Goal: Task Accomplishment & Management: Manage account settings

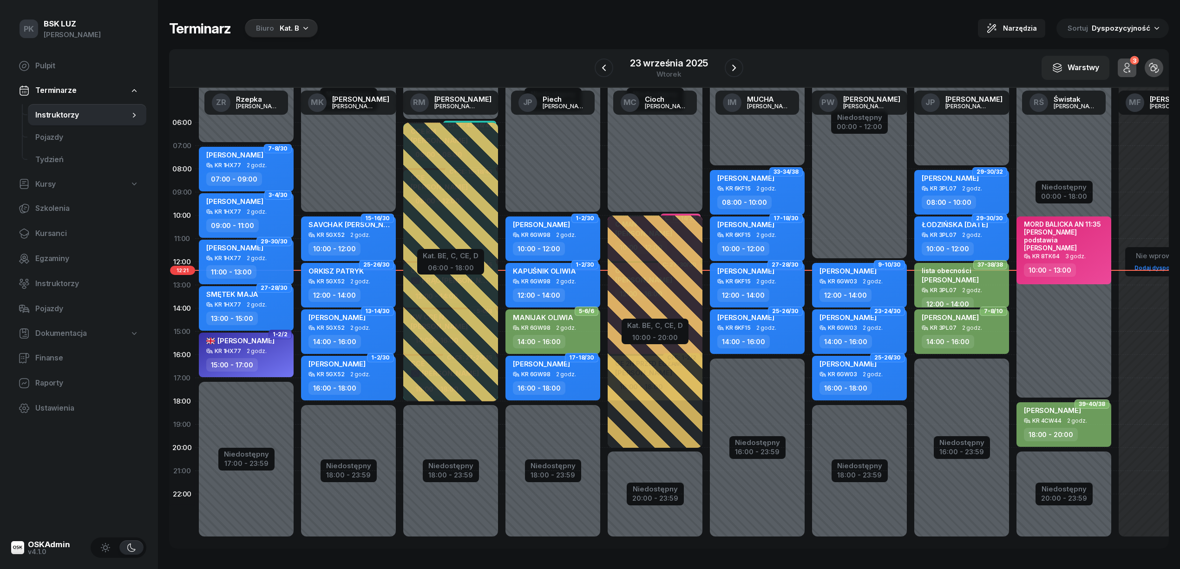
scroll to position [13, 0]
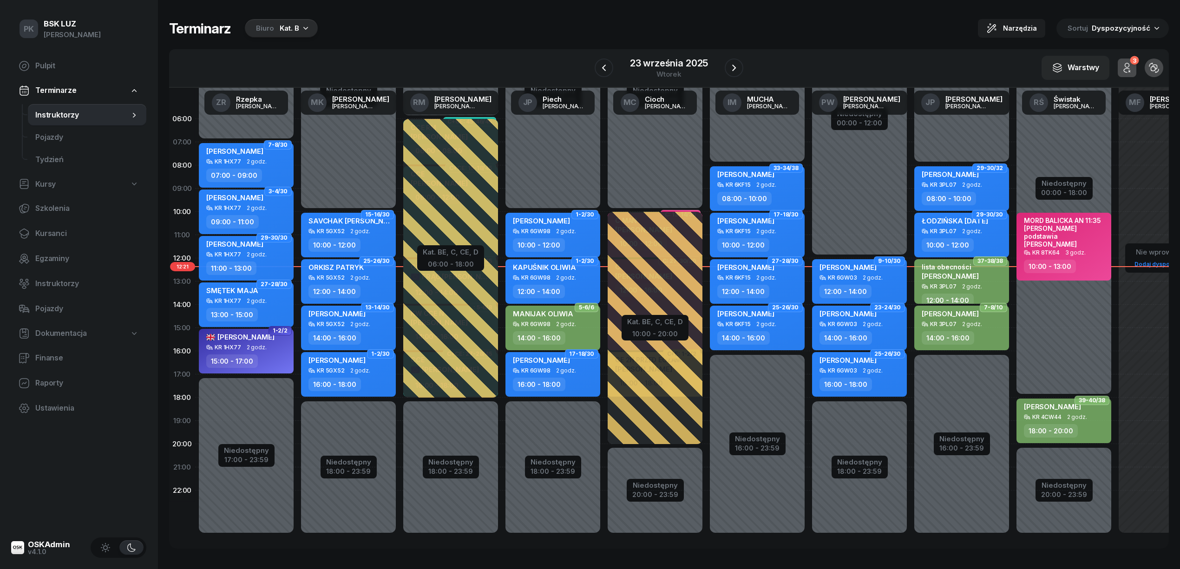
click at [388, 18] on div "Terminarz Biuro Kat. B Narzędzia Sortuj Dyspozycyjność W Wybierz AK Koryciński …" at bounding box center [669, 283] width 1000 height 567
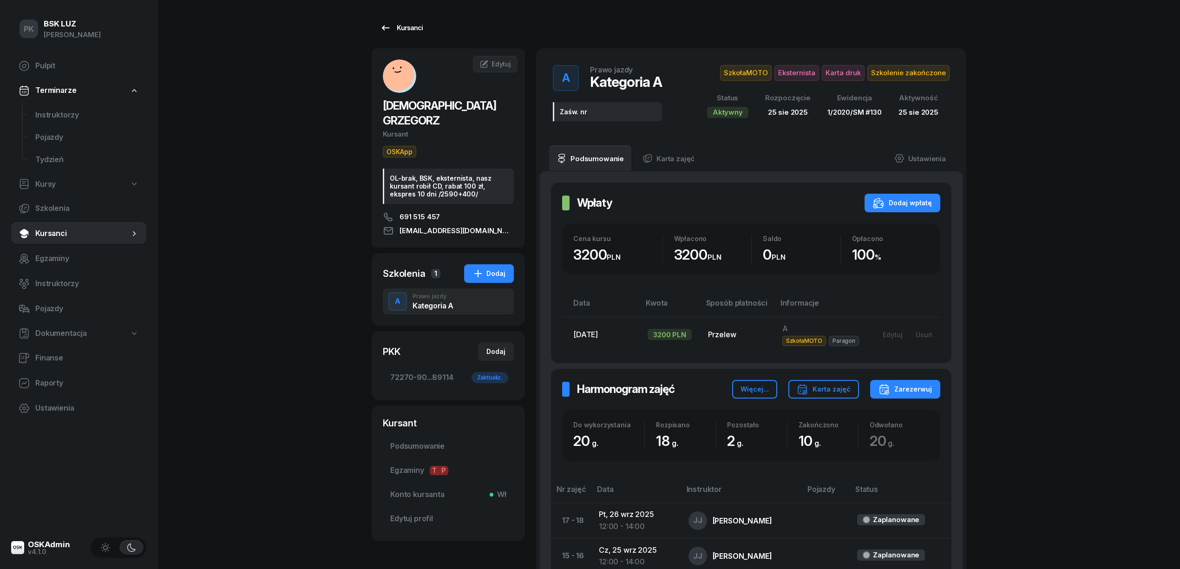
click at [403, 28] on div "Kursanci" at bounding box center [401, 27] width 43 height 11
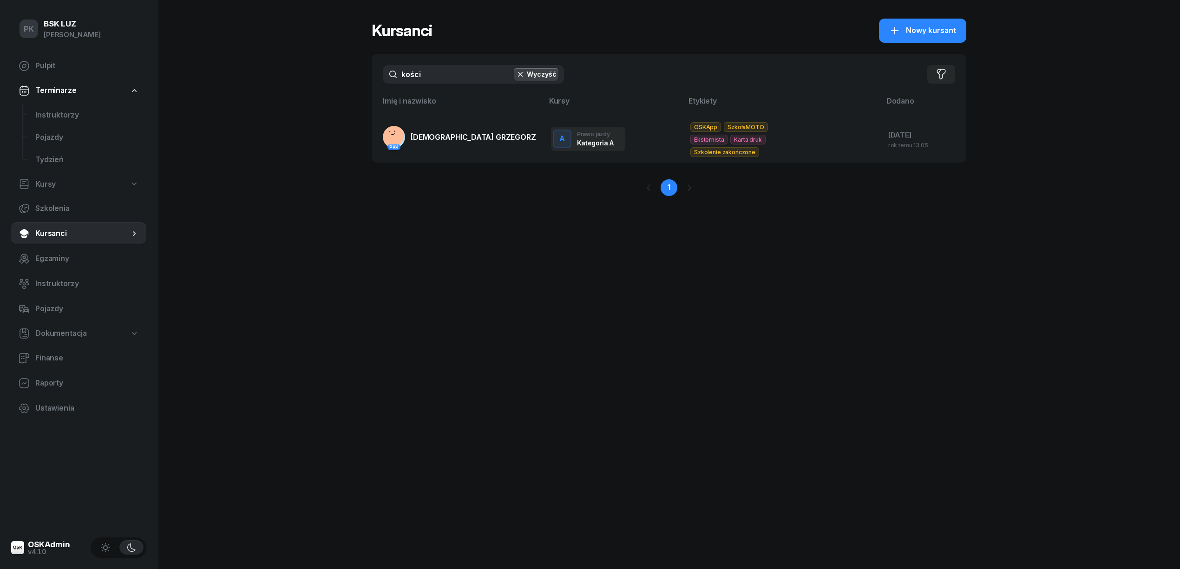
drag, startPoint x: 426, startPoint y: 78, endPoint x: 370, endPoint y: 80, distance: 56.2
click at [370, 80] on div "PK BSK LUZ Piotr Klimek Pulpit Terminarze Instruktorzy Pojazdy Tydzień Kursy Sz…" at bounding box center [590, 284] width 1180 height 569
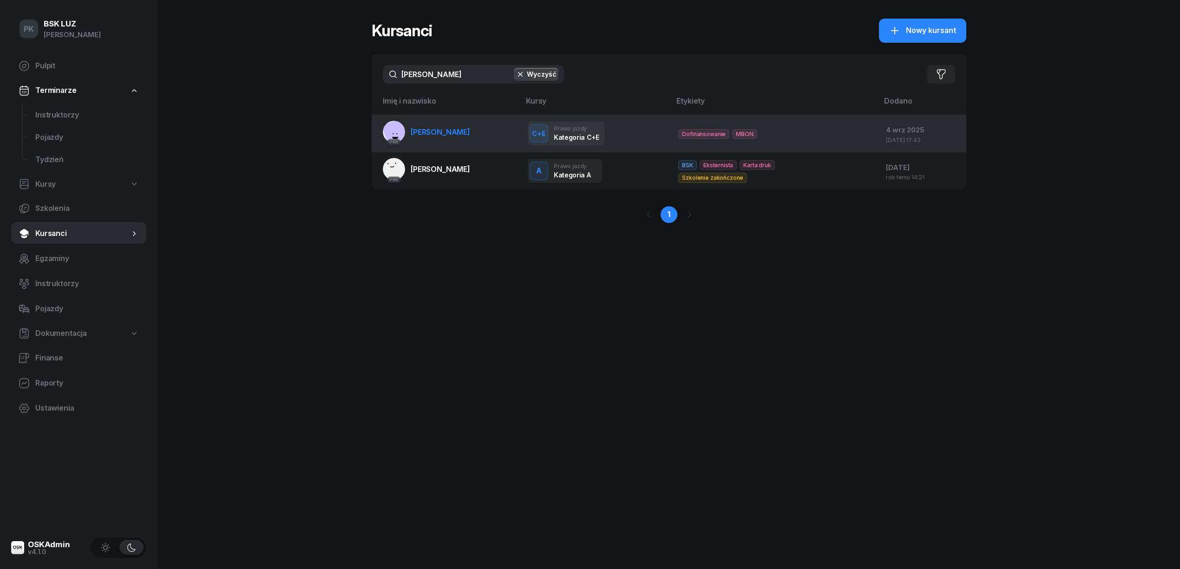
type input "KUBICKI"
click at [452, 135] on span "KUBICKI KRZYSZTOF" at bounding box center [440, 131] width 59 height 9
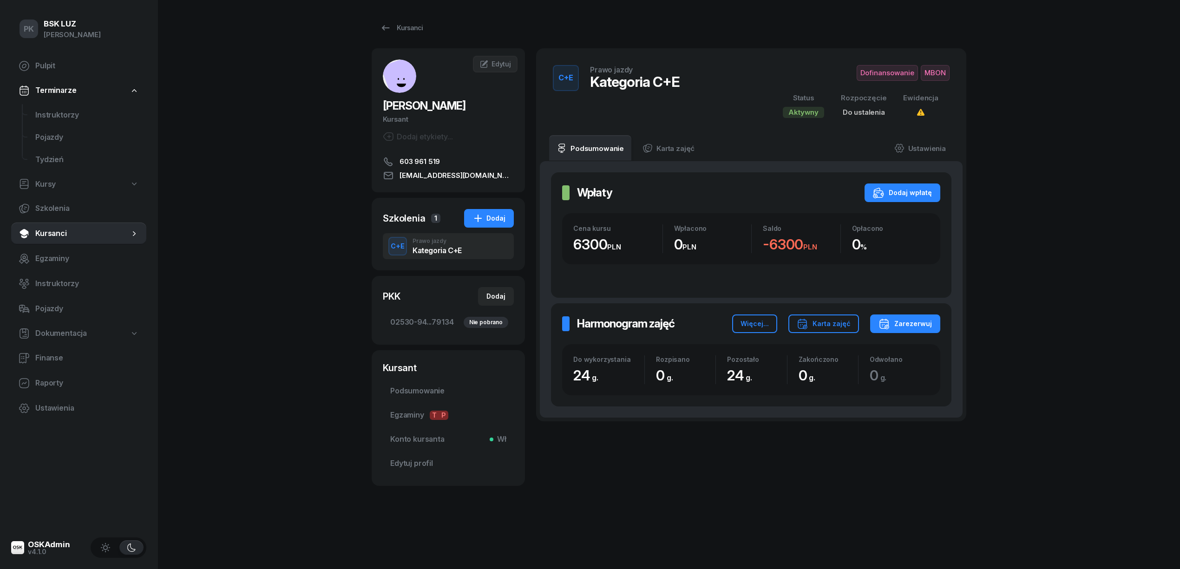
click at [885, 74] on span "Dofinansowanie" at bounding box center [886, 73] width 61 height 16
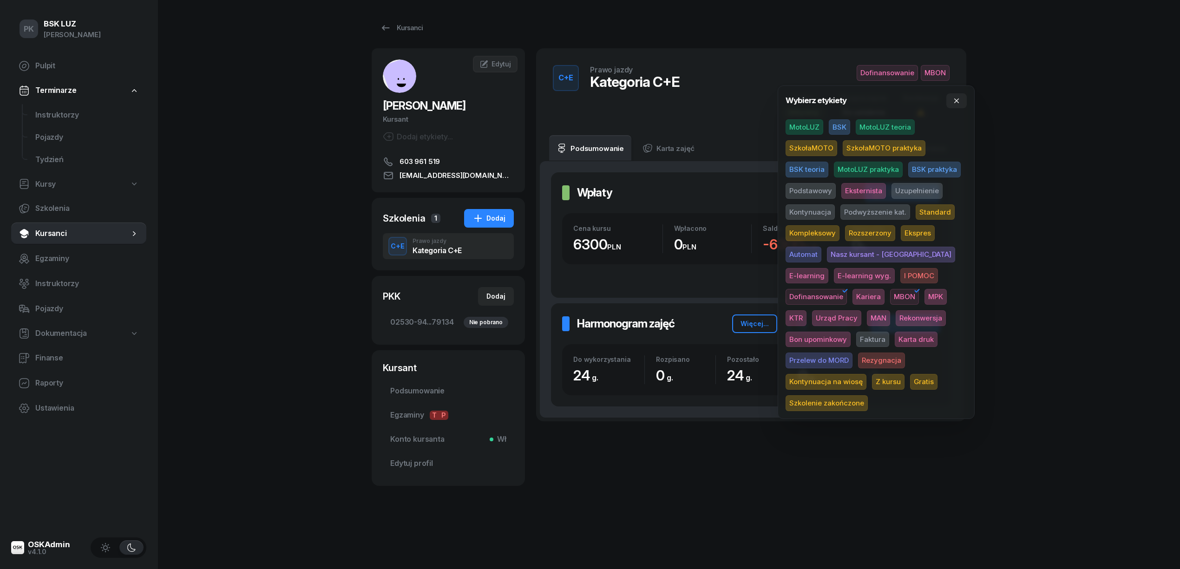
click at [835, 126] on span "BSK" at bounding box center [839, 127] width 21 height 16
click at [1043, 124] on div "PK BSK LUZ Piotr Klimek Pulpit Terminarze Instruktorzy Pojazdy Tydzień Kursy Sz…" at bounding box center [590, 284] width 1180 height 569
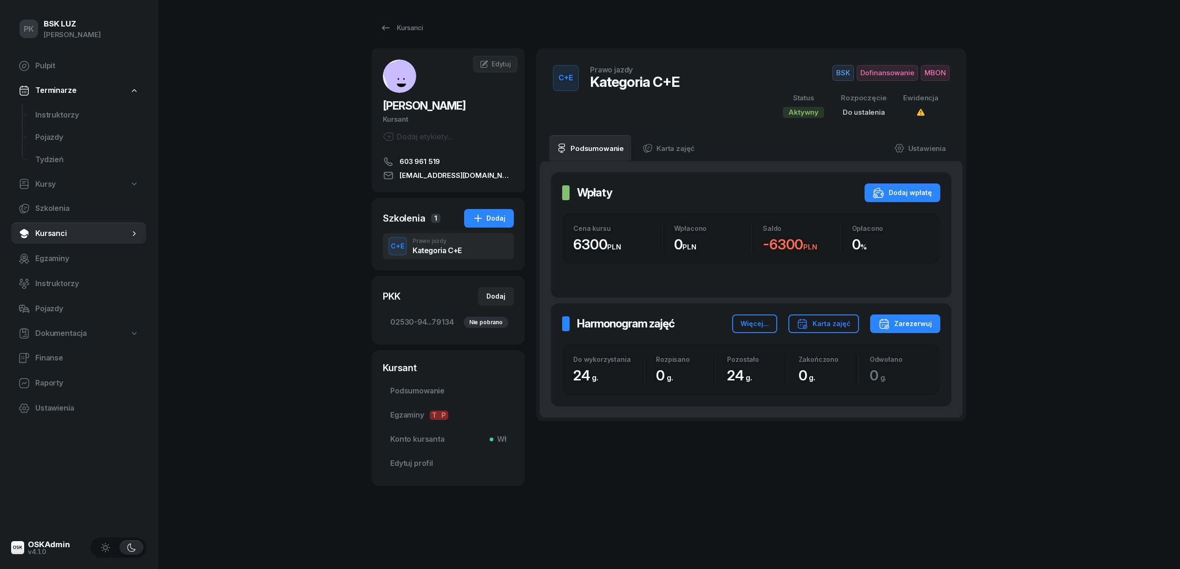
click at [422, 132] on div "Dodaj etykiety..." at bounding box center [418, 136] width 70 height 11
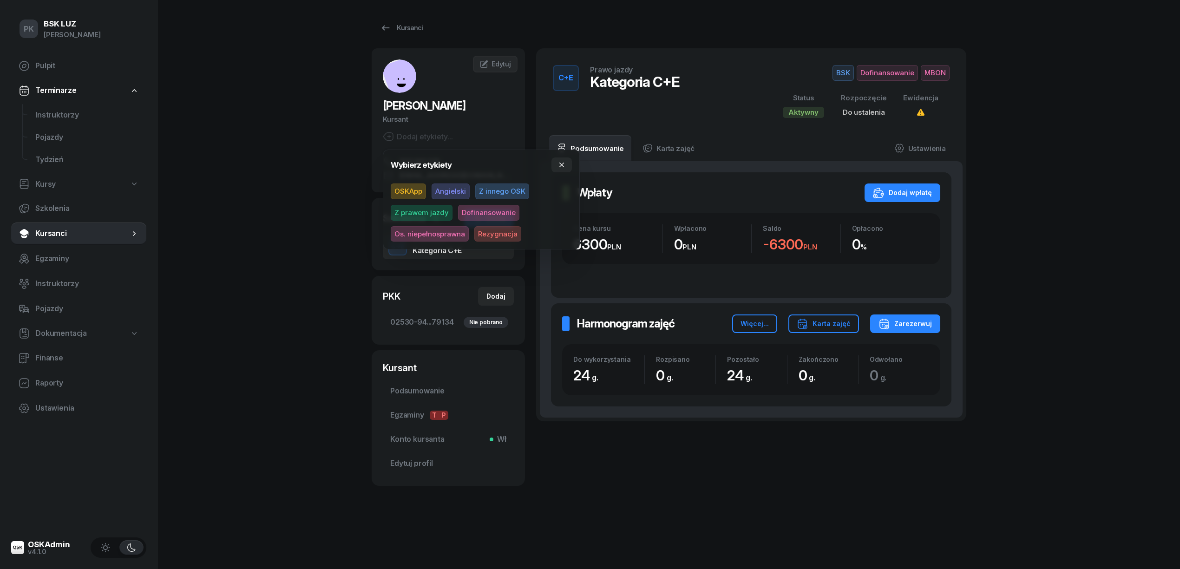
click at [471, 212] on span "Dofinansowanie" at bounding box center [488, 213] width 61 height 16
click at [1024, 89] on div "PK BSK LUZ Piotr Klimek Pulpit Terminarze Instruktorzy Pojazdy Tydzień Kursy Sz…" at bounding box center [590, 284] width 1180 height 569
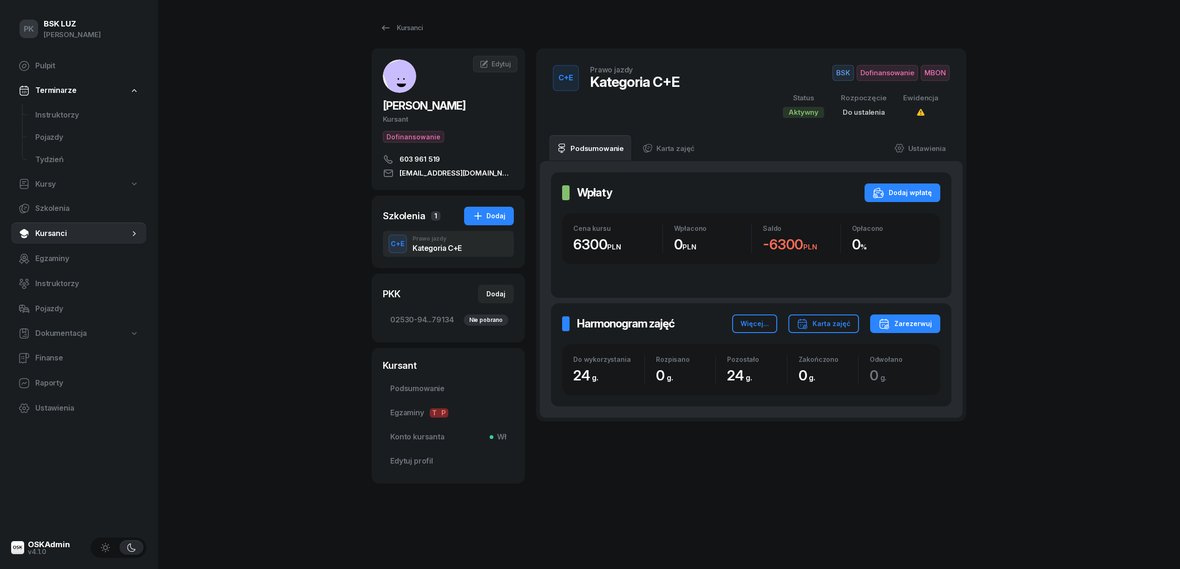
click at [901, 73] on span "Dofinansowanie" at bounding box center [886, 73] width 61 height 16
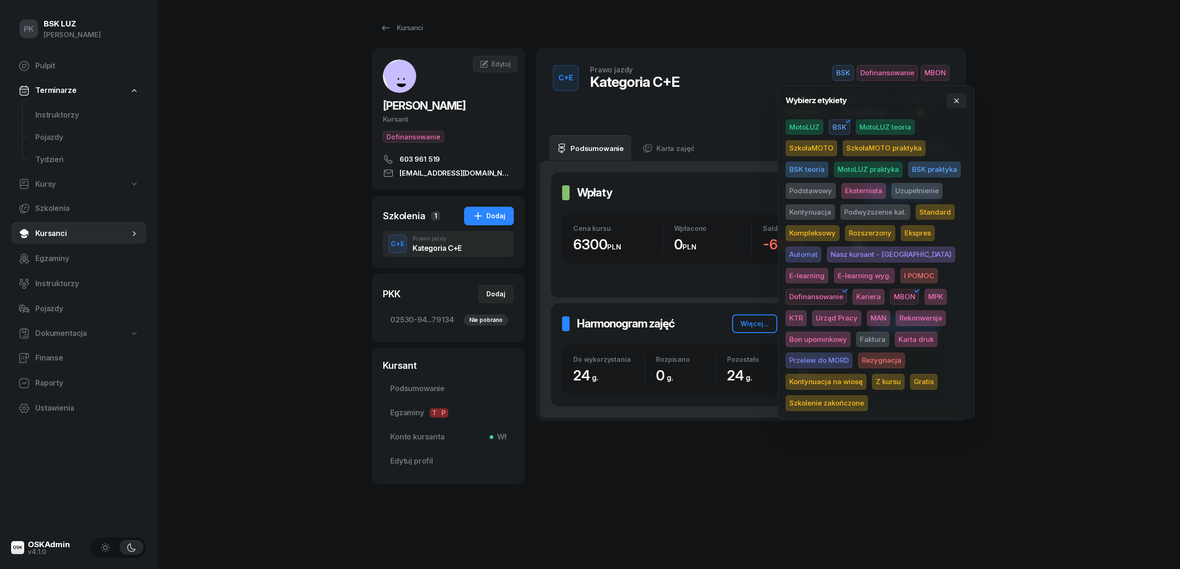
click at [819, 190] on span "Podstawowy" at bounding box center [810, 191] width 50 height 16
click at [1108, 136] on div "PK BSK LUZ Piotr Klimek Pulpit Terminarze Instruktorzy Pojazdy Tydzień Kursy Sz…" at bounding box center [590, 284] width 1180 height 569
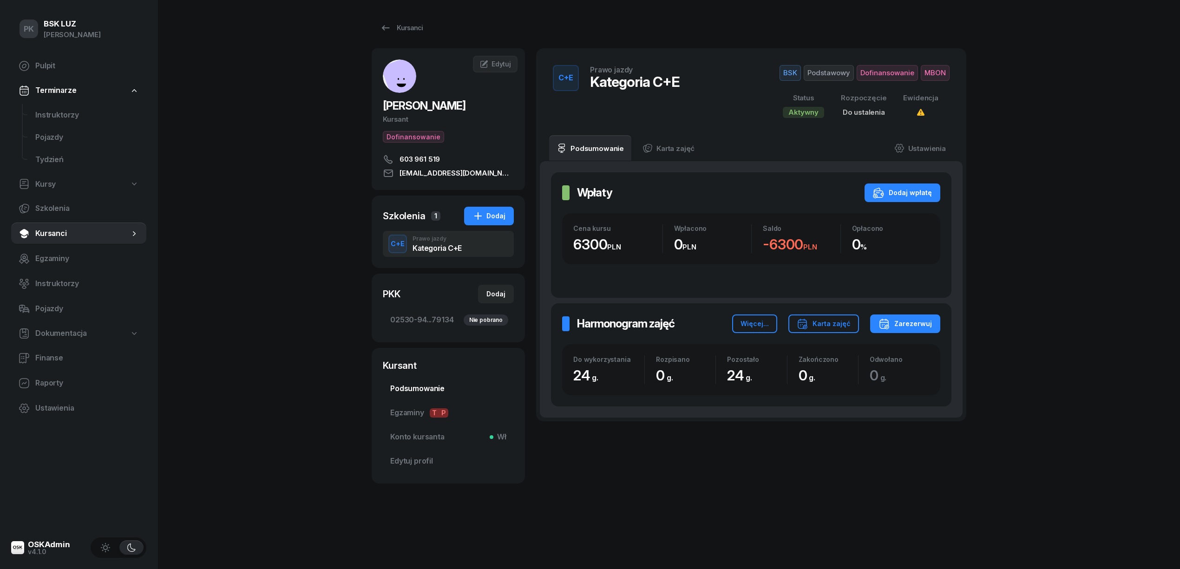
click at [431, 383] on span "Podsumowanie" at bounding box center [448, 389] width 116 height 12
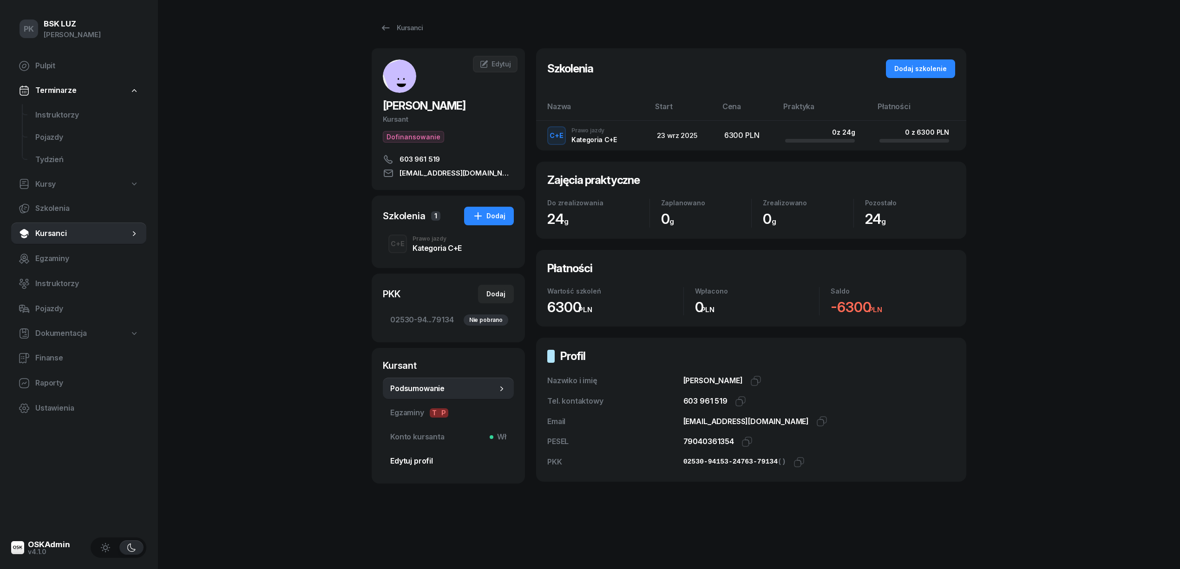
click at [413, 456] on span "Edytuj profil" at bounding box center [448, 461] width 116 height 12
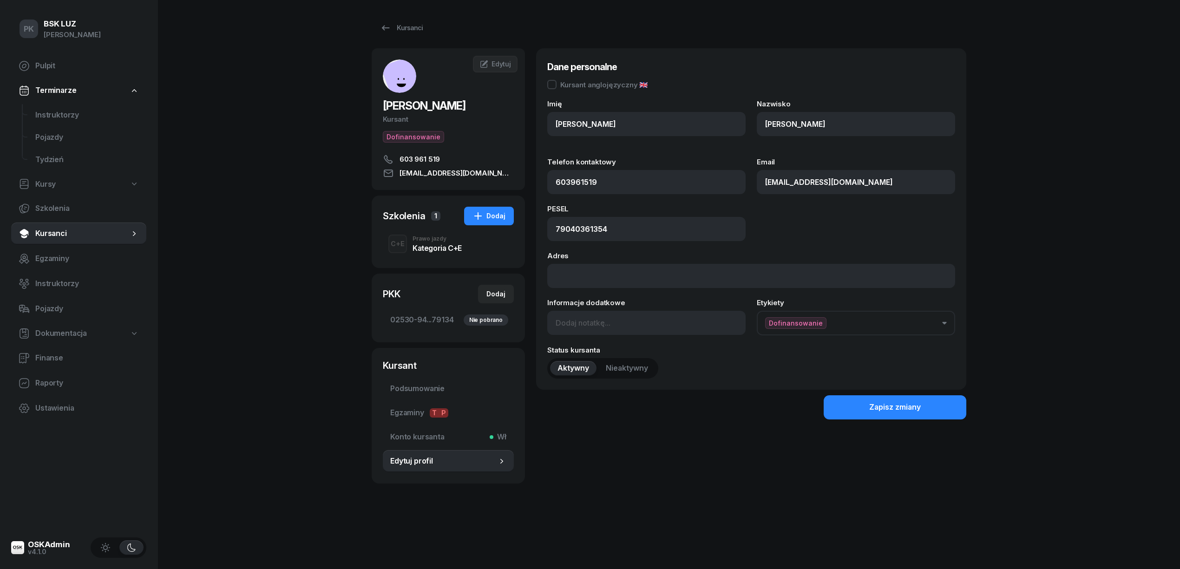
type input "603 961 519"
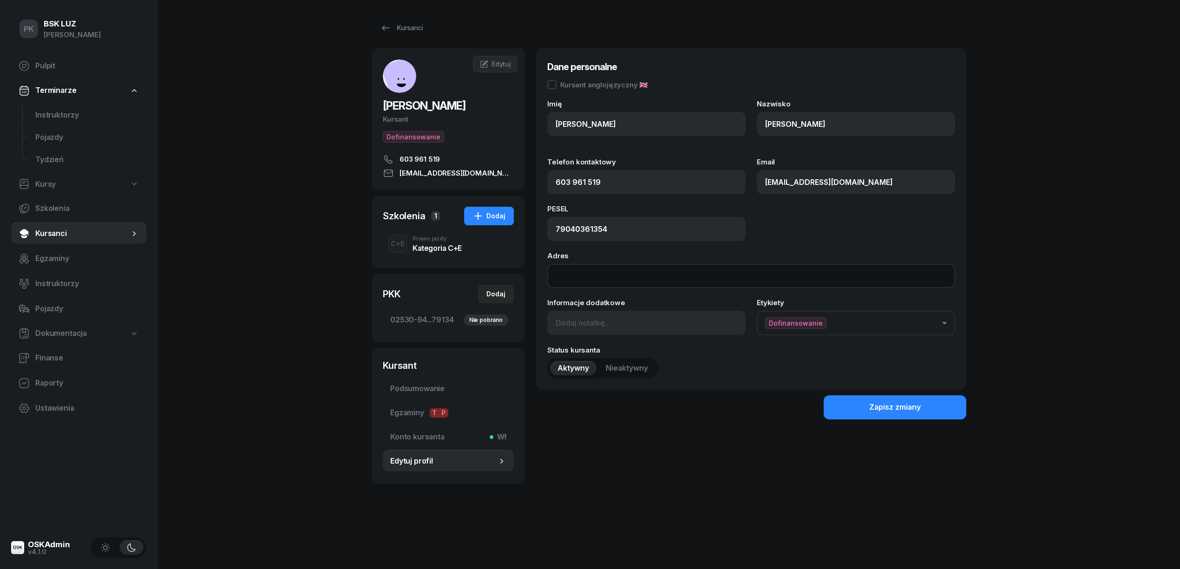
click at [562, 275] on input "Adres" at bounding box center [751, 276] width 408 height 24
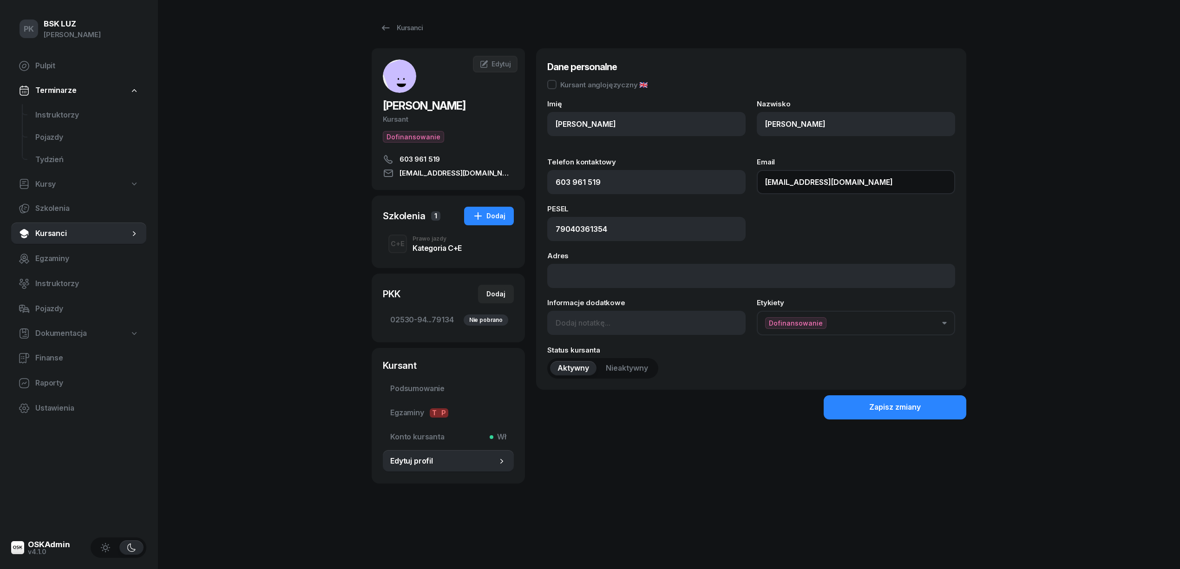
drag, startPoint x: 869, startPoint y: 183, endPoint x: 731, endPoint y: 182, distance: 137.5
click at [731, 182] on div "Telefon kontaktowy 603 961 519 Email biuro@ipsum-technics.com" at bounding box center [751, 176] width 408 height 36
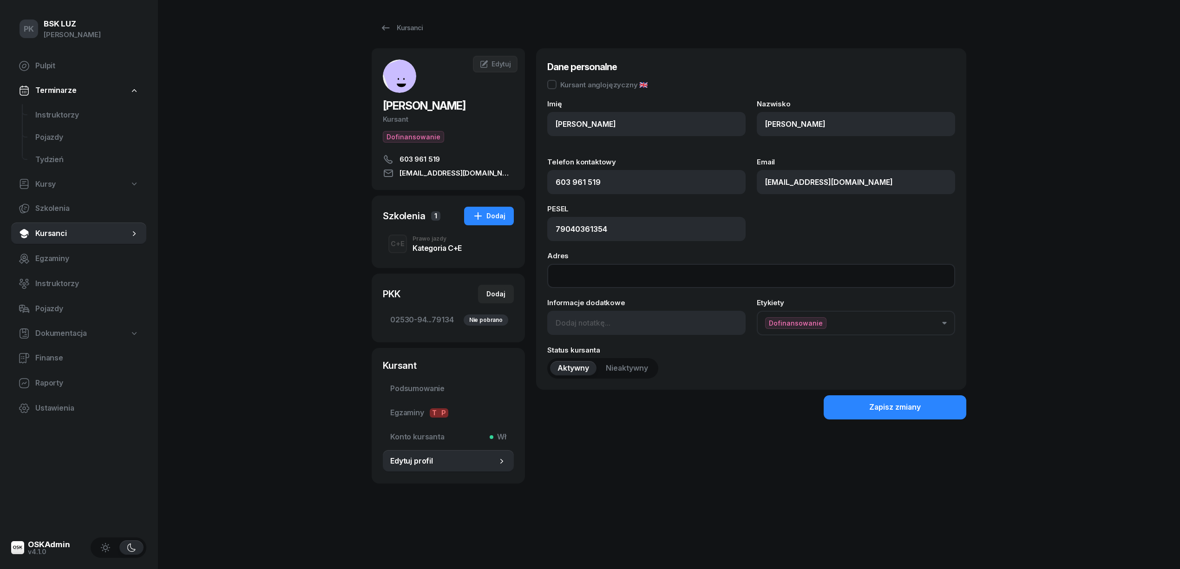
click at [627, 282] on input "Adres" at bounding box center [751, 276] width 408 height 24
paste input "biuro@ipsum-technics.com"
type input "biuro@ipsum-technics.com"
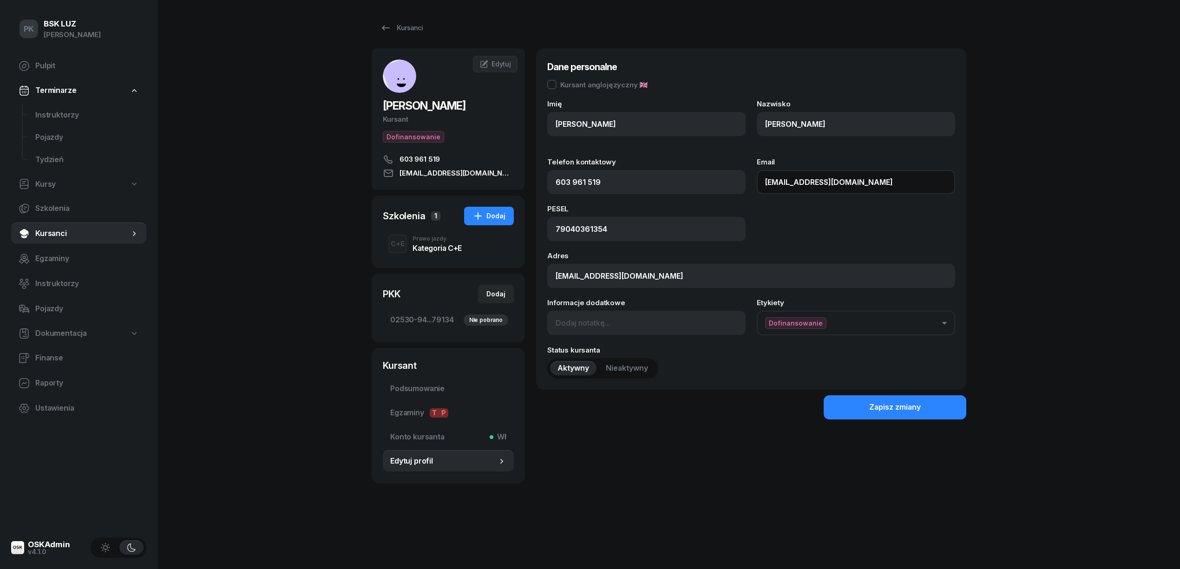
drag, startPoint x: 885, startPoint y: 184, endPoint x: 704, endPoint y: 184, distance: 180.7
click at [704, 184] on div "Telefon kontaktowy 603 961 519 Email biuro@ipsum-technics.com" at bounding box center [751, 176] width 408 height 36
paste input "krzysztof.kubicki@ipsum-technics.com"
type input "krzysztof.kubicki@ipsum-technics.com"
click at [840, 407] on button "Zapisz zmiany" at bounding box center [894, 407] width 143 height 24
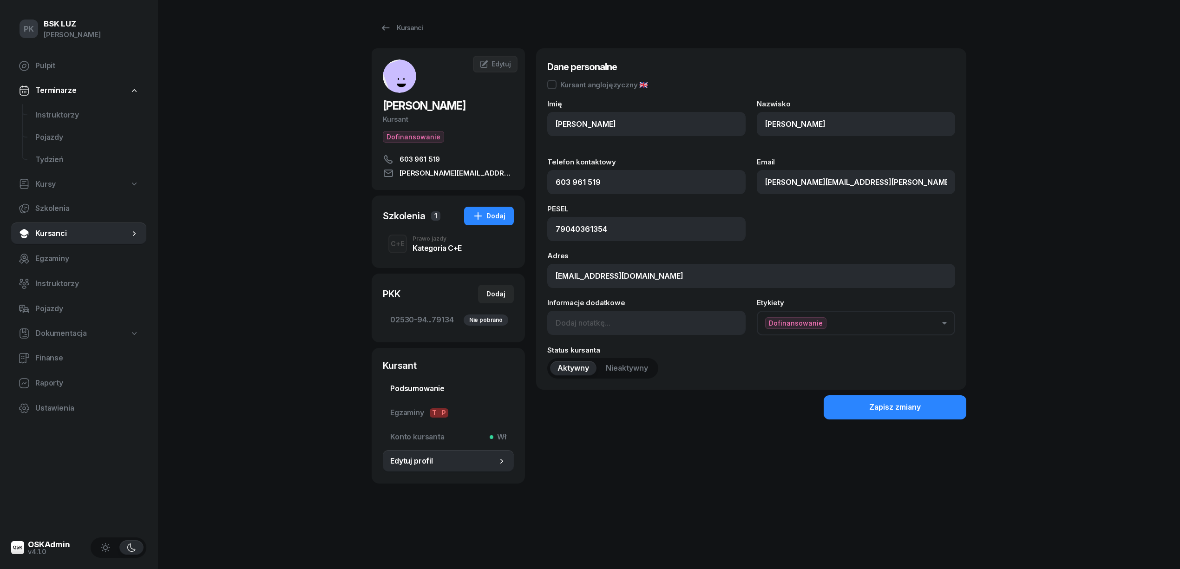
click at [430, 389] on span "Podsumowanie" at bounding box center [448, 389] width 116 height 12
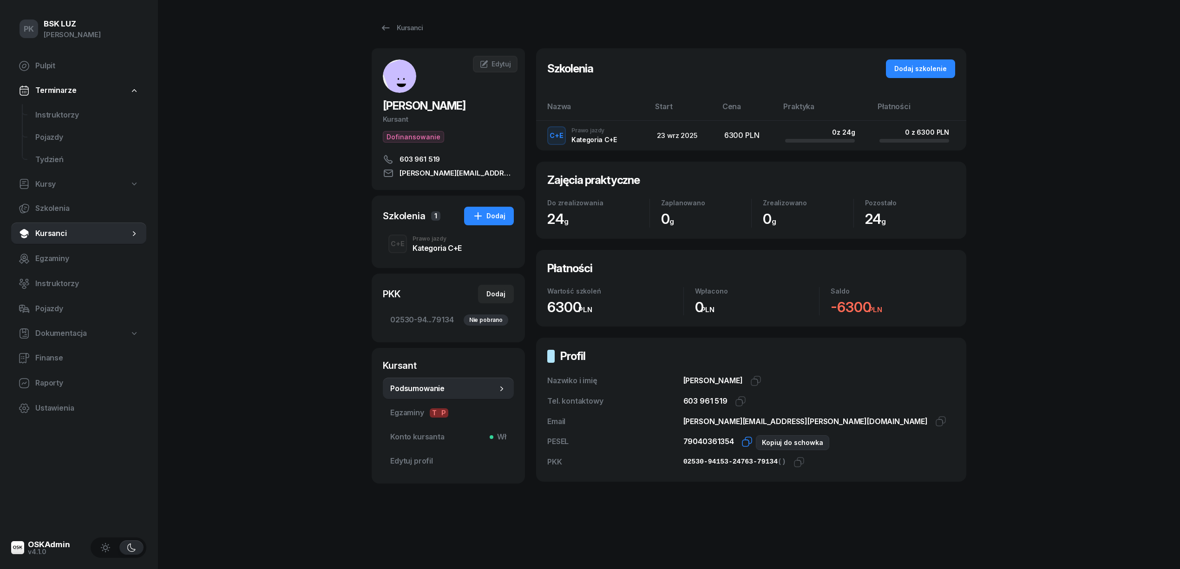
click at [745, 441] on icon "button" at bounding box center [746, 441] width 11 height 11
click at [796, 463] on icon "button" at bounding box center [798, 462] width 11 height 11
click at [434, 318] on span "02530-94...79134 Nie pobrano" at bounding box center [448, 320] width 116 height 12
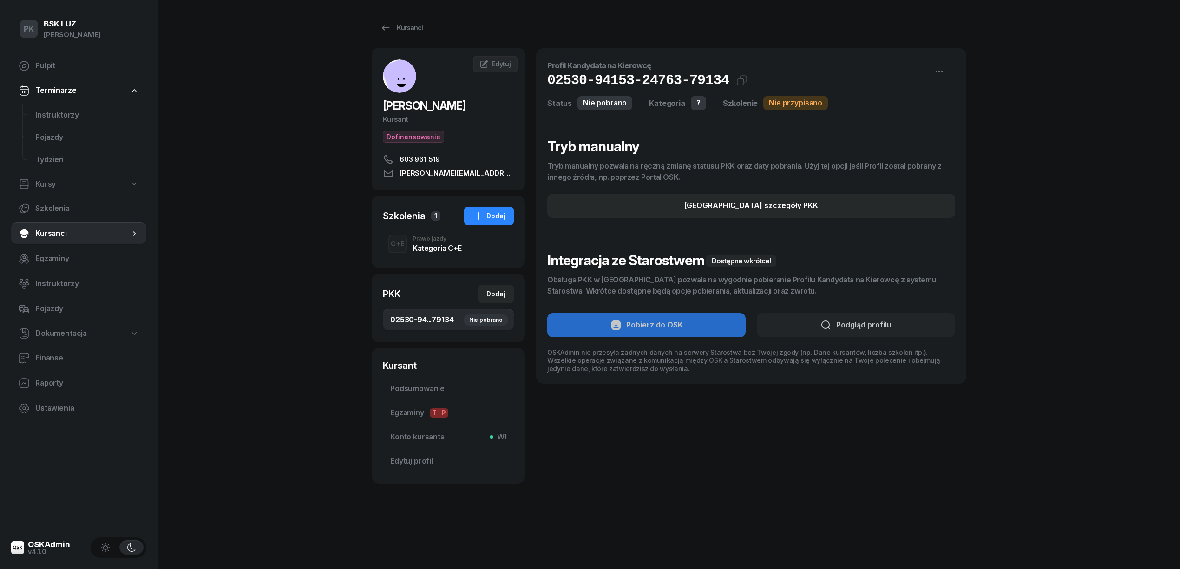
click at [432, 236] on div "Prawo jazdy" at bounding box center [436, 239] width 49 height 6
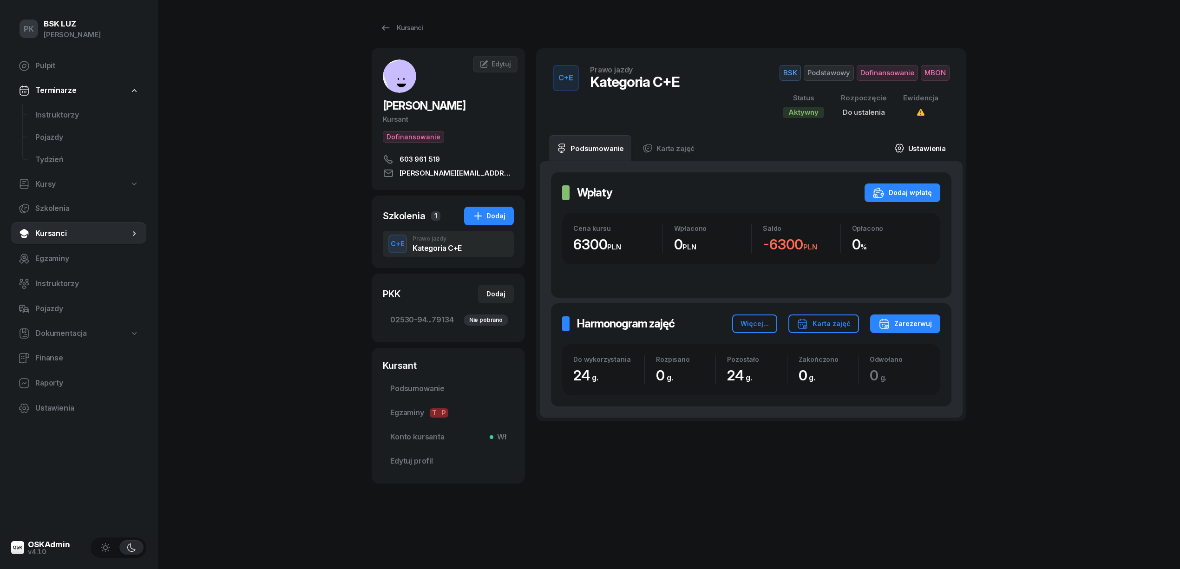
click at [924, 150] on link "Ustawienia" at bounding box center [920, 148] width 66 height 26
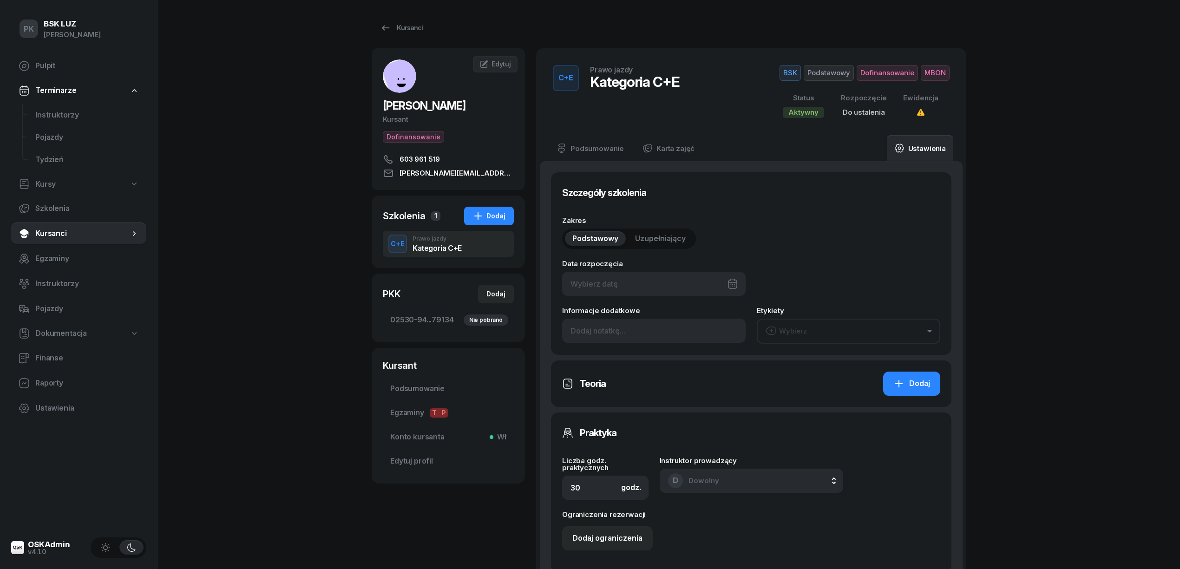
type input "24"
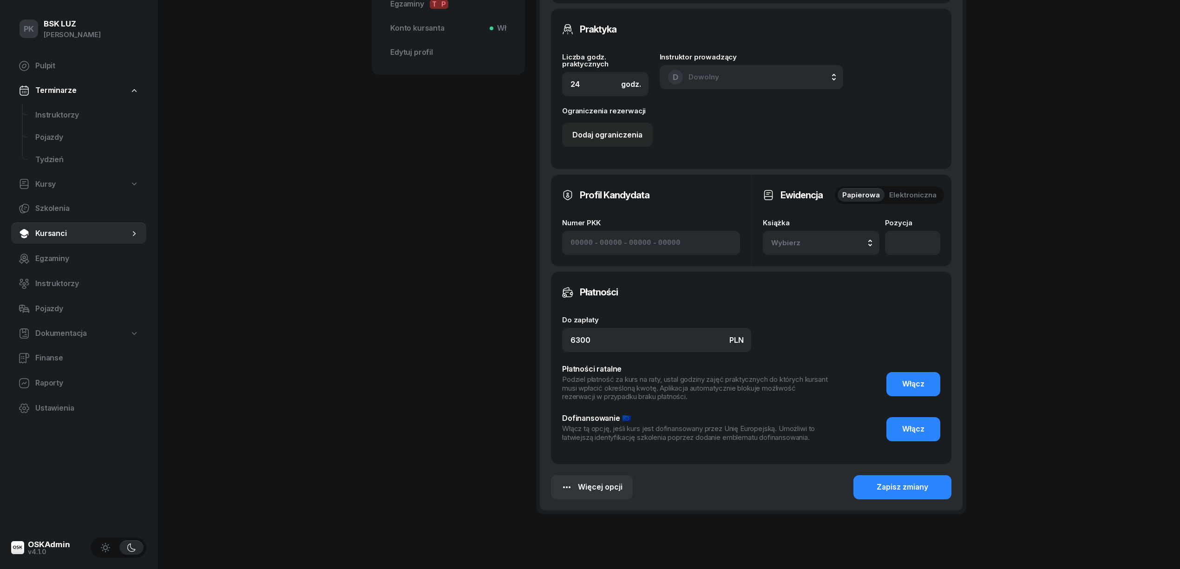
scroll to position [433, 0]
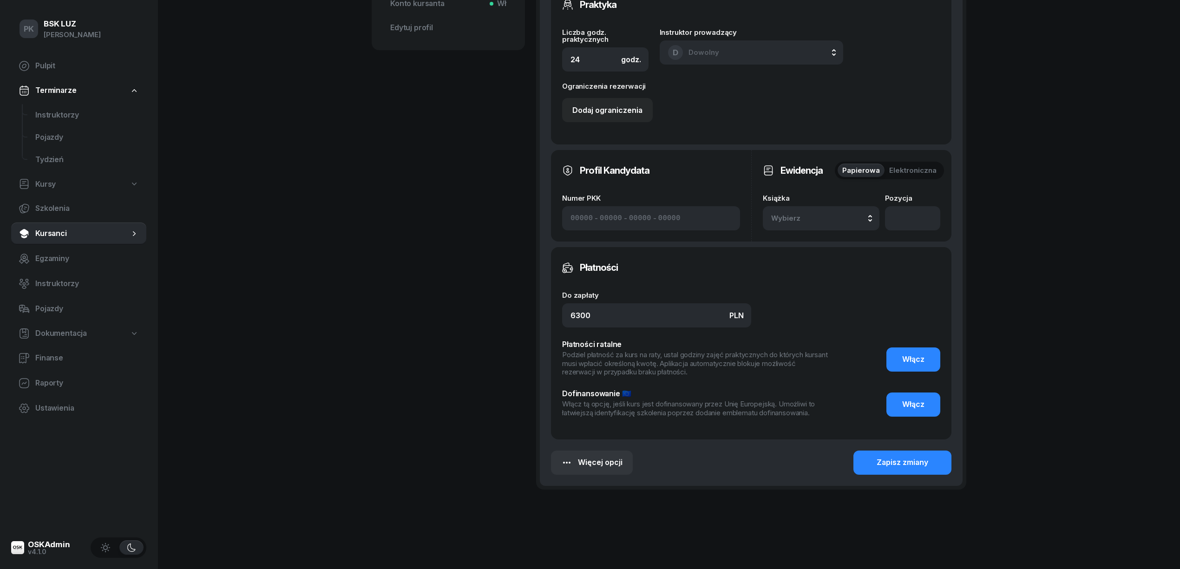
click at [788, 222] on span "Wybierz" at bounding box center [798, 218] width 55 height 12
click at [799, 282] on div "12/2025" at bounding box center [791, 281] width 29 height 12
click at [921, 399] on span "Włącz" at bounding box center [913, 405] width 22 height 12
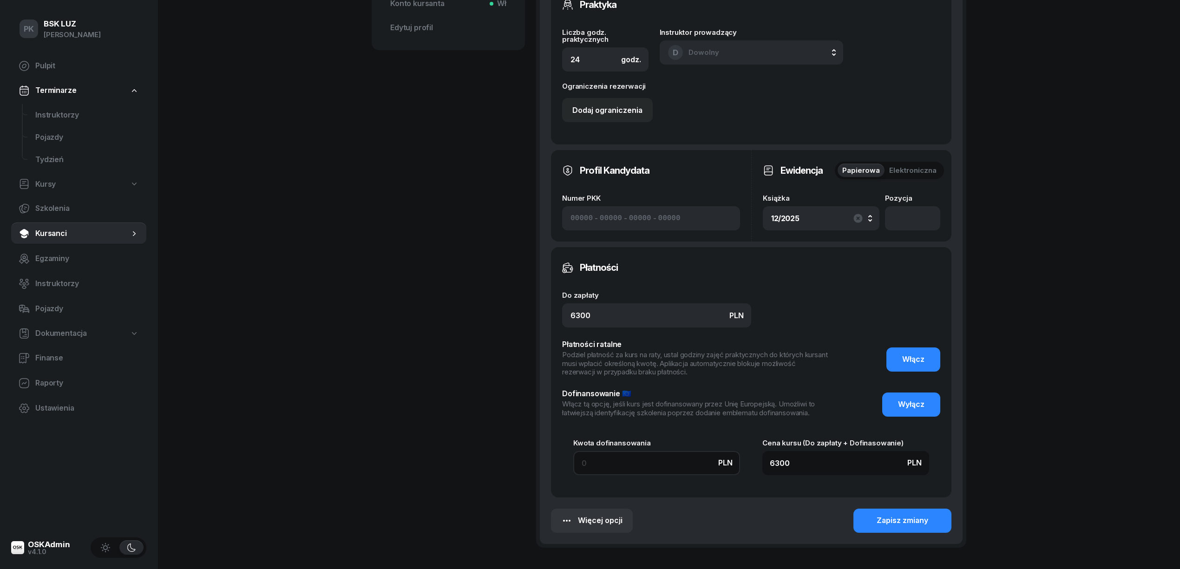
click at [619, 466] on input at bounding box center [656, 463] width 167 height 24
type input "6"
type input "6306"
type input "60"
type input "6360"
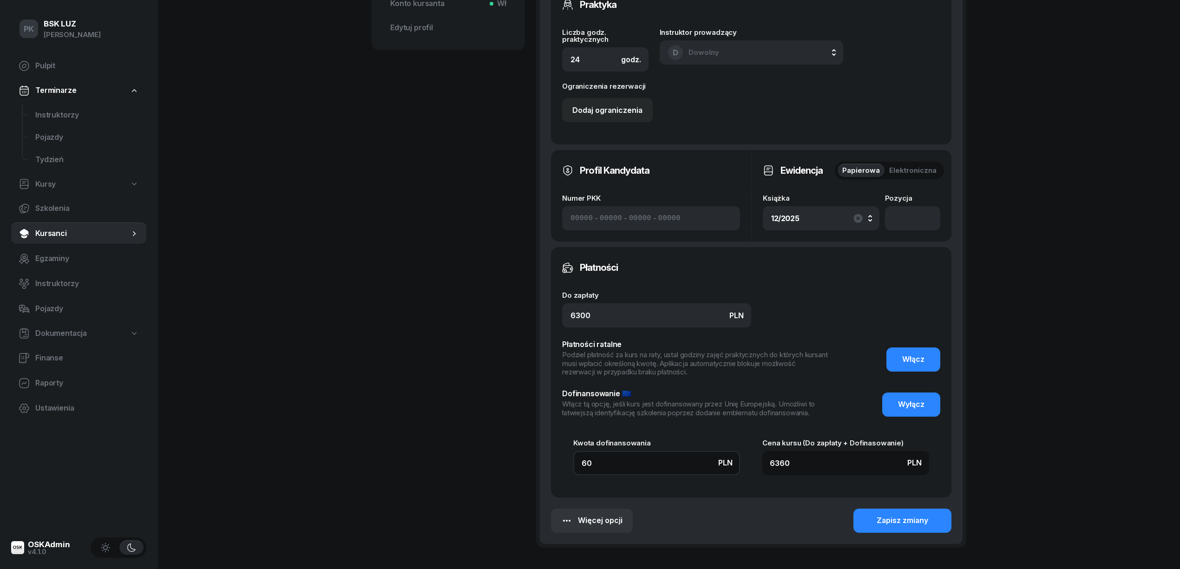
type input "600"
type input "6900"
type input "6000"
type input "12300"
type input "6000"
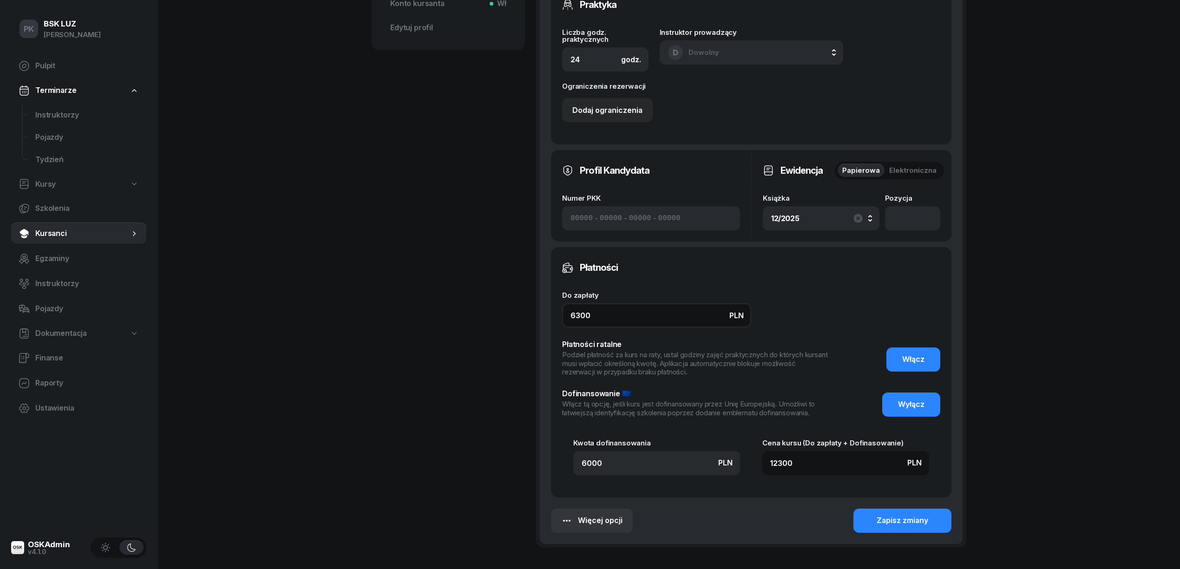
drag, startPoint x: 602, startPoint y: 322, endPoint x: 510, endPoint y: 307, distance: 93.6
click at [510, 307] on div "KUBICKI KRZYSZTOF Kursant Dofinansowanie 603 961 519 krzysztof.kubicki@ipsum-te…" at bounding box center [669, 95] width 595 height 961
type input "6000"
click at [898, 516] on div "Zapisz zmiany" at bounding box center [902, 521] width 52 height 12
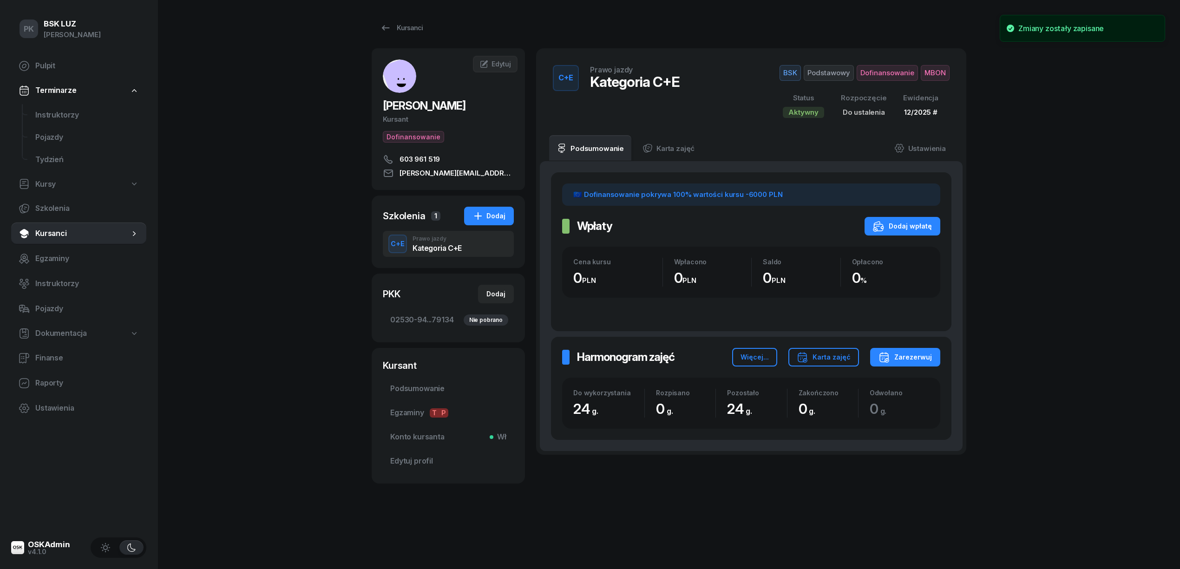
scroll to position [0, 0]
click at [920, 150] on link "Ustawienia" at bounding box center [920, 148] width 66 height 26
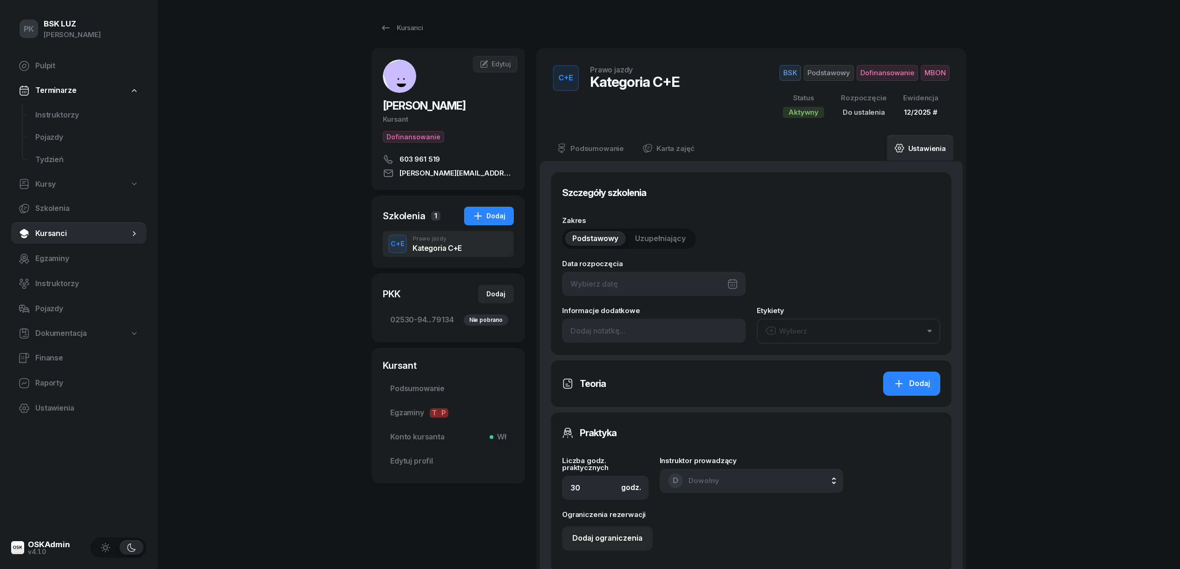
type input "24"
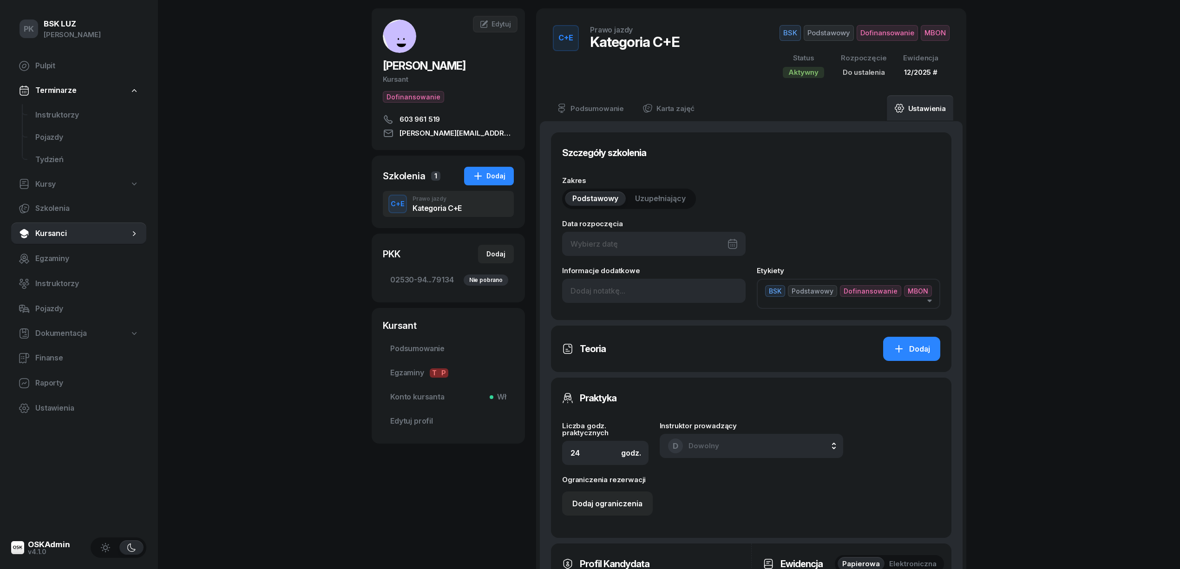
scroll to position [62, 0]
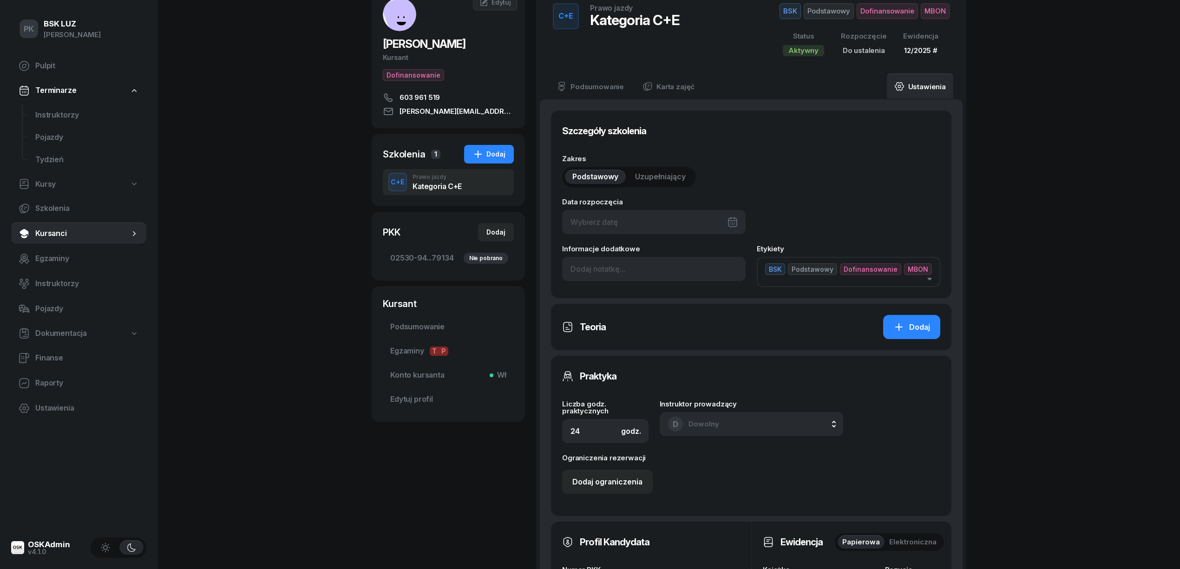
click at [661, 223] on div at bounding box center [653, 222] width 183 height 24
click at [658, 353] on div "24" at bounding box center [659, 353] width 15 height 15
type input "24/09/2025"
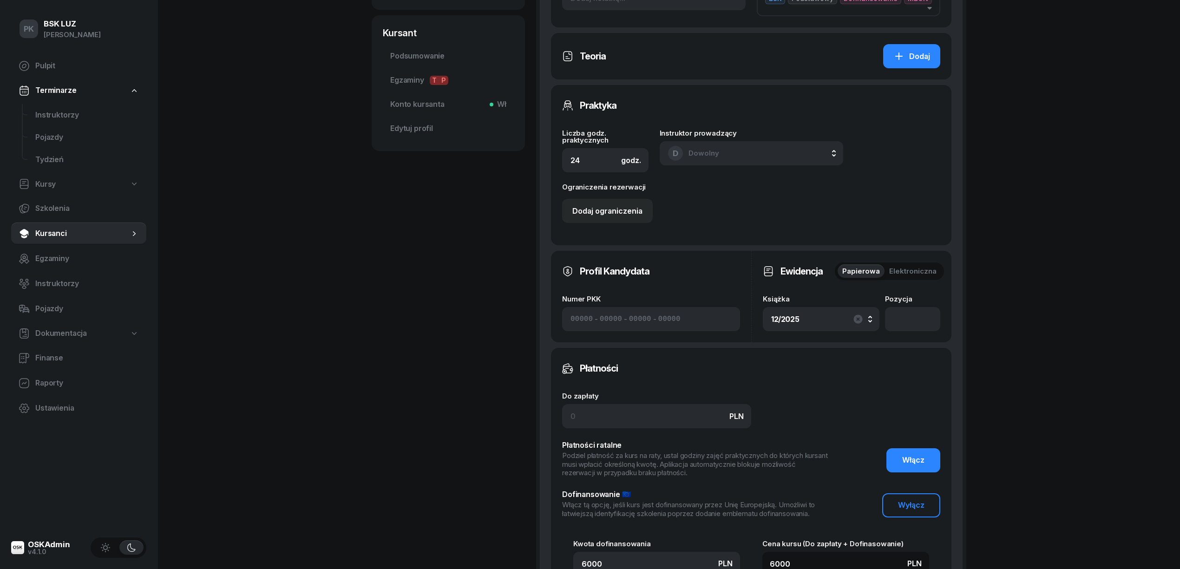
scroll to position [495, 0]
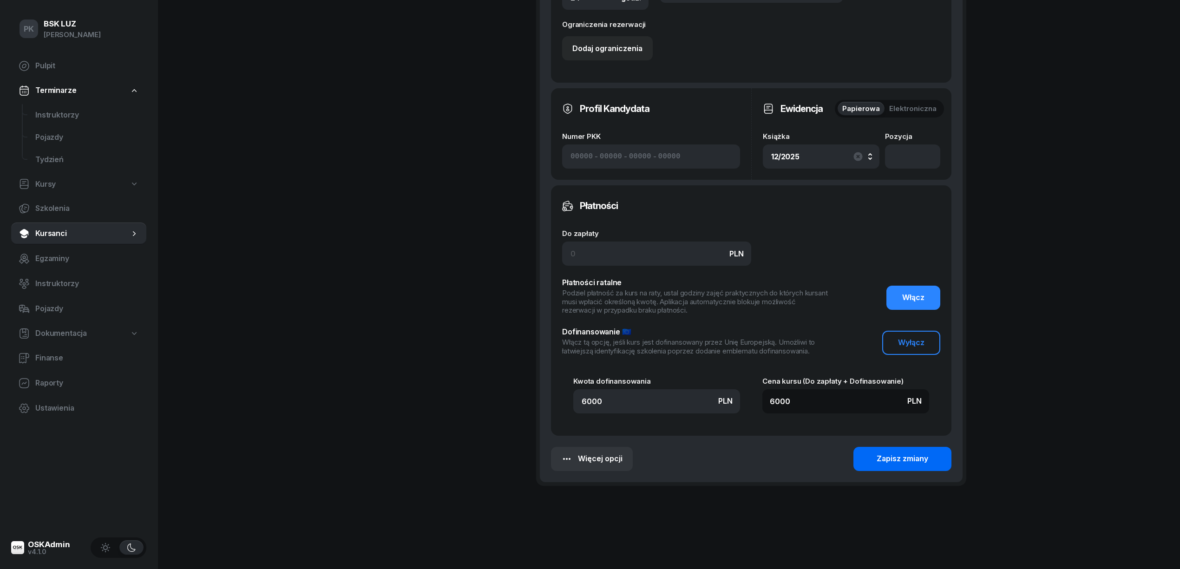
click at [873, 457] on button "Zapisz zmiany" at bounding box center [902, 459] width 98 height 24
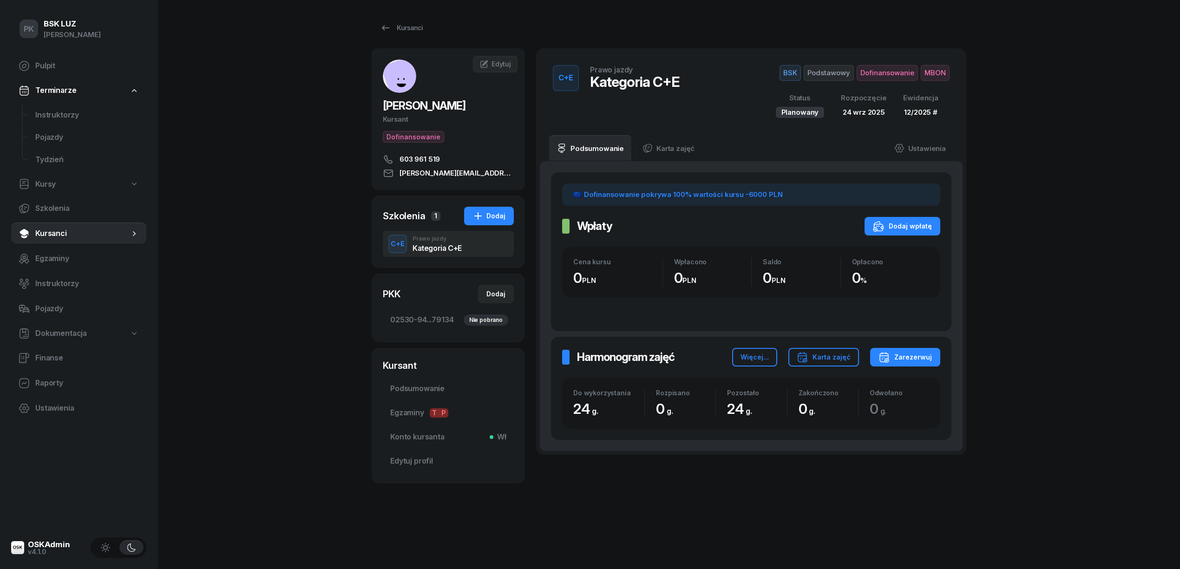
click at [331, 299] on div "PK BSK LUZ Piotr Klimek Pulpit Terminarze Instruktorzy Pojazdy Tydzień Kursy Sz…" at bounding box center [590, 284] width 1180 height 569
click at [402, 28] on div "Kursanci" at bounding box center [401, 27] width 43 height 11
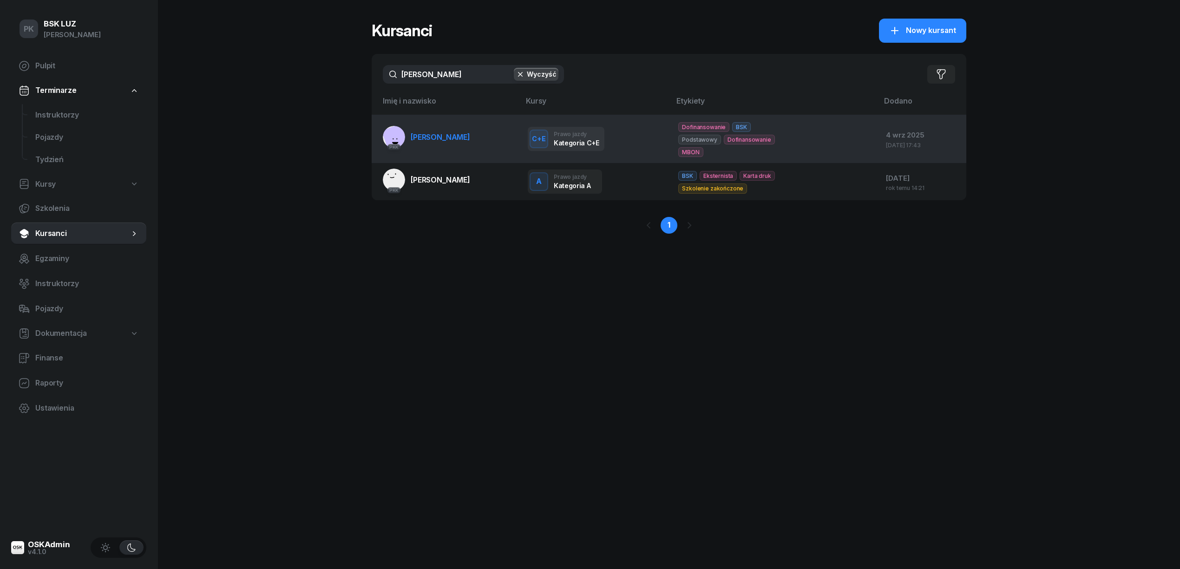
click at [431, 148] on link "PKK KUBICKI KRZYSZTOF" at bounding box center [426, 137] width 87 height 22
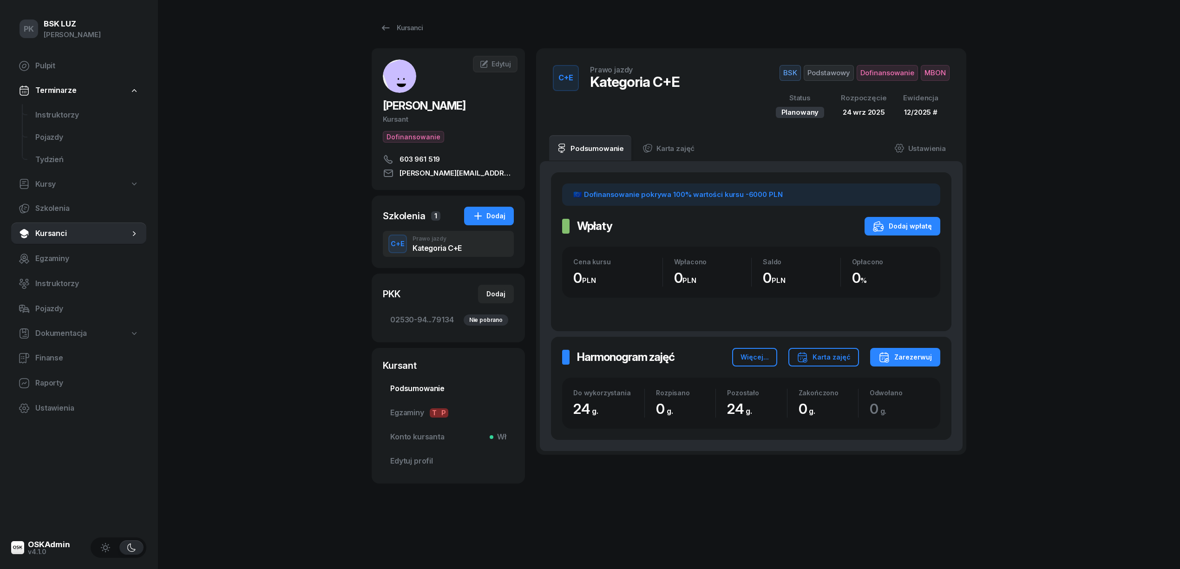
click at [417, 391] on span "Podsumowanie" at bounding box center [448, 389] width 116 height 12
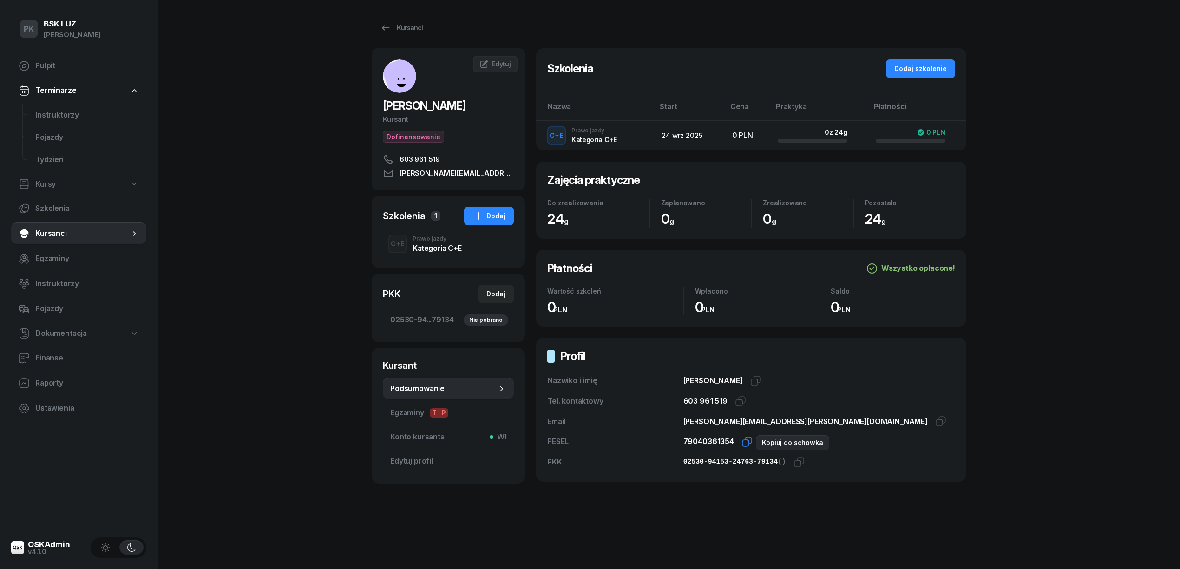
click at [746, 443] on icon "button" at bounding box center [746, 441] width 11 height 11
click at [793, 465] on icon "button" at bounding box center [798, 462] width 11 height 11
click at [417, 394] on span "Podsumowanie" at bounding box center [443, 389] width 107 height 12
click at [411, 392] on span "Podsumowanie" at bounding box center [443, 389] width 107 height 12
click at [742, 444] on icon "button" at bounding box center [746, 441] width 11 height 11
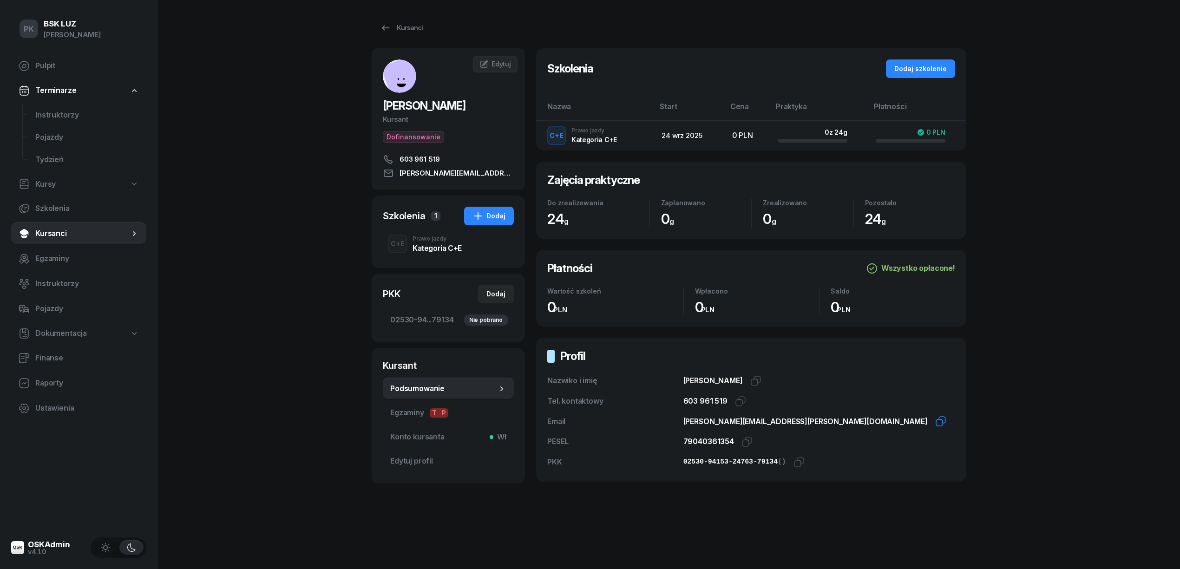
click at [935, 420] on icon "button" at bounding box center [940, 421] width 11 height 11
click at [424, 240] on div "Prawo jazdy" at bounding box center [436, 239] width 49 height 6
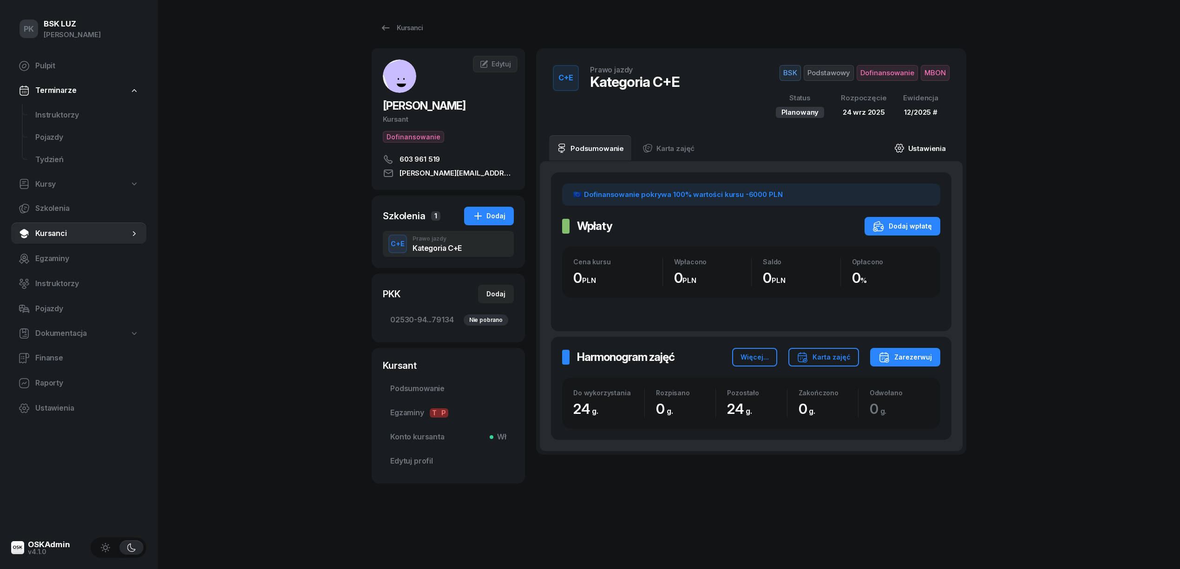
click at [926, 150] on link "Ustawienia" at bounding box center [920, 148] width 66 height 26
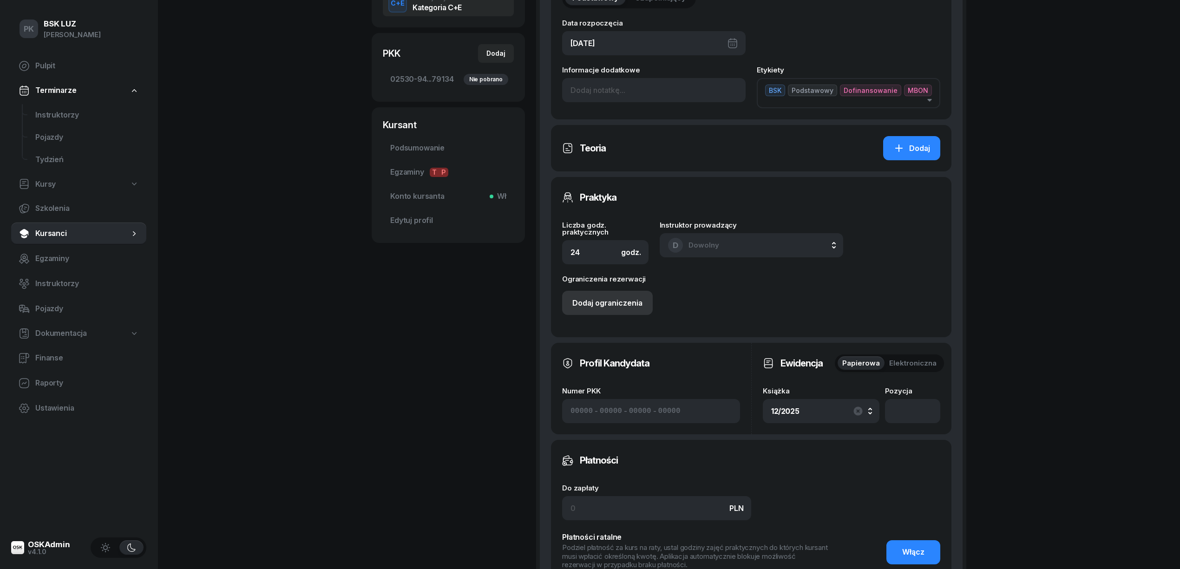
scroll to position [248, 0]
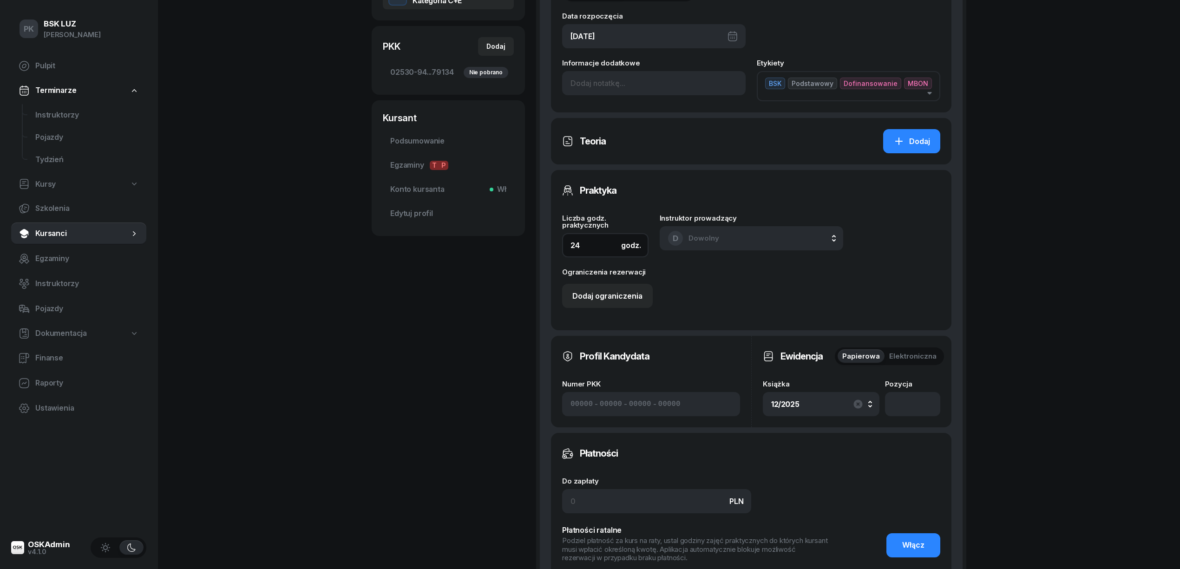
drag, startPoint x: 578, startPoint y: 245, endPoint x: 544, endPoint y: 244, distance: 33.9
click at [544, 244] on div "Szczegóły szkolenia Zakres Podstawowy Uzupełniający Data rozpoczęcia 24/09/2025…" at bounding box center [751, 322] width 423 height 816
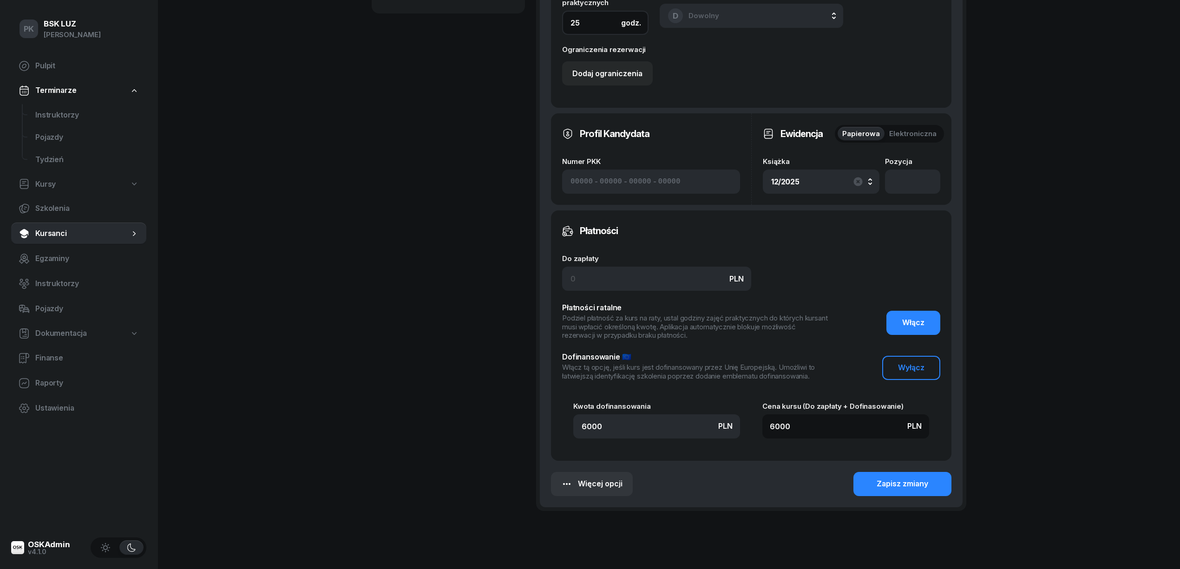
scroll to position [502, 0]
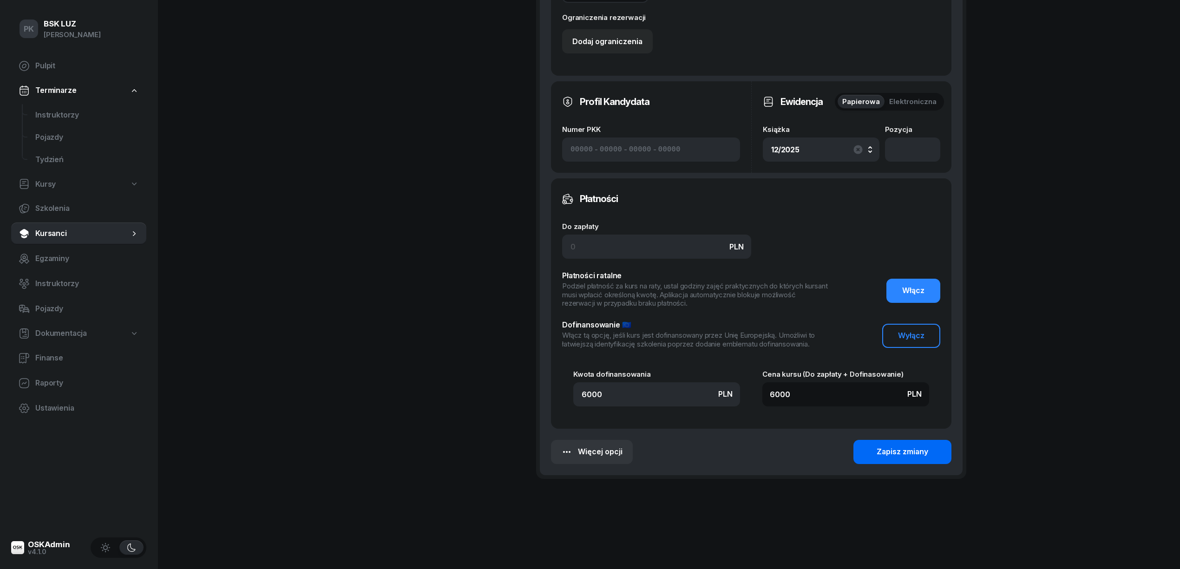
type input "25"
click at [865, 454] on button "Zapisz zmiany" at bounding box center [902, 452] width 98 height 24
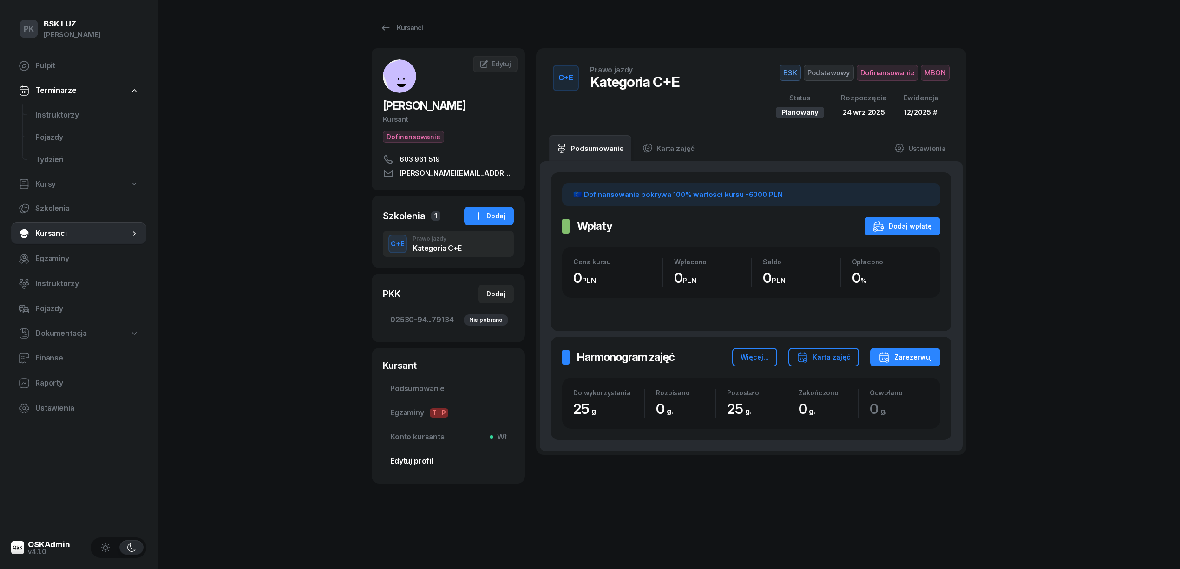
click at [419, 457] on span "Edytuj profil" at bounding box center [448, 461] width 116 height 12
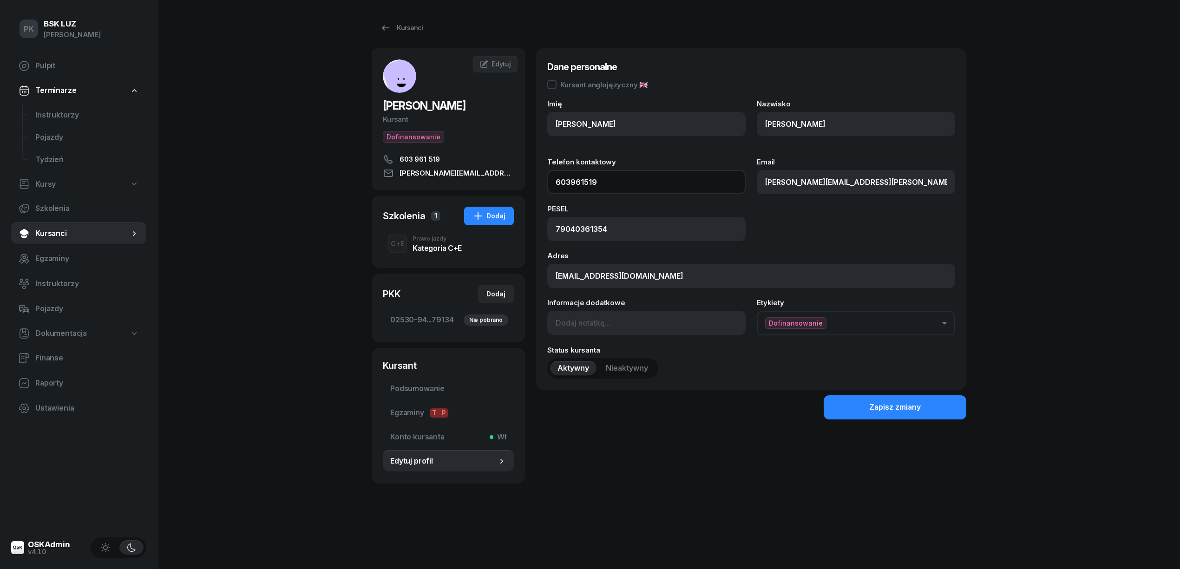
click at [612, 183] on input "603961519" at bounding box center [646, 182] width 198 height 24
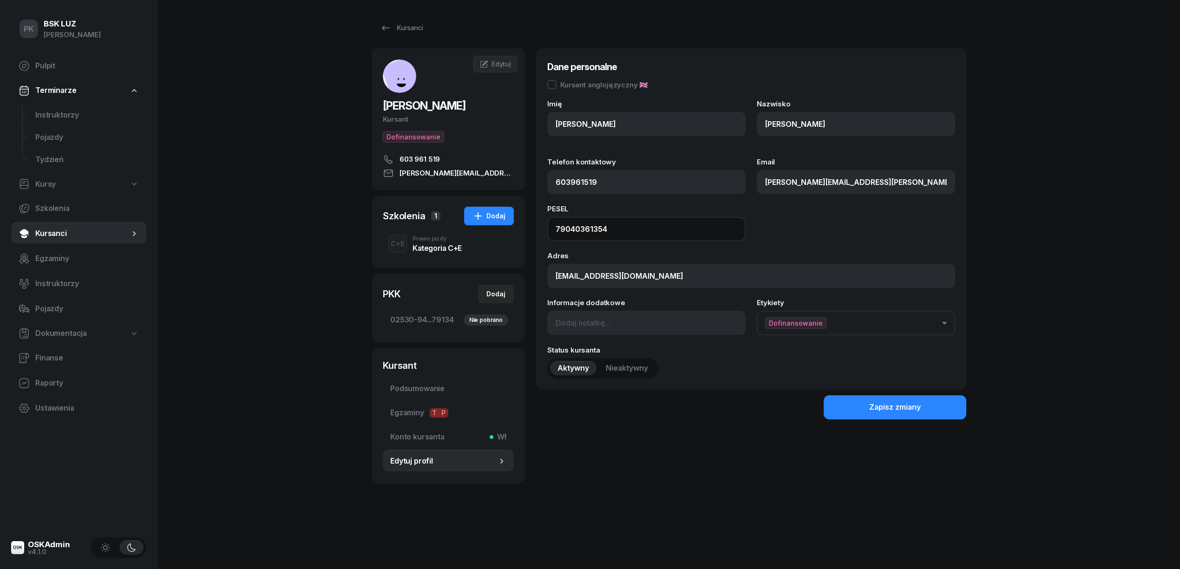
click at [624, 234] on input "79040361354" at bounding box center [646, 229] width 198 height 24
click at [585, 229] on input "79040361354" at bounding box center [646, 229] width 198 height 24
type input "79040301354"
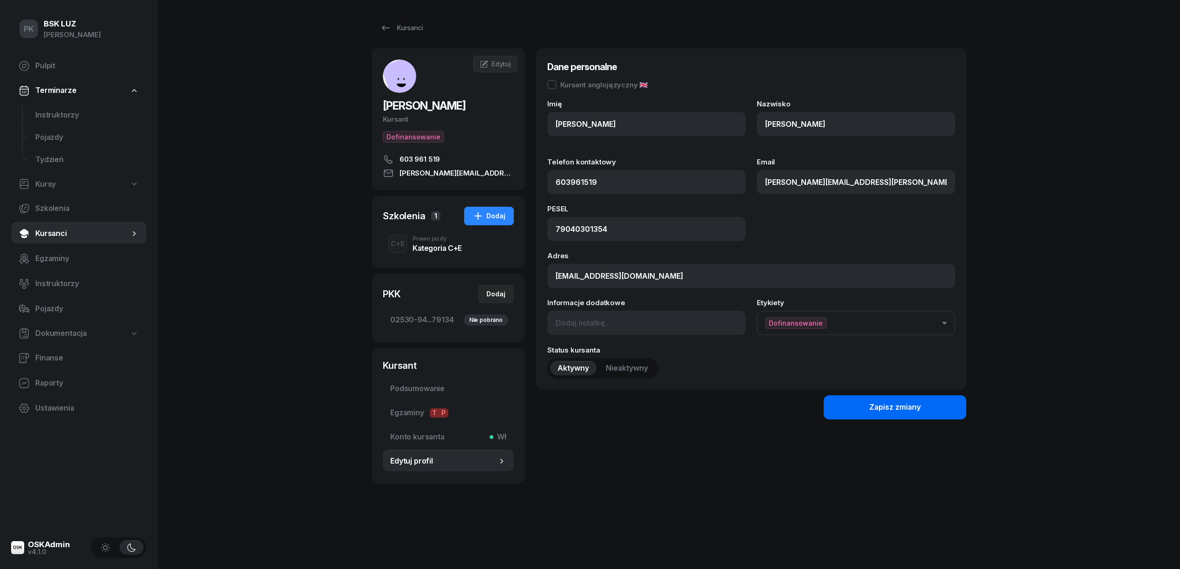
click at [881, 409] on div "Zapisz zmiany" at bounding box center [895, 407] width 52 height 12
click at [438, 386] on span "Podsumowanie" at bounding box center [448, 389] width 116 height 12
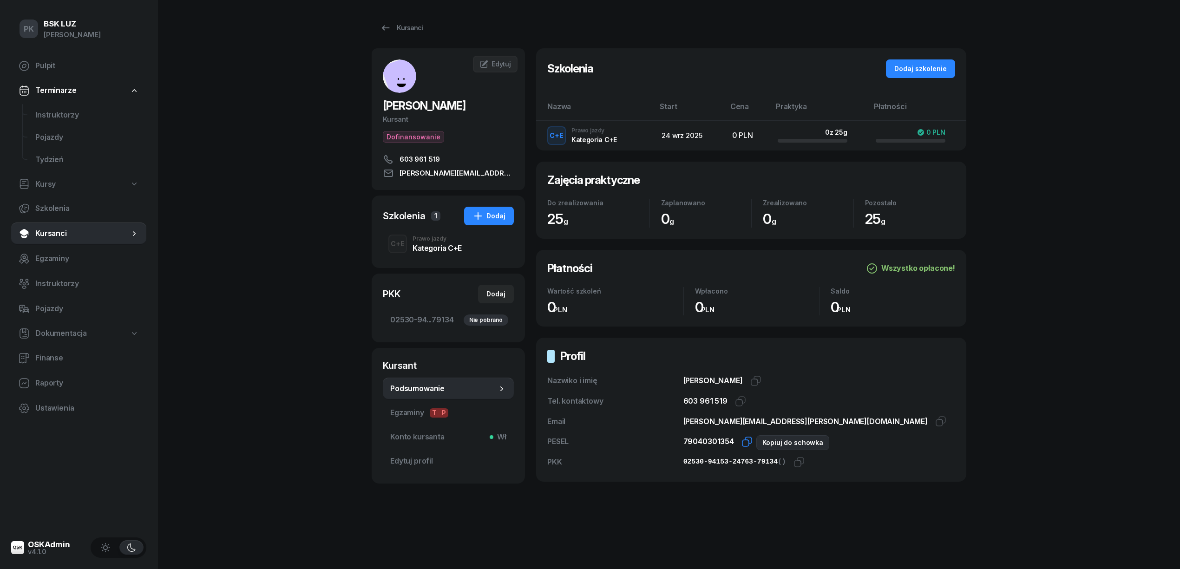
click at [742, 441] on icon "button" at bounding box center [746, 441] width 11 height 11
click at [444, 324] on span "02530-94...79134 Nie pobrano" at bounding box center [448, 320] width 116 height 12
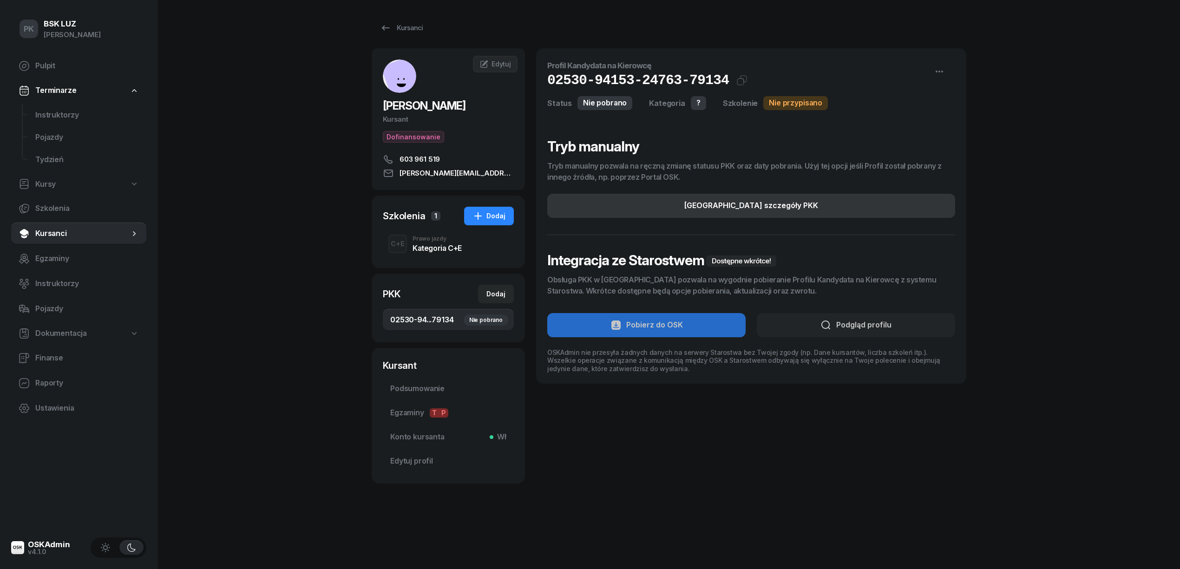
click at [841, 197] on button "Edytuj szczegóły PKK" at bounding box center [751, 206] width 408 height 24
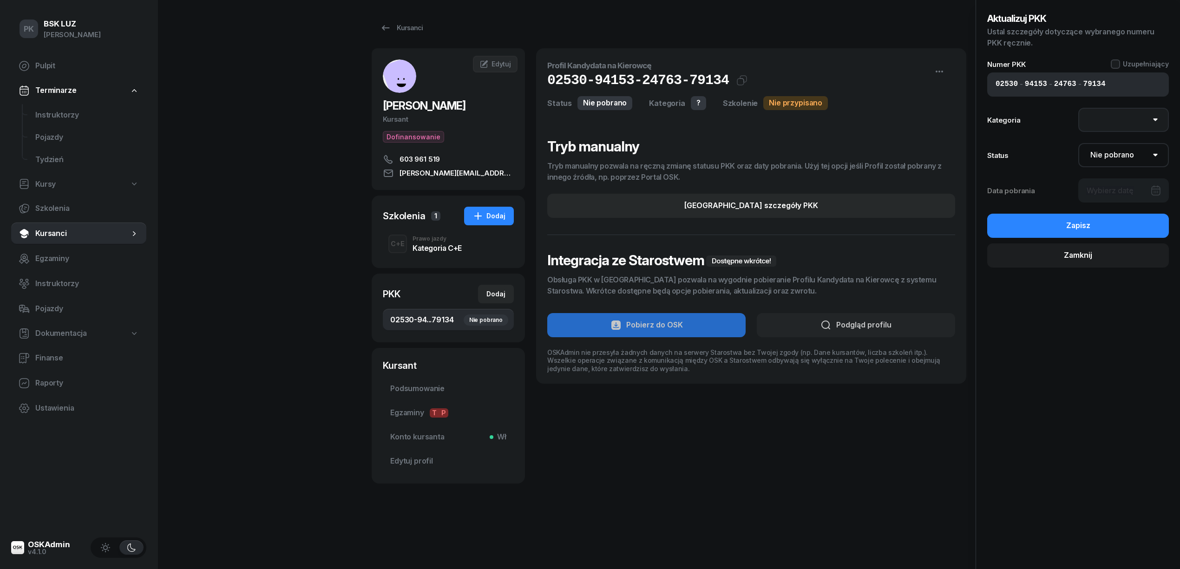
click at [1103, 120] on select "AM A1 A2 A B1 B B+E C1 C1+E C C+E D1 D1+E D D+E T Tram C+CE C+D" at bounding box center [1123, 120] width 91 height 24
click at [1067, 89] on input "24763" at bounding box center [1065, 84] width 22 height 12
click at [1095, 120] on select "AM A1 A2 A B1 B B+E C1 C1+E C C+E D1 D1+E D D+E T Tram C+CE C+D" at bounding box center [1123, 120] width 91 height 24
select select "C+E"
click at [1078, 108] on select "AM A1 A2 A B1 B B+E C1 C1+E C C+E D1 D1+E D D+E T Tram C+CE C+D" at bounding box center [1123, 120] width 91 height 24
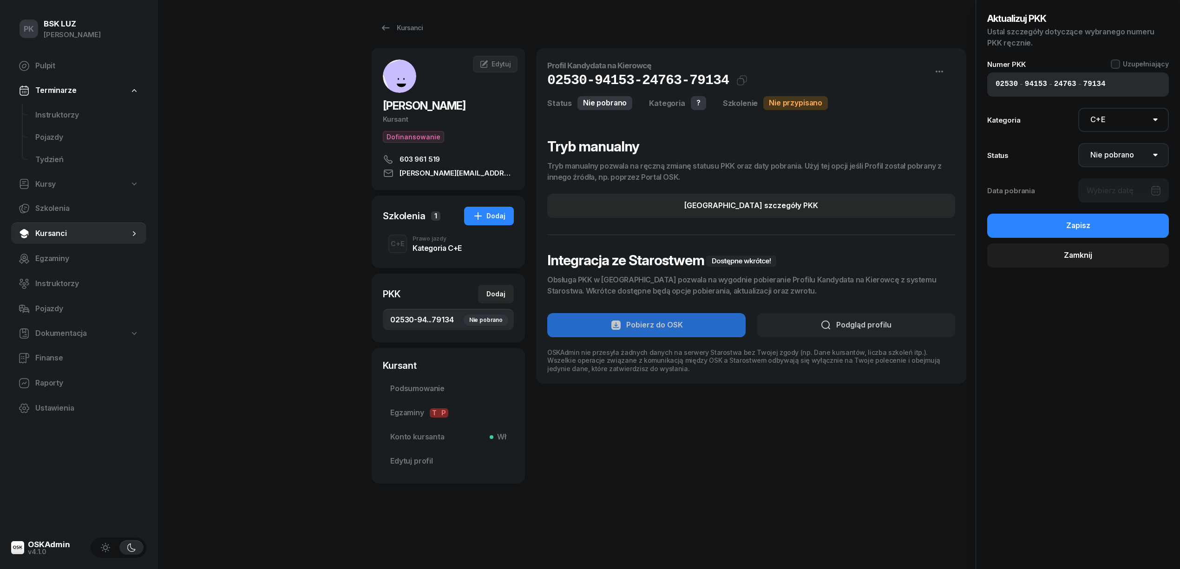
click at [1117, 159] on select "Nie pobrano Pobrano Zwrócono Zaktualizowano" at bounding box center [1123, 155] width 91 height 24
select select "Get"
click at [1078, 143] on select "Nie pobrano Pobrano Zwrócono Zaktualizowano" at bounding box center [1123, 155] width 91 height 24
click at [1117, 184] on div at bounding box center [1123, 190] width 91 height 24
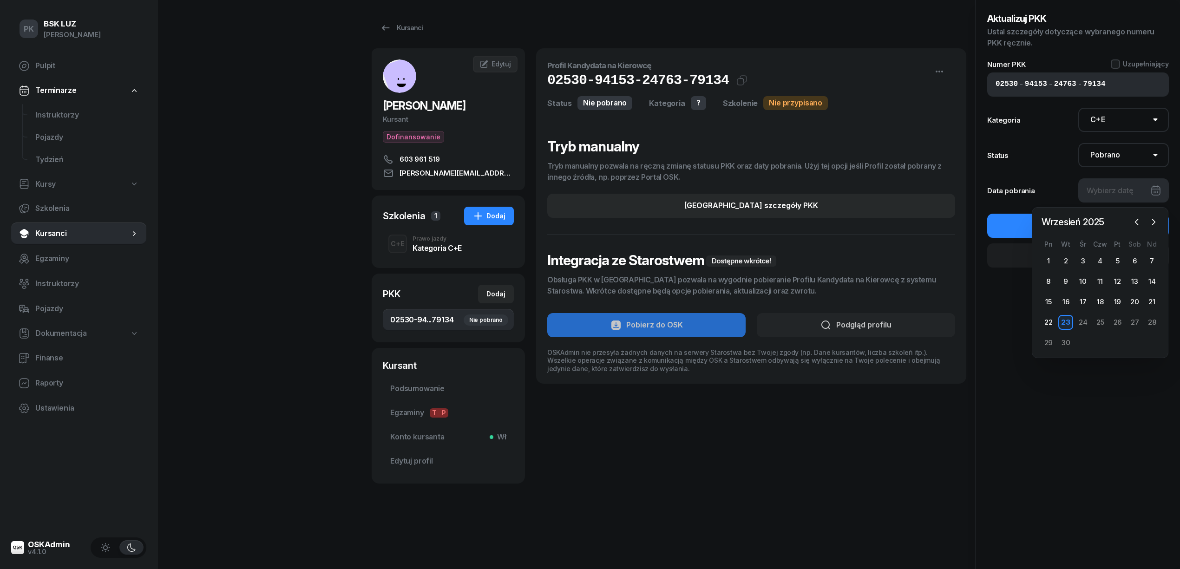
click at [1061, 322] on div "23" at bounding box center [1065, 322] width 15 height 15
type input "23/09/2025"
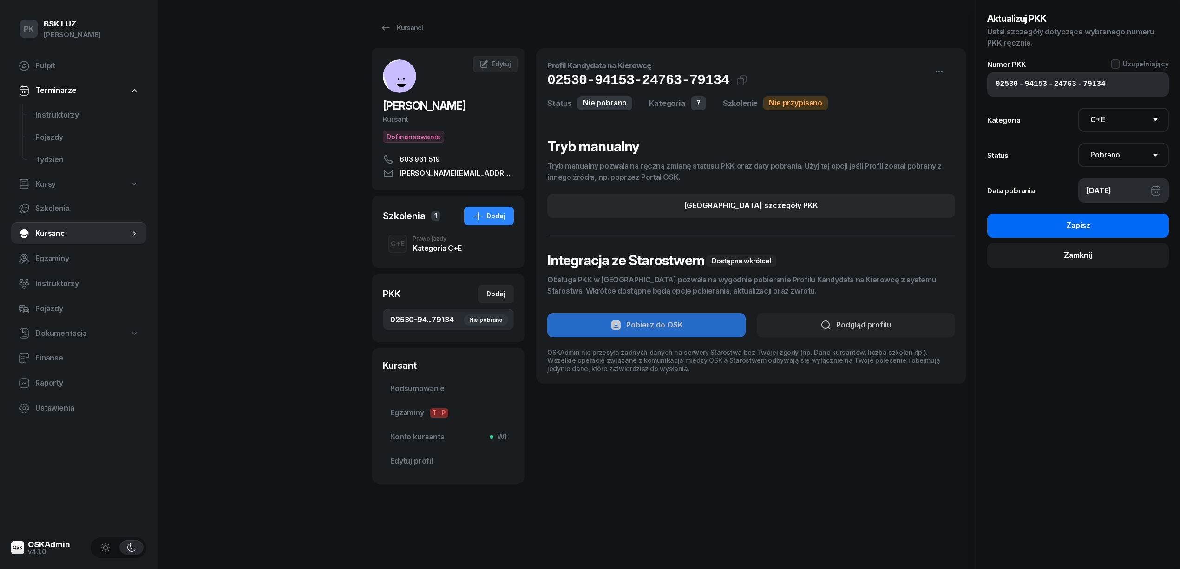
click at [1083, 224] on div "Zapisz" at bounding box center [1078, 226] width 24 height 12
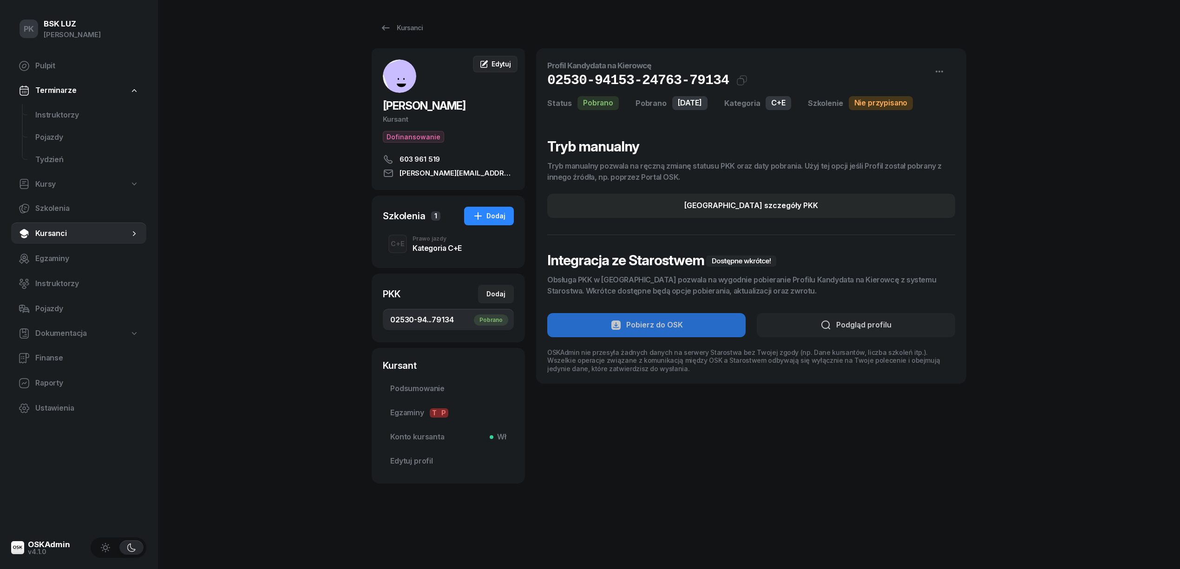
click at [487, 67] on icon at bounding box center [483, 64] width 7 height 7
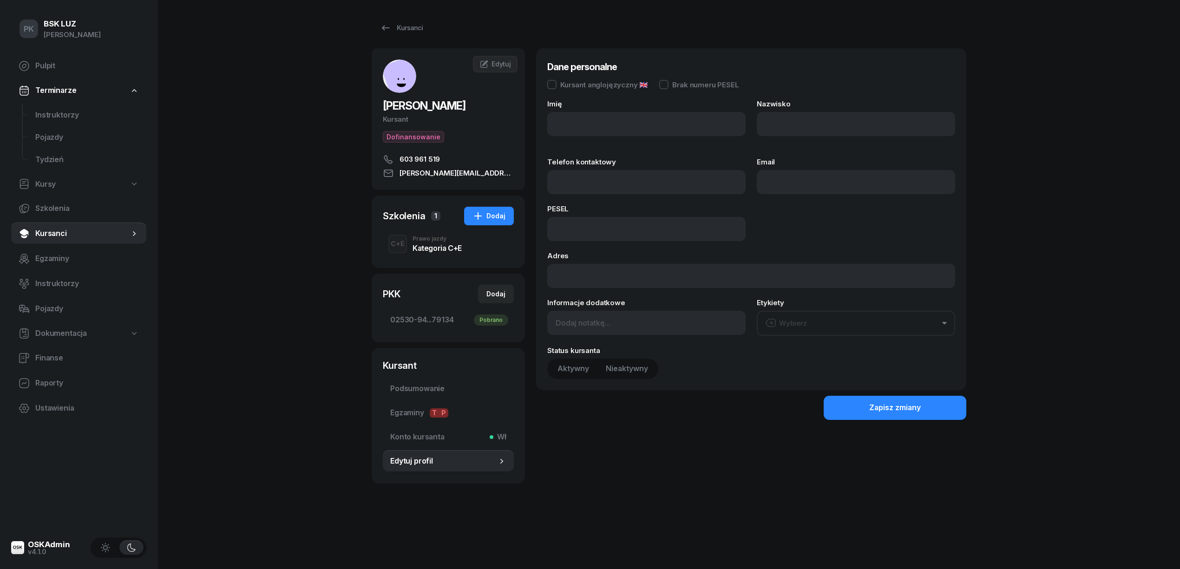
type input "KRZYSZTOF"
type input "KUBICKI"
type input "603961519"
type input "krzysztof.kubicki@ipsum-technics.com"
type input "79040301354"
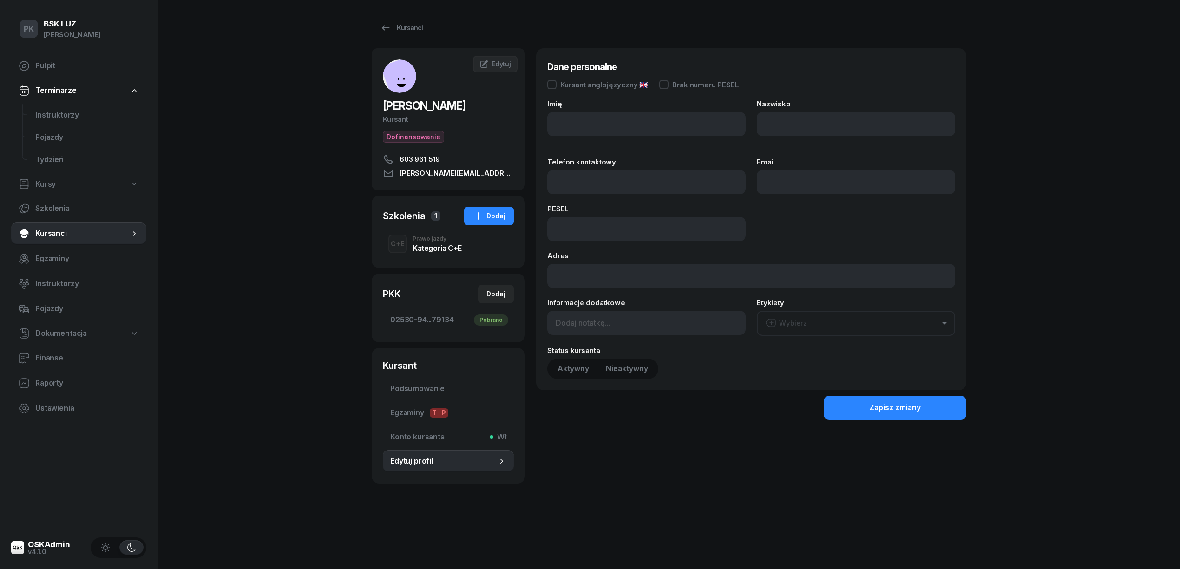
type input "biuro@ipsum-technics.com"
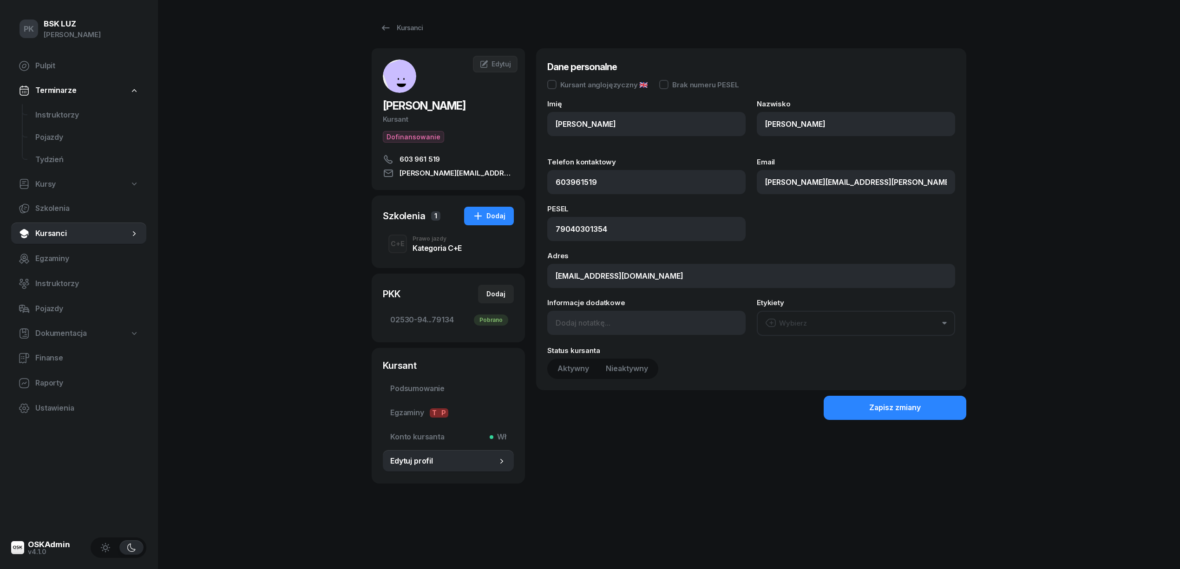
type input "603 961 519"
click at [582, 326] on input at bounding box center [646, 323] width 198 height 24
paste input "2030-09-04"
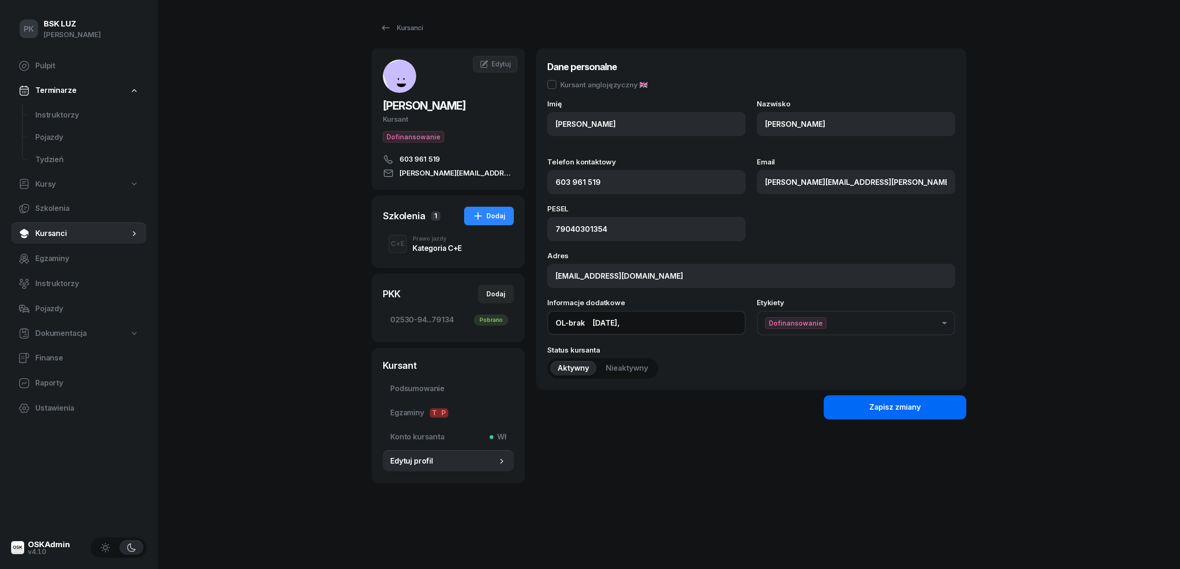
type input "OL-brak 2030-09-04,"
click at [863, 406] on button "Zapisz zmiany" at bounding box center [894, 407] width 143 height 24
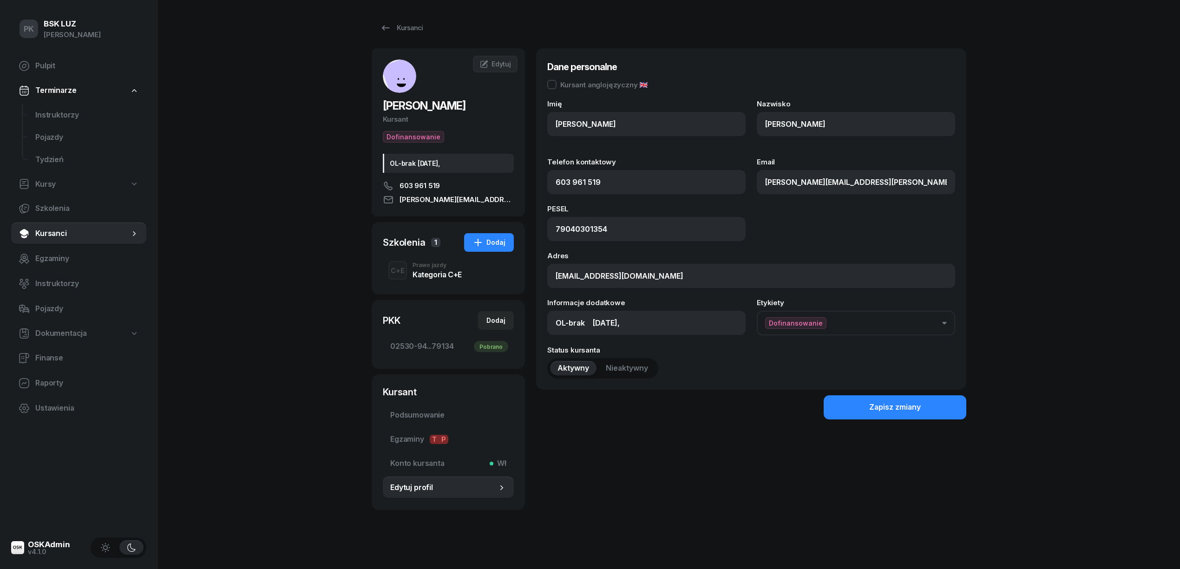
click at [448, 267] on div "Prawo jazdy" at bounding box center [436, 265] width 49 height 6
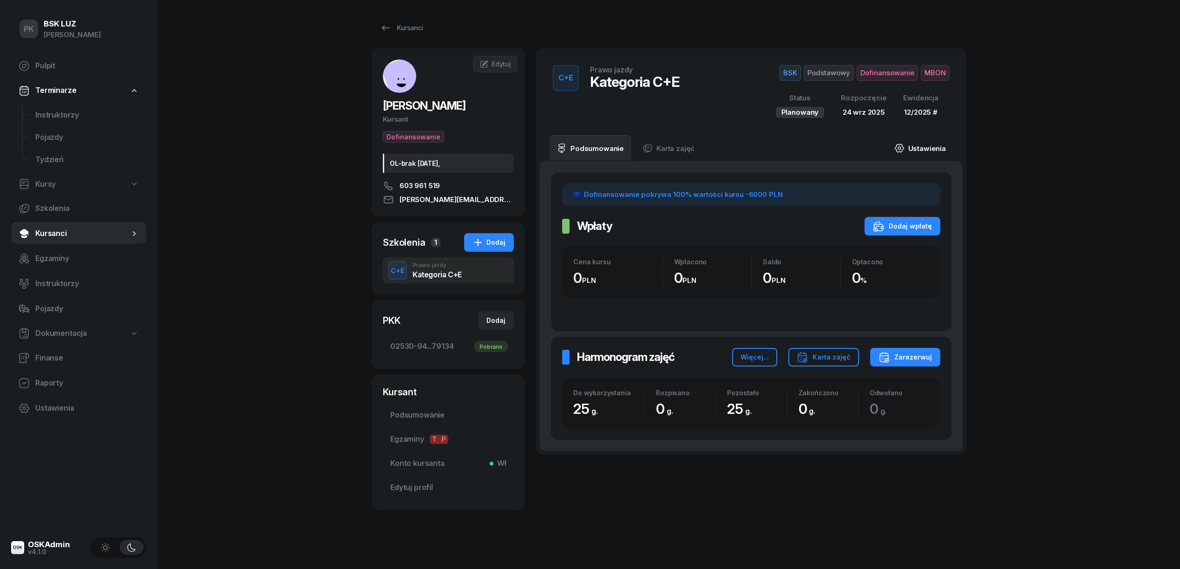
click at [920, 145] on link "Ustawienia" at bounding box center [920, 148] width 66 height 26
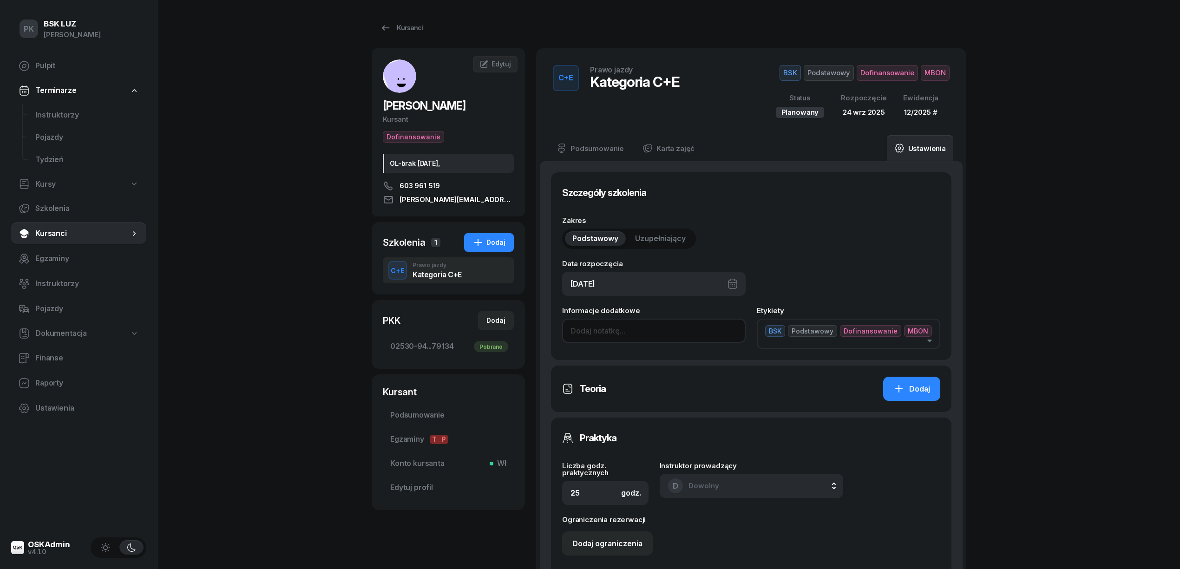
click at [589, 329] on input at bounding box center [653, 331] width 183 height 24
type input "24/25h, zakoń. 31.10, walidacja 2:15h"
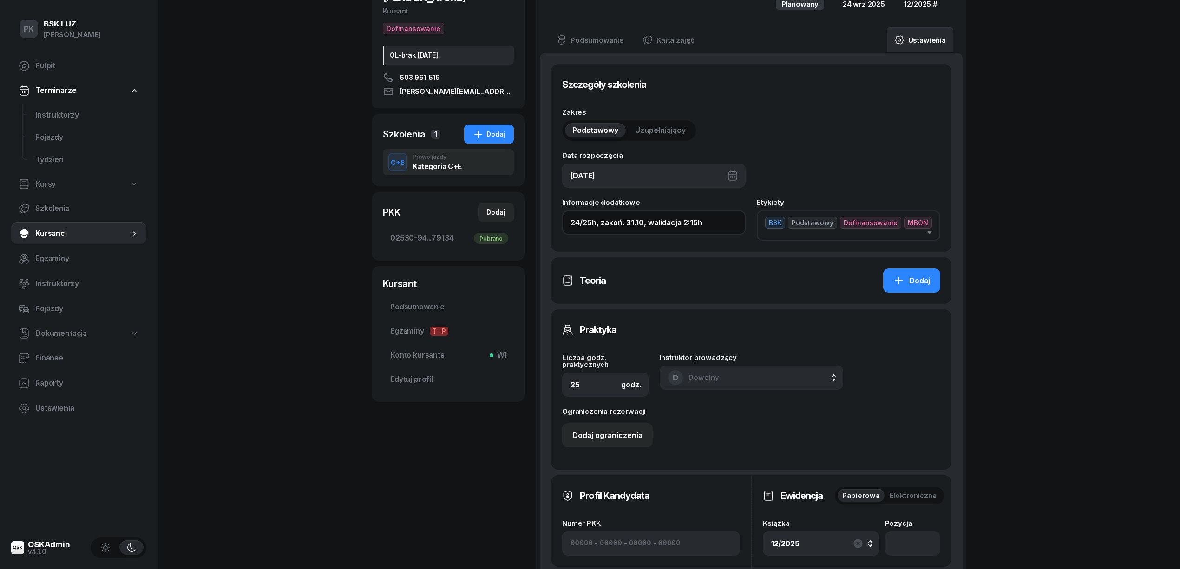
scroll to position [124, 0]
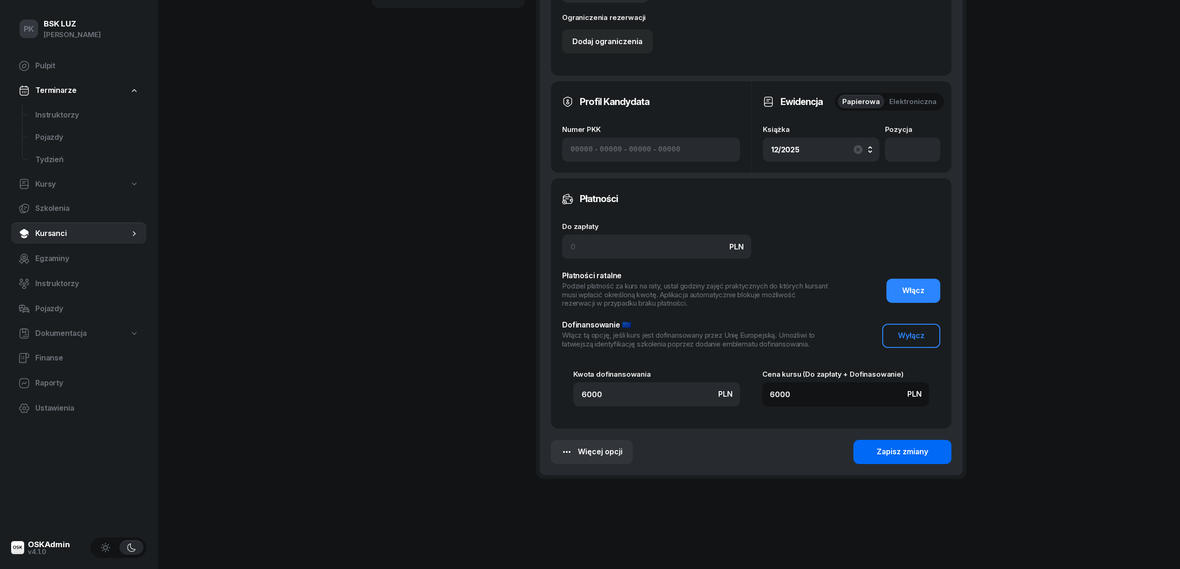
click at [894, 453] on div "Zapisz zmiany" at bounding box center [902, 452] width 52 height 12
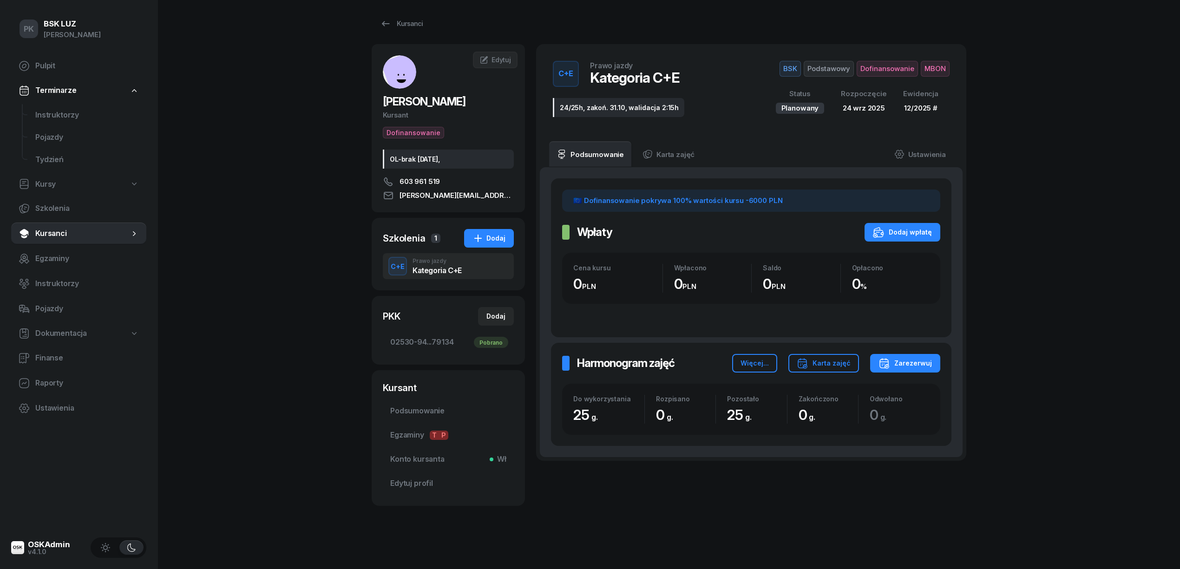
click at [52, 186] on span "Kursy" at bounding box center [45, 184] width 20 height 12
select select
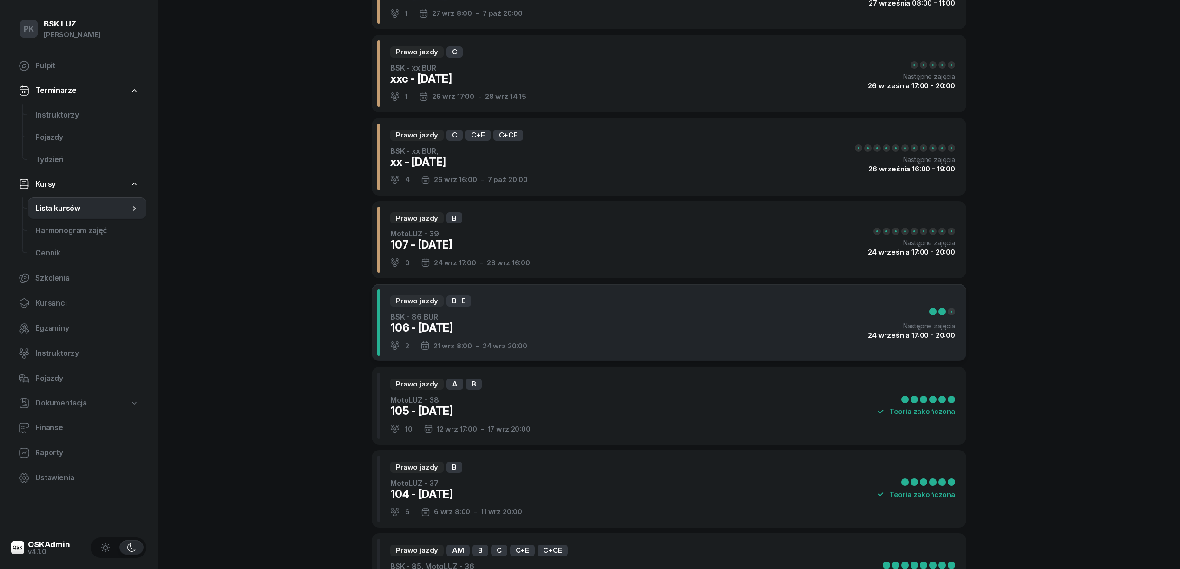
scroll to position [124, 0]
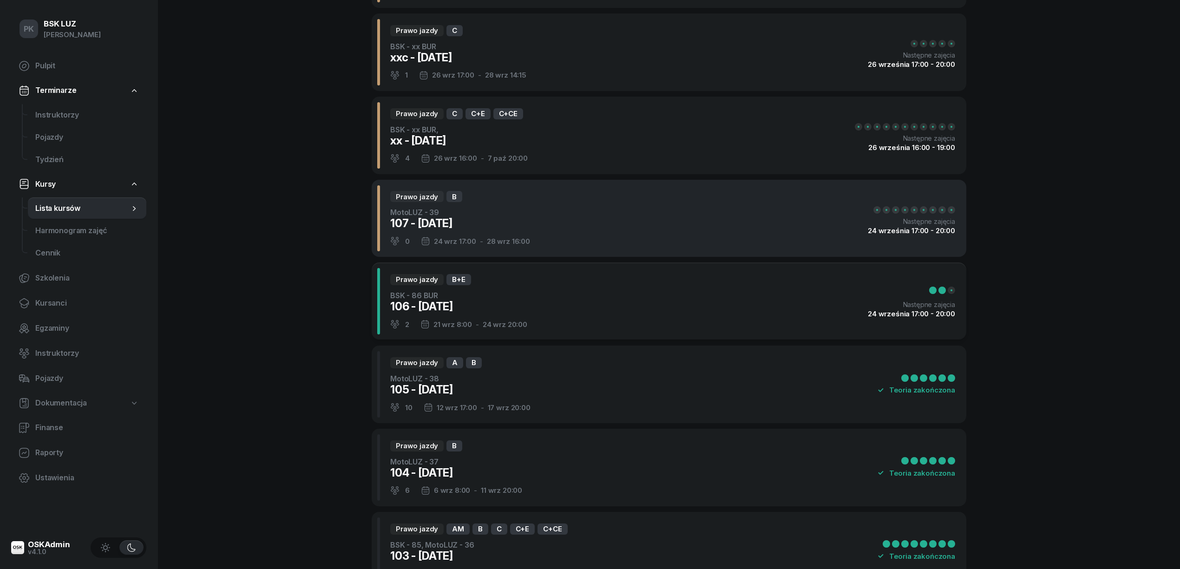
click at [573, 230] on div "Prawo jazdy B MotoLUZ - 39 107 - 2025/09/24 0 24 wrz 17:00 - 28 wrz 16:00 Nastę…" at bounding box center [669, 219] width 595 height 78
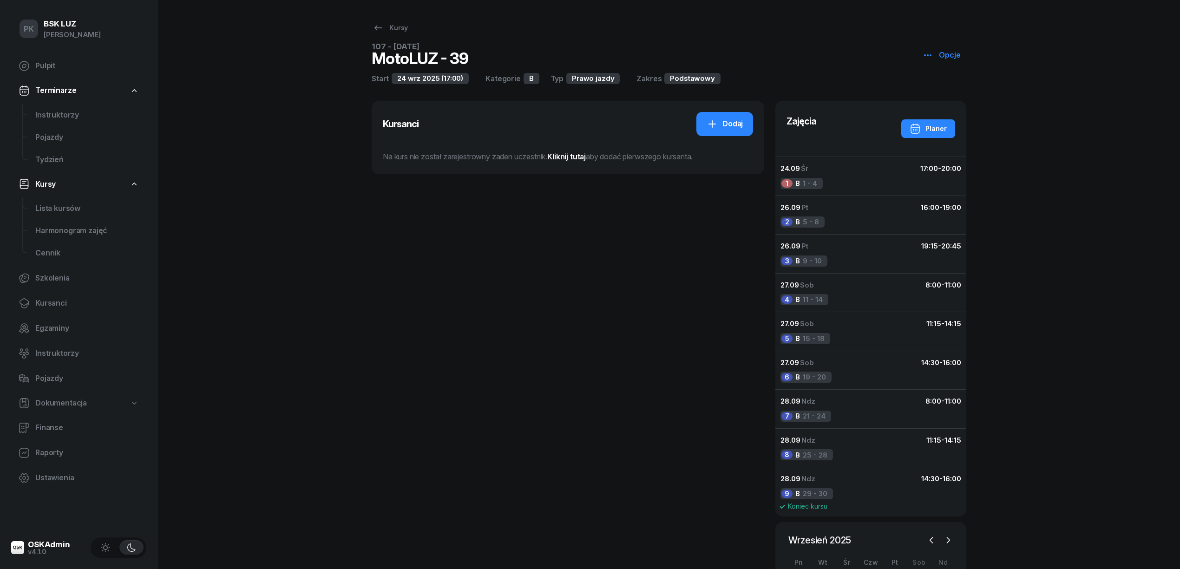
click at [924, 57] on icon "button" at bounding box center [927, 55] width 11 height 11
click at [933, 89] on icon at bounding box center [932, 90] width 11 height 11
select select "09"
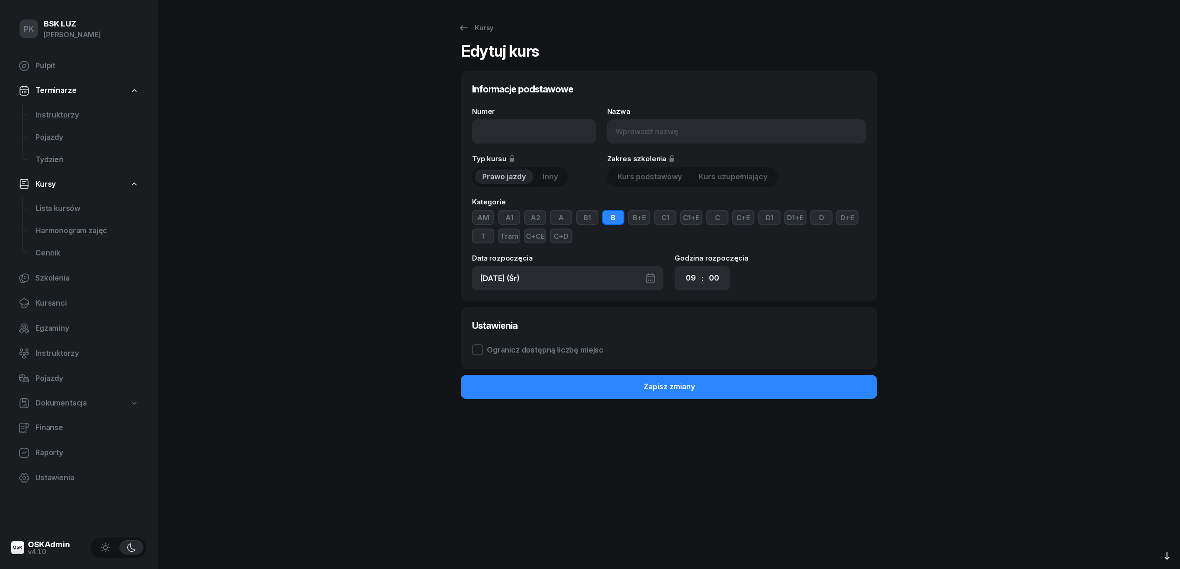
type input "107 - [DATE]"
type input "MotoLUZ - 39"
select select "17"
click at [489, 131] on input "107 - [DATE]" at bounding box center [534, 131] width 124 height 24
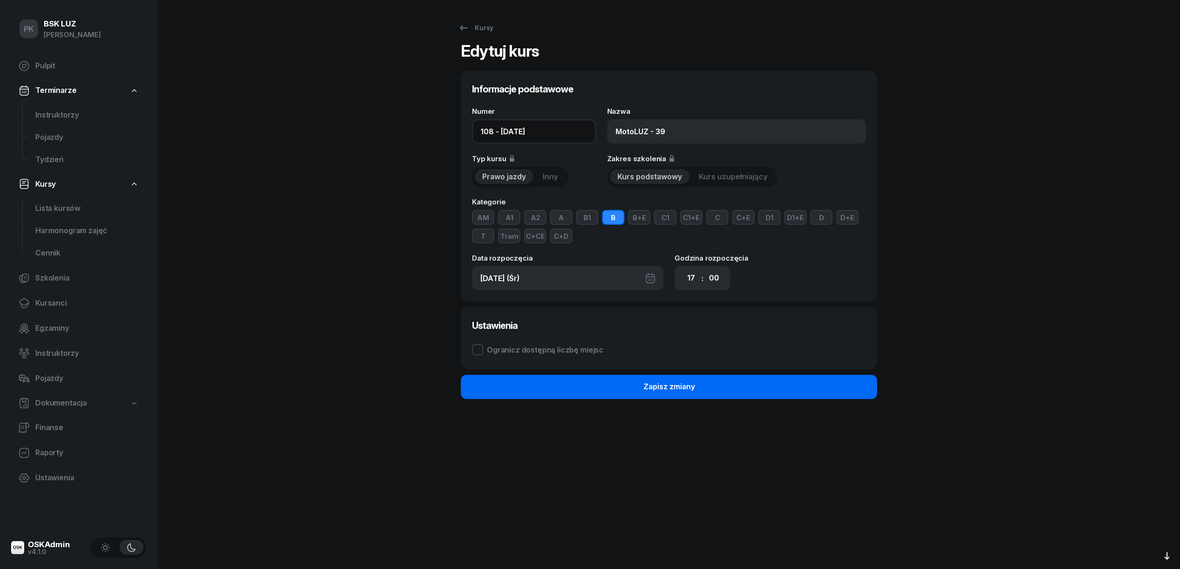
type input "108 - [DATE]"
click at [691, 381] on button "Zapisz zmiany" at bounding box center [669, 387] width 416 height 24
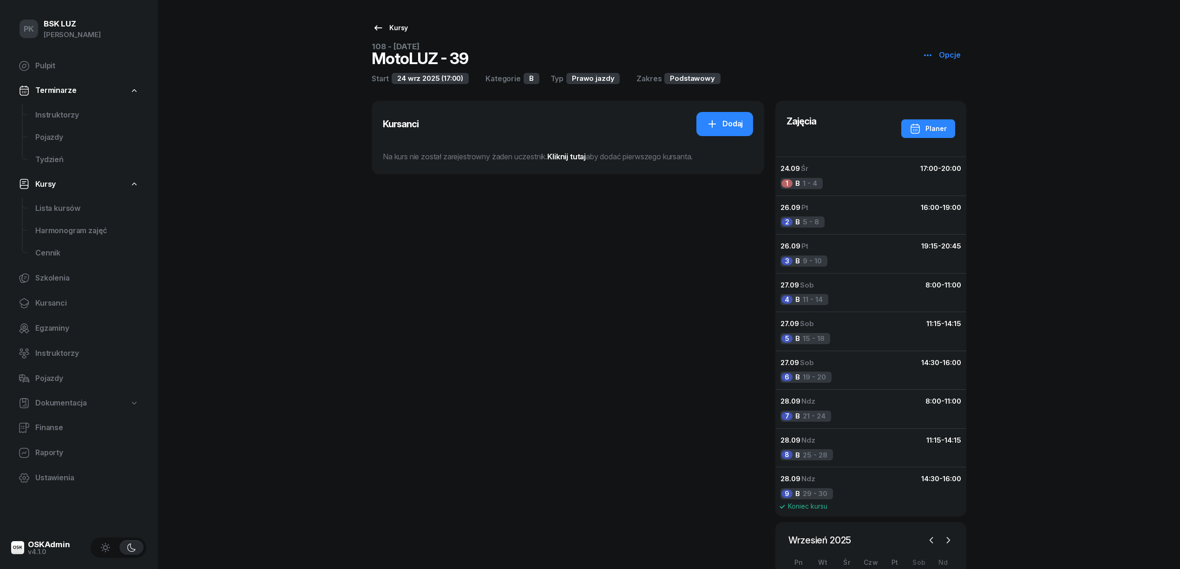
click at [392, 28] on div "Kursy" at bounding box center [389, 27] width 35 height 11
select select
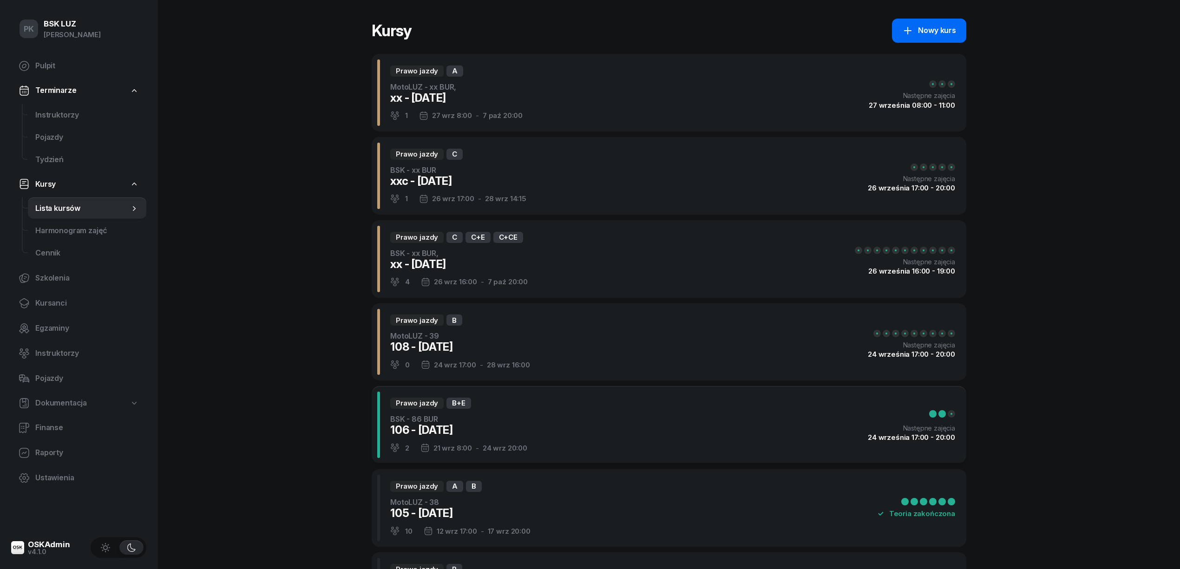
click at [936, 31] on div "Nowy kurs" at bounding box center [929, 31] width 54 height 12
select select "09"
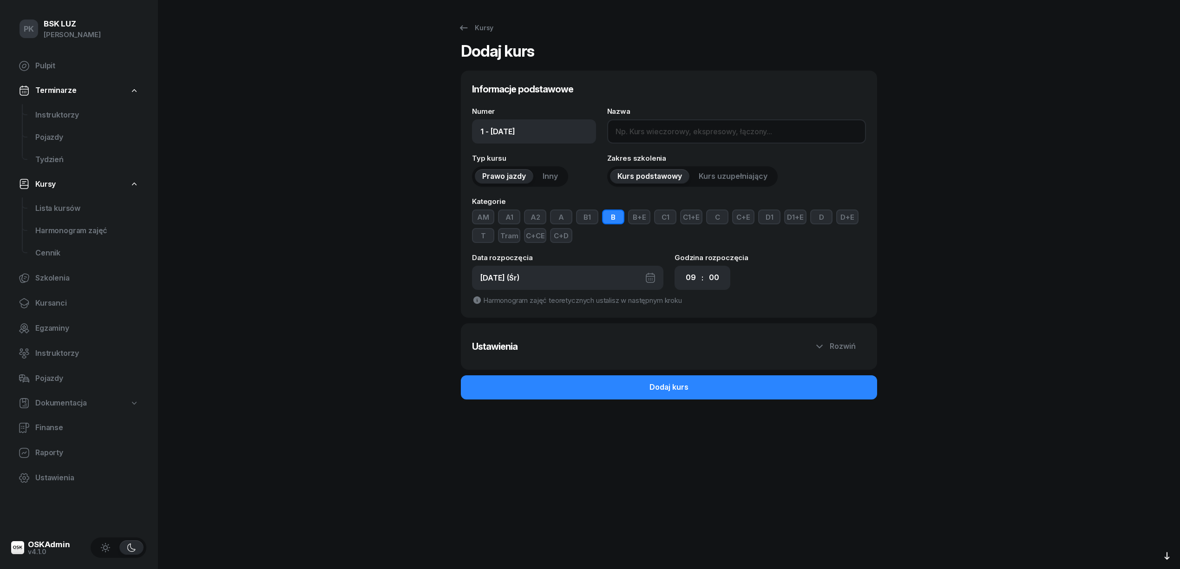
click at [638, 138] on input "Nazwa" at bounding box center [736, 131] width 259 height 24
type input "BSK - xx BUR"
click at [612, 214] on button "B" at bounding box center [613, 216] width 22 height 15
click at [740, 216] on button "C+E" at bounding box center [743, 216] width 22 height 15
click at [682, 281] on select "00 01 02 03 04 05 06 07 08 09 10 11 12 13 14 15 16 17 18 19 20 21 22 23" at bounding box center [691, 278] width 18 height 20
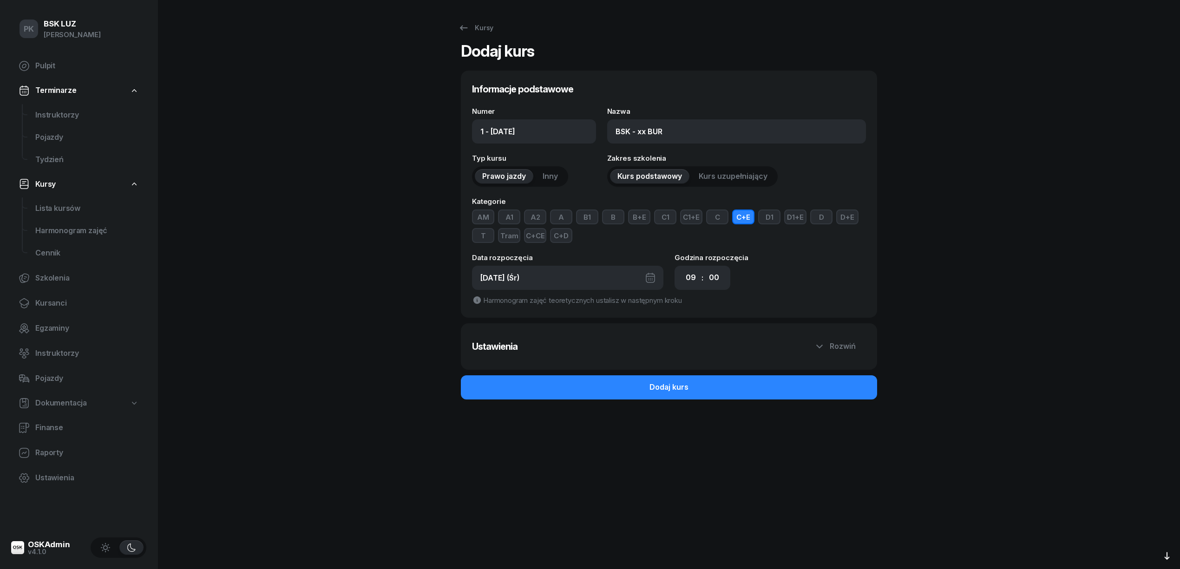
select select "17"
click at [682, 268] on select "00 01 02 03 04 05 06 07 08 09 10 11 12 13 14 15 16 17 18 19 20 21 22 23" at bounding box center [691, 278] width 18 height 20
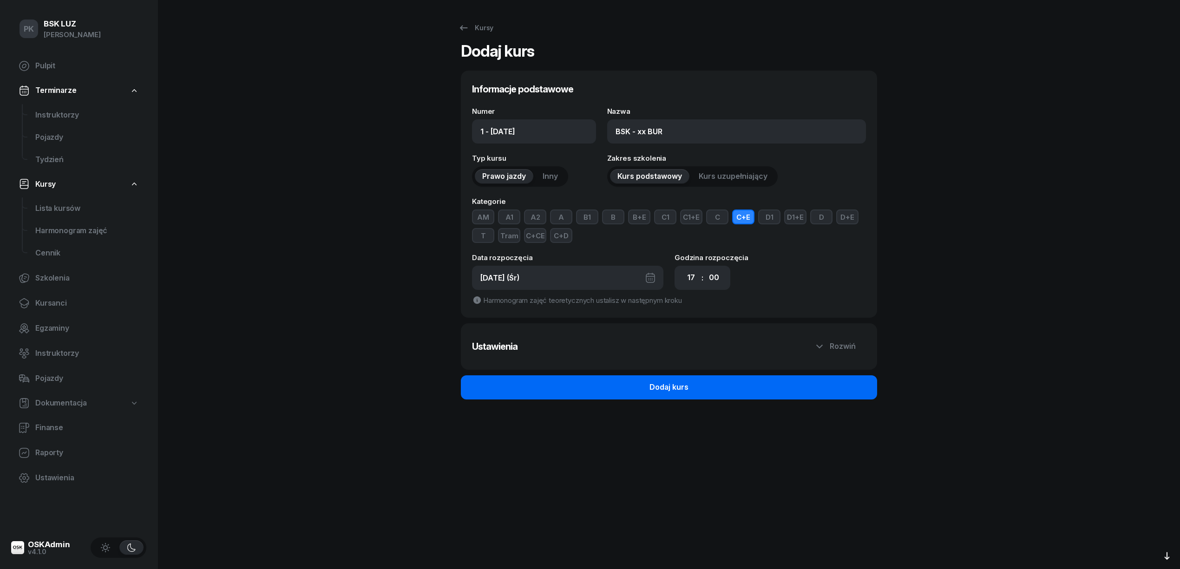
click at [692, 396] on button "Dodaj kurs" at bounding box center [669, 387] width 416 height 24
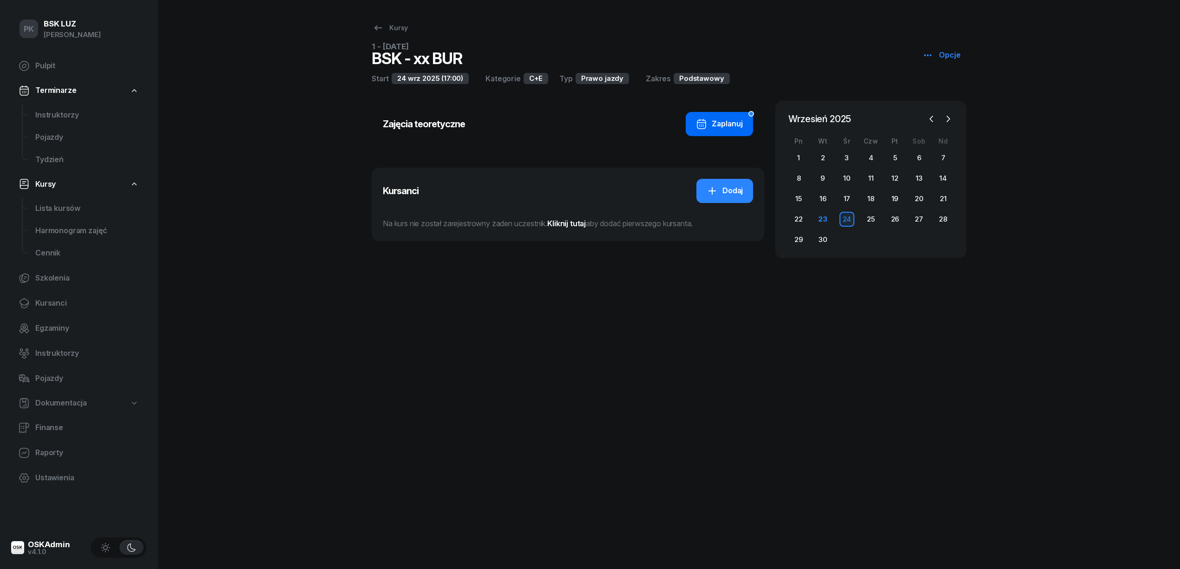
click at [720, 123] on div "Zaplanuj" at bounding box center [719, 124] width 47 height 12
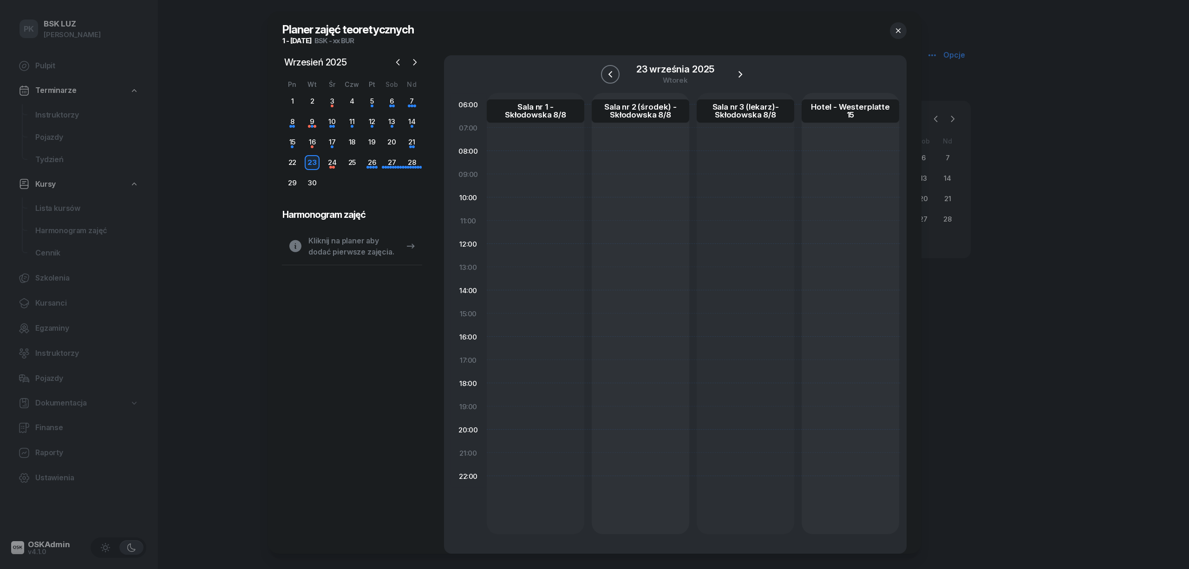
click at [607, 74] on icon "button" at bounding box center [610, 74] width 11 height 11
click at [894, 30] on icon "button" at bounding box center [898, 30] width 9 height 9
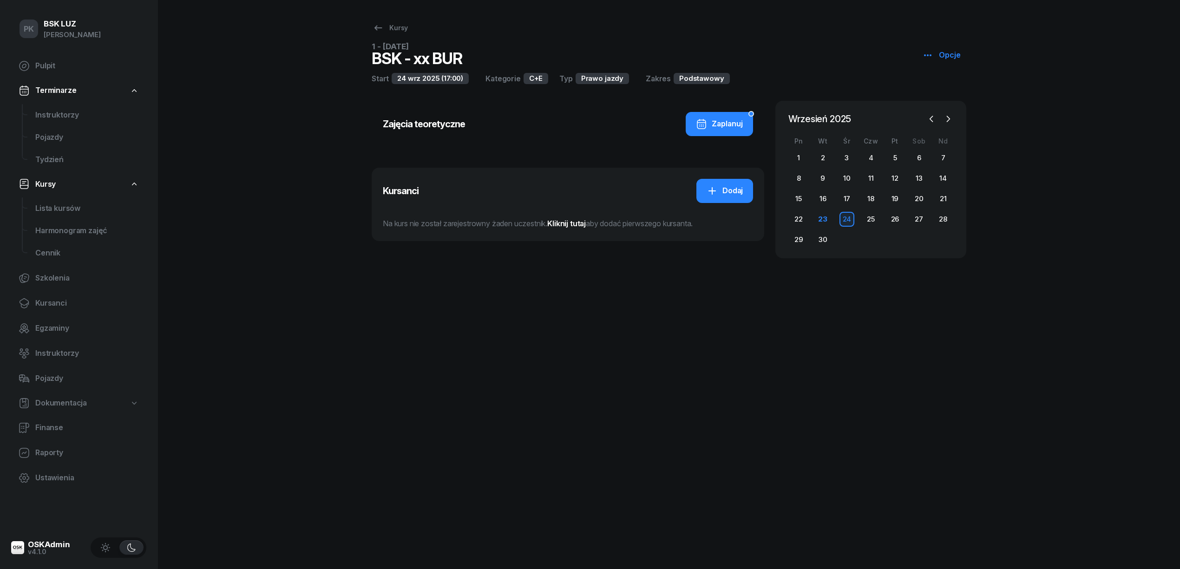
click at [930, 52] on icon "button" at bounding box center [927, 55] width 11 height 11
click at [955, 88] on div "Edytuj" at bounding box center [953, 91] width 21 height 12
select select "17"
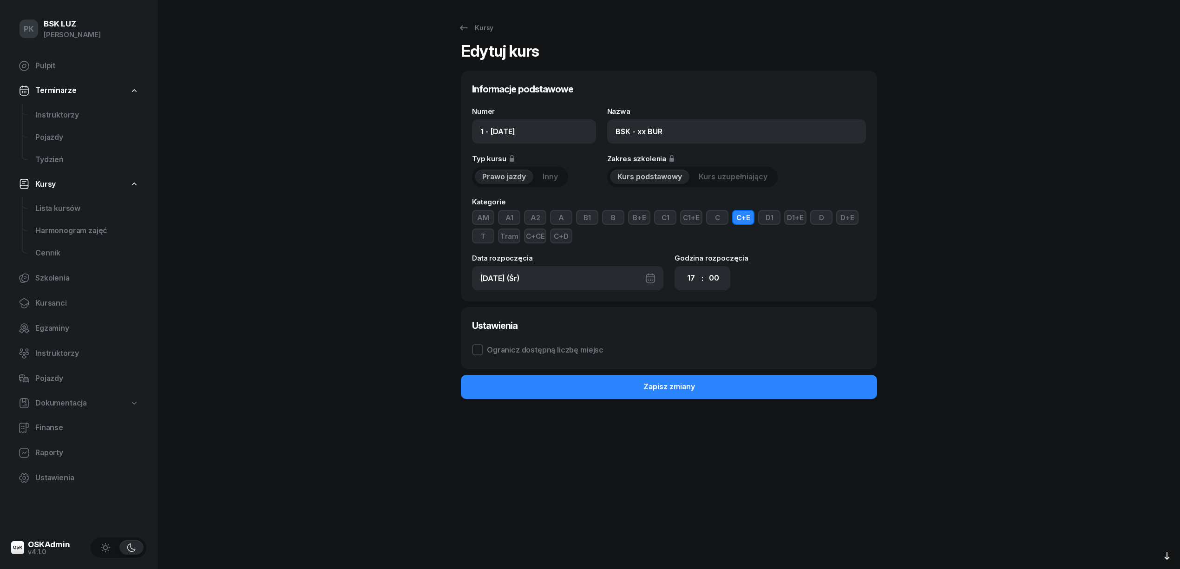
click at [581, 279] on div "[DATE] (Śr)" at bounding box center [567, 278] width 191 height 24
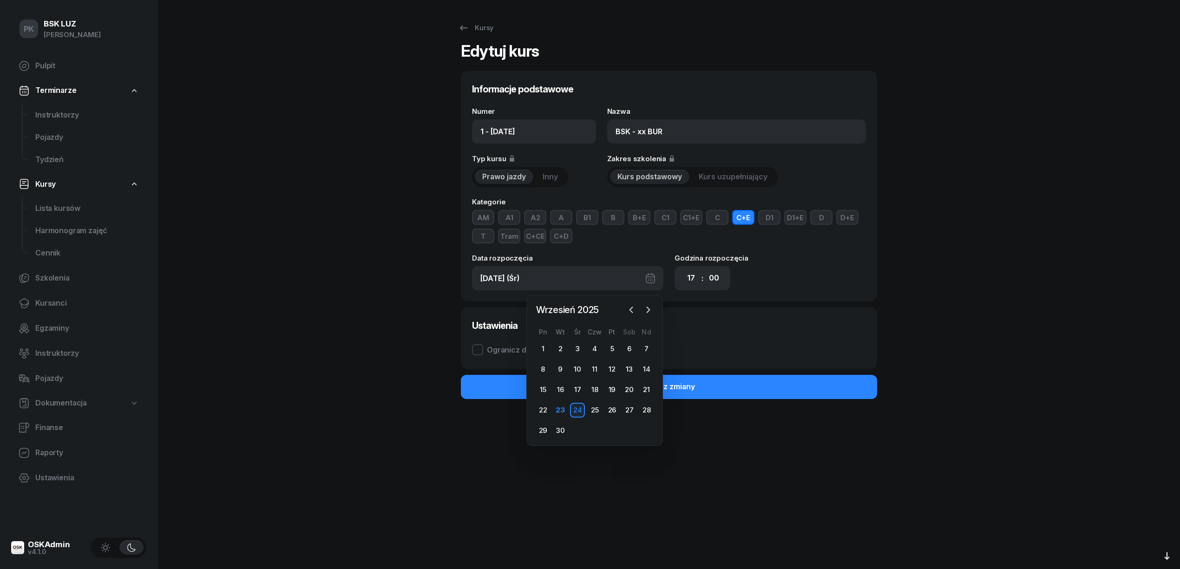
click at [579, 407] on div "24" at bounding box center [577, 410] width 15 height 15
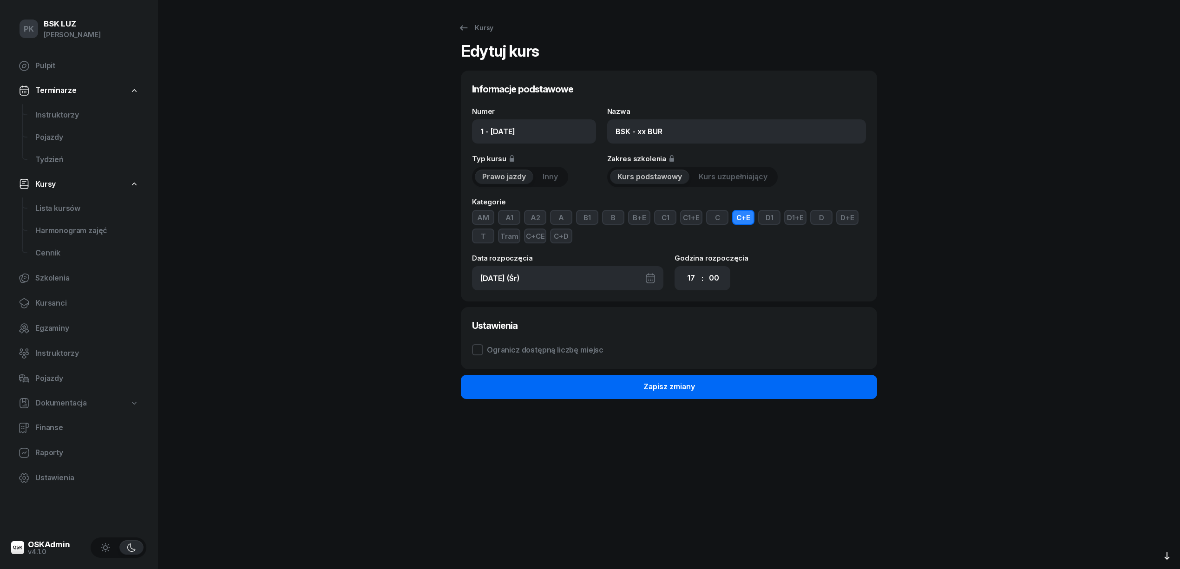
click at [764, 387] on button "Zapisz zmiany" at bounding box center [669, 387] width 416 height 24
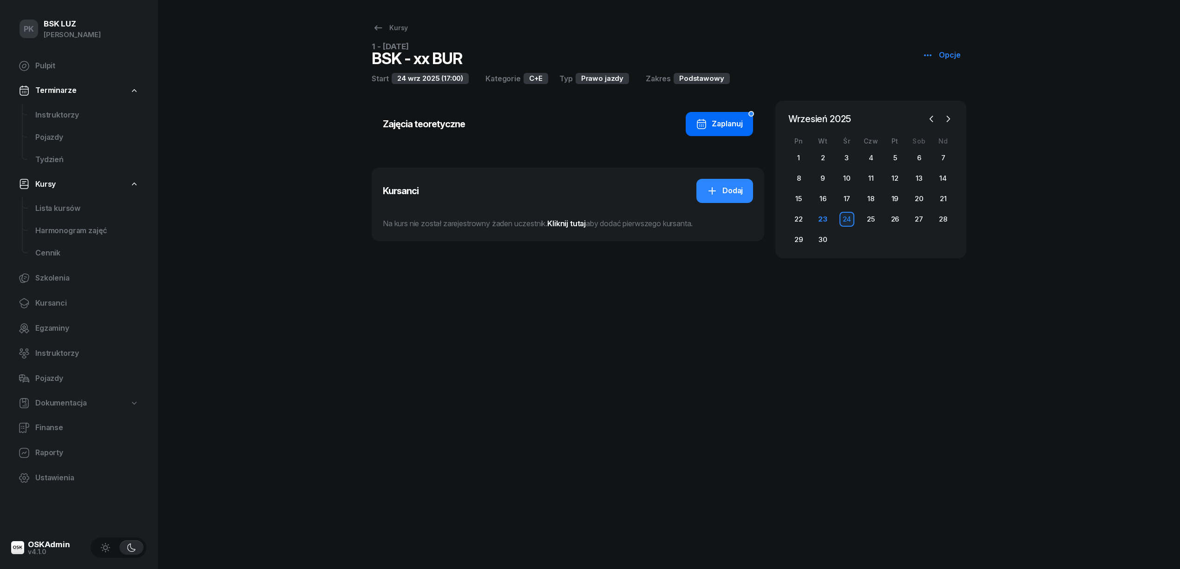
click at [708, 112] on button "Zaplanuj" at bounding box center [719, 124] width 67 height 24
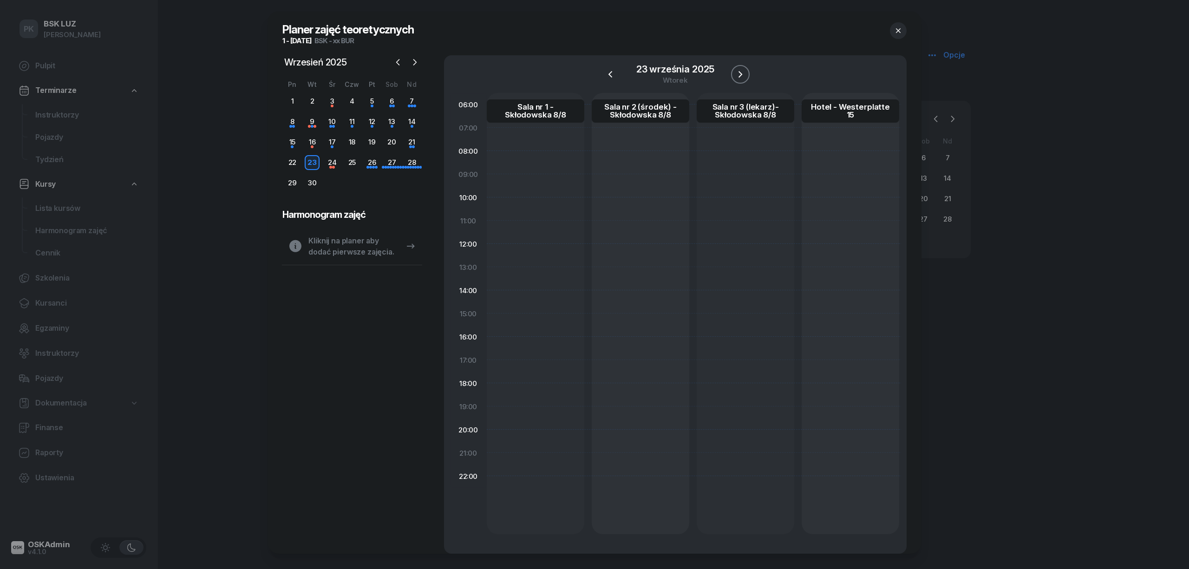
click at [735, 69] on icon "button" at bounding box center [740, 74] width 11 height 11
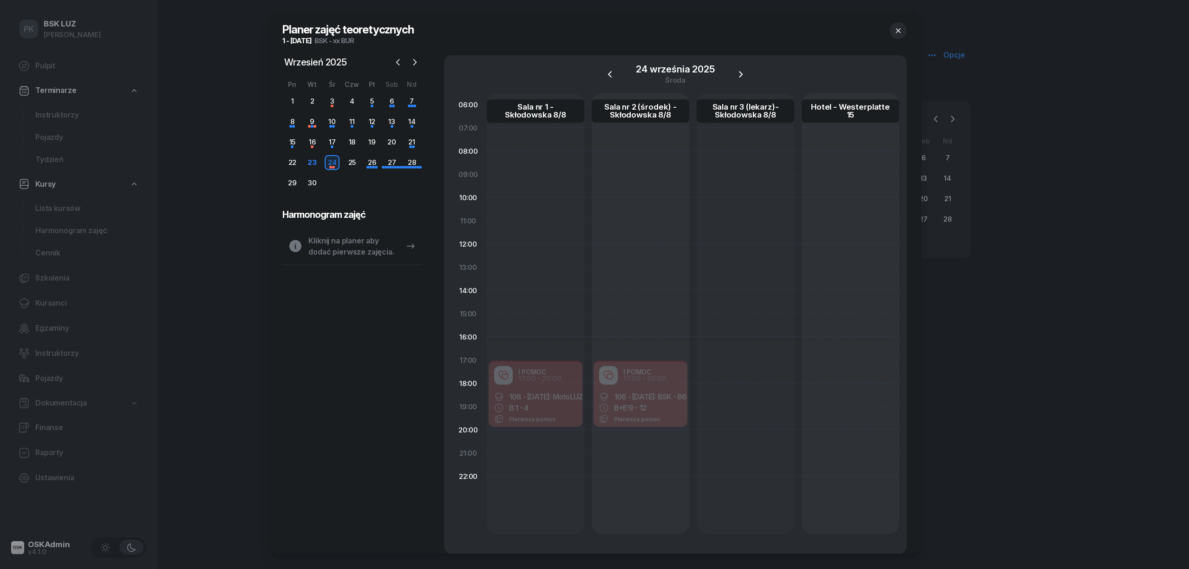
click at [714, 368] on div at bounding box center [746, 313] width 98 height 441
select select "17"
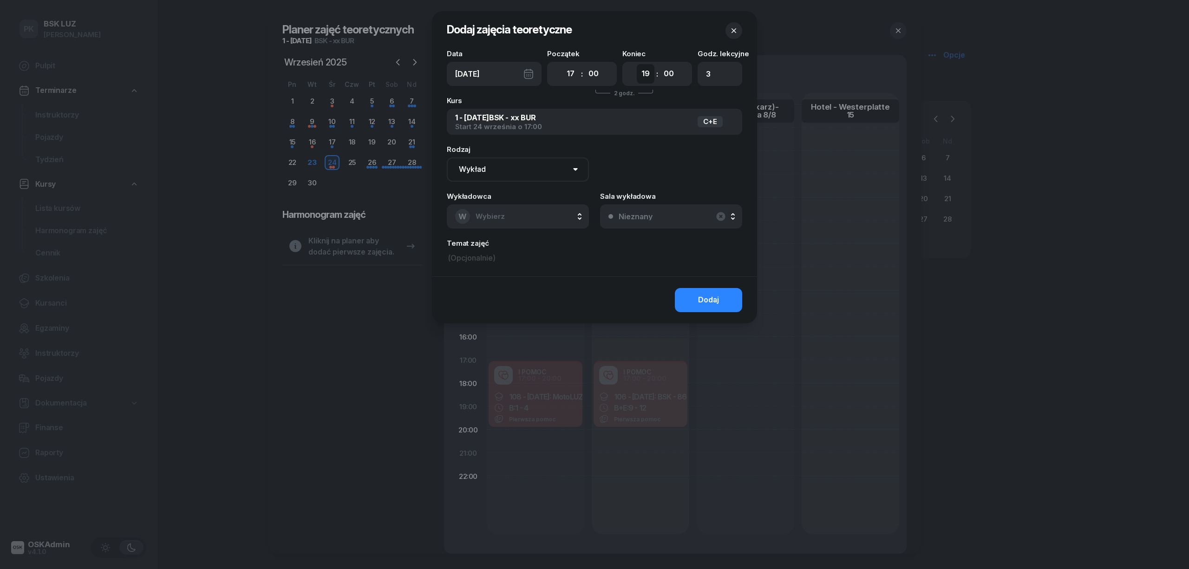
click at [646, 78] on select "00 01 02 03 04 05 06 07 08 09 10 11 12 13 14 15 16 17 18 19 20 21 22 23" at bounding box center [646, 74] width 18 height 20
select select "20"
click at [637, 64] on select "00 01 02 03 04 05 06 07 08 09 10 11 12 13 14 15 16 17 18 19 20 21 22 23" at bounding box center [646, 74] width 18 height 20
type input "4"
click at [524, 166] on select "Wykład Pierwsza pomoc" at bounding box center [518, 169] width 142 height 24
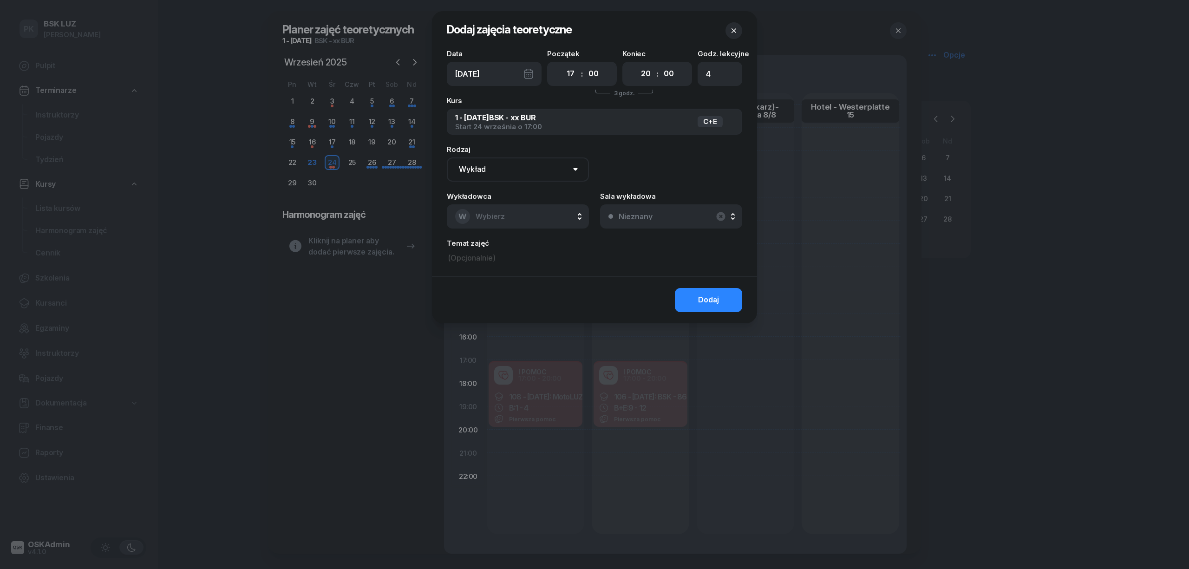
select select "med"
click at [447, 157] on select "Wykład Pierwsza pomoc" at bounding box center [518, 169] width 142 height 24
click at [520, 210] on button "W Wybierz" at bounding box center [518, 216] width 142 height 24
type input "po"
click at [511, 286] on li "IP POMOC I" at bounding box center [521, 278] width 133 height 26
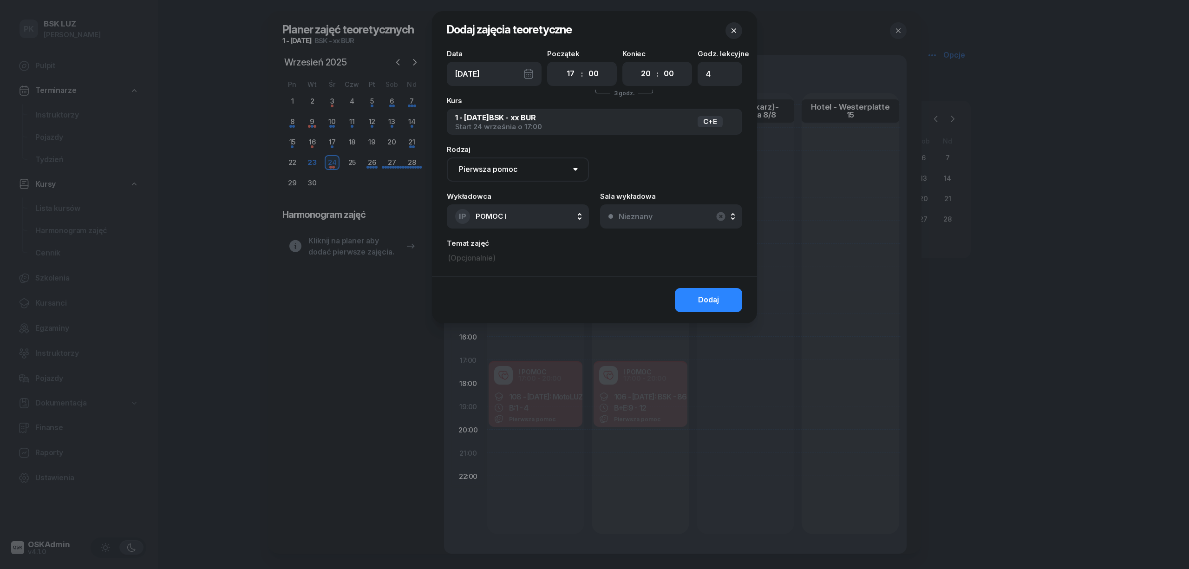
click at [656, 214] on button "Nieznany" at bounding box center [671, 216] width 142 height 24
click at [717, 307] on button "Dodaj" at bounding box center [708, 300] width 67 height 24
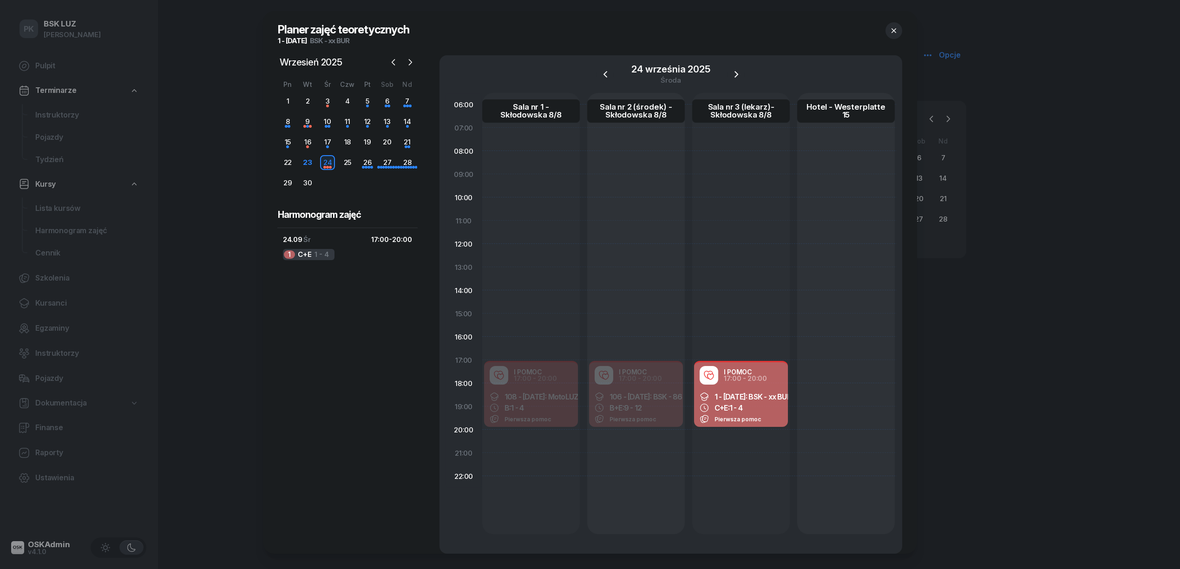
click at [747, 392] on span "1 - 2025/09/24: BSK - xx BUR" at bounding box center [752, 396] width 77 height 9
select select "17"
select select "20"
select select "med"
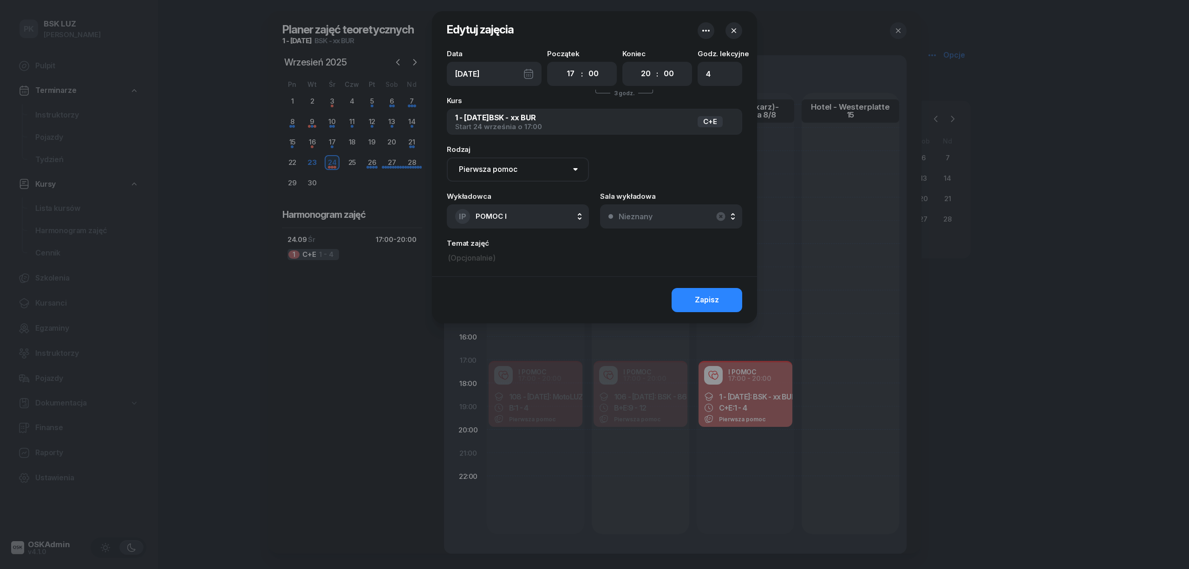
click at [663, 216] on button "Nieznany" at bounding box center [671, 216] width 142 height 24
click at [847, 209] on div at bounding box center [594, 284] width 1189 height 569
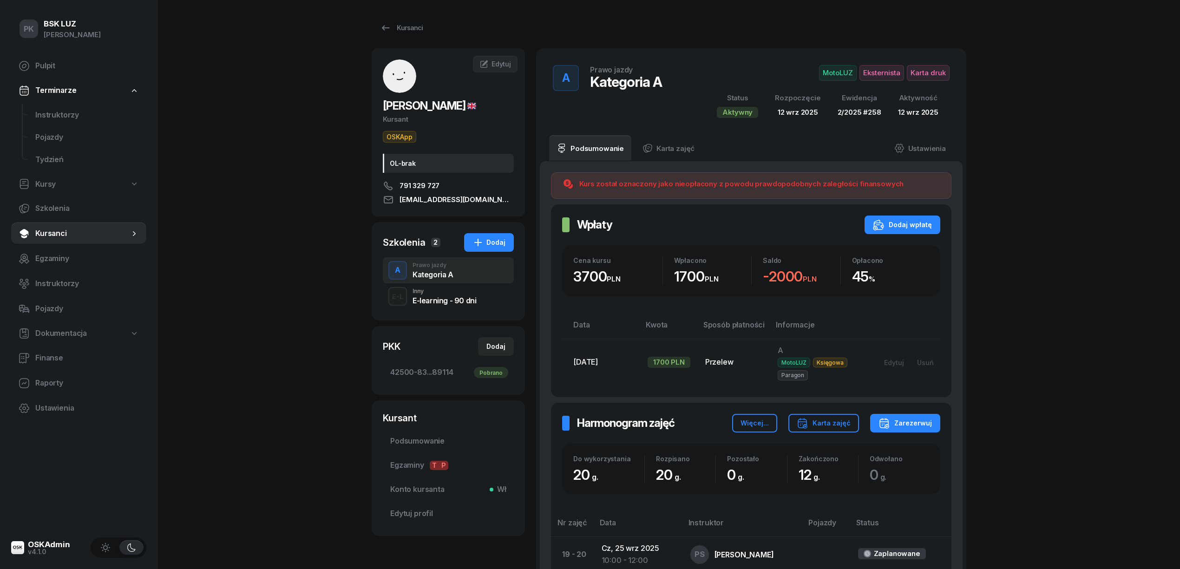
click at [398, 30] on div "Kursanci" at bounding box center [401, 27] width 43 height 11
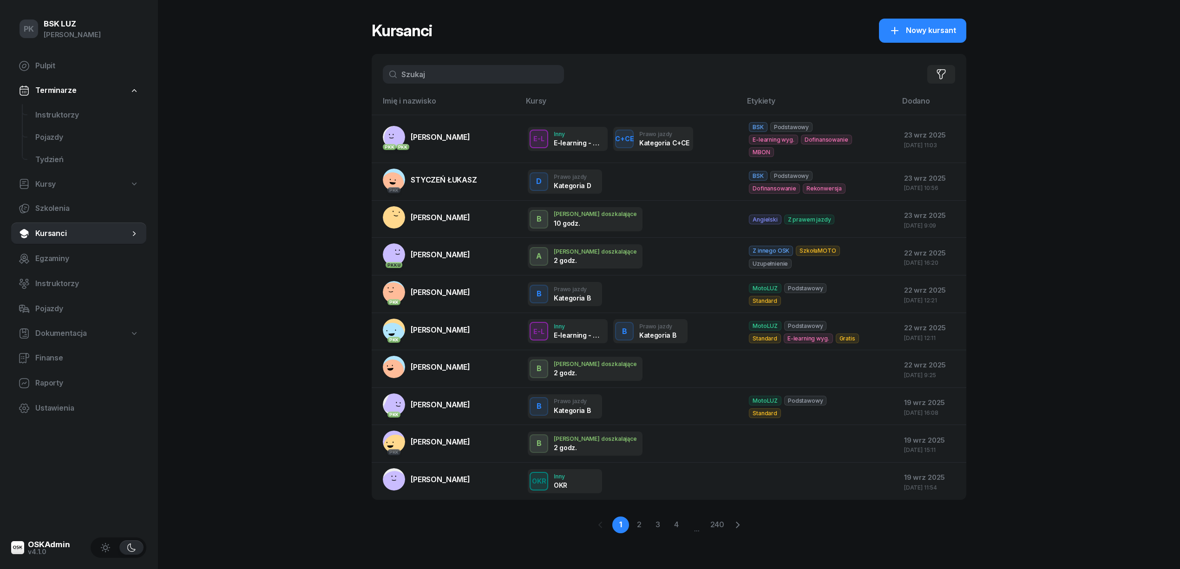
drag, startPoint x: 456, startPoint y: 76, endPoint x: 333, endPoint y: 75, distance: 122.6
click at [333, 75] on div "PK BSK LUZ Piotr Klimek Pulpit Terminarze Instruktorzy Pojazdy Tydzień Kursy Sz…" at bounding box center [590, 284] width 1180 height 569
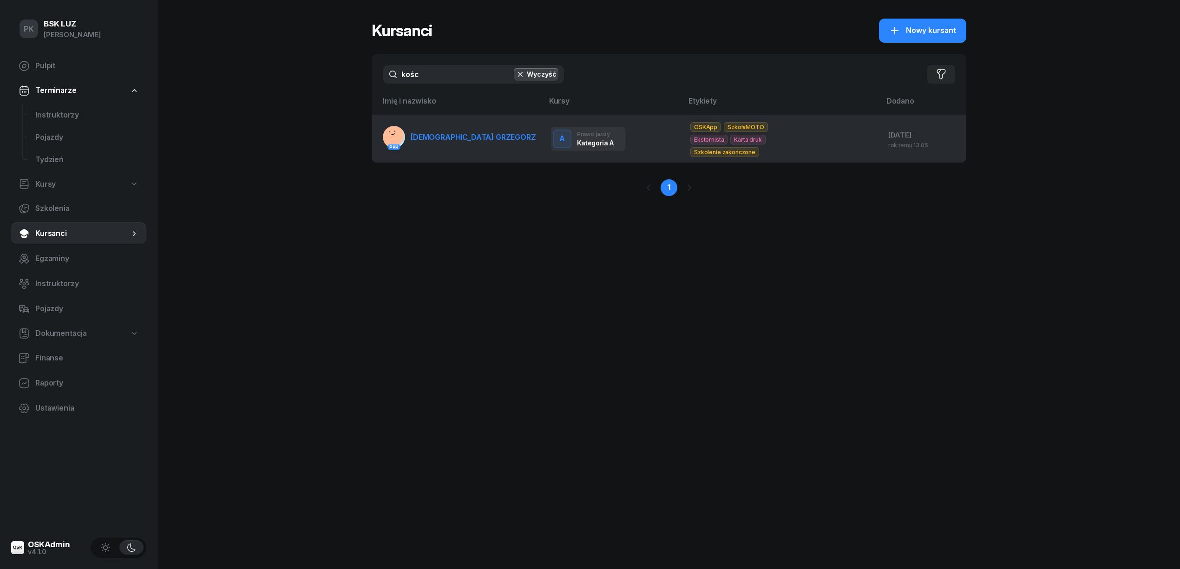
type input "kośc"
click at [459, 144] on link "PKK KOŚCIÓŁEK GRZEGORZ" at bounding box center [459, 137] width 153 height 22
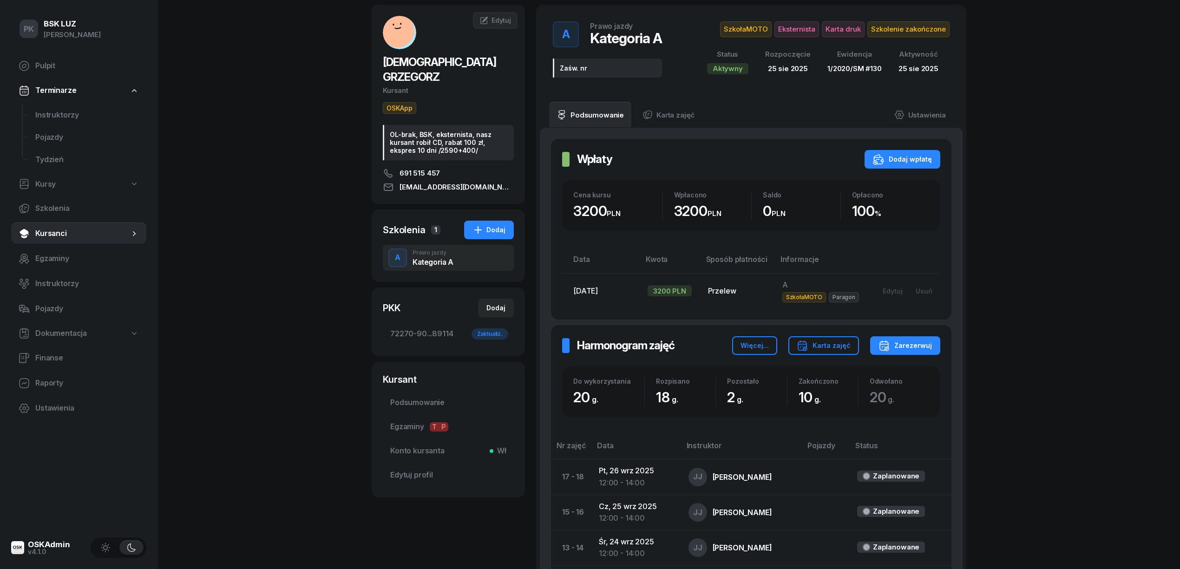
scroll to position [124, 0]
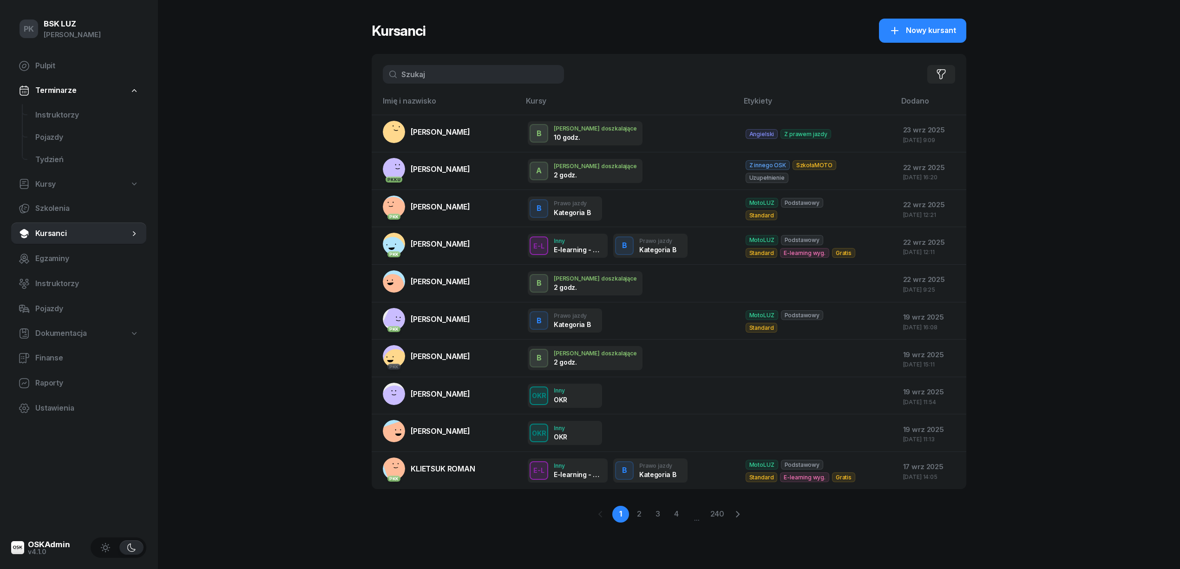
click at [433, 80] on input "text" at bounding box center [473, 74] width 181 height 19
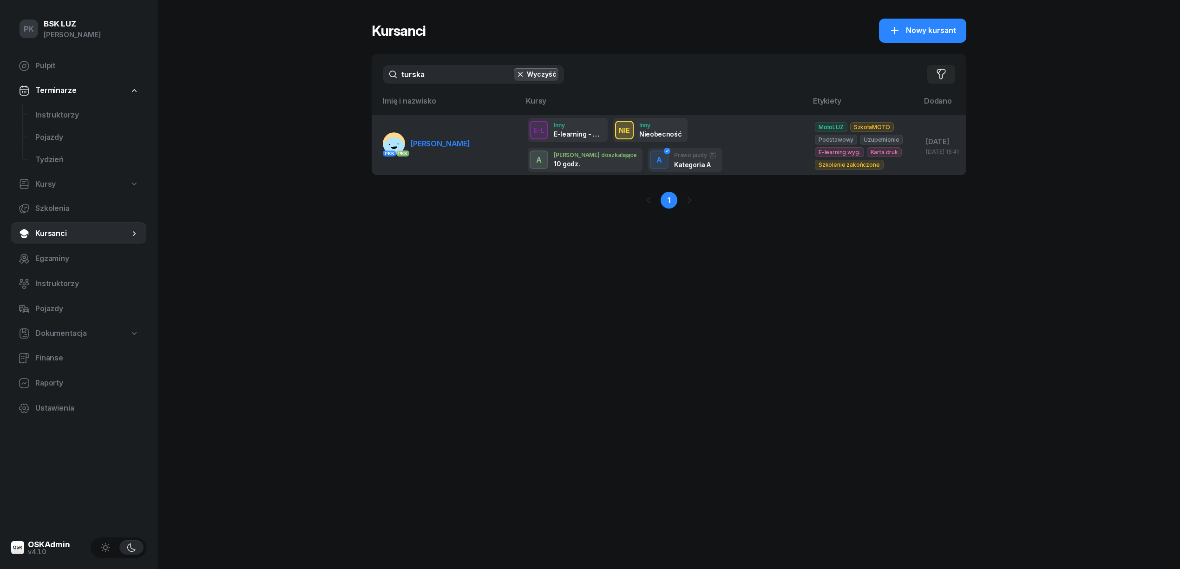
type input "turska"
click at [470, 150] on link "PKK PKK TURSKA DOMINIKA" at bounding box center [426, 143] width 87 height 22
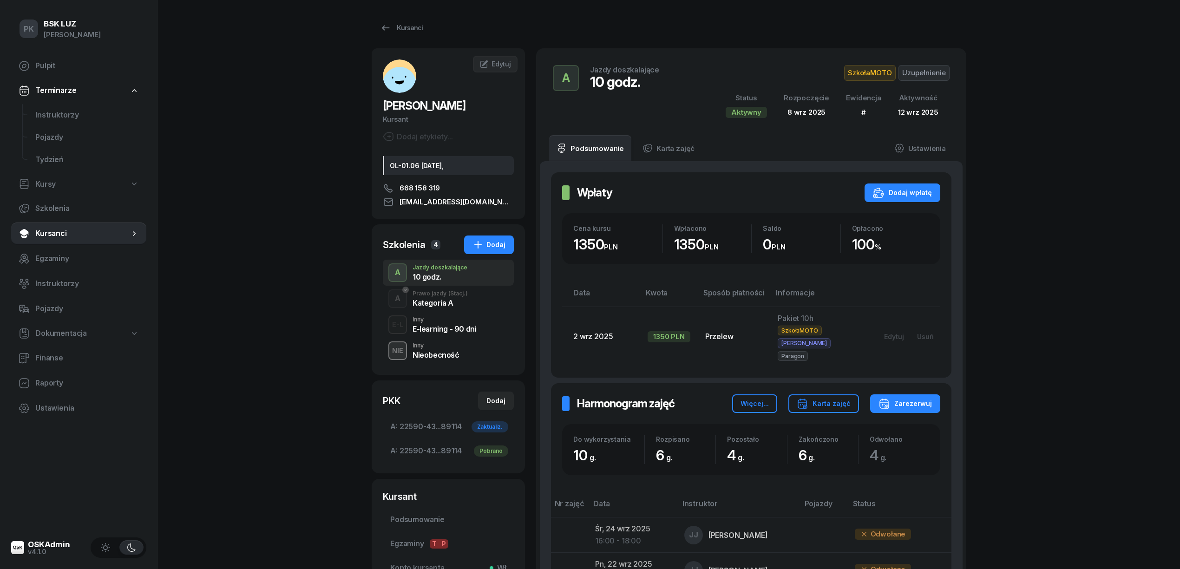
click at [420, 305] on div "Kategoria A" at bounding box center [439, 302] width 55 height 7
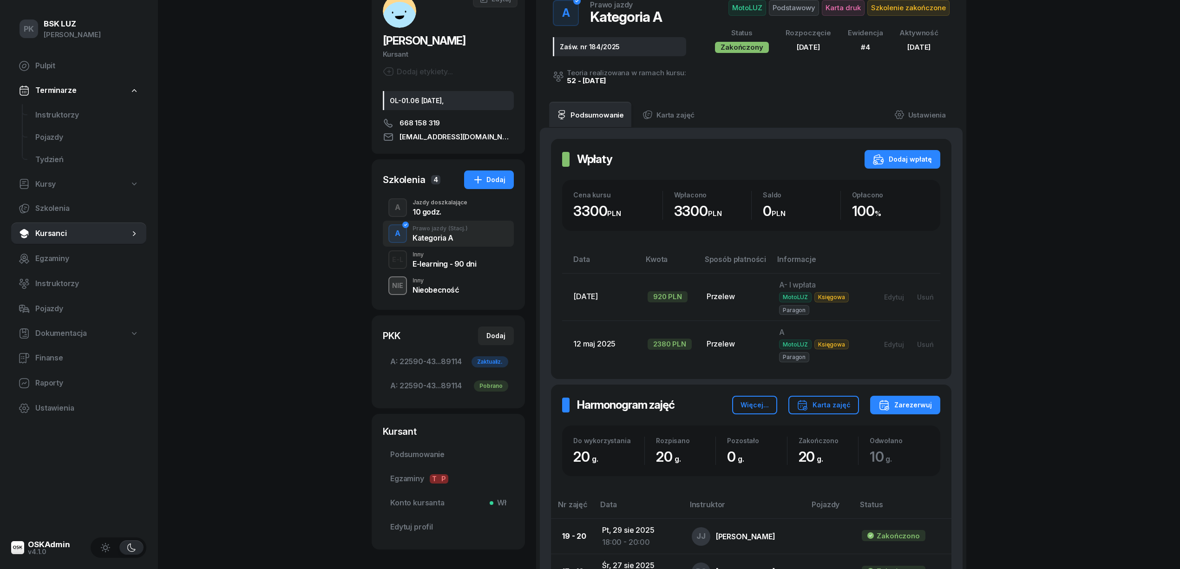
scroll to position [47, 0]
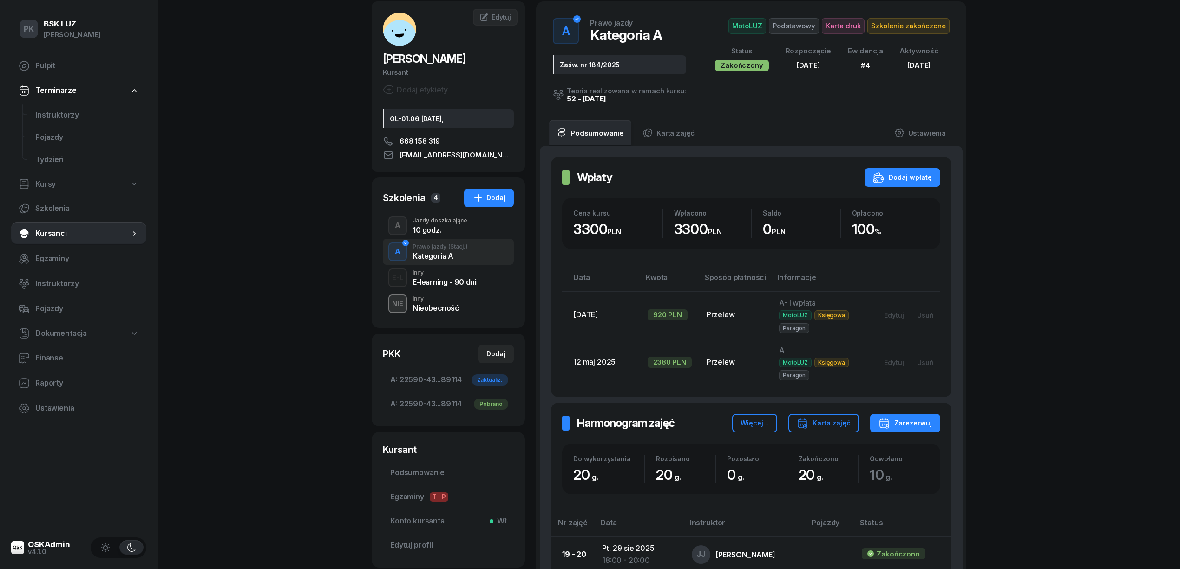
click at [438, 224] on div "10 godz." at bounding box center [439, 228] width 55 height 10
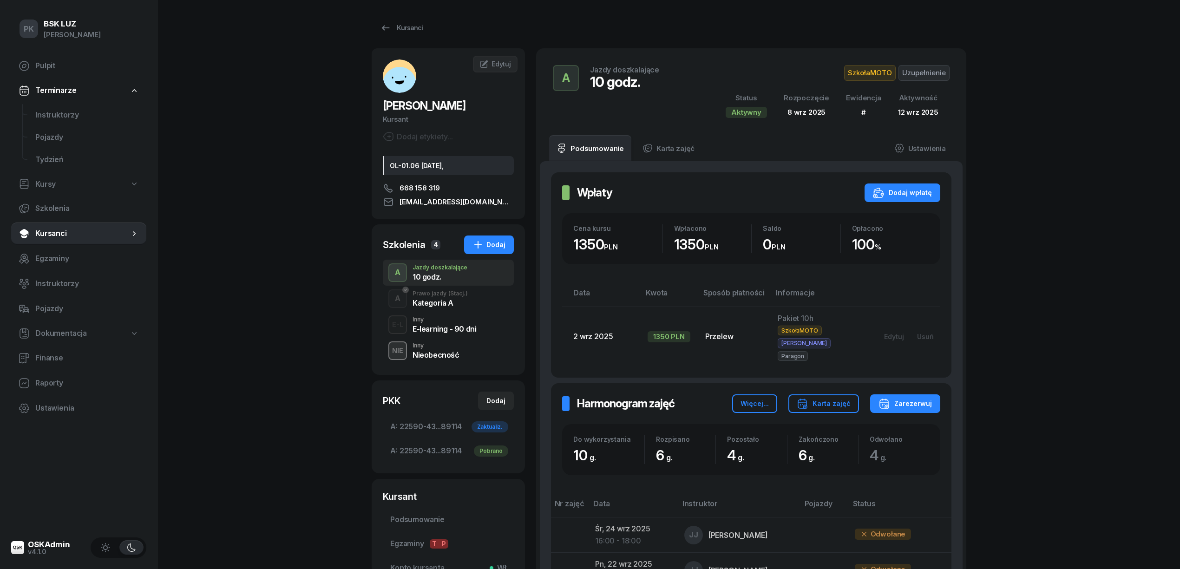
click at [439, 303] on div "Kategoria A" at bounding box center [439, 302] width 55 height 7
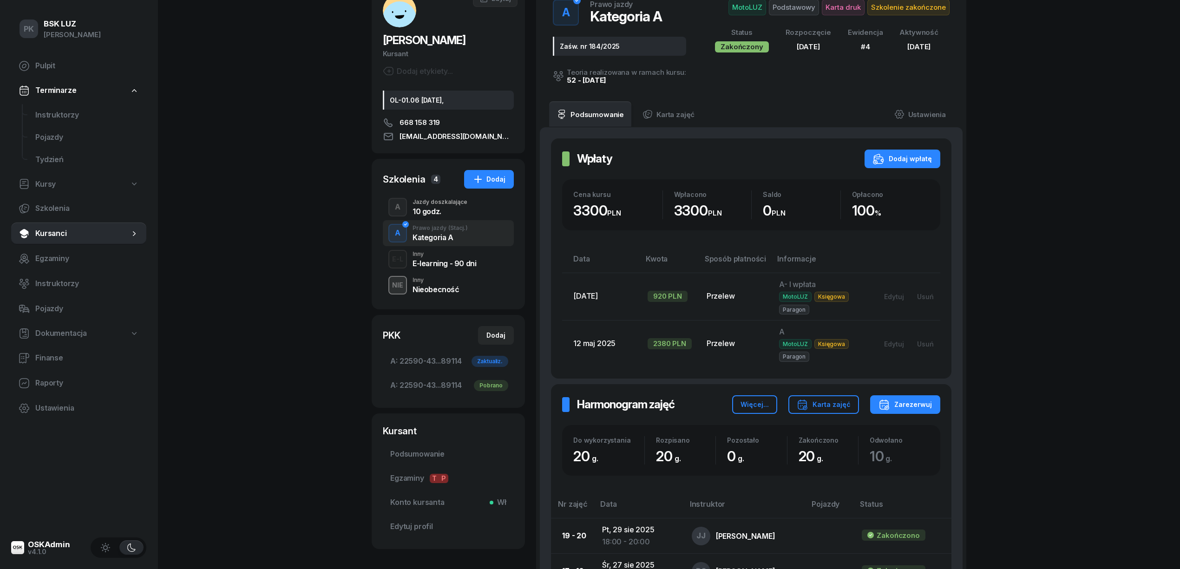
scroll to position [62, 0]
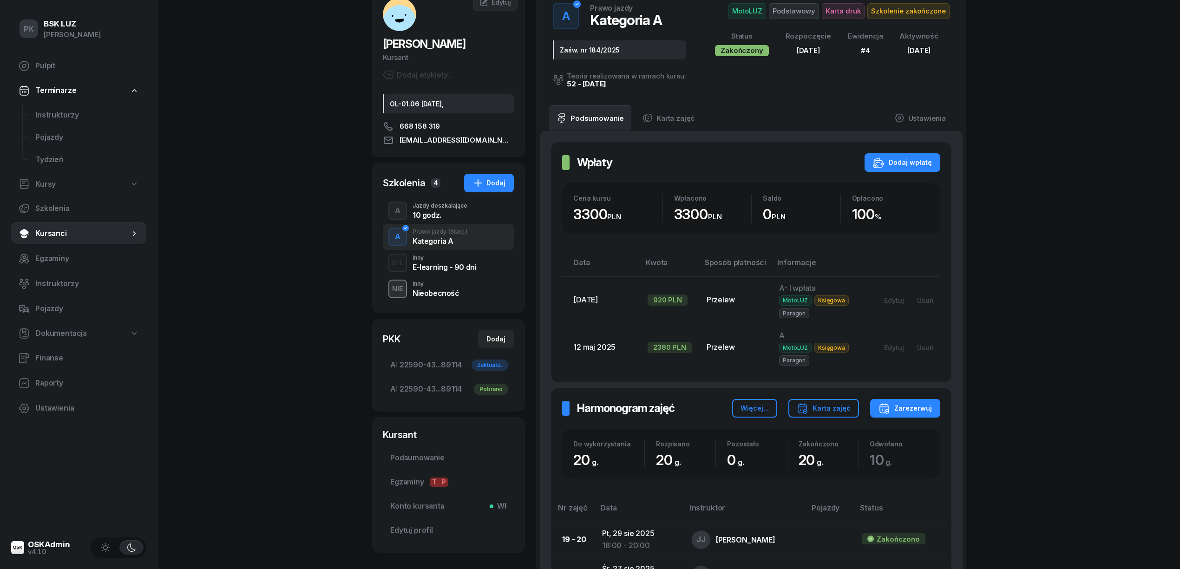
click at [439, 203] on div "Jazdy doszkalające" at bounding box center [439, 206] width 55 height 6
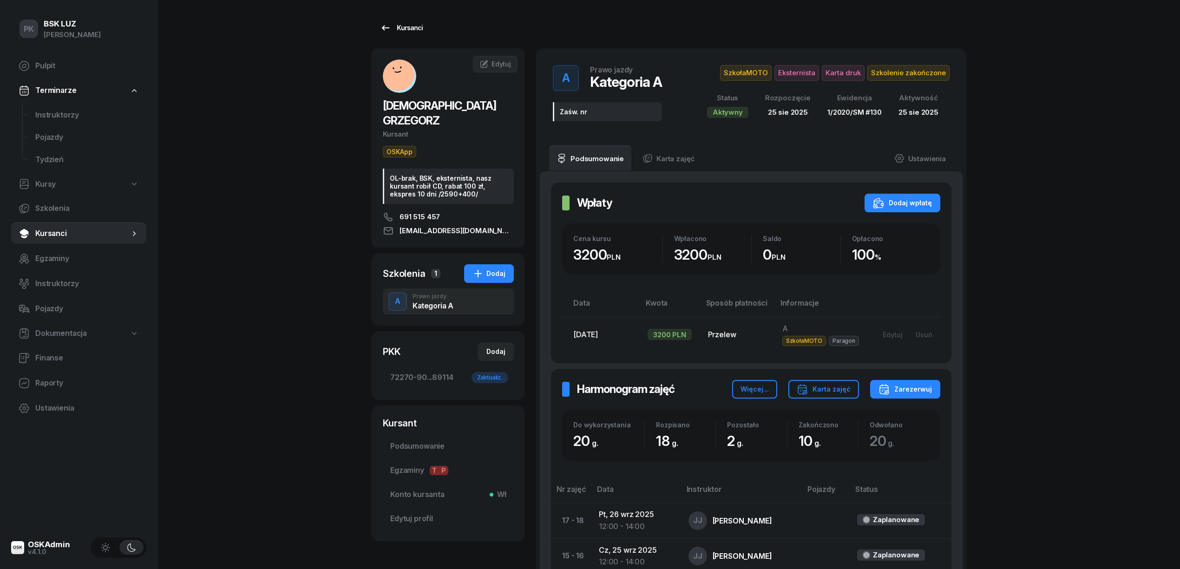
click at [421, 26] on link "Kursanci" at bounding box center [401, 28] width 59 height 19
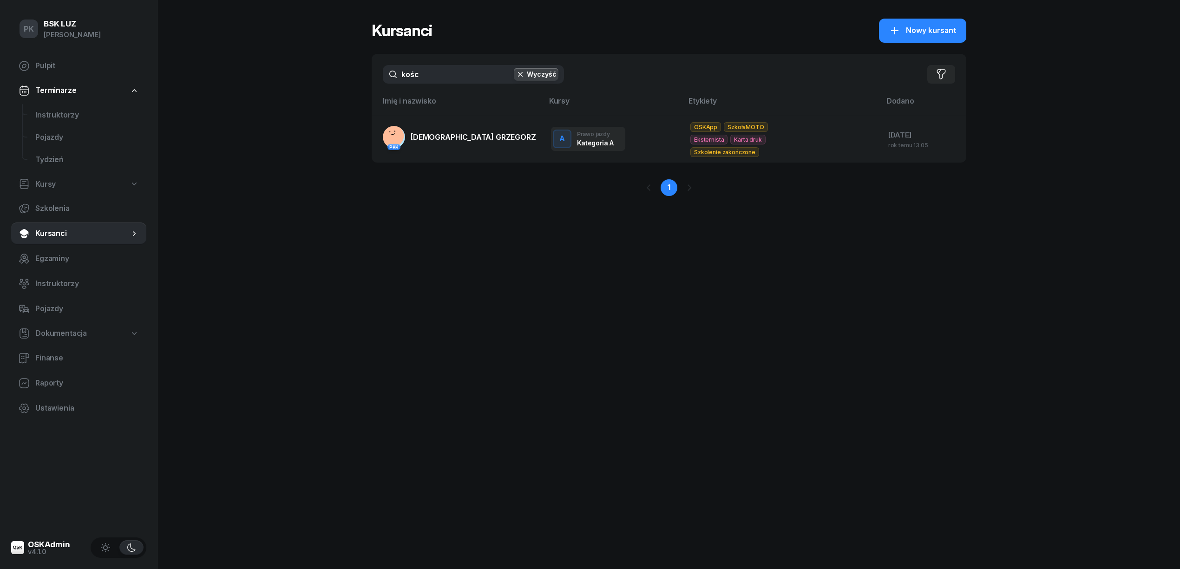
drag, startPoint x: 430, startPoint y: 83, endPoint x: 340, endPoint y: 67, distance: 90.6
click at [340, 67] on div "PK BSK [PERSON_NAME] Pulpit Terminarze Instruktorzy Pojazdy Tydzień Kursy Szkol…" at bounding box center [590, 284] width 1180 height 569
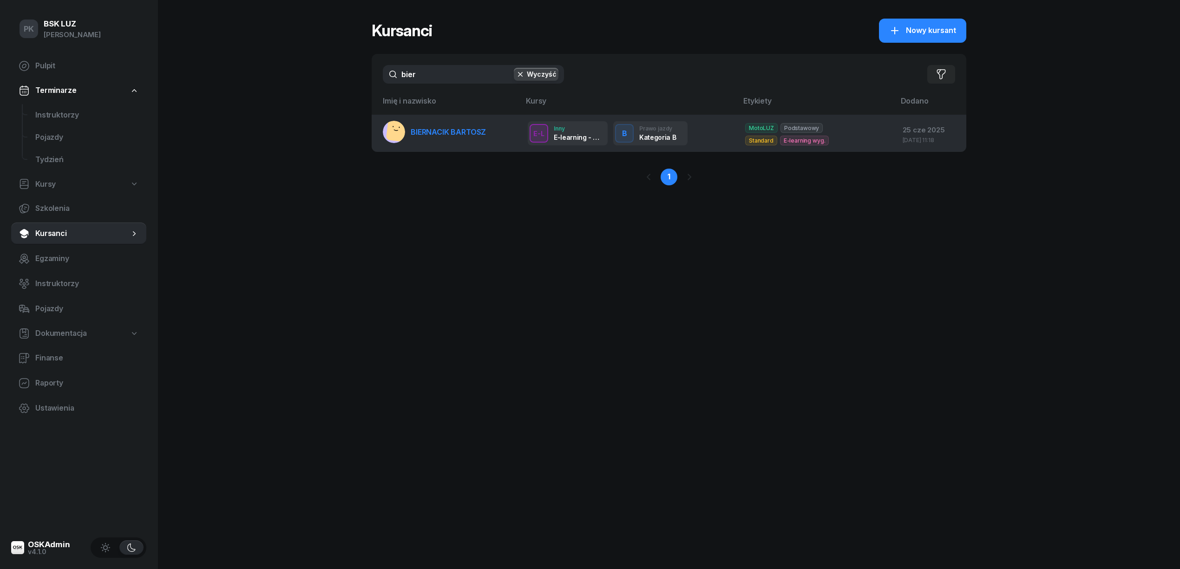
type input "bier"
click at [420, 136] on link "BIERNACIK BARTOSZ" at bounding box center [434, 132] width 103 height 22
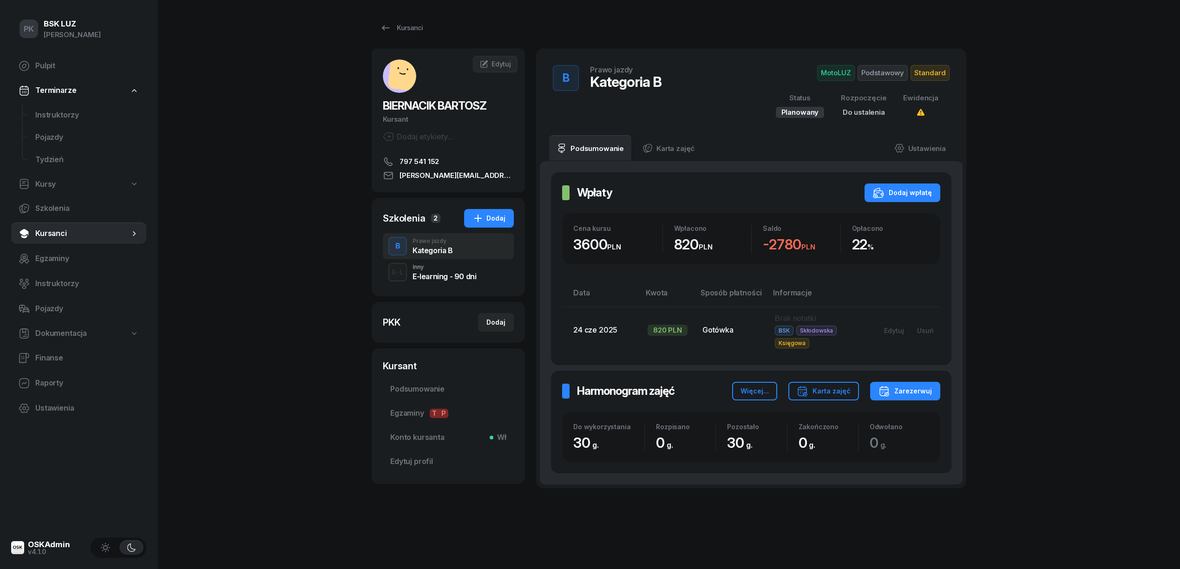
click at [416, 275] on div "E-learning - 90 dni" at bounding box center [444, 276] width 64 height 7
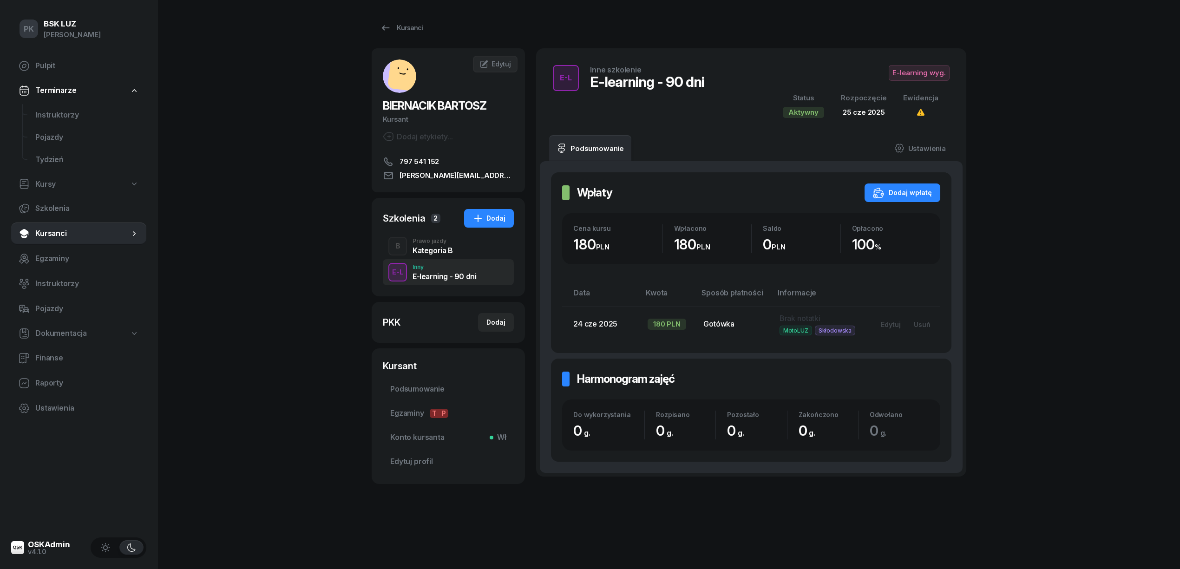
click at [420, 242] on div "Prawo jazdy" at bounding box center [432, 241] width 40 height 6
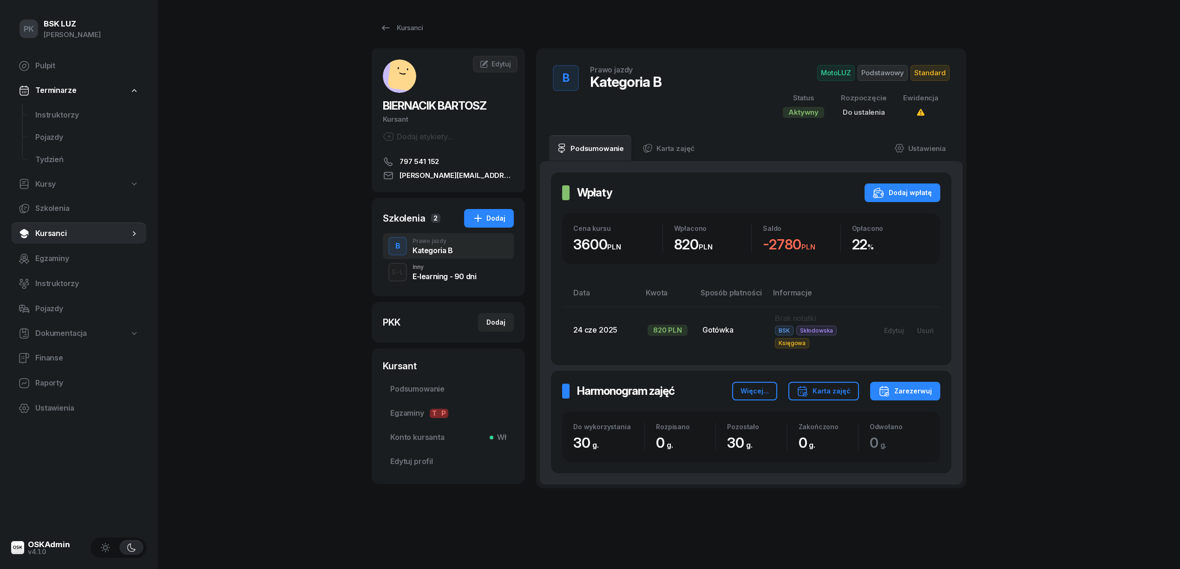
click at [415, 320] on div "PKK Dodaj" at bounding box center [448, 322] width 131 height 19
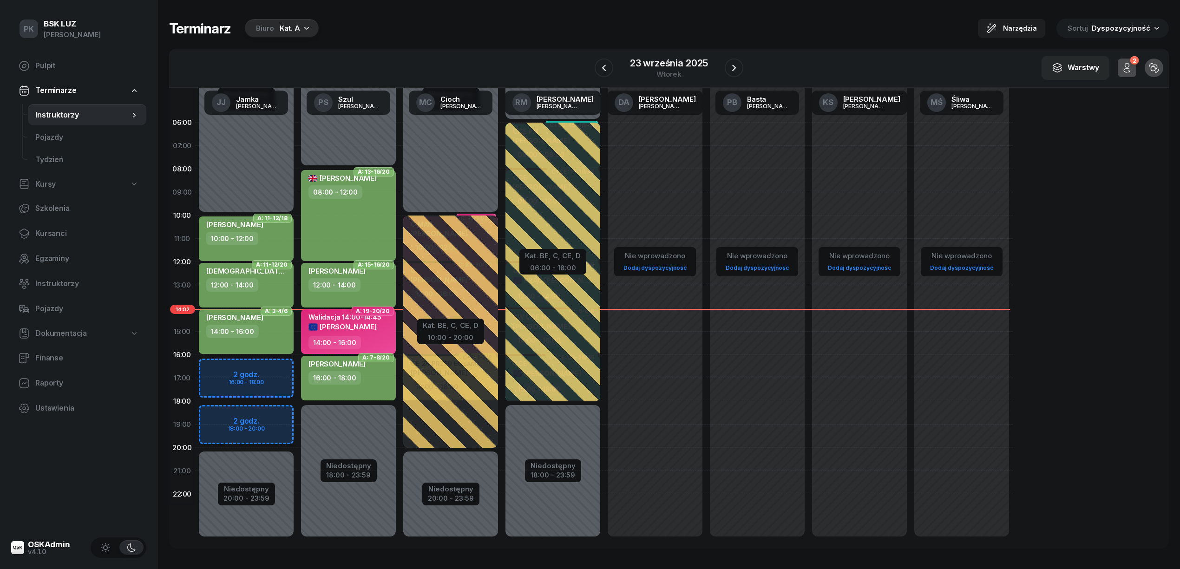
click at [266, 330] on div "14:00 - 16:00" at bounding box center [247, 331] width 82 height 13
select select "14"
select select "16"
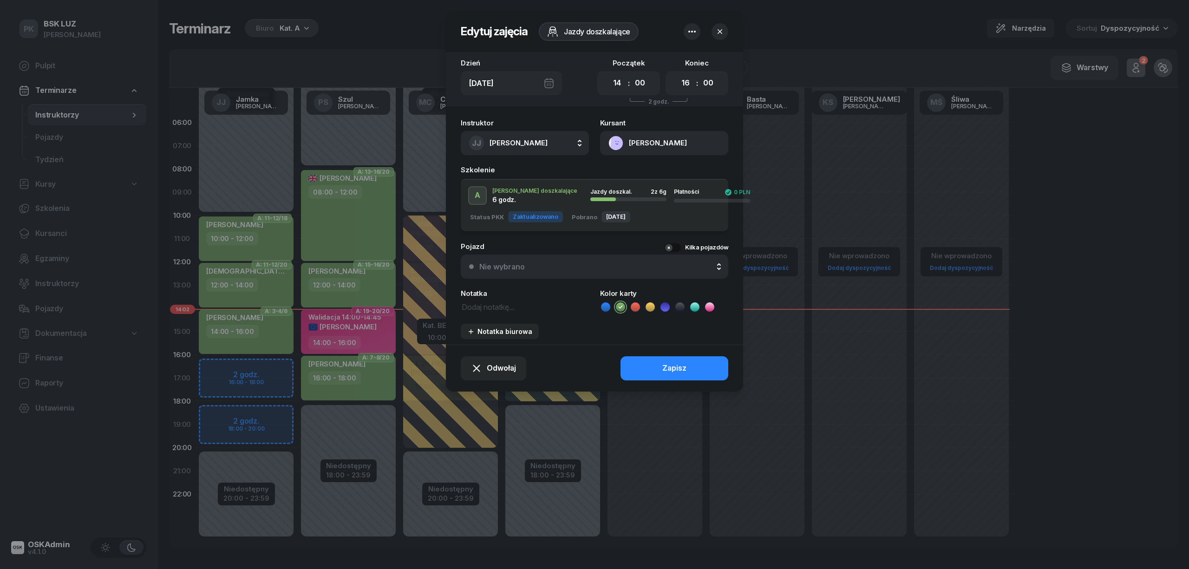
click at [681, 137] on button "SZEWCZYK STANISŁAW" at bounding box center [664, 143] width 128 height 24
click at [677, 170] on link "Otwórz profil" at bounding box center [663, 174] width 122 height 23
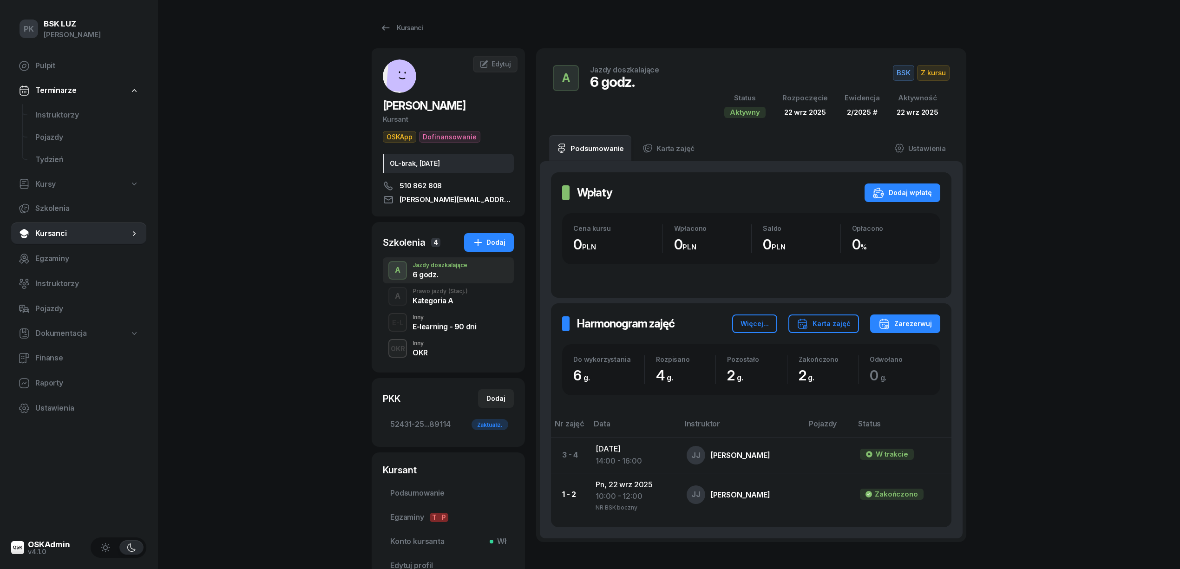
click at [446, 298] on div "Kategoria A" at bounding box center [439, 300] width 55 height 7
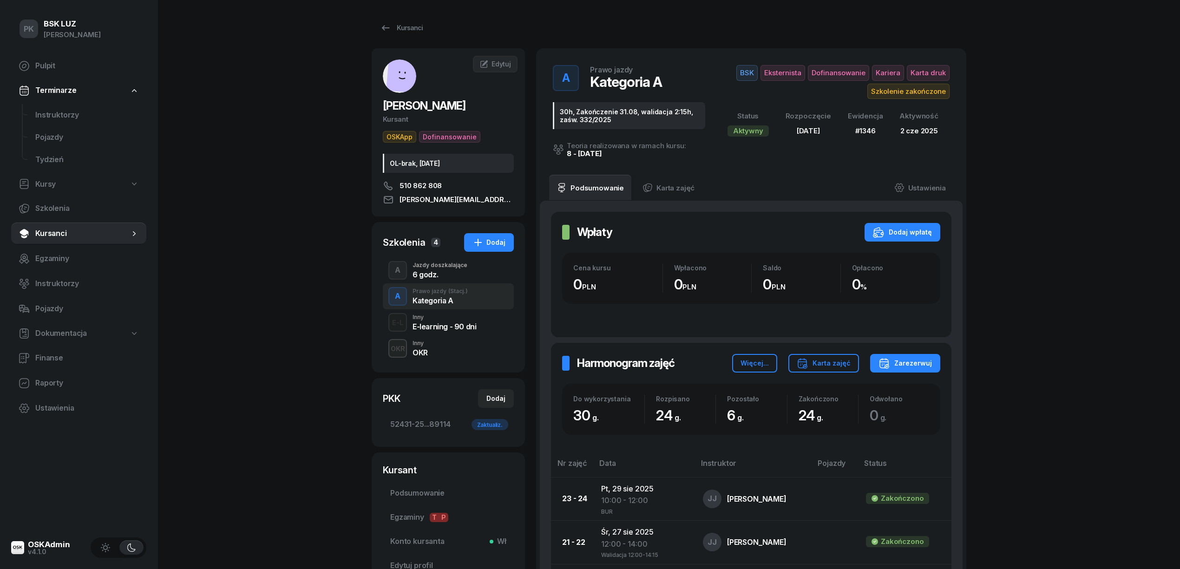
click at [445, 278] on div "6 godz." at bounding box center [439, 274] width 55 height 7
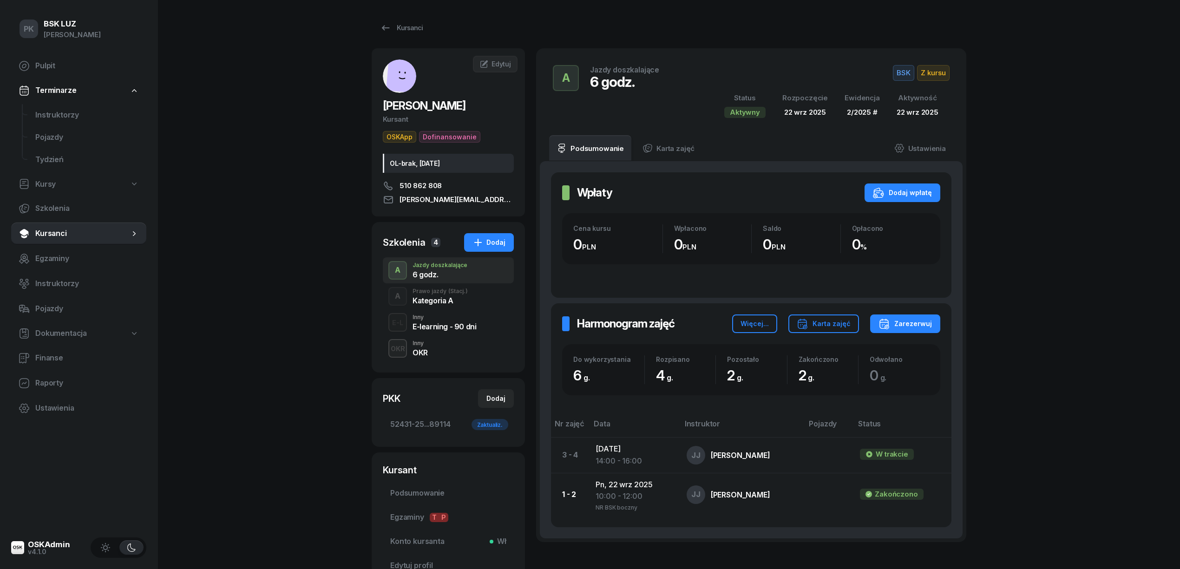
click at [439, 303] on div "Kategoria A" at bounding box center [439, 300] width 55 height 7
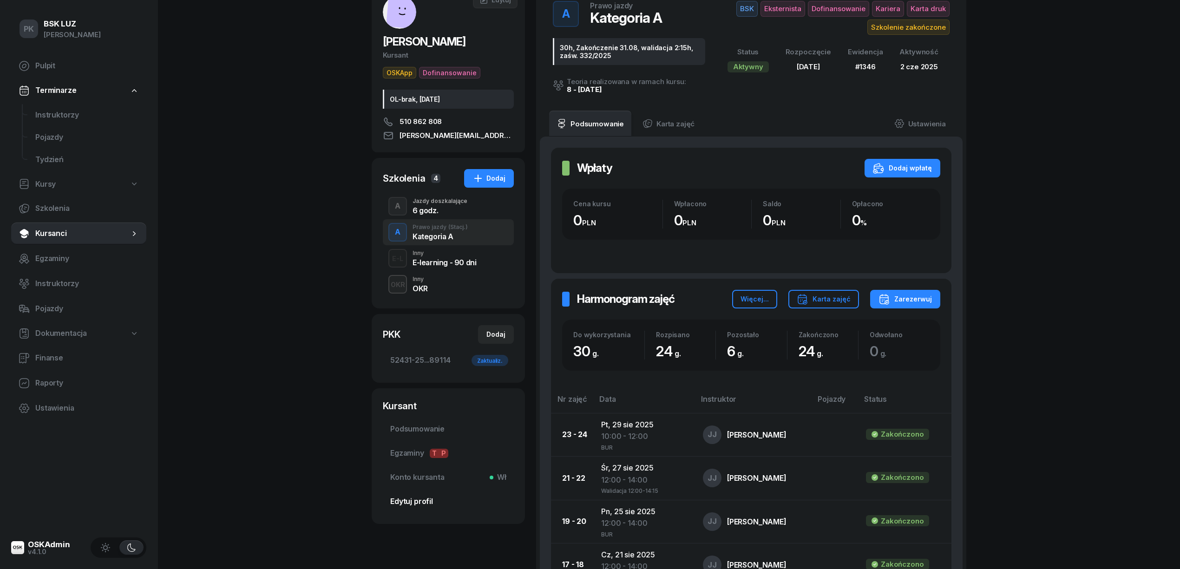
scroll to position [124, 0]
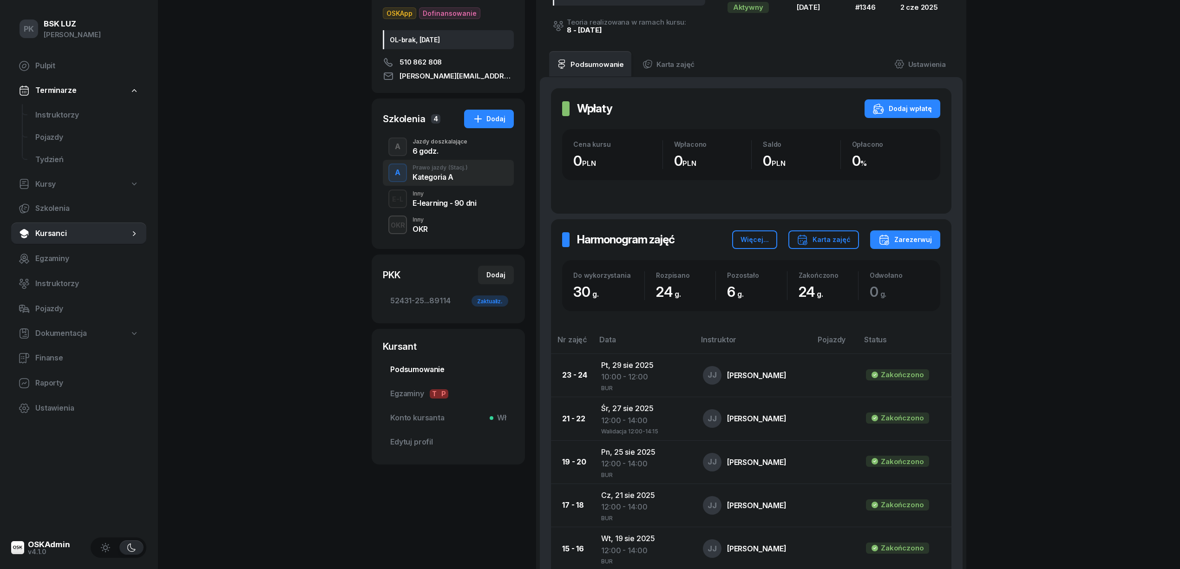
click at [428, 370] on span "Podsumowanie" at bounding box center [448, 370] width 116 height 12
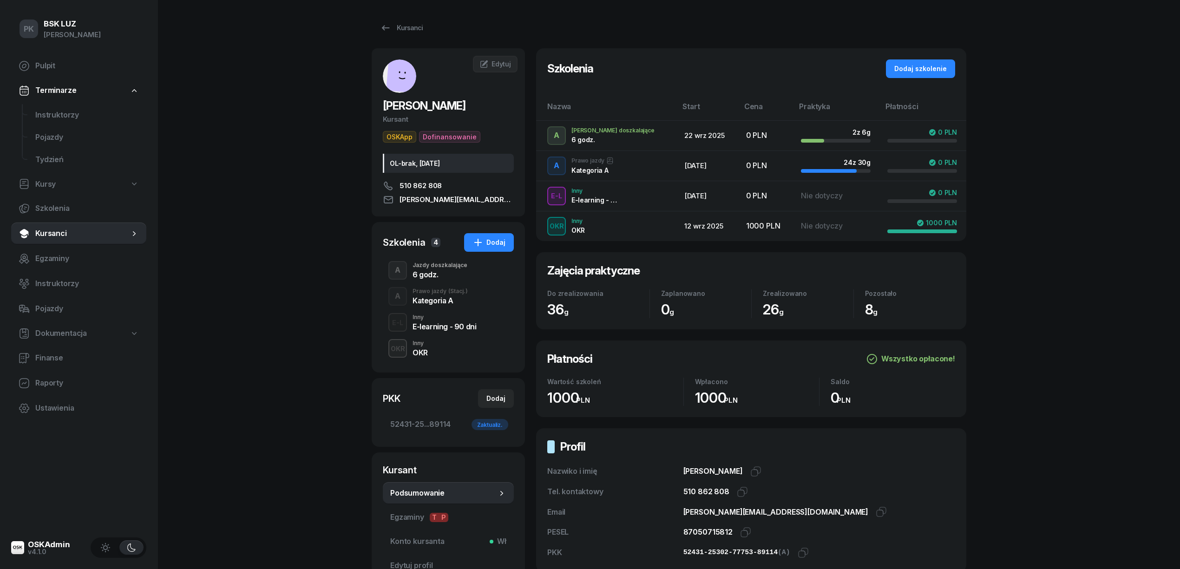
click at [441, 270] on div "6 godz." at bounding box center [439, 273] width 55 height 10
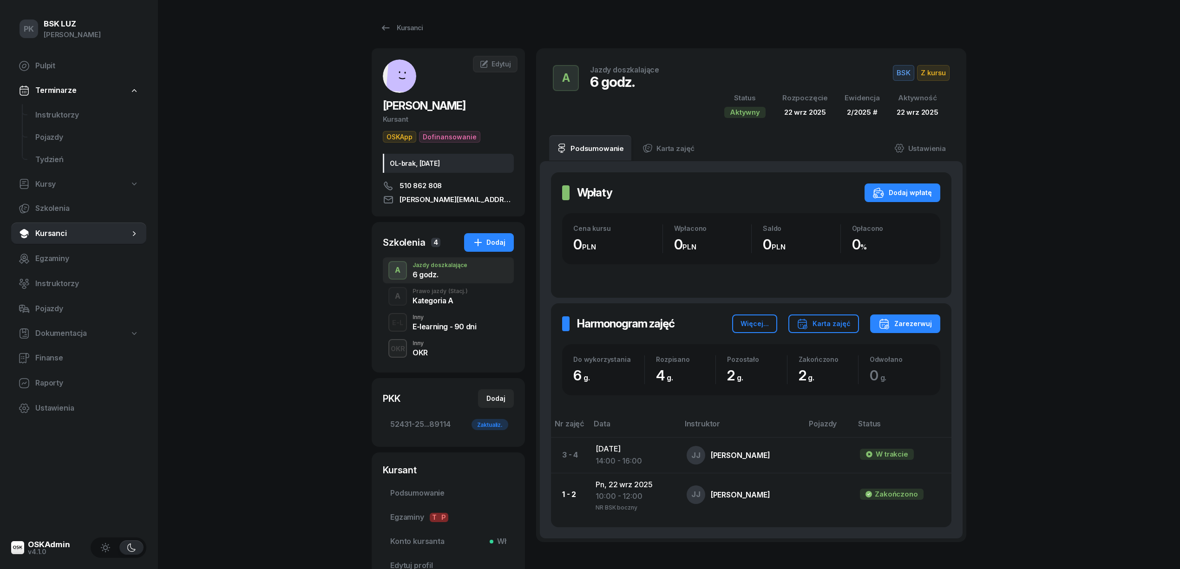
click at [442, 291] on div "Prawo jazdy (Stacj.)" at bounding box center [439, 291] width 55 height 6
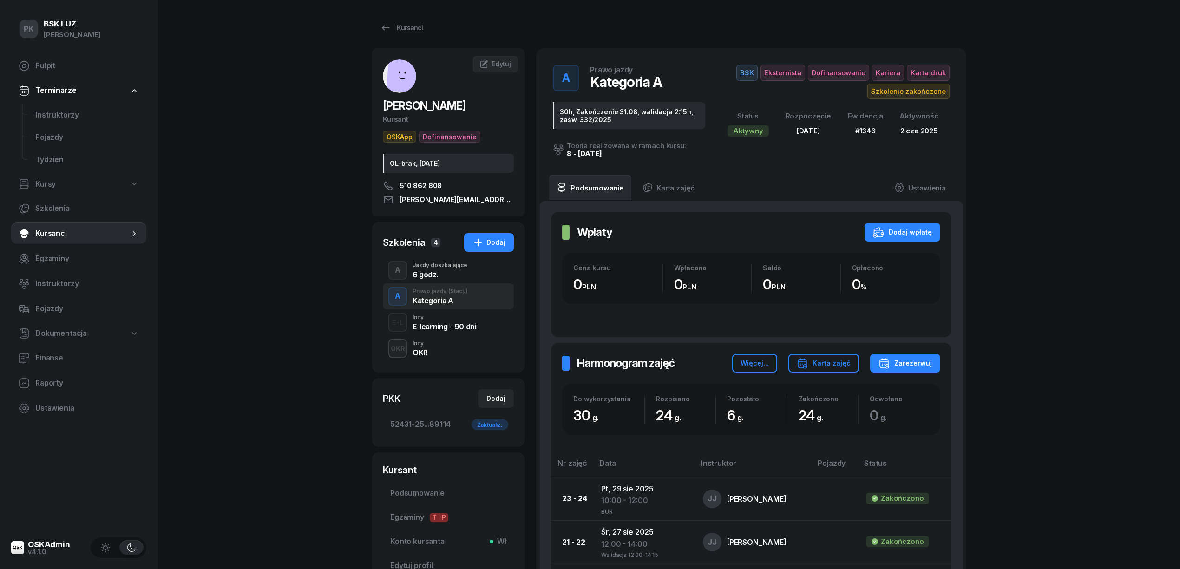
click at [444, 274] on div "6 godz." at bounding box center [439, 274] width 55 height 7
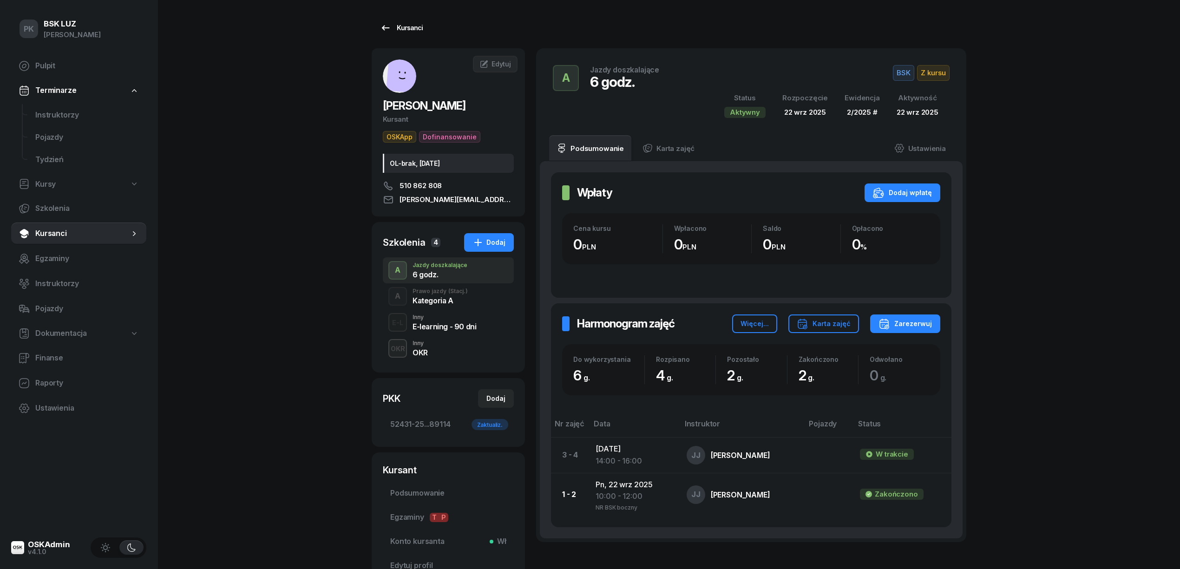
click at [409, 33] on div "Kursanci" at bounding box center [401, 27] width 43 height 11
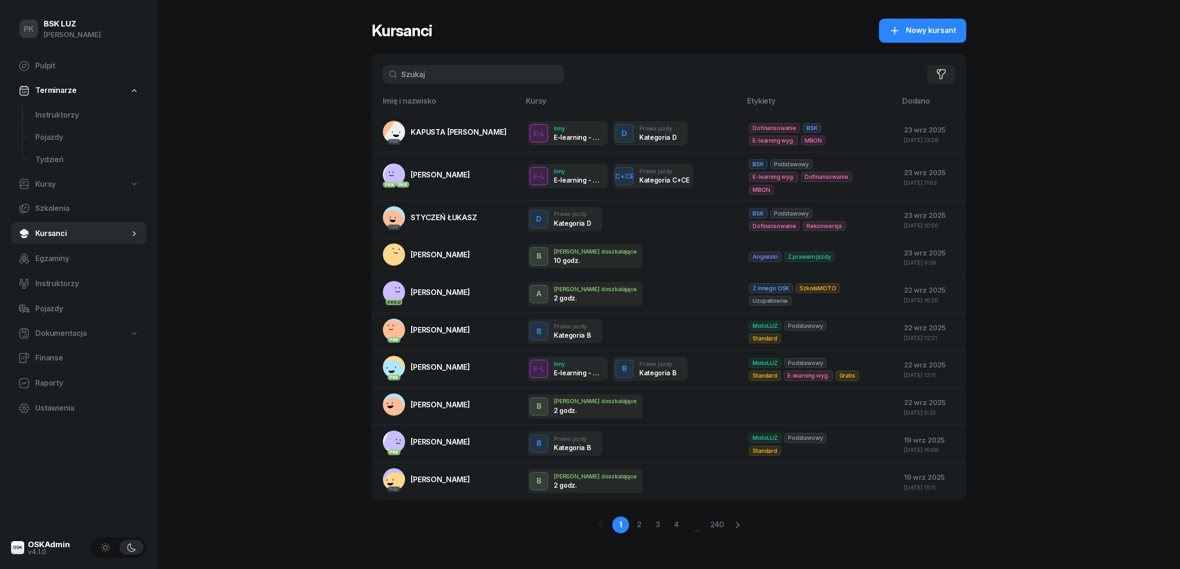
drag, startPoint x: 443, startPoint y: 74, endPoint x: 0, endPoint y: 593, distance: 682.0
drag, startPoint x: 0, startPoint y: 593, endPoint x: 305, endPoint y: 262, distance: 450.3
click at [305, 262] on div "PK BSK LUZ Piotr Klimek Pulpit Terminarze Instruktorzy Pojazdy Tydzień Kursy Sz…" at bounding box center [590, 284] width 1180 height 569
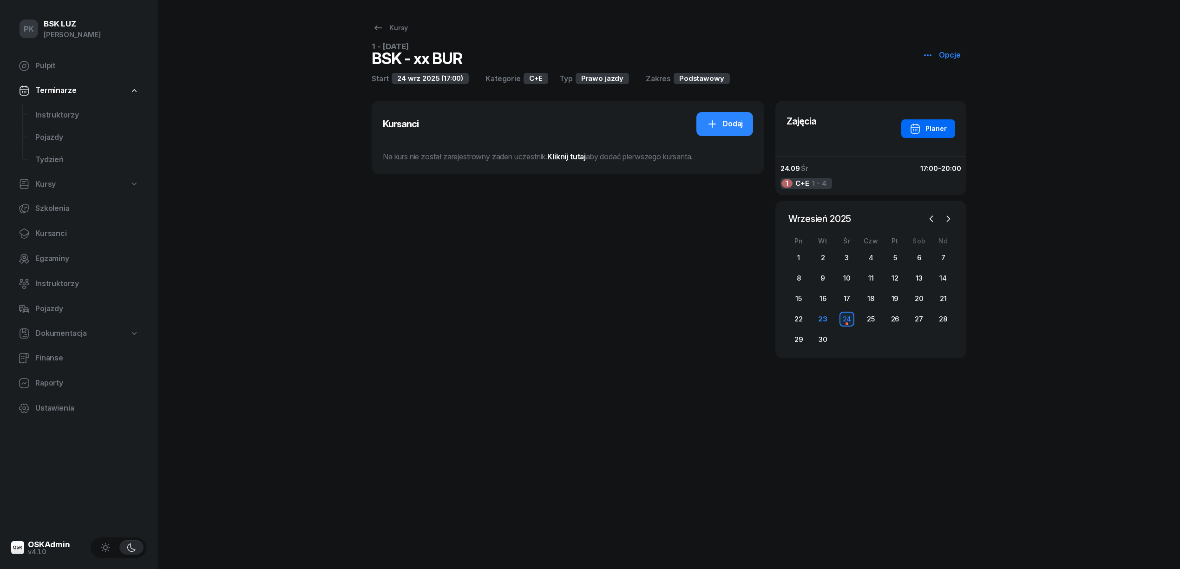
click at [931, 127] on div "Planer" at bounding box center [927, 128] width 37 height 11
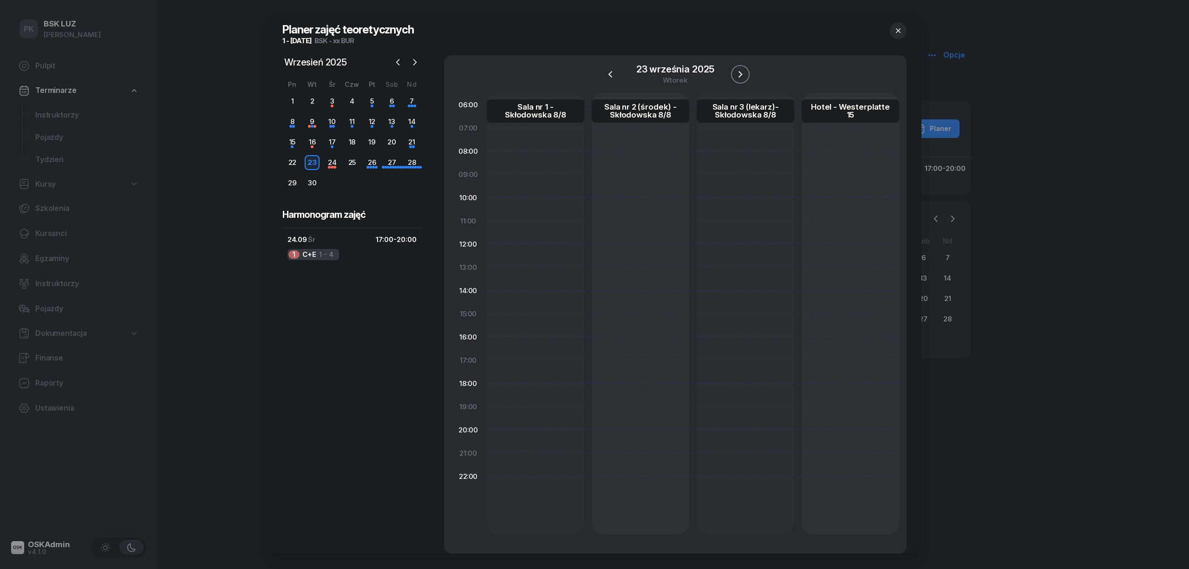
click at [738, 72] on icon "button" at bounding box center [740, 74] width 4 height 7
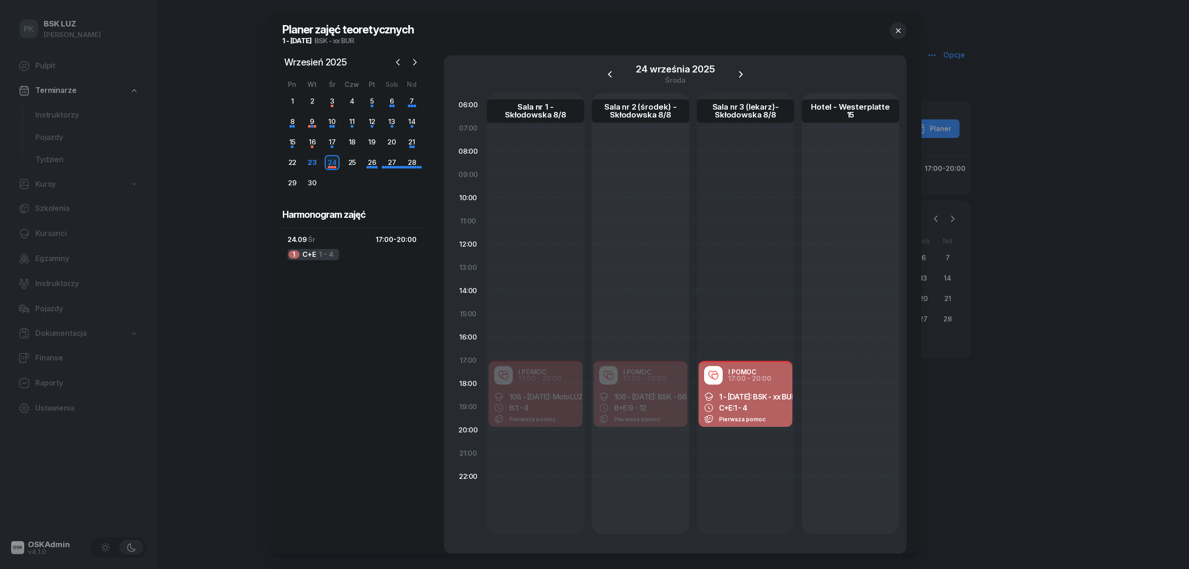
click at [766, 405] on div "C+E: 1 - 4" at bounding box center [745, 407] width 83 height 9
select select "17"
select select "20"
select select "med"
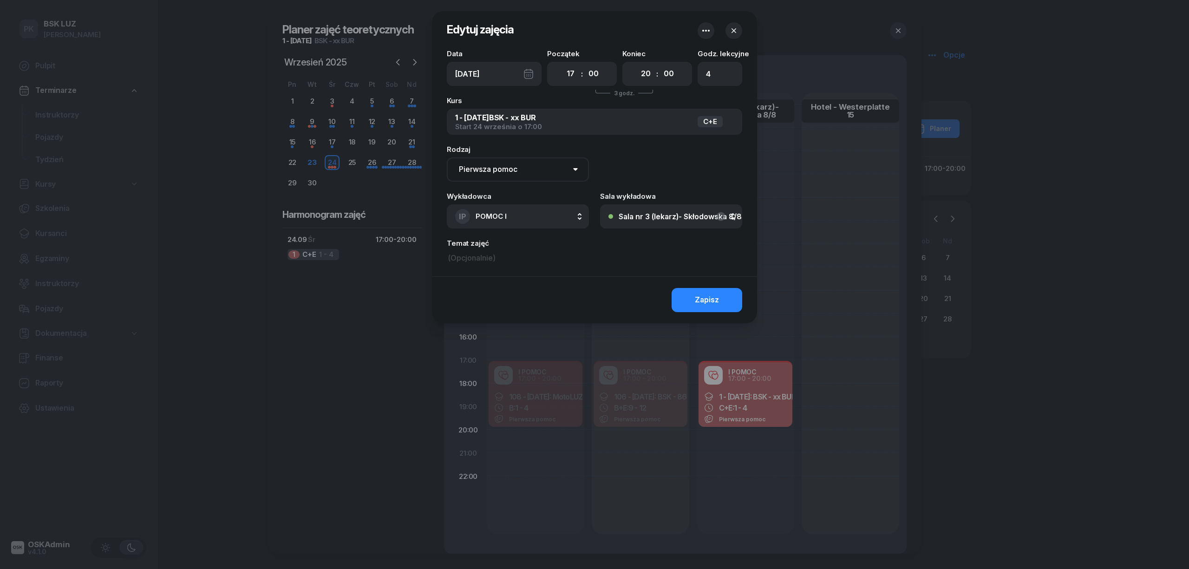
click at [734, 30] on icon "button" at bounding box center [733, 30] width 9 height 9
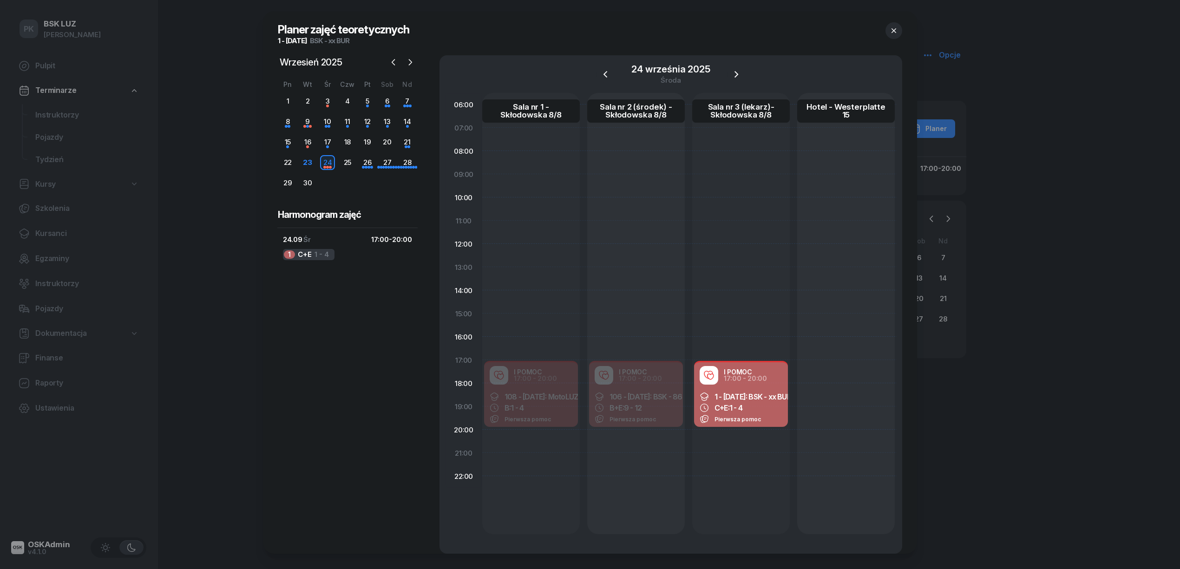
click at [725, 72] on div "24 września 2025 środa" at bounding box center [670, 74] width 149 height 26
click at [731, 73] on icon "button" at bounding box center [736, 74] width 11 height 11
click at [731, 73] on icon "button" at bounding box center [735, 74] width 11 height 11
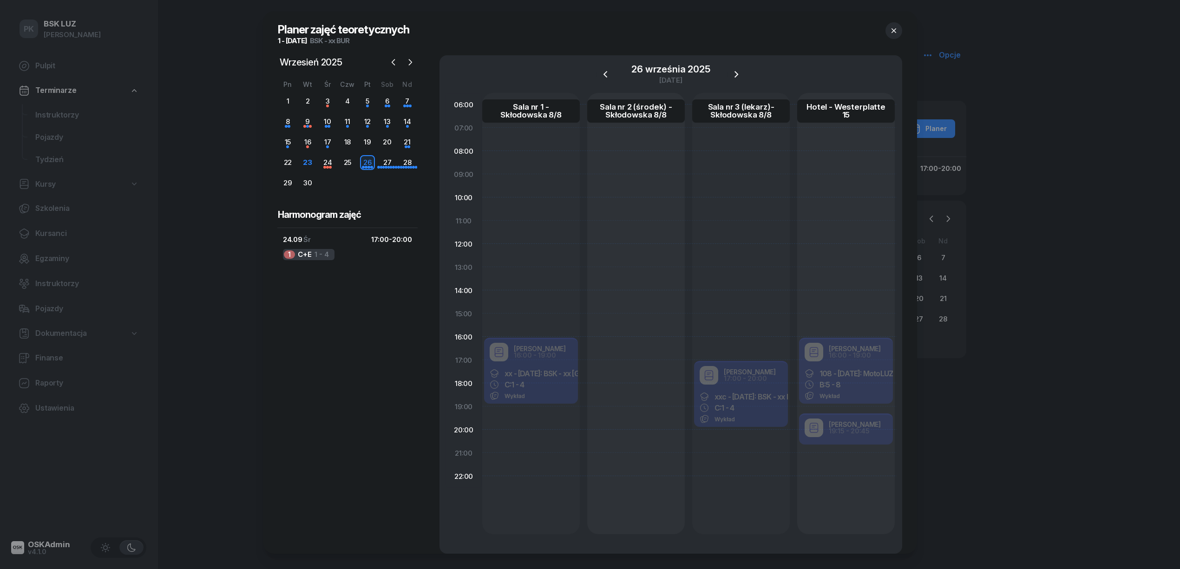
click at [556, 374] on div "Robert Markowicz 16:00 - 19:00 xx - 2025/09/26: BSK - xx BUR, C: 1 - 4 Wykład" at bounding box center [531, 372] width 98 height 70
select select "16"
select select "19"
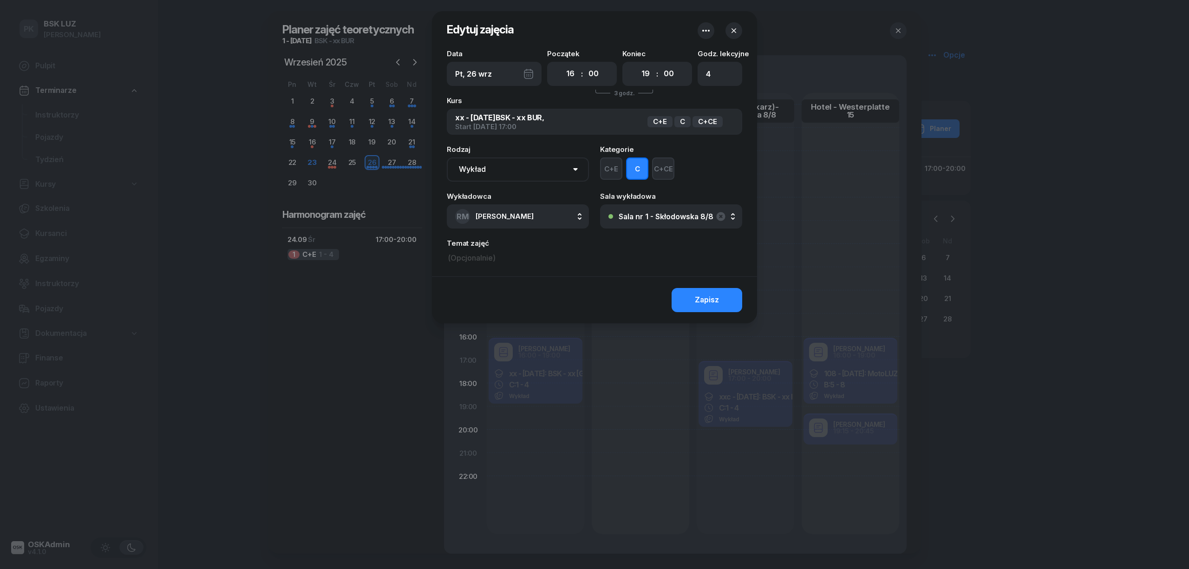
click at [679, 216] on div "Sala nr 1 - Skłodowska 8/8" at bounding box center [666, 216] width 95 height 7
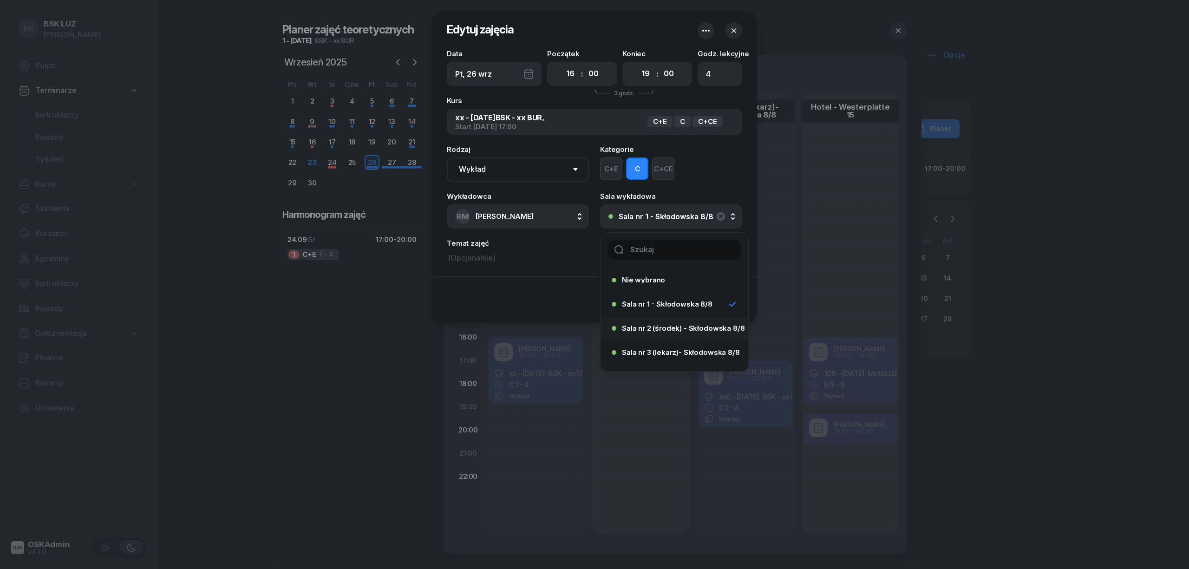
click at [673, 324] on div "Sala nr 2 (środek) - Skłodowska 8/8" at bounding box center [672, 328] width 120 height 15
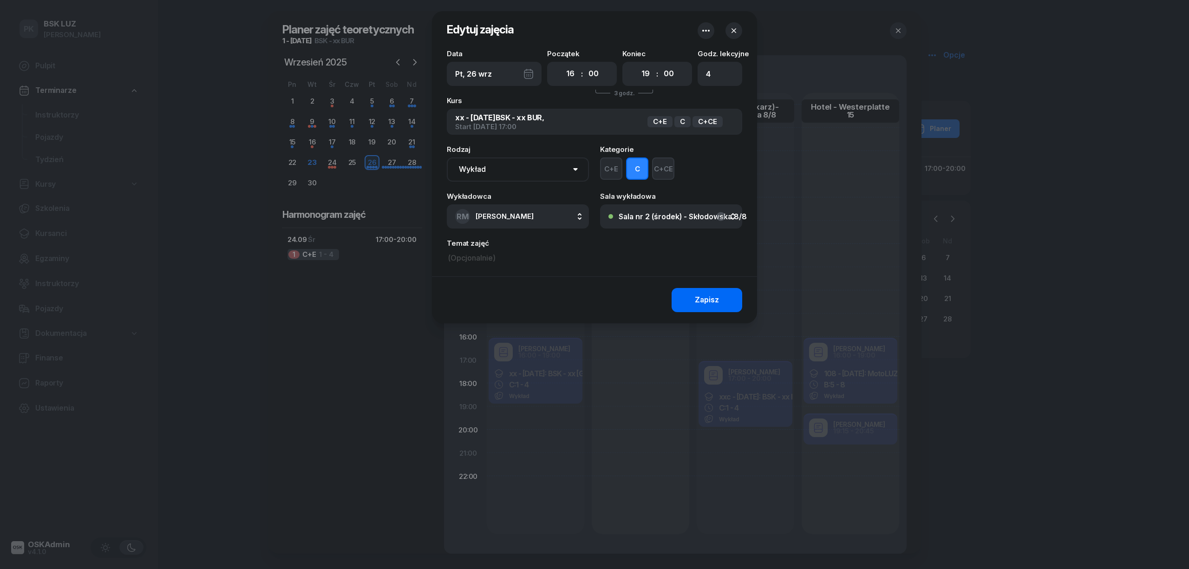
click at [700, 291] on button "Zapisz" at bounding box center [707, 300] width 71 height 24
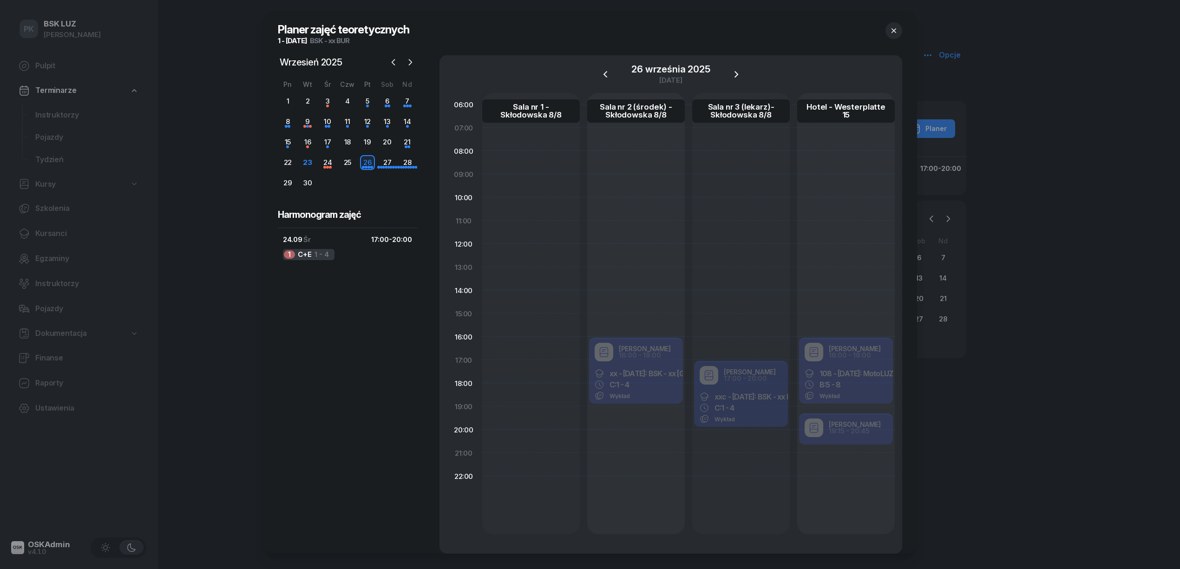
click at [867, 363] on div "Robert Markowicz 16:00 - 19:00 108 - 2025/09/24: MotoLUZ - 39 B: 5 - 8 Wykład" at bounding box center [846, 372] width 98 height 70
select select "16"
select select "19"
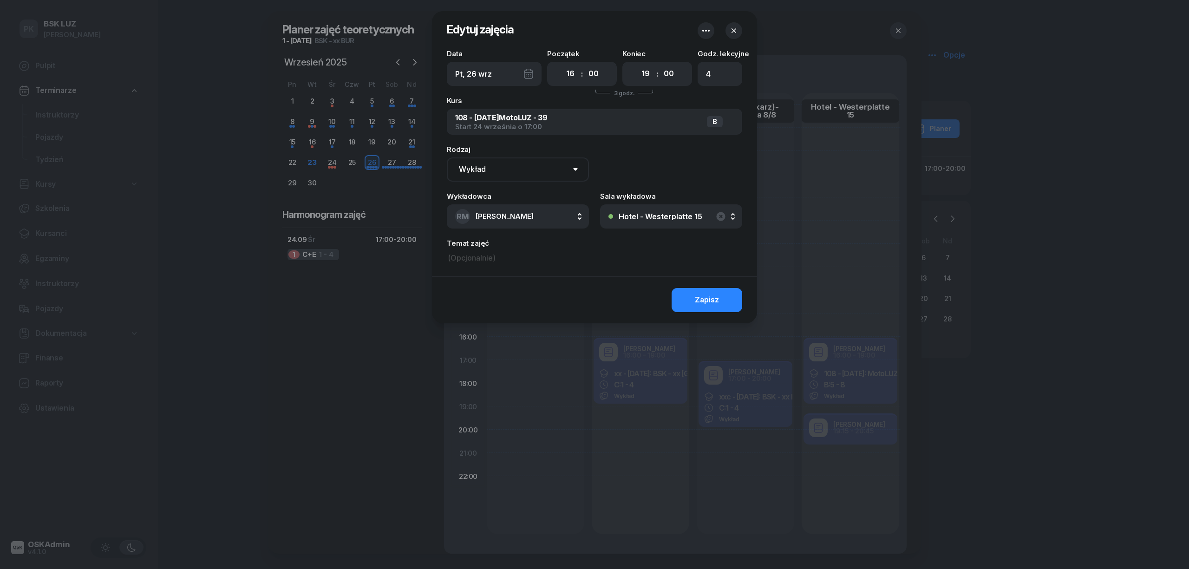
click at [666, 218] on div "Hotel - Westerplatte 15" at bounding box center [661, 216] width 84 height 7
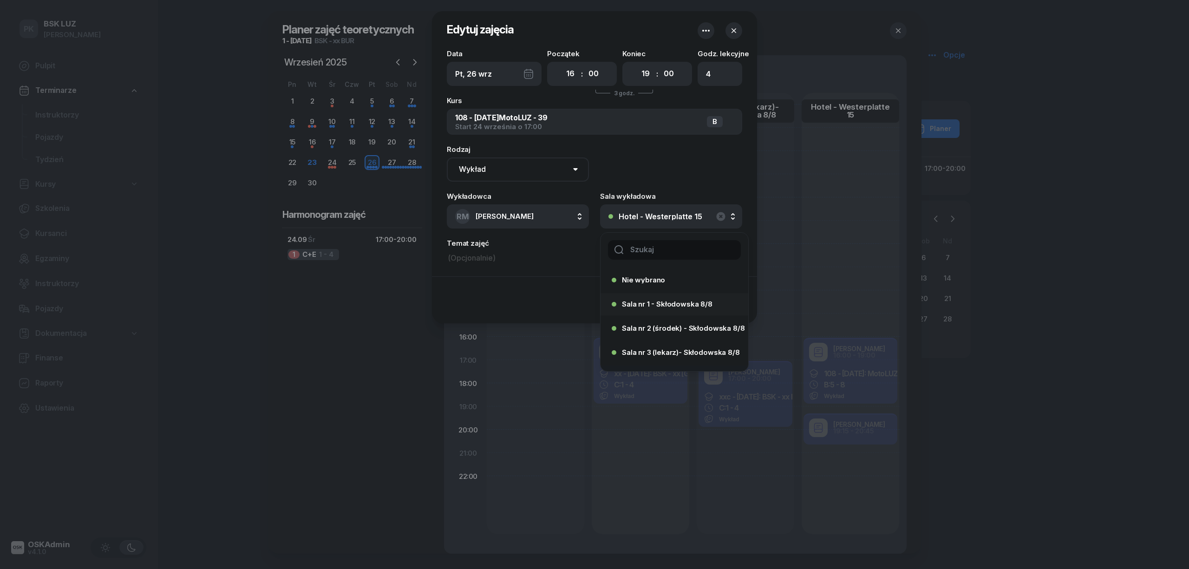
click at [665, 303] on span "Sala nr 1 - Skłodowska 8/8" at bounding box center [667, 304] width 91 height 7
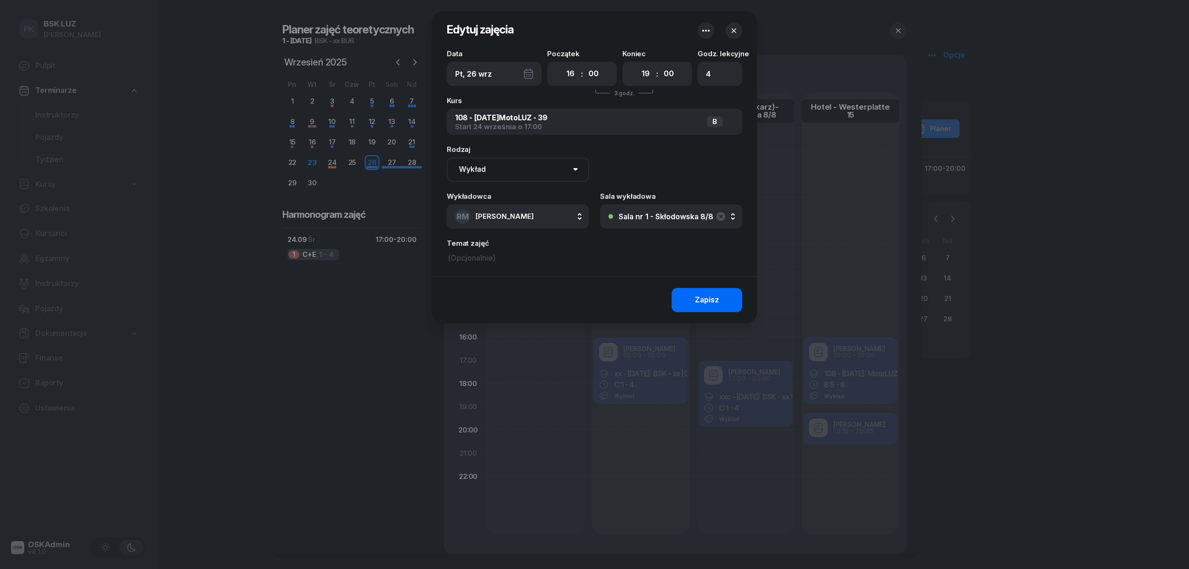
click at [706, 299] on div "Zapisz" at bounding box center [707, 300] width 24 height 12
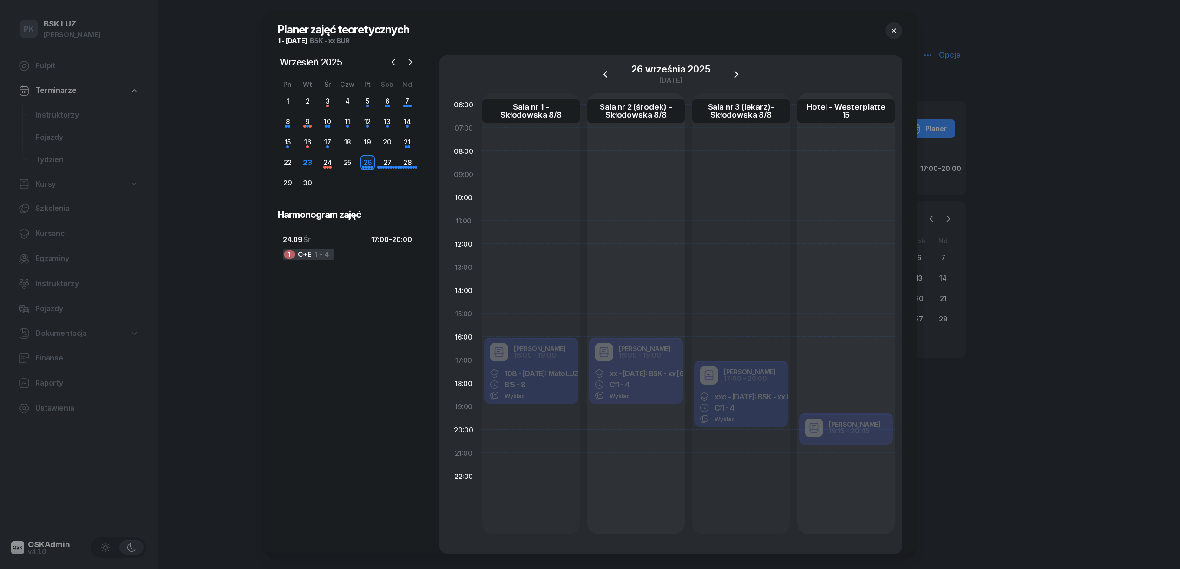
click at [835, 423] on div "Robert Markowicz 19:15 - 20:45 108 - 2025/09/24: MotoLUZ - 39 B: 9 - 10 Wykład" at bounding box center [846, 429] width 98 height 35
select select "19"
select select "15"
select select "20"
select select "45"
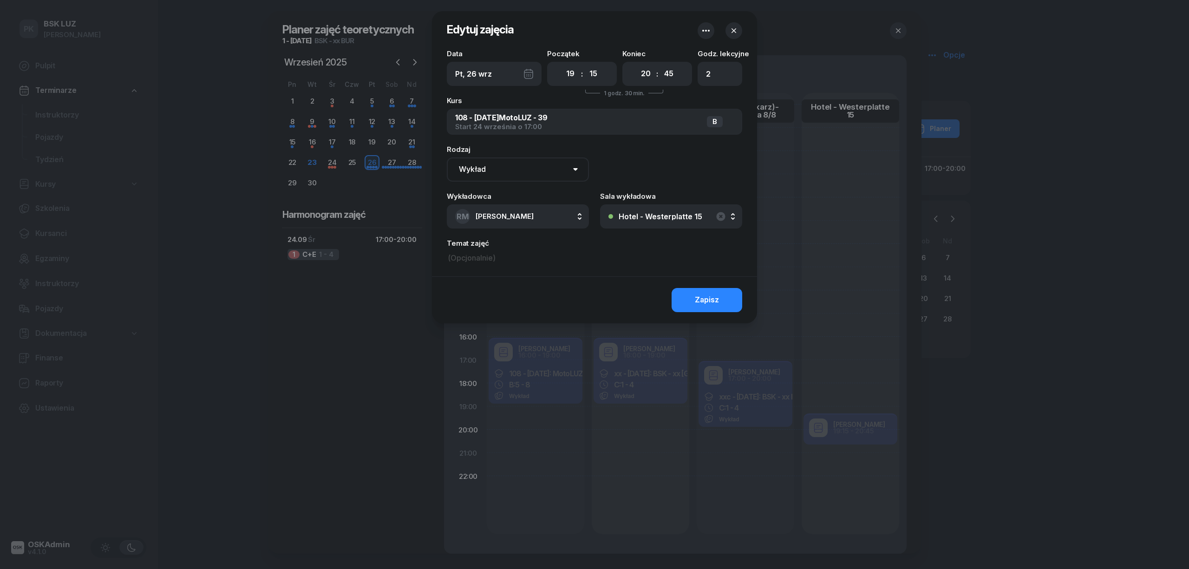
click at [673, 216] on div "Hotel - Westerplatte 15" at bounding box center [661, 216] width 84 height 7
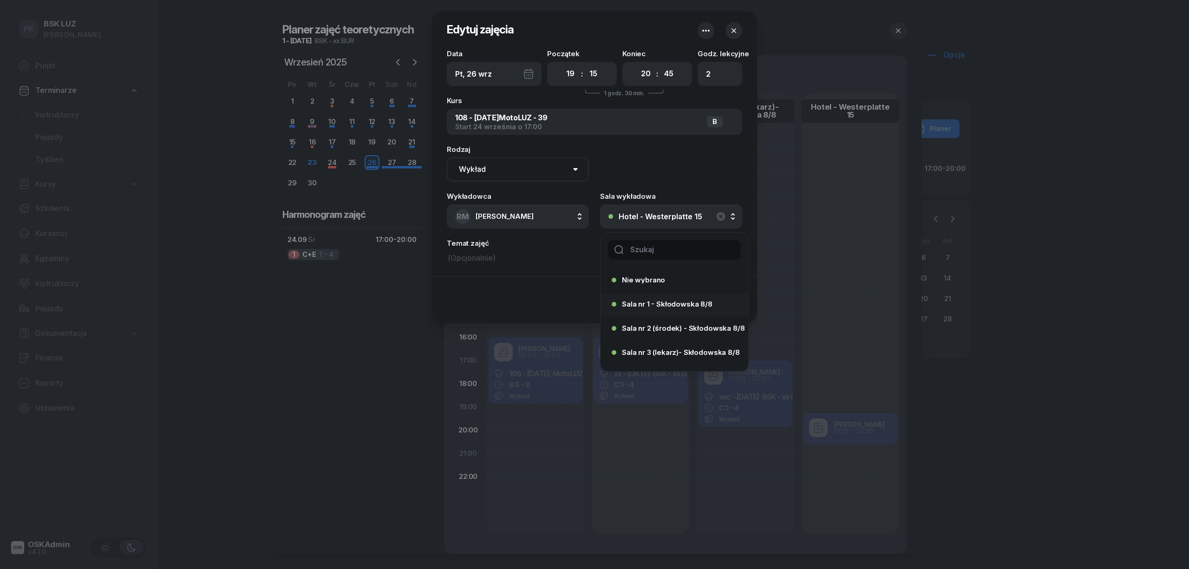
click at [664, 303] on span "Sala nr 1 - Skłodowska 8/8" at bounding box center [667, 304] width 91 height 7
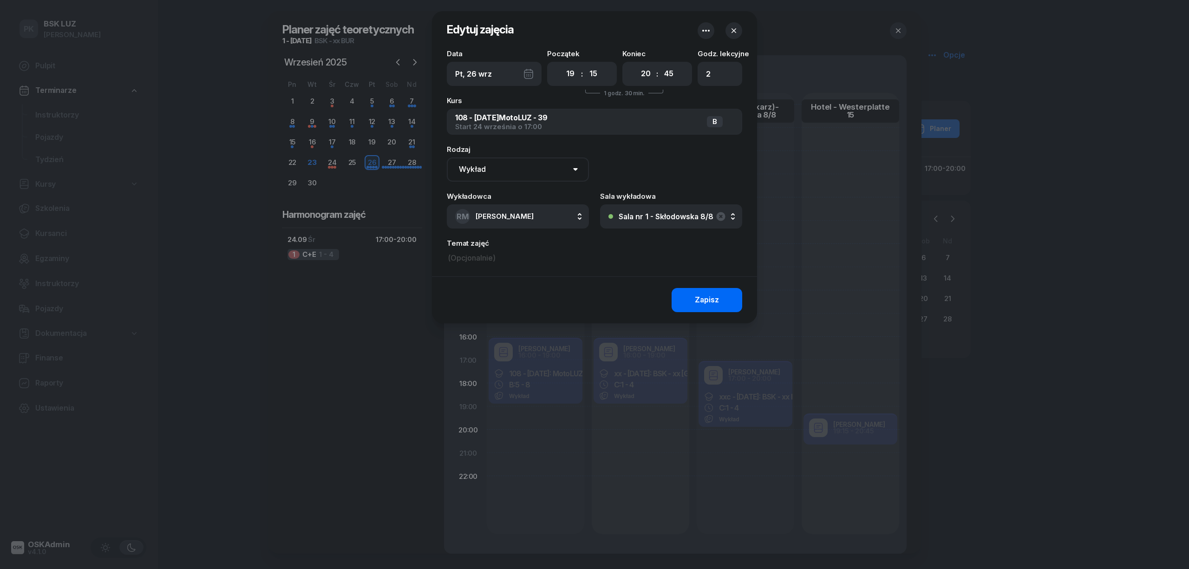
click at [706, 305] on div "Zapisz" at bounding box center [707, 300] width 24 height 12
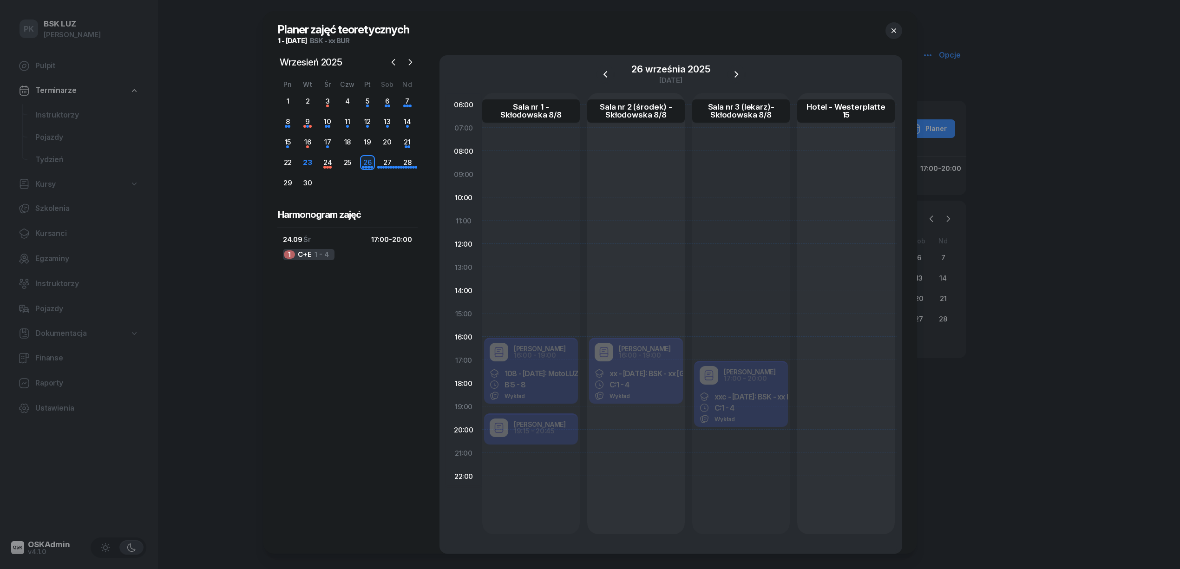
click at [647, 377] on div "Robert Markowicz 16:00 - 19:00 xx - 2025/09/26: BSK - xx BUR, C: 1 - 4 Wykład" at bounding box center [636, 372] width 98 height 70
select select "16"
select select "19"
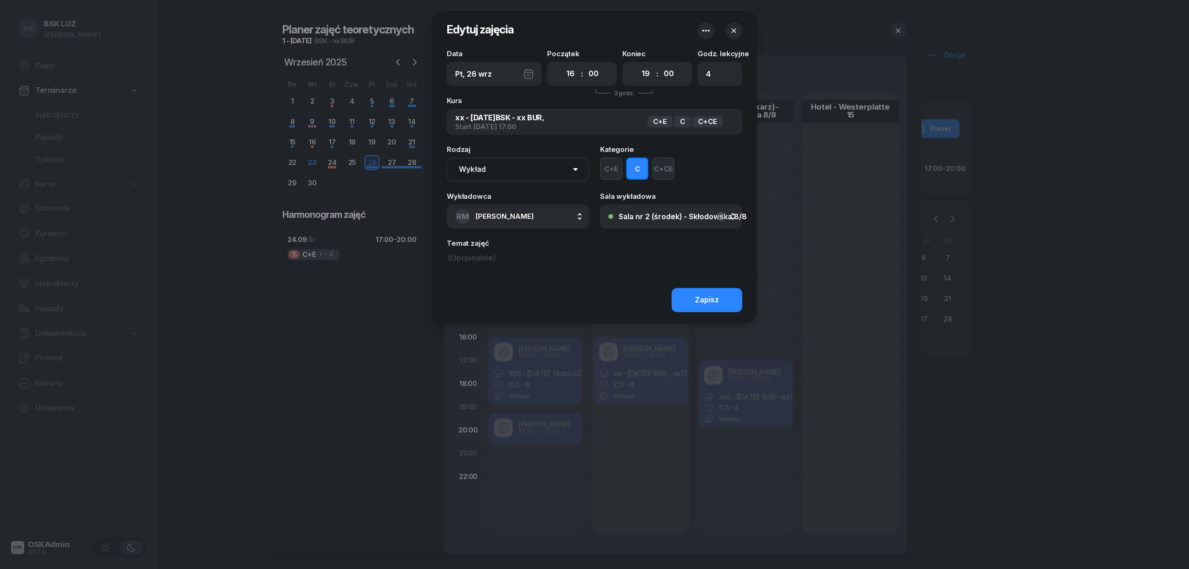
click at [646, 217] on div "Sala nr 2 (środek) - Skłodowska 8/8" at bounding box center [683, 216] width 128 height 7
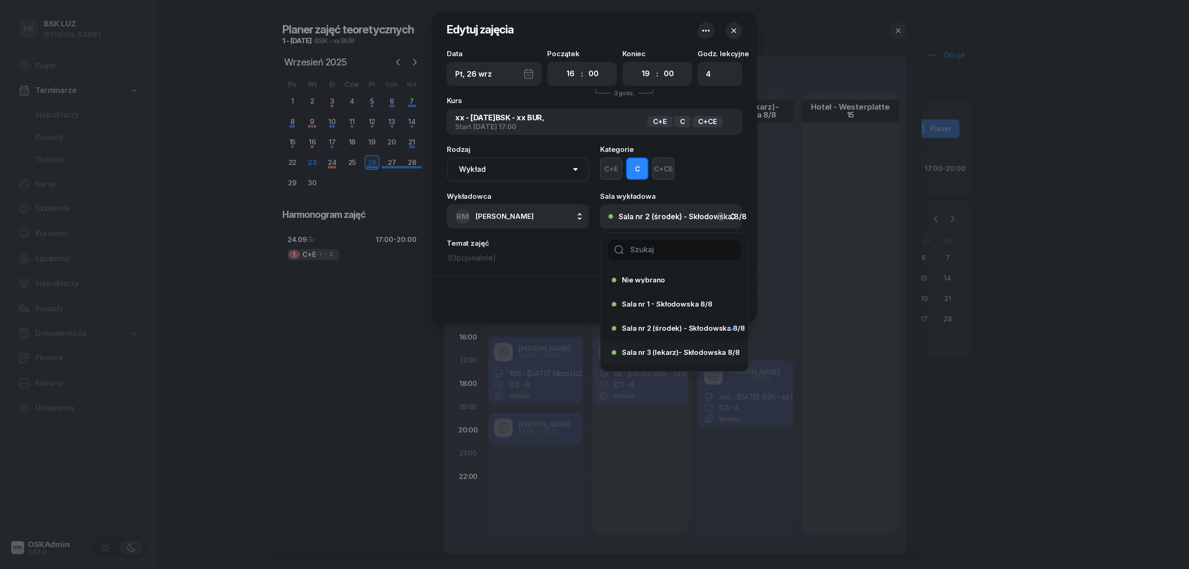
click at [646, 344] on li "Sala nr 3 (lekarz)- Skłodowska 8/8" at bounding box center [675, 352] width 148 height 22
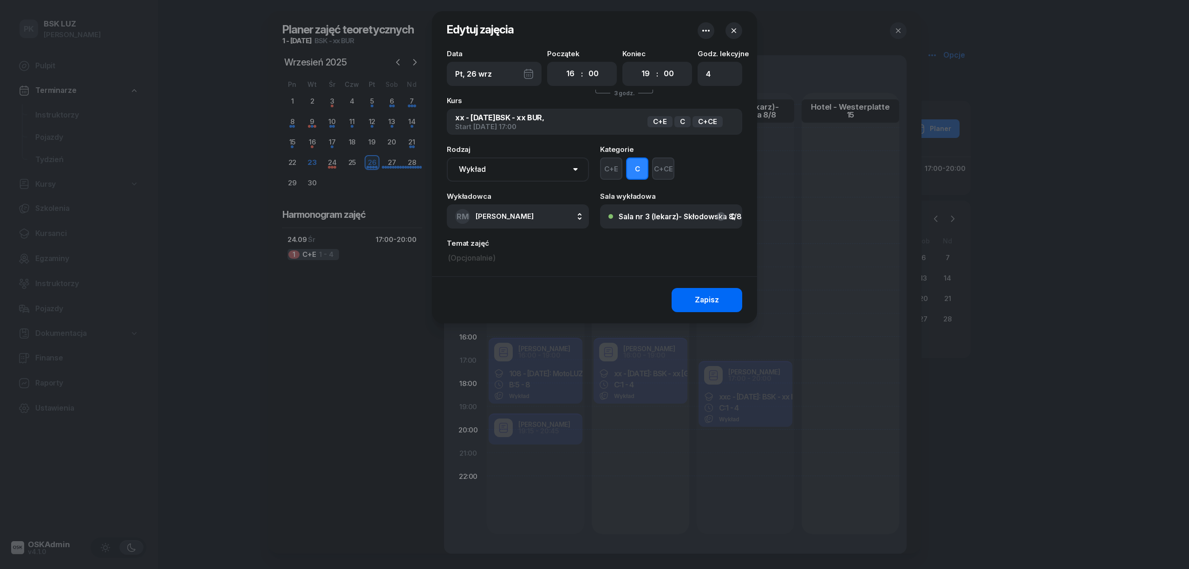
click at [695, 304] on div "Zapisz" at bounding box center [707, 300] width 24 height 12
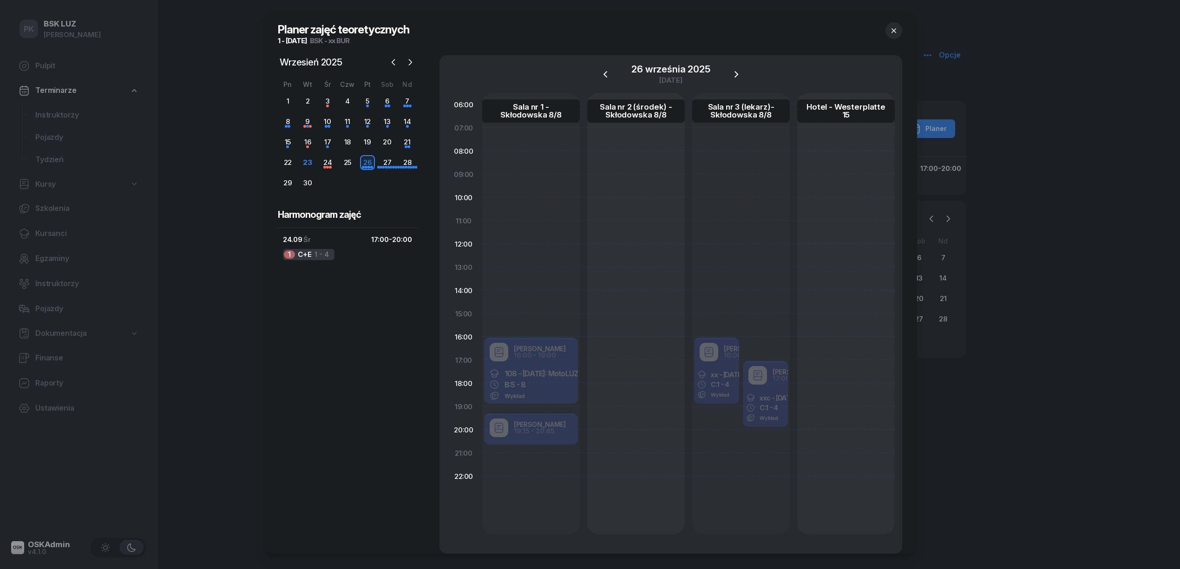
click at [758, 390] on div "Robert Markowicz 17:00 - 20:00 xxc - 2025/09/26: BSK - xx BUR C: 1 - 4 Wykład" at bounding box center [765, 395] width 49 height 70
select select "17"
select select "20"
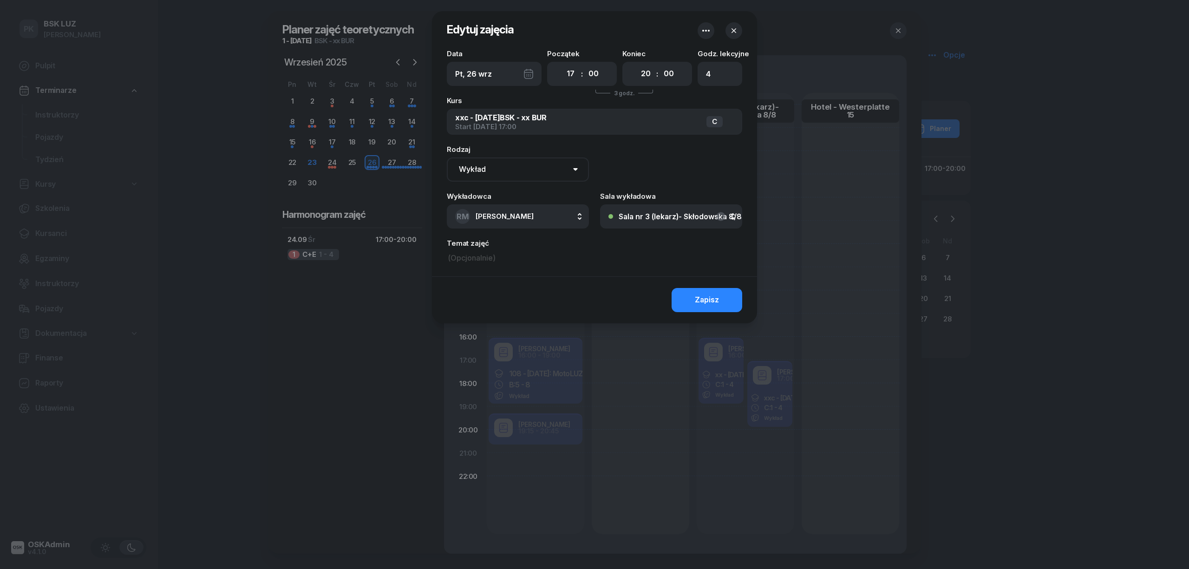
click at [633, 216] on div "Sala nr 3 (lekarz)- Skłodowska 8/8" at bounding box center [680, 216] width 123 height 7
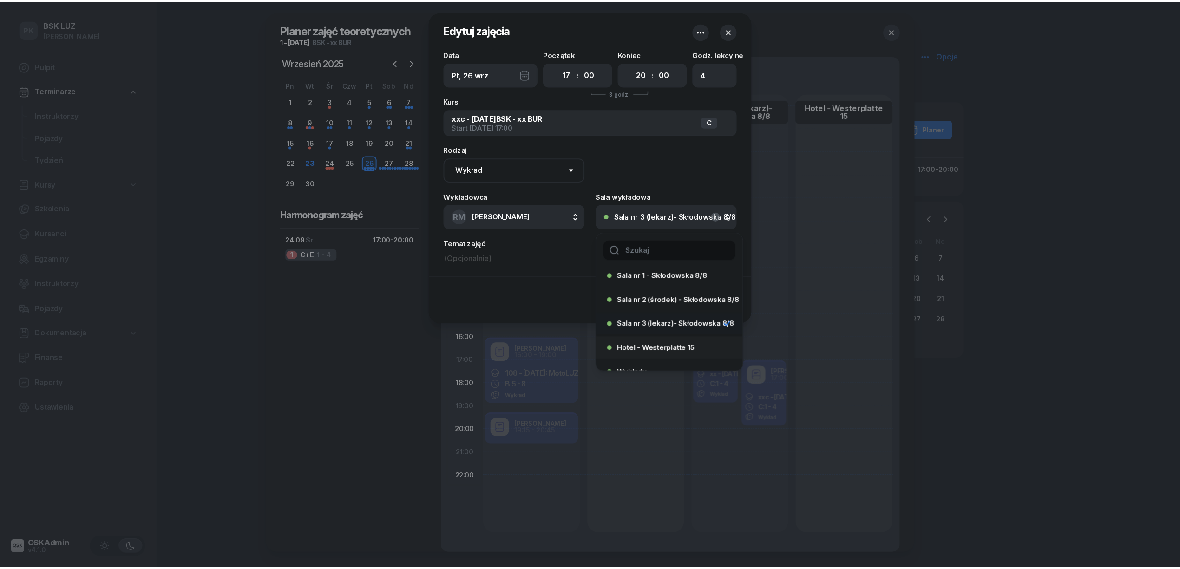
scroll to position [43, 0]
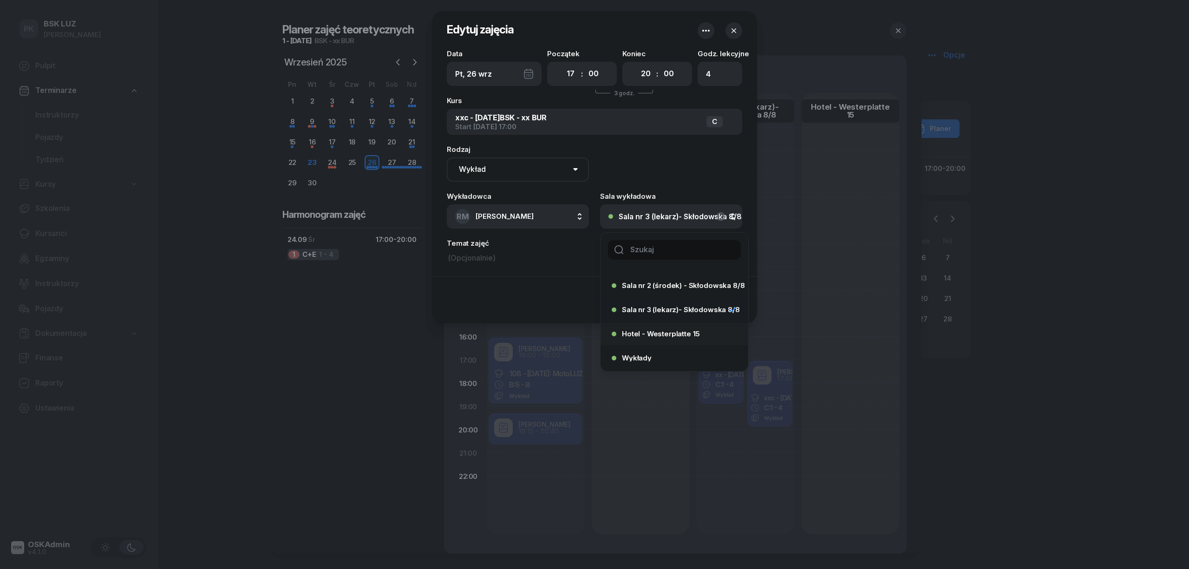
click at [659, 333] on span "Hotel - Westerplatte 15" at bounding box center [661, 333] width 78 height 7
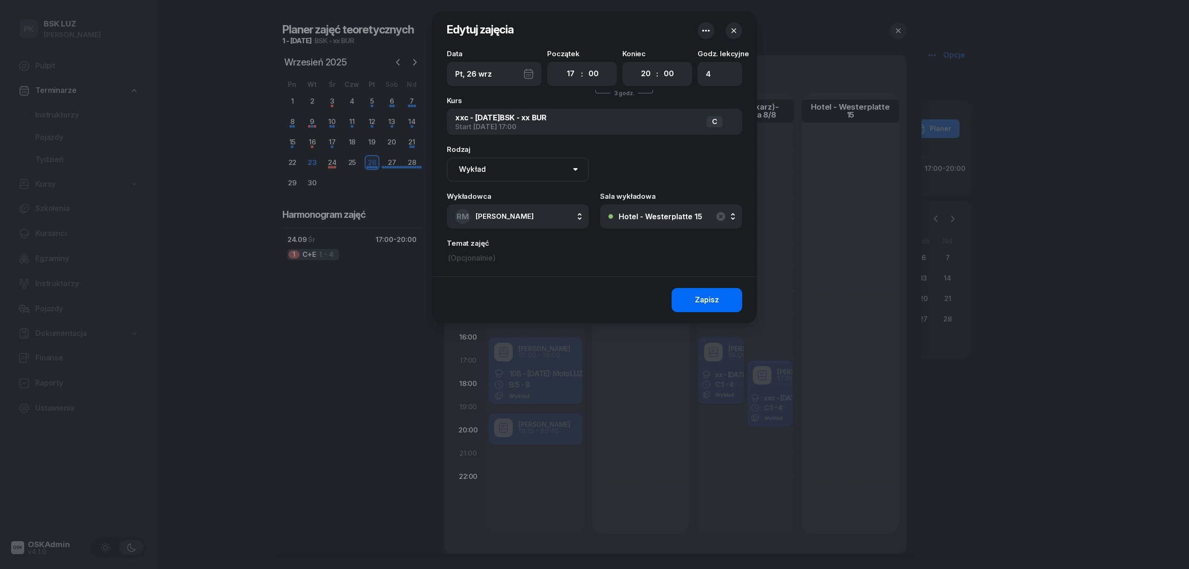
click at [715, 302] on div "Zapisz" at bounding box center [707, 300] width 24 height 12
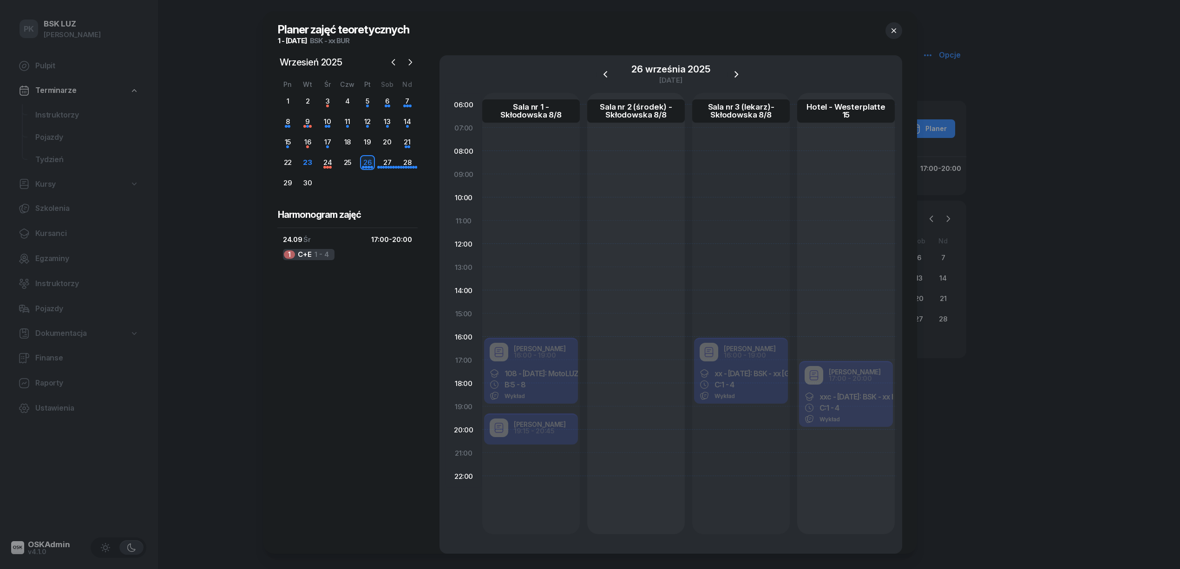
click at [640, 348] on div at bounding box center [636, 313] width 98 height 441
select select "16"
select select "18"
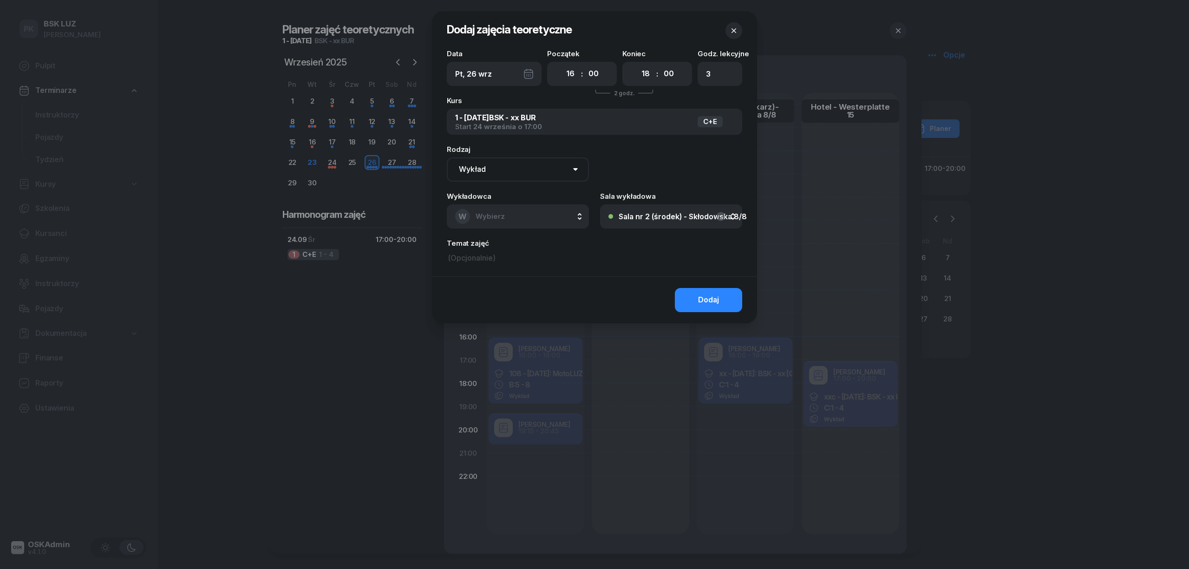
click at [653, 411] on div at bounding box center [594, 284] width 1189 height 569
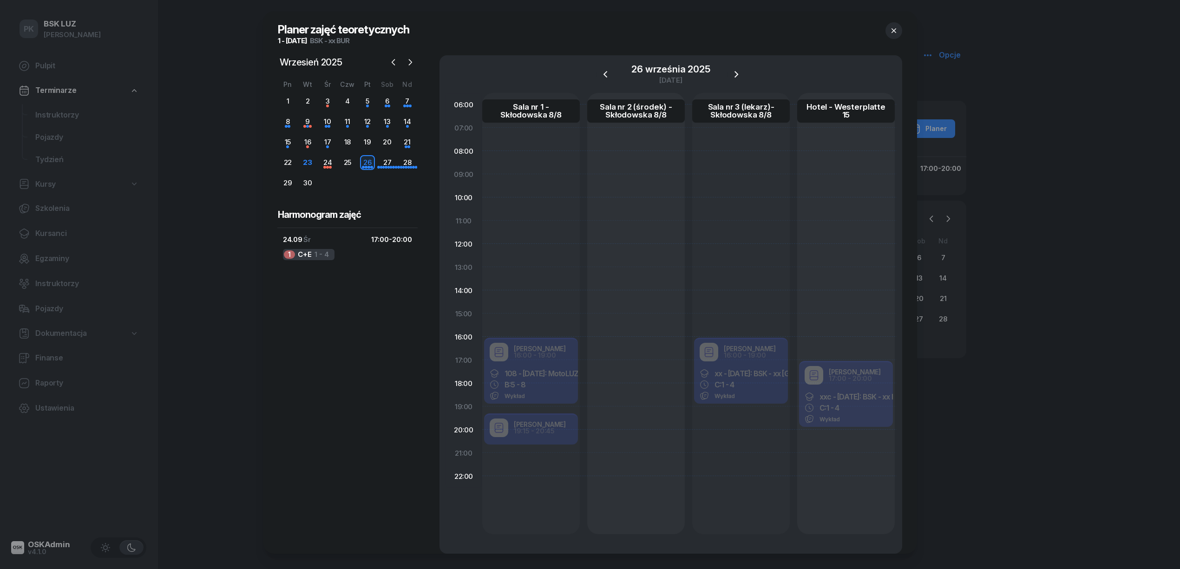
click at [634, 350] on div at bounding box center [636, 313] width 98 height 441
select select "16"
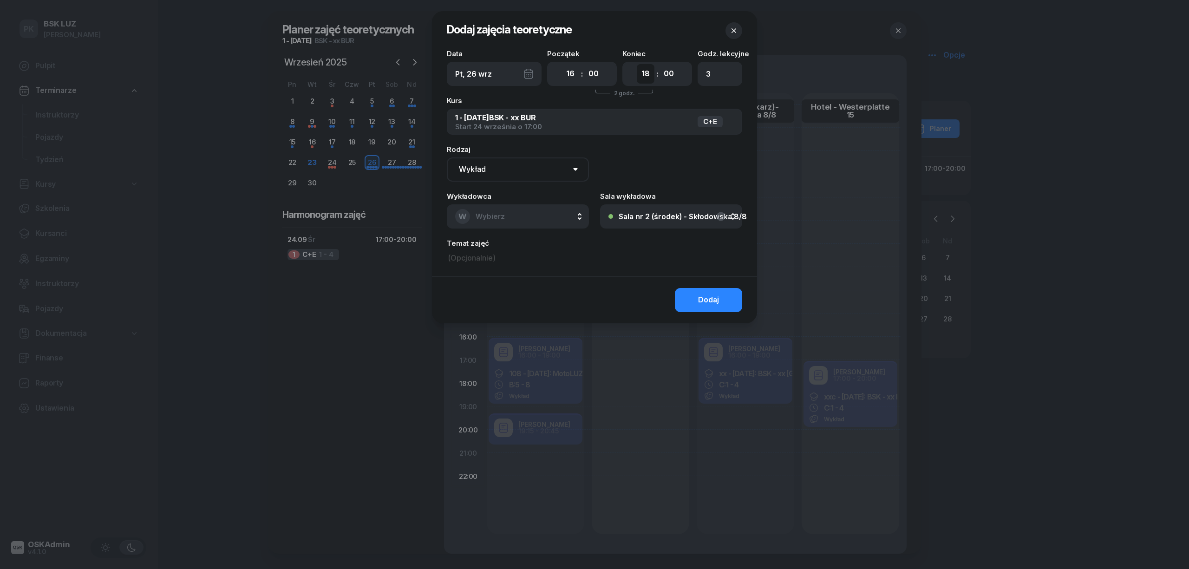
click at [647, 71] on select "00 01 02 03 04 05 06 07 08 09 10 11 12 13 14 15 16 17 18 19 20 21 22 23" at bounding box center [646, 74] width 18 height 20
click at [646, 78] on select "00 01 02 03 04 05 06 07 08 09 10 11 12 13 14 15 16 17 18 19 20 21 22 23" at bounding box center [646, 74] width 18 height 20
select select "19"
click at [637, 64] on select "00 01 02 03 04 05 06 07 08 09 10 11 12 13 14 15 16 17 18 19 20 21 22 23" at bounding box center [646, 74] width 18 height 20
type input "4"
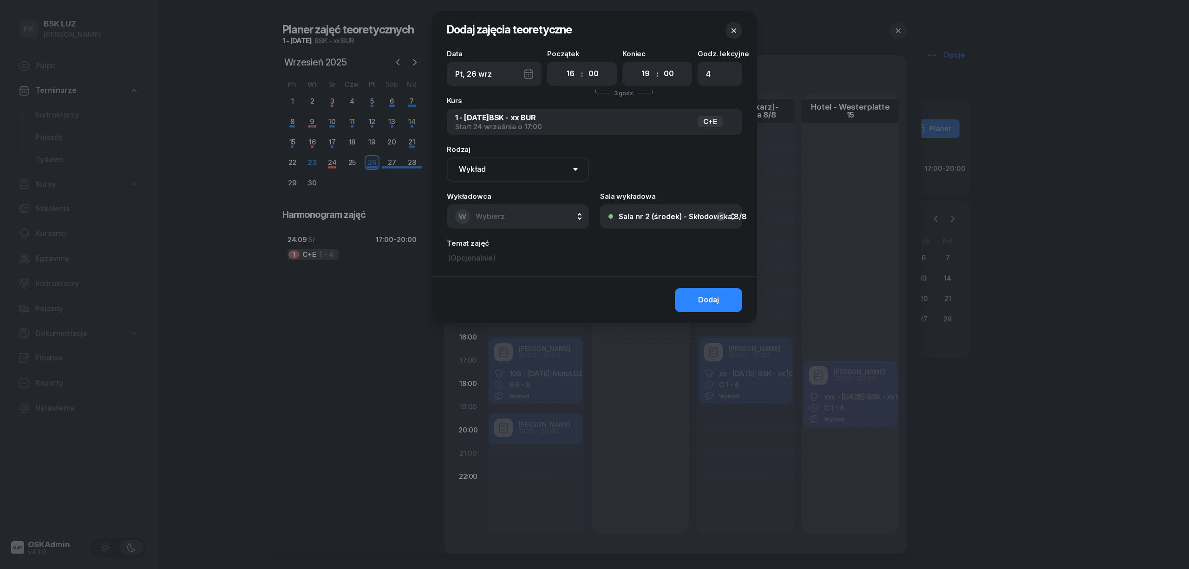
click at [511, 165] on select "Wykład Pierwsza pomoc" at bounding box center [518, 169] width 142 height 24
click at [513, 214] on button "W Wybierz" at bounding box center [518, 216] width 142 height 24
type input "szew"
click at [523, 277] on span "[PERSON_NAME]" at bounding box center [509, 278] width 57 height 12
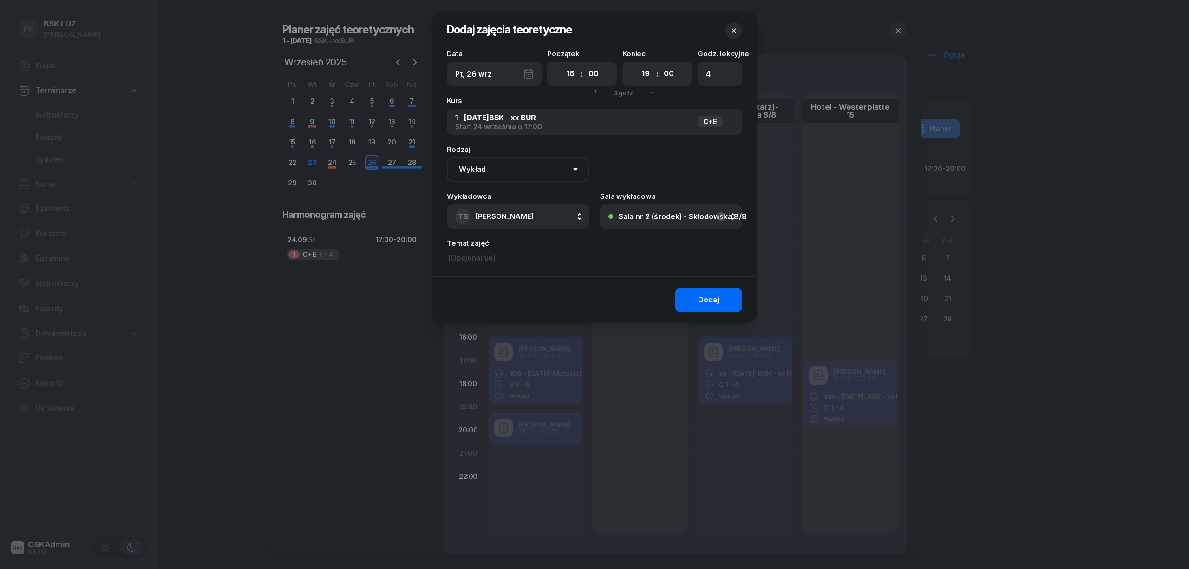
click at [727, 296] on button "Dodaj" at bounding box center [708, 300] width 67 height 24
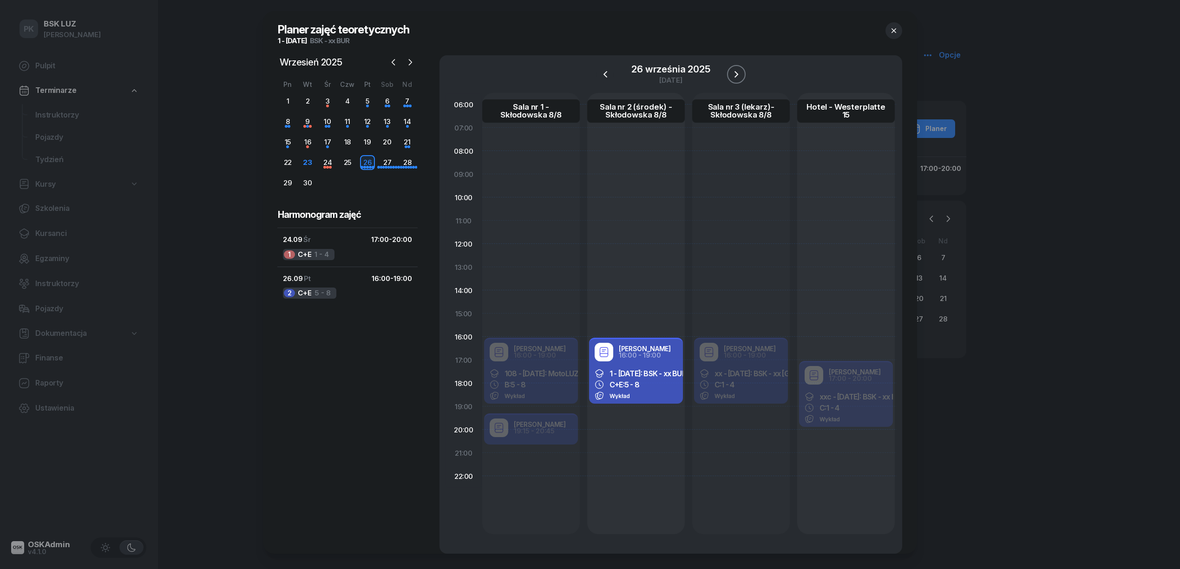
click at [735, 71] on icon "button" at bounding box center [736, 74] width 11 height 11
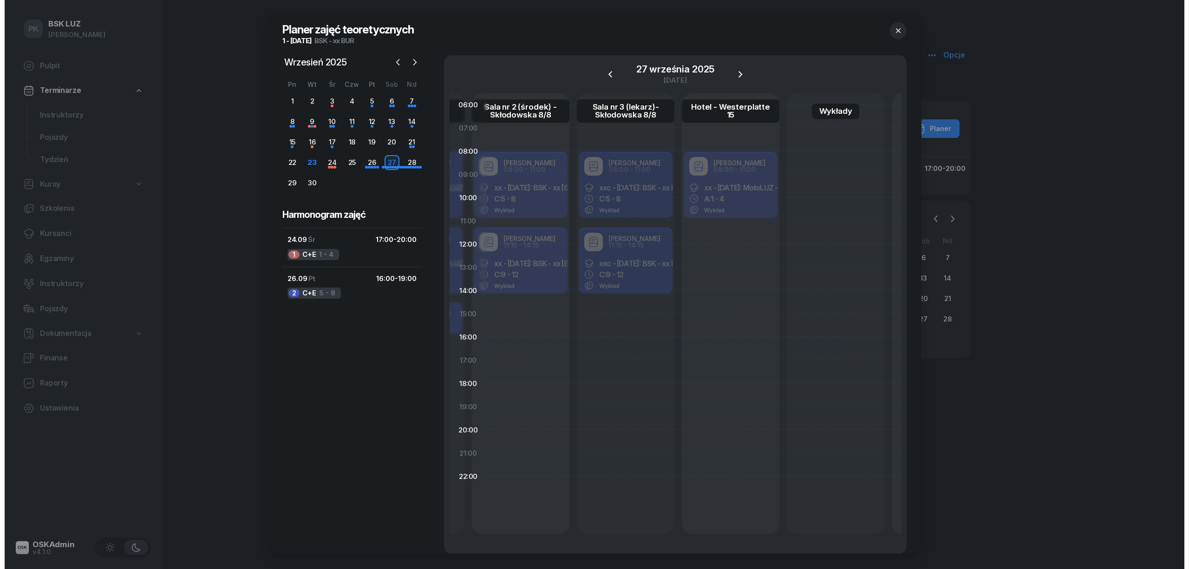
scroll to position [0, 132]
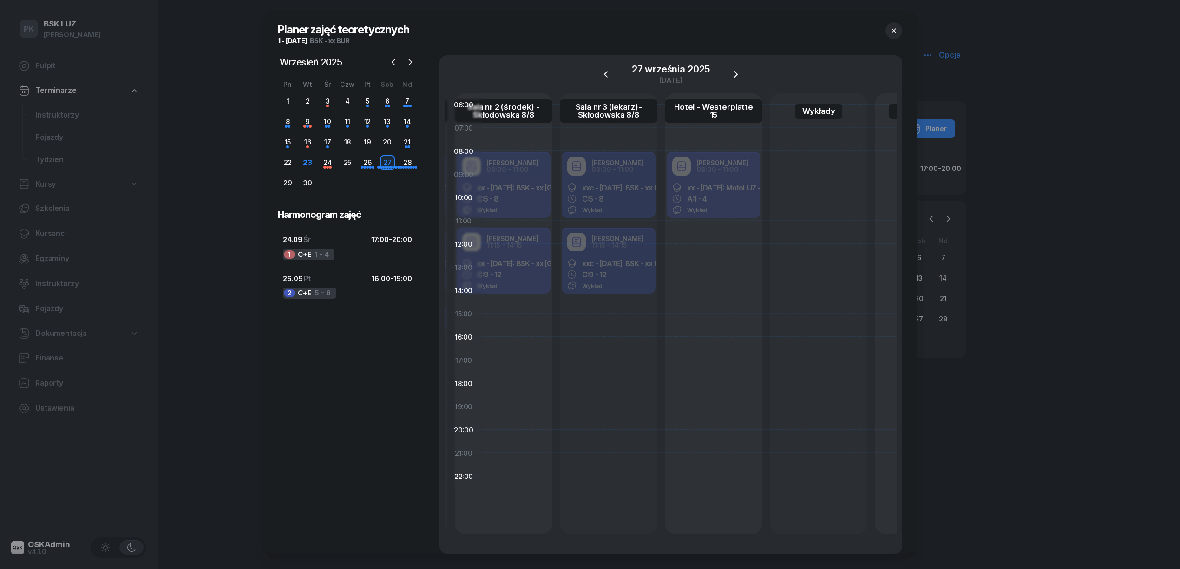
click at [724, 202] on div "Robert Markowicz 08:00 - 11:00 xx - 2025/09/27: MotoLUZ - xx BUR, A: 1 - 4 Wykł…" at bounding box center [714, 186] width 98 height 70
select select "08"
select select "11"
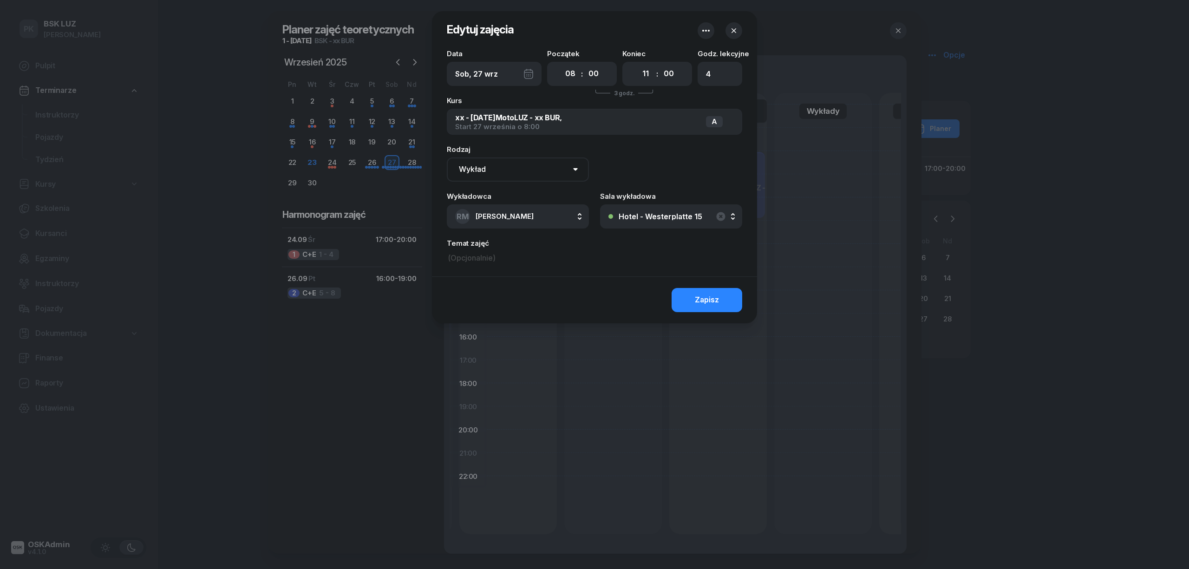
click at [666, 221] on button "Hotel - Westerplatte 15" at bounding box center [671, 216] width 142 height 24
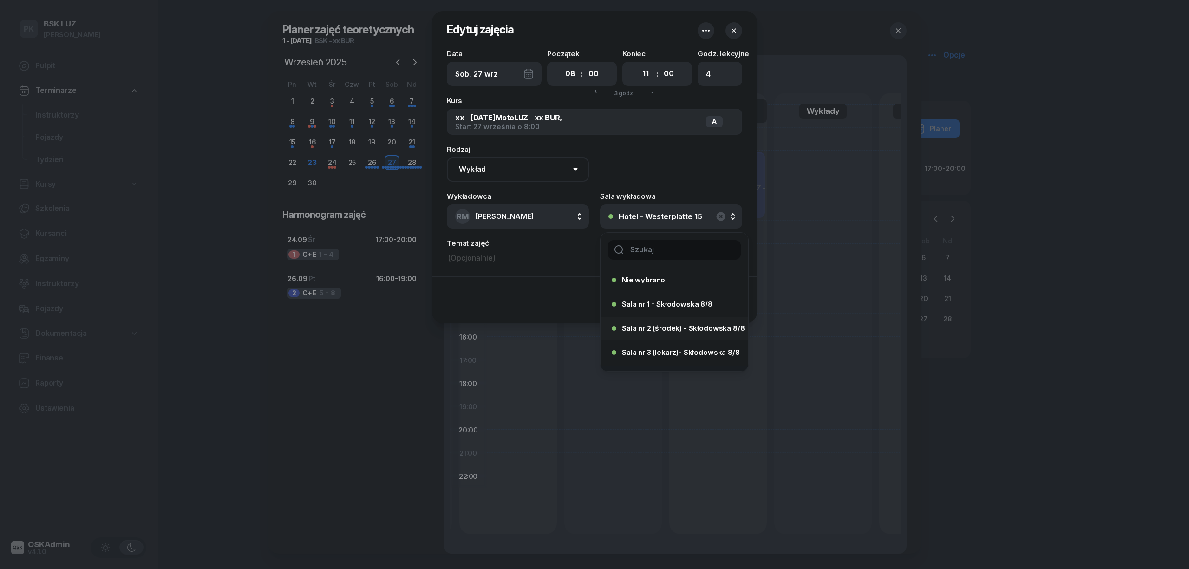
scroll to position [43, 0]
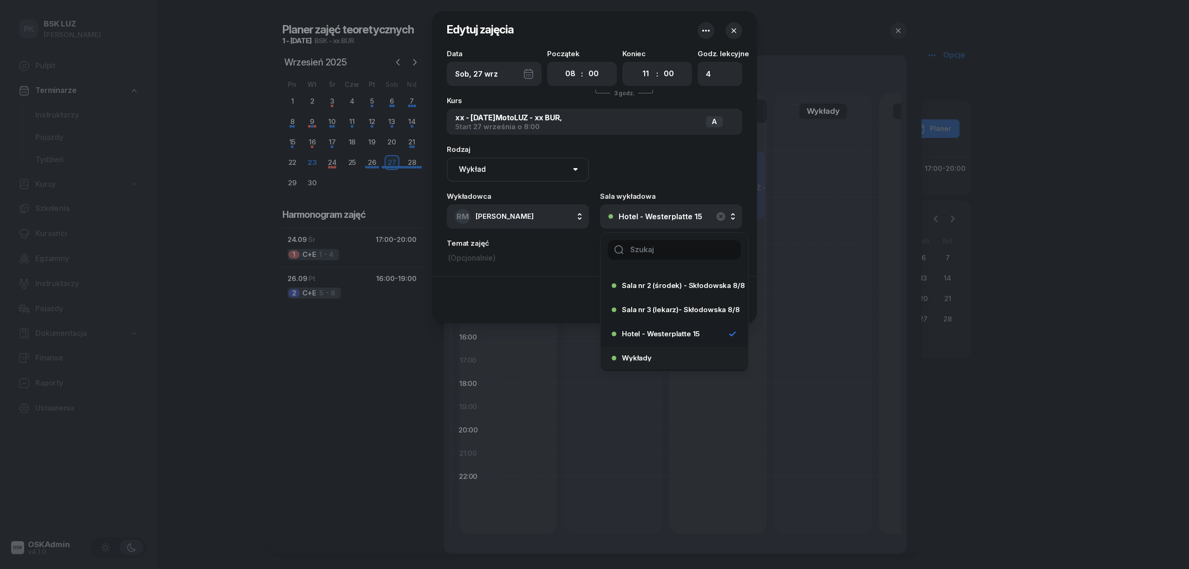
click at [666, 353] on div "Wykłady" at bounding box center [672, 358] width 120 height 15
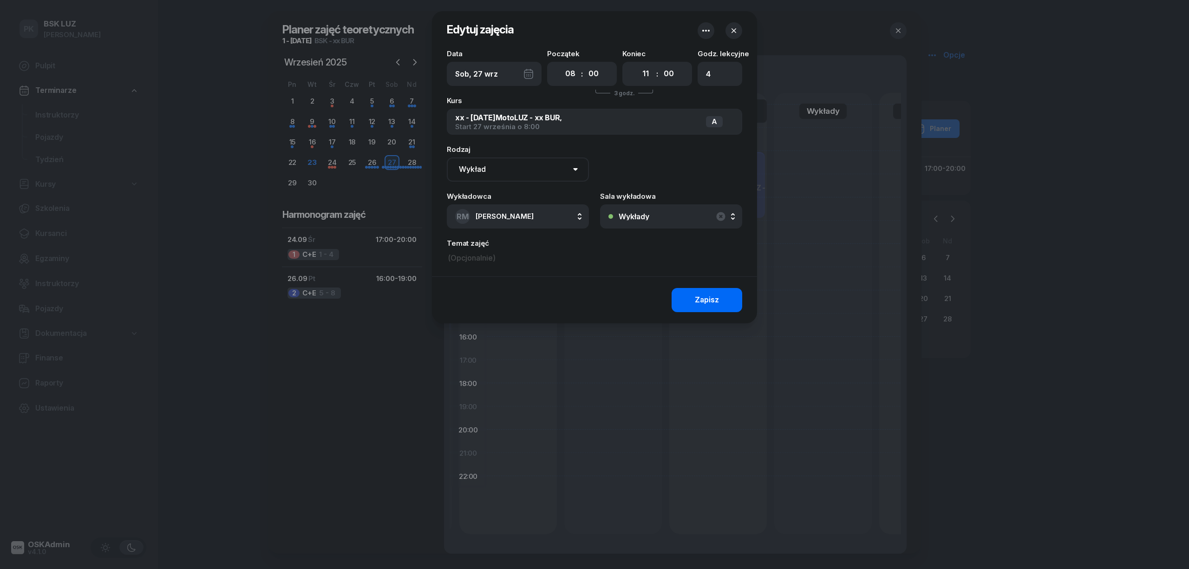
click at [697, 298] on div "Zapisz" at bounding box center [707, 300] width 24 height 12
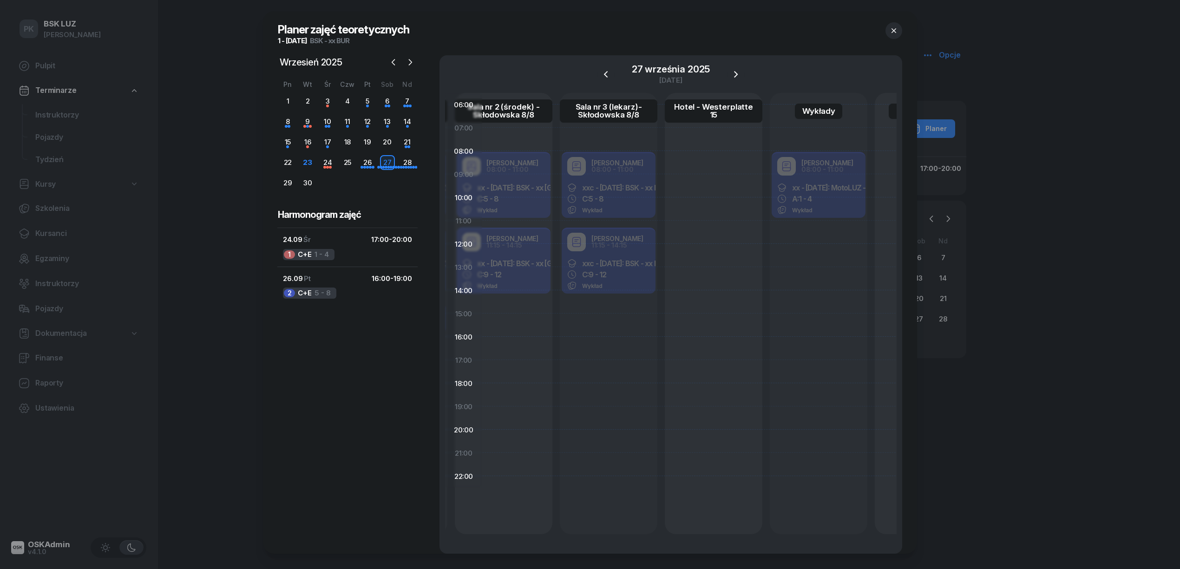
click at [627, 169] on div "Robert Markowicz 08:00 - 11:00 xxc - 2025/09/26: BSK - xx BUR C: 5 - 8 Wykład" at bounding box center [609, 186] width 98 height 70
select select "08"
select select "11"
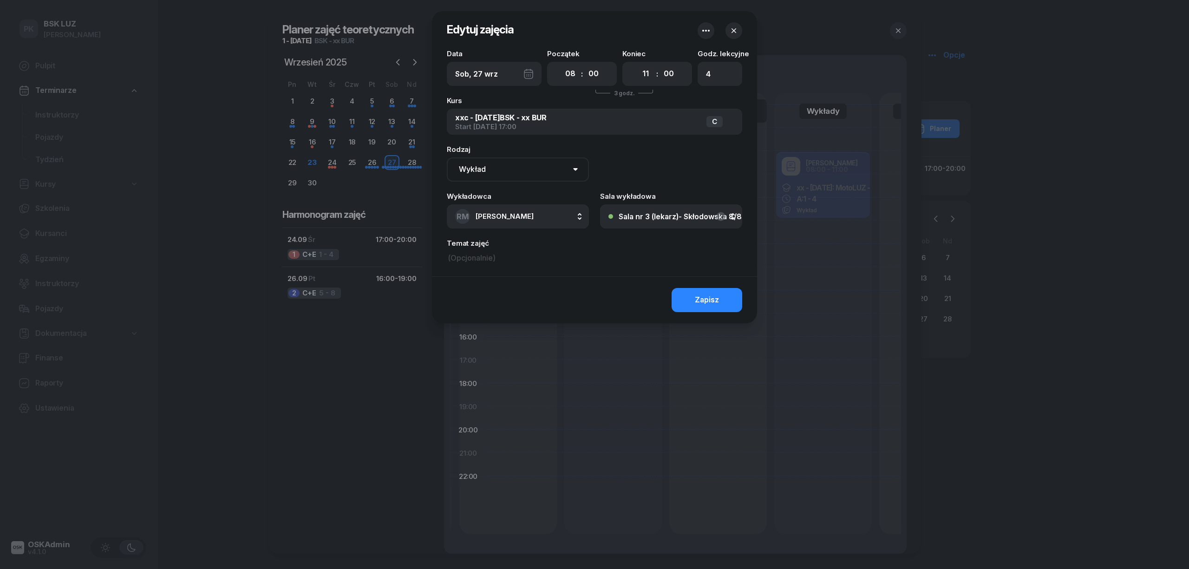
click at [645, 215] on div "Sala nr 3 (lekarz)- Skłodowska 8/8" at bounding box center [680, 216] width 123 height 7
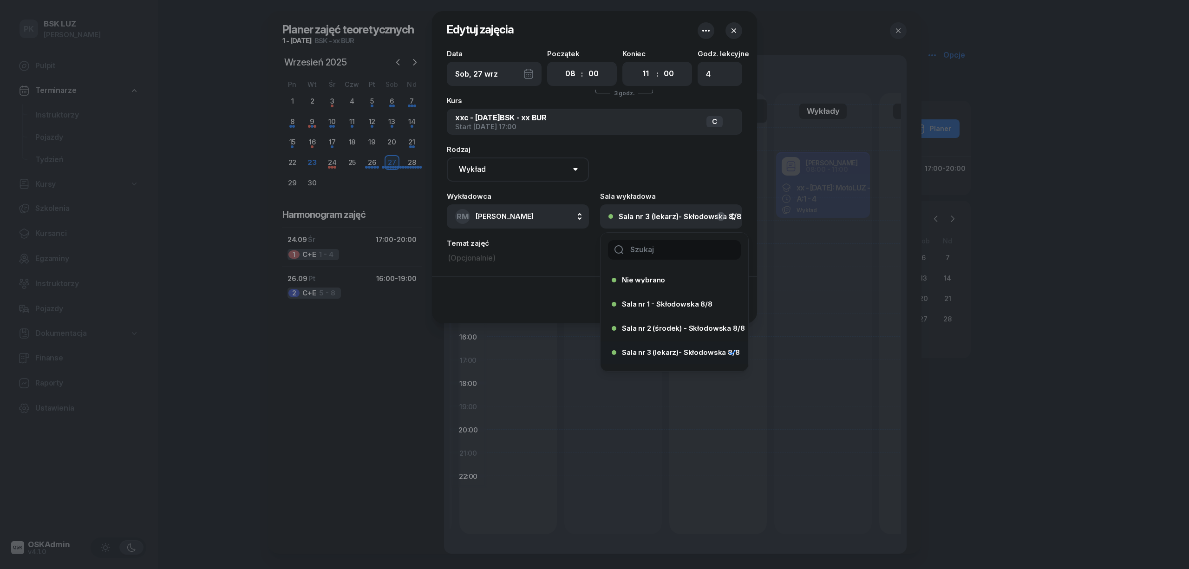
click at [668, 347] on div "Sala nr 3 (lekarz)- Skłodowska 8/8" at bounding box center [672, 352] width 120 height 15
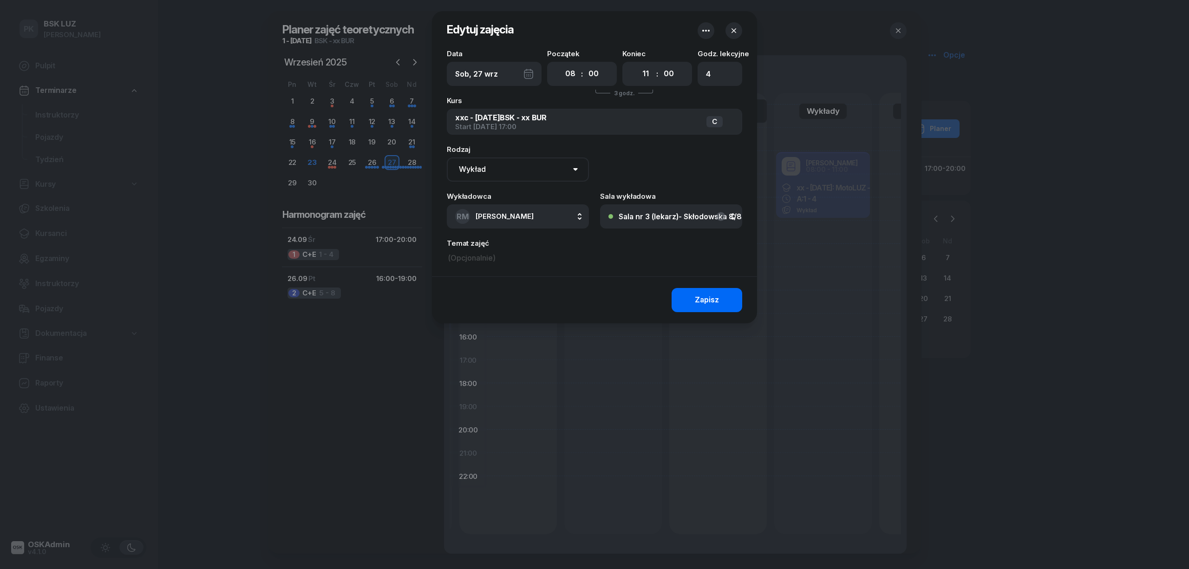
click at [690, 301] on button "Zapisz" at bounding box center [707, 300] width 71 height 24
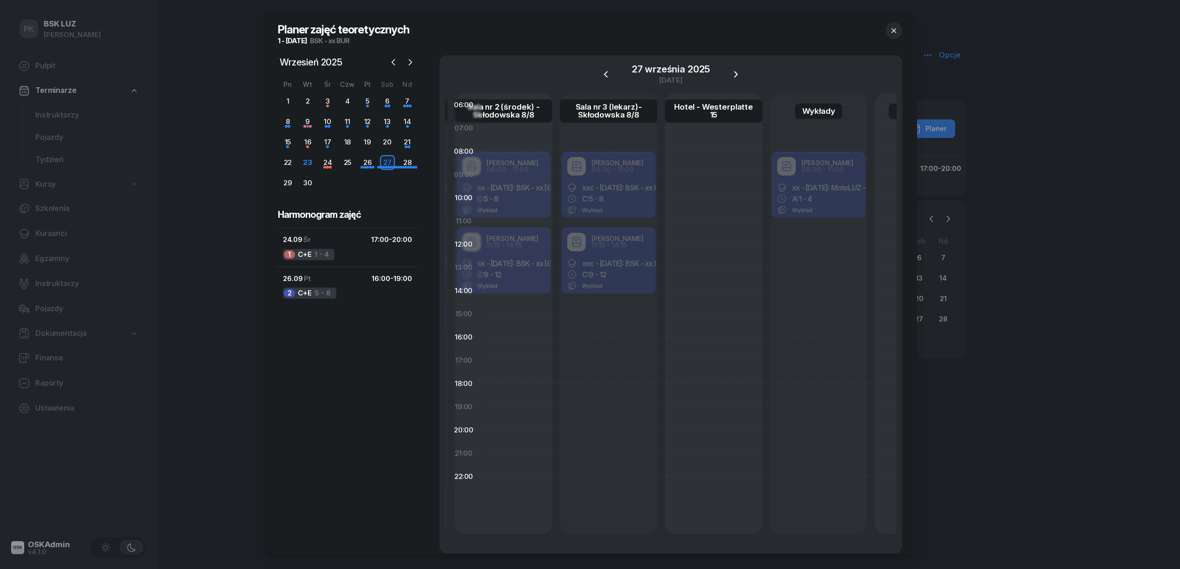
click at [620, 200] on div "Robert Markowicz 08:00 - 11:00 xxc - 2025/09/26: BSK - xx BUR C: 5 - 8 Wykład" at bounding box center [609, 186] width 98 height 70
select select "08"
select select "11"
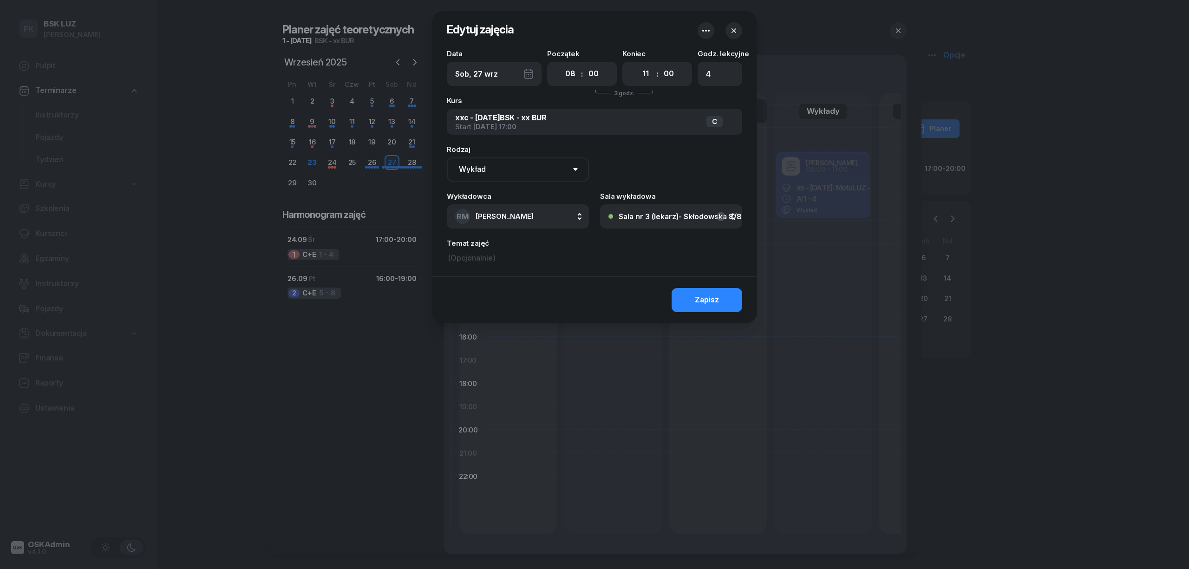
click at [680, 216] on div "Sala nr 3 (lekarz)- Skłodowska 8/8" at bounding box center [680, 216] width 123 height 7
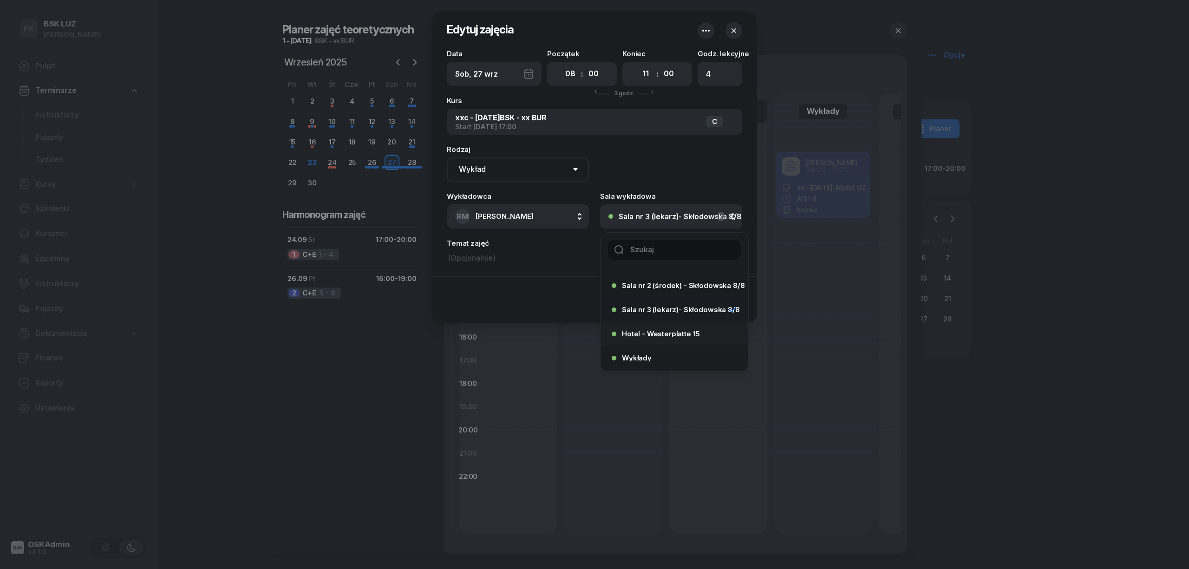
click at [680, 331] on span "Hotel - Westerplatte 15" at bounding box center [661, 333] width 78 height 7
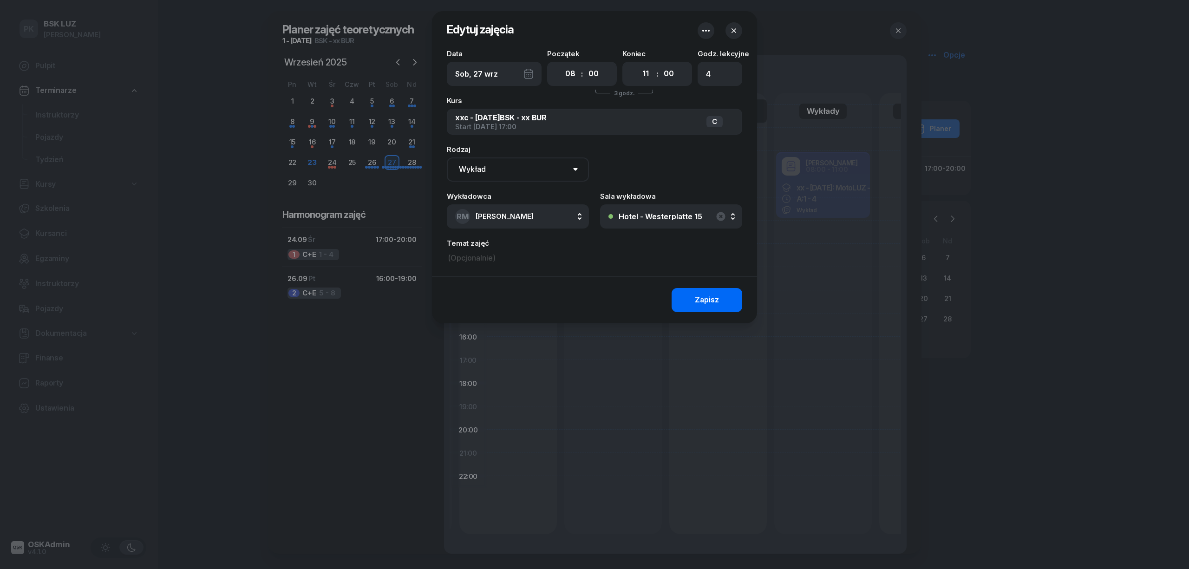
click at [697, 296] on div "Zapisz" at bounding box center [707, 300] width 24 height 12
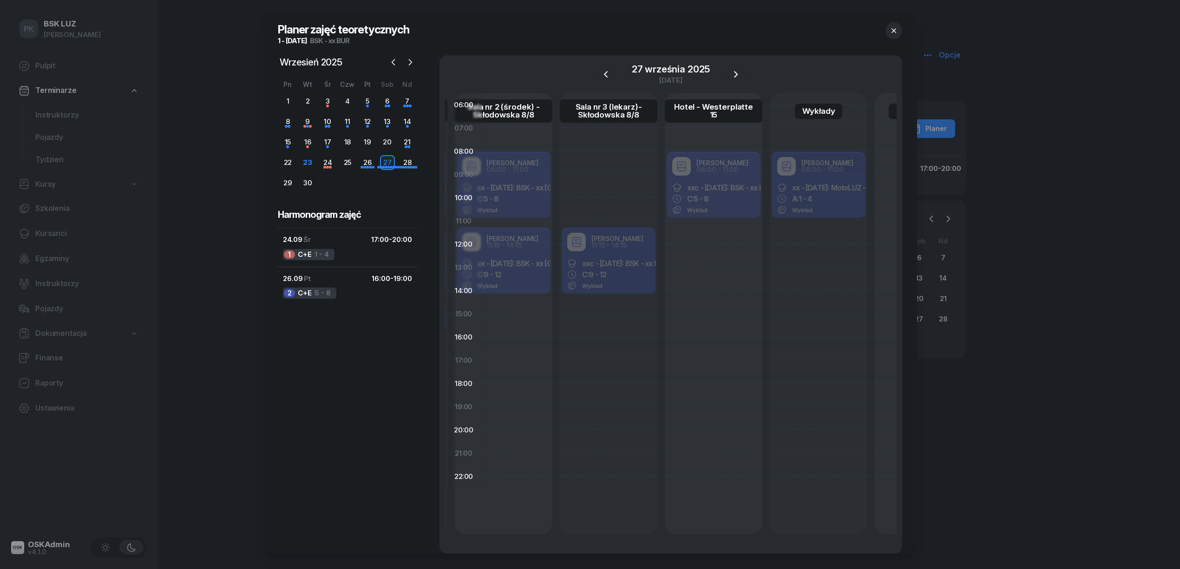
click at [625, 249] on div "Robert Markowicz 11:15 - 14:15 xxc - 2025/09/26: BSK - xx BUR C: 9 - 12 Wykład" at bounding box center [609, 262] width 98 height 70
select select "11"
select select "15"
select select "14"
select select "15"
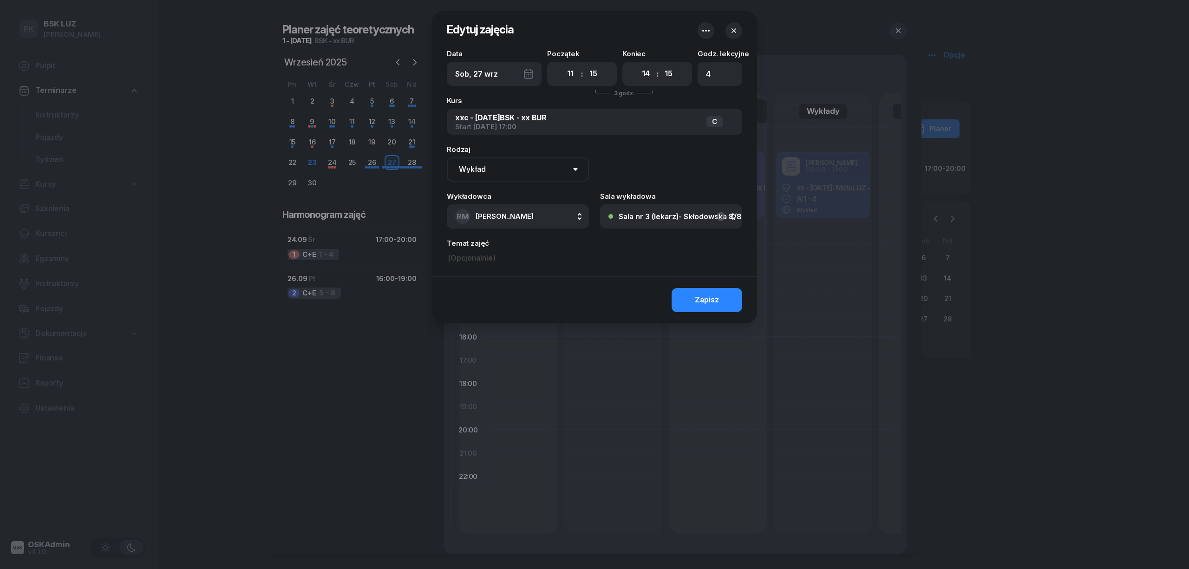
click at [689, 221] on button "Sala nr 3 (lekarz)- Skłodowska 8/8" at bounding box center [671, 216] width 142 height 24
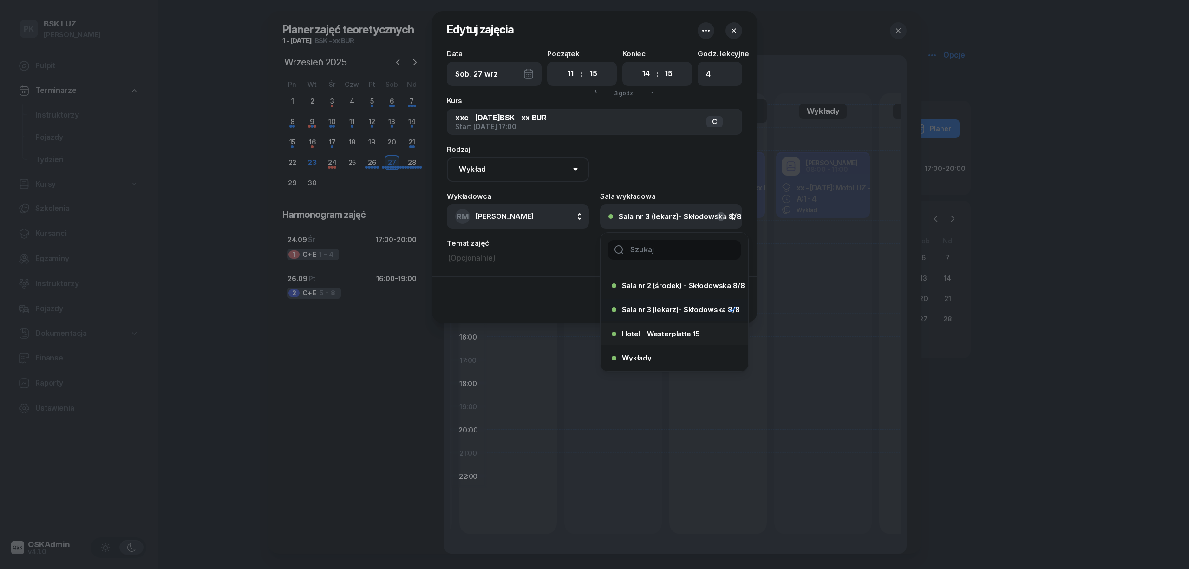
click at [672, 328] on div "Hotel - Westerplatte 15" at bounding box center [672, 334] width 120 height 15
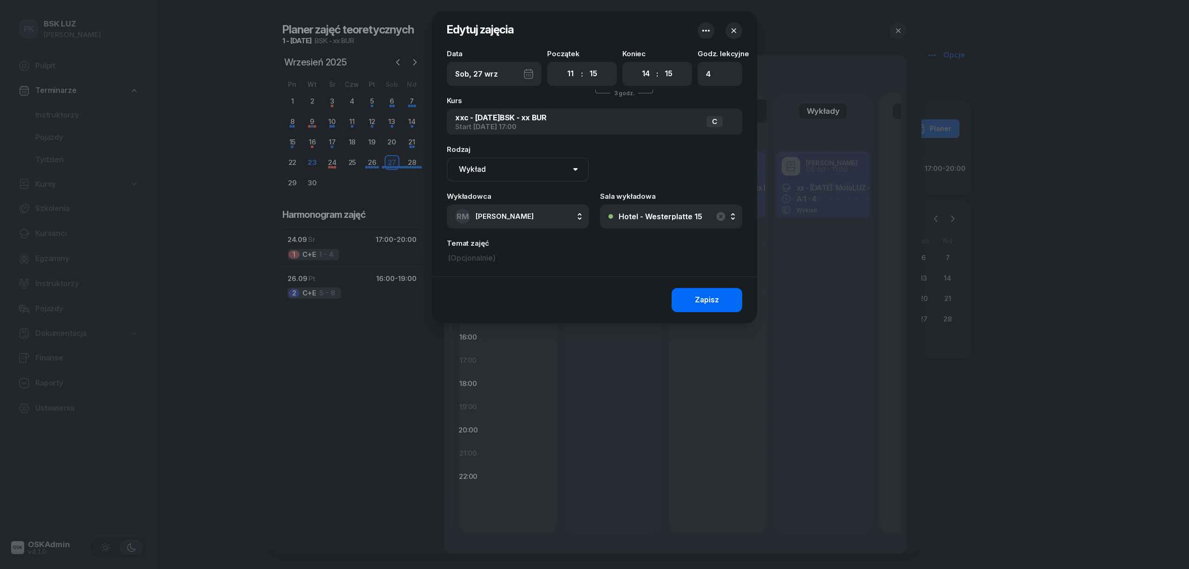
click at [691, 298] on button "Zapisz" at bounding box center [707, 300] width 71 height 24
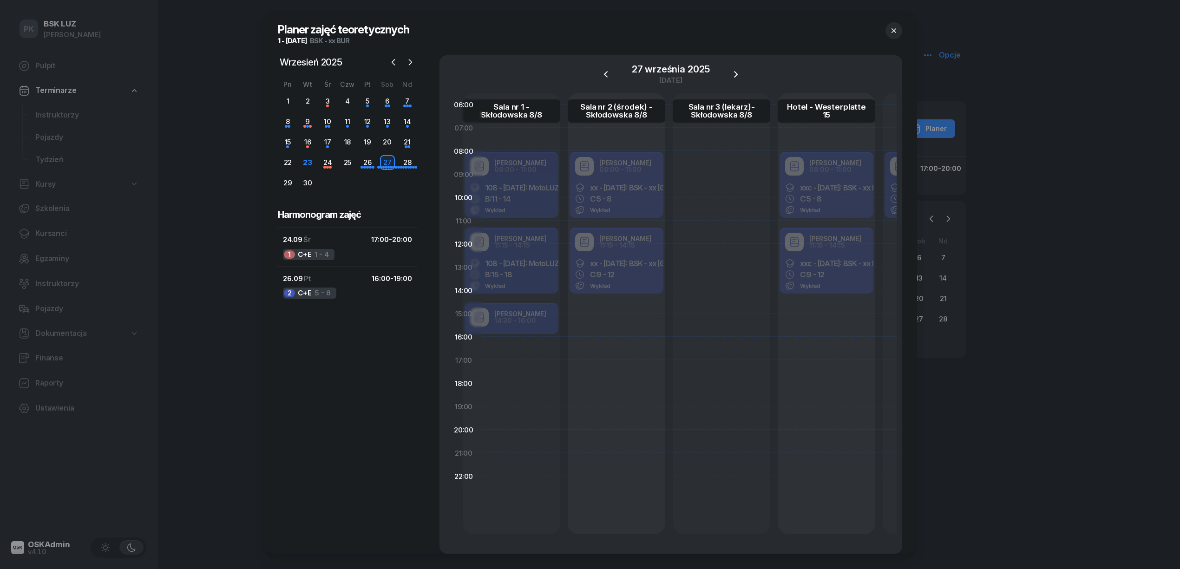
drag, startPoint x: 771, startPoint y: 541, endPoint x: 864, endPoint y: 550, distance: 93.8
click at [864, 550] on div "06:00 07:00 08:00 09:00 10:00 11:00 12:00 13:00 14:00 15:00 16:00 17:00 18:00 1…" at bounding box center [670, 323] width 451 height 461
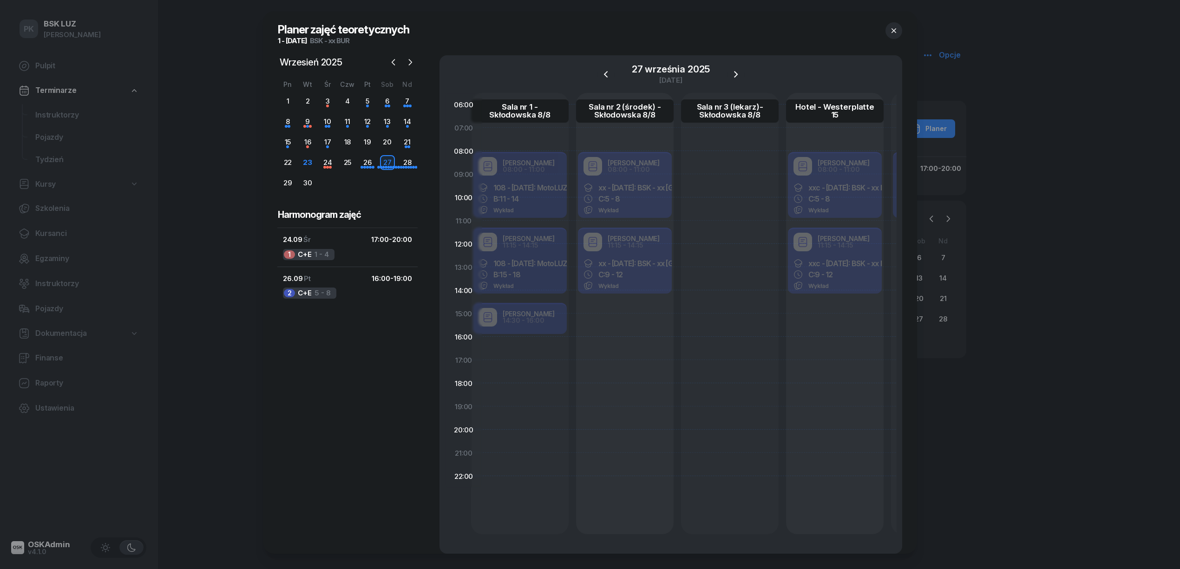
click at [662, 205] on div "Robert Markowicz 08:00 - 11:00 xx - 2025/09/26: BSK - xx BUR, C: 5 - 8 Wykład" at bounding box center [625, 186] width 98 height 70
select select "08"
select select "11"
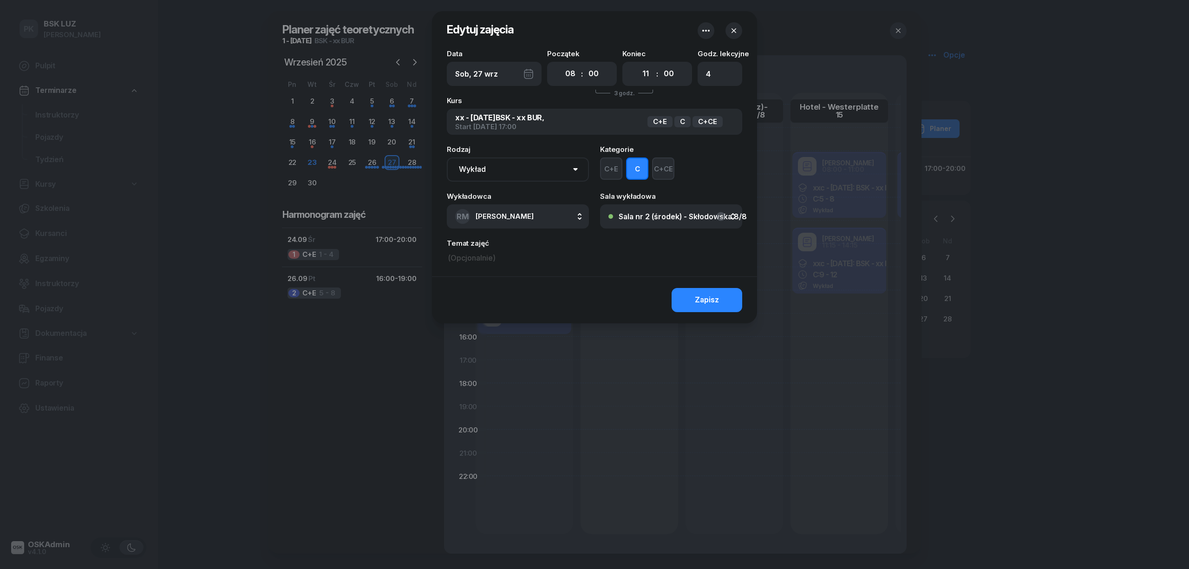
click at [671, 212] on button "Sala nr 2 (środek) - Skłodowska 8/8" at bounding box center [671, 216] width 142 height 24
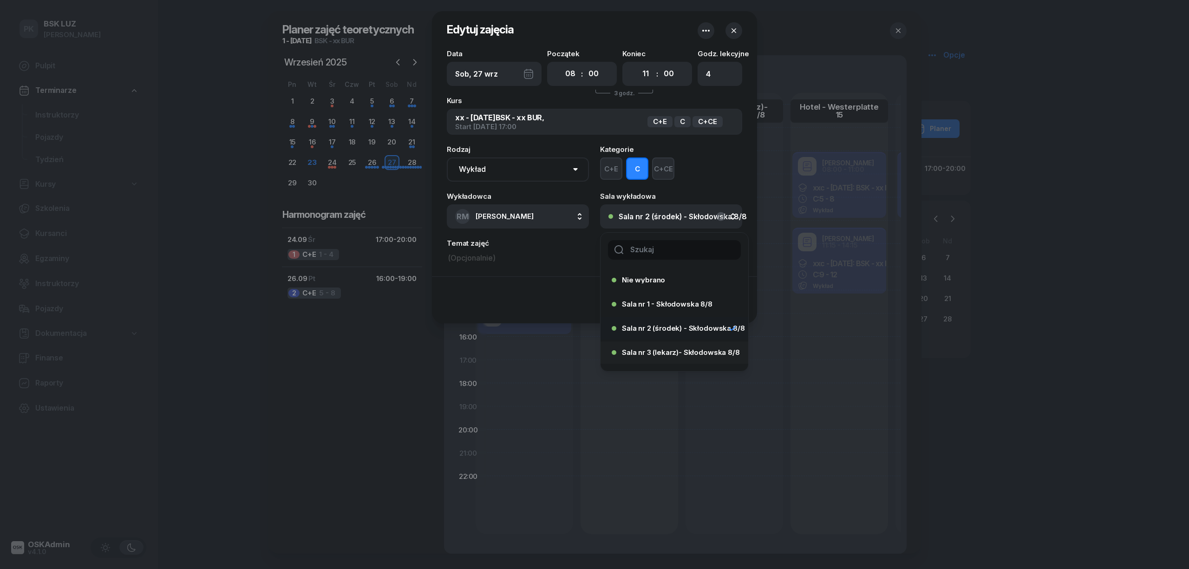
click at [662, 348] on div "Sala nr 3 (lekarz)- Skłodowska 8/8" at bounding box center [672, 352] width 120 height 15
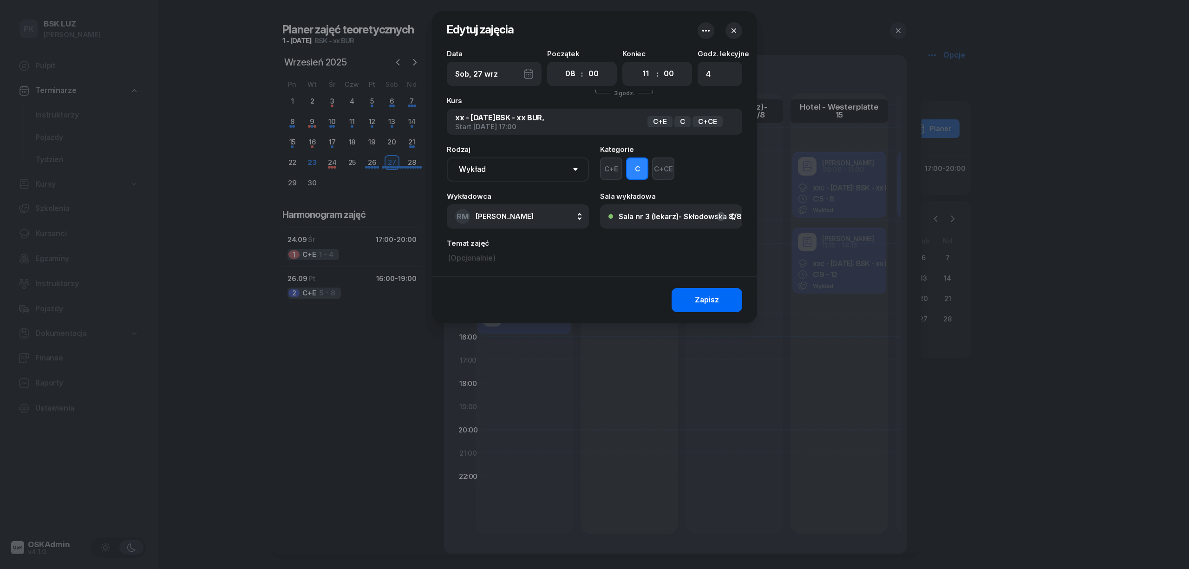
click at [703, 292] on button "Zapisz" at bounding box center [707, 300] width 71 height 24
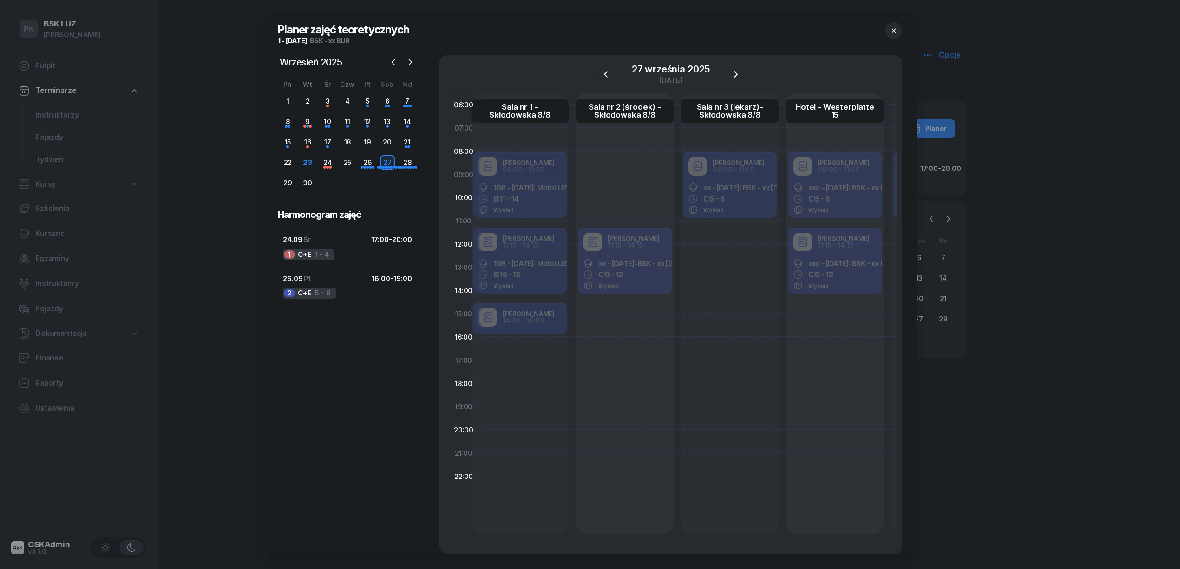
click at [637, 253] on div "Robert Markowicz 11:15 - 14:15 xx - 2025/09/26: BSK - xx BUR, C: 9 - 12 Wykład" at bounding box center [625, 262] width 98 height 70
select select "11"
select select "15"
select select "14"
select select "15"
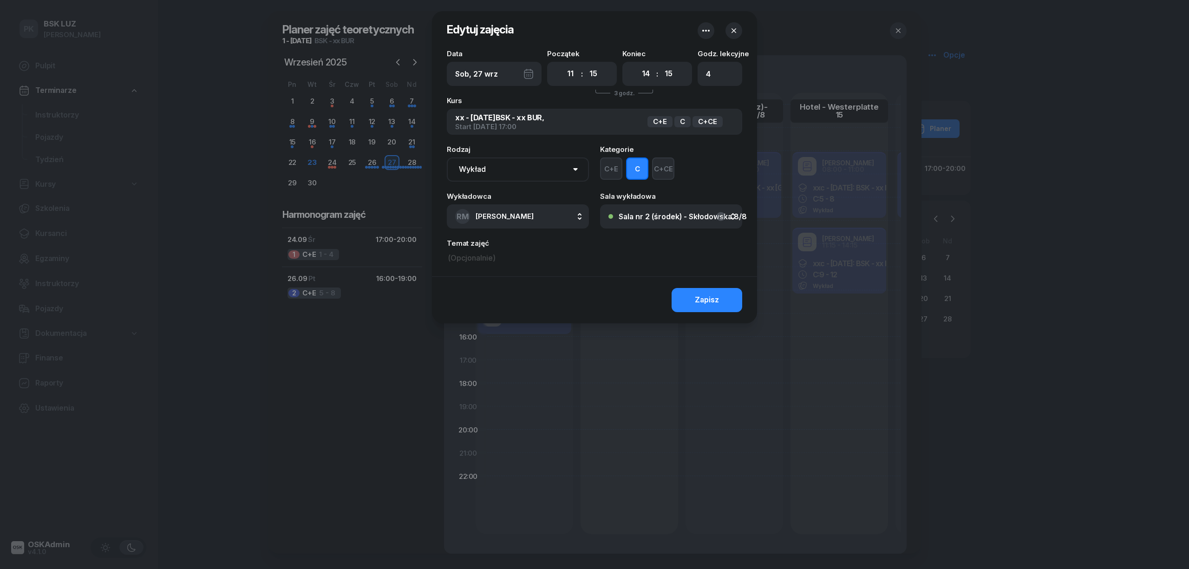
click at [665, 218] on div "Sala nr 2 (środek) - Skłodowska 8/8" at bounding box center [683, 216] width 128 height 7
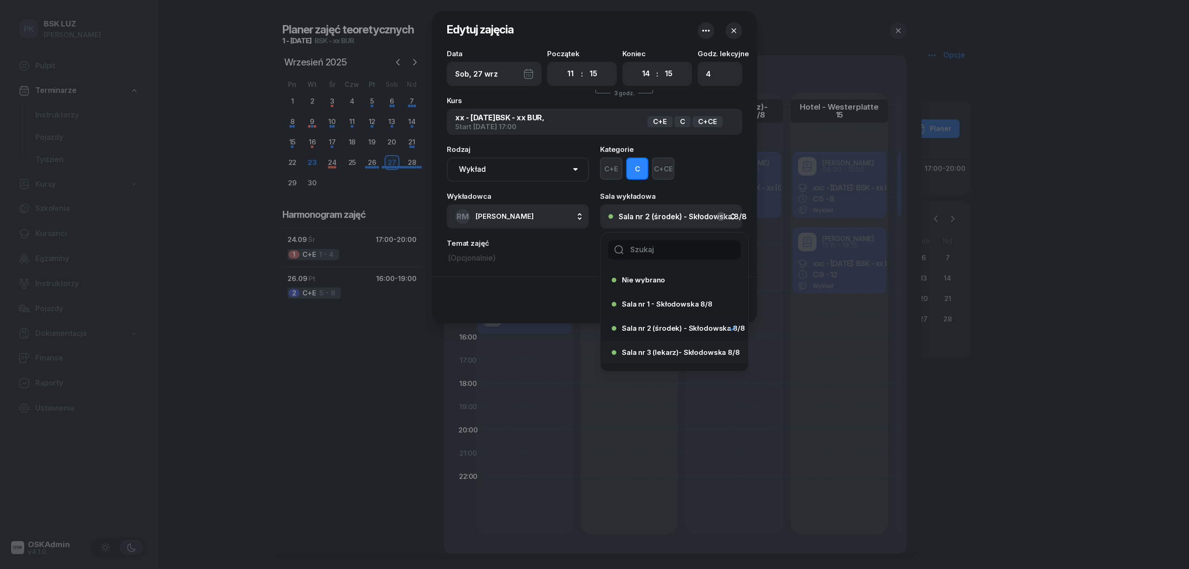
click at [658, 345] on div "Sala nr 3 (lekarz)- Skłodowska 8/8" at bounding box center [672, 352] width 120 height 15
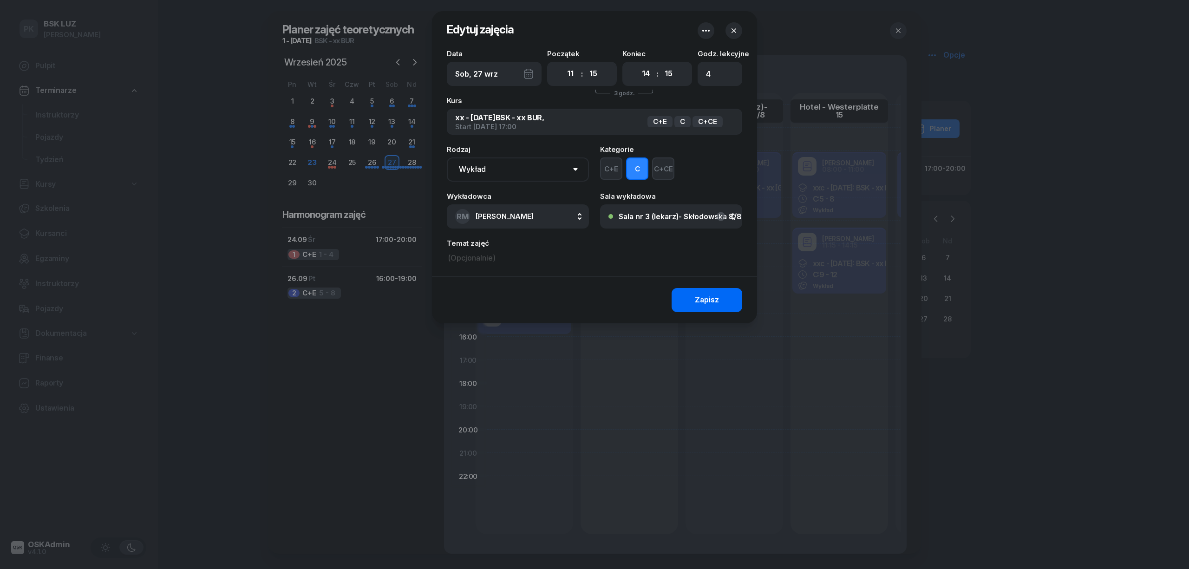
click at [692, 300] on button "Zapisz" at bounding box center [707, 300] width 71 height 24
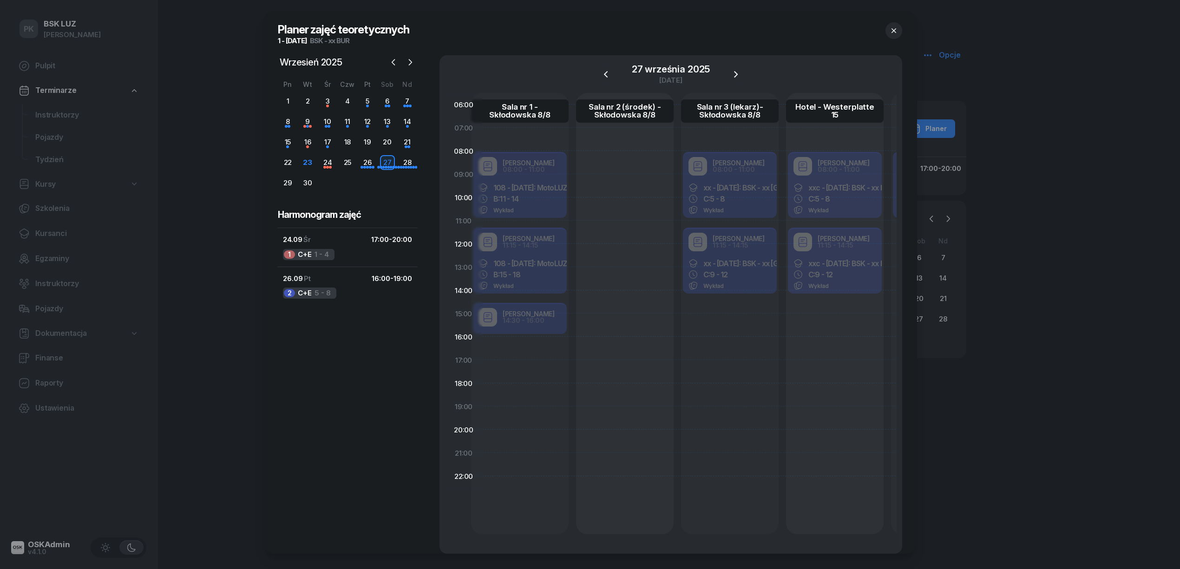
click at [623, 161] on div at bounding box center [625, 313] width 98 height 441
select select "08"
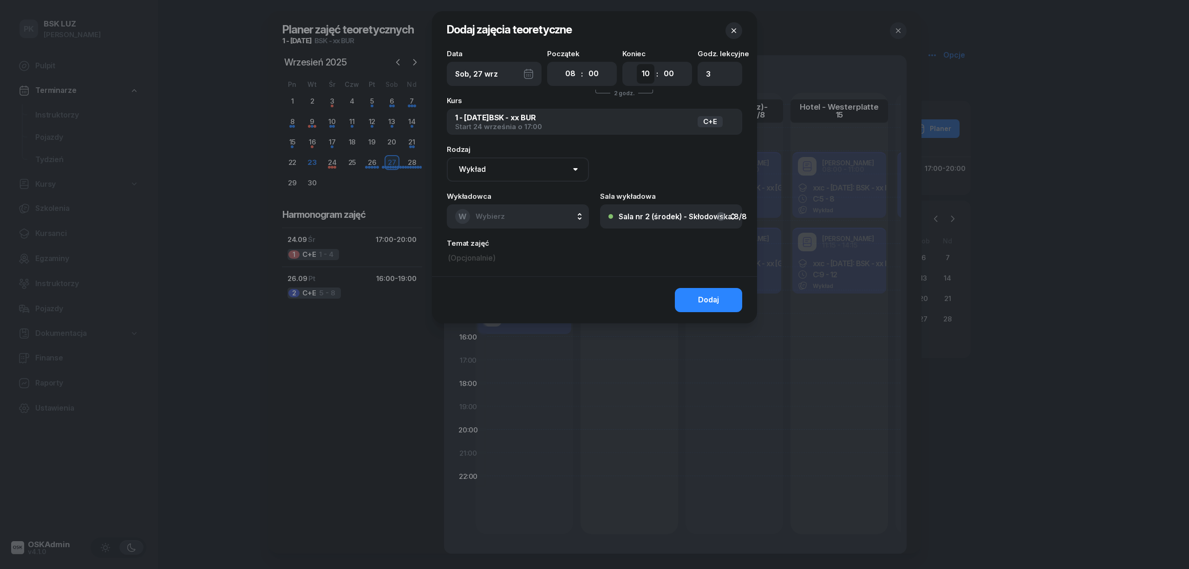
drag, startPoint x: 638, startPoint y: 75, endPoint x: 641, endPoint y: 82, distance: 7.5
click at [638, 75] on select "00 01 02 03 04 05 06 07 08 09 10 11 12 13 14 15 16 17 18 19 20 21 22 23" at bounding box center [646, 74] width 18 height 20
select select "11"
click at [637, 64] on select "00 01 02 03 04 05 06 07 08 09 10 11 12 13 14 15 16 17 18 19 20 21 22 23" at bounding box center [646, 74] width 18 height 20
type input "4"
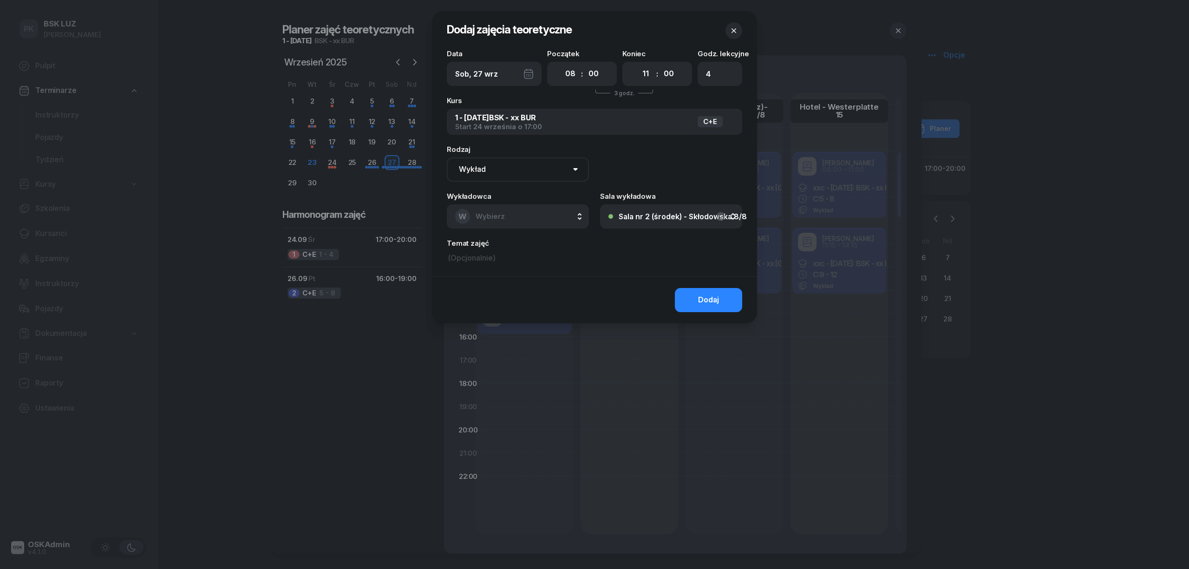
click at [512, 227] on button "W Wybierz" at bounding box center [518, 216] width 142 height 24
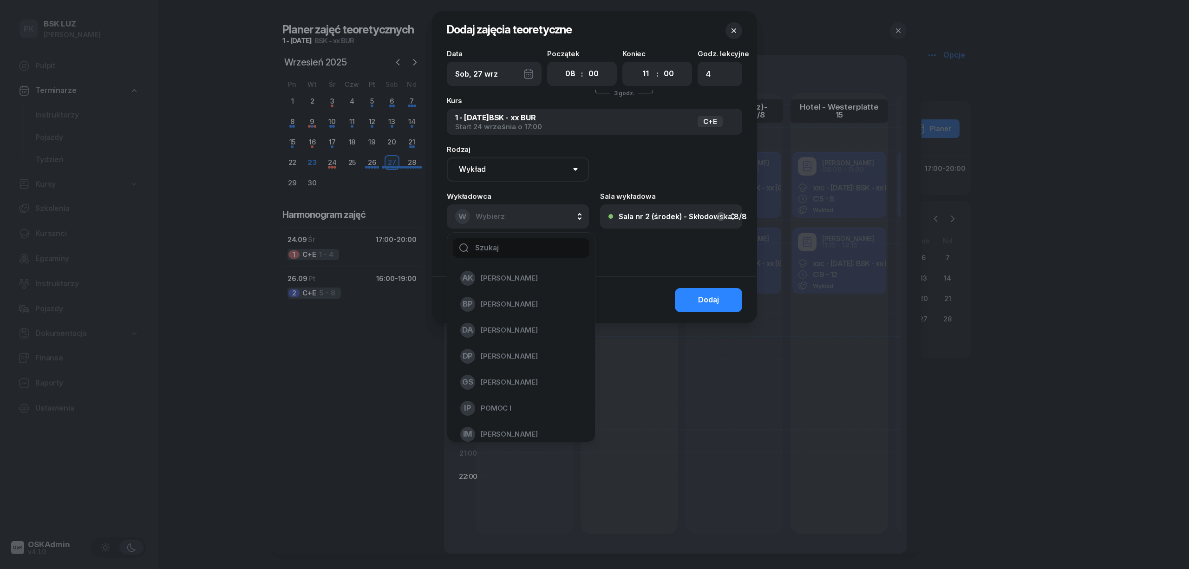
click at [511, 219] on button "W Wybierz" at bounding box center [518, 216] width 142 height 24
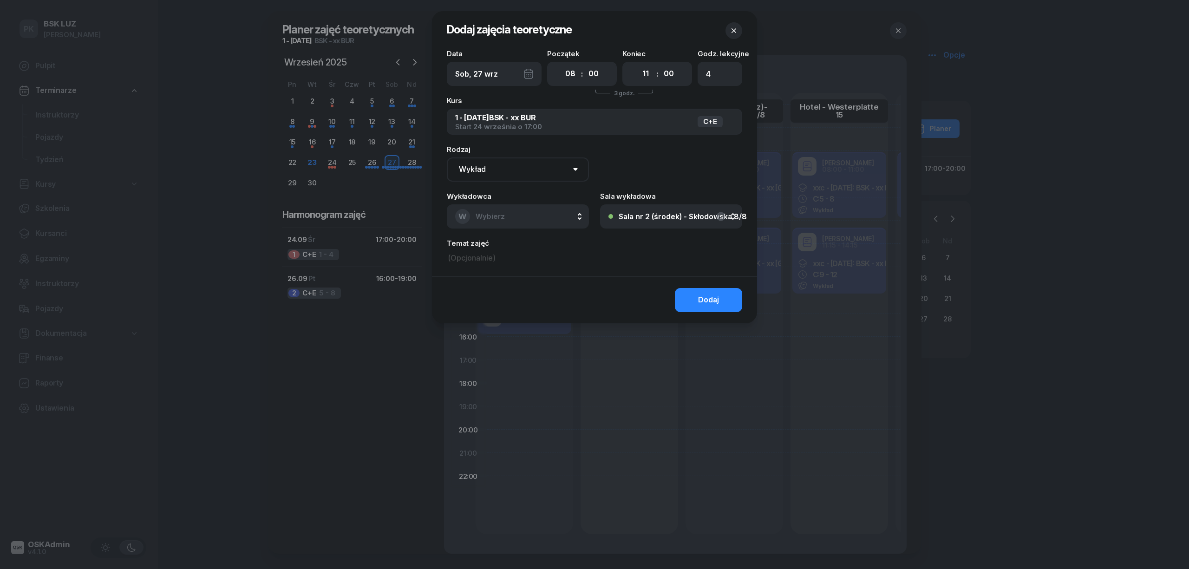
click at [511, 219] on button "W Wybierz" at bounding box center [518, 216] width 142 height 24
type input "szew"
click at [497, 275] on span "Szewczyk Tadeusz" at bounding box center [509, 278] width 57 height 12
click at [682, 298] on button "Dodaj" at bounding box center [708, 300] width 67 height 24
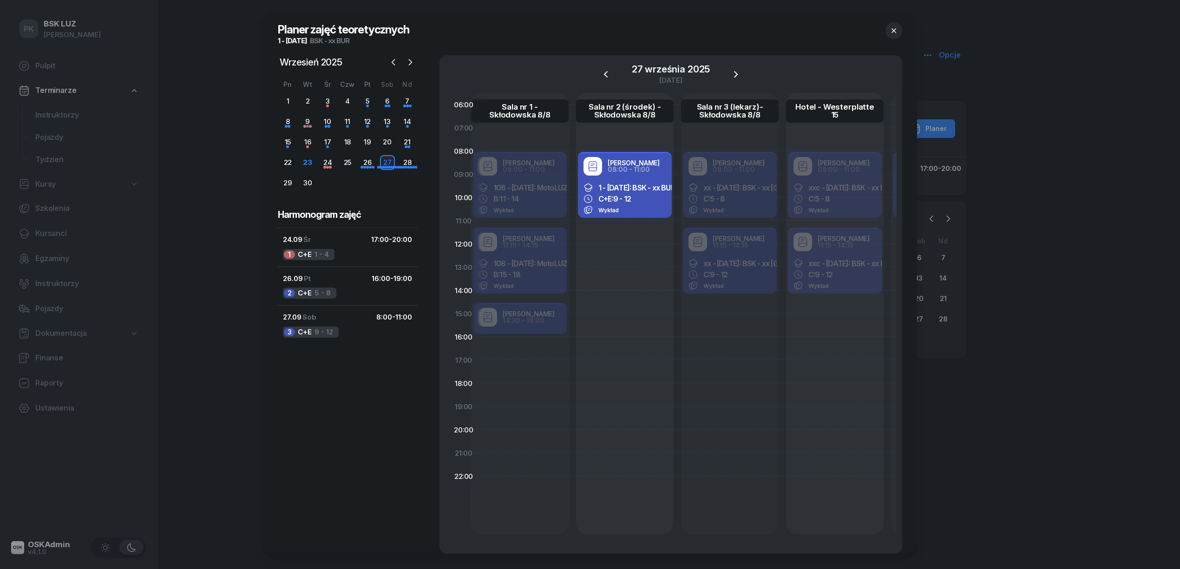
click at [604, 254] on div "Tadeusz Szewczyk 08:00 - 11:00 1 - 2025/09/24: BSK - xx BUR C+E: 9 - 12 Wykład" at bounding box center [625, 313] width 98 height 441
select select "12"
select select "14"
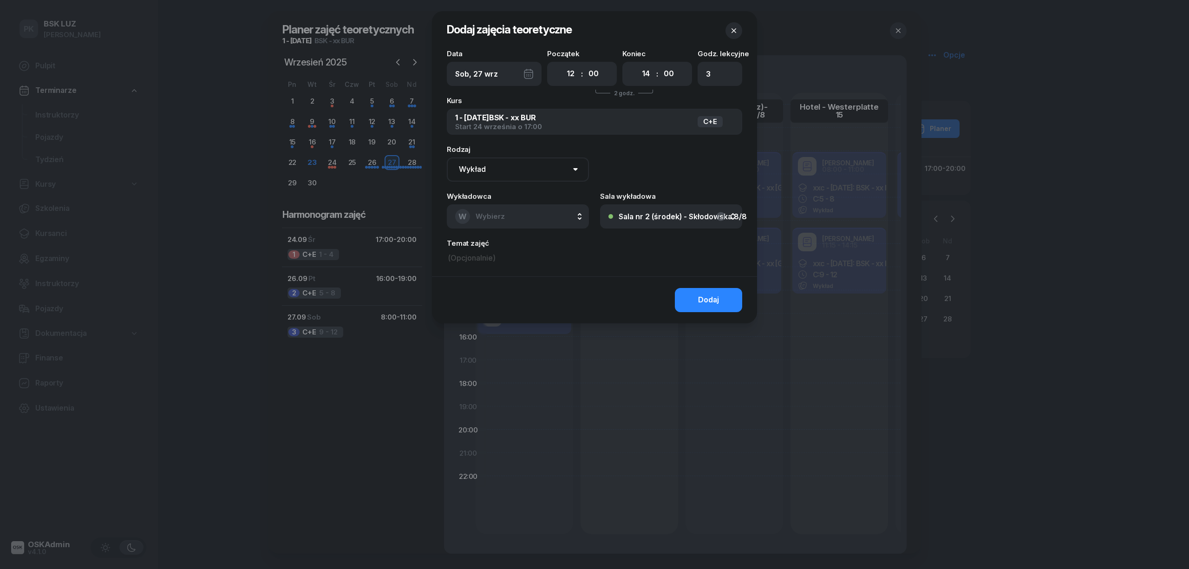
click at [558, 77] on div "00 01 02 03 04 05 06 07 08 09 10 11 12 13 14 15 16 17 18 19 20 21 22 23 : 00 05…" at bounding box center [582, 74] width 70 height 24
click at [569, 76] on select "00 01 02 03 04 05 06 07 08 09 10 11 12 13 14 15 16 17 18 19 20 21 22 23" at bounding box center [571, 74] width 18 height 20
select select "11"
click at [562, 64] on select "00 01 02 03 04 05 06 07 08 09 10 11 12 13 14 15 16 17 18 19 20 21 22 23" at bounding box center [571, 74] width 18 height 20
type input "4"
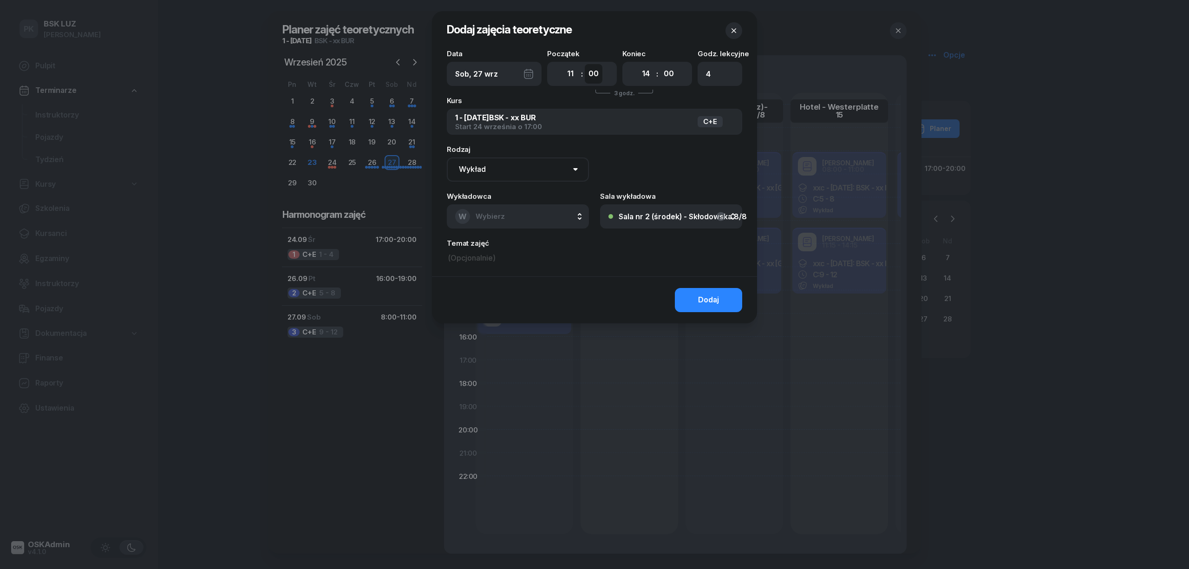
click at [597, 74] on select "00 05 10 15 20 25 30 35 40 45 50 55" at bounding box center [594, 74] width 18 height 20
select select "15"
click at [585, 64] on select "00 05 10 15 20 25 30 35 40 45 50 55" at bounding box center [594, 74] width 18 height 20
click at [666, 73] on select "00 05 10 15 20 25 30 35 40 45 50 55" at bounding box center [669, 74] width 18 height 20
select select "15"
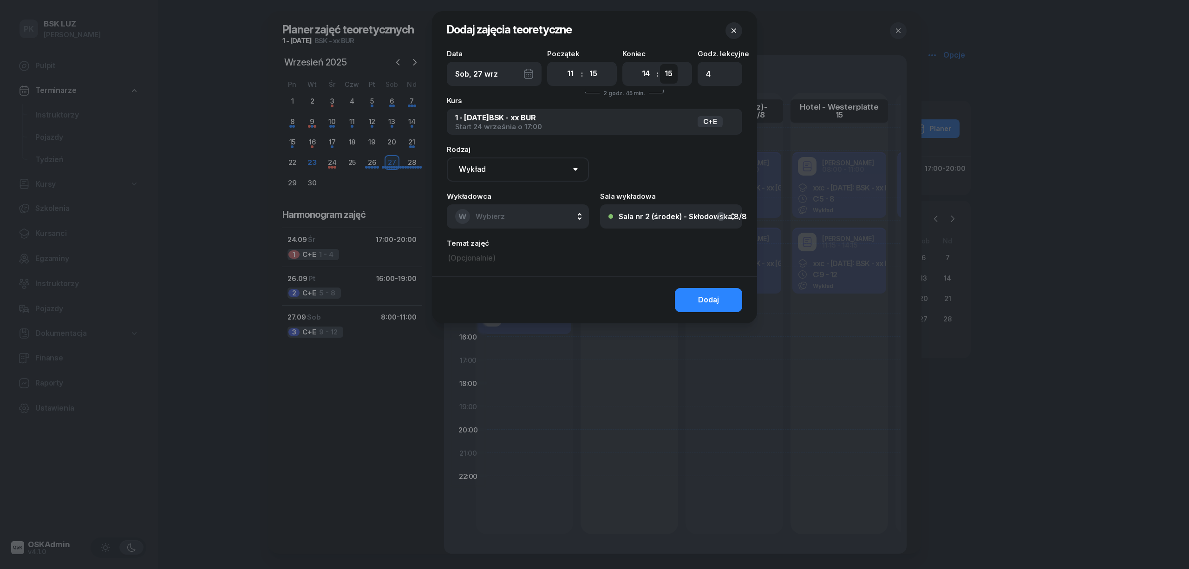
click at [660, 64] on select "00 05 10 15 20 25 30 35 40 45 50 55" at bounding box center [669, 74] width 18 height 20
click at [507, 214] on button "W Wybierz" at bounding box center [518, 216] width 142 height 24
type input "szew"
click at [543, 270] on li "TS Szewczyk Tadeusz" at bounding box center [521, 278] width 133 height 26
click at [740, 287] on div "Dodaj" at bounding box center [594, 299] width 325 height 47
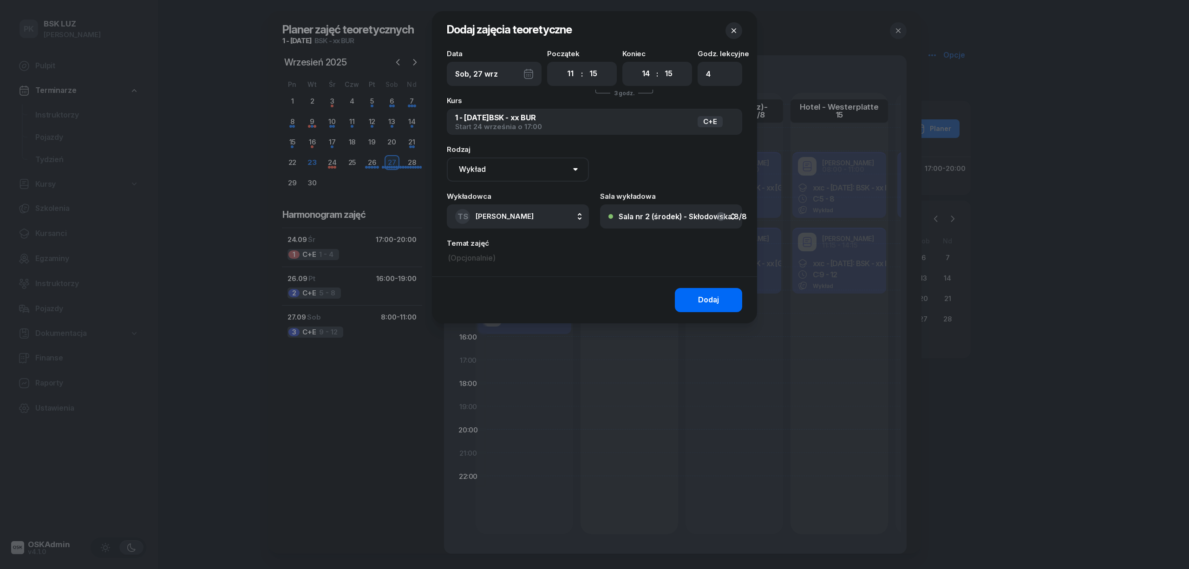
click at [732, 289] on button "Dodaj" at bounding box center [708, 300] width 67 height 24
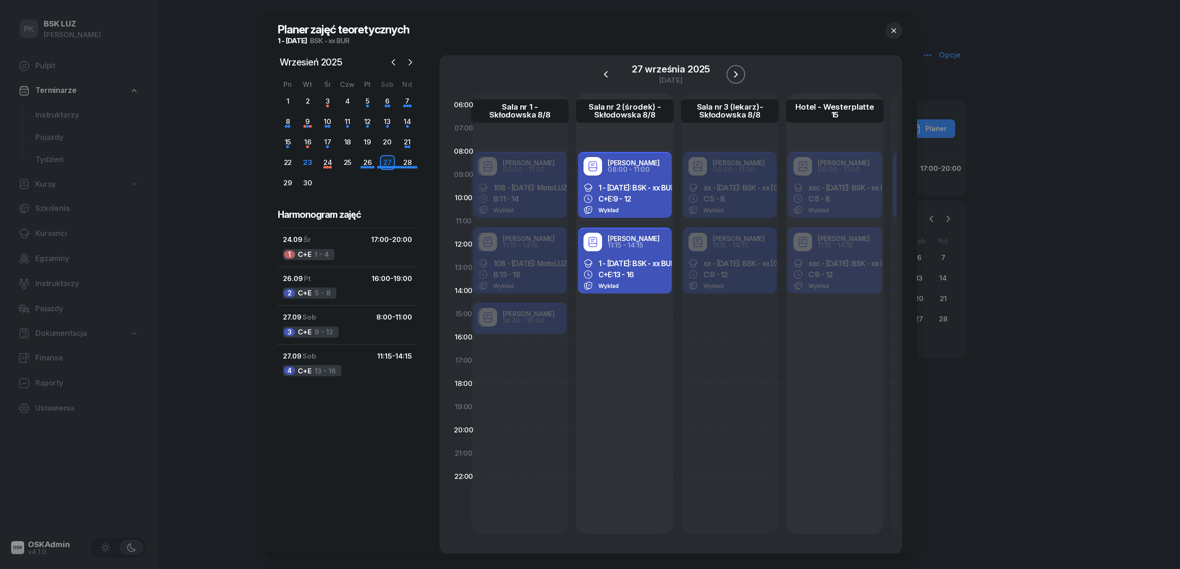
click at [736, 72] on icon "button" at bounding box center [735, 74] width 11 height 11
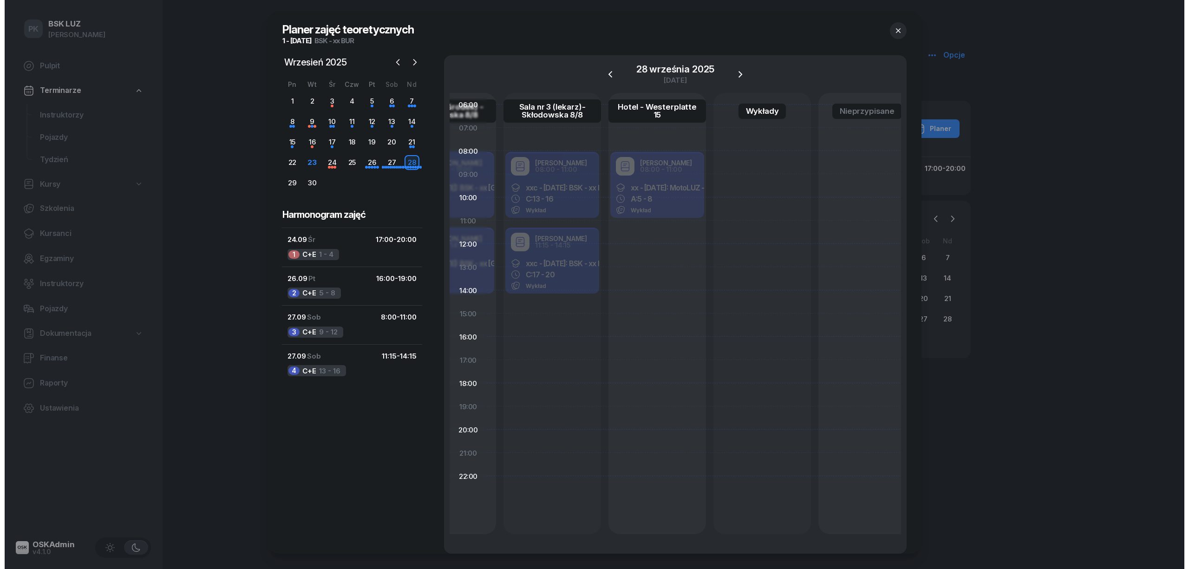
scroll to position [0, 208]
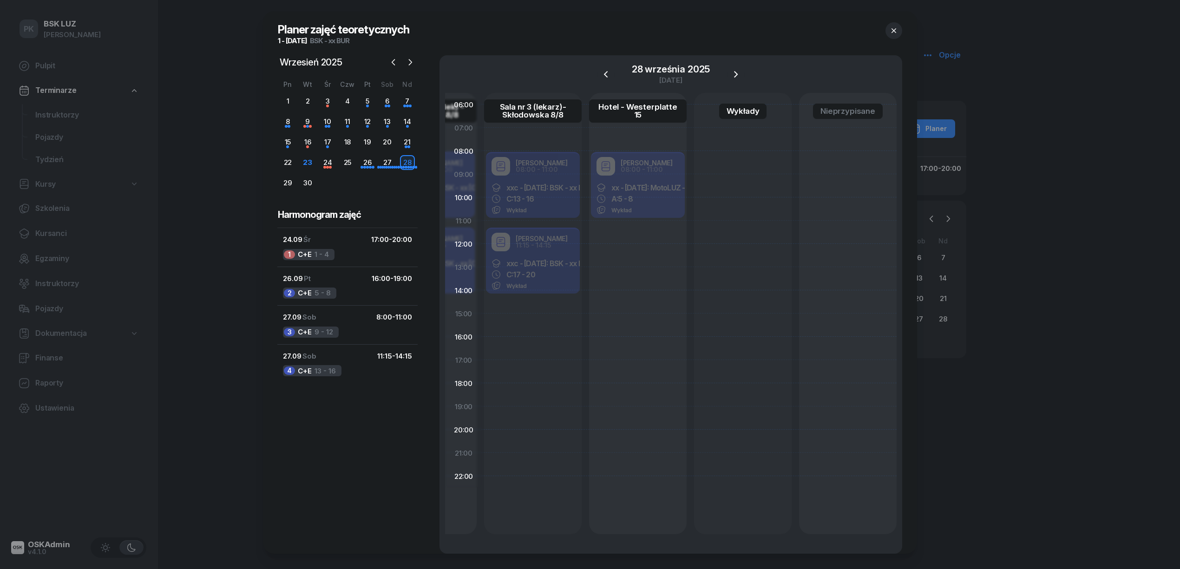
click at [634, 177] on div "Robert Markowicz 08:00 - 11:00 xx - 2025/09/27: MotoLUZ - xx BUR, A: 5 - 8 Wykł…" at bounding box center [638, 186] width 98 height 70
select select "08"
select select "11"
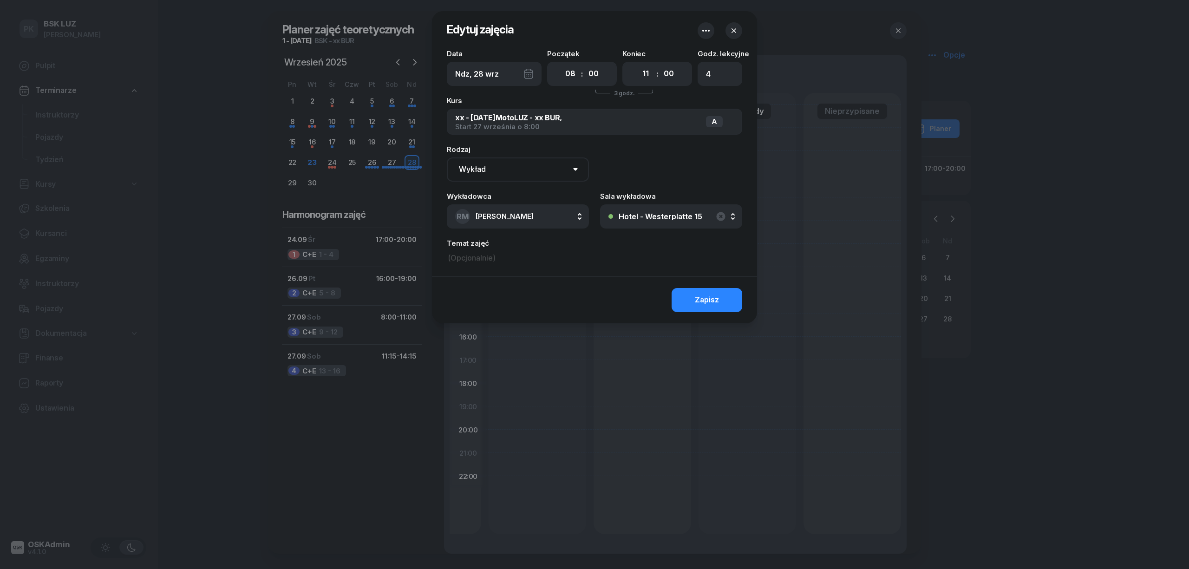
click at [677, 222] on button "Hotel - Westerplatte 15" at bounding box center [671, 216] width 142 height 24
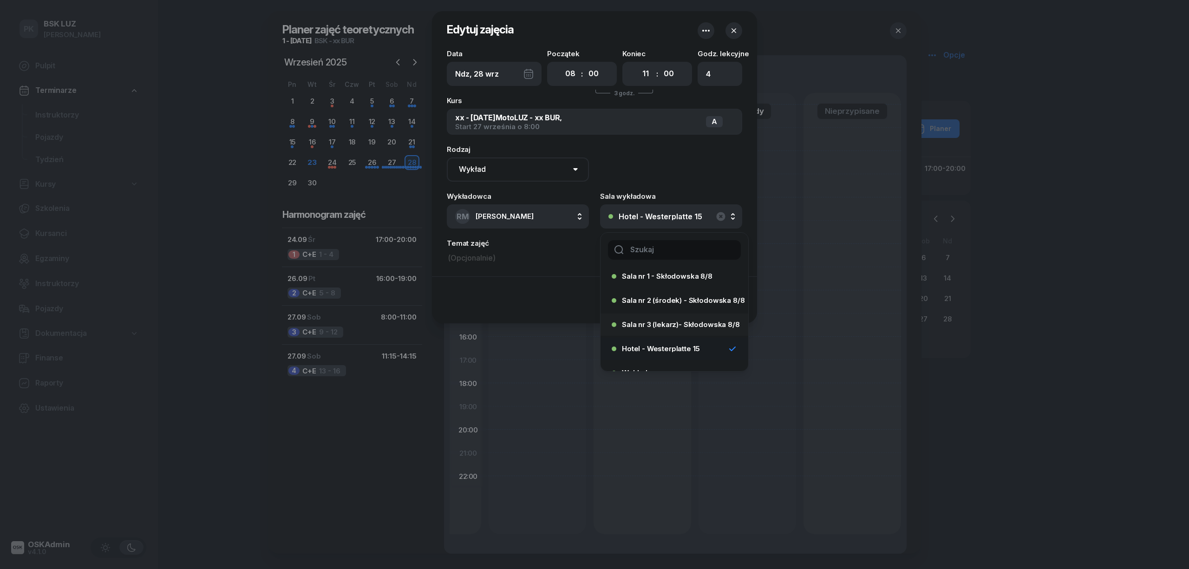
scroll to position [43, 0]
click at [667, 357] on div "Wykłady" at bounding box center [672, 358] width 120 height 15
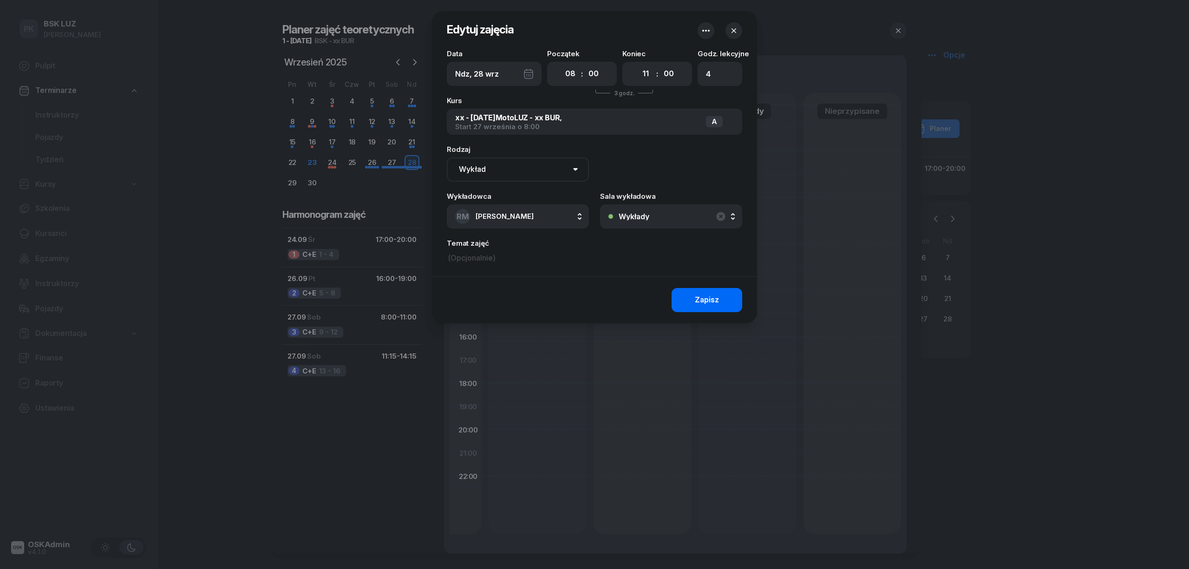
click at [699, 304] on div "Zapisz" at bounding box center [707, 300] width 24 height 12
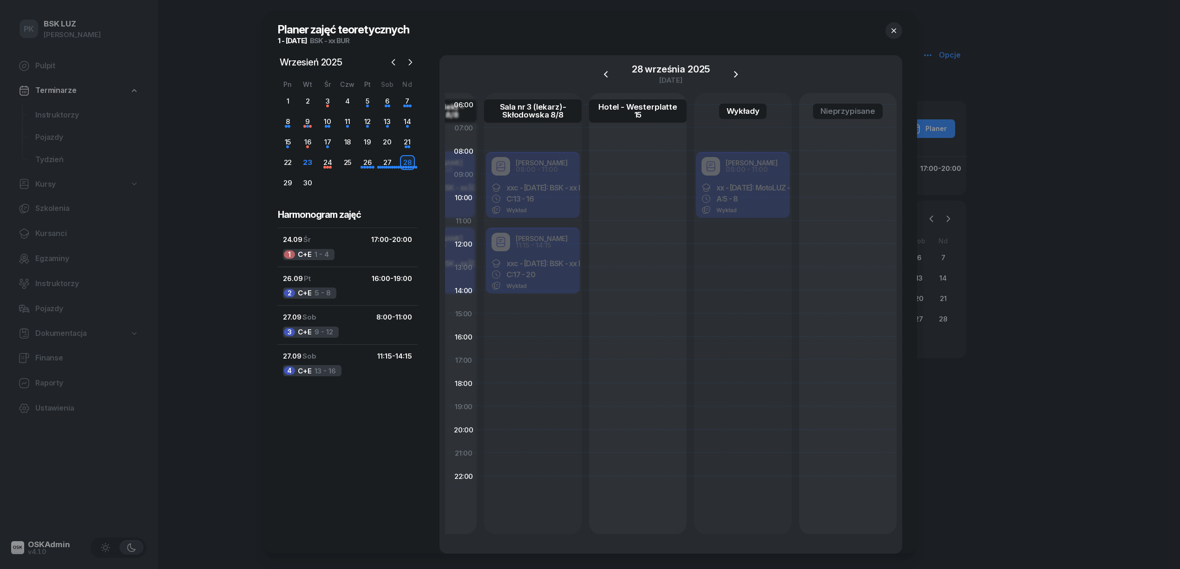
click at [564, 181] on div "Robert Markowicz 08:00 - 11:00 xxc - 2025/09/26: BSK - xx BUR C: 13 - 16 Wykład" at bounding box center [533, 186] width 98 height 70
select select "08"
select select "11"
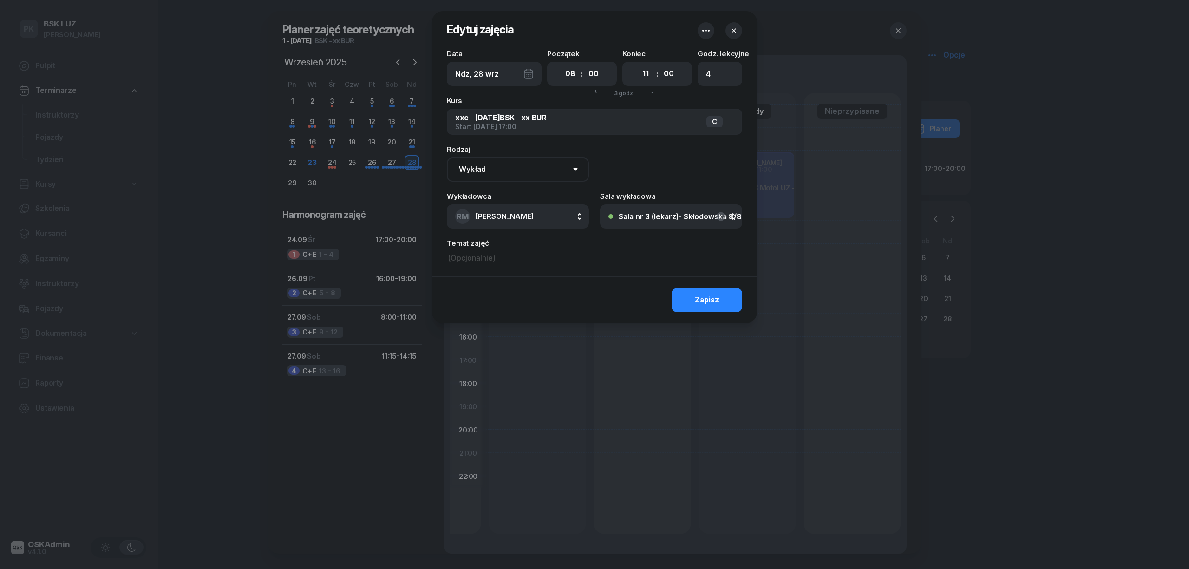
click at [650, 223] on button "Sala nr 3 (lekarz)- Skłodowska 8/8" at bounding box center [671, 216] width 142 height 24
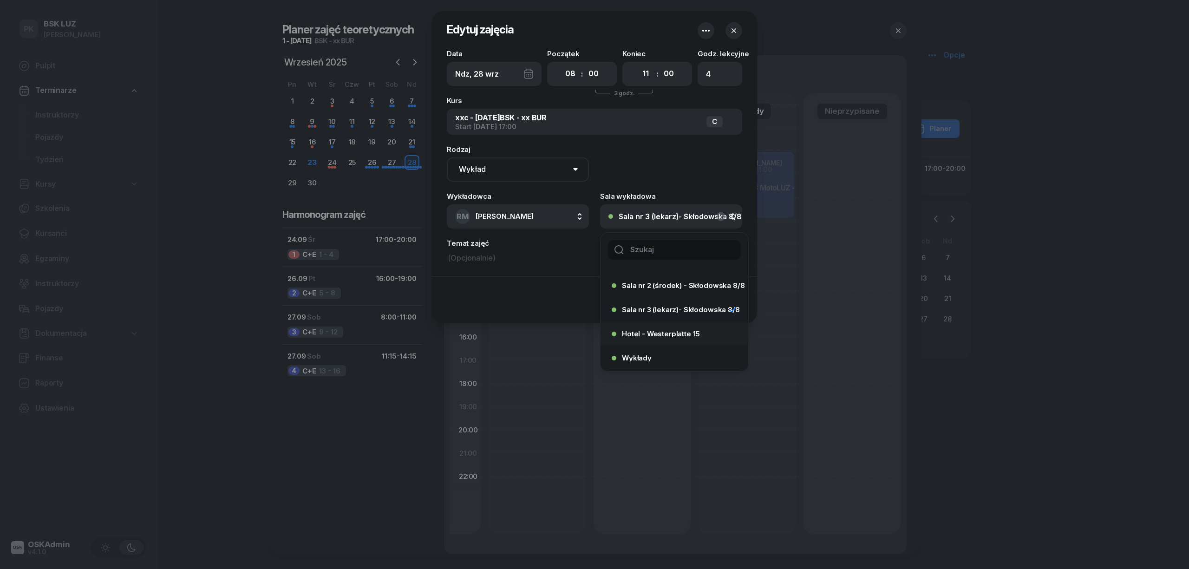
click at [667, 331] on span "Hotel - Westerplatte 15" at bounding box center [661, 333] width 78 height 7
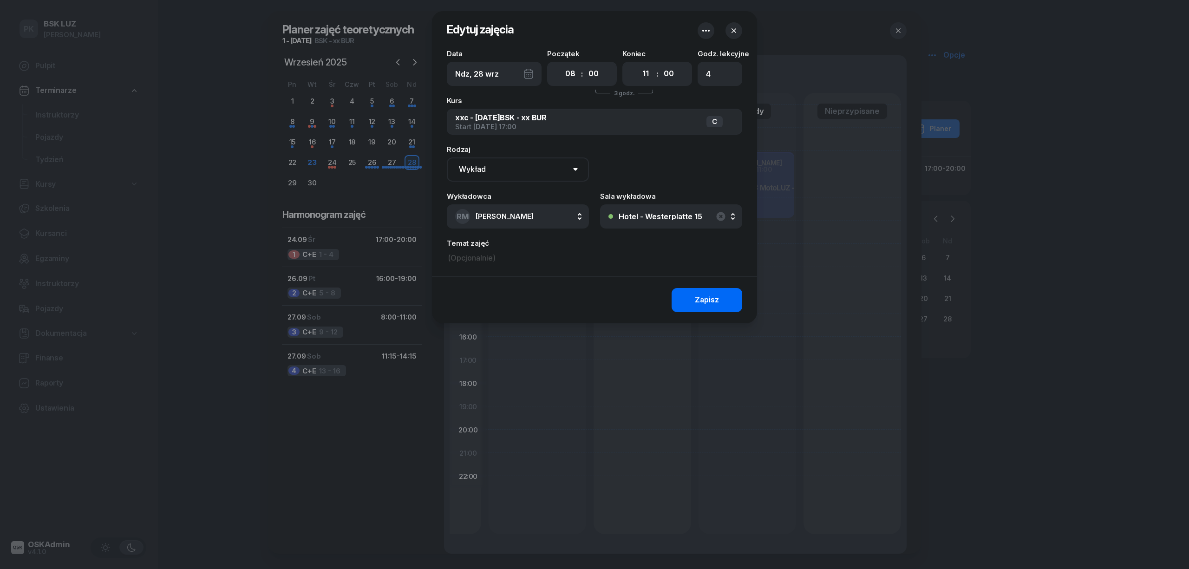
click at [695, 298] on button "Zapisz" at bounding box center [707, 300] width 71 height 24
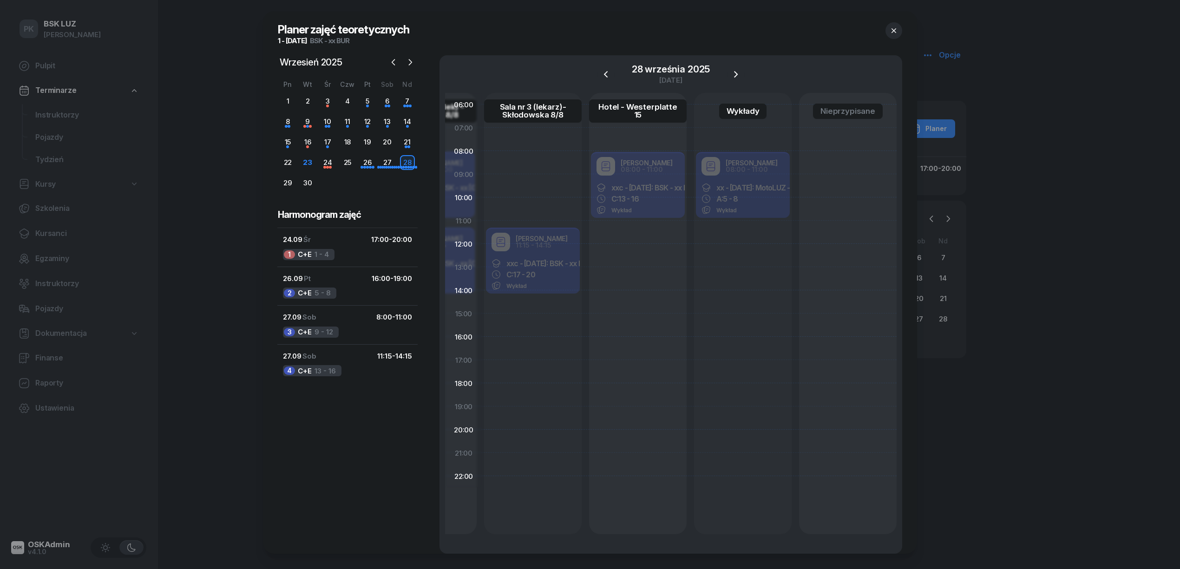
click at [558, 259] on div "Robert Markowicz 11:15 - 14:15 xxc - 2025/09/26: BSK - xx BUR C: 17 - 20 Wykład" at bounding box center [533, 262] width 98 height 70
select select "11"
select select "15"
select select "14"
select select "15"
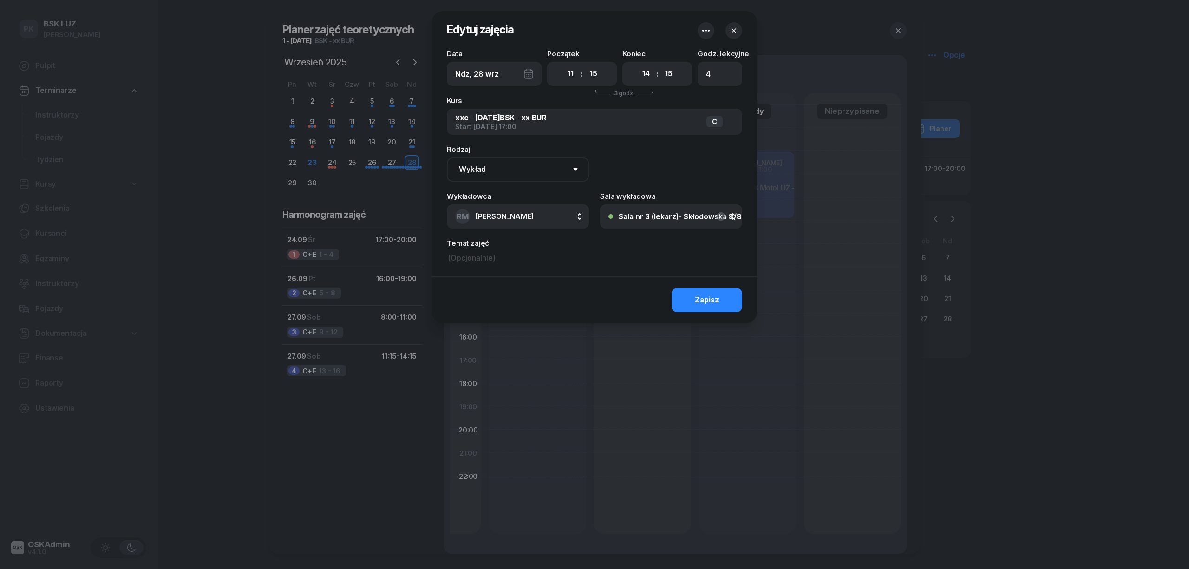
click at [639, 213] on div "Sala nr 3 (lekarz)- Skłodowska 8/8" at bounding box center [680, 216] width 123 height 7
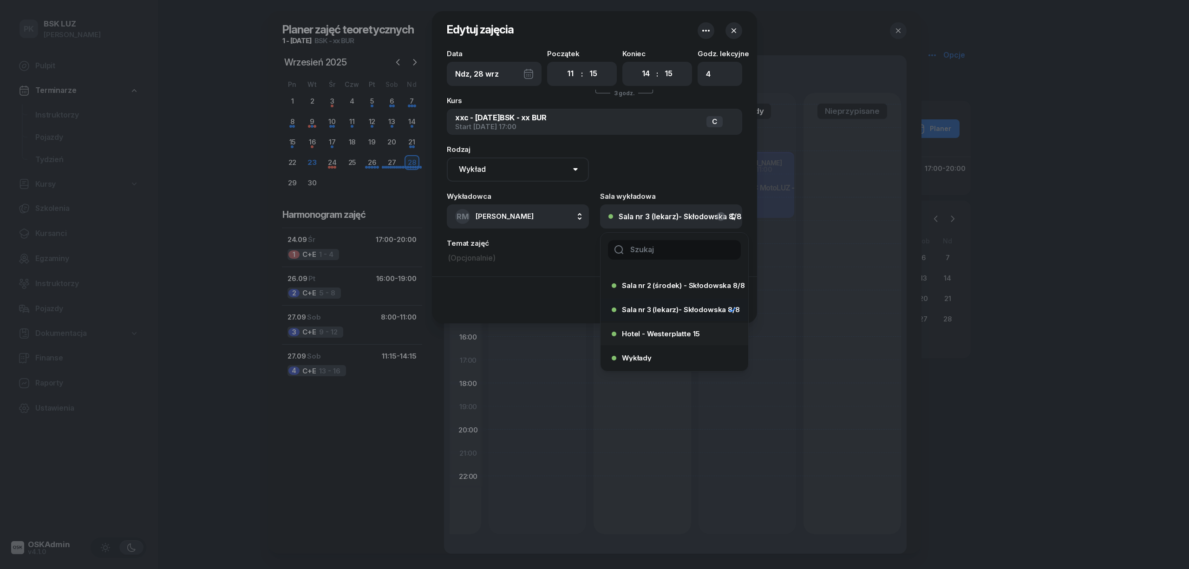
click at [653, 330] on div "Hotel - Westerplatte 15" at bounding box center [672, 334] width 120 height 15
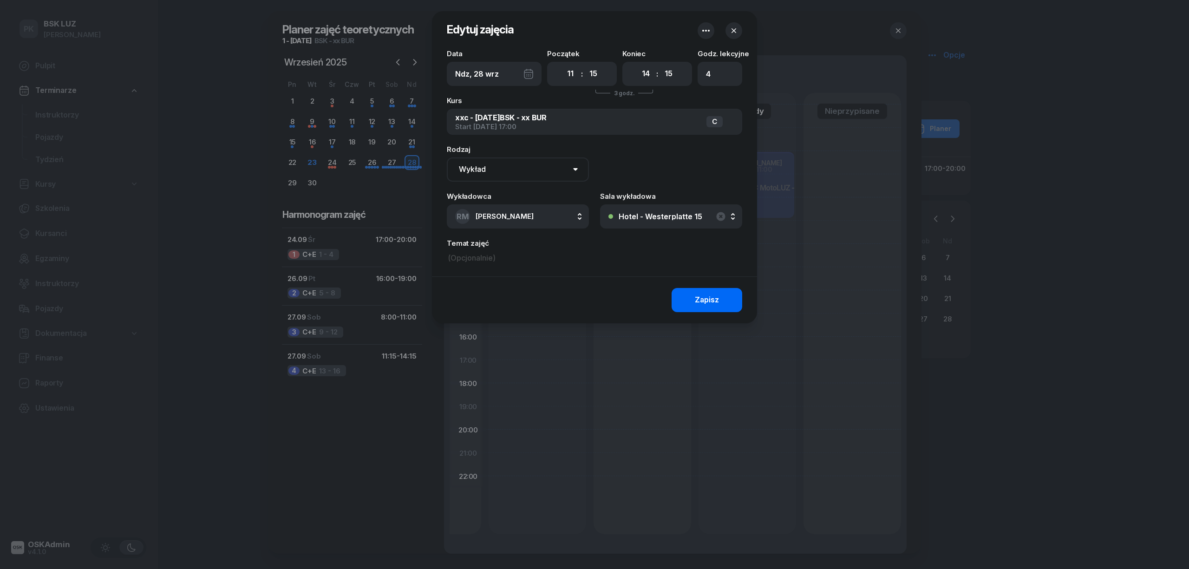
click at [714, 307] on button "Zapisz" at bounding box center [707, 300] width 71 height 24
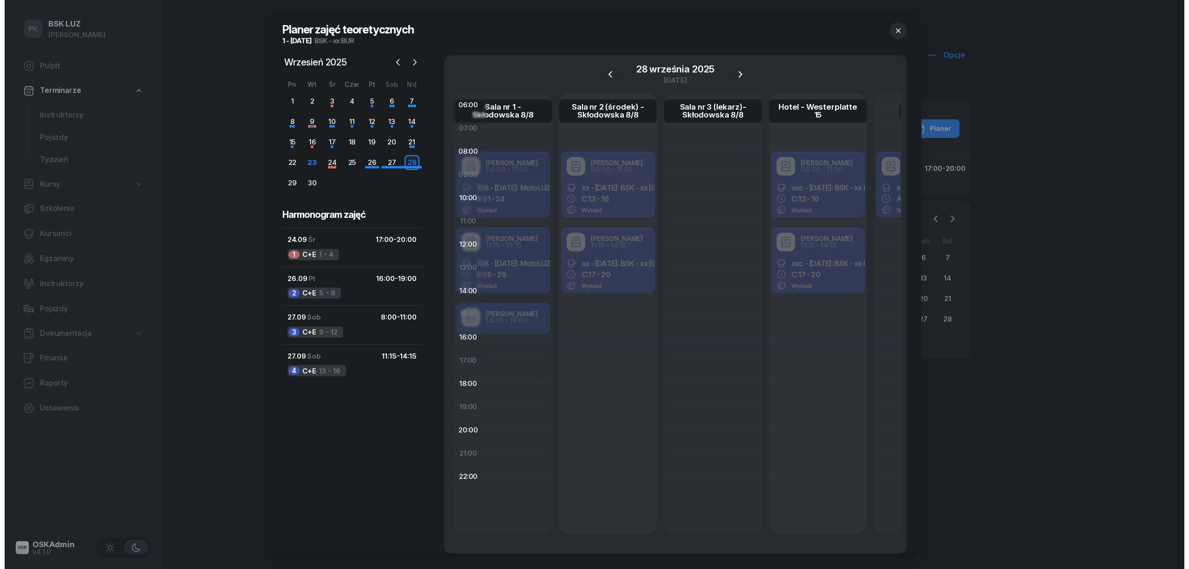
scroll to position [0, 0]
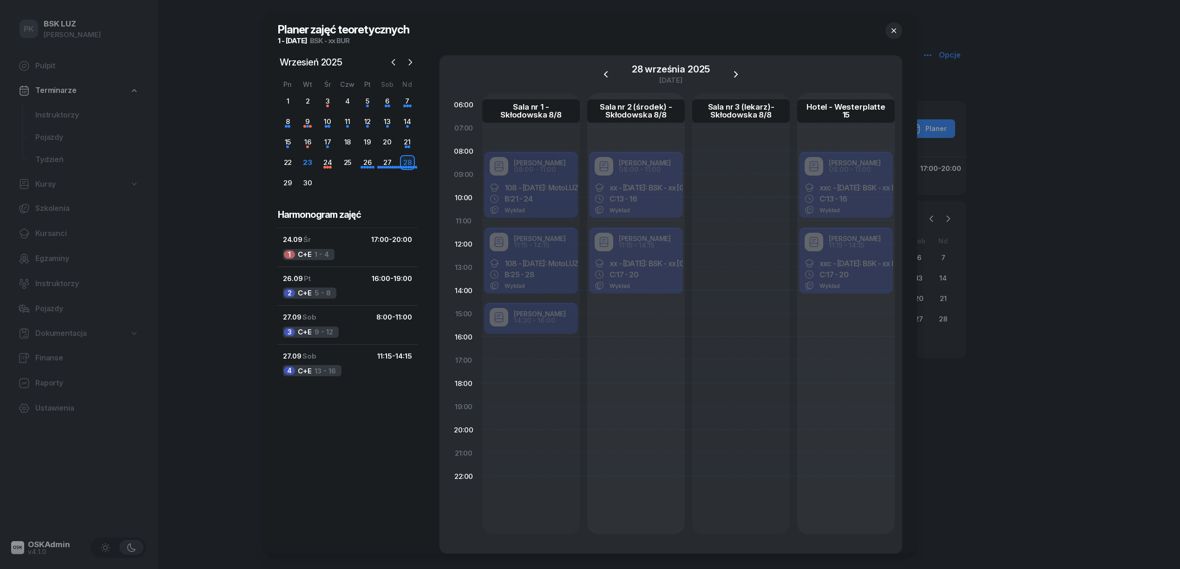
click at [650, 208] on div "Robert Markowicz 08:00 - 11:00 xx - 2025/09/26: BSK - xx BUR, C: 13 - 16 Wykład" at bounding box center [636, 186] width 98 height 70
select select "08"
select select "11"
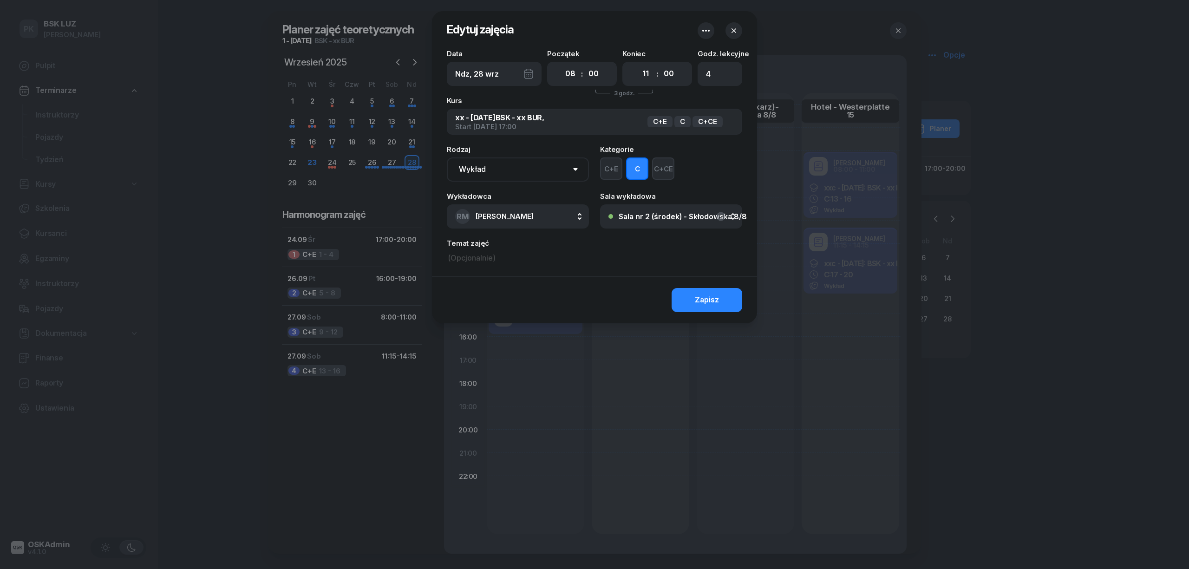
click at [674, 215] on div "Sala nr 2 (środek) - Skłodowska 8/8" at bounding box center [683, 216] width 128 height 7
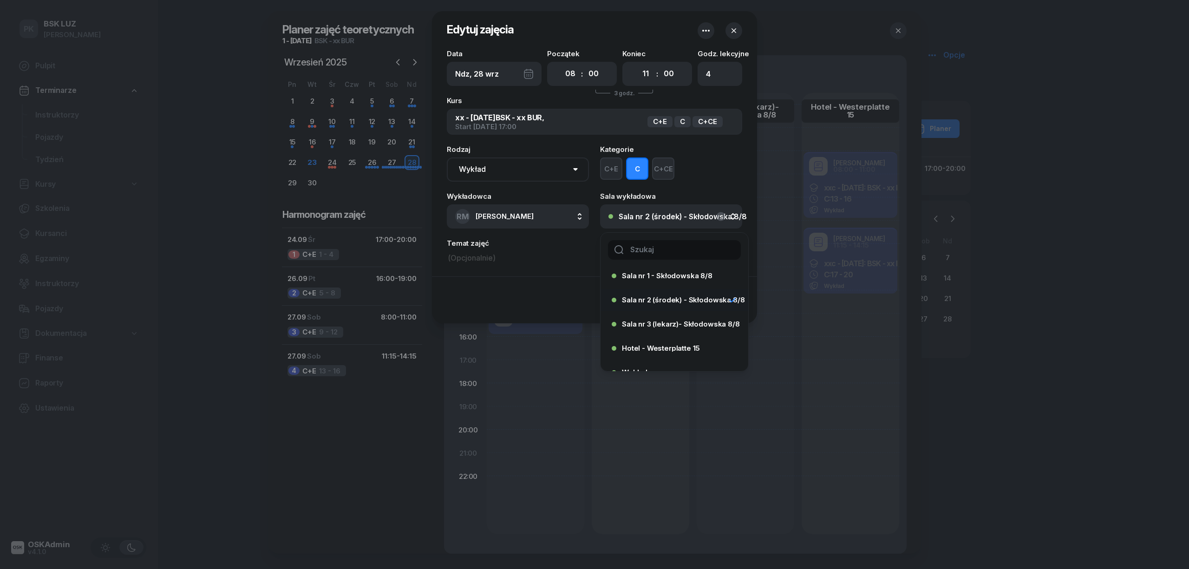
scroll to position [43, 0]
click at [677, 311] on span "Sala nr 3 (lekarz)- Skłodowska 8/8" at bounding box center [681, 309] width 118 height 7
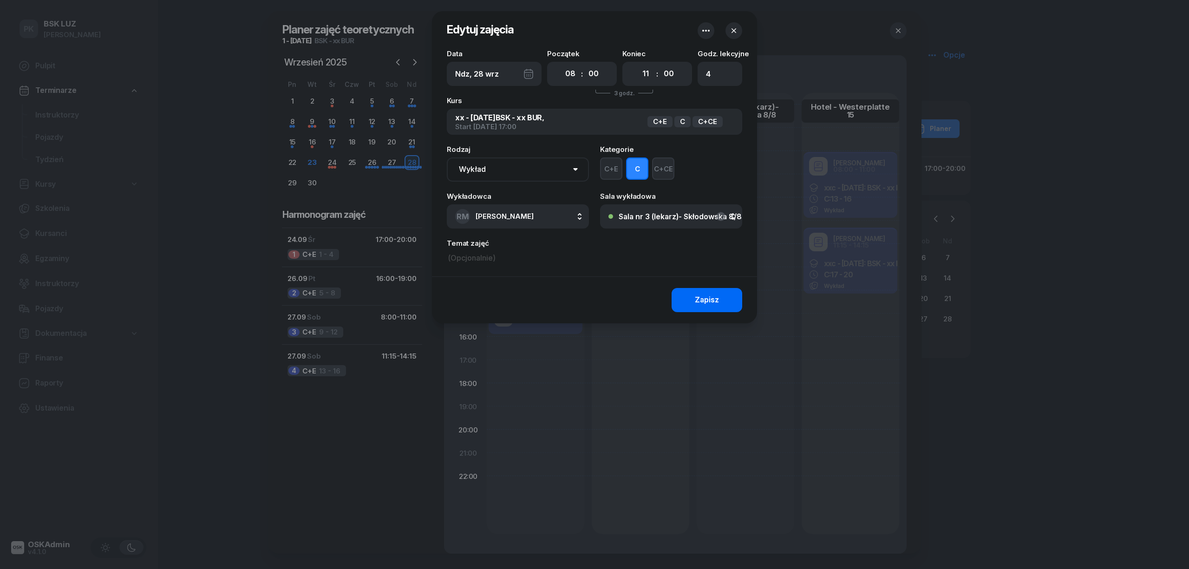
click at [684, 305] on button "Zapisz" at bounding box center [707, 300] width 71 height 24
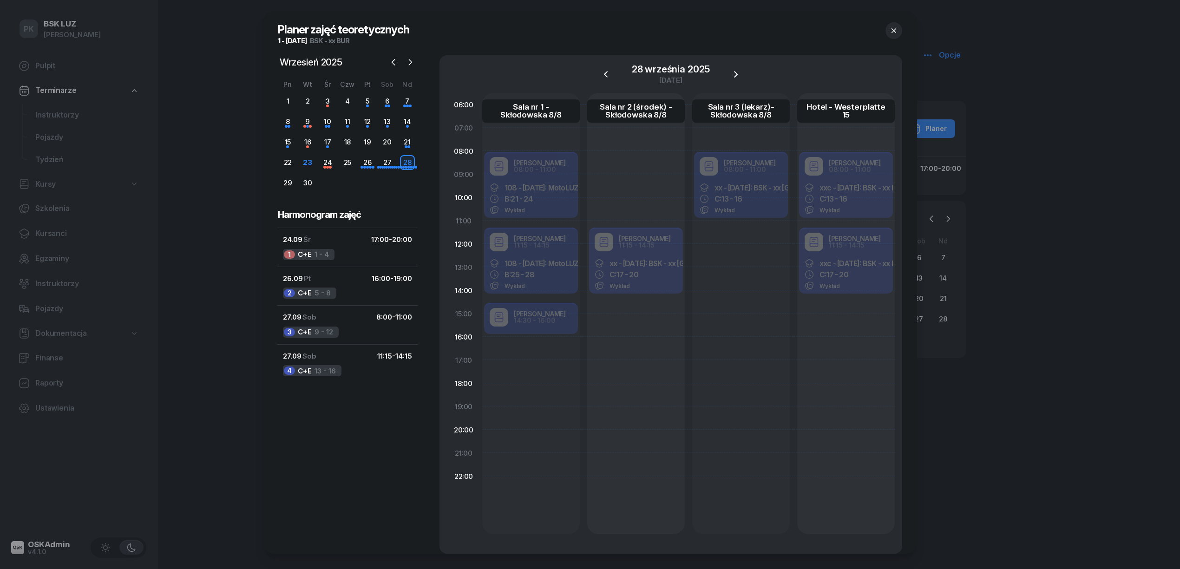
click at [663, 253] on div "Robert Markowicz 11:15 - 14:15 xx - 2025/09/26: BSK - xx BUR, C: 17 - 20 Wykład" at bounding box center [636, 262] width 98 height 70
select select "11"
select select "15"
select select "14"
select select "15"
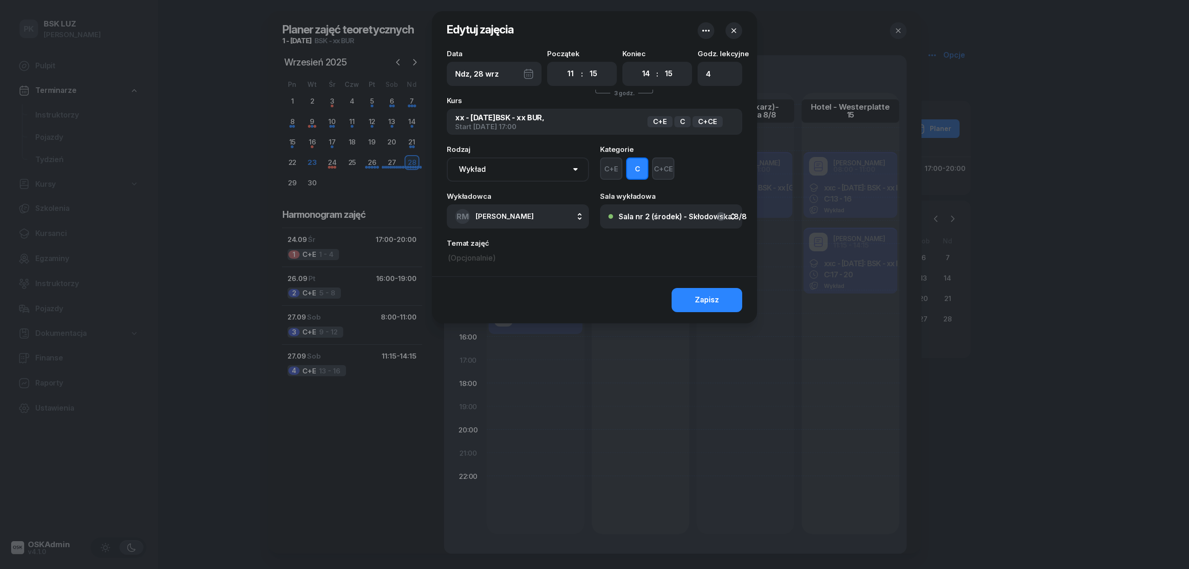
click at [675, 216] on div "Sala nr 2 (środek) - Skłodowska 8/8" at bounding box center [683, 216] width 128 height 7
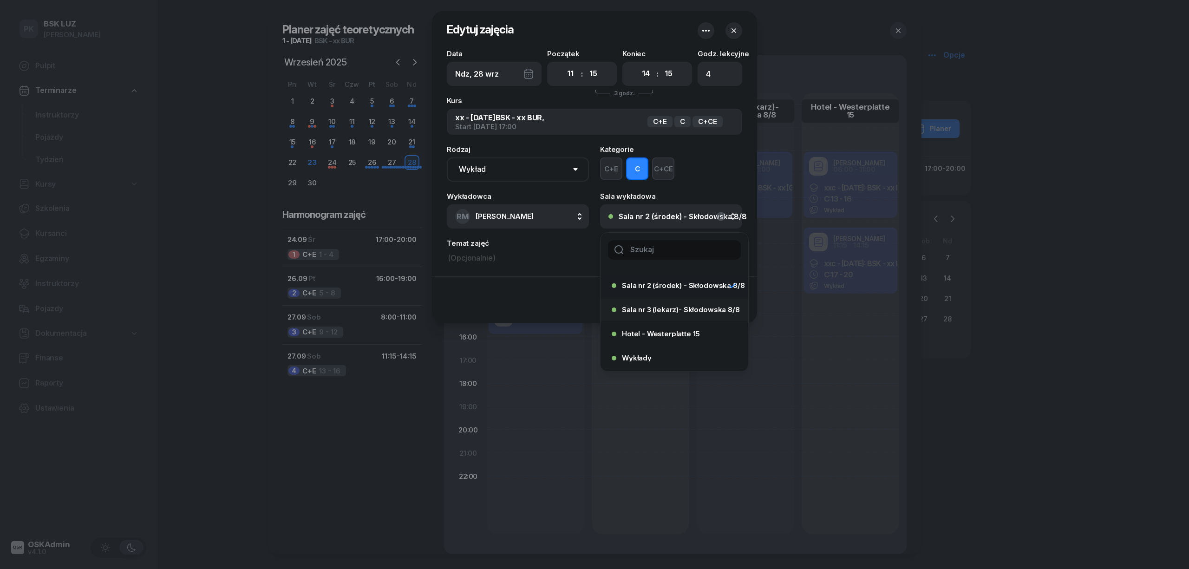
click at [669, 308] on span "Sala nr 3 (lekarz)- Skłodowska 8/8" at bounding box center [681, 309] width 118 height 7
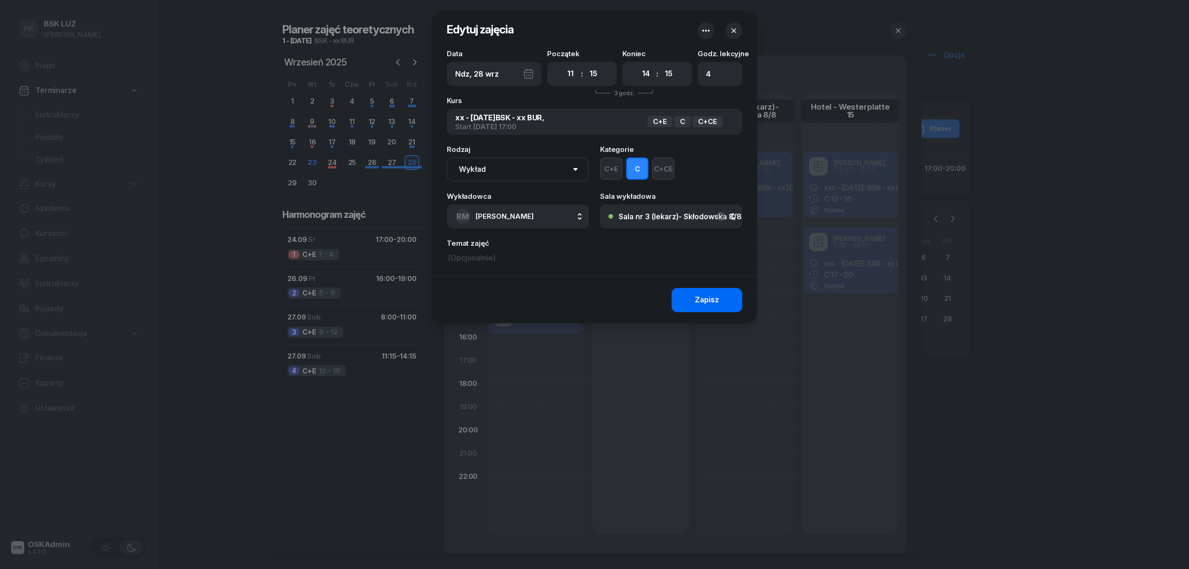
click at [701, 305] on div "Zapisz" at bounding box center [707, 300] width 24 height 12
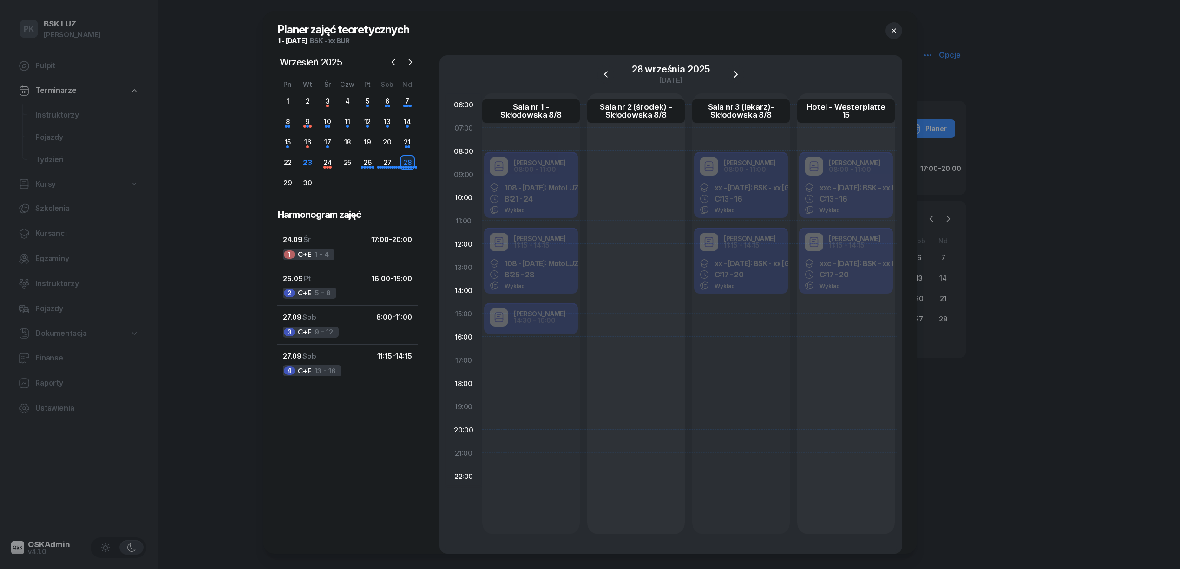
click at [643, 161] on div at bounding box center [636, 313] width 98 height 441
select select "08"
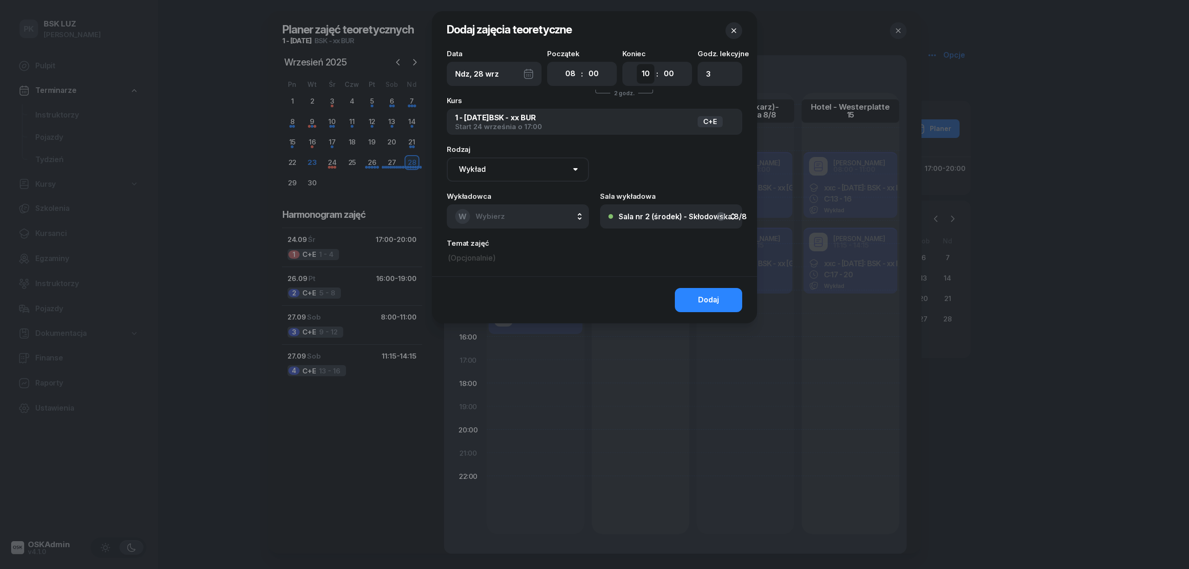
click at [647, 77] on select "00 01 02 03 04 05 06 07 08 09 10 11 12 13 14 15 16 17 18 19 20 21 22 23" at bounding box center [646, 74] width 18 height 20
click at [637, 64] on select "00 01 02 03 04 05 06 07 08 09 10 11 12 13 14 15 16 17 18 19 20 21 22 23" at bounding box center [646, 74] width 18 height 20
click at [643, 82] on select "00 01 02 03 04 05 06 07 08 09 10 11 12 13 14 15 16 17 18 19 20 21 22 23" at bounding box center [646, 74] width 18 height 20
select select "11"
click at [637, 64] on select "00 01 02 03 04 05 06 07 08 09 10 11 12 13 14 15 16 17 18 19 20 21 22 23" at bounding box center [646, 74] width 18 height 20
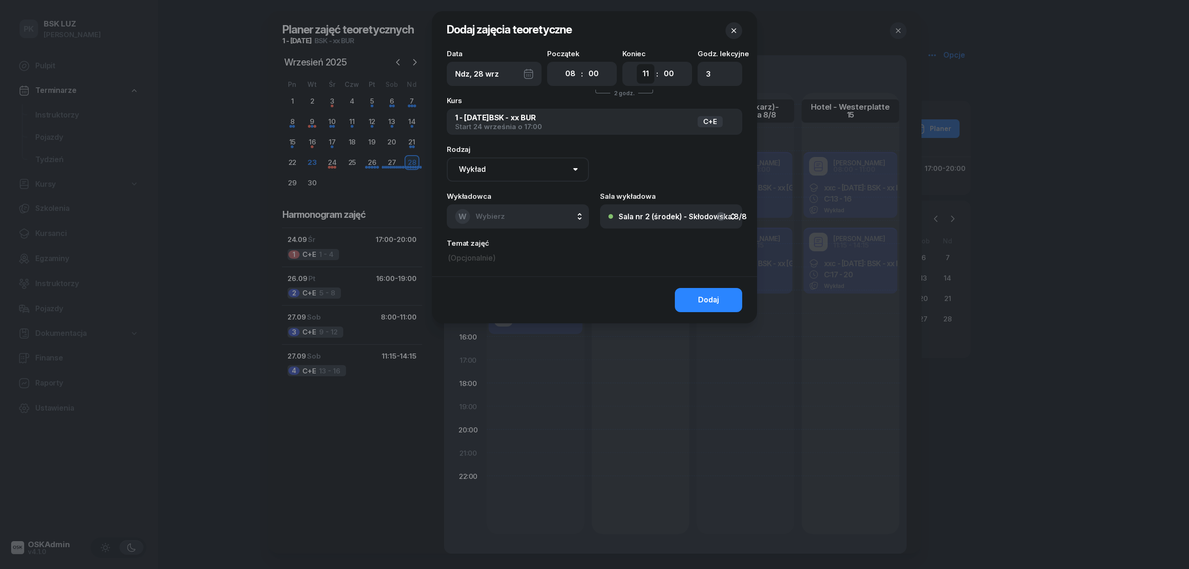
type input "4"
click at [495, 212] on span "Wybierz" at bounding box center [490, 216] width 29 height 9
type input "sze"
click at [508, 282] on span "Szewczyk Tadeusz" at bounding box center [509, 278] width 57 height 12
click at [694, 301] on button "Dodaj" at bounding box center [708, 300] width 67 height 24
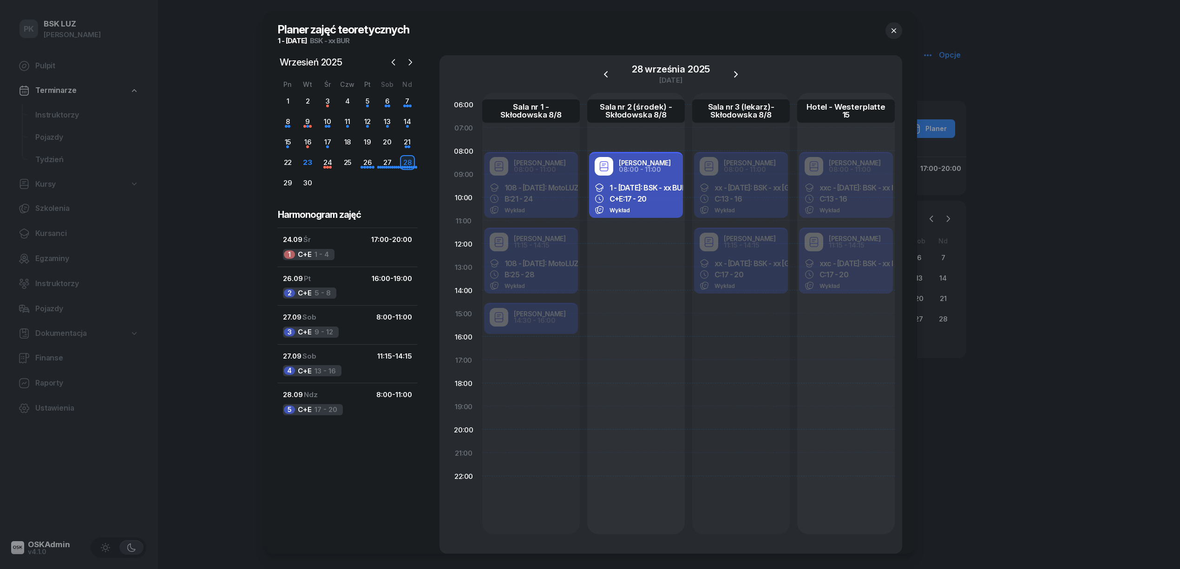
click at [620, 247] on div "Tadeusz Szewczyk 08:00 - 11:00 1 - 2025/09/24: BSK - xx BUR C+E: 17 - 20 Wykład" at bounding box center [636, 313] width 98 height 441
select select "12"
select select "14"
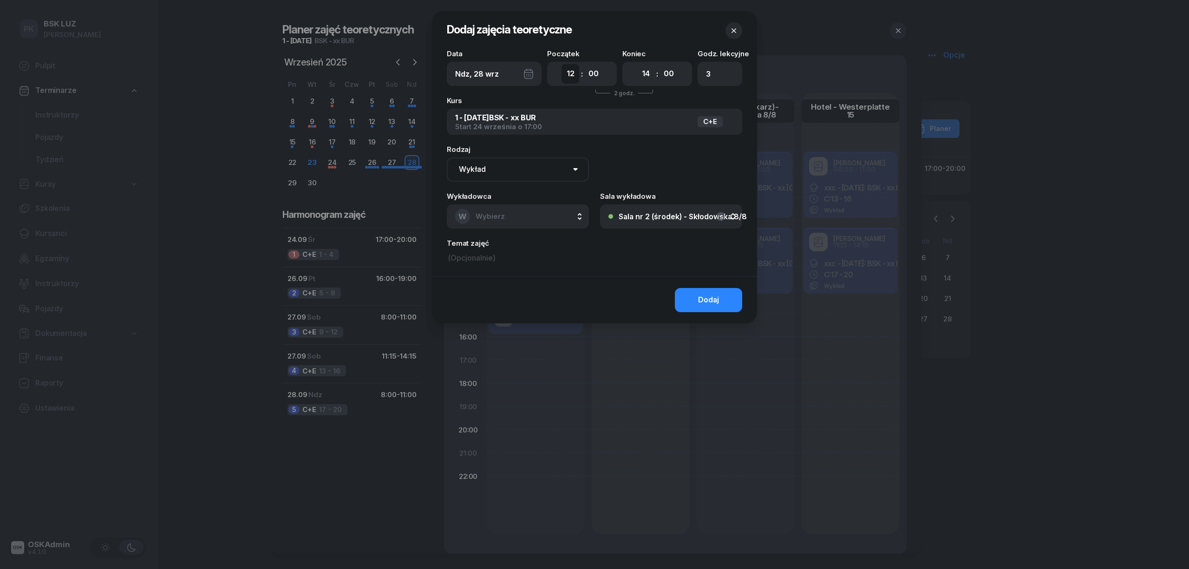
drag, startPoint x: 571, startPoint y: 75, endPoint x: 573, endPoint y: 83, distance: 8.2
click at [571, 75] on select "00 01 02 03 04 05 06 07 08 09 10 11 12 13 14 15 16 17 18 19 20 21 22 23" at bounding box center [571, 74] width 18 height 20
select select "10"
click at [562, 64] on select "00 01 02 03 04 05 06 07 08 09 10 11 12 13 14 15 16 17 18 19 20 21 22 23" at bounding box center [571, 74] width 18 height 20
type input "5"
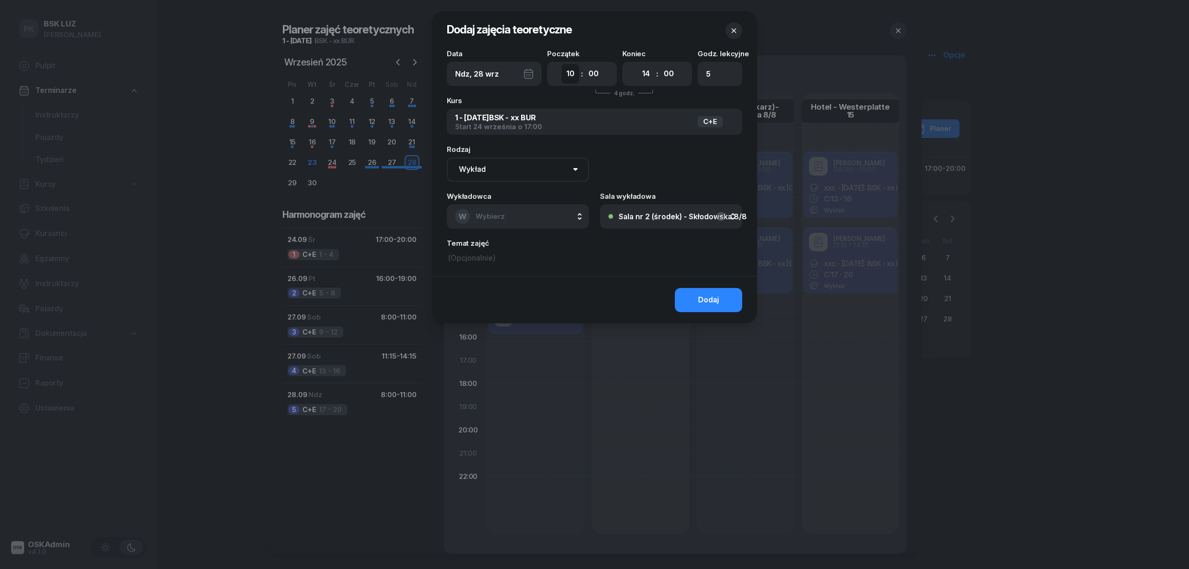
click at [573, 72] on select "00 01 02 03 04 05 06 07 08 09 10 11 12 13 14 15 16 17 18 19 20 21 22 23" at bounding box center [571, 74] width 18 height 20
select select "11"
click at [562, 64] on select "00 01 02 03 04 05 06 07 08 09 10 11 12 13 14 15 16 17 18 19 20 21 22 23" at bounding box center [571, 74] width 18 height 20
type input "4"
drag, startPoint x: 596, startPoint y: 69, endPoint x: 589, endPoint y: 83, distance: 15.4
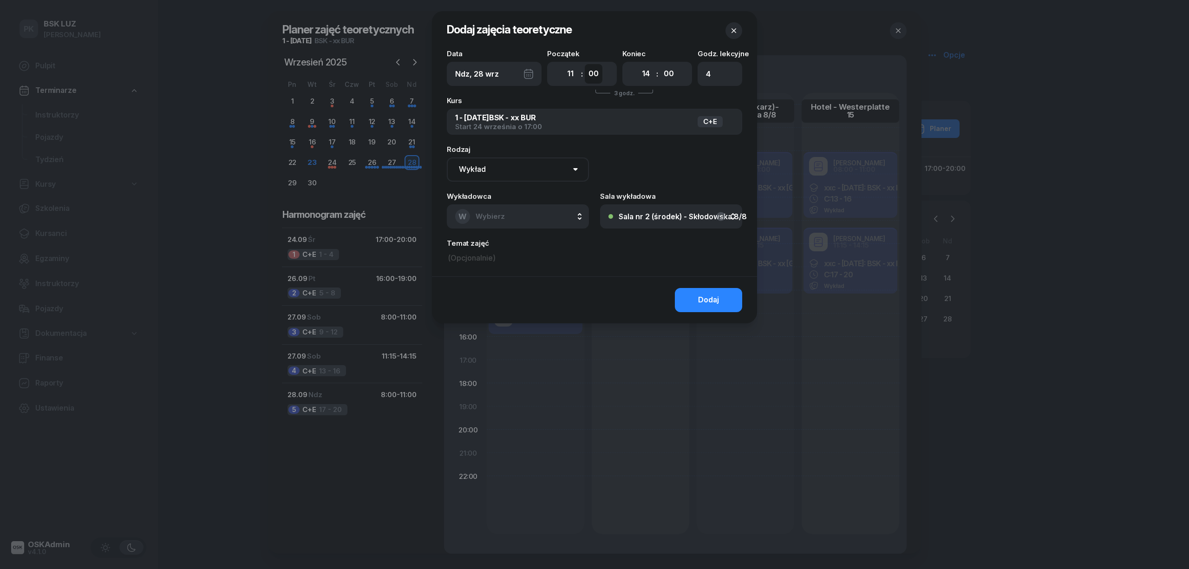
click at [595, 69] on select "00 05 10 15 20 25 30 35 40 45 50 55" at bounding box center [594, 74] width 18 height 20
select select "15"
click at [585, 64] on select "00 05 10 15 20 25 30 35 40 45 50 55" at bounding box center [594, 74] width 18 height 20
click at [645, 78] on select "00 01 02 03 04 05 06 07 08 09 10 11 12 13 14 15 16 17 18 19 20 21 22 23" at bounding box center [646, 74] width 18 height 20
click at [668, 73] on select "00 05 10 15 20 25 30 35 40 45 50 55" at bounding box center [669, 74] width 18 height 20
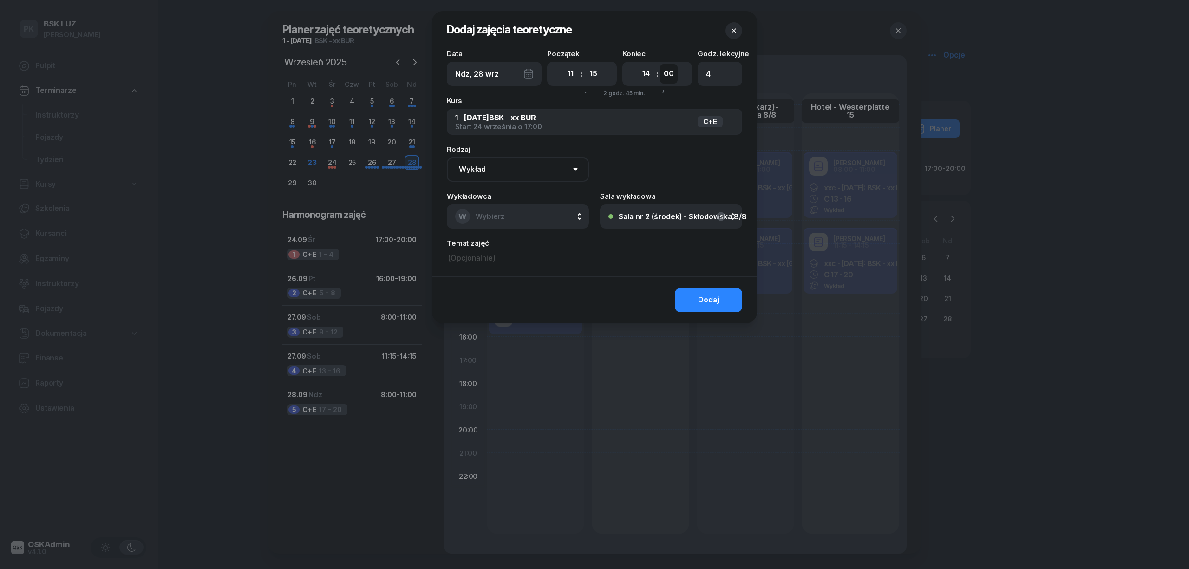
select select "15"
click at [660, 64] on select "00 05 10 15 20 25 30 35 40 45 50 55" at bounding box center [669, 74] width 18 height 20
click at [509, 207] on button "W Wybierz" at bounding box center [518, 216] width 142 height 24
type input "sze"
click at [527, 285] on div "TS Szewczyk Tadeusz" at bounding box center [515, 278] width 111 height 15
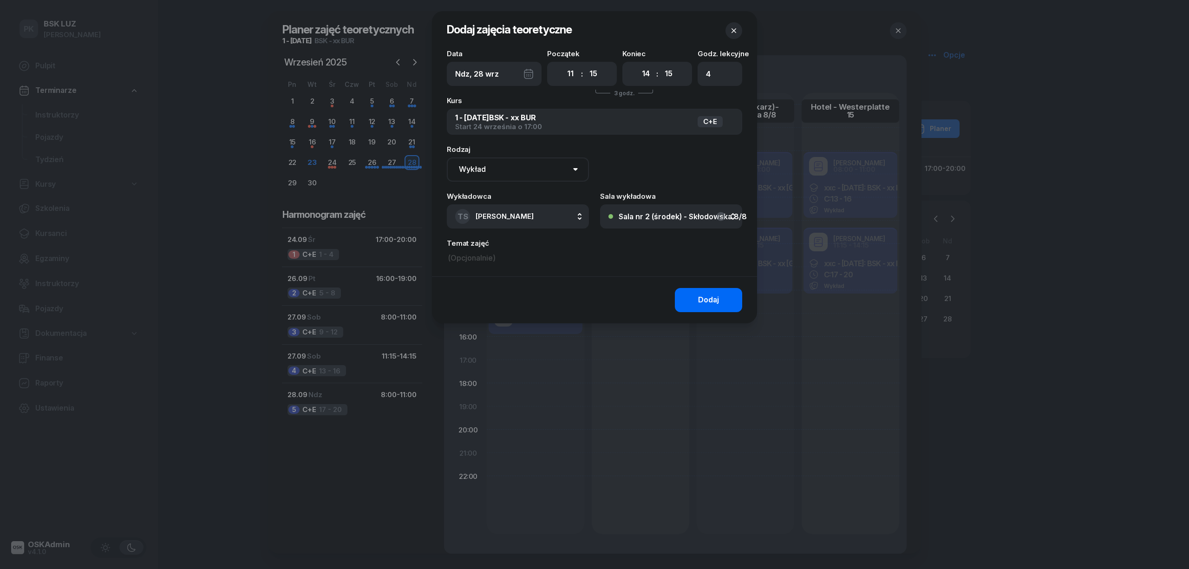
click at [701, 294] on div "Dodaj" at bounding box center [708, 300] width 21 height 12
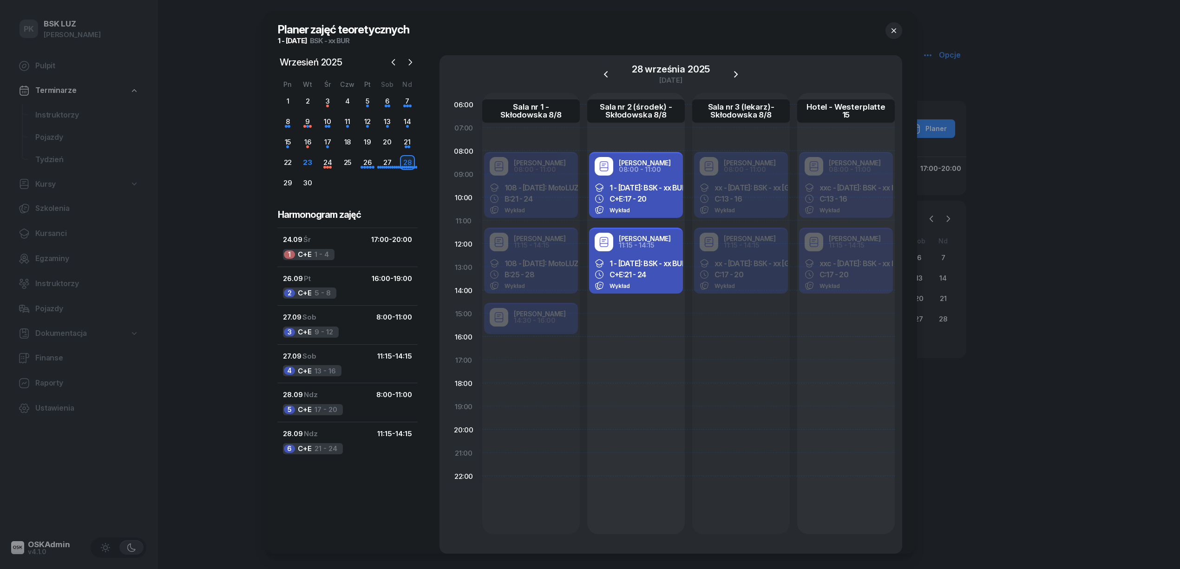
click at [889, 28] on icon "button" at bounding box center [893, 30] width 9 height 9
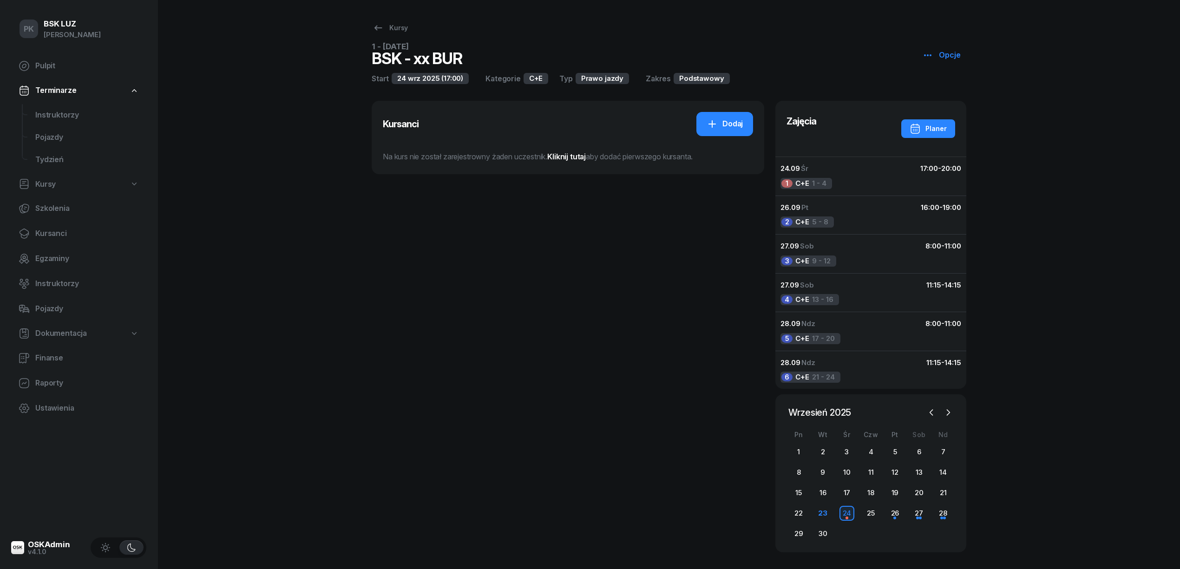
click at [929, 54] on icon "button" at bounding box center [927, 55] width 11 height 11
click at [946, 91] on div "Edytuj" at bounding box center [953, 91] width 21 height 12
select select "09"
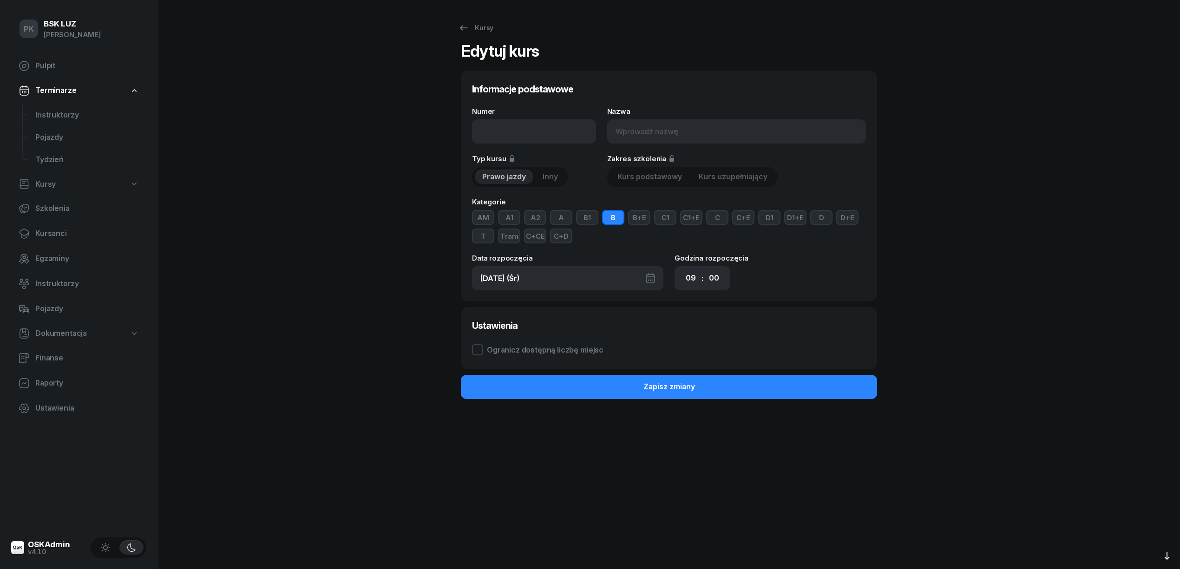
type input "1 - 2025/09/24"
type input "BSK - xx BUR"
select select "17"
click at [484, 131] on input "1 - 2025/09/24" at bounding box center [534, 131] width 124 height 24
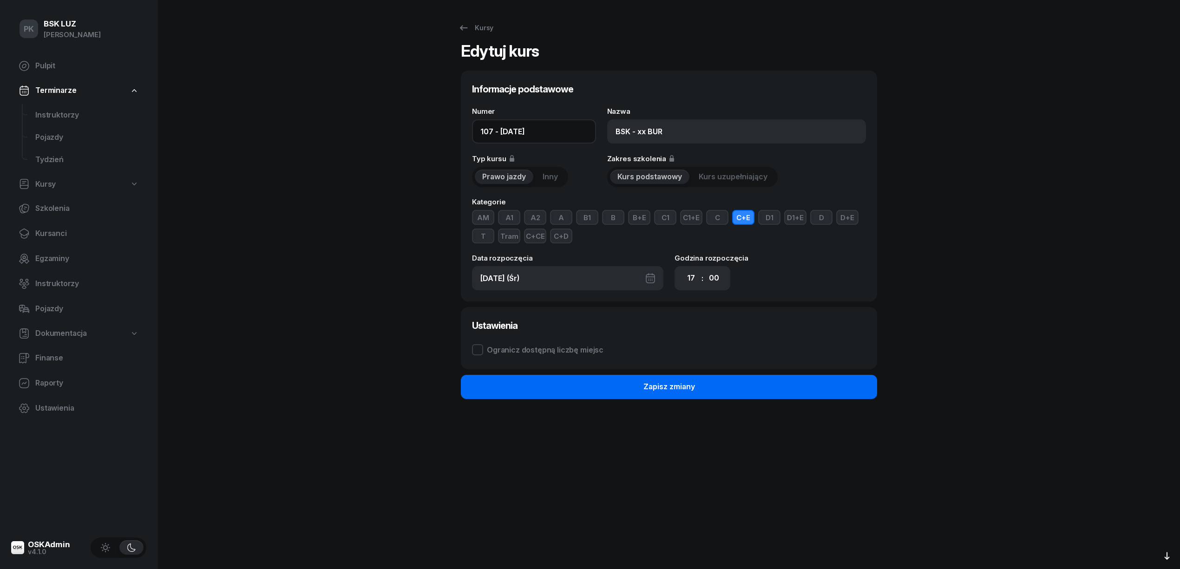
type input "107 - 2025/09/24"
click at [654, 391] on div "Zapisz zmiany" at bounding box center [669, 387] width 52 height 12
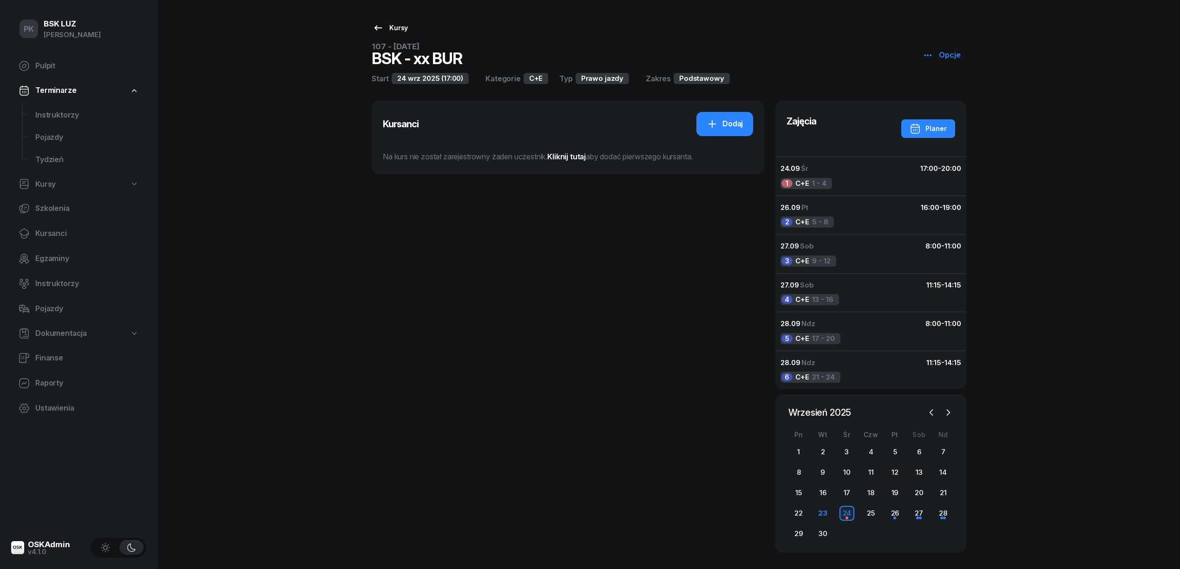
click at [386, 33] on link "Kursy" at bounding box center [390, 28] width 52 height 19
select select
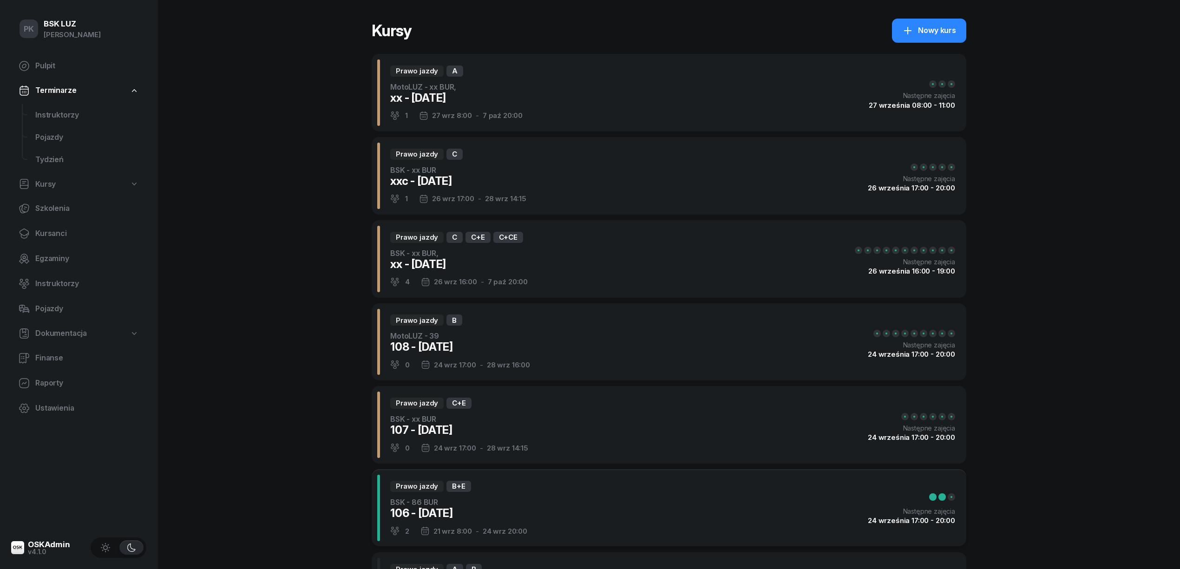
click at [56, 183] on link "Kursy" at bounding box center [78, 184] width 135 height 21
click at [67, 229] on span "Harmonogram zajęć" at bounding box center [87, 231] width 104 height 12
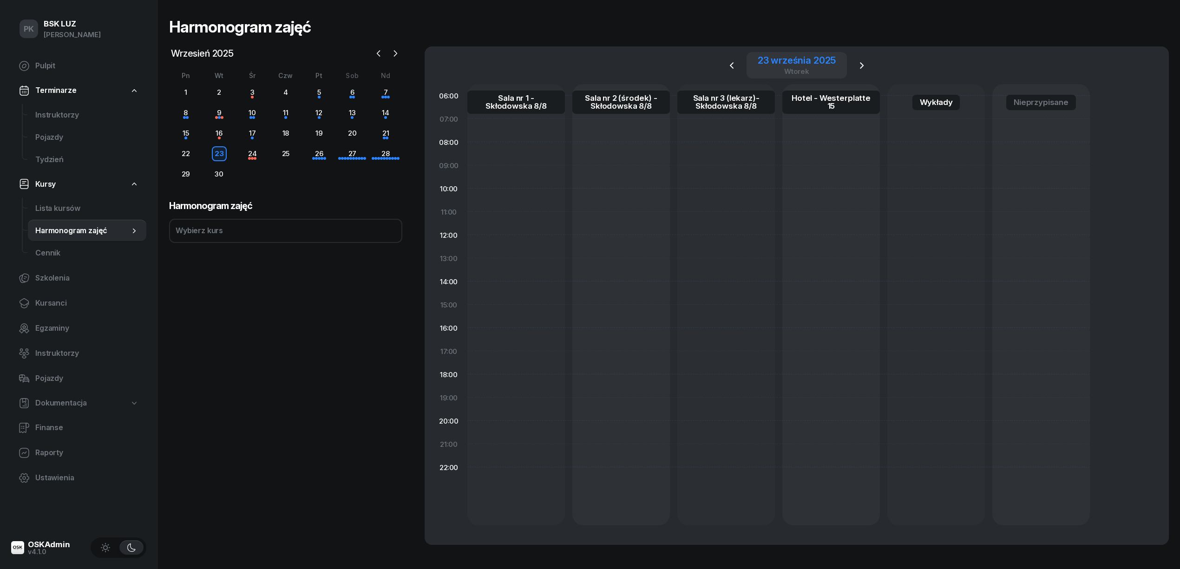
click at [818, 61] on div "23 września 2025" at bounding box center [797, 60] width 78 height 9
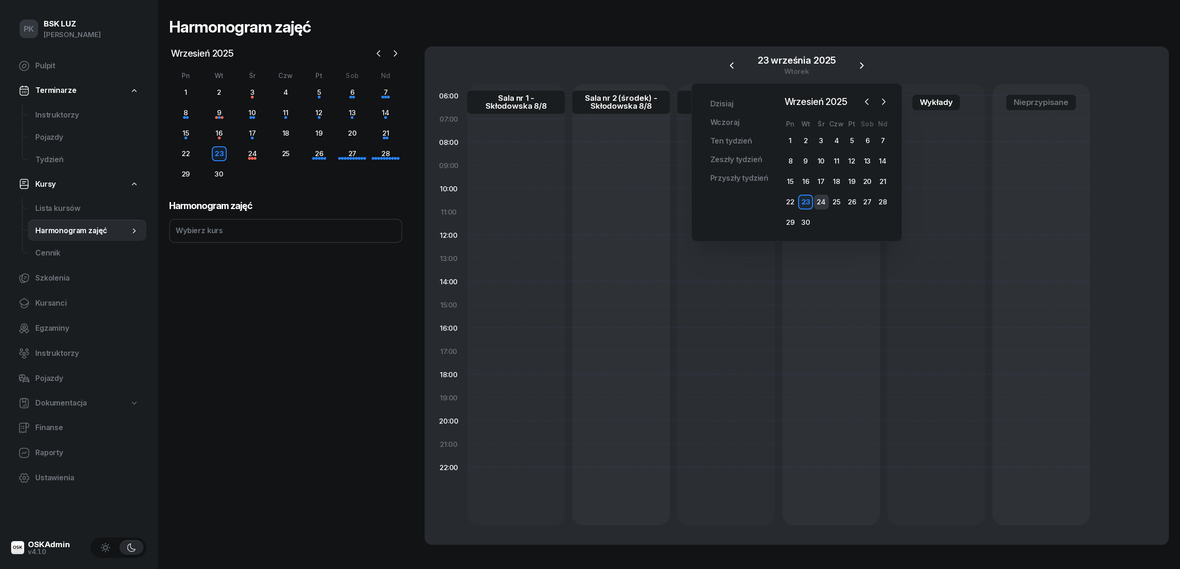
click at [818, 201] on div "24" at bounding box center [821, 202] width 15 height 15
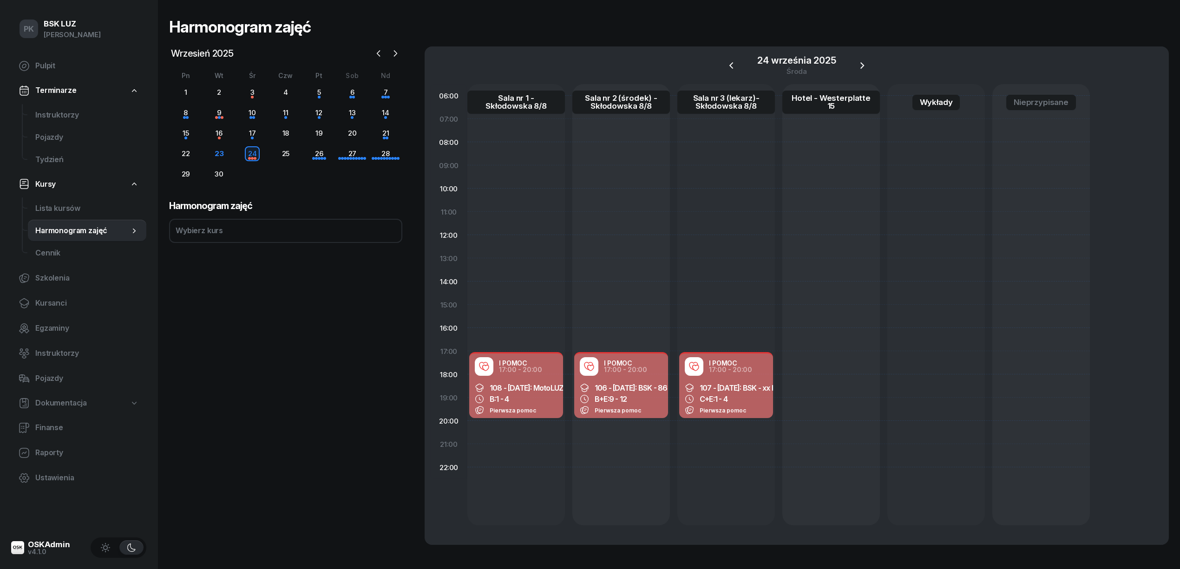
click at [659, 400] on div "B+E: 9 - 12" at bounding box center [621, 398] width 83 height 9
select select "17"
select select "20"
select select "med"
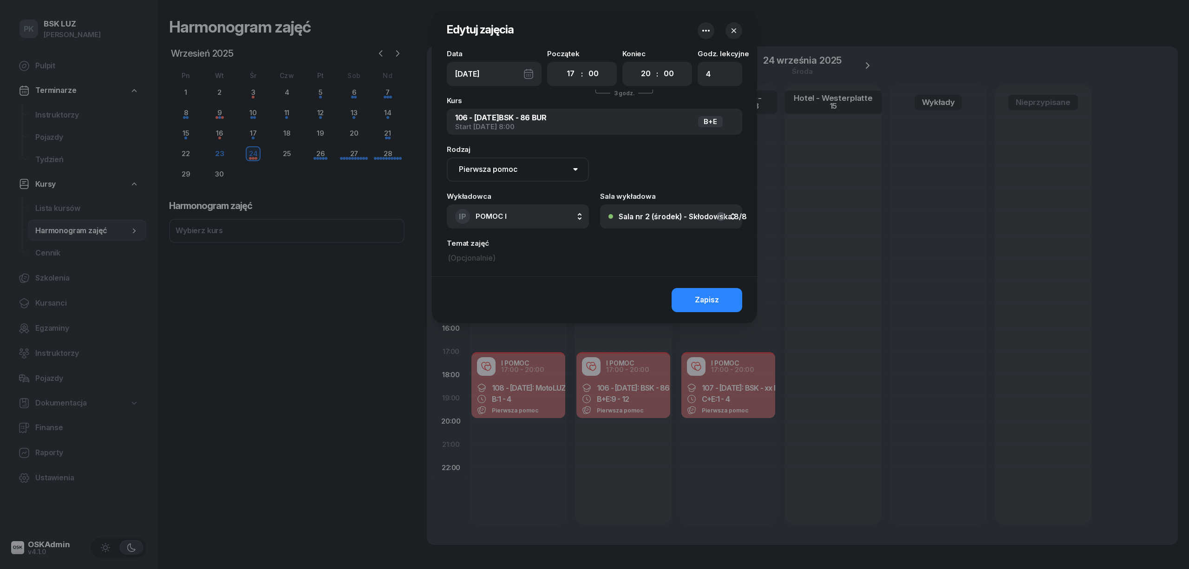
click at [705, 221] on button "Sala nr 2 (środek) - Skłodowska 8/8" at bounding box center [671, 216] width 142 height 24
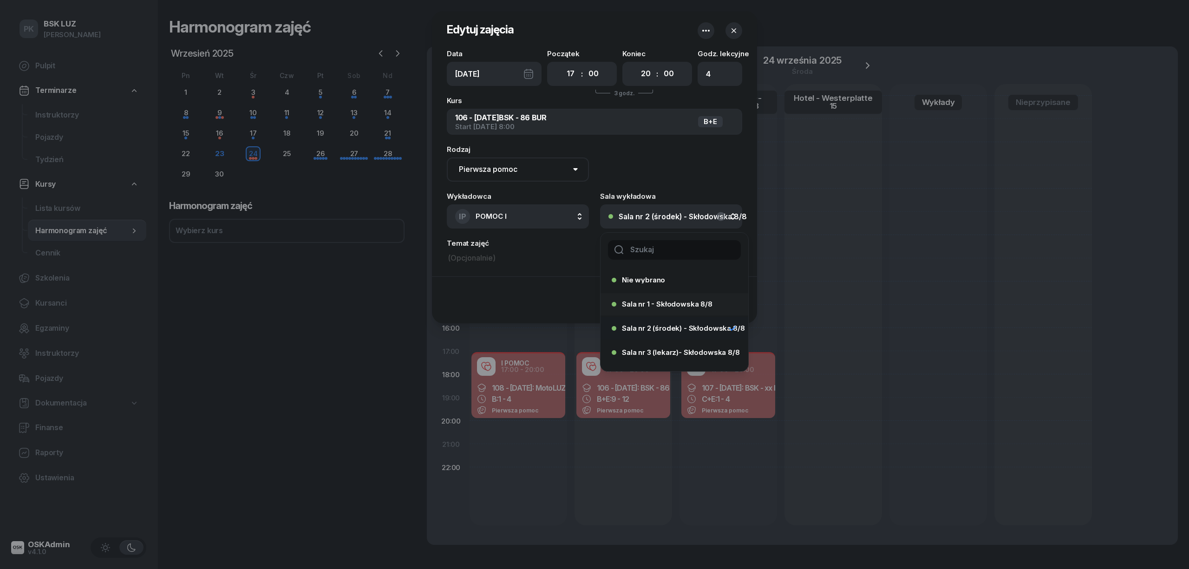
click at [682, 298] on div "Sala nr 1 - Skłodowska 8/8" at bounding box center [672, 304] width 120 height 15
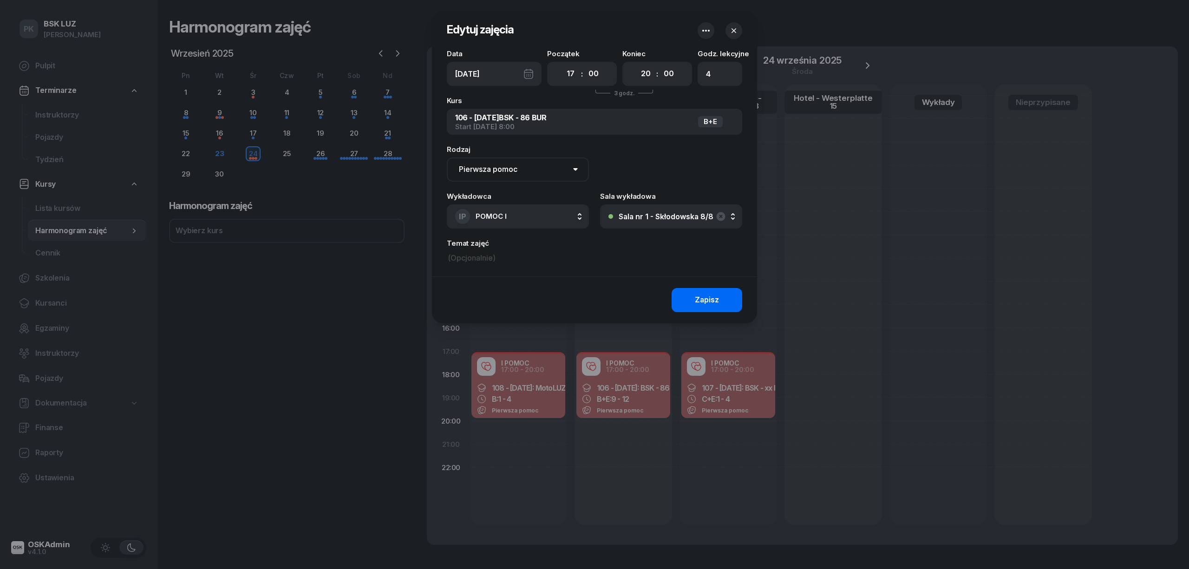
click at [698, 303] on div "Zapisz" at bounding box center [707, 300] width 24 height 12
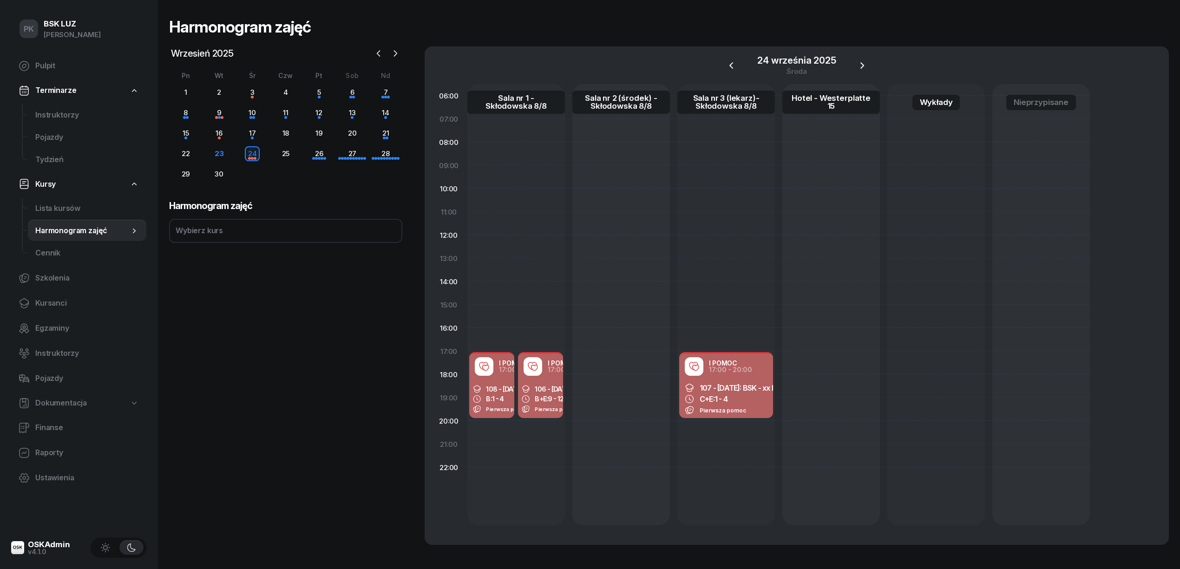
click at [699, 377] on div "I POMOC 17:00 - 20:00" at bounding box center [726, 366] width 94 height 26
select select "17"
select select "20"
select select "med"
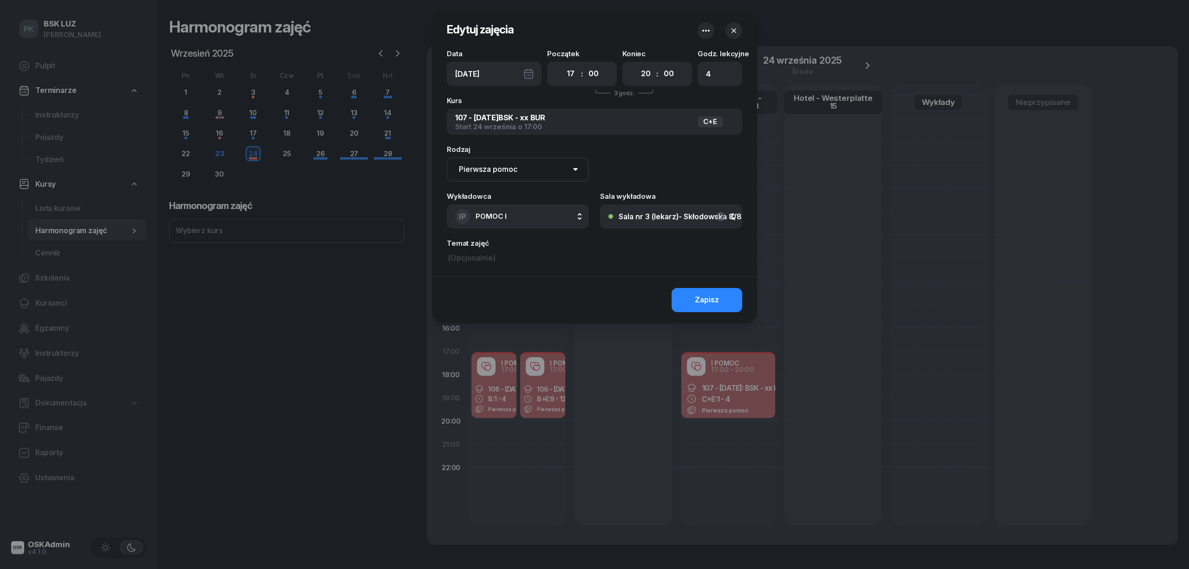
click at [690, 216] on div "Sala nr 3 (lekarz)- Skłodowska 8/8" at bounding box center [680, 216] width 123 height 7
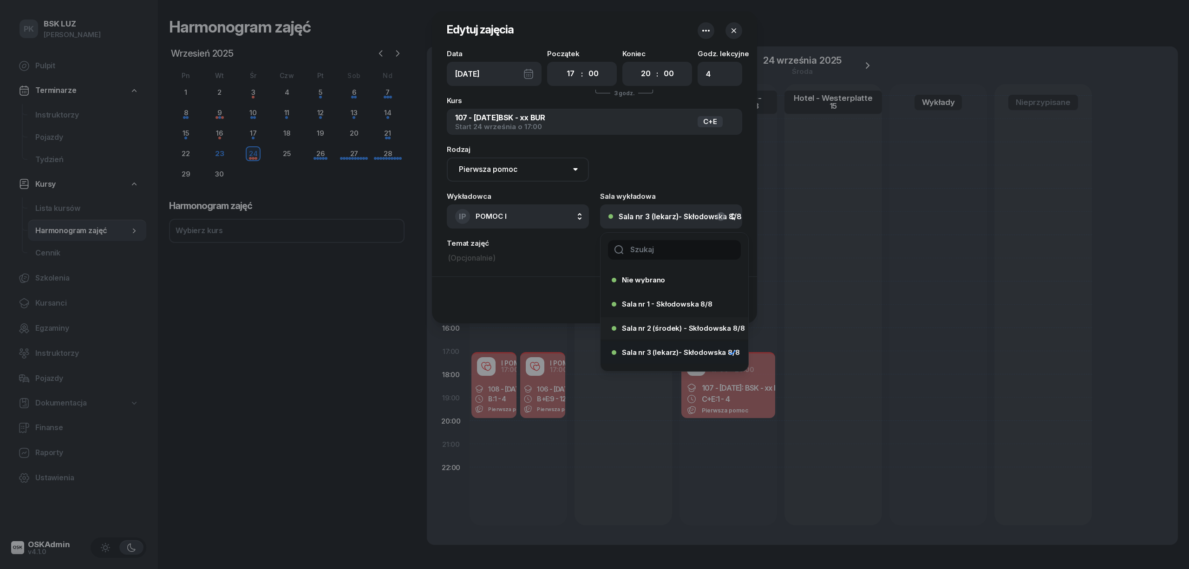
click at [658, 326] on span "Sala nr 2 (środek) - Skłodowska 8/8" at bounding box center [683, 328] width 123 height 7
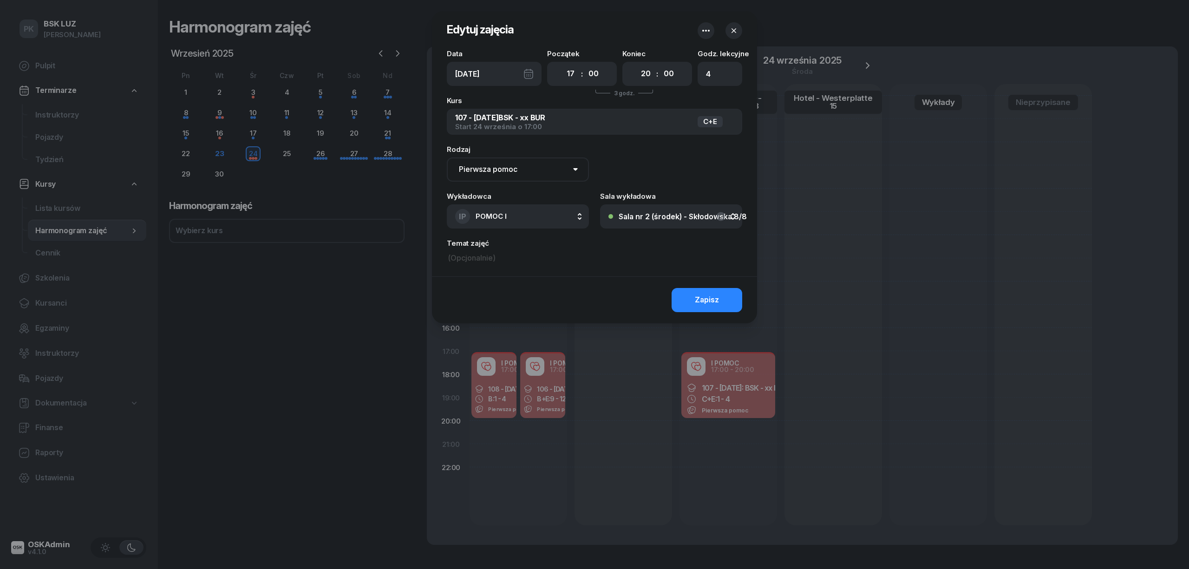
click at [701, 307] on button "Zapisz" at bounding box center [707, 300] width 71 height 24
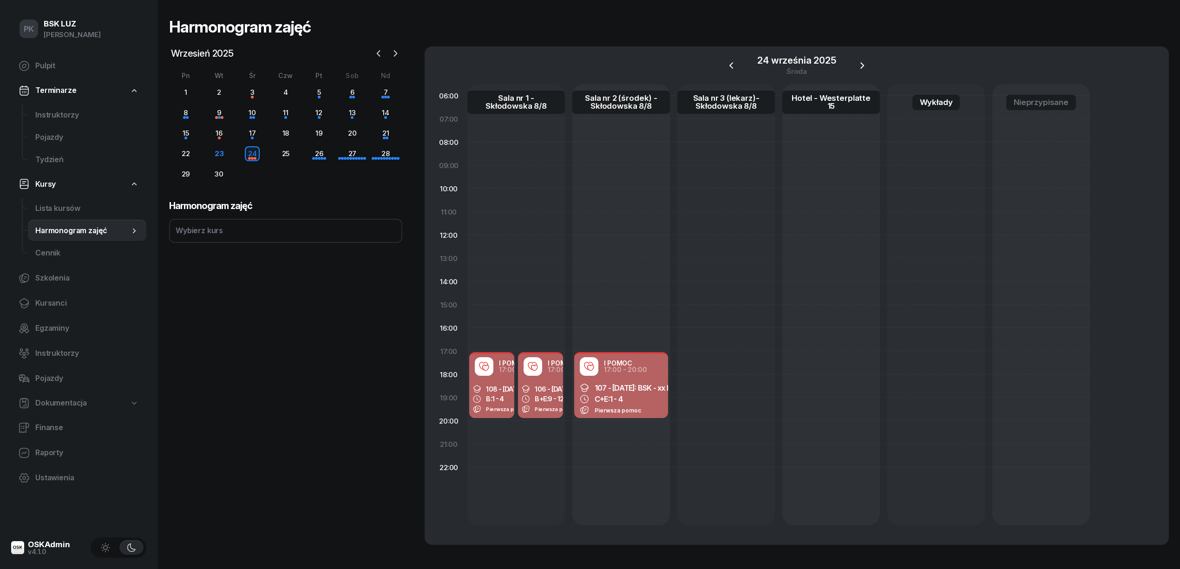
click at [500, 379] on div "I POMOC 17:00 - 20:00 108 - 2025/09/24: MotoLUZ - 39 B: 1 - 4 Pierwsza pomoc" at bounding box center [491, 385] width 45 height 65
select select "17"
select select "20"
select select "med"
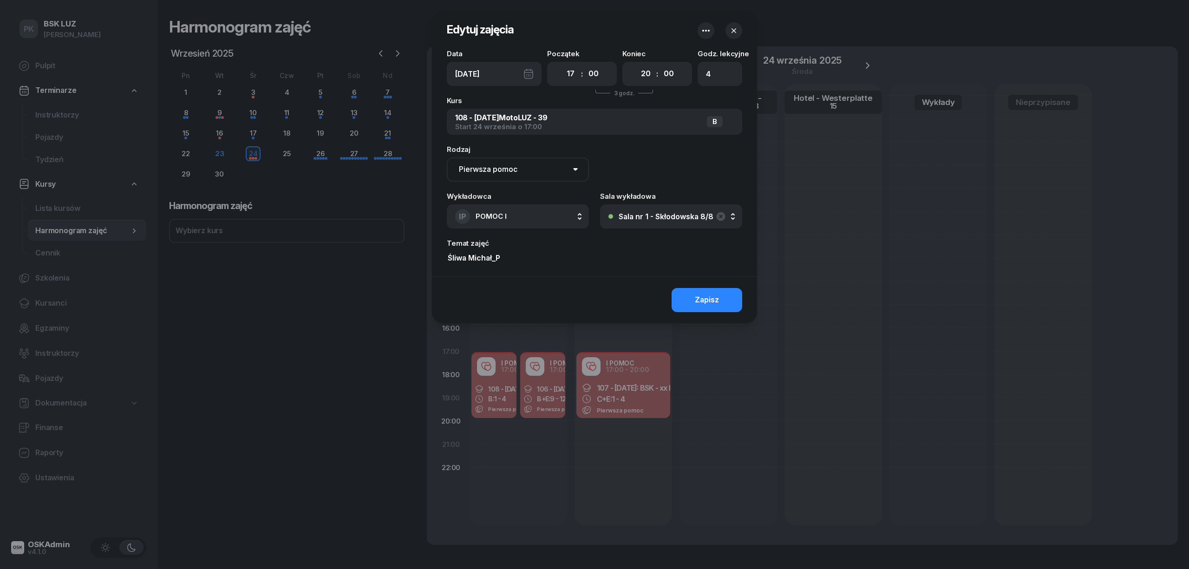
click at [638, 217] on div "Sala nr 1 - Skłodowska 8/8" at bounding box center [666, 216] width 95 height 7
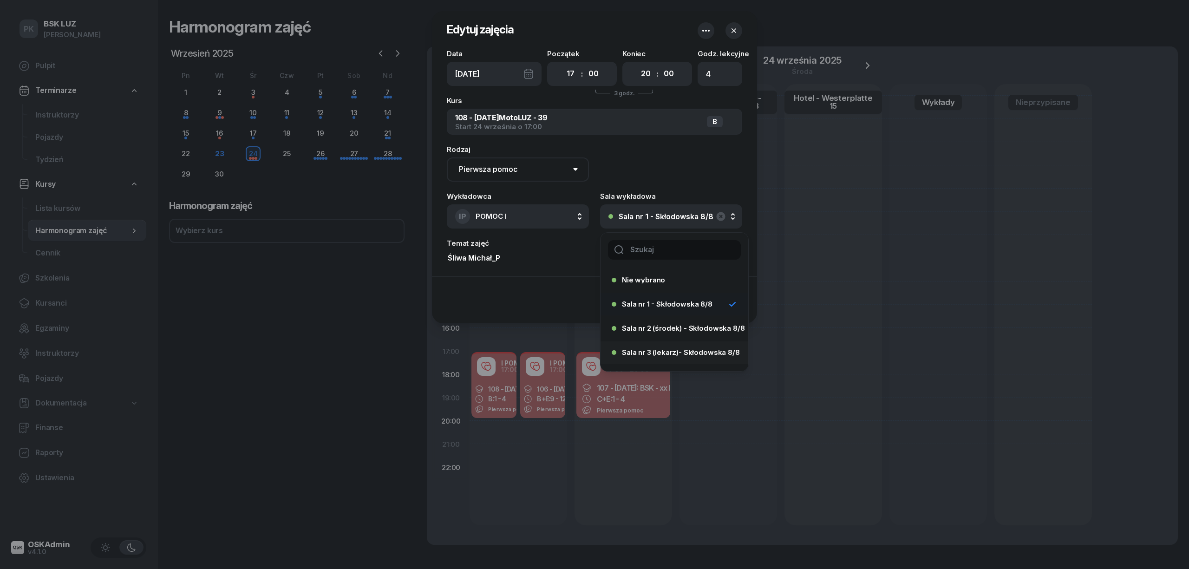
click at [668, 349] on span "Sala nr 3 (lekarz)- Skłodowska 8/8" at bounding box center [681, 352] width 118 height 7
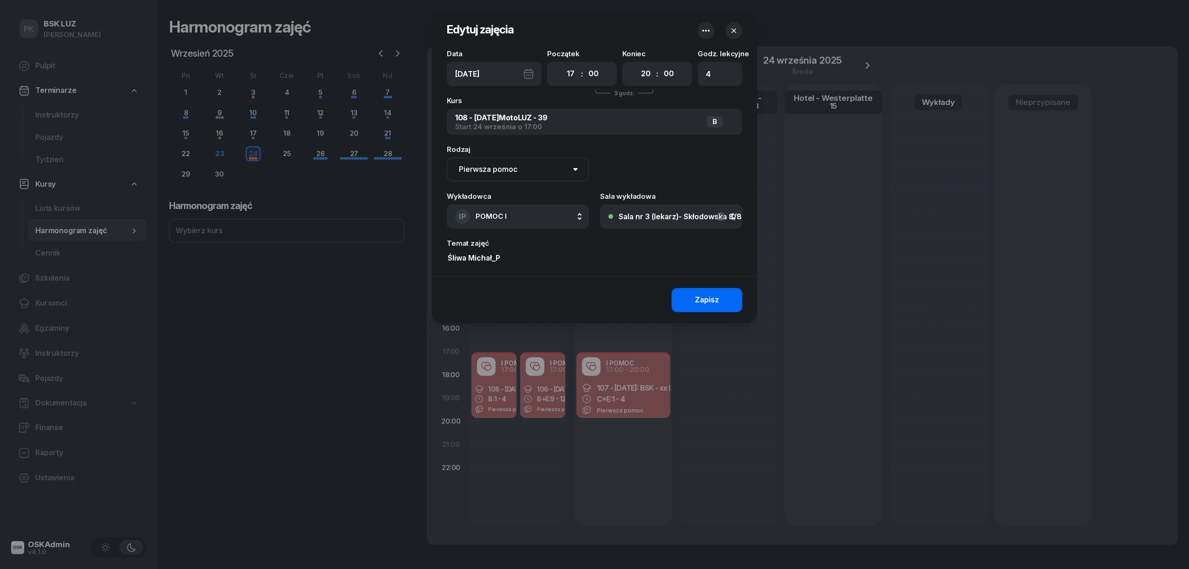
click at [712, 301] on div "Zapisz" at bounding box center [707, 300] width 24 height 12
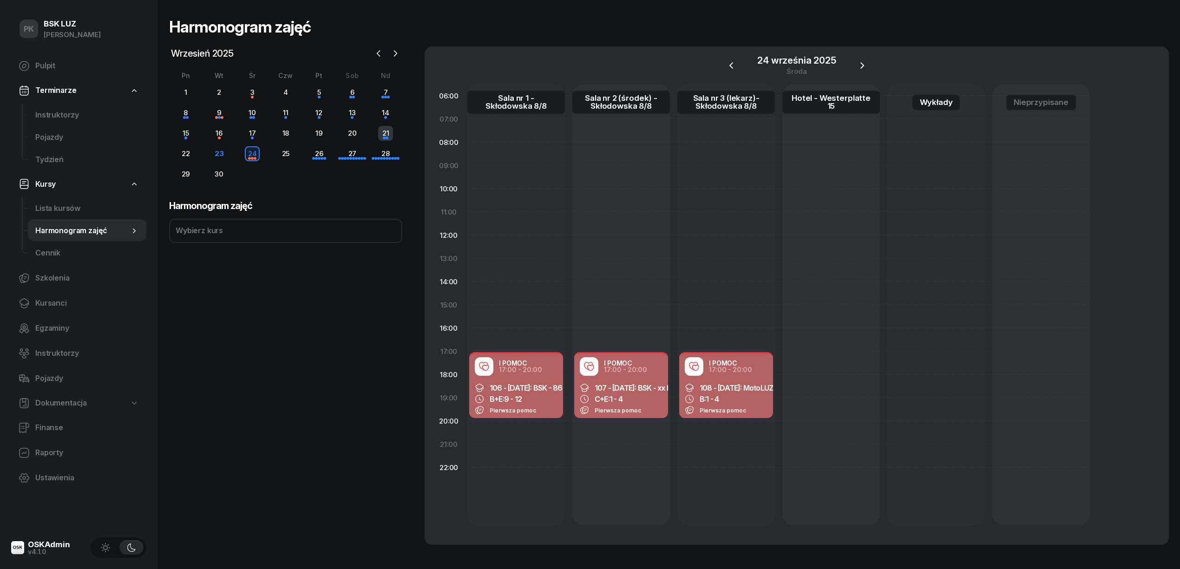
click at [391, 136] on div "21" at bounding box center [385, 133] width 15 height 15
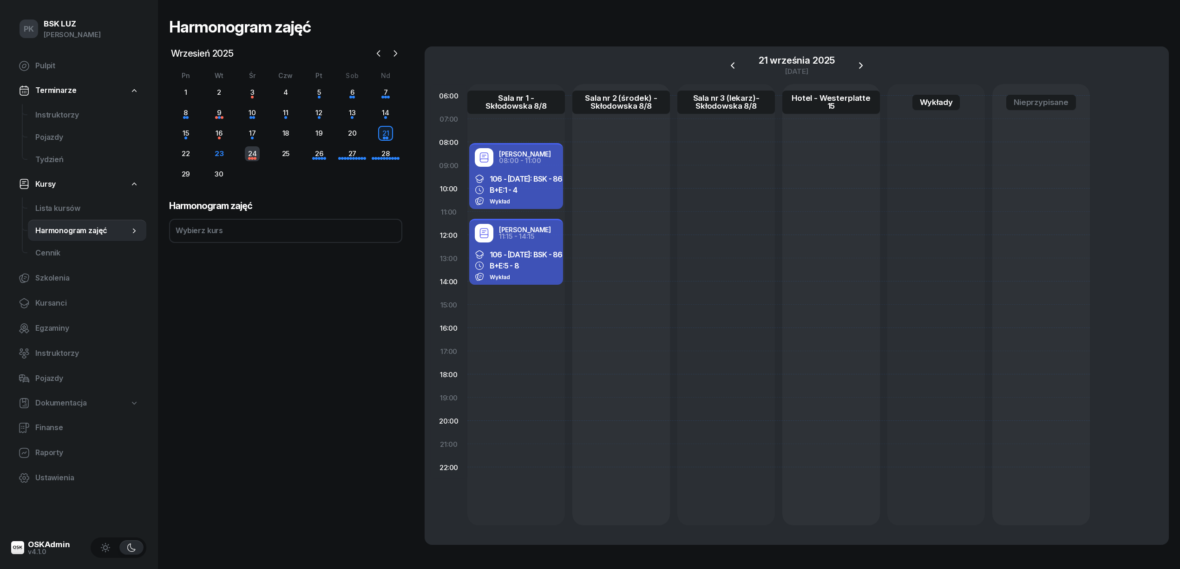
click at [248, 155] on div "24" at bounding box center [252, 153] width 15 height 15
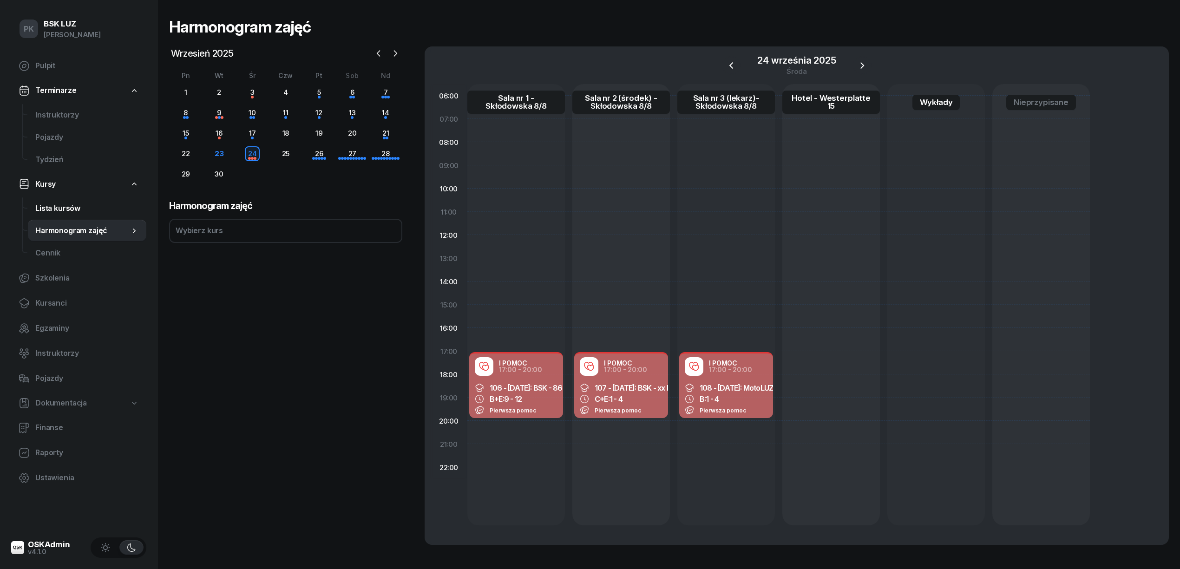
click at [65, 203] on span "Lista kursów" at bounding box center [87, 209] width 104 height 12
select select
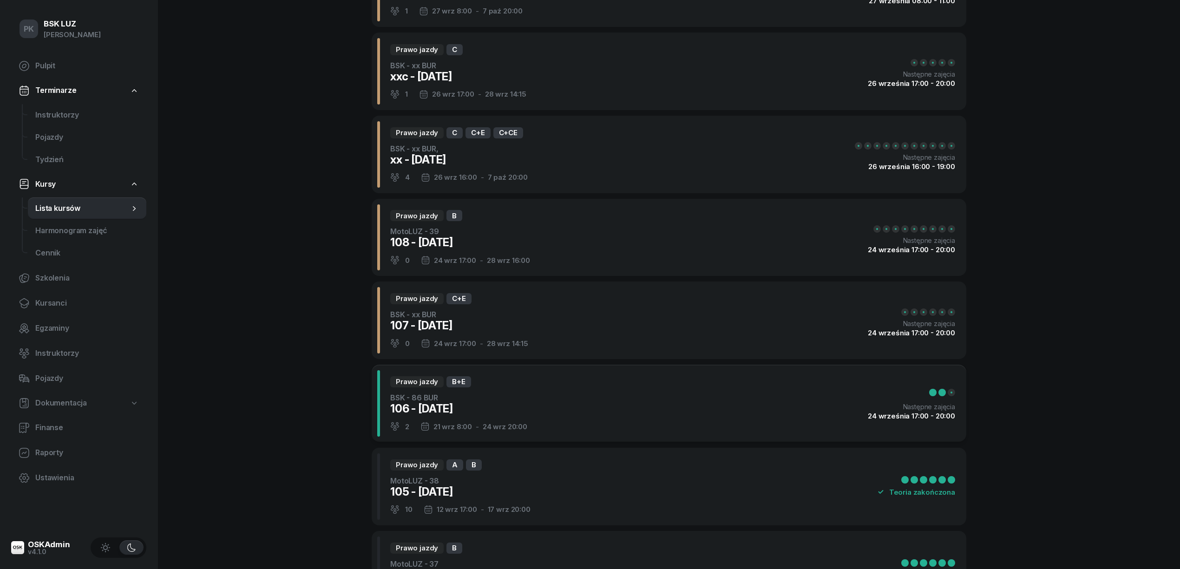
scroll to position [124, 0]
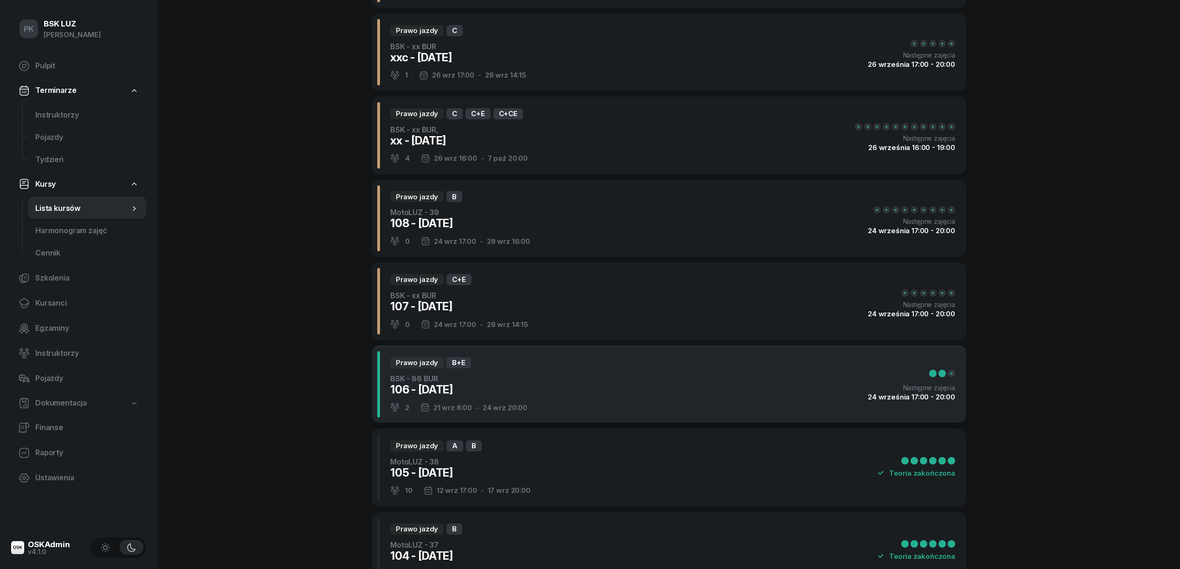
click at [575, 363] on div "Prawo jazdy B+E BSK - 86 BUR 106 - 2025/09/21 2 21 wrz 8:00 - 24 wrz 20:00 Nast…" at bounding box center [669, 385] width 595 height 78
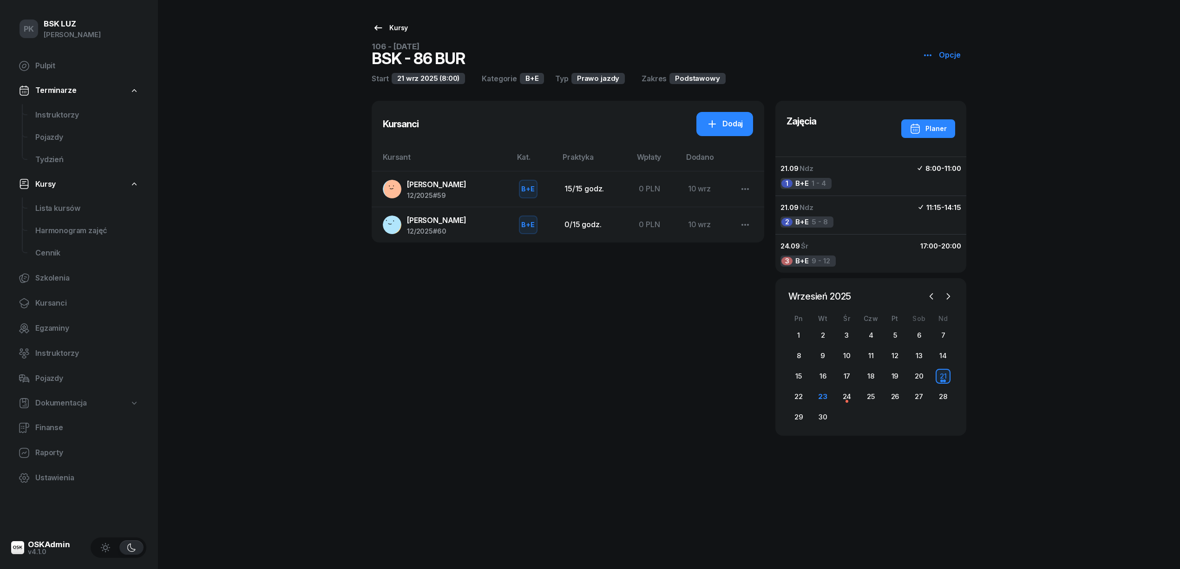
click at [402, 23] on div "Kursy" at bounding box center [389, 27] width 35 height 11
select select
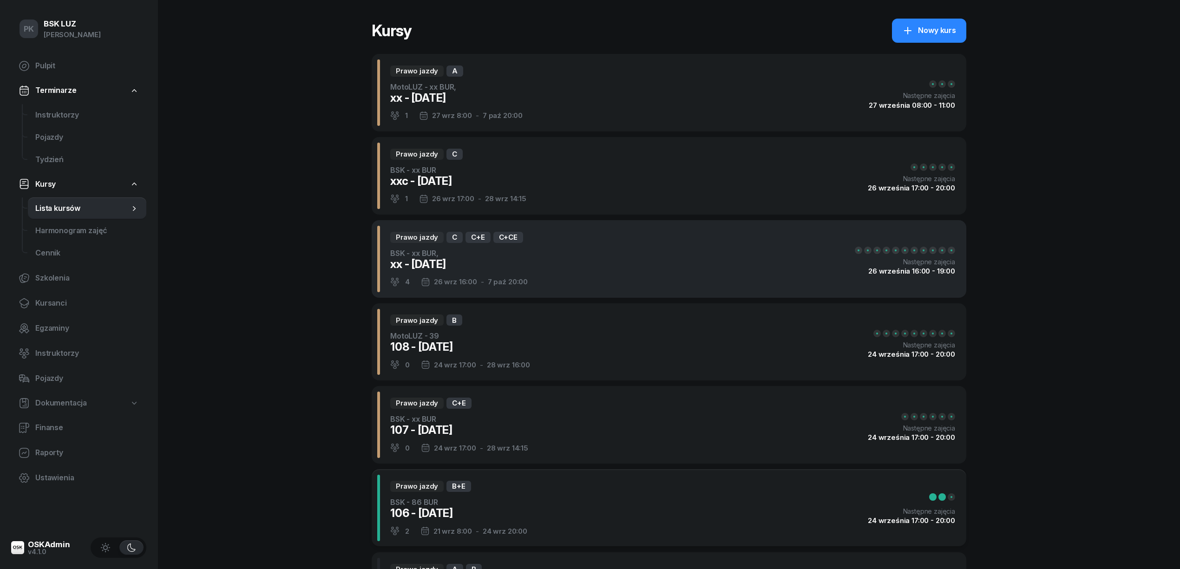
click at [593, 266] on div "Prawo jazdy C C+E C+CE BSK - xx BUR, xx - 2025/09/26 4 26 wrz 16:00 - 7 paź 20:…" at bounding box center [669, 259] width 595 height 78
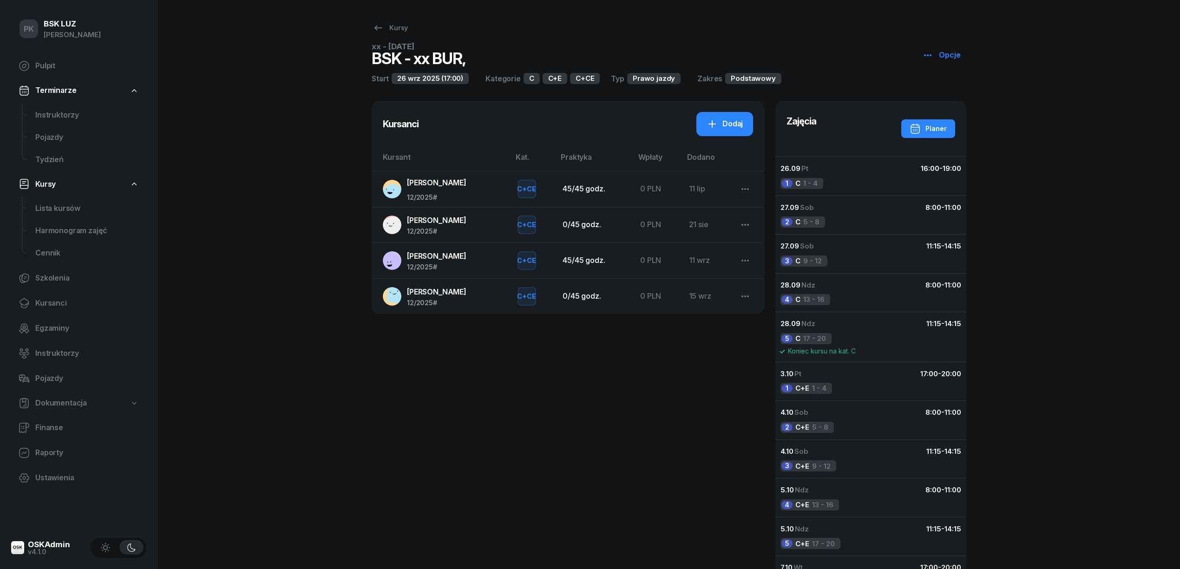
drag, startPoint x: 934, startPoint y: 51, endPoint x: 931, endPoint y: 60, distance: 9.1
click at [933, 52] on icon "button" at bounding box center [927, 55] width 11 height 11
click at [933, 93] on icon at bounding box center [931, 91] width 7 height 8
select select "17"
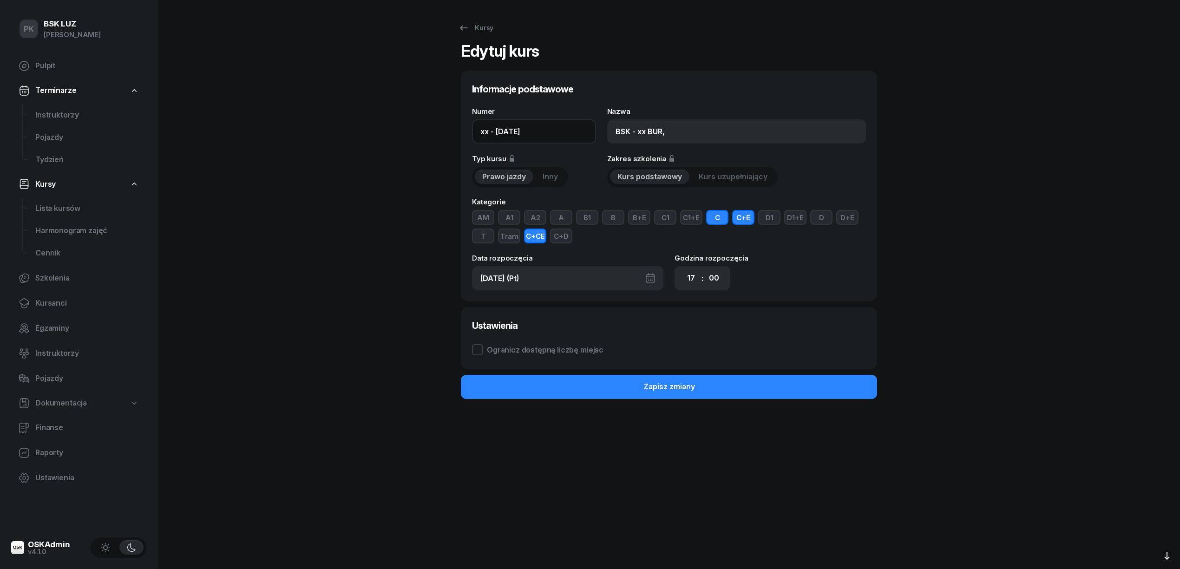
drag, startPoint x: 487, startPoint y: 131, endPoint x: 454, endPoint y: 131, distance: 32.5
click at [454, 131] on div "Kursy Edytuj kurs Informacje podstawowe Numer xx - 2025/09/26 Nazwa BSK - xx BU…" at bounding box center [669, 284] width 595 height 569
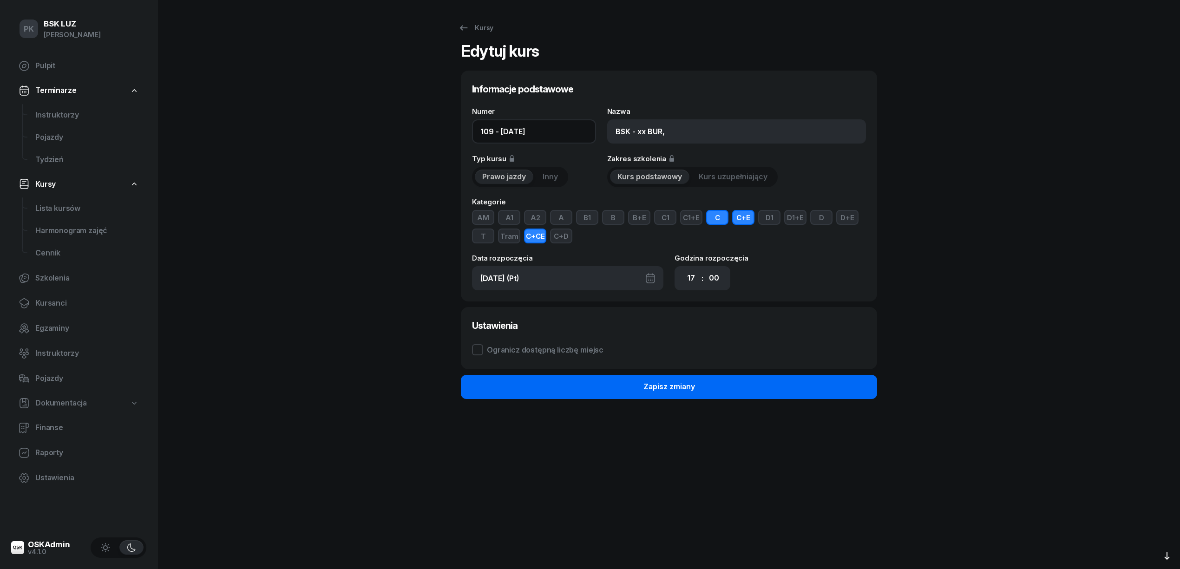
type input "109 - 2025/09/26"
click at [700, 382] on button "Zapisz zmiany" at bounding box center [669, 387] width 416 height 24
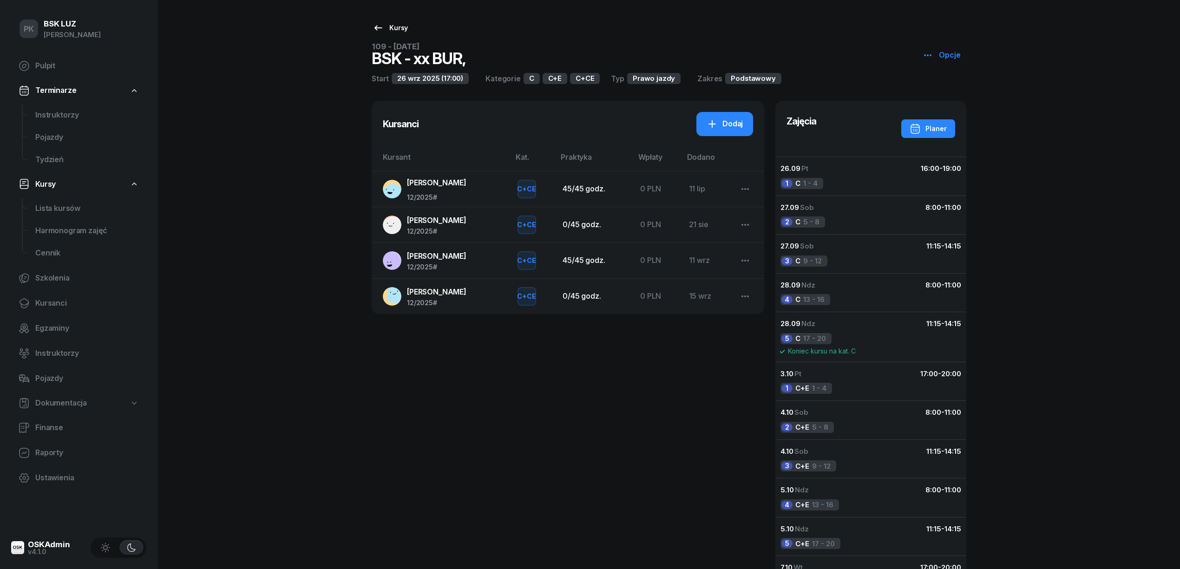
click at [391, 28] on div "Kursy" at bounding box center [389, 27] width 35 height 11
select select
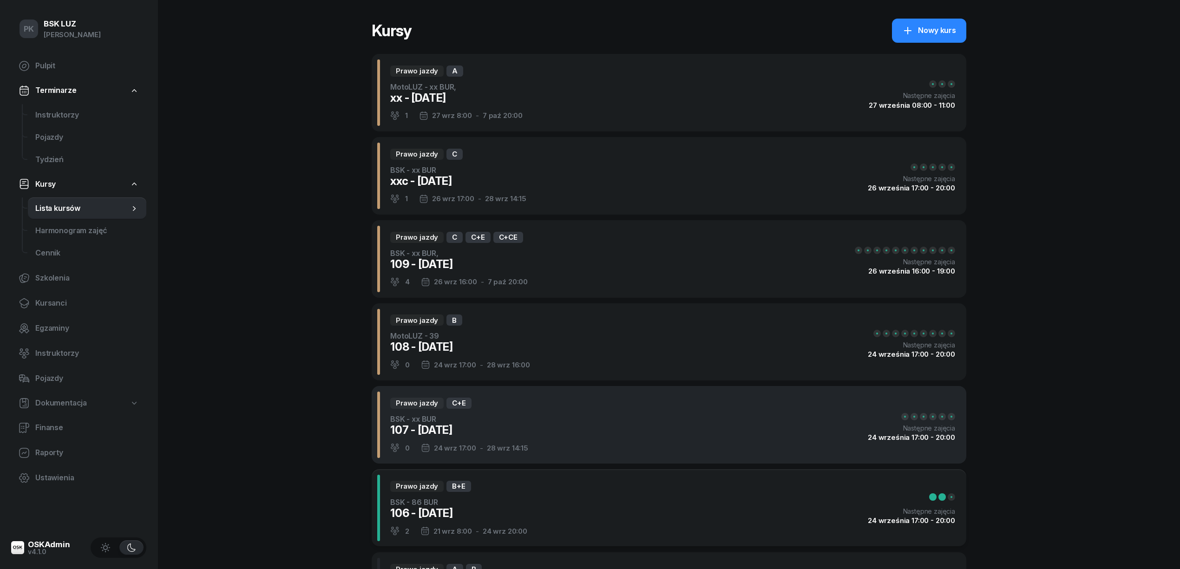
click at [525, 426] on div "107 - 2025/09/24" at bounding box center [459, 430] width 138 height 15
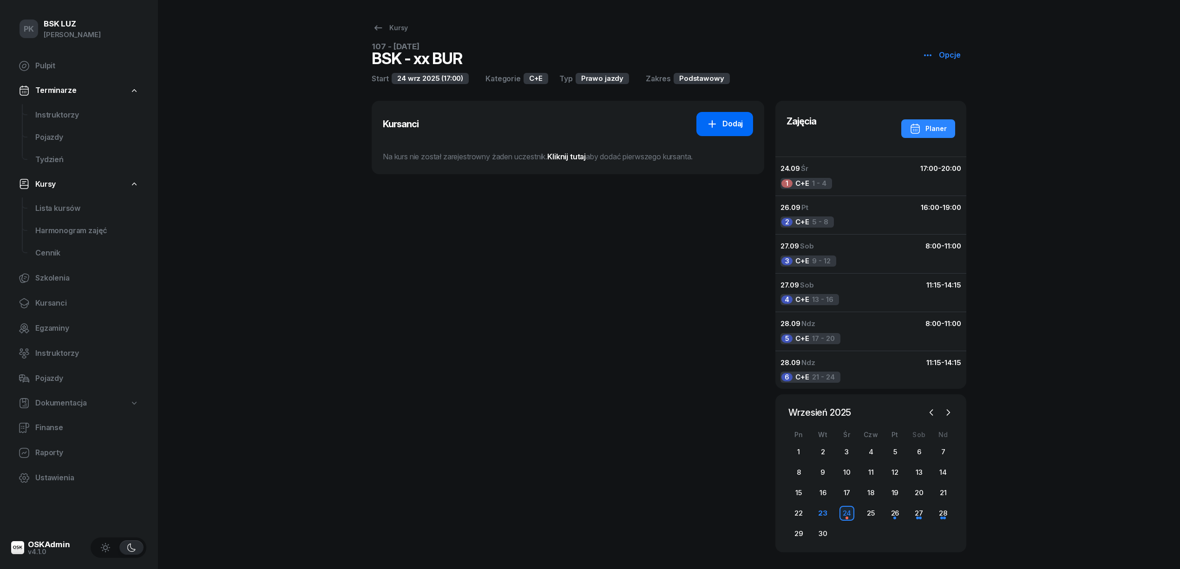
click at [720, 127] on div "Dodaj" at bounding box center [724, 124] width 36 height 12
select select "C+E"
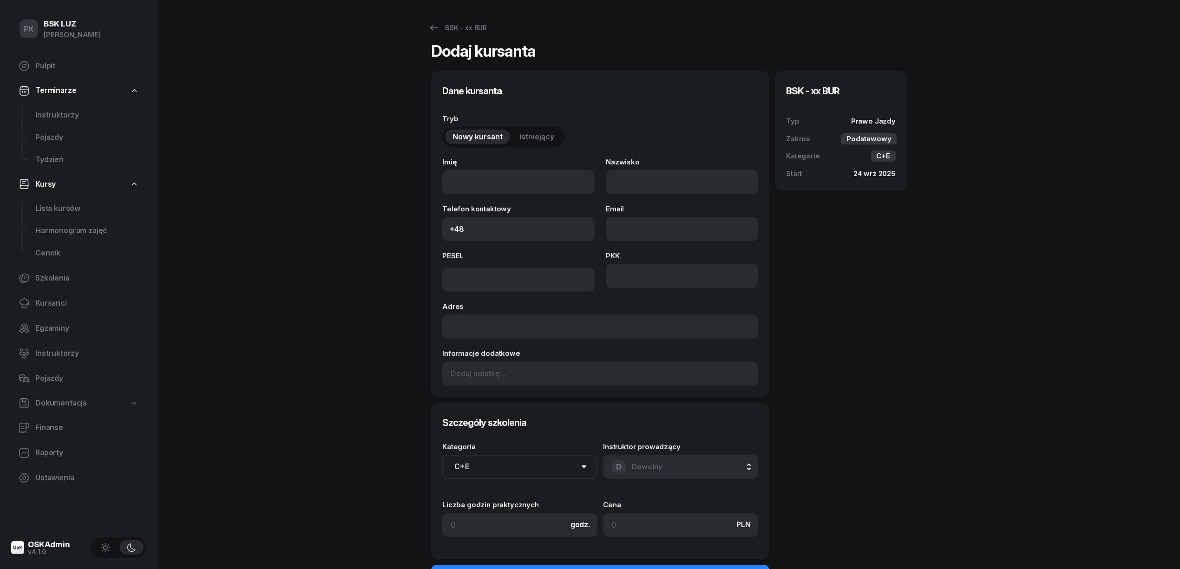
click at [525, 143] on button "Istniejący" at bounding box center [537, 137] width 50 height 15
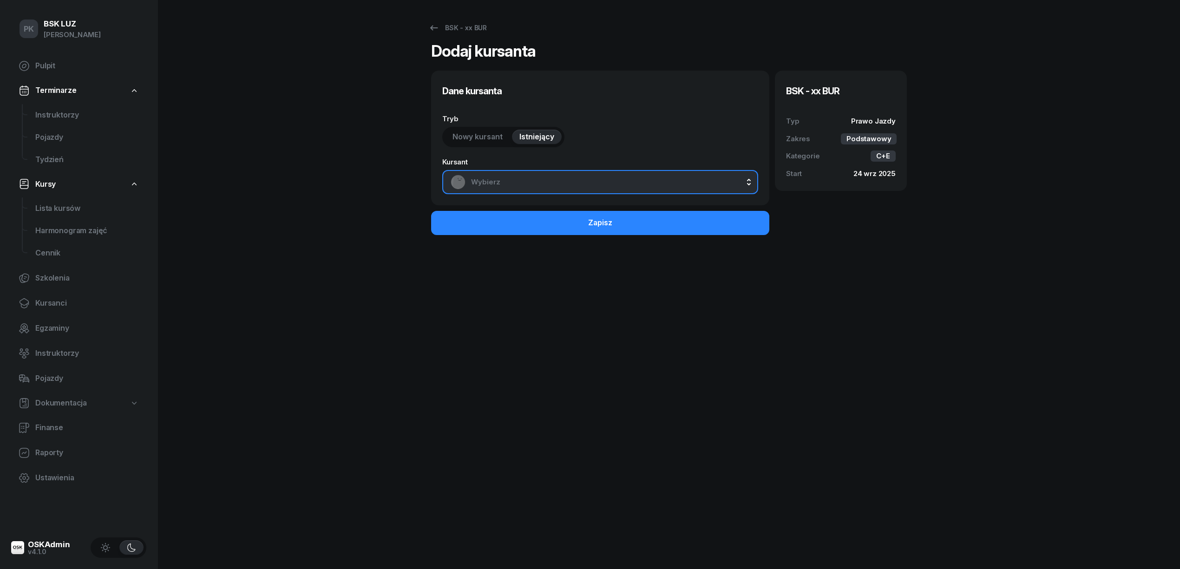
click at [540, 183] on span "Wybierz" at bounding box center [610, 182] width 279 height 12
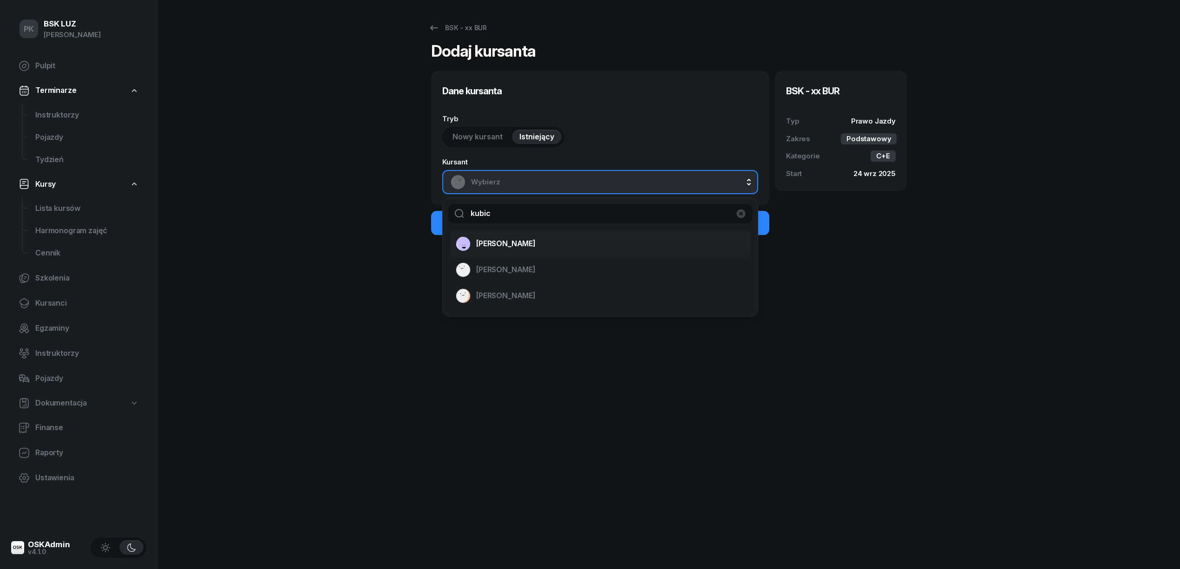
type input "kubic"
click at [514, 242] on span "KUBICKI KRZYSZTOF" at bounding box center [505, 244] width 59 height 12
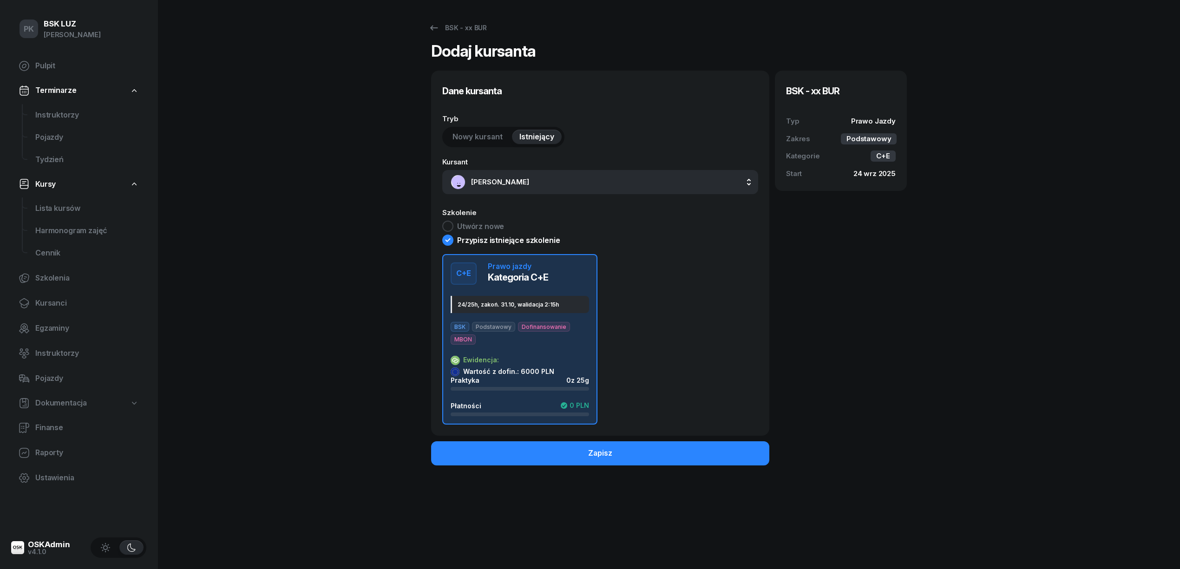
click at [542, 351] on div "C+E Prawo jazdy Kategoria C+E 24/25h, zakoń. 31.10, walidacja 2:15h BSK Podstaw…" at bounding box center [520, 339] width 138 height 154
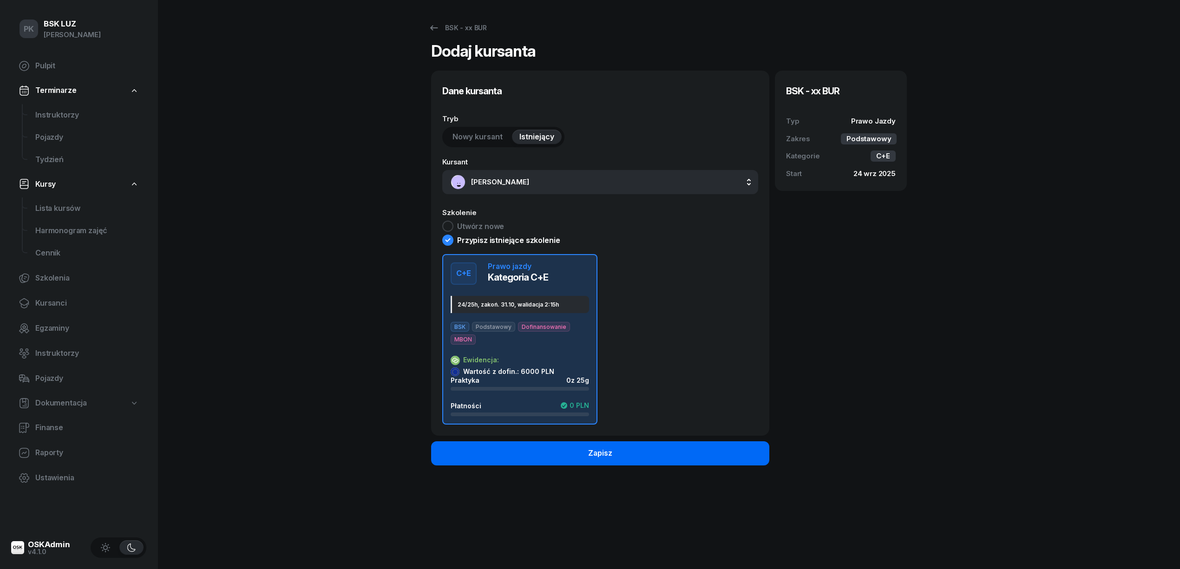
click at [593, 449] on div "Zapisz" at bounding box center [600, 453] width 24 height 12
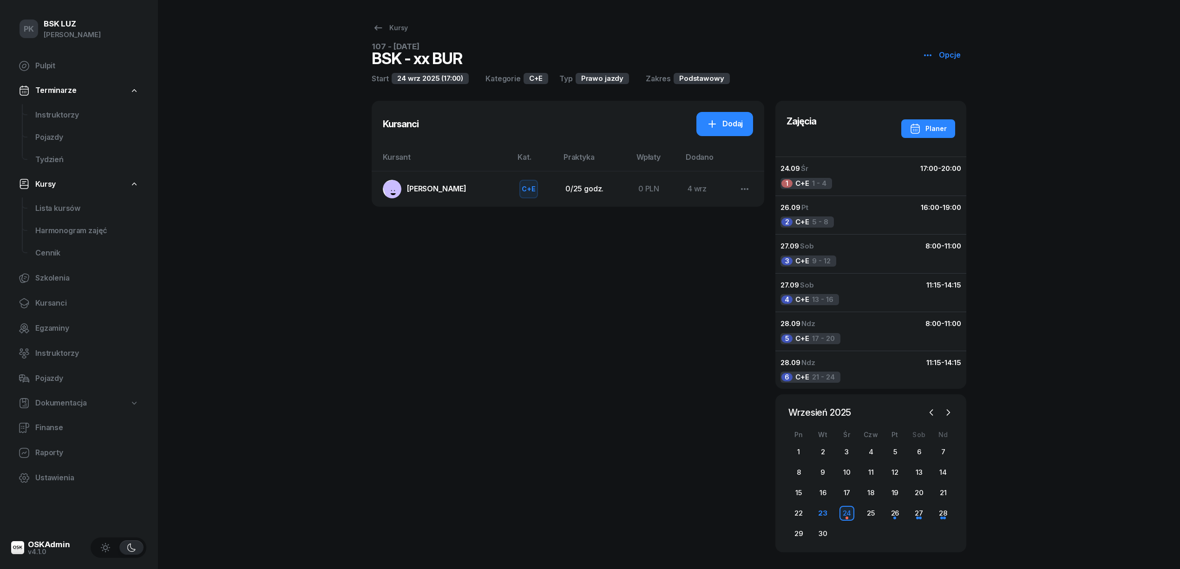
click at [461, 192] on span "KUBICKI KRZYSZTOF" at bounding box center [436, 188] width 59 height 9
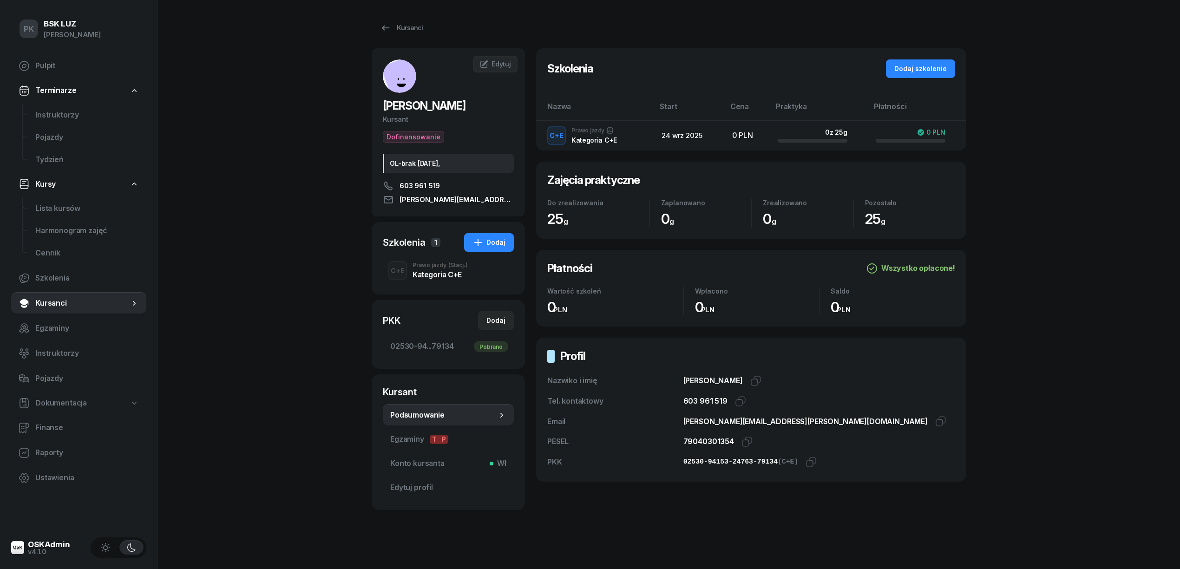
click at [440, 273] on div "Kategoria C+E" at bounding box center [439, 274] width 55 height 7
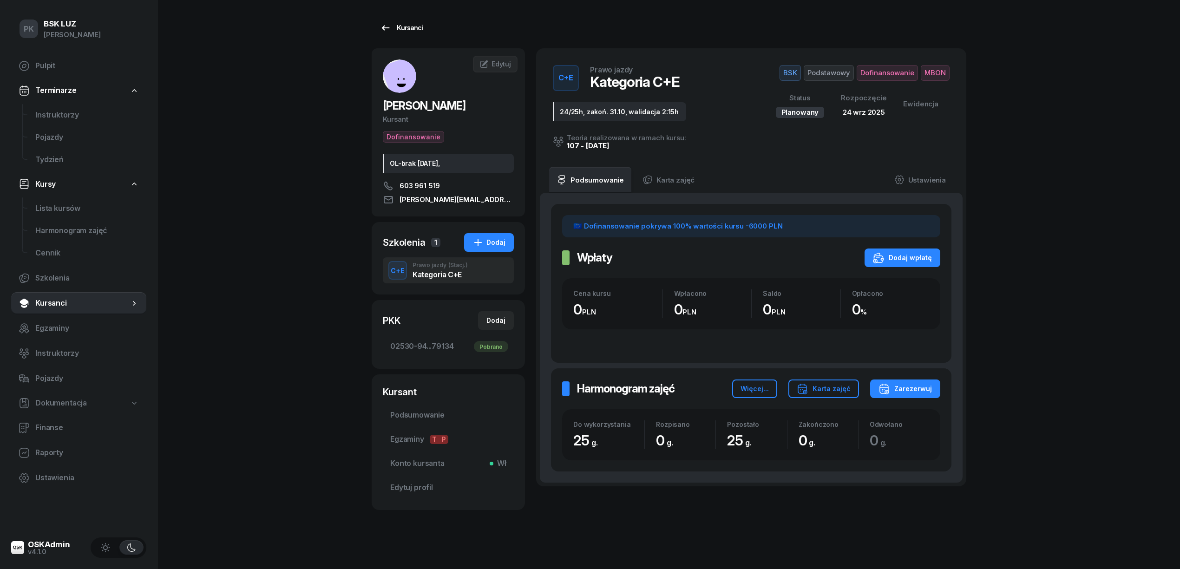
click at [402, 33] on link "Kursanci" at bounding box center [401, 28] width 59 height 19
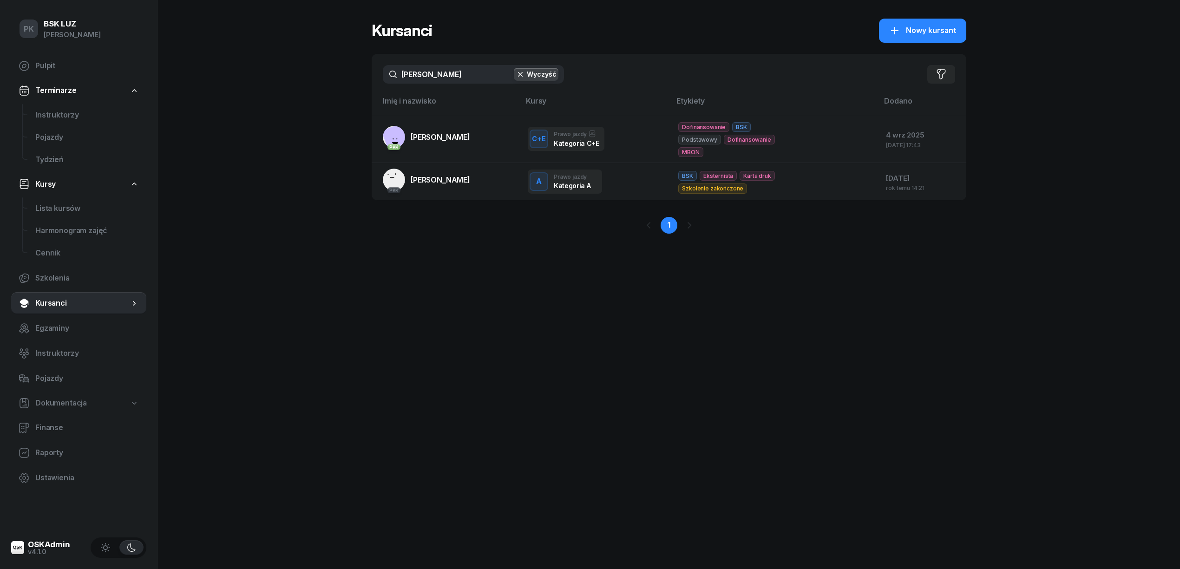
drag, startPoint x: 448, startPoint y: 61, endPoint x: 371, endPoint y: 63, distance: 77.6
click at [371, 63] on div "PK BSK LUZ Piotr Klimek Pulpit Terminarze Instruktorzy Pojazdy Tydzień Kursy Li…" at bounding box center [590, 284] width 1180 height 569
drag, startPoint x: 428, startPoint y: 71, endPoint x: 450, endPoint y: 82, distance: 25.1
click at [439, 82] on input "KUBICKI" at bounding box center [473, 74] width 181 height 19
click at [425, 72] on input "KUBICKI" at bounding box center [473, 74] width 181 height 19
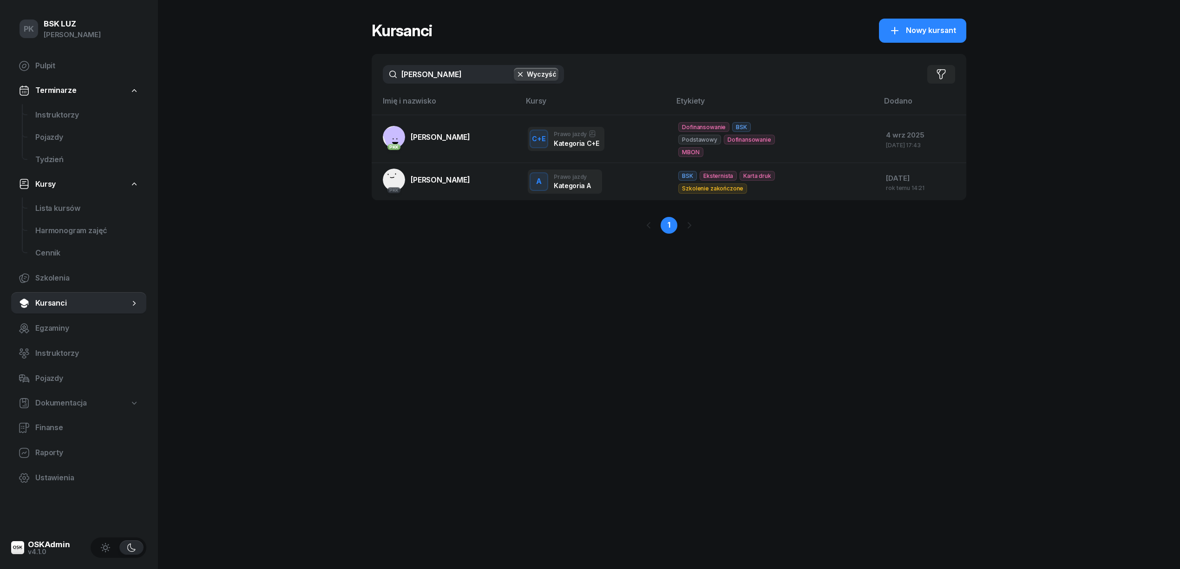
click at [436, 77] on input "KUBICKI" at bounding box center [473, 74] width 181 height 19
click at [529, 78] on button "Wyczyść" at bounding box center [536, 74] width 45 height 13
click at [477, 72] on input "text" at bounding box center [473, 74] width 181 height 19
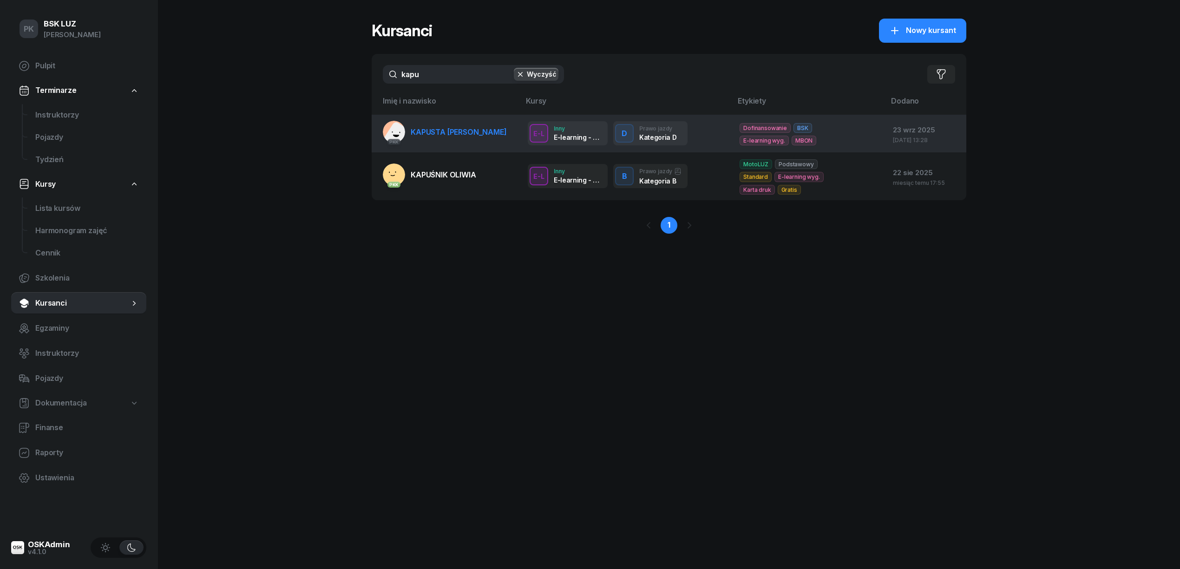
type input "kapu"
click at [464, 132] on span "KAPUSTA PIOTR" at bounding box center [459, 131] width 96 height 9
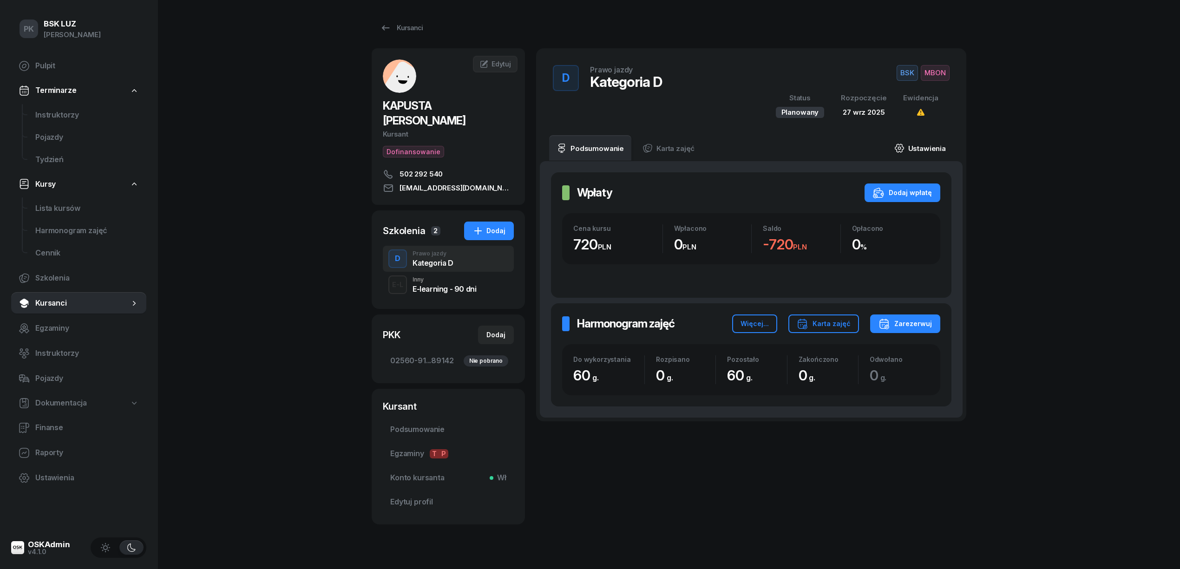
click at [921, 150] on link "Ustawienia" at bounding box center [920, 148] width 66 height 26
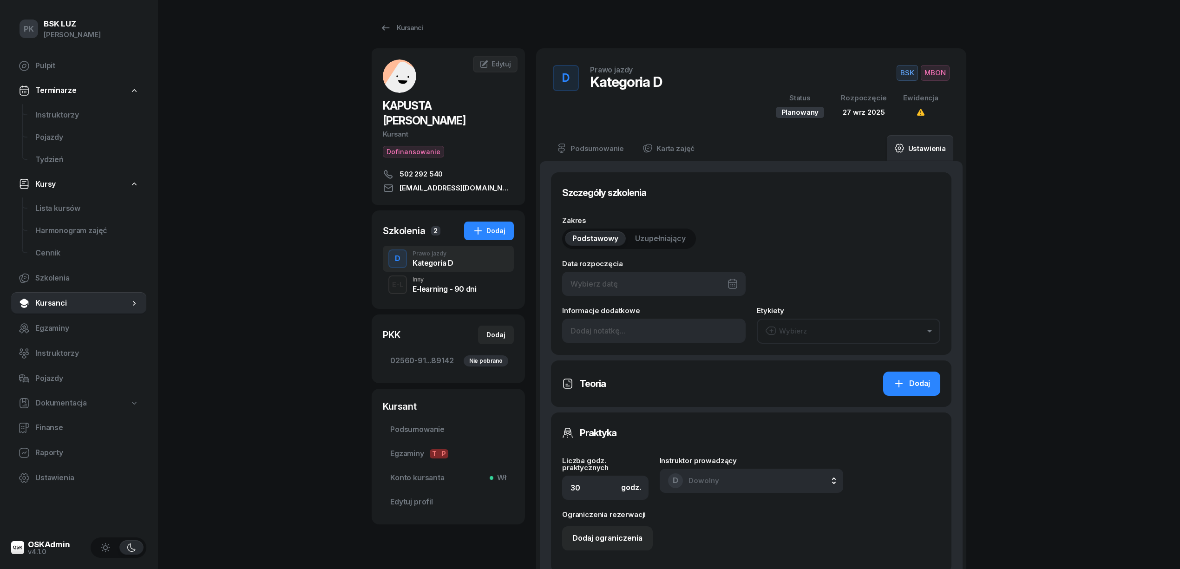
type input "27/09/2025"
type input "60"
type input "02560"
type input "91117"
type input "15993"
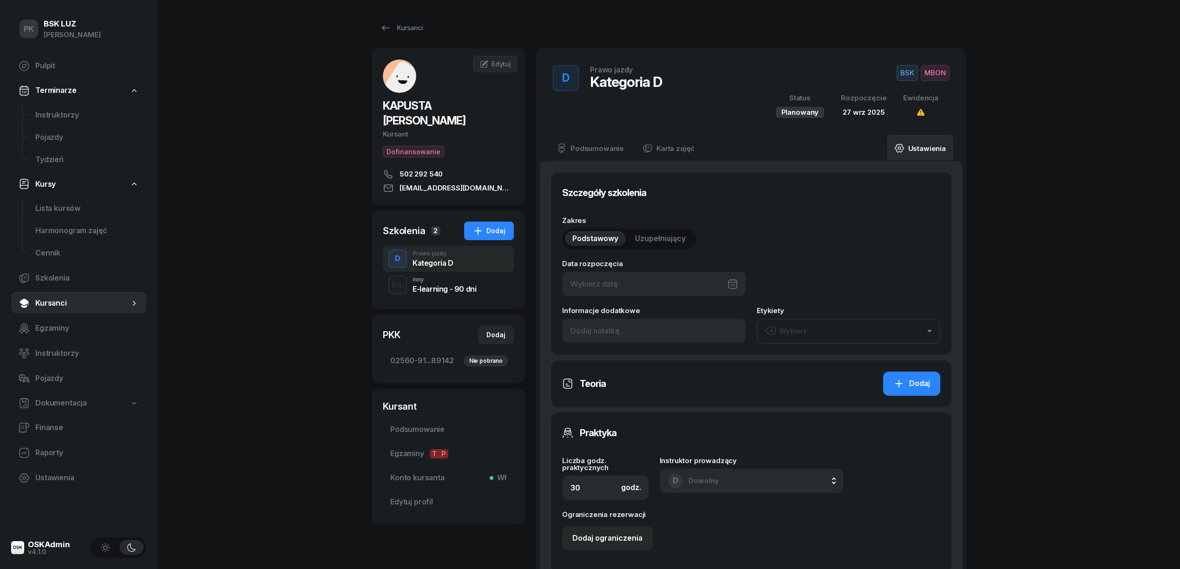
type input "89142"
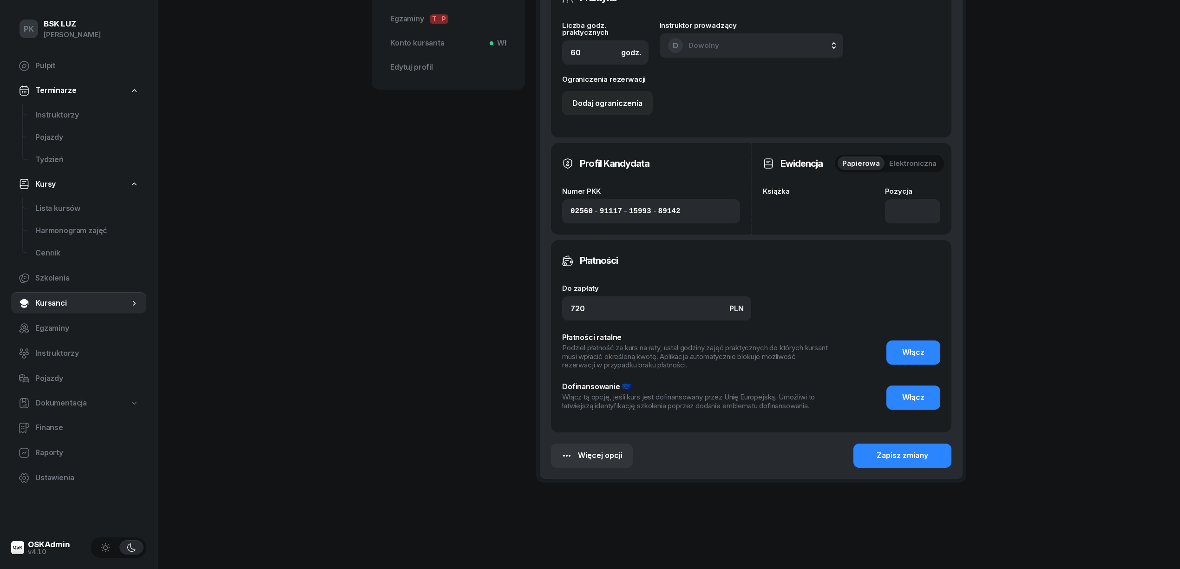
scroll to position [439, 0]
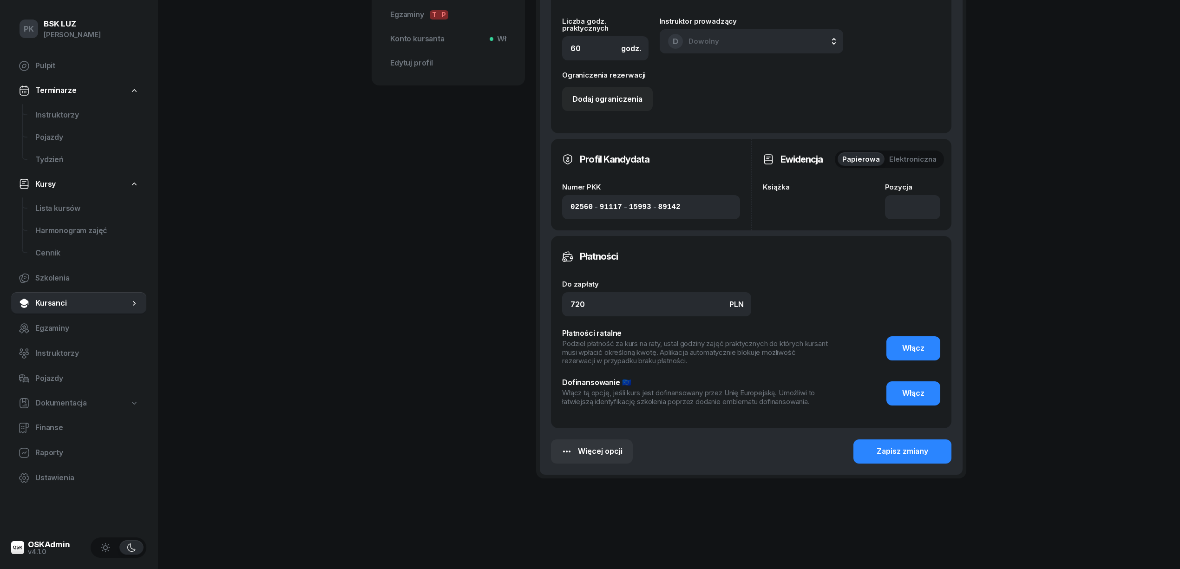
click at [825, 199] on div "Książka" at bounding box center [821, 201] width 117 height 36
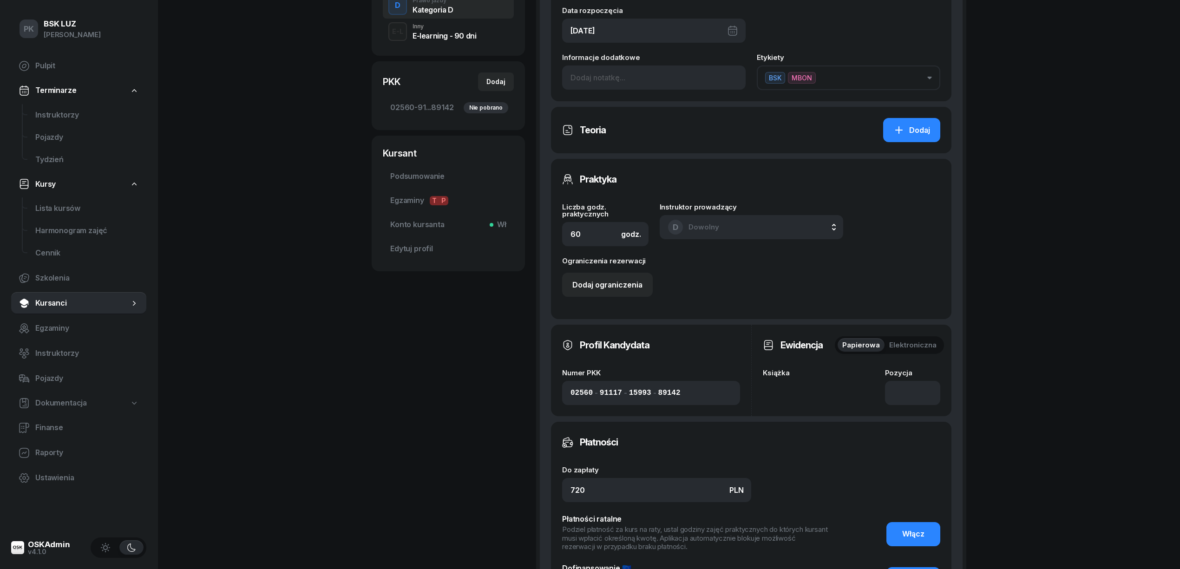
scroll to position [0, 0]
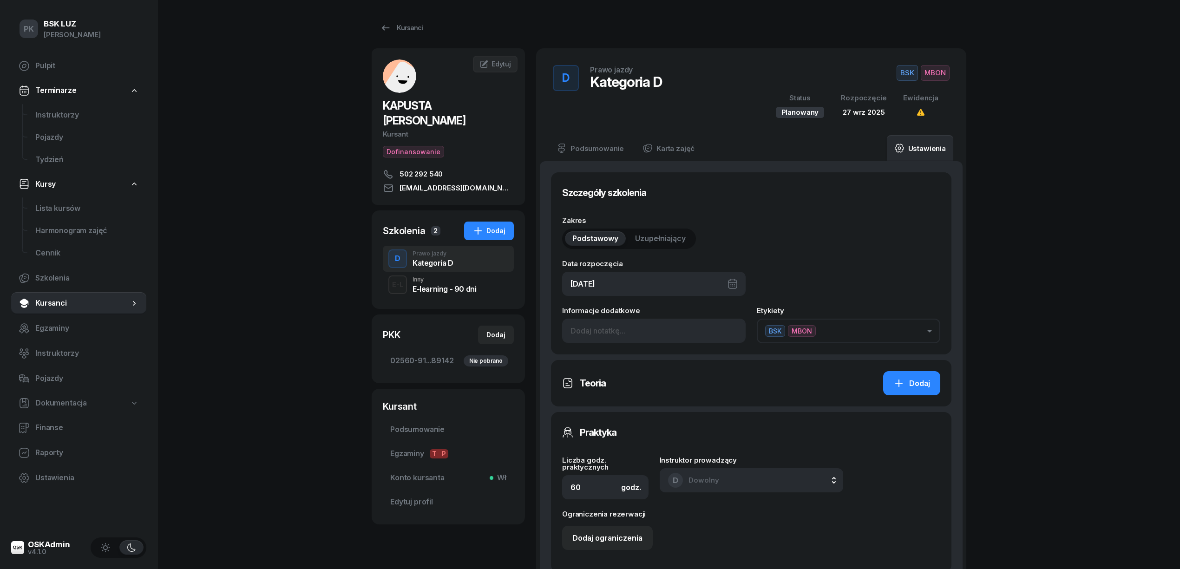
click at [935, 78] on span "MBON" at bounding box center [935, 73] width 29 height 16
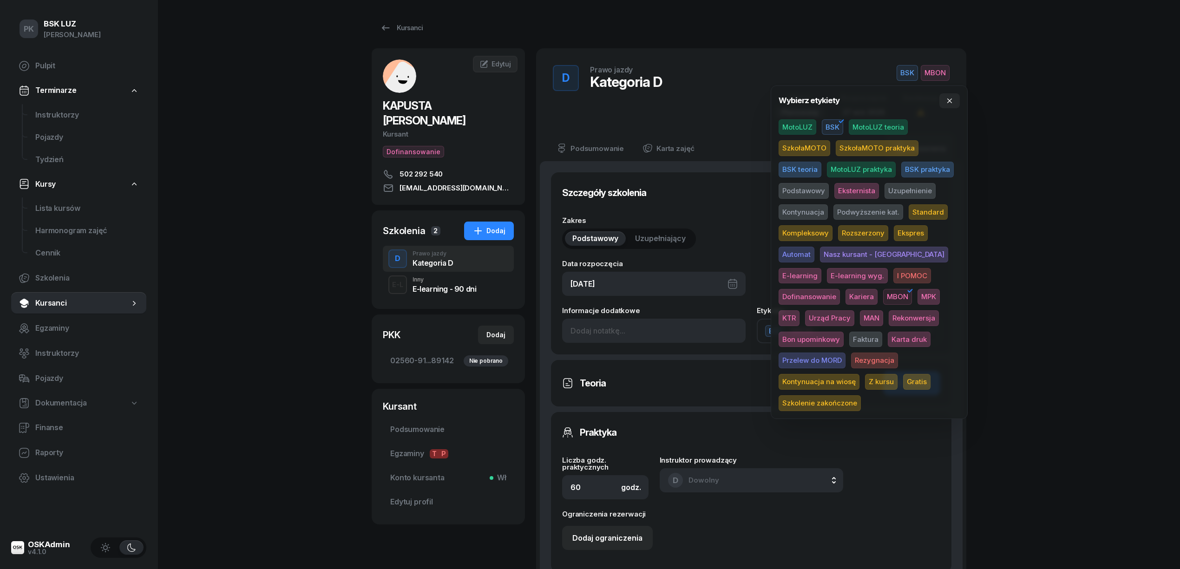
click at [818, 190] on span "Podstawowy" at bounding box center [803, 191] width 50 height 16
click at [1014, 73] on div "PK BSK LUZ Piotr Klimek Pulpit Terminarze Instruktorzy Pojazdy Tydzień Kursy Li…" at bounding box center [590, 504] width 1180 height 1008
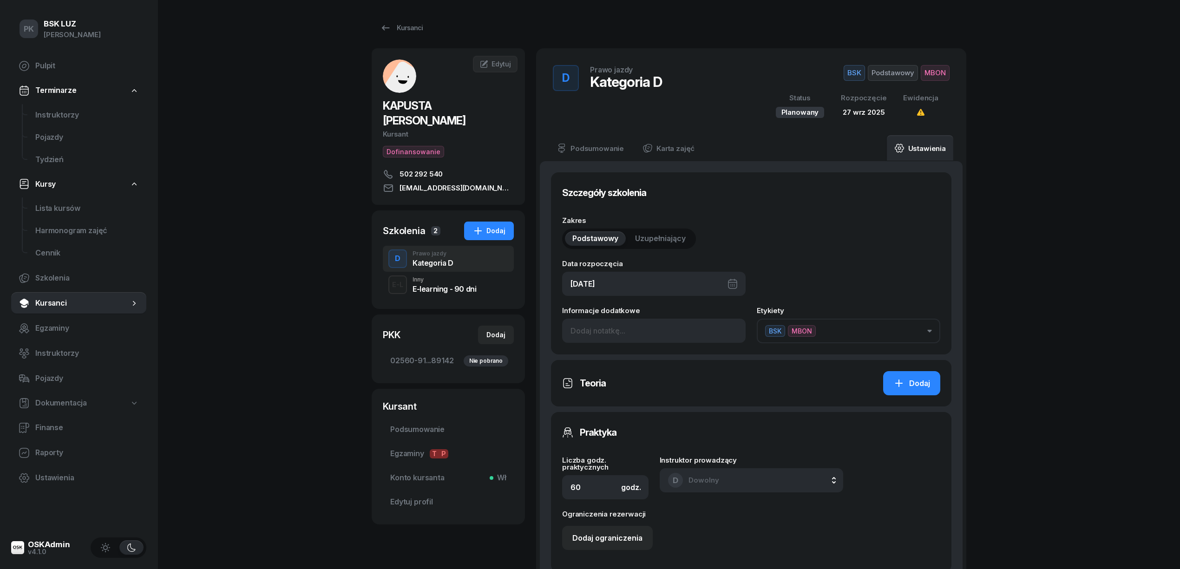
click at [927, 73] on span "MBON" at bounding box center [935, 73] width 29 height 16
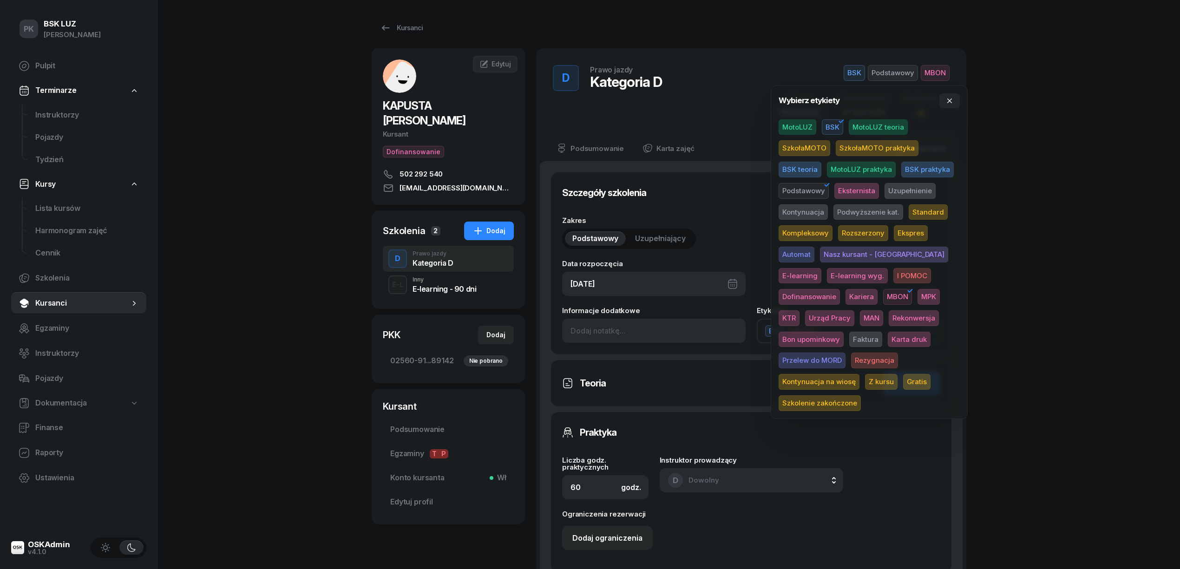
click at [840, 289] on span "Dofinansowanie" at bounding box center [808, 297] width 61 height 16
click at [1033, 194] on div "PK BSK LUZ Piotr Klimek Pulpit Terminarze Instruktorzy Pojazdy Tydzień Kursy Li…" at bounding box center [590, 504] width 1180 height 1008
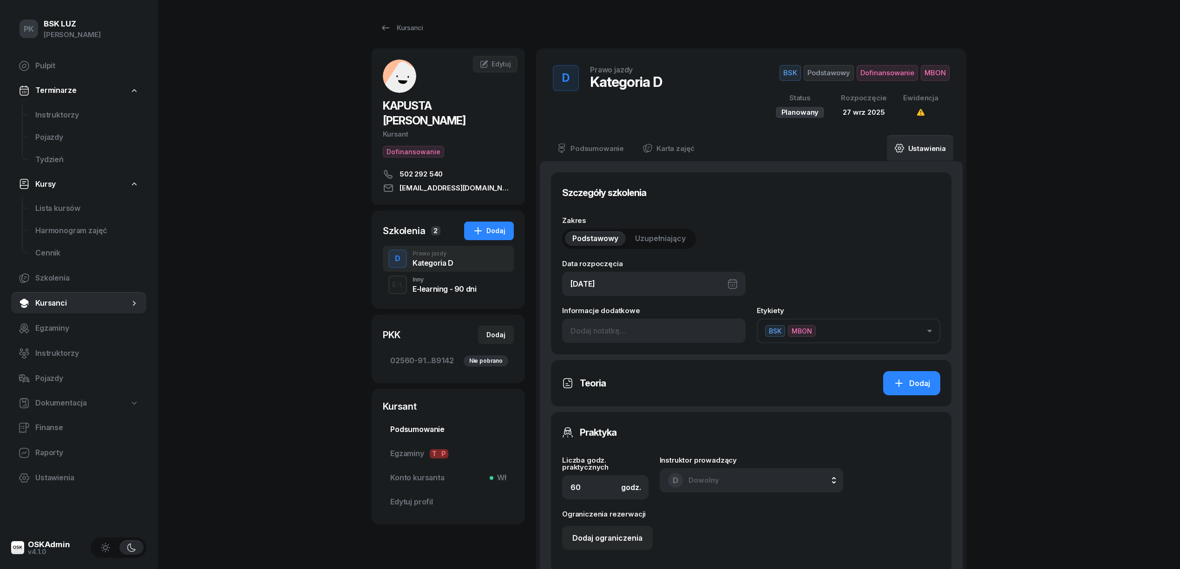
click at [447, 424] on span "Podsumowanie" at bounding box center [448, 430] width 116 height 12
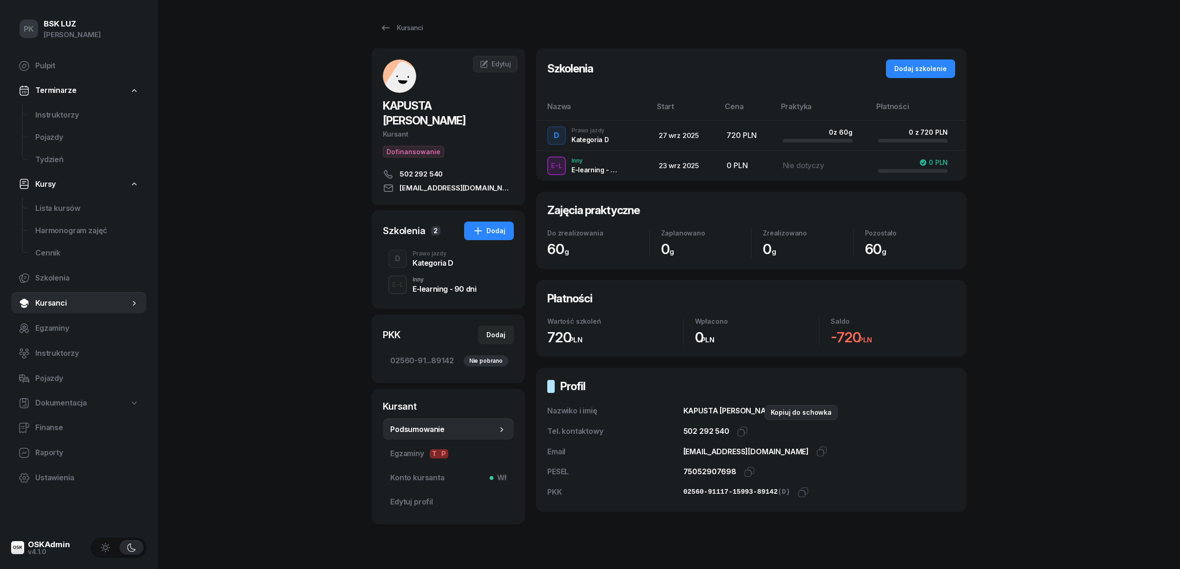
click at [786, 413] on icon "button" at bounding box center [791, 410] width 11 height 11
click at [742, 428] on icon "button" at bounding box center [742, 431] width 11 height 11
click at [820, 449] on icon "button" at bounding box center [823, 450] width 7 height 7
click at [746, 474] on icon "button" at bounding box center [749, 471] width 11 height 11
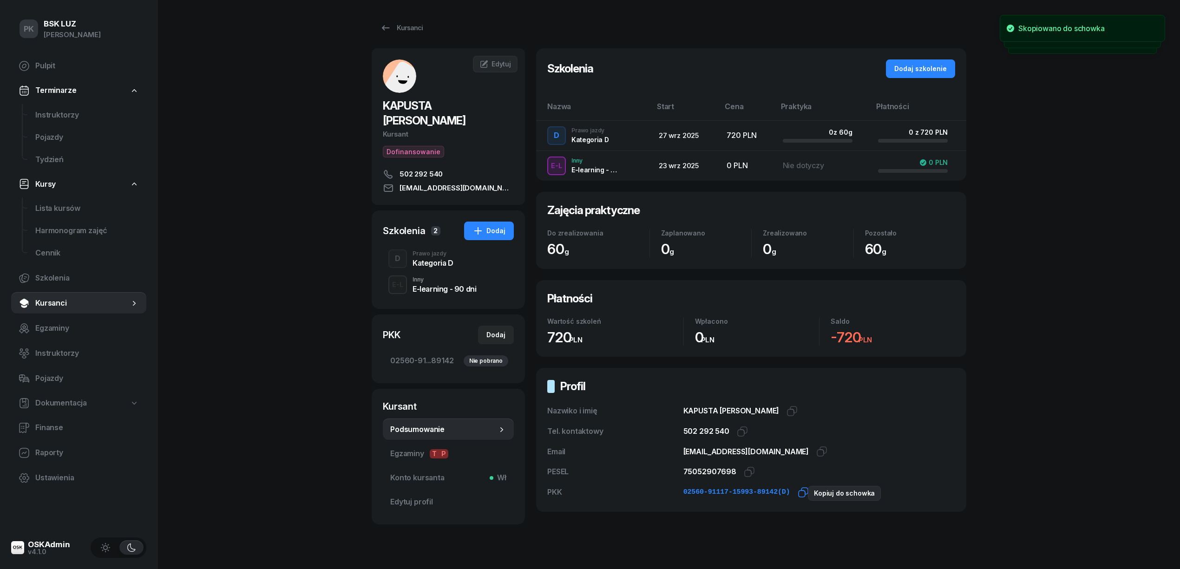
click at [797, 492] on icon "button" at bounding box center [802, 492] width 11 height 11
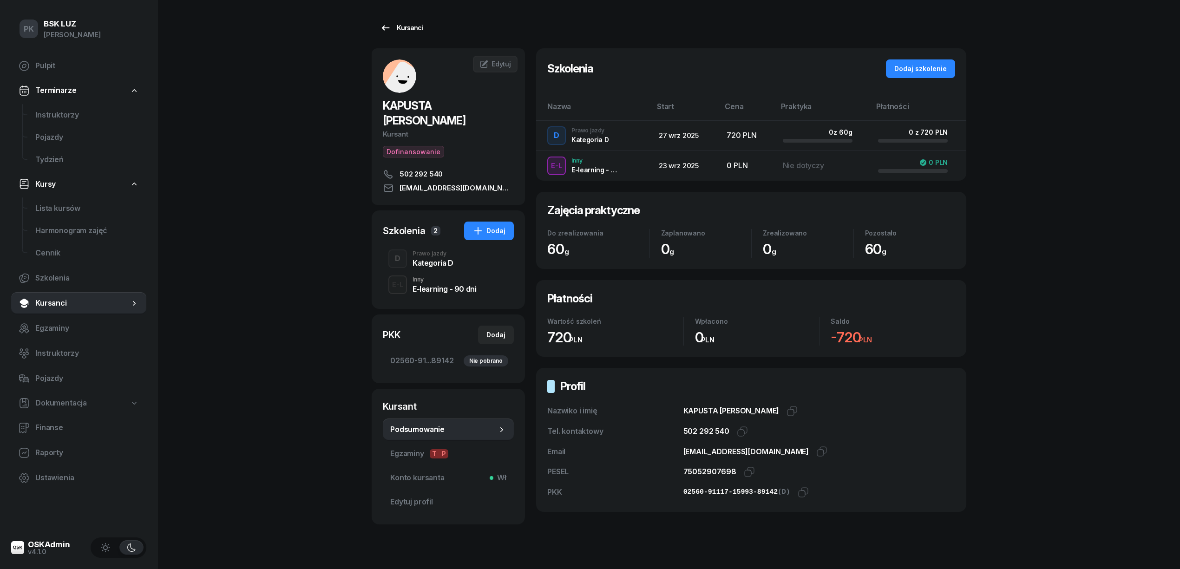
click at [415, 27] on div "Kursanci" at bounding box center [401, 27] width 43 height 11
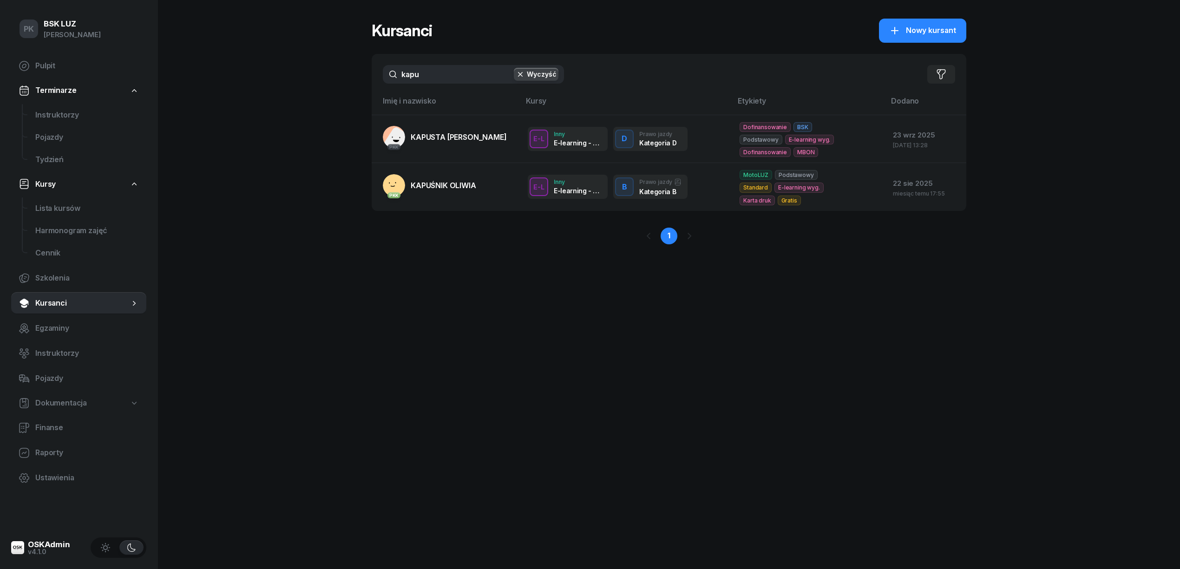
drag, startPoint x: 441, startPoint y: 82, endPoint x: 392, endPoint y: 79, distance: 48.8
click at [392, 79] on input "kapu" at bounding box center [473, 74] width 181 height 19
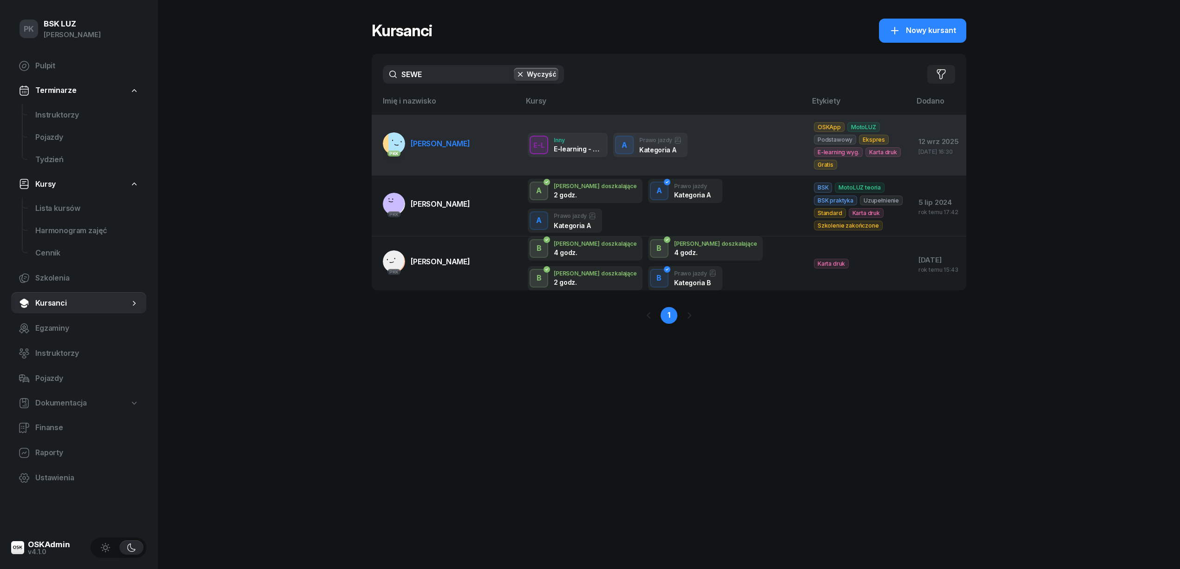
type input "SEWE"
click at [428, 148] on span "SEWERYN KAMIL" at bounding box center [440, 143] width 59 height 9
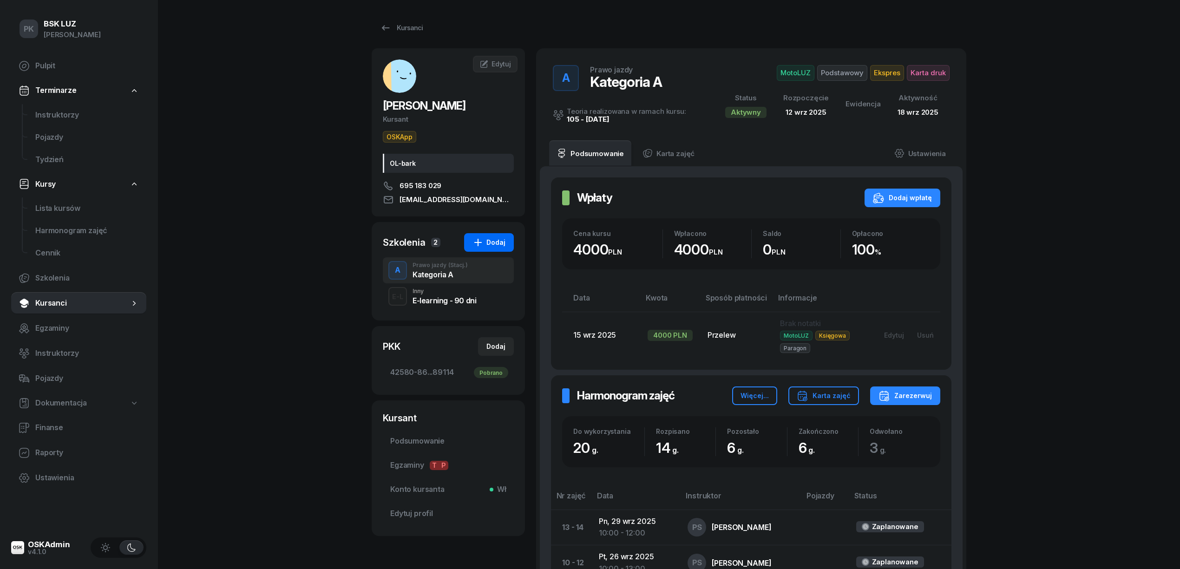
click at [485, 247] on div "Dodaj" at bounding box center [488, 242] width 33 height 11
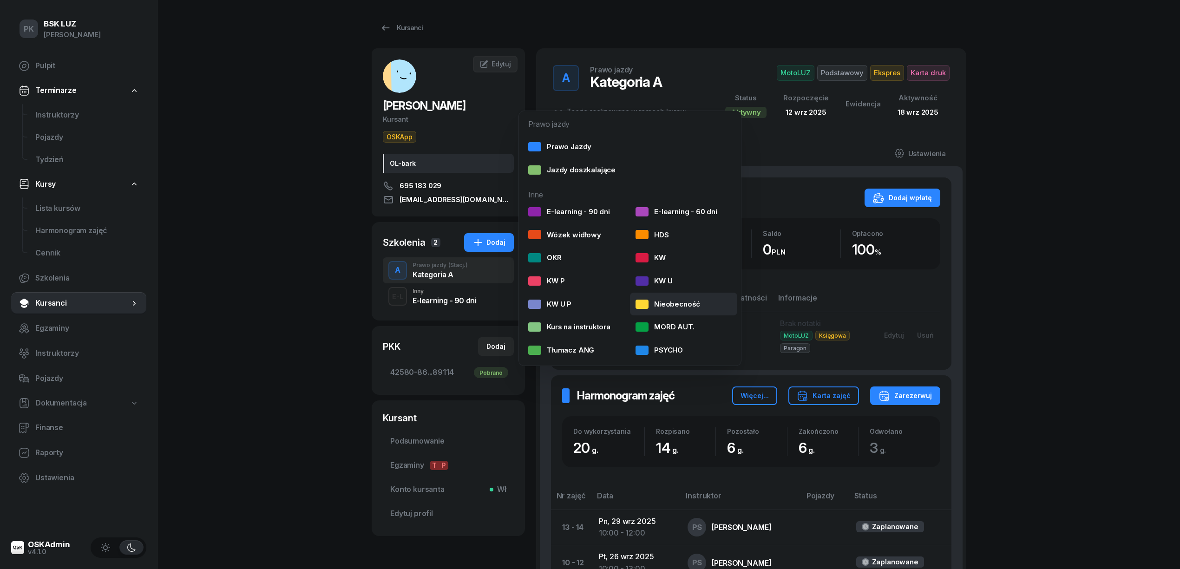
click at [634, 311] on link "Nieobecność" at bounding box center [683, 304] width 107 height 23
select select
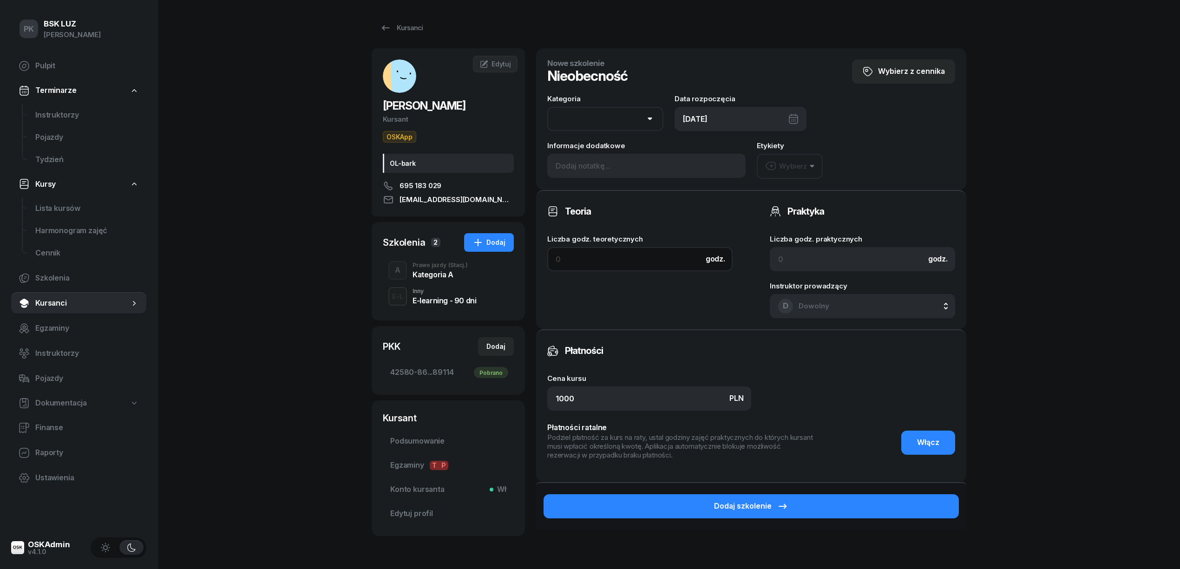
drag, startPoint x: 588, startPoint y: 259, endPoint x: 569, endPoint y: 255, distance: 18.5
click at [569, 255] on input at bounding box center [639, 259] width 185 height 24
type input "150"
drag, startPoint x: 564, startPoint y: 255, endPoint x: 439, endPoint y: 251, distance: 125.0
click at [439, 251] on div "SEWERYN KAMIL Kursant OSKApp OL-bark 695 183 029 kamil259@gmail.com KS KAMIL SE…" at bounding box center [669, 313] width 595 height 531
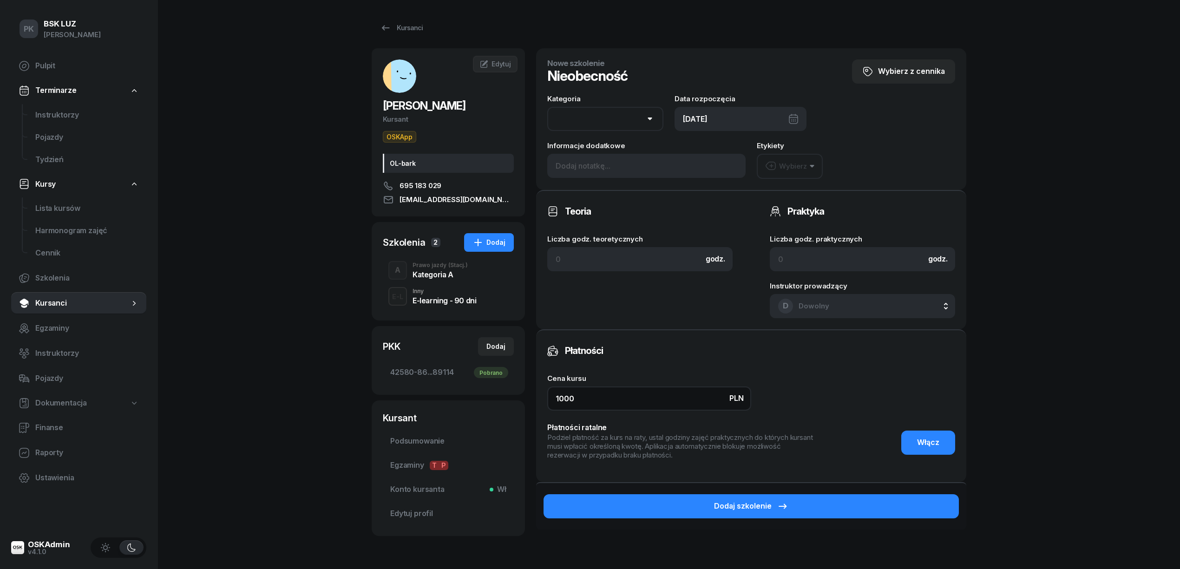
drag, startPoint x: 585, startPoint y: 394, endPoint x: 500, endPoint y: 397, distance: 85.0
click at [501, 397] on div "SEWERYN KAMIL Kursant OSKApp OL-bark 695 183 029 kamil259@gmail.com KS KAMIL SE…" at bounding box center [669, 313] width 595 height 531
type input "150"
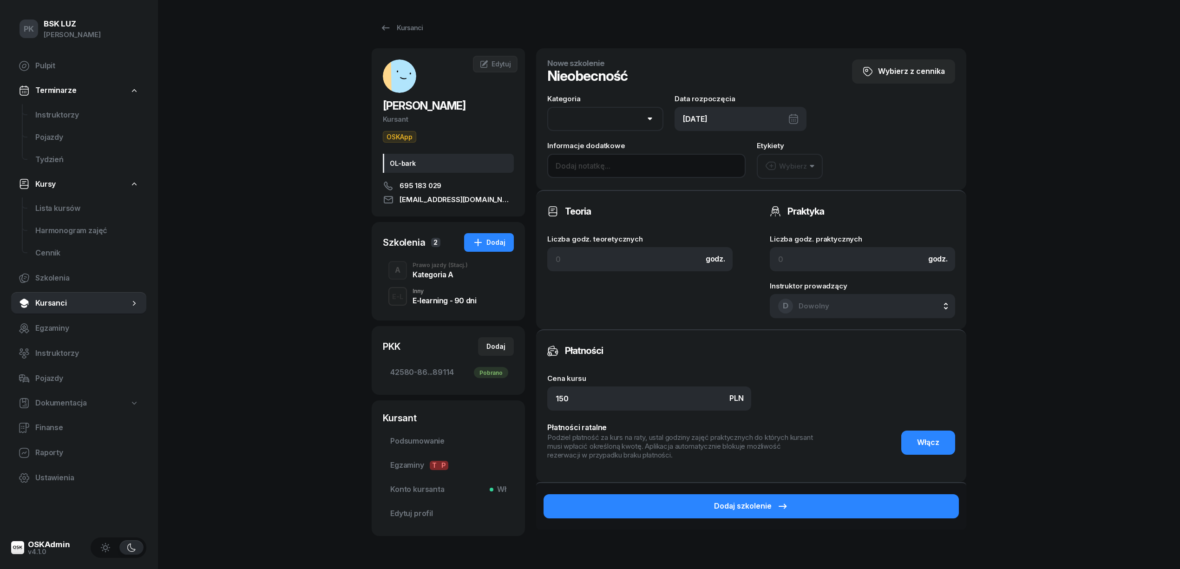
click at [579, 166] on input at bounding box center [646, 166] width 198 height 24
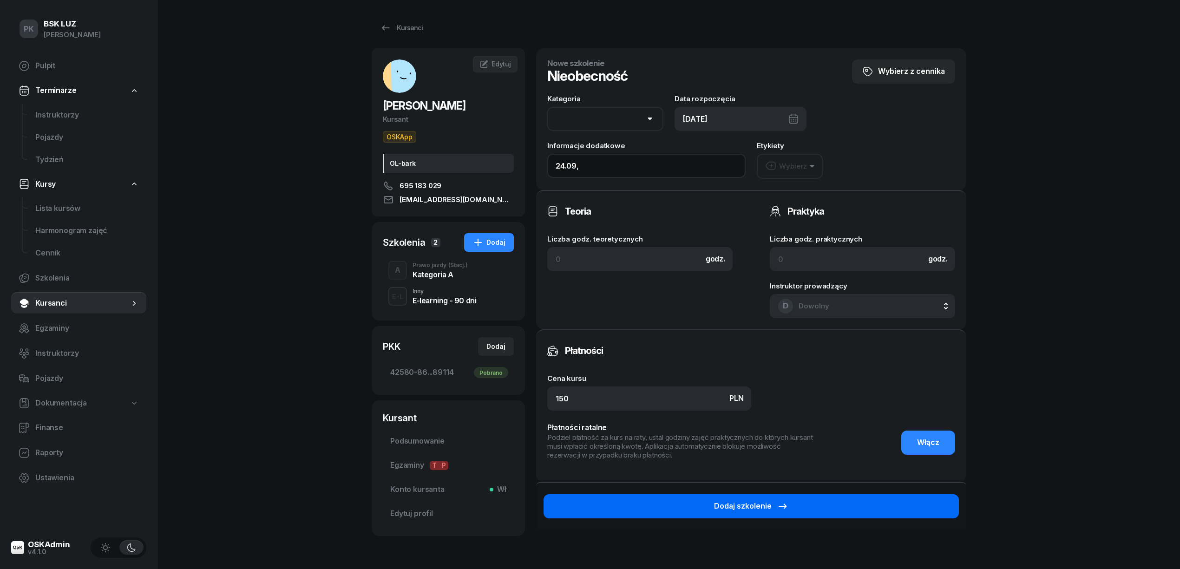
type input "24.09,"
click at [762, 508] on div "Dodaj szkolenie" at bounding box center [751, 506] width 74 height 12
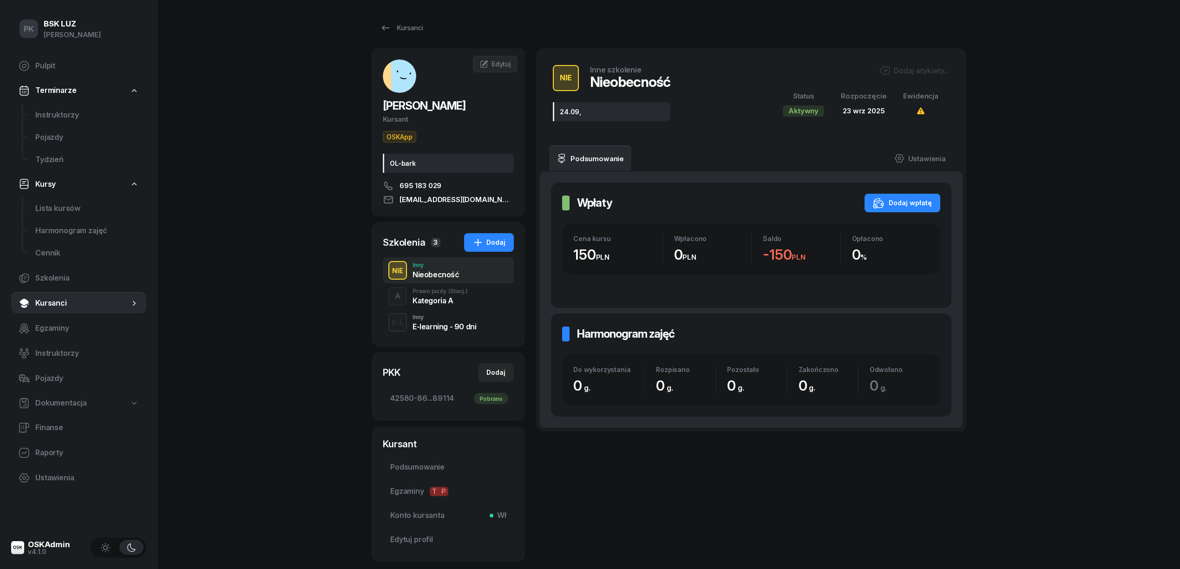
click at [907, 71] on div "Dodaj etykiety..." at bounding box center [914, 70] width 70 height 11
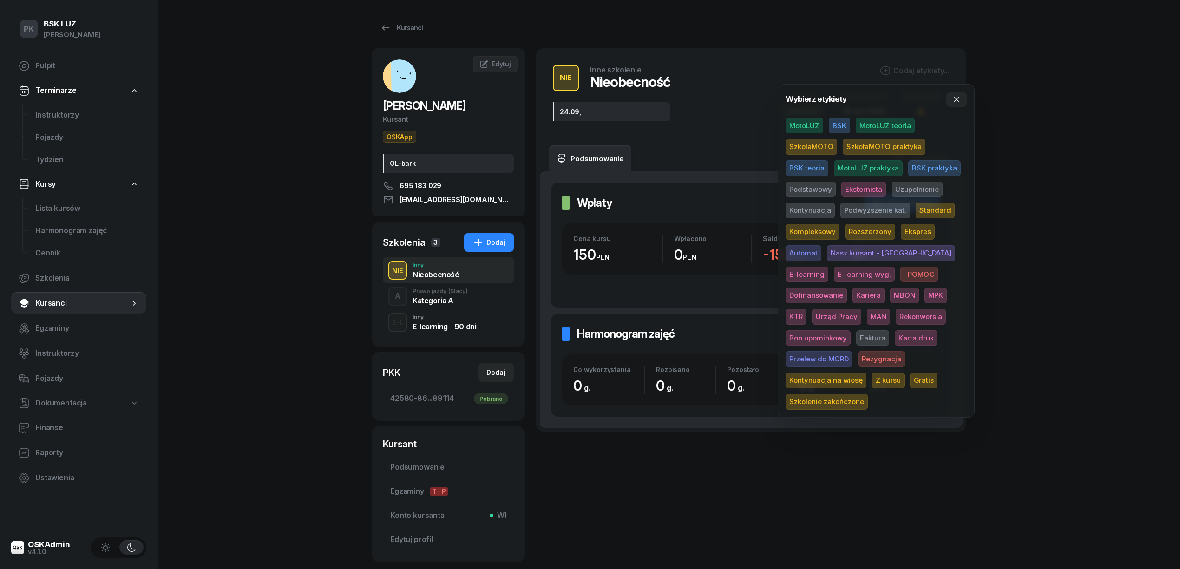
click at [813, 130] on span "MotoLUZ" at bounding box center [804, 126] width 38 height 16
click at [405, 30] on div "Kursanci" at bounding box center [401, 27] width 43 height 11
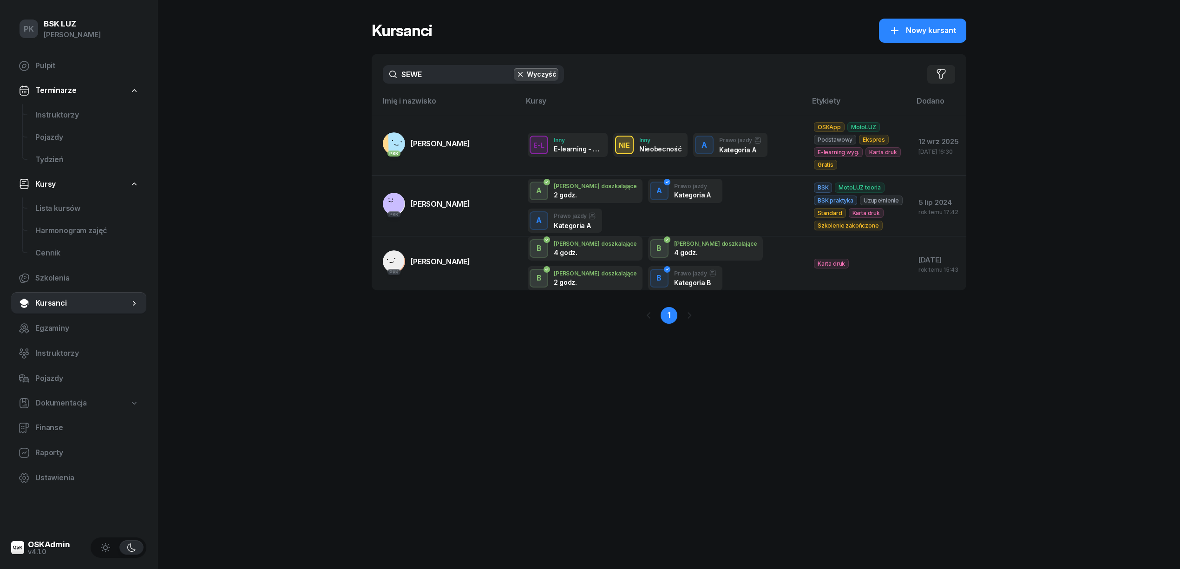
drag, startPoint x: 409, startPoint y: 76, endPoint x: 389, endPoint y: 77, distance: 20.0
click at [389, 77] on input "SEWE" at bounding box center [473, 74] width 181 height 19
click at [428, 69] on input "SEWE" at bounding box center [473, 74] width 181 height 19
drag, startPoint x: 436, startPoint y: 72, endPoint x: 394, endPoint y: 70, distance: 41.8
click at [394, 70] on input "SEWE" at bounding box center [473, 74] width 181 height 19
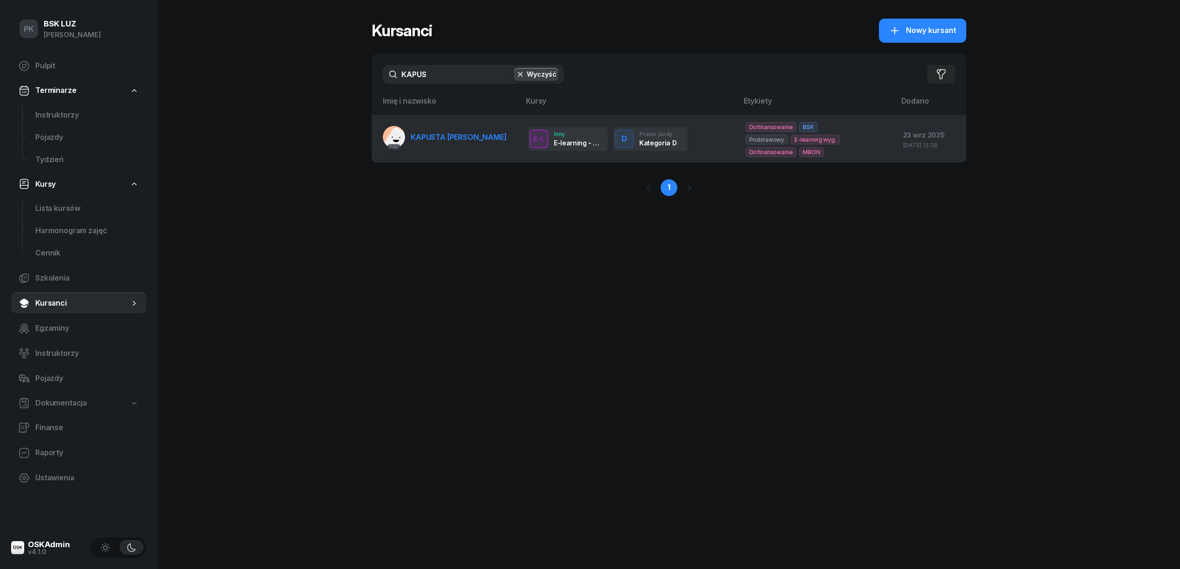
type input "KAPUS"
click at [450, 134] on span "KAPUSTA PIOTR" at bounding box center [459, 136] width 96 height 9
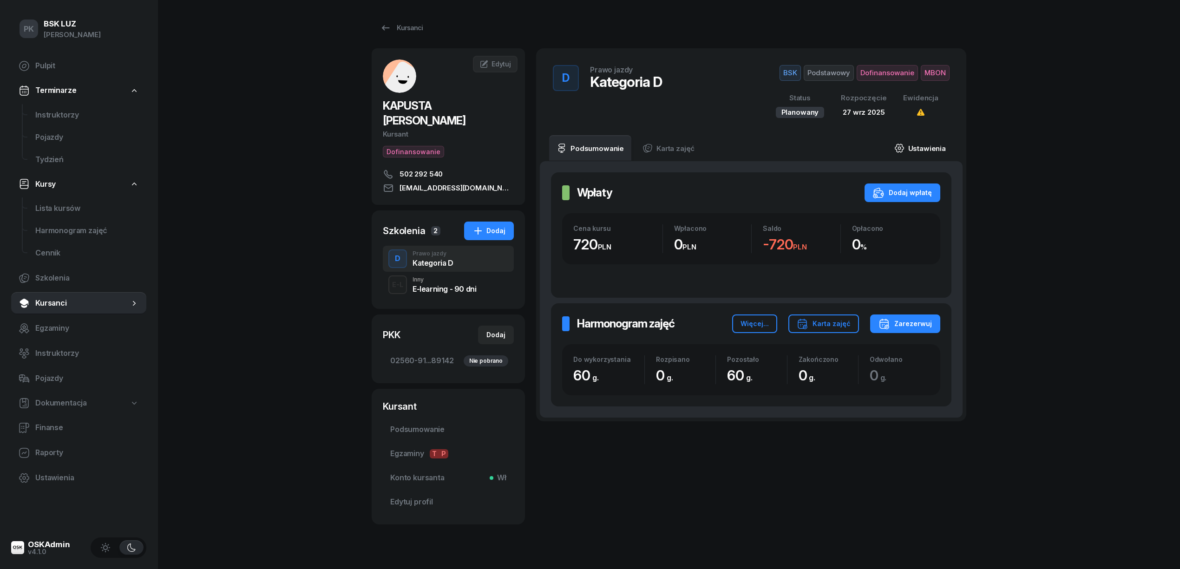
click at [926, 146] on link "Ustawienia" at bounding box center [920, 148] width 66 height 26
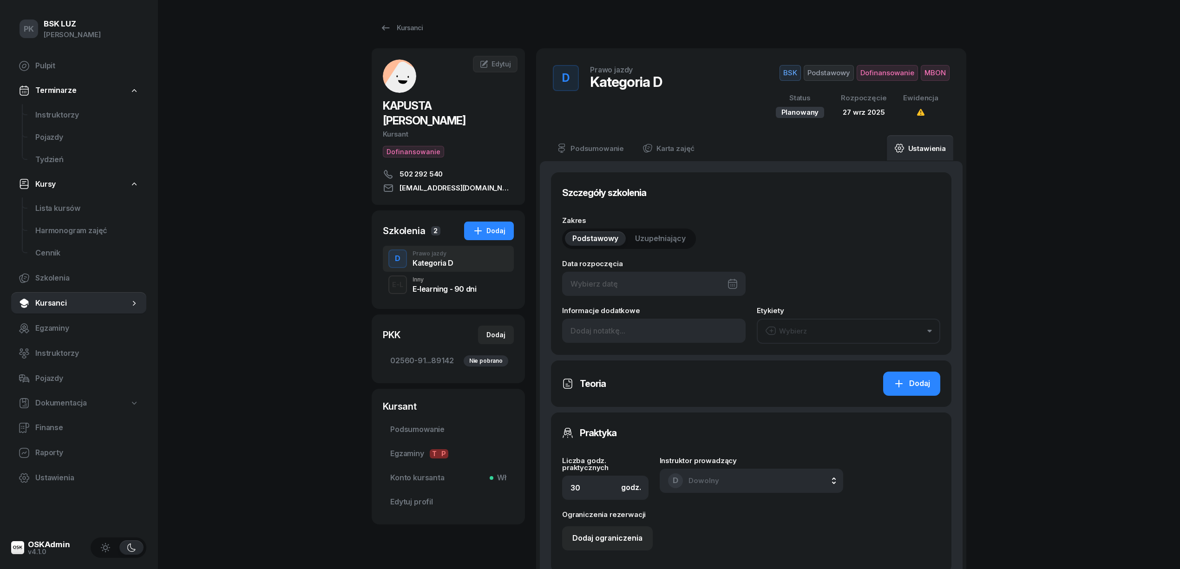
type input "27/09/2025"
type input "60"
type input "02560"
type input "91117"
type input "15993"
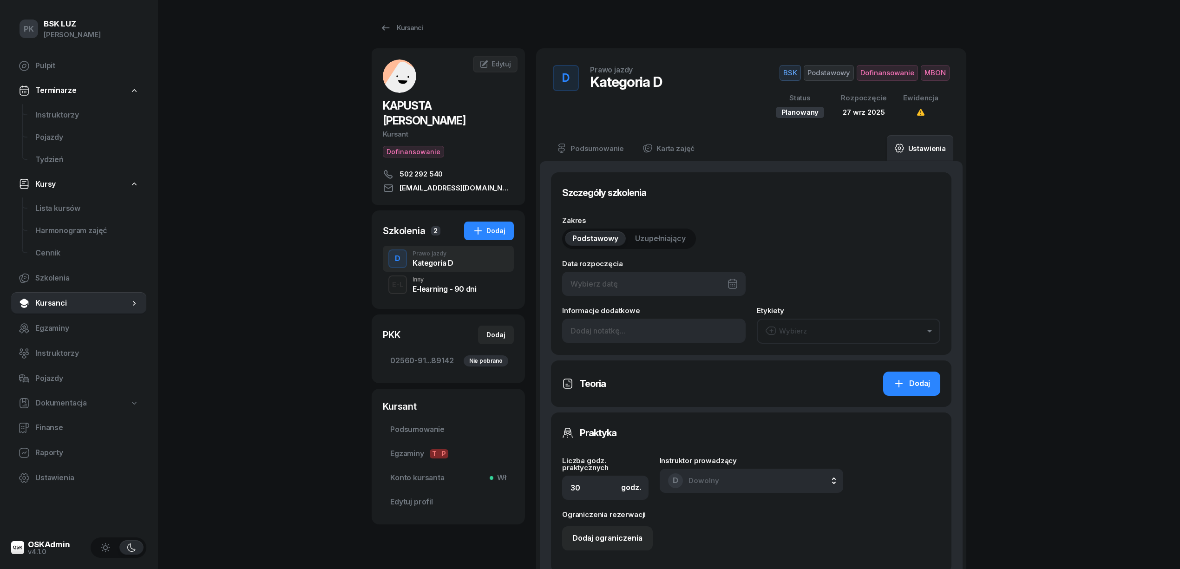
type input "89142"
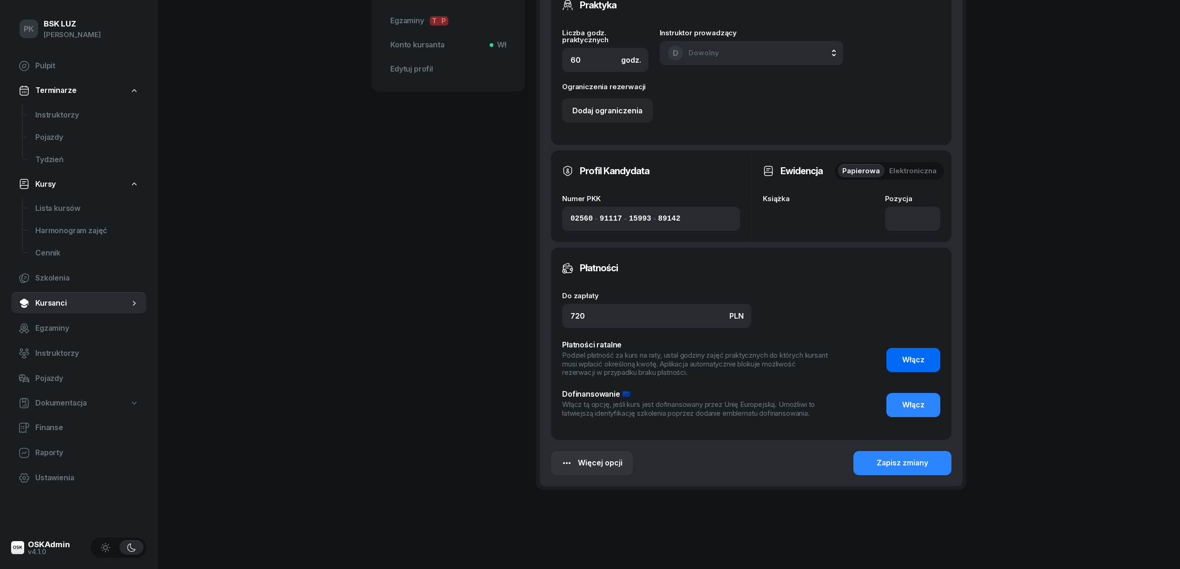
scroll to position [433, 0]
click at [911, 399] on span "Włącz" at bounding box center [913, 405] width 22 height 12
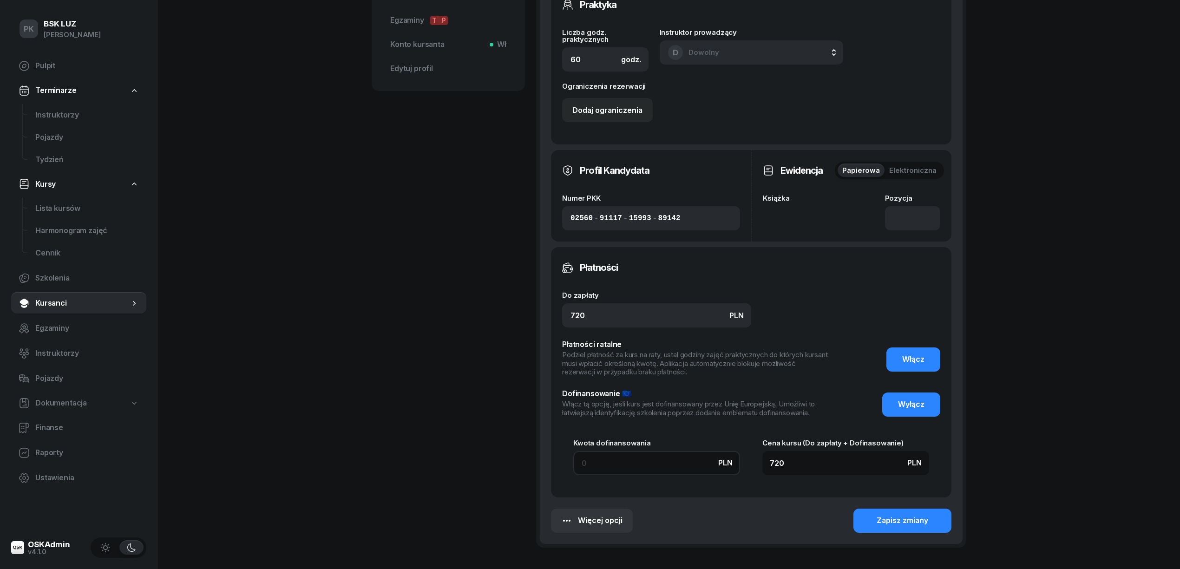
click at [626, 464] on input at bounding box center [656, 463] width 167 height 24
type input "9"
type input "729"
type input "97"
type input "817"
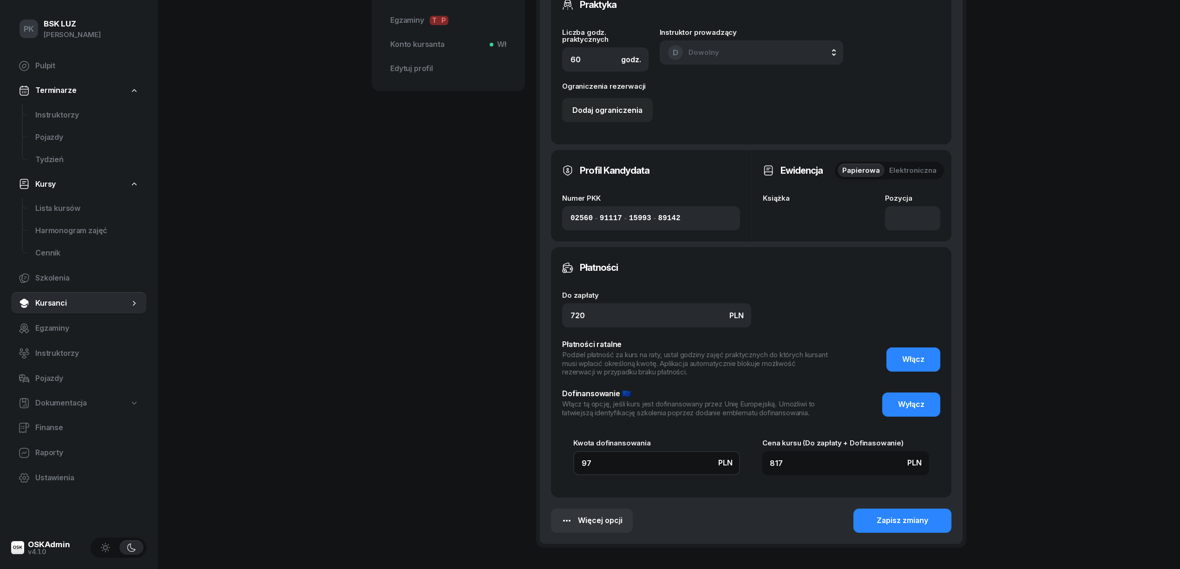
type input "970"
type input "1690"
type input "9700"
type input "10420"
type input "970"
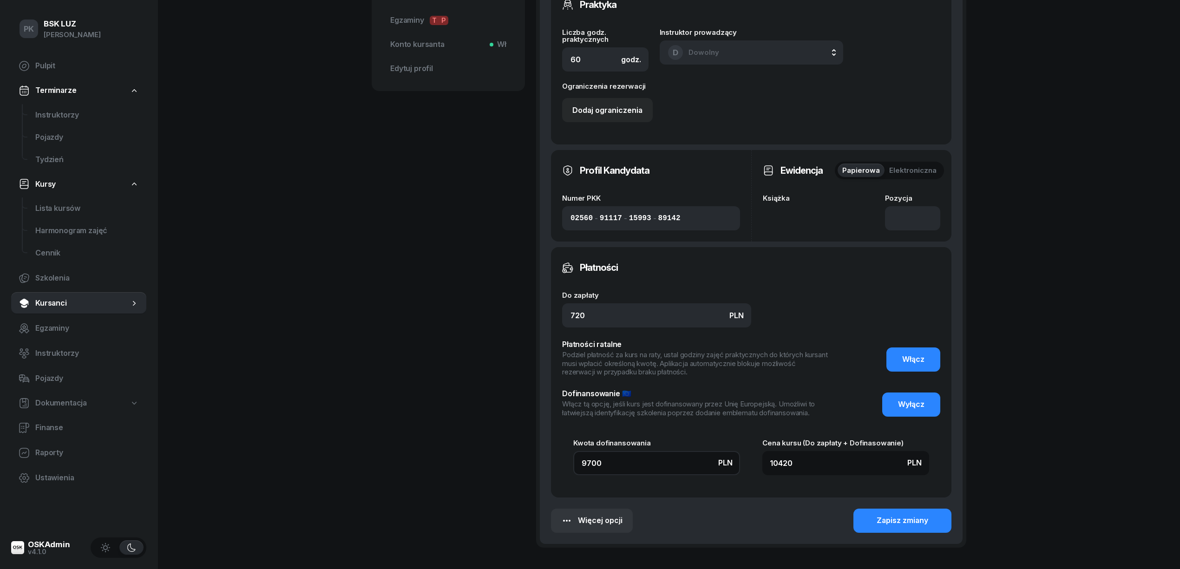
type input "1690"
type input "97"
type input "817"
type input "9"
type input "729"
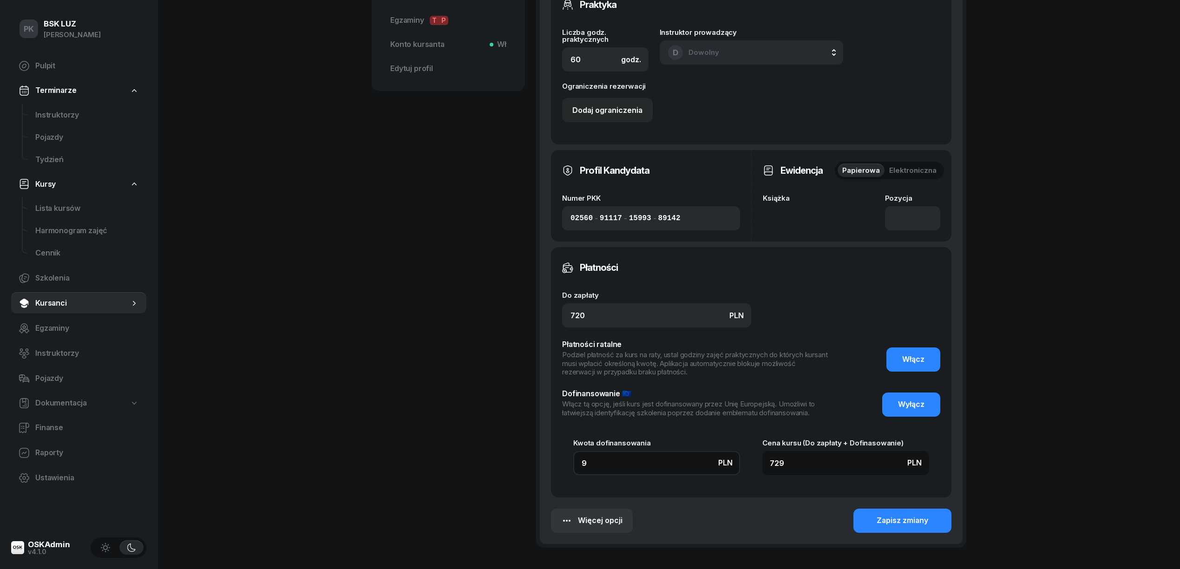
type input "90"
type input "810"
type input "900"
type input "1620"
type input "9000"
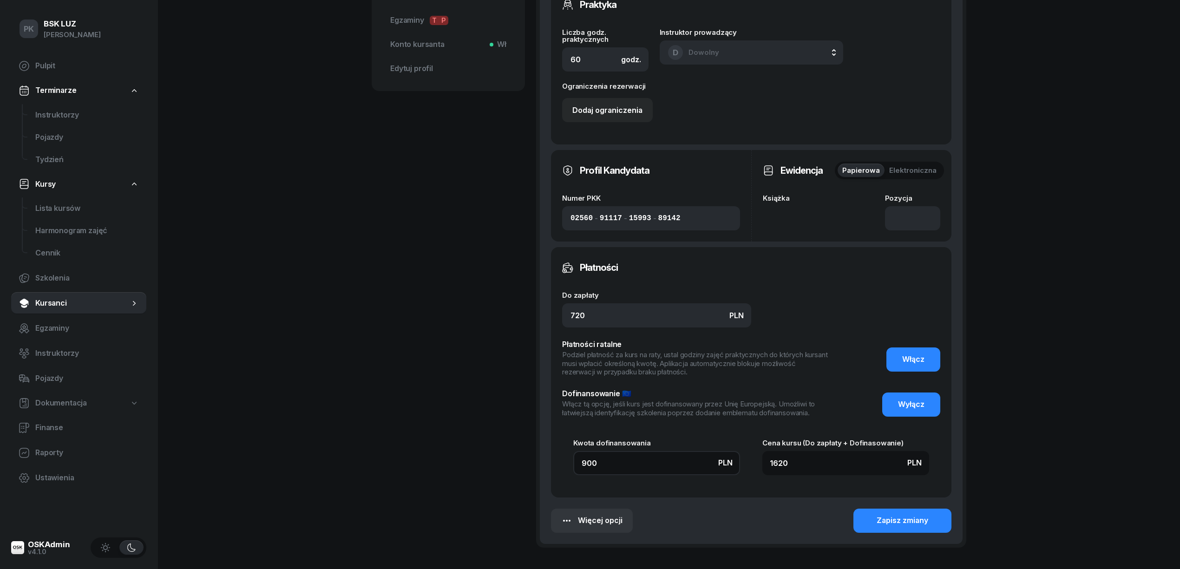
type input "9720"
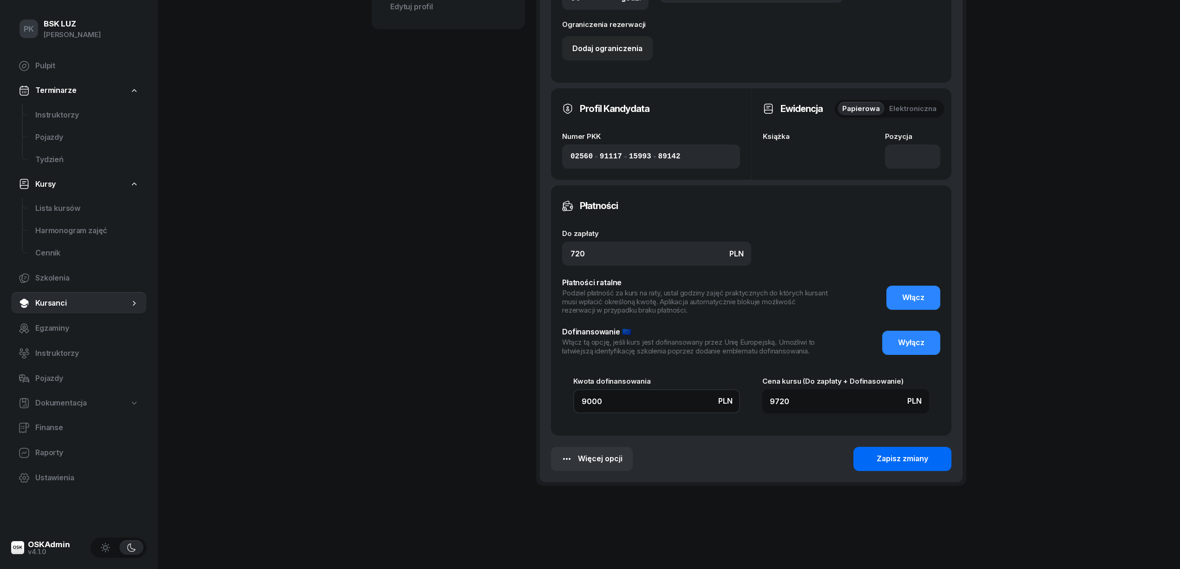
type input "9000"
click at [890, 459] on div "Zapisz zmiany" at bounding box center [902, 459] width 52 height 12
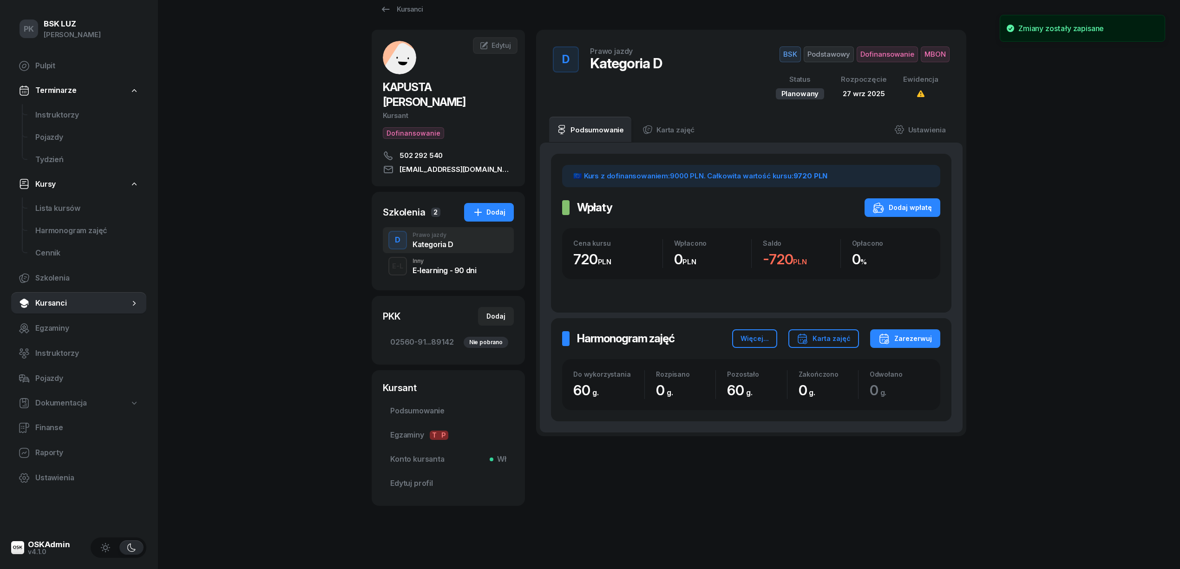
scroll to position [4, 0]
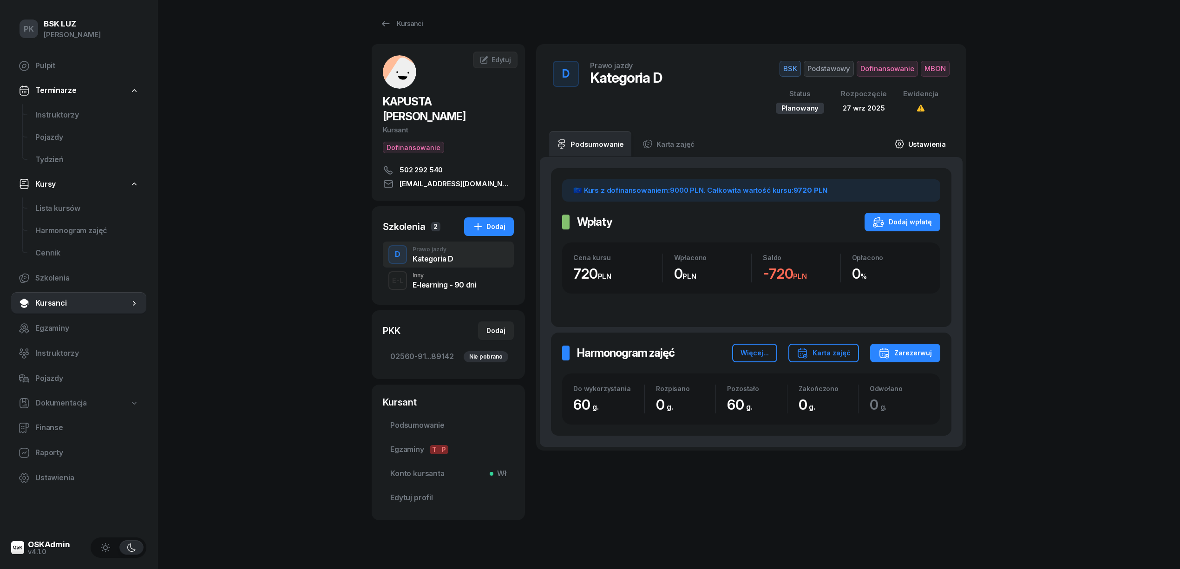
click at [932, 140] on link "Ustawienia" at bounding box center [920, 144] width 66 height 26
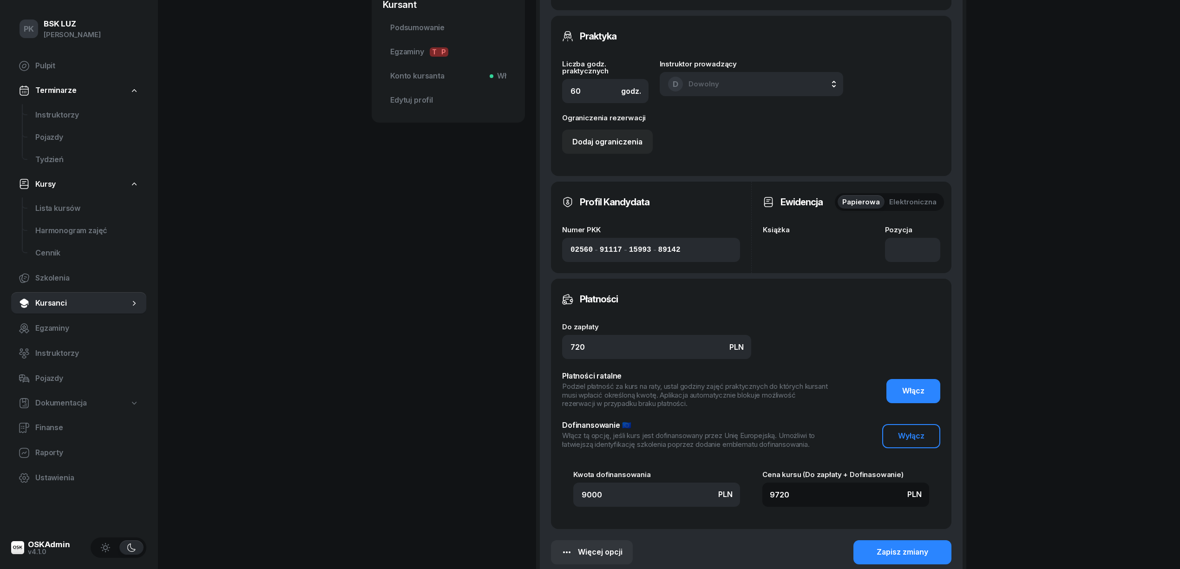
scroll to position [316, 0]
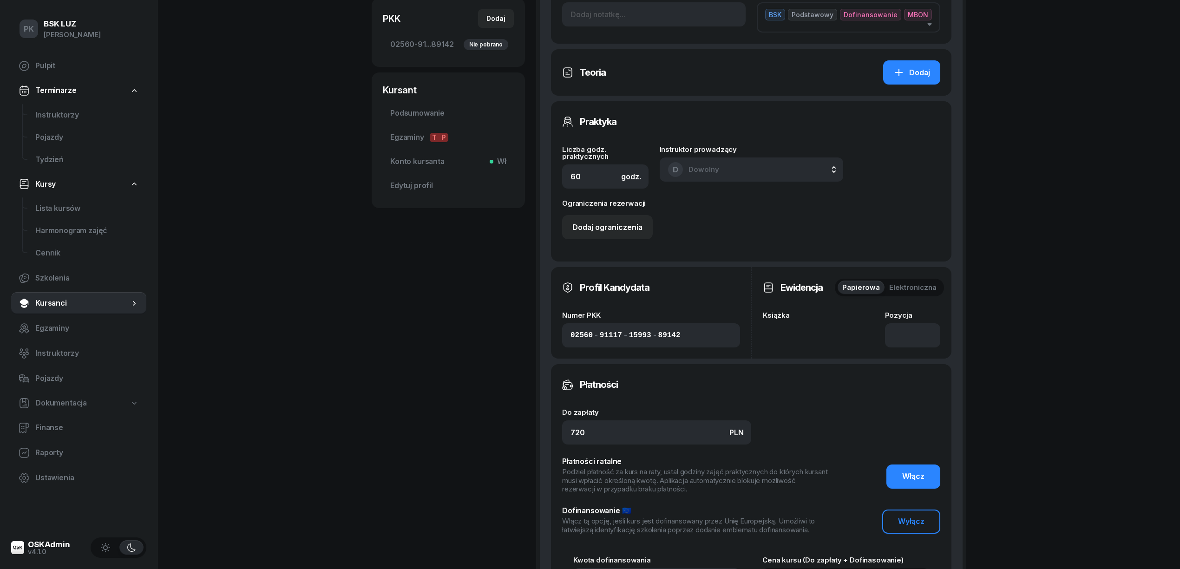
click at [842, 332] on div "Książka" at bounding box center [821, 330] width 117 height 36
click at [779, 331] on div "Książka" at bounding box center [821, 330] width 117 height 36
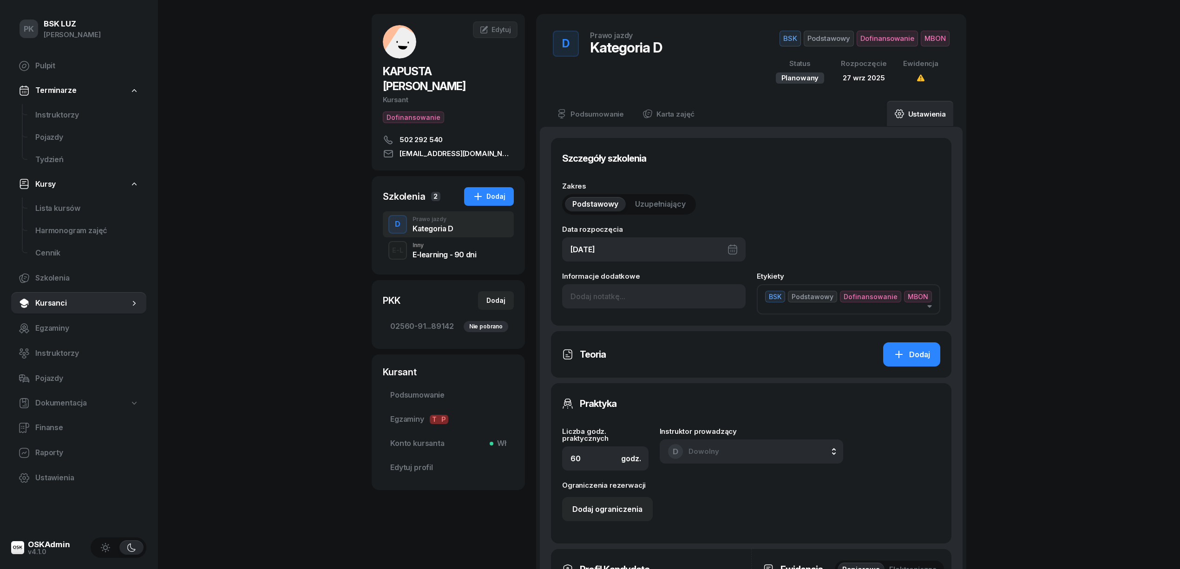
scroll to position [0, 0]
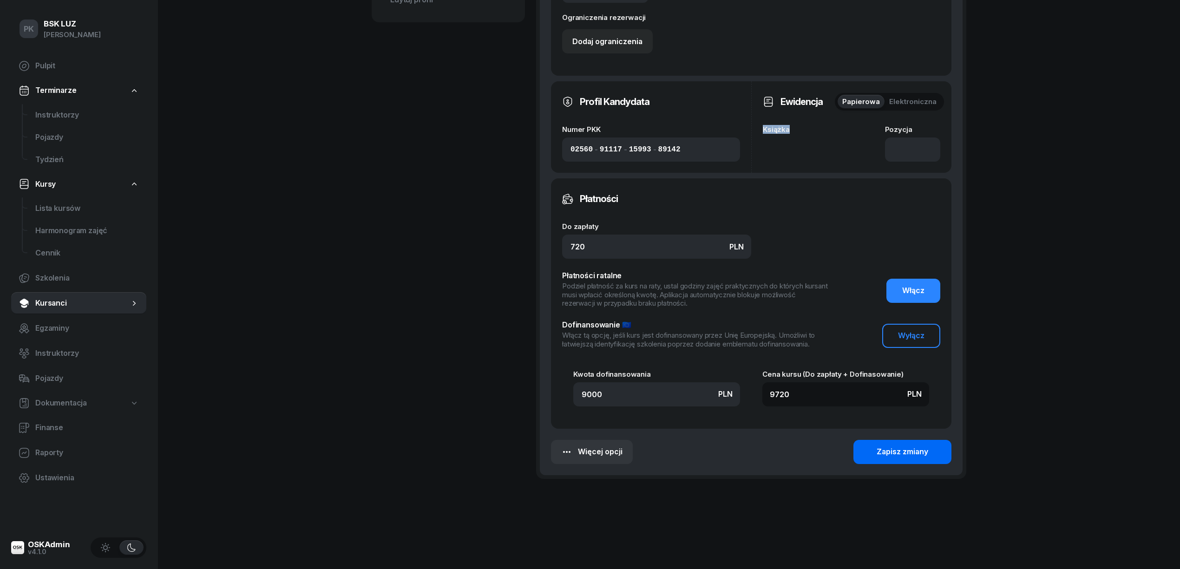
click at [915, 447] on div "Zapisz zmiany" at bounding box center [902, 452] width 52 height 12
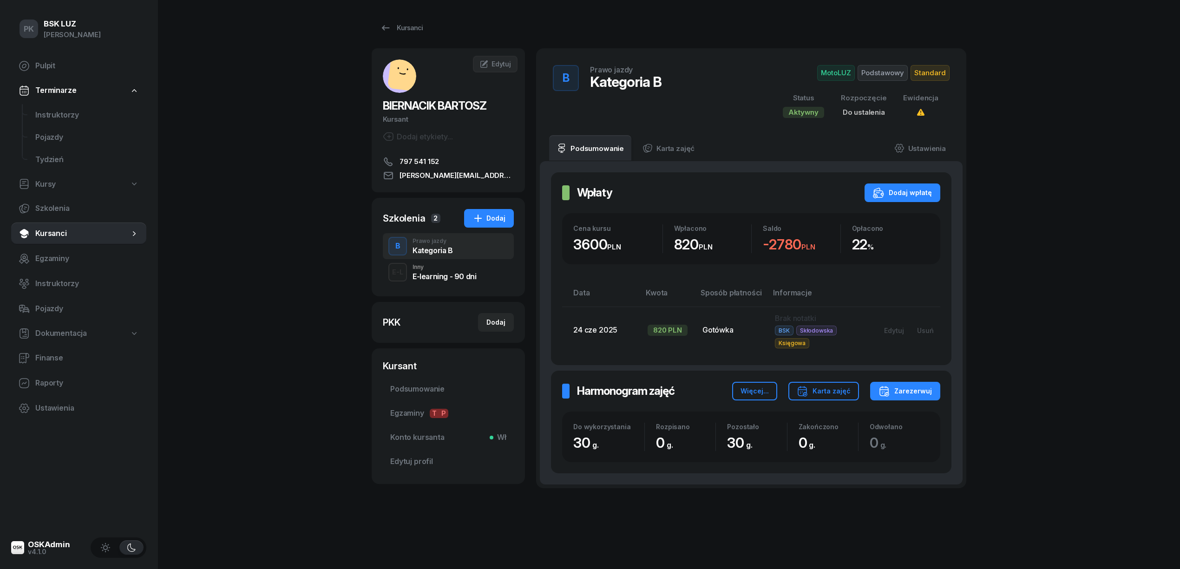
click at [45, 179] on span "Kursy" at bounding box center [45, 184] width 20 height 12
select select
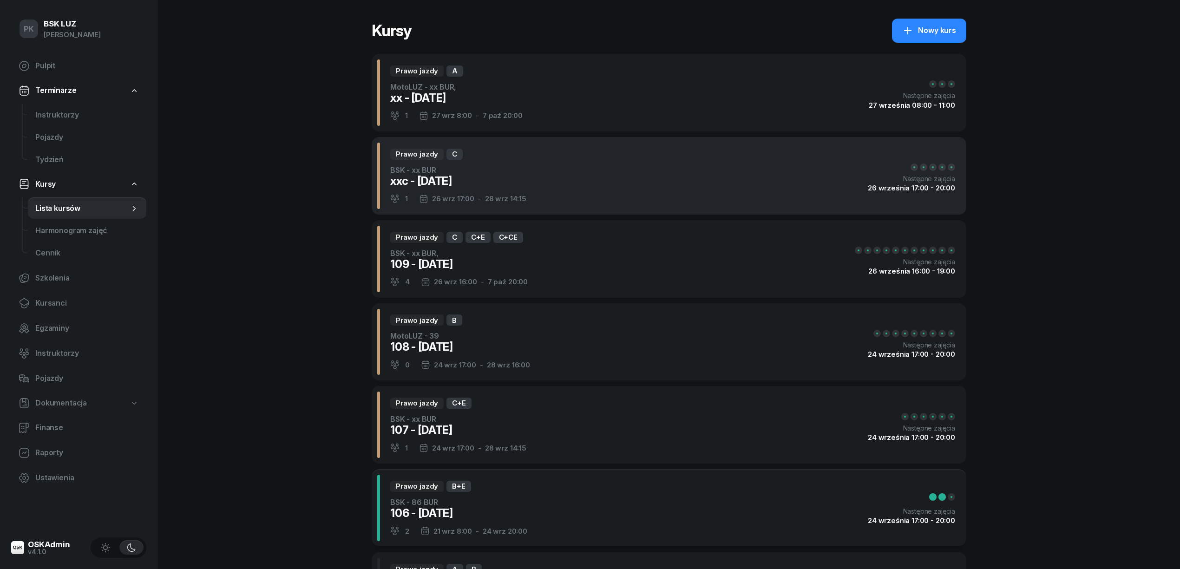
click at [764, 168] on div "Prawo jazdy C BSK - xx BUR xxc - [DATE] 1 [DATE] 17:00 - [DATE] 14:15 Następne …" at bounding box center [669, 176] width 595 height 78
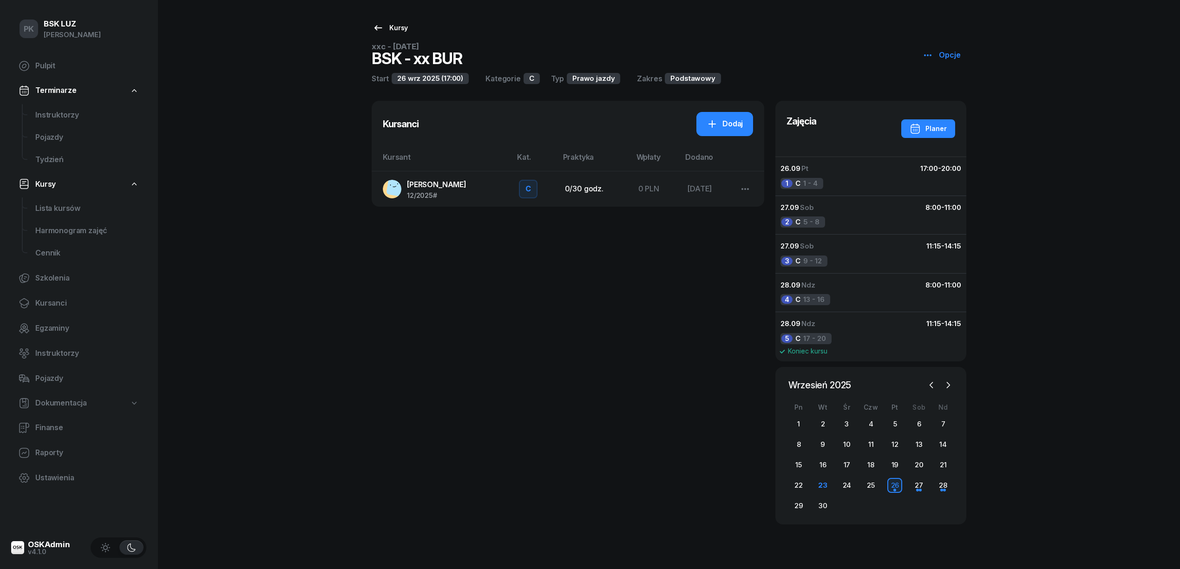
click at [382, 23] on icon at bounding box center [377, 27] width 11 height 11
select select
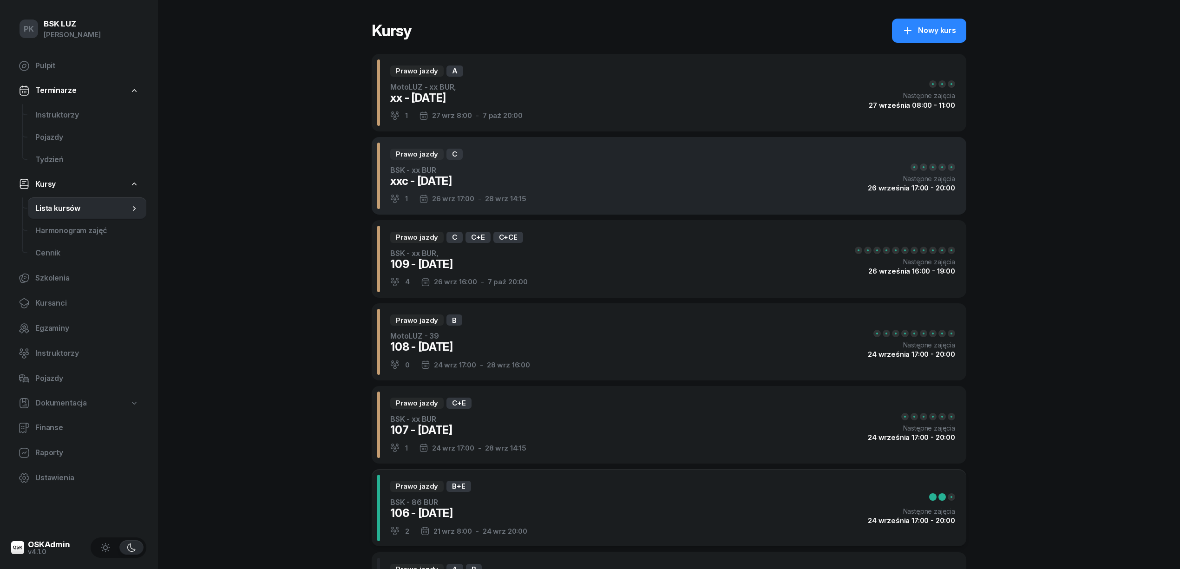
click at [599, 171] on div "Prawo jazdy C BSK - xx BUR xxc - [DATE] 1 [DATE] 17:00 - [DATE] 14:15 Następne …" at bounding box center [669, 176] width 595 height 78
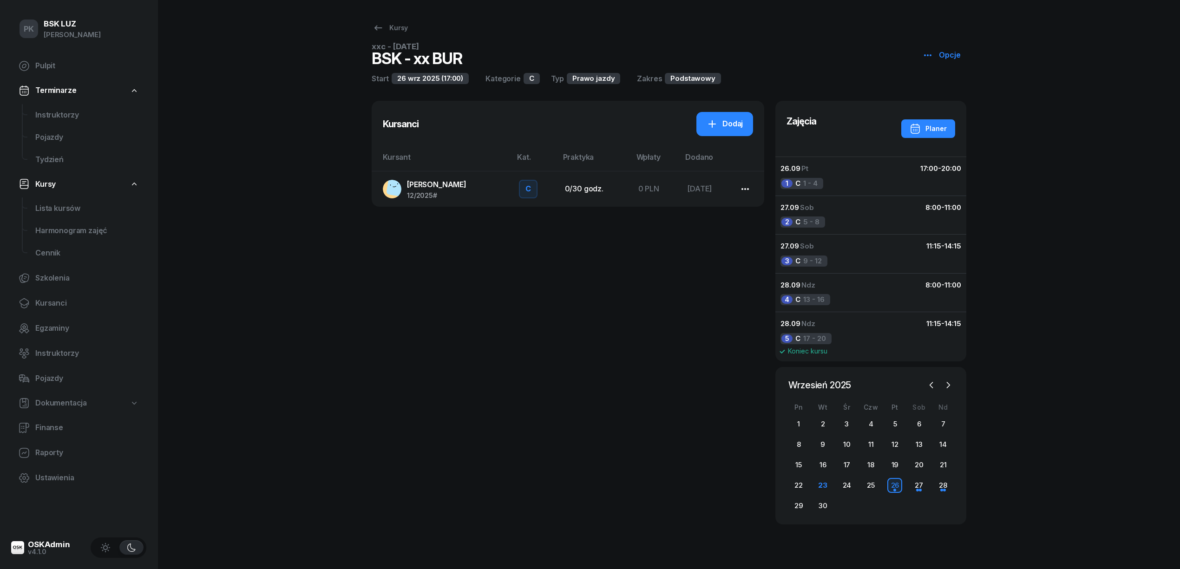
click at [745, 187] on icon "button" at bounding box center [744, 188] width 11 height 11
click at [754, 225] on div "Wypisz z kursu" at bounding box center [769, 225] width 52 height 12
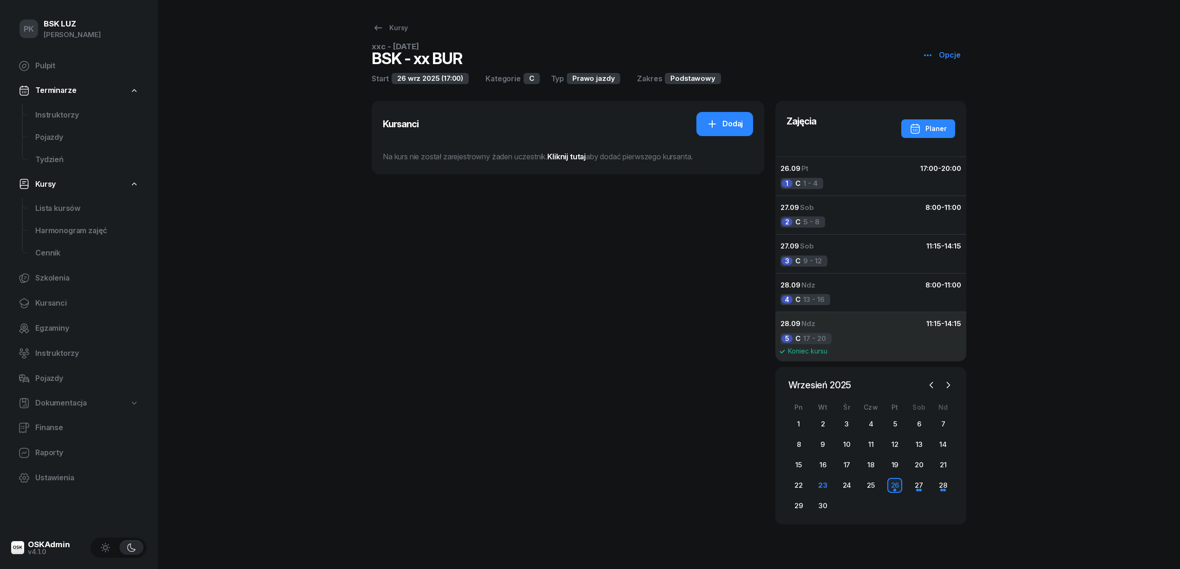
click at [812, 336] on div "5 C 17 - 20" at bounding box center [805, 338] width 51 height 11
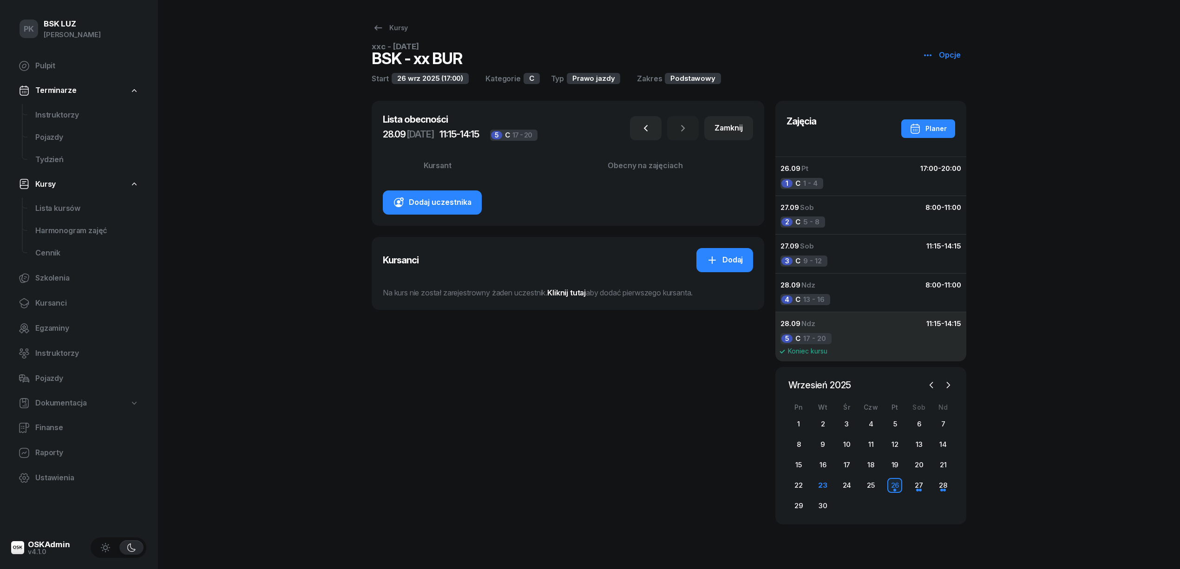
click at [831, 337] on button "28.09 Ndz 11:15 - 14:15 5 C 17 - 20 Koniec kursu" at bounding box center [871, 337] width 192 height 50
click at [738, 131] on div "Zamknij" at bounding box center [728, 128] width 28 height 12
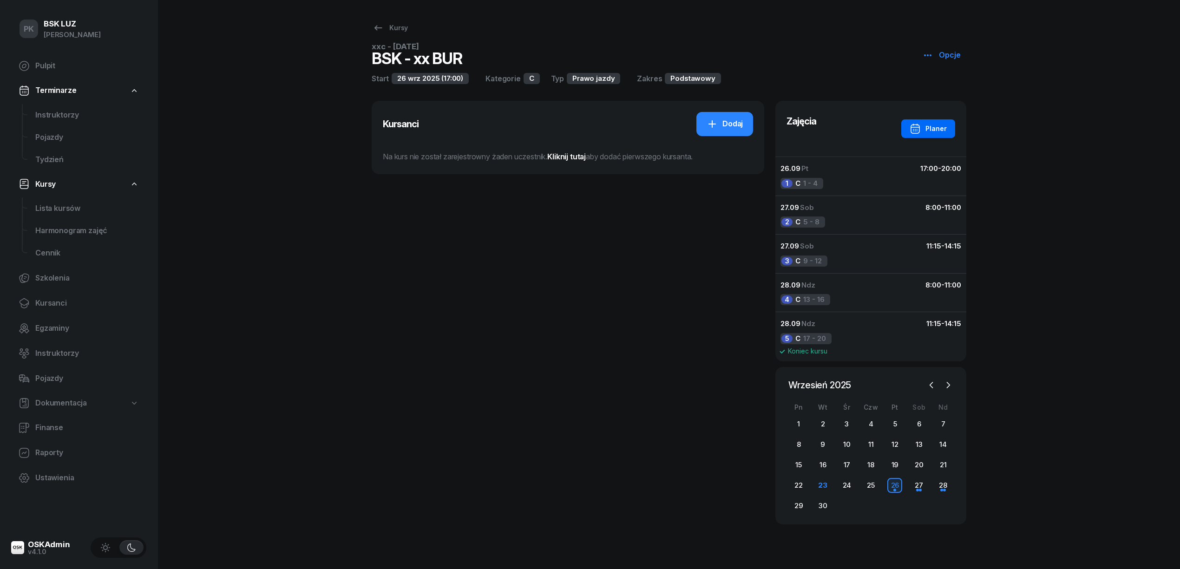
click at [926, 134] on div "Planer" at bounding box center [927, 128] width 37 height 11
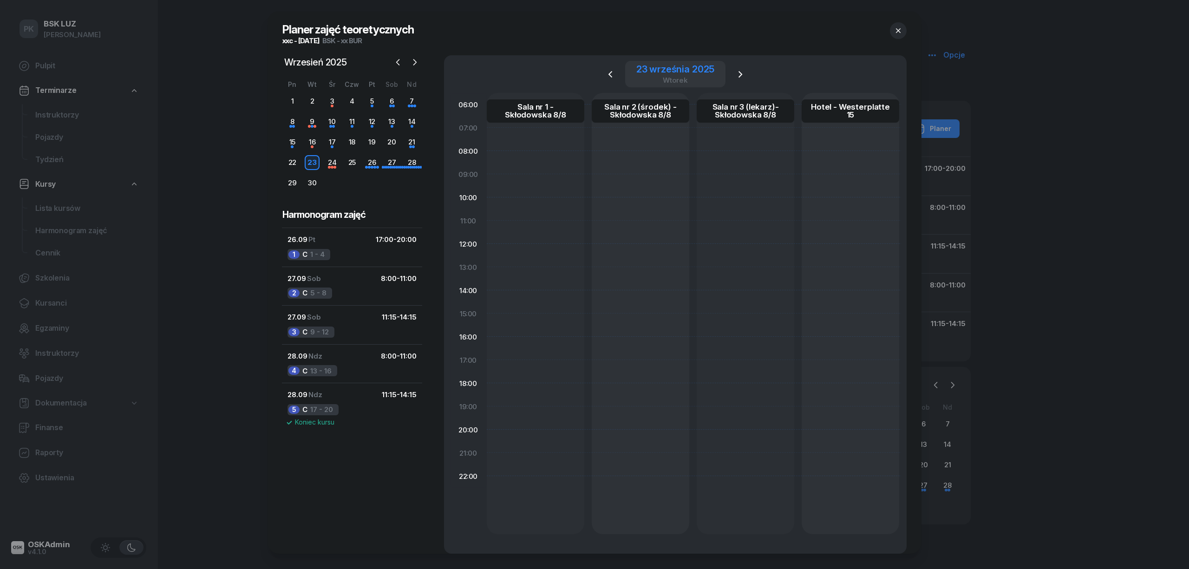
click at [704, 77] on div "wtorek" at bounding box center [675, 80] width 78 height 7
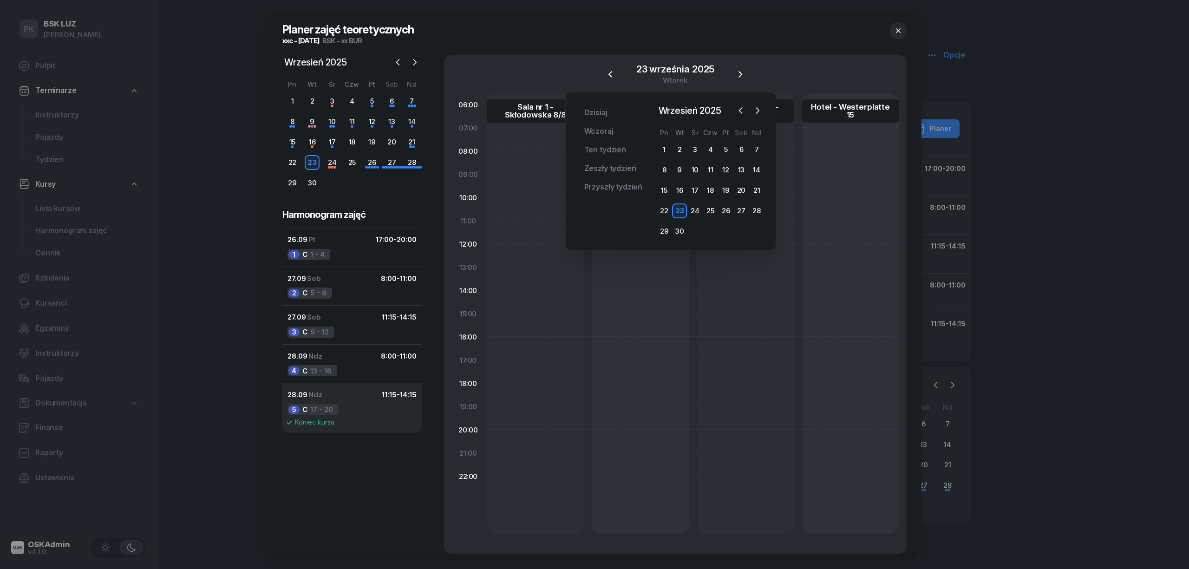
click at [320, 409] on div "5 C 17 - 20" at bounding box center [313, 409] width 51 height 11
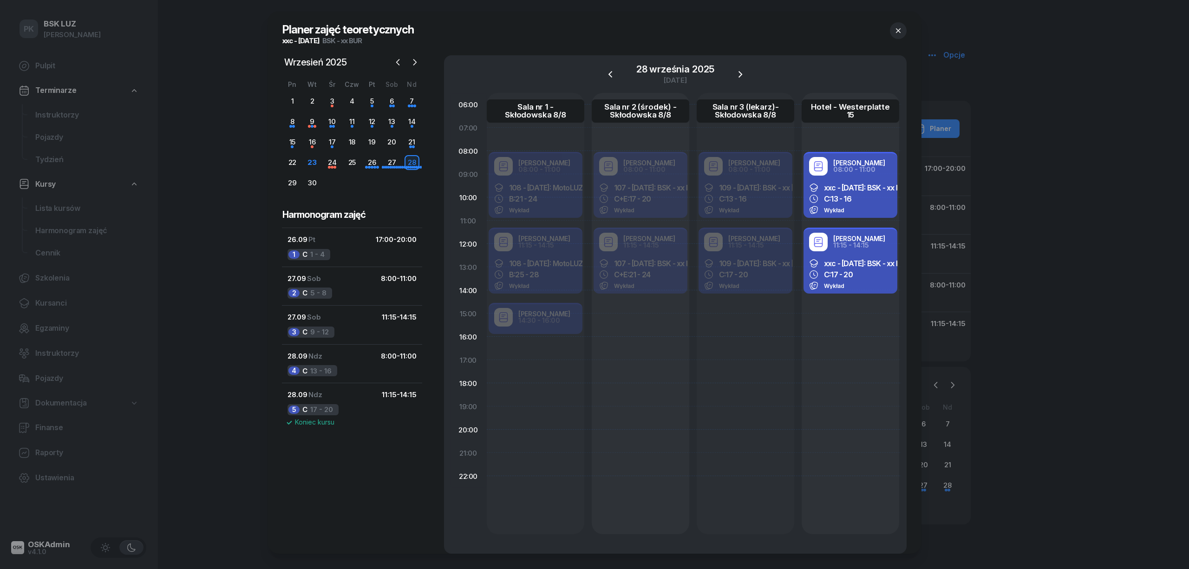
click at [853, 283] on div "Wykład" at bounding box center [850, 285] width 83 height 9
select select "11"
select select "15"
select select "14"
select select "15"
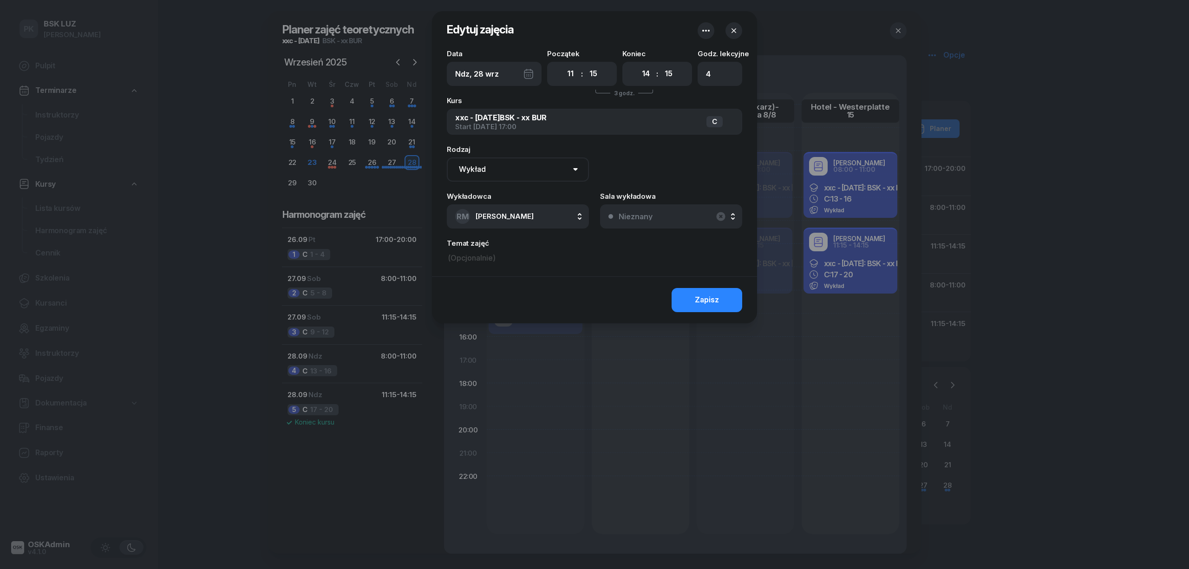
click at [709, 34] on icon "button" at bounding box center [705, 30] width 11 height 11
click at [688, 62] on link "Usuń" at bounding box center [701, 59] width 122 height 23
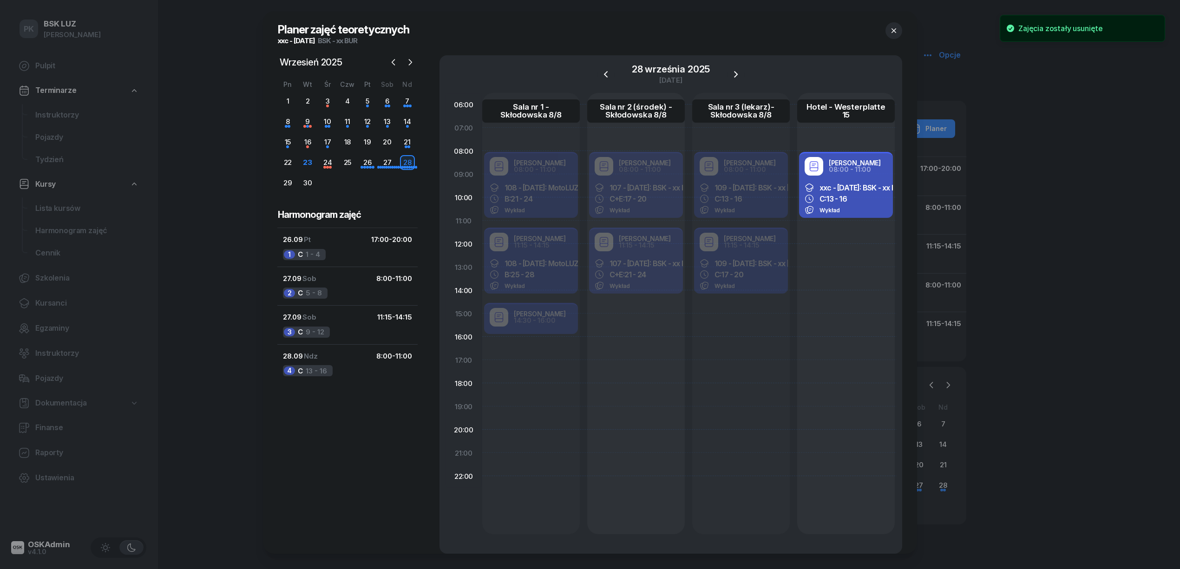
click at [870, 195] on div "C: 13 - 16" at bounding box center [845, 198] width 83 height 9
select select "08"
select select "11"
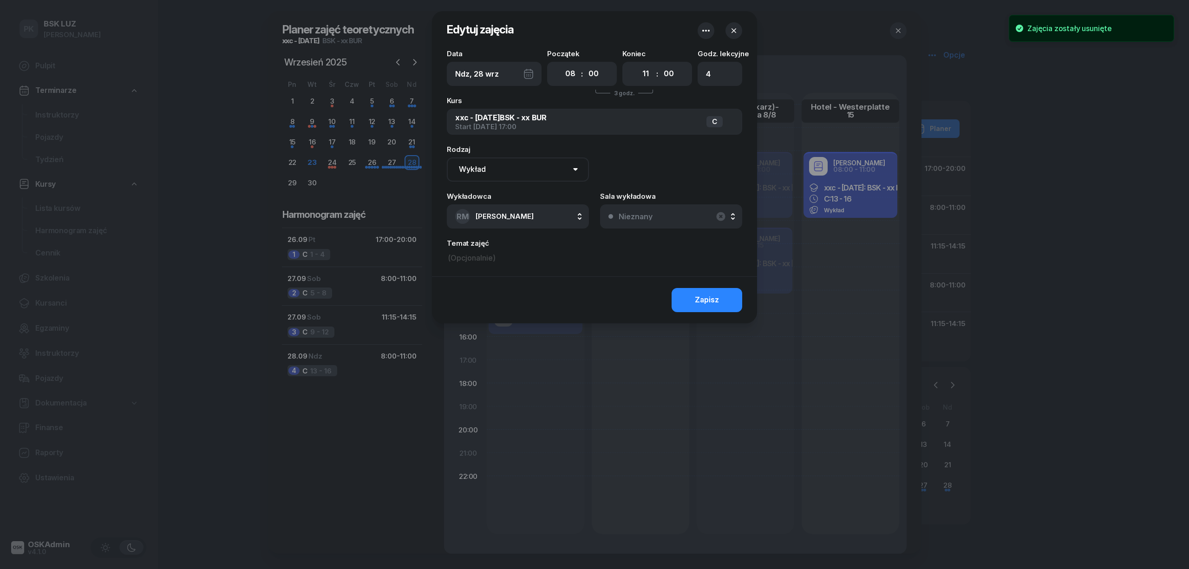
click at [707, 29] on icon "button" at bounding box center [705, 30] width 11 height 11
click at [708, 60] on link "Usuń" at bounding box center [701, 59] width 122 height 23
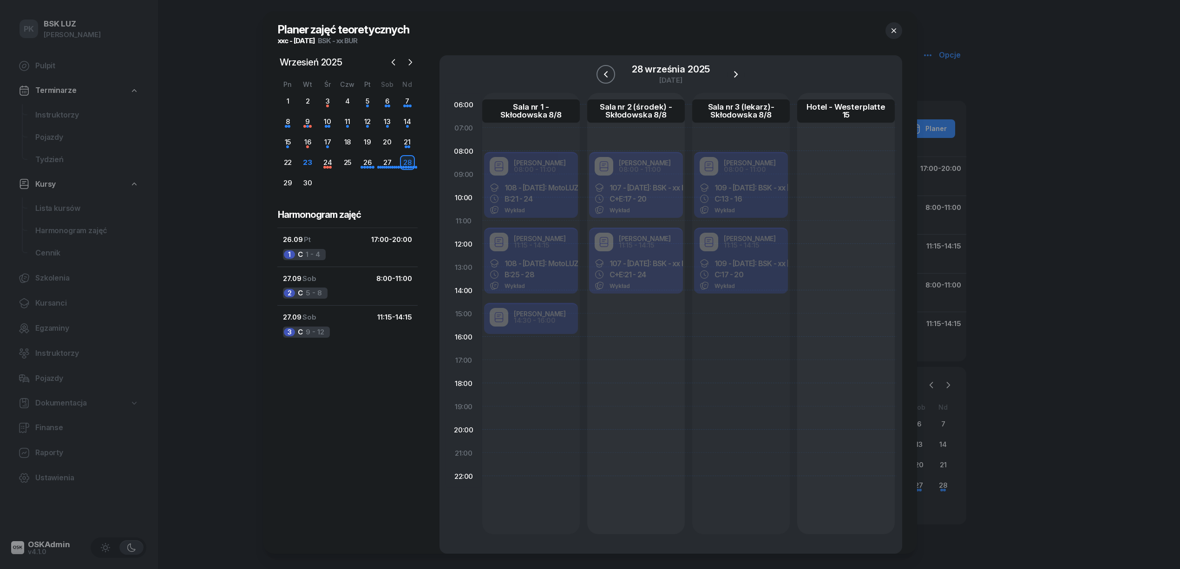
click at [610, 73] on icon "button" at bounding box center [605, 74] width 11 height 11
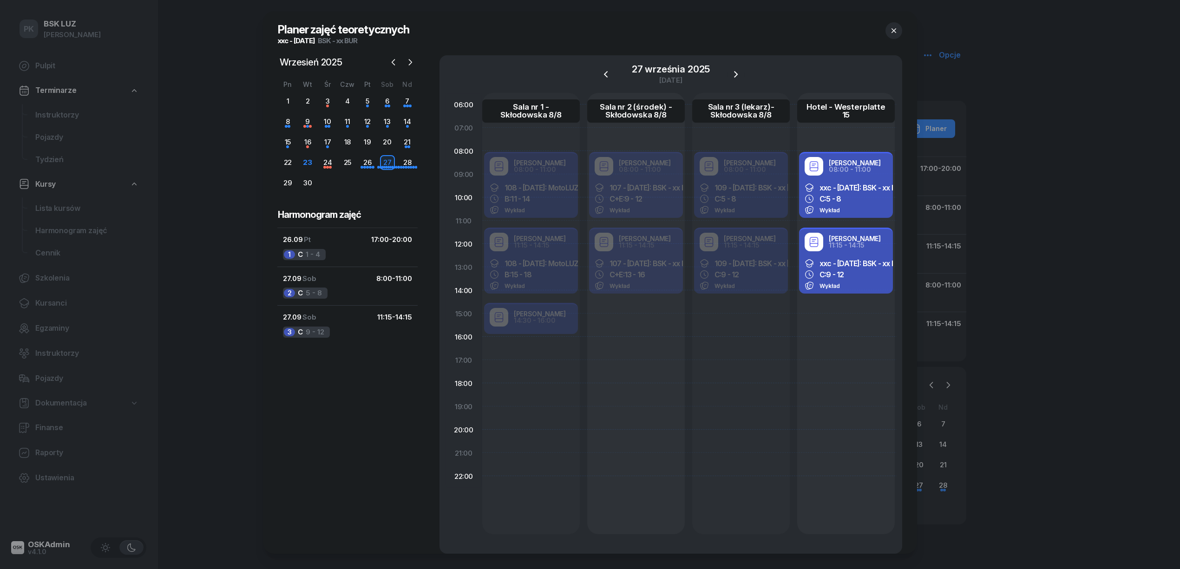
click at [834, 259] on span "xxc - 2025/09/26: BSK - xx BUR" at bounding box center [861, 263] width 85 height 9
select select "11"
select select "15"
select select "14"
select select "15"
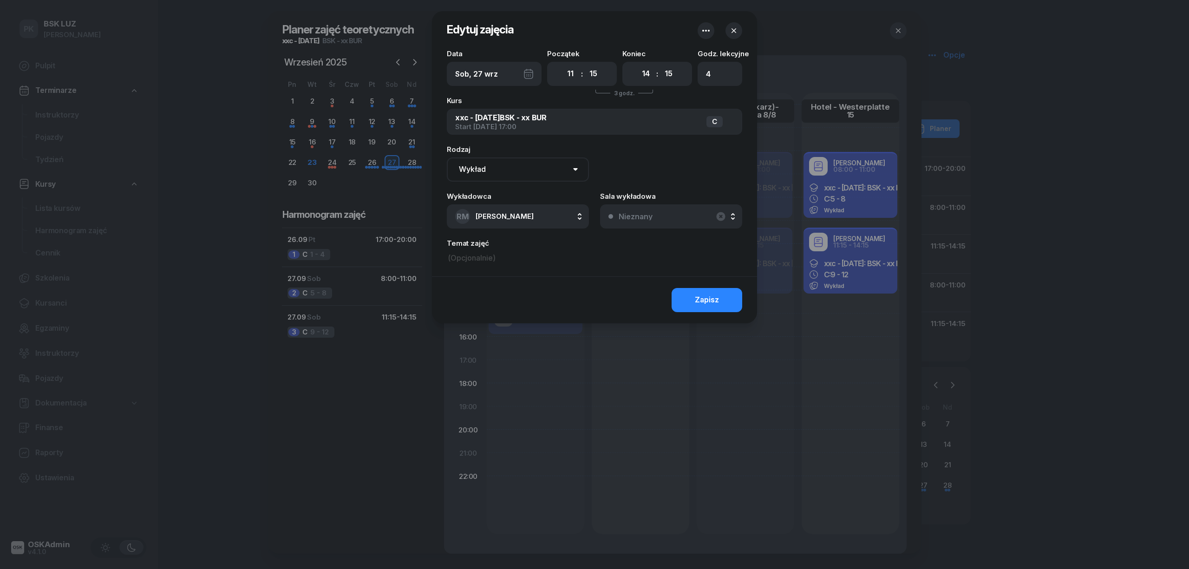
click at [702, 34] on icon "button" at bounding box center [705, 30] width 11 height 11
click at [695, 55] on link "Usuń" at bounding box center [701, 59] width 122 height 23
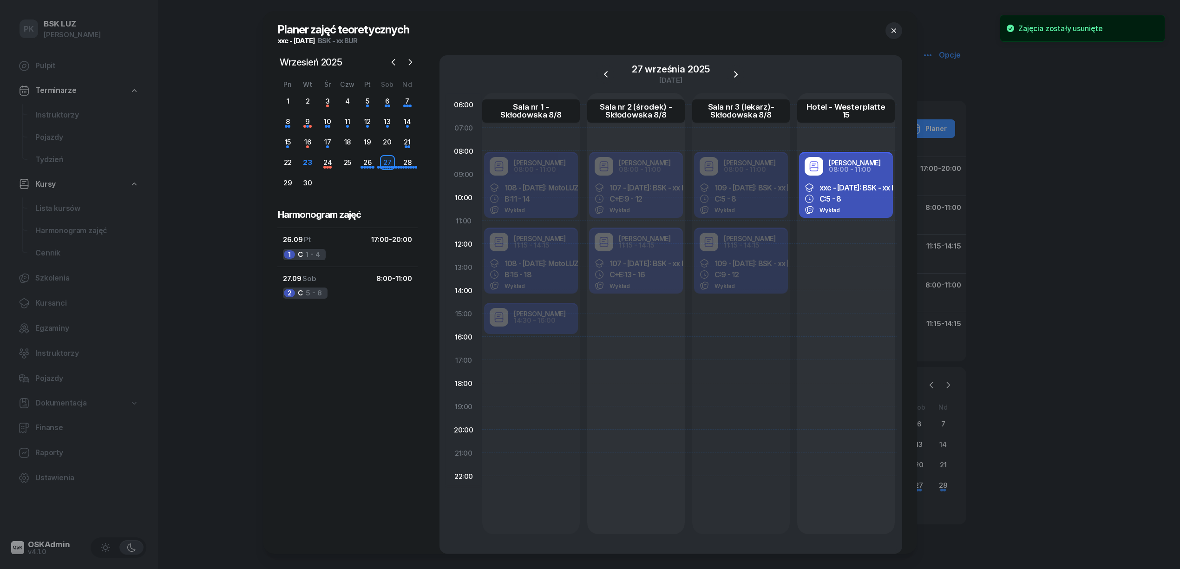
click at [847, 171] on div "08:00 - 11:00" at bounding box center [855, 169] width 52 height 7
select select "08"
select select "11"
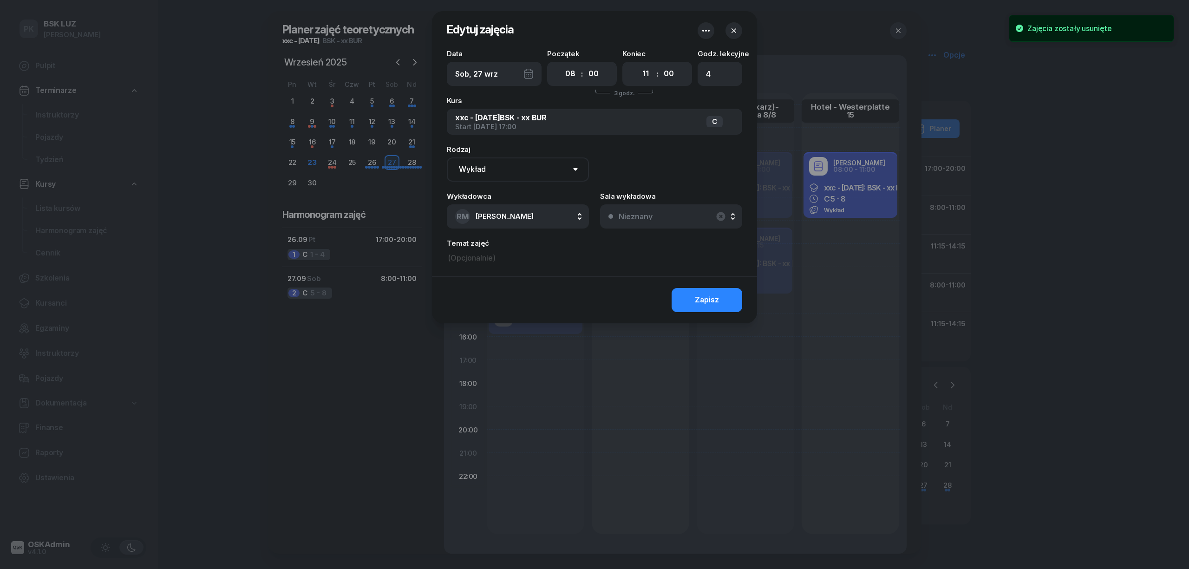
click at [707, 32] on icon "button" at bounding box center [705, 30] width 11 height 11
click at [698, 61] on link "Usuń" at bounding box center [701, 59] width 122 height 23
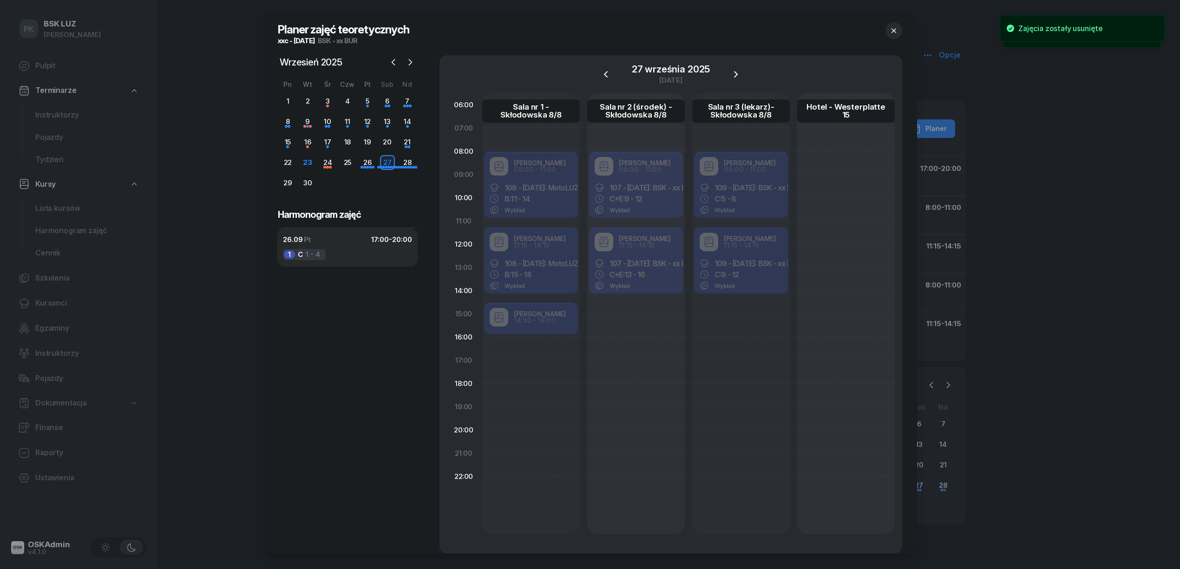
click at [383, 242] on span "17:00" at bounding box center [380, 239] width 18 height 9
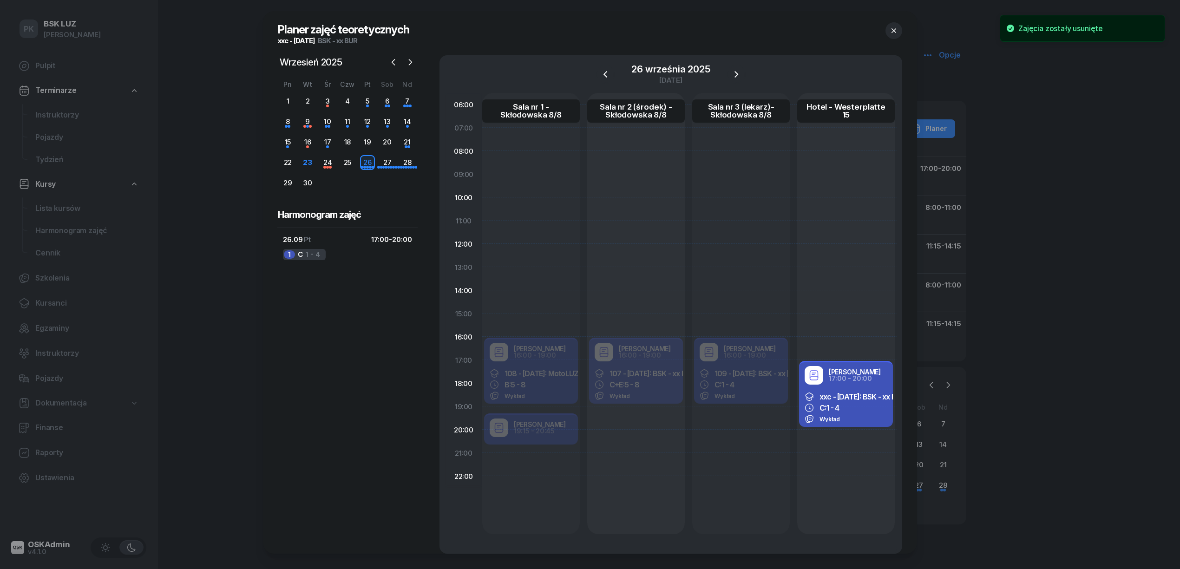
click at [849, 385] on div "Robert Markowicz 17:00 - 20:00" at bounding box center [846, 375] width 94 height 26
select select "17"
select select "20"
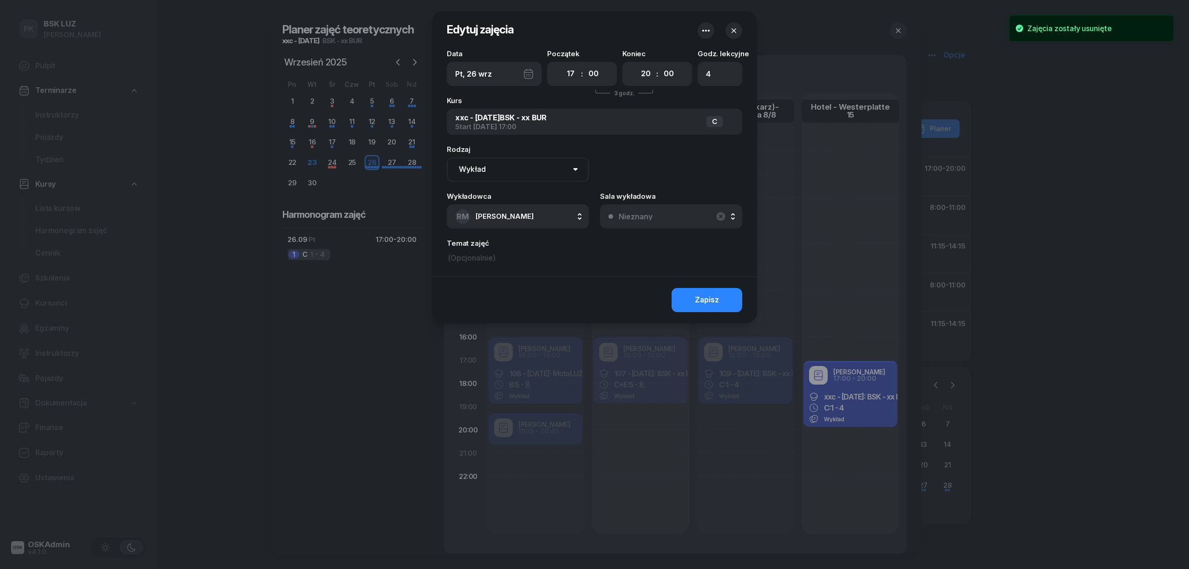
click at [705, 32] on icon "button" at bounding box center [705, 30] width 11 height 11
click at [712, 60] on link "Usuń" at bounding box center [701, 59] width 122 height 23
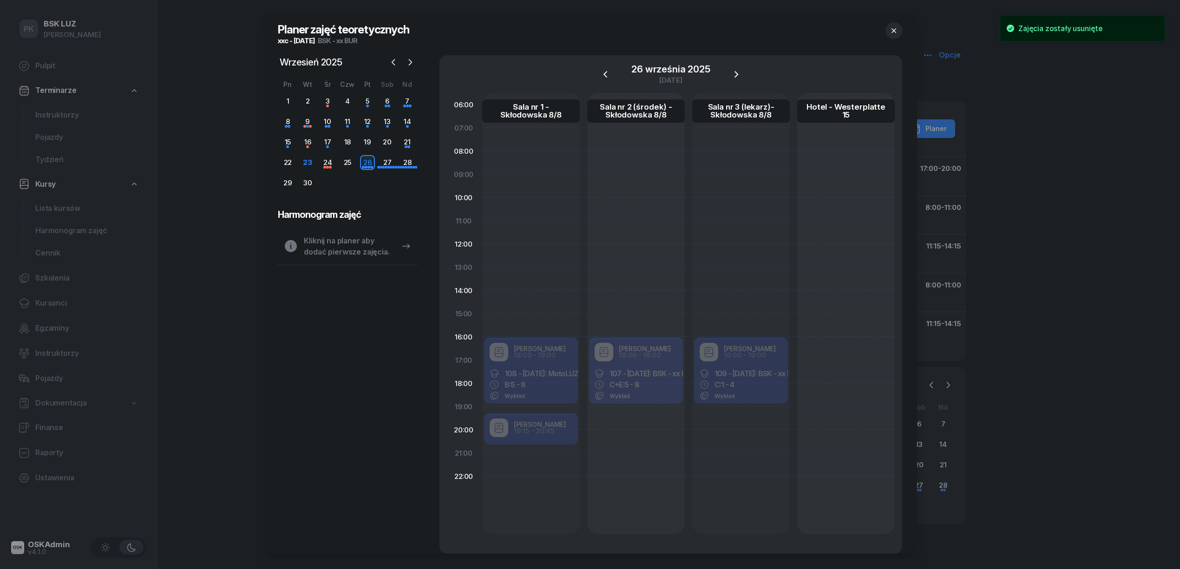
click at [891, 32] on icon "button" at bounding box center [893, 30] width 9 height 9
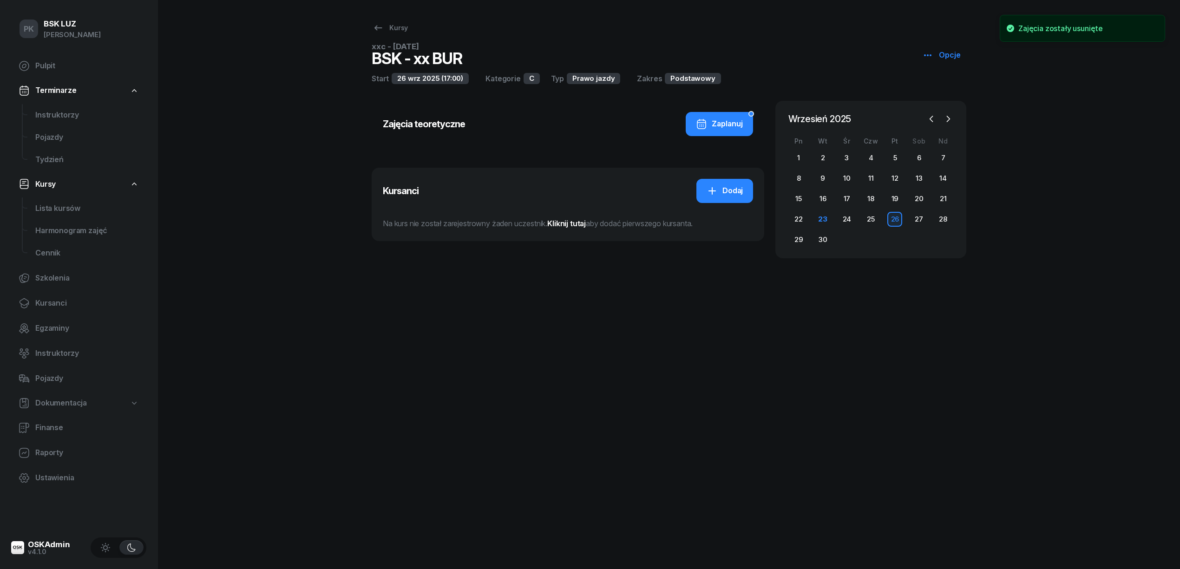
click at [940, 52] on div "Opcje" at bounding box center [941, 55] width 39 height 12
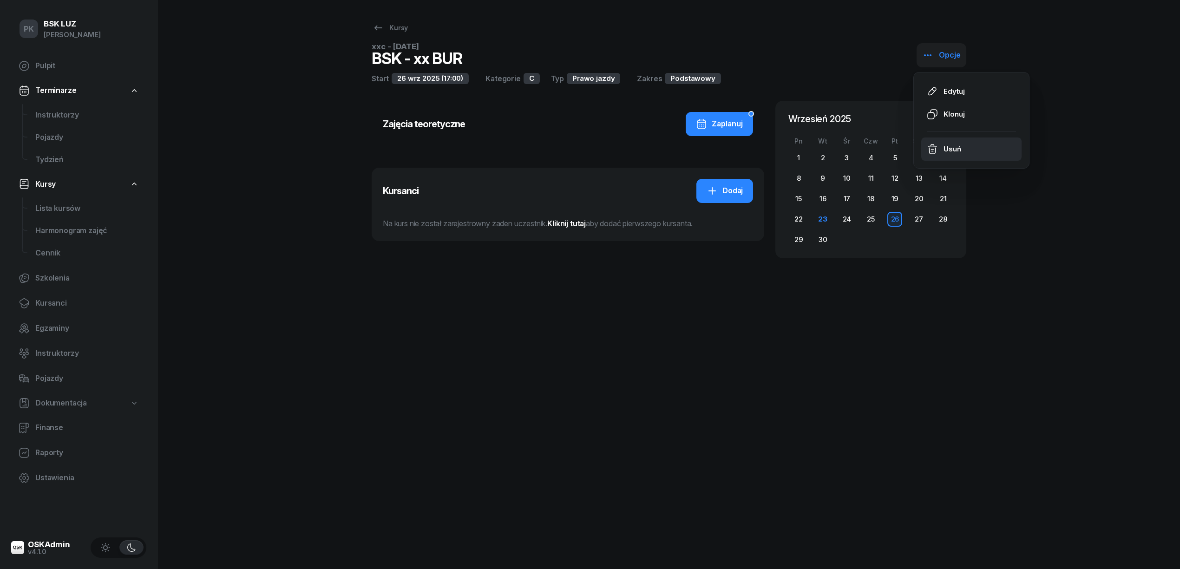
click at [948, 146] on div "Usuń" at bounding box center [951, 149] width 17 height 12
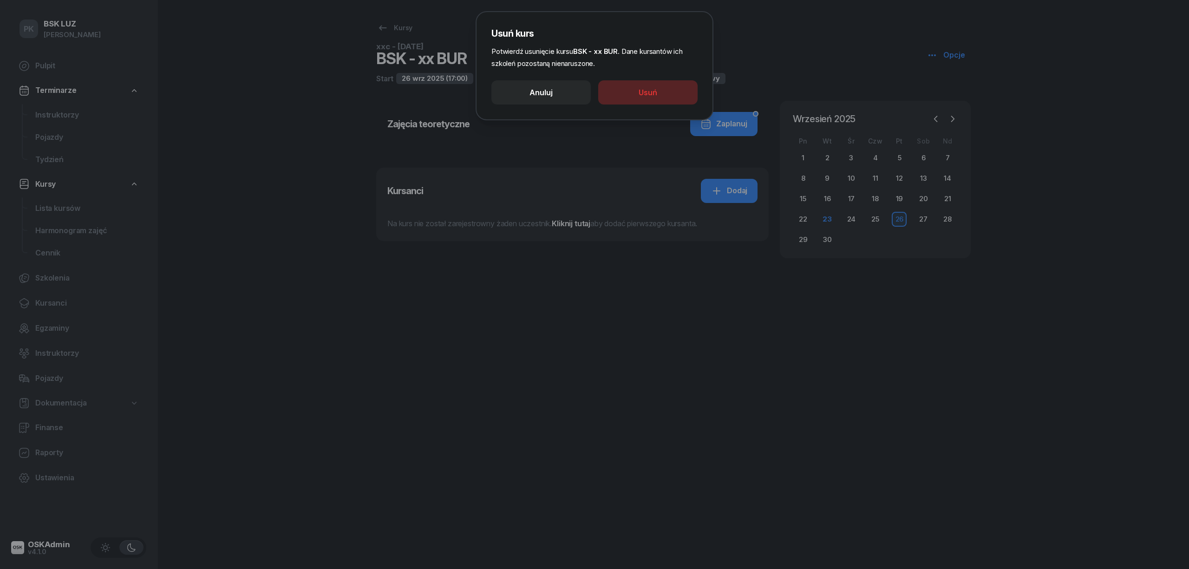
click at [660, 93] on button "Usuń" at bounding box center [647, 92] width 99 height 24
select select
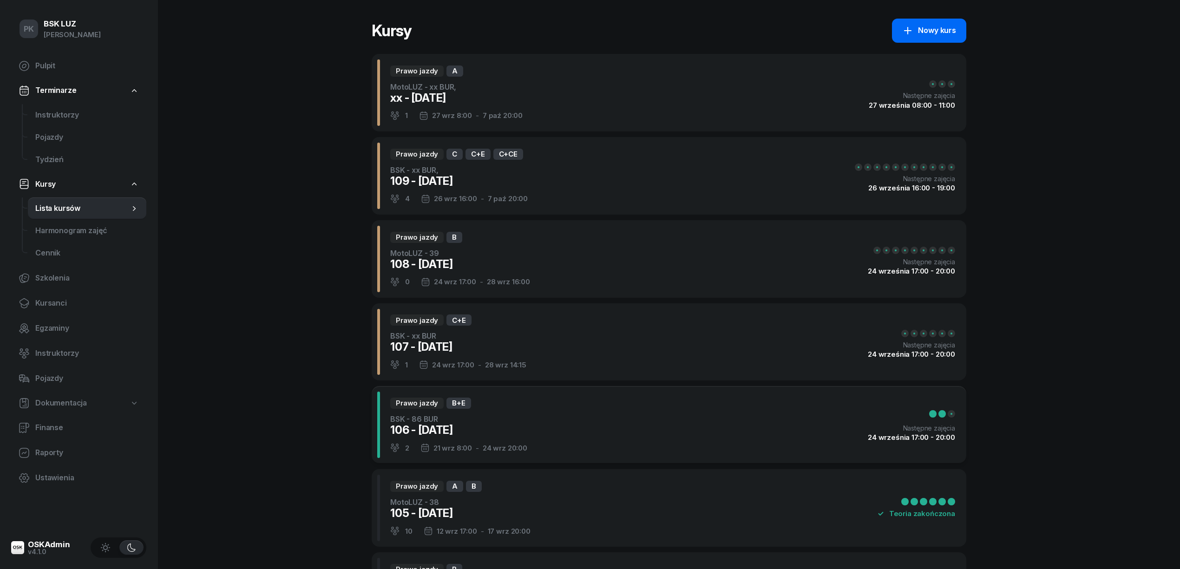
click at [935, 33] on div "Nowy kurs" at bounding box center [929, 31] width 54 height 12
select select "09"
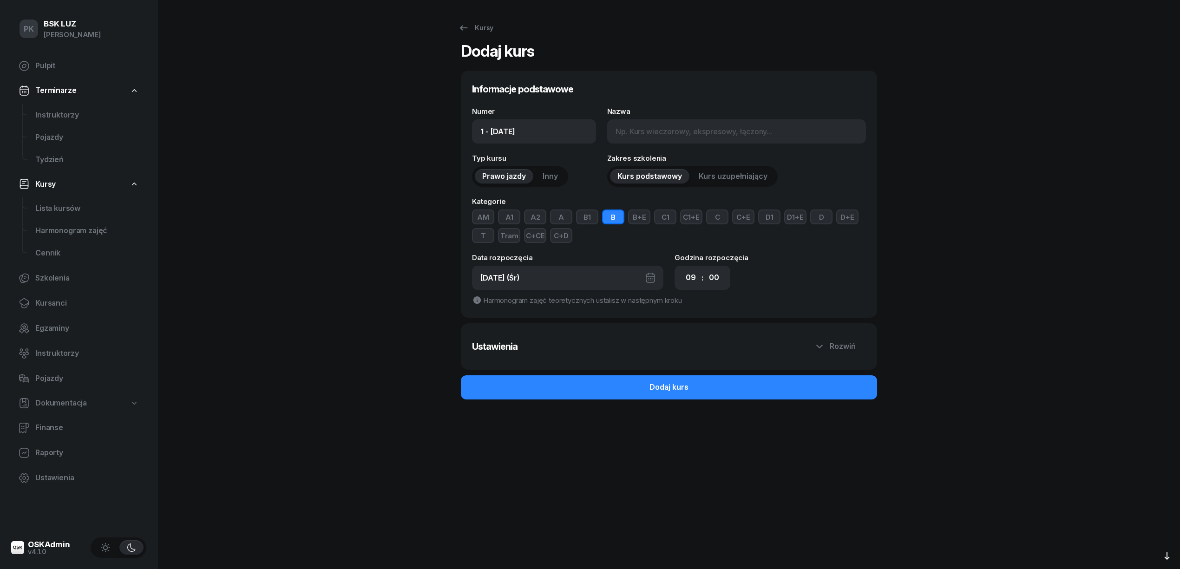
click at [608, 216] on button "B" at bounding box center [613, 216] width 22 height 15
click at [815, 216] on button "D" at bounding box center [821, 216] width 22 height 15
click at [686, 275] on select "00 01 02 03 04 05 06 07 08 09 10 11 12 13 14 15 16 17 18 19 20 21 22 23" at bounding box center [691, 278] width 18 height 20
click at [578, 283] on div "24.09.2025 (Śr)" at bounding box center [567, 278] width 191 height 24
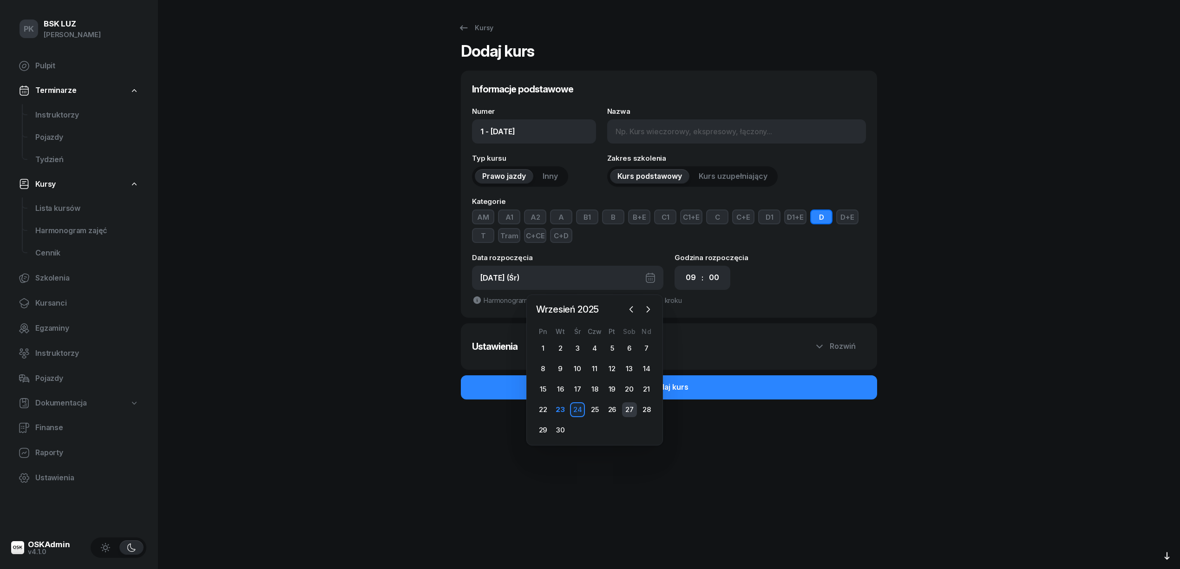
click at [623, 405] on div "27" at bounding box center [629, 409] width 15 height 15
type input "1 - [DATE]"
type input "[DATE] (So)"
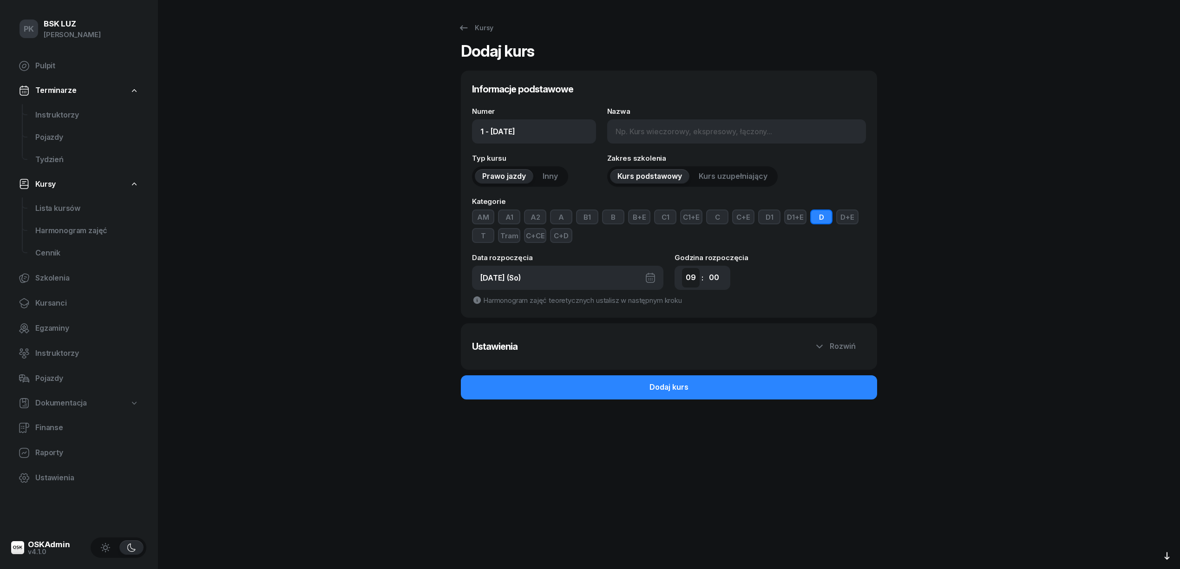
click at [682, 280] on select "00 01 02 03 04 05 06 07 08 09 10 11 12 13 14 15 16 17 18 19 20 21 22 23" at bounding box center [691, 278] width 18 height 20
select select "15"
click at [682, 268] on select "00 01 02 03 04 05 06 07 08 09 10 11 12 13 14 15 16 17 18 19 20 21 22 23" at bounding box center [691, 278] width 18 height 20
click at [623, 132] on input "Nazwa" at bounding box center [736, 131] width 259 height 24
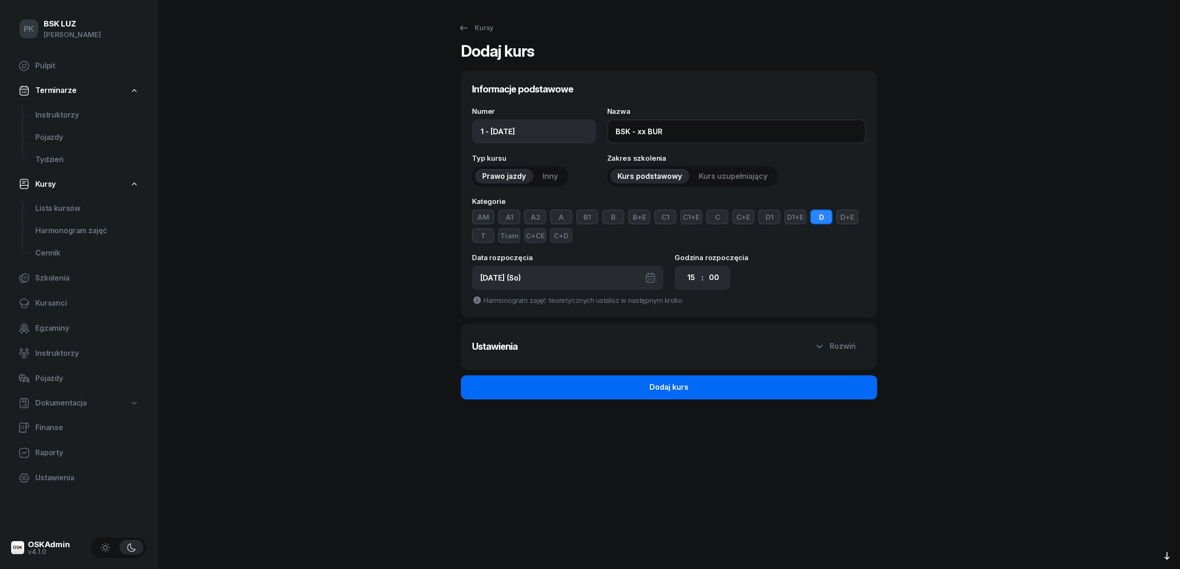
type input "BSK - xx BUR"
click at [712, 389] on button "Dodaj kurs" at bounding box center [669, 387] width 416 height 24
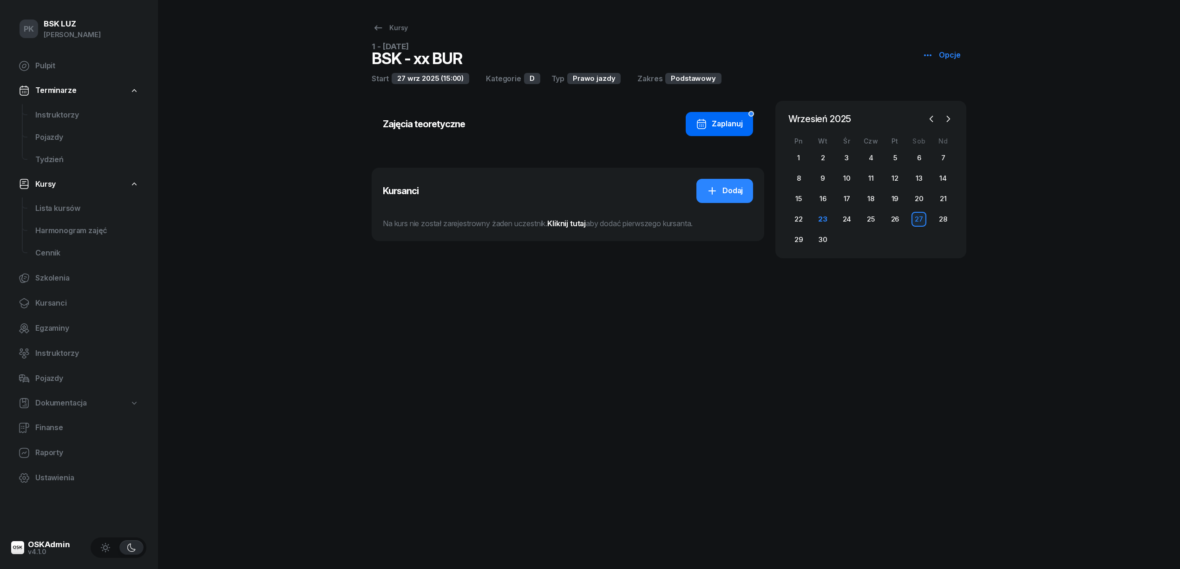
click at [737, 115] on button "Zaplanuj" at bounding box center [719, 124] width 67 height 24
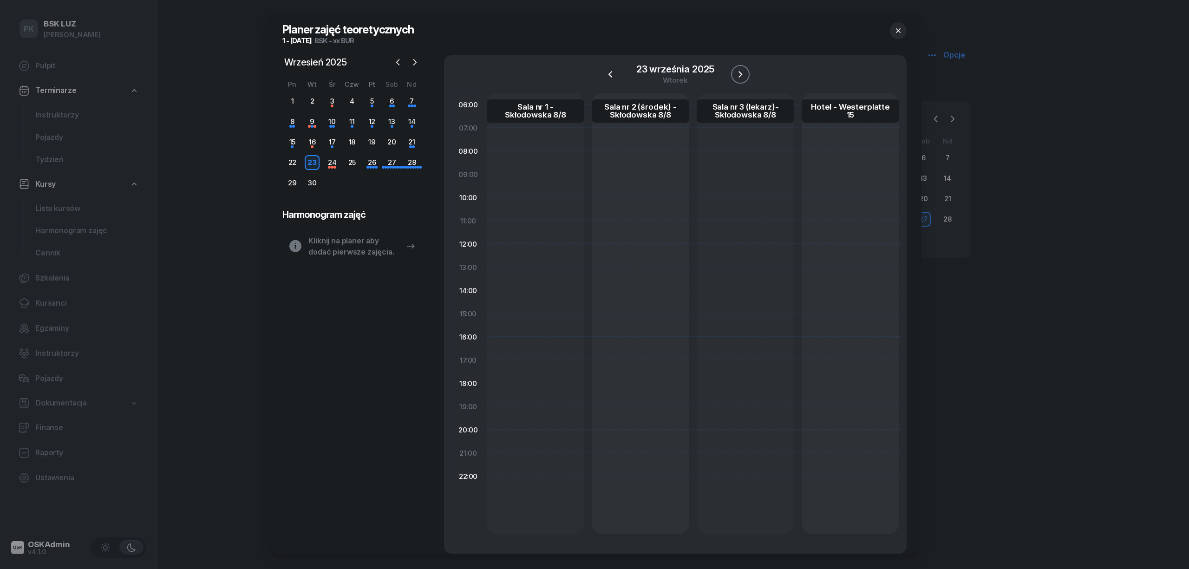
click at [735, 78] on icon "button" at bounding box center [740, 74] width 11 height 11
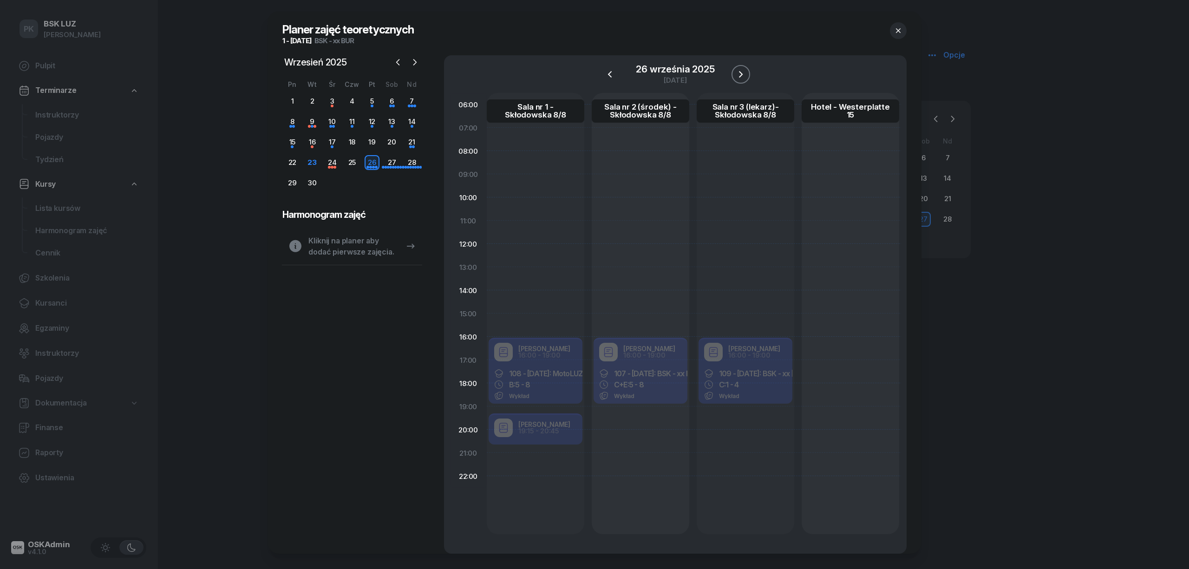
click at [735, 78] on icon "button" at bounding box center [740, 74] width 11 height 11
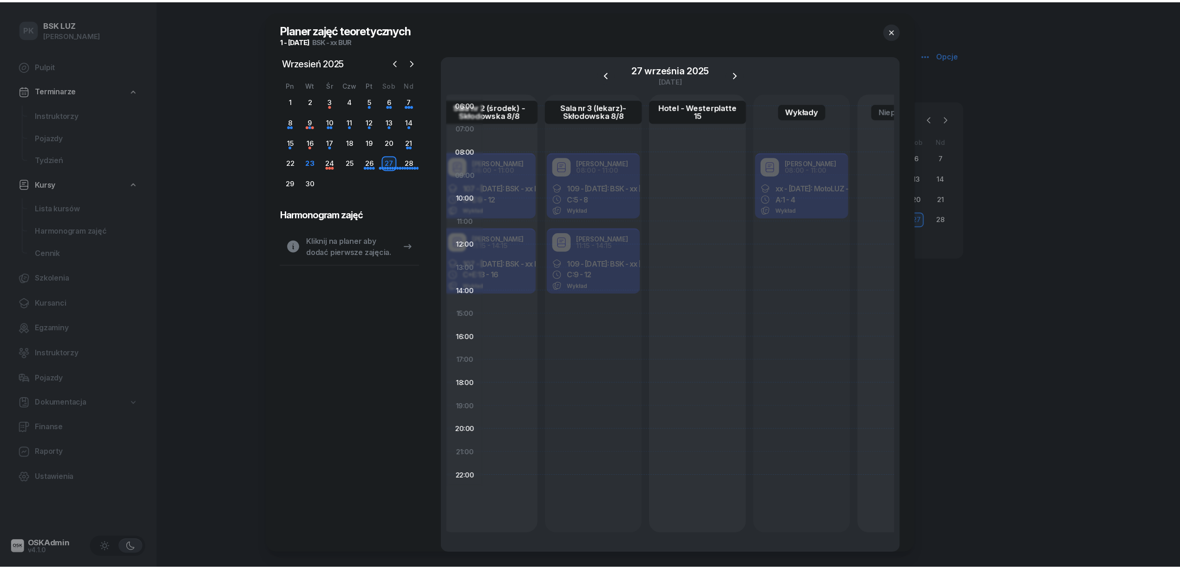
scroll to position [0, 149]
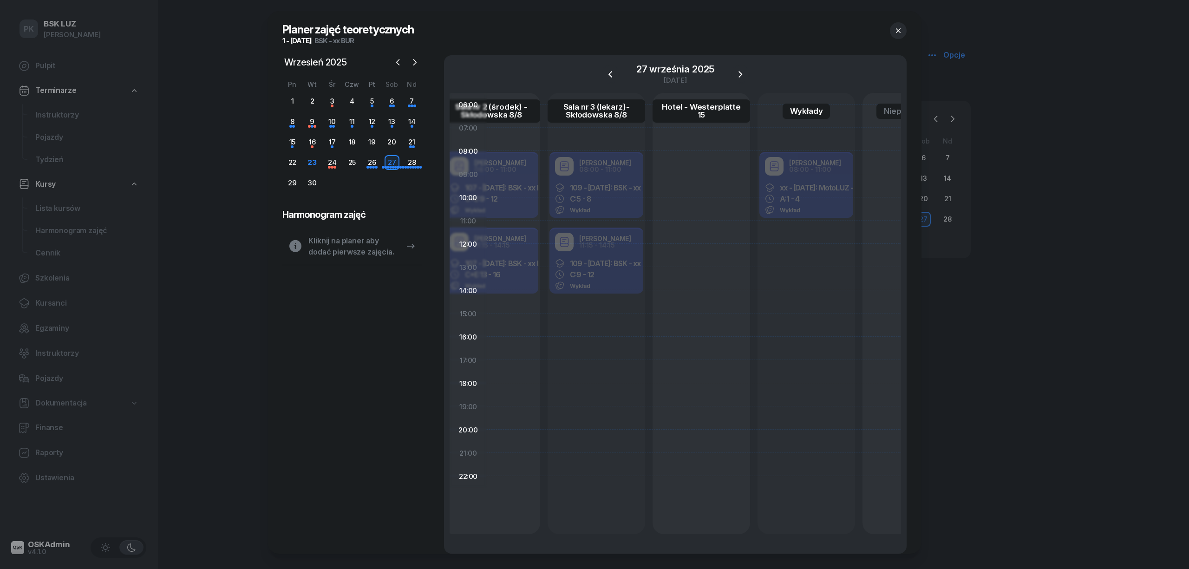
click at [795, 209] on div "Robert Markowicz 08:00 - 11:00 xx - 2025/09/27: MotoLUZ - xx BUR, A: 1 - 4 Wykł…" at bounding box center [807, 186] width 98 height 70
select select "08"
select select "11"
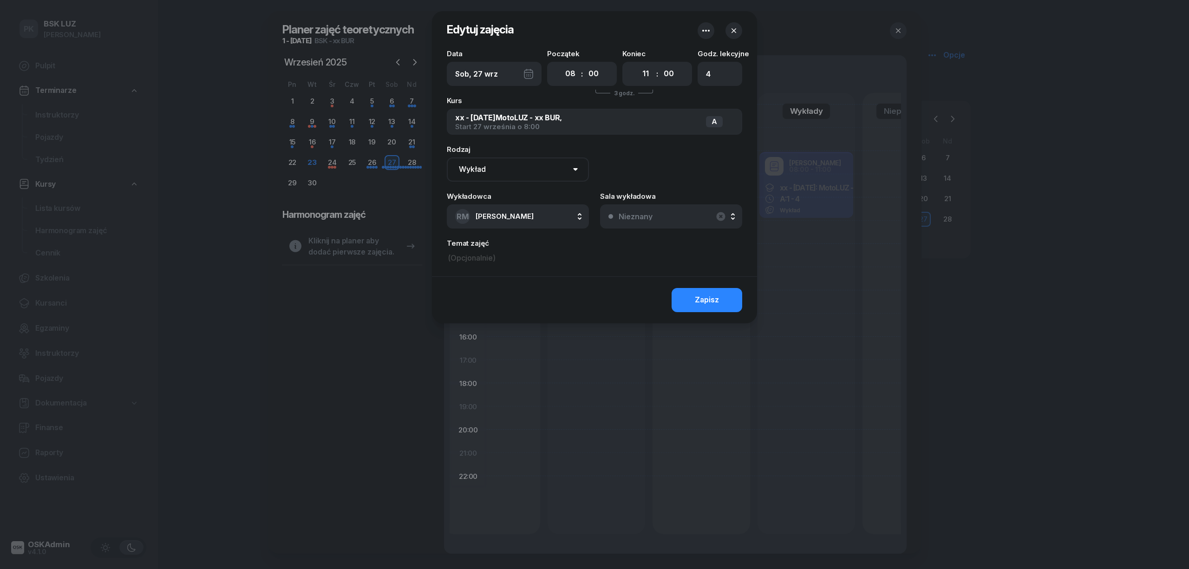
click at [677, 218] on button "Nieznany" at bounding box center [671, 216] width 142 height 24
click at [876, 320] on div at bounding box center [594, 284] width 1189 height 569
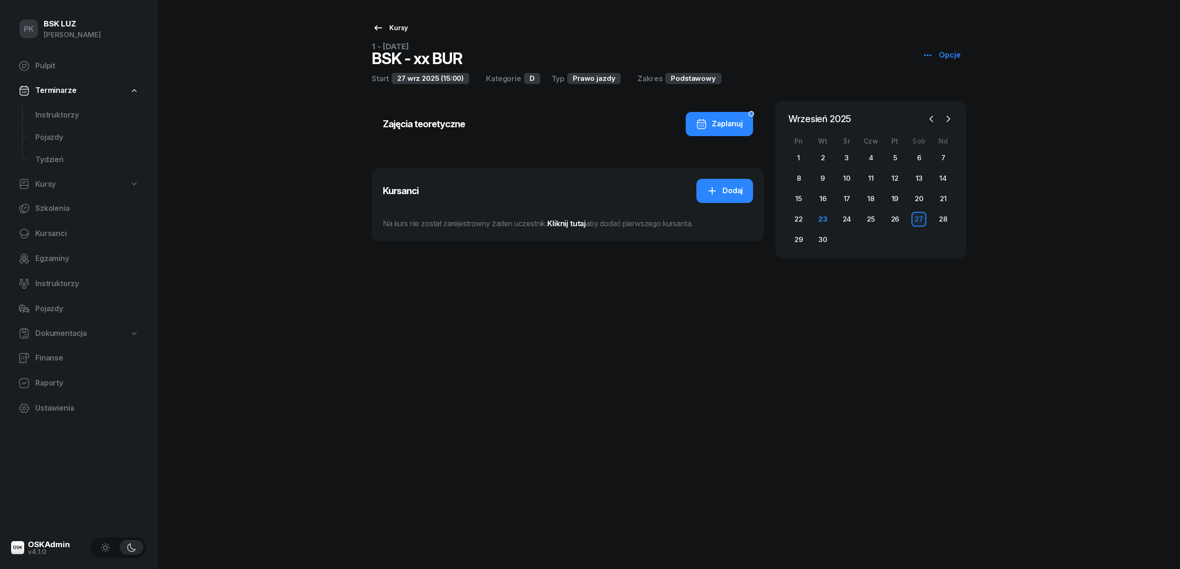
click at [392, 28] on div "Kursy" at bounding box center [389, 27] width 35 height 11
select select
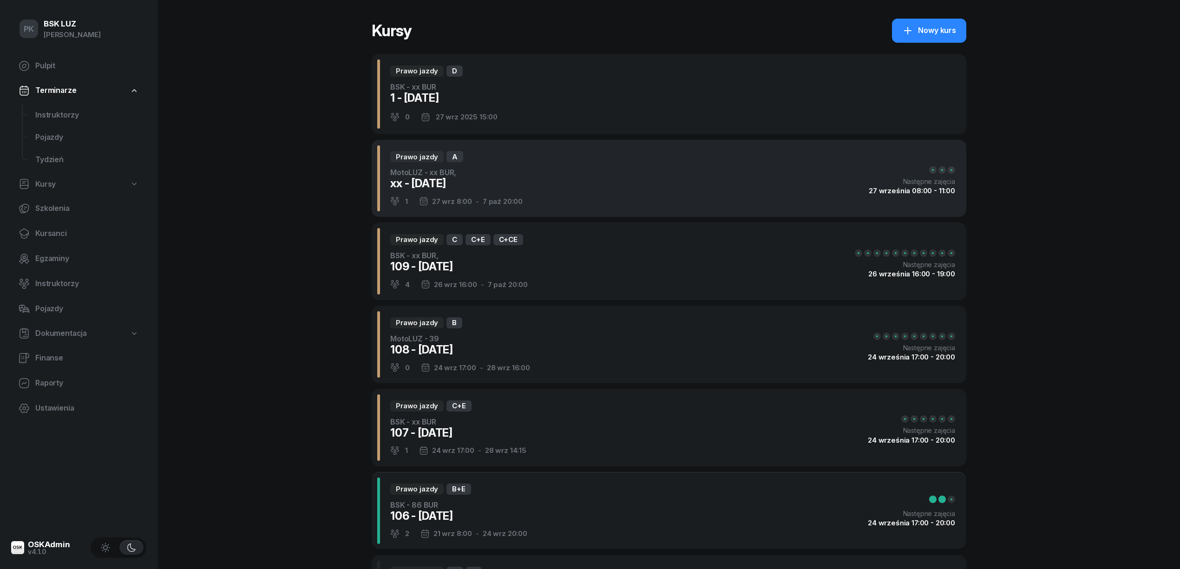
click at [549, 183] on div "Prawo jazdy A MotoLUZ - xx BUR, xx - [DATE] 1 [DATE] 8:00 - [DATE] 20:00 Następ…" at bounding box center [669, 179] width 595 height 78
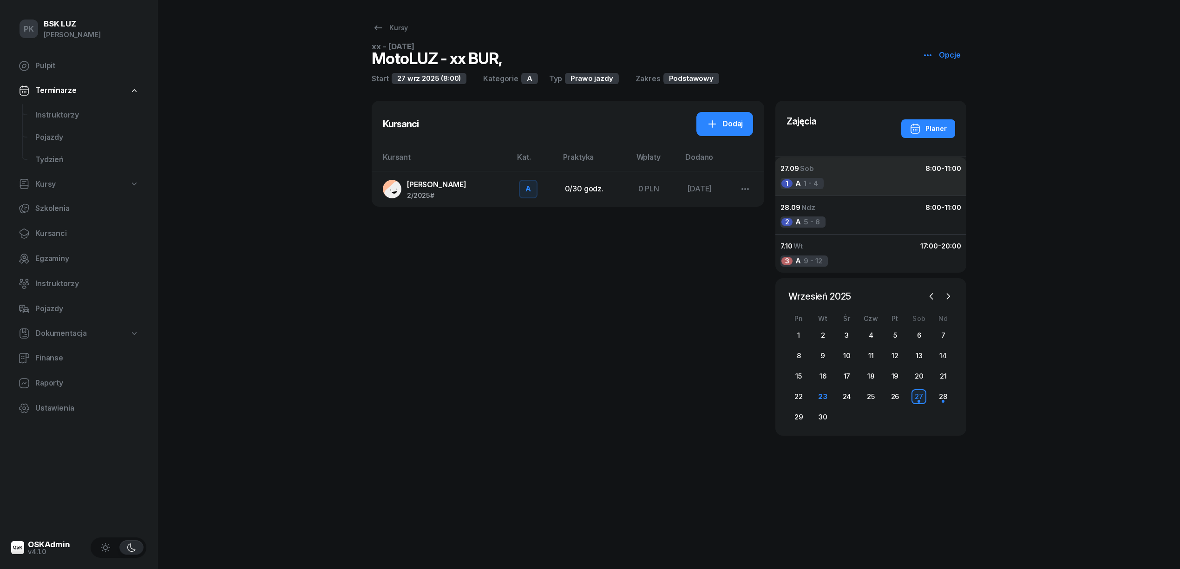
click at [868, 173] on div "27.09 Sob 8:00 - 11:00" at bounding box center [870, 169] width 181 height 12
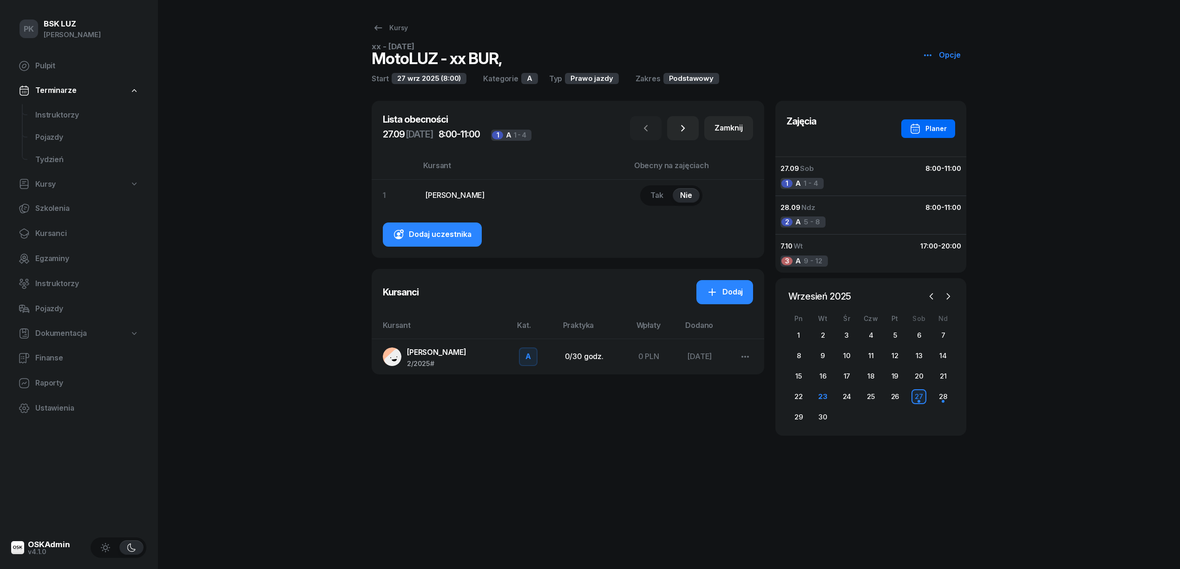
click at [933, 131] on div "Planer" at bounding box center [927, 128] width 37 height 11
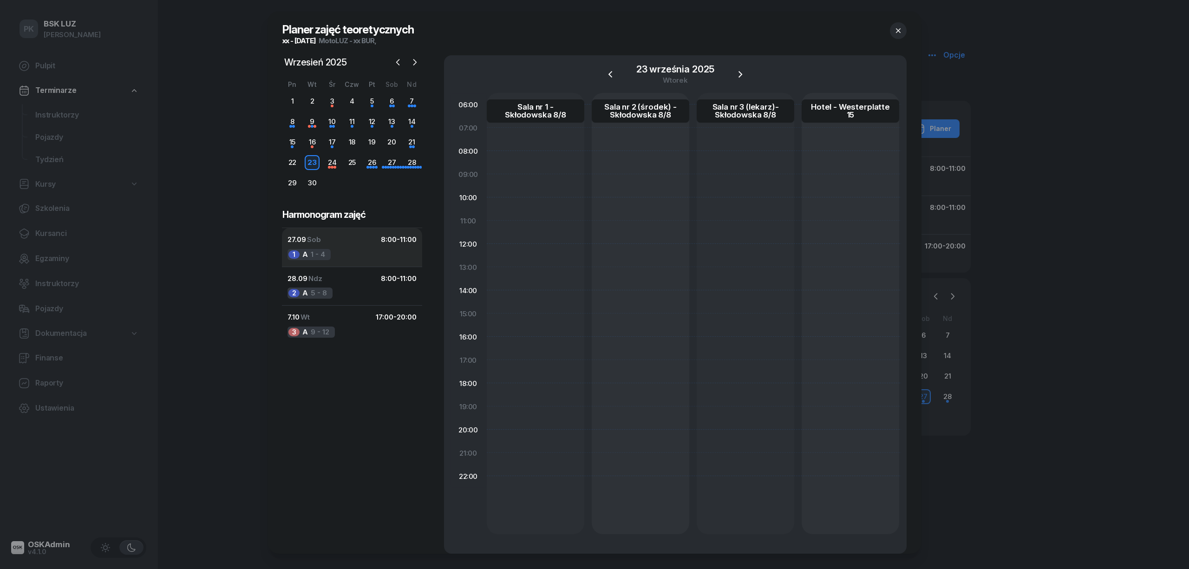
click at [322, 249] on div "1 A 1 - 4" at bounding box center [309, 254] width 43 height 11
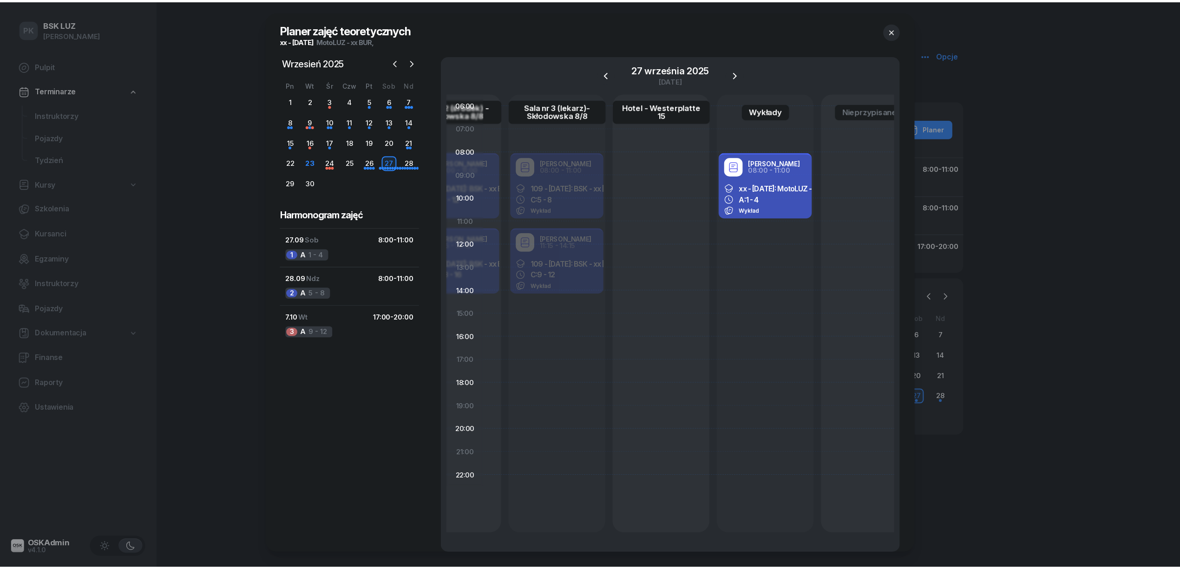
scroll to position [0, 201]
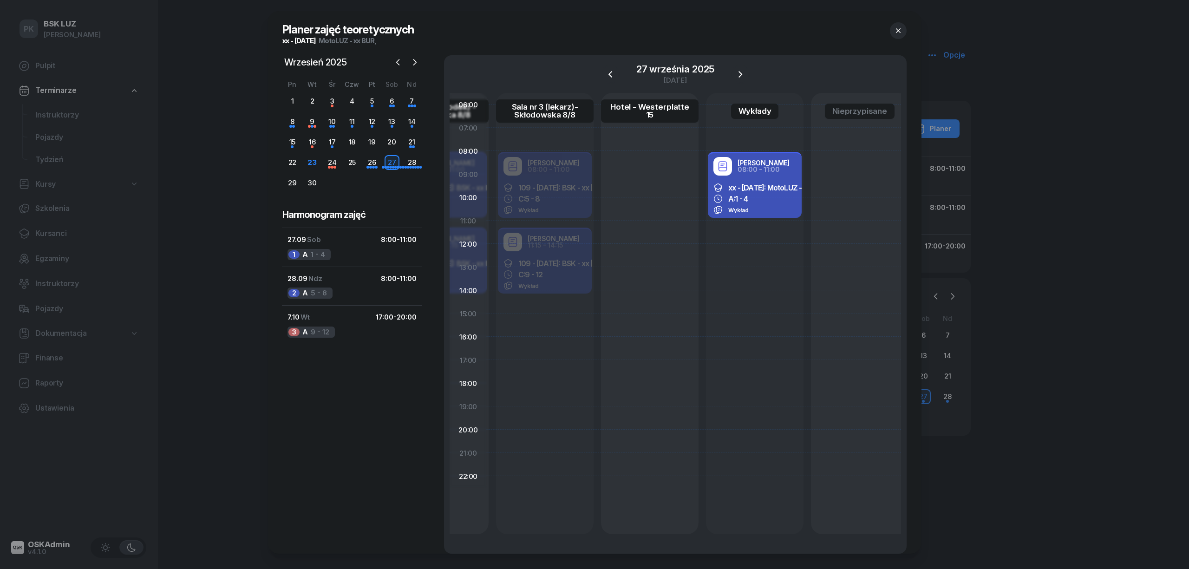
click at [747, 211] on div "Wykład" at bounding box center [754, 209] width 83 height 9
select select "08"
select select "11"
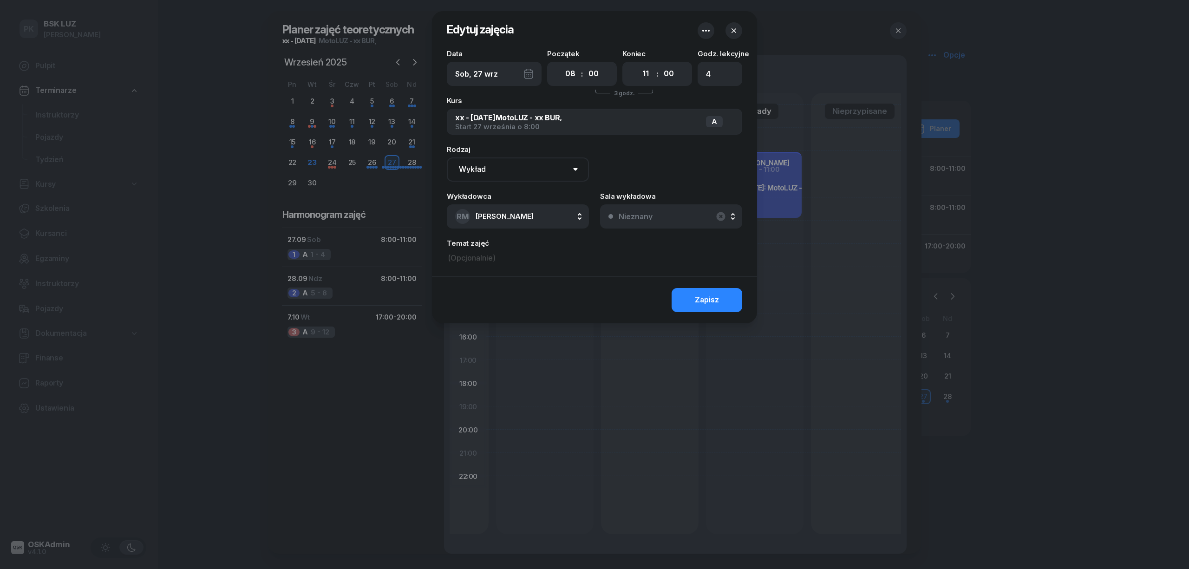
drag, startPoint x: 529, startPoint y: 177, endPoint x: 524, endPoint y: 176, distance: 5.1
click at [529, 177] on select "Wykład Pierwsza pomoc" at bounding box center [518, 169] width 142 height 24
drag, startPoint x: 530, startPoint y: 177, endPoint x: 560, endPoint y: 177, distance: 30.2
click at [530, 177] on select "Wykład Pierwsza pomoc" at bounding box center [518, 169] width 142 height 24
click at [628, 212] on button "Nieznany" at bounding box center [671, 216] width 142 height 24
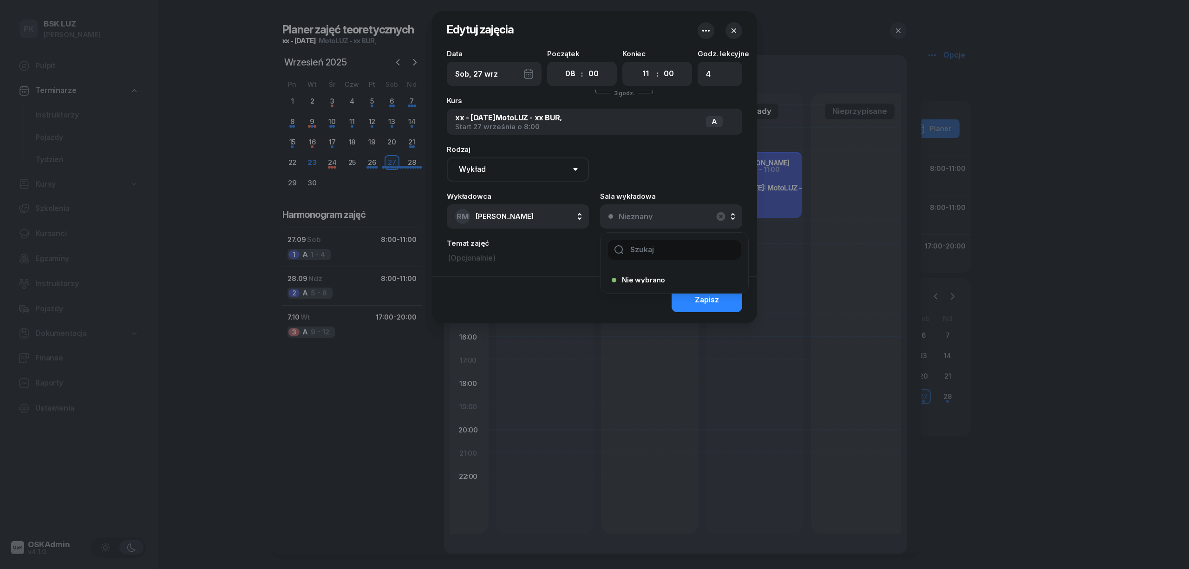
click at [206, 77] on div at bounding box center [594, 284] width 1189 height 569
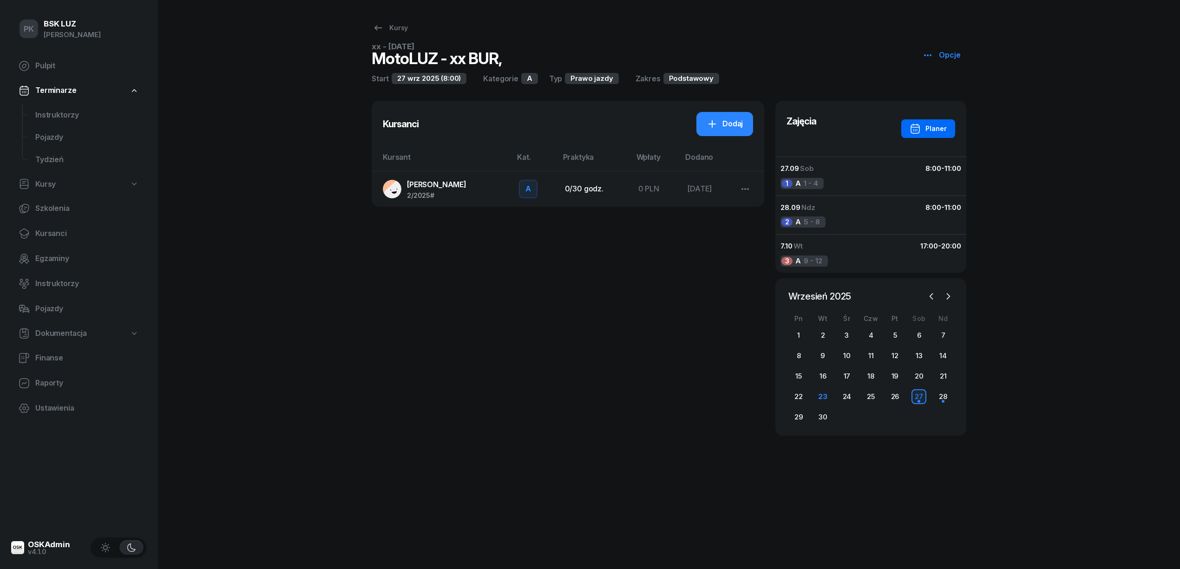
click at [926, 125] on div "Planer" at bounding box center [927, 128] width 37 height 11
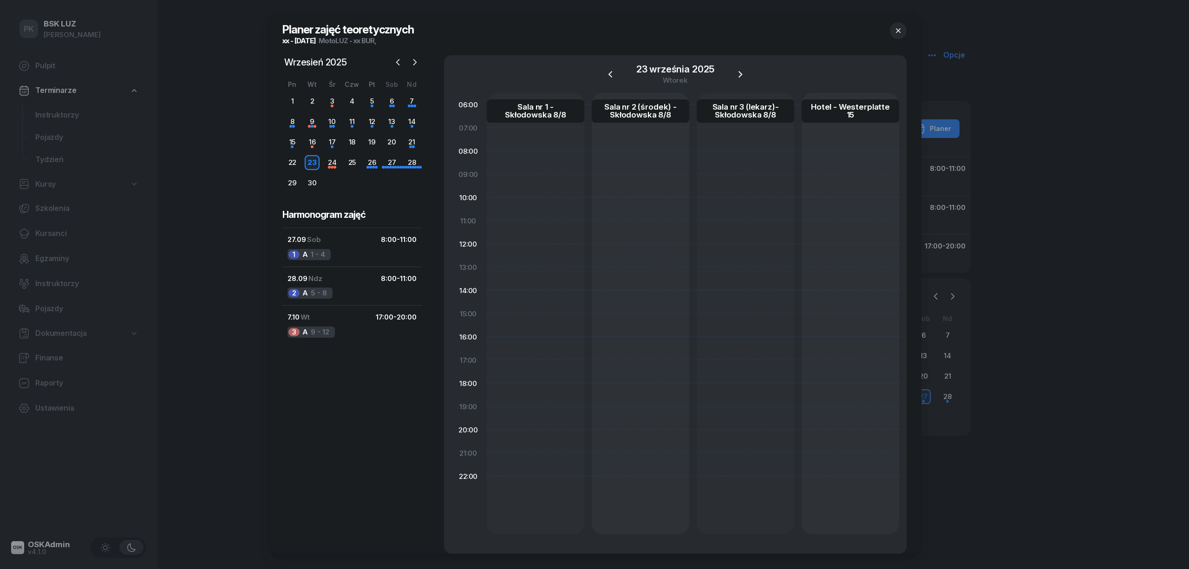
scroll to position [0, 208]
click at [318, 242] on div "27.09 Sob 8:00 - 11:00" at bounding box center [352, 240] width 129 height 12
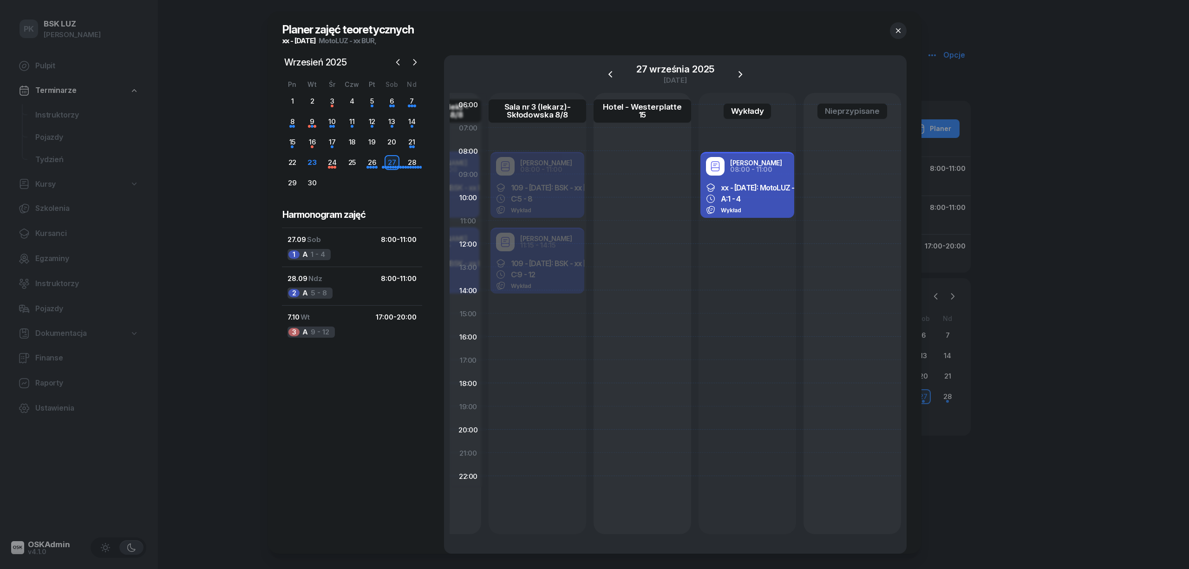
click at [776, 179] on div "xx - [DATE]: MotoLUZ - xx BUR, A: 1 - 4 Wykład" at bounding box center [747, 198] width 94 height 39
select select "08"
select select "11"
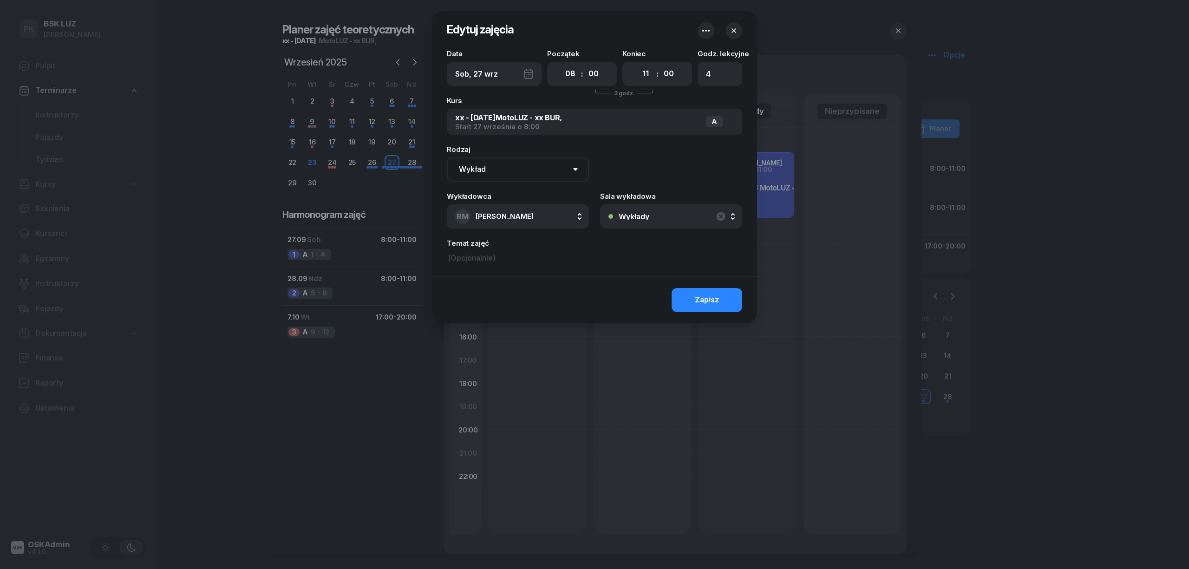
click at [681, 225] on button "Wykłady" at bounding box center [671, 216] width 142 height 24
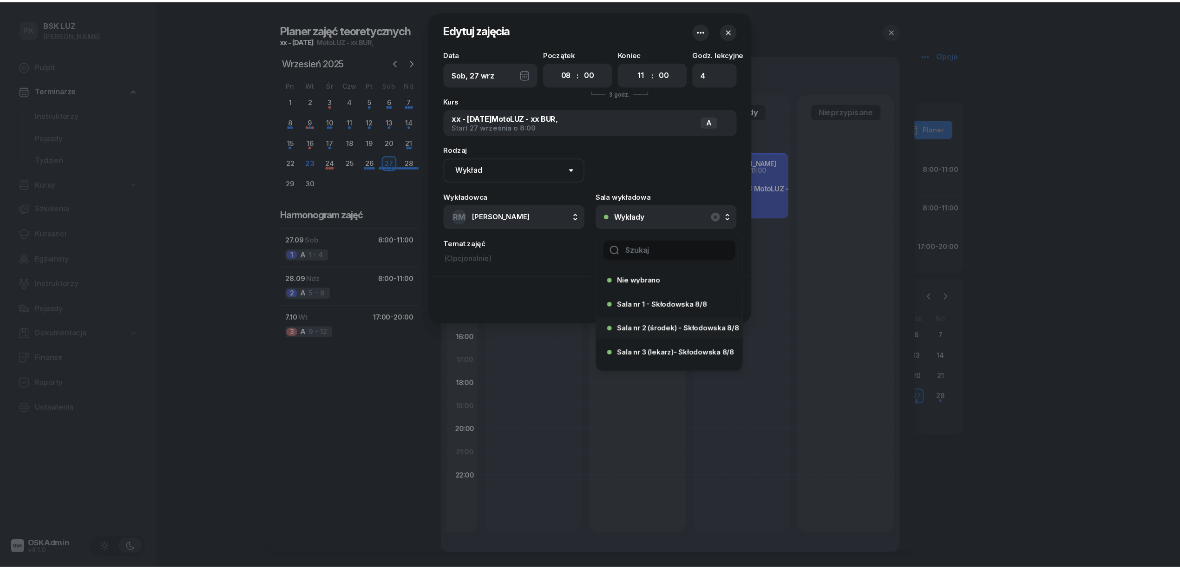
scroll to position [43, 0]
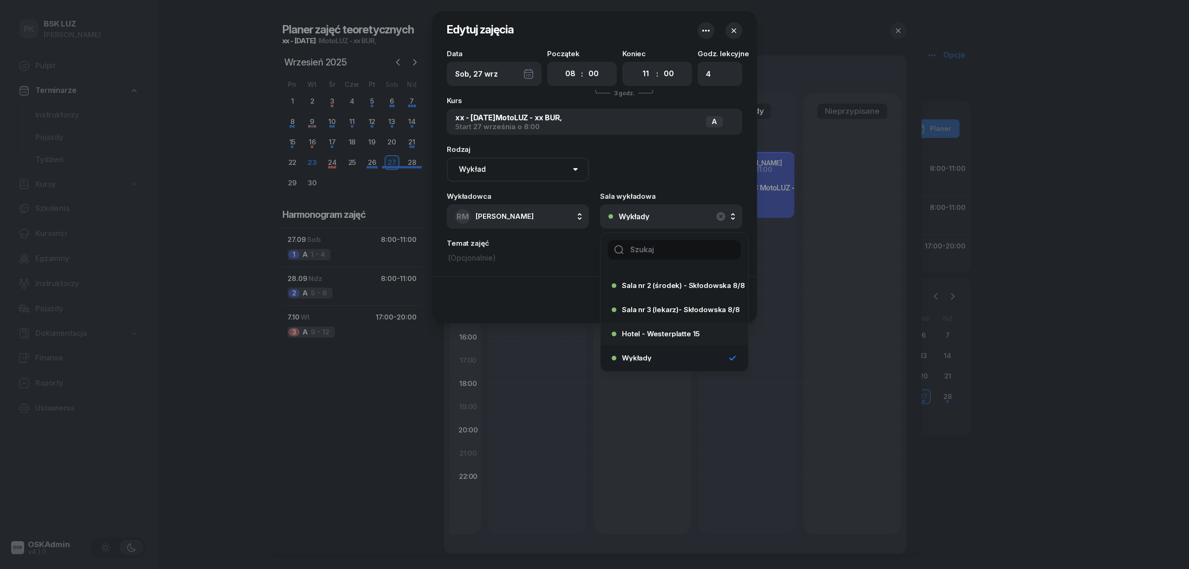
click at [673, 330] on div "Hotel - Westerplatte 15" at bounding box center [672, 334] width 120 height 15
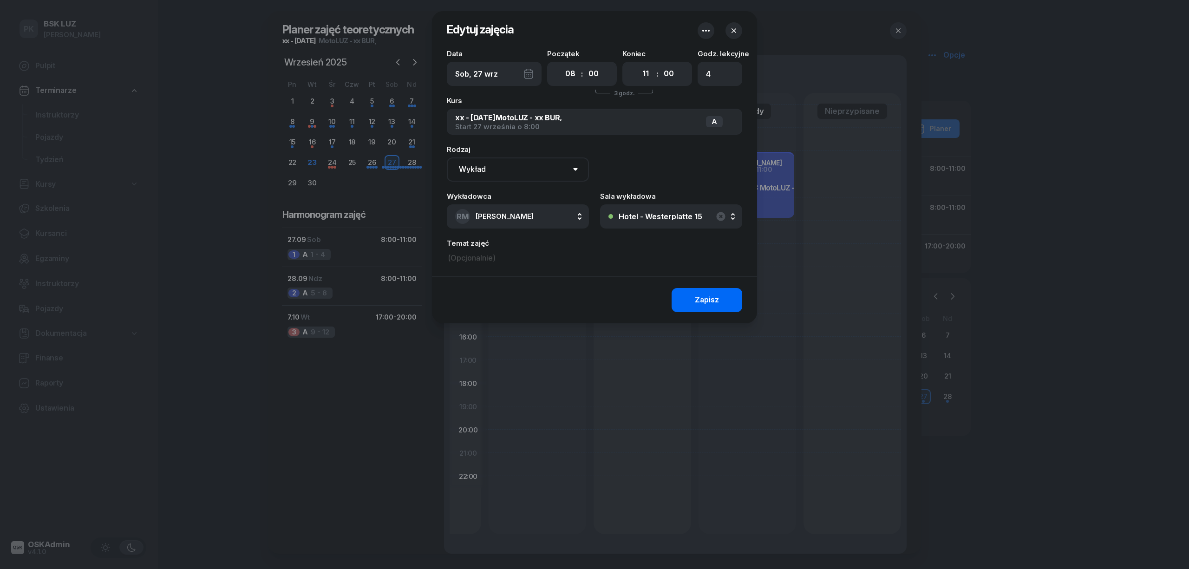
click at [701, 304] on div "Zapisz" at bounding box center [707, 300] width 24 height 12
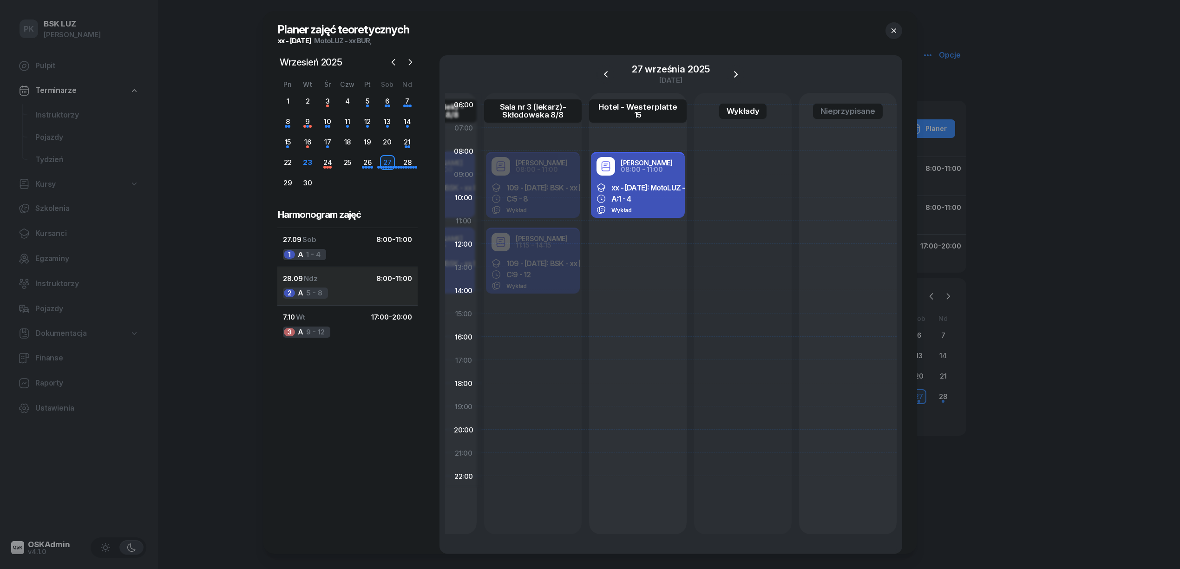
click at [322, 288] on div "2 A 5 - 8" at bounding box center [305, 293] width 45 height 11
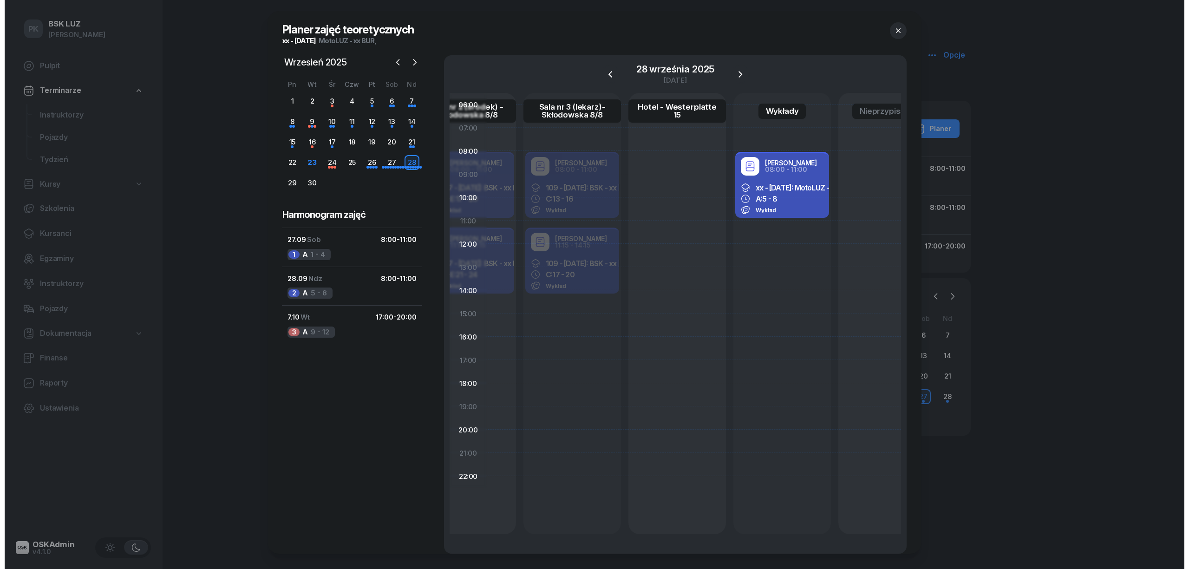
scroll to position [0, 208]
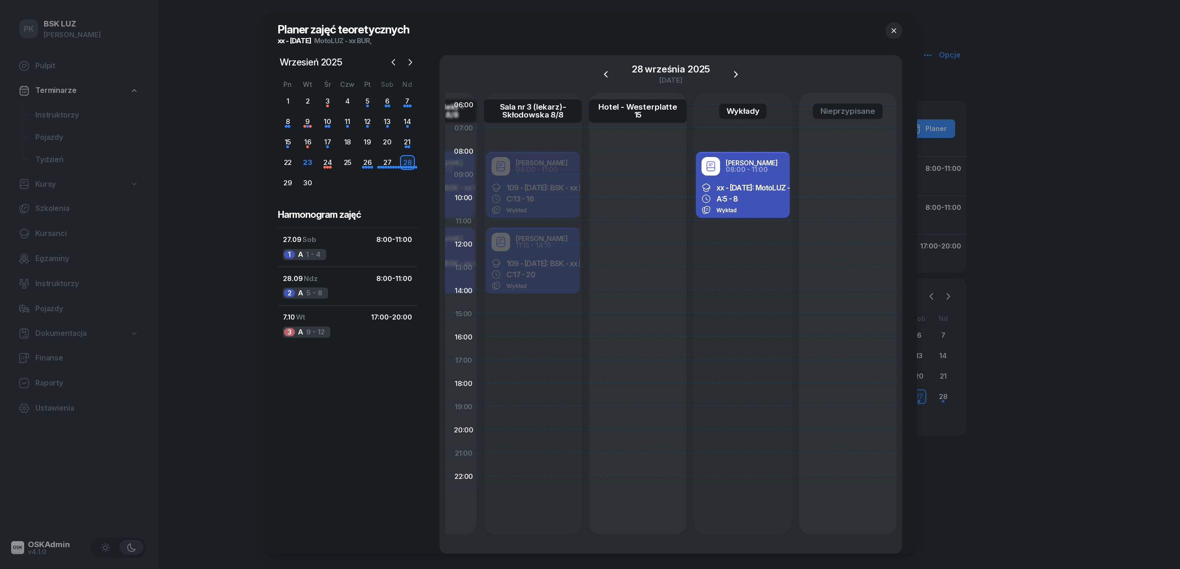
click at [770, 190] on span "xx - [DATE]: MotoLUZ - xx BUR," at bounding box center [766, 187] width 100 height 9
select select "08"
select select "11"
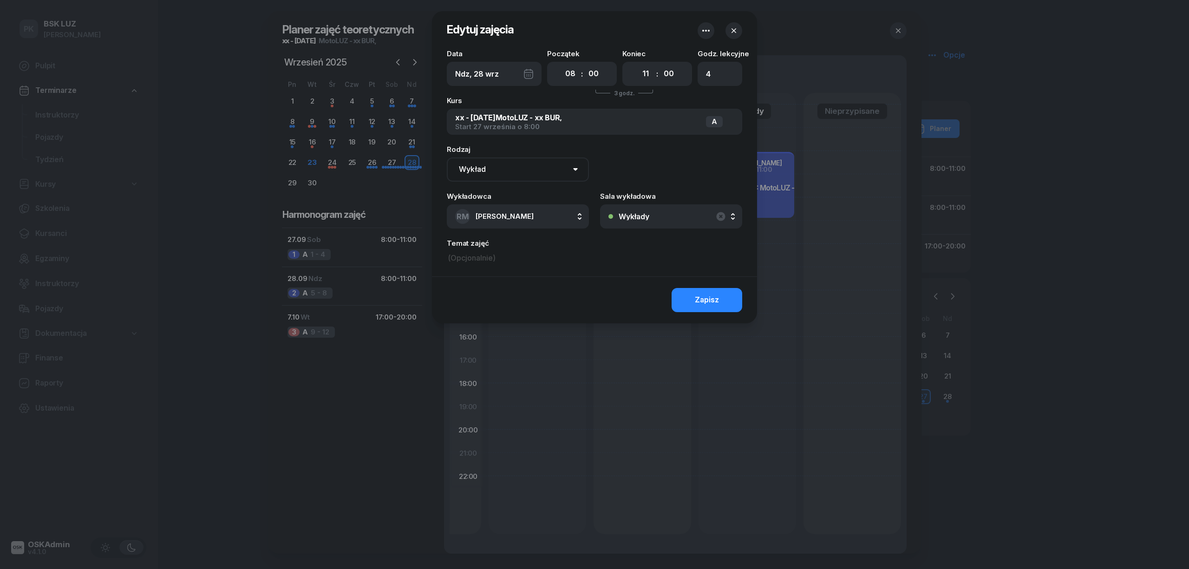
click at [635, 214] on div "Wykłady" at bounding box center [634, 216] width 31 height 7
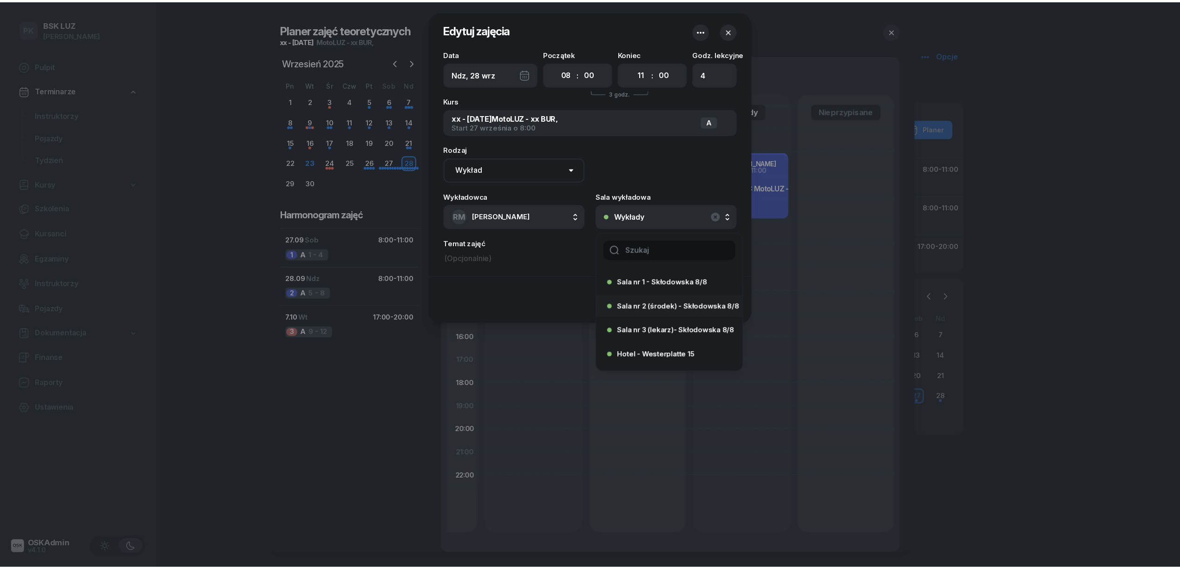
scroll to position [43, 0]
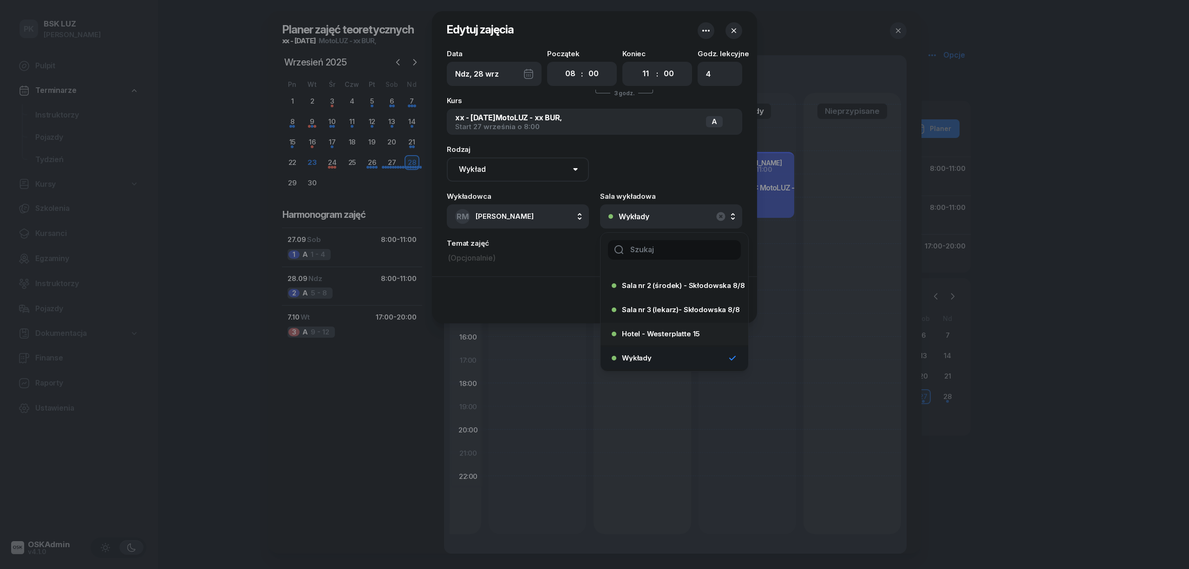
click at [657, 327] on div "Hotel - Westerplatte 15" at bounding box center [672, 334] width 120 height 15
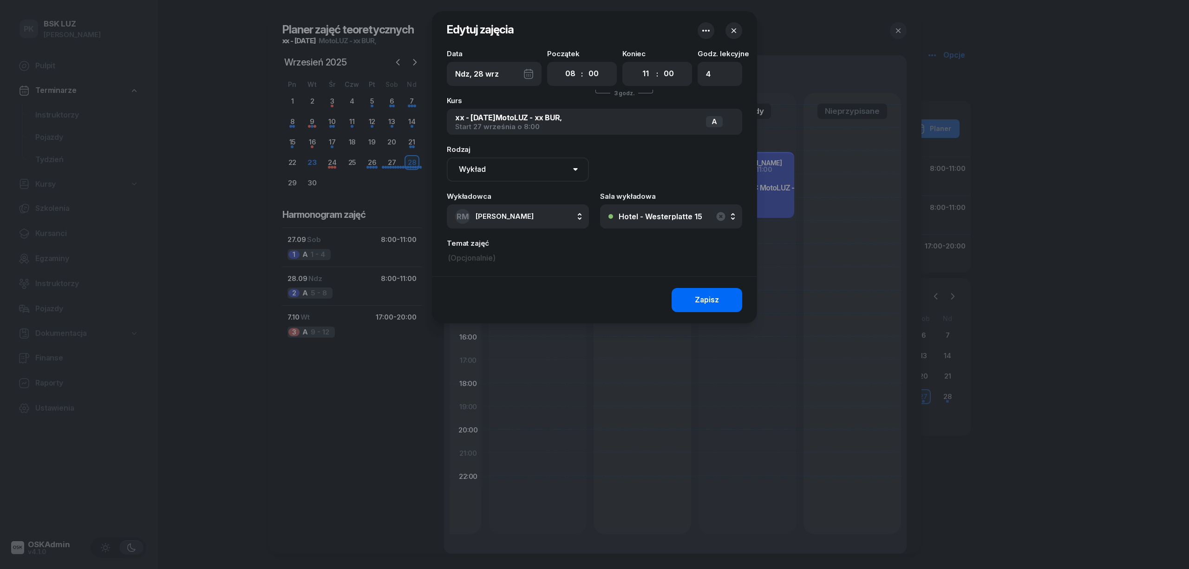
click at [693, 302] on button "Zapisz" at bounding box center [707, 300] width 71 height 24
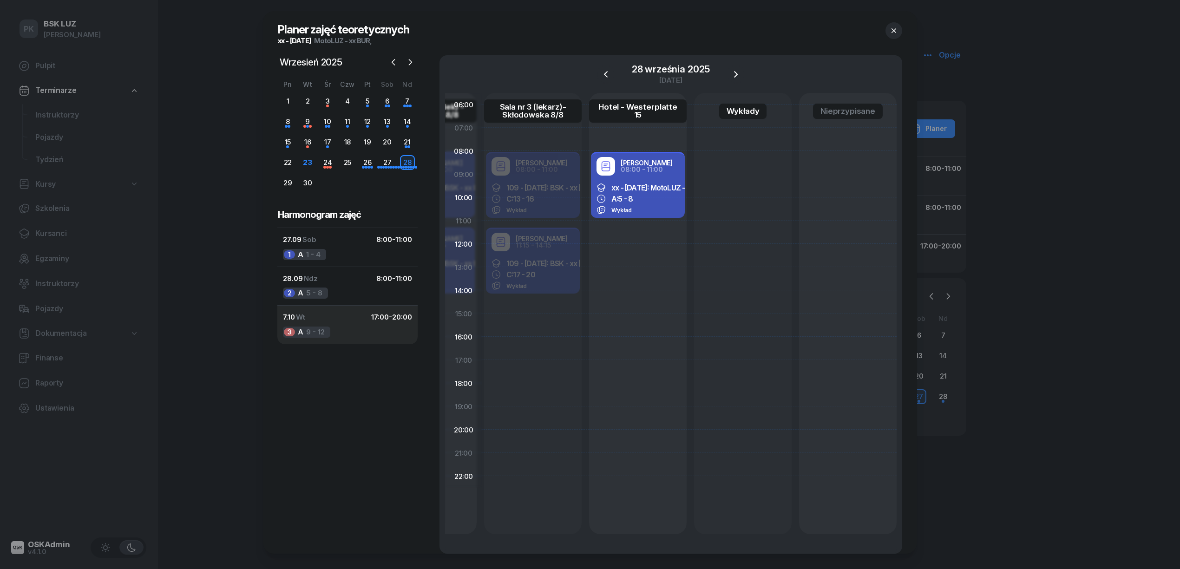
click at [346, 320] on div "7.10 Wt 17:00 - 20:00" at bounding box center [347, 317] width 129 height 12
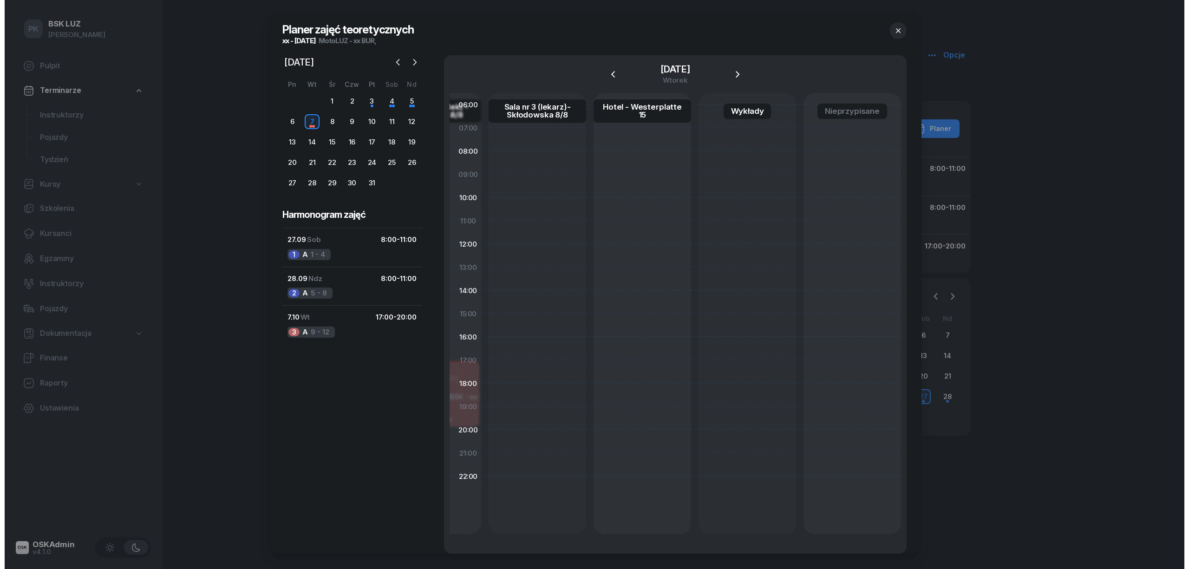
scroll to position [0, 0]
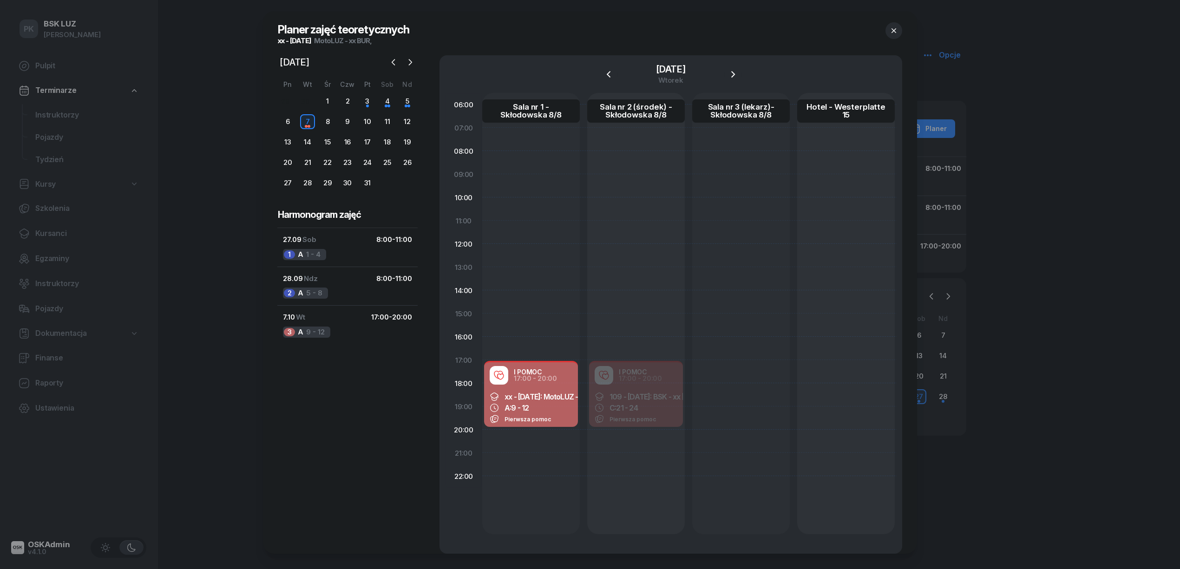
click at [520, 411] on span "9 - 12" at bounding box center [520, 407] width 18 height 9
select select "17"
select select "20"
select select "med"
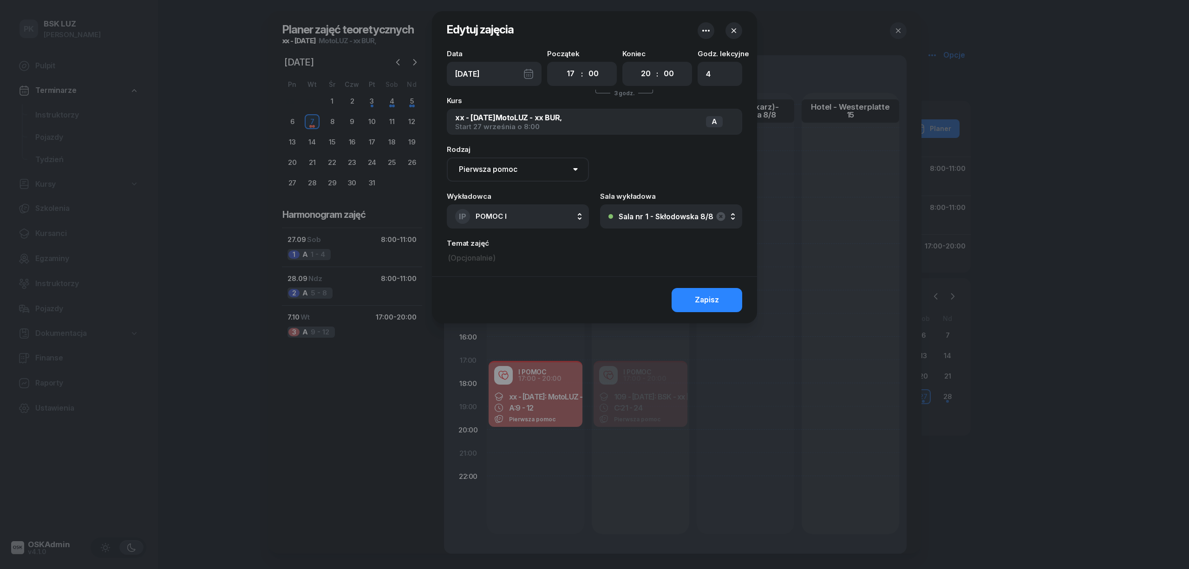
click at [650, 221] on button "Sala nr 1 - Skłodowska 8/8" at bounding box center [671, 216] width 142 height 24
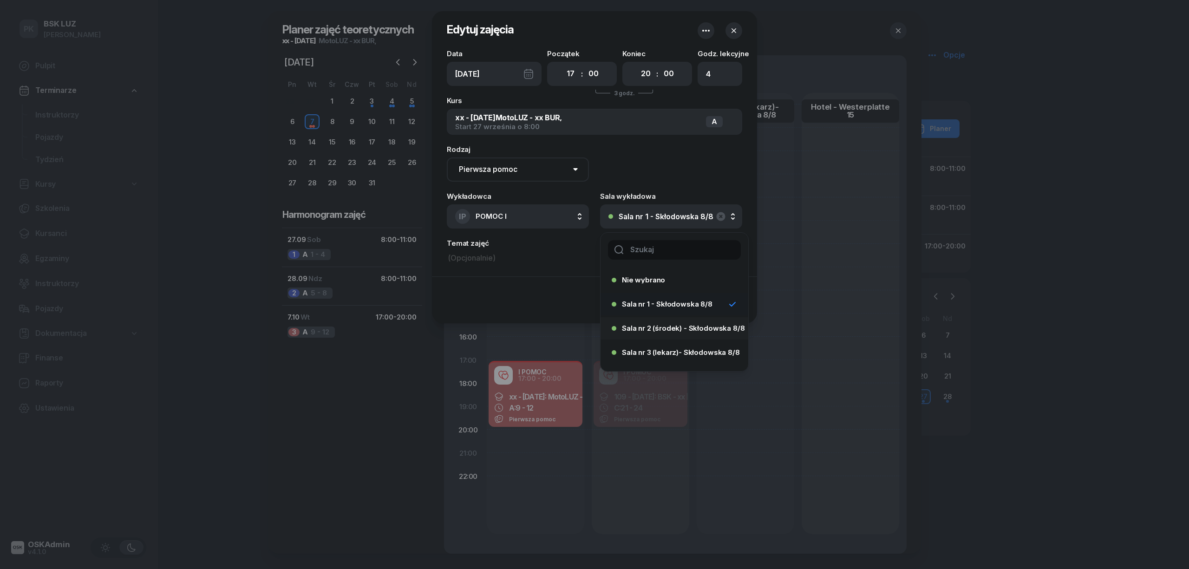
click at [666, 324] on div "Sala nr 2 (środek) - Skłodowska 8/8" at bounding box center [672, 328] width 120 height 15
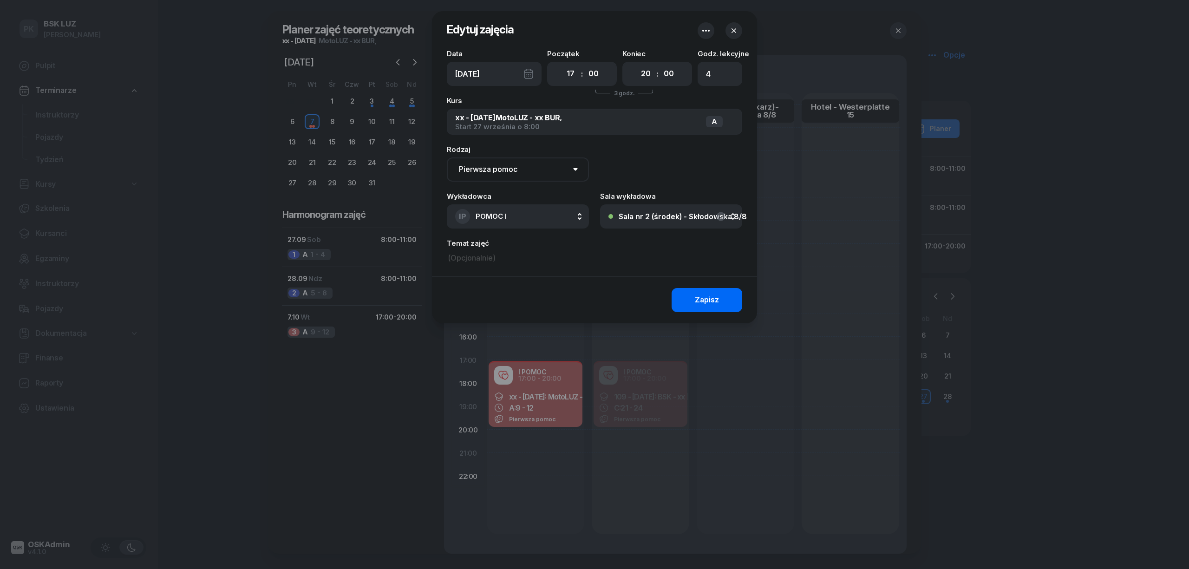
click at [701, 305] on div "Zapisz" at bounding box center [707, 300] width 24 height 12
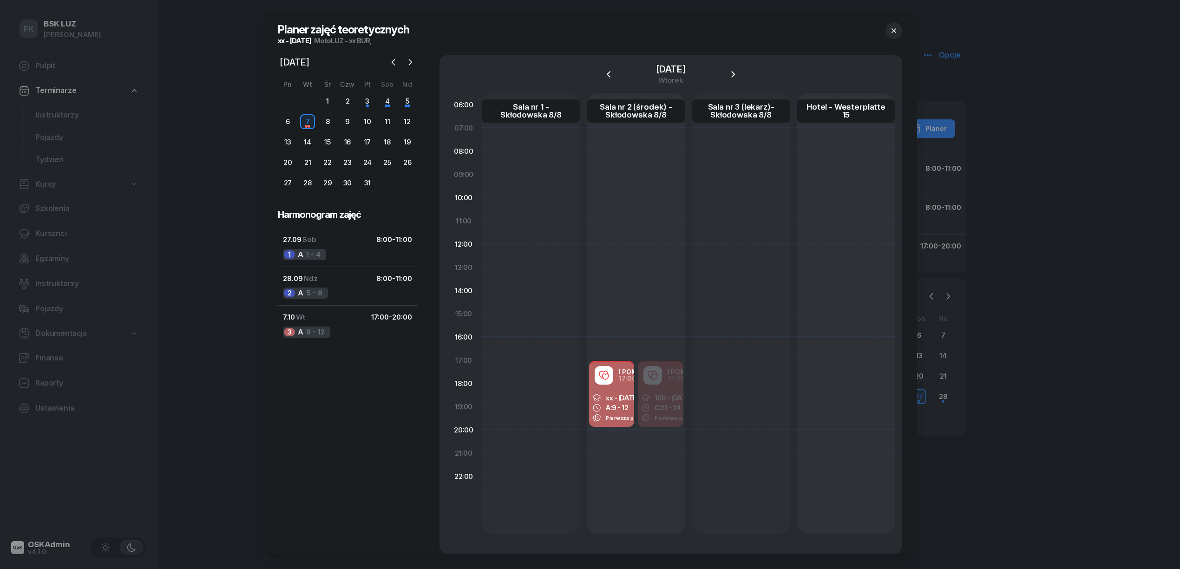
click at [671, 397] on div "I POMOC 17:00 - 20:00 109 - [DATE]: BSK - xx BUR, C: 21 - 24 Pierwsza pomoc" at bounding box center [660, 395] width 49 height 70
select select "17"
select select "20"
select select "med"
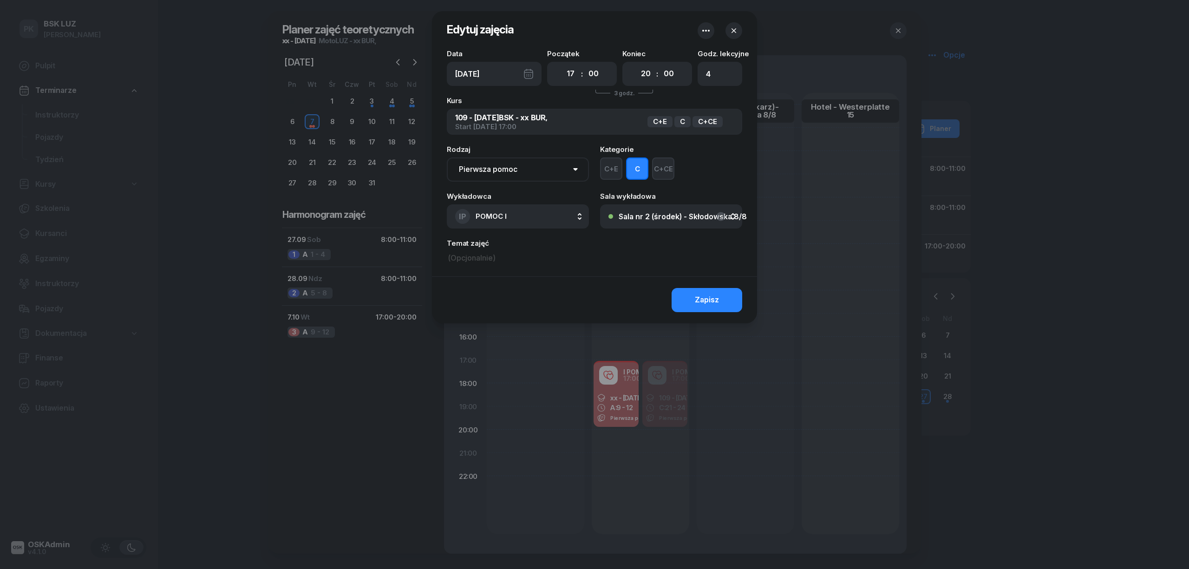
click at [684, 211] on button "Sala nr 2 (środek) - Skłodowska 8/8" at bounding box center [671, 216] width 142 height 24
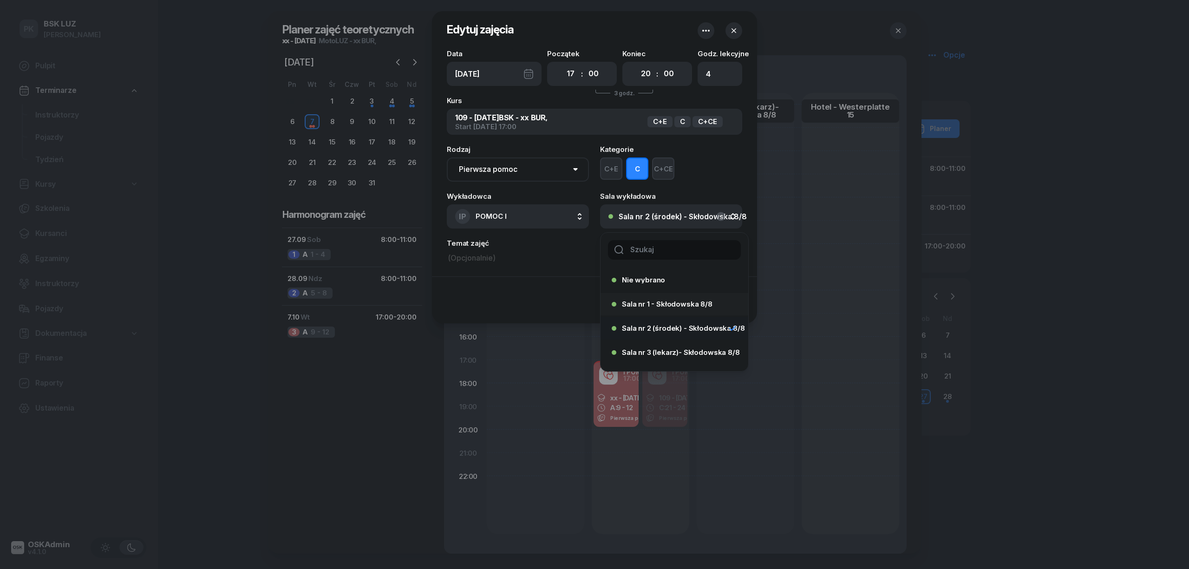
click at [663, 301] on span "Sala nr 1 - Skłodowska 8/8" at bounding box center [667, 304] width 91 height 7
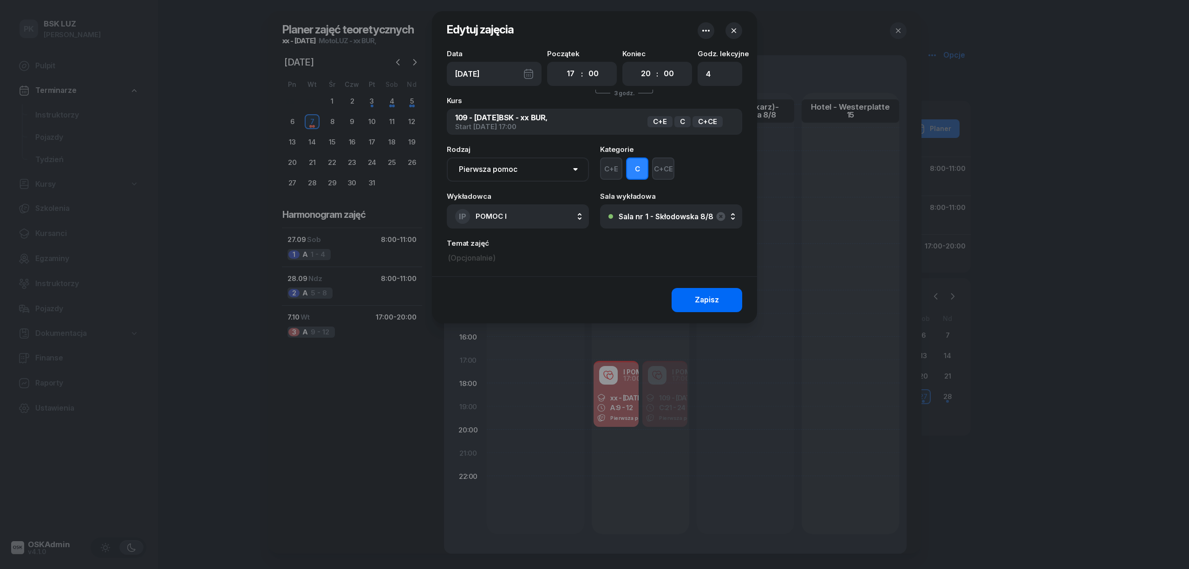
click at [698, 300] on div "Zapisz" at bounding box center [707, 300] width 24 height 12
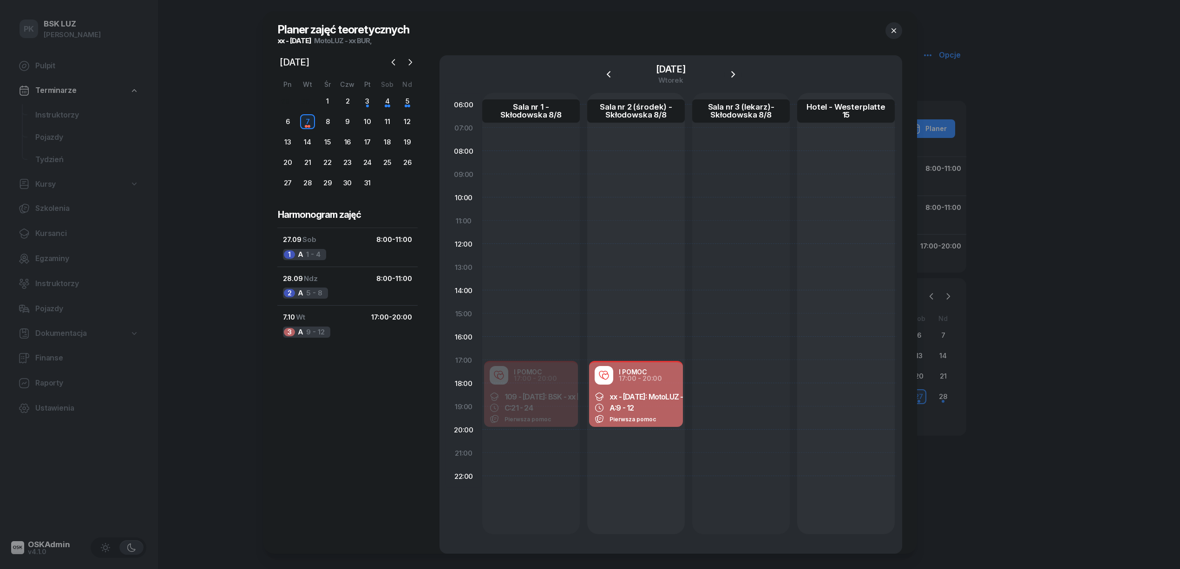
click at [890, 31] on icon "button" at bounding box center [893, 30] width 9 height 9
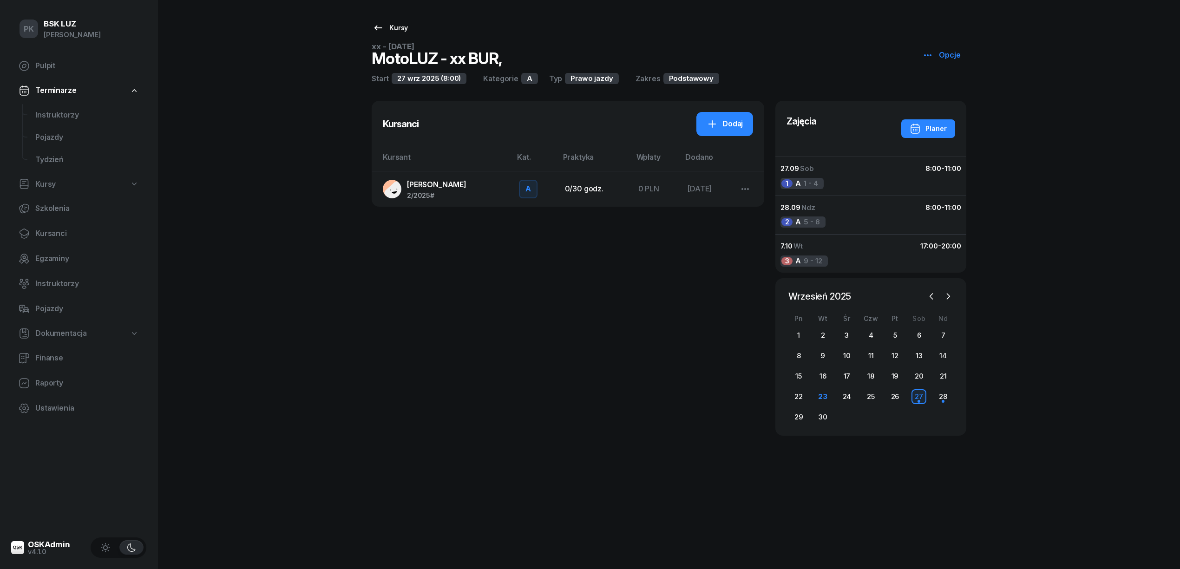
click at [382, 27] on icon at bounding box center [377, 27] width 11 height 11
select select
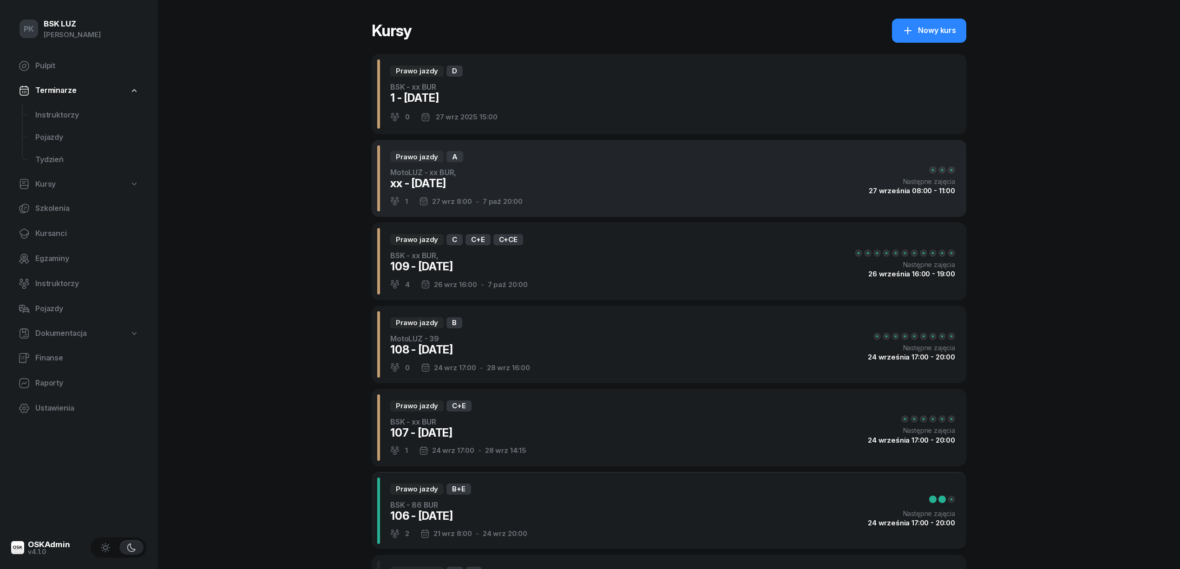
click at [581, 190] on div "Prawo jazdy A MotoLUZ - xx BUR, xx - [DATE] 1 [DATE] 8:00 - [DATE] 20:00 Następ…" at bounding box center [669, 179] width 595 height 78
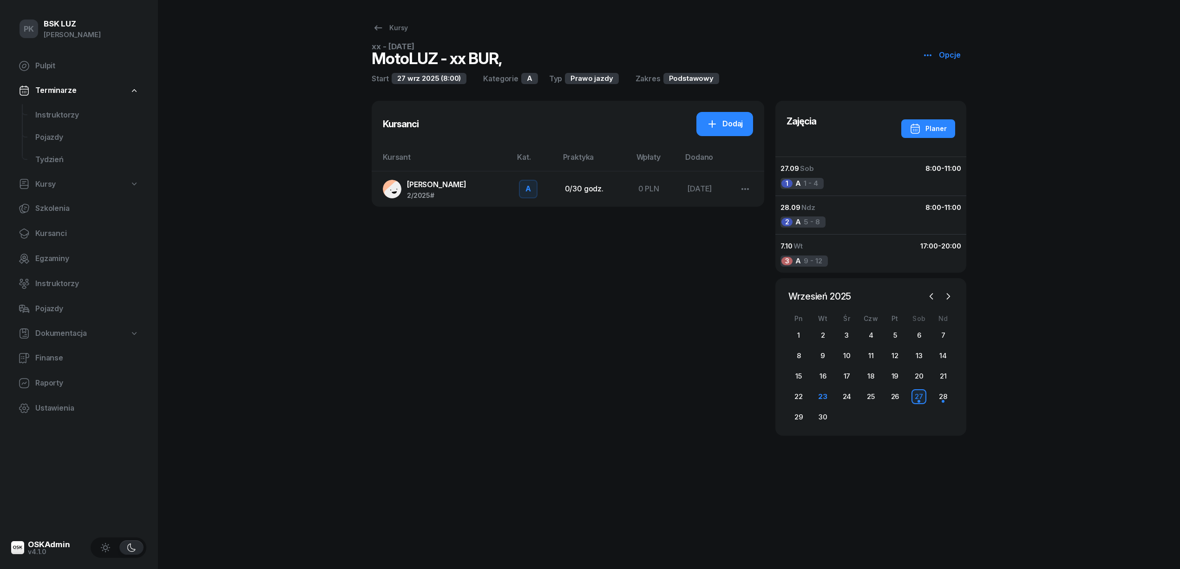
click at [933, 51] on icon "button" at bounding box center [927, 55] width 11 height 11
click at [932, 90] on icon at bounding box center [932, 90] width 11 height 11
select select "08"
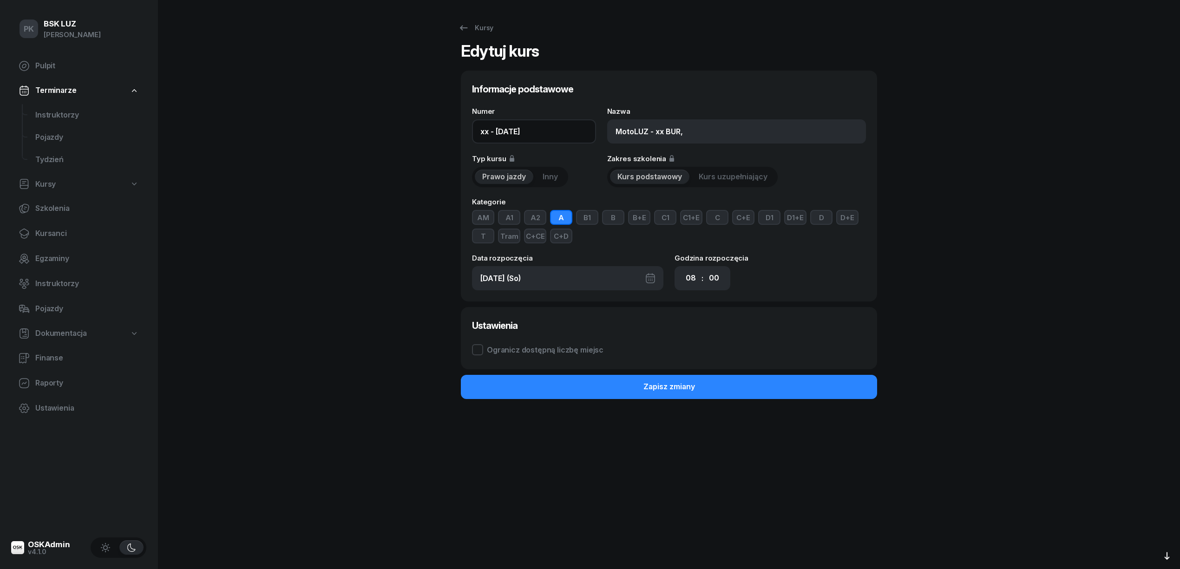
drag, startPoint x: 490, startPoint y: 131, endPoint x: 463, endPoint y: 128, distance: 28.0
click at [465, 129] on div "Informacje podstawowe Numer xx - [DATE] Nazwa MotoLUZ - xx BUR, Typ kursu Prawo…" at bounding box center [669, 186] width 416 height 231
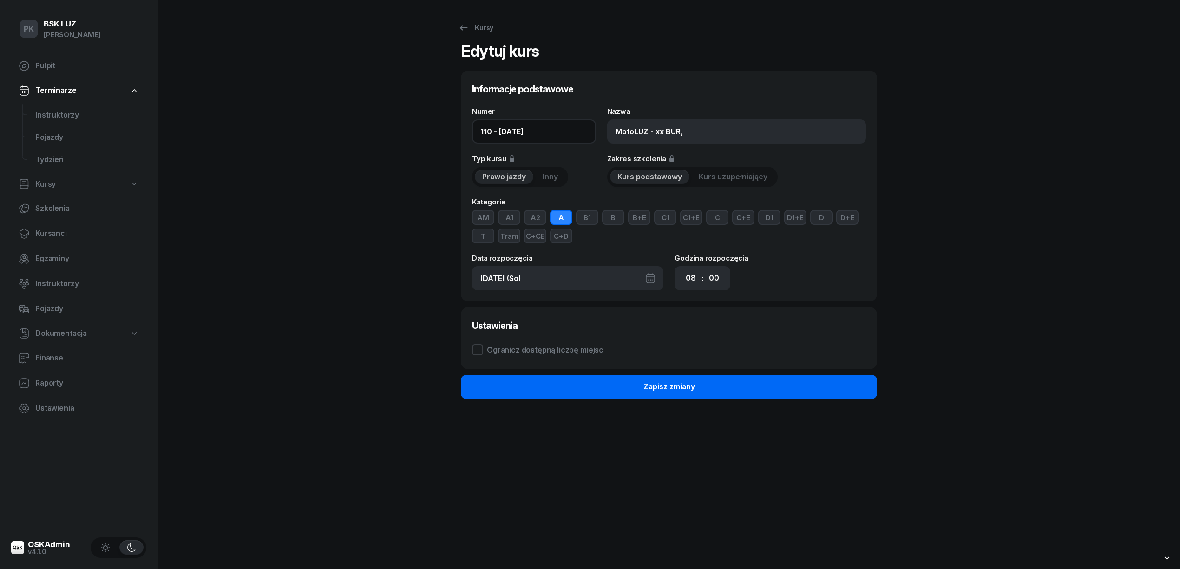
type input "110 - [DATE]"
click at [594, 393] on button "Zapisz zmiany" at bounding box center [669, 387] width 416 height 24
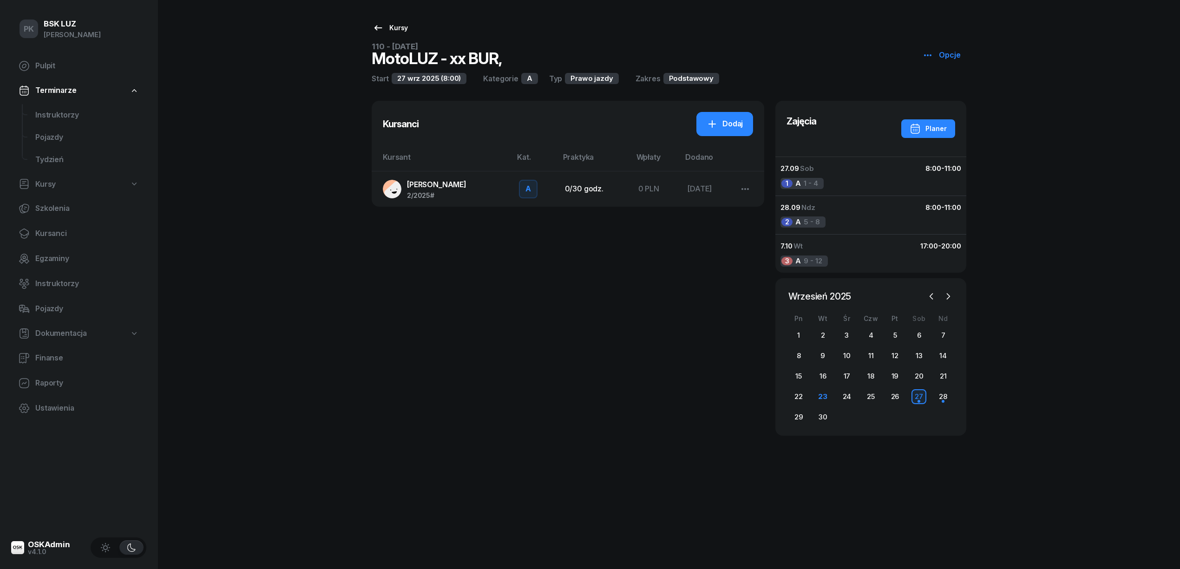
click at [400, 28] on div "Kursy" at bounding box center [389, 27] width 35 height 11
select select
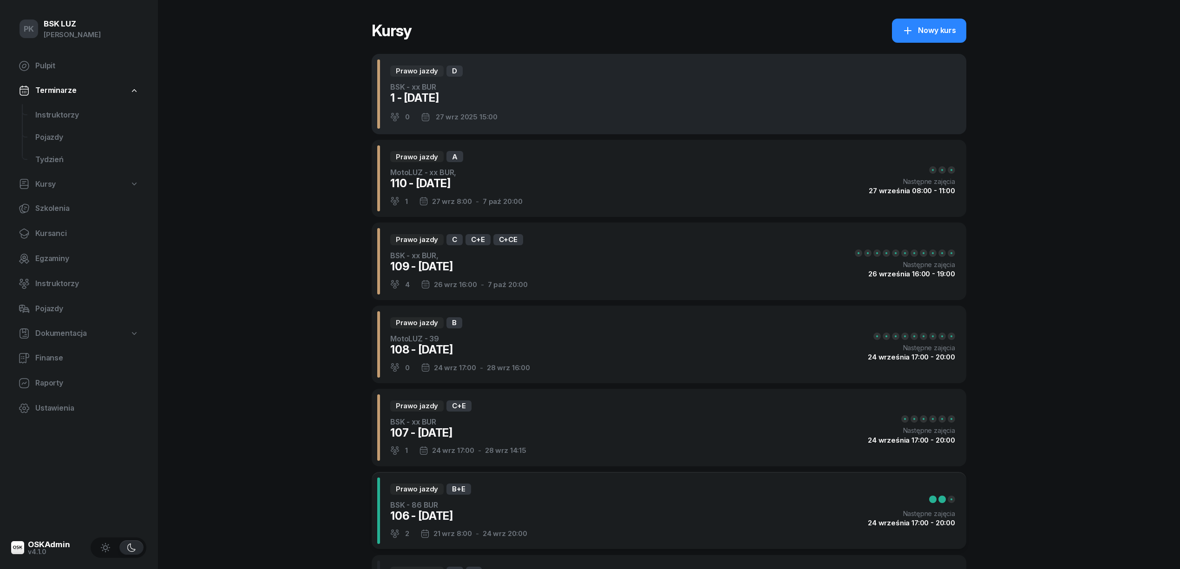
click at [531, 106] on div "Prawo jazdy D BSK - xx BUR 1 - 2025/09/27 0 27 wrz 2025 15:00" at bounding box center [669, 94] width 595 height 80
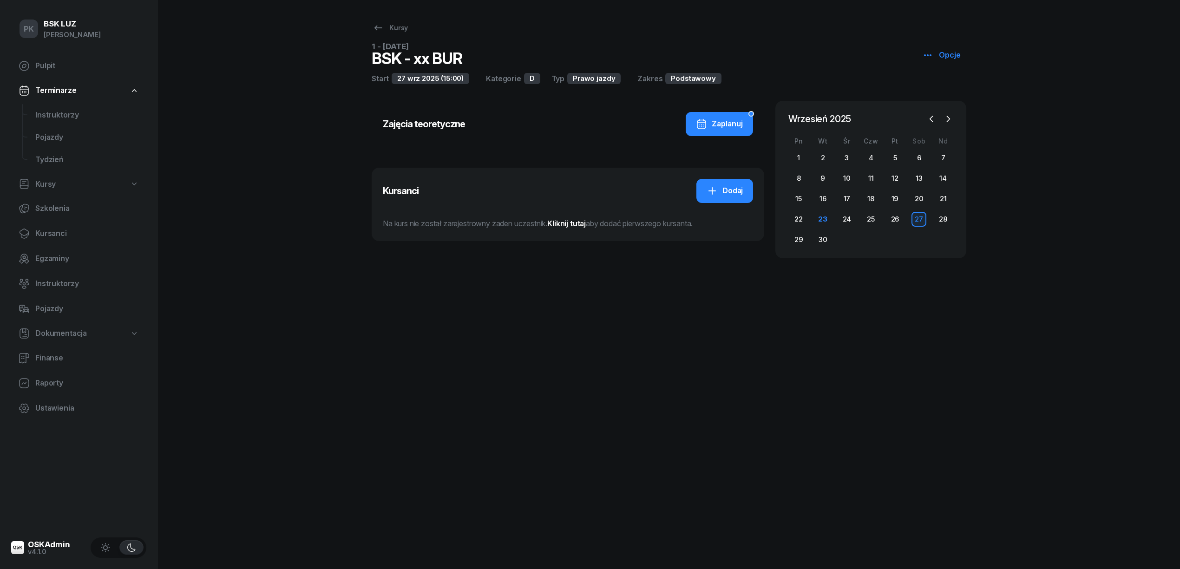
click at [931, 50] on icon "button" at bounding box center [927, 55] width 11 height 11
click at [930, 86] on icon at bounding box center [932, 90] width 11 height 11
select select "15"
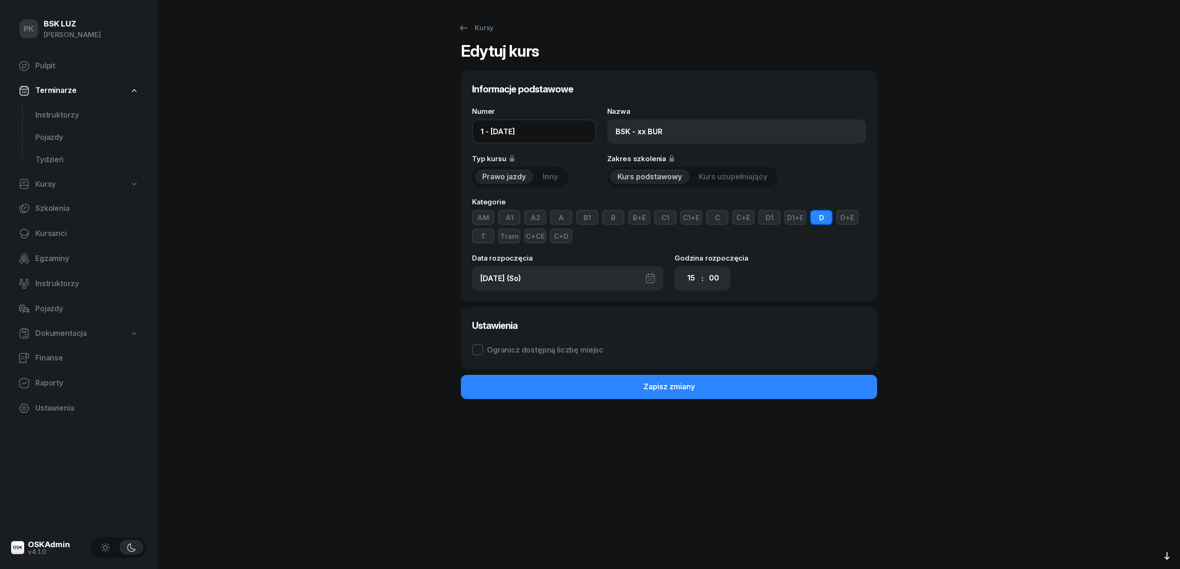
click at [485, 129] on input "1 - 2025/09/27" at bounding box center [534, 131] width 124 height 24
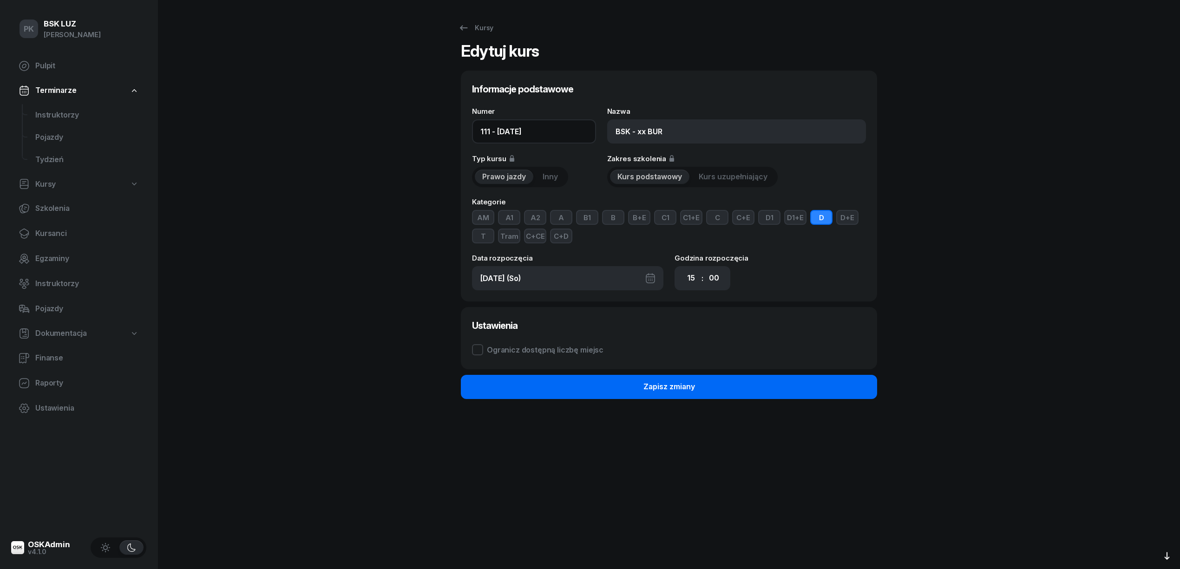
type input "111 - 2025/09/27"
click at [677, 383] on div "Zapisz zmiany" at bounding box center [669, 387] width 52 height 12
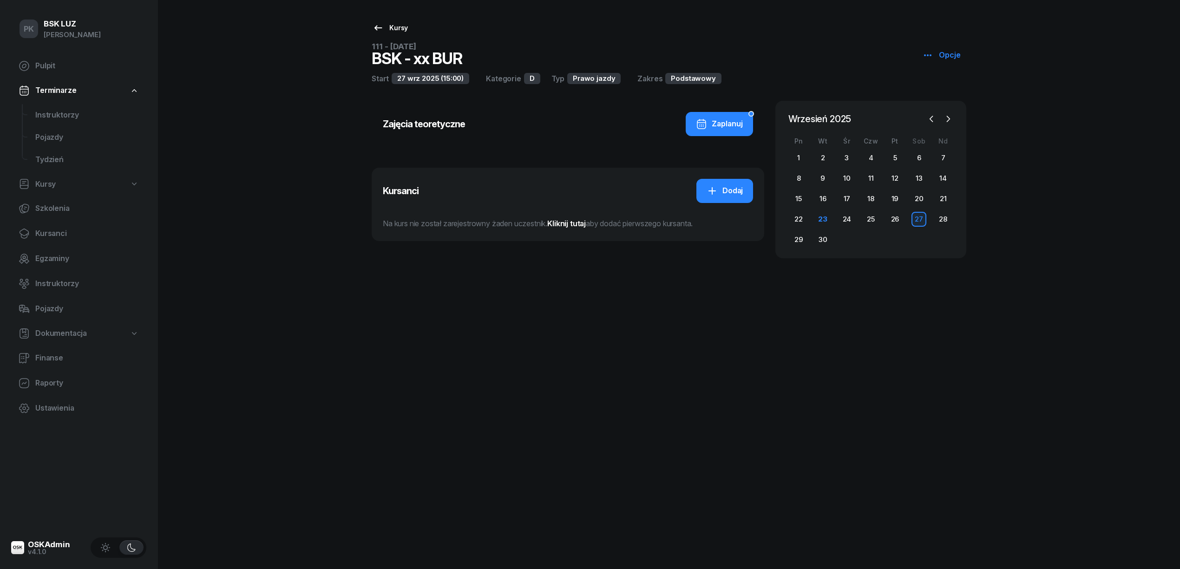
click at [370, 29] on link "Kursy" at bounding box center [390, 28] width 52 height 19
select select
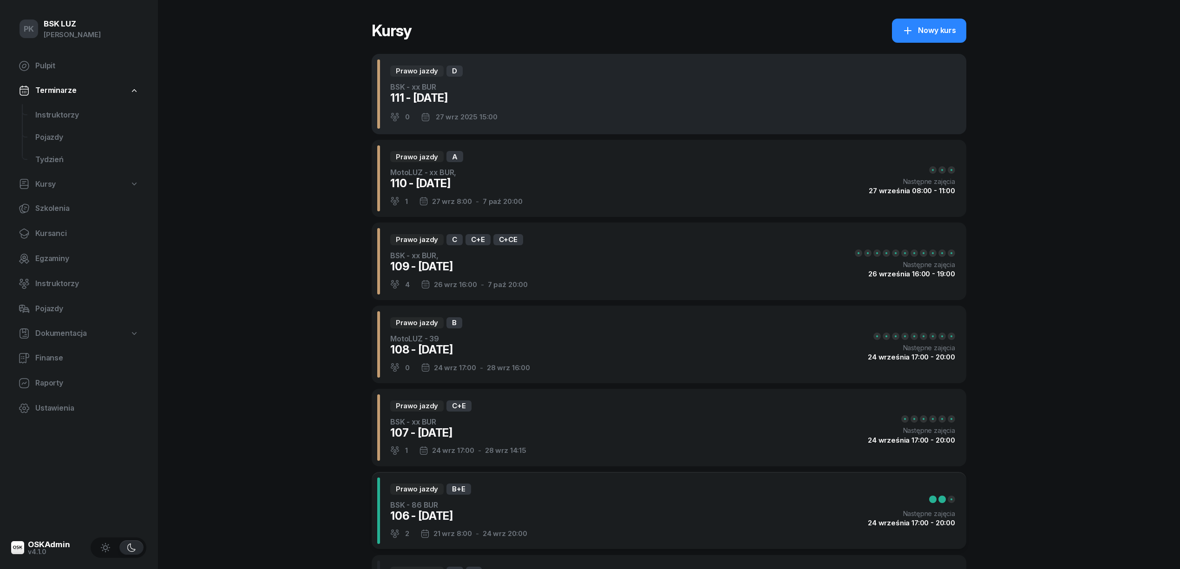
click at [565, 108] on div "Prawo jazdy D BSK - xx BUR 111 - 2025/09/27 0 27 wrz 2025 15:00" at bounding box center [669, 94] width 595 height 80
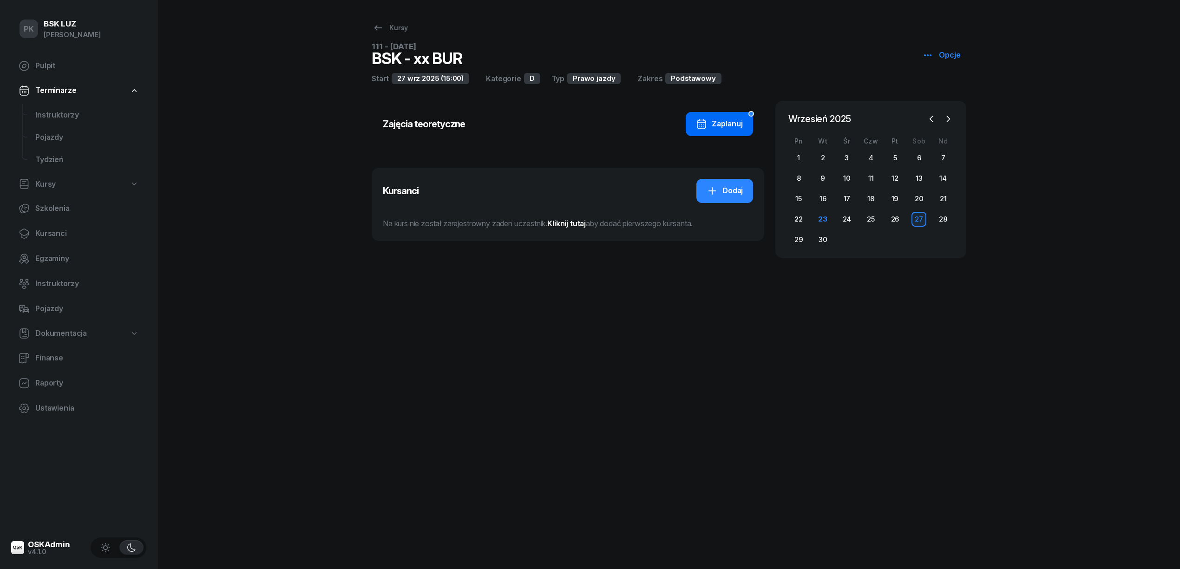
click at [741, 121] on div "Zaplanuj" at bounding box center [719, 124] width 47 height 12
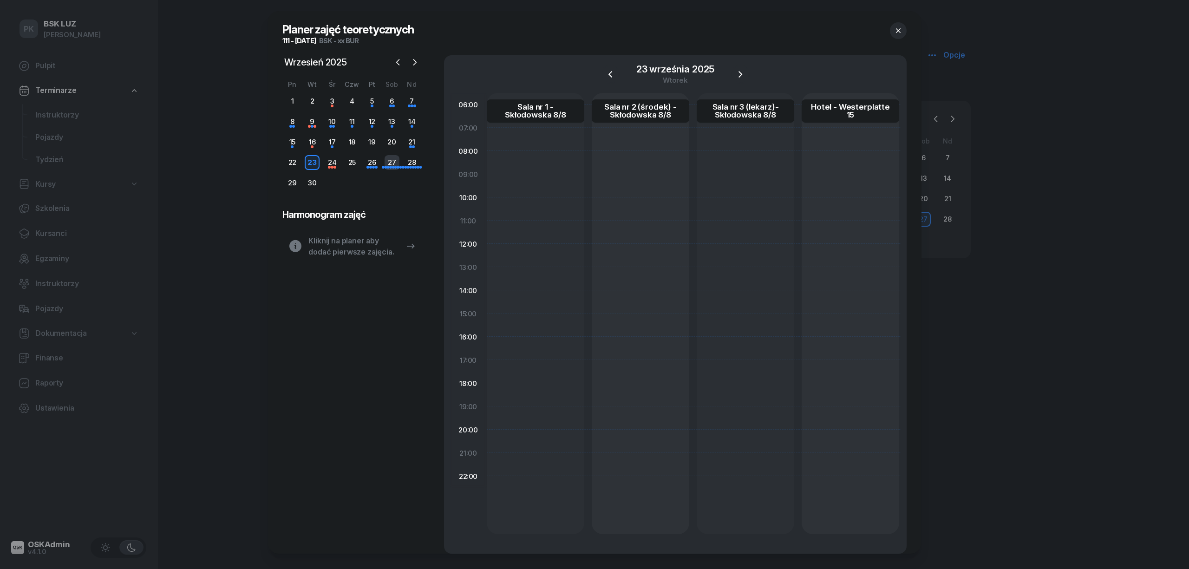
click at [386, 162] on div "27" at bounding box center [392, 162] width 15 height 15
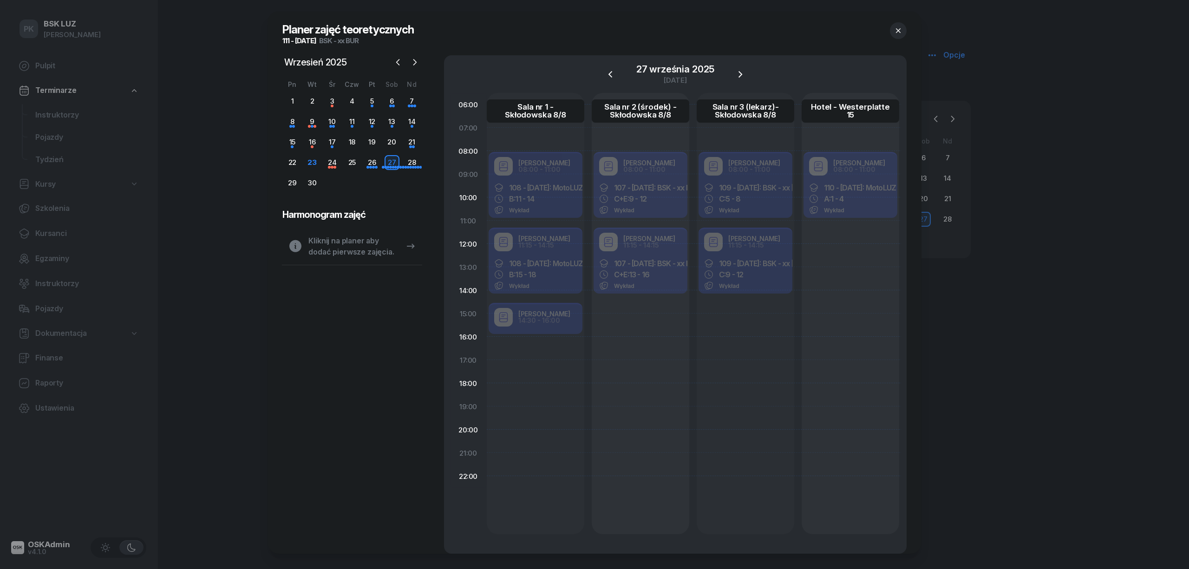
click at [843, 298] on div "Robert Markowicz 08:00 - 11:00 110 - 2025/09/27: MotoLUZ - xx BUR, A: 1 - 4 Wyk…" at bounding box center [851, 313] width 98 height 441
select select "14"
select select "16"
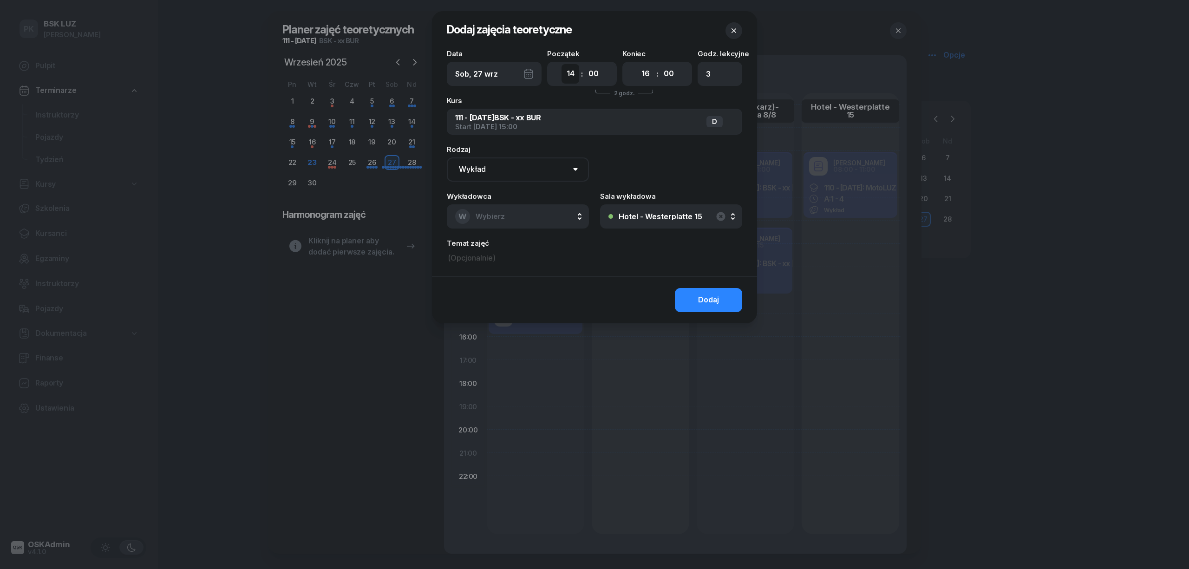
click at [569, 74] on select "00 01 02 03 04 05 06 07 08 09 10 11 12 13 14 15 16 17 18 19 20 21 22 23" at bounding box center [571, 74] width 18 height 20
select select "15"
click at [562, 64] on select "00 01 02 03 04 05 06 07 08 09 10 11 12 13 14 15 16 17 18 19 20 21 22 23" at bounding box center [571, 74] width 18 height 20
type input "1"
click at [644, 74] on select "00 01 02 03 04 05 06 07 08 09 10 11 12 13 14 15 16 17 18 19 20 21 22 23" at bounding box center [646, 74] width 18 height 20
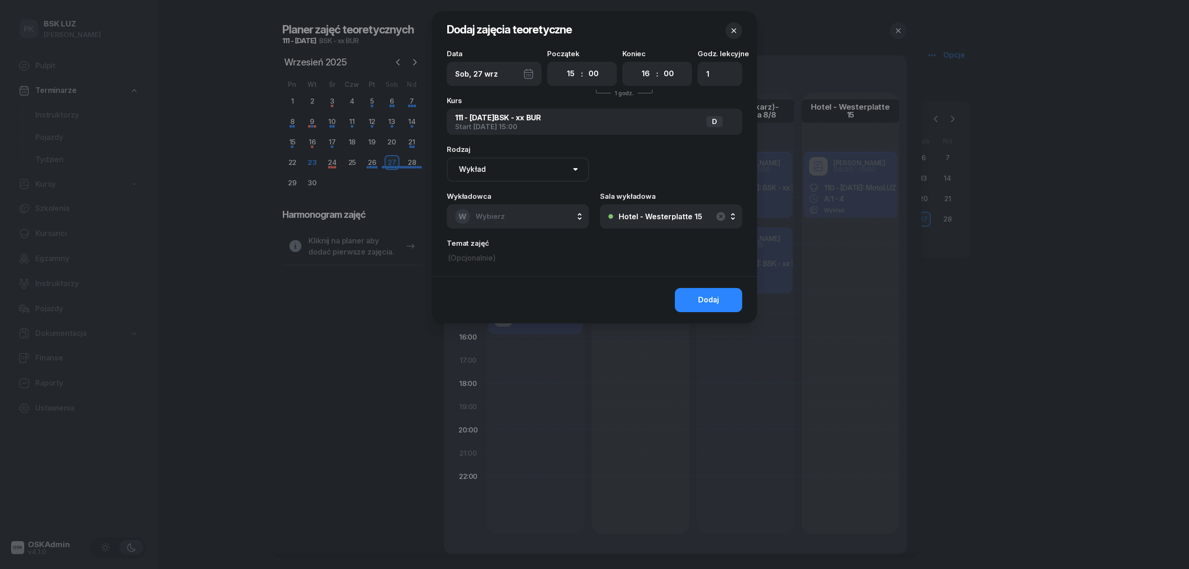
select select "18"
click at [637, 64] on select "00 01 02 03 04 05 06 07 08 09 10 11 12 13 14 15 16 17 18 19 20 21 22 23" at bounding box center [646, 74] width 18 height 20
type input "4"
click at [517, 221] on button "W Wybierz" at bounding box center [518, 216] width 142 height 24
type input "szew"
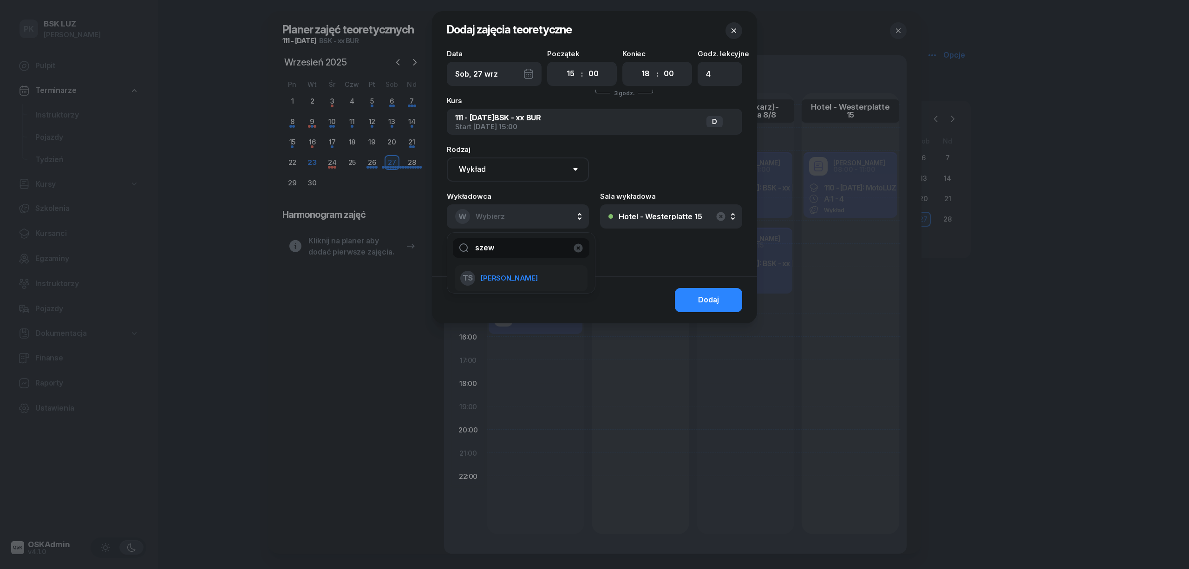
click at [523, 275] on span "[PERSON_NAME]" at bounding box center [509, 278] width 57 height 12
click at [688, 298] on button "Dodaj" at bounding box center [708, 300] width 67 height 24
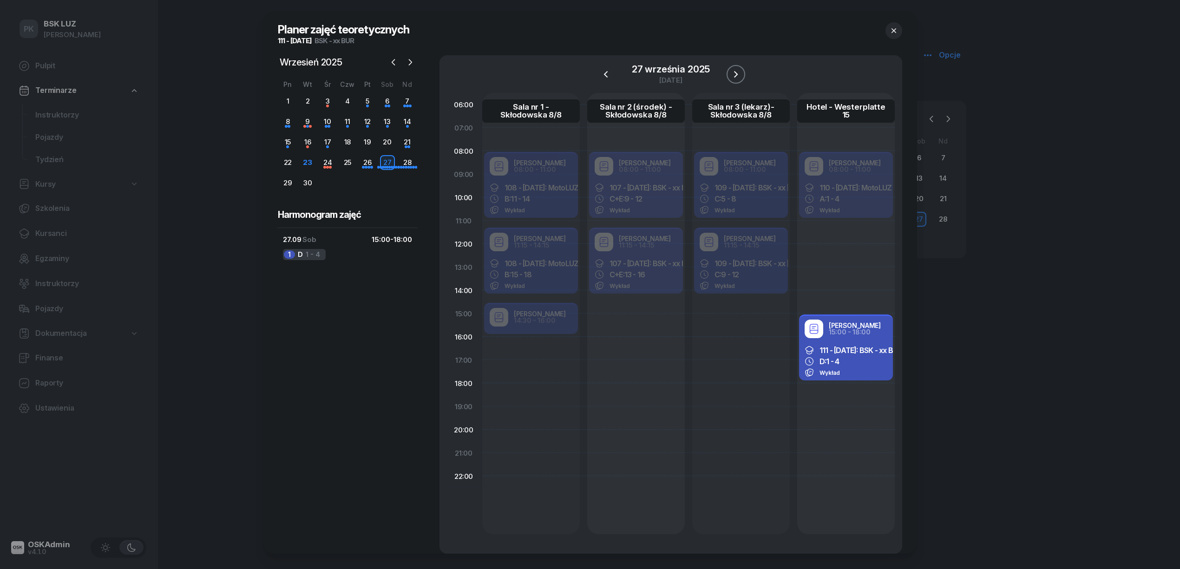
click at [732, 71] on icon "button" at bounding box center [735, 74] width 11 height 11
click at [820, 318] on div "Robert Markowicz 08:00 - 11:00 110 - 2025/09/27: MotoLUZ - xx BUR, A: 5 - 8 Wyk…" at bounding box center [846, 313] width 98 height 441
select select "15"
select select "18"
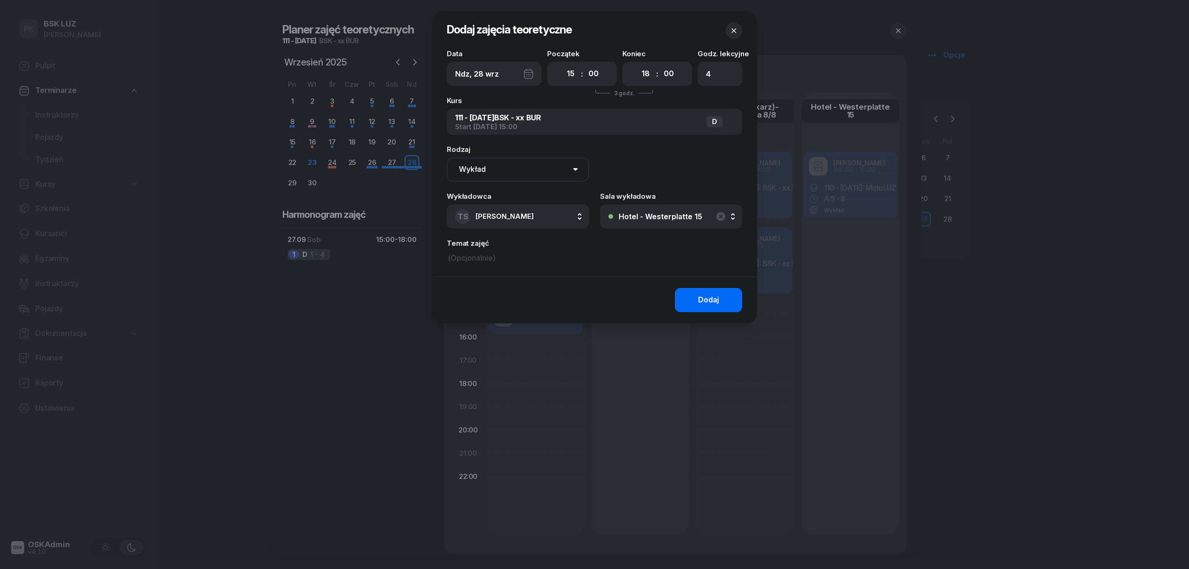
click at [684, 294] on button "Dodaj" at bounding box center [708, 300] width 67 height 24
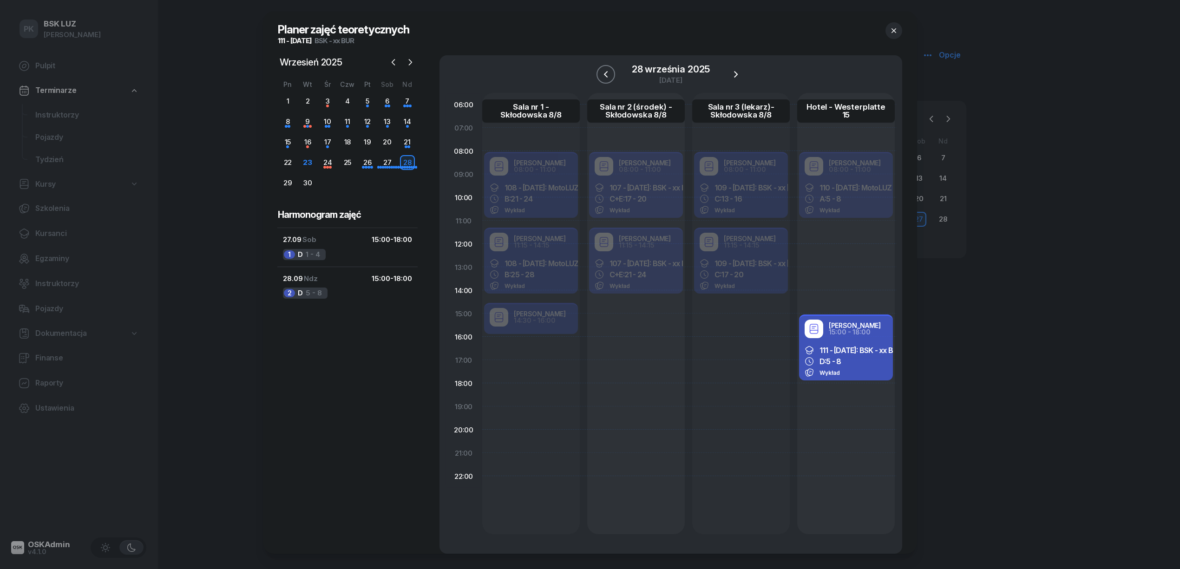
click at [606, 75] on icon "button" at bounding box center [605, 74] width 11 height 11
click at [732, 73] on icon "button" at bounding box center [735, 74] width 11 height 11
click at [548, 320] on div "Robert Markowicz 14:30 - 16:00 108 - 2025/09/24: MotoLUZ - 39 B: 29 - 30 Wykład" at bounding box center [531, 319] width 98 height 35
select select "14"
select select "30"
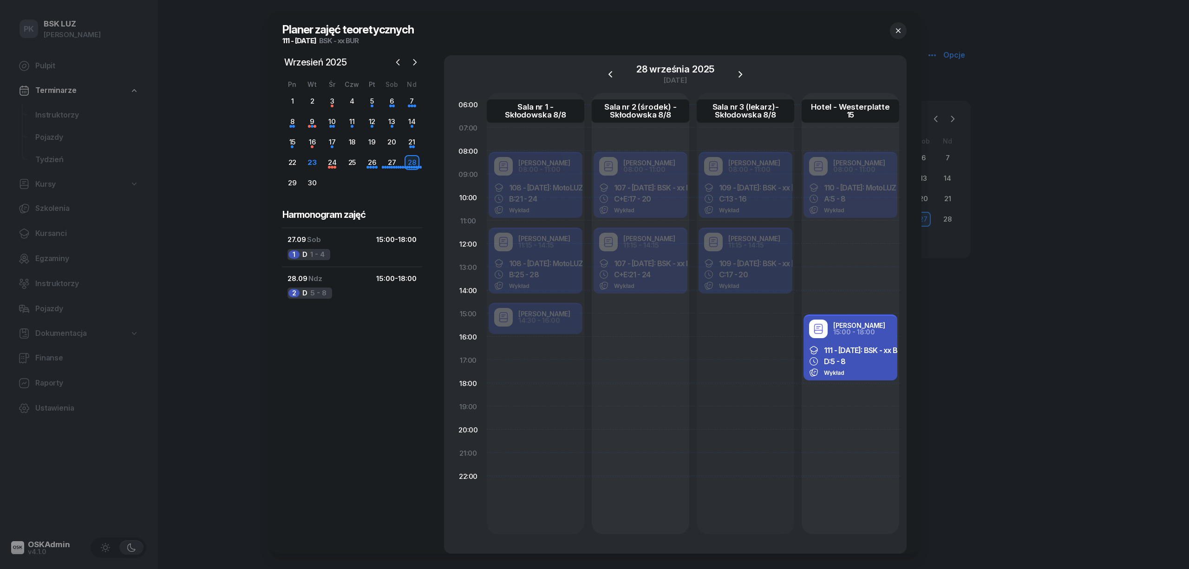
select select "16"
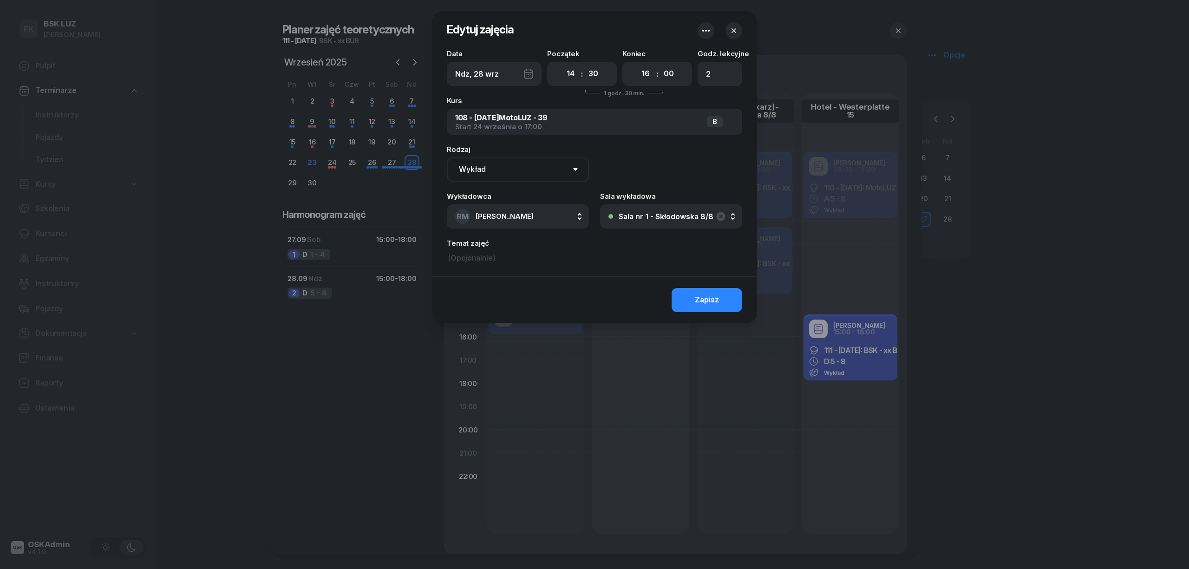
click at [736, 28] on icon "button" at bounding box center [733, 30] width 9 height 9
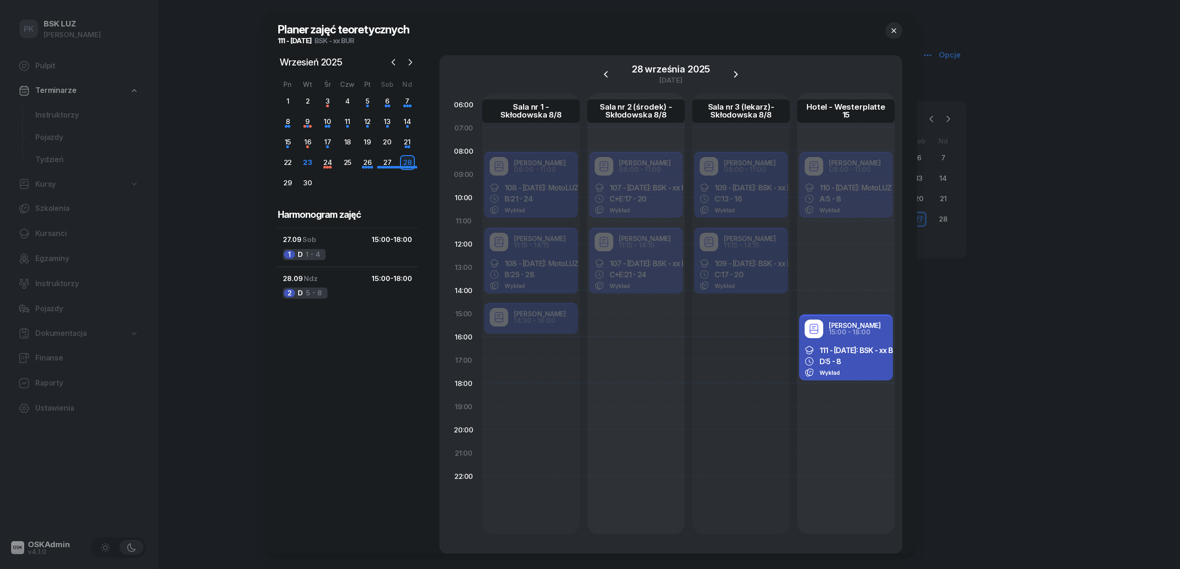
click at [565, 324] on div "Robert Markowicz 14:30 - 16:00 108 - 2025/09/24: MotoLUZ - 39 B: 29 - 30 Wykład" at bounding box center [531, 319] width 98 height 35
select select "14"
select select "30"
select select "16"
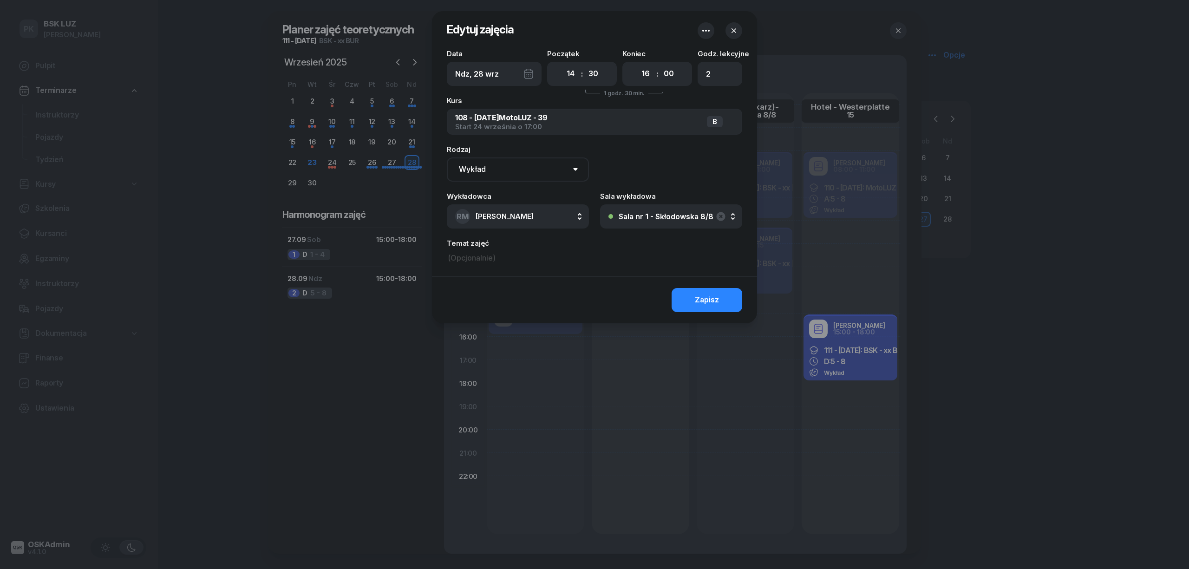
click at [737, 27] on icon "button" at bounding box center [733, 30] width 9 height 9
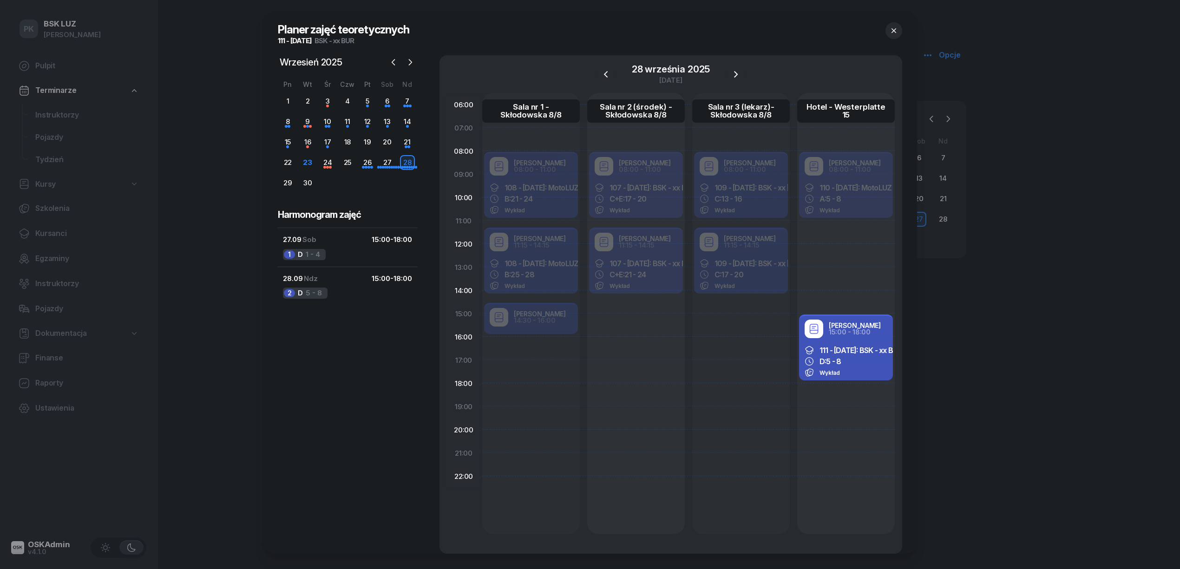
click at [550, 277] on div "Robert Markowicz 11:15 - 14:15 108 - 2025/09/24: MotoLUZ - 39 B: 25 - 28 Wykład" at bounding box center [531, 262] width 98 height 70
select select "11"
select select "15"
select select "14"
select select "15"
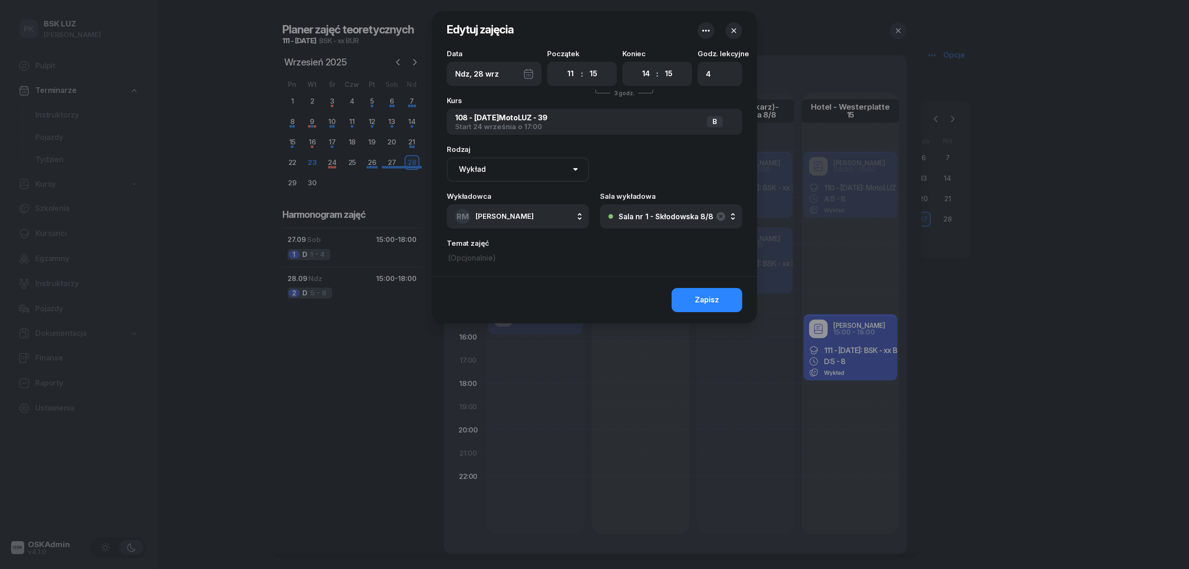
click at [741, 29] on button "button" at bounding box center [733, 30] width 17 height 17
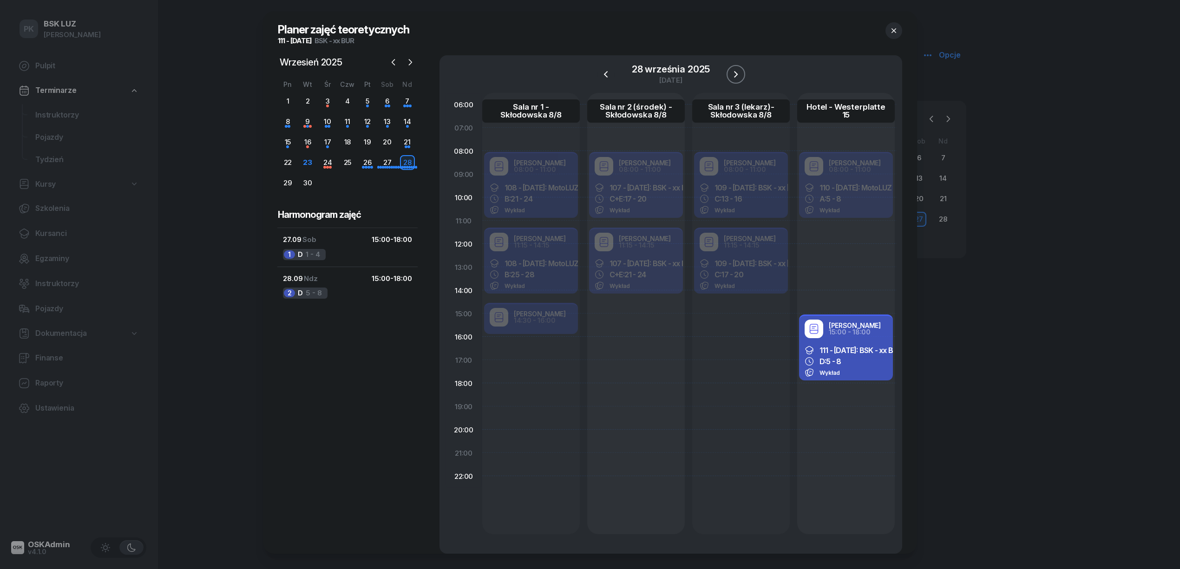
click at [737, 72] on icon "button" at bounding box center [735, 74] width 11 height 11
click at [737, 72] on icon "button" at bounding box center [732, 74] width 11 height 11
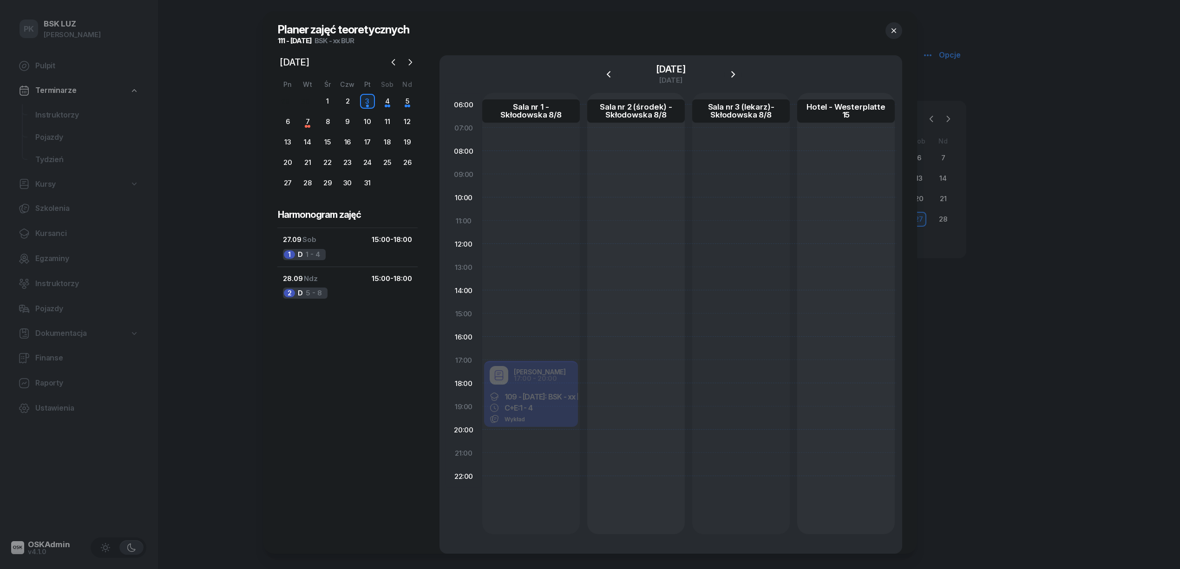
click at [637, 371] on div at bounding box center [636, 313] width 98 height 441
select select "17"
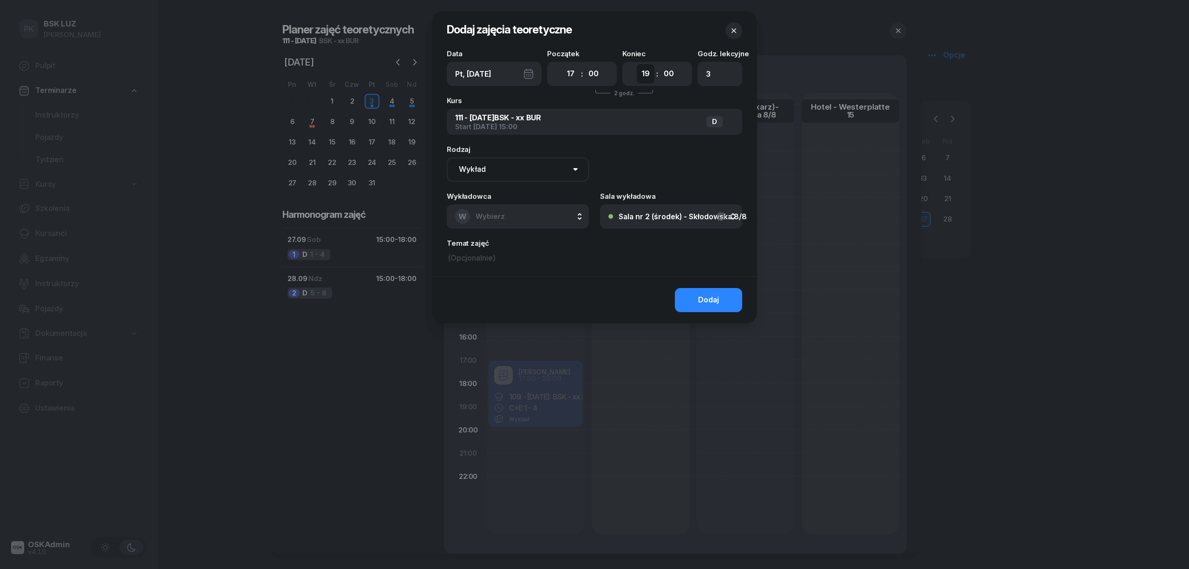
click at [653, 71] on select "00 01 02 03 04 05 06 07 08 09 10 11 12 13 14 15 16 17 18 19 20 21 22 23" at bounding box center [646, 74] width 18 height 20
select select "20"
click at [637, 64] on select "00 01 02 03 04 05 06 07 08 09 10 11 12 13 14 15 16 17 18 19 20 21 22 23" at bounding box center [646, 74] width 18 height 20
type input "4"
click at [501, 216] on span "Wybierz" at bounding box center [490, 216] width 29 height 9
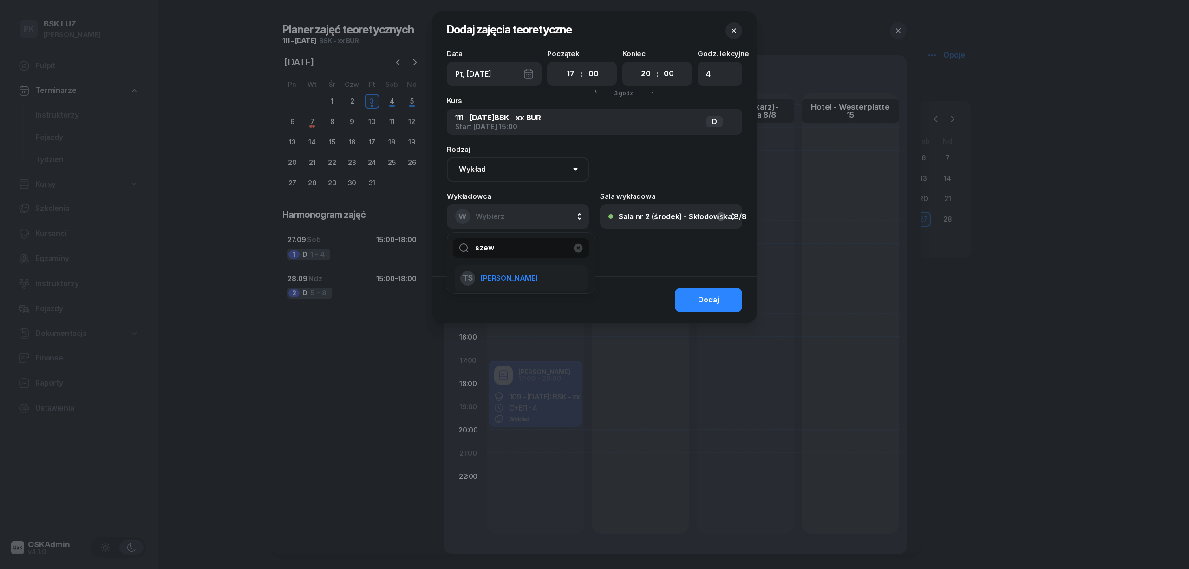
type input "szew"
click at [525, 277] on span "[PERSON_NAME]" at bounding box center [509, 278] width 57 height 12
click at [705, 297] on div "Dodaj" at bounding box center [708, 300] width 21 height 12
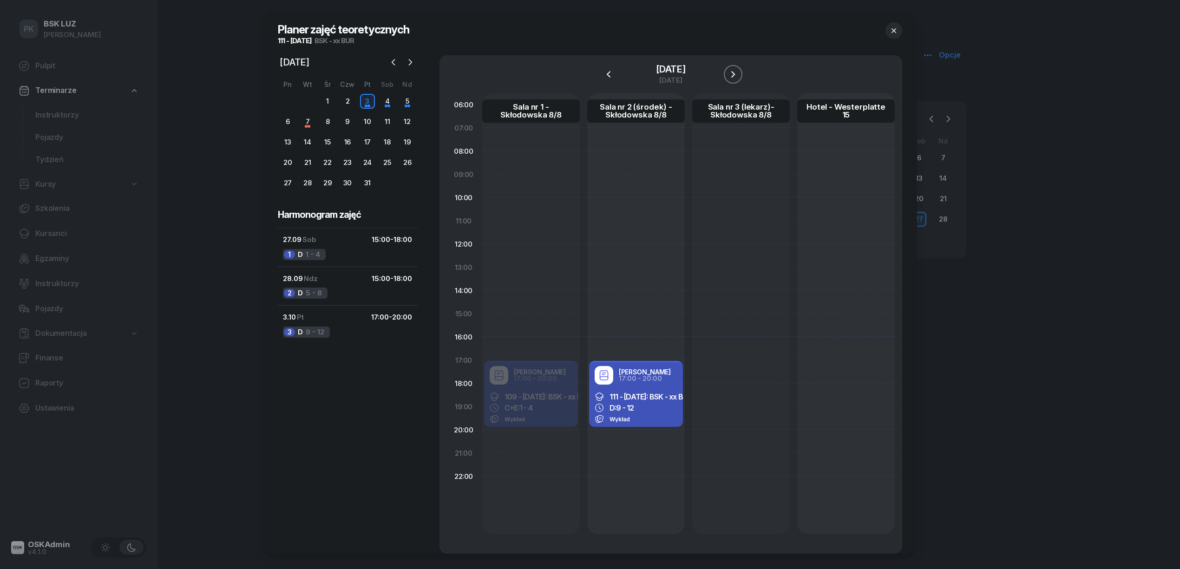
click at [738, 69] on icon "button" at bounding box center [732, 74] width 11 height 11
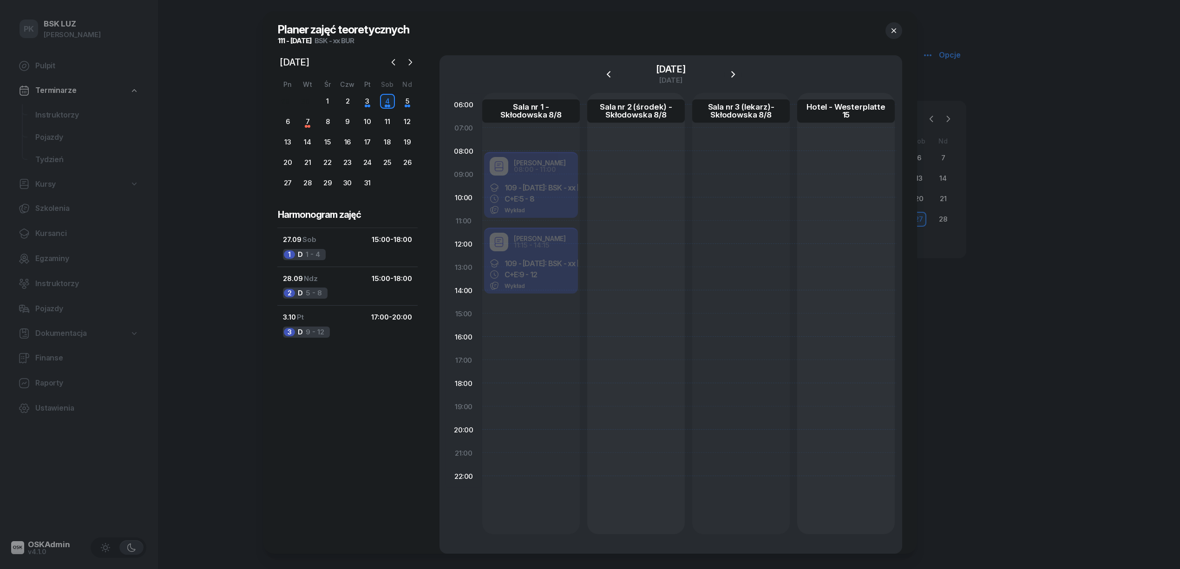
click at [621, 155] on div at bounding box center [636, 313] width 98 height 441
select select "08"
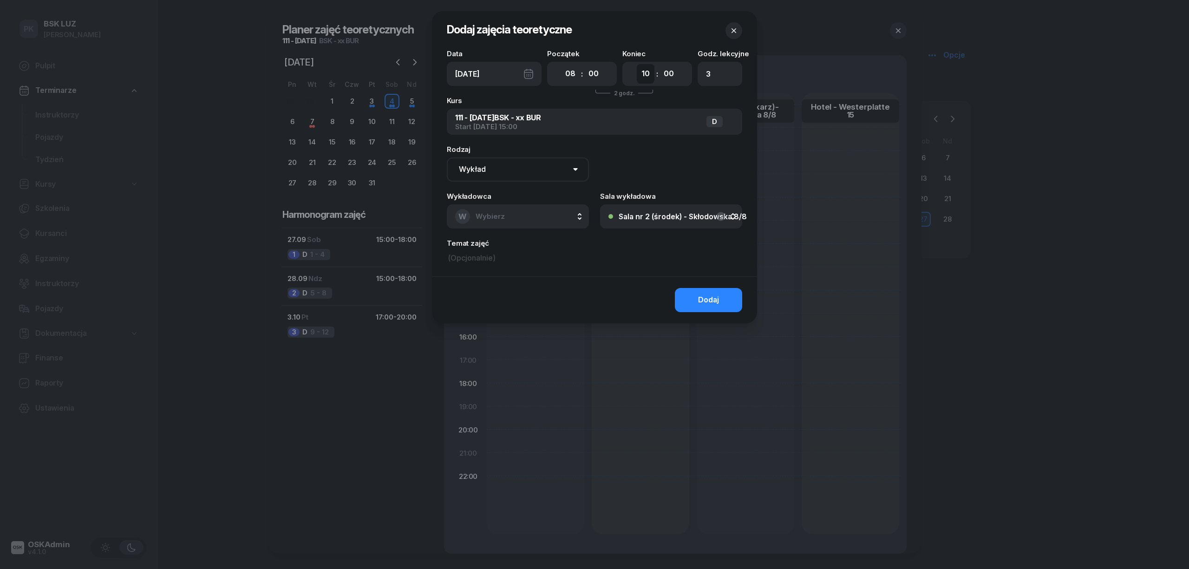
drag, startPoint x: 653, startPoint y: 72, endPoint x: 651, endPoint y: 80, distance: 8.6
click at [653, 72] on select "00 01 02 03 04 05 06 07 08 09 10 11 12 13 14 15 16 17 18 19 20 21 22 23" at bounding box center [646, 74] width 18 height 20
select select "11"
click at [637, 64] on select "00 01 02 03 04 05 06 07 08 09 10 11 12 13 14 15 16 17 18 19 20 21 22 23" at bounding box center [646, 74] width 18 height 20
type input "4"
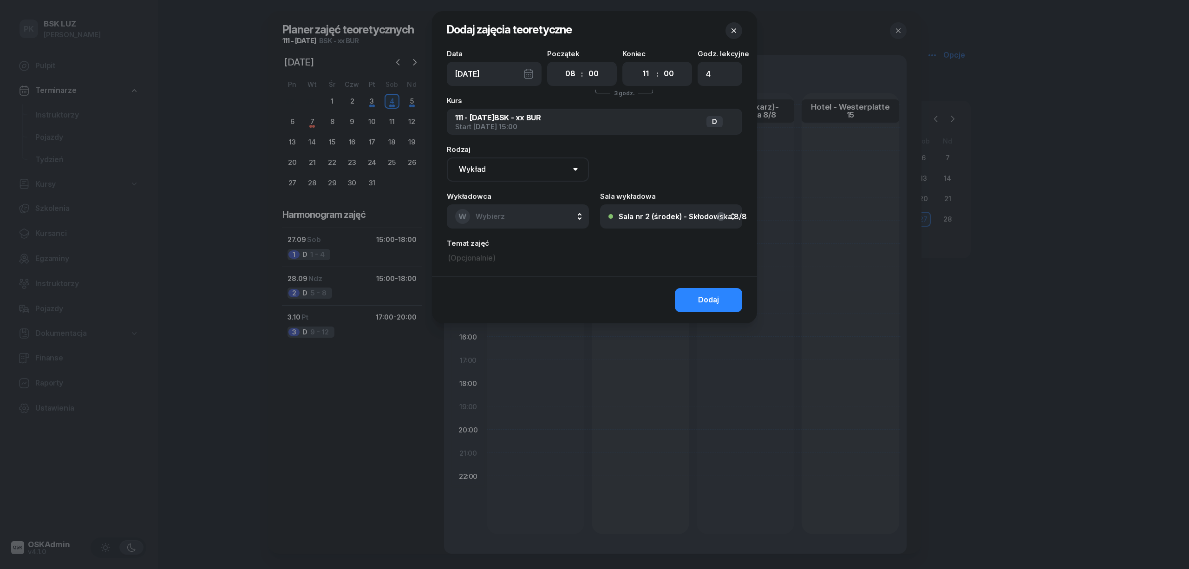
click at [493, 218] on span "Wybierz" at bounding box center [490, 216] width 29 height 9
type input "szew"
click at [513, 268] on li "TS Szewczyk Tadeusz" at bounding box center [521, 278] width 133 height 26
click at [714, 298] on div "Dodaj" at bounding box center [708, 300] width 21 height 12
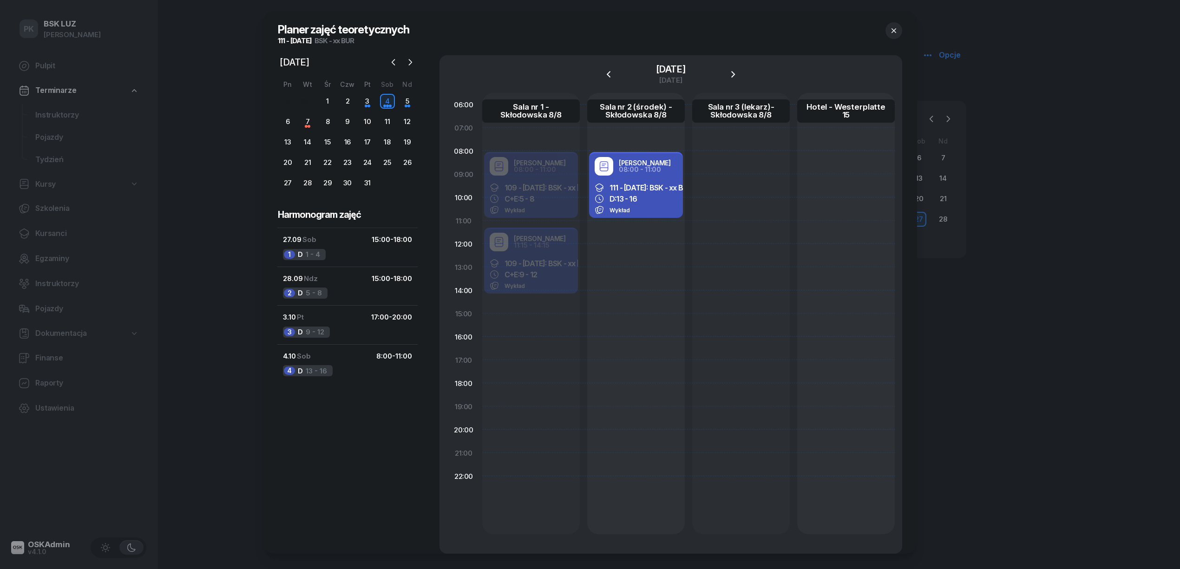
click at [608, 233] on div "Tadeusz Szewczyk 08:00 - 11:00 111 - 2025/09/27: BSK - xx BUR D: 13 - 16 Wykład" at bounding box center [636, 313] width 98 height 441
select select "11"
select select "13"
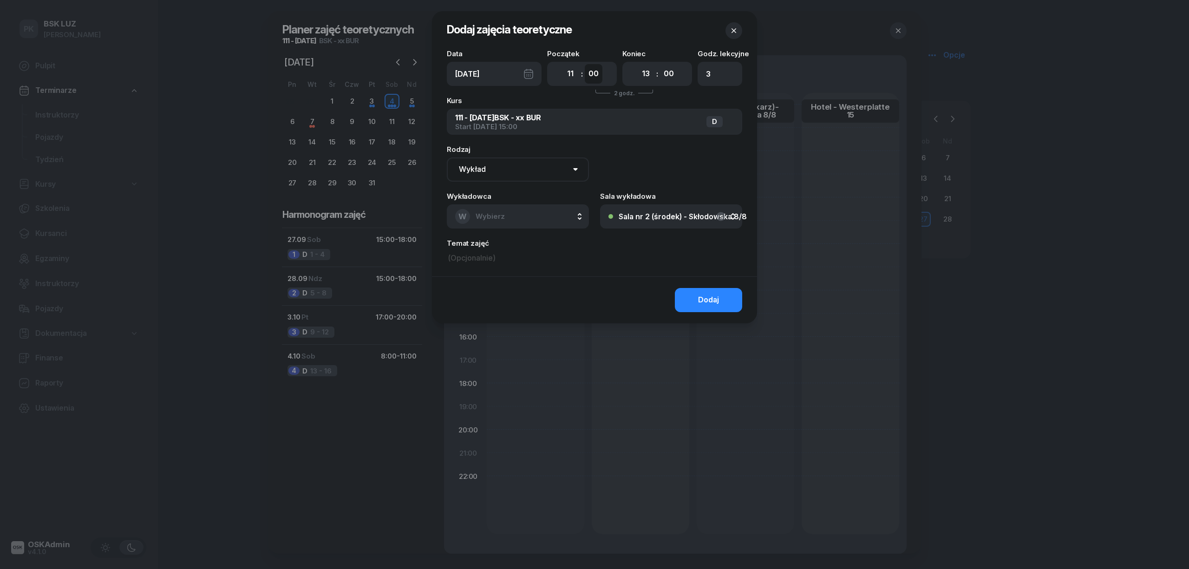
click at [588, 75] on select "00 05 10 15 20 25 30 35 40 45 50 55" at bounding box center [594, 74] width 18 height 20
select select "15"
click at [585, 64] on select "00 05 10 15 20 25 30 35 40 45 50 55" at bounding box center [594, 74] width 18 height 20
type input "2"
click at [648, 80] on select "00 01 02 03 04 05 06 07 08 09 10 11 12 13 14 15 16 17 18 19 20 21 22 23" at bounding box center [646, 74] width 18 height 20
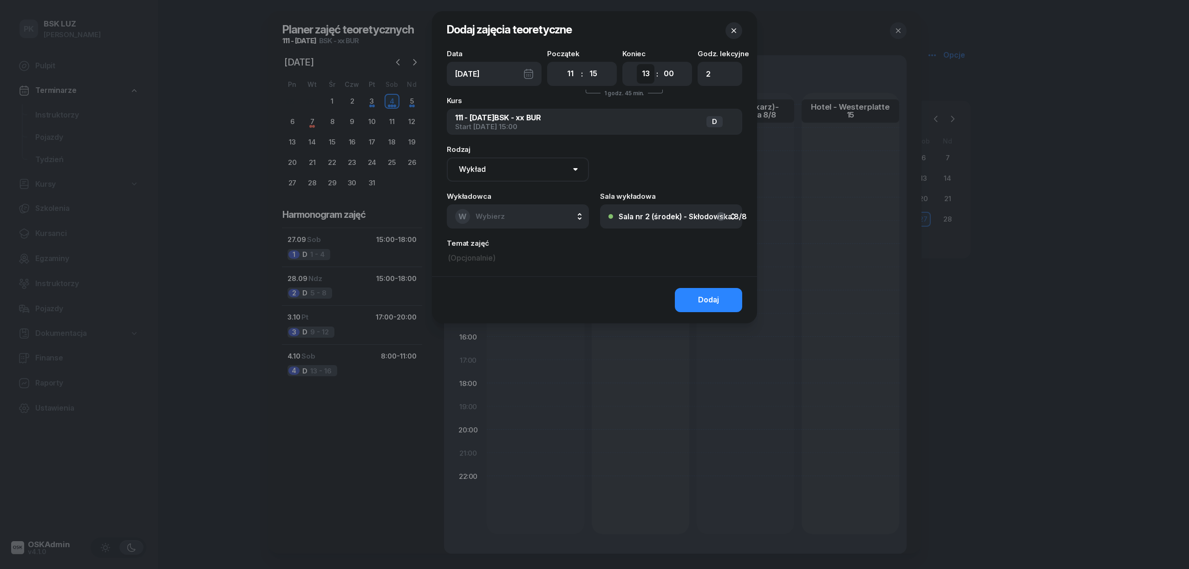
select select "14"
click at [637, 64] on select "00 01 02 03 04 05 06 07 08 09 10 11 12 13 14 15 16 17 18 19 20 21 22 23" at bounding box center [646, 74] width 18 height 20
type input "4"
click at [665, 73] on select "00 05 10 15 20 25 30 35 40 45 50 55" at bounding box center [669, 74] width 18 height 20
select select "15"
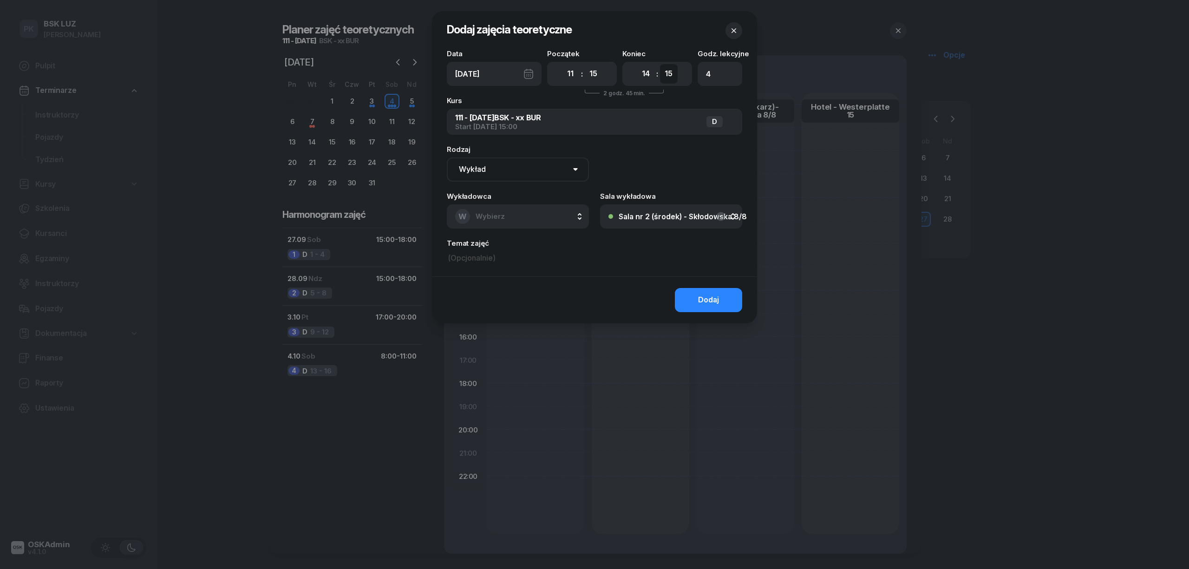
click at [660, 64] on select "00 05 10 15 20 25 30 35 40 45 50 55" at bounding box center [669, 74] width 18 height 20
click at [510, 213] on button "W Wybierz" at bounding box center [518, 216] width 142 height 24
type input "sze"
click at [535, 280] on span "[PERSON_NAME]" at bounding box center [509, 278] width 57 height 12
click at [699, 303] on div "Dodaj" at bounding box center [708, 300] width 21 height 12
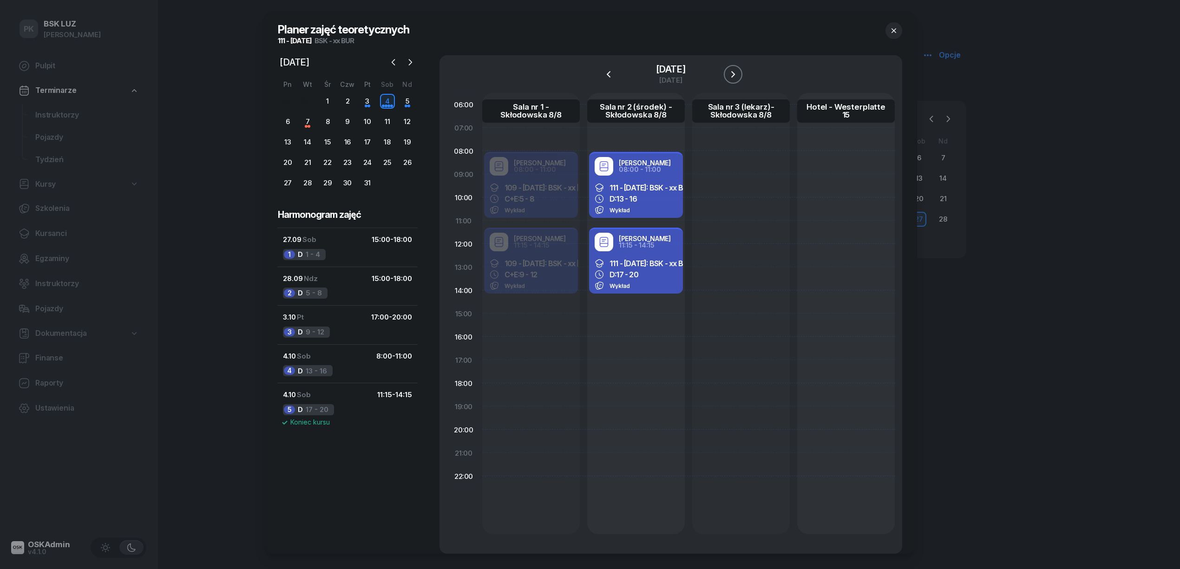
click at [738, 76] on icon "button" at bounding box center [732, 74] width 11 height 11
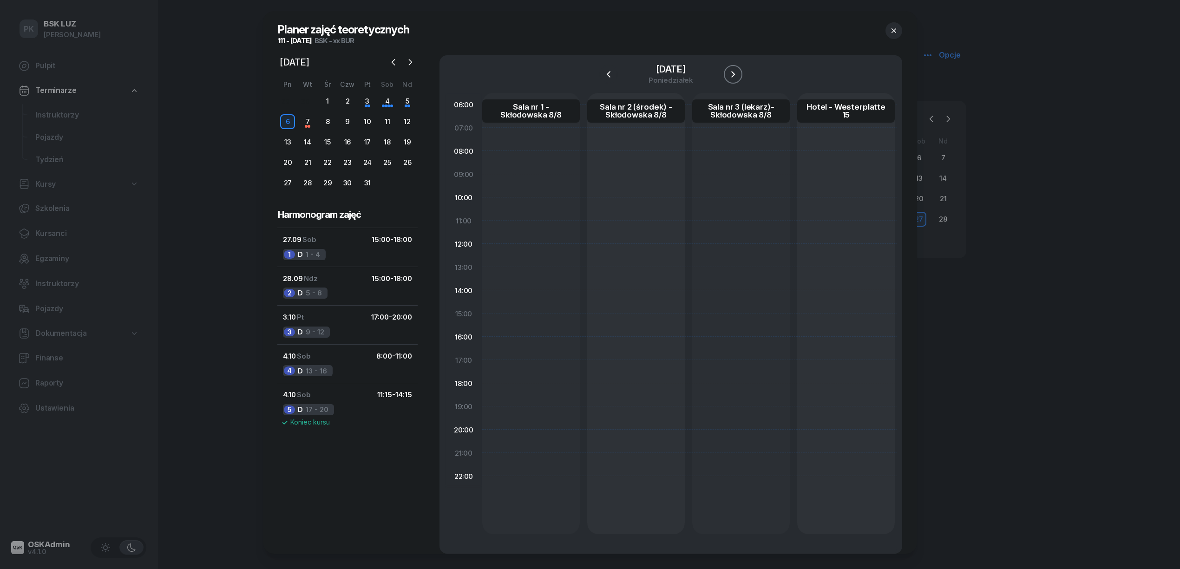
click at [738, 76] on icon "button" at bounding box center [732, 74] width 11 height 11
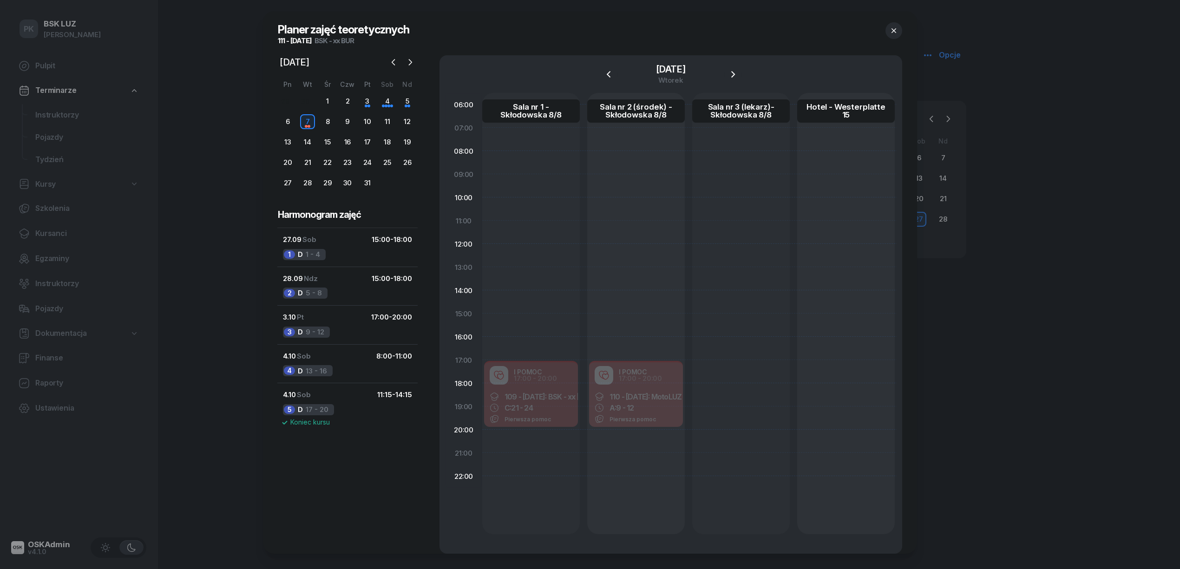
click at [714, 368] on div at bounding box center [741, 313] width 98 height 441
select select "17"
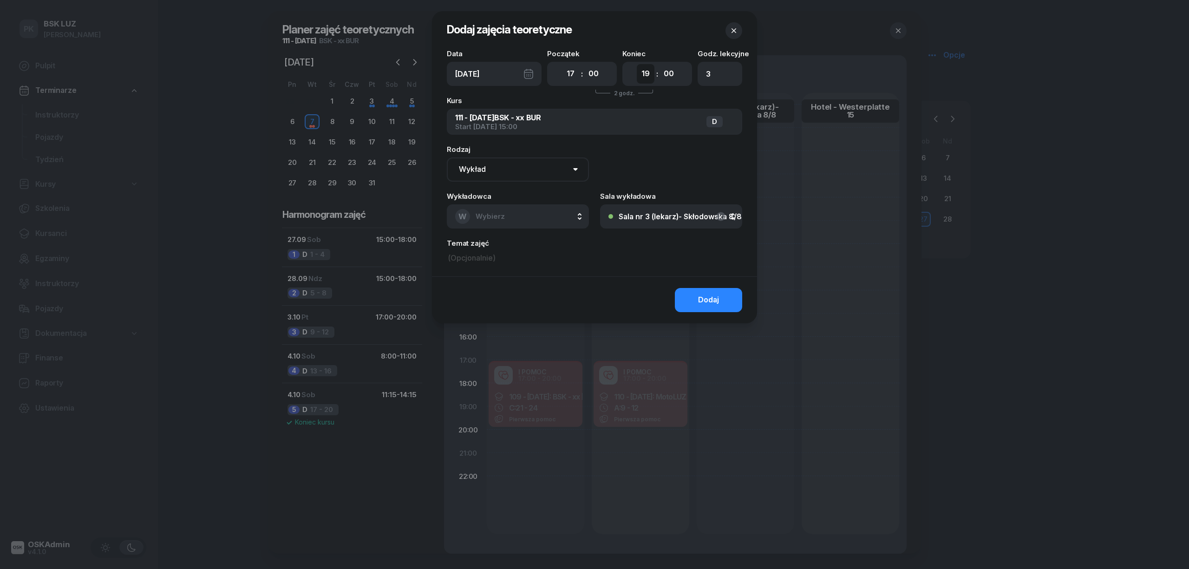
click at [645, 77] on select "00 01 02 03 04 05 06 07 08 09 10 11 12 13 14 15 16 17 18 19 20 21 22 23" at bounding box center [646, 74] width 18 height 20
select select "20"
click at [637, 64] on select "00 01 02 03 04 05 06 07 08 09 10 11 12 13 14 15 16 17 18 19 20 21 22 23" at bounding box center [646, 74] width 18 height 20
type input "4"
click at [530, 166] on select "Wykład Pierwsza pomoc" at bounding box center [518, 169] width 142 height 24
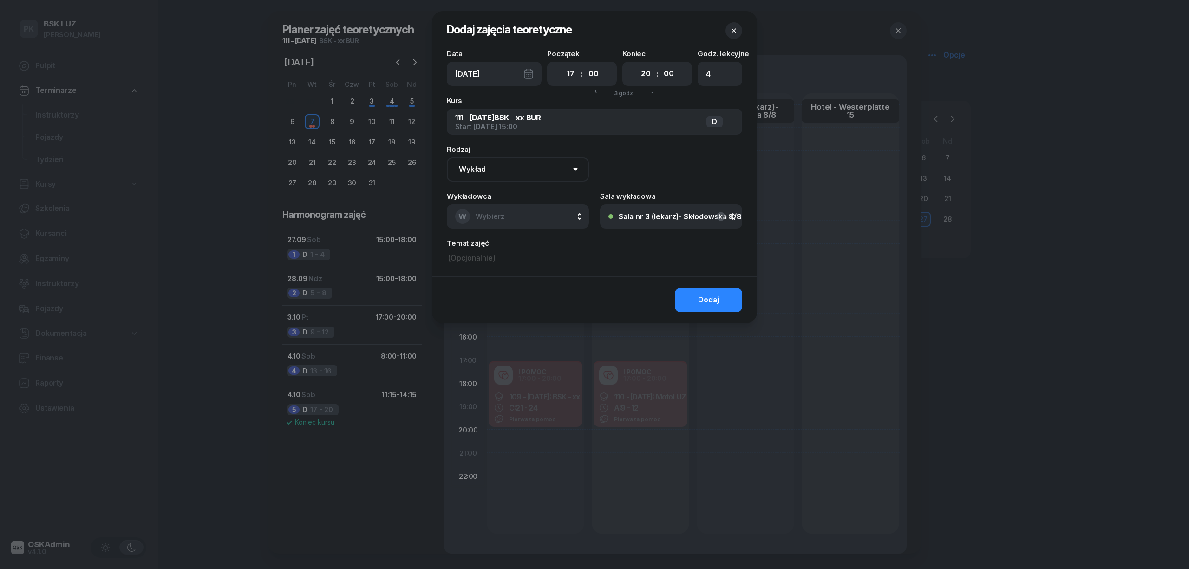
select select "med"
click at [447, 157] on select "Wykład Pierwsza pomoc" at bounding box center [518, 169] width 142 height 24
click at [508, 209] on button "W Wybierz" at bounding box center [518, 216] width 142 height 24
type input "pom"
click at [498, 281] on span "POMOC I" at bounding box center [496, 278] width 31 height 12
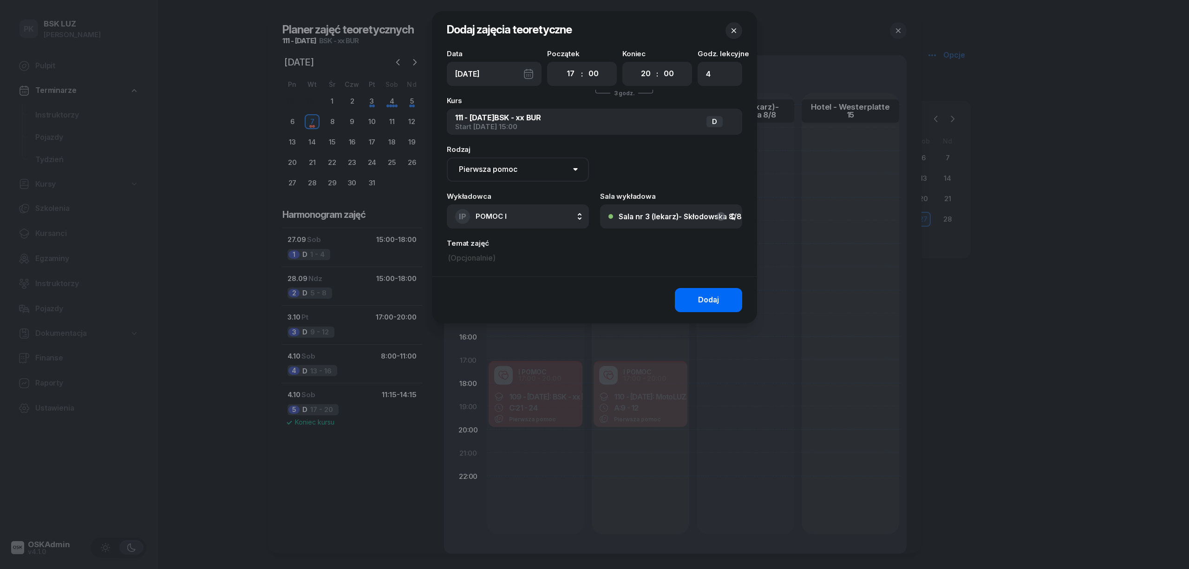
click at [700, 303] on div "Dodaj" at bounding box center [708, 300] width 21 height 12
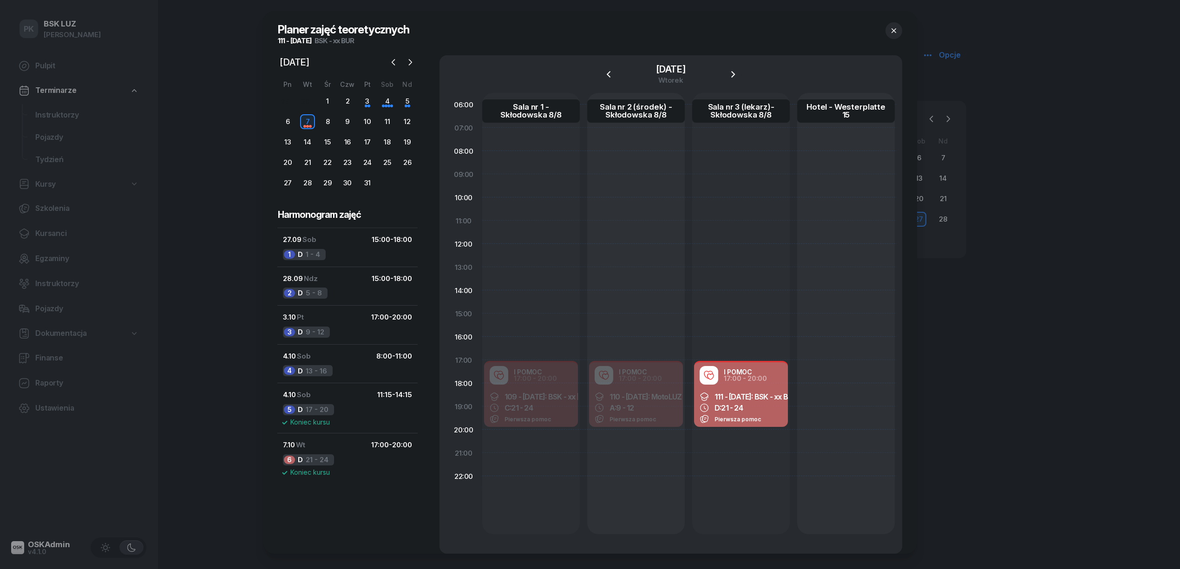
click at [715, 443] on div "I POMOC 17:00 - 20:00 111 - 2025/09/27: BSK - xx BUR D: 21 - 24 Pierwsza pomoc" at bounding box center [741, 313] width 98 height 441
select select "20"
select select "22"
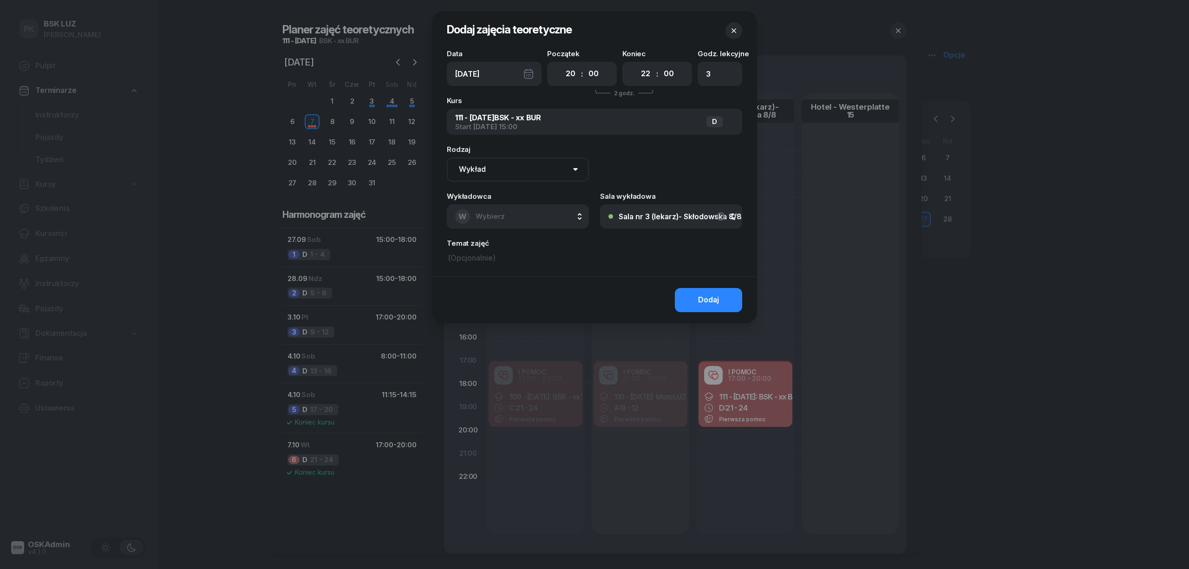
click at [715, 443] on div at bounding box center [594, 284] width 1189 height 569
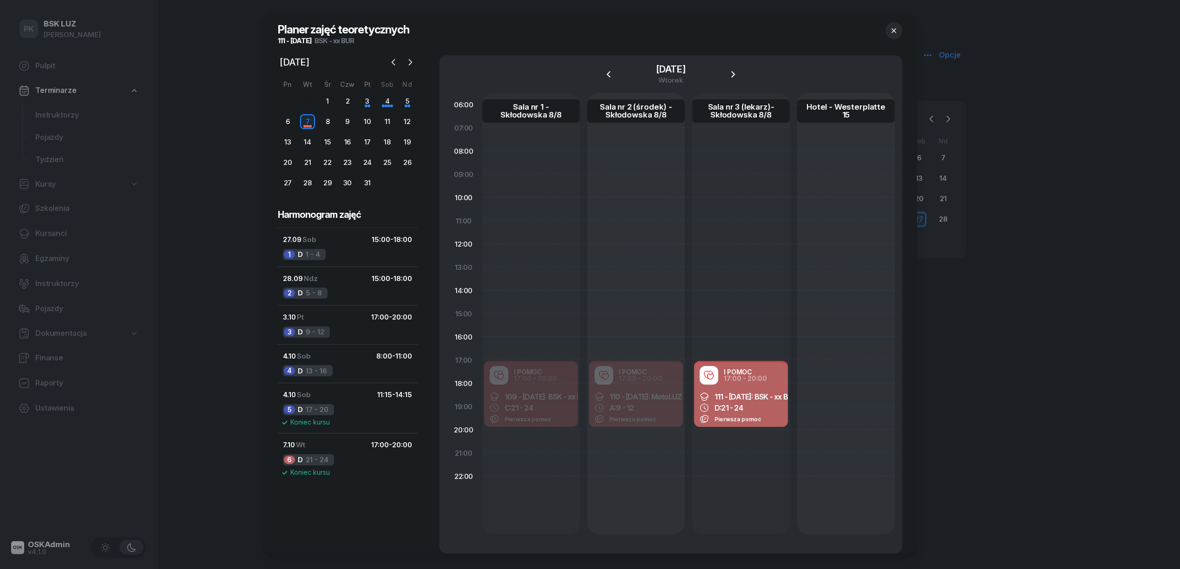
click at [897, 30] on icon "button" at bounding box center [893, 30] width 9 height 9
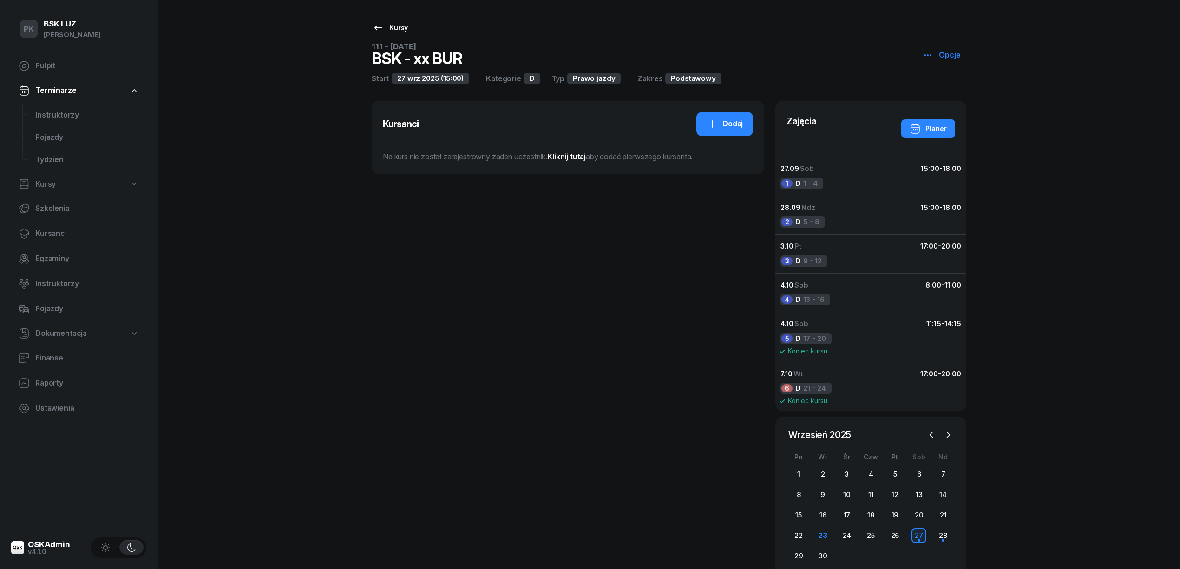
click at [389, 25] on div "Kursy" at bounding box center [389, 27] width 35 height 11
select select
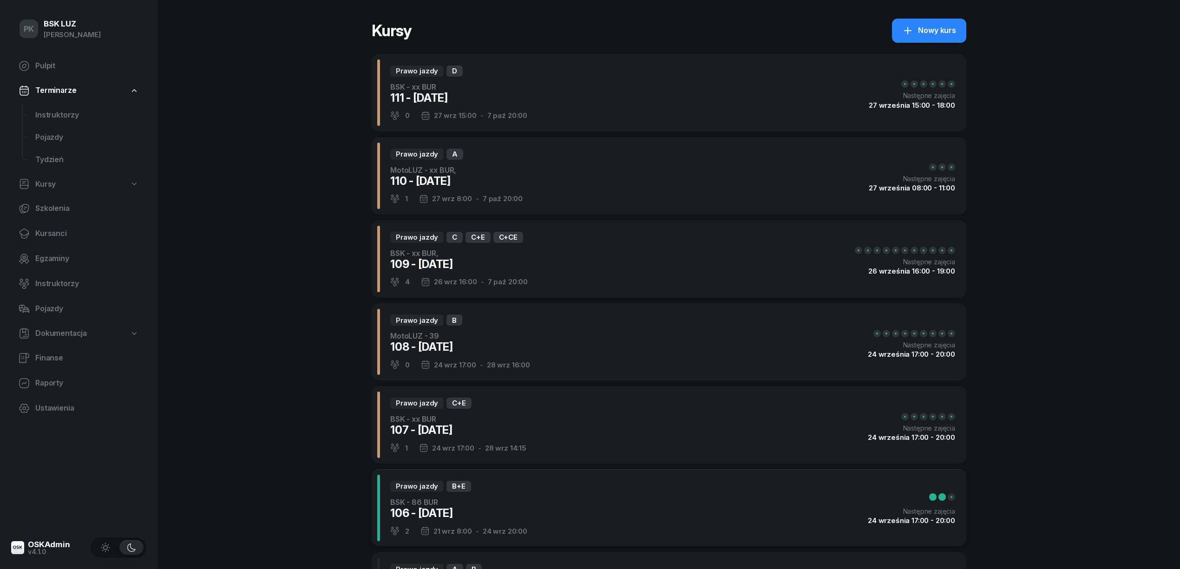
click at [39, 174] on link "Kursy" at bounding box center [78, 184] width 135 height 21
click at [68, 233] on span "Harmonogram zajęć" at bounding box center [87, 231] width 104 height 12
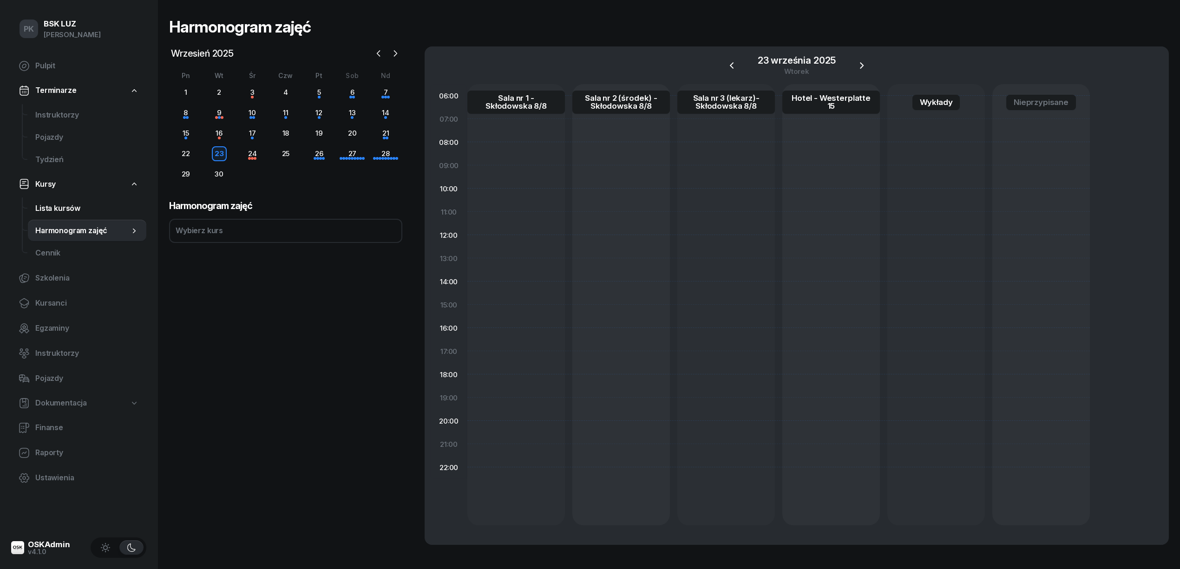
click at [65, 211] on span "Lista kursów" at bounding box center [87, 209] width 104 height 12
select select
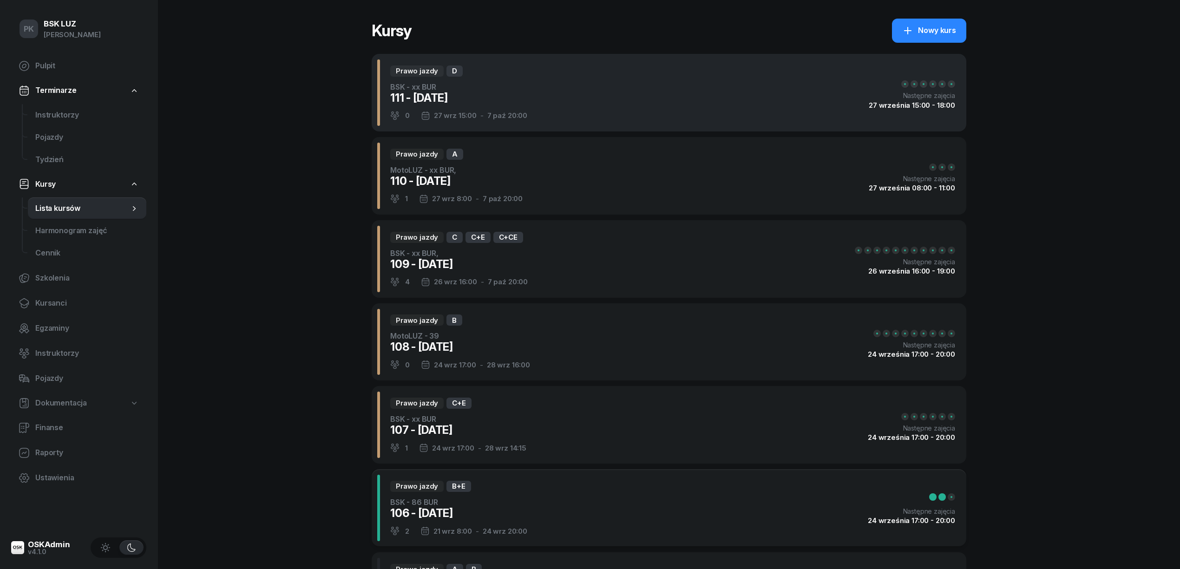
click at [554, 90] on div "Prawo jazdy D BSK - xx BUR 111 - 2025/09/27 0 27 wrz 15:00 - 7 paź 20:00 Następ…" at bounding box center [669, 93] width 595 height 78
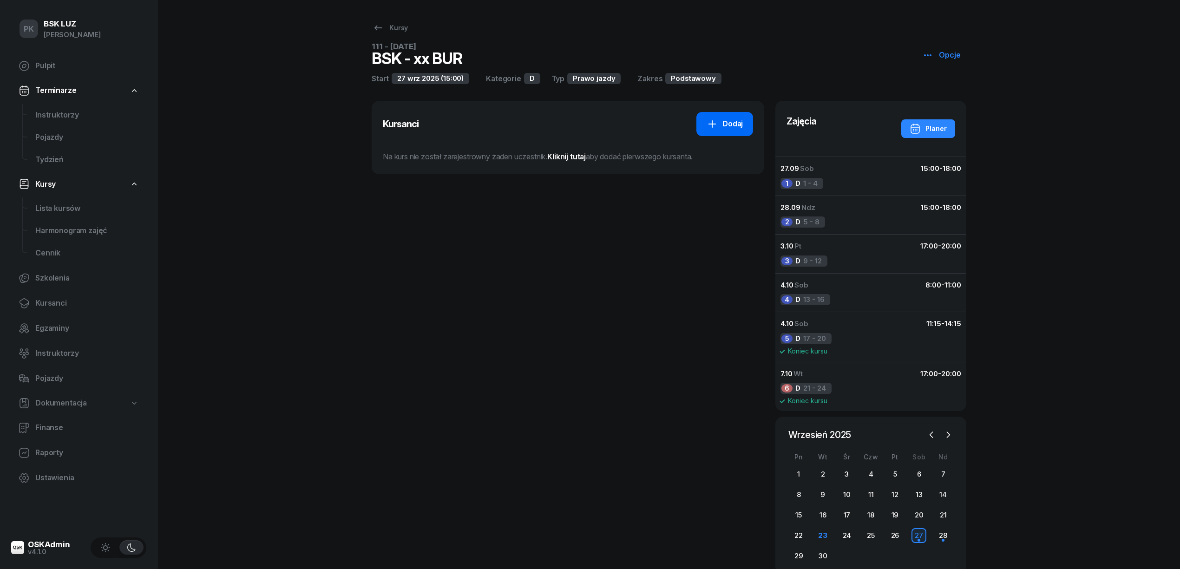
click at [704, 119] on link "Dodaj" at bounding box center [724, 124] width 57 height 24
select select "D"
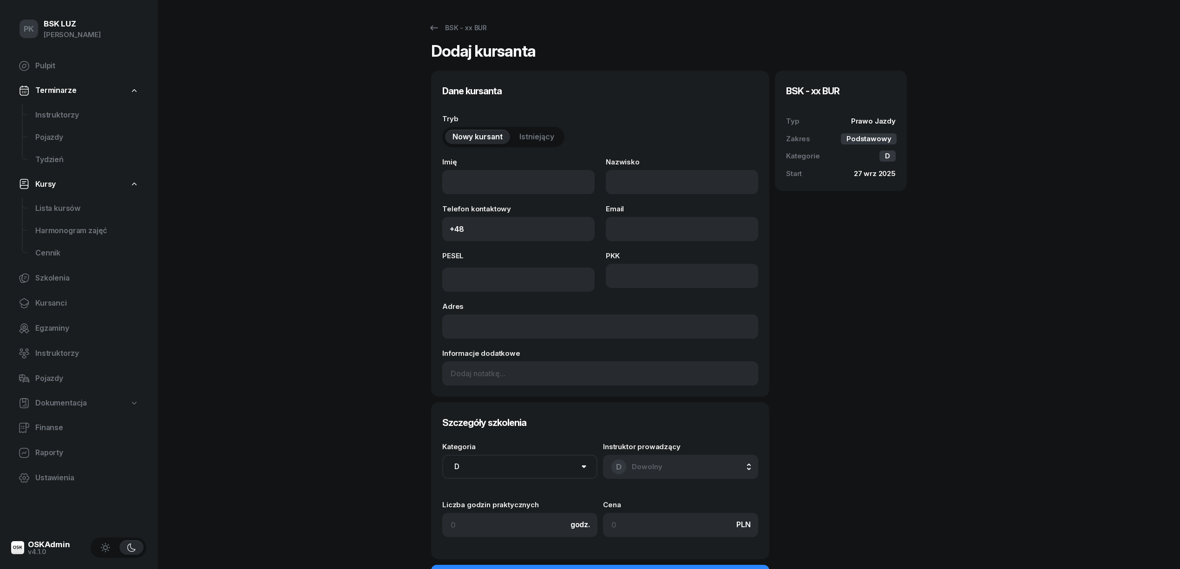
click at [536, 143] on button "Istniejący" at bounding box center [537, 137] width 50 height 15
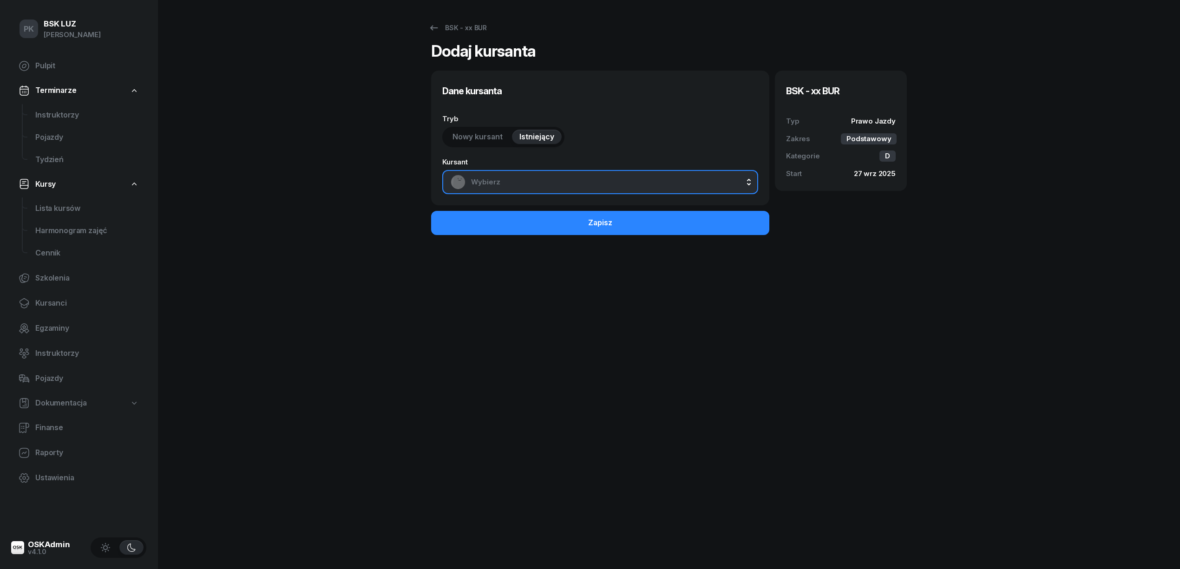
click at [549, 176] on span "Wybierz" at bounding box center [610, 182] width 279 height 12
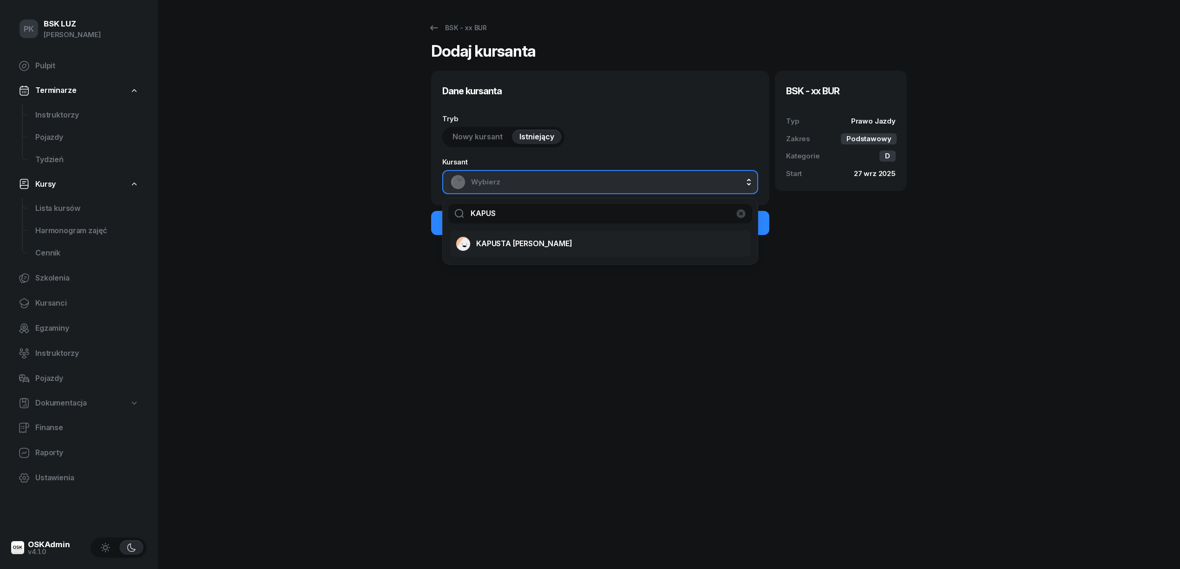
type input "KAPUS"
click at [538, 251] on div "KAPUSTA PIOTR" at bounding box center [595, 243] width 278 height 15
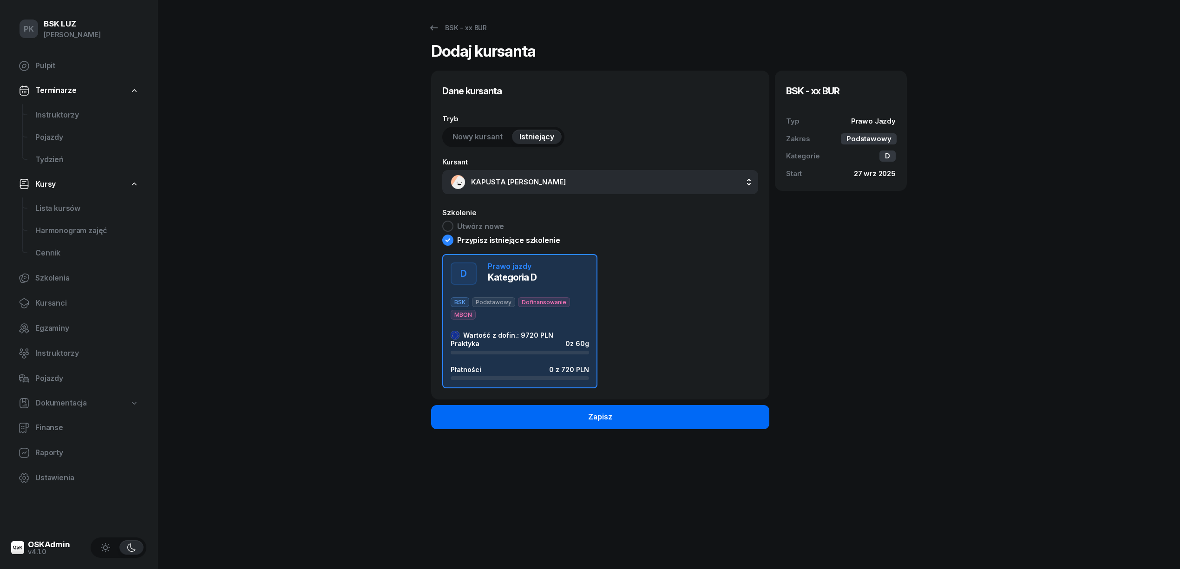
click at [664, 420] on button "Zapisz" at bounding box center [600, 417] width 338 height 24
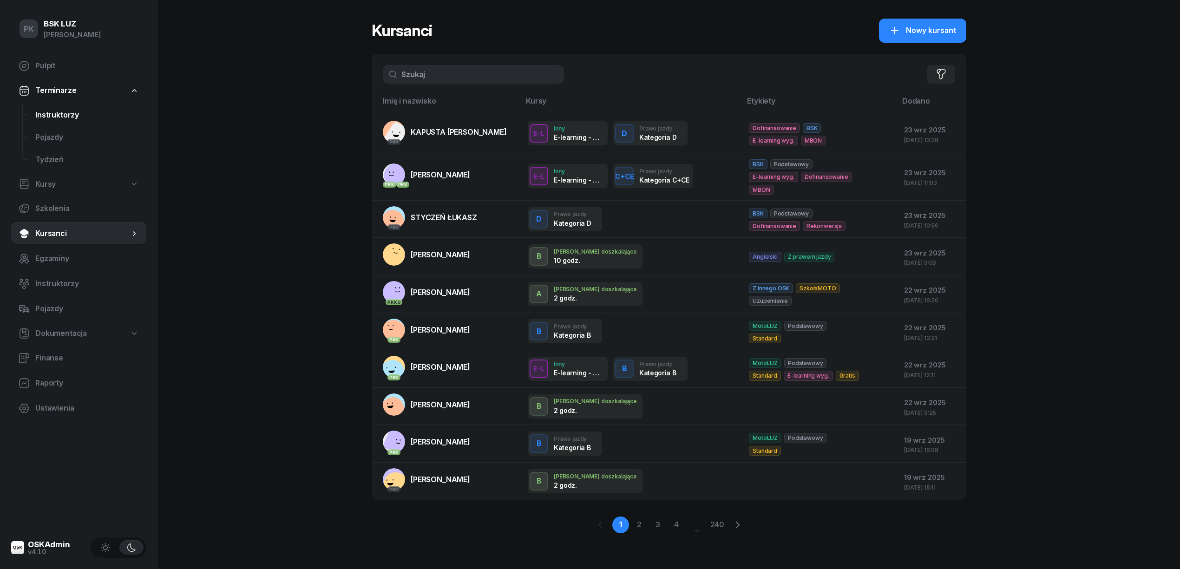
click at [60, 119] on span "Instruktorzy" at bounding box center [87, 115] width 104 height 12
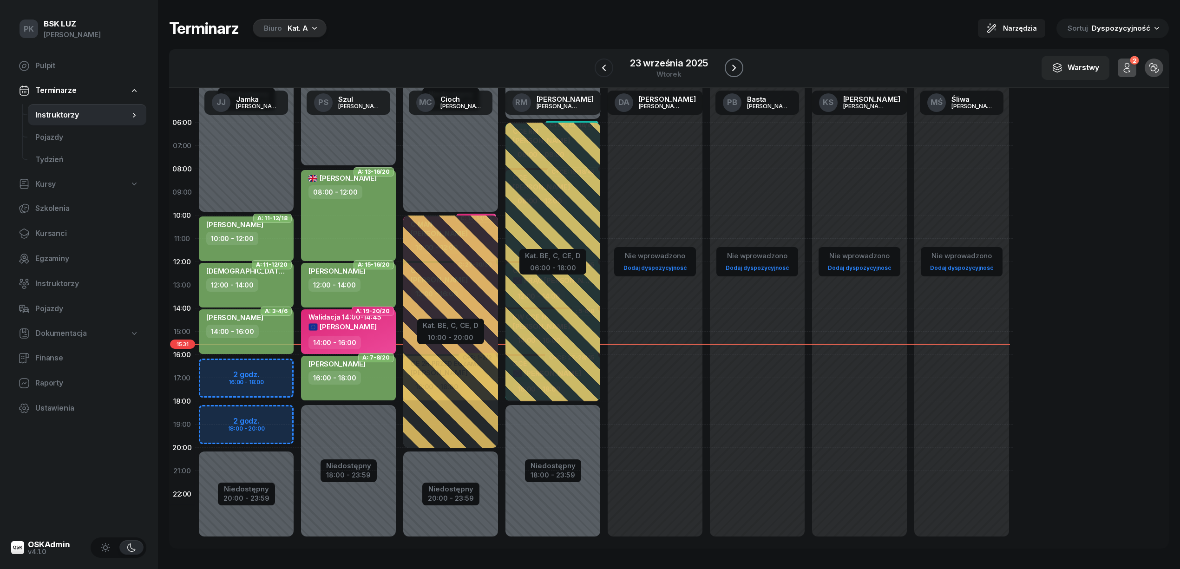
click at [738, 69] on icon "button" at bounding box center [733, 67] width 11 height 11
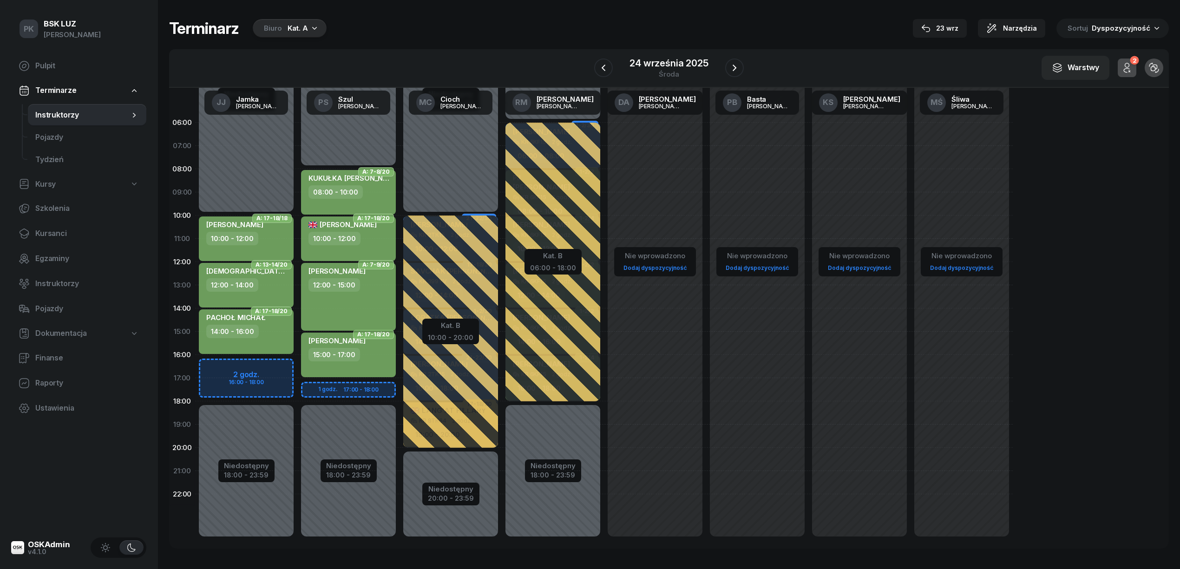
click at [371, 307] on div "[PERSON_NAME] 12:00 - 15:00" at bounding box center [348, 297] width 95 height 68
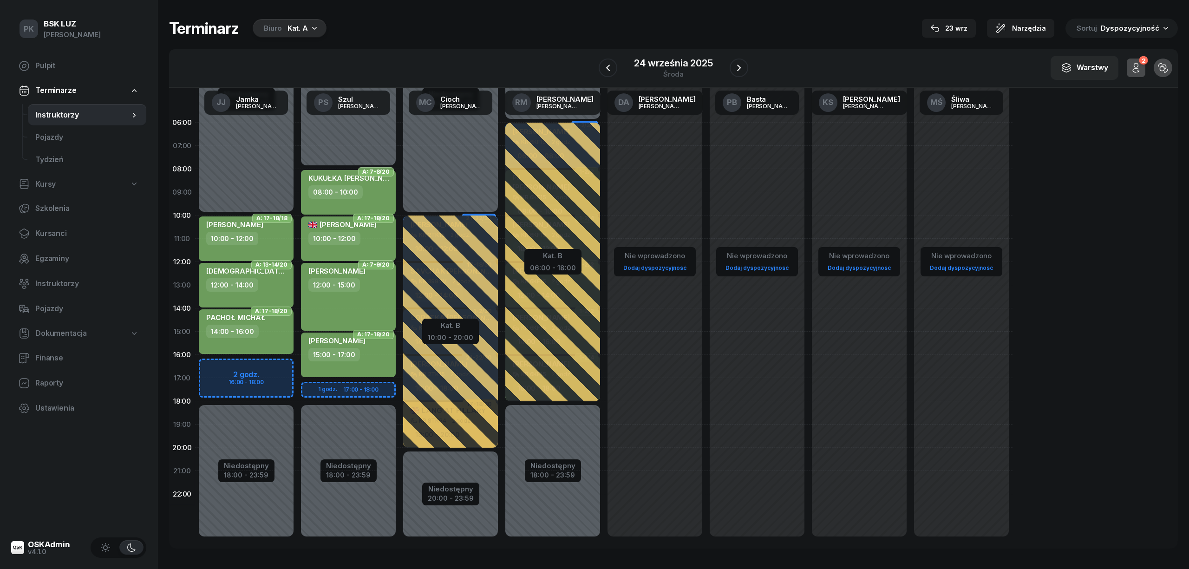
select select "12"
select select "15"
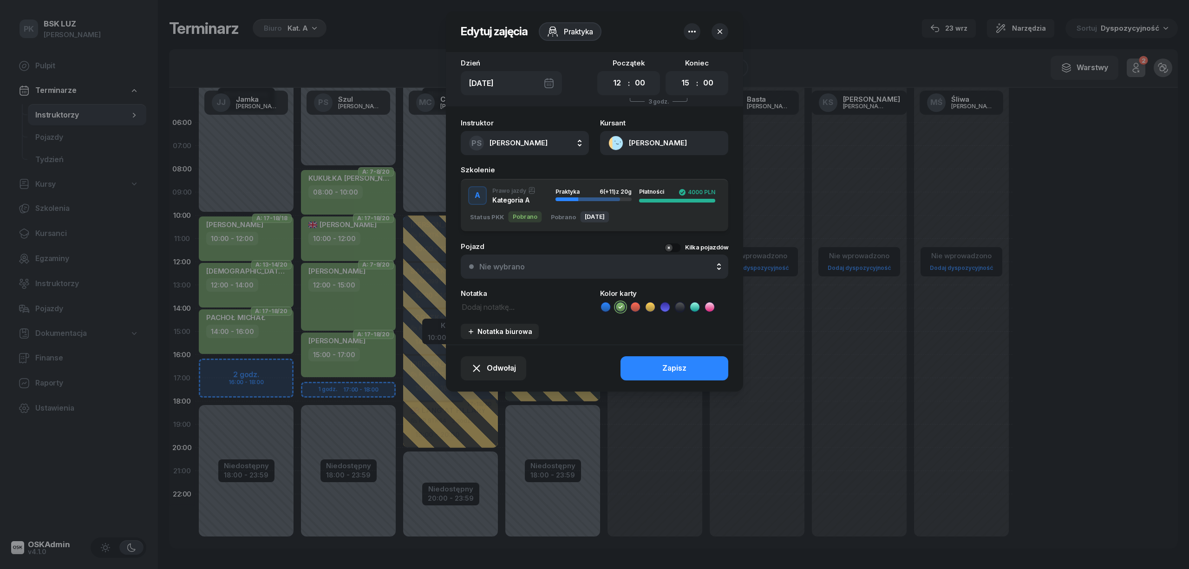
click at [658, 137] on button "[PERSON_NAME]" at bounding box center [664, 143] width 128 height 24
click at [647, 173] on div "Otwórz profil" at bounding box center [630, 175] width 45 height 12
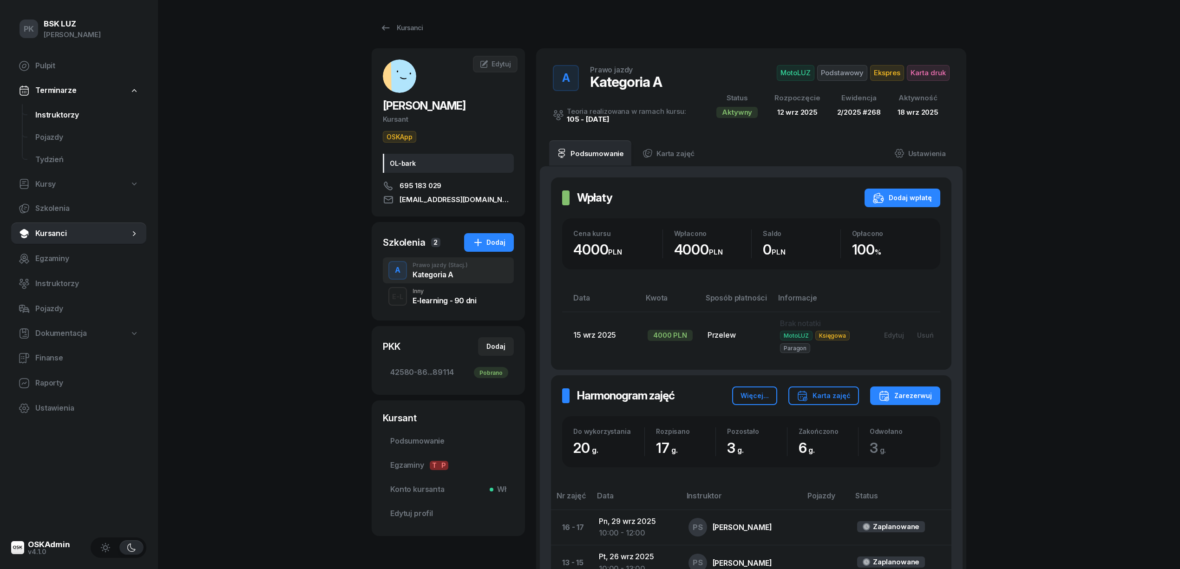
click at [50, 116] on span "Instruktorzy" at bounding box center [87, 115] width 104 height 12
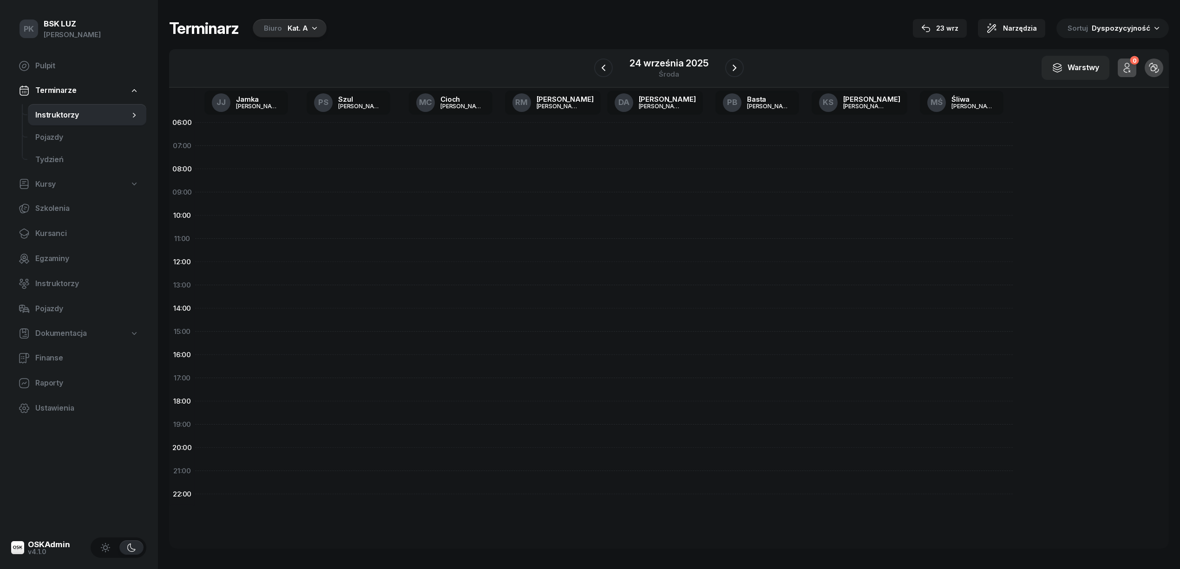
click at [52, 114] on span "Instruktorzy" at bounding box center [82, 115] width 94 height 12
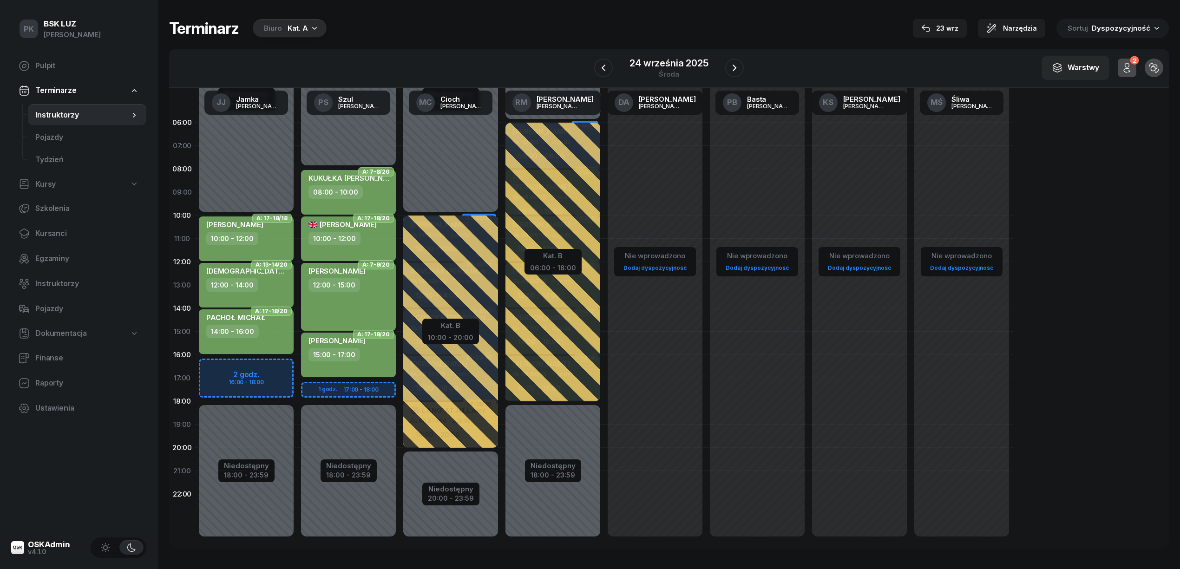
click at [360, 296] on div "SEWERYN KAMIL 12:00 - 15:00" at bounding box center [348, 297] width 95 height 68
select select "12"
select select "15"
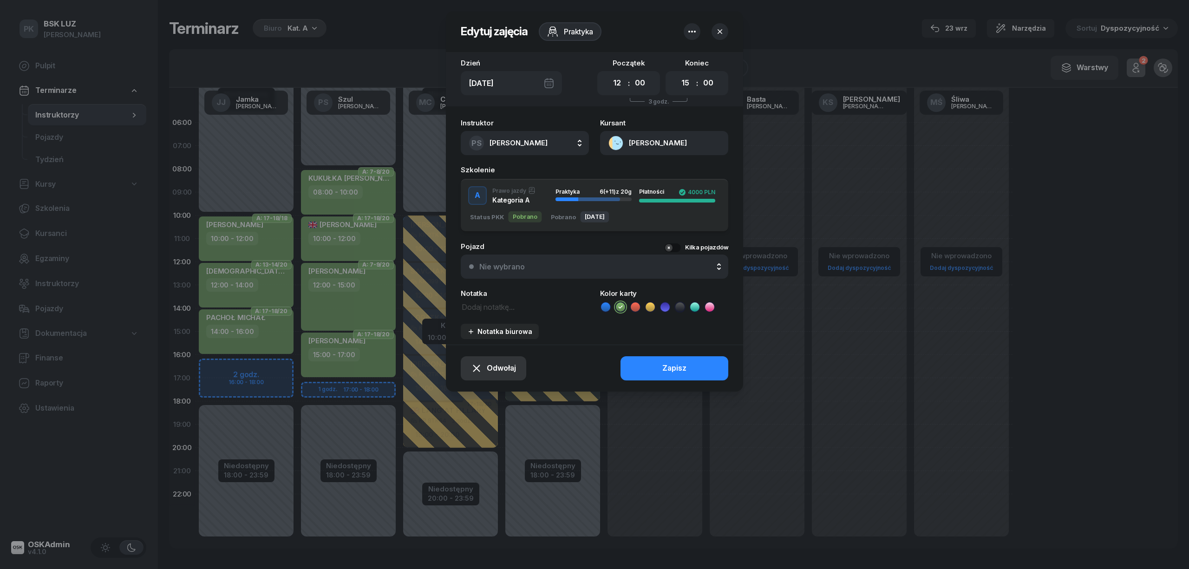
click at [495, 366] on span "Odwołaj" at bounding box center [501, 368] width 29 height 12
click at [495, 339] on div "Kursant nie przyszedł" at bounding box center [487, 335] width 74 height 12
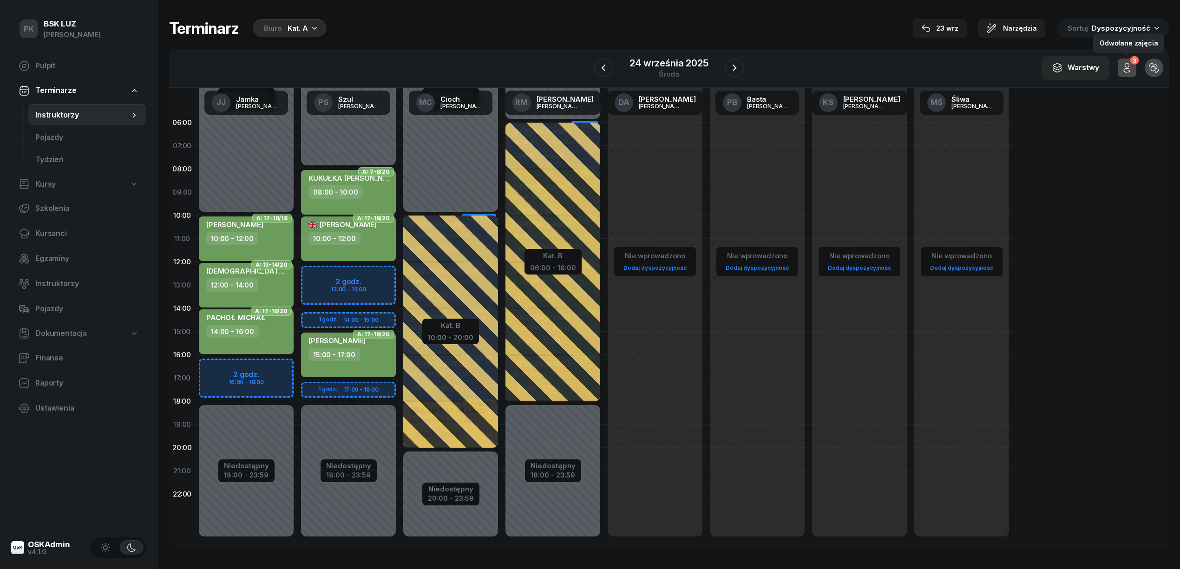
click at [1128, 65] on icon "button" at bounding box center [1126, 67] width 11 height 11
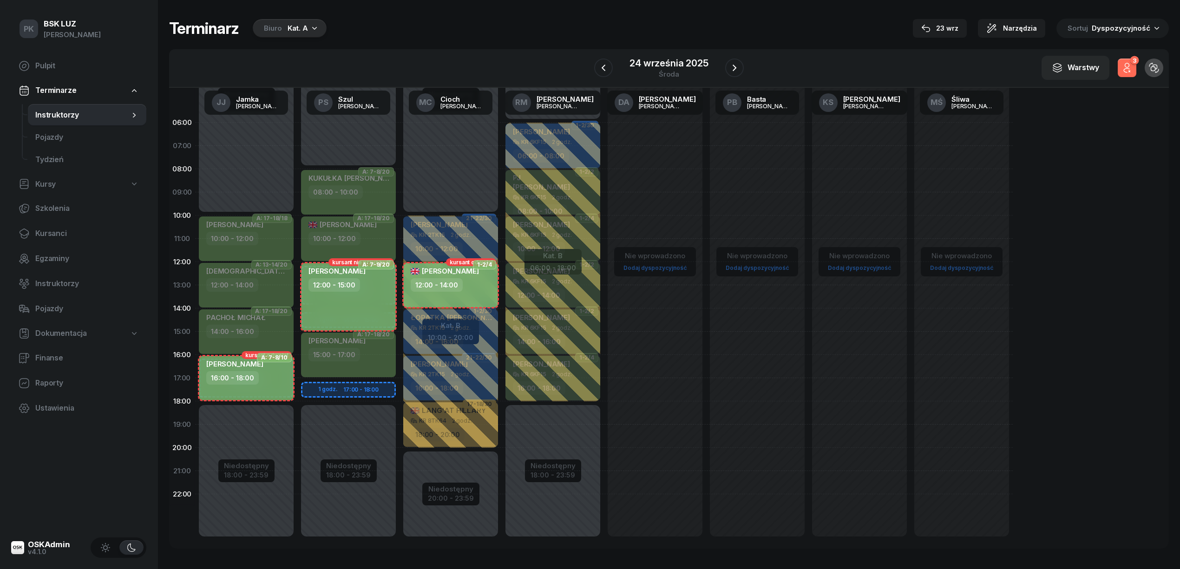
click at [1128, 65] on icon "button" at bounding box center [1126, 67] width 11 height 11
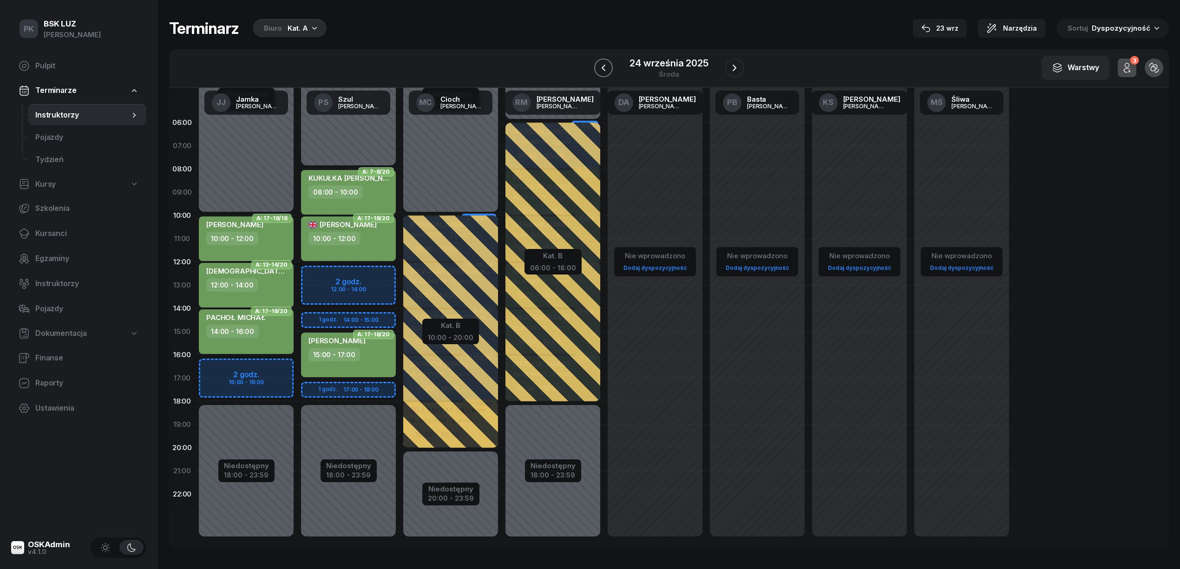
click at [607, 73] on button "button" at bounding box center [603, 68] width 19 height 19
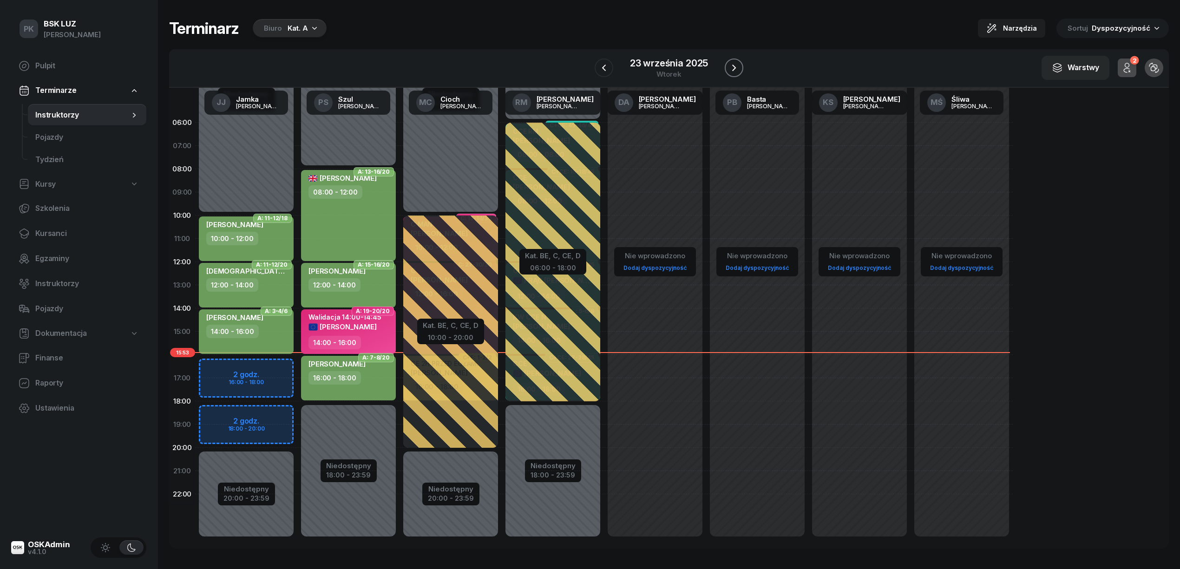
click at [734, 69] on icon "button" at bounding box center [734, 68] width 4 height 7
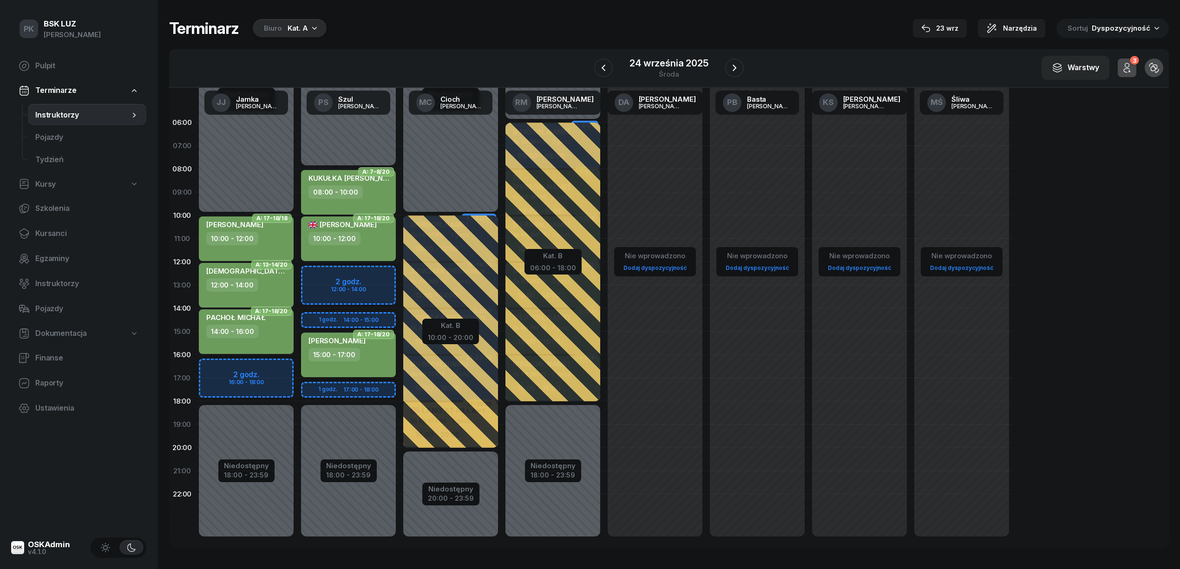
click at [378, 368] on div "ISZCZUK KRZYSZTOF 15:00 - 17:00" at bounding box center [348, 355] width 95 height 45
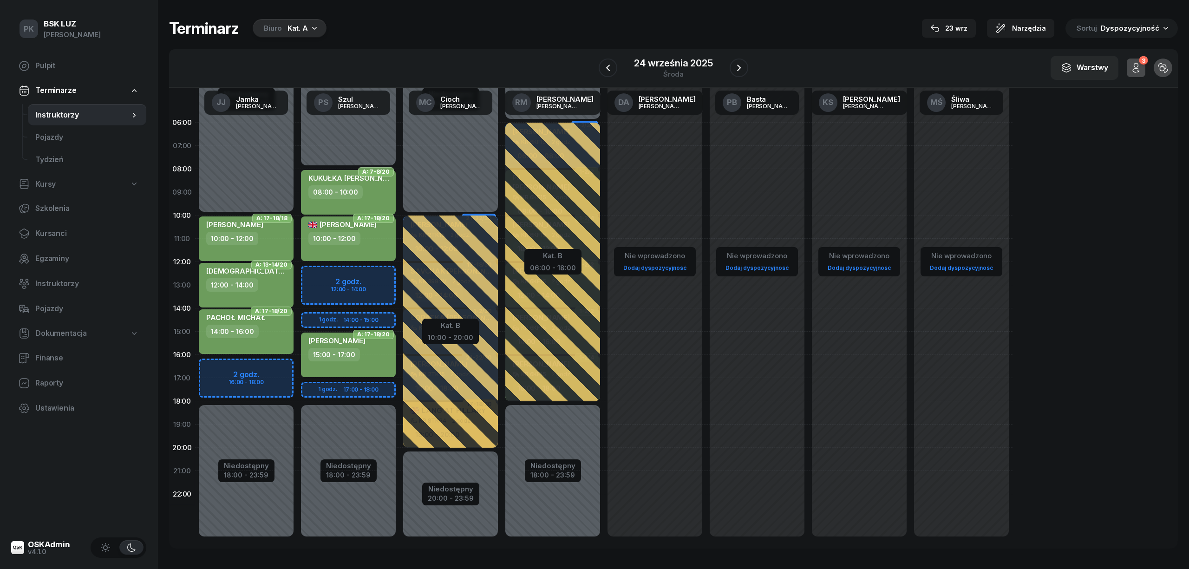
select select "15"
select select "17"
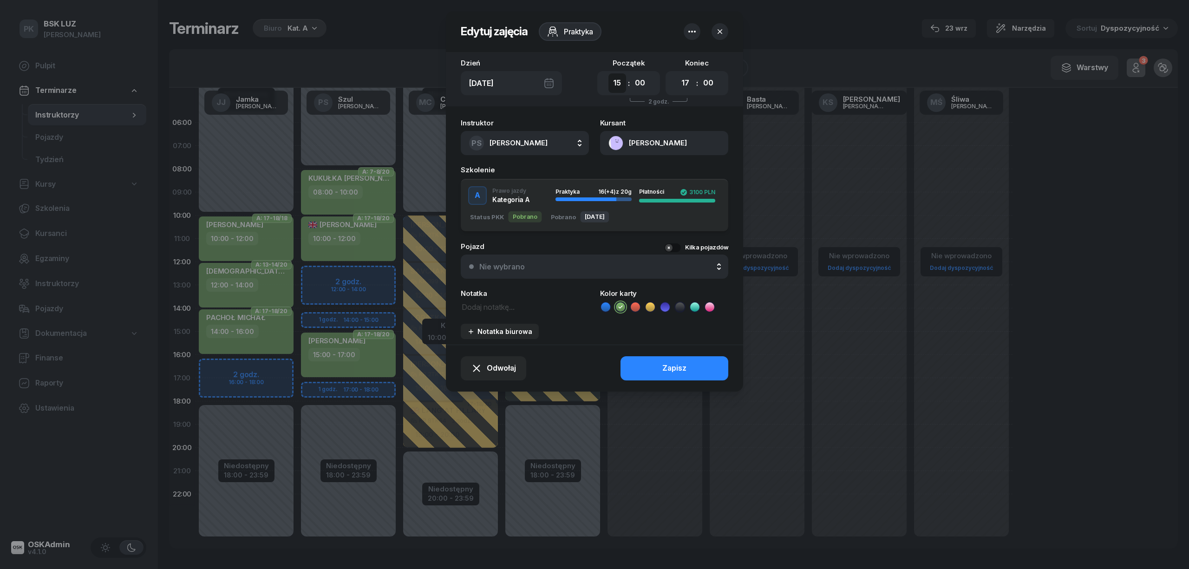
click at [611, 86] on select "00 01 02 03 04 05 06 07 08 09 10 11 12 13 14 15 16 17 18 19 20 21 22 23" at bounding box center [617, 83] width 18 height 20
select select "13"
click at [608, 73] on select "00 01 02 03 04 05 06 07 08 09 10 11 12 13 14 15 16 17 18 19 20 21 22 23" at bounding box center [617, 83] width 18 height 20
click at [640, 84] on select "00 05 10 15 20 25 30 35 40 45 50 55" at bounding box center [640, 83] width 18 height 20
select select "30"
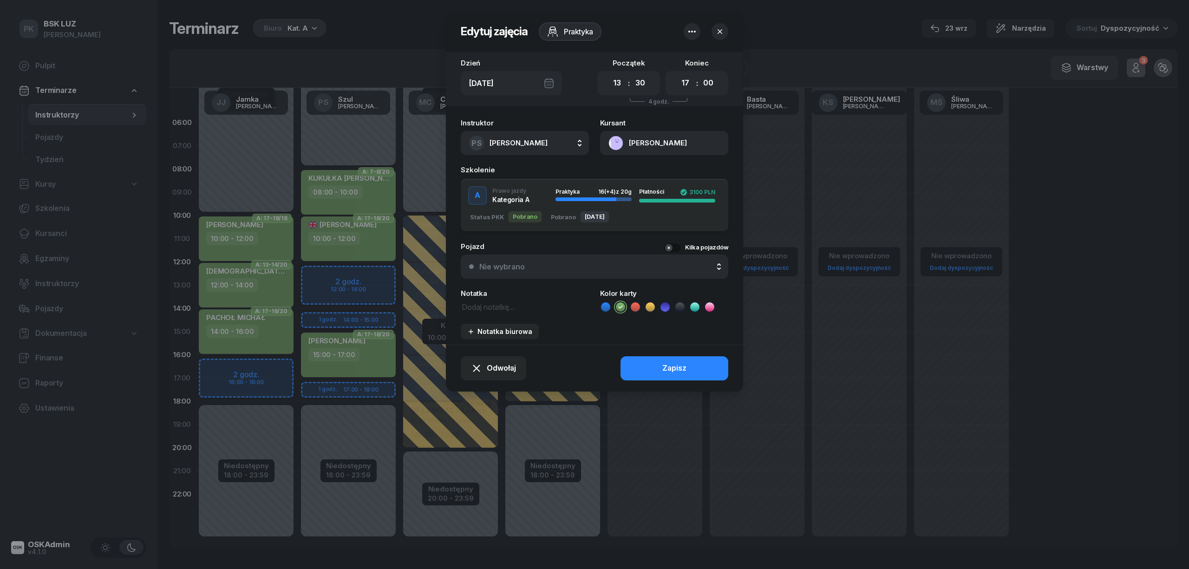
click at [631, 73] on select "00 05 10 15 20 25 30 35 40 45 50 55" at bounding box center [640, 83] width 18 height 20
click at [686, 80] on select "00 01 02 03 04 05 06 07 08 09 10 11 12 13 14 15 16 17 18 19 20 21 22 23" at bounding box center [686, 83] width 18 height 20
select select "15"
click at [677, 73] on select "00 01 02 03 04 05 06 07 08 09 10 11 12 13 14 15 16 17 18 19 20 21 22 23" at bounding box center [686, 83] width 18 height 20
drag, startPoint x: 706, startPoint y: 80, endPoint x: 699, endPoint y: 113, distance: 34.3
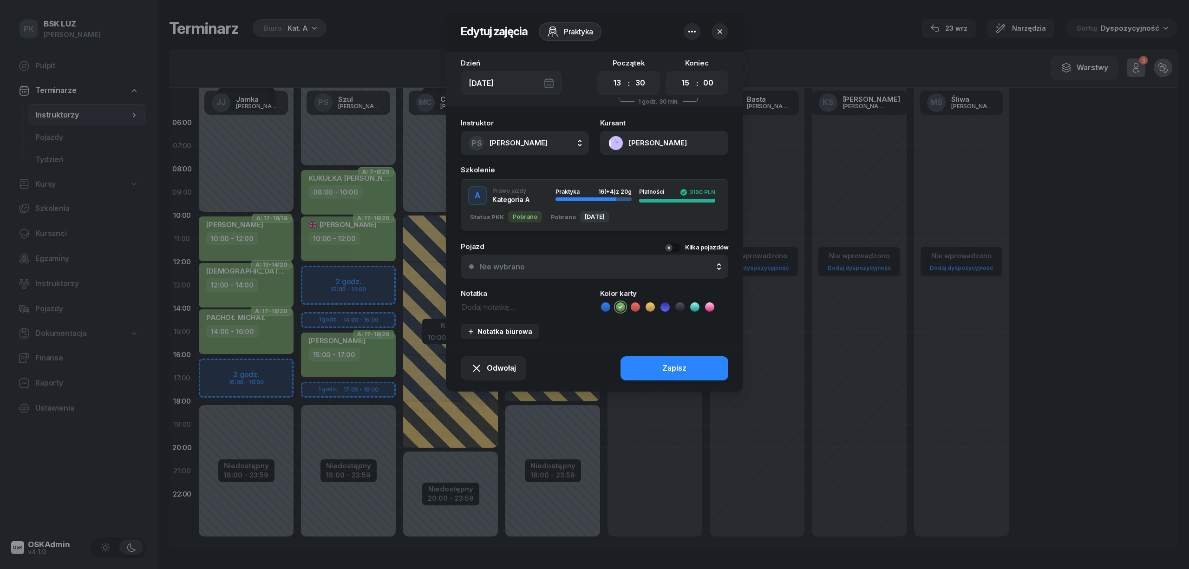
click at [706, 80] on select "00 05 10 15 20 25 30 35 40 45 50 55" at bounding box center [708, 83] width 18 height 20
select select "30"
click at [699, 73] on select "00 05 10 15 20 25 30 35 40 45 50 55" at bounding box center [708, 83] width 18 height 20
click at [706, 357] on button "Zapisz" at bounding box center [675, 368] width 108 height 24
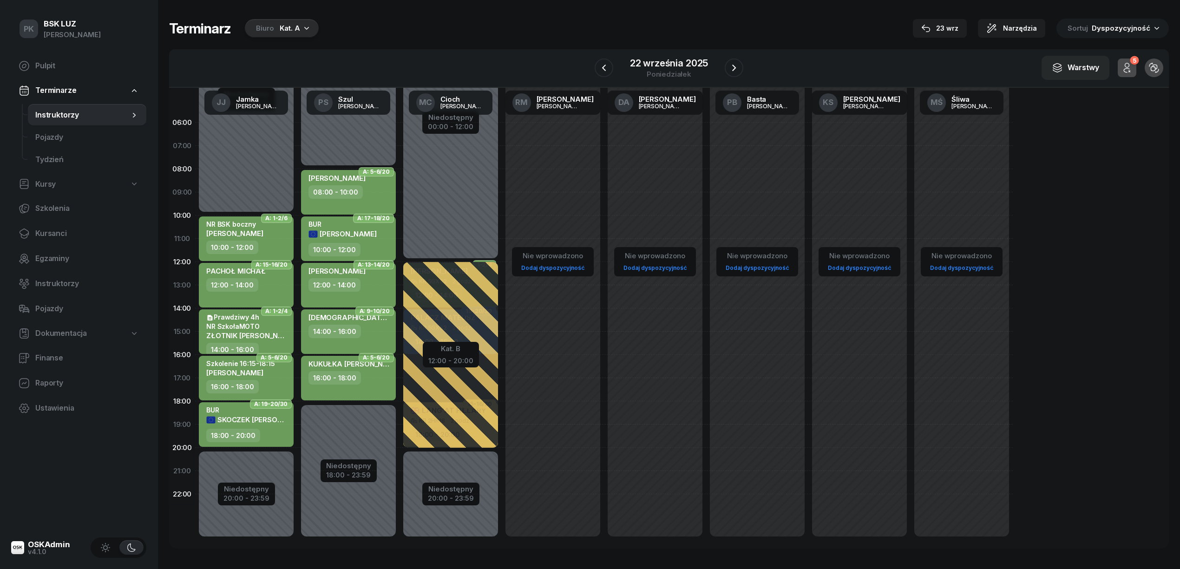
click at [306, 28] on icon "button" at bounding box center [306, 27] width 9 height 9
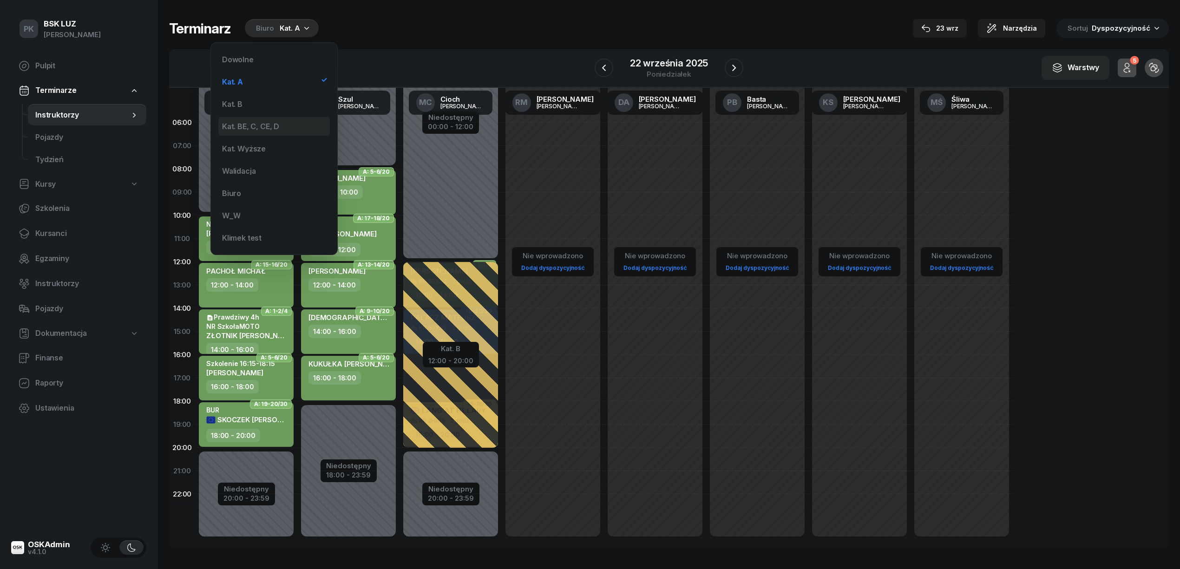
click at [293, 125] on div "Kat. BE, C, CE, D" at bounding box center [273, 126] width 111 height 19
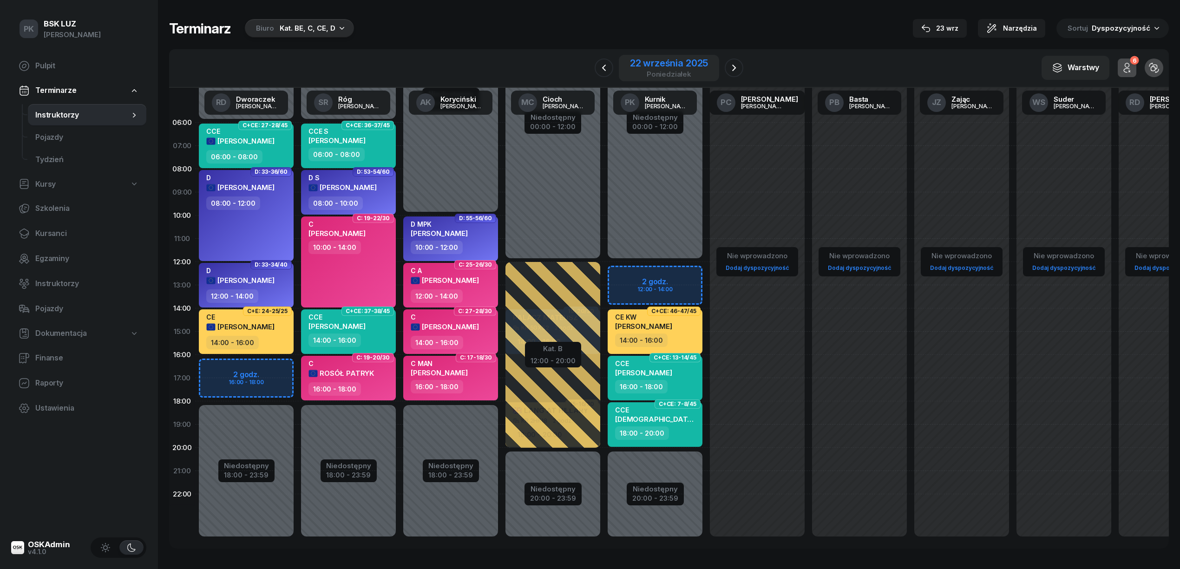
click at [674, 66] on div "22 września 2025" at bounding box center [669, 63] width 78 height 9
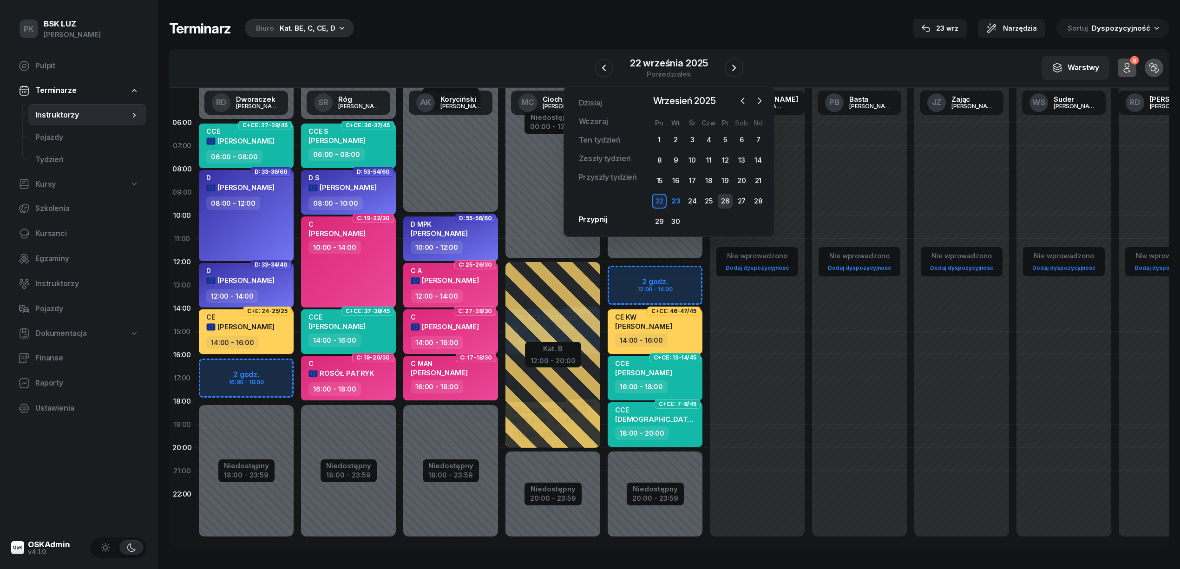
click at [732, 203] on div "26" at bounding box center [725, 201] width 15 height 15
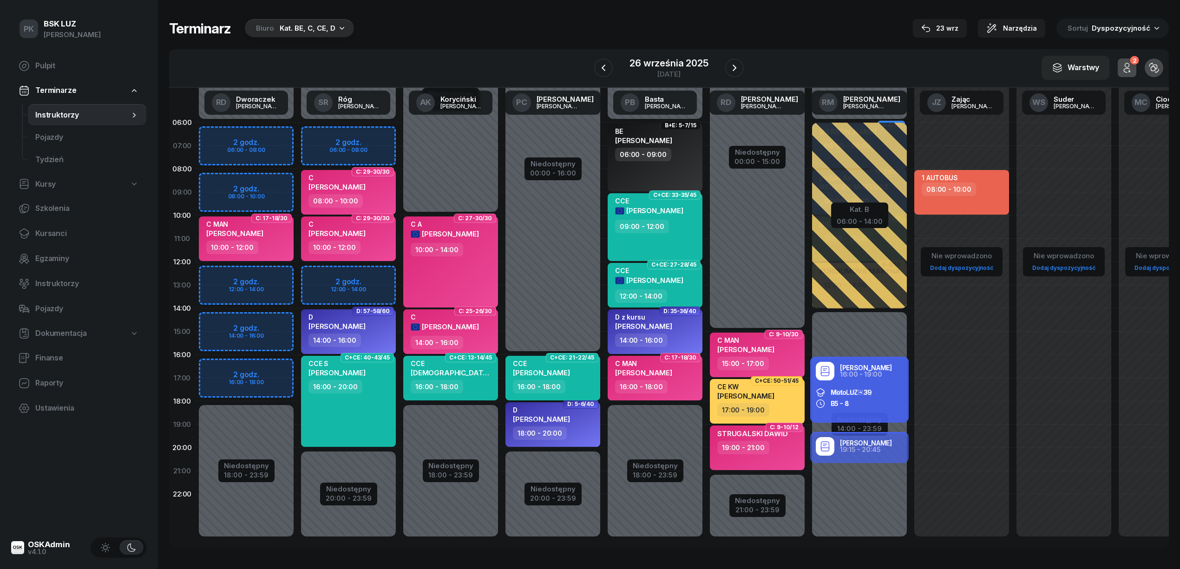
click at [575, 383] on div "16:00 - 18:00" at bounding box center [554, 386] width 82 height 13
select select "16"
select select "18"
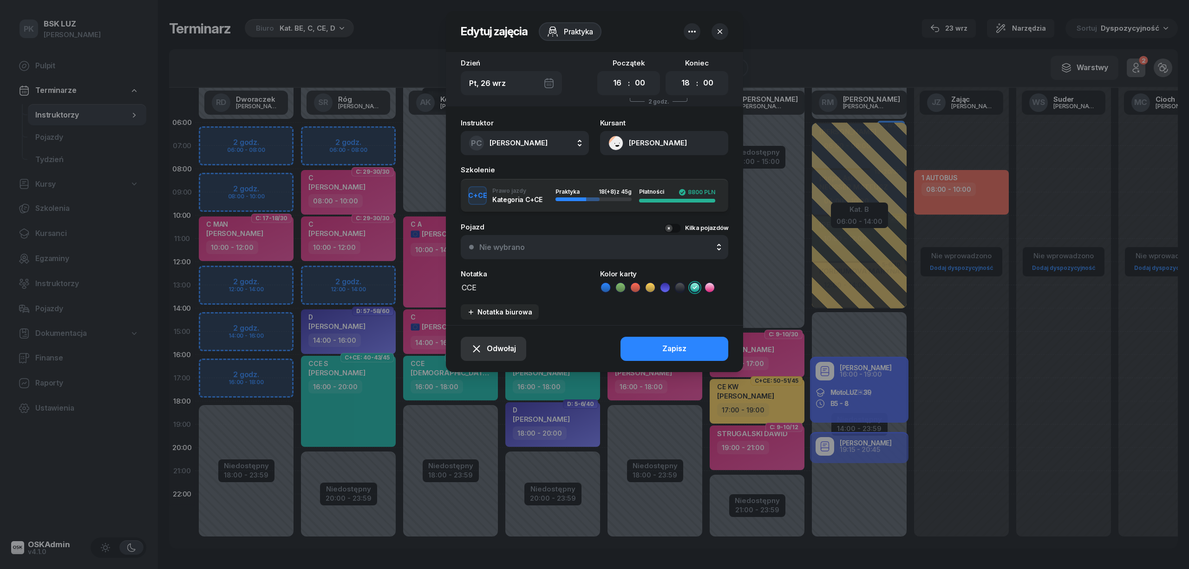
click at [514, 346] on span "Odwołaj" at bounding box center [501, 349] width 29 height 12
click at [488, 294] on div "Kursant odwołał" at bounding box center [477, 292] width 55 height 12
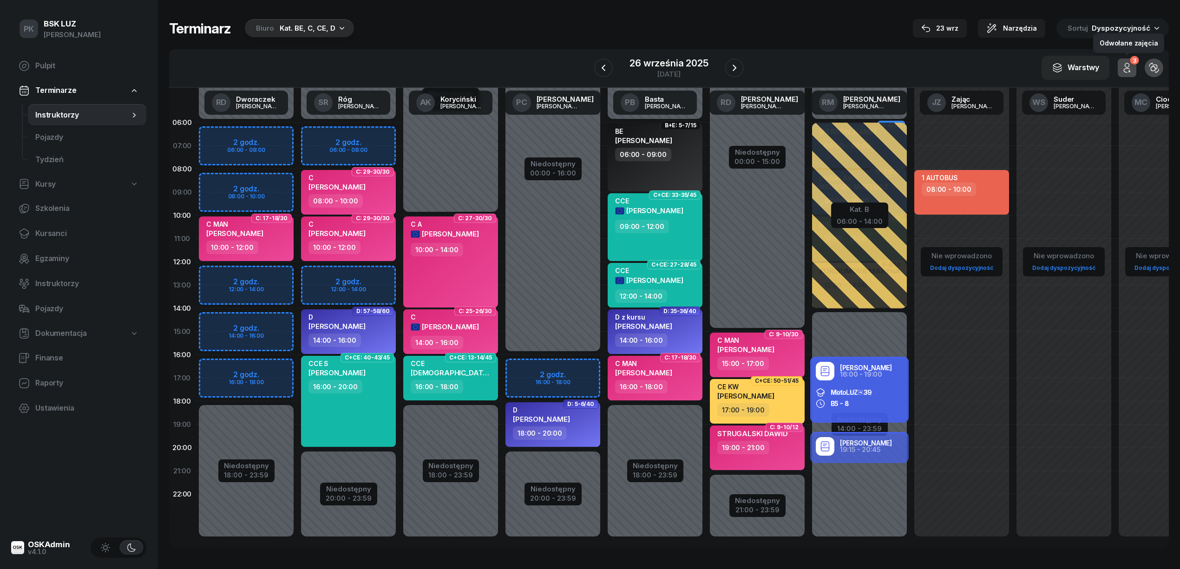
click at [1132, 69] on icon "button" at bounding box center [1126, 67] width 11 height 11
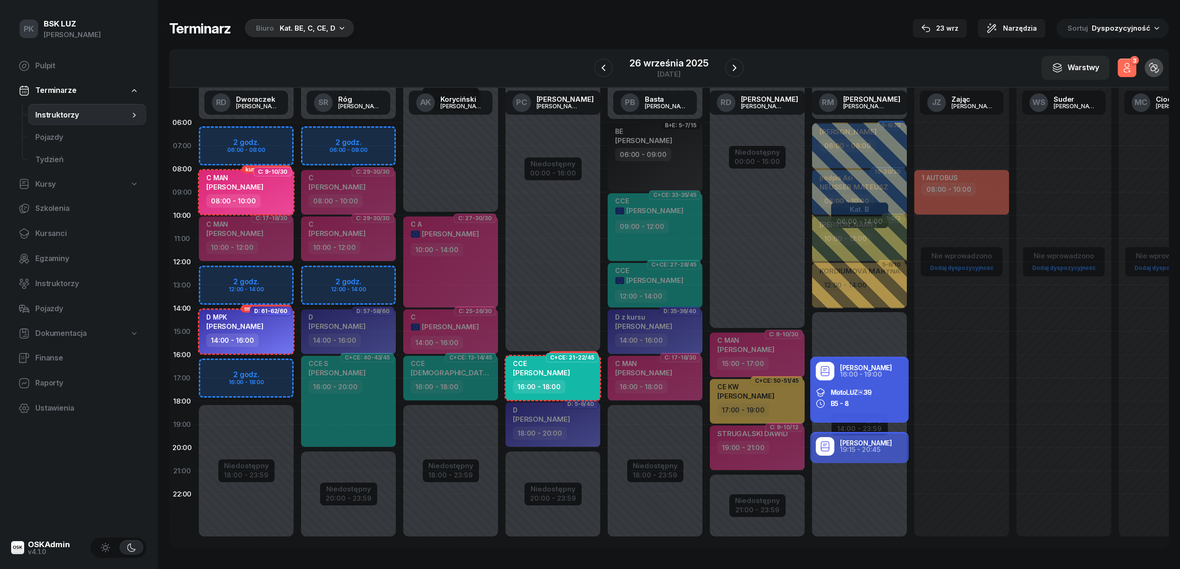
click at [1132, 69] on icon "button" at bounding box center [1126, 67] width 11 height 11
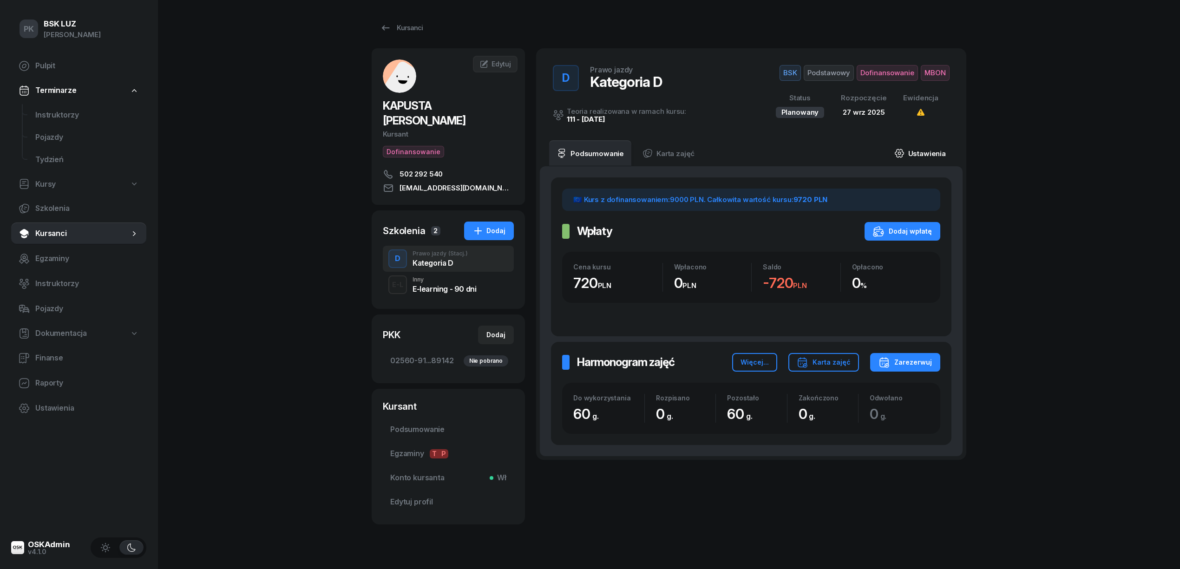
click at [931, 155] on link "Ustawienia" at bounding box center [920, 153] width 66 height 26
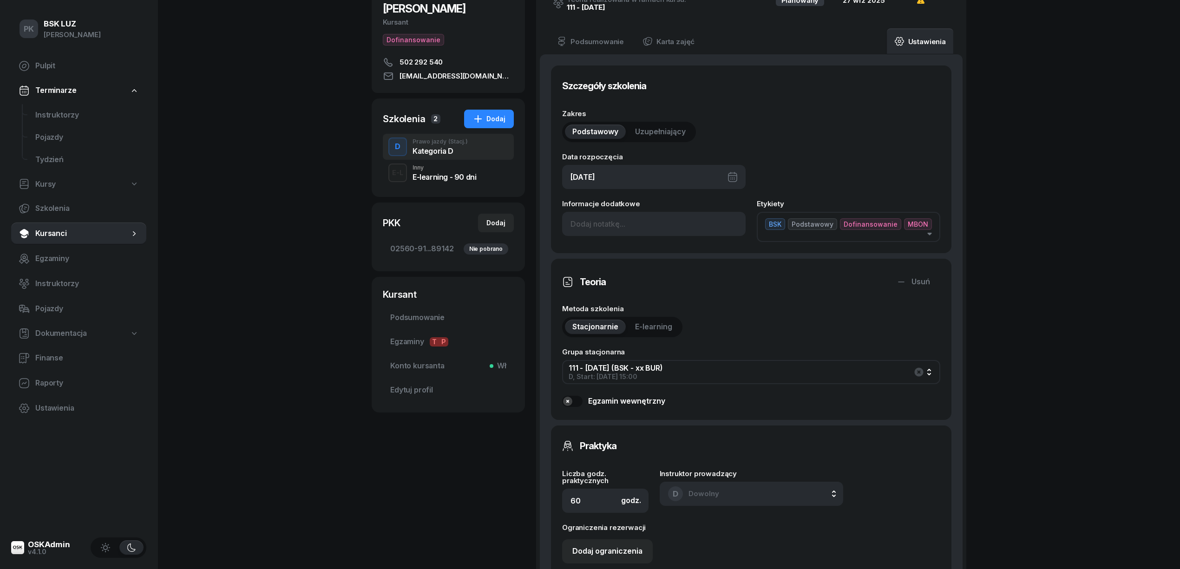
scroll to position [248, 0]
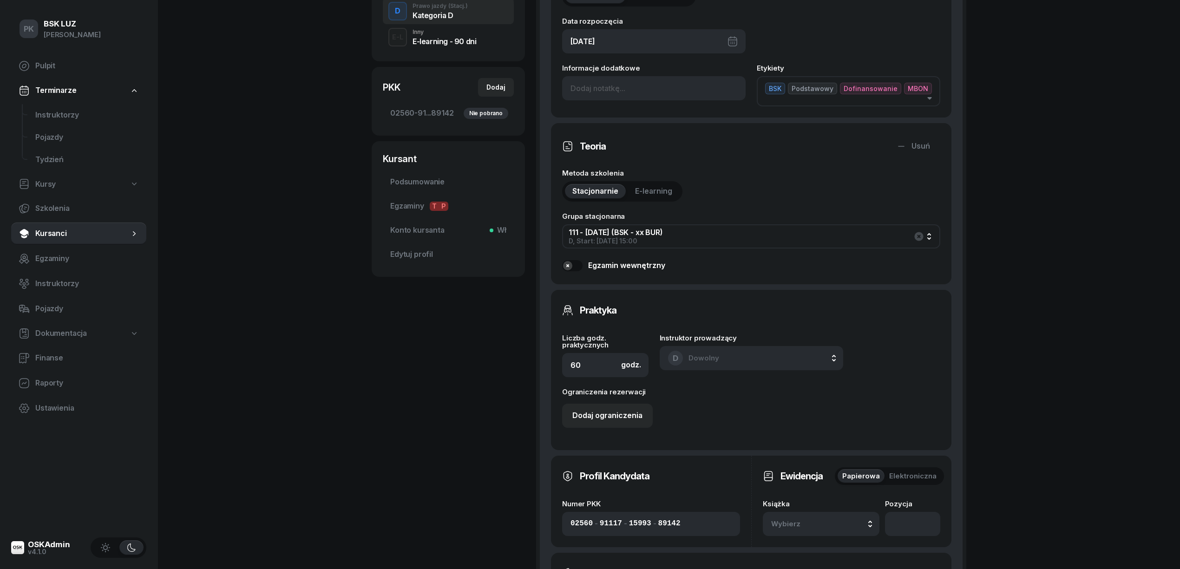
click at [845, 516] on button "Wybierz" at bounding box center [821, 524] width 117 height 24
click at [835, 400] on div "12/2025" at bounding box center [832, 399] width 110 height 12
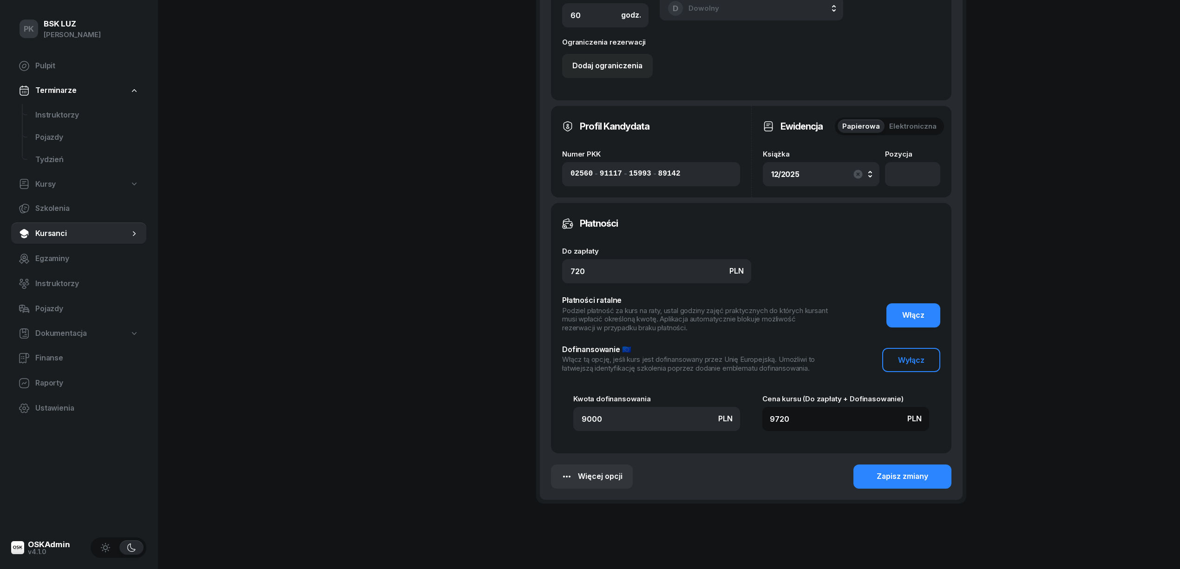
scroll to position [622, 0]
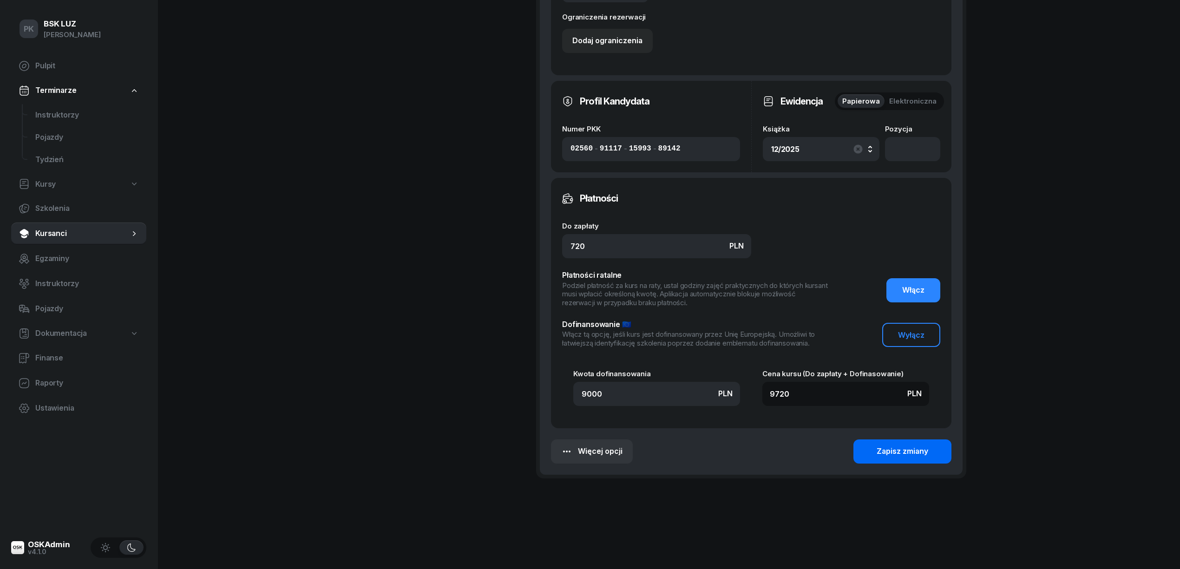
click at [876, 450] on button "Zapisz zmiany" at bounding box center [902, 451] width 98 height 24
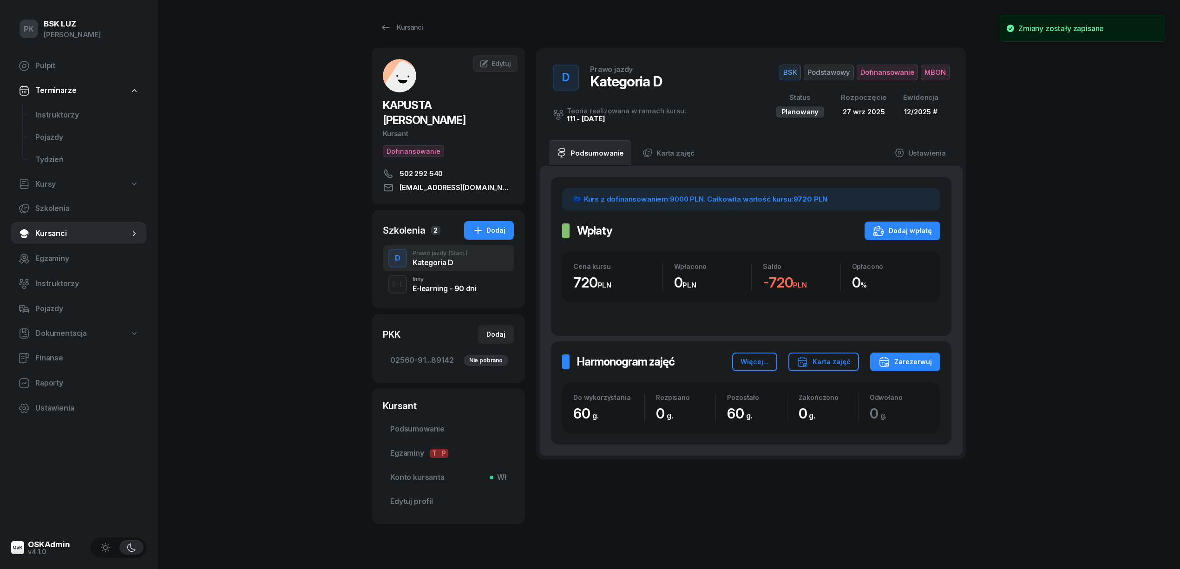
scroll to position [0, 0]
click at [425, 424] on span "Podsumowanie" at bounding box center [448, 430] width 116 height 12
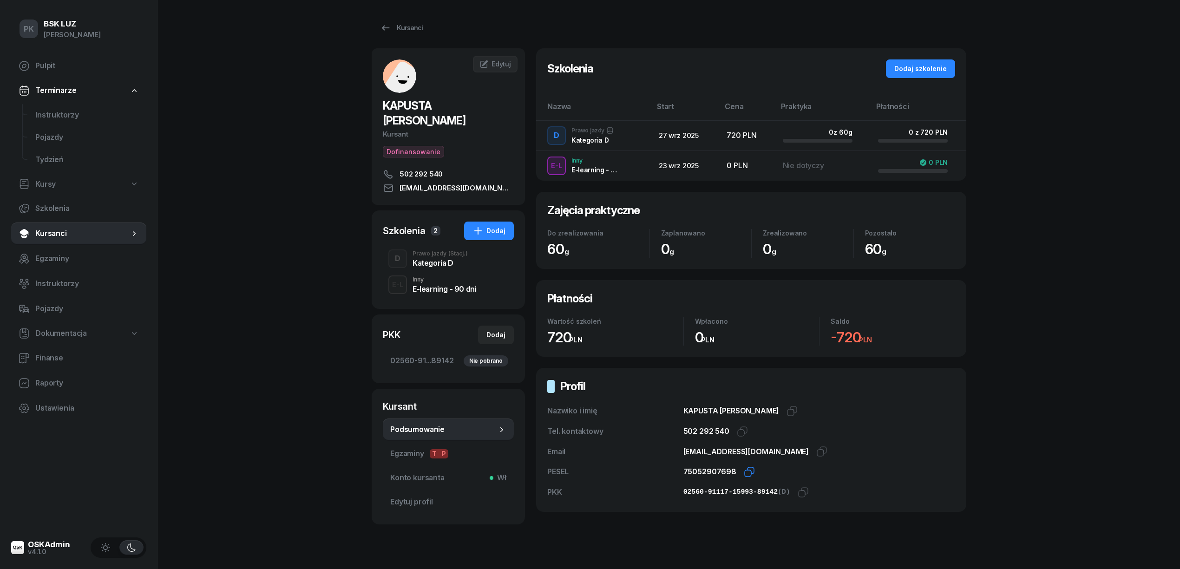
click at [744, 467] on icon "button" at bounding box center [749, 471] width 11 height 11
click at [797, 495] on icon "button" at bounding box center [802, 492] width 11 height 11
click at [482, 67] on icon at bounding box center [483, 63] width 9 height 9
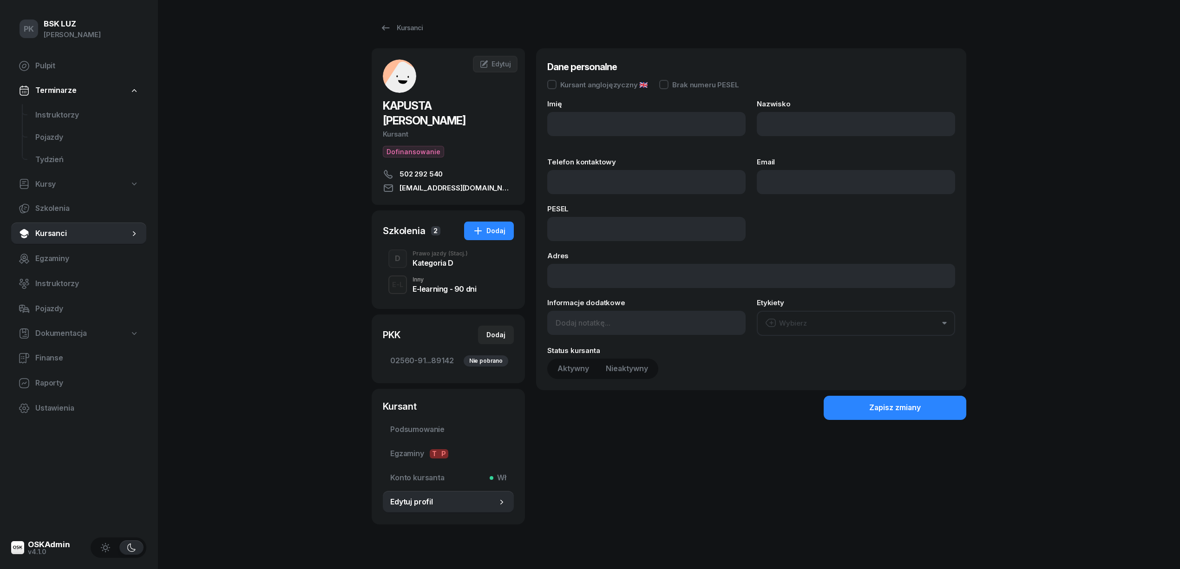
type input "PIOTR"
type input "KAPUSTA"
type input "502292540"
type input "biuro@drukarniatoreb.pl"
type input "75052907698"
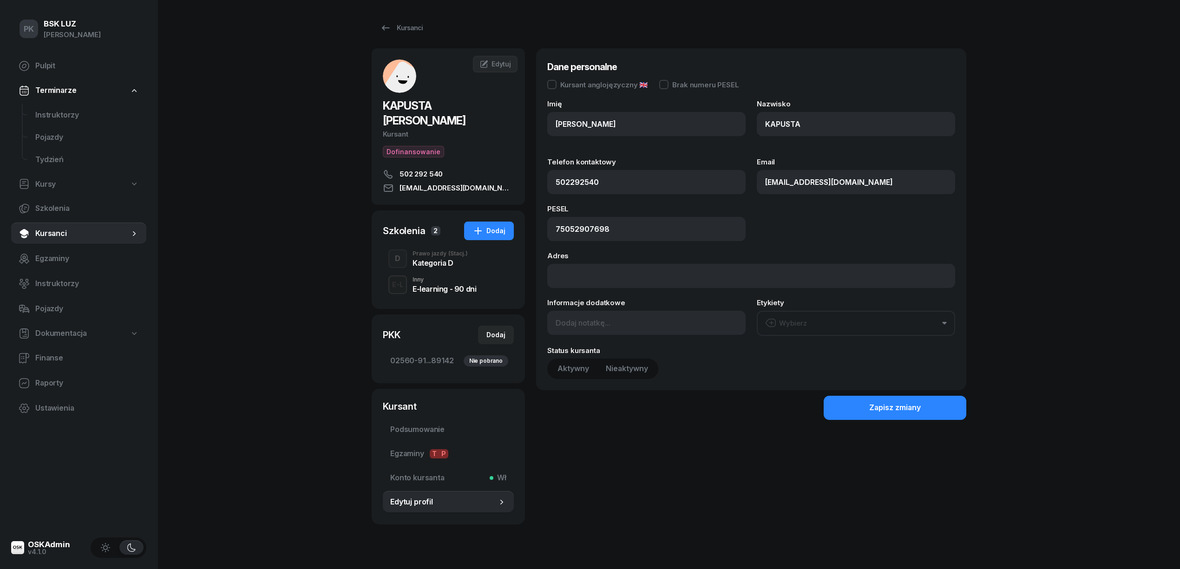
type input "502 292 540"
click at [584, 324] on input at bounding box center [646, 323] width 198 height 24
type input "o"
paste input "01.01"
paste input "2030-07-31"
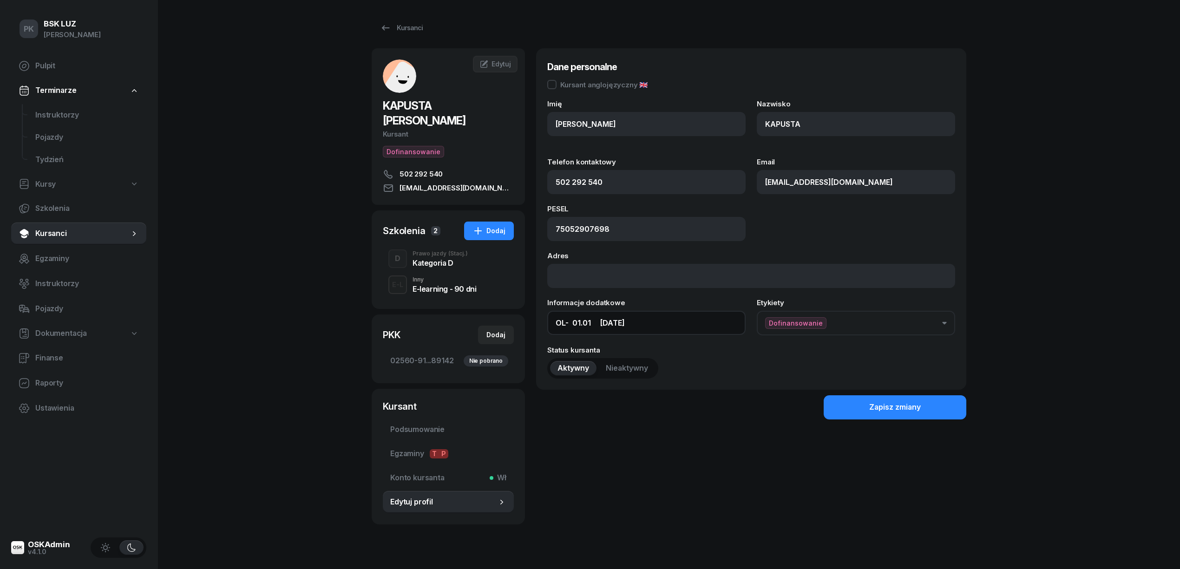
click at [597, 322] on input "OL- 01.01 2030-07-31" at bounding box center [646, 323] width 198 height 24
click at [654, 325] on input "OL- 01.01 2030-07-31" at bounding box center [646, 323] width 198 height 24
type input "OL- 01.01 2030-07-31,"
click at [882, 407] on div "Zapisz zmiany" at bounding box center [895, 407] width 52 height 12
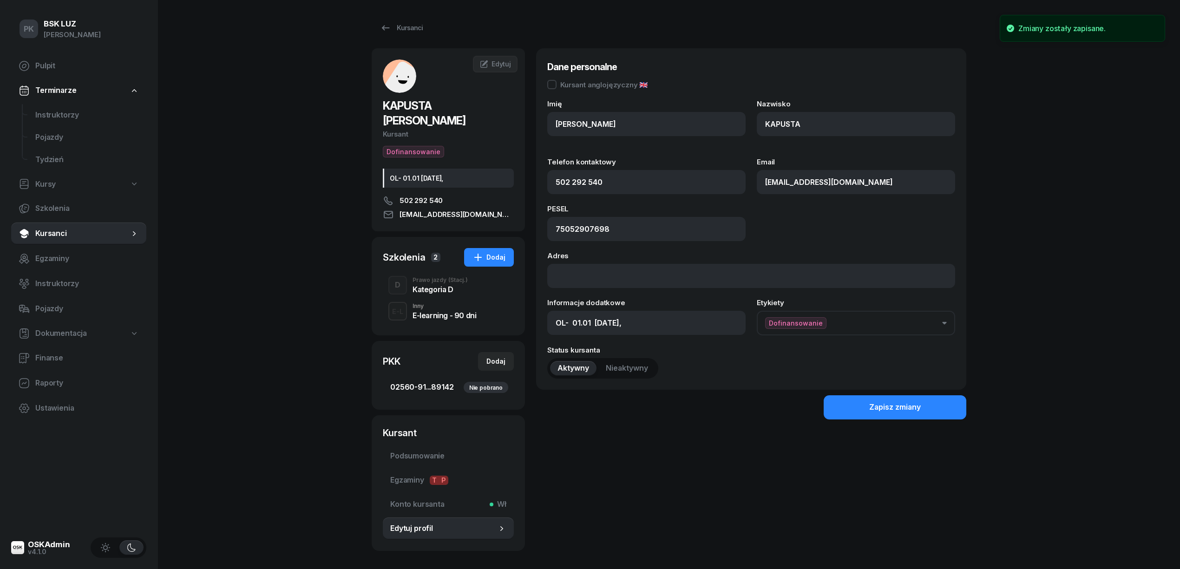
click at [436, 376] on link "02560-91...89142 Nie pobrano" at bounding box center [448, 387] width 131 height 22
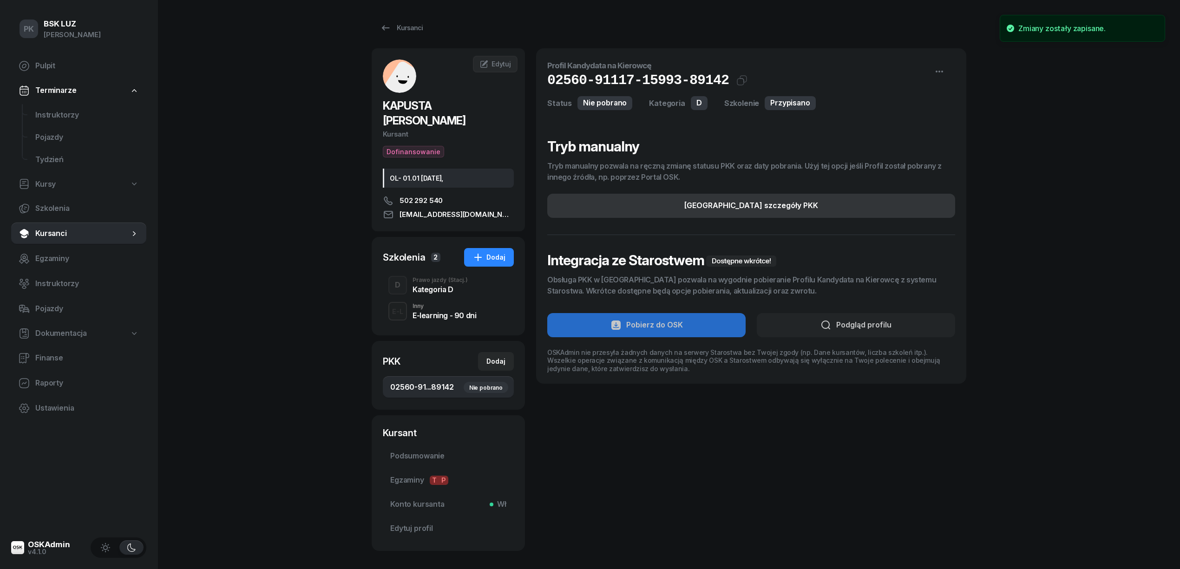
click at [804, 196] on button "Edytuj szczegóły PKK" at bounding box center [751, 206] width 408 height 24
select select "D"
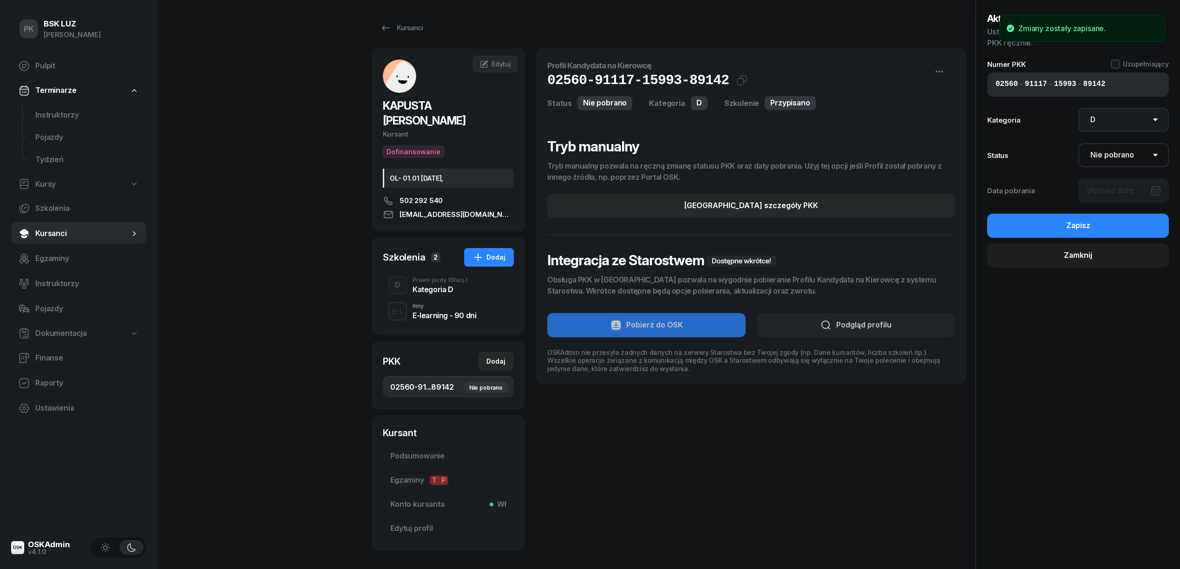
click at [1112, 117] on select "AM A1 A2 A B1 B B+E C1 C1+E C C+E D1 D1+E D D+E T Tram C+CE C+D" at bounding box center [1123, 120] width 91 height 24
click at [1112, 118] on select "AM A1 A2 A B1 B B+E C1 C1+E C C+E D1 D1+E D D+E T Tram C+CE C+D" at bounding box center [1123, 120] width 91 height 24
click at [1119, 152] on select "Nie pobrano Pobrano Zwrócono Zaktualizowano" at bounding box center [1123, 155] width 91 height 24
select select "Get"
click at [1078, 143] on select "Nie pobrano Pobrano Zwrócono Zaktualizowano" at bounding box center [1123, 155] width 91 height 24
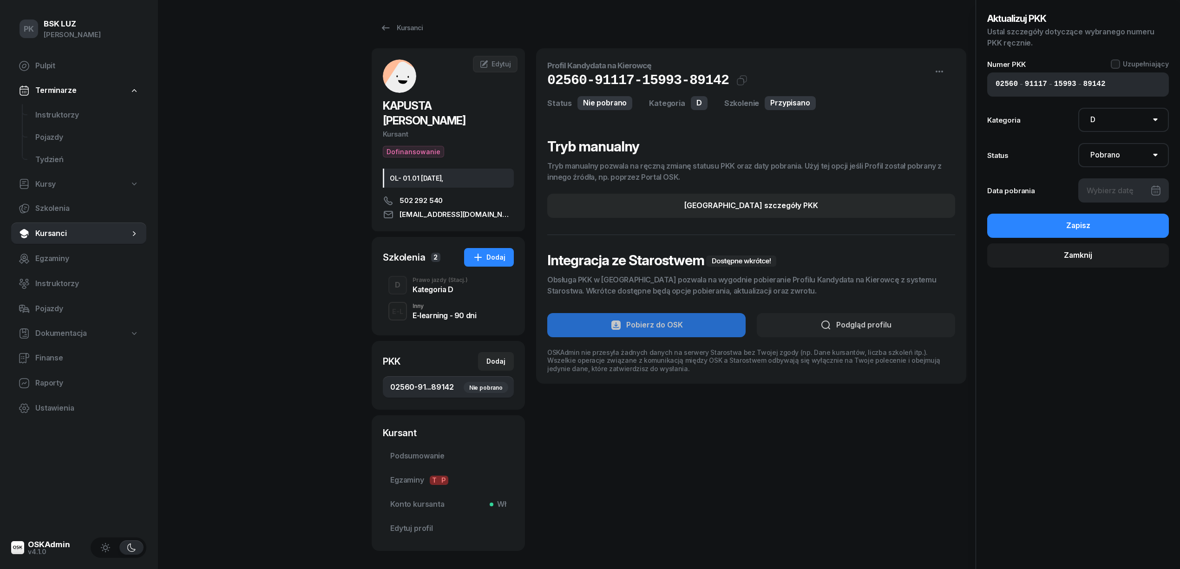
click at [1114, 192] on div at bounding box center [1123, 190] width 91 height 24
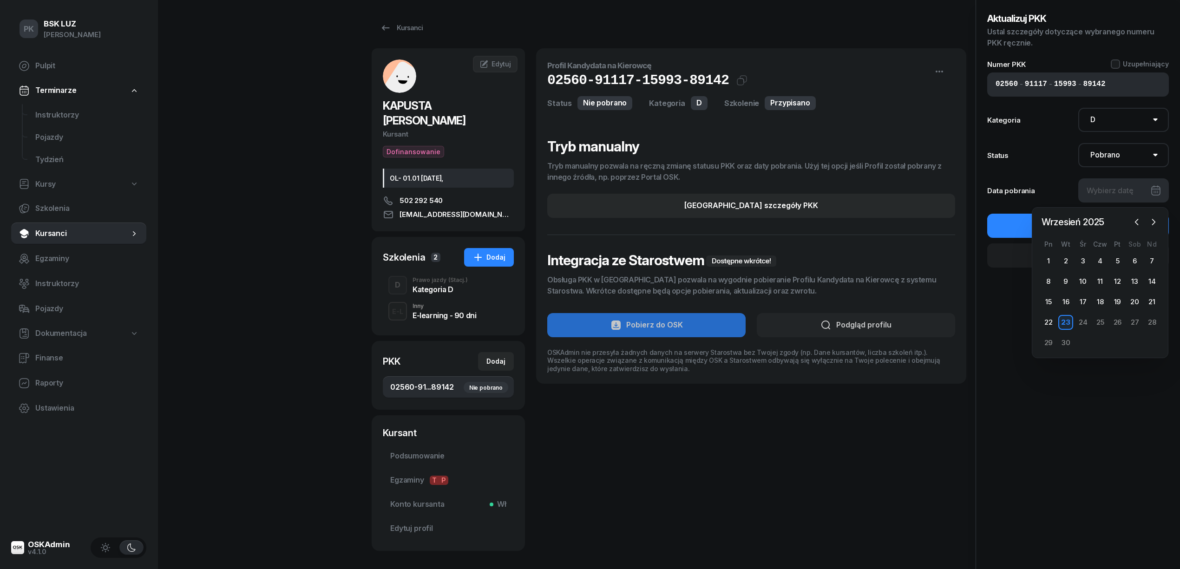
click at [1066, 322] on div "23" at bounding box center [1065, 322] width 15 height 15
type input "23/09/2025"
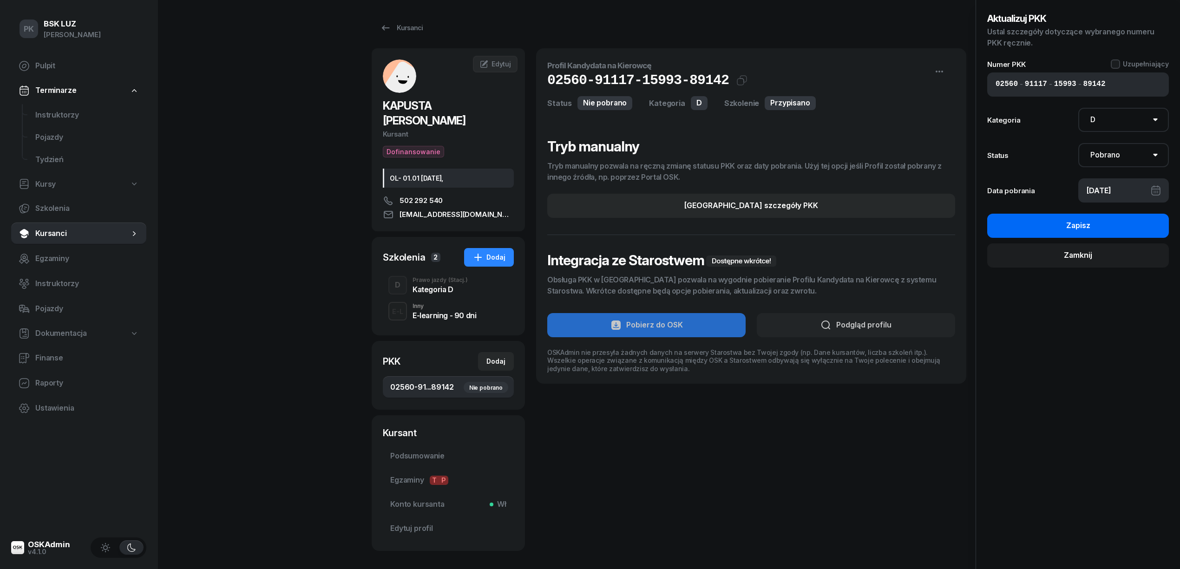
click at [1093, 231] on button "Zapisz" at bounding box center [1078, 226] width 182 height 24
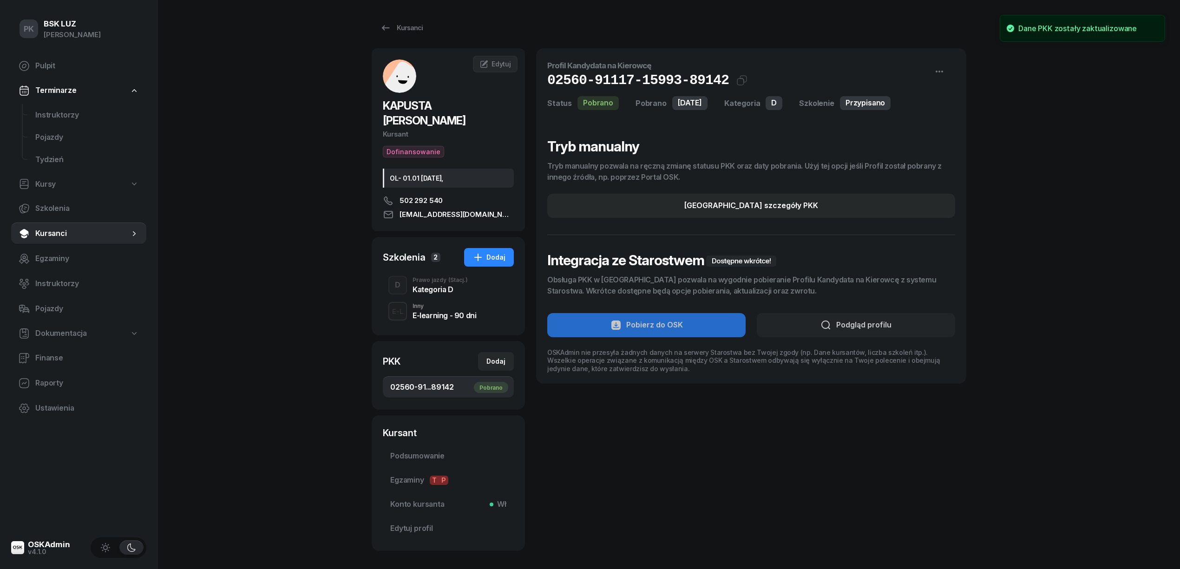
click at [425, 286] on div "Kategoria D" at bounding box center [439, 289] width 55 height 7
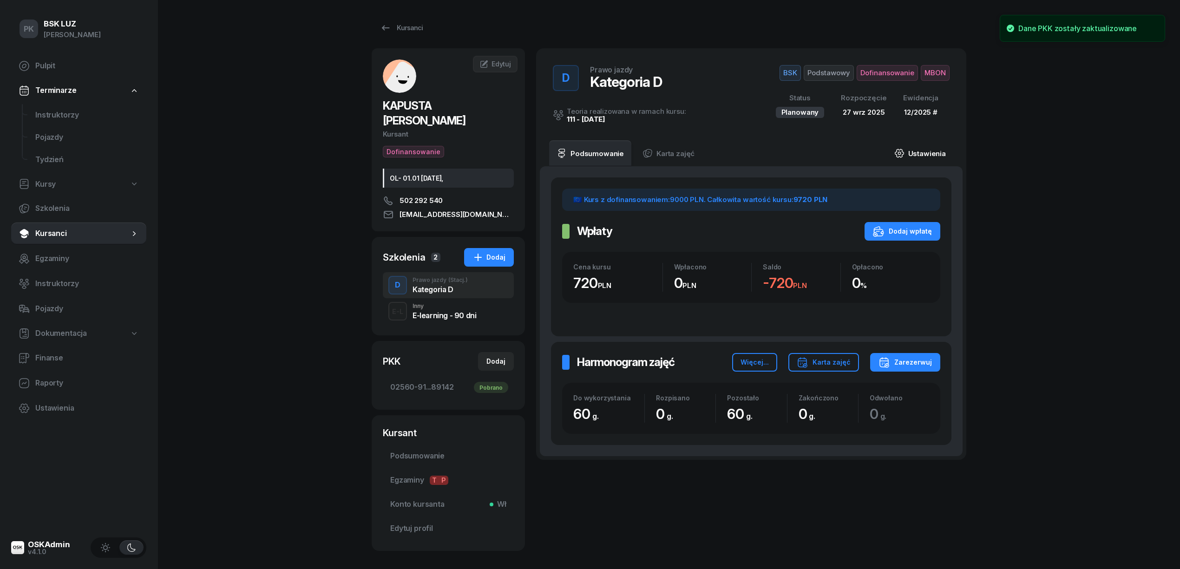
click at [928, 153] on link "Ustawienia" at bounding box center [920, 153] width 66 height 26
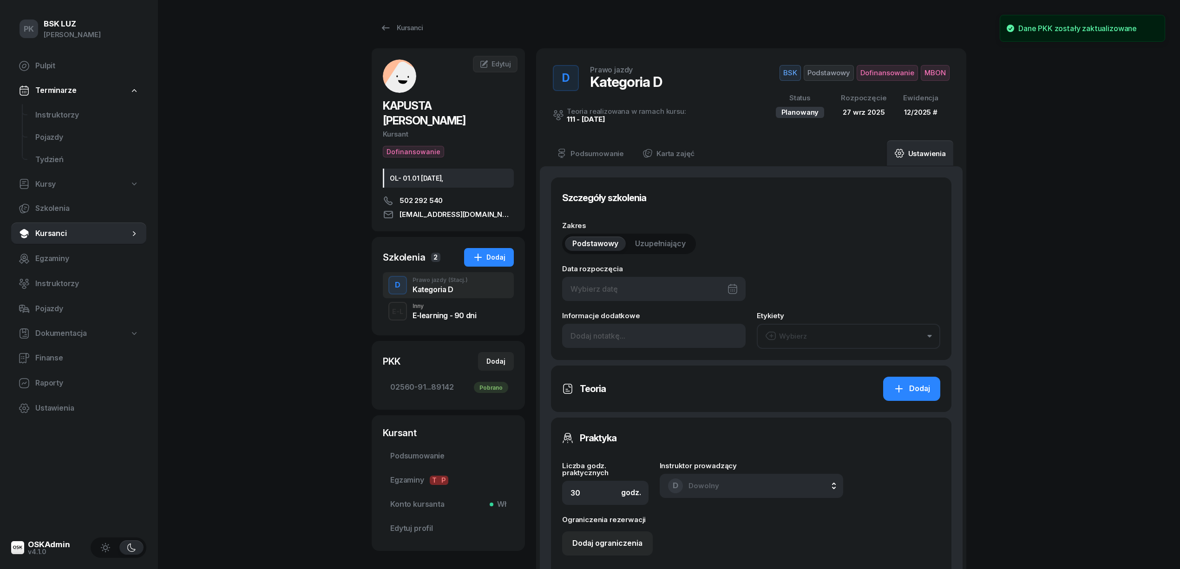
type input "27/09/2025"
type input "60"
type input "02560"
type input "91117"
type input "15993"
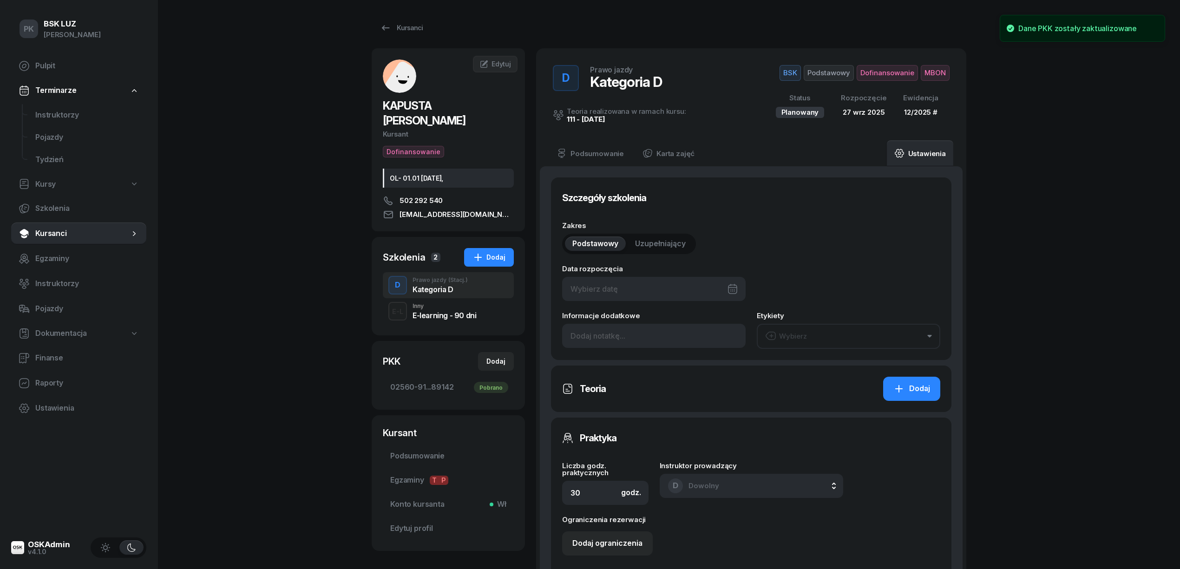
type input "89142"
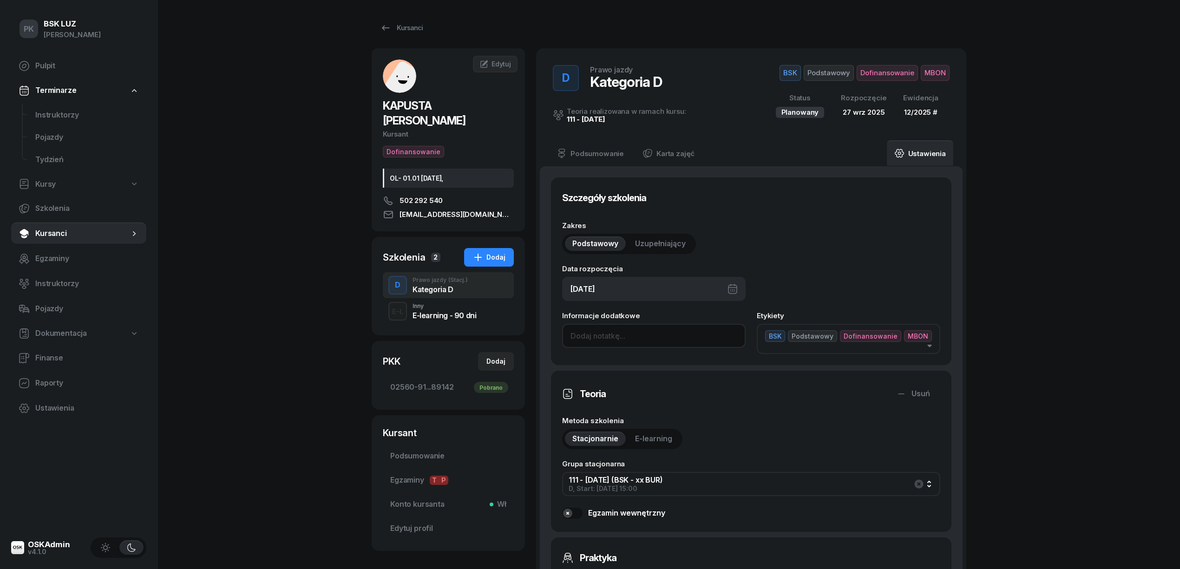
click at [597, 335] on input at bounding box center [653, 336] width 183 height 24
drag, startPoint x: 620, startPoint y: 491, endPoint x: 641, endPoint y: 497, distance: 22.5
click at [641, 497] on section "Metoda szkolenia Stacjonarnie E-learning Grupa stacjonarna 111 - 2025/09/27 (BS…" at bounding box center [751, 463] width 378 height 115
click at [738, 337] on input "24/60h, zakoń. 30.11.2025, walidacja T-0:45, P" at bounding box center [653, 336] width 183 height 24
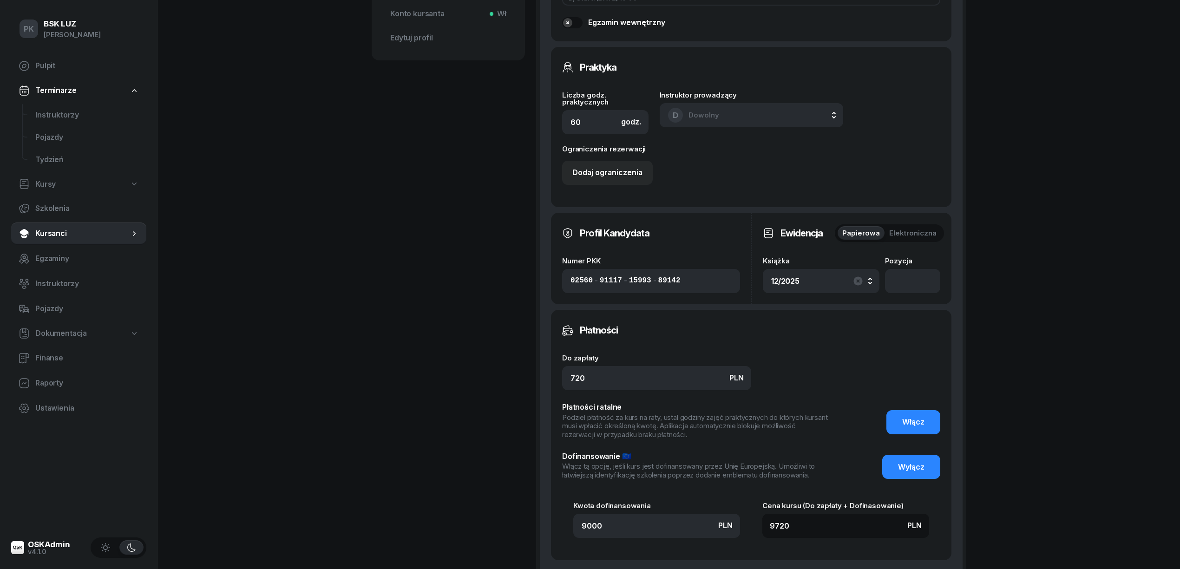
scroll to position [557, 0]
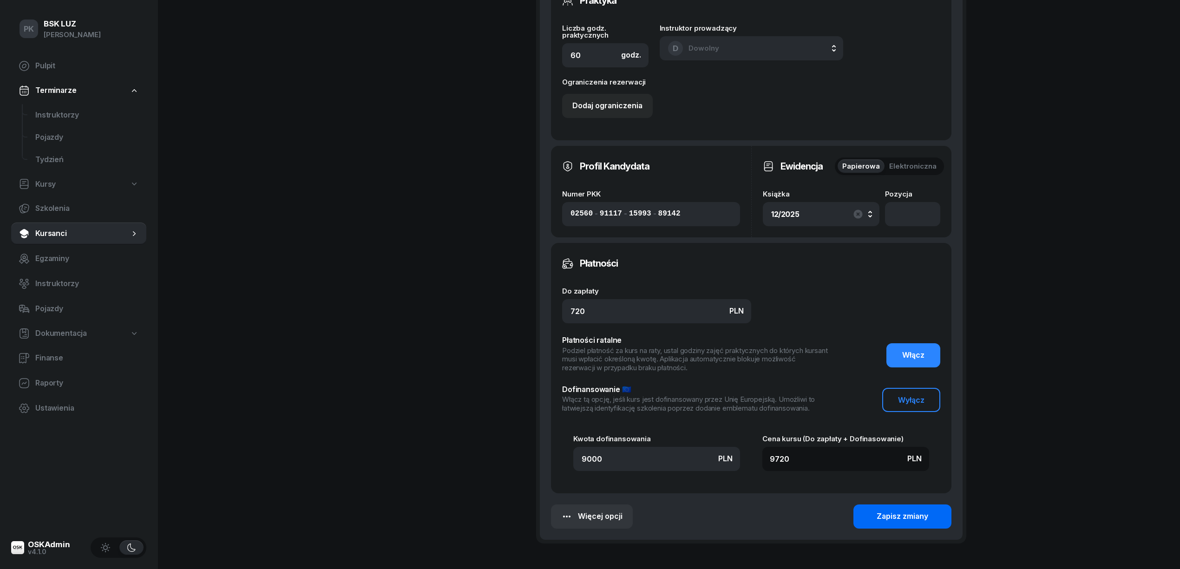
type input "24/60h, zakoń. 30.11.2025, walidacja T-0:45, P-2:15"
click at [906, 519] on div "Zapisz zmiany" at bounding box center [902, 516] width 52 height 12
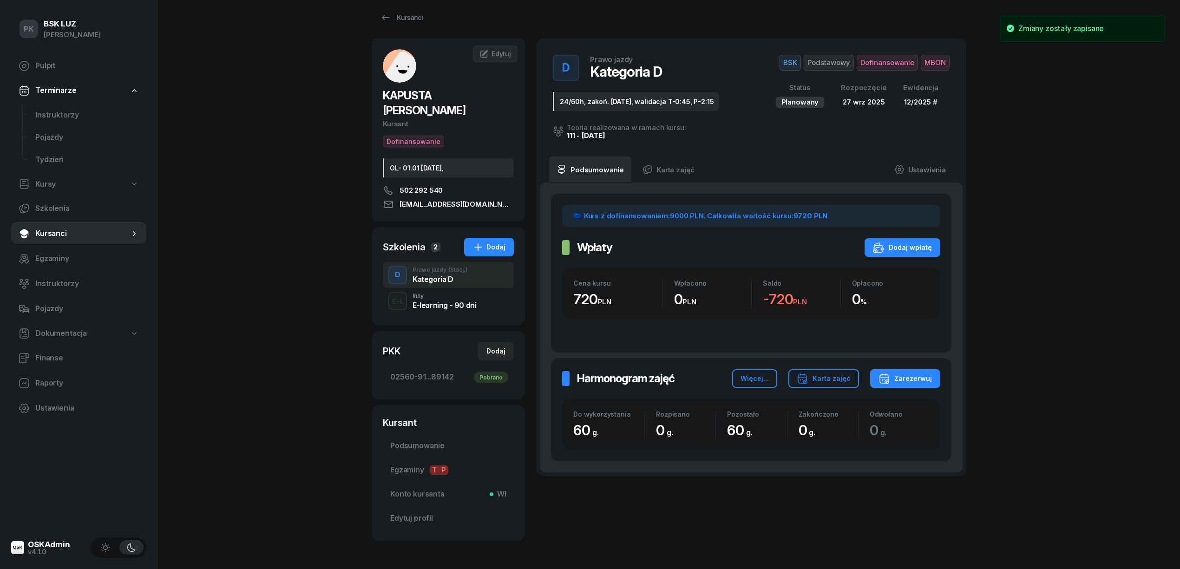
scroll to position [0, 0]
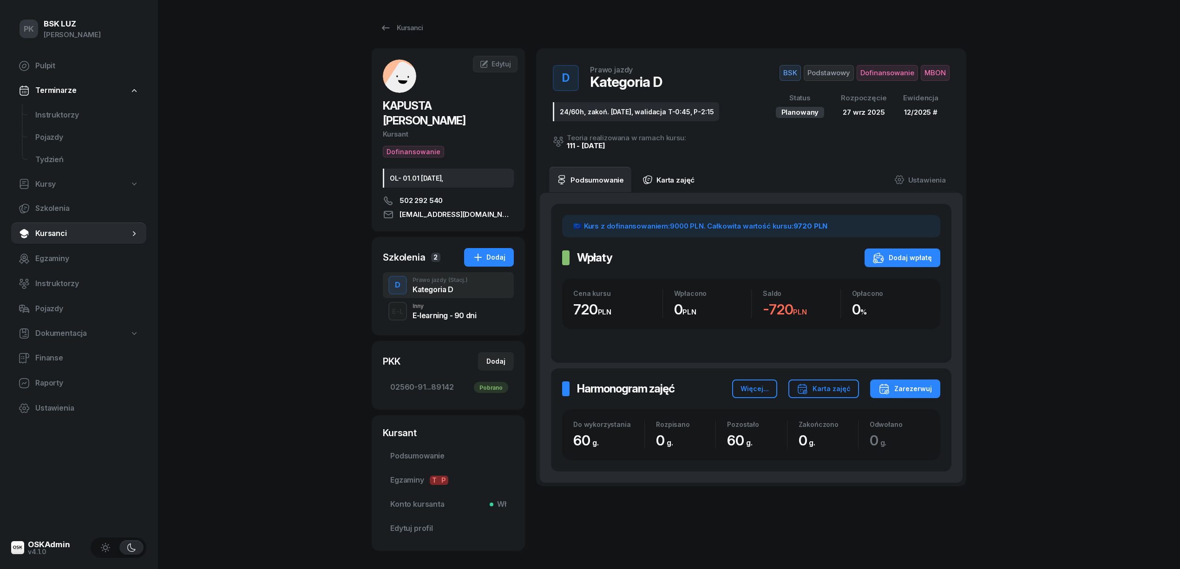
click at [653, 186] on link "Karta zajęć" at bounding box center [668, 180] width 67 height 26
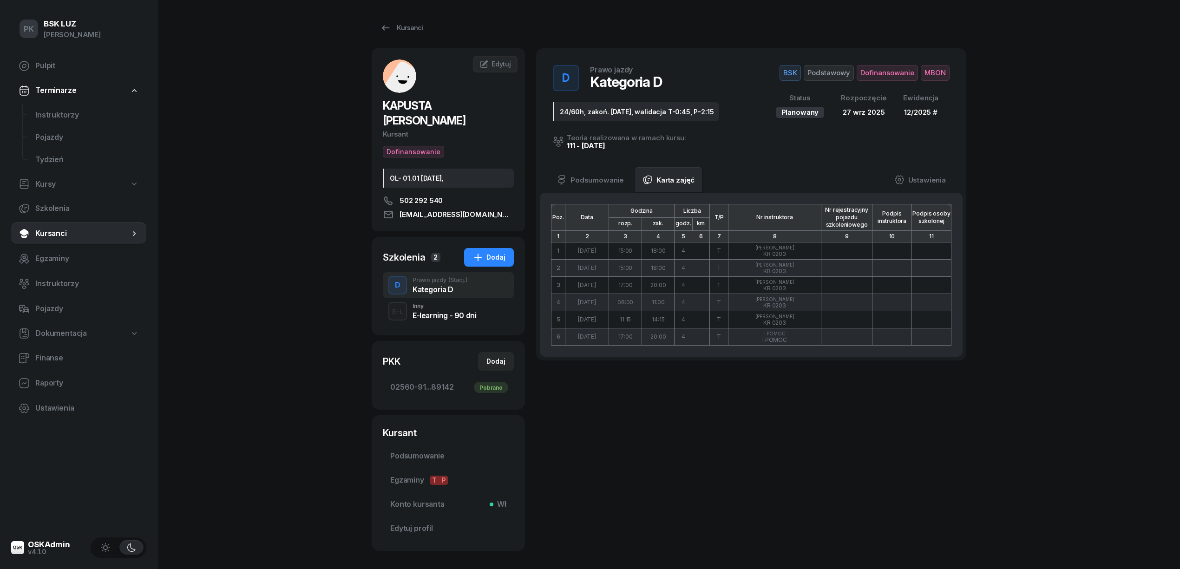
click at [653, 186] on link "Karta zajęć" at bounding box center [668, 180] width 67 height 26
click at [547, 180] on div "Podsumowanie Karta zajęć Ustawienia" at bounding box center [751, 180] width 423 height 26
click at [582, 188] on link "Podsumowanie" at bounding box center [590, 180] width 82 height 26
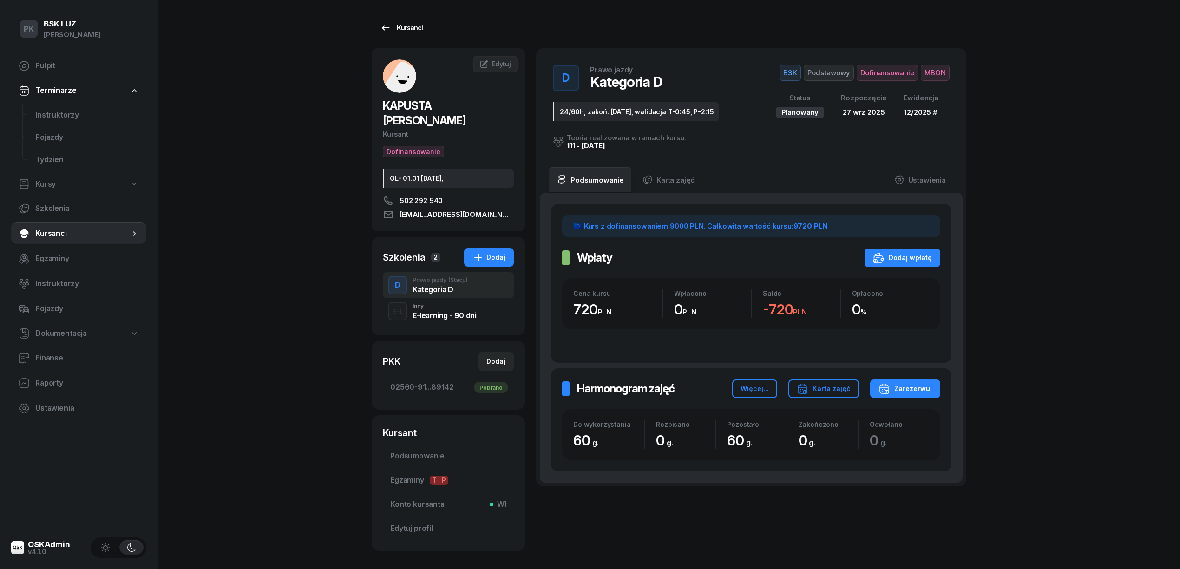
click at [396, 28] on div "Kursanci" at bounding box center [401, 27] width 43 height 11
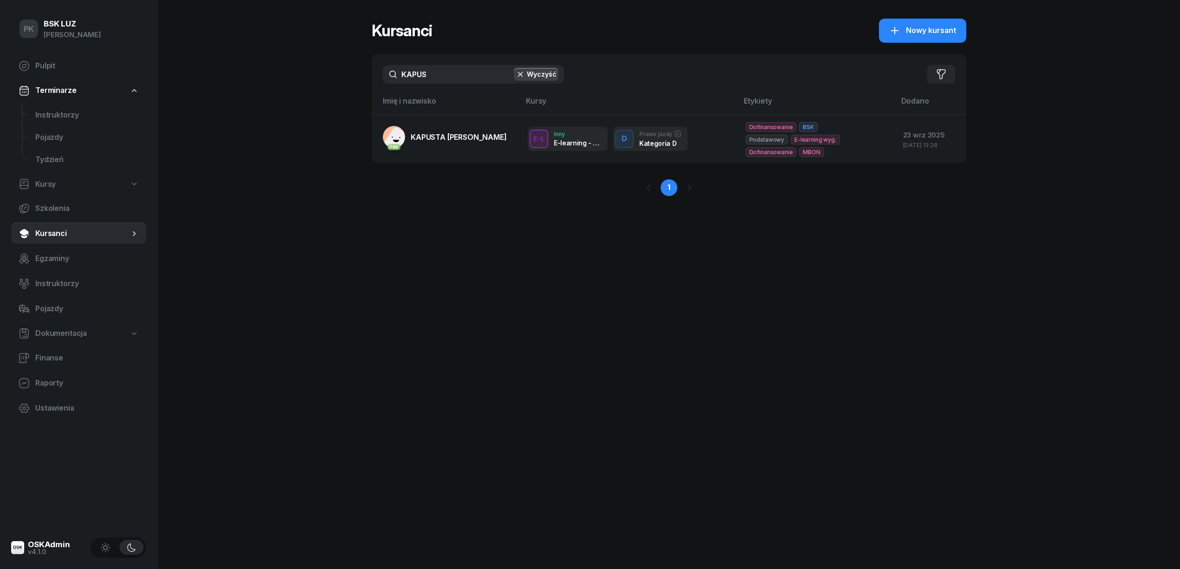
drag, startPoint x: 433, startPoint y: 72, endPoint x: 396, endPoint y: 72, distance: 37.2
click at [396, 72] on input "KAPUS" at bounding box center [473, 74] width 181 height 19
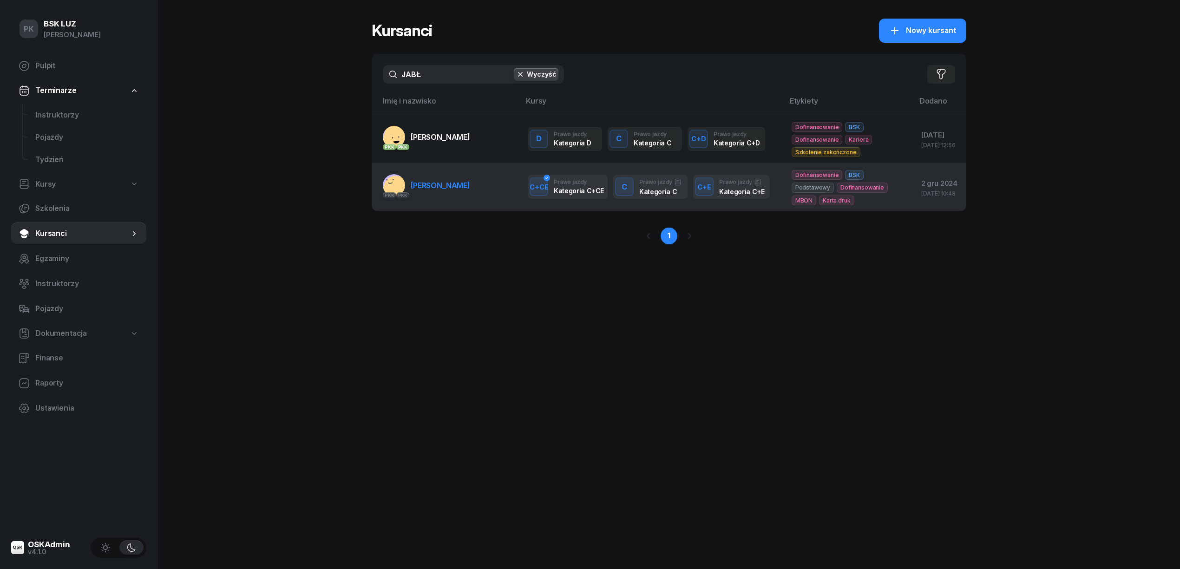
type input "JABŁ"
click at [470, 190] on span "JABŁOŃSKI MACIEJ" at bounding box center [440, 185] width 59 height 9
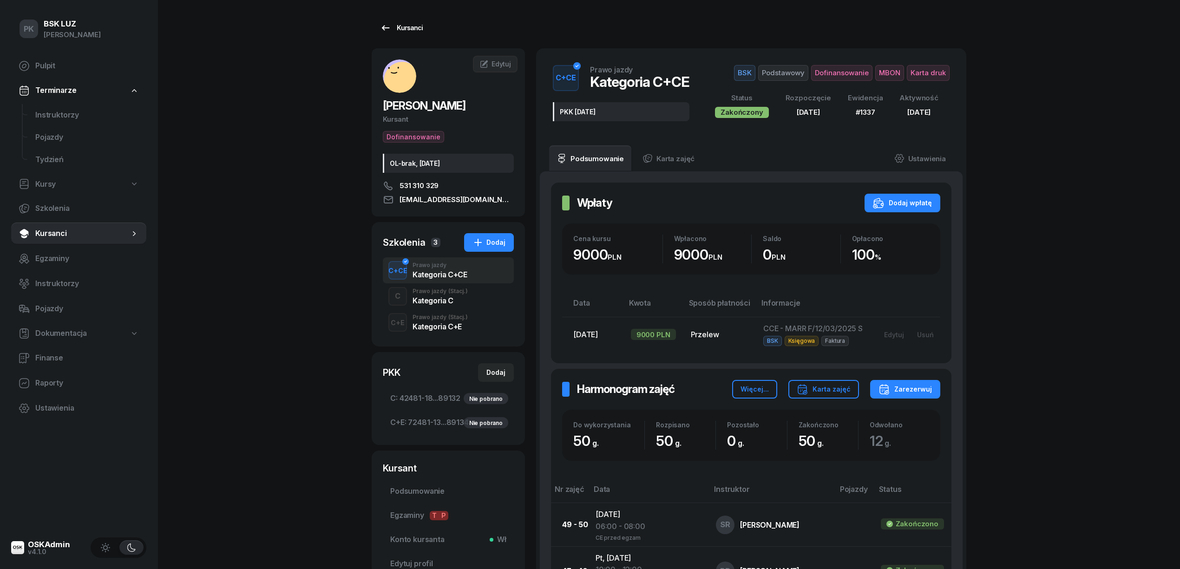
click at [409, 24] on div "Kursanci" at bounding box center [401, 27] width 43 height 11
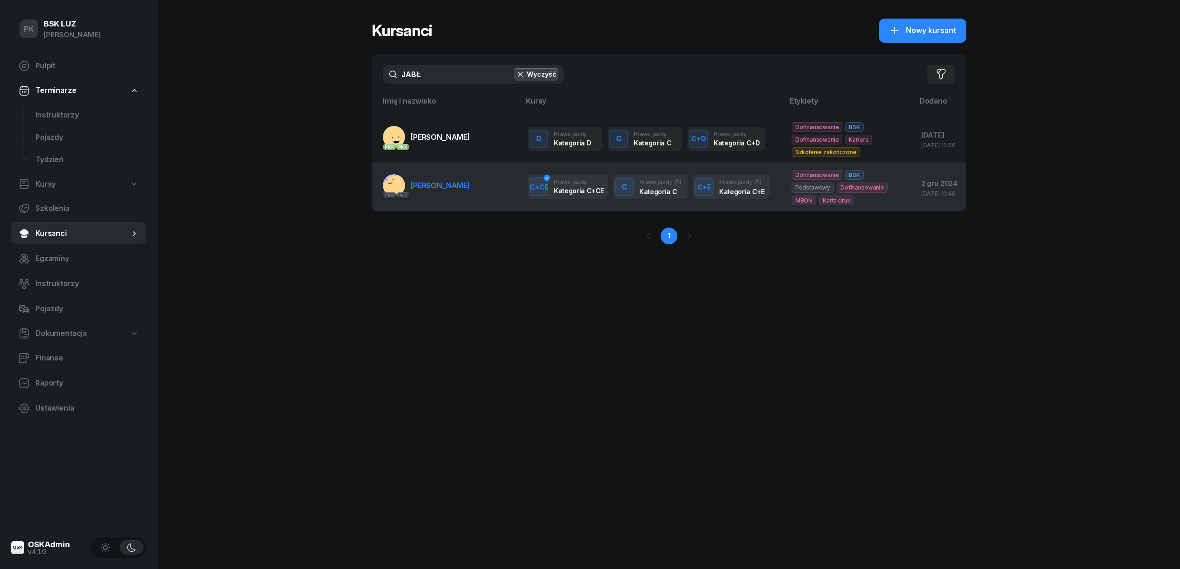
click at [446, 207] on td "PKK PKK JABŁOŃSKI MACIEJ" at bounding box center [446, 187] width 149 height 48
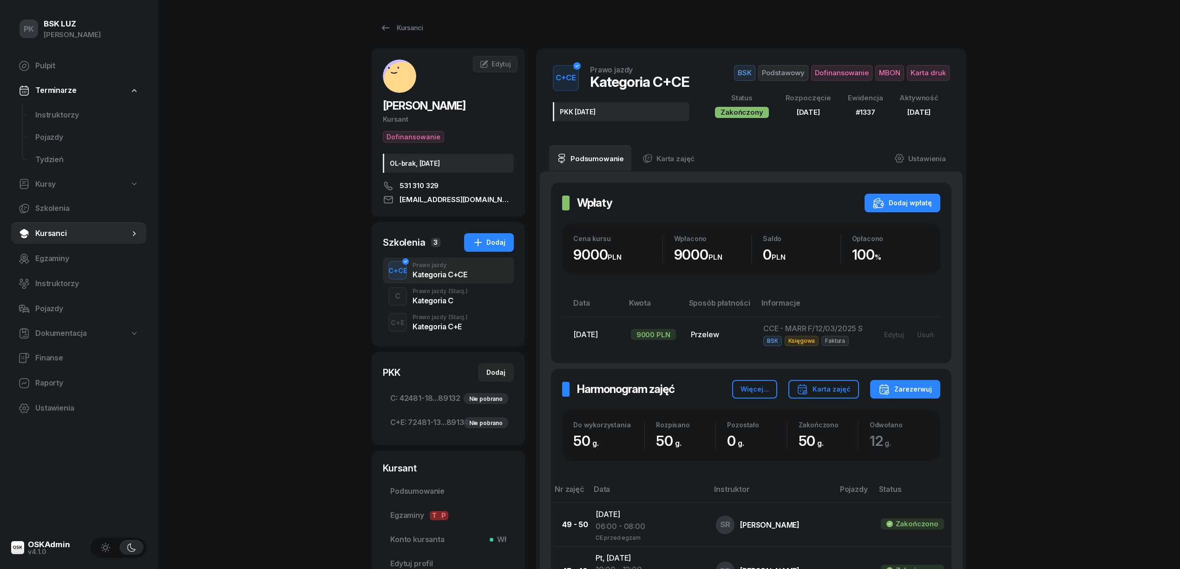
click at [440, 294] on div "Prawo jazdy (Stacj.)" at bounding box center [439, 291] width 55 height 6
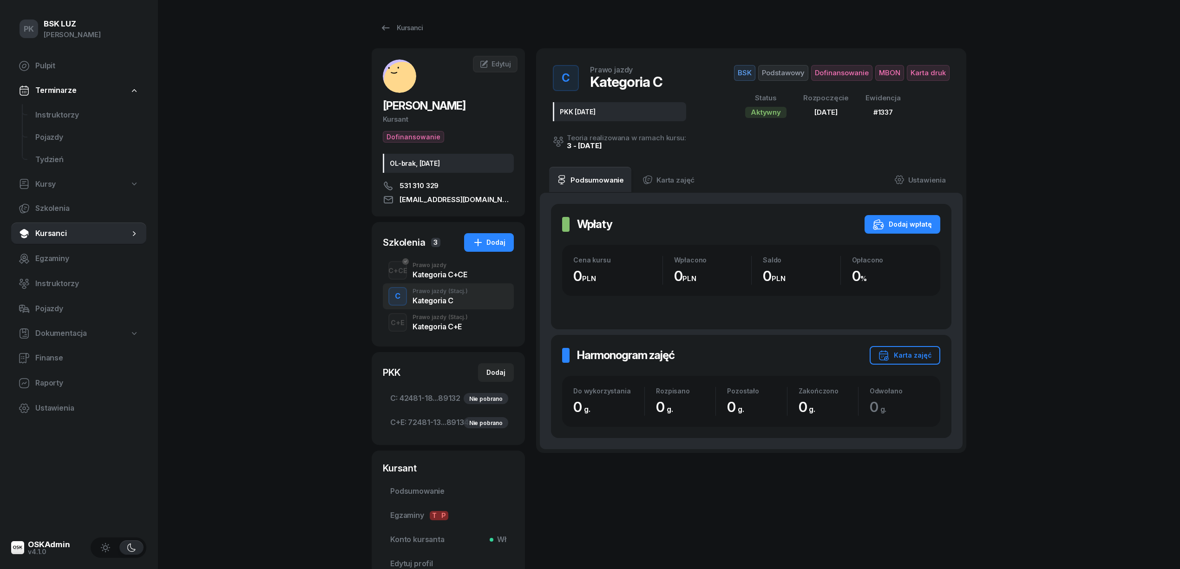
click at [440, 323] on div "Kategoria C+E" at bounding box center [439, 326] width 55 height 7
click at [443, 275] on div "Kategoria C+CE" at bounding box center [439, 274] width 54 height 7
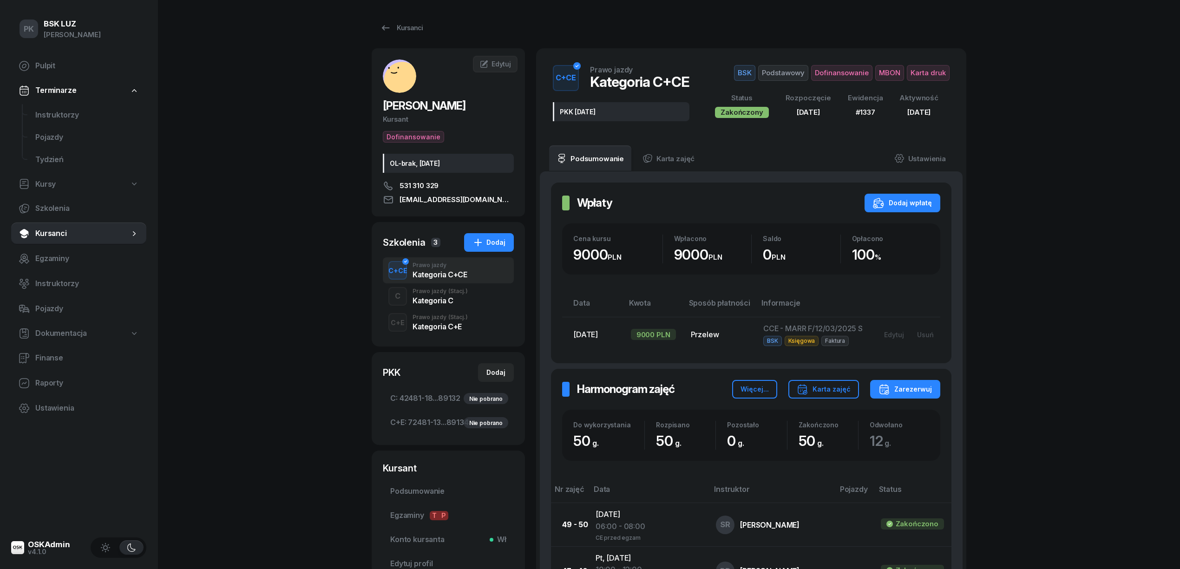
click at [485, 246] on div "Dodaj" at bounding box center [488, 242] width 33 height 11
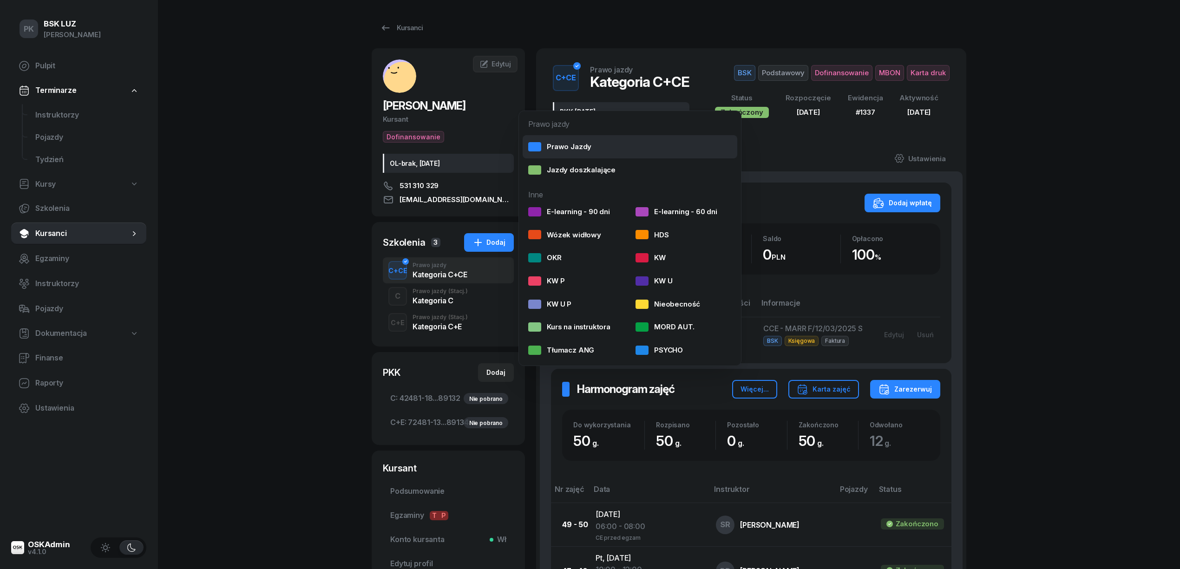
click at [569, 151] on div "Prawo Jazdy" at bounding box center [559, 147] width 63 height 12
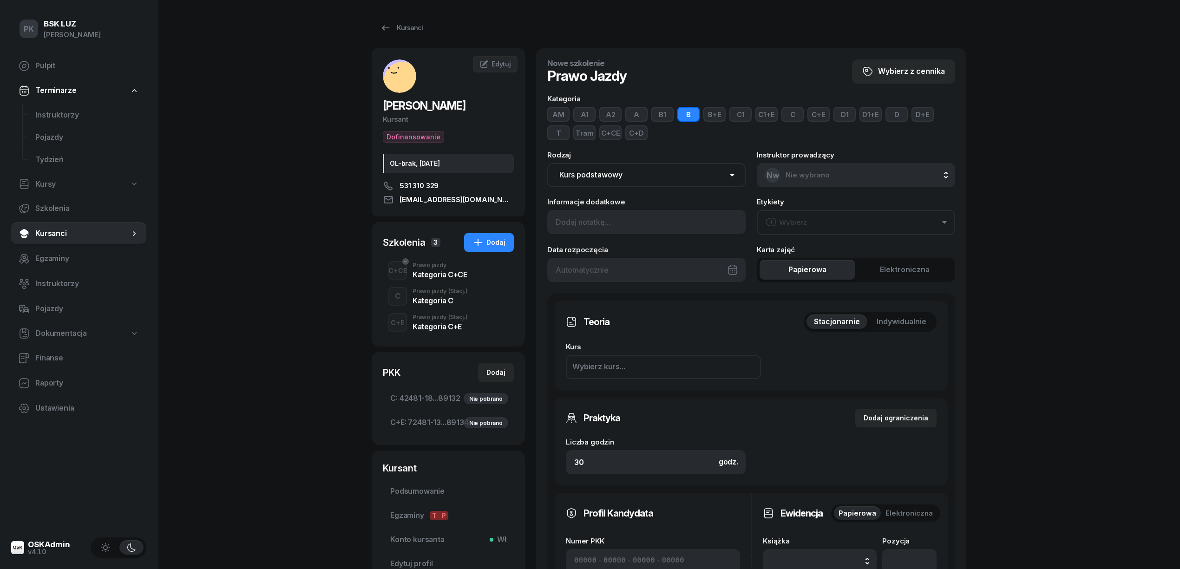
click at [889, 112] on button "D" at bounding box center [896, 114] width 22 height 15
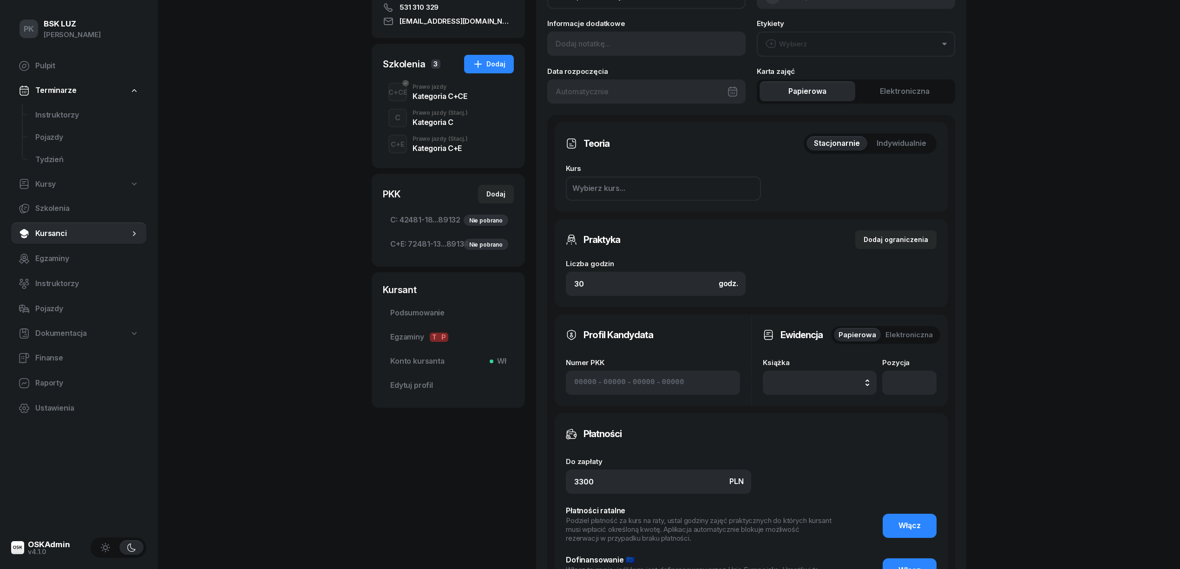
scroll to position [186, 0]
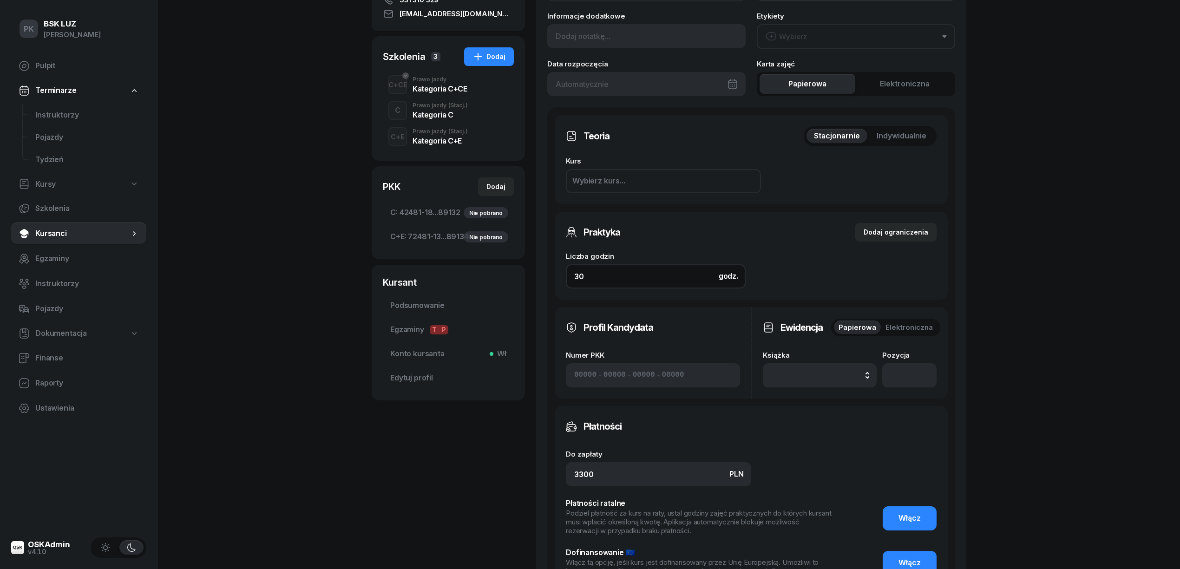
drag, startPoint x: 599, startPoint y: 279, endPoint x: 558, endPoint y: 276, distance: 41.0
click at [562, 277] on div "Praktyka Dodaj ograniczenia Liczba godzin godz. 30 Ograniczenia zajęć praktyczn…" at bounding box center [751, 256] width 393 height 88
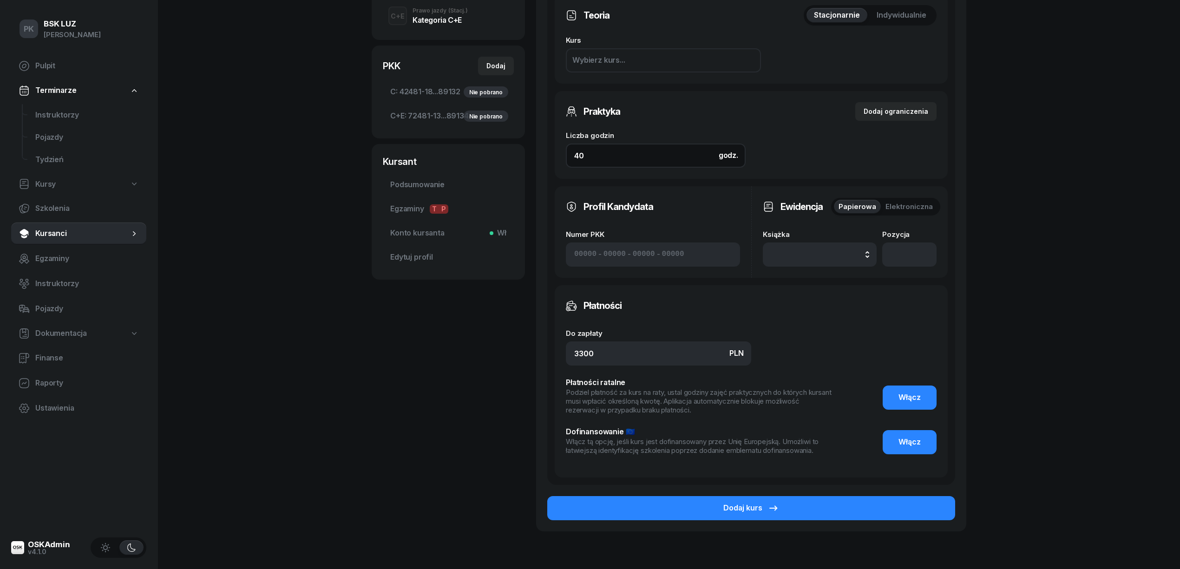
scroll to position [309, 0]
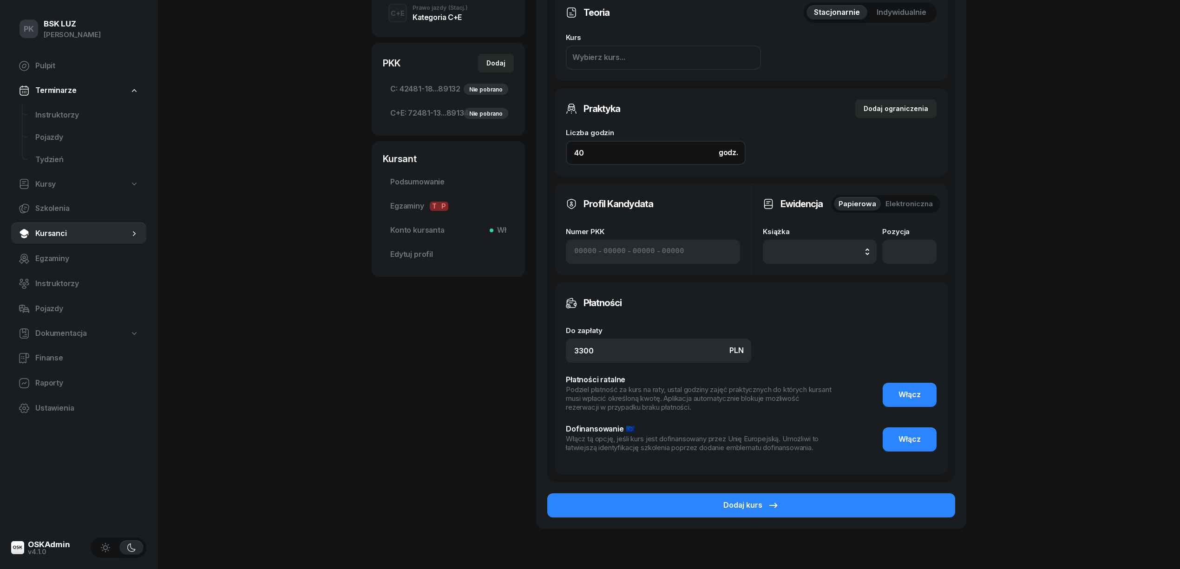
type input "40"
click at [844, 257] on button "button" at bounding box center [820, 252] width 114 height 24
click at [810, 317] on div "12/2025" at bounding box center [832, 314] width 110 height 12
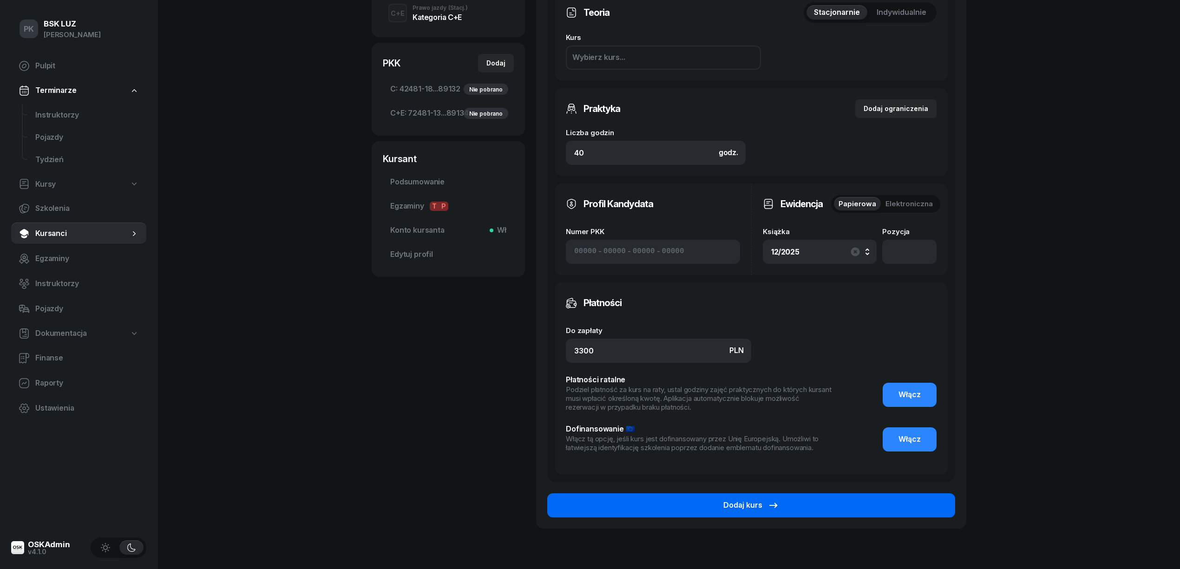
click at [889, 502] on button "Dodaj kurs" at bounding box center [751, 505] width 408 height 24
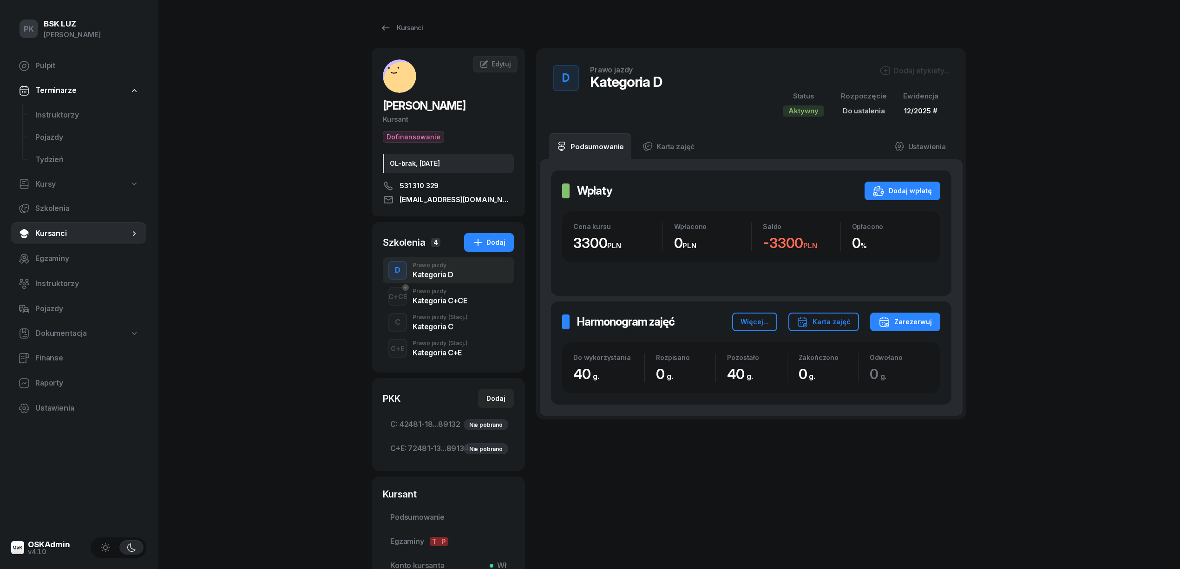
click at [906, 75] on div "Dodaj etykiety..." at bounding box center [914, 70] width 70 height 11
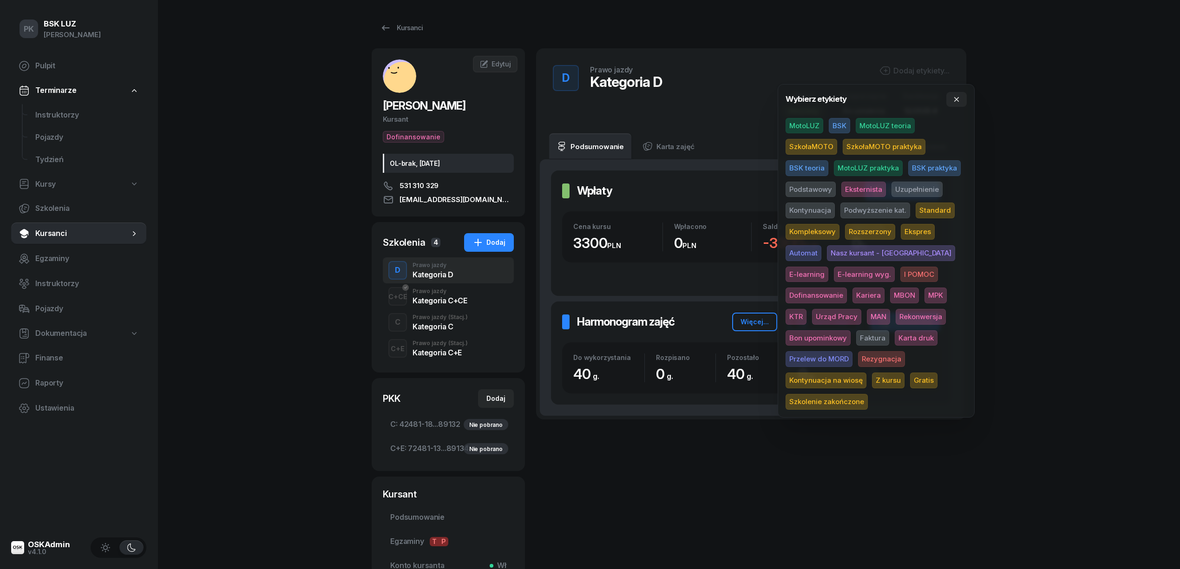
click at [839, 128] on span "BSK" at bounding box center [839, 126] width 21 height 16
click at [820, 190] on span "Podstawowy" at bounding box center [810, 191] width 50 height 16
click at [847, 289] on span "Dofinansowanie" at bounding box center [815, 297] width 61 height 16
click at [890, 295] on span "MBON" at bounding box center [904, 297] width 29 height 16
click at [1047, 237] on div "PK BSK LUZ Piotr Klimek Pulpit Terminarze Instruktorzy Pojazdy Tydzień Kursy Sz…" at bounding box center [590, 337] width 1180 height 675
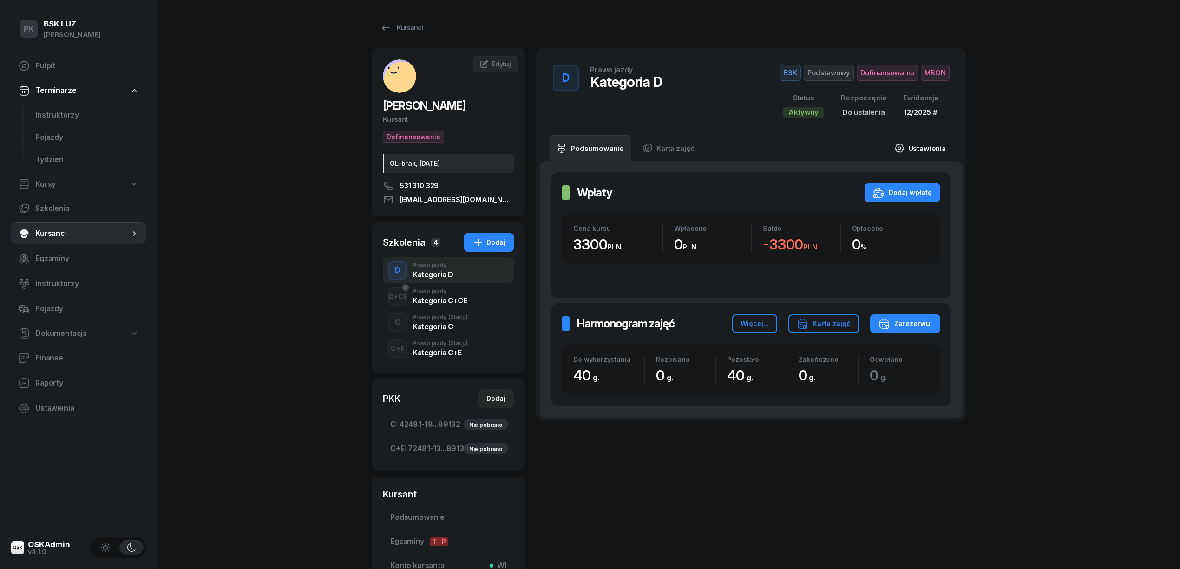
click at [914, 146] on link "Ustawienia" at bounding box center [920, 148] width 66 height 26
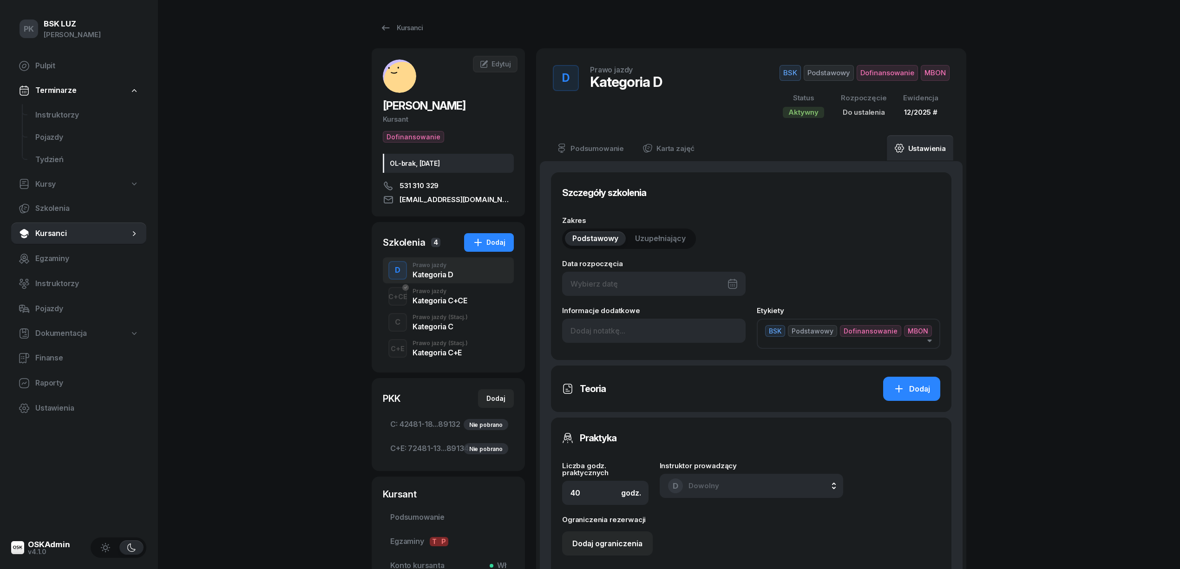
click at [627, 287] on div at bounding box center [653, 284] width 183 height 24
click at [695, 417] on div "26" at bounding box center [693, 415] width 15 height 15
type input "26/09/2025"
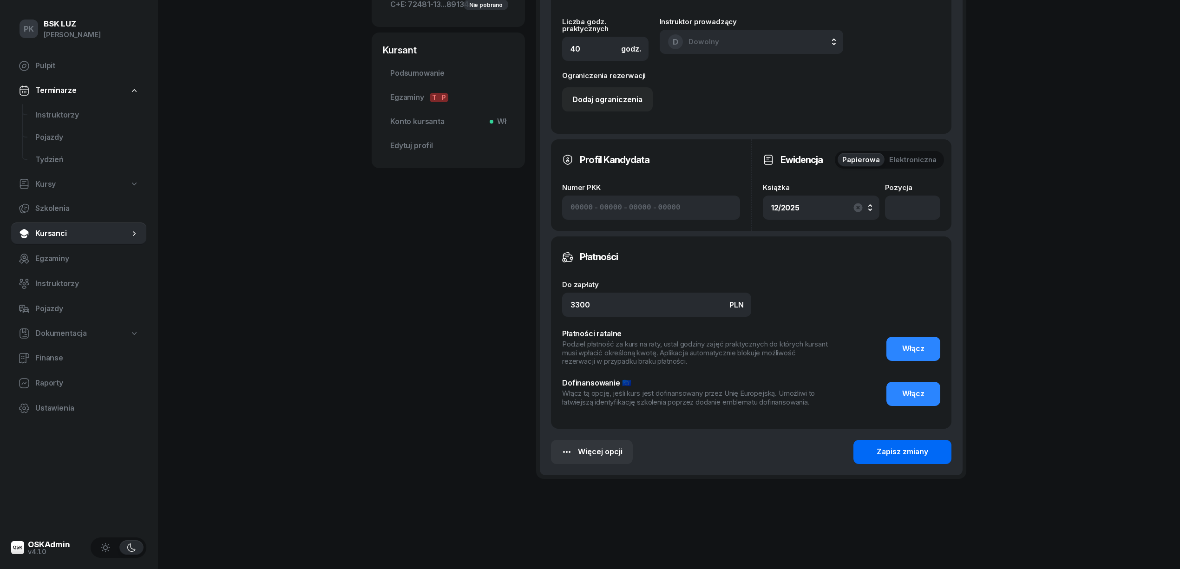
click at [900, 456] on div "Zapisz zmiany" at bounding box center [902, 452] width 52 height 12
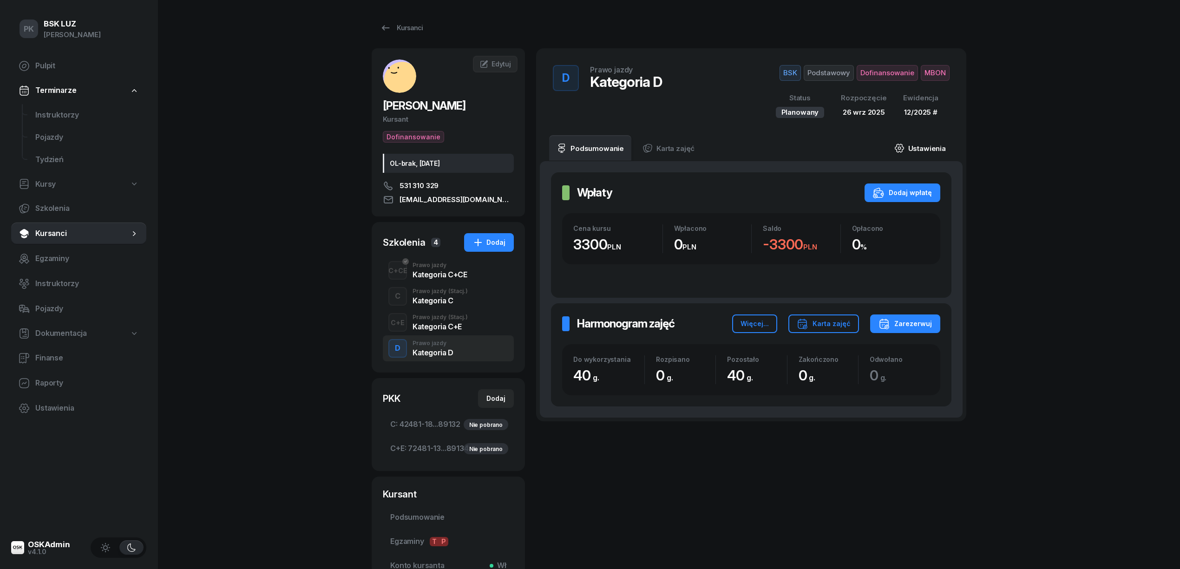
click at [926, 147] on link "Ustawienia" at bounding box center [920, 148] width 66 height 26
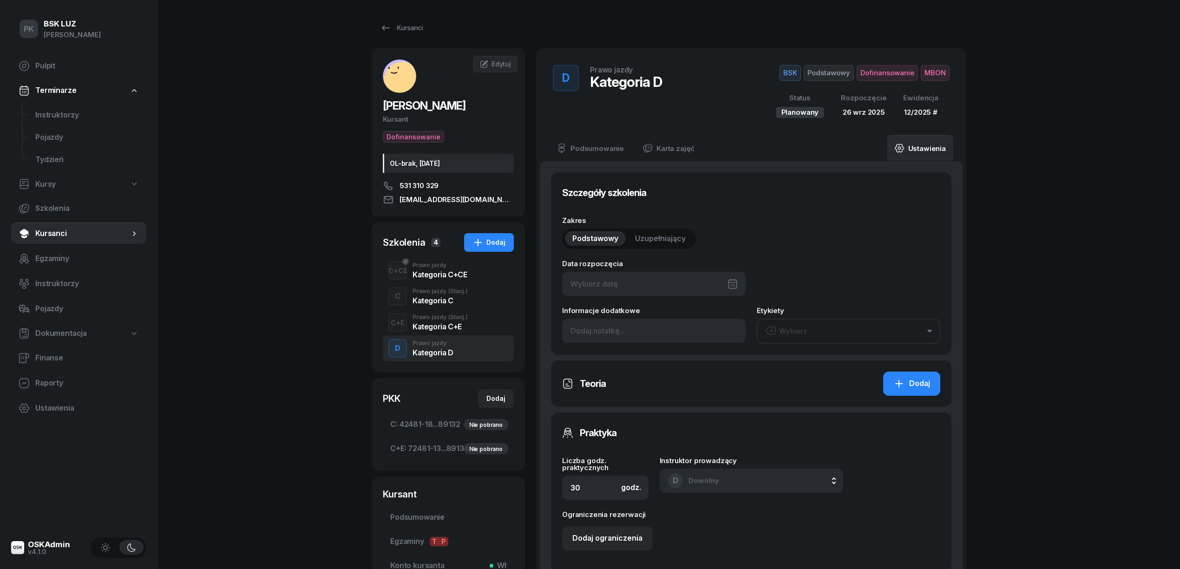
type input "26/09/2025"
type input "40"
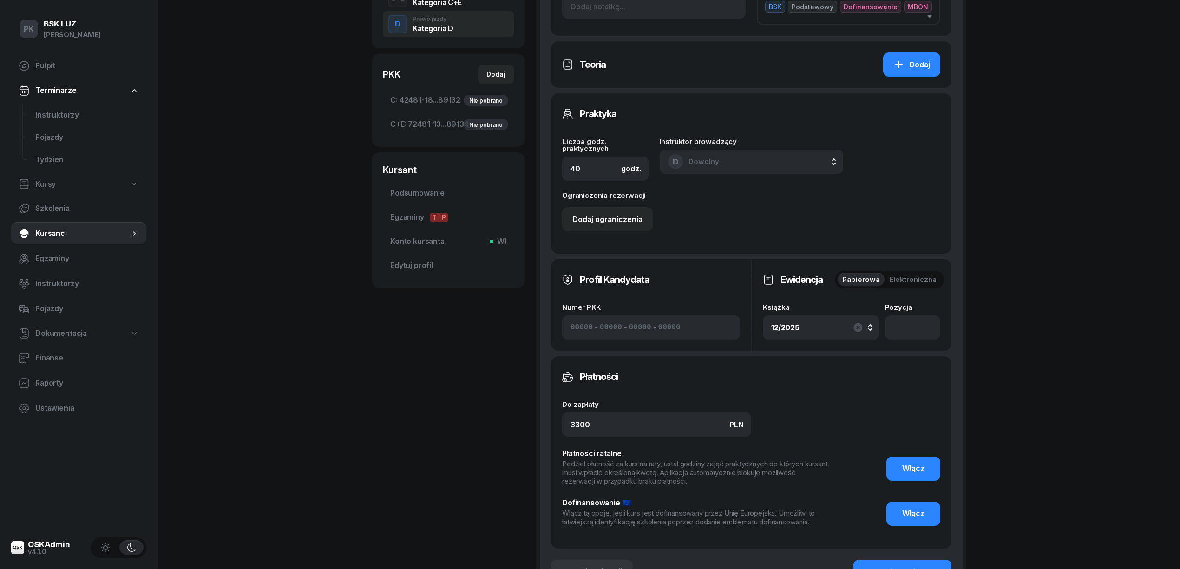
scroll to position [444, 0]
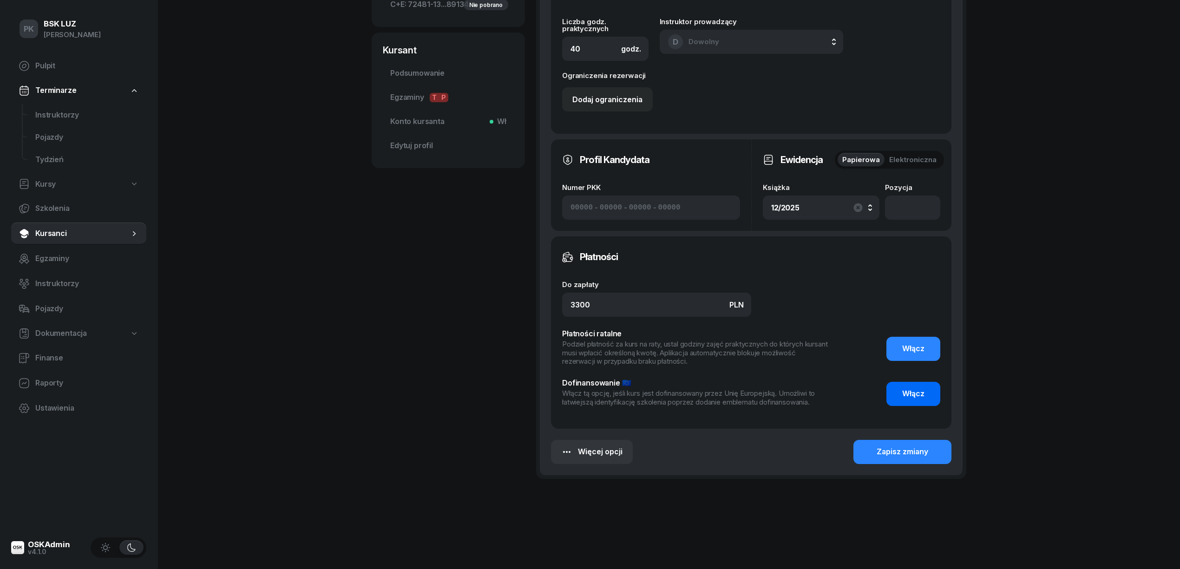
click at [920, 391] on span "Włącz" at bounding box center [913, 394] width 22 height 12
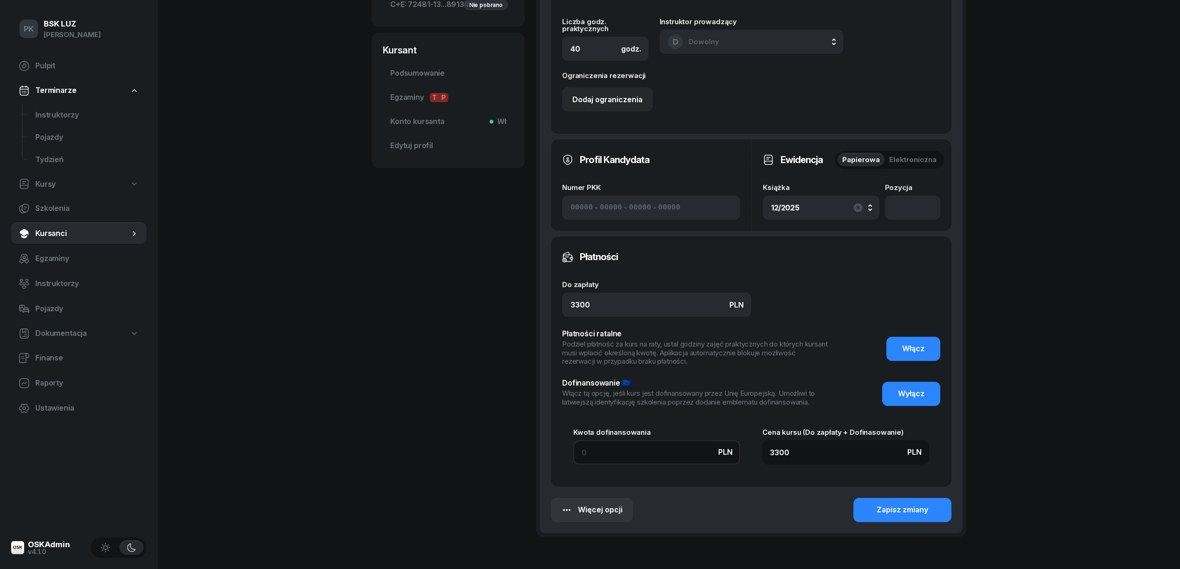
click at [637, 451] on input at bounding box center [656, 452] width 167 height 24
type input "7"
type input "3307"
type input "76"
type input "3376"
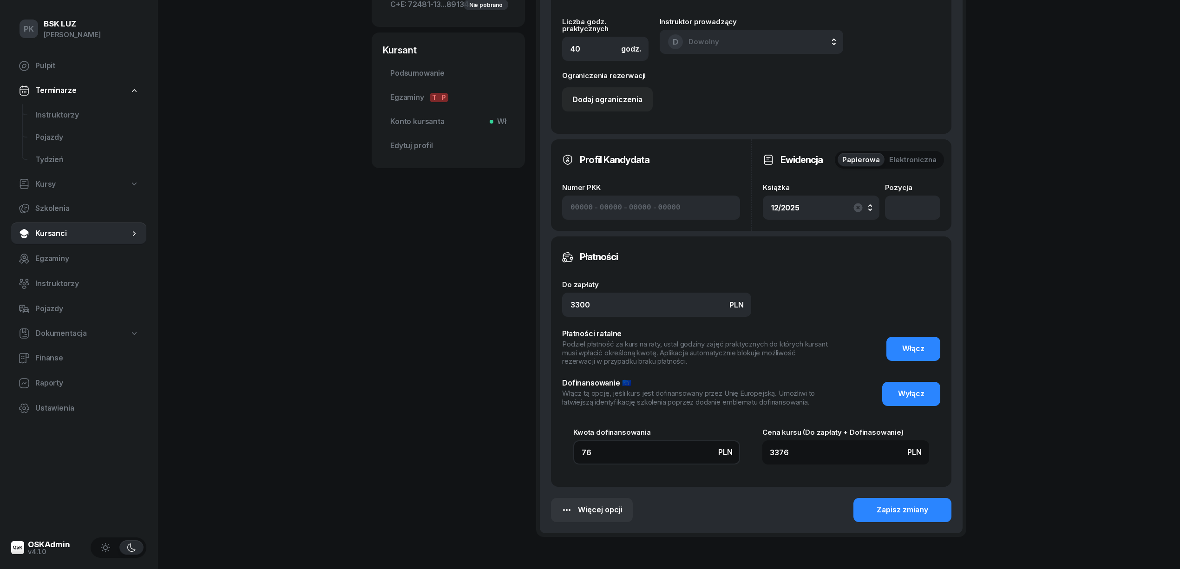
type input "765"
type input "4065"
type input "7650"
type input "10950"
type input "7650"
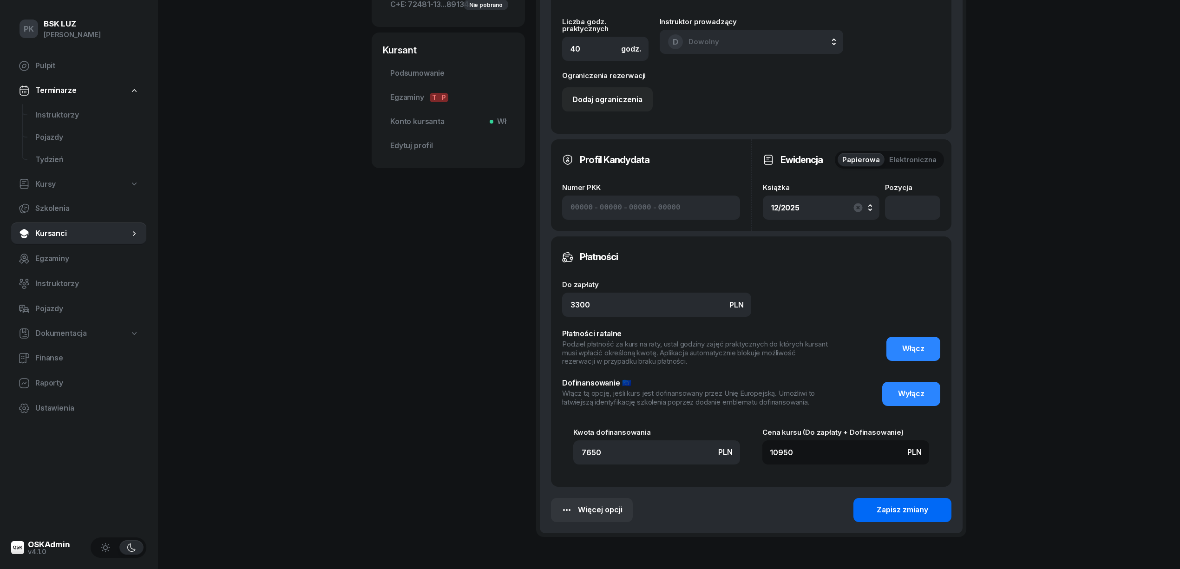
click at [918, 511] on div "Zapisz zmiany" at bounding box center [902, 510] width 52 height 12
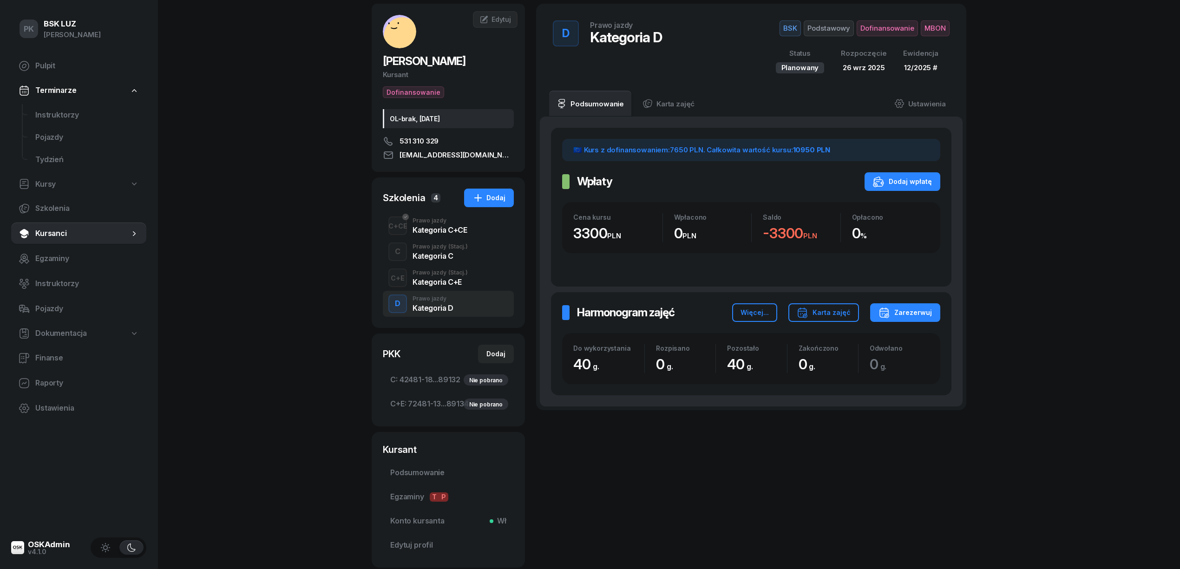
scroll to position [0, 0]
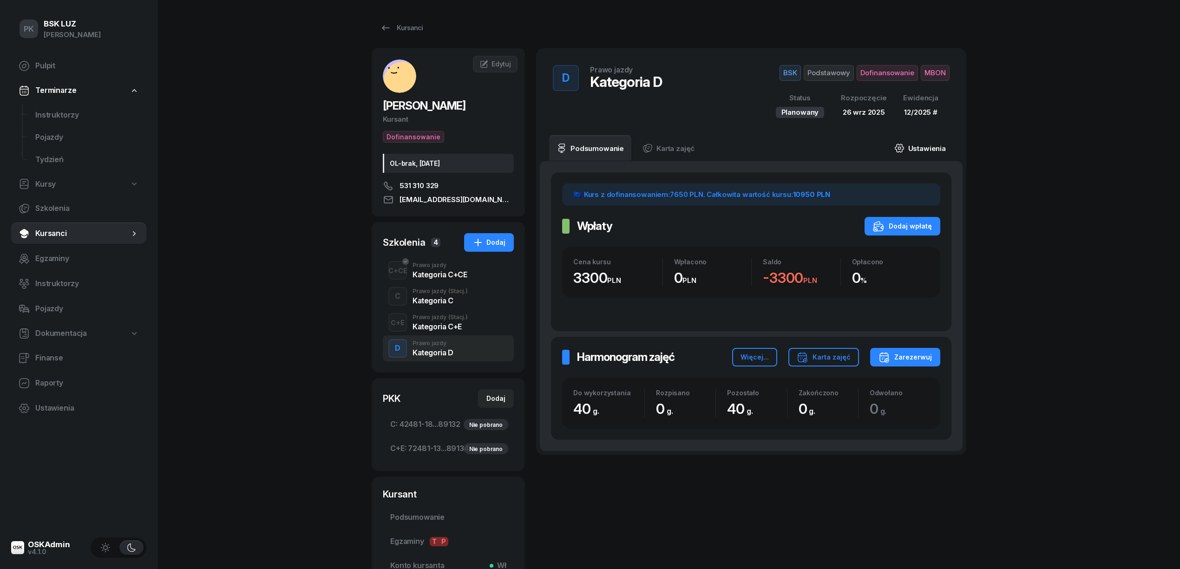
click at [931, 149] on link "Ustawienia" at bounding box center [920, 148] width 66 height 26
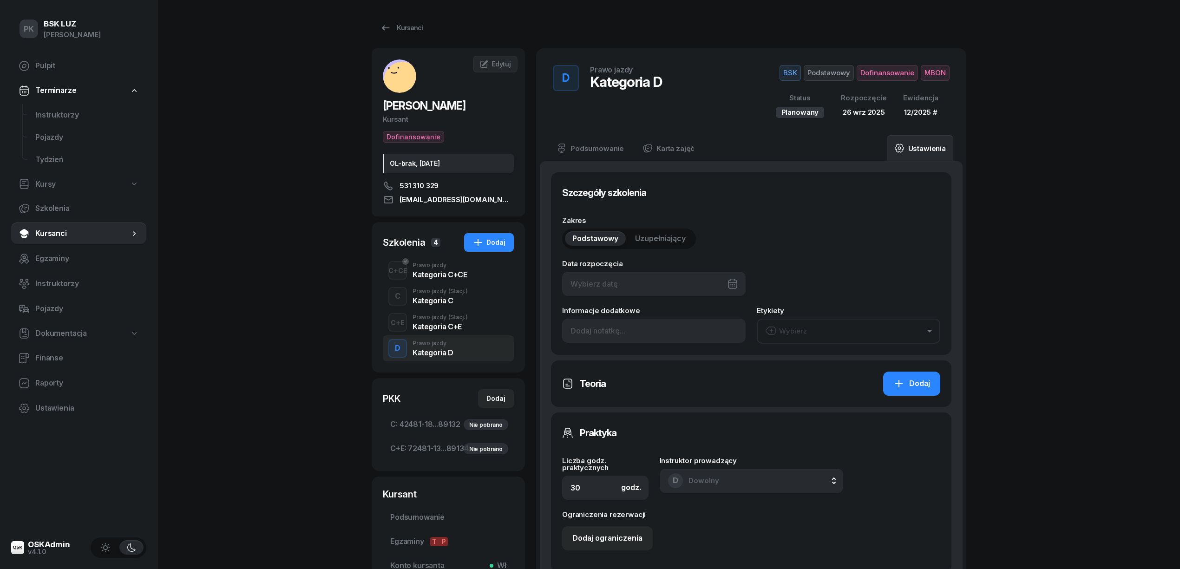
type input "26/09/2025"
type input "40"
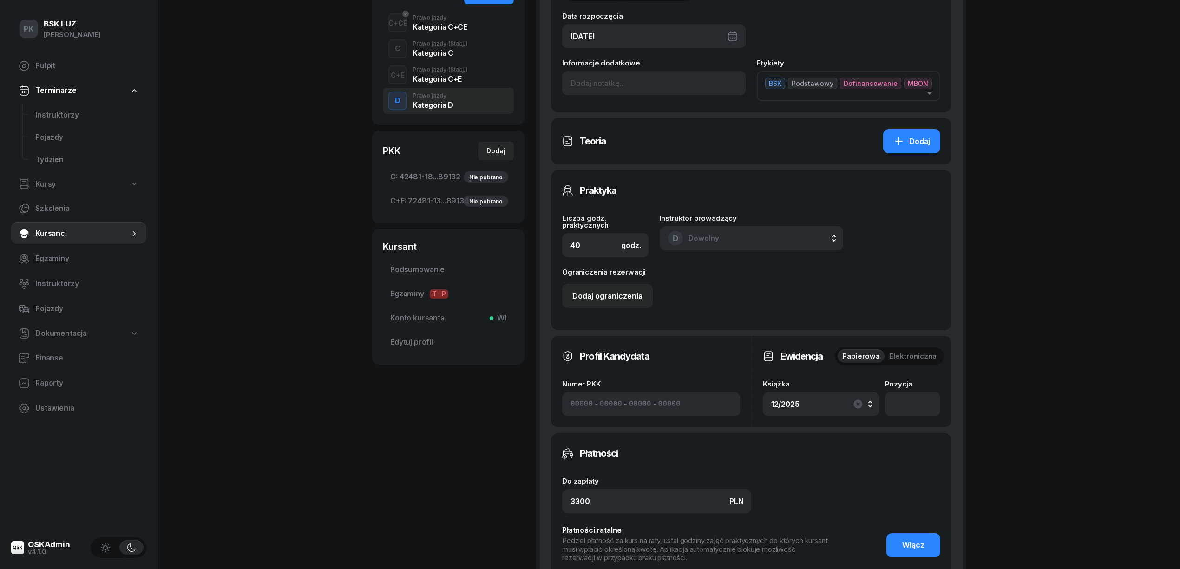
scroll to position [495, 0]
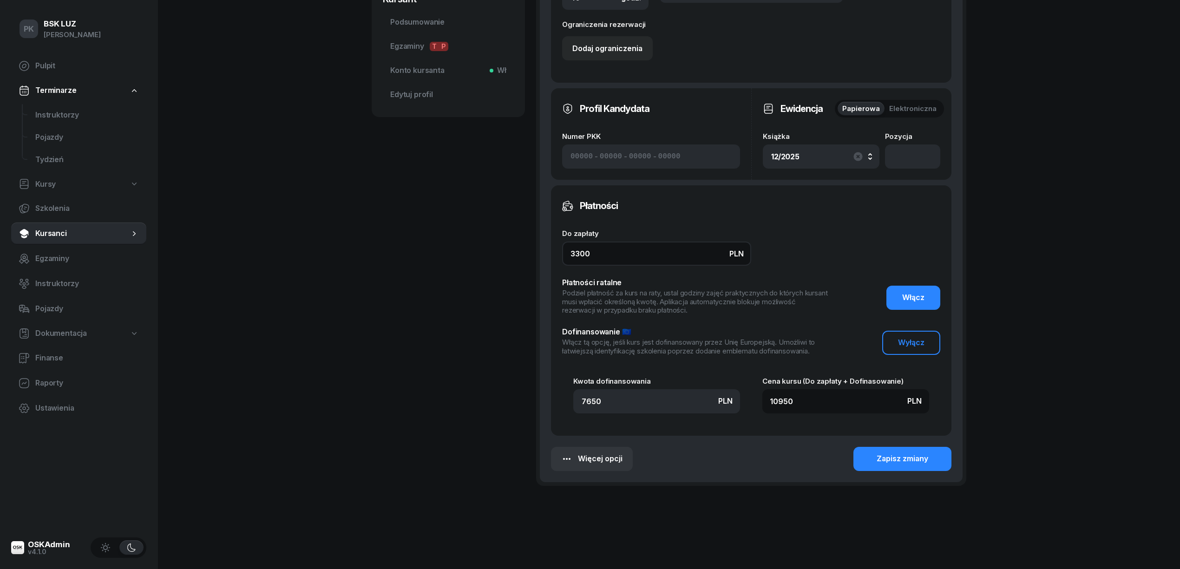
drag, startPoint x: 541, startPoint y: 251, endPoint x: 470, endPoint y: 249, distance: 70.6
click at [470, 249] on div "JABŁOŃSKI MACIEJ Kursant Dofinansowanie OL-brak, 2029-11-28 531 310 329 JABLONS…" at bounding box center [669, 33] width 595 height 961
type input "4"
type input "7654"
type input "43"
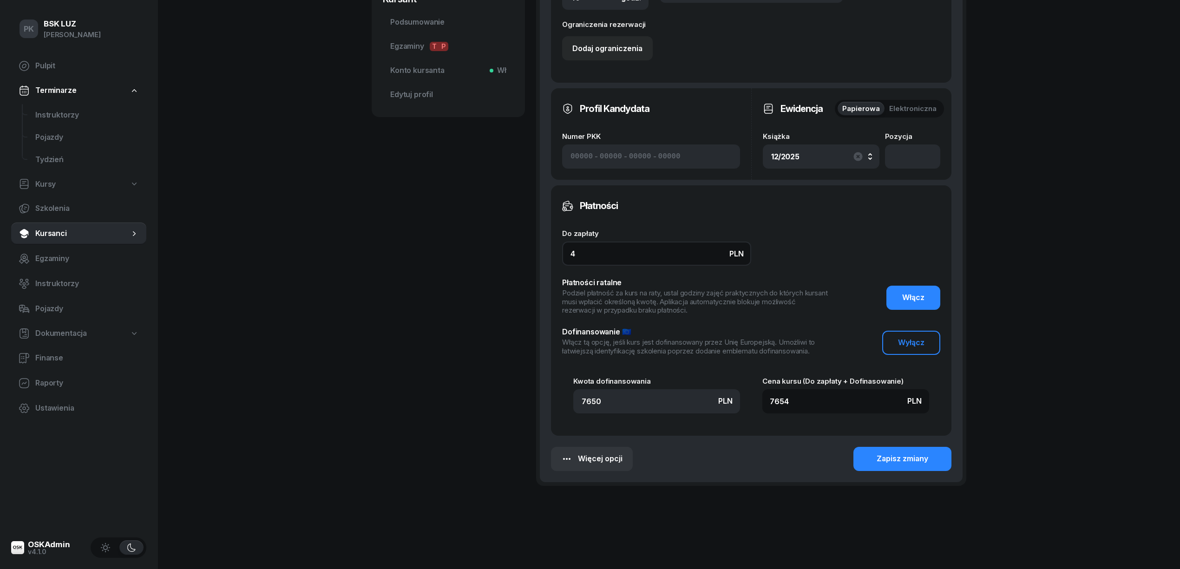
type input "7693"
type input "435"
type input "8085"
type input "4350"
type input "12000"
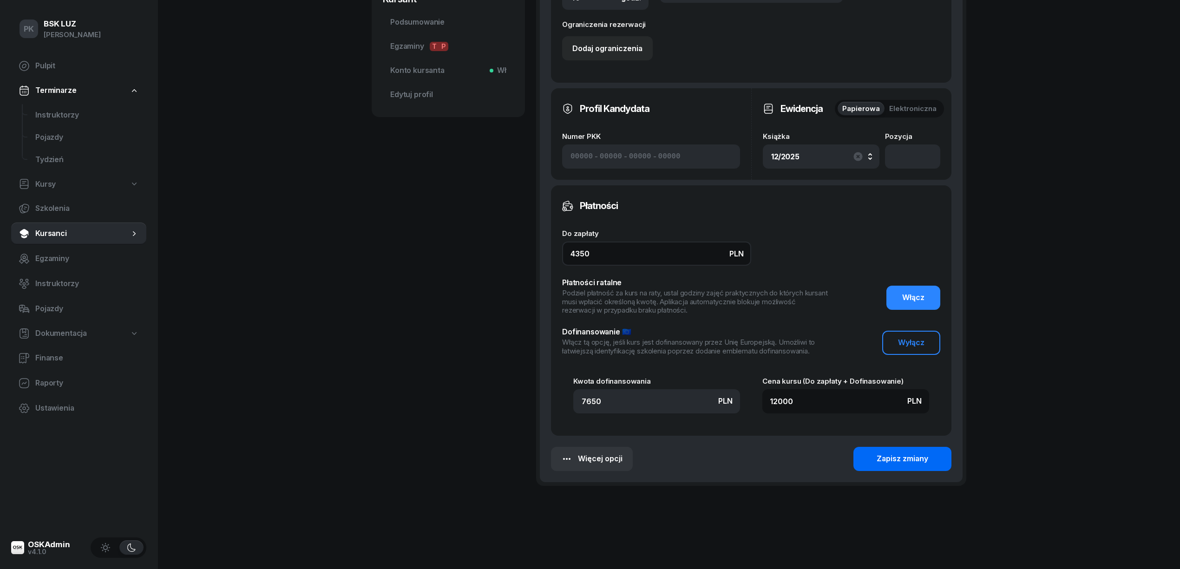
type input "4350"
click at [930, 448] on button "Zapisz zmiany" at bounding box center [902, 459] width 98 height 24
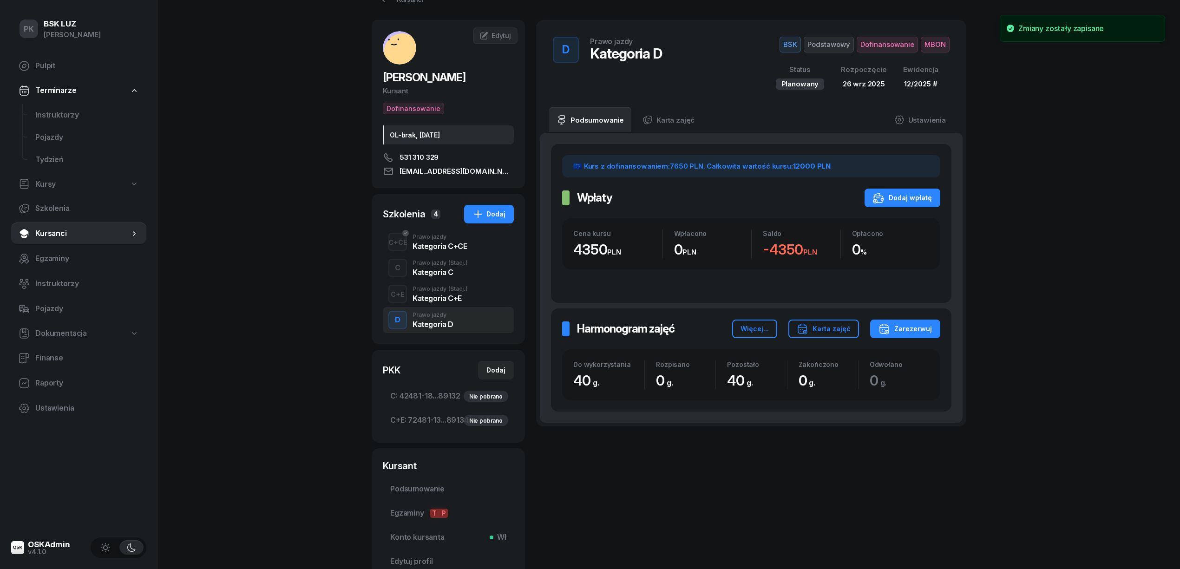
scroll to position [0, 0]
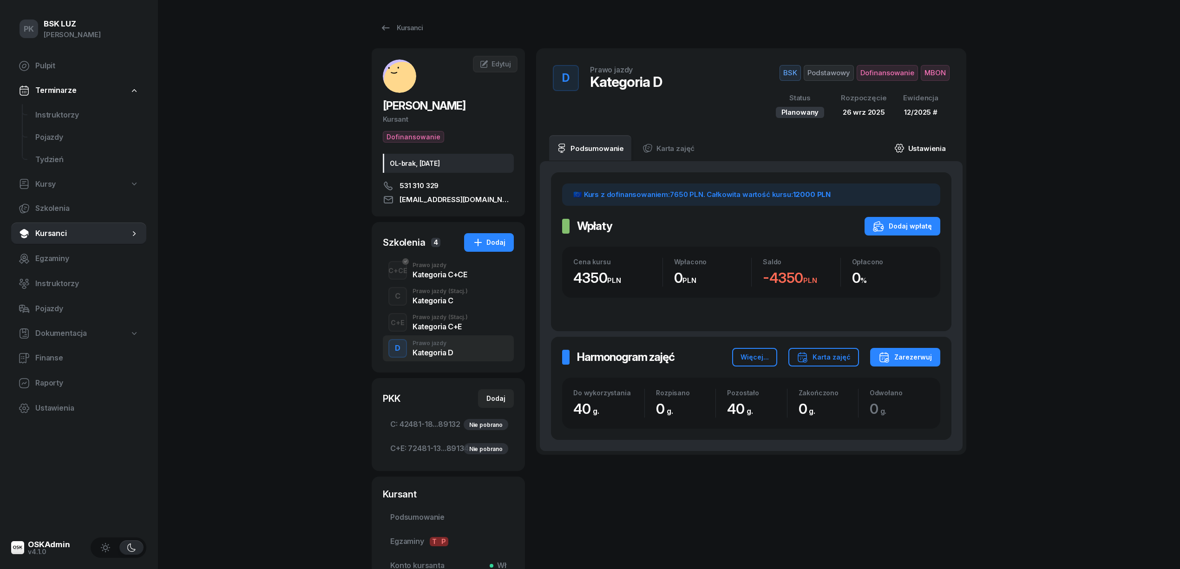
click at [928, 150] on link "Ustawienia" at bounding box center [920, 148] width 66 height 26
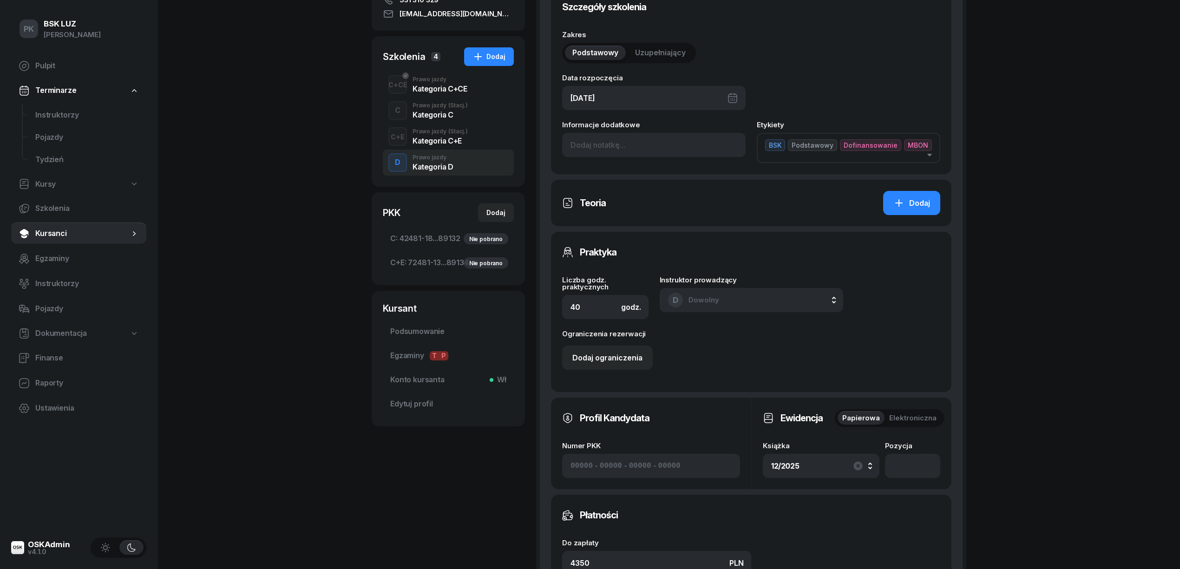
scroll to position [309, 0]
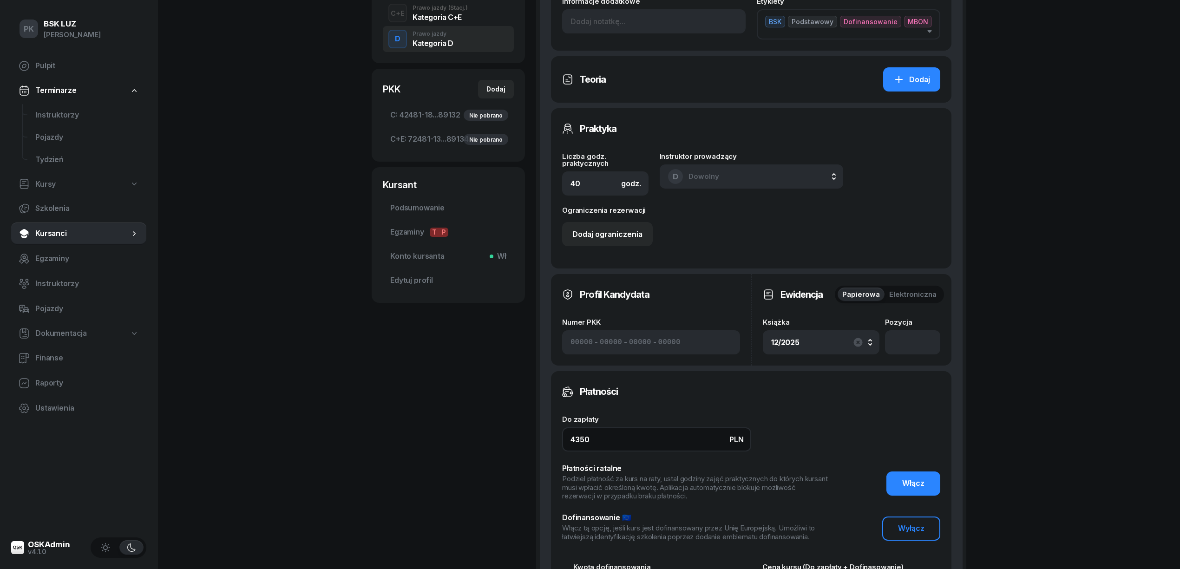
drag, startPoint x: 595, startPoint y: 433, endPoint x: 511, endPoint y: 440, distance: 83.4
click at [511, 440] on div "JABŁOŃSKI MACIEJ Kursant Dofinansowanie OL-brak, 2029-11-28 531 310 329 JABLONS…" at bounding box center [669, 219] width 595 height 961
type input "3"
type input "7653"
type input "33"
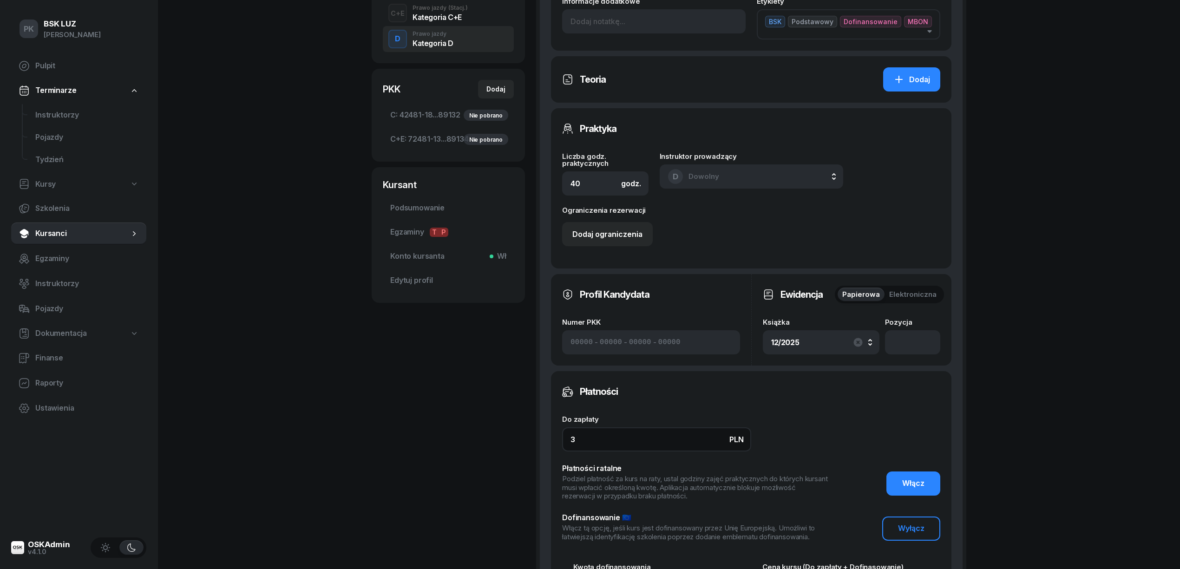
type input "7683"
type input "330"
type input "7980"
type input "3300"
type input "10950"
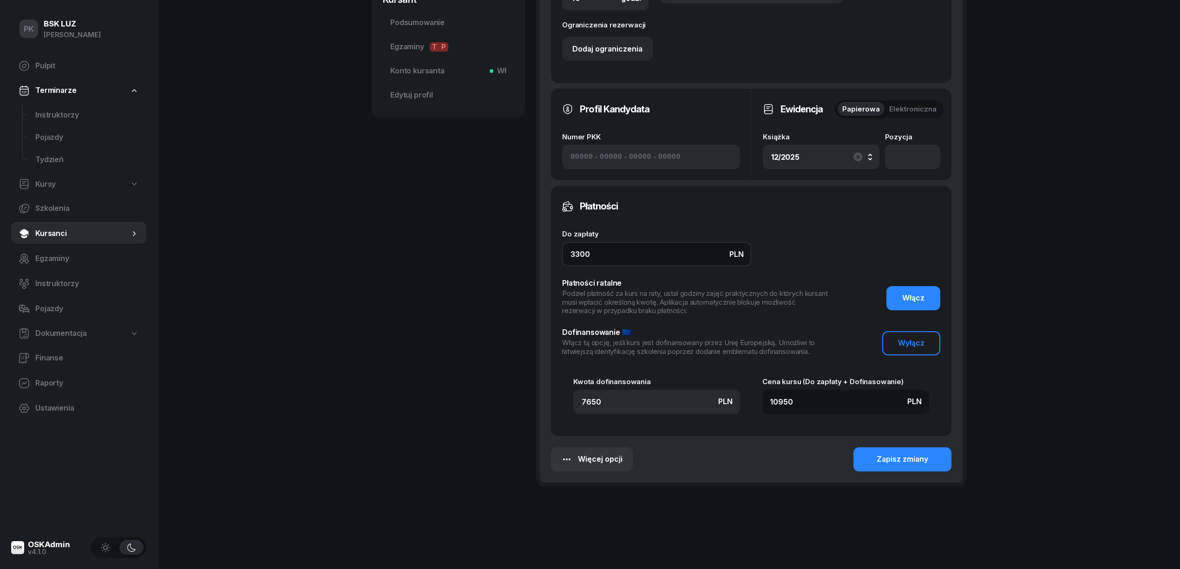
scroll to position [495, 0]
type input "3300"
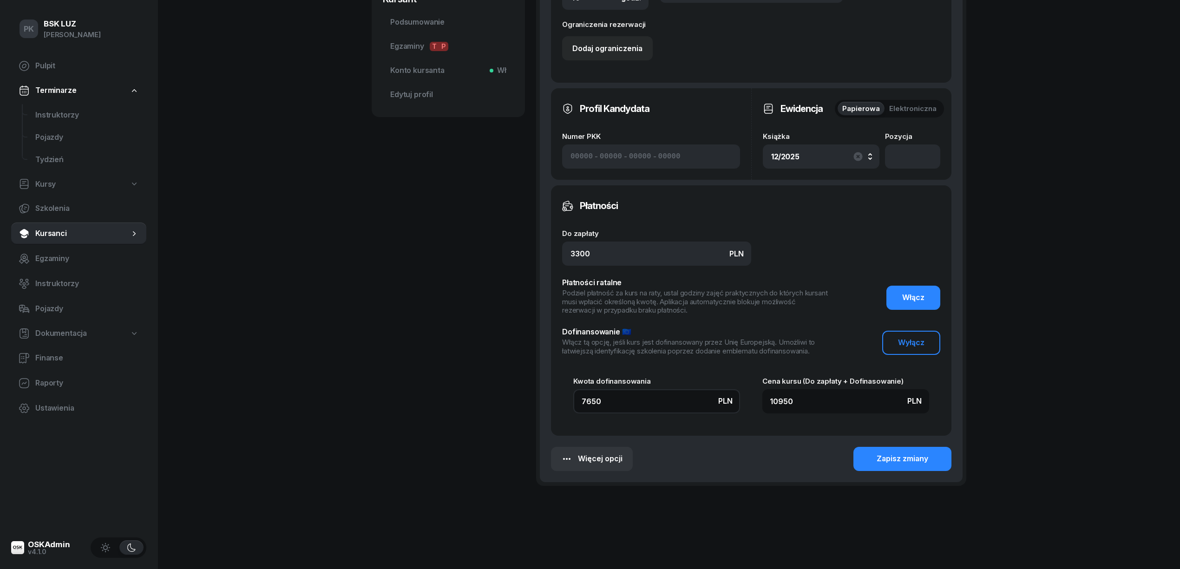
drag, startPoint x: 612, startPoint y: 404, endPoint x: 534, endPoint y: 395, distance: 78.6
click at [534, 395] on div "JABŁOŃSKI MACIEJ Kursant Dofinansowanie OL-brak, 2029-11-28 531 310 329 JABLONS…" at bounding box center [669, 33] width 595 height 961
click at [609, 402] on input "7650" at bounding box center [656, 401] width 167 height 24
drag, startPoint x: 552, startPoint y: 388, endPoint x: 541, endPoint y: 386, distance: 11.8
click at [541, 386] on div "Szczegóły szkolenia Zakres Podstawowy Uzupełniający Data rozpoczęcia 26/09/2025…" at bounding box center [751, 74] width 423 height 816
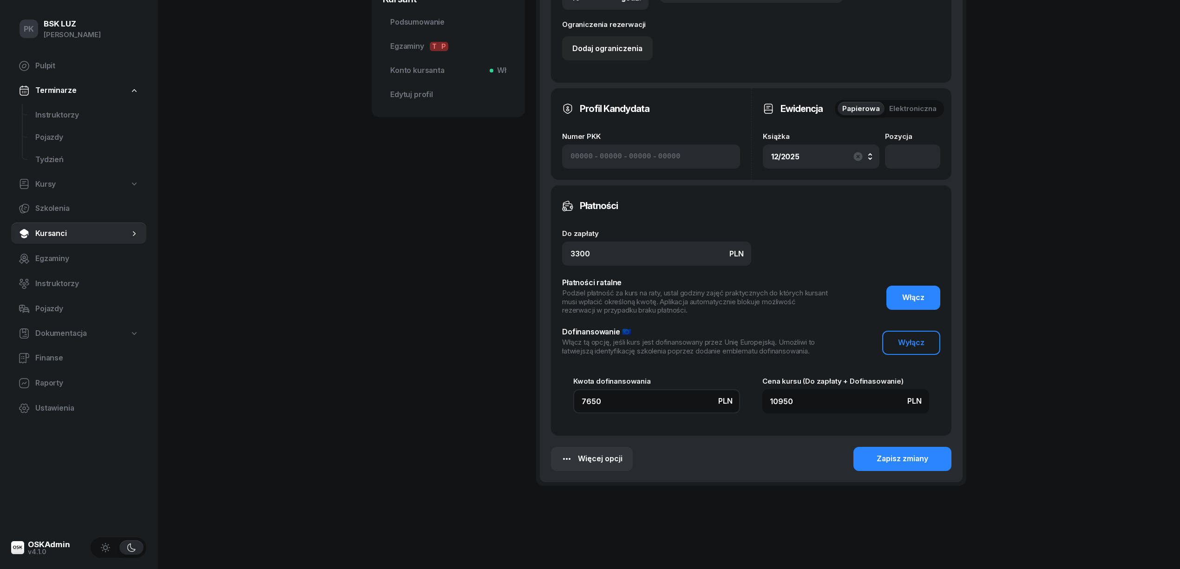
type input "4"
type input "3304"
type input "43"
type input "3343"
type input "435"
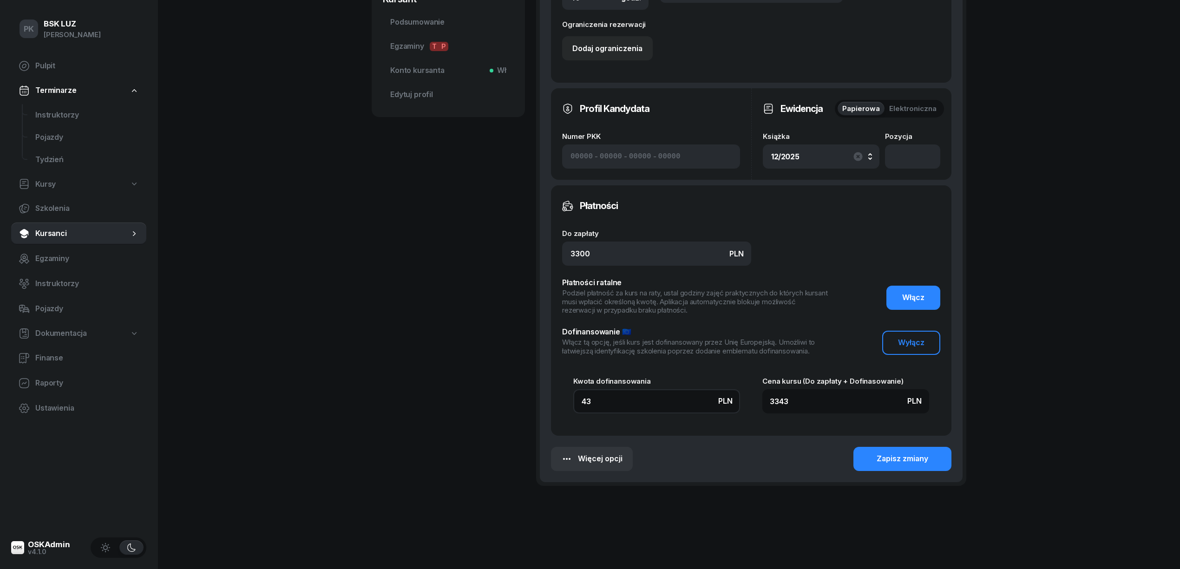
type input "3735"
type input "4350"
type input "7650"
type input "4350"
click at [888, 456] on div "Zapisz zmiany" at bounding box center [902, 459] width 52 height 12
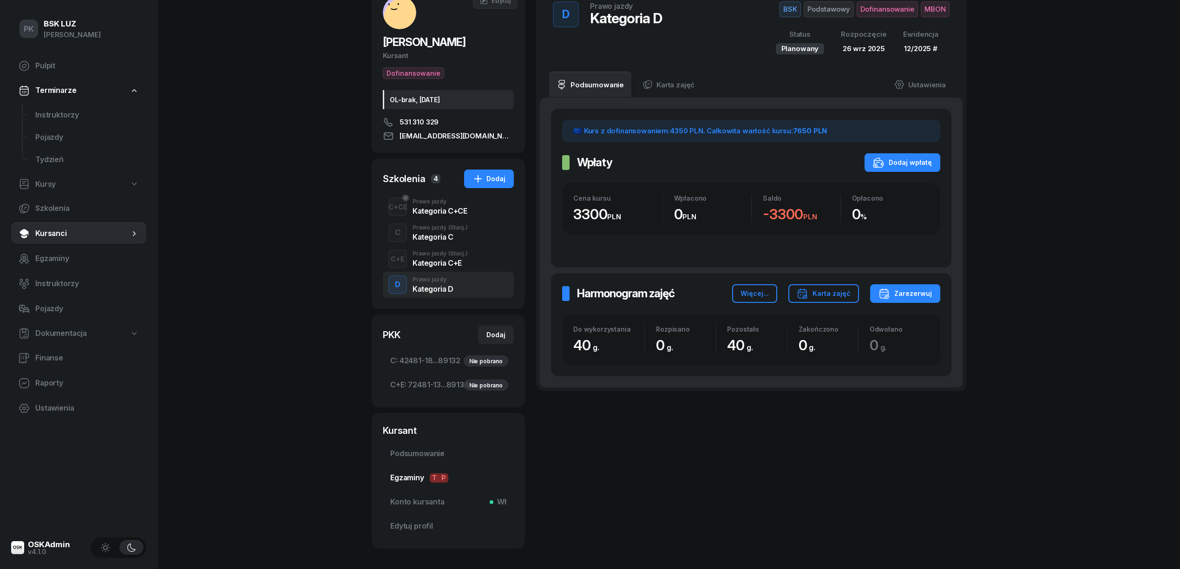
scroll to position [107, 0]
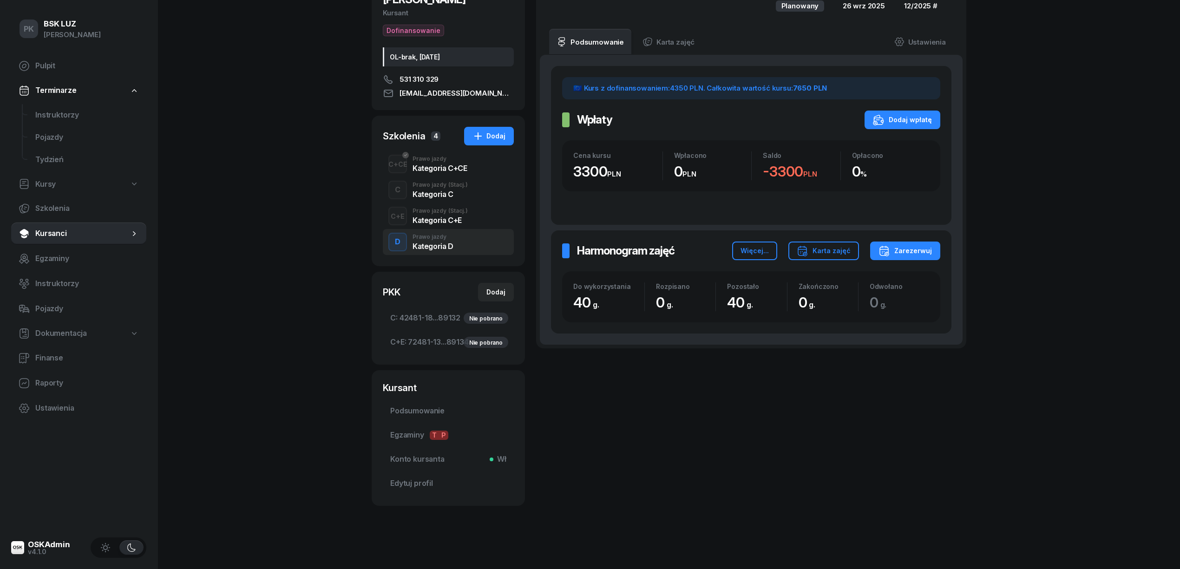
click at [439, 402] on link "Podsumowanie" at bounding box center [448, 411] width 131 height 22
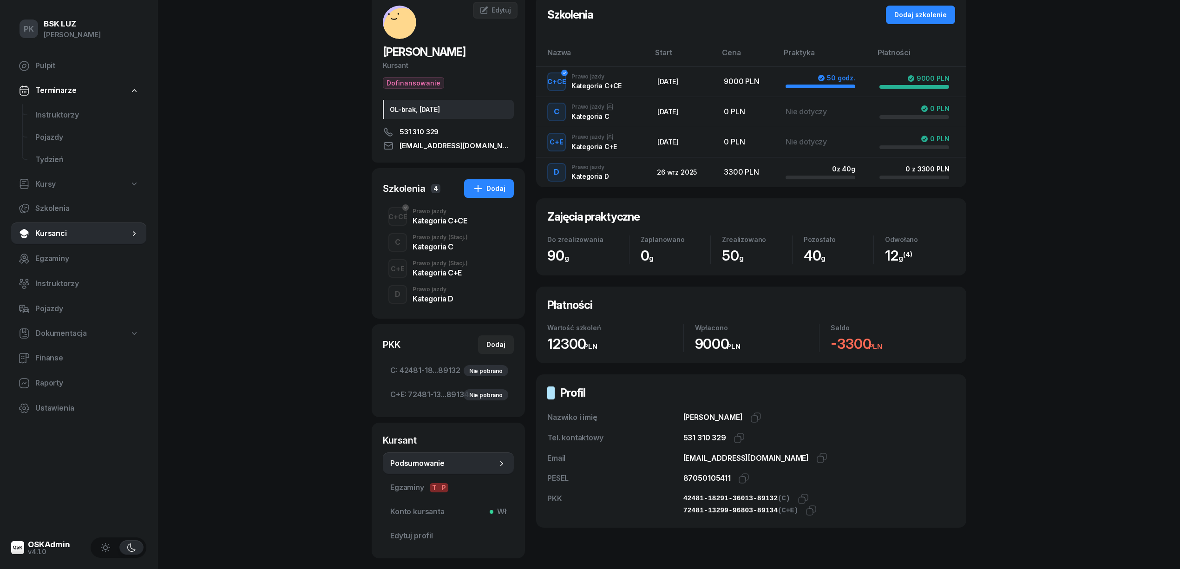
scroll to position [107, 0]
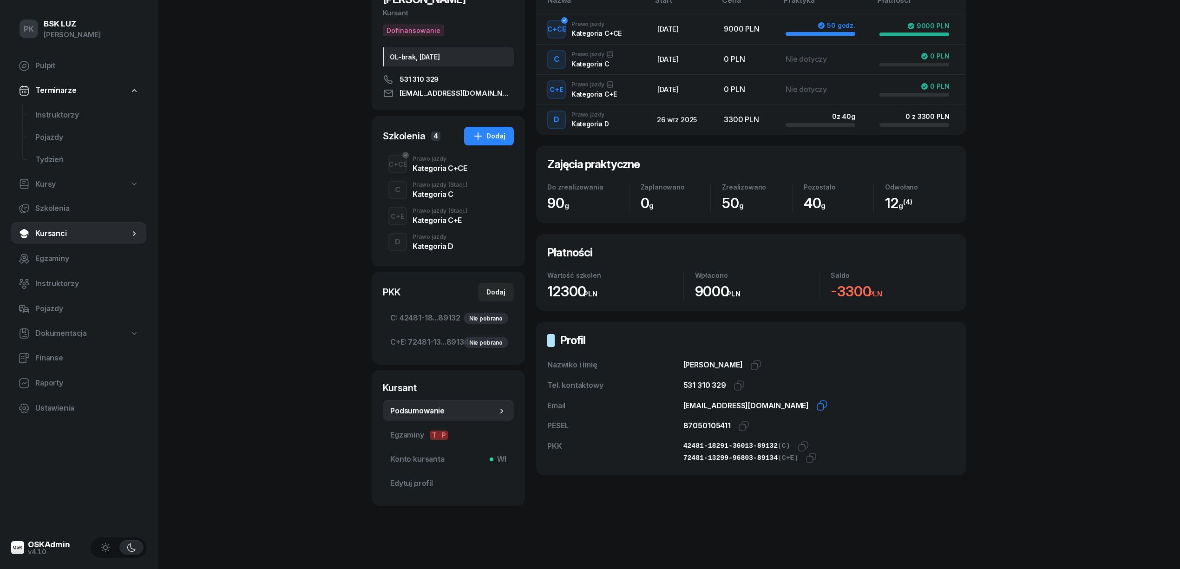
click at [816, 404] on icon "button" at bounding box center [821, 405] width 11 height 11
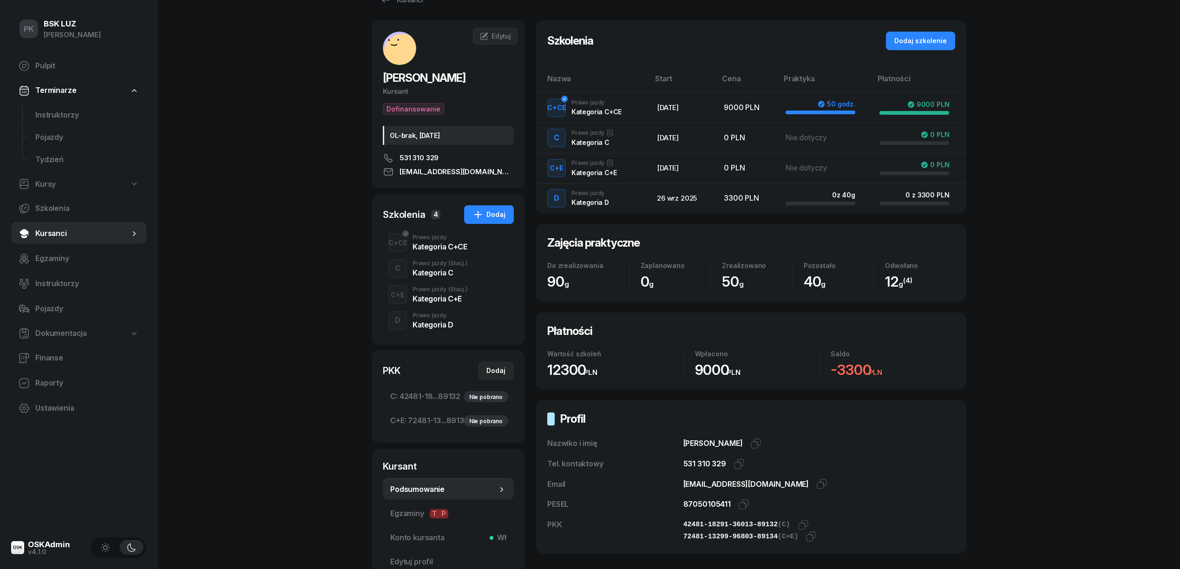
scroll to position [0, 0]
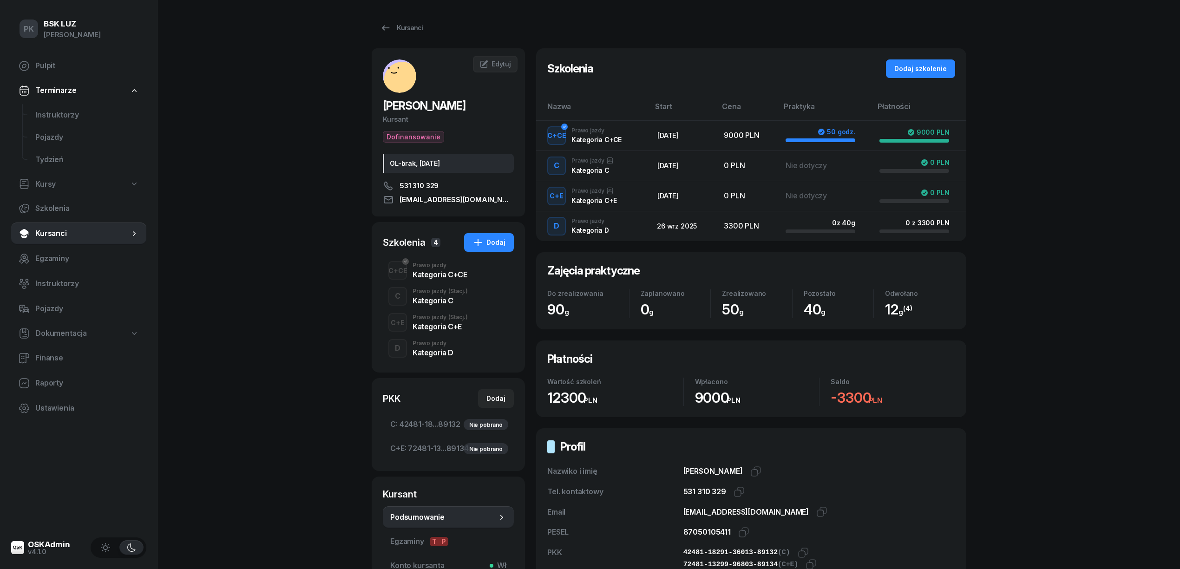
click at [277, 357] on div "PK BSK LUZ Piotr Klimek Pulpit Terminarze Instruktorzy Pojazdy Tydzień Kursy Sz…" at bounding box center [590, 337] width 1180 height 675
click at [396, 31] on div "Kursanci" at bounding box center [401, 27] width 43 height 11
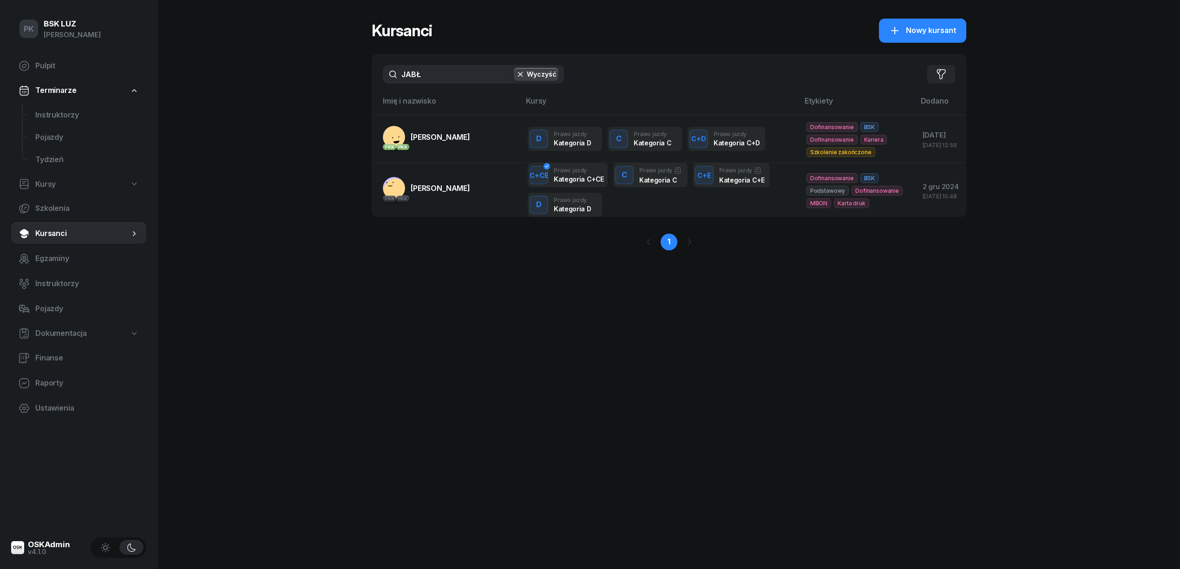
drag, startPoint x: 417, startPoint y: 84, endPoint x: 389, endPoint y: 83, distance: 28.4
click at [389, 83] on div "JABŁ Wyczyść Filtruj" at bounding box center [669, 74] width 595 height 41
drag, startPoint x: 439, startPoint y: 74, endPoint x: 305, endPoint y: 86, distance: 134.3
click at [305, 86] on div "PK BSK LUZ Piotr Klimek Pulpit Terminarze Instruktorzy Pojazdy Tydzień Kursy Sz…" at bounding box center [590, 284] width 1180 height 569
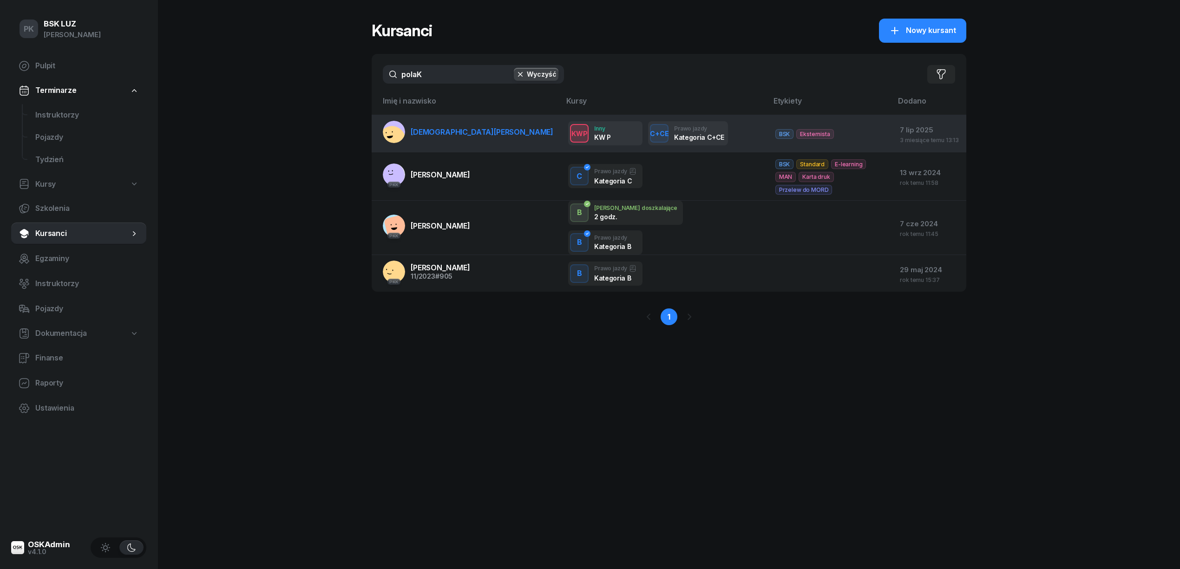
type input "polaK"
click at [429, 130] on span "POLAK DARIUSZ" at bounding box center [482, 131] width 143 height 9
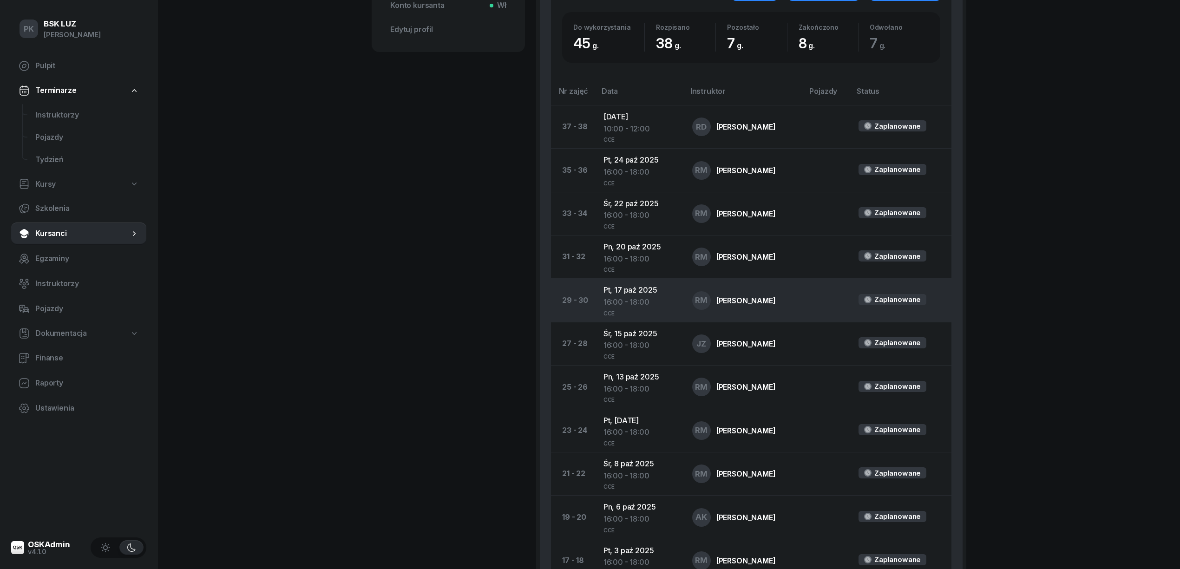
scroll to position [414, 0]
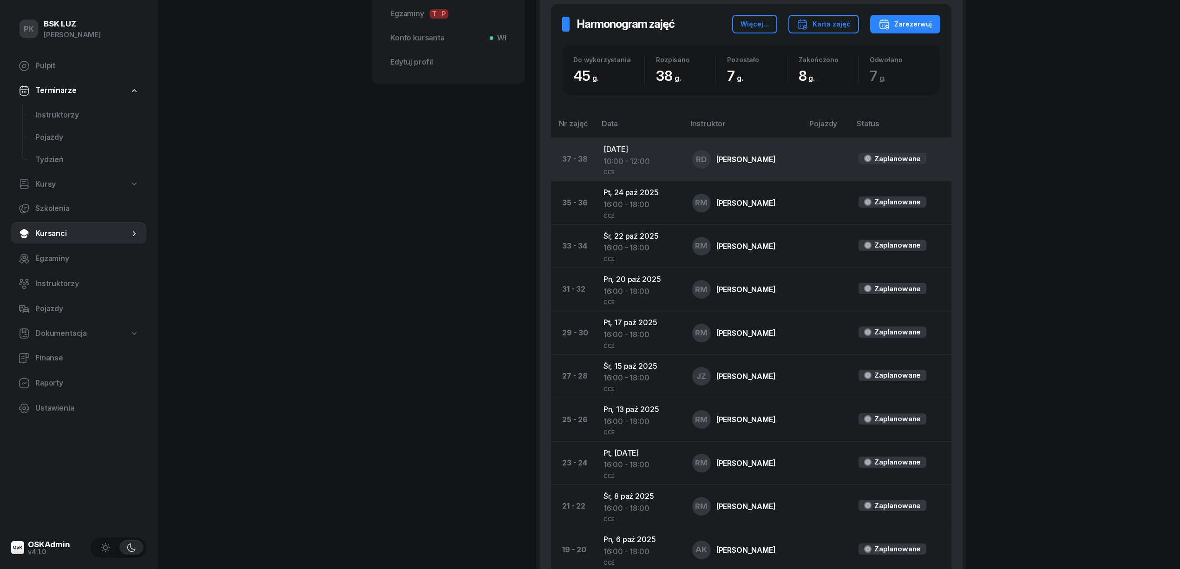
click at [618, 156] on div "10:00 - 12:00" at bounding box center [640, 162] width 74 height 12
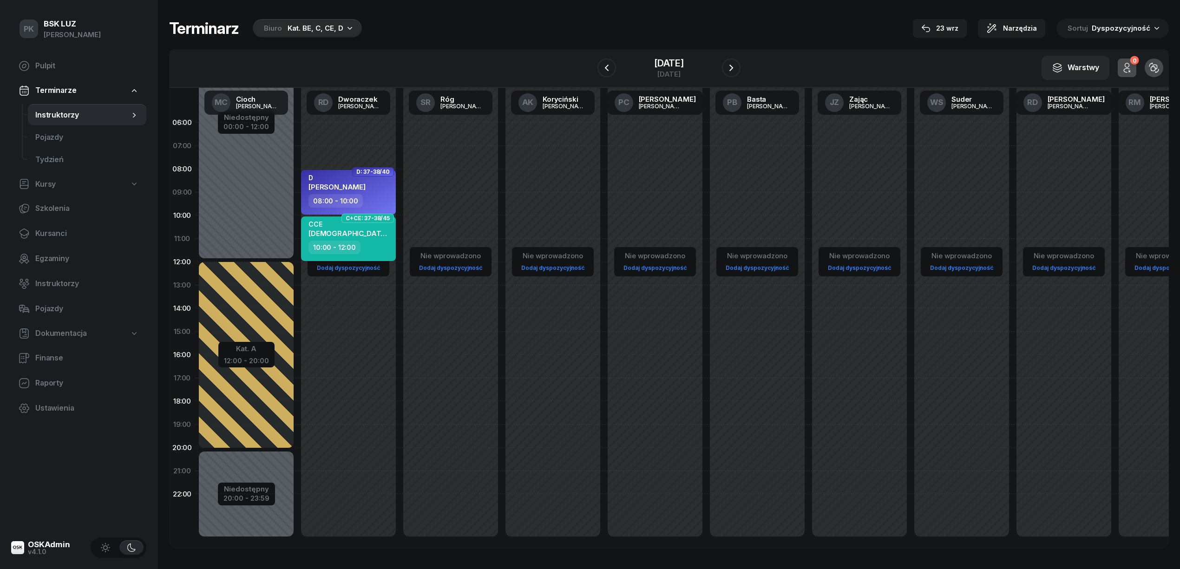
click at [386, 246] on div "10:00 - 12:00" at bounding box center [349, 247] width 82 height 13
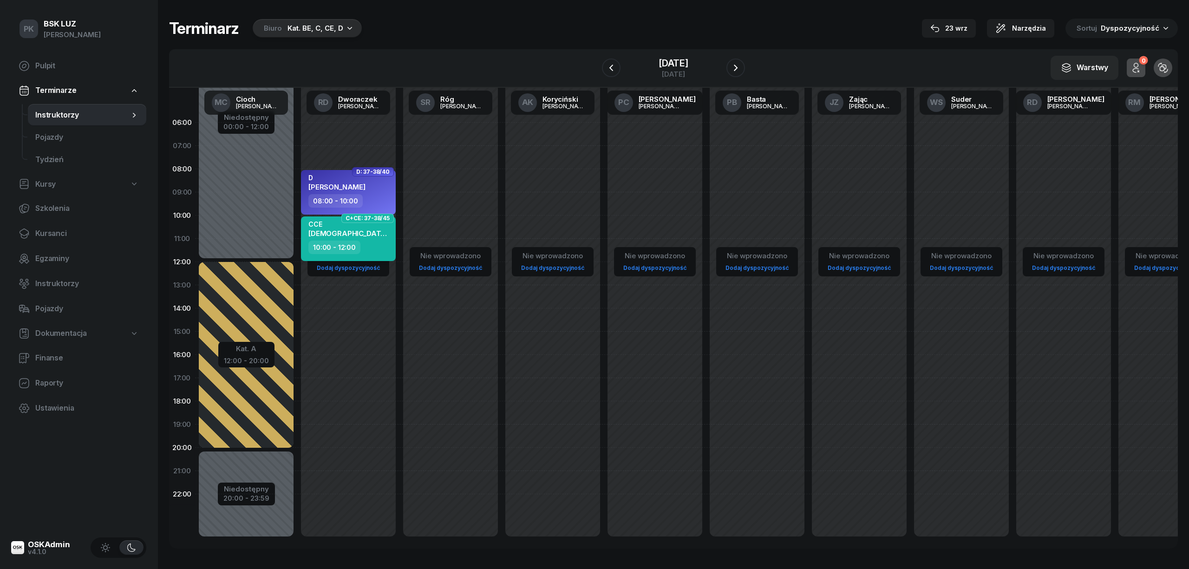
select select "10"
select select "12"
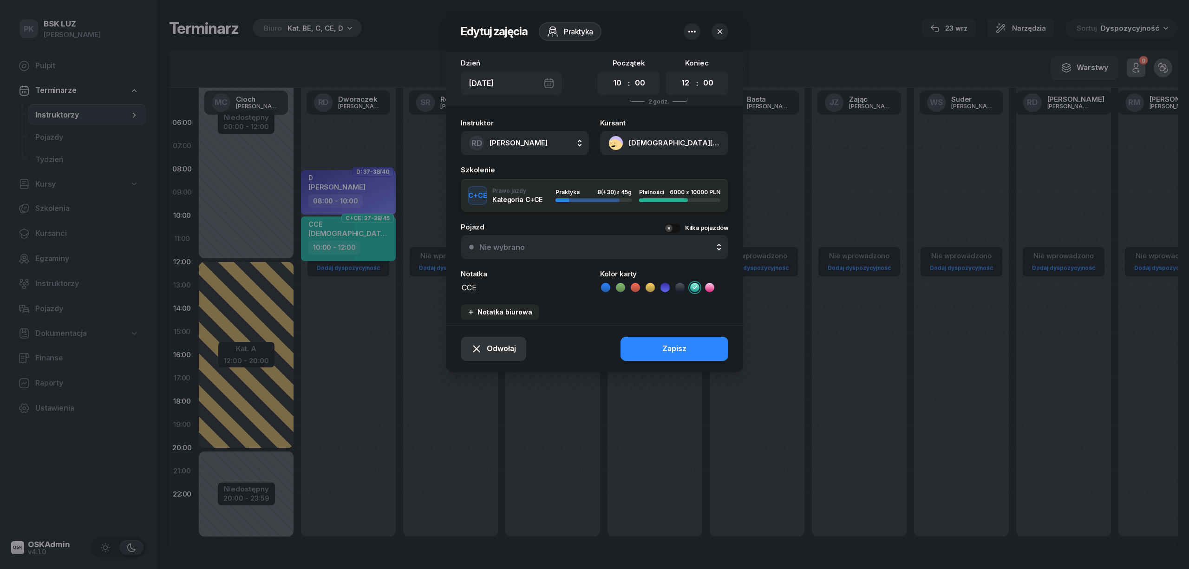
click at [506, 352] on span "Odwołaj" at bounding box center [501, 349] width 29 height 12
click at [488, 296] on div "Kursant odwołał" at bounding box center [477, 292] width 55 height 12
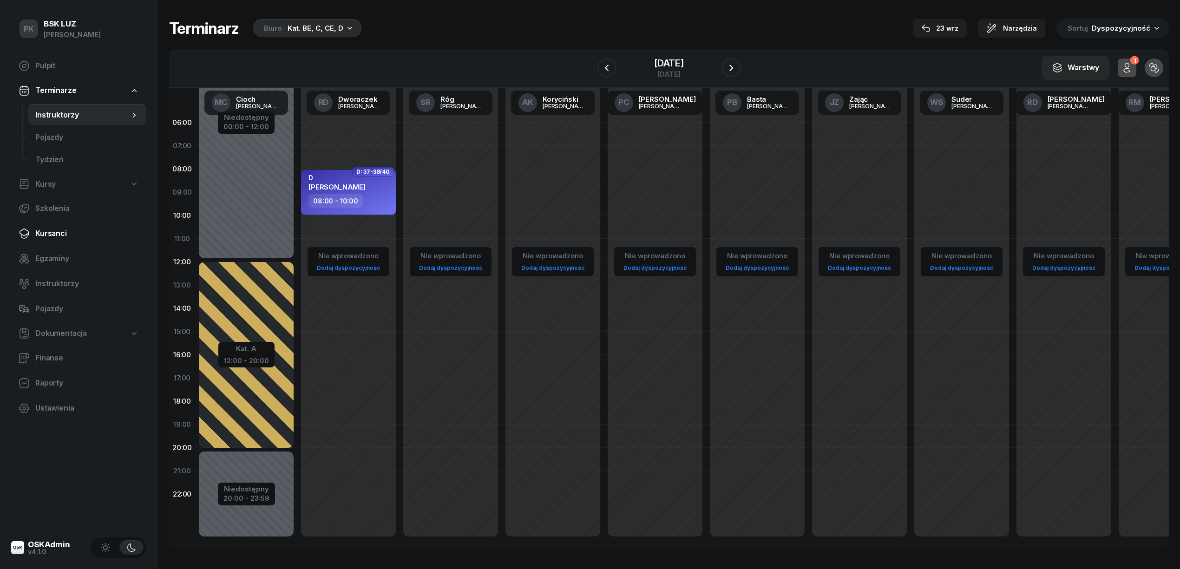
click at [58, 235] on span "Kursanci" at bounding box center [87, 234] width 104 height 12
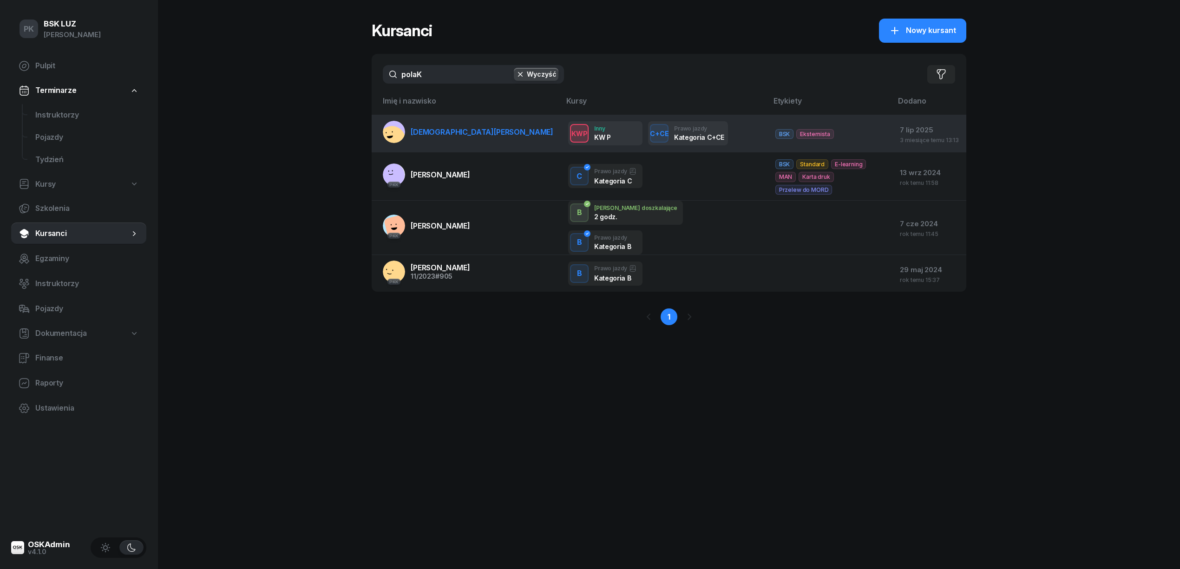
click at [442, 144] on td "POLAK DARIUSZ" at bounding box center [466, 134] width 189 height 38
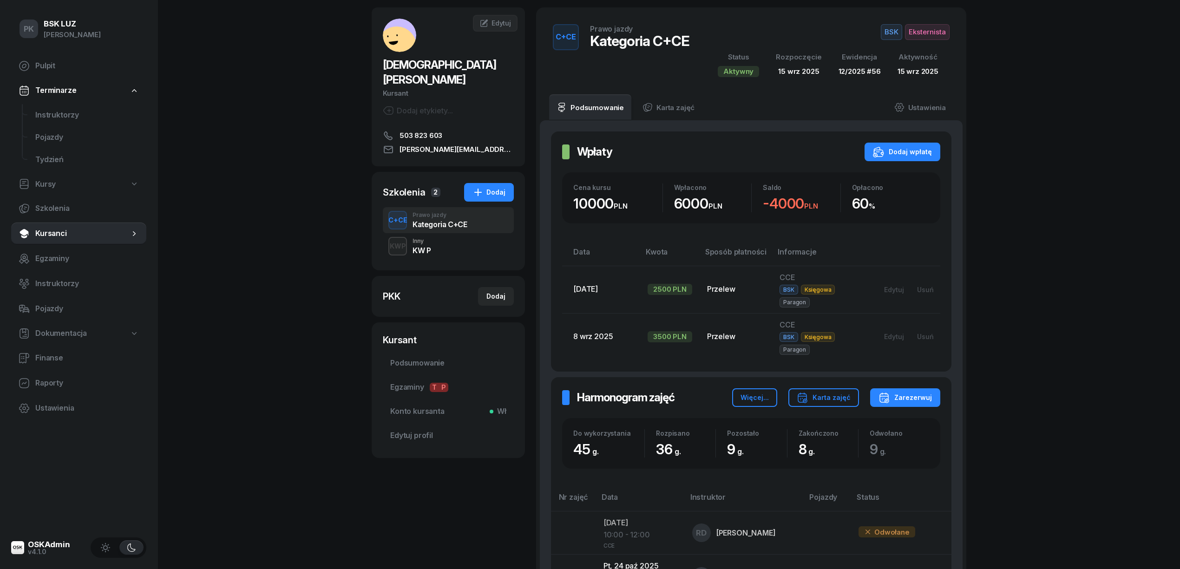
scroll to position [62, 0]
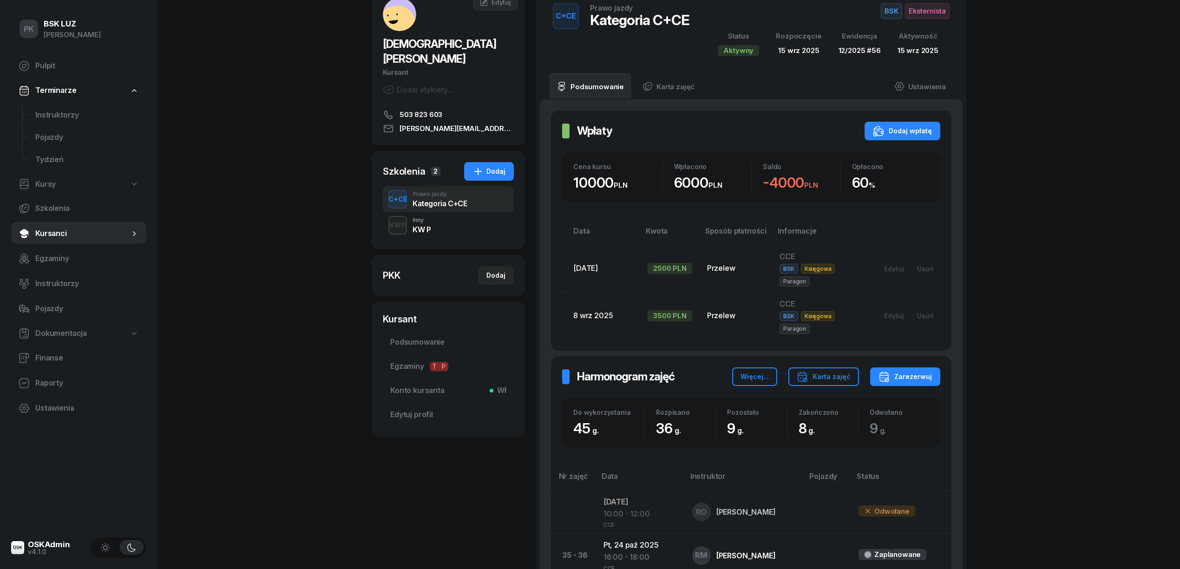
click at [444, 215] on div "KWP Inny KW P" at bounding box center [448, 225] width 131 height 26
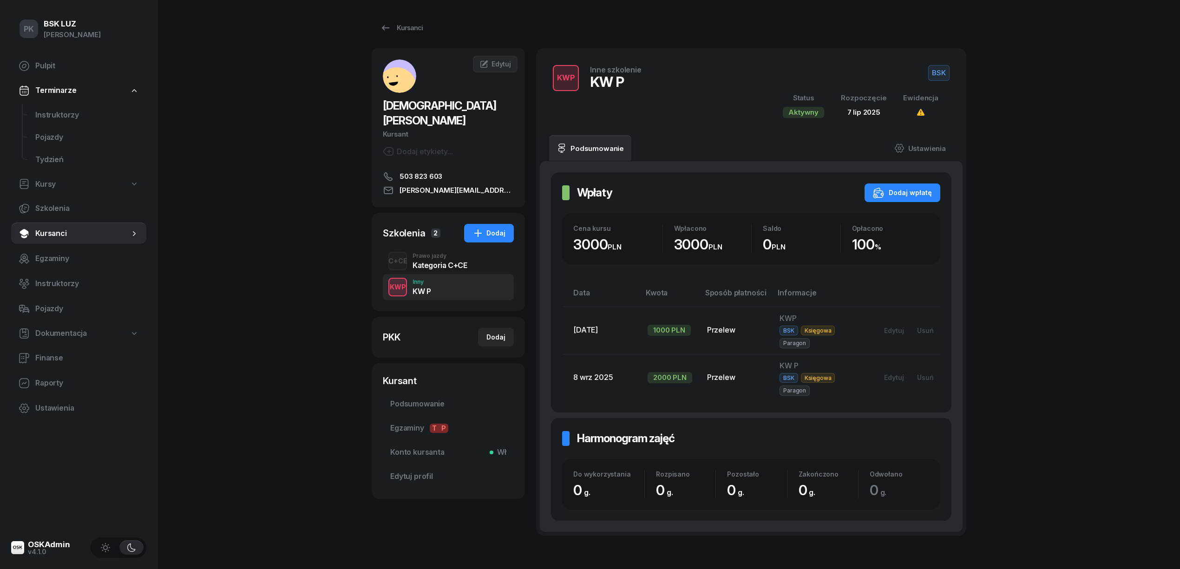
click at [462, 259] on div "Kategoria C+CE" at bounding box center [439, 264] width 54 height 10
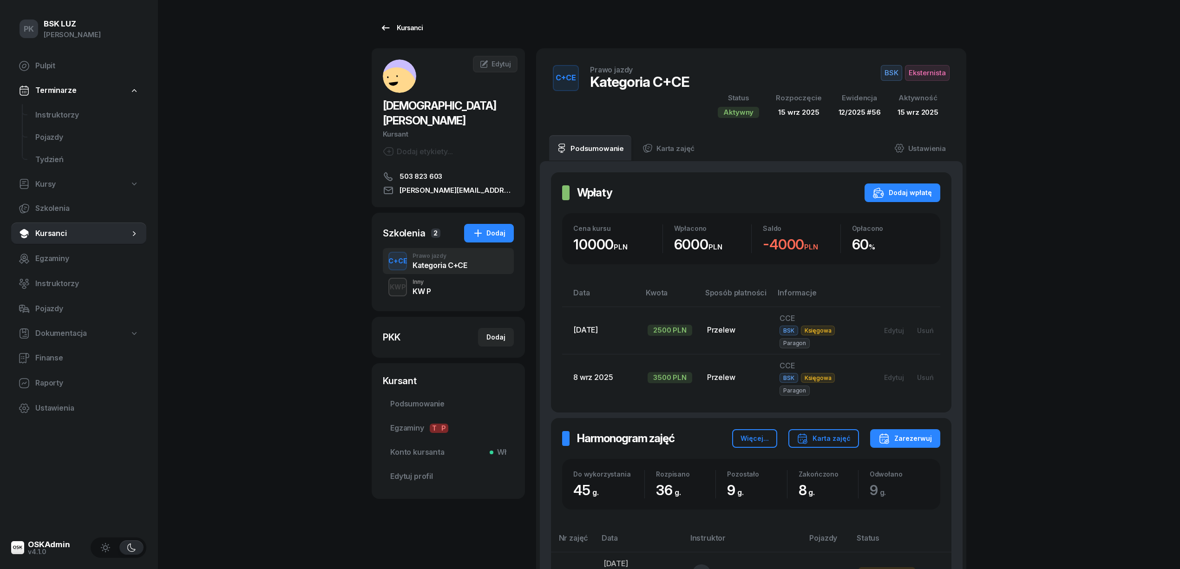
click at [398, 25] on div "Kursanci" at bounding box center [401, 27] width 43 height 11
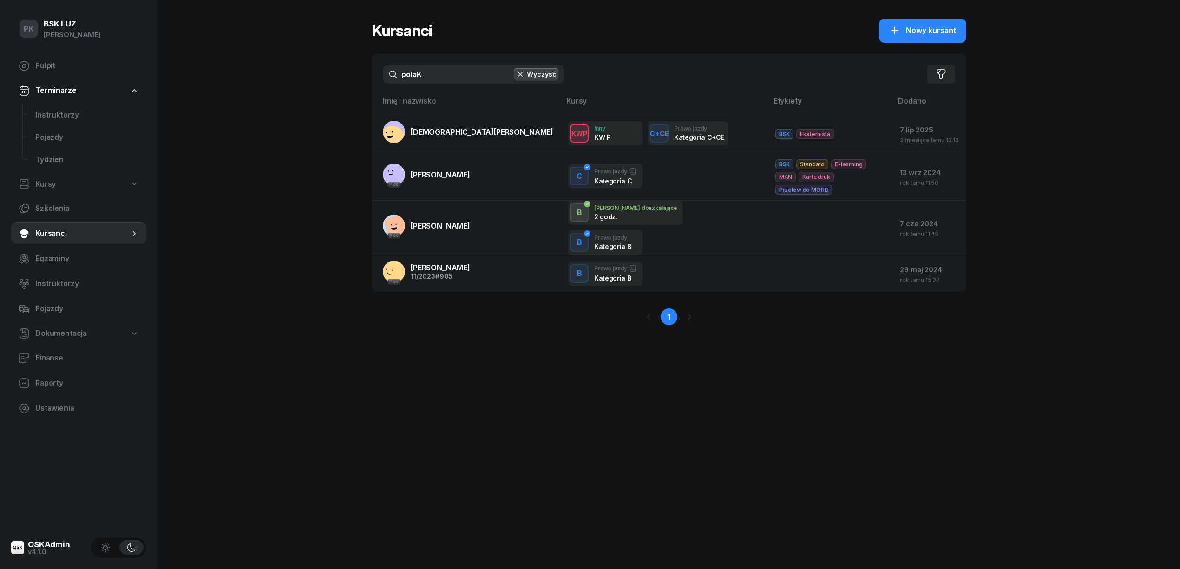
drag, startPoint x: 408, startPoint y: 76, endPoint x: 379, endPoint y: 77, distance: 28.8
click at [379, 77] on div "polaK Wyczyść Filtruj" at bounding box center [669, 74] width 595 height 41
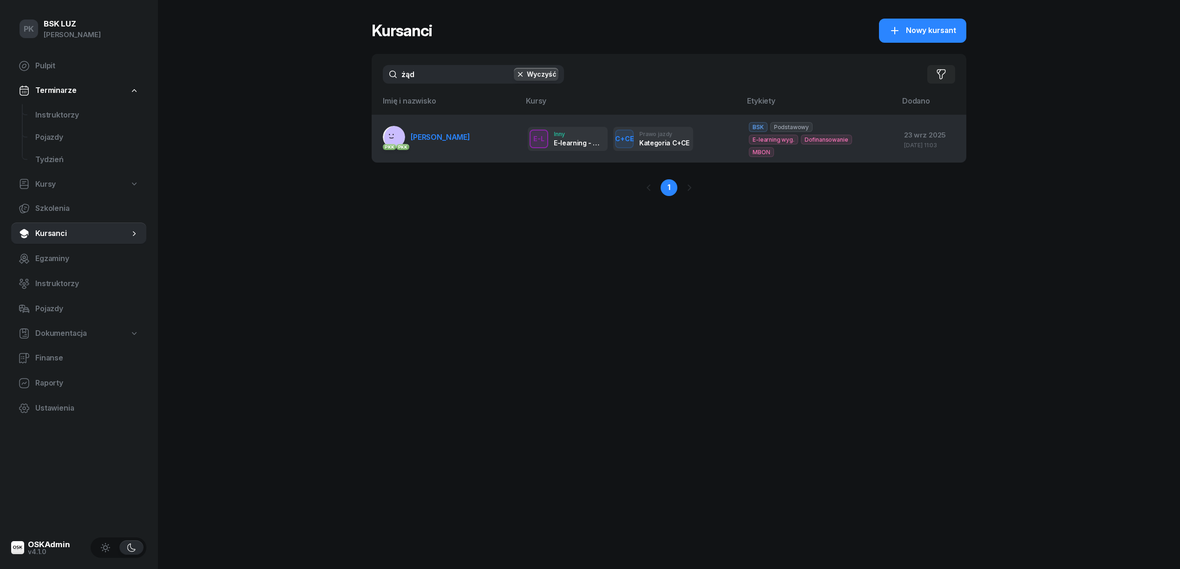
type input "żąd"
click at [459, 139] on span "ŻĄDŁO SŁAWOMIR" at bounding box center [440, 136] width 59 height 9
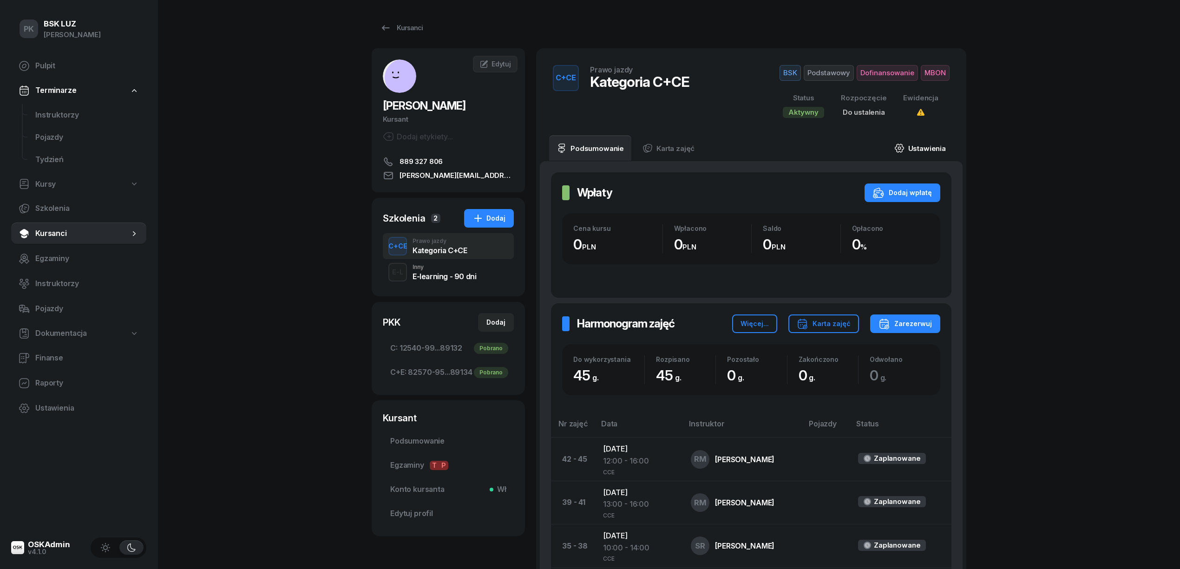
click at [936, 154] on link "Ustawienia" at bounding box center [920, 148] width 66 height 26
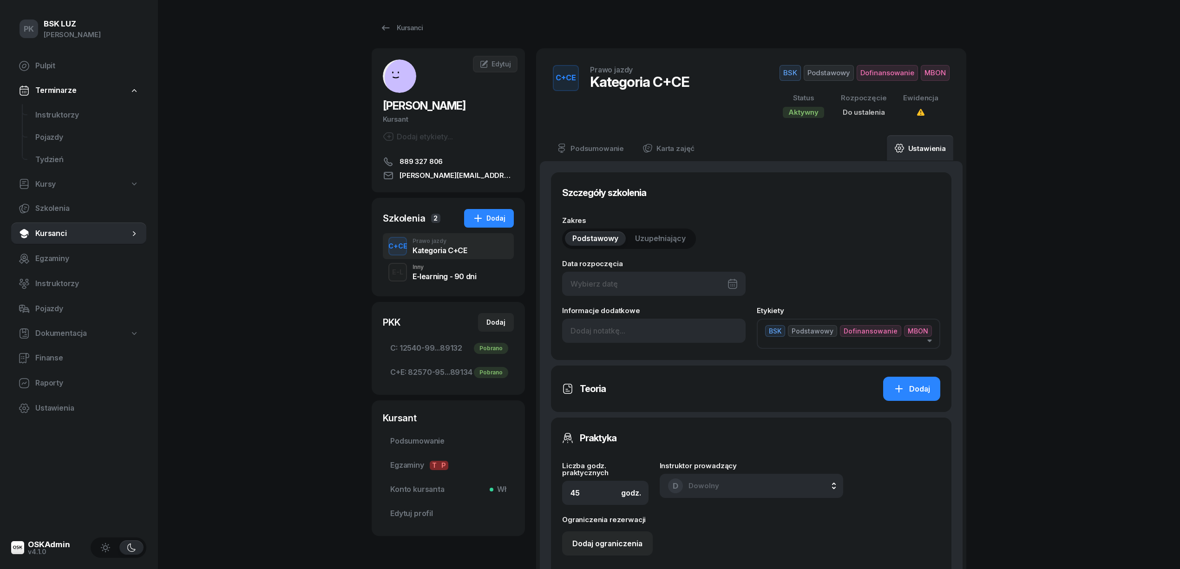
click at [662, 284] on div at bounding box center [653, 284] width 183 height 24
click at [694, 416] on div "26" at bounding box center [693, 415] width 15 height 15
type input "26/09/2025"
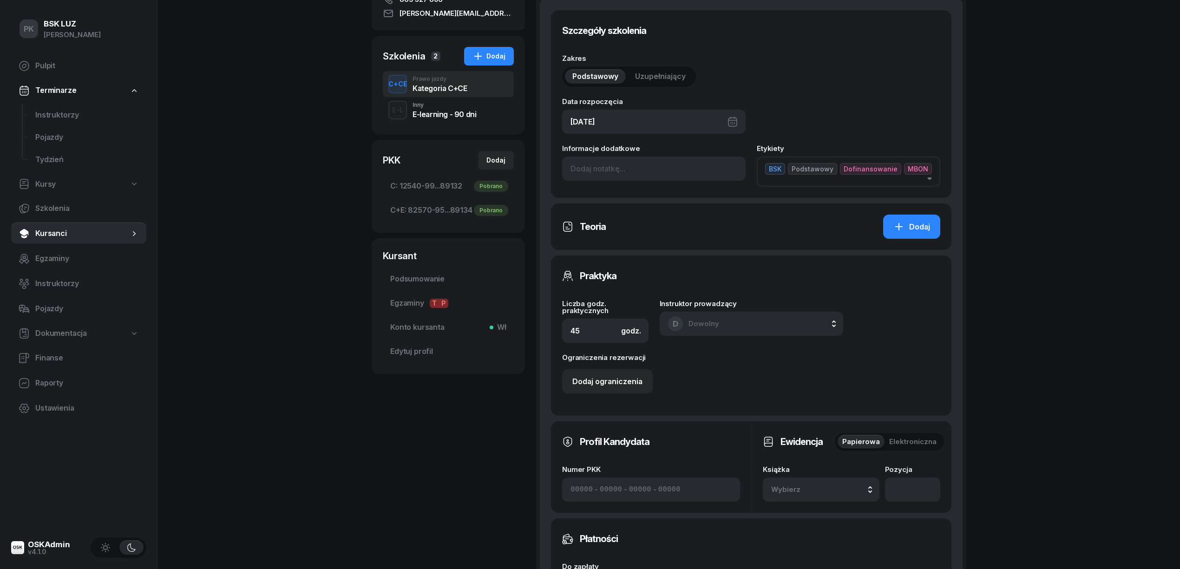
scroll to position [309, 0]
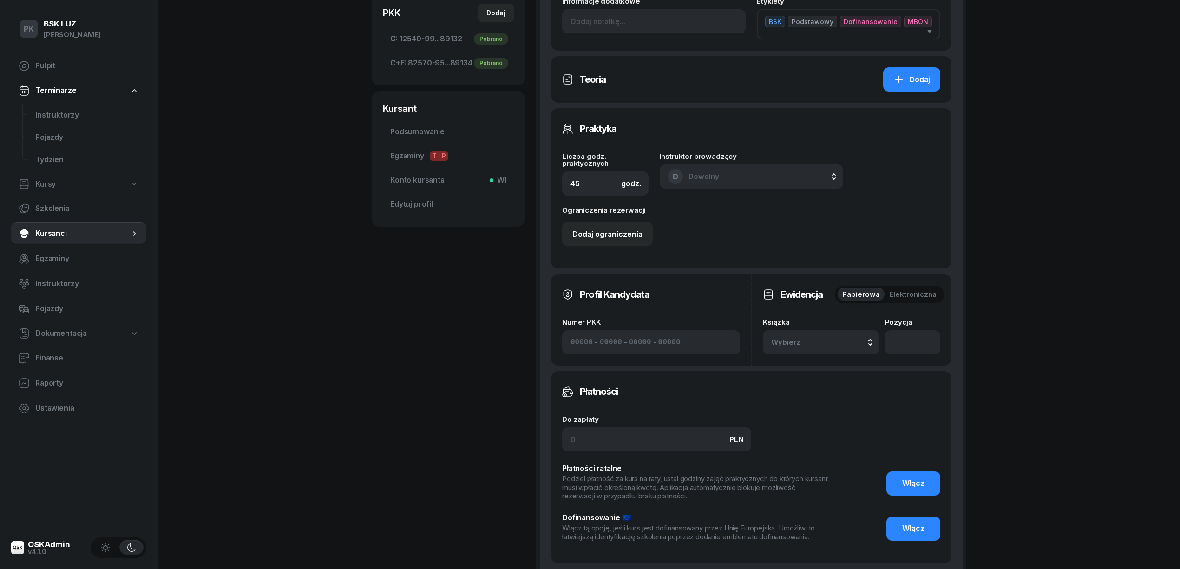
click at [824, 340] on span "Wybierz" at bounding box center [798, 342] width 55 height 12
click at [812, 216] on div "12/2025" at bounding box center [832, 217] width 110 height 12
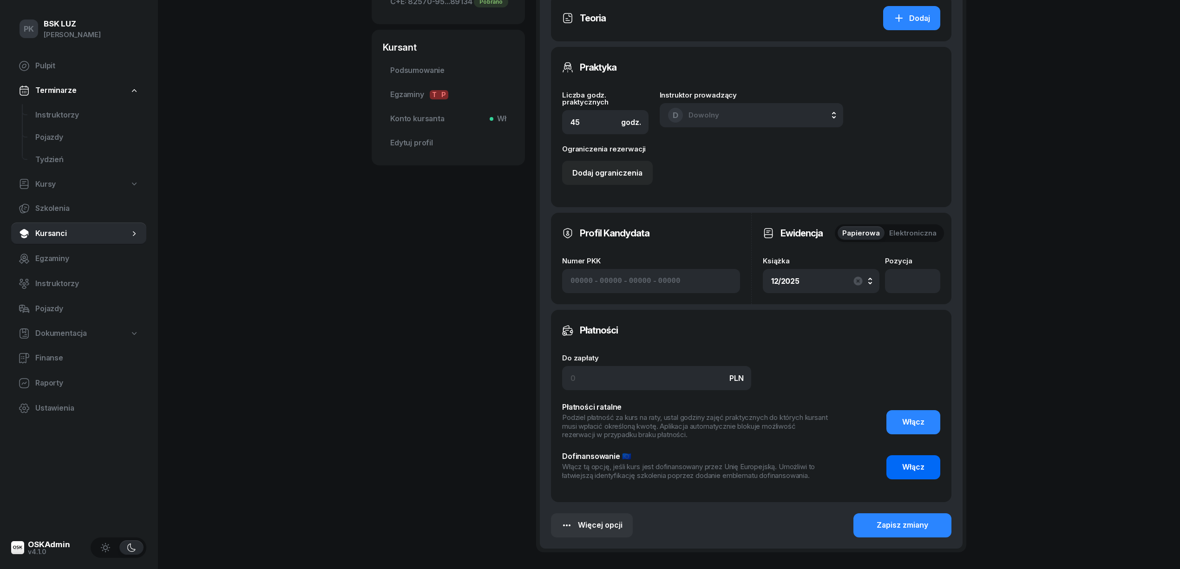
scroll to position [444, 0]
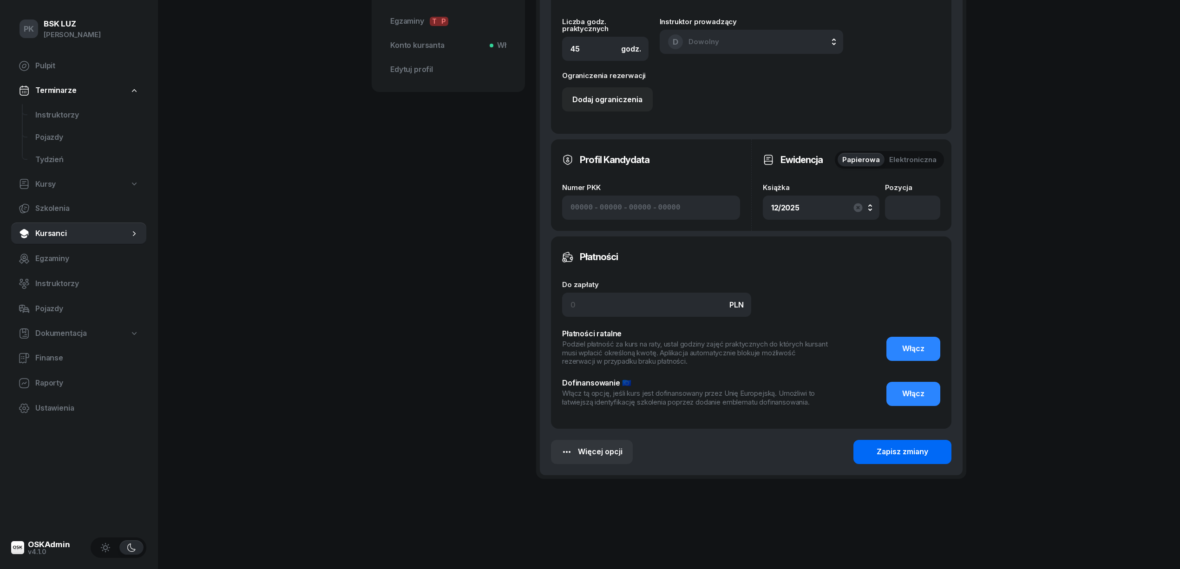
click at [892, 449] on div "Zapisz zmiany" at bounding box center [902, 452] width 52 height 12
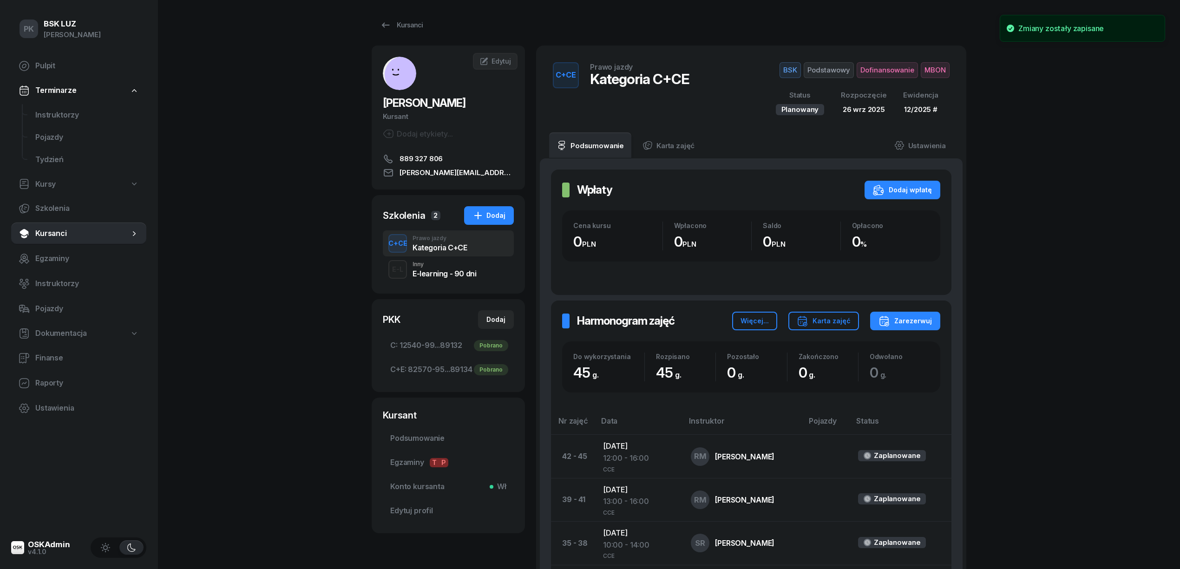
scroll to position [0, 0]
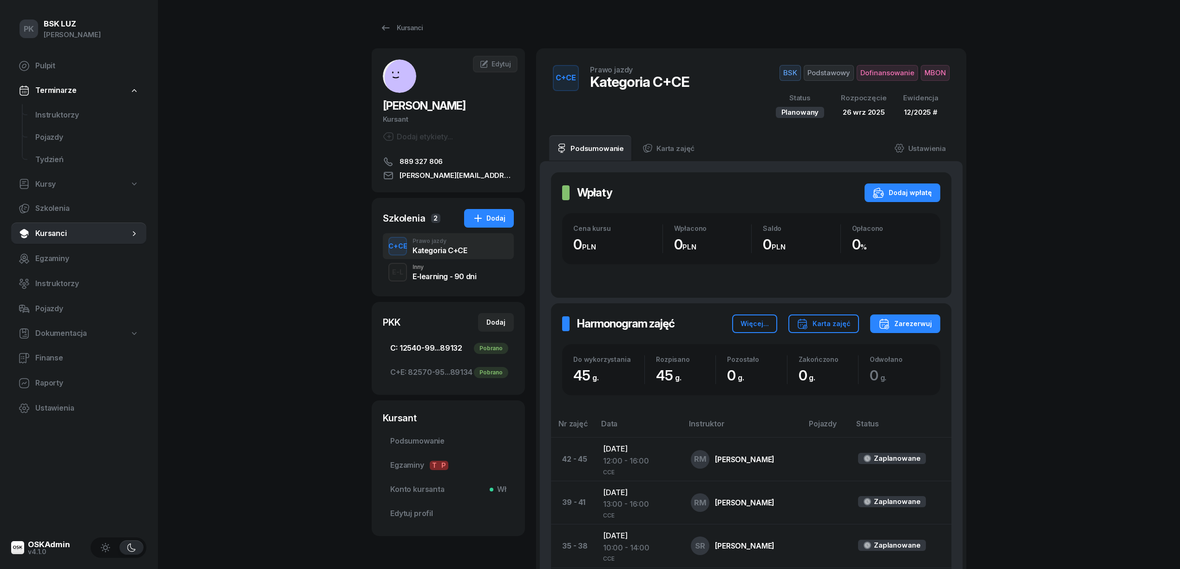
click at [433, 344] on span "C: 12540-99...89132 Pobrano" at bounding box center [448, 348] width 116 height 12
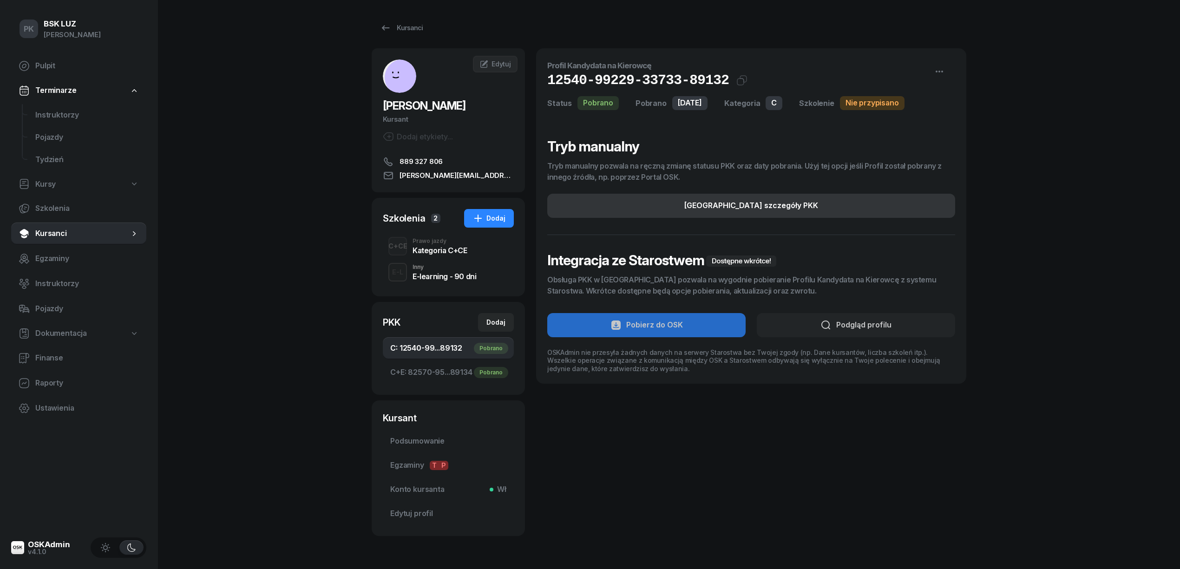
click at [882, 202] on button "Edytuj szczegóły PKK" at bounding box center [751, 206] width 408 height 24
select select "C"
select select "Get"
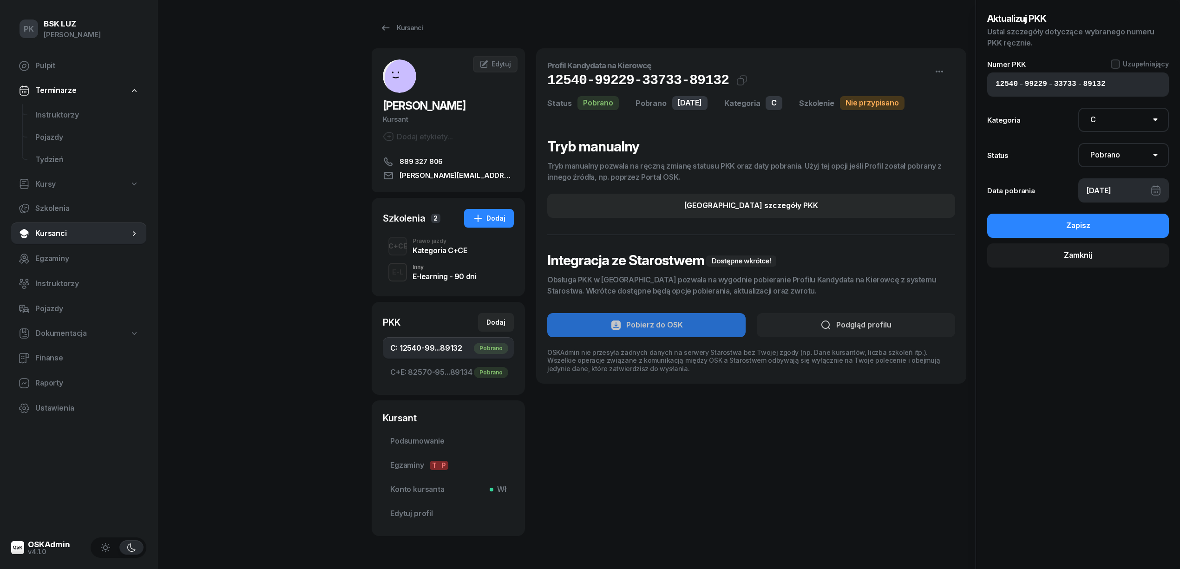
click at [402, 39] on div "Kursanci ŻĄDŁO SŁAWOMIR Kursant Dodaj etykiety... 889 327 806 slawomir.zadlo@gm…" at bounding box center [669, 277] width 595 height 555
click at [408, 27] on div "Kursanci" at bounding box center [401, 27] width 43 height 11
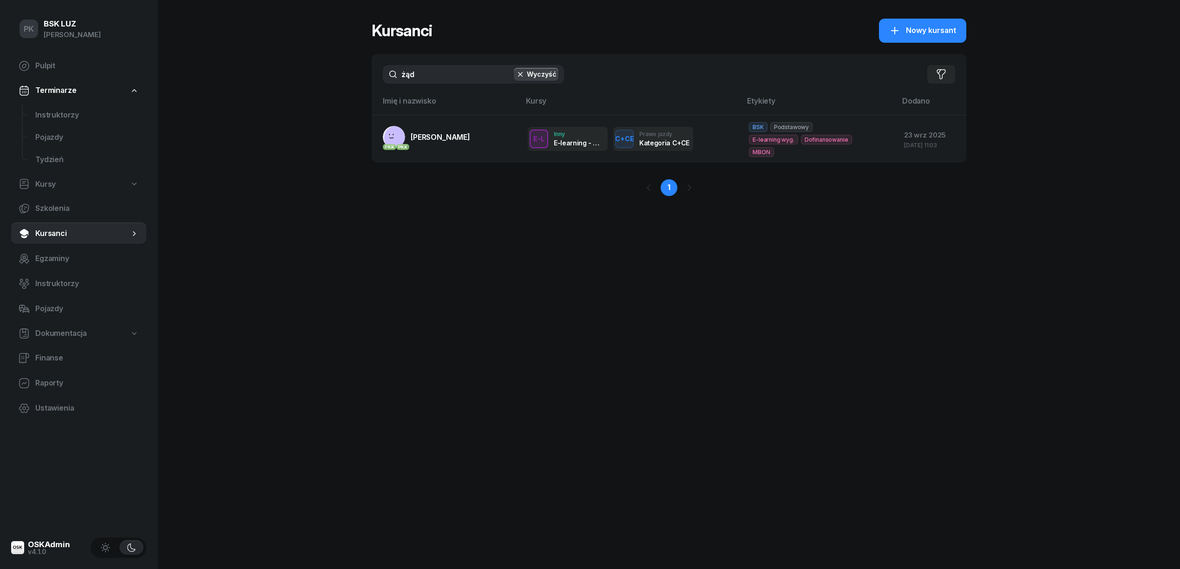
drag, startPoint x: 429, startPoint y: 70, endPoint x: 382, endPoint y: 70, distance: 47.4
click at [382, 70] on div "żąd Wyczyść Filtruj" at bounding box center [669, 74] width 595 height 41
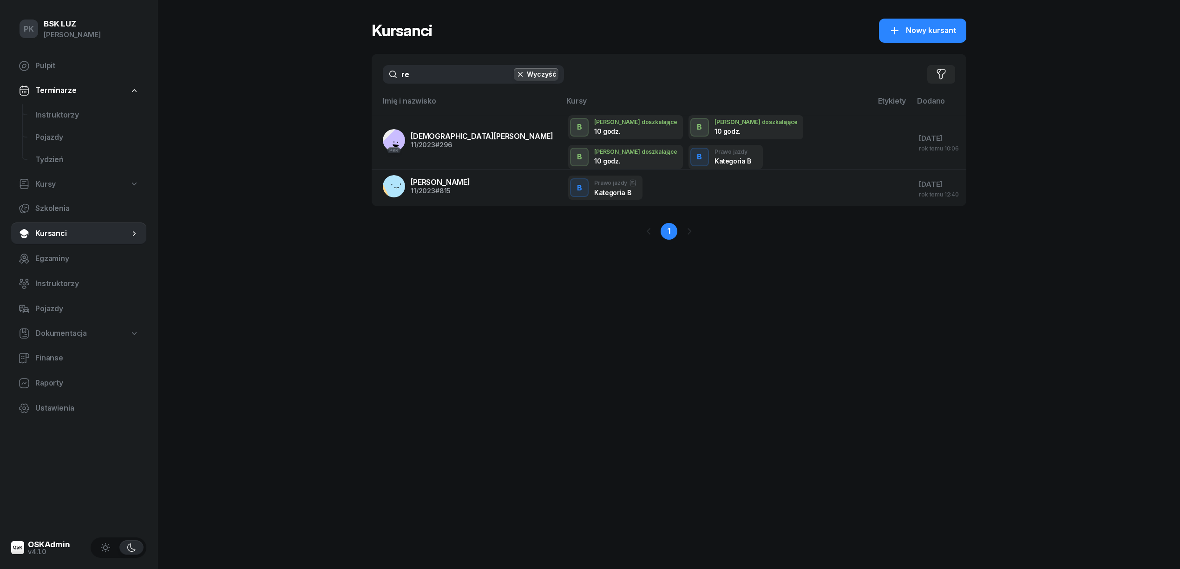
type input "r"
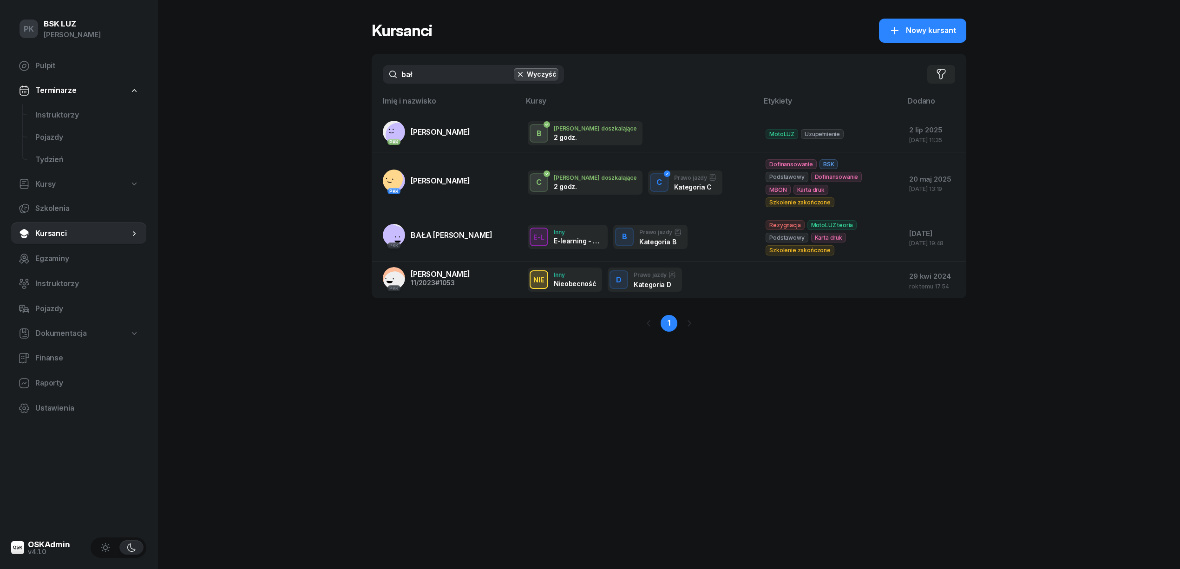
type input "bał"
click at [909, 30] on span "Nowy kursant" at bounding box center [931, 31] width 50 height 12
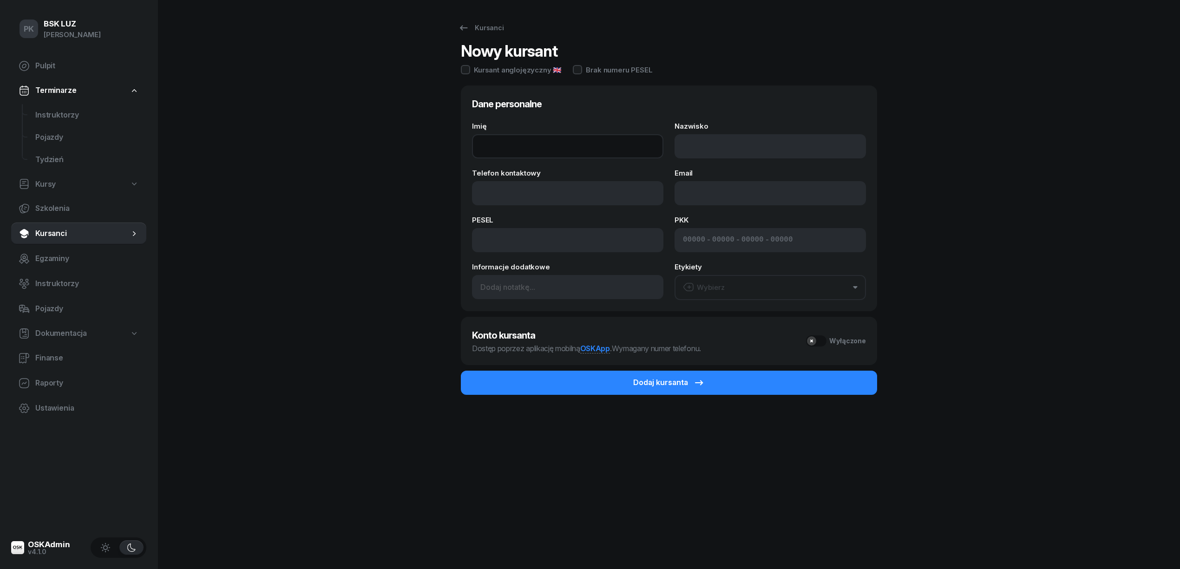
click at [493, 145] on input "Imię" at bounding box center [567, 146] width 191 height 24
paste input "SŁAWOMIR"
type input "SŁAWOMIR"
drag, startPoint x: 715, startPoint y: 140, endPoint x: 710, endPoint y: 143, distance: 6.1
click at [714, 140] on input "Nazwisko" at bounding box center [769, 146] width 191 height 24
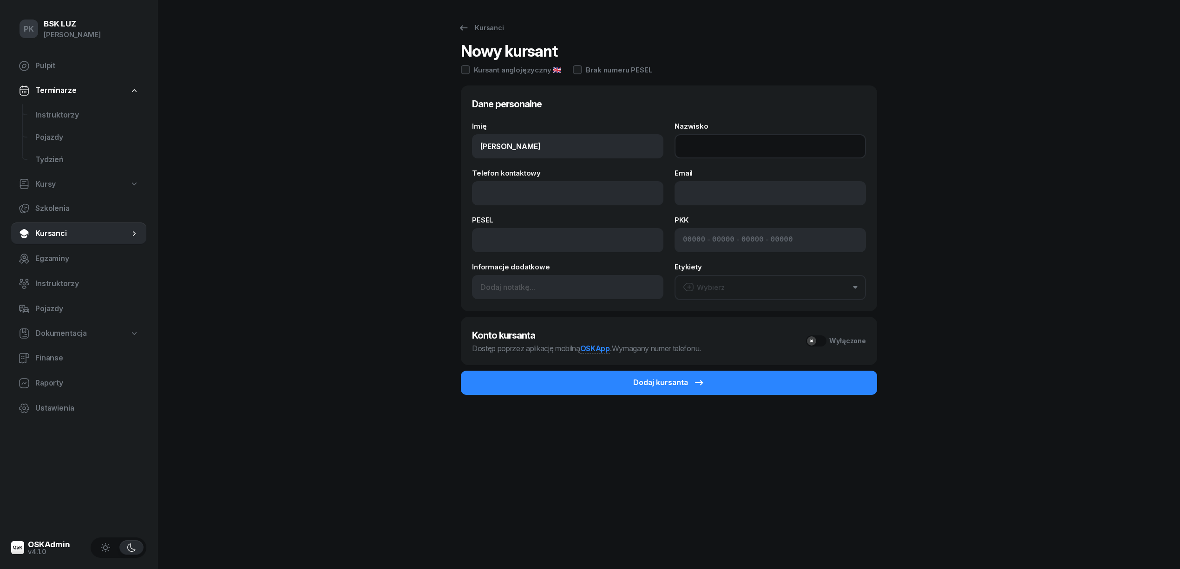
click at [717, 142] on input "Nazwisko" at bounding box center [769, 146] width 191 height 24
paste input "BAŁA"
type input "BAŁA"
click at [549, 187] on input "Telefon kontaktowy" at bounding box center [567, 193] width 191 height 24
paste input "536-568-922"
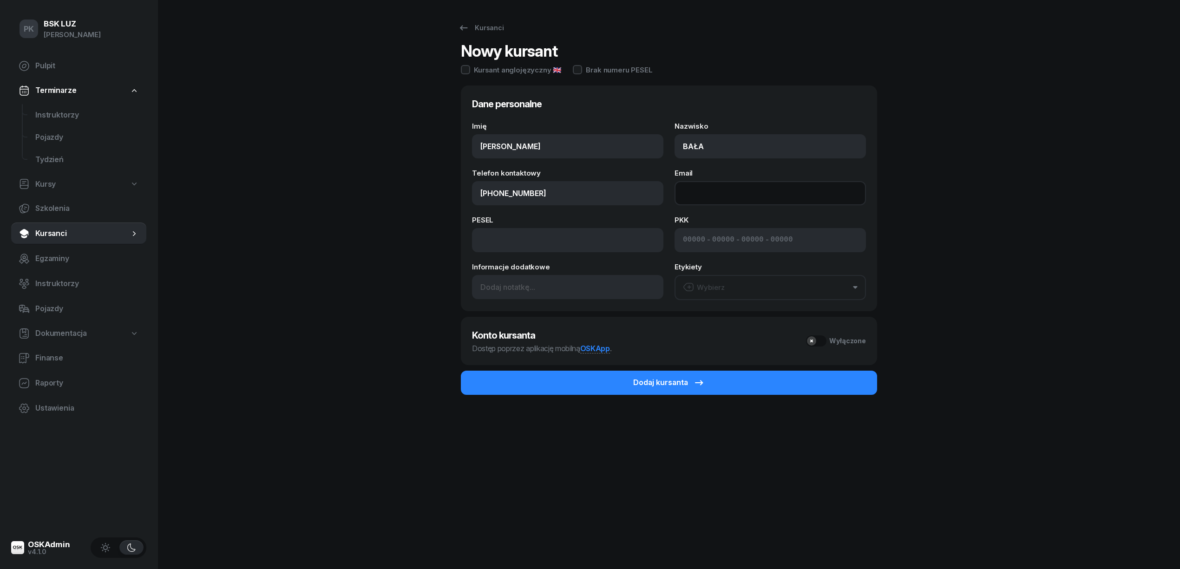
type input "536 568 922"
click at [689, 196] on input "Email" at bounding box center [769, 193] width 191 height 24
paste input "slawekbala@vp.pl"
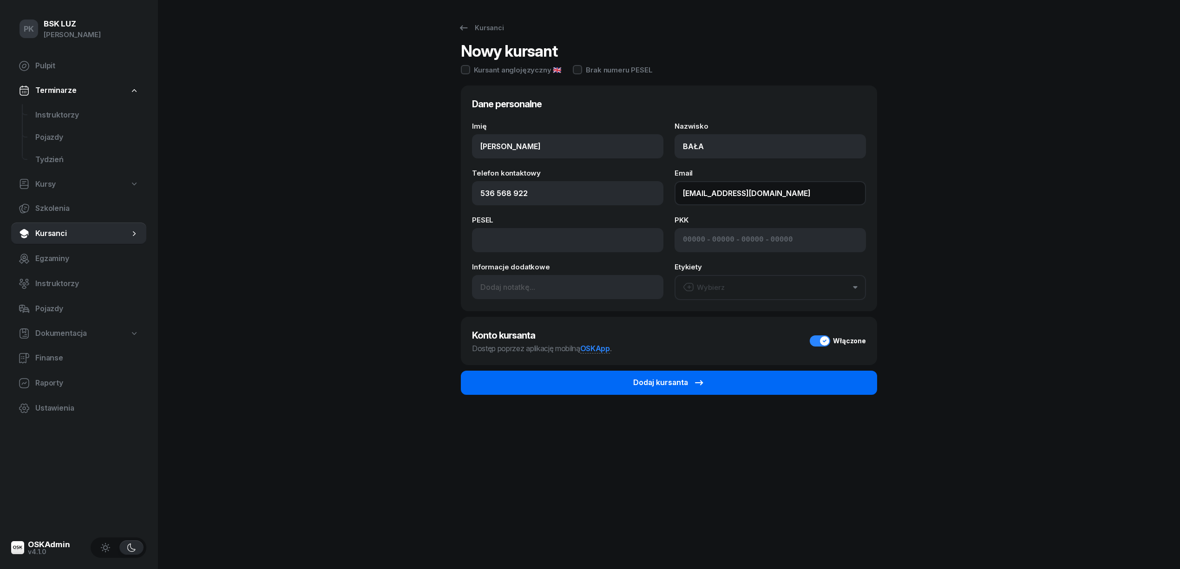
type input "slawekbala@vp.pl"
click at [689, 385] on div "Dodaj kursanta" at bounding box center [669, 383] width 72 height 12
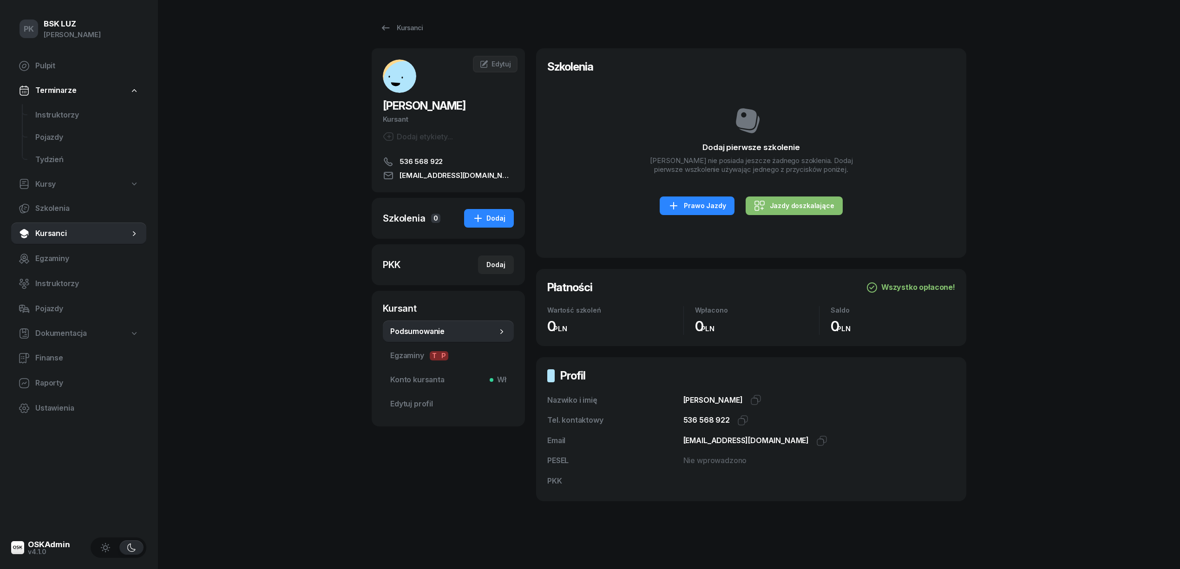
click at [264, 62] on div "PK BSK LUZ Piotr Klimek Pulpit Terminarze Instruktorzy Pojazdy Tydzień Kursy Sz…" at bounding box center [590, 293] width 1180 height 587
click at [690, 203] on div "Prawo Jazdy" at bounding box center [697, 205] width 58 height 11
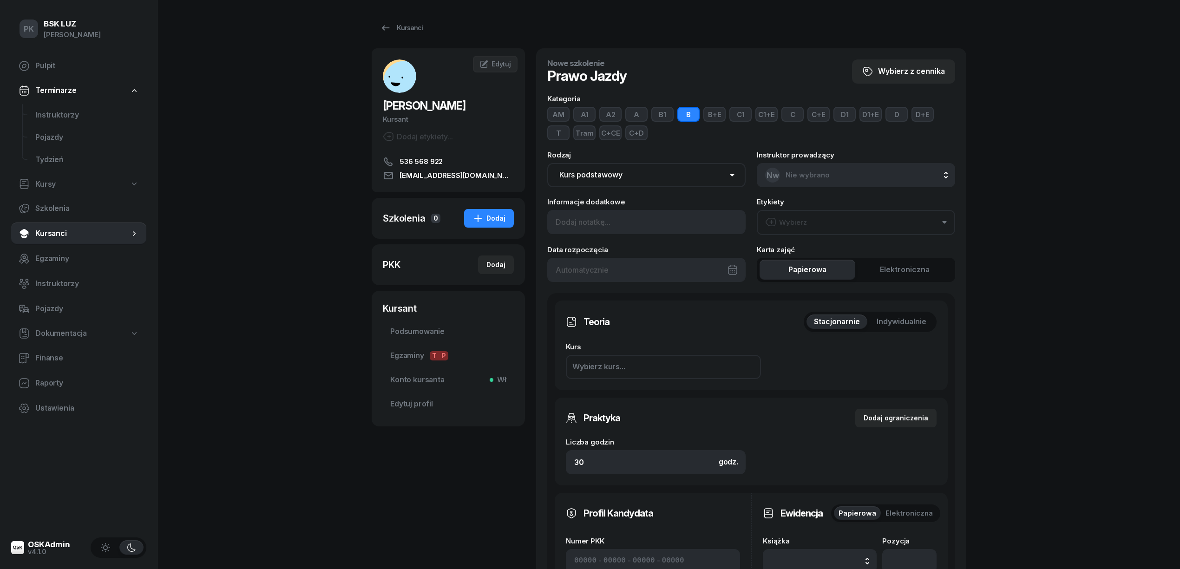
click at [820, 112] on button "C+E" at bounding box center [818, 114] width 22 height 15
click at [797, 112] on button "C" at bounding box center [792, 114] width 22 height 15
click at [602, 134] on button "C+CE" at bounding box center [610, 132] width 22 height 15
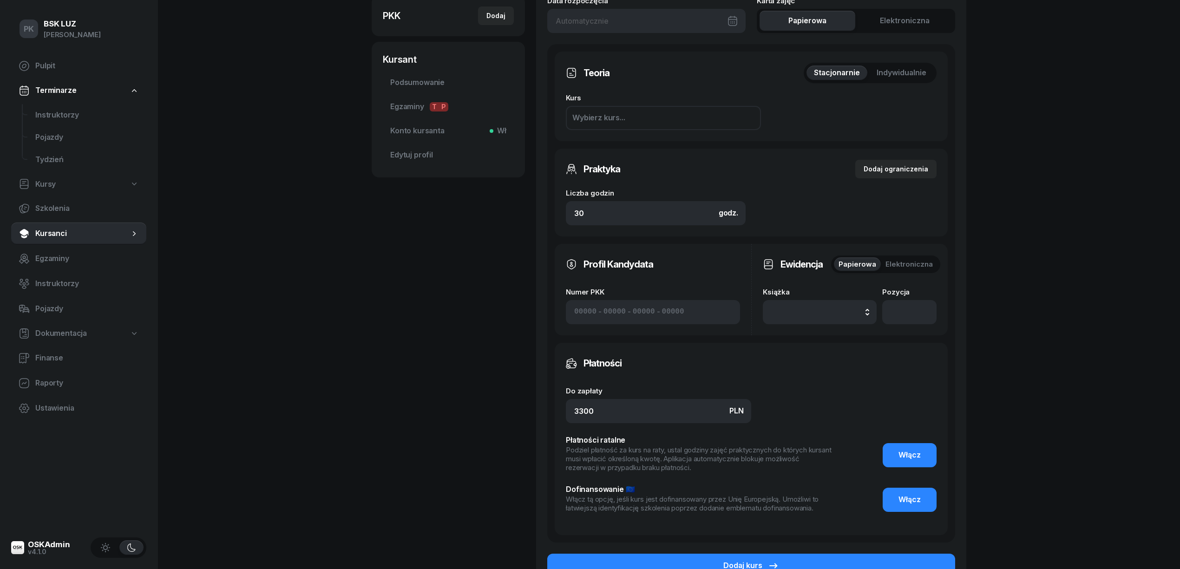
scroll to position [353, 0]
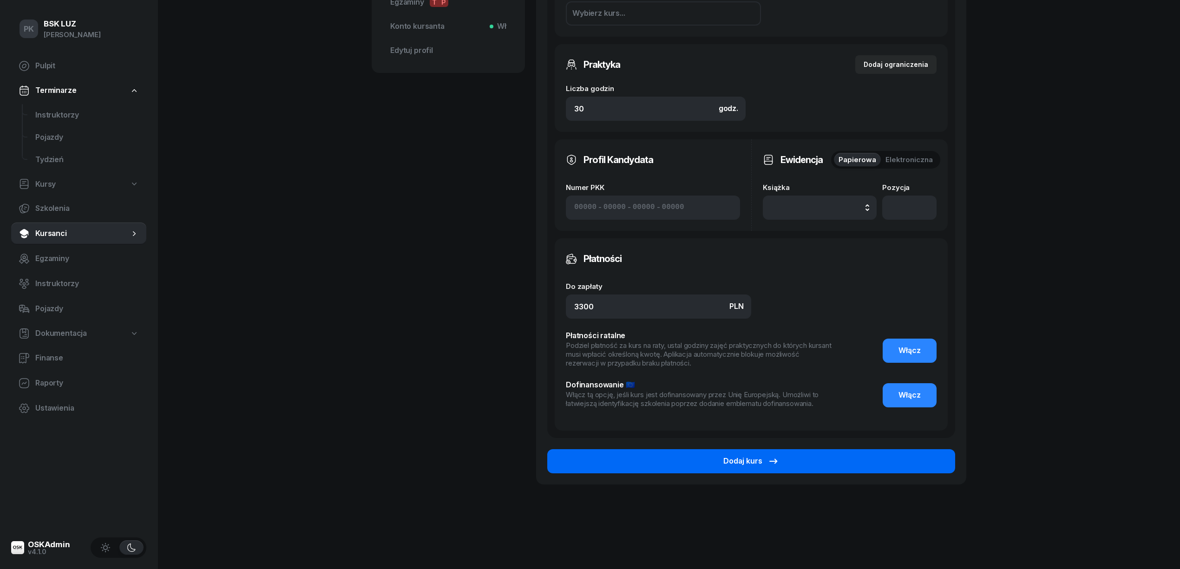
click at [885, 465] on button "Dodaj kurs" at bounding box center [751, 461] width 408 height 24
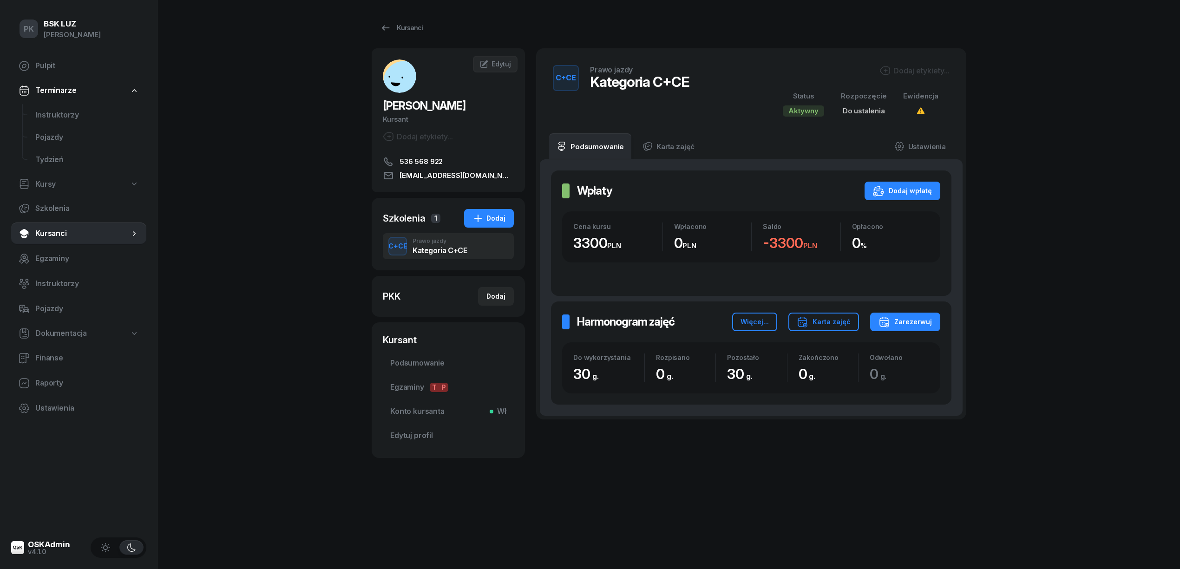
click at [922, 67] on div "Dodaj etykiety..." at bounding box center [914, 70] width 70 height 11
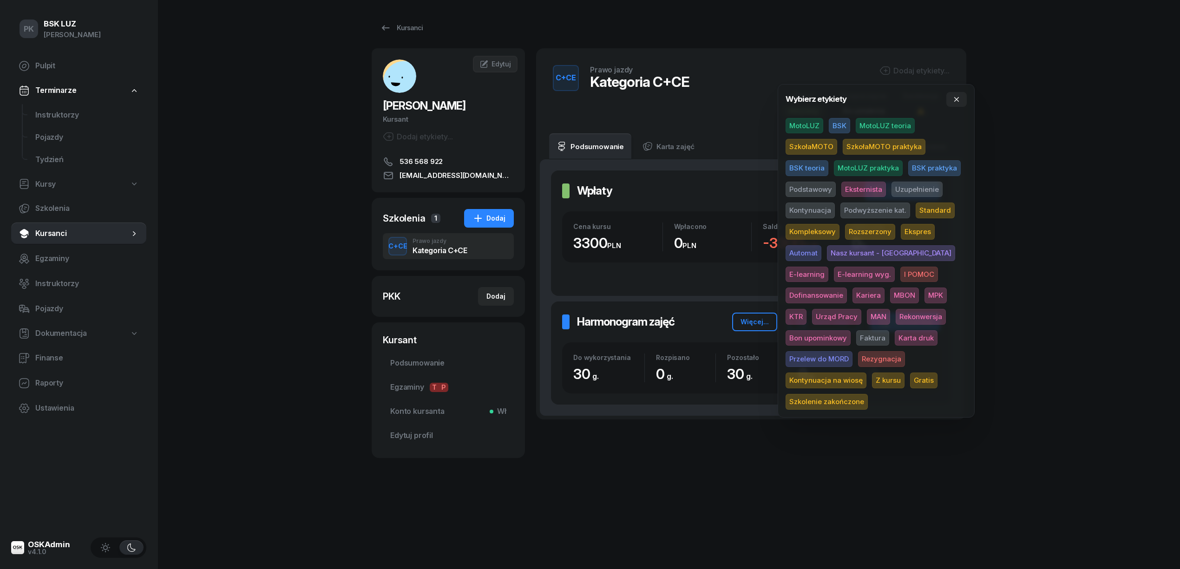
click at [845, 125] on span "BSK" at bounding box center [839, 126] width 21 height 16
click at [817, 187] on span "Podstawowy" at bounding box center [810, 191] width 50 height 16
click at [847, 289] on span "Dofinansowanie" at bounding box center [815, 297] width 61 height 16
click at [890, 296] on span "MBON" at bounding box center [904, 297] width 29 height 16
click at [1082, 249] on div "PK BSK LUZ Piotr Klimek Pulpit Terminarze Instruktorzy Pojazdy Tydzień Kursy Sz…" at bounding box center [590, 284] width 1180 height 569
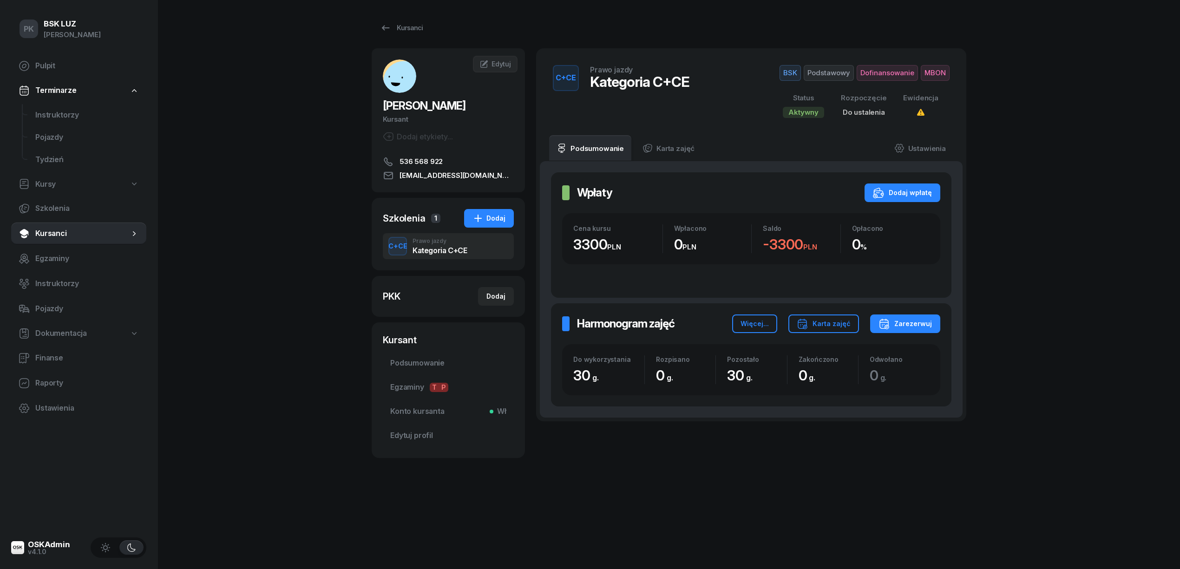
drag, startPoint x: 427, startPoint y: 125, endPoint x: 426, endPoint y: 132, distance: 6.7
click at [428, 128] on div "BAŁA SŁAWOMIR Kursant Dodaj etykiety... 536 568 922 slawekbala@vp.pl" at bounding box center [448, 120] width 153 height 122
click at [426, 131] on div "Dodaj etykiety..." at bounding box center [418, 136] width 70 height 11
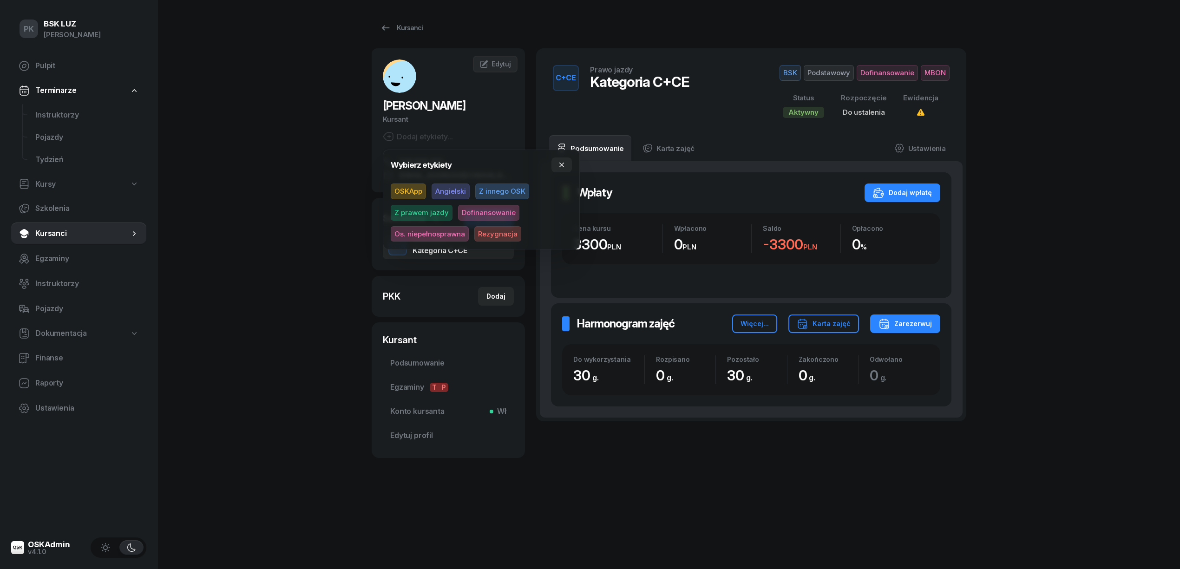
click at [481, 210] on span "Dofinansowanie" at bounding box center [488, 213] width 61 height 16
click at [1033, 214] on div "PK BSK LUZ Piotr Klimek Pulpit Terminarze Instruktorzy Pojazdy Tydzień Kursy Sz…" at bounding box center [590, 284] width 1180 height 569
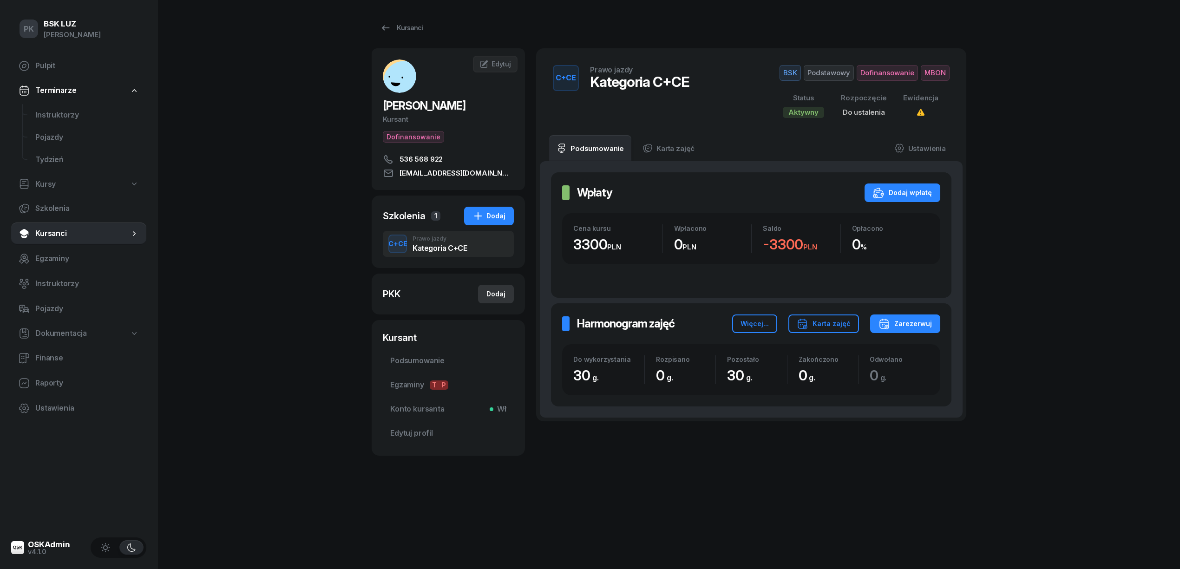
click at [497, 298] on div "Dodaj" at bounding box center [495, 293] width 19 height 11
select select
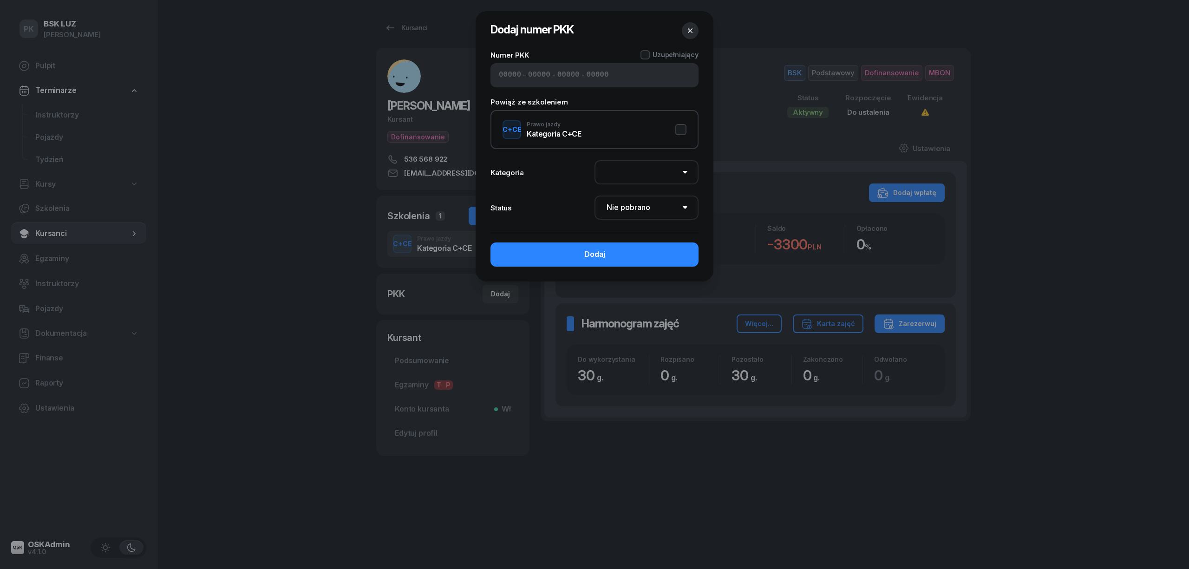
click at [522, 76] on div "- - -" at bounding box center [594, 75] width 208 height 24
click at [500, 77] on input at bounding box center [510, 75] width 22 height 12
paste input "32540"
type input "32540"
type input "90176"
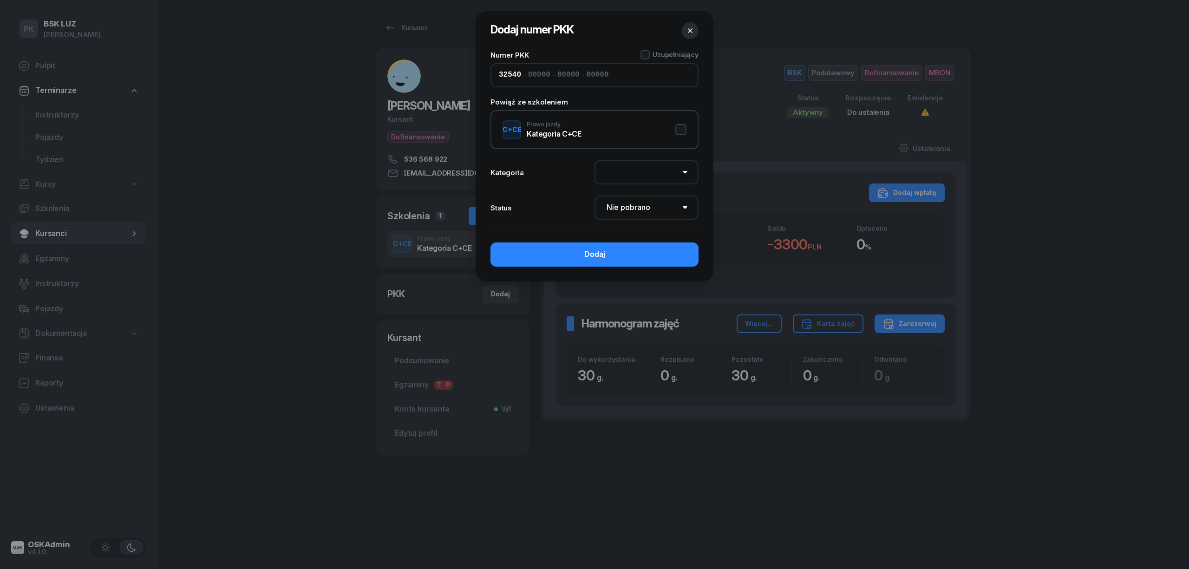
type input "10610"
type input "97132"
click at [670, 170] on select "AM A1 A2 A B1 B B+E C1 C1+E C C+E D1 D1+E D D+E T Tram C+CE C+D" at bounding box center [647, 172] width 104 height 24
select select "C"
click at [595, 160] on select "AM A1 A2 A B1 B B+E C1 C1+E C C+E D1 D1+E D D+E T Tram C+CE C+D" at bounding box center [647, 172] width 104 height 24
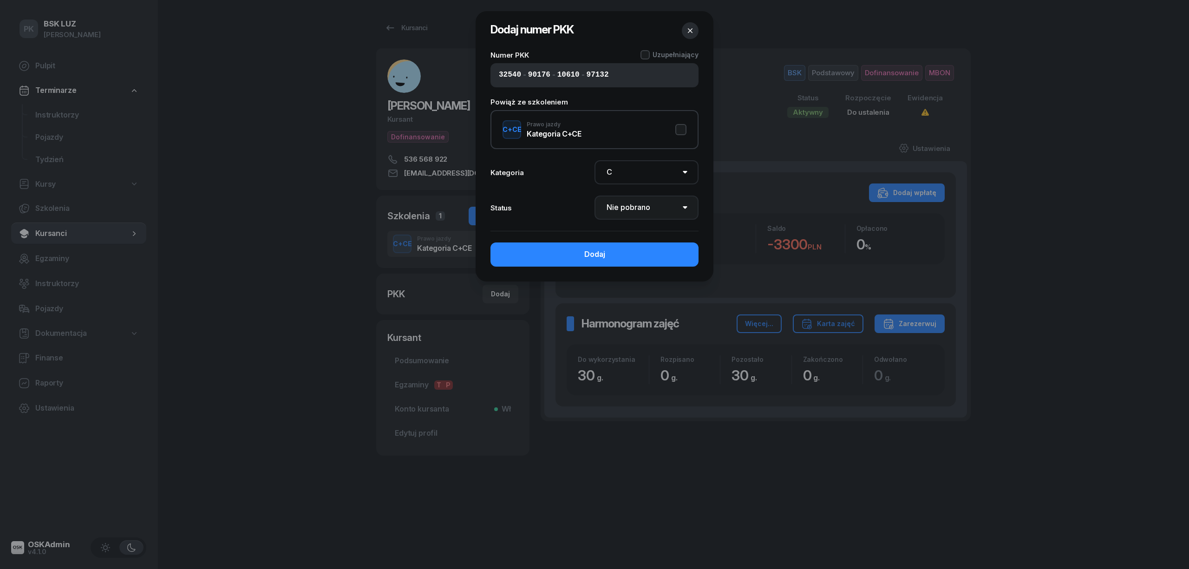
click at [632, 208] on select "Nie pobrano Pobrano Zwrócono Zaktualizowano" at bounding box center [647, 208] width 104 height 24
click at [595, 196] on select "Nie pobrano Pobrano Zwrócono Zaktualizowano" at bounding box center [647, 208] width 104 height 24
click at [636, 257] on button "Dodaj" at bounding box center [594, 254] width 208 height 24
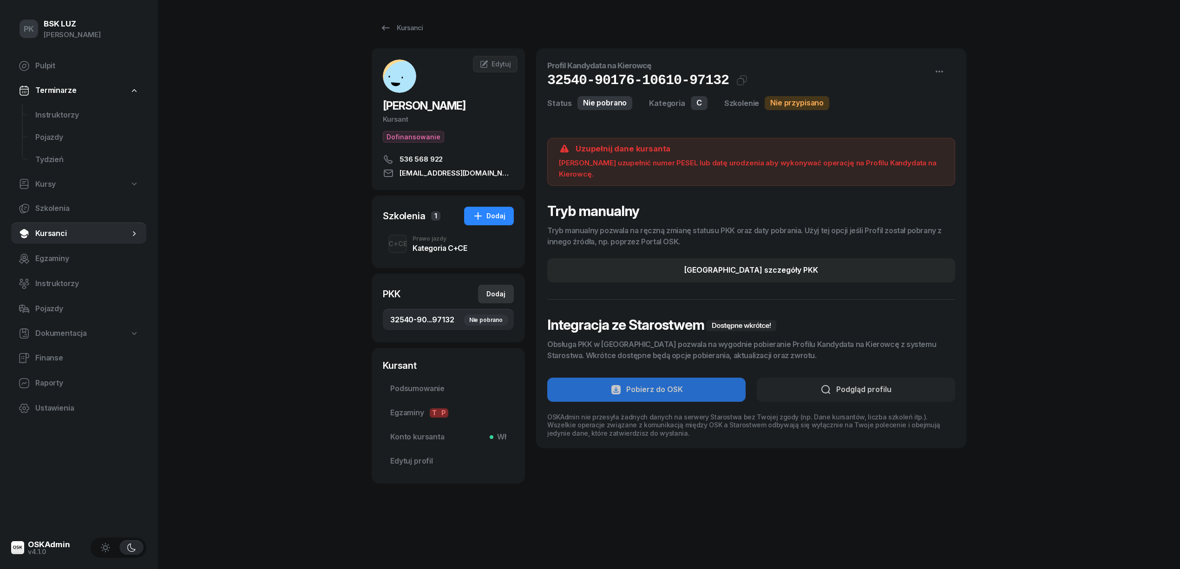
click at [506, 290] on button "Dodaj" at bounding box center [496, 294] width 36 height 19
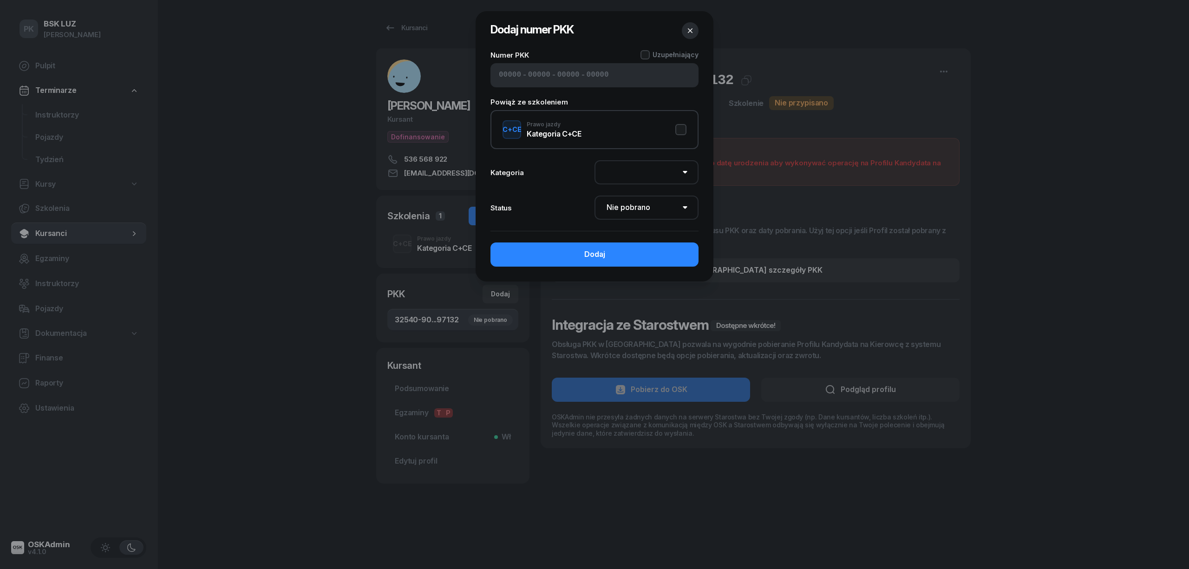
click at [617, 131] on button "C+CE Prawo jazdy Kategoria C+CE" at bounding box center [595, 129] width 184 height 19
select select "C+CE"
click at [504, 75] on input at bounding box center [510, 75] width 22 height 12
paste input "52560"
type input "52560"
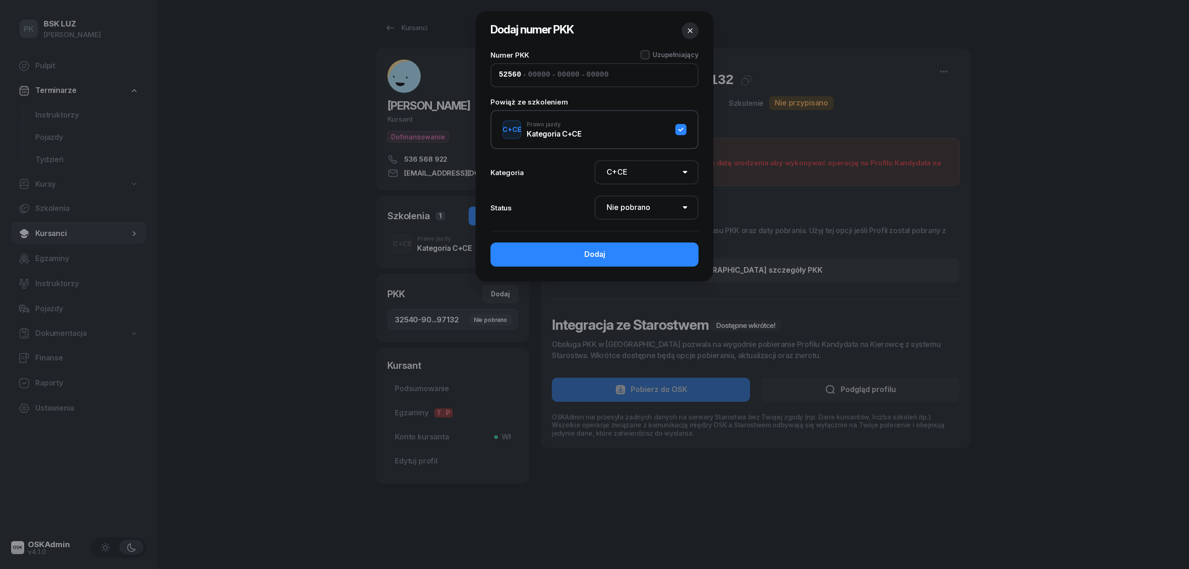
type input "98171"
type input "97030"
type input "97134"
click at [677, 129] on button "C+CE Prawo jazdy Kategoria C+CE" at bounding box center [595, 129] width 184 height 19
click at [656, 172] on select "AM A1 A2 A B1 B B+E C1 C1+E C C+E D1 D1+E D D+E T Tram C+CE C+D" at bounding box center [647, 172] width 104 height 24
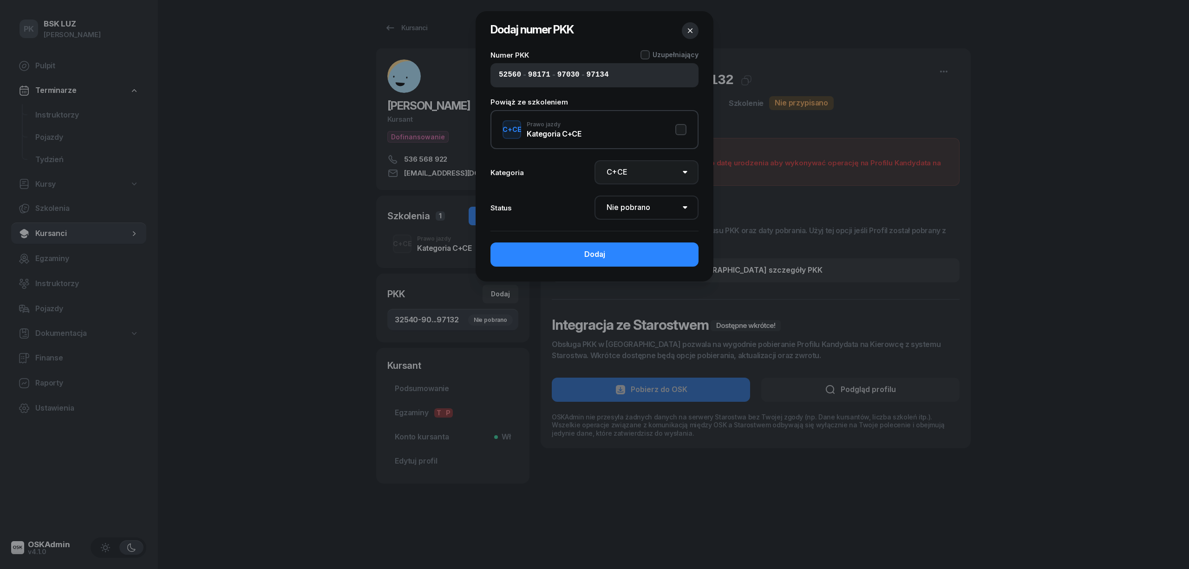
select select "C+E"
click at [595, 160] on select "AM A1 A2 A B1 B B+E C1 C1+E C C+E D1 D1+E D D+E T Tram C+CE C+D" at bounding box center [647, 172] width 104 height 24
click at [617, 249] on button "Dodaj" at bounding box center [594, 254] width 208 height 24
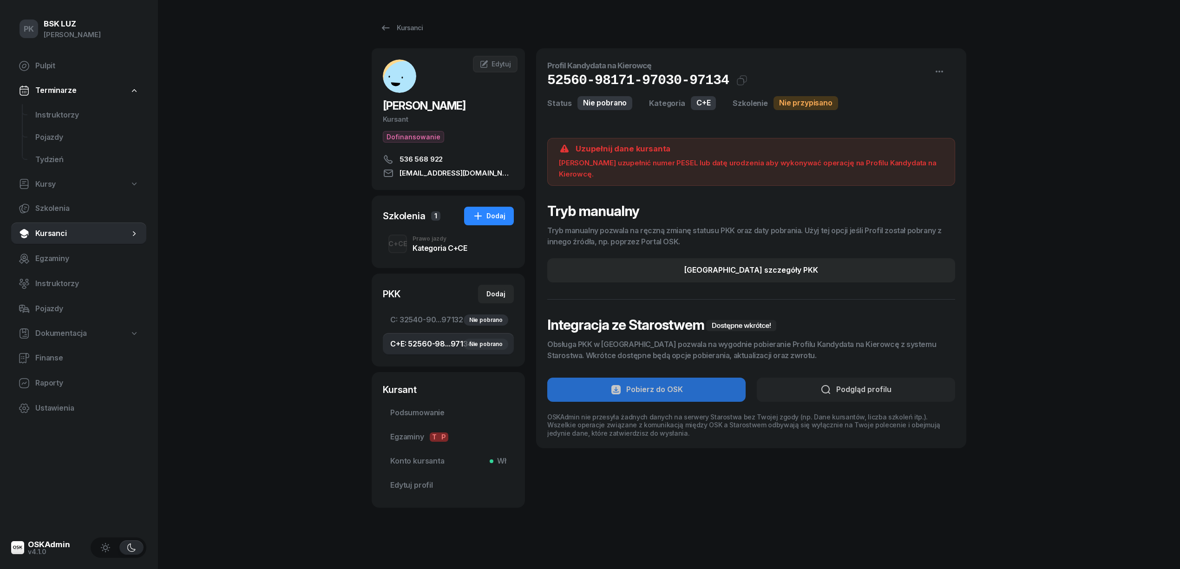
click at [445, 249] on div "Kategoria C+CE" at bounding box center [439, 247] width 54 height 7
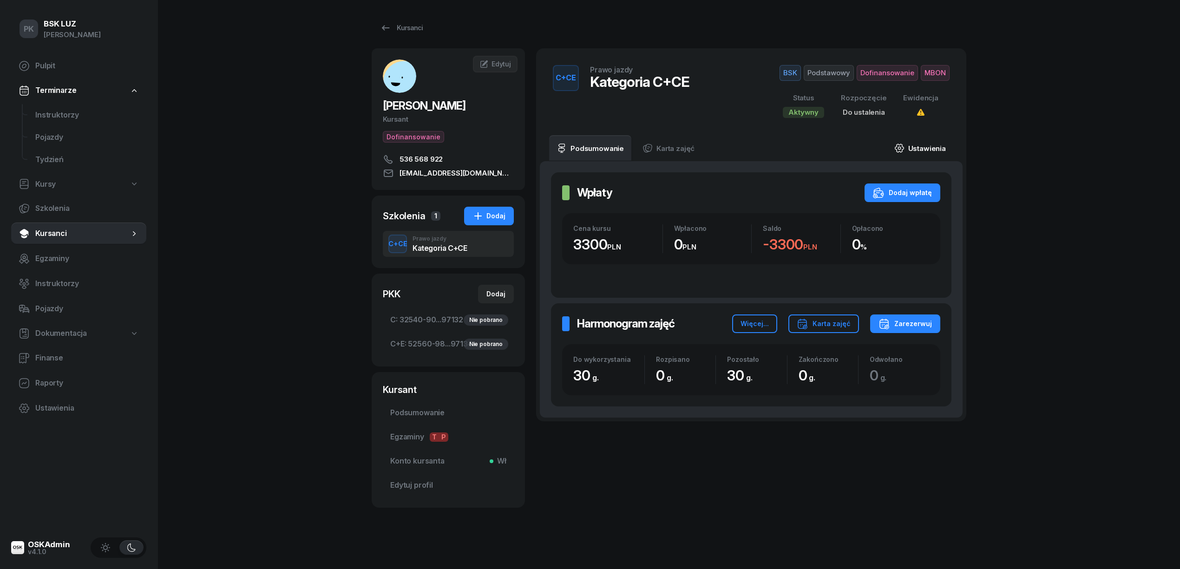
click at [941, 147] on link "Ustawienia" at bounding box center [920, 148] width 66 height 26
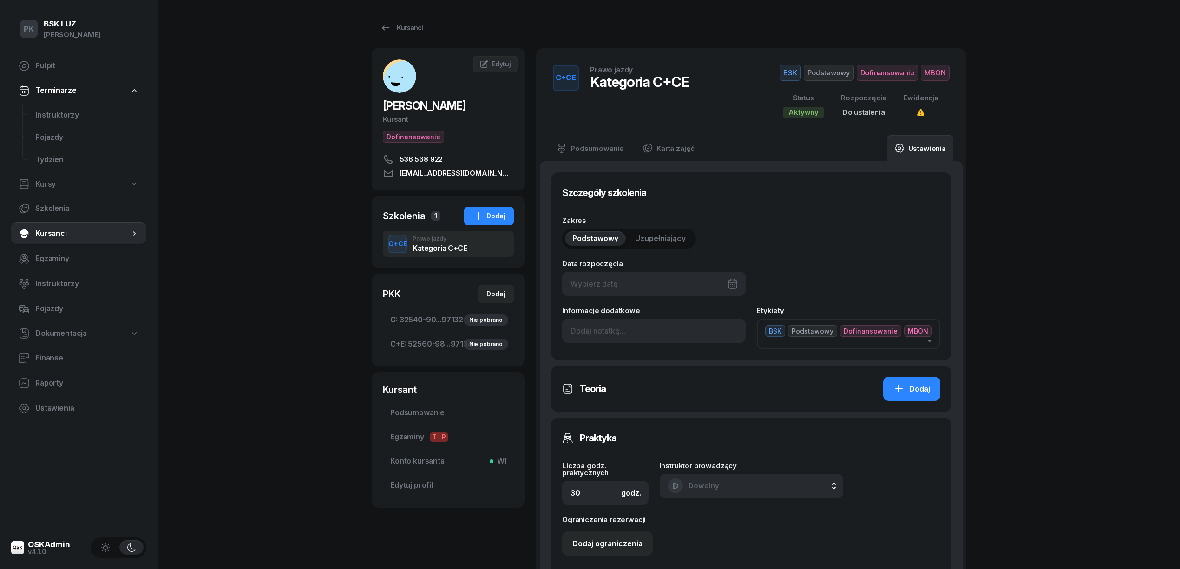
click at [651, 281] on div at bounding box center [653, 284] width 183 height 24
click at [692, 413] on div "26" at bounding box center [693, 415] width 15 height 15
type input "26/09/2025"
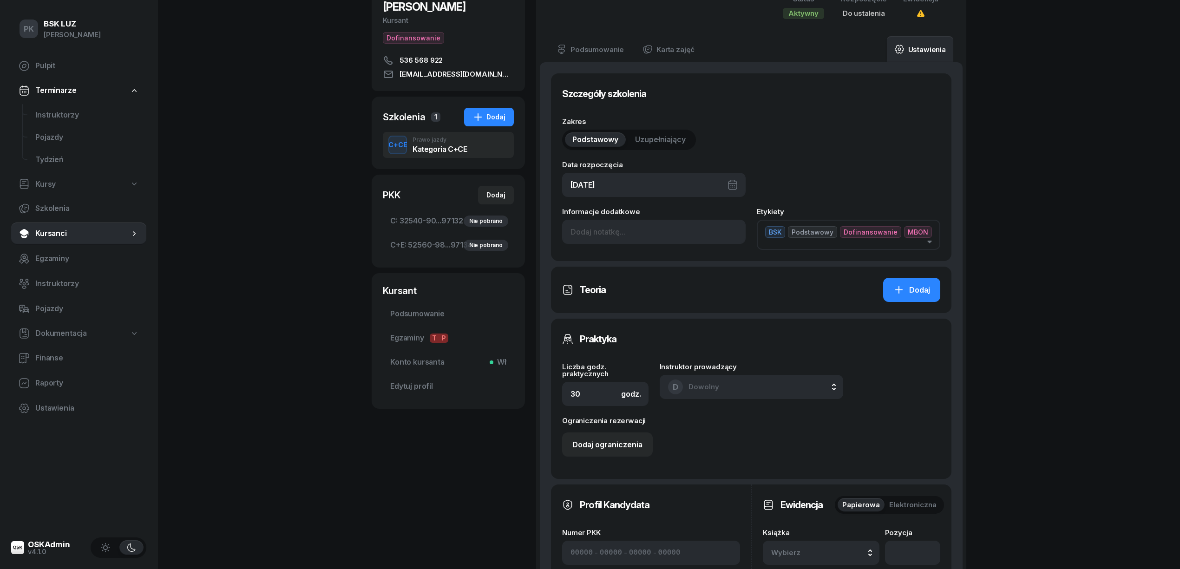
scroll to position [186, 0]
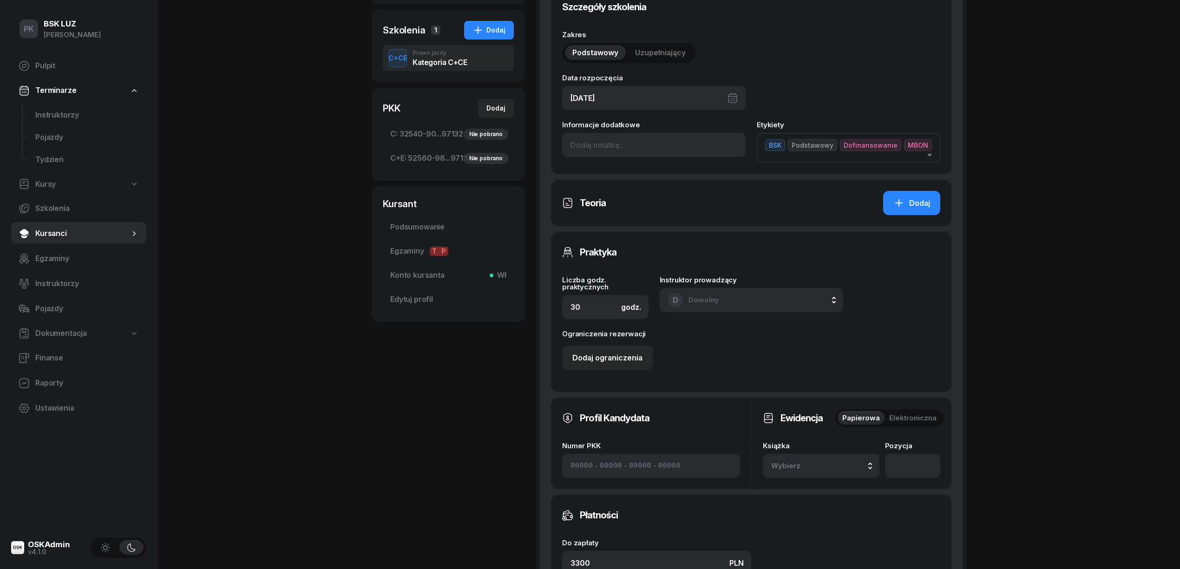
click at [783, 464] on span "Wybierz" at bounding box center [798, 466] width 55 height 12
drag, startPoint x: 801, startPoint y: 342, endPoint x: 795, endPoint y: 354, distance: 13.3
click at [801, 344] on div "12/2025" at bounding box center [791, 341] width 29 height 12
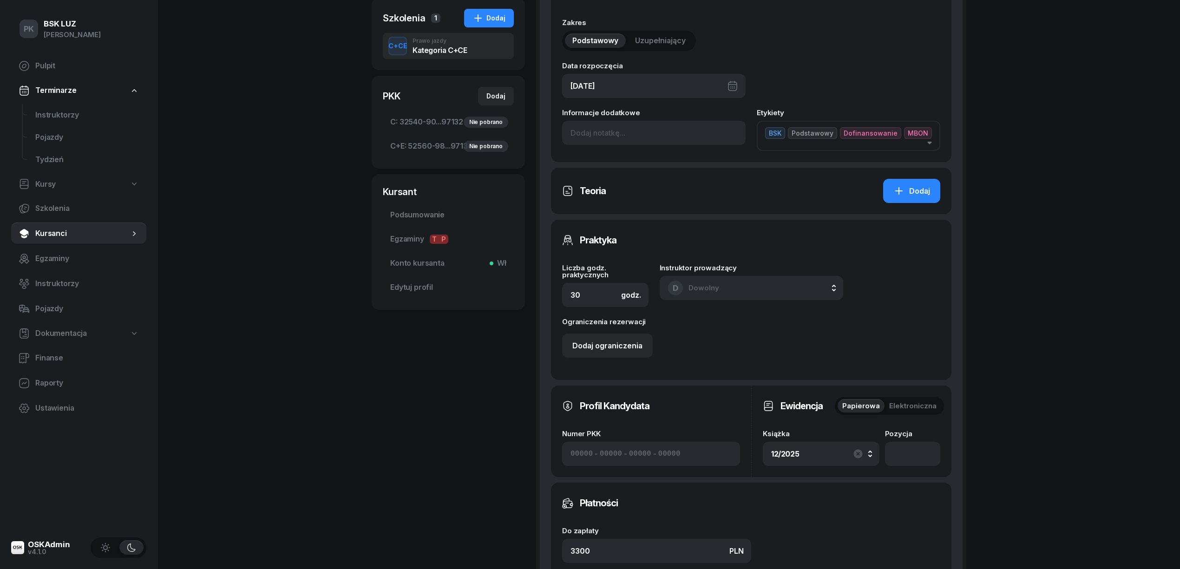
scroll to position [433, 0]
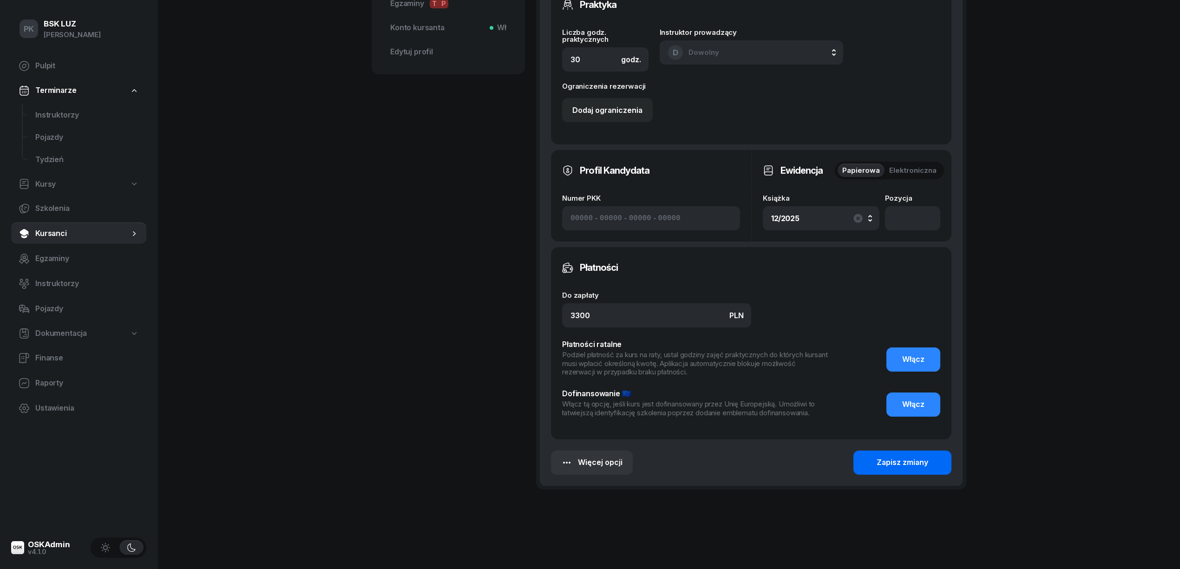
click at [881, 458] on div "Zapisz zmiany" at bounding box center [902, 463] width 52 height 12
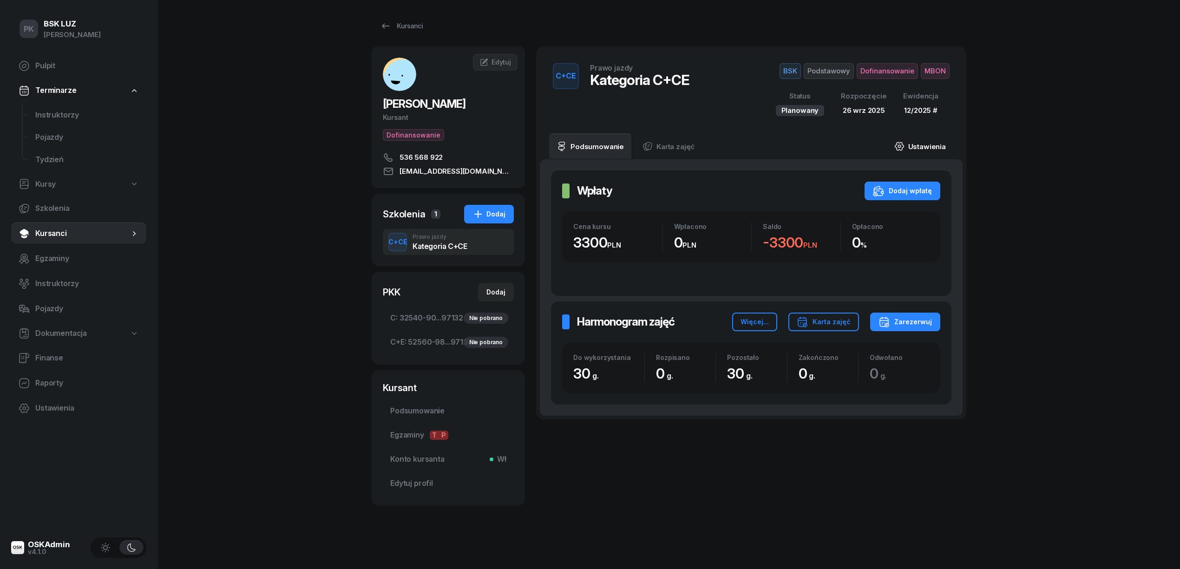
click at [909, 149] on link "Ustawienia" at bounding box center [920, 146] width 66 height 26
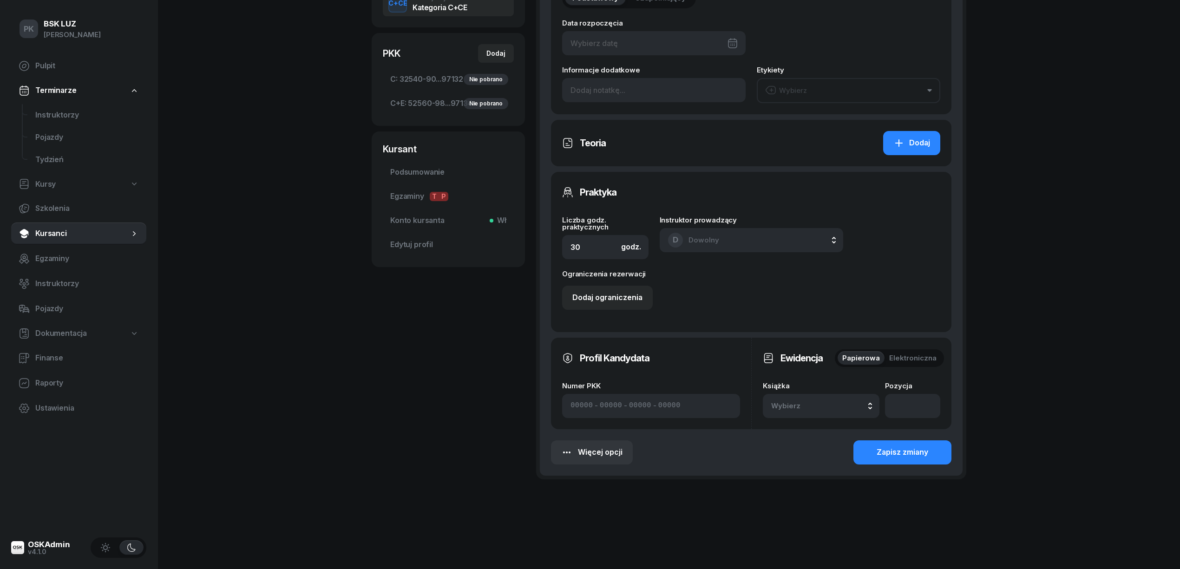
type input "26/09/2025"
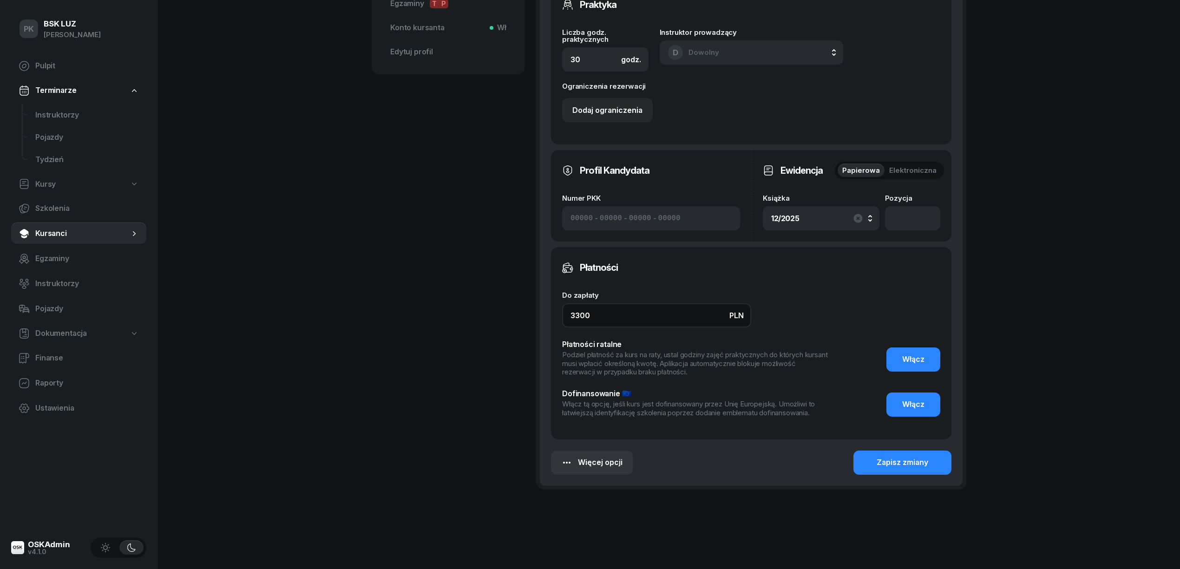
drag, startPoint x: 594, startPoint y: 318, endPoint x: 506, endPoint y: 317, distance: 87.3
click at [506, 317] on div "BAŁA SŁAWOMIR Kursant Dofinansowanie 536 568 922 slawekbala@vp.pl SB SŁAWOMIR B…" at bounding box center [669, 66] width 595 height 902
click at [902, 401] on button "Włącz" at bounding box center [913, 404] width 54 height 24
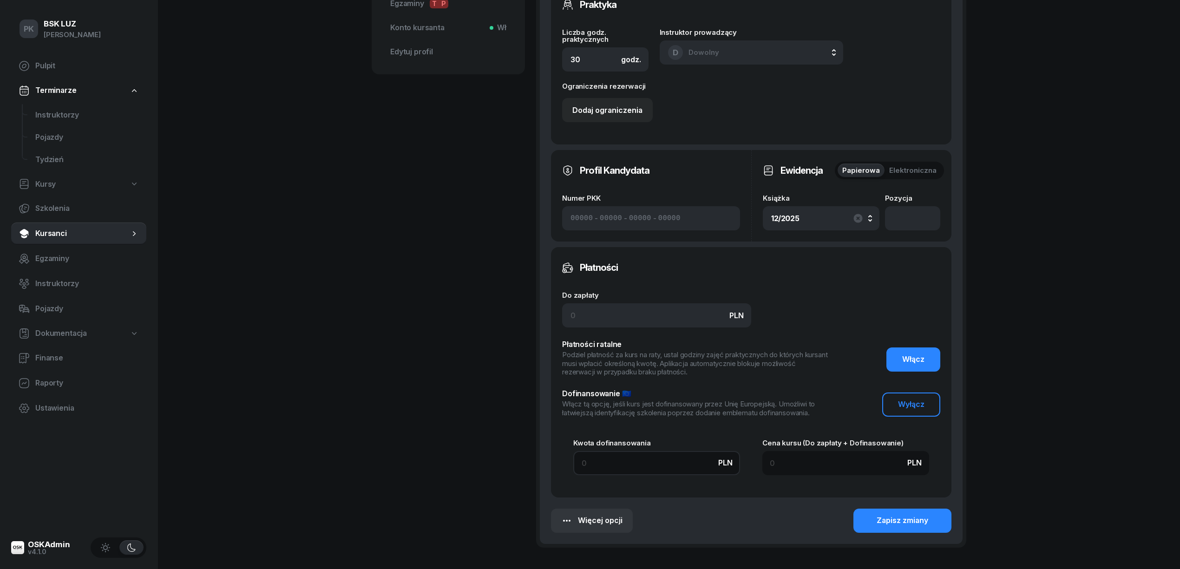
click at [622, 471] on input at bounding box center [656, 463] width 167 height 24
type input "9"
type input "99"
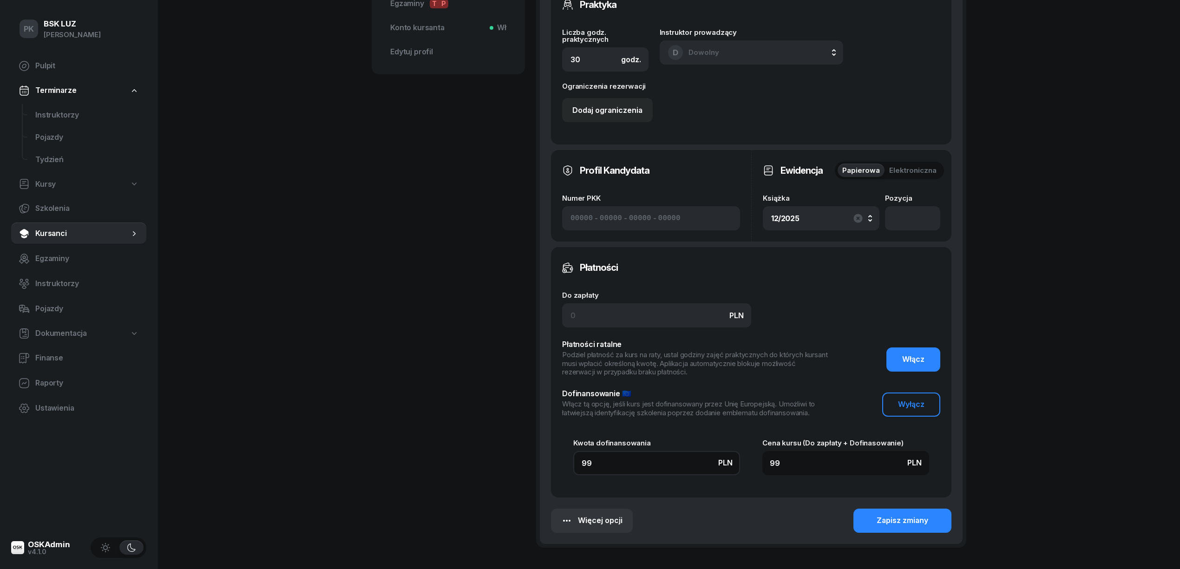
type input "990"
type input "9900"
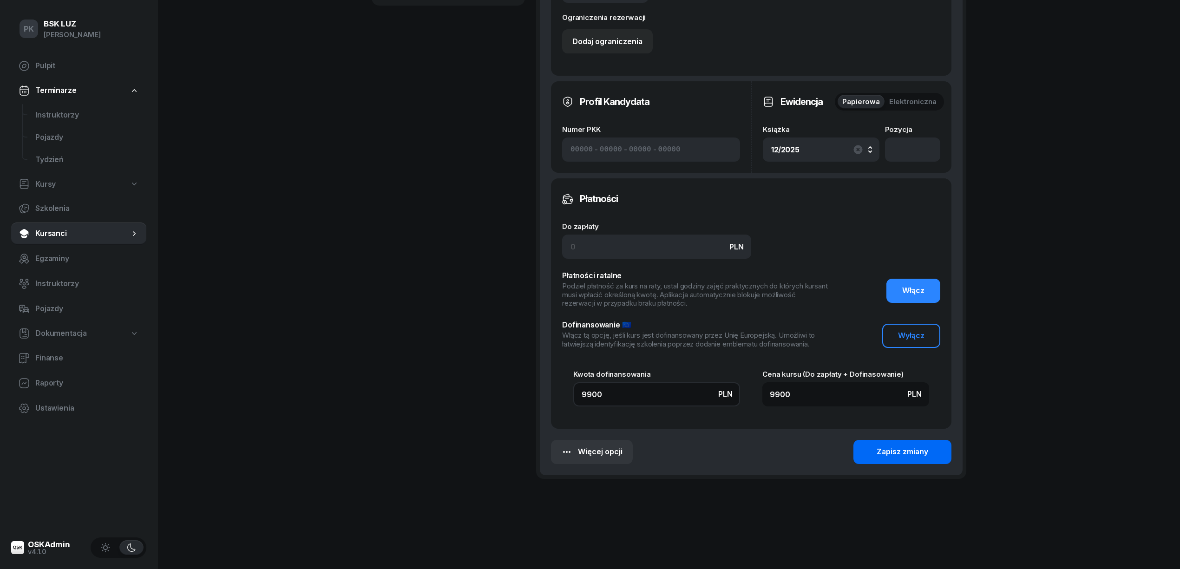
type input "9900"
click at [889, 446] on div "Zapisz zmiany" at bounding box center [902, 452] width 52 height 12
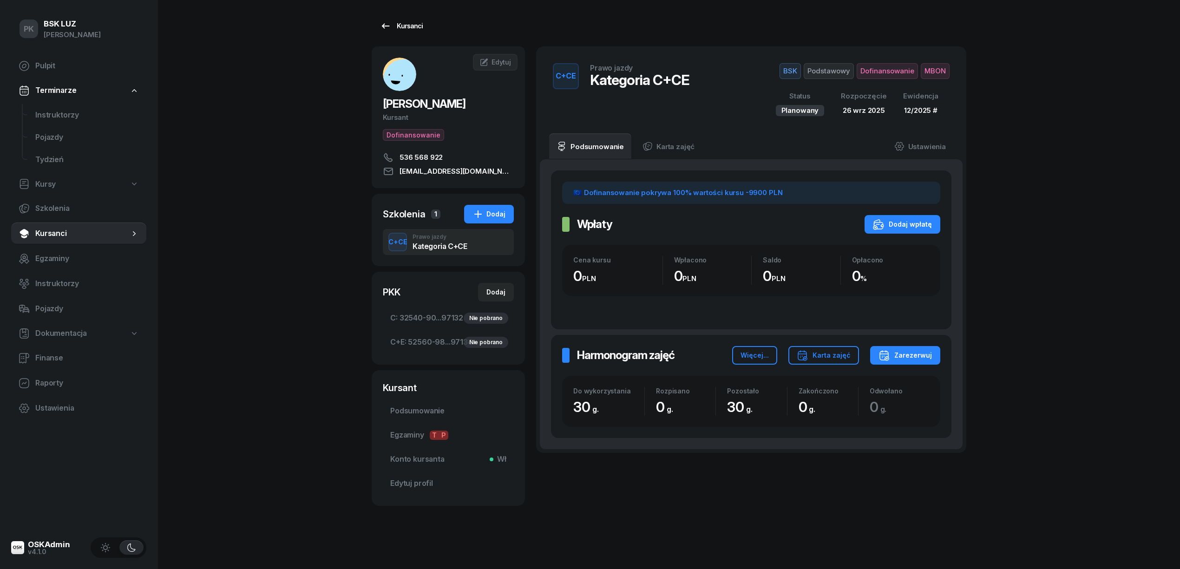
click at [406, 28] on div "Kursanci" at bounding box center [401, 25] width 43 height 11
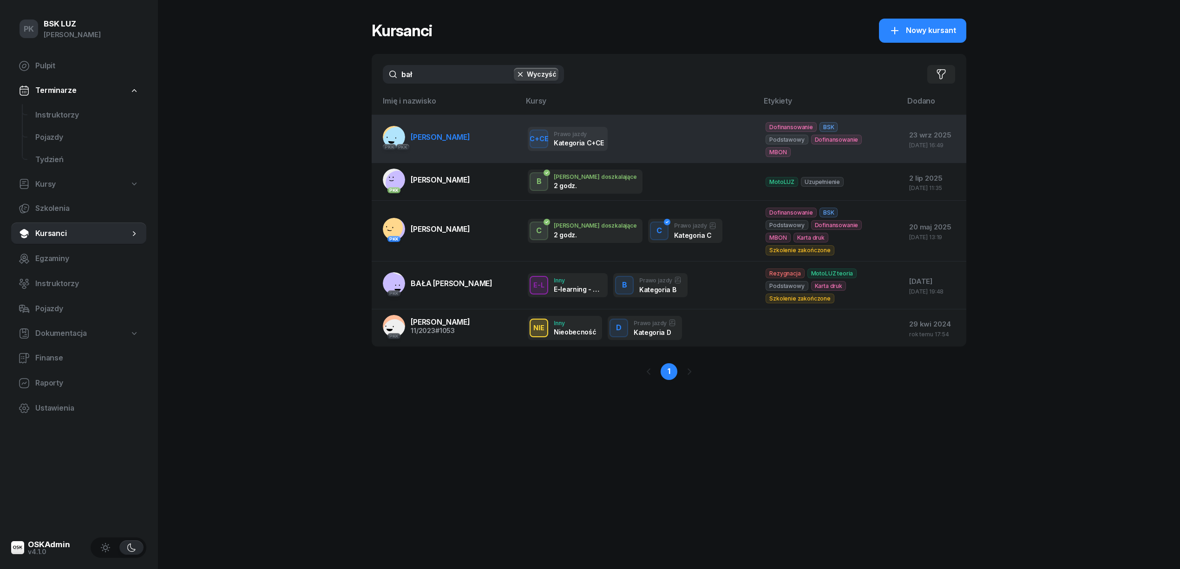
click at [461, 147] on link "PKK PKK BAŁA SŁAWOMIR" at bounding box center [426, 137] width 87 height 22
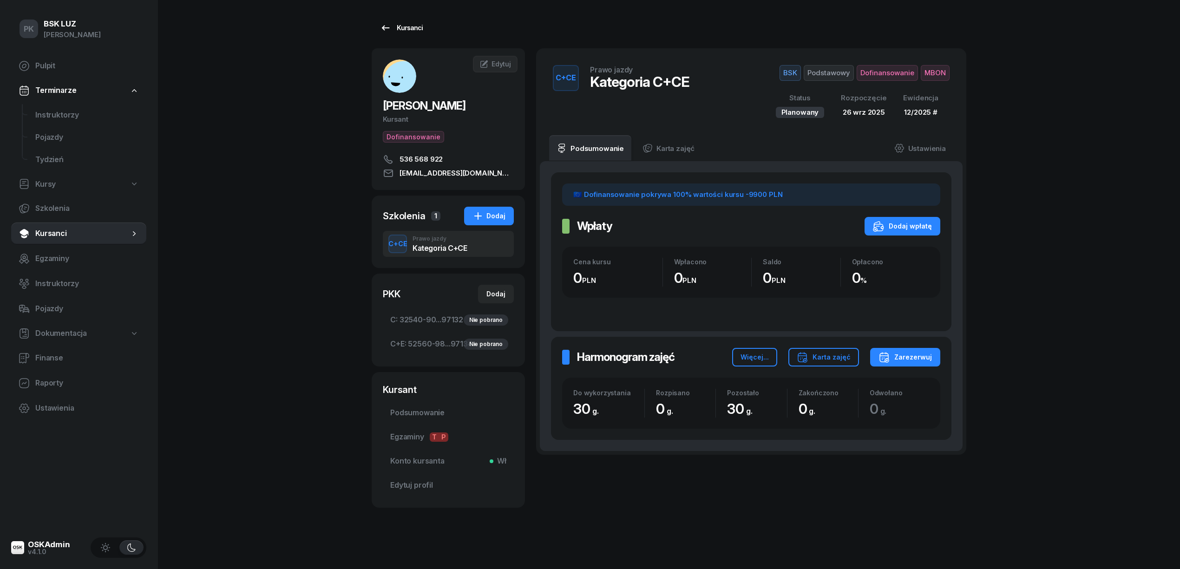
click at [400, 28] on div "Kursanci" at bounding box center [401, 27] width 43 height 11
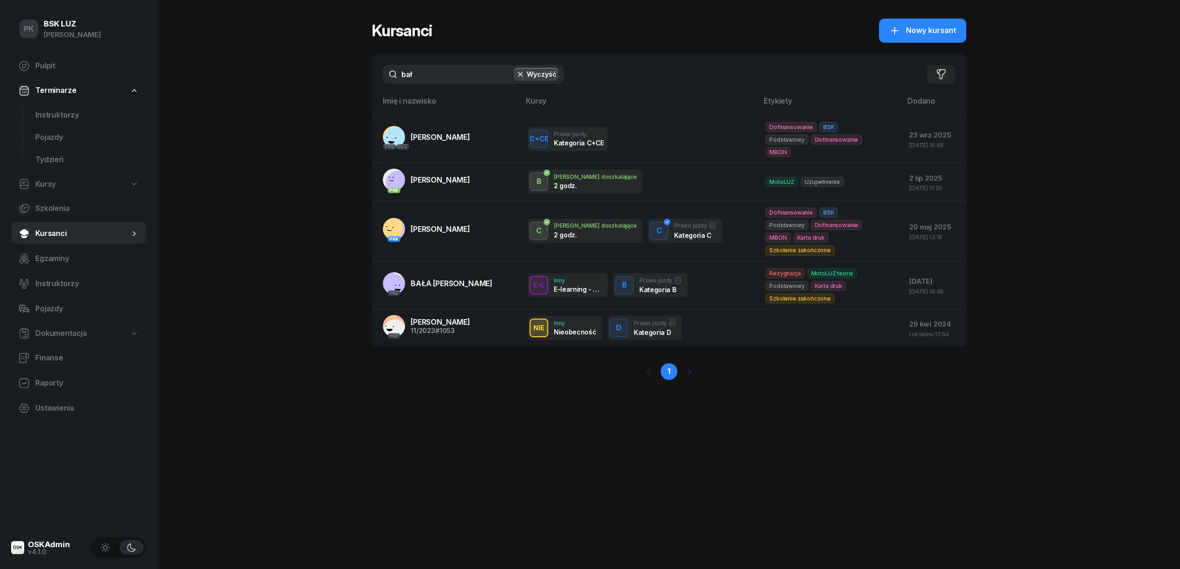
click at [409, 437] on div "Kursanci Nowy kursant bał Wyczyść Filtruj Imię i nazwisko Kursy Etykiety Dodano…" at bounding box center [669, 284] width 595 height 569
drag, startPoint x: 380, startPoint y: 79, endPoint x: 369, endPoint y: 81, distance: 11.3
click at [369, 81] on div "PK BSK LUZ Piotr Klimek Pulpit Terminarze Instruktorzy Pojazdy Tydzień Kursy Sz…" at bounding box center [590, 284] width 1180 height 569
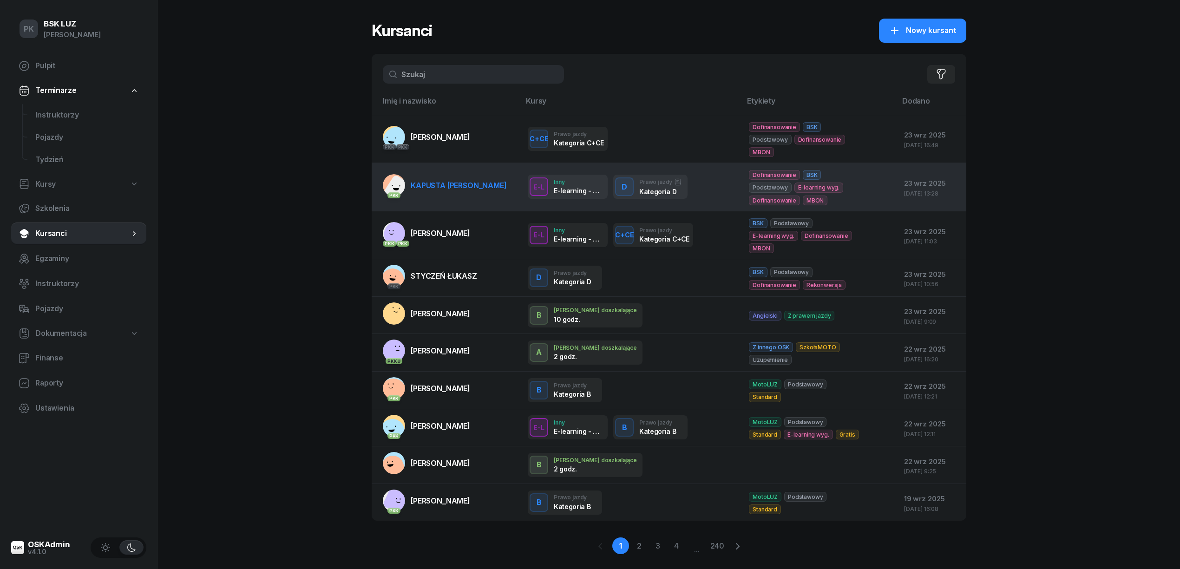
click at [425, 186] on span "KAPUSTA PIOTR" at bounding box center [459, 185] width 96 height 9
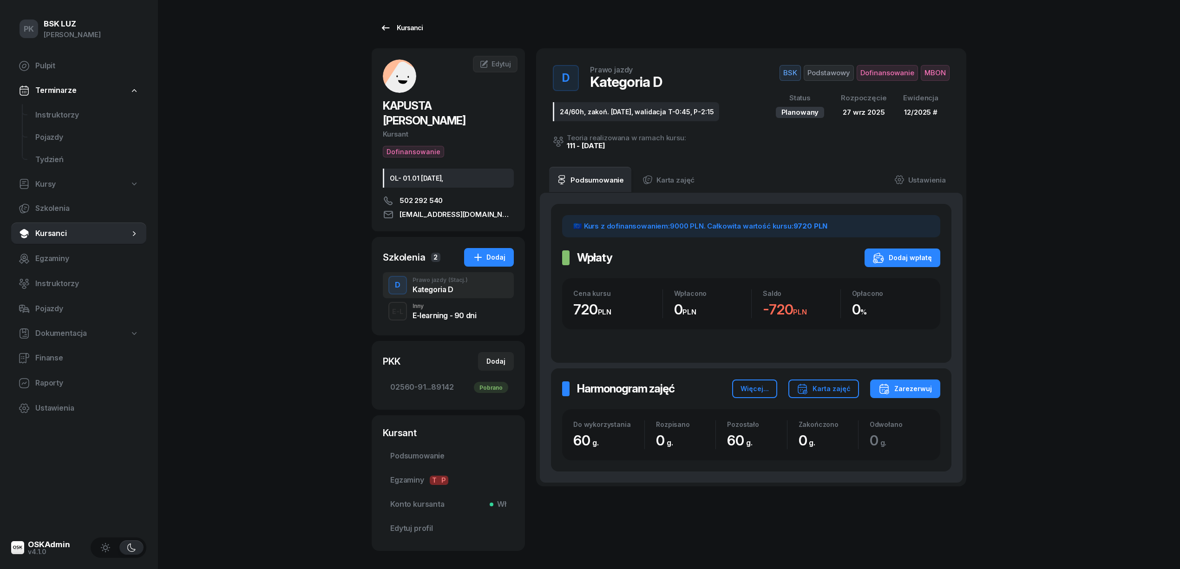
click at [400, 31] on div "Kursanci" at bounding box center [401, 27] width 43 height 11
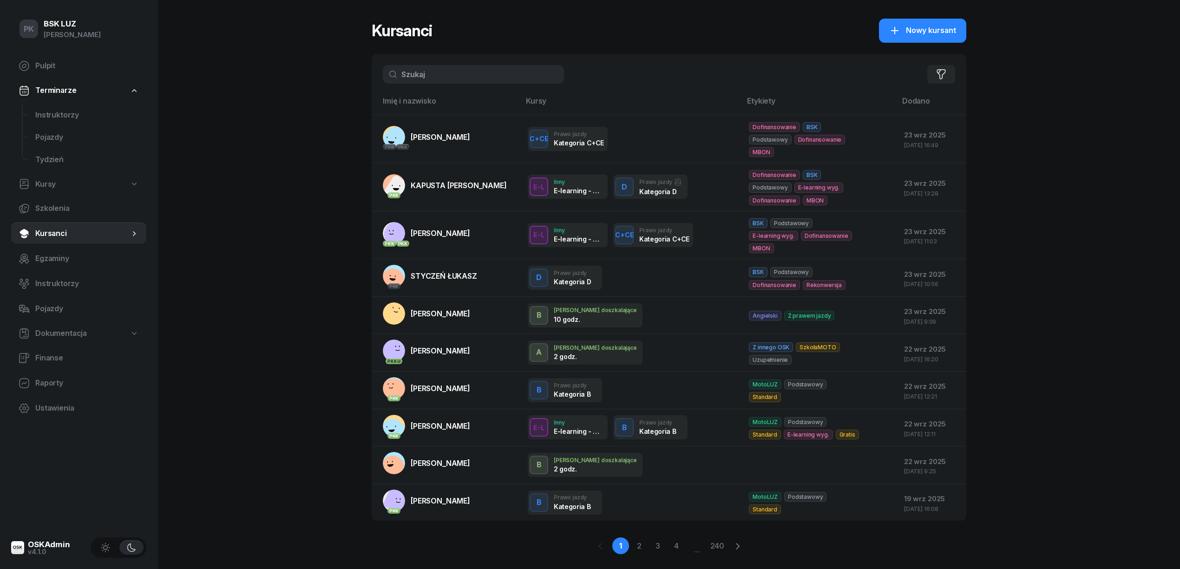
click at [307, 332] on div "PK BSK LUZ Piotr Klimek Pulpit Terminarze Instruktorzy Pojazdy Tydzień Kursy Sz…" at bounding box center [590, 295] width 1180 height 590
click at [470, 76] on input "text" at bounding box center [473, 74] width 181 height 19
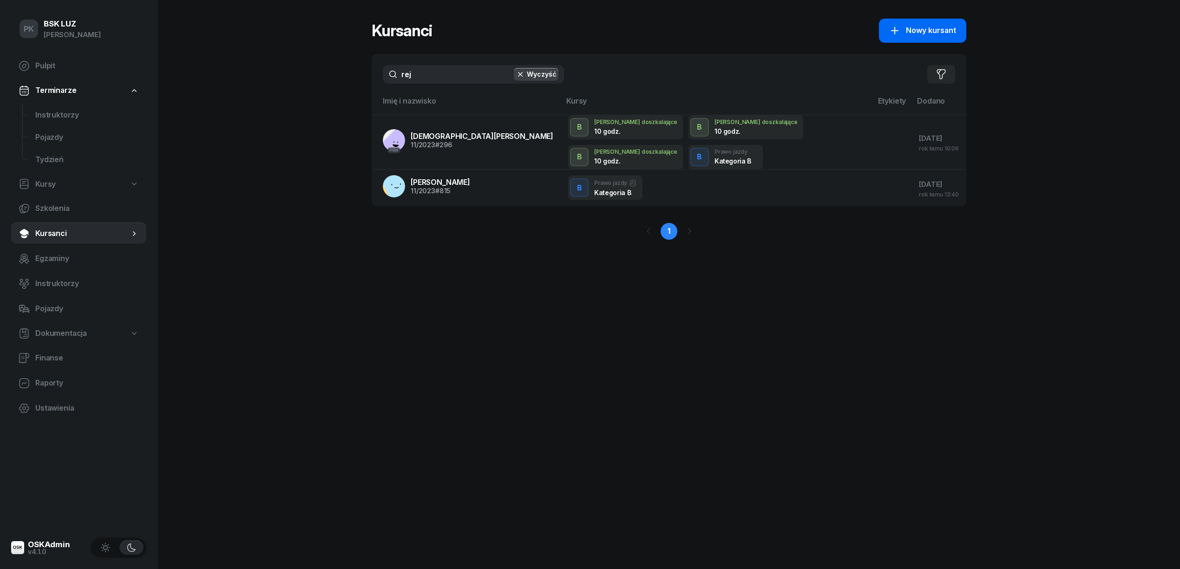
type input "rej"
click at [916, 26] on span "Nowy kursant" at bounding box center [931, 31] width 50 height 12
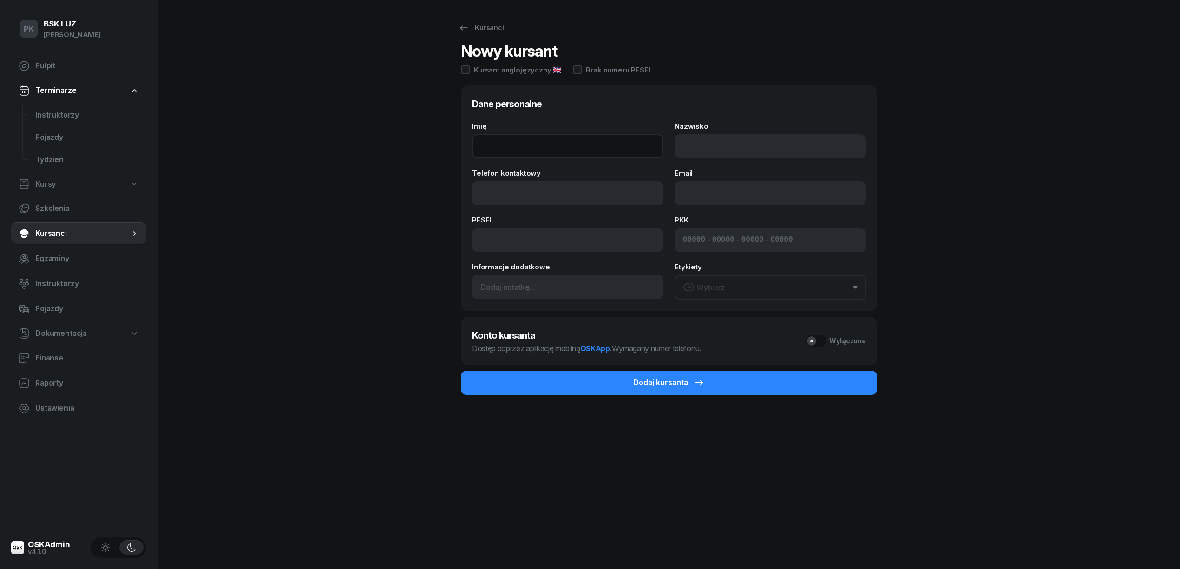
click at [532, 153] on input "Imię" at bounding box center [567, 146] width 191 height 24
paste input "SZYMON"
type input "SZYMON"
click at [693, 142] on input "Nazwisko" at bounding box center [769, 146] width 191 height 24
paste input "REJMAN"
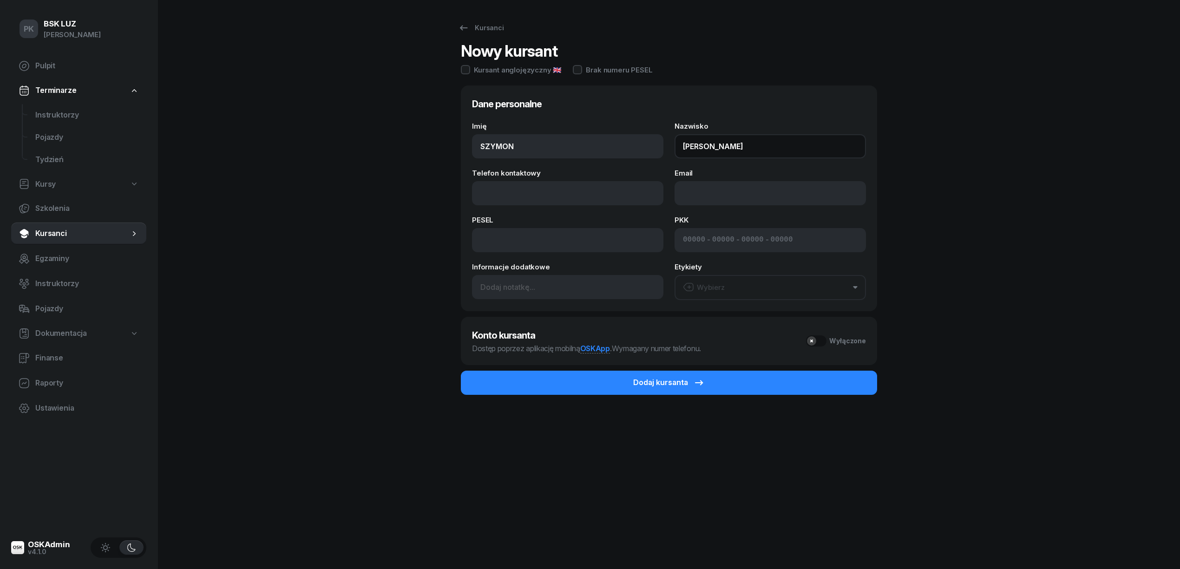
type input "REJMAN"
click at [525, 188] on input "Telefon kontaktowy" at bounding box center [567, 193] width 191 height 24
paste input "660-692-735"
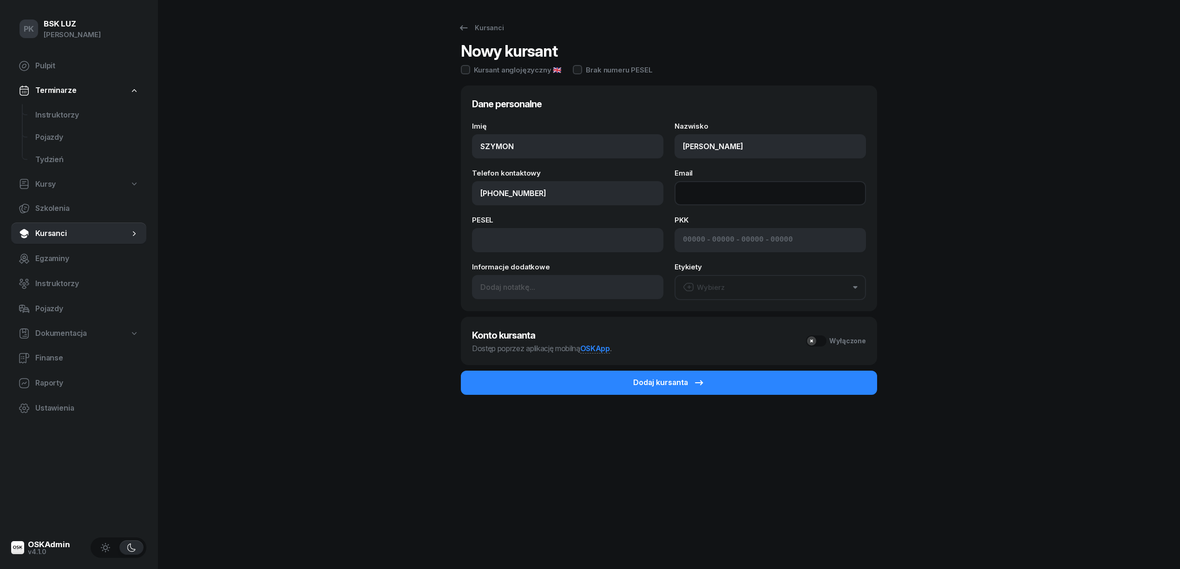
type input "660 692 735"
click at [707, 190] on input "Email" at bounding box center [769, 193] width 191 height 24
paste input "szymon.rejman89@gmail.com"
type input "szymon.rejman89@gmail.com"
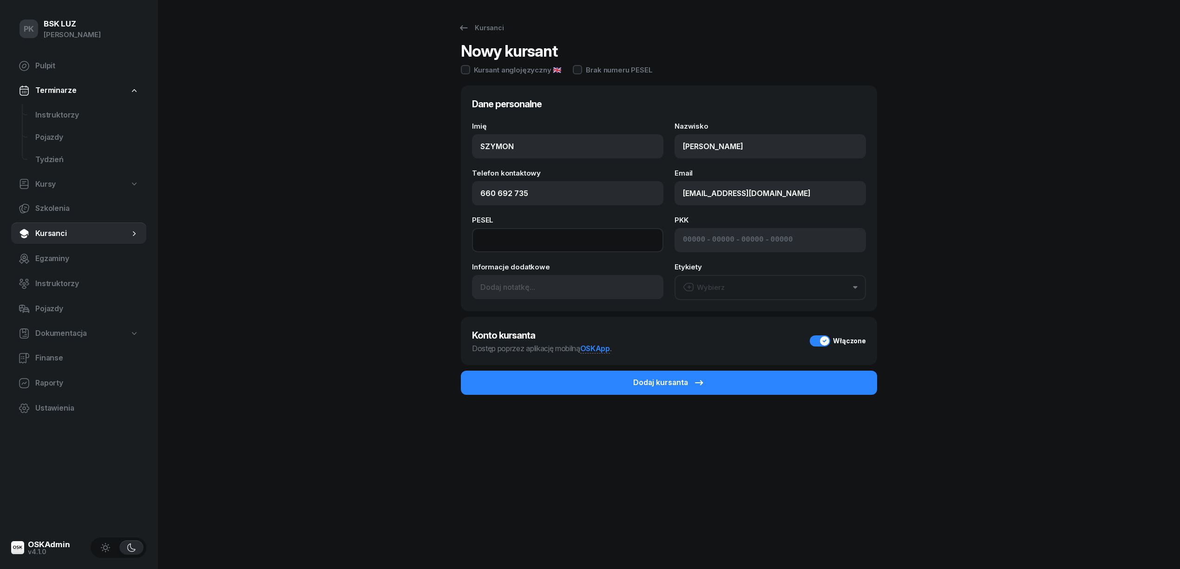
click at [519, 235] on input at bounding box center [567, 240] width 191 height 24
paste input "89122606211"
type input "89122606211"
click at [604, 399] on div "Dodaj kursanta" at bounding box center [669, 388] width 416 height 35
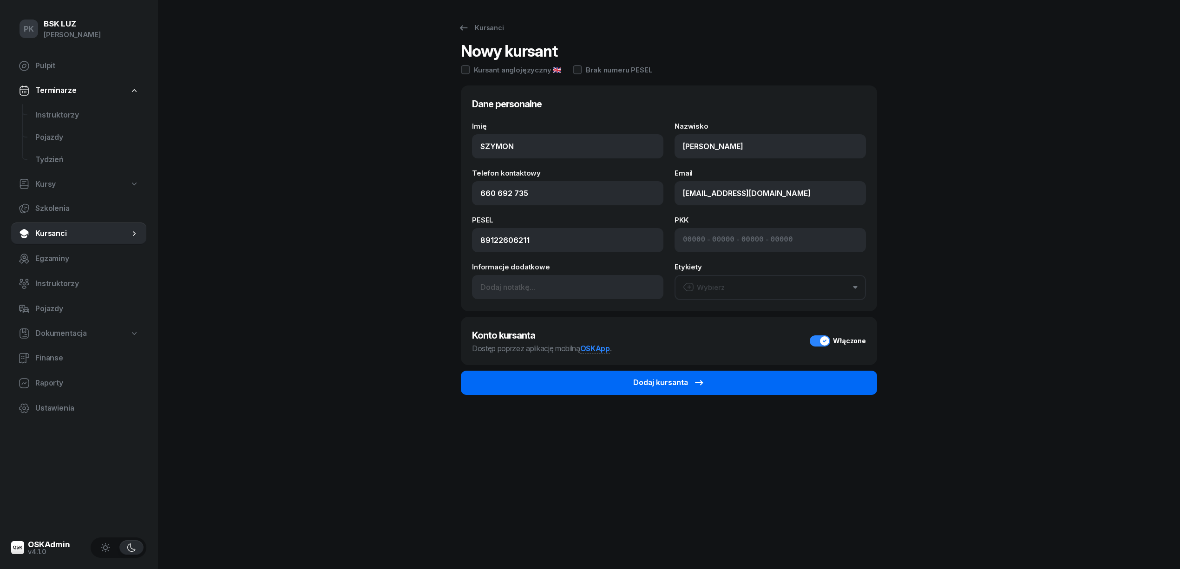
click at [604, 388] on button "Dodaj kursanta" at bounding box center [669, 383] width 416 height 24
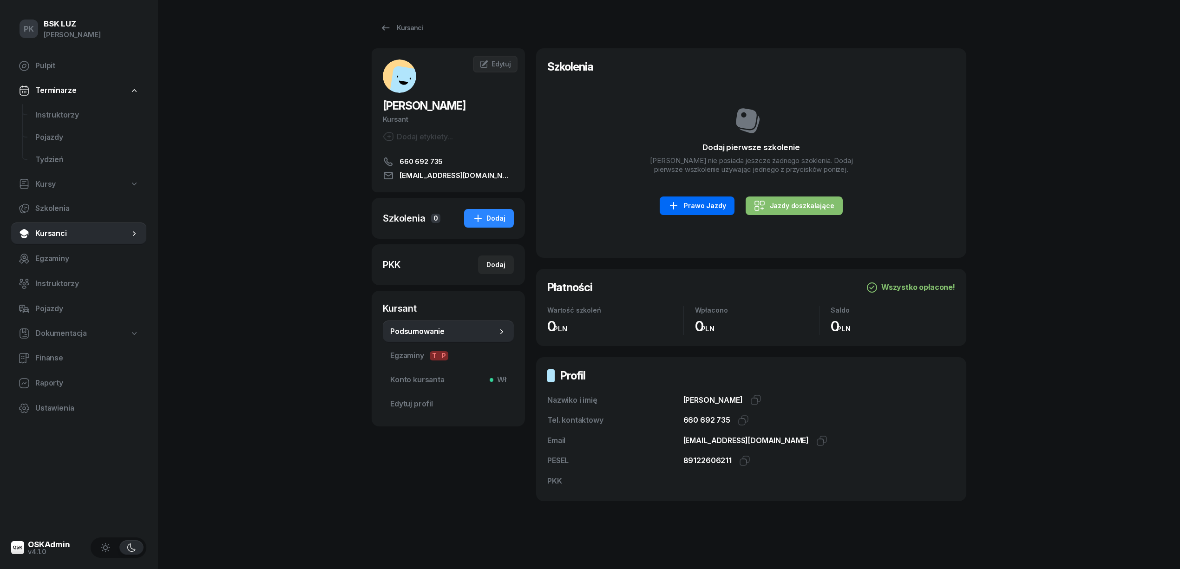
click at [702, 211] on div "Prawo Jazdy" at bounding box center [697, 205] width 58 height 11
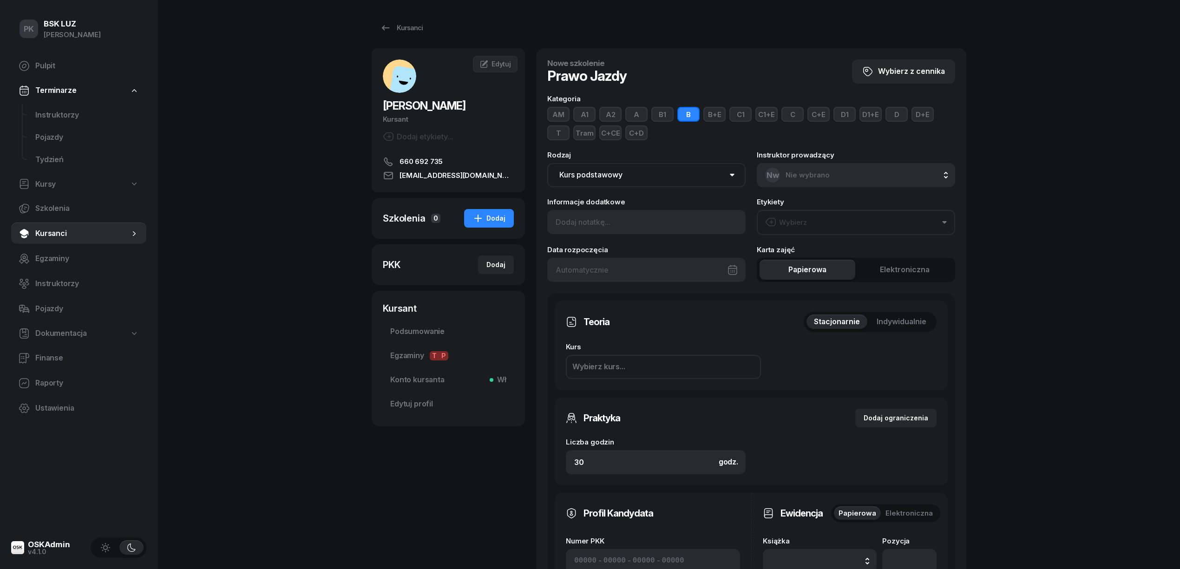
click at [693, 115] on button "B" at bounding box center [688, 114] width 22 height 15
click at [617, 136] on button "C+CE" at bounding box center [610, 132] width 22 height 15
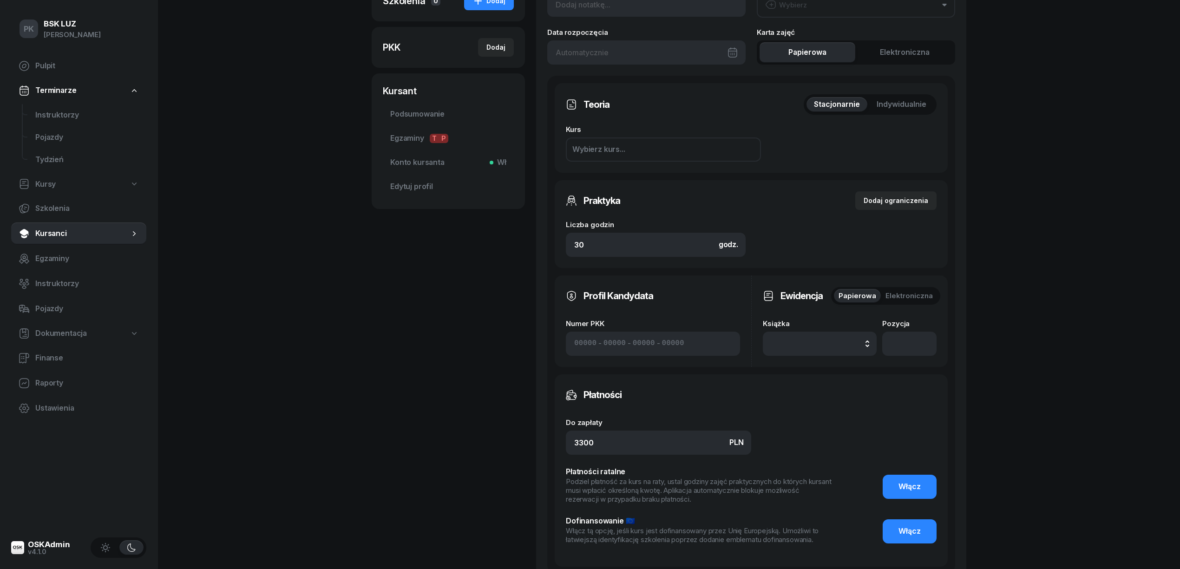
scroll to position [248, 0]
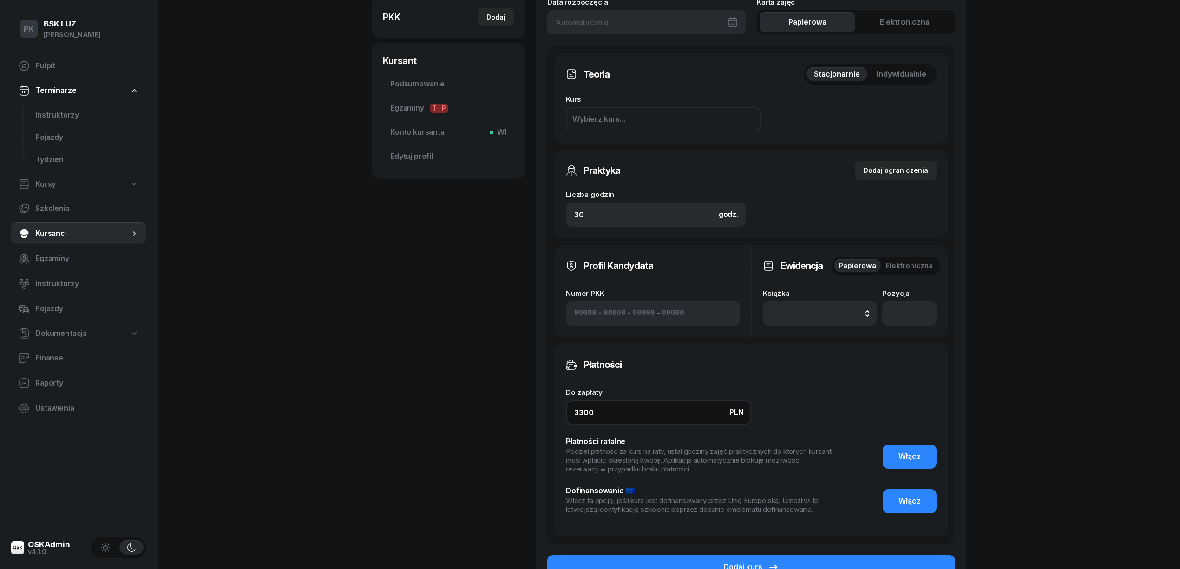
drag, startPoint x: 517, startPoint y: 422, endPoint x: 485, endPoint y: 418, distance: 32.7
click at [488, 423] on div "REJMAN SZYMON Kursant Dodaj etykiety... 660 692 735 szymon.rejman89@gmail.com S…" at bounding box center [669, 207] width 595 height 812
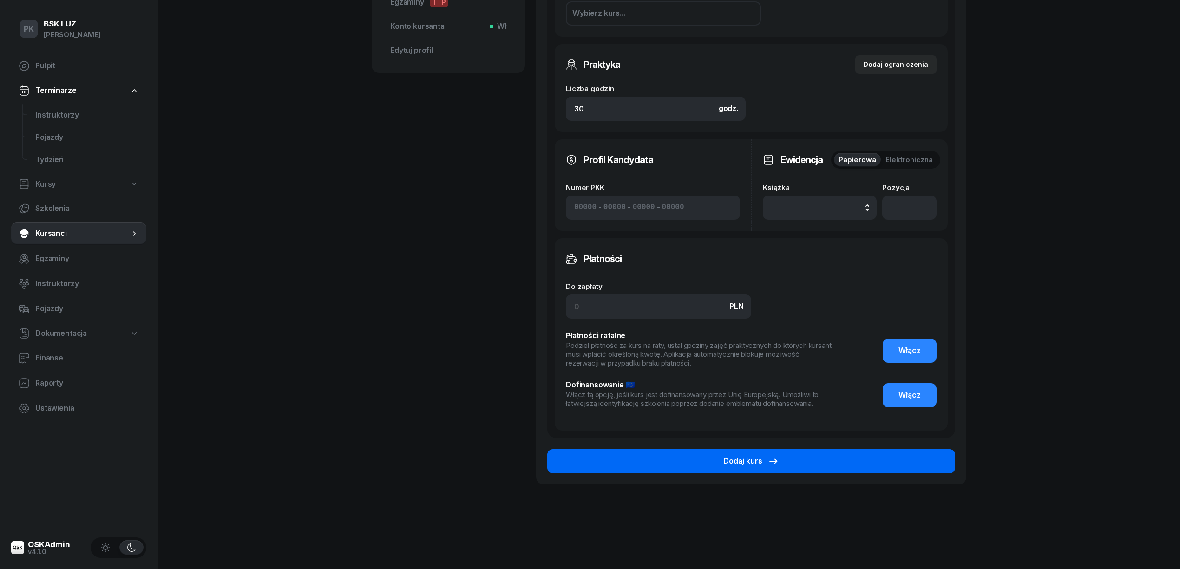
click at [847, 461] on button "Dodaj kurs" at bounding box center [751, 461] width 408 height 24
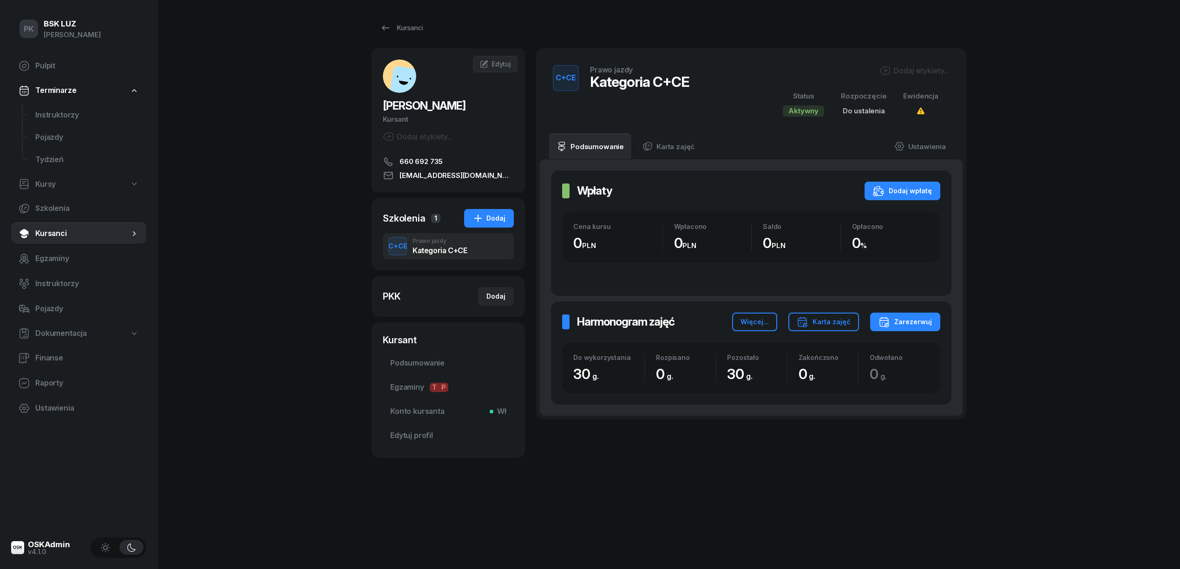
click at [914, 73] on div "Dodaj etykiety..." at bounding box center [914, 70] width 70 height 11
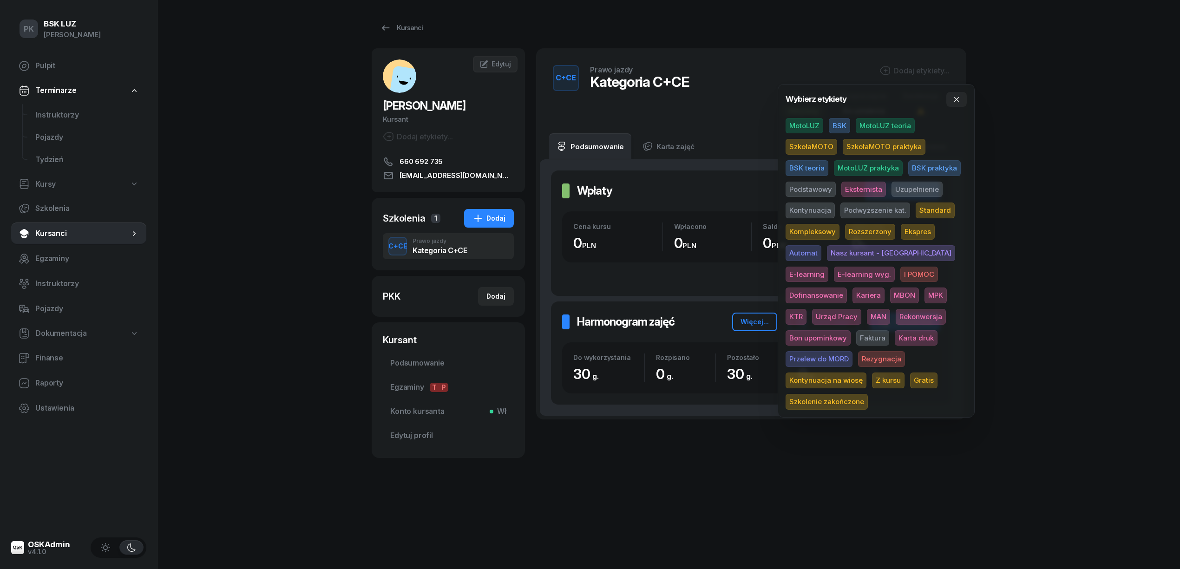
click at [843, 124] on span "BSK" at bounding box center [839, 126] width 21 height 16
drag, startPoint x: 820, startPoint y: 193, endPoint x: 823, endPoint y: 198, distance: 5.4
click at [822, 197] on span "Podstawowy" at bounding box center [810, 191] width 50 height 16
click at [847, 289] on span "Dofinansowanie" at bounding box center [815, 297] width 61 height 16
click at [890, 297] on span "MBON" at bounding box center [904, 297] width 29 height 16
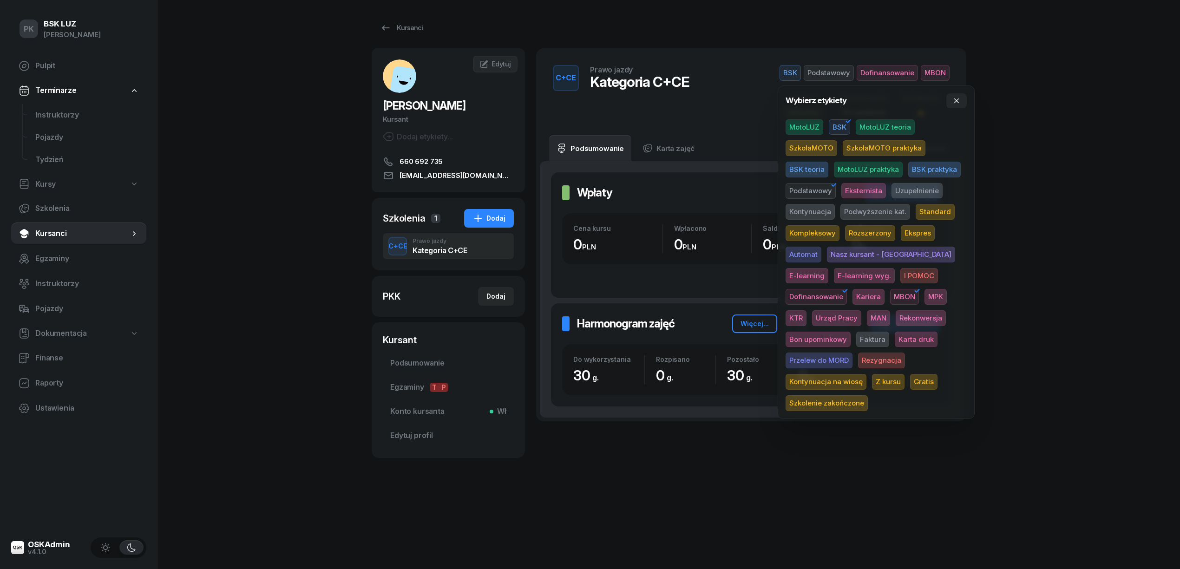
click at [1130, 272] on div "PK BSK LUZ Piotr Klimek Pulpit Terminarze Instruktorzy Pojazdy Tydzień Kursy Sz…" at bounding box center [590, 284] width 1180 height 569
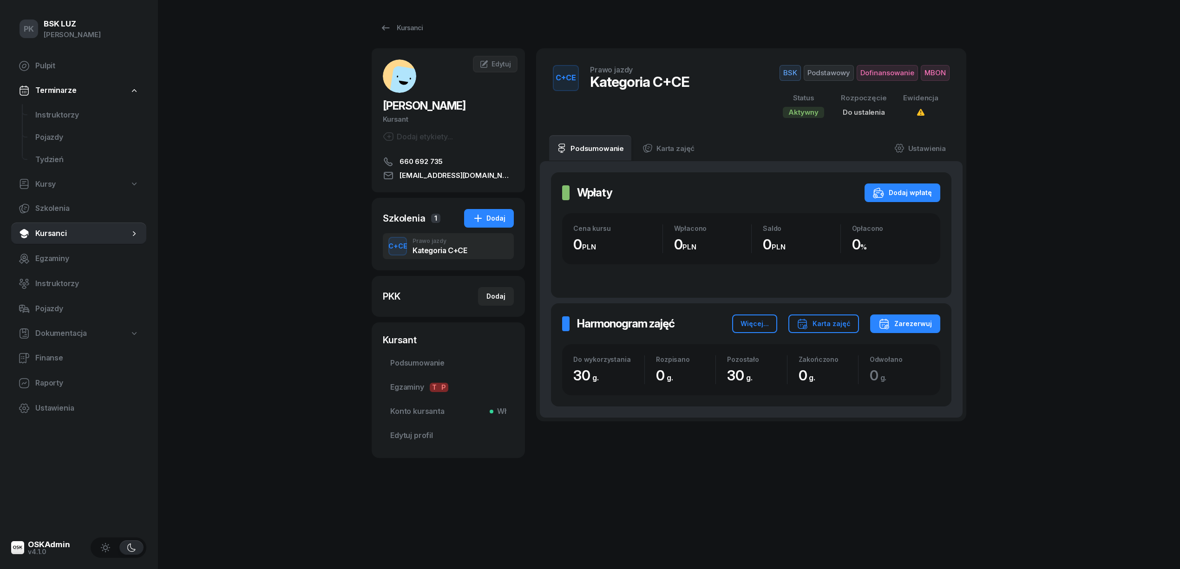
click at [445, 135] on div "Dodaj etykiety..." at bounding box center [418, 136] width 70 height 11
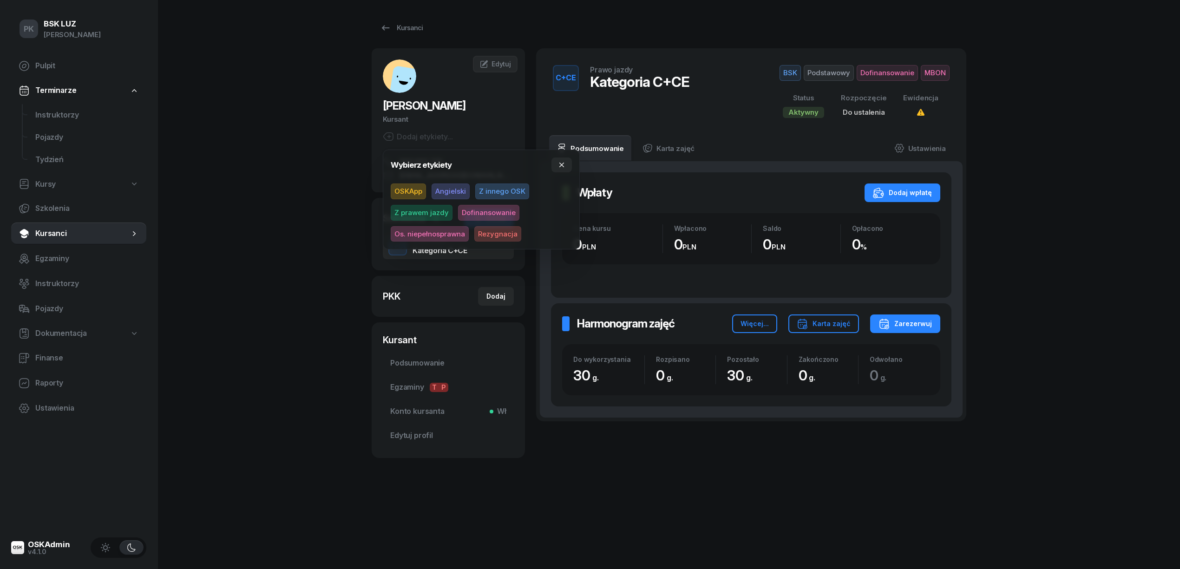
click at [463, 208] on span "Dofinansowanie" at bounding box center [488, 213] width 61 height 16
click at [315, 213] on div "PK BSK LUZ Piotr Klimek Pulpit Terminarze Instruktorzy Pojazdy Tydzień Kursy Sz…" at bounding box center [590, 284] width 1180 height 569
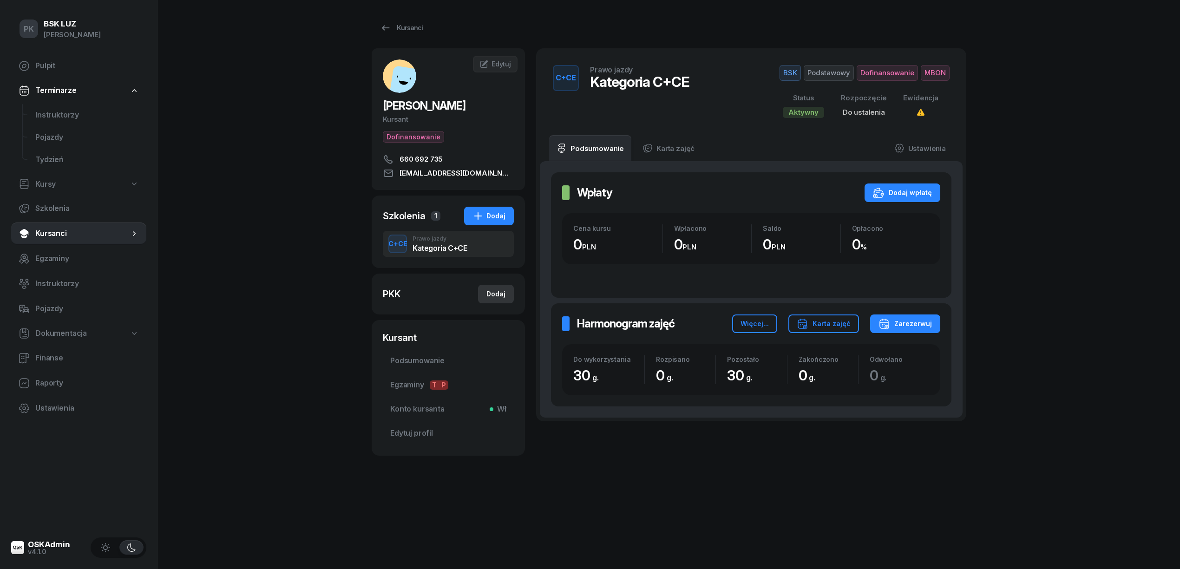
click at [490, 296] on div "Dodaj" at bounding box center [495, 293] width 19 height 11
select select
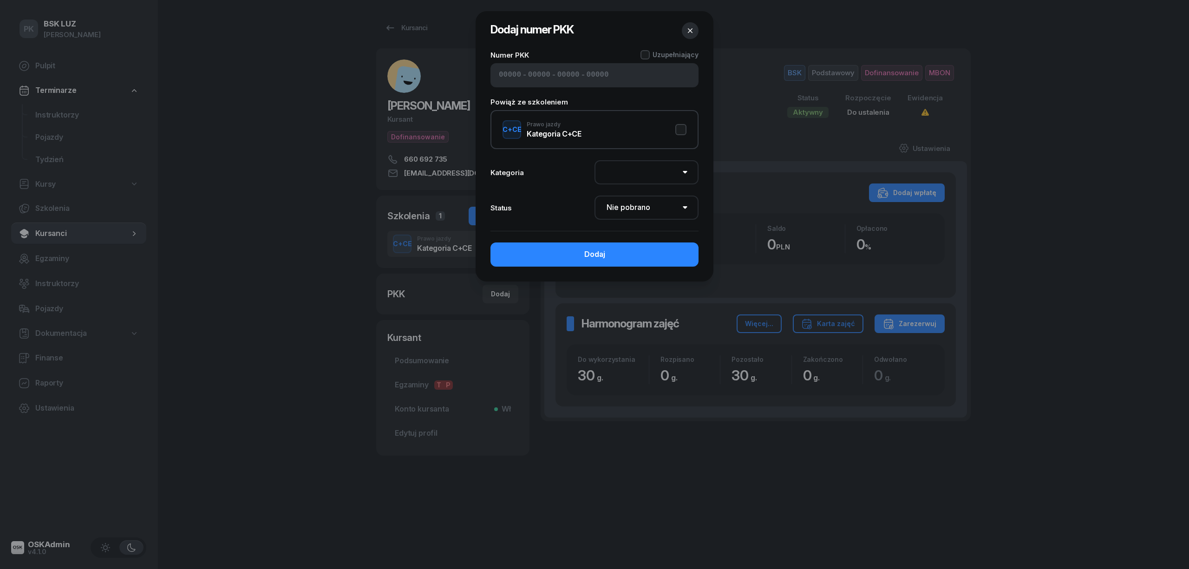
drag, startPoint x: 510, startPoint y: 77, endPoint x: 504, endPoint y: 77, distance: 5.1
click at [509, 77] on input at bounding box center [510, 75] width 22 height 12
type input "32530"
type input "90158"
type input "53643"
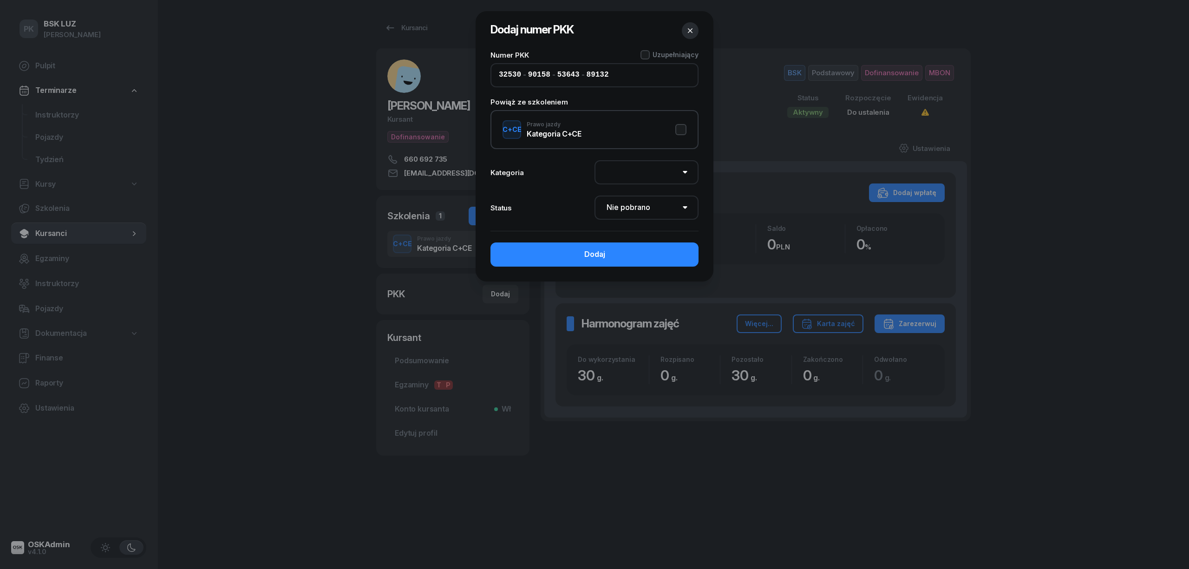
type input "89132"
click at [619, 181] on select "AM A1 A2 A B1 B B+E C1 C1+E C C+E D1 D1+E D D+E T Tram C+CE C+D" at bounding box center [647, 172] width 104 height 24
select select "C"
click at [595, 160] on select "AM A1 A2 A B1 B B+E C1 C1+E C C+E D1 D1+E D D+E T Tram C+CE C+D" at bounding box center [647, 172] width 104 height 24
click at [630, 212] on select "Nie pobrano Pobrano Zwrócono Zaktualizowano" at bounding box center [647, 208] width 104 height 24
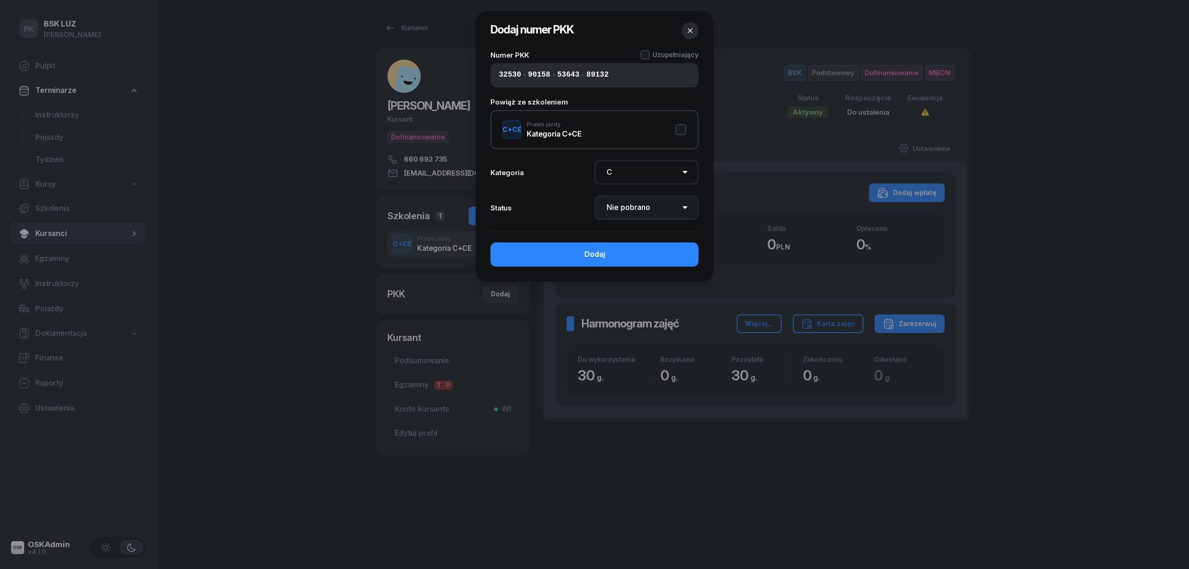
select select "Get"
click at [595, 196] on select "Nie pobrano Pobrano Zwrócono Zaktualizowano" at bounding box center [647, 208] width 104 height 24
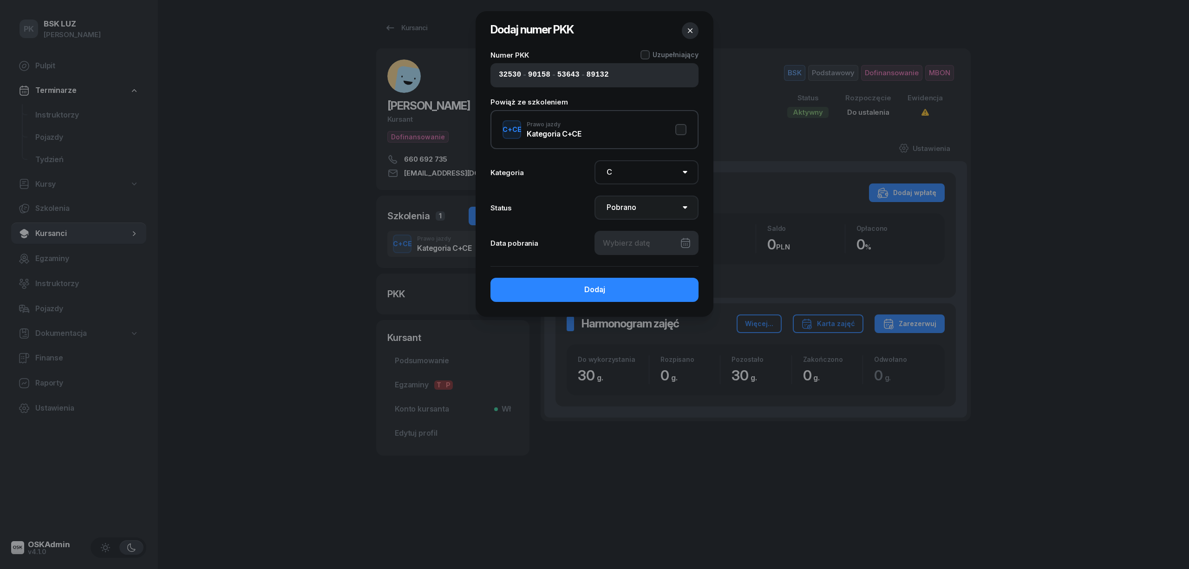
click at [638, 210] on select "Nie pobrano Pobrano Zwrócono Zaktualizowano" at bounding box center [647, 208] width 104 height 24
select select
click at [595, 196] on select "Nie pobrano Pobrano Zwrócono Zaktualizowano" at bounding box center [647, 208] width 104 height 24
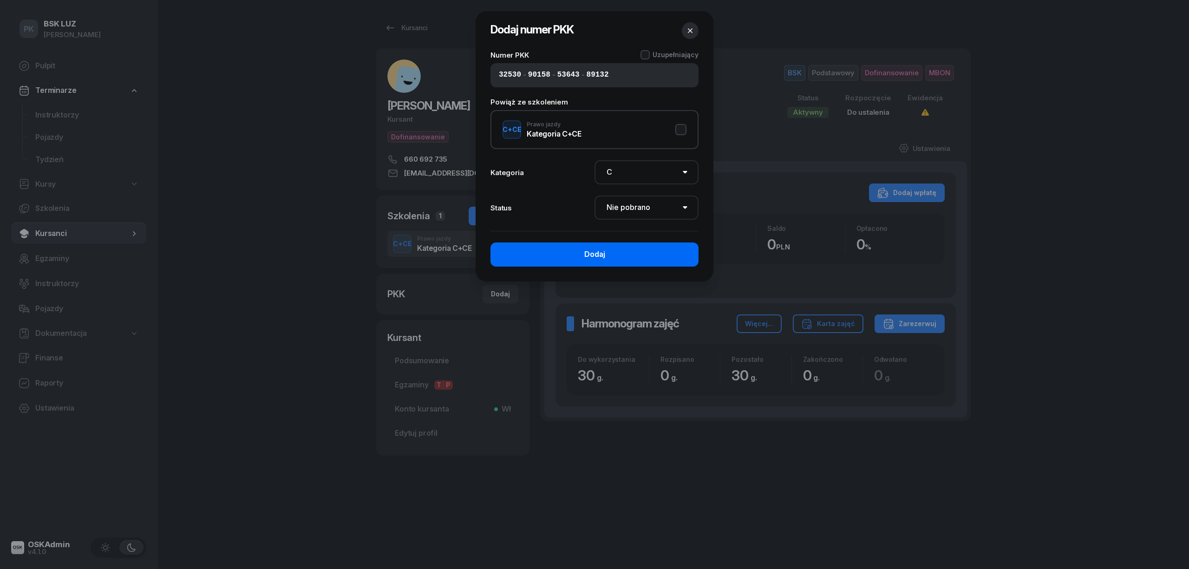
click at [643, 251] on button "Dodaj" at bounding box center [594, 254] width 208 height 24
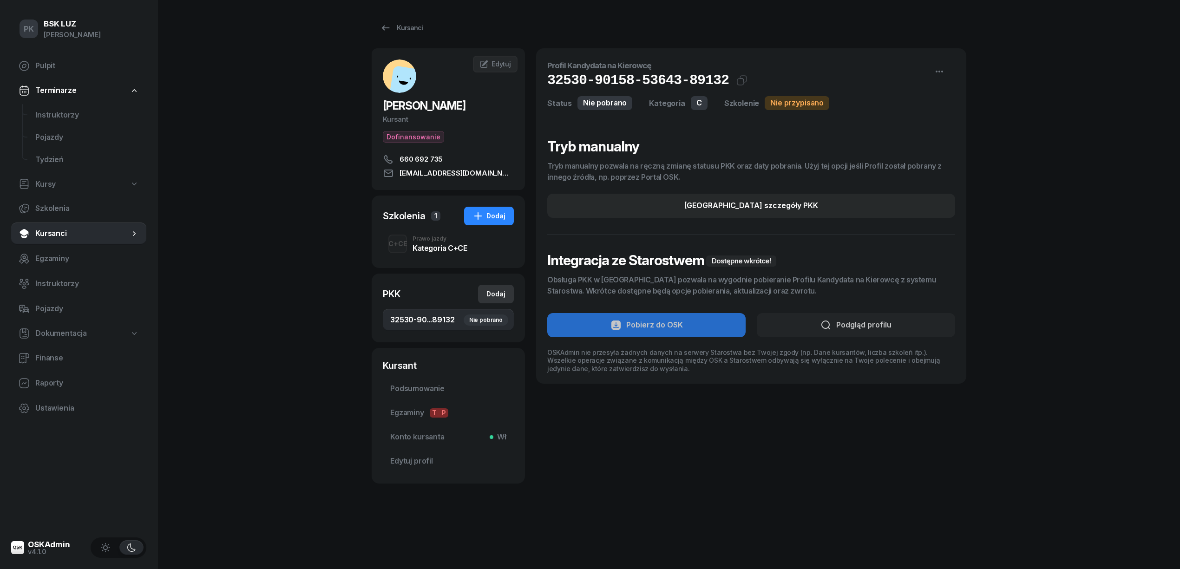
click at [491, 292] on div "Dodaj" at bounding box center [495, 293] width 19 height 11
select select
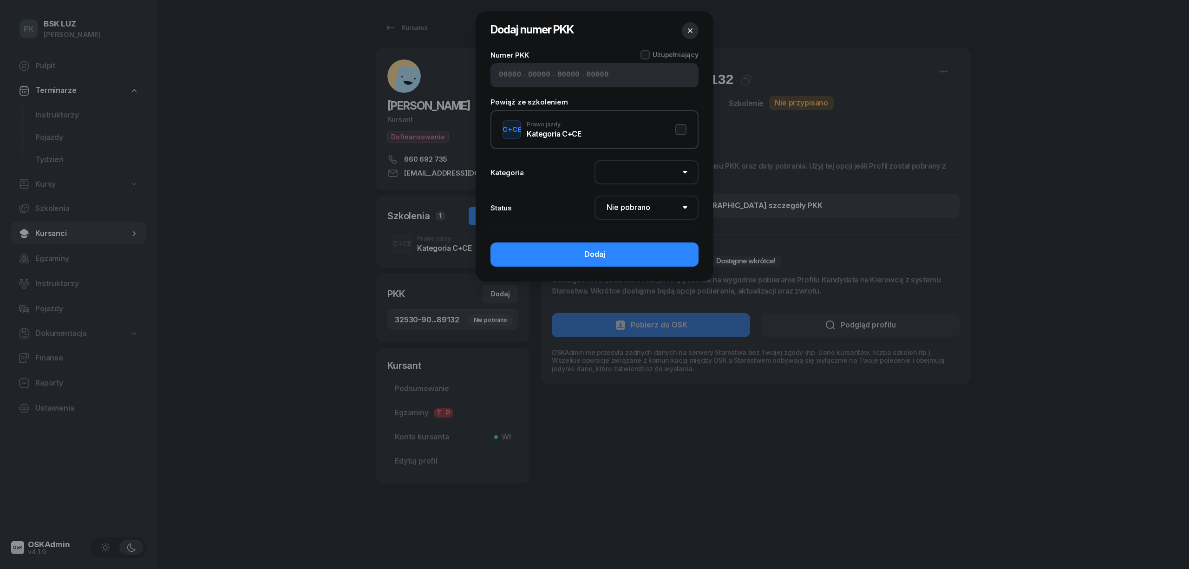
click at [505, 75] on input at bounding box center [510, 75] width 22 height 12
type input "42510"
type input "92153"
type input "31283"
type input "89134"
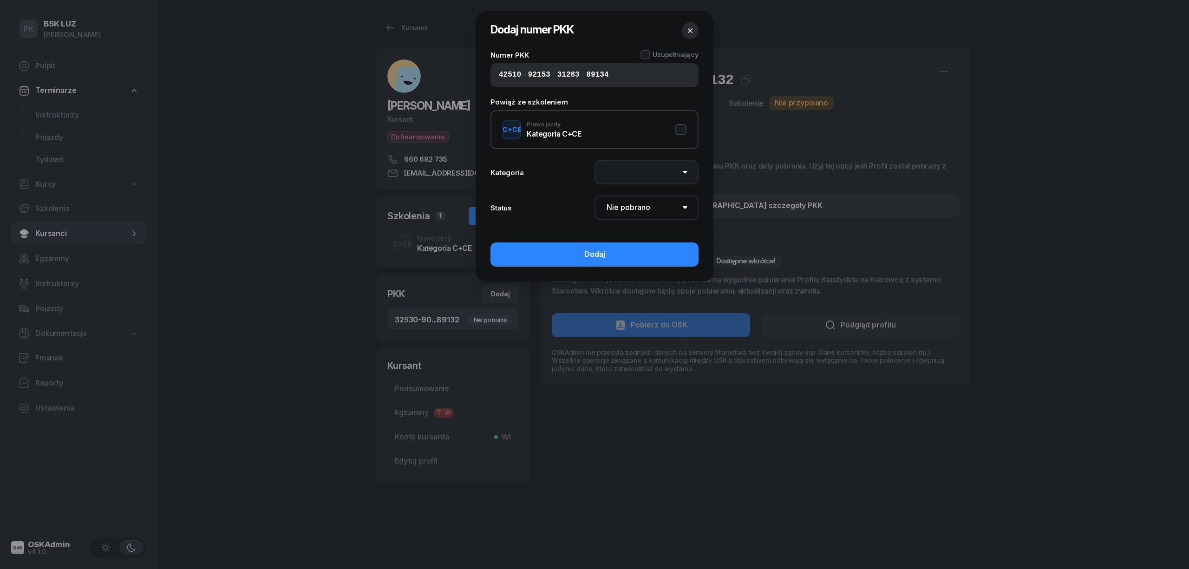
click at [634, 172] on select "AM A1 A2 A B1 B B+E C1 C1+E C C+E D1 D1+E D D+E T Tram C+CE C+D" at bounding box center [647, 172] width 104 height 24
select select "C+E"
click at [595, 160] on select "AM A1 A2 A B1 B B+E C1 C1+E C C+E D1 D1+E D D+E T Tram C+CE C+D" at bounding box center [647, 172] width 104 height 24
click at [623, 256] on button "Dodaj" at bounding box center [594, 254] width 208 height 24
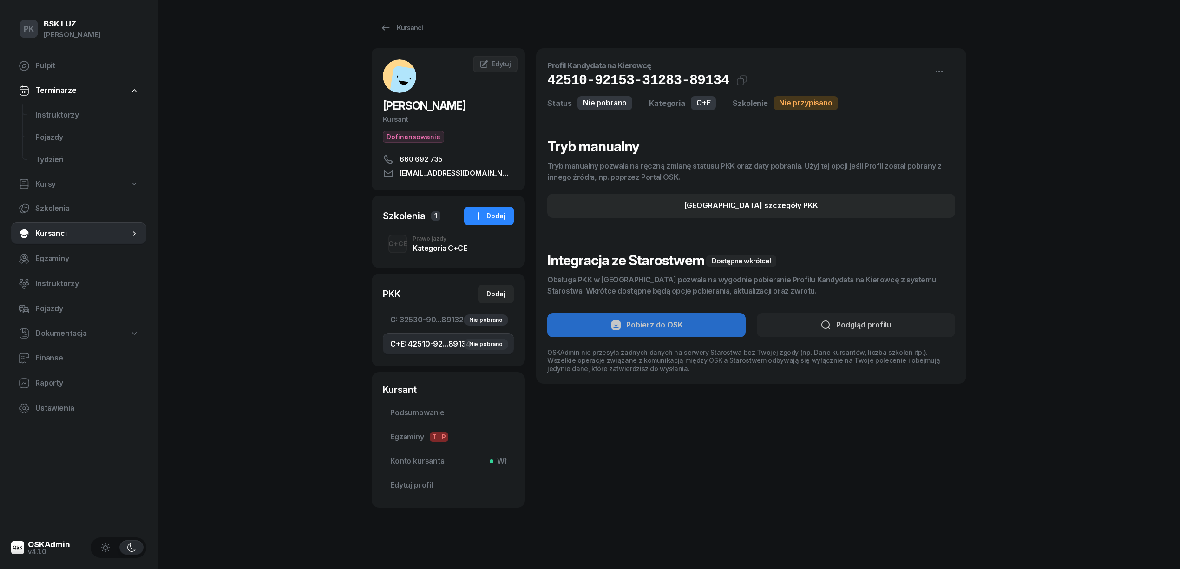
click at [428, 244] on div "Kategoria C+CE" at bounding box center [439, 247] width 54 height 7
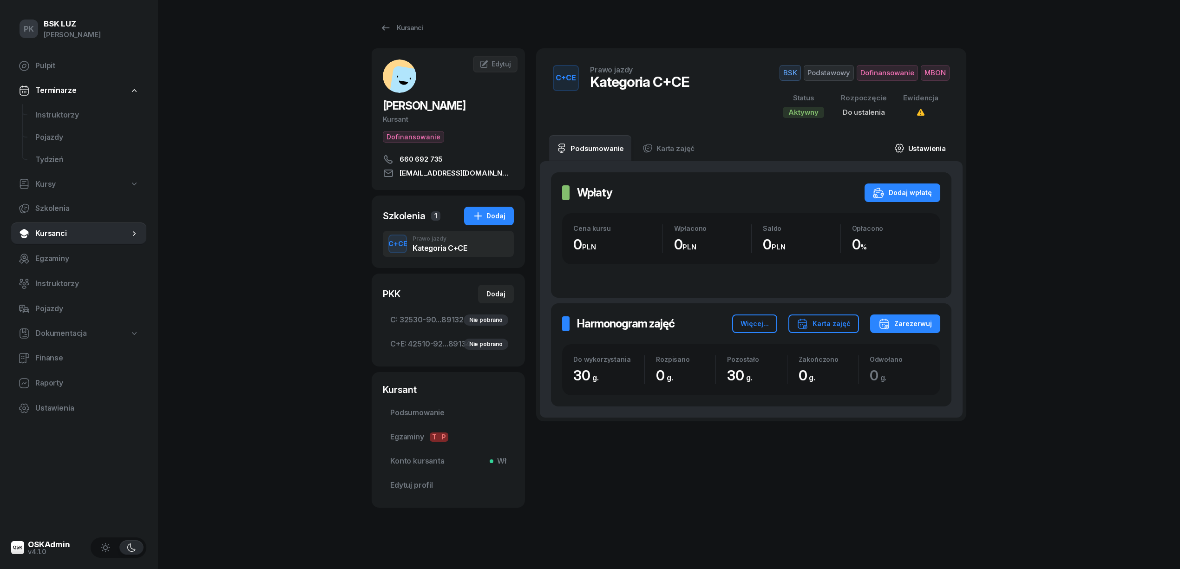
click at [920, 149] on link "Ustawienia" at bounding box center [920, 148] width 66 height 26
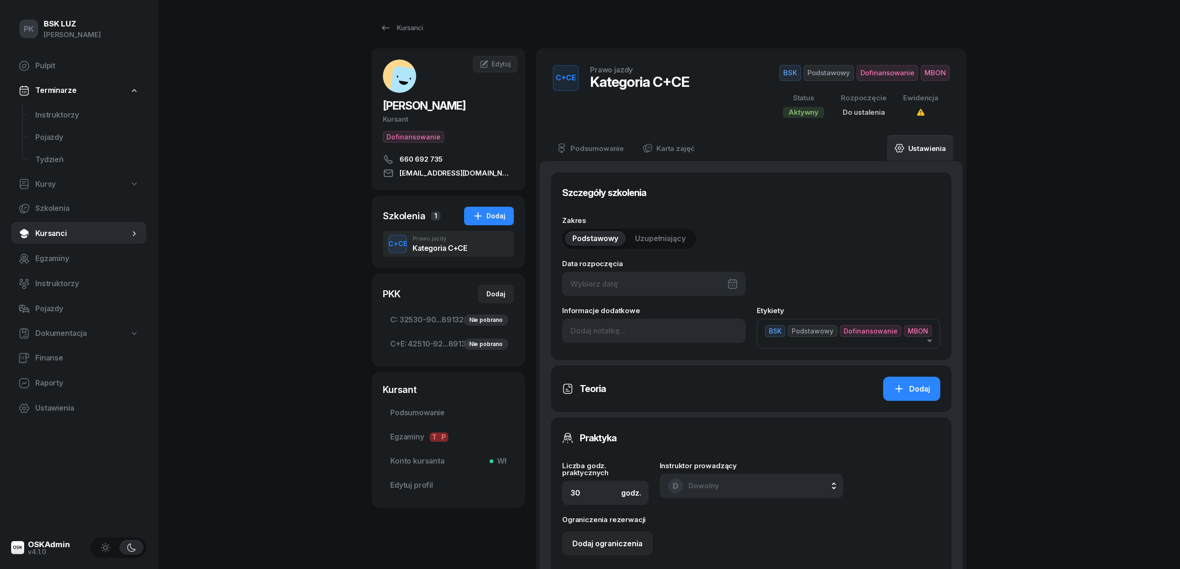
click at [628, 287] on div at bounding box center [653, 284] width 183 height 24
click at [697, 414] on div "26" at bounding box center [693, 415] width 15 height 15
type input "26/09/2025"
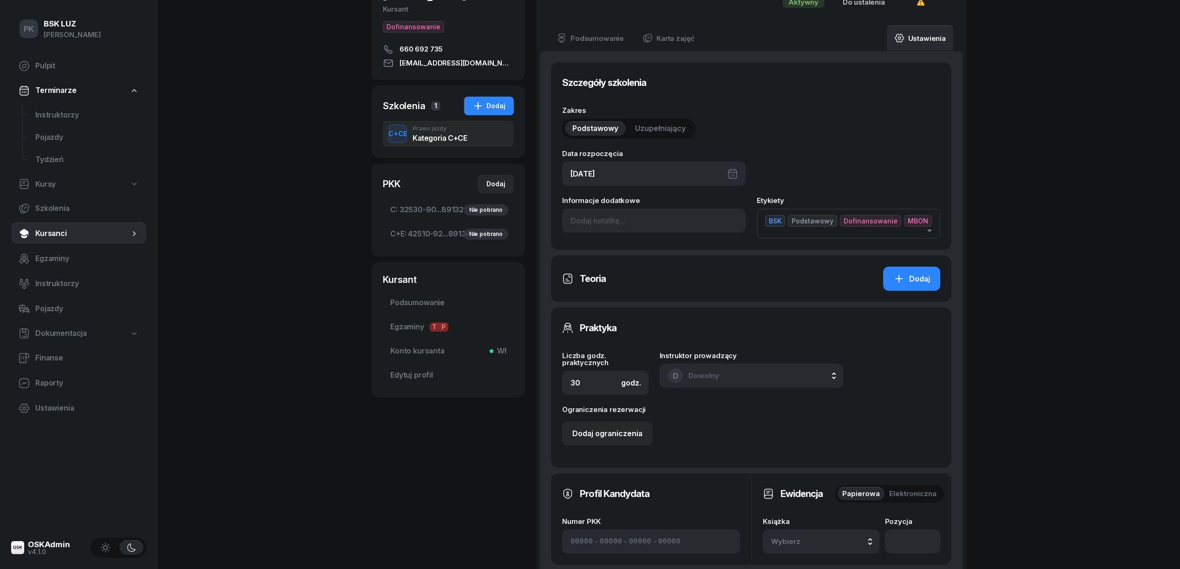
scroll to position [186, 0]
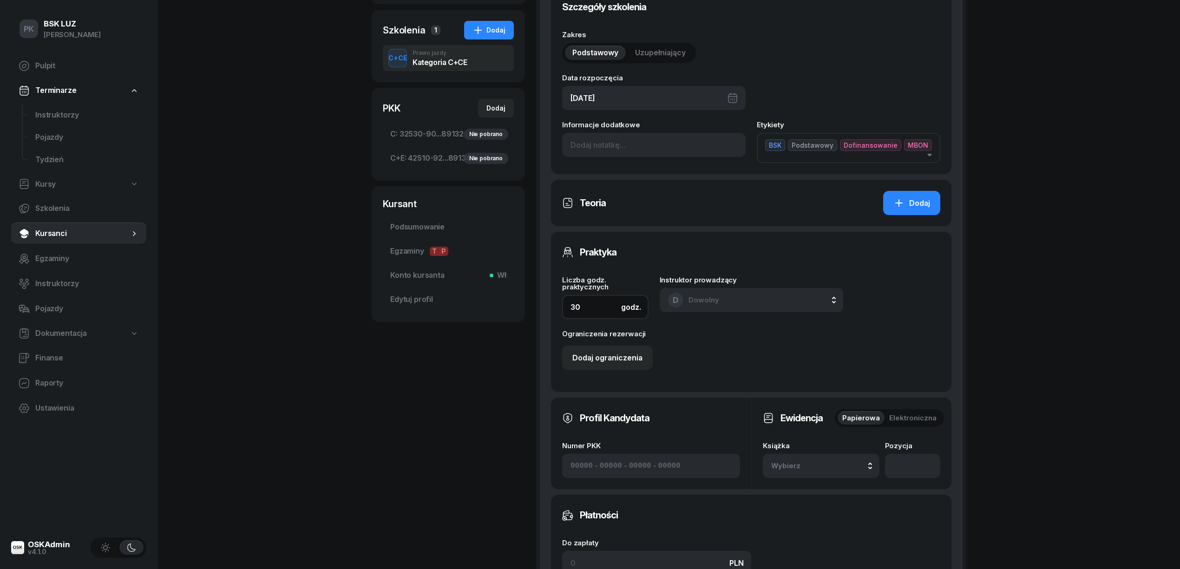
drag, startPoint x: 586, startPoint y: 310, endPoint x: 508, endPoint y: 313, distance: 78.1
click at [508, 313] on div "REJMAN SZYMON Kursant Dofinansowanie 660 692 735 szymon.rejman89@gmail.com SR S…" at bounding box center [669, 314] width 595 height 902
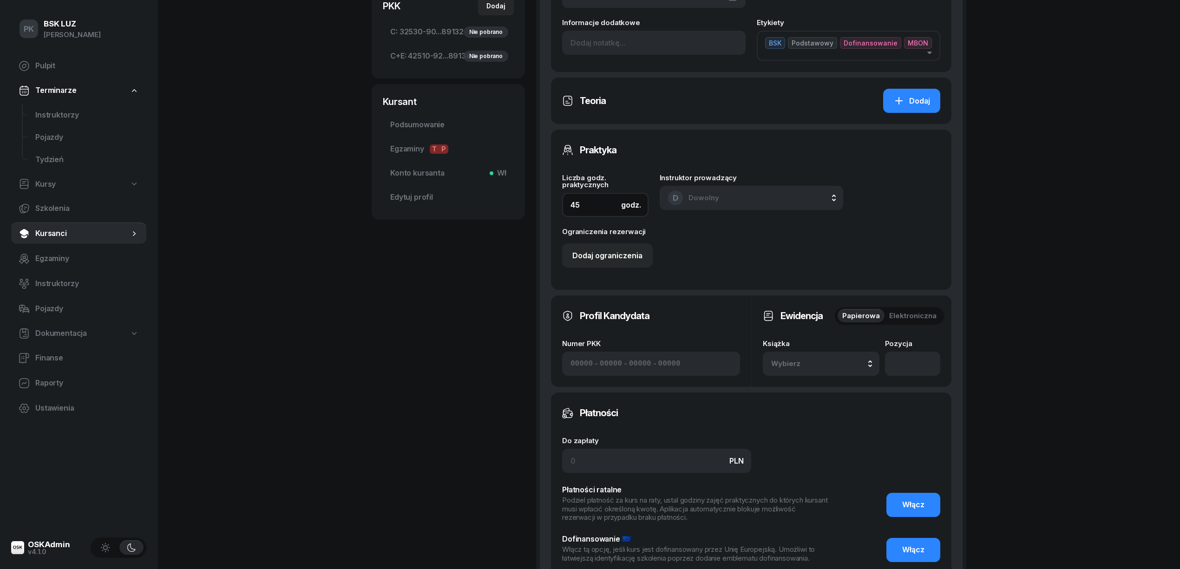
scroll to position [309, 0]
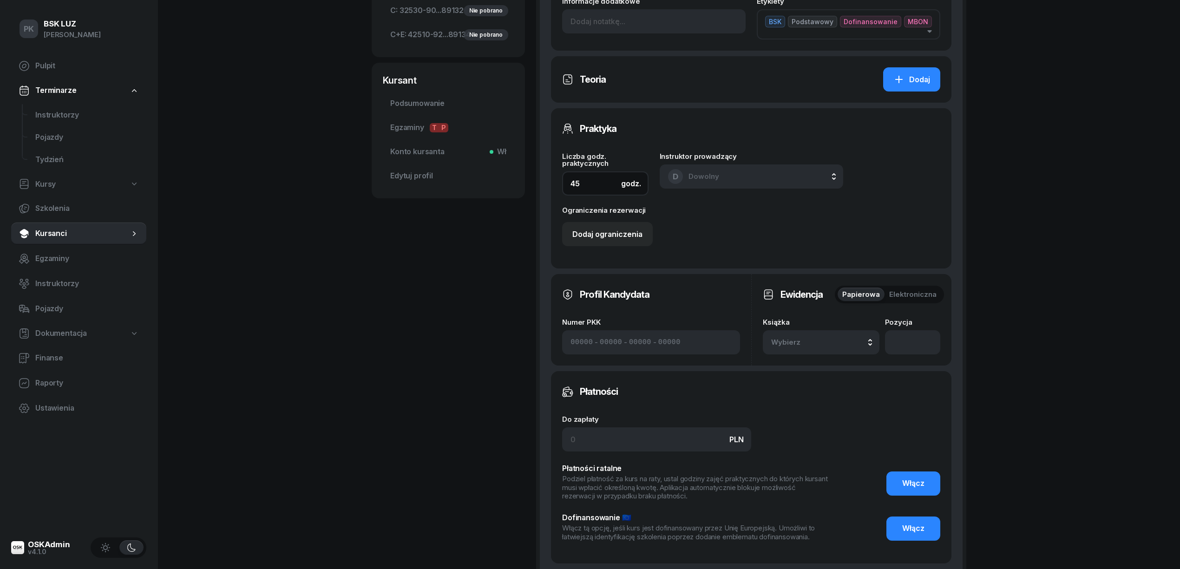
type input "45"
click at [790, 346] on span "Wybierz" at bounding box center [798, 342] width 55 height 12
click at [807, 218] on div "12/2025" at bounding box center [832, 217] width 110 height 12
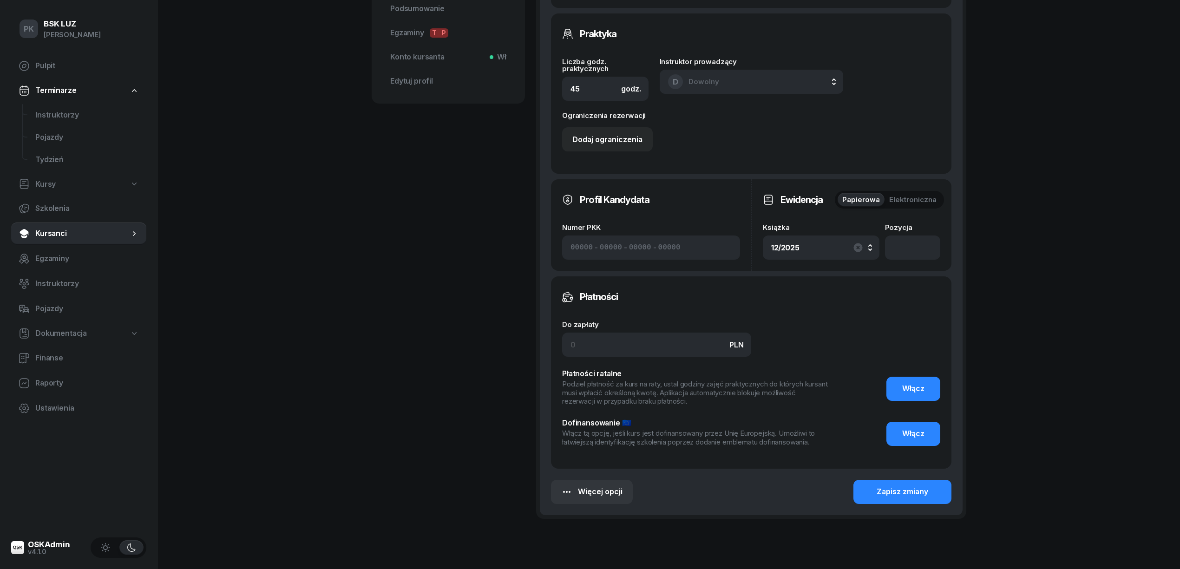
scroll to position [433, 0]
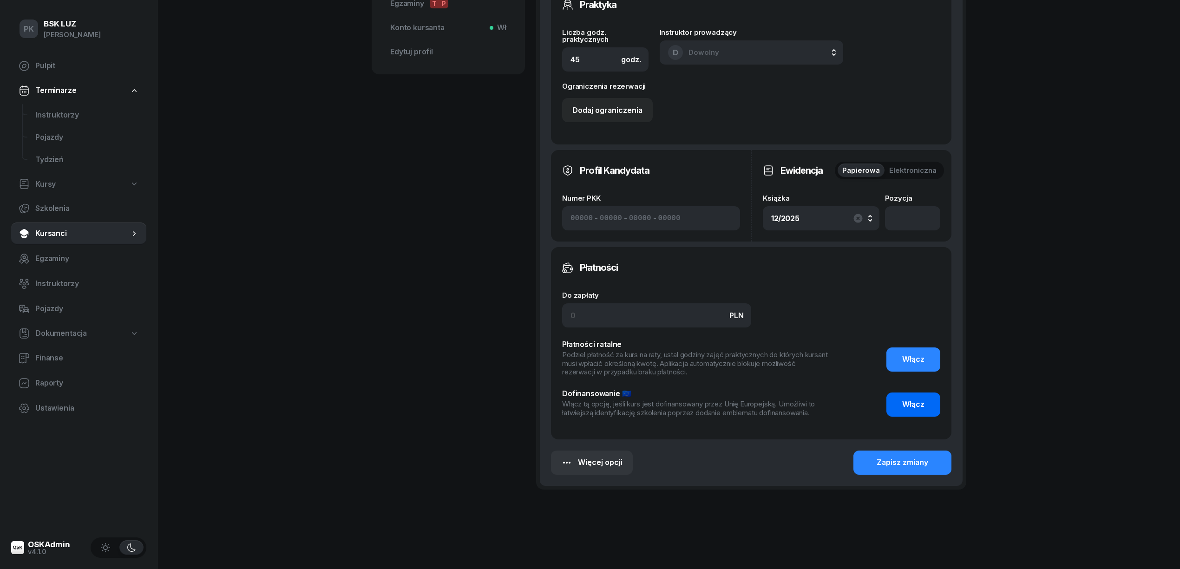
click at [911, 404] on span "Włącz" at bounding box center [913, 405] width 22 height 12
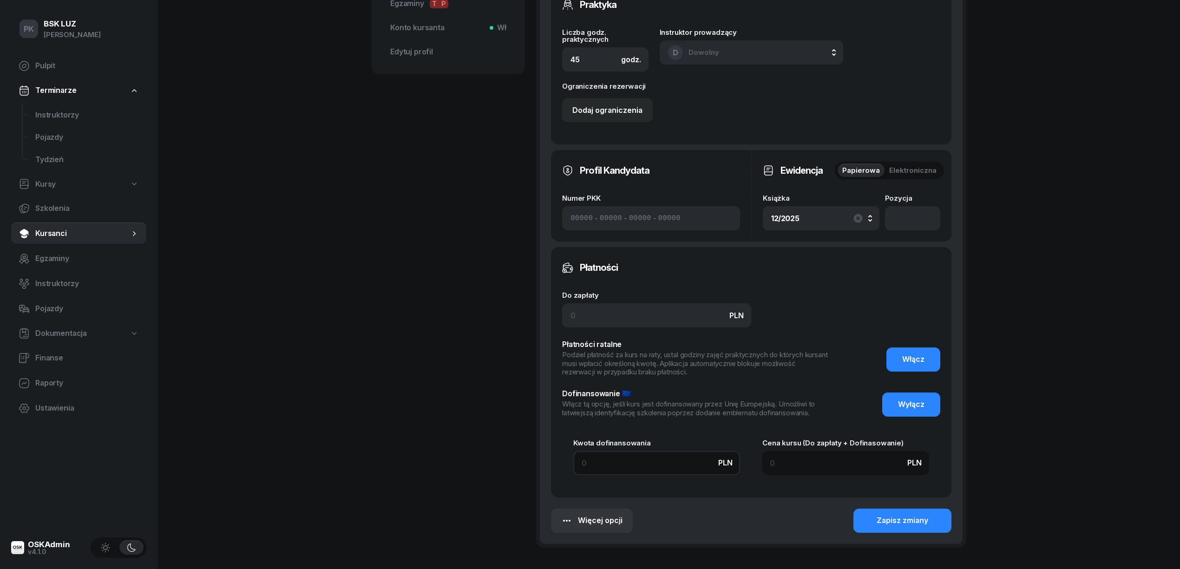
click at [669, 464] on input at bounding box center [656, 463] width 167 height 24
type input "9"
type input "99"
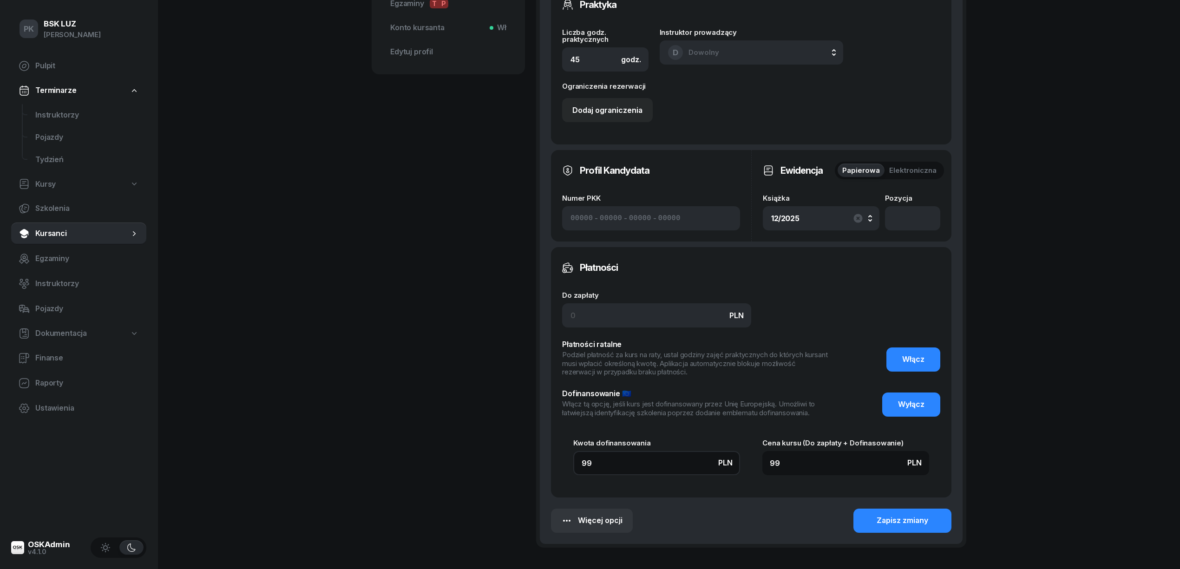
type input "990"
type input "9900"
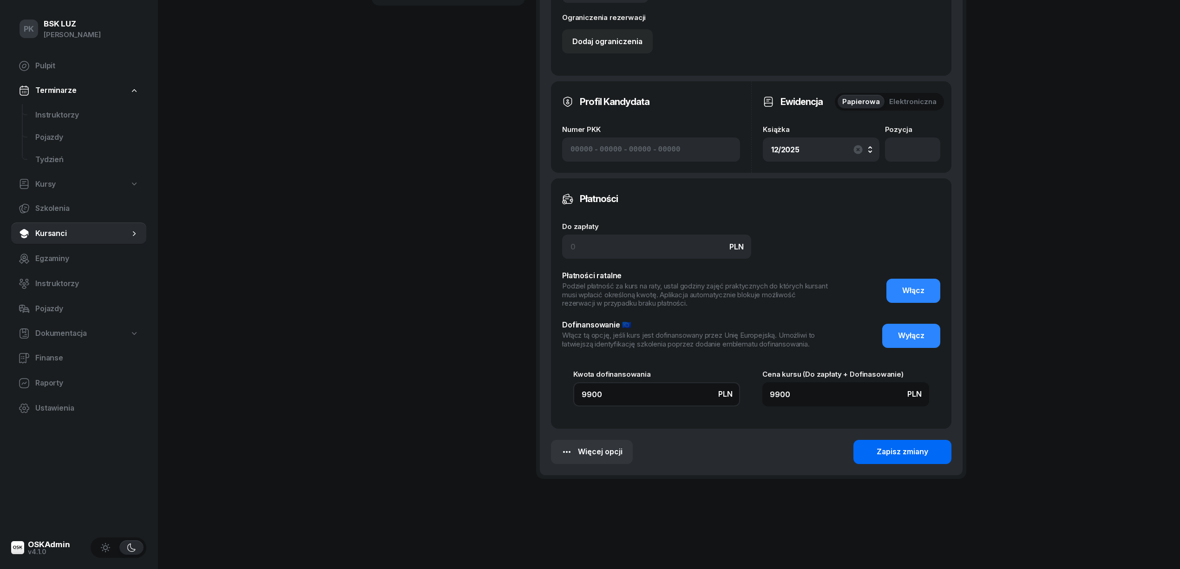
type input "9900"
click at [883, 448] on div "Zapisz zmiany" at bounding box center [902, 452] width 52 height 12
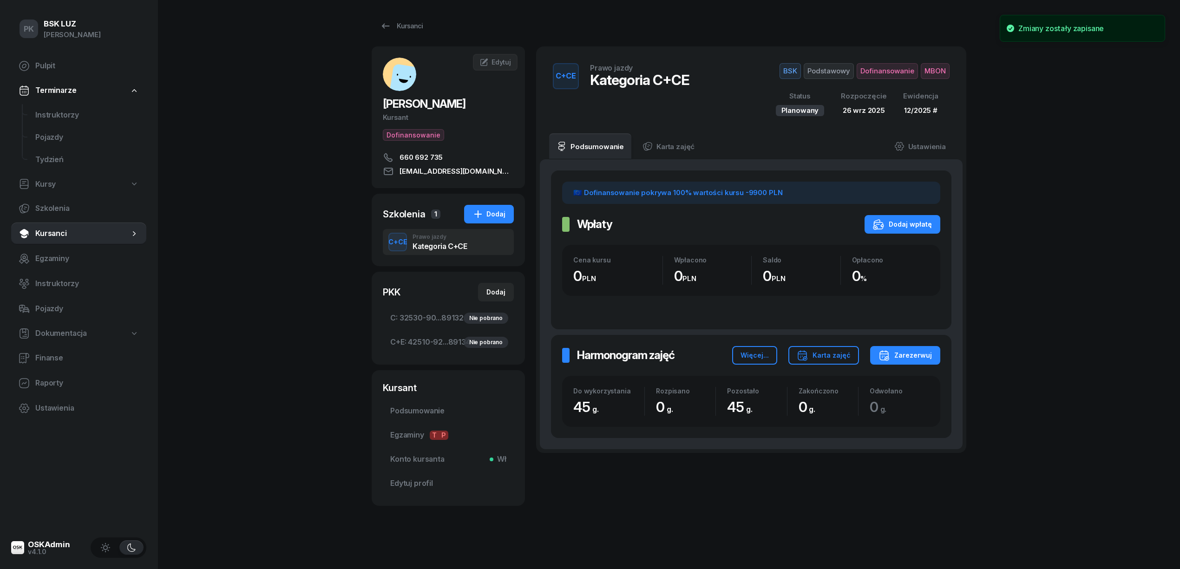
scroll to position [0, 0]
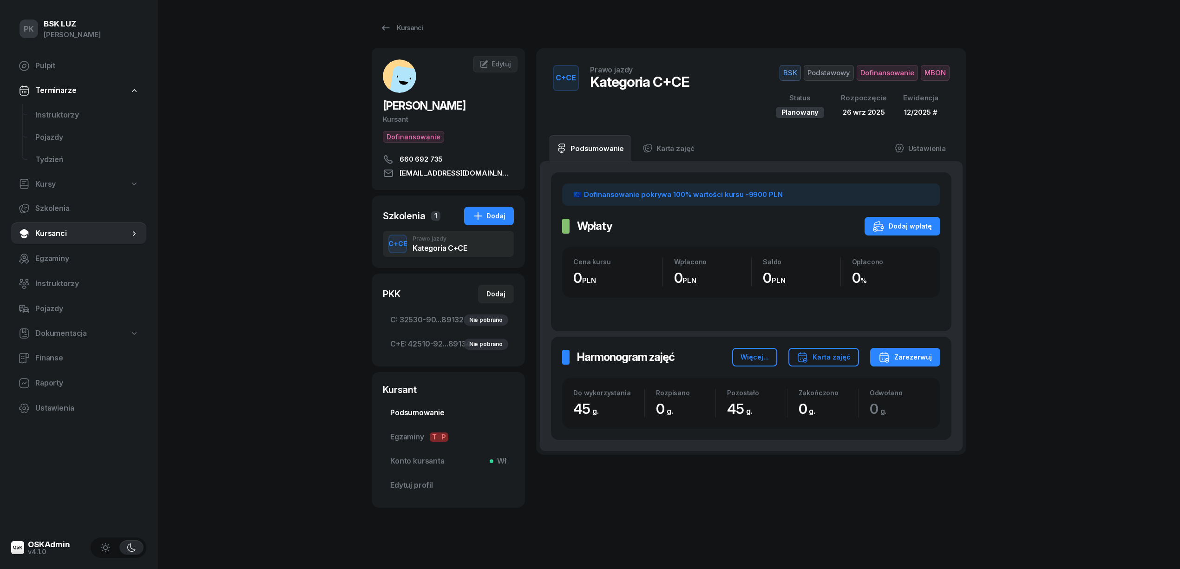
click at [421, 412] on span "Podsumowanie" at bounding box center [448, 413] width 116 height 12
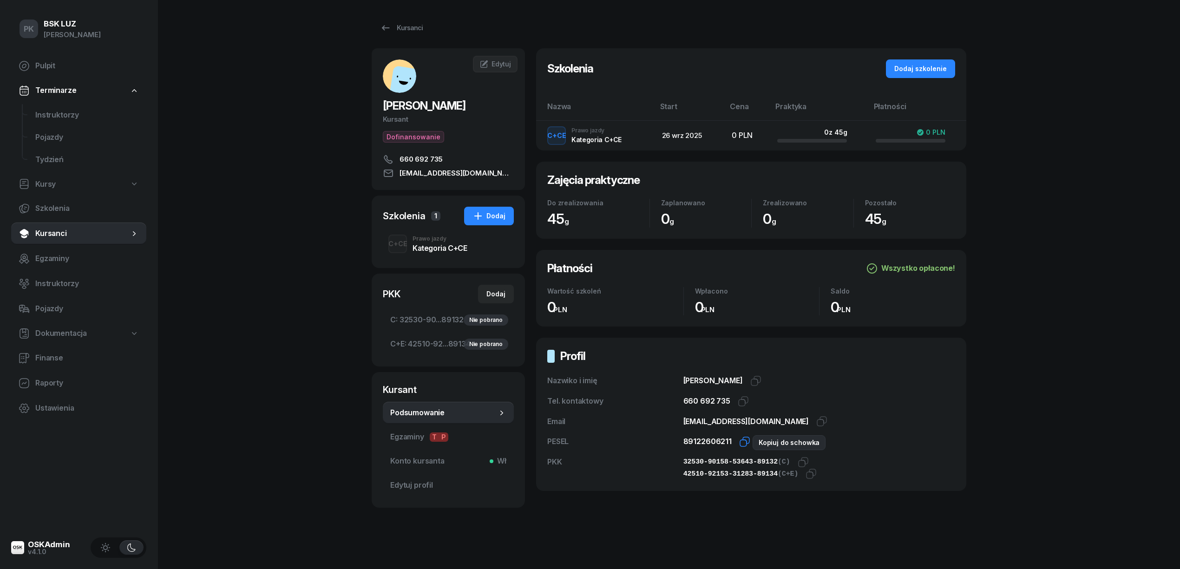
click at [743, 441] on icon "button" at bounding box center [746, 440] width 7 height 7
click at [797, 460] on icon "button" at bounding box center [802, 462] width 11 height 11
click at [805, 472] on icon "button" at bounding box center [810, 473] width 11 height 11
click at [491, 65] on span "Edytuj" at bounding box center [501, 64] width 20 height 8
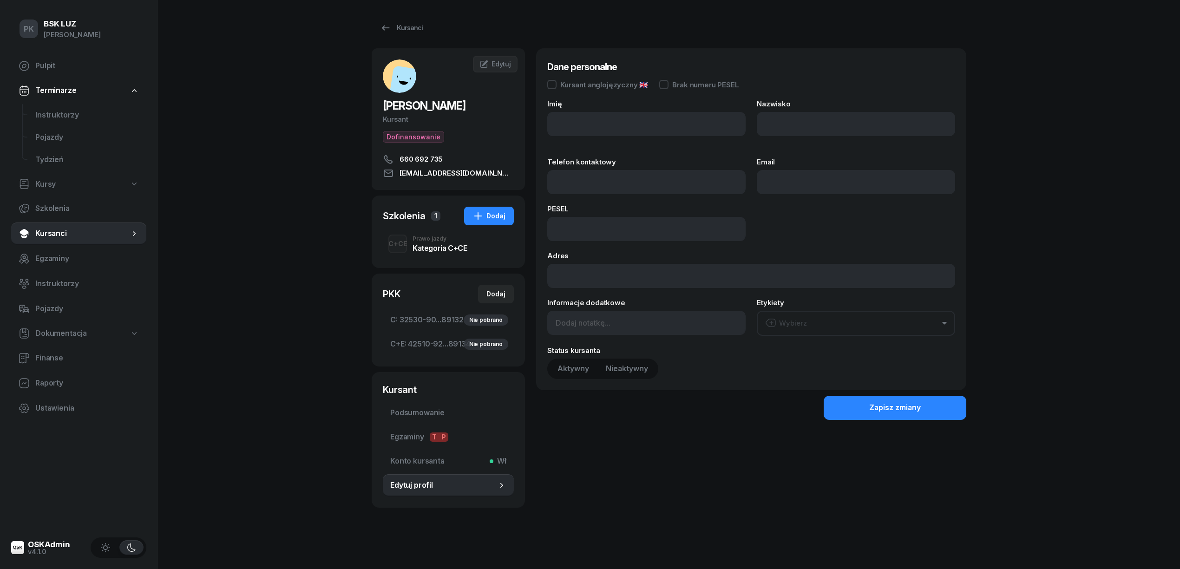
type input "SZYMON"
type input "REJMAN"
type input "660692735"
type input "szymon.rejman89@gmail.com"
type input "89122606211"
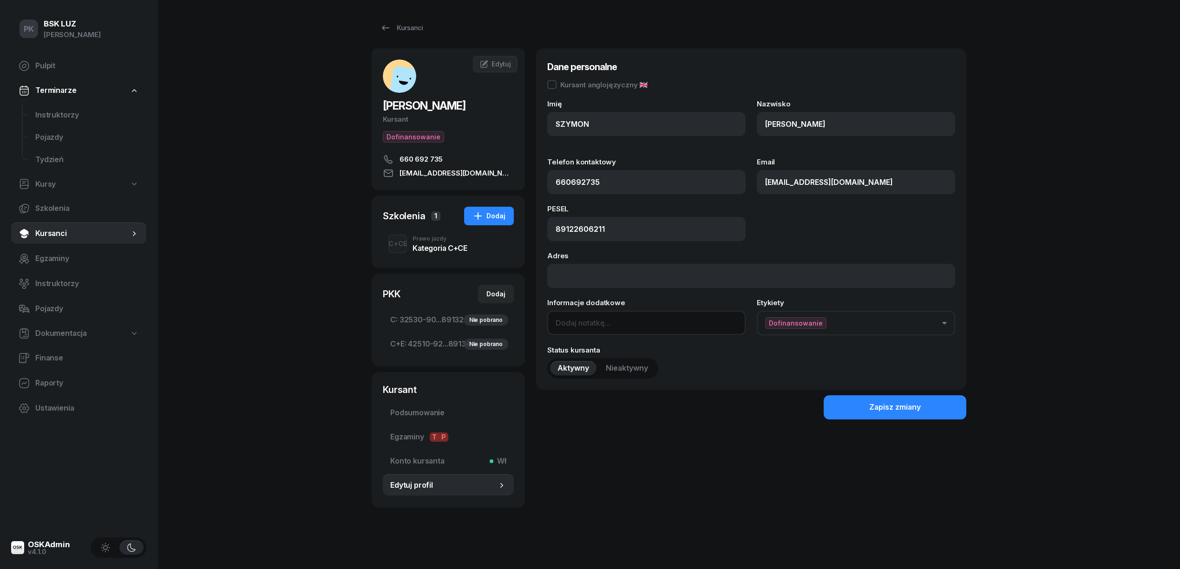
click at [585, 326] on input at bounding box center [646, 323] width 198 height 24
paste input "2030-09-04"
type input "OL-brak 2030-09-04"
click at [864, 396] on button "Zapisz zmiany" at bounding box center [894, 407] width 143 height 24
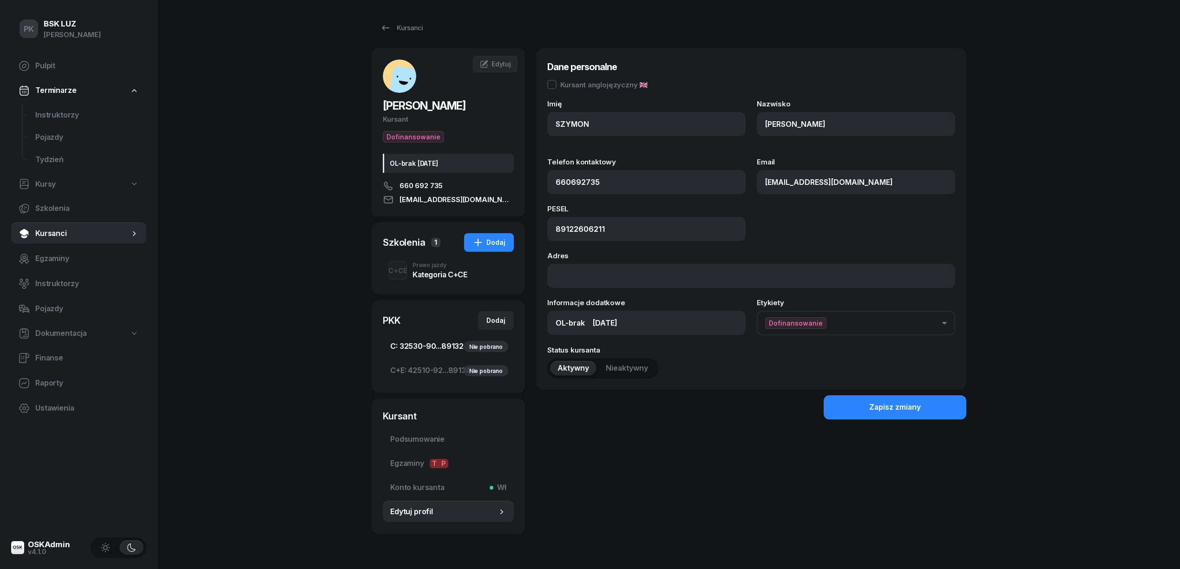
click at [441, 346] on span "C: 32530-90...89132 Nie pobrano" at bounding box center [448, 346] width 116 height 12
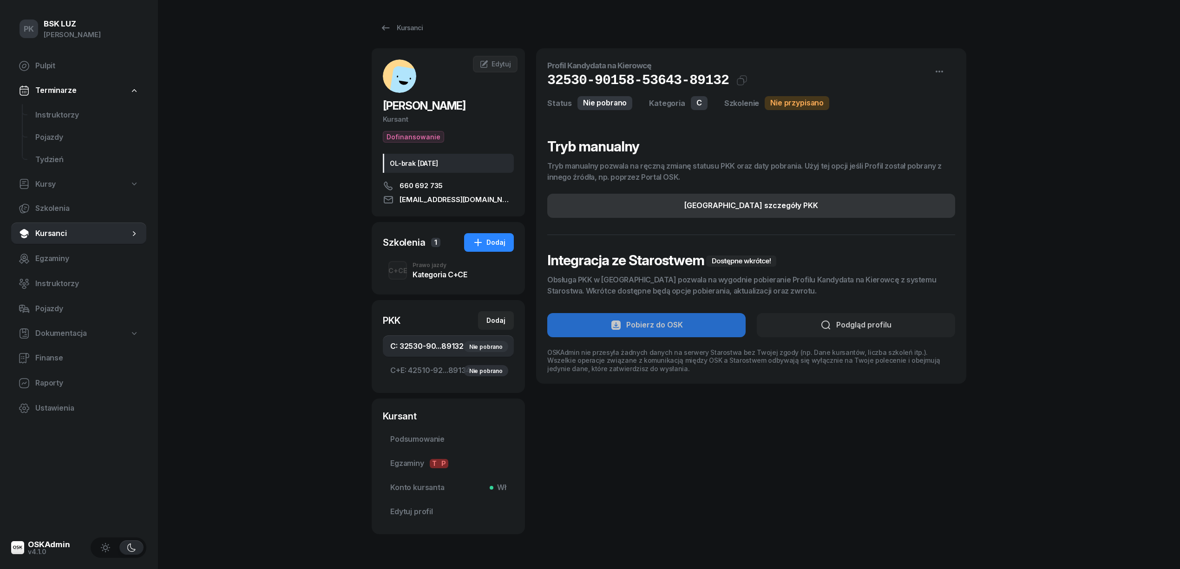
click at [742, 206] on div "Edytuj szczegóły PKK" at bounding box center [751, 206] width 134 height 12
select select "C"
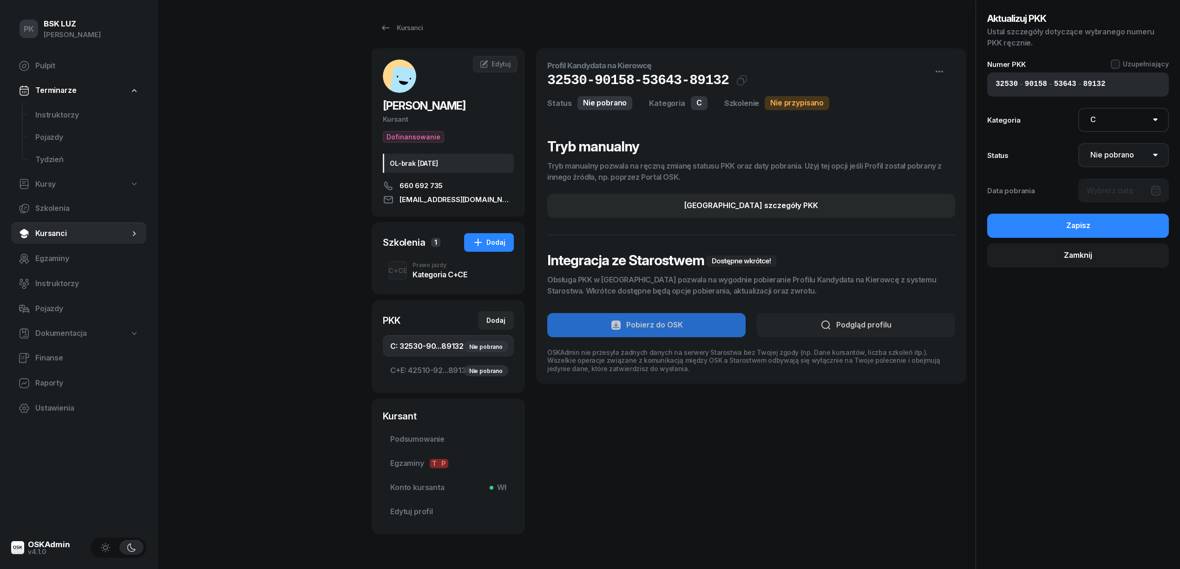
drag, startPoint x: 1113, startPoint y: 150, endPoint x: 1117, endPoint y: 159, distance: 9.3
click at [1113, 150] on select "Nie pobrano Pobrano Zwrócono Zaktualizowano" at bounding box center [1123, 155] width 91 height 24
select select "Get"
click at [1078, 143] on select "Nie pobrano Pobrano Zwrócono Zaktualizowano" at bounding box center [1123, 155] width 91 height 24
click at [1115, 186] on div at bounding box center [1123, 190] width 91 height 24
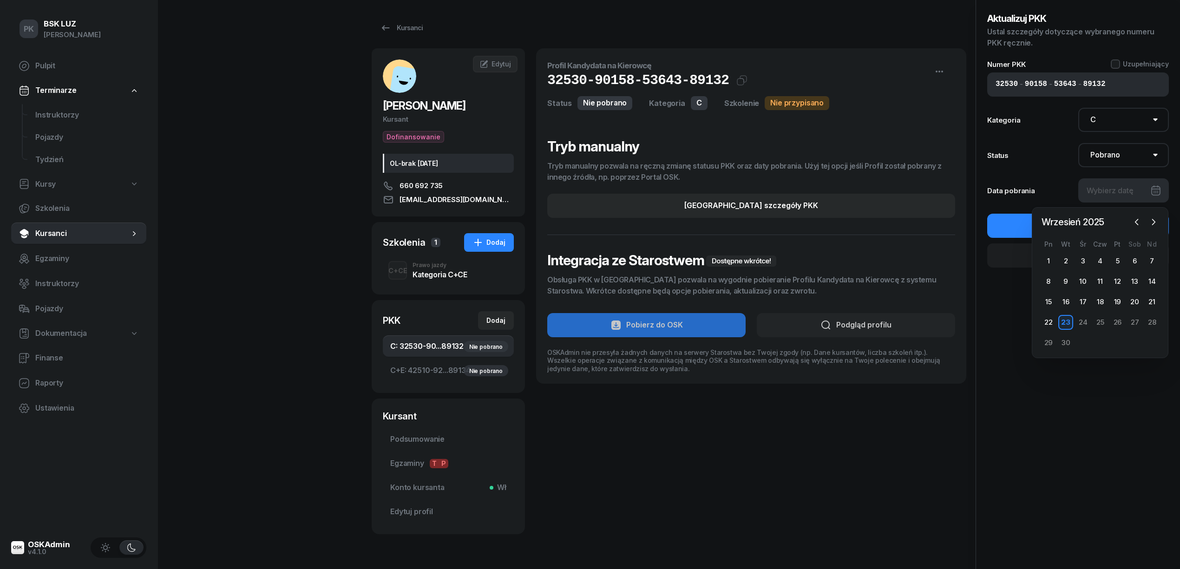
click at [1069, 319] on div "23" at bounding box center [1065, 322] width 15 height 15
type input "23/09/2025"
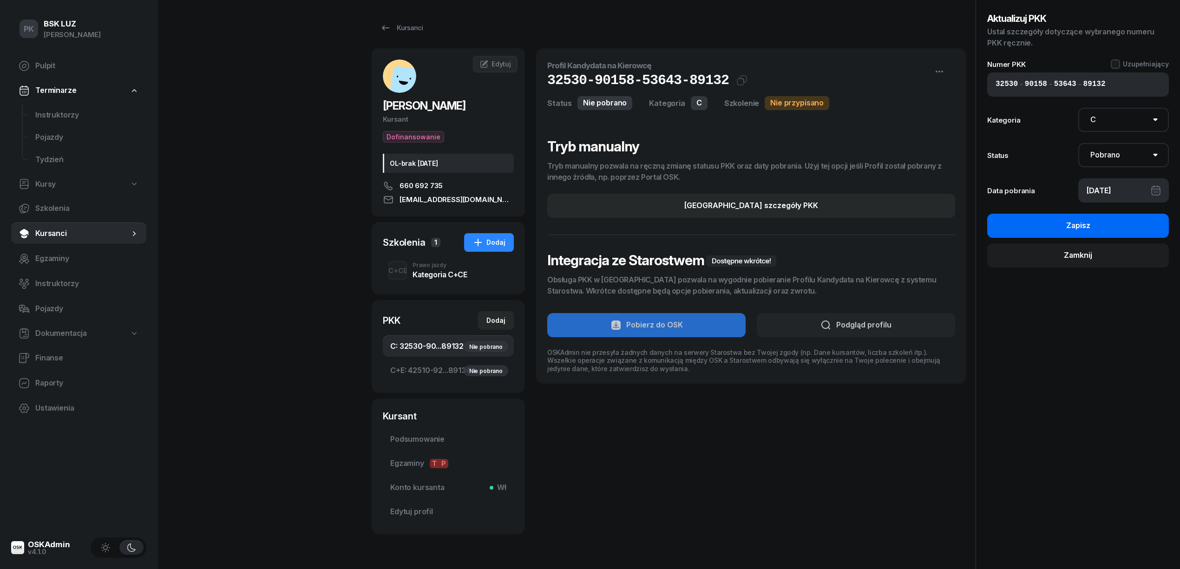
click at [1097, 225] on button "Zapisz" at bounding box center [1078, 226] width 182 height 24
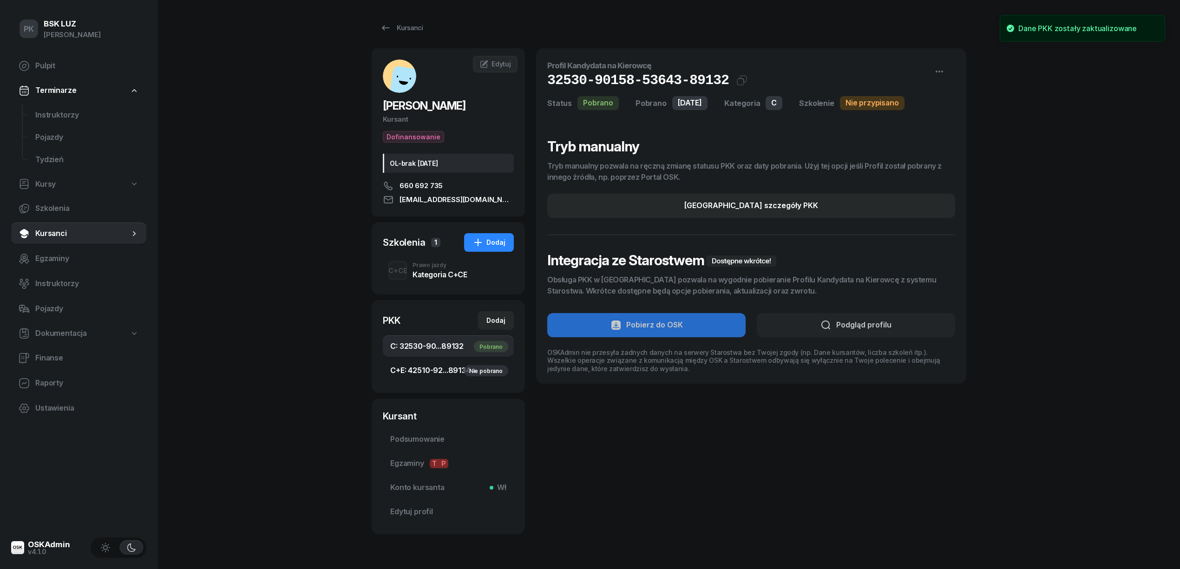
click at [441, 369] on span "C+E: 42510-92...89134 Nie pobrano" at bounding box center [448, 371] width 116 height 12
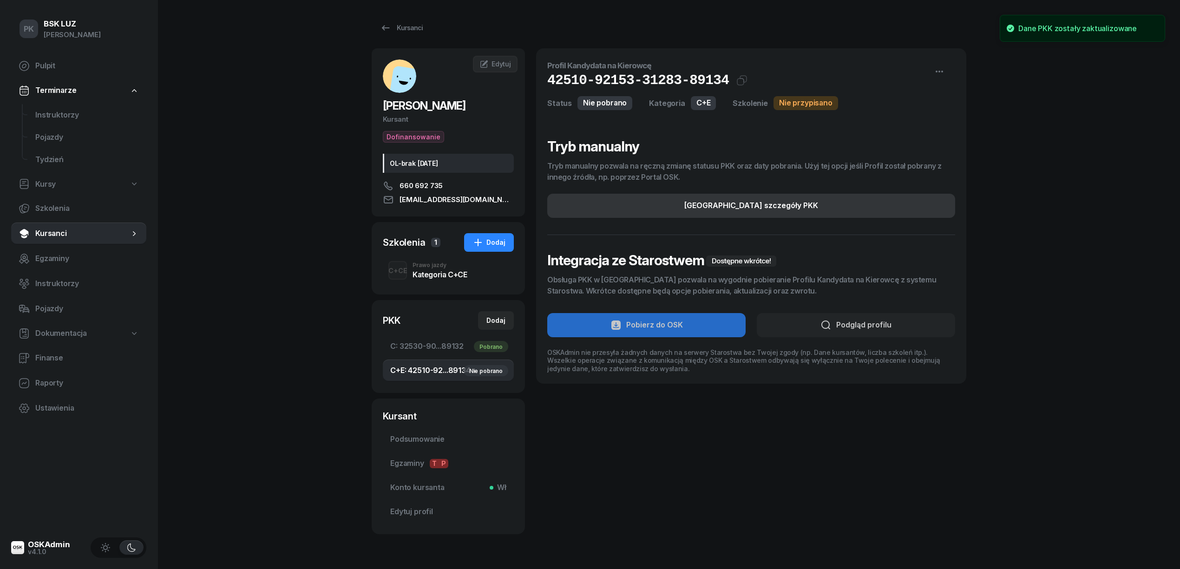
click at [773, 210] on div "Edytuj szczegóły PKK" at bounding box center [751, 206] width 134 height 12
select select "C+E"
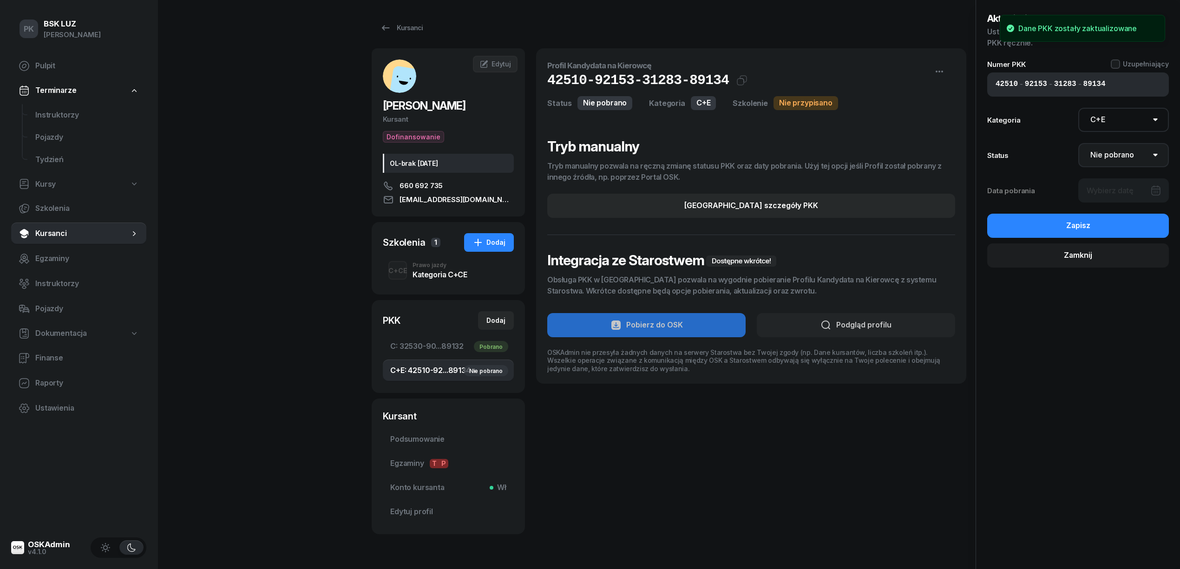
drag, startPoint x: 1109, startPoint y: 147, endPoint x: 1111, endPoint y: 151, distance: 5.2
click at [1111, 150] on select "Nie pobrano Pobrano Zwrócono Zaktualizowano" at bounding box center [1123, 155] width 91 height 24
select select "Get"
click at [1078, 143] on select "Nie pobrano Pobrano Zwrócono Zaktualizowano" at bounding box center [1123, 155] width 91 height 24
click at [1108, 188] on div at bounding box center [1123, 190] width 91 height 24
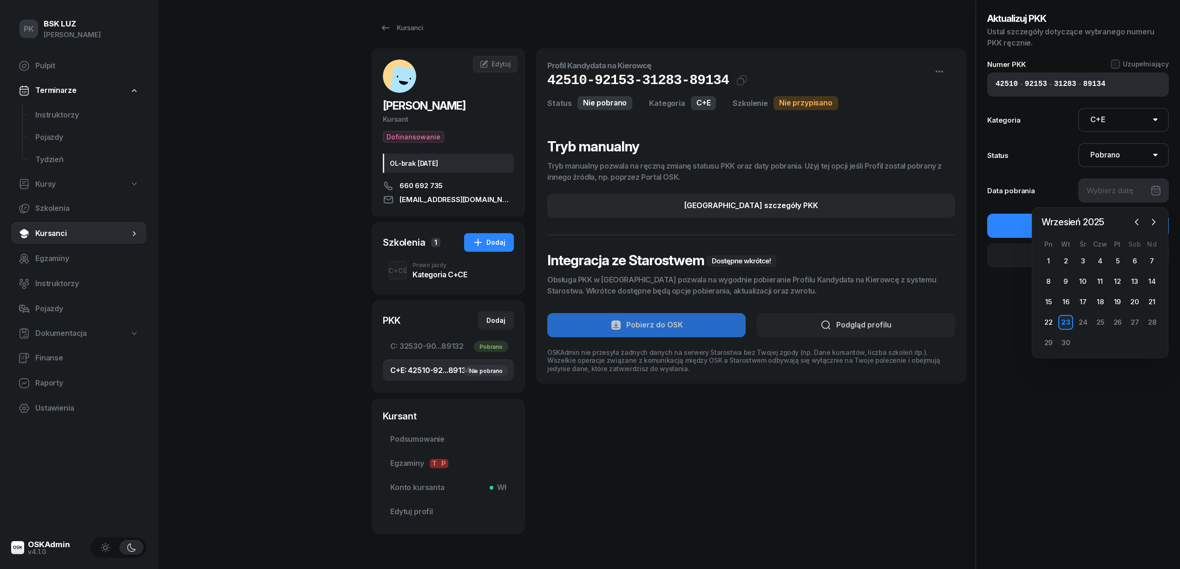
click at [1067, 320] on div "23" at bounding box center [1065, 322] width 15 height 15
type input "23/09/2025"
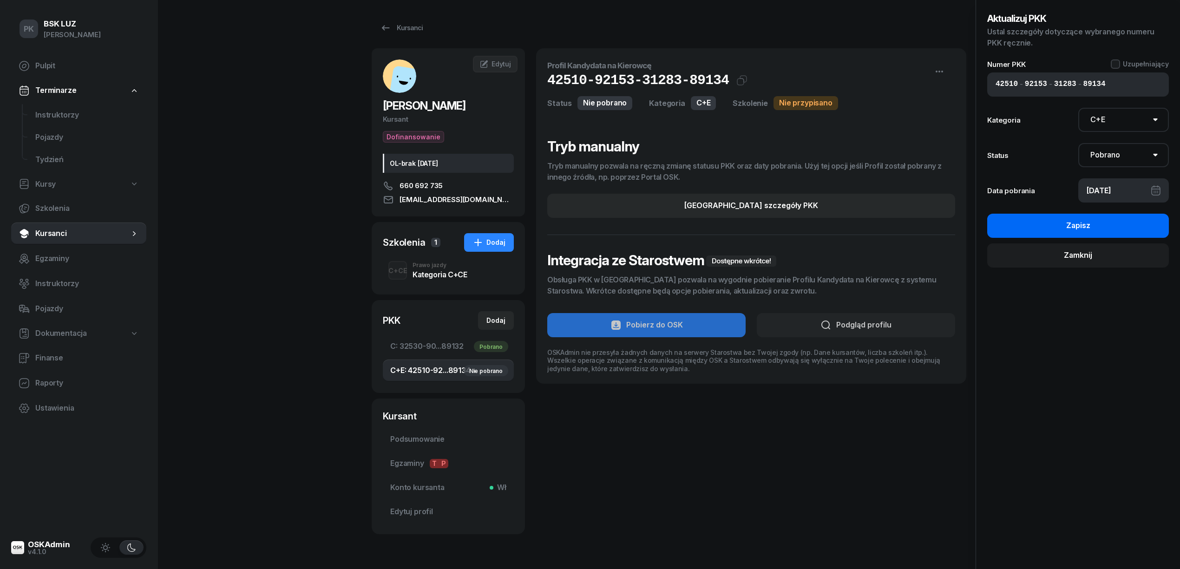
click at [1067, 227] on div "Zapisz" at bounding box center [1078, 226] width 24 height 12
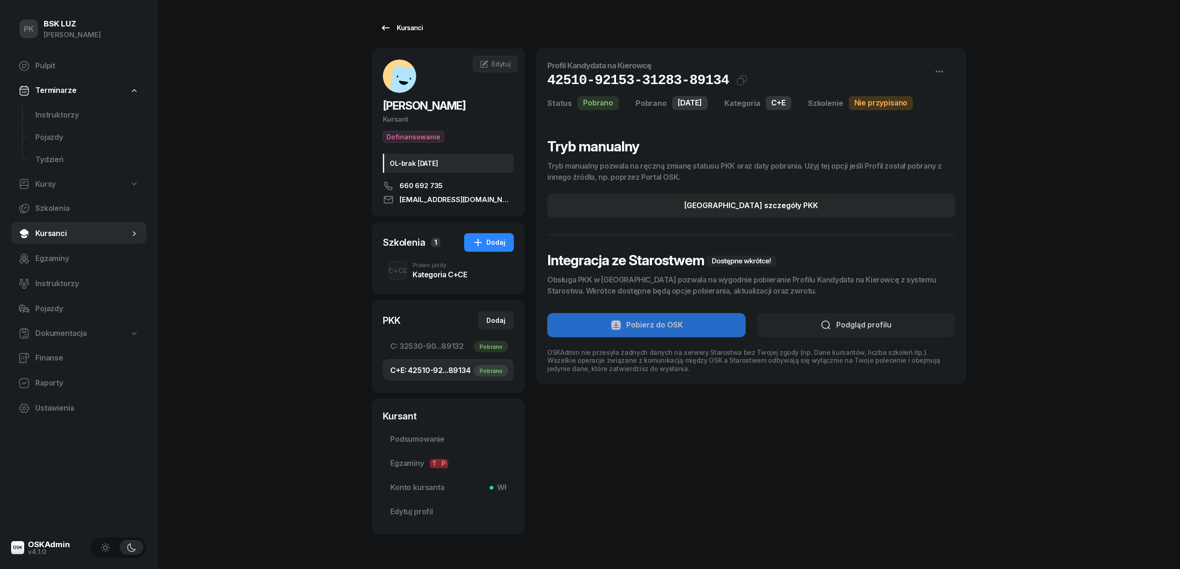
click at [414, 27] on div "Kursanci" at bounding box center [401, 27] width 43 height 11
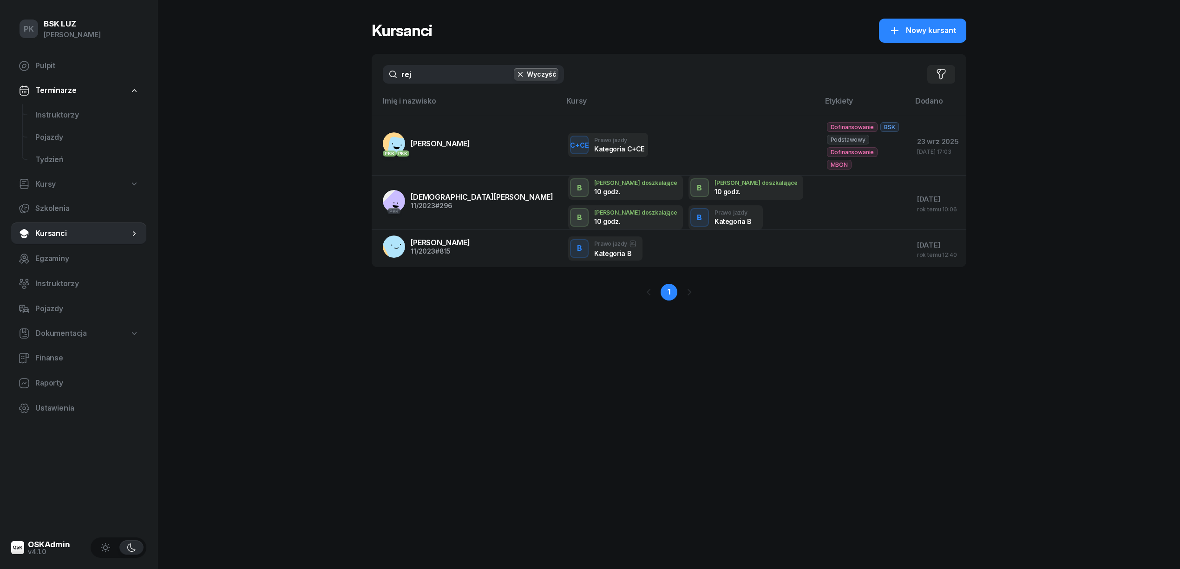
drag, startPoint x: 435, startPoint y: 82, endPoint x: 387, endPoint y: 80, distance: 47.4
click at [387, 80] on input "rej" at bounding box center [473, 74] width 181 height 19
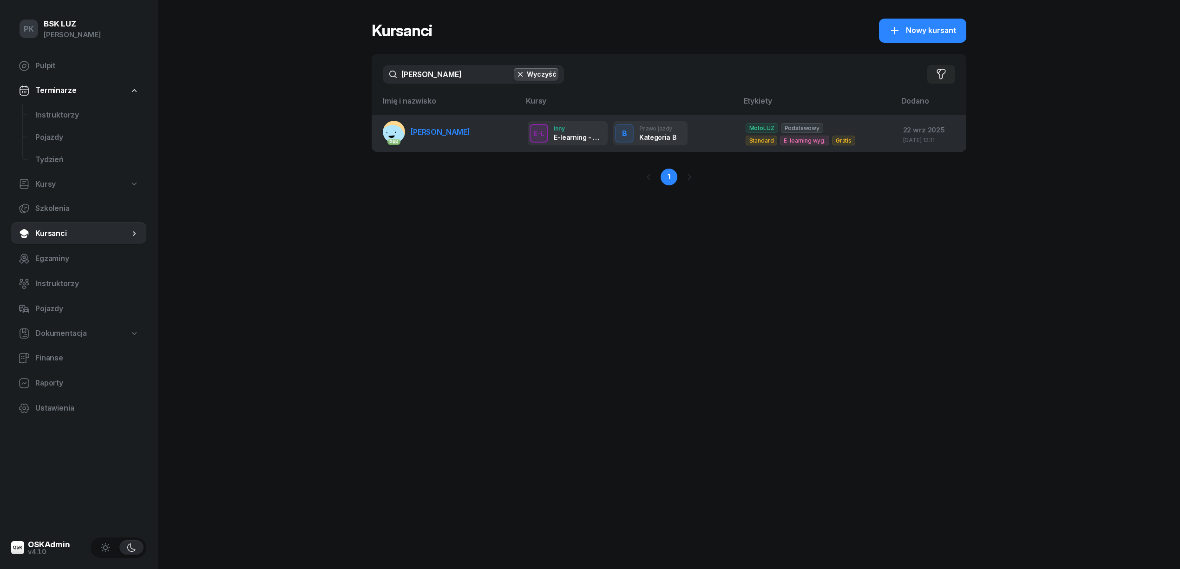
type input "tabisz"
click at [438, 129] on span "TABISZ MATEUSZ" at bounding box center [440, 131] width 59 height 9
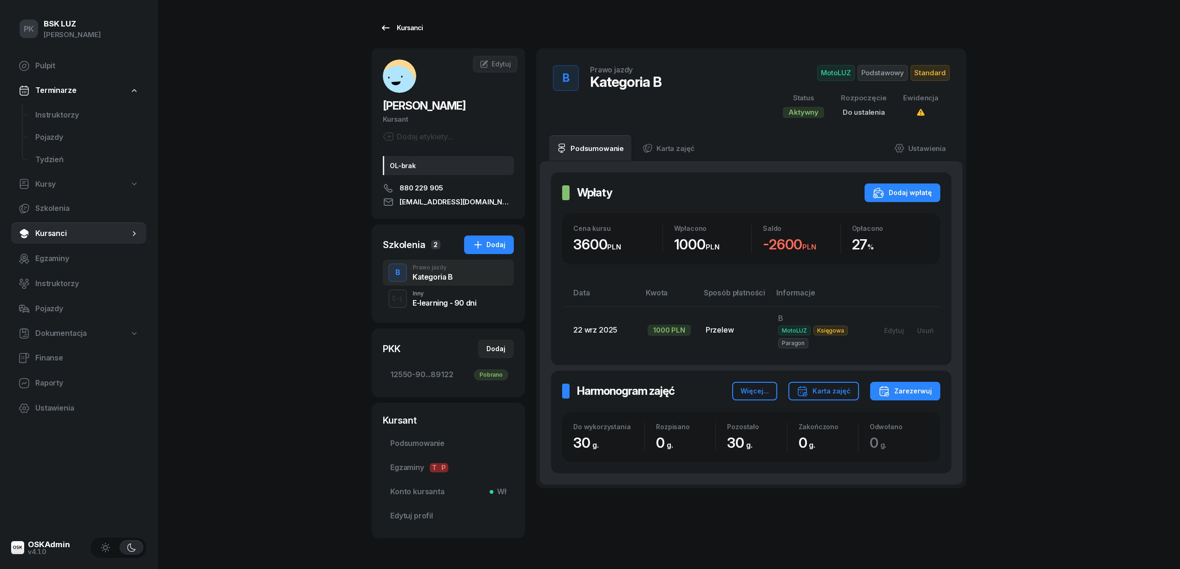
click at [396, 26] on div "Kursanci" at bounding box center [401, 27] width 43 height 11
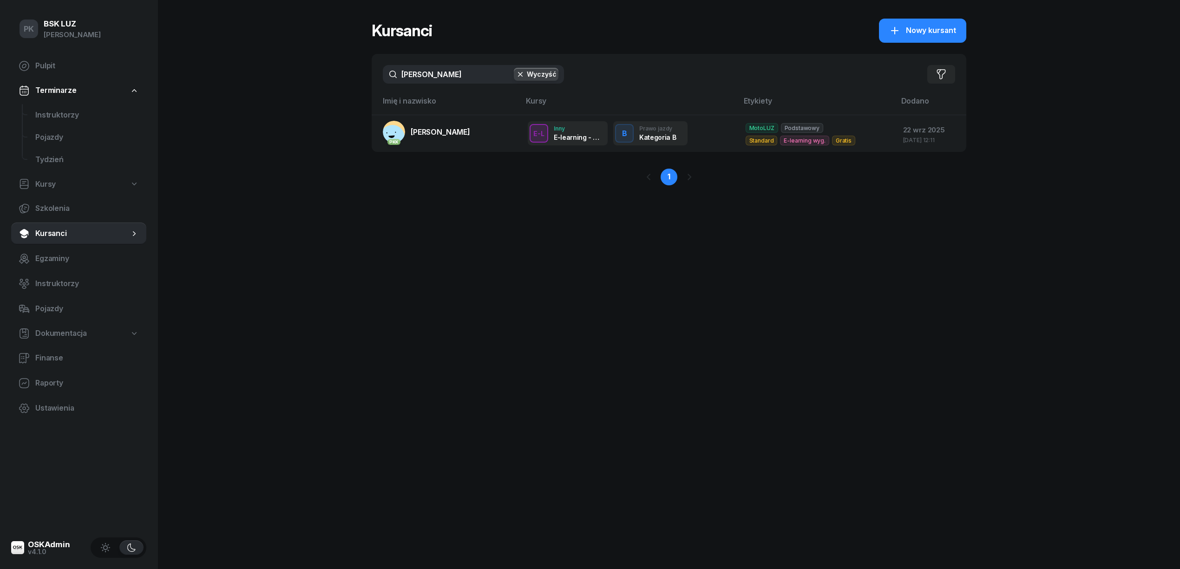
drag, startPoint x: 438, startPoint y: 79, endPoint x: 353, endPoint y: 71, distance: 85.8
click at [353, 71] on div "PK BSK LUZ Piotr Klimek Pulpit Terminarze Instruktorzy Pojazdy Tydzień Kursy Sz…" at bounding box center [590, 284] width 1180 height 569
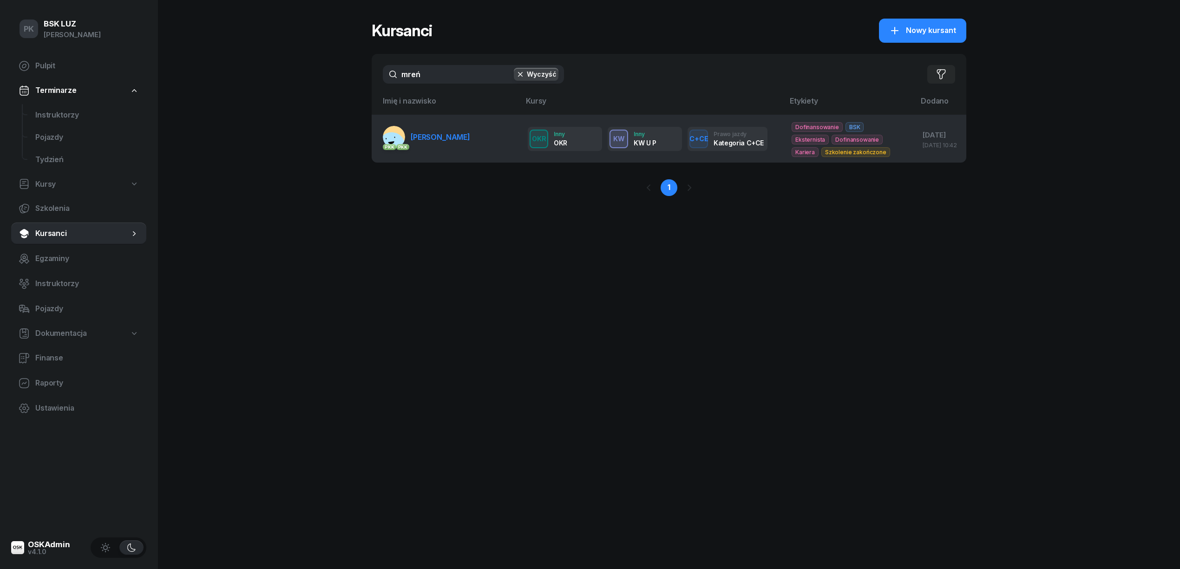
type input "mreń"
click at [459, 153] on td "PKK PKK MREŃCA SZCZEPAN" at bounding box center [446, 139] width 149 height 48
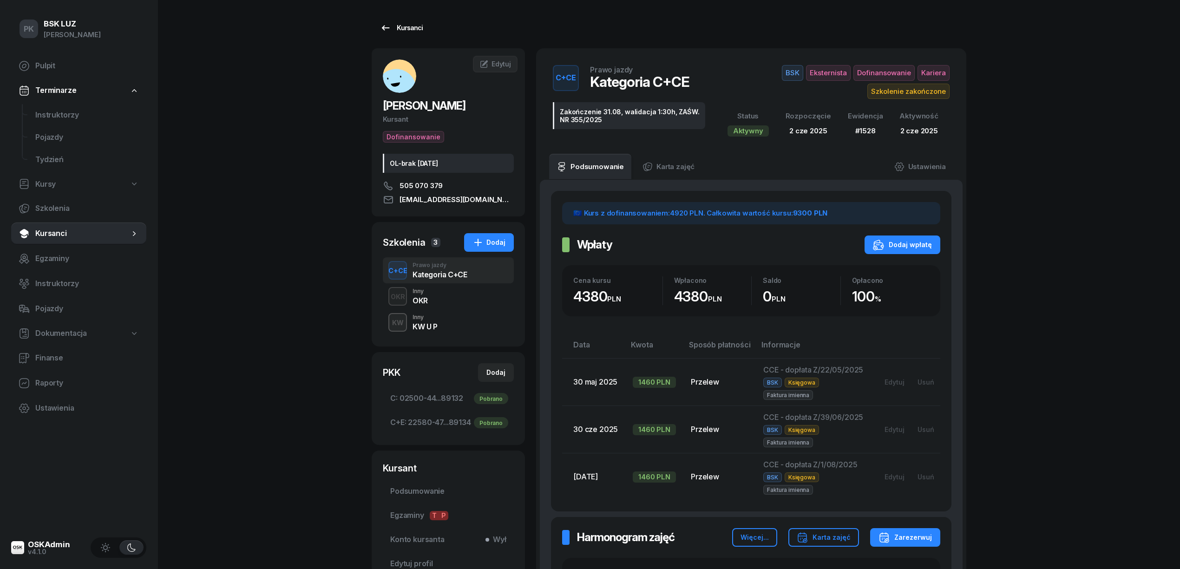
click at [404, 23] on div "Kursanci" at bounding box center [401, 27] width 43 height 11
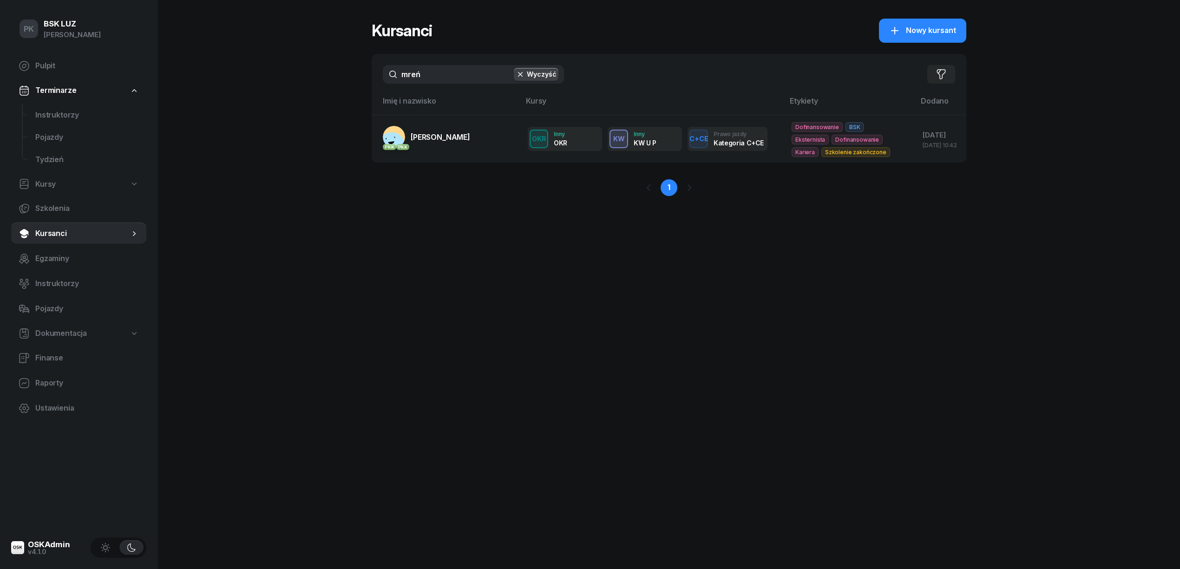
drag, startPoint x: 414, startPoint y: 72, endPoint x: 357, endPoint y: 80, distance: 58.1
click at [357, 80] on div "PK BSK LUZ Piotr Klimek Pulpit Terminarze Instruktorzy Pojazdy Tydzień Kursy Sz…" at bounding box center [590, 284] width 1180 height 569
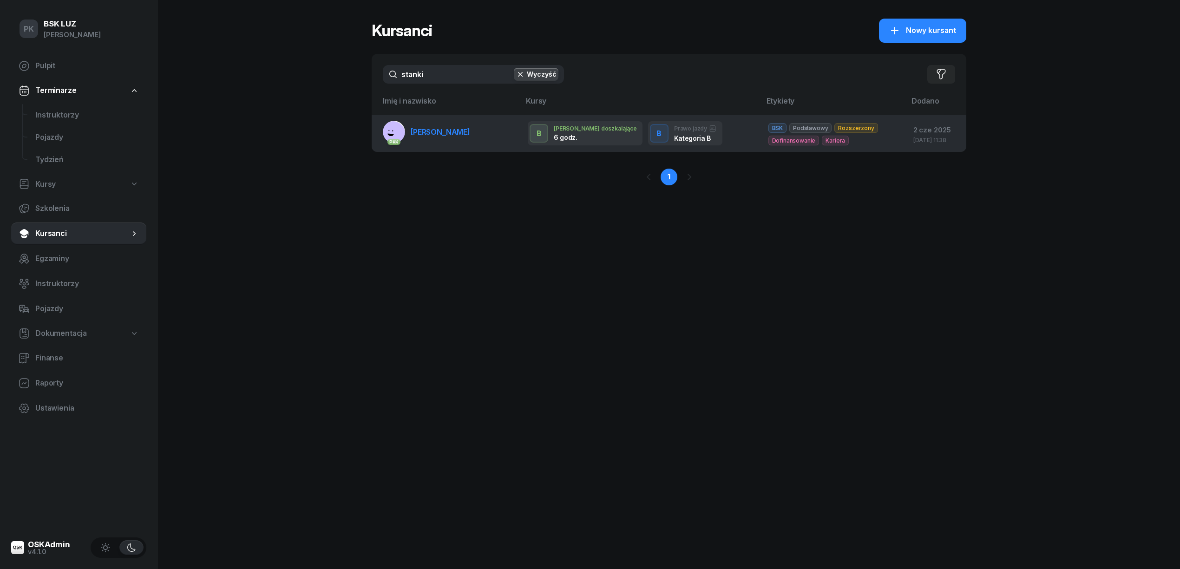
type input "stanki"
click at [454, 136] on link "PKK STANKIEWICZ OLIWIA" at bounding box center [426, 132] width 87 height 22
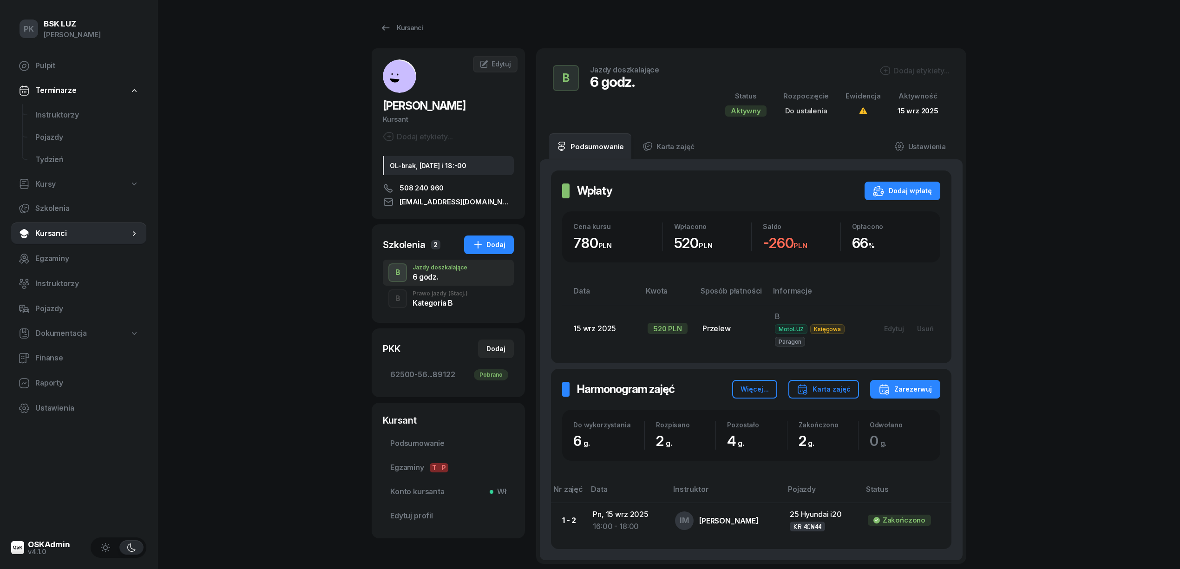
click at [417, 302] on div "Kategoria B" at bounding box center [439, 302] width 55 height 7
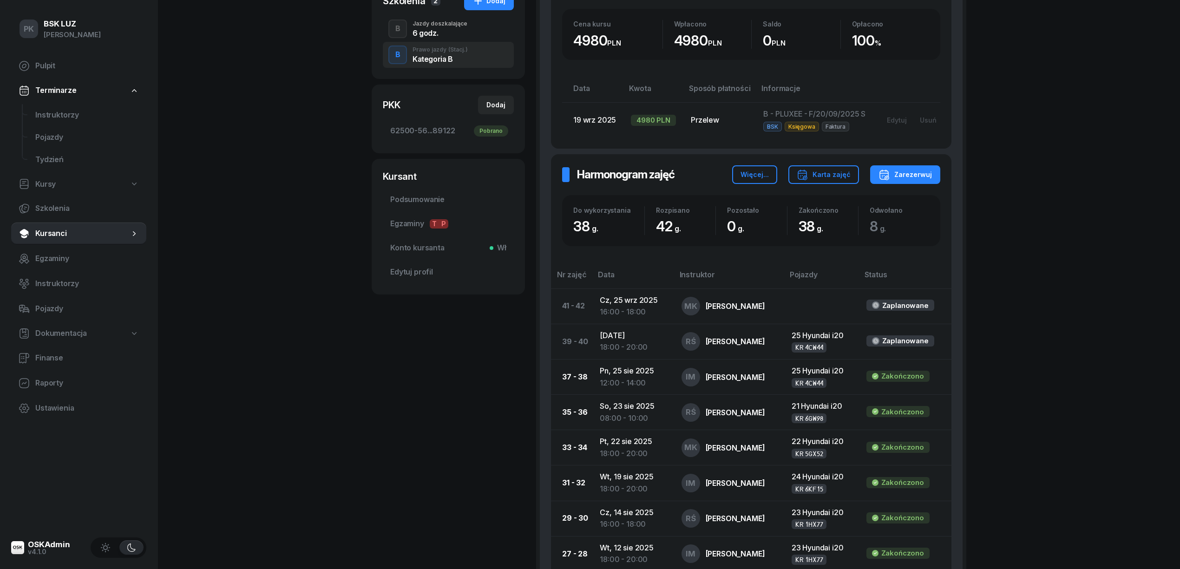
scroll to position [124, 0]
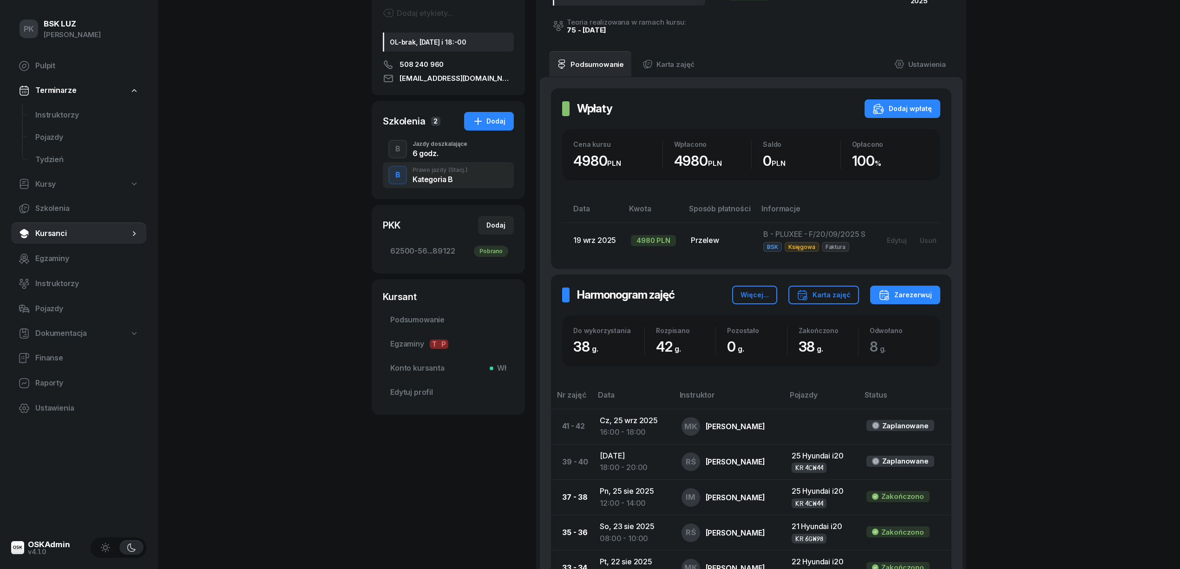
click at [431, 151] on div "6 godz." at bounding box center [439, 153] width 55 height 7
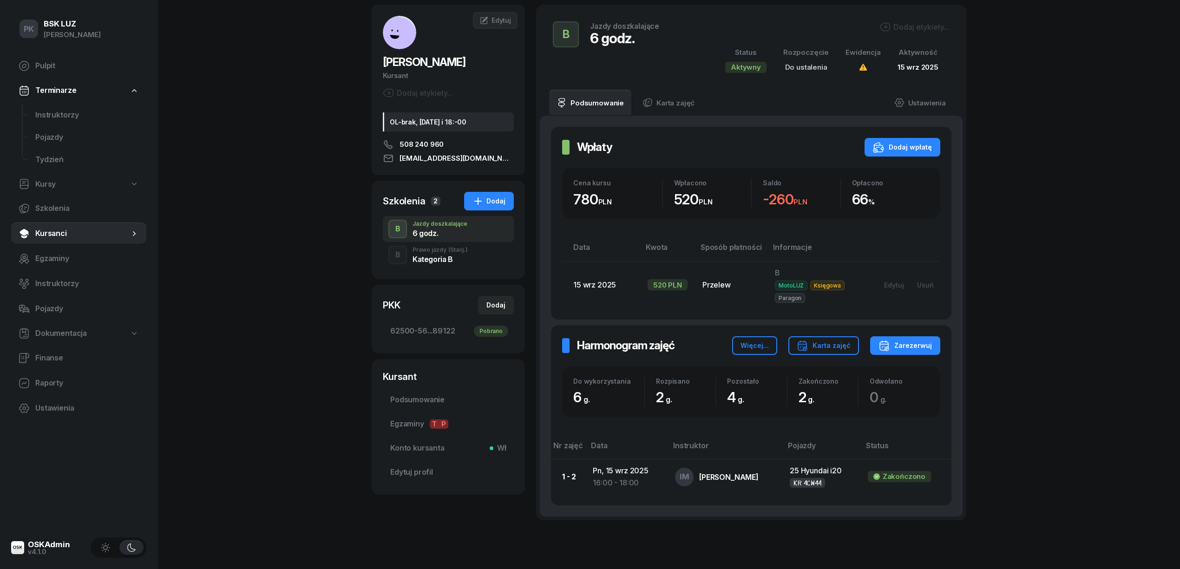
scroll to position [87, 0]
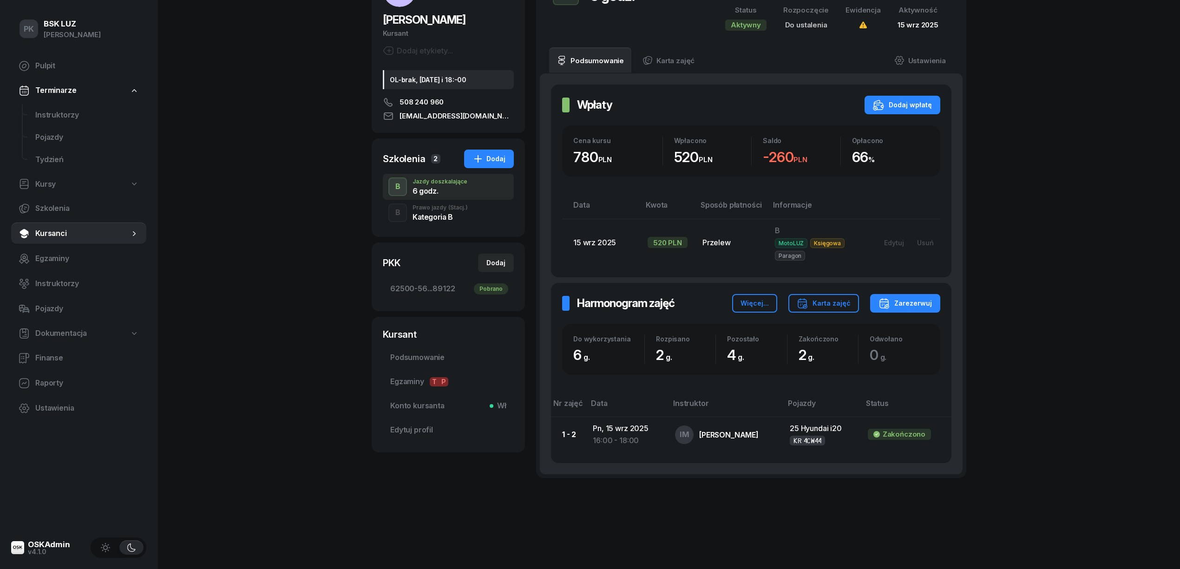
click at [446, 213] on div "Kategoria B" at bounding box center [439, 216] width 55 height 7
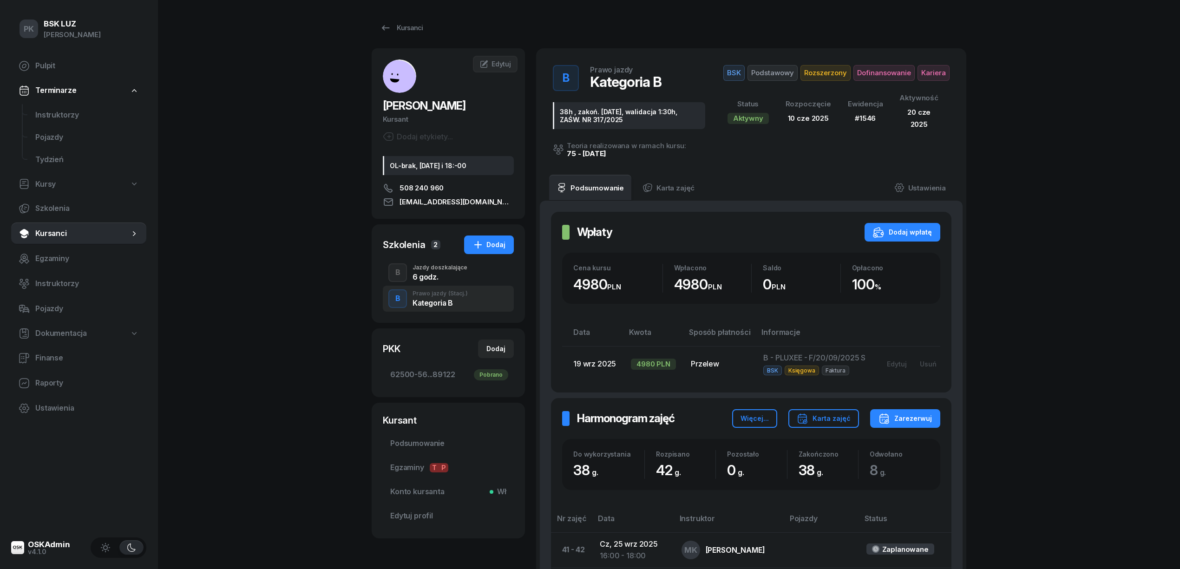
click at [443, 278] on div "6 godz." at bounding box center [439, 276] width 55 height 7
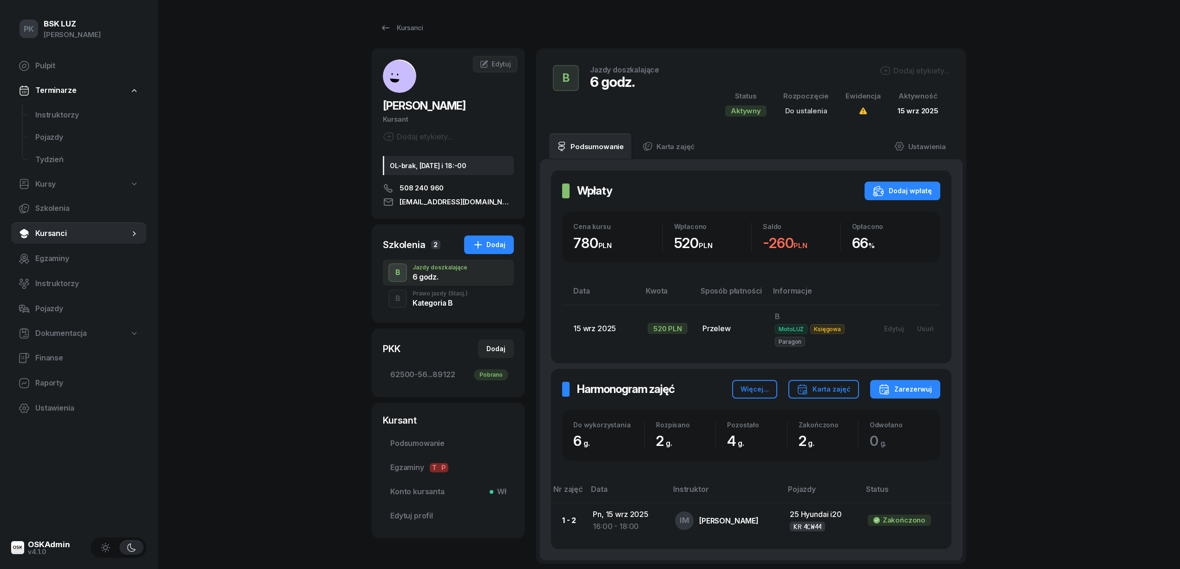
click at [459, 302] on div "Kategoria B" at bounding box center [439, 302] width 55 height 7
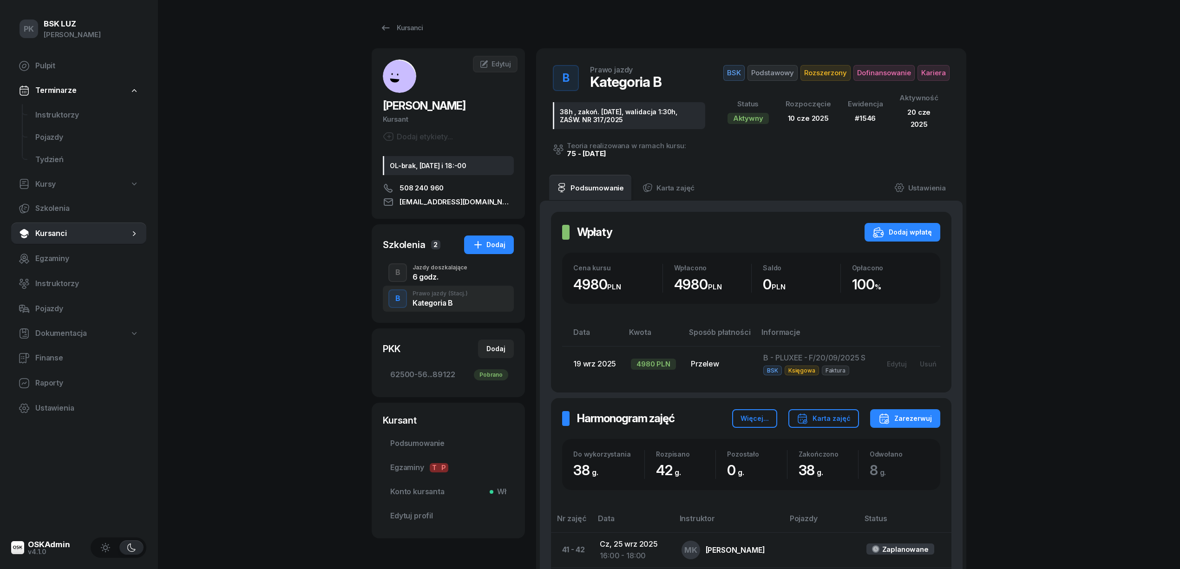
click at [450, 272] on div "6 godz." at bounding box center [439, 275] width 55 height 10
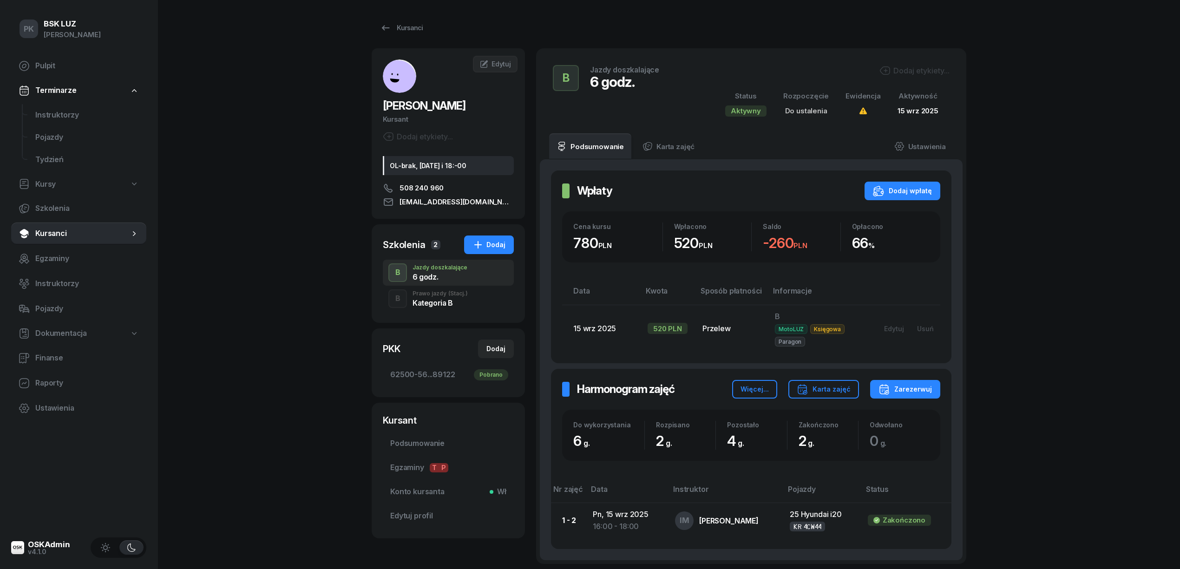
click at [283, 346] on div "PK BSK LUZ Piotr Klimek Pulpit Terminarze Instruktorzy Pojazdy Tydzień Kursy Sz…" at bounding box center [590, 327] width 1180 height 655
click at [428, 303] on div "Kategoria B" at bounding box center [439, 302] width 55 height 7
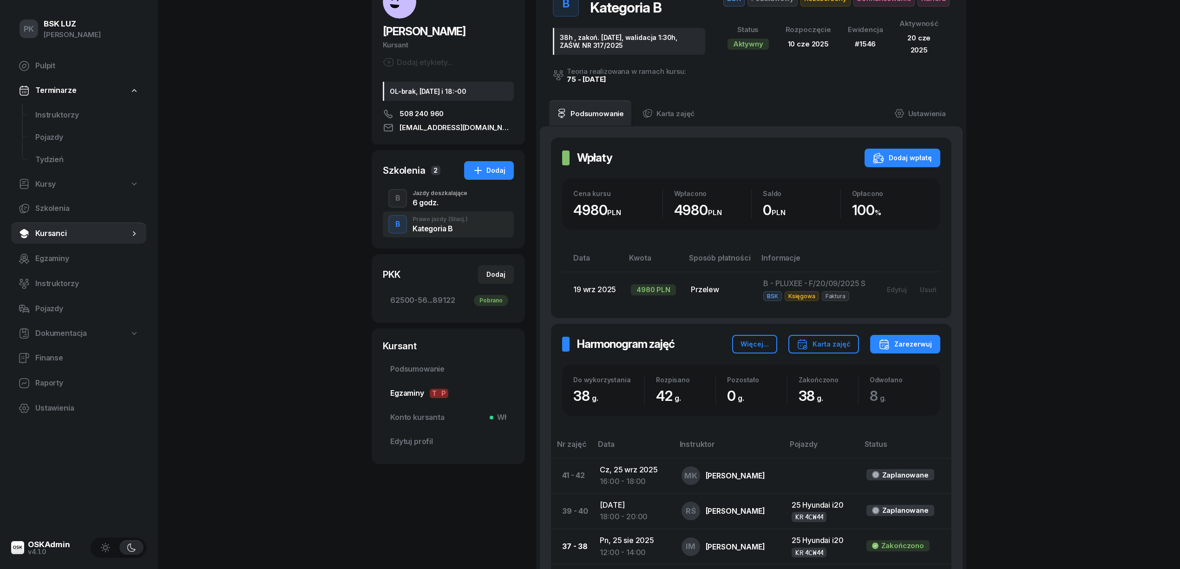
scroll to position [62, 0]
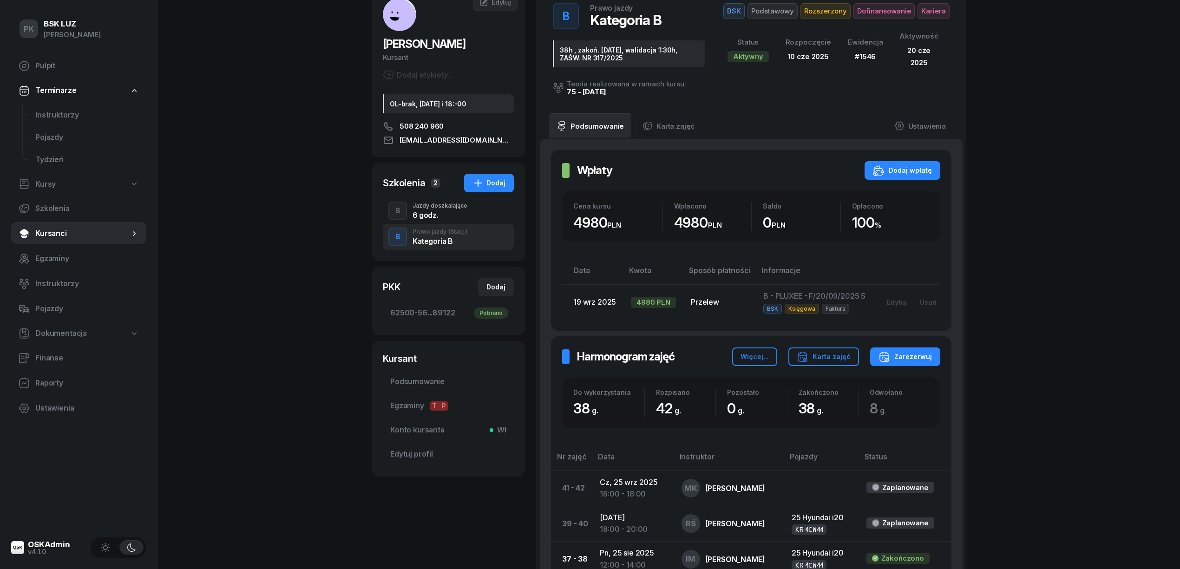
click at [426, 211] on div "6 godz." at bounding box center [439, 214] width 55 height 7
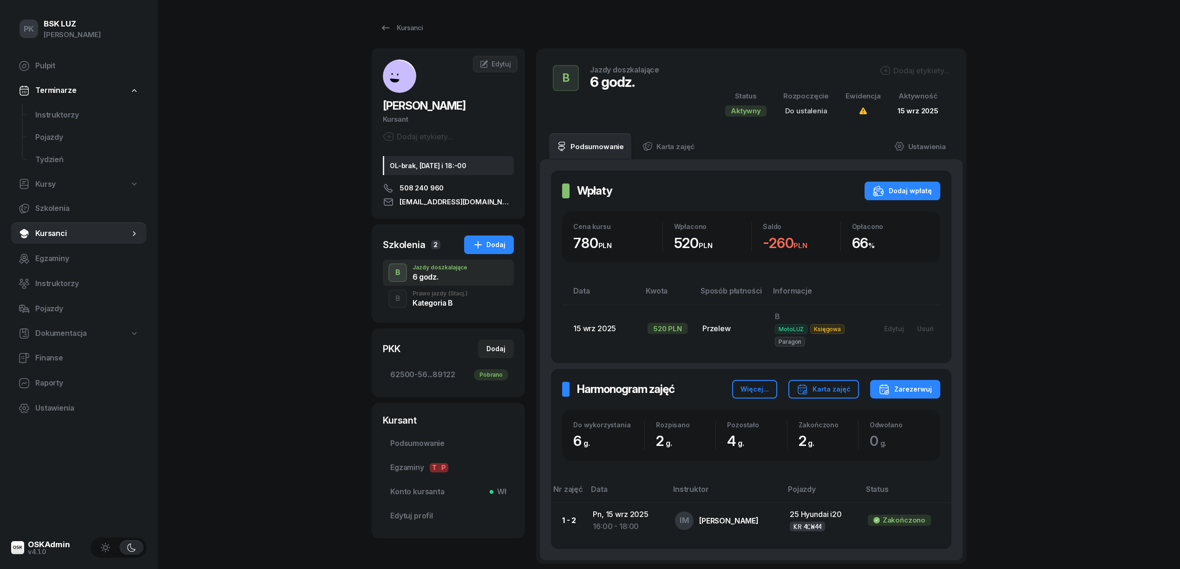
click at [448, 305] on div "Kategoria B" at bounding box center [439, 302] width 55 height 7
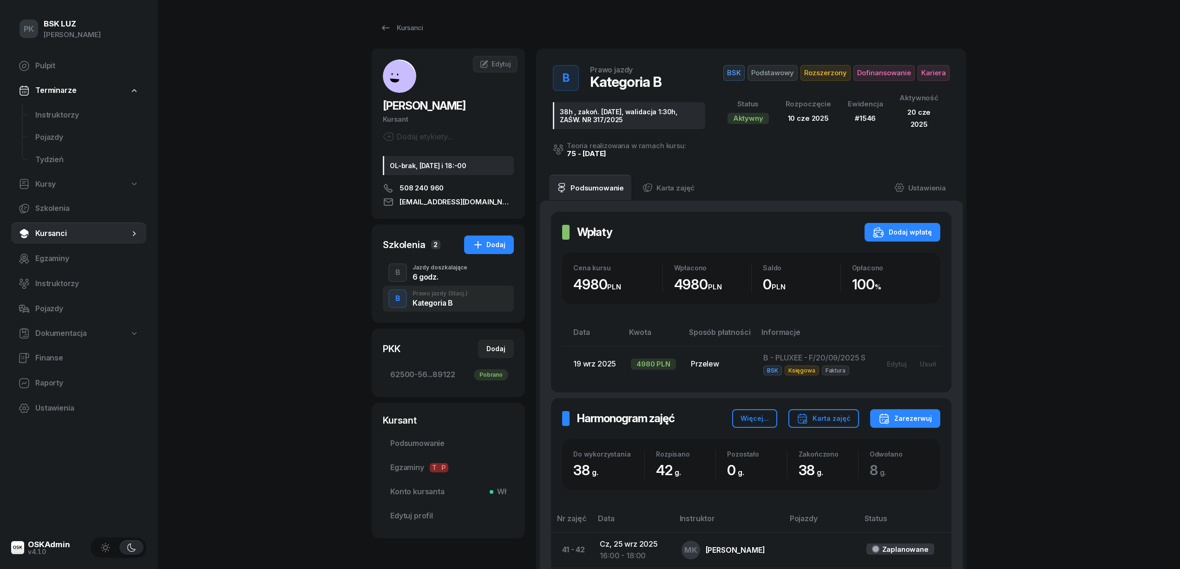
click at [443, 273] on div "6 godz." at bounding box center [439, 276] width 55 height 7
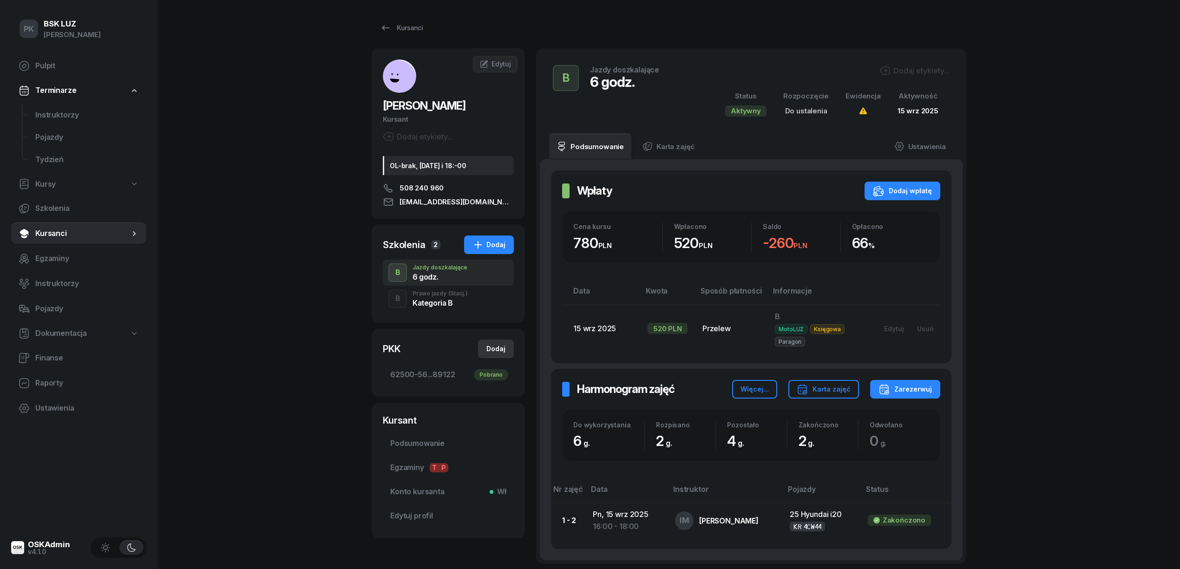
click at [497, 344] on div "Dodaj" at bounding box center [495, 348] width 19 height 11
select select
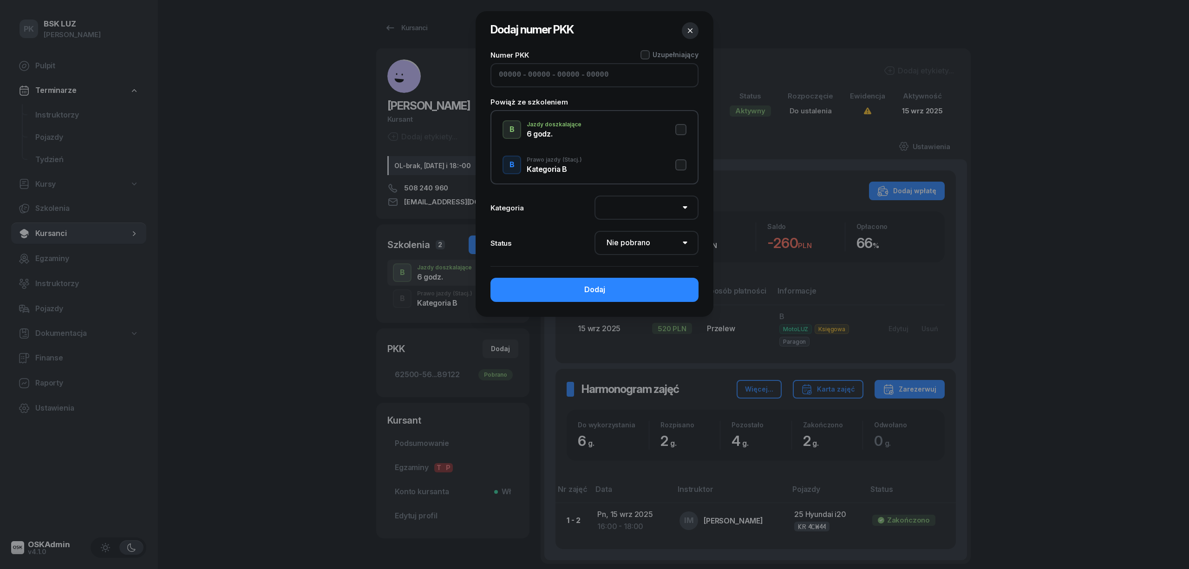
click at [512, 72] on input at bounding box center [510, 75] width 22 height 12
paste input "62500"
type input "62500"
type input "56318"
type input "89543"
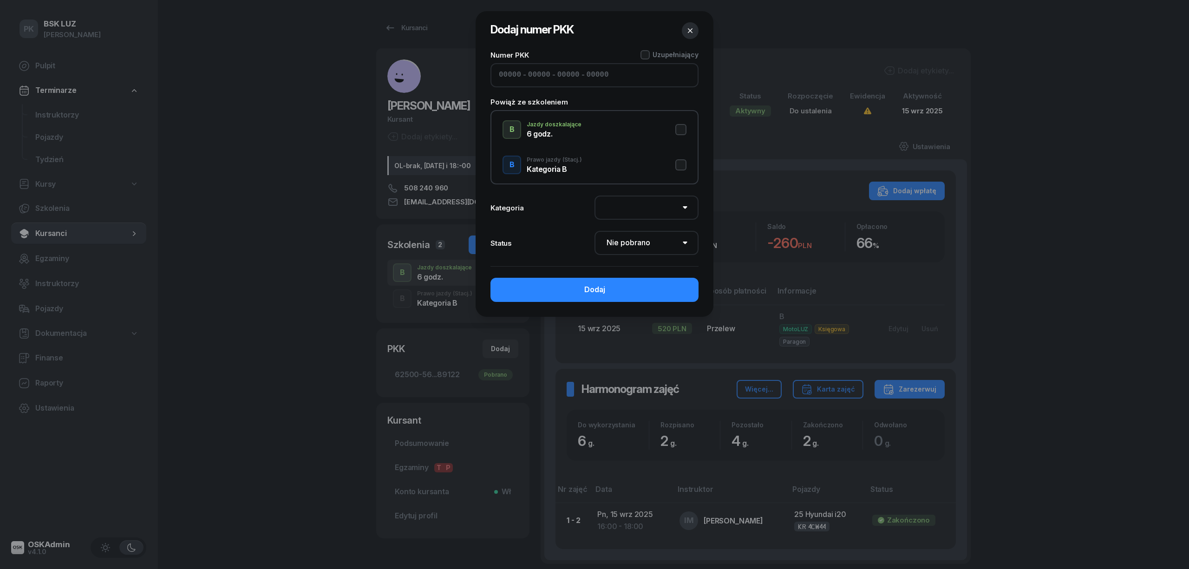
type input "89122"
click at [680, 126] on button "B Jazdy doszkalające 6 godz." at bounding box center [595, 129] width 184 height 19
select select "B"
click at [643, 239] on select "Nie pobrano Pobrano Zwrócono Zaktualizowano" at bounding box center [647, 243] width 104 height 24
select select "Get"
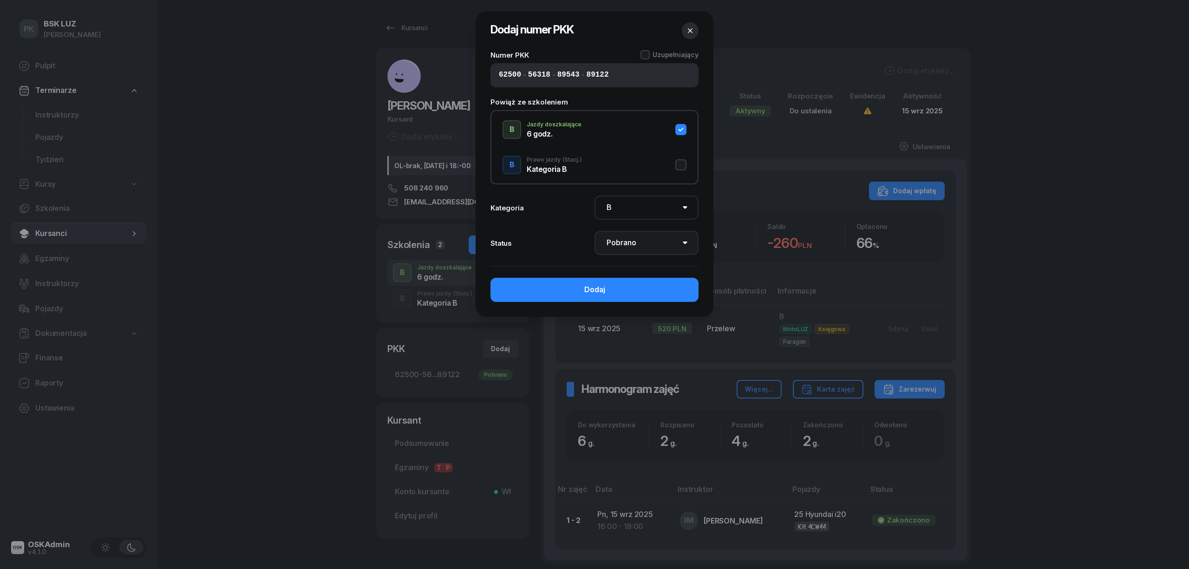
click at [595, 231] on select "Nie pobrano Pobrano Zwrócono Zaktualizowano" at bounding box center [647, 243] width 104 height 24
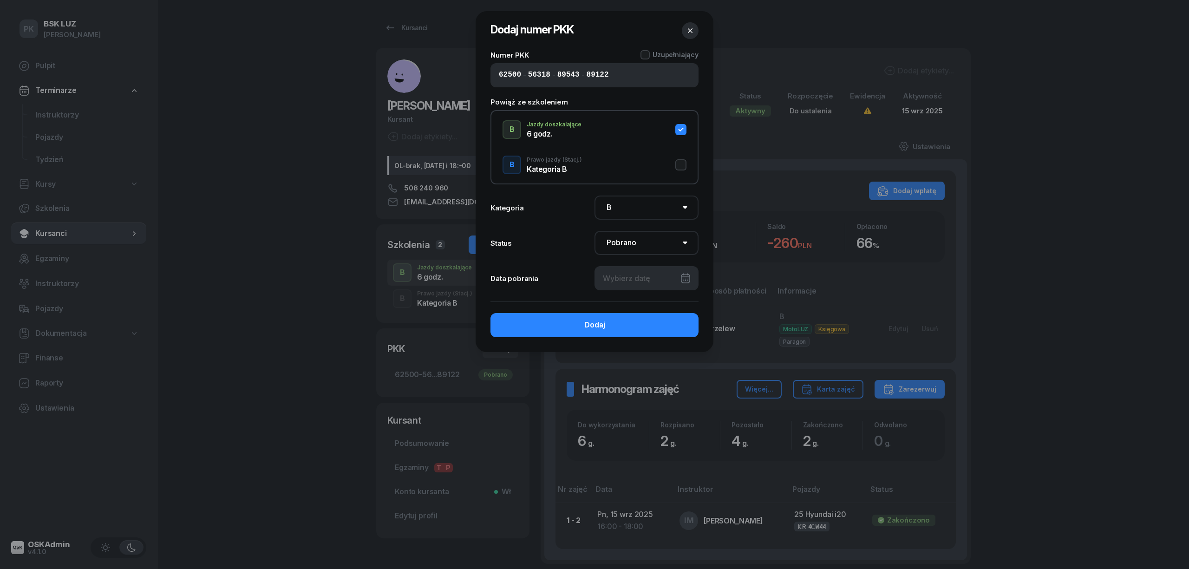
click at [638, 285] on div at bounding box center [647, 278] width 104 height 24
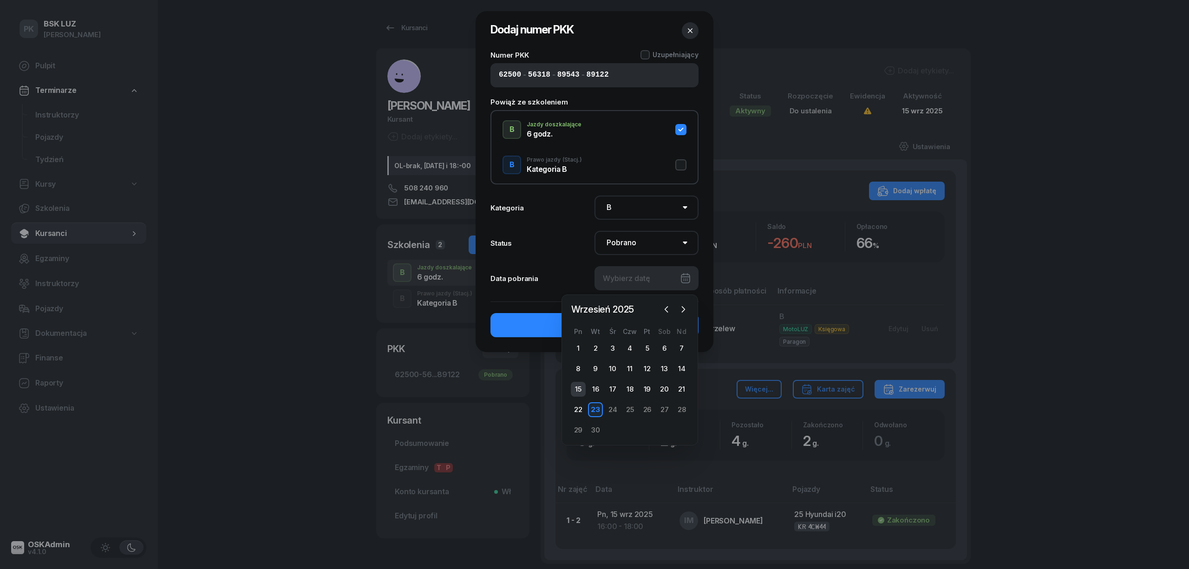
click at [582, 385] on div "15" at bounding box center [578, 389] width 15 height 15
type input "15/09/2025"
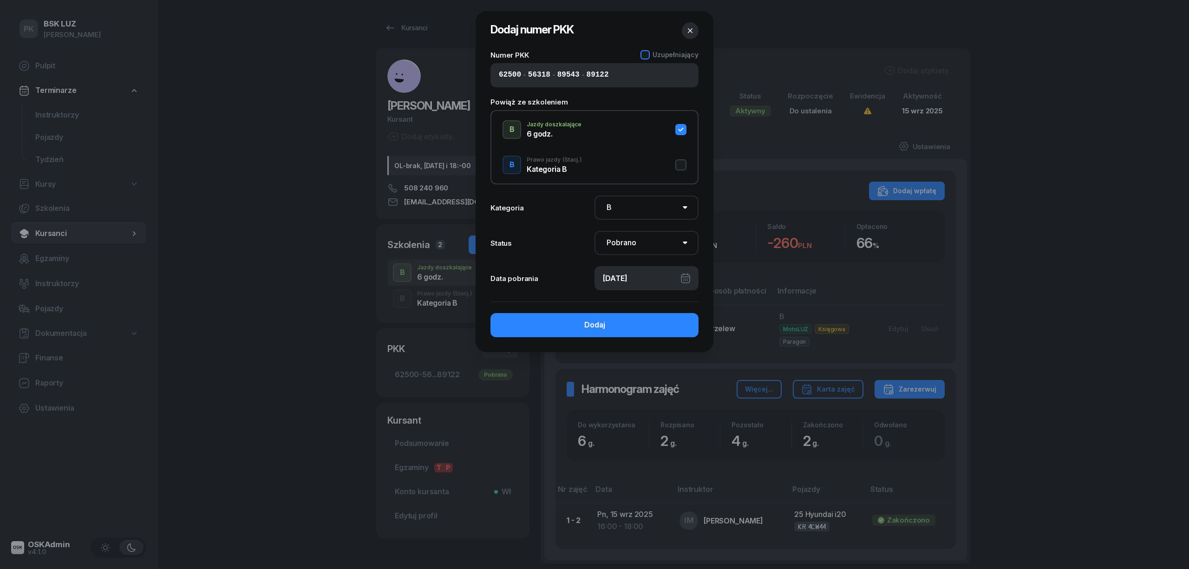
click at [649, 54] on div at bounding box center [644, 54] width 9 height 9
click at [621, 324] on button "Dodaj" at bounding box center [594, 325] width 208 height 24
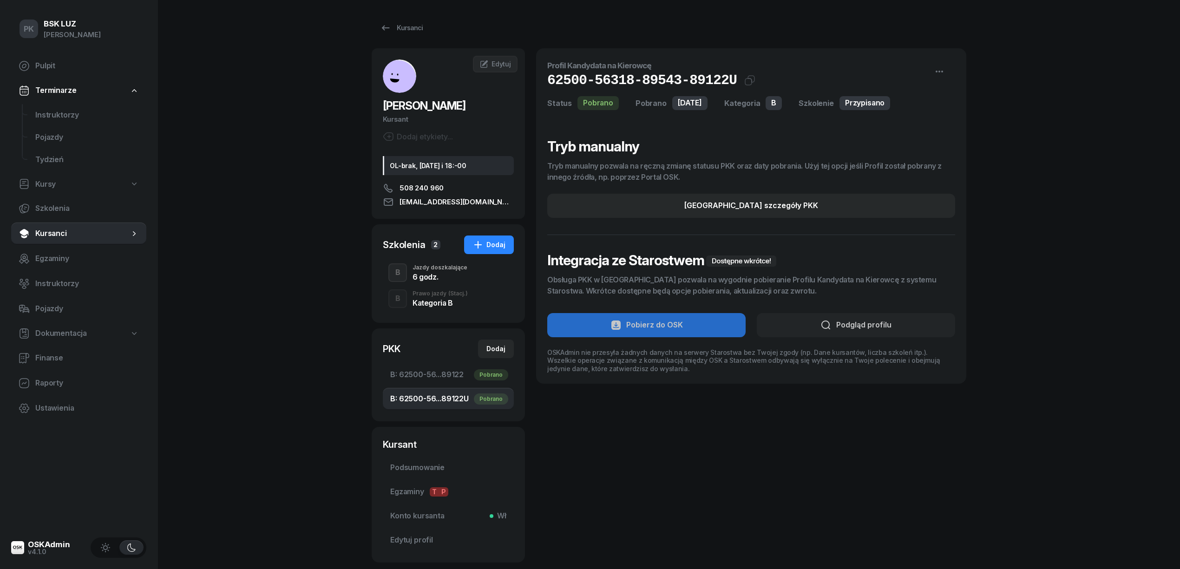
click at [431, 275] on div "6 godz." at bounding box center [439, 276] width 55 height 7
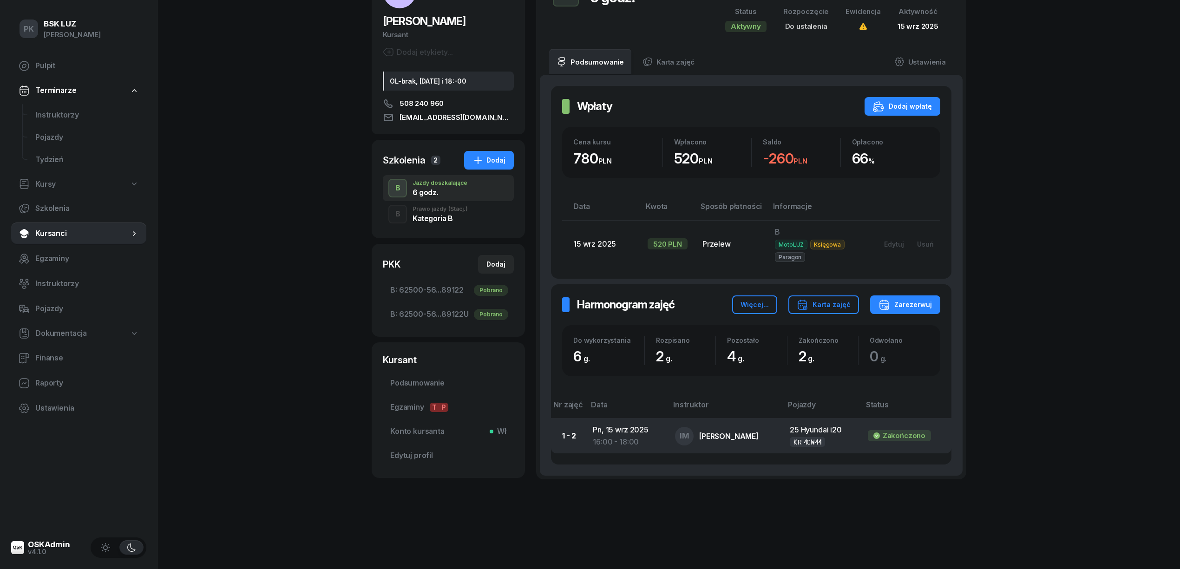
scroll to position [87, 0]
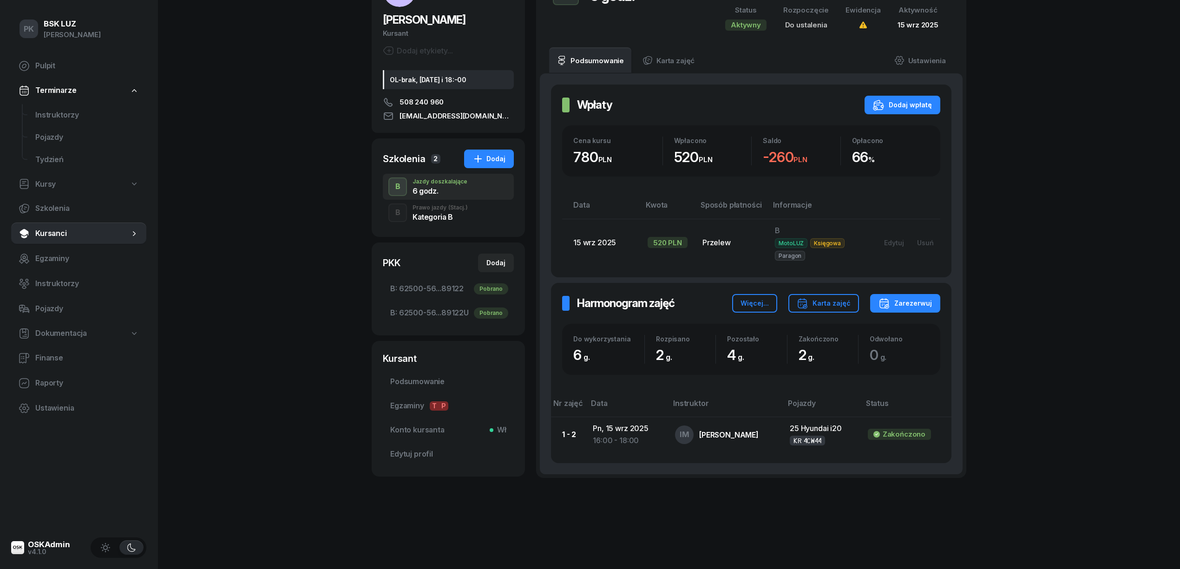
click at [441, 210] on div "Kategoria B" at bounding box center [439, 215] width 55 height 10
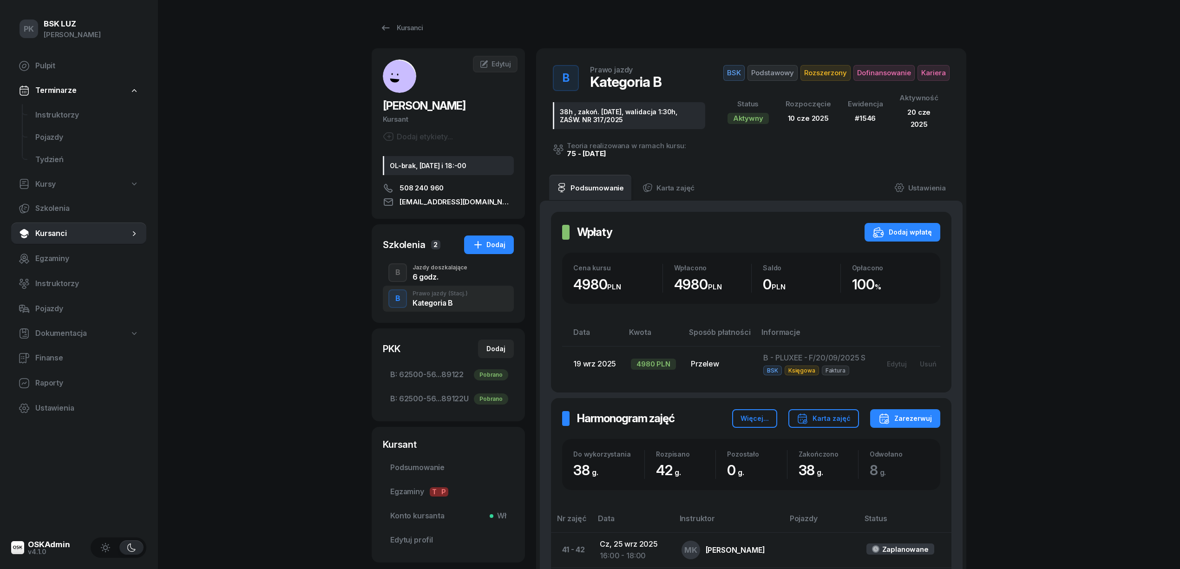
click at [432, 267] on div "Jazdy doszkalające" at bounding box center [439, 268] width 55 height 6
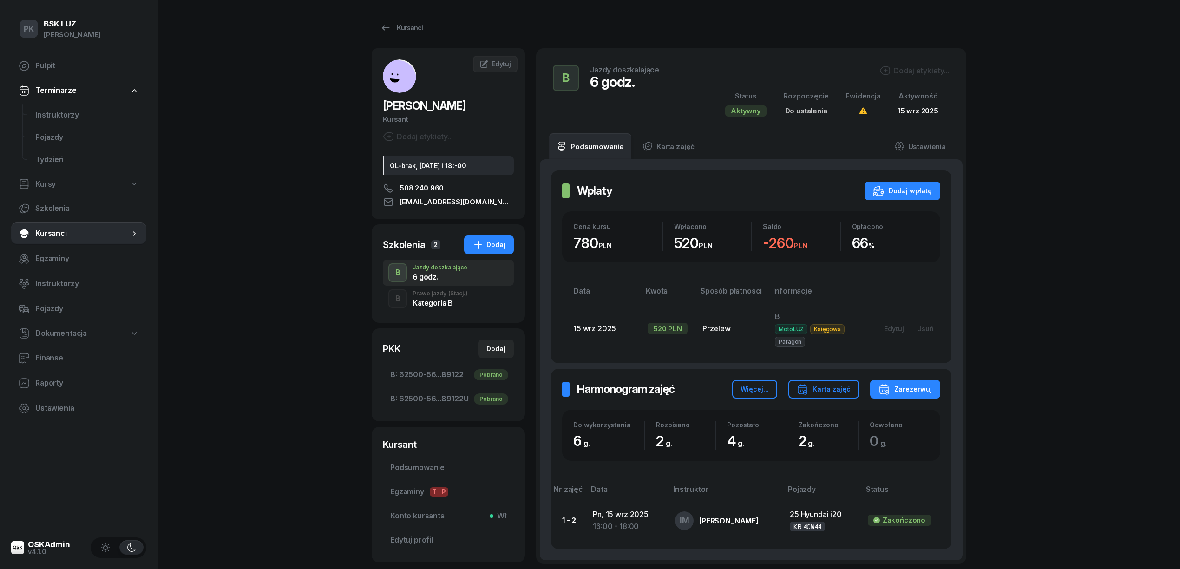
click at [446, 299] on div "Kategoria B" at bounding box center [439, 302] width 55 height 7
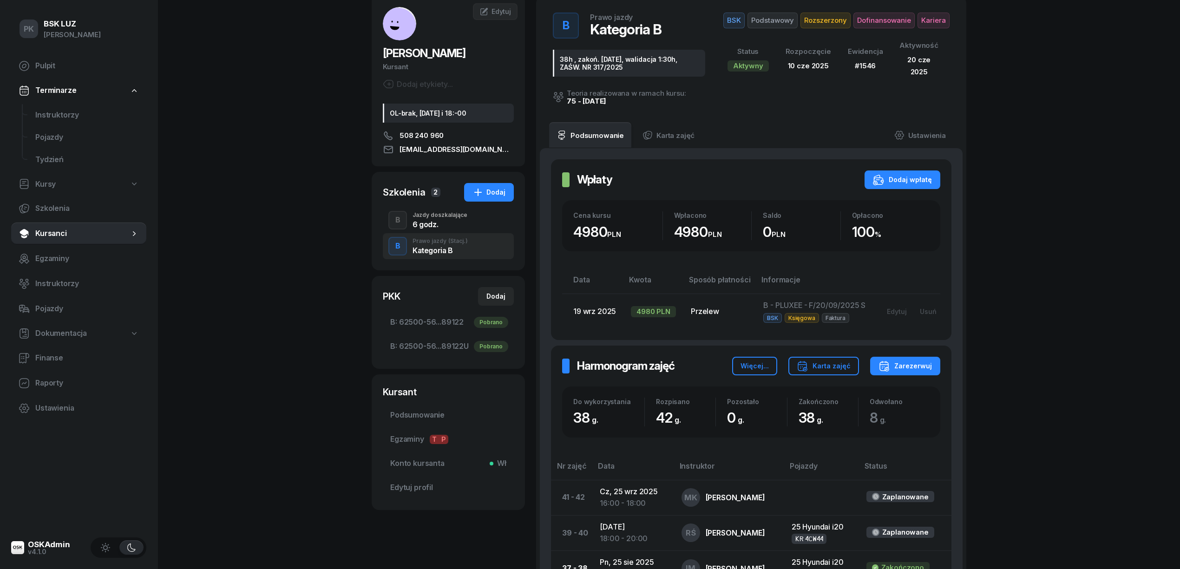
scroll to position [124, 0]
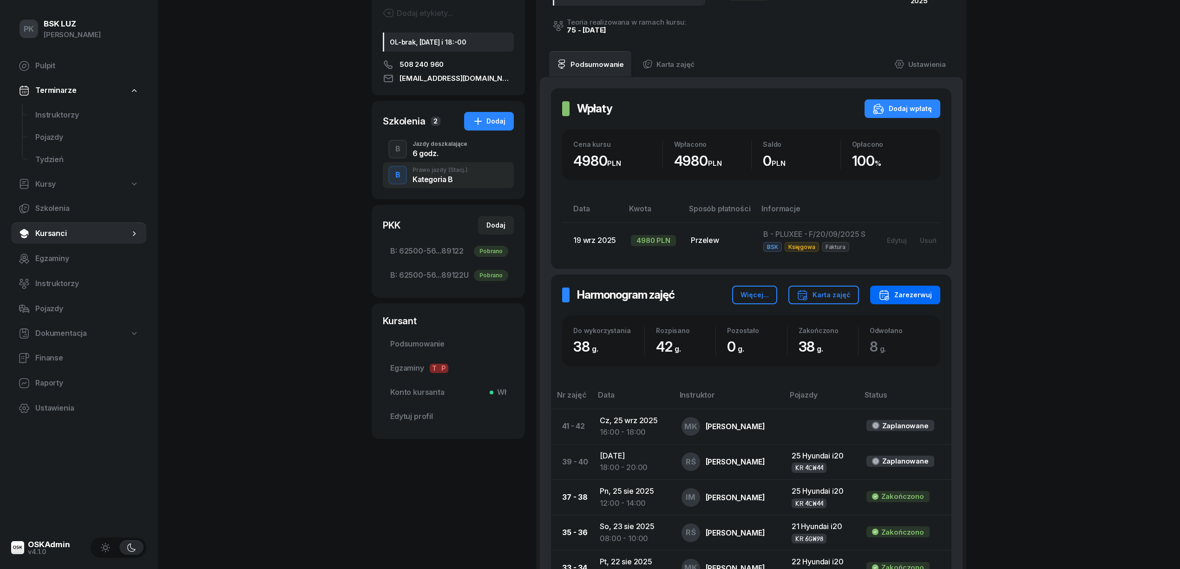
click at [913, 294] on div "Zarezerwuj" at bounding box center [904, 294] width 53 height 11
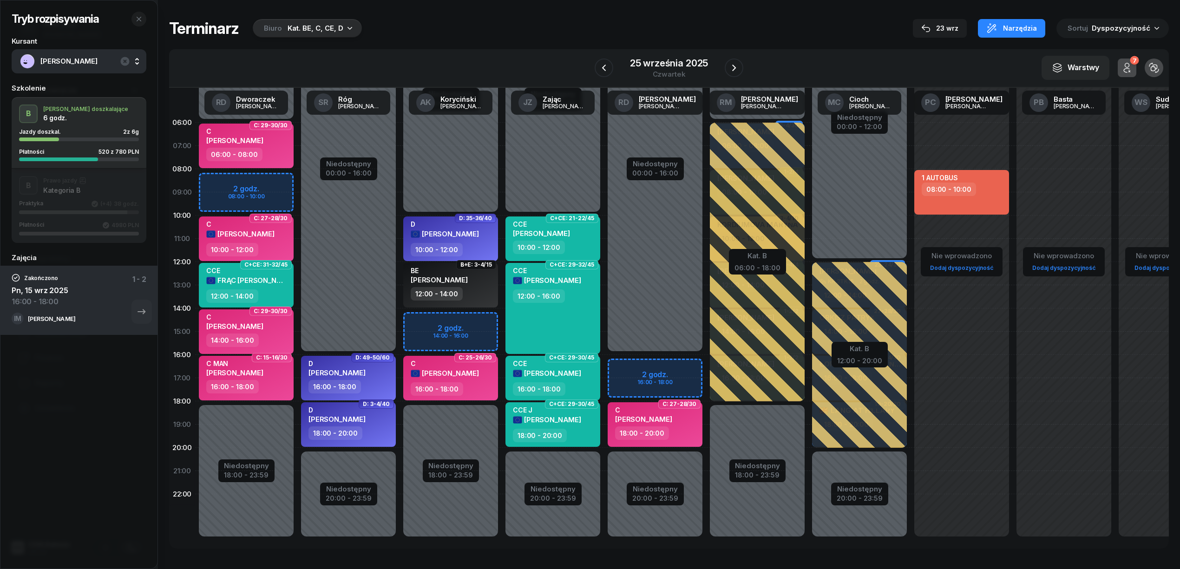
click at [79, 212] on div "button" at bounding box center [73, 212] width 108 height 4
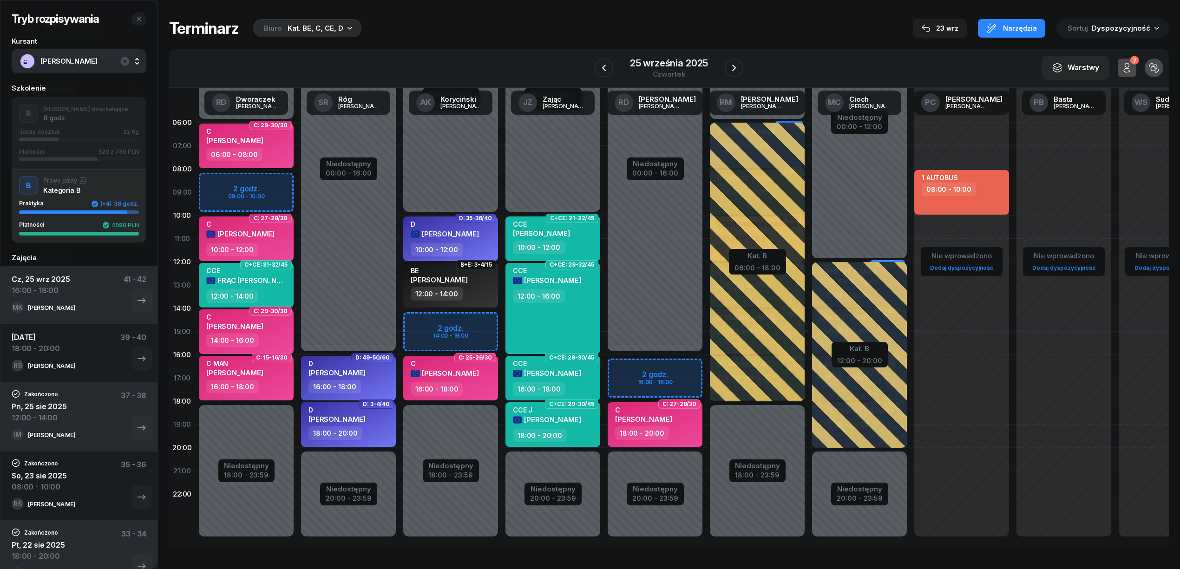
click at [99, 154] on div "520 z 780 PLN" at bounding box center [118, 152] width 40 height 6
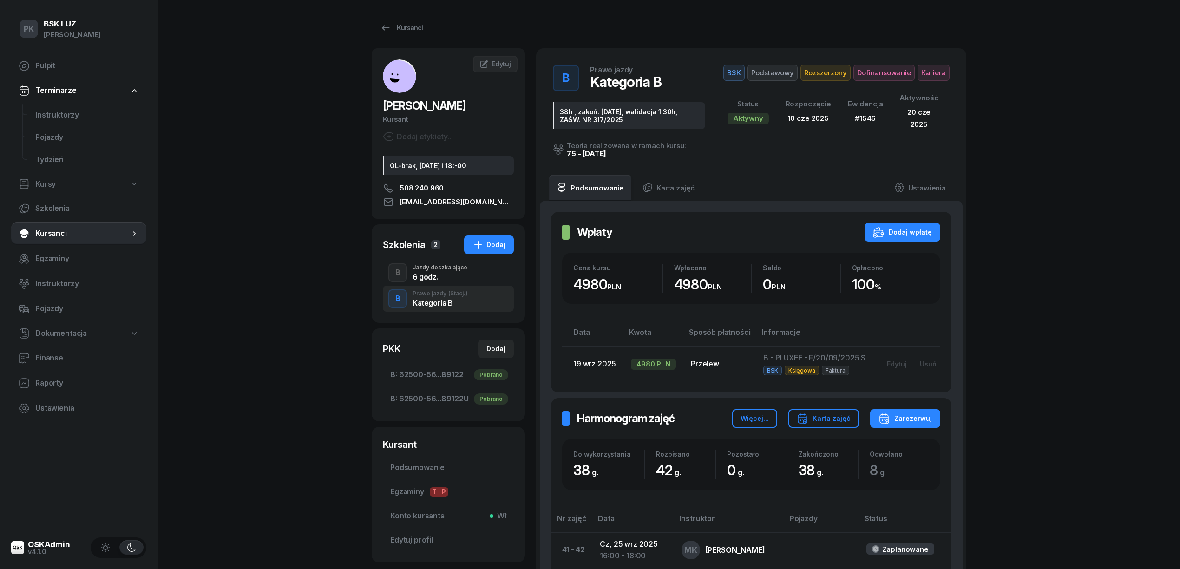
click at [444, 274] on div "6 godz." at bounding box center [439, 276] width 55 height 7
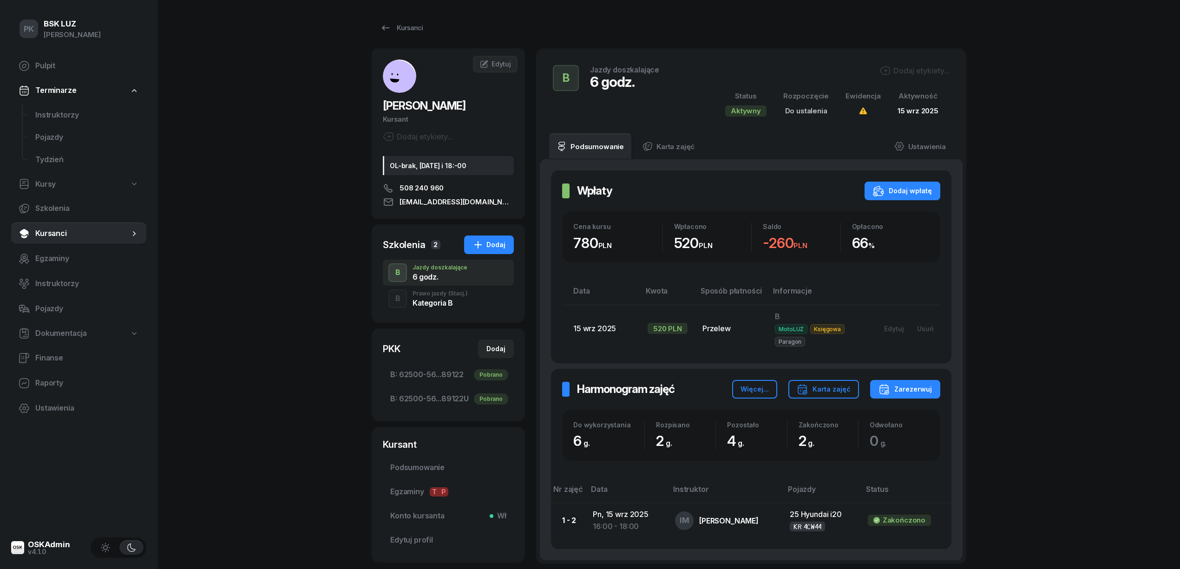
click at [449, 300] on div "Kategoria B" at bounding box center [439, 302] width 55 height 7
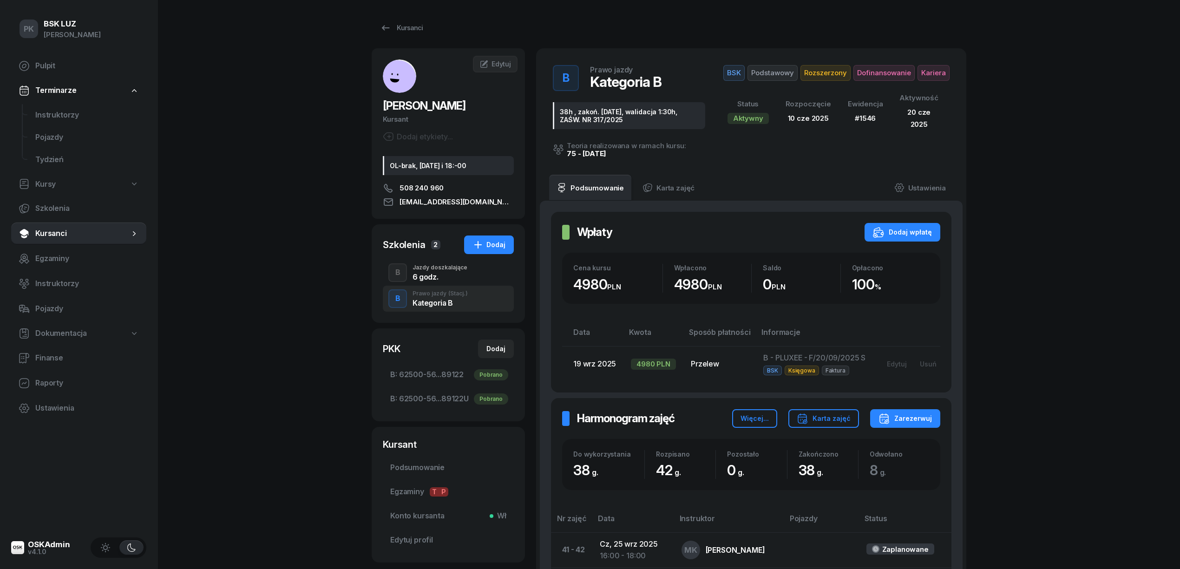
click at [441, 270] on div "Jazdy doszkalające" at bounding box center [439, 268] width 55 height 6
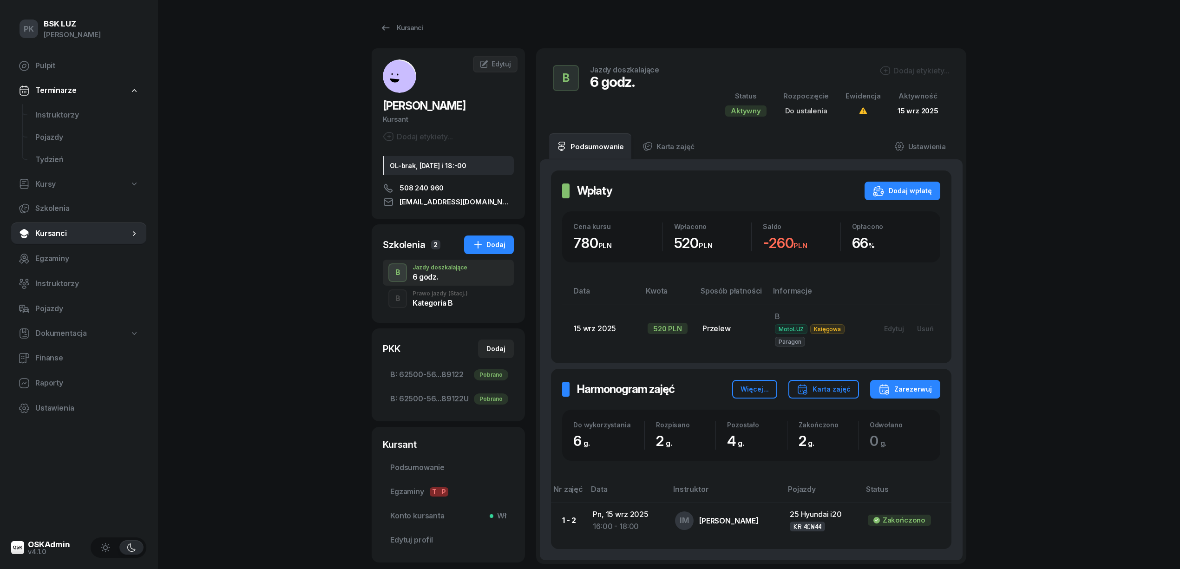
click at [921, 77] on div "Dodaj etykiety..." at bounding box center [831, 72] width 235 height 14
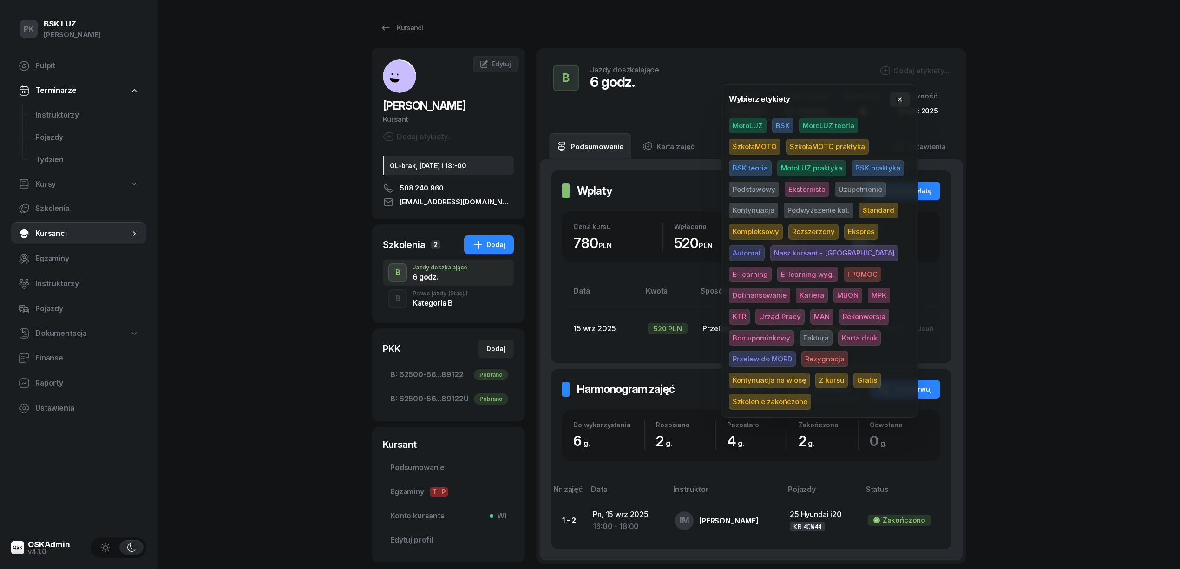
click at [752, 124] on span "MotoLUZ" at bounding box center [748, 126] width 38 height 16
click at [1037, 119] on div "PK BSK LUZ Piotr Klimek Pulpit Terminarze Instruktorzy Pojazdy Tydzień Kursy Sz…" at bounding box center [590, 328] width 1180 height 657
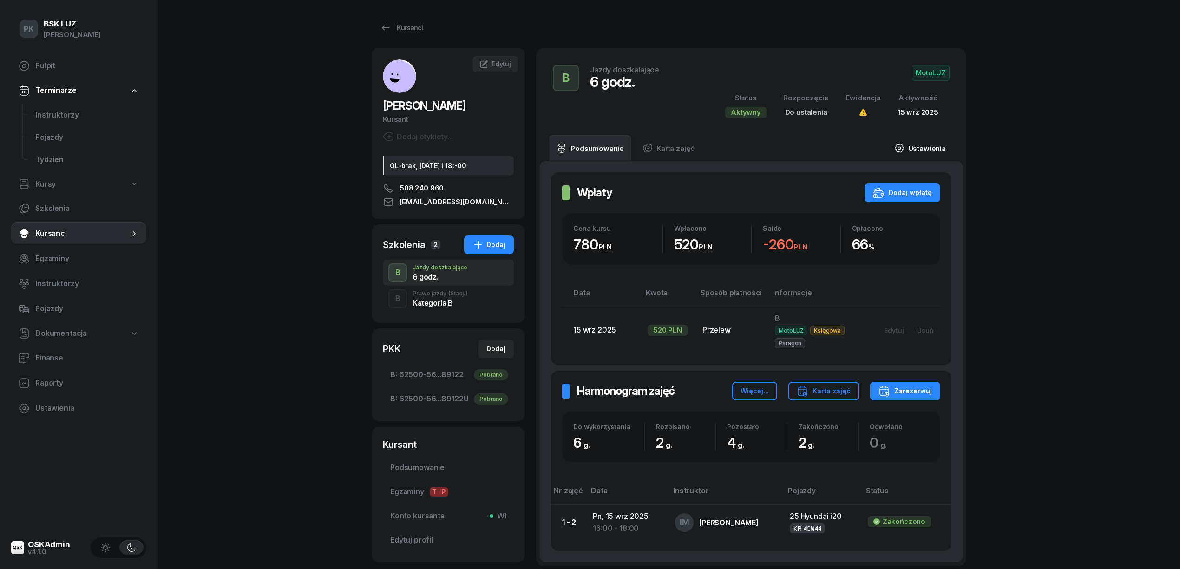
click at [913, 150] on link "Ustawienia" at bounding box center [920, 148] width 66 height 26
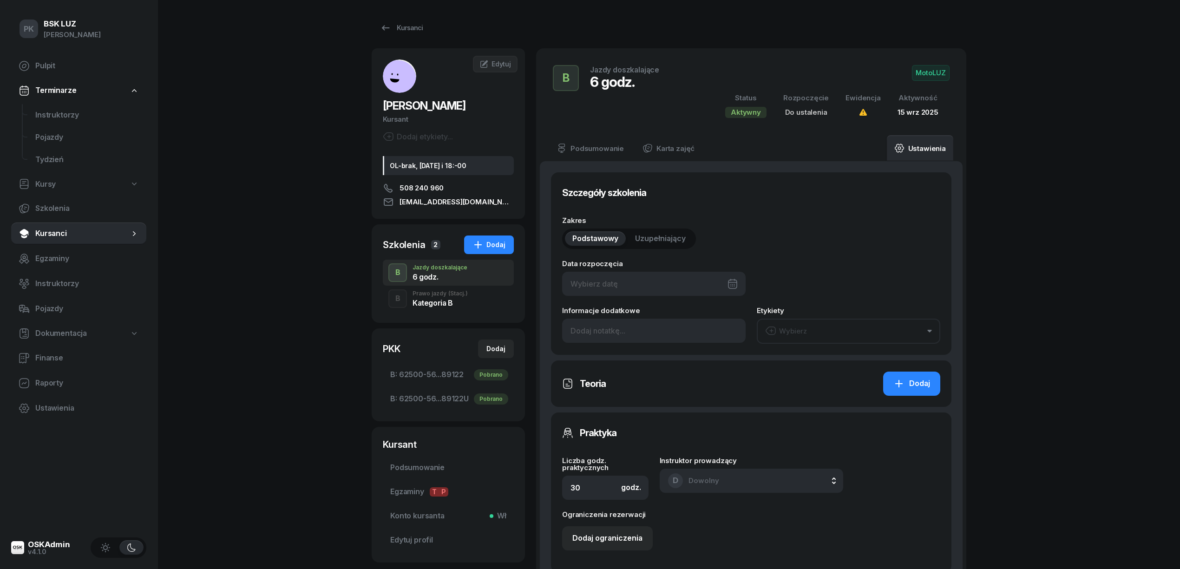
type input "6"
type input "62500"
type input "56318"
type input "89543"
type input "89122"
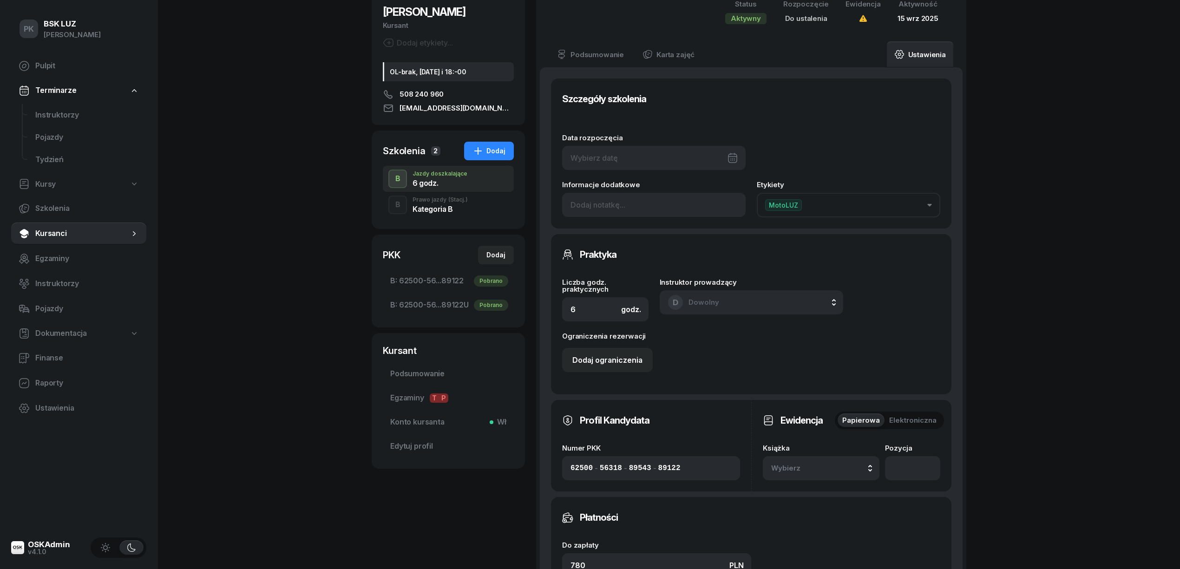
scroll to position [248, 0]
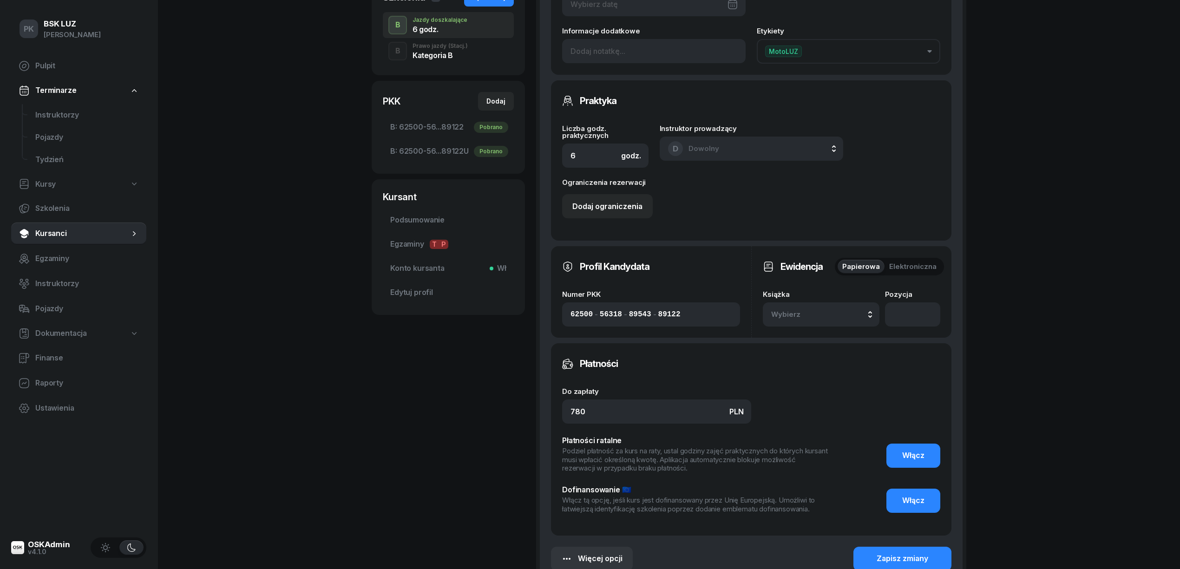
click at [823, 314] on span "Wybierz" at bounding box center [798, 314] width 55 height 12
click at [813, 213] on div "2/2025" at bounding box center [832, 214] width 110 height 12
click at [915, 316] on input "number" at bounding box center [912, 314] width 55 height 24
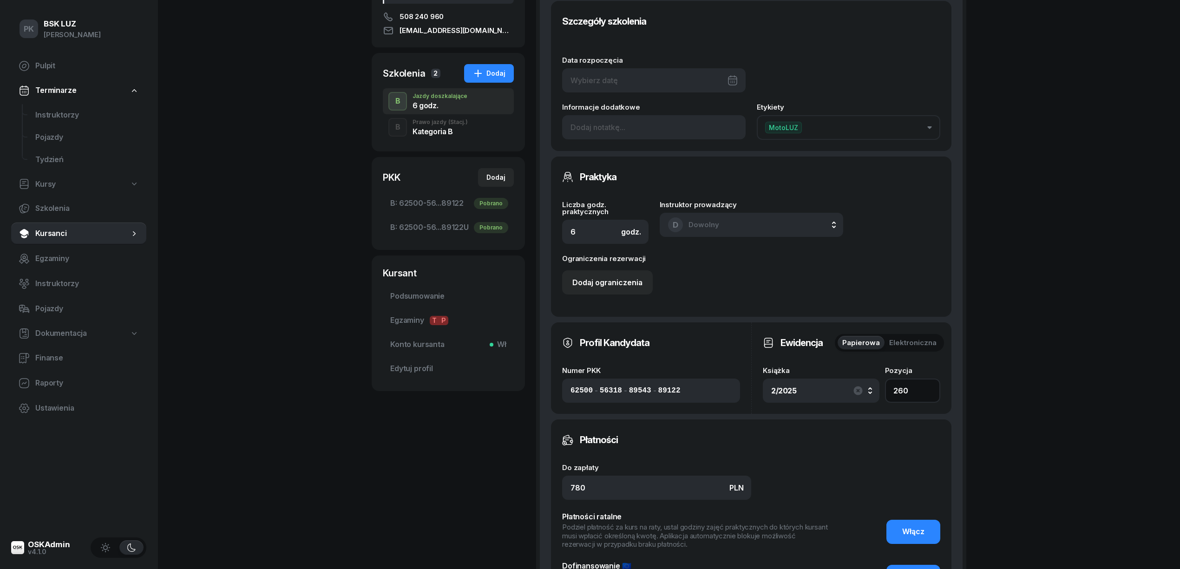
scroll to position [62, 0]
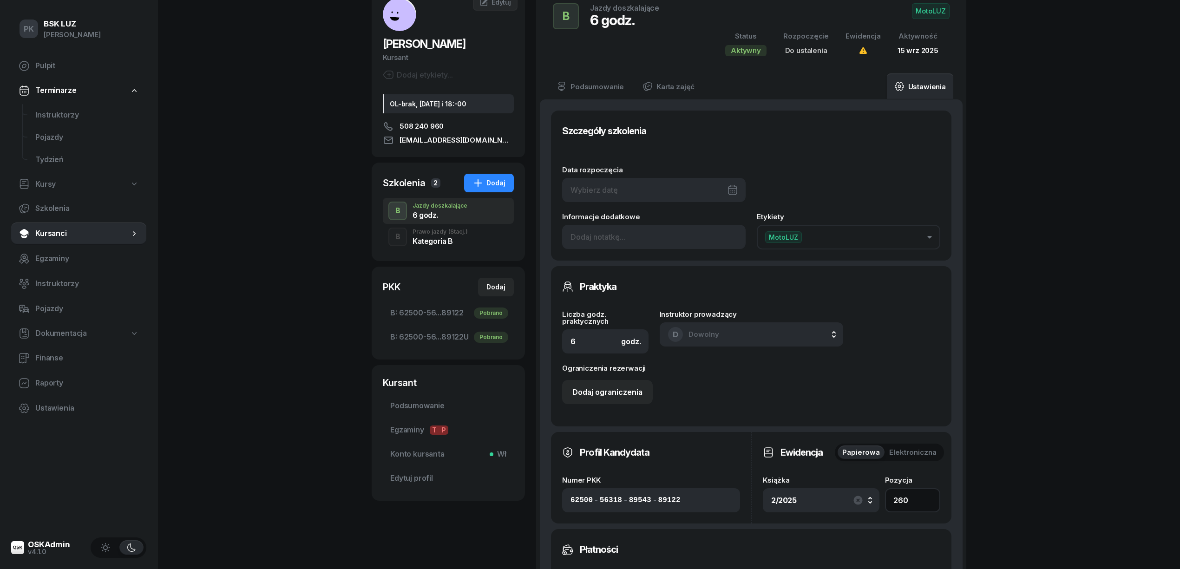
type input "260"
click at [622, 188] on div at bounding box center [653, 190] width 183 height 24
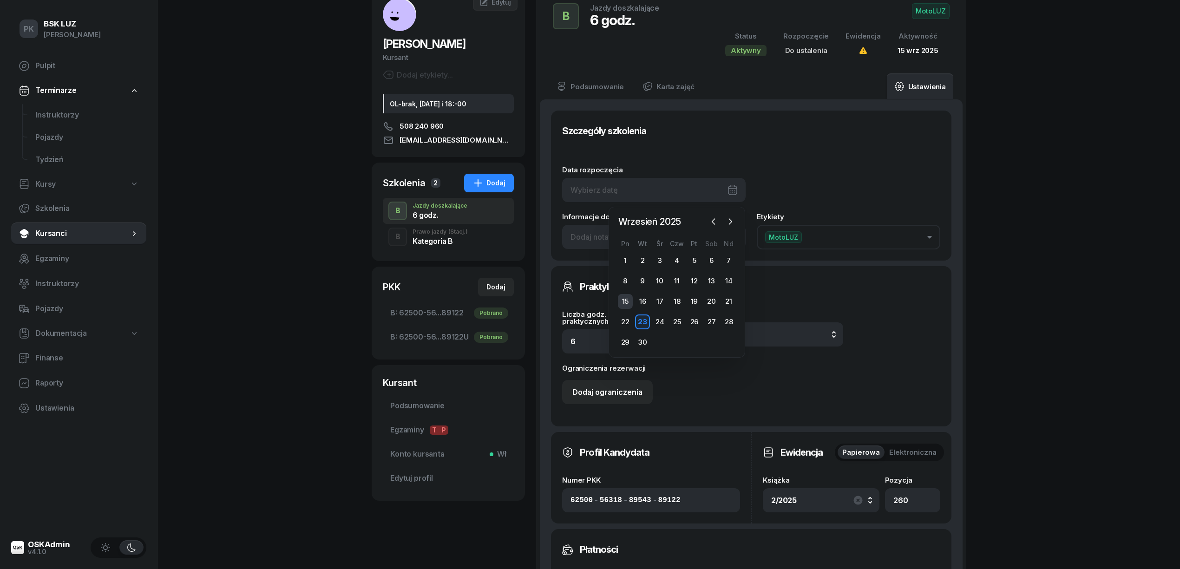
click at [626, 295] on div "15" at bounding box center [625, 301] width 15 height 15
type input "15/09/2025"
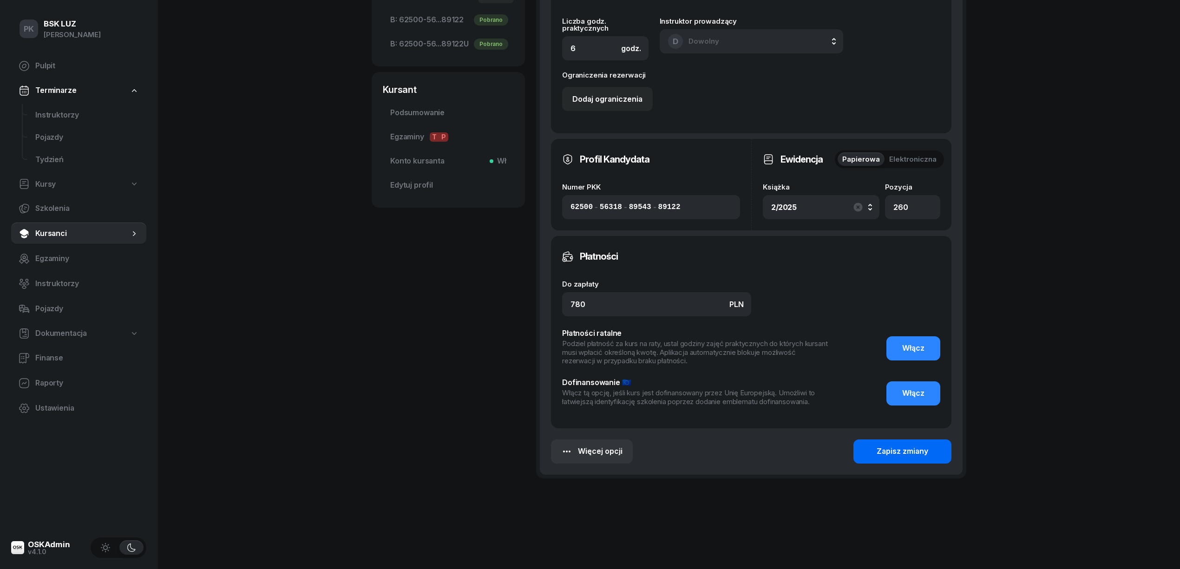
click at [879, 442] on button "Zapisz zmiany" at bounding box center [902, 451] width 98 height 24
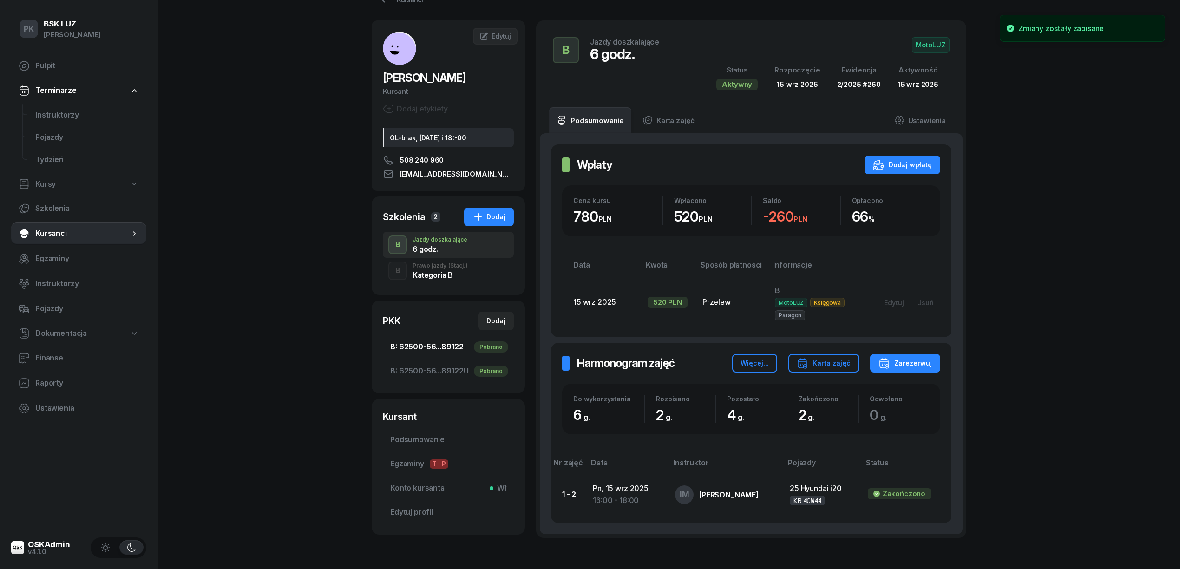
scroll to position [0, 0]
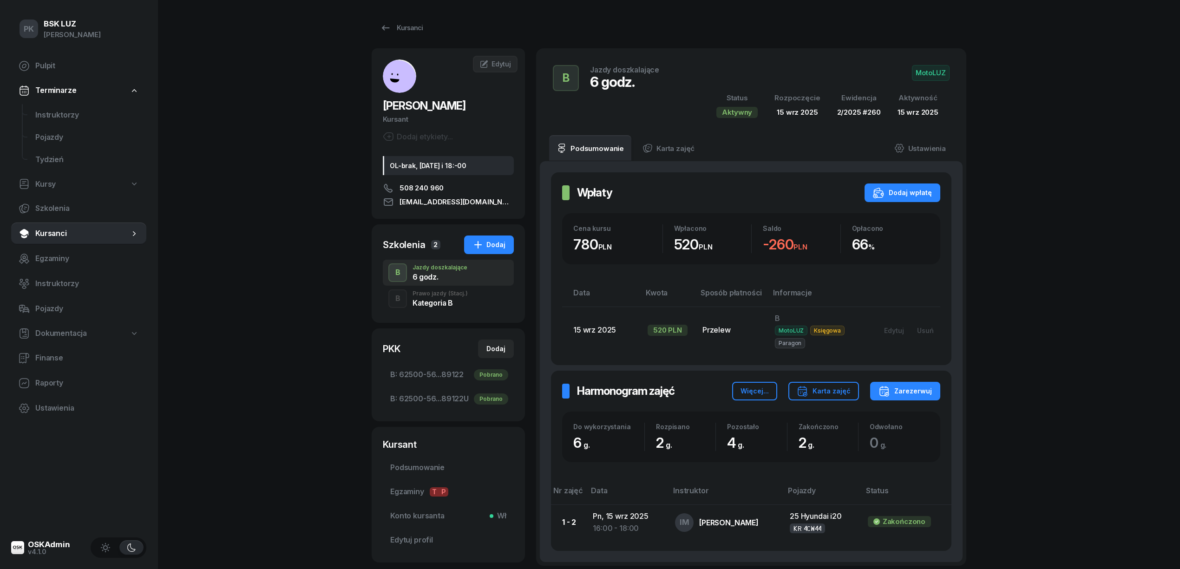
click at [418, 305] on div "Kategoria B" at bounding box center [439, 302] width 55 height 7
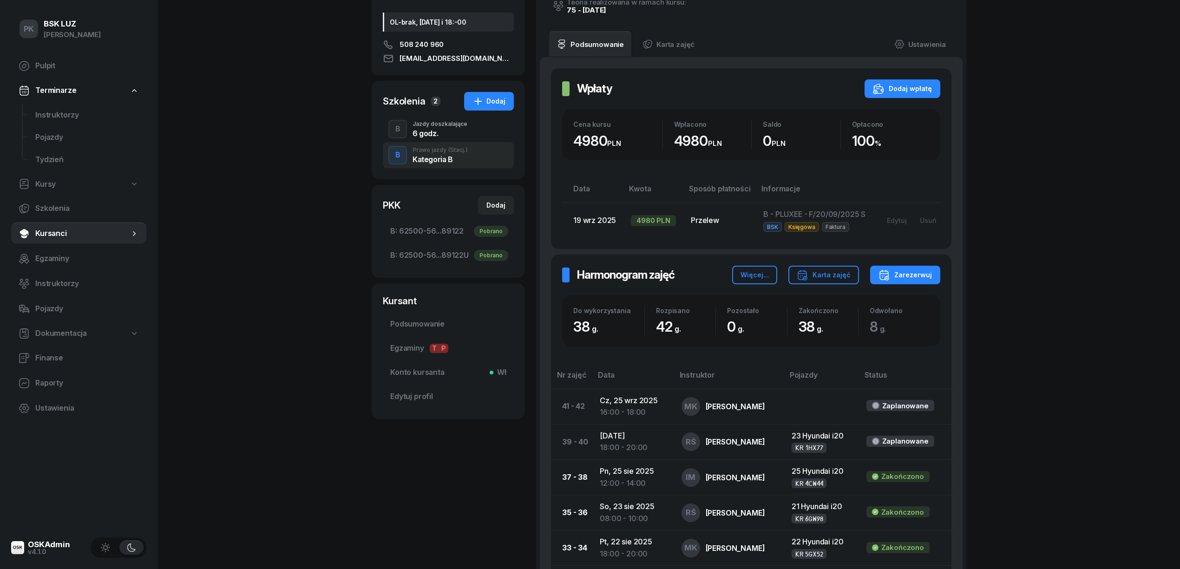
scroll to position [124, 0]
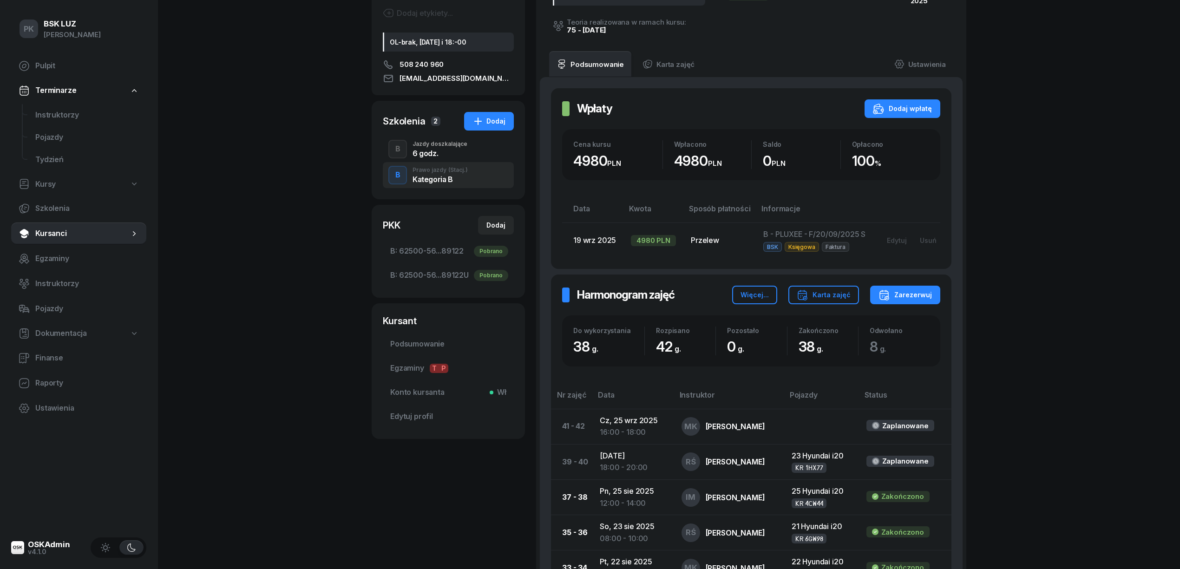
click at [435, 156] on div "6 godz." at bounding box center [439, 153] width 55 height 7
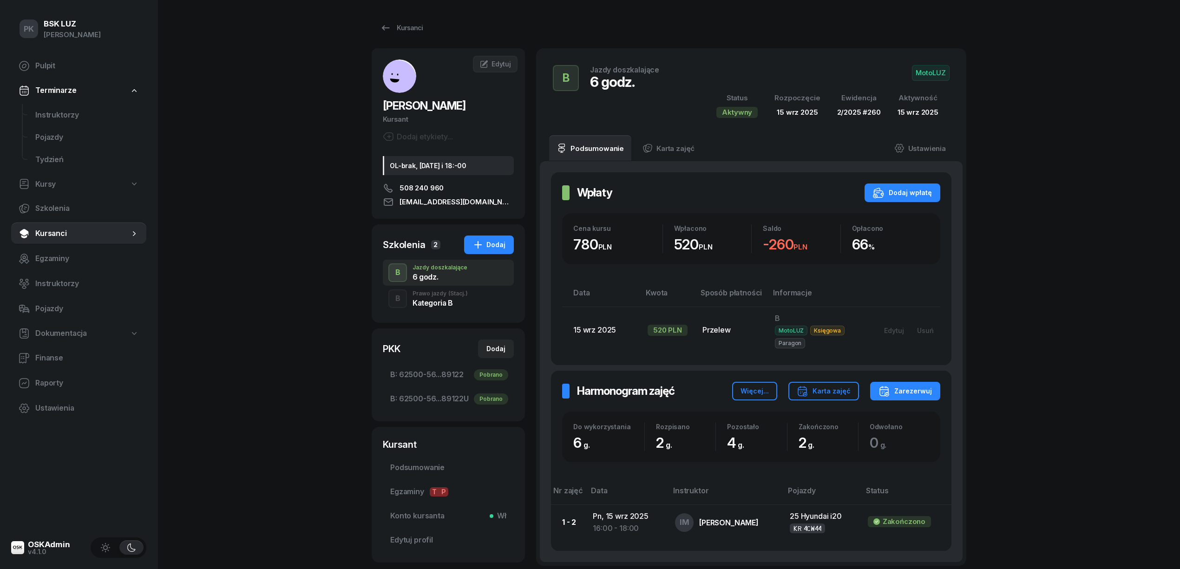
click at [454, 299] on div "Kategoria B" at bounding box center [439, 302] width 55 height 7
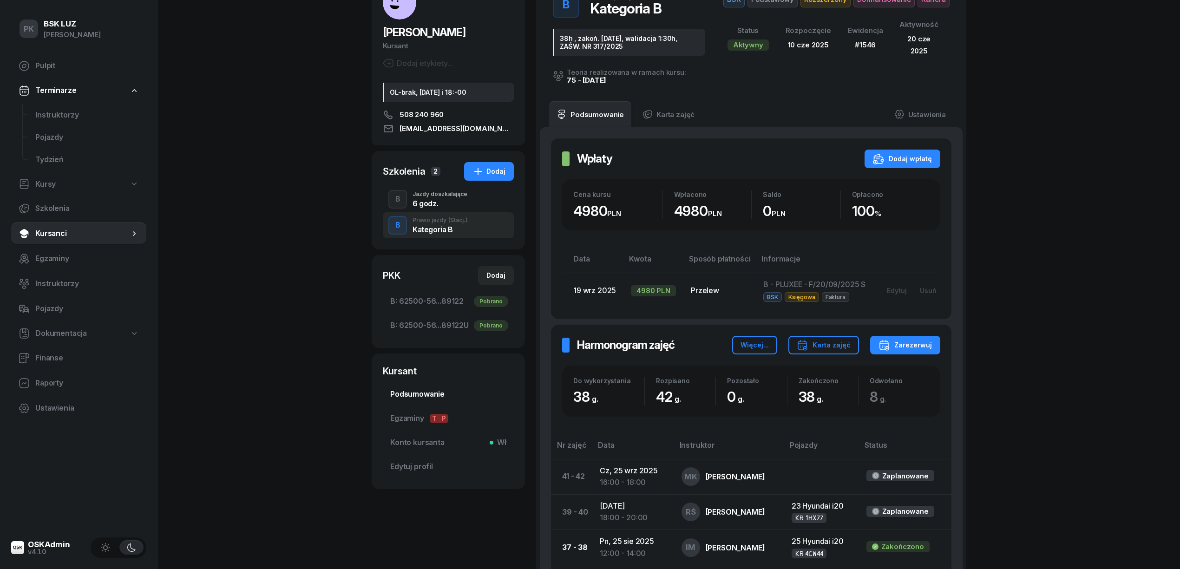
scroll to position [186, 0]
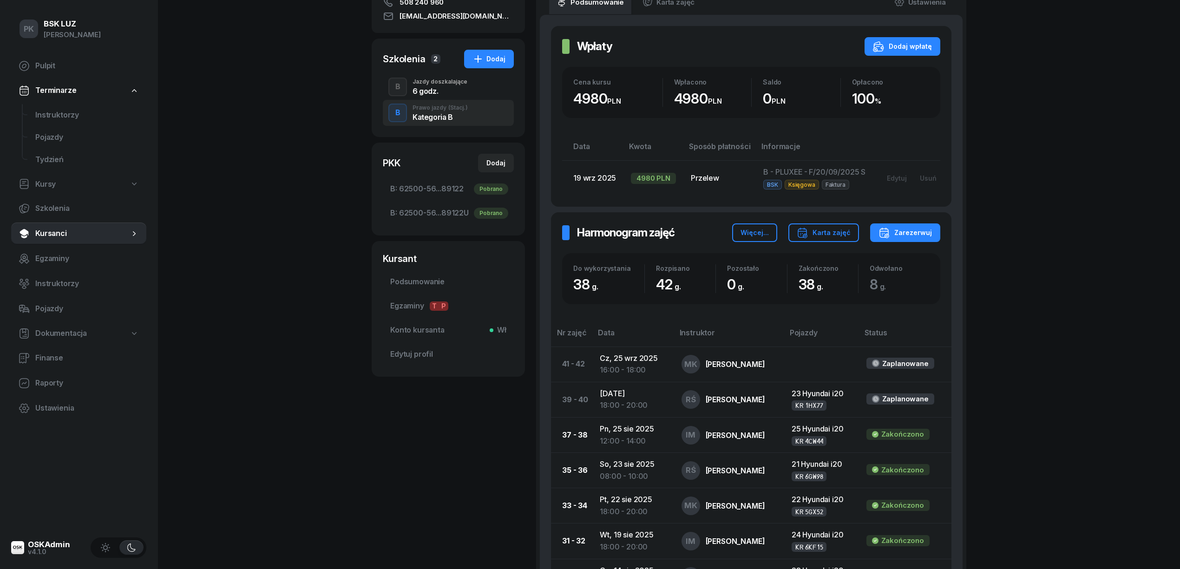
click at [434, 94] on div "6 godz." at bounding box center [439, 90] width 55 height 7
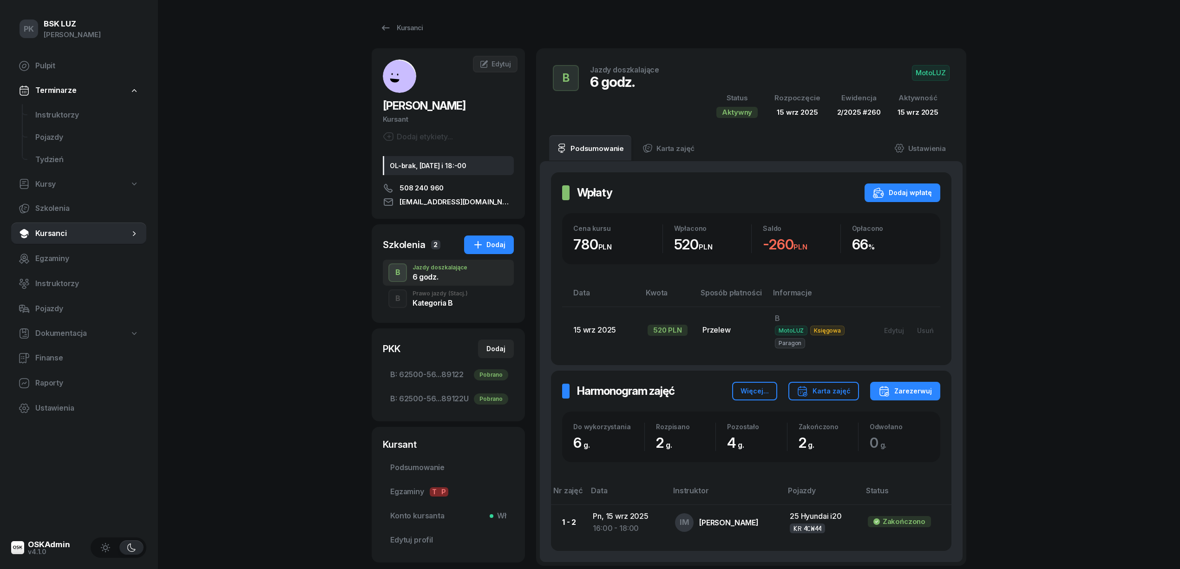
click at [433, 304] on div "Kategoria B" at bounding box center [439, 302] width 55 height 7
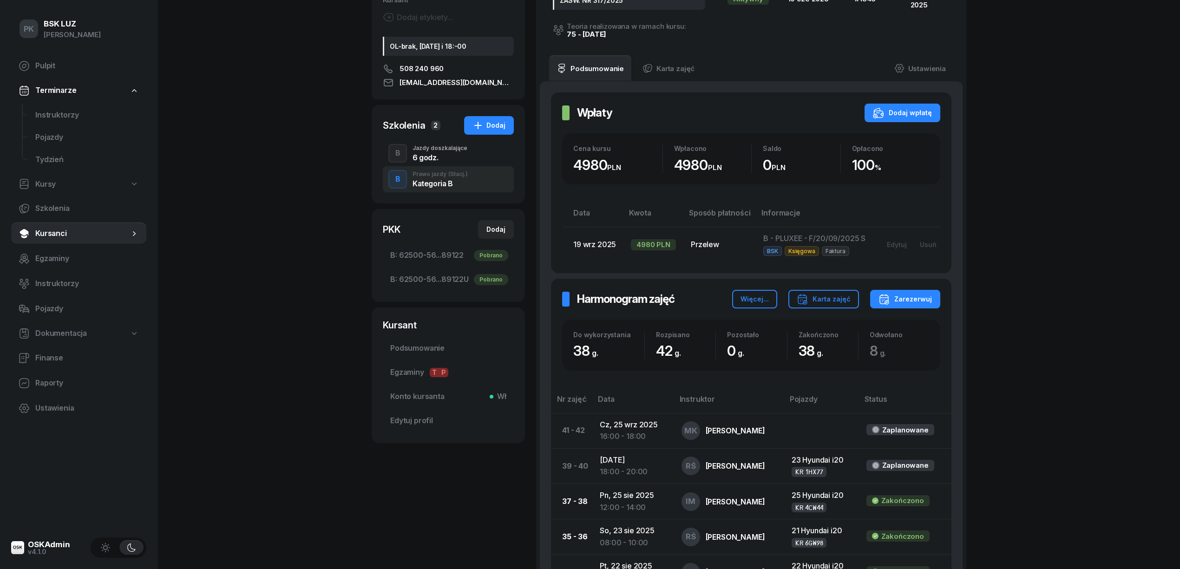
scroll to position [124, 0]
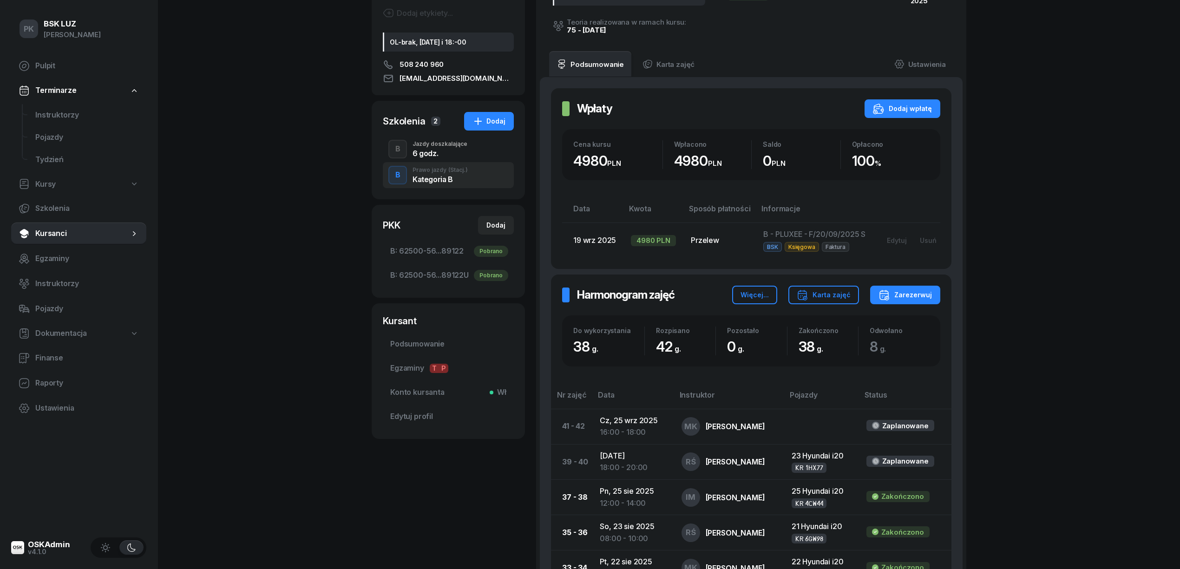
click at [435, 157] on div "6 godz." at bounding box center [439, 153] width 55 height 7
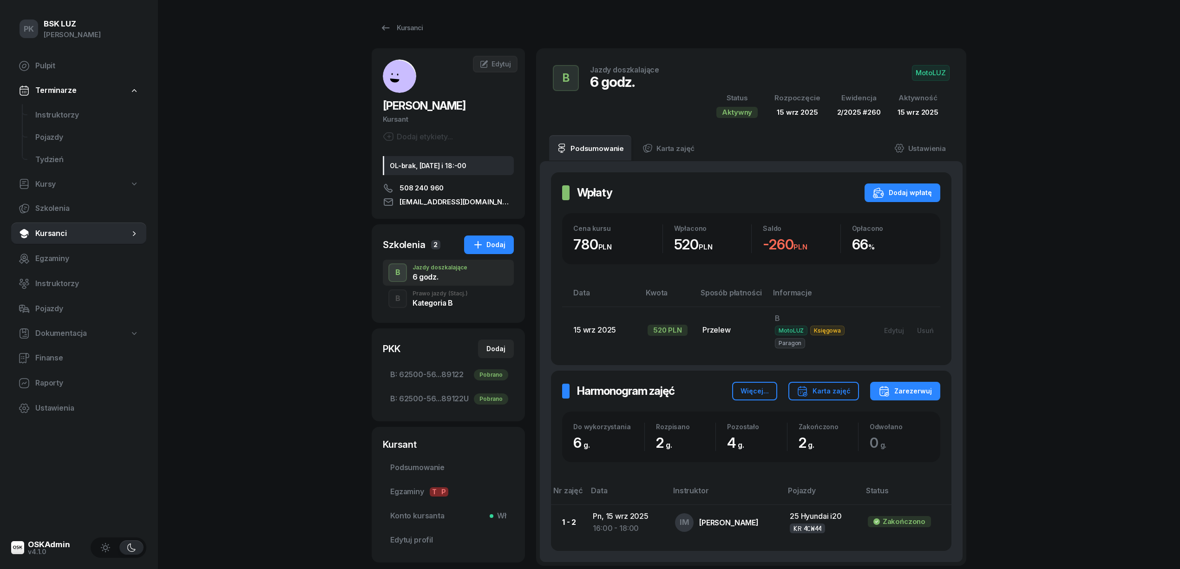
click at [925, 77] on span "MotoLUZ" at bounding box center [931, 73] width 38 height 16
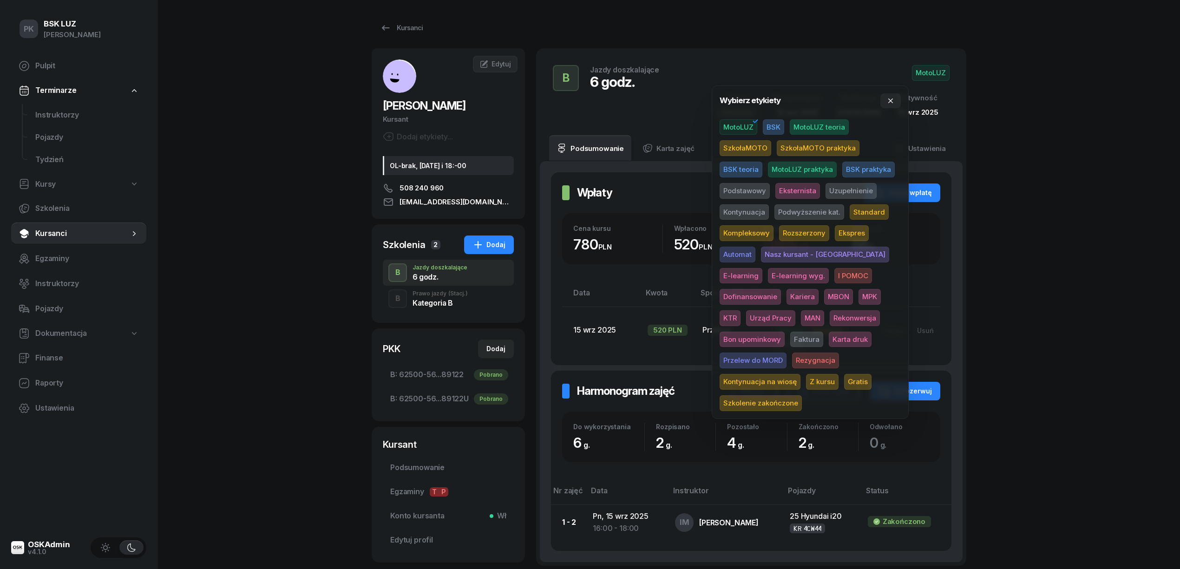
click at [851, 191] on span "Uzupełnienie" at bounding box center [850, 191] width 51 height 16
click at [994, 160] on div "PK BSK LUZ Piotr Klimek Pulpit Terminarze Instruktorzy Pojazdy Tydzień Kursy Sz…" at bounding box center [590, 328] width 1180 height 657
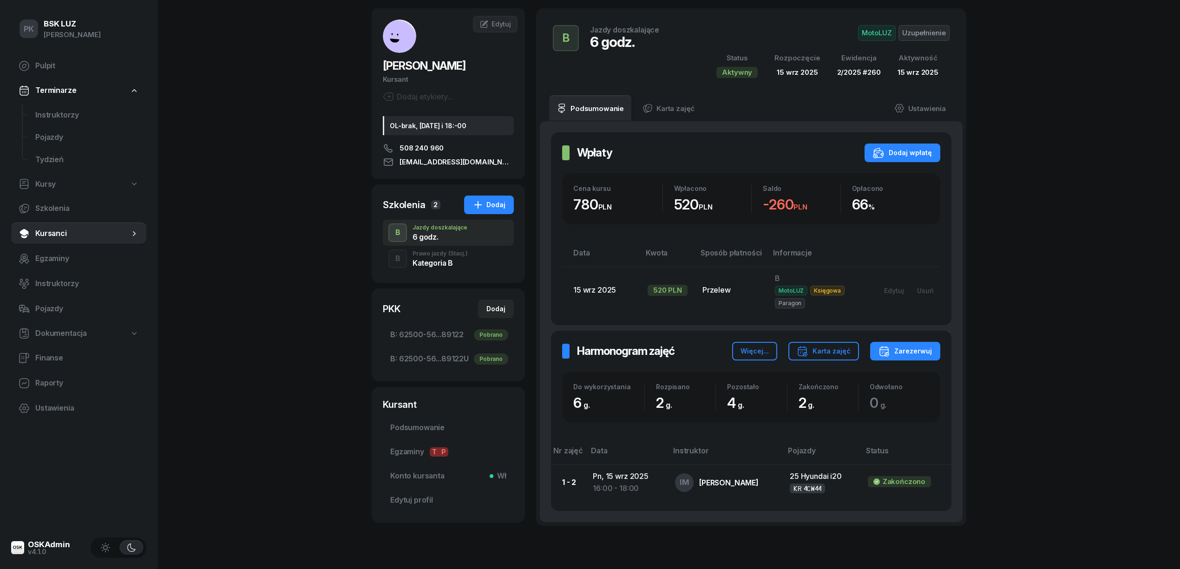
scroll to position [62, 0]
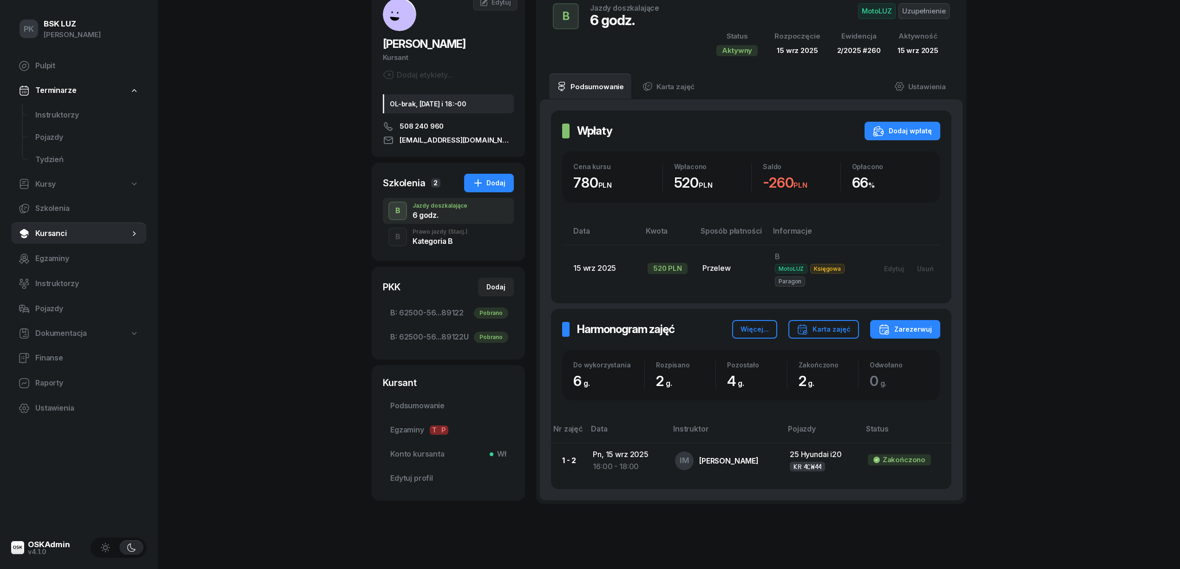
click at [449, 240] on div "Kategoria B" at bounding box center [439, 240] width 55 height 7
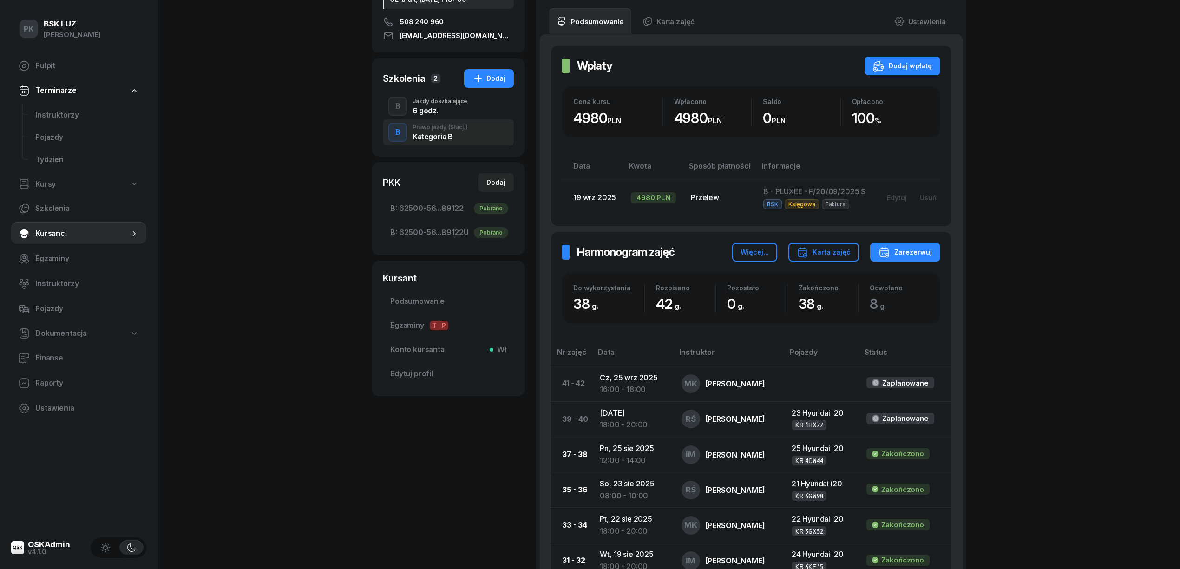
scroll to position [186, 0]
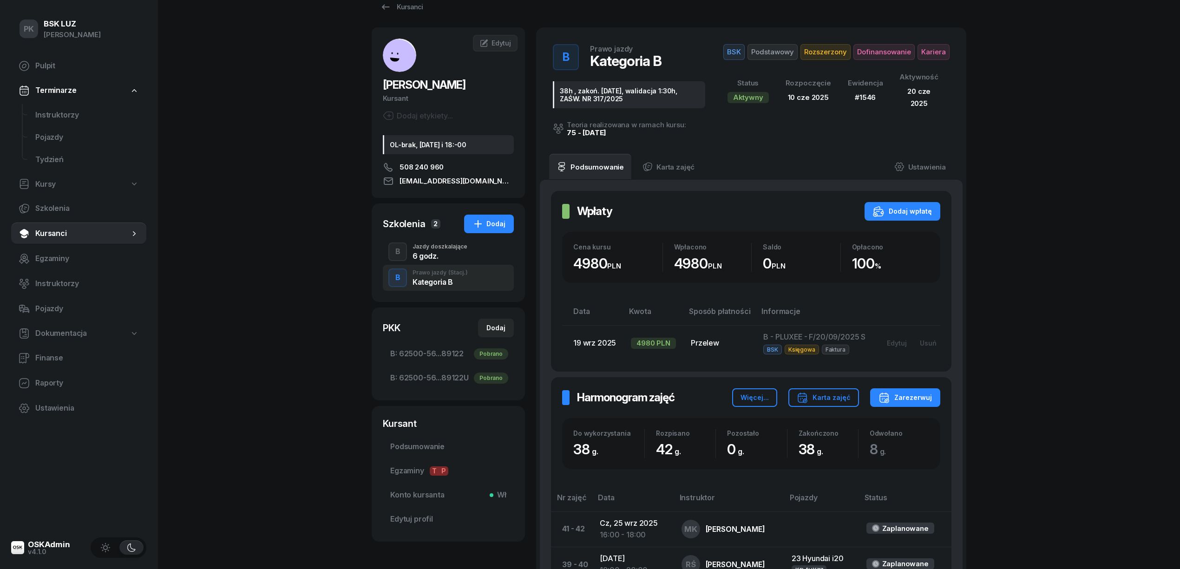
scroll to position [0, 0]
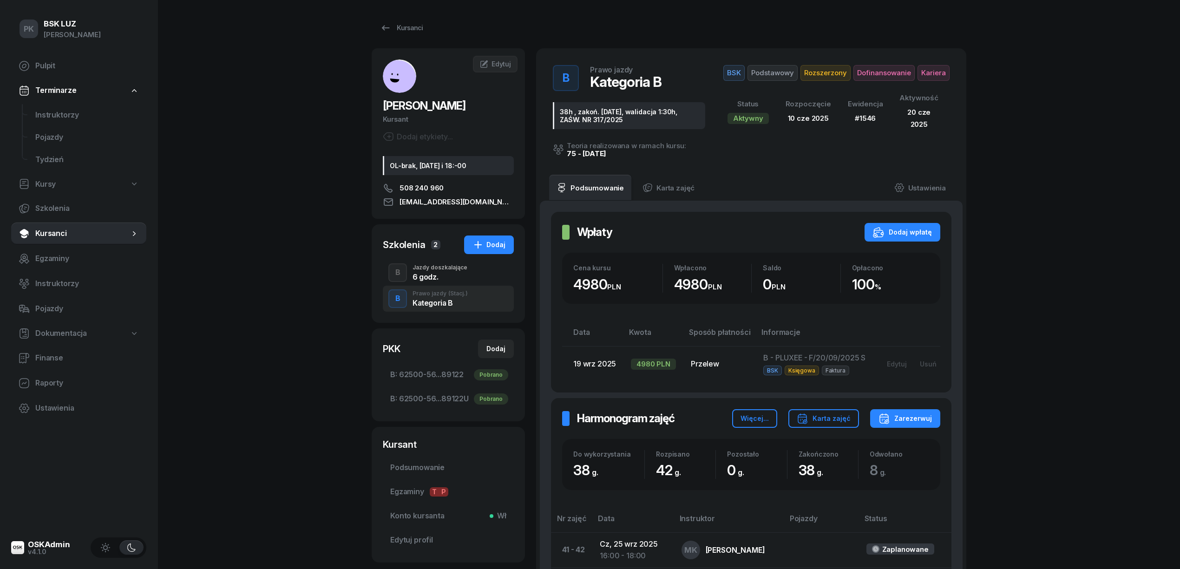
click at [437, 277] on div "6 godz." at bounding box center [439, 276] width 55 height 7
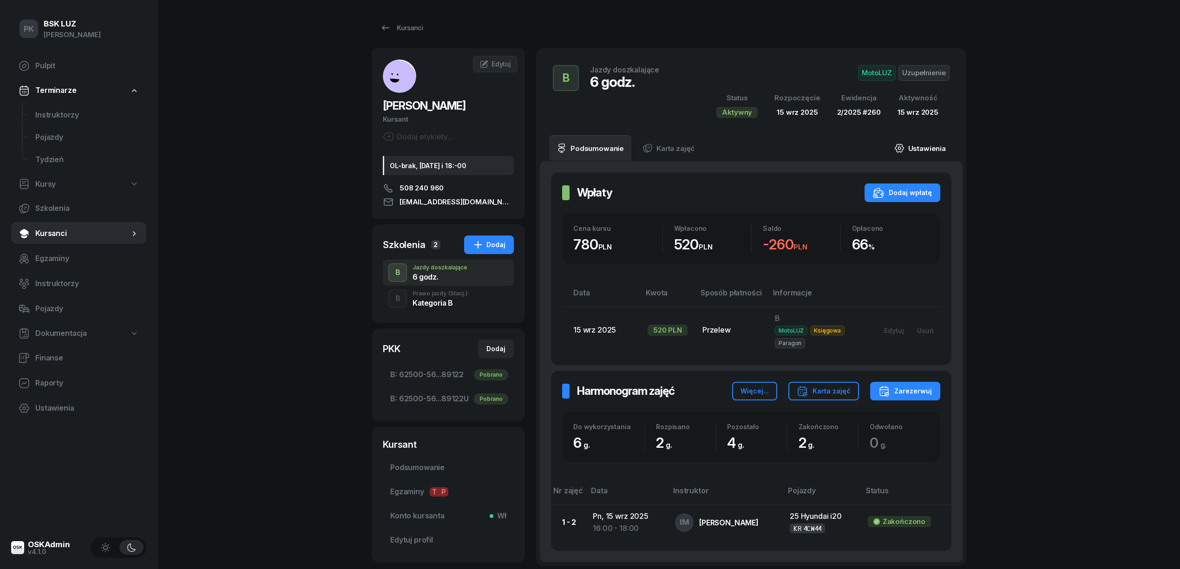
click at [933, 143] on link "Ustawienia" at bounding box center [920, 148] width 66 height 26
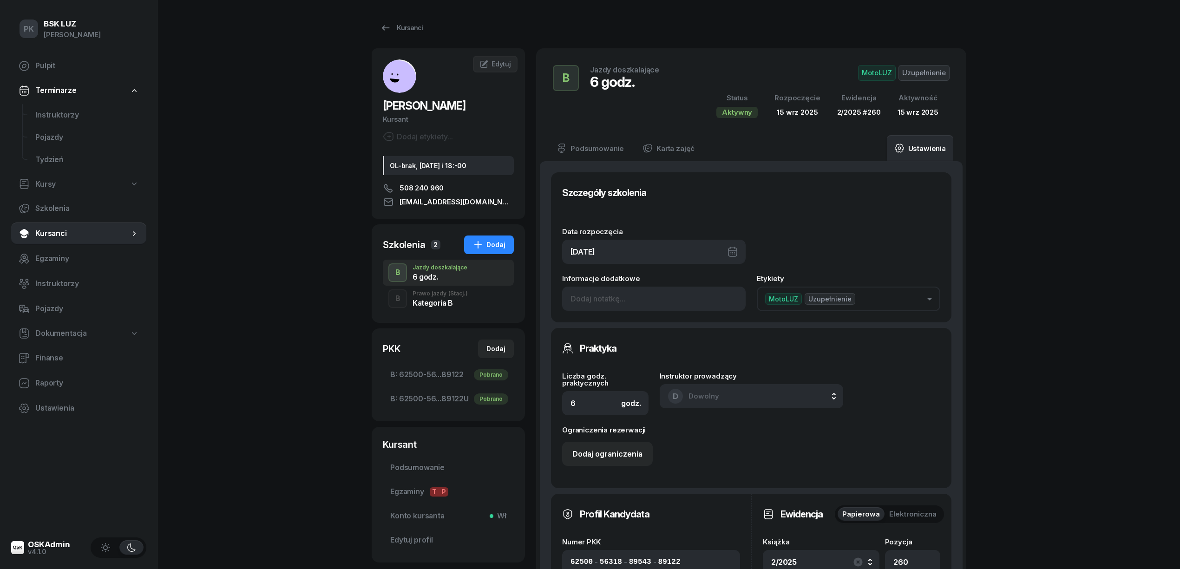
click at [933, 143] on link "Ustawienia" at bounding box center [920, 148] width 66 height 26
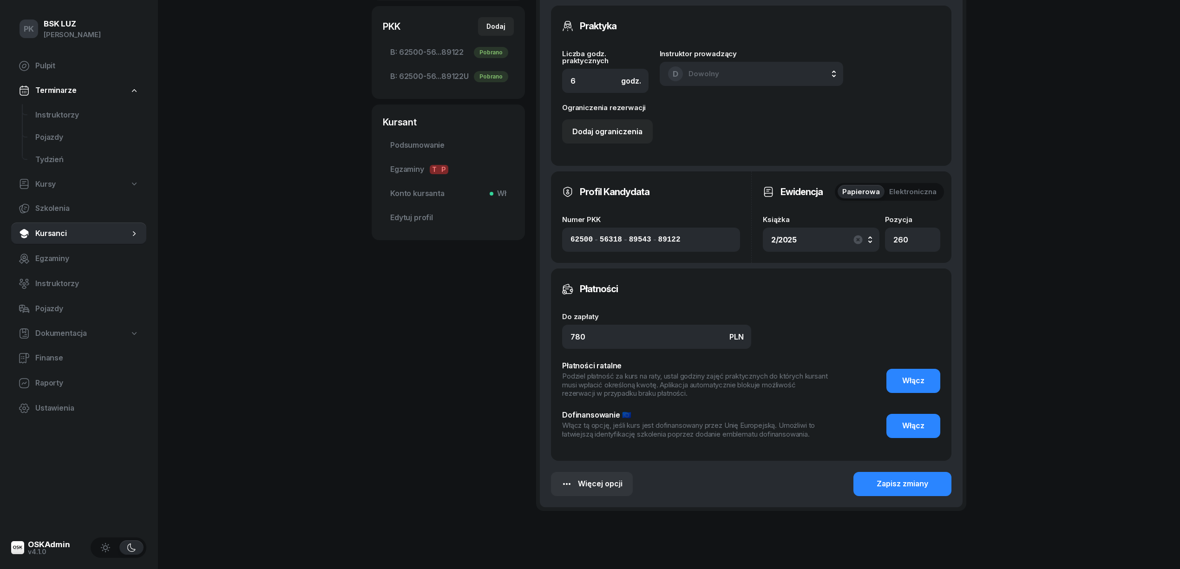
scroll to position [355, 0]
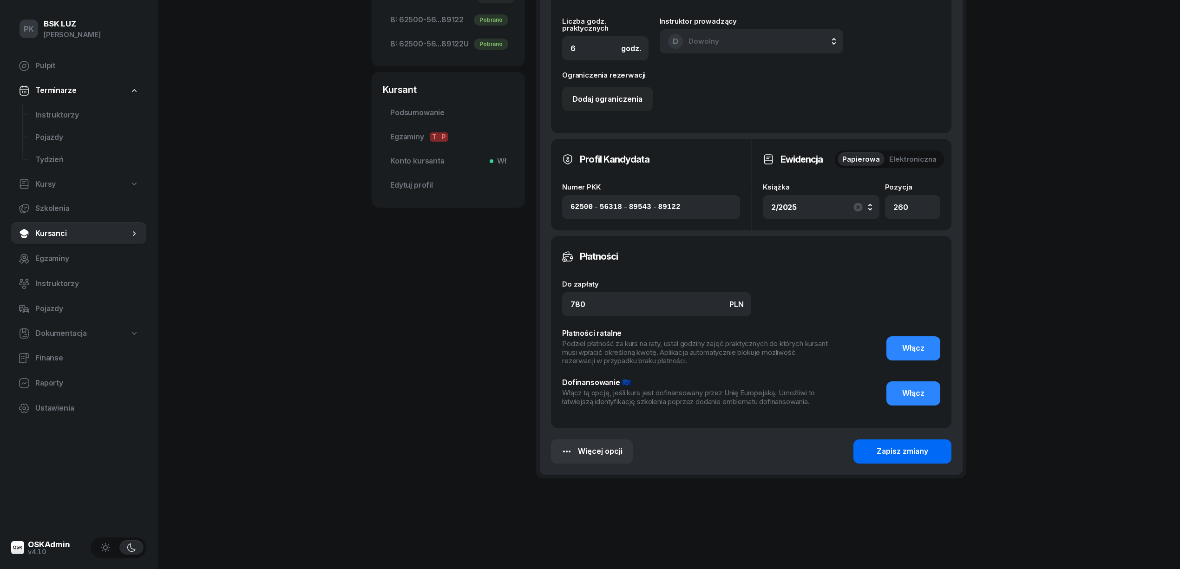
click at [920, 451] on div "Zapisz zmiany" at bounding box center [902, 451] width 52 height 12
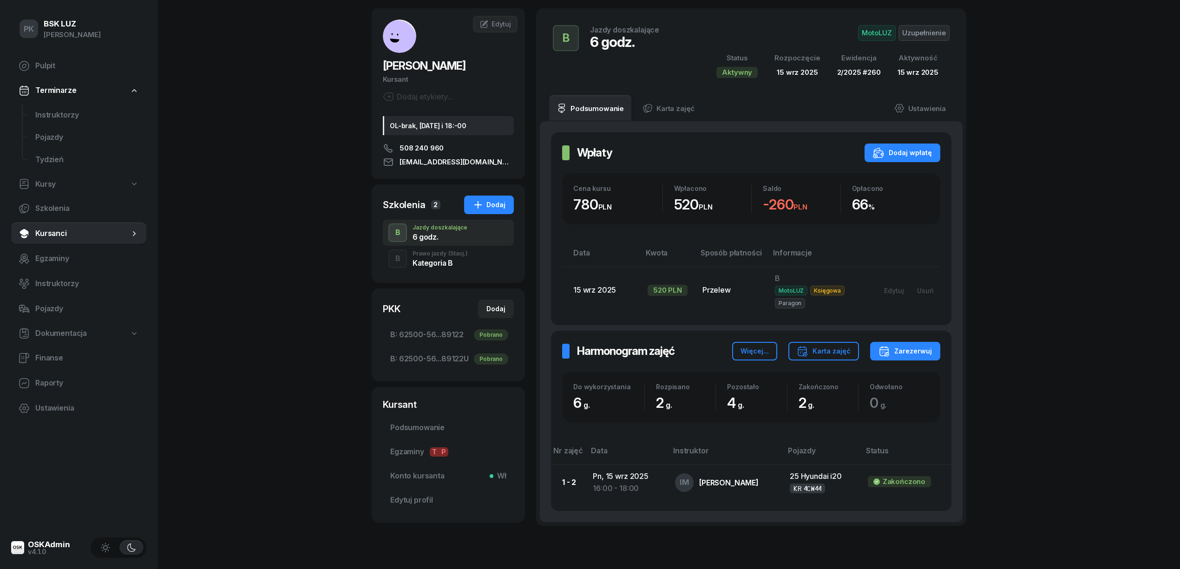
scroll to position [62, 0]
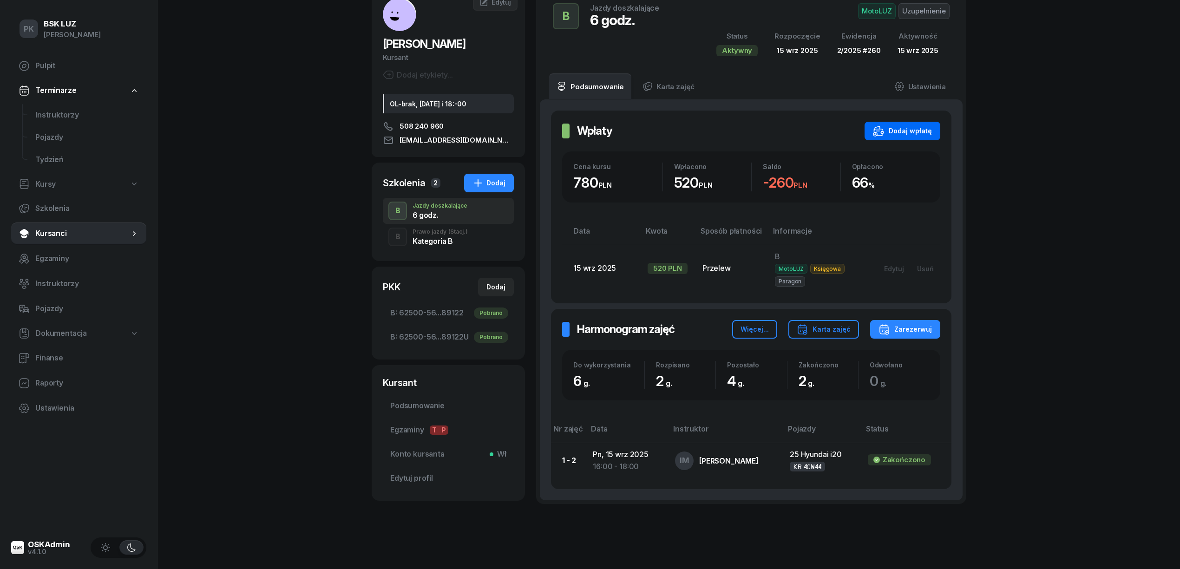
click at [901, 130] on div "Dodaj wpłatę" at bounding box center [902, 130] width 59 height 11
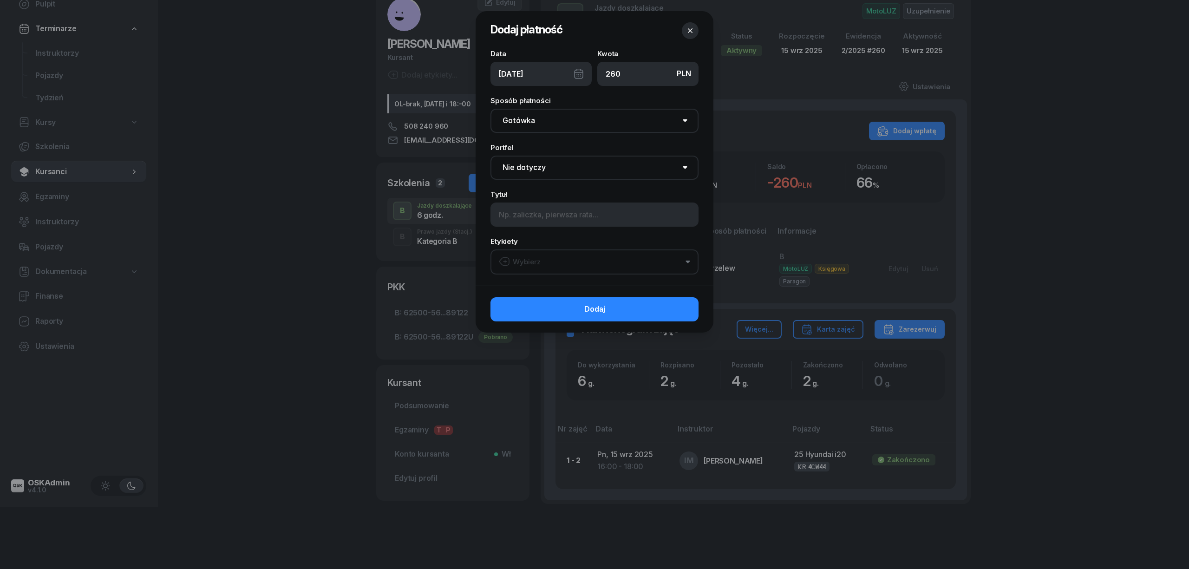
type input "260"
click at [564, 166] on select "Nie dotyczy BSK Kawiory MotoLUZ Kawiory SzkołaMOTO Kawiory BSK Skłodowska MotoL…" at bounding box center [594, 168] width 208 height 24
select select "67eb9ff40a04ba7908a5e502"
click at [490, 156] on select "Nie dotyczy BSK Kawiory MotoLUZ Kawiory SzkołaMOTO Kawiory BSK Skłodowska MotoL…" at bounding box center [594, 168] width 208 height 24
click at [538, 218] on input at bounding box center [594, 215] width 208 height 24
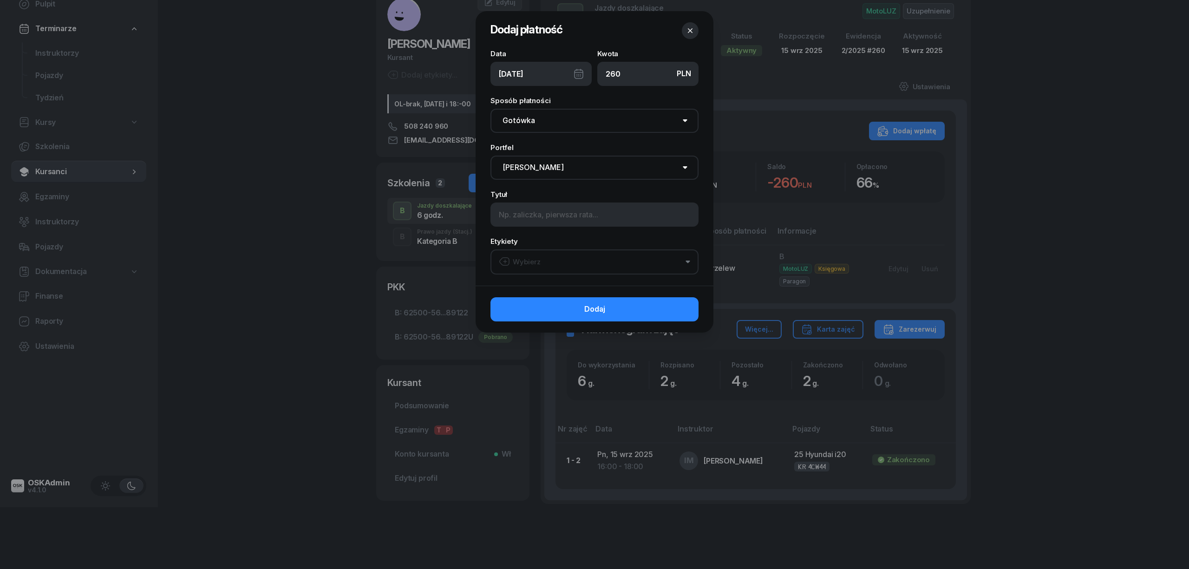
click at [532, 259] on div "Wybierz" at bounding box center [520, 262] width 42 height 12
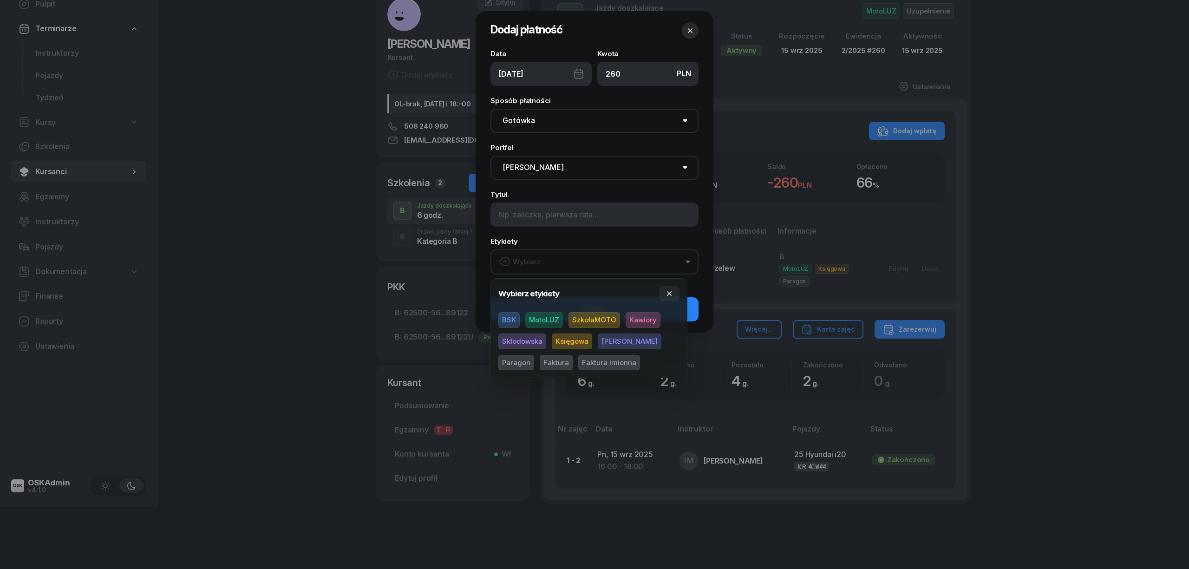
click at [546, 316] on span "MotoLUZ" at bounding box center [544, 320] width 38 height 16
click at [626, 322] on span "Kawiory" at bounding box center [643, 320] width 35 height 16
click at [534, 354] on span "Paragon" at bounding box center [516, 362] width 36 height 16
click at [665, 290] on button "button" at bounding box center [669, 293] width 20 height 15
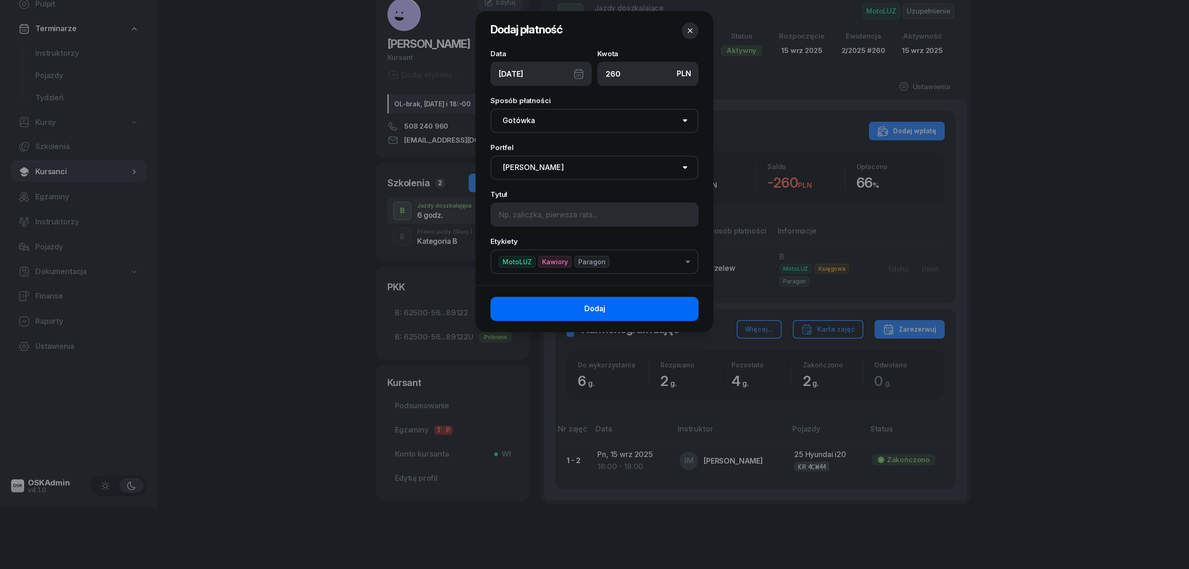
click at [669, 308] on button "Dodaj" at bounding box center [594, 309] width 208 height 24
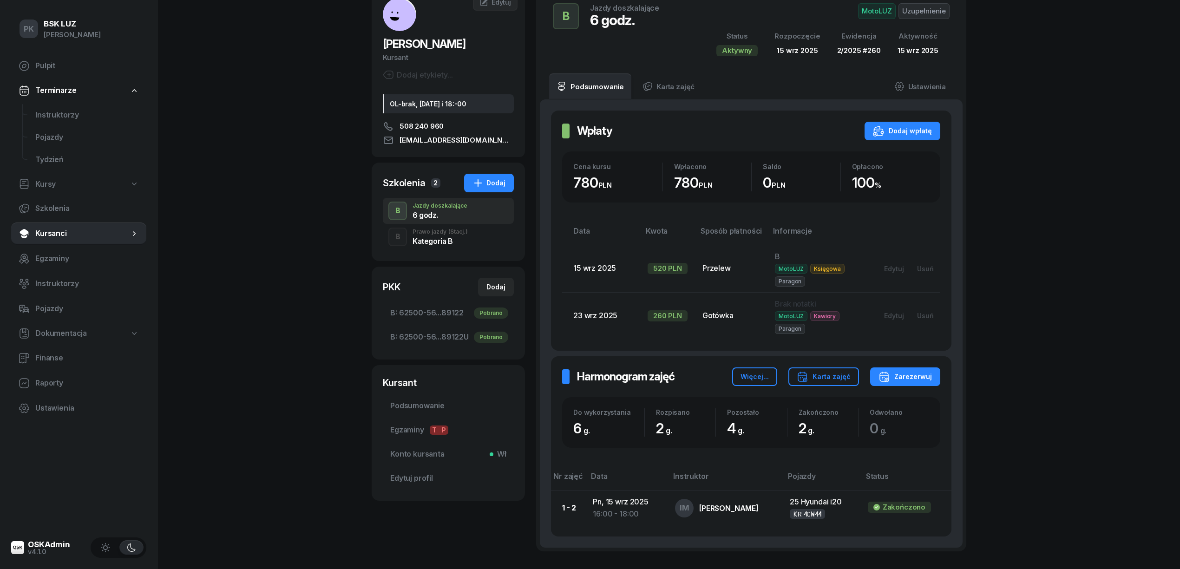
scroll to position [0, 0]
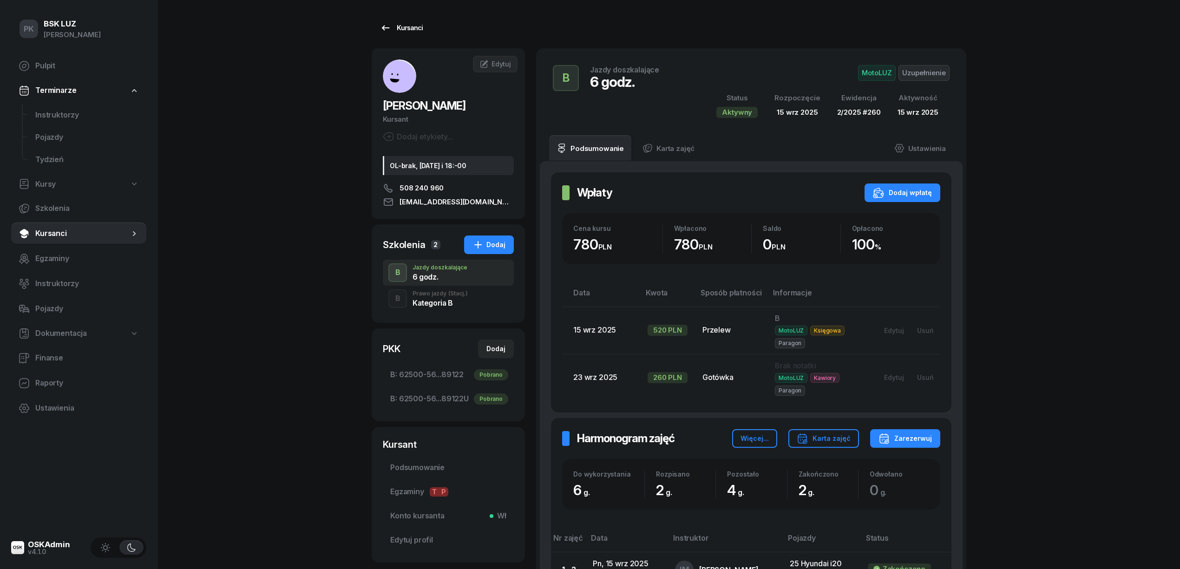
click at [421, 20] on link "Kursanci" at bounding box center [401, 28] width 59 height 19
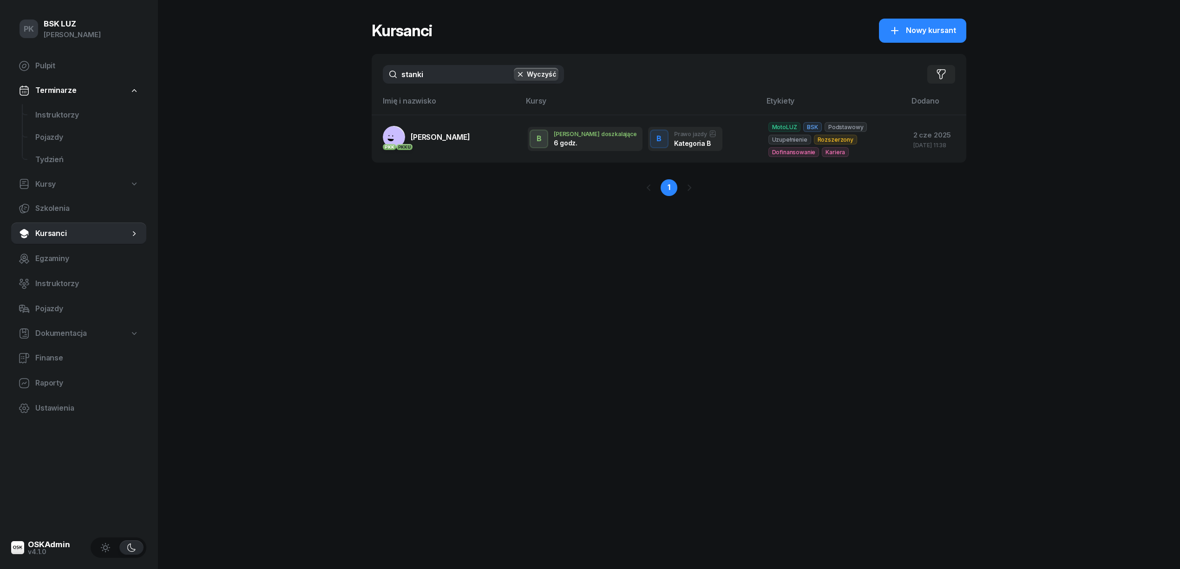
drag, startPoint x: 399, startPoint y: 78, endPoint x: 366, endPoint y: 91, distance: 35.9
click at [366, 90] on div "PK BSK LUZ Piotr Klimek Pulpit Terminarze Instruktorzy Pojazdy Tydzień Kursy Sz…" at bounding box center [590, 284] width 1180 height 569
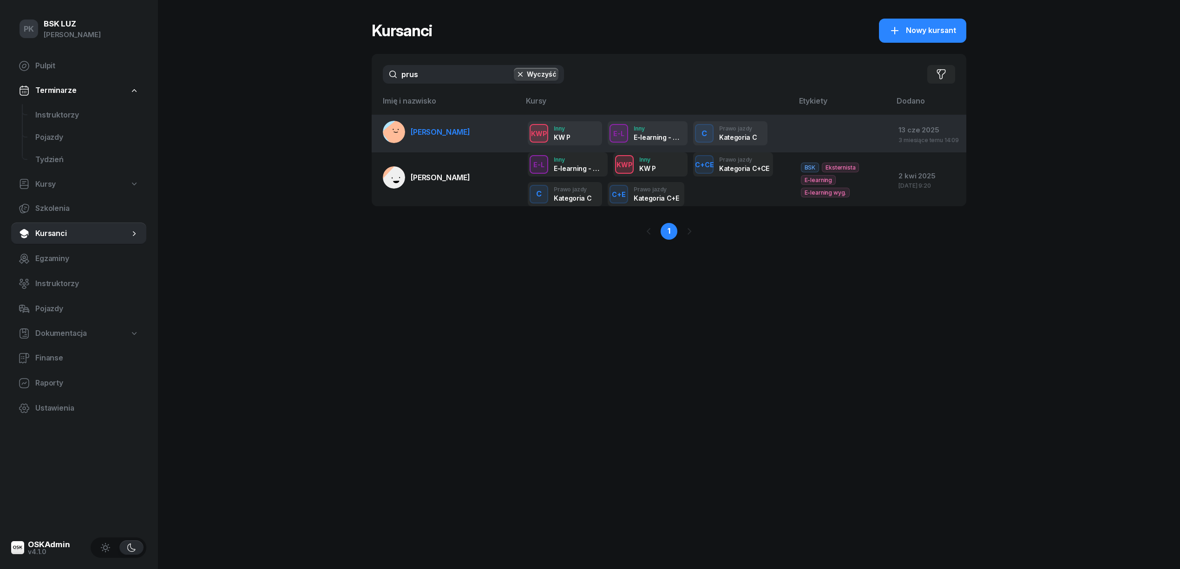
type input "prus"
click at [452, 131] on span "PRUS PRZEMYSŁAW" at bounding box center [440, 131] width 59 height 9
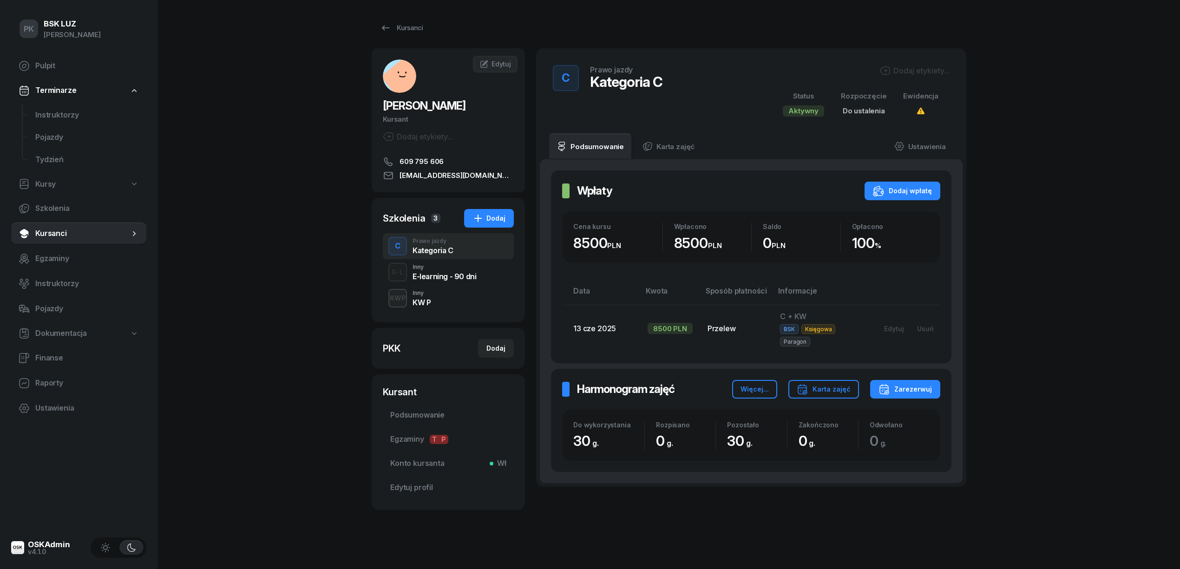
click at [892, 73] on div "Dodaj etykiety..." at bounding box center [914, 70] width 70 height 11
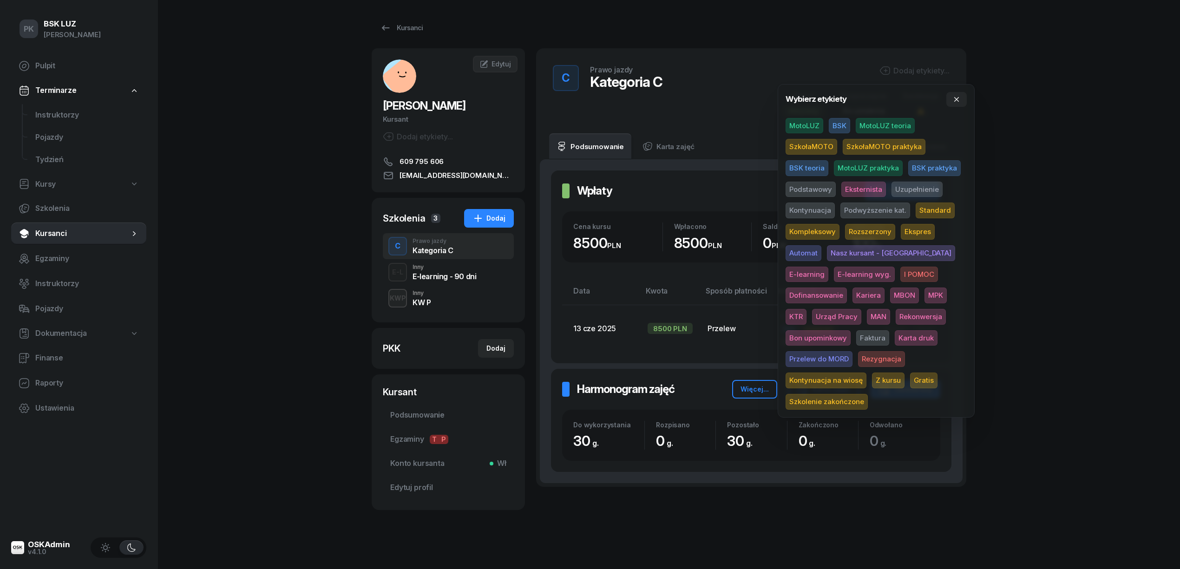
click at [839, 127] on span "BSK" at bounding box center [839, 126] width 21 height 16
click at [864, 192] on span "Eksternista" at bounding box center [863, 191] width 45 height 16
click at [1061, 190] on div "PK BSK LUZ Piotr Klimek Pulpit Terminarze Instruktorzy Pojazdy Tydzień Kursy Sz…" at bounding box center [590, 289] width 1180 height 579
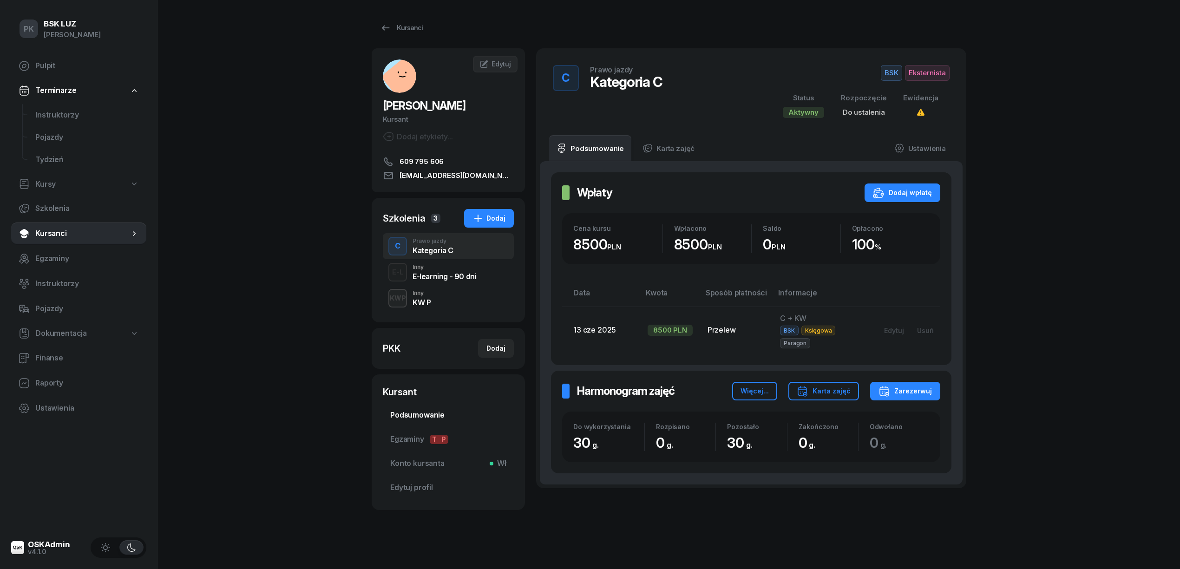
click at [426, 405] on link "Podsumowanie" at bounding box center [448, 415] width 131 height 22
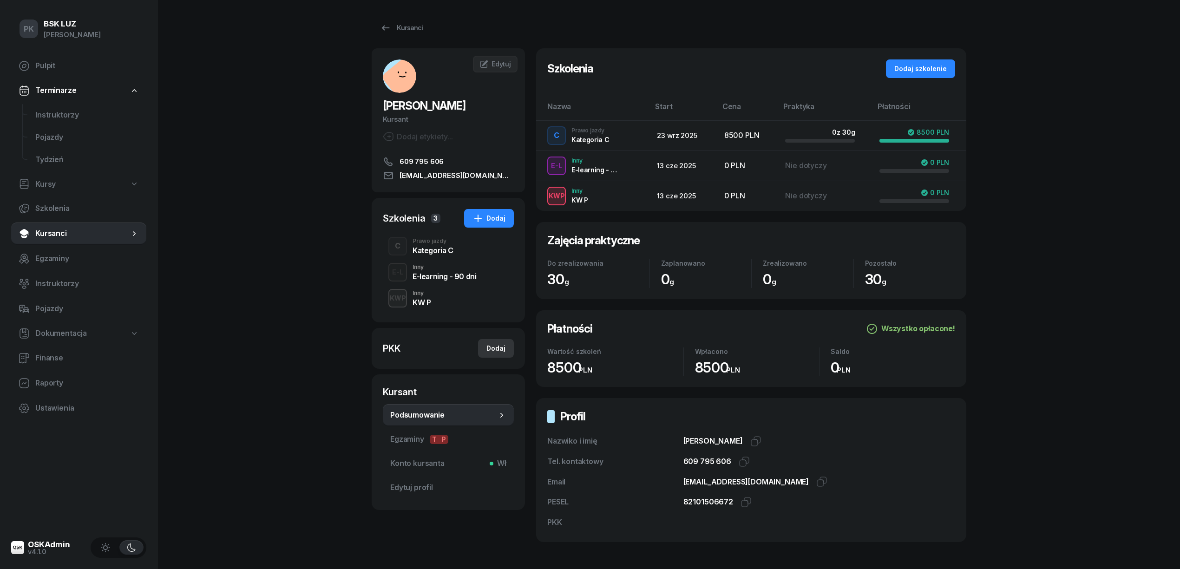
click at [496, 349] on div "Dodaj" at bounding box center [495, 348] width 19 height 11
select select
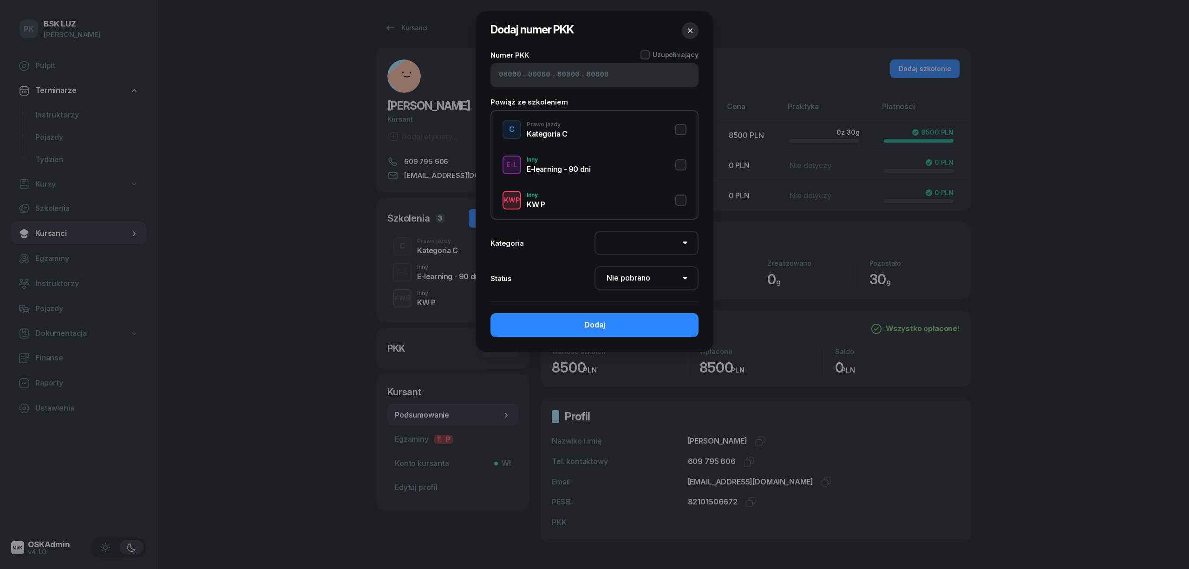
click at [501, 73] on input at bounding box center [510, 75] width 22 height 12
type input "02570"
type input "62162"
type input "14553"
type input "89132"
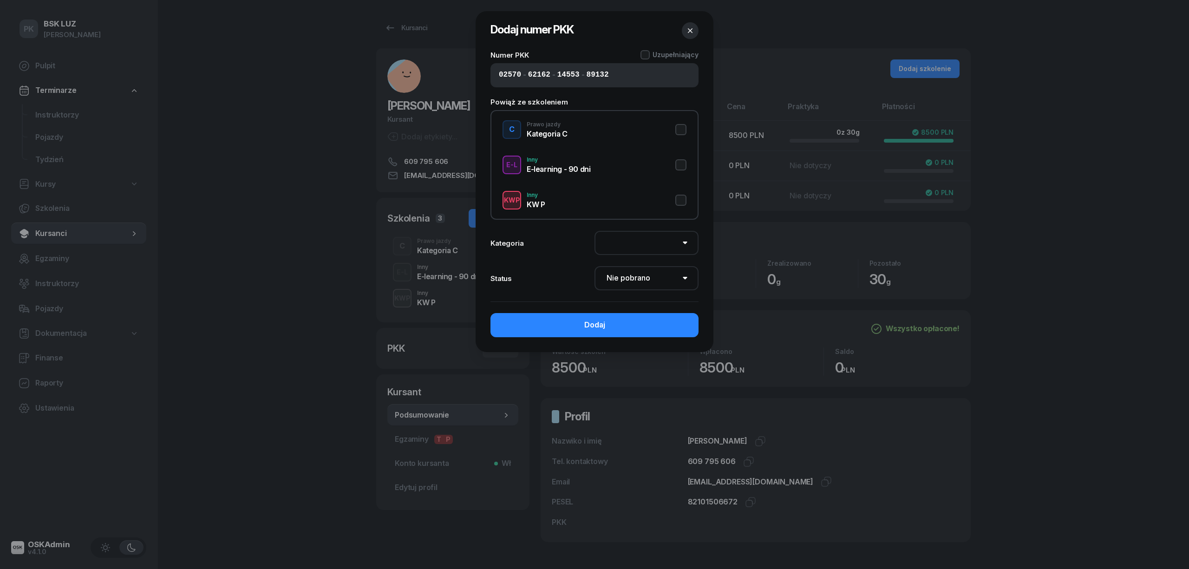
click at [680, 131] on button "C Prawo jazdy Kategoria C" at bounding box center [595, 129] width 184 height 19
select select "C"
click at [635, 329] on button "Dodaj" at bounding box center [594, 325] width 208 height 24
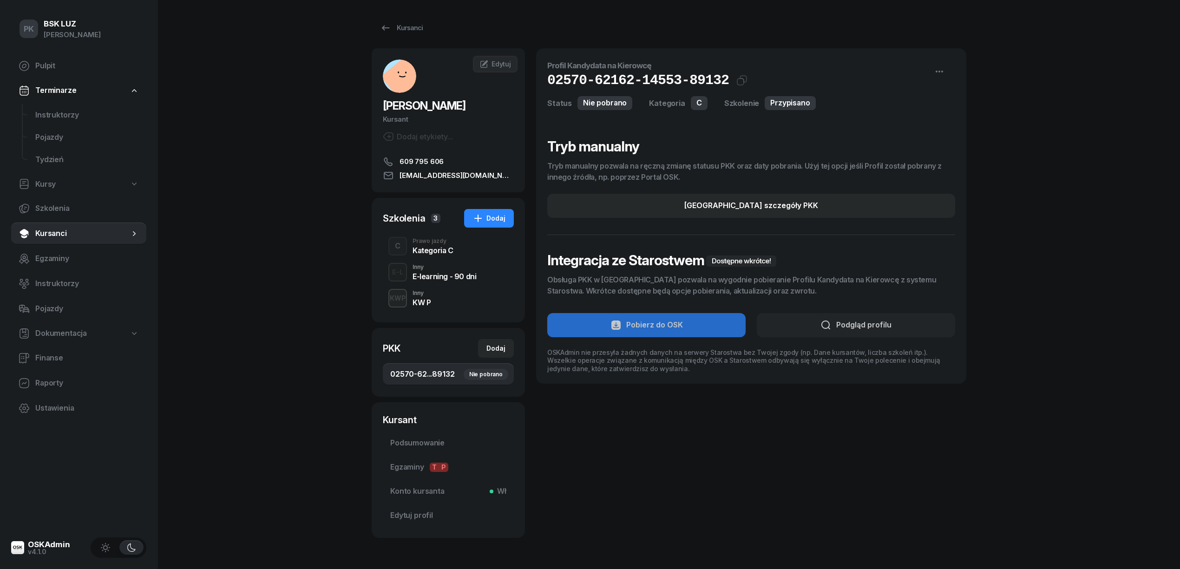
drag, startPoint x: 437, startPoint y: 248, endPoint x: 439, endPoint y: 255, distance: 7.2
click at [437, 248] on div "Kategoria C" at bounding box center [432, 250] width 41 height 7
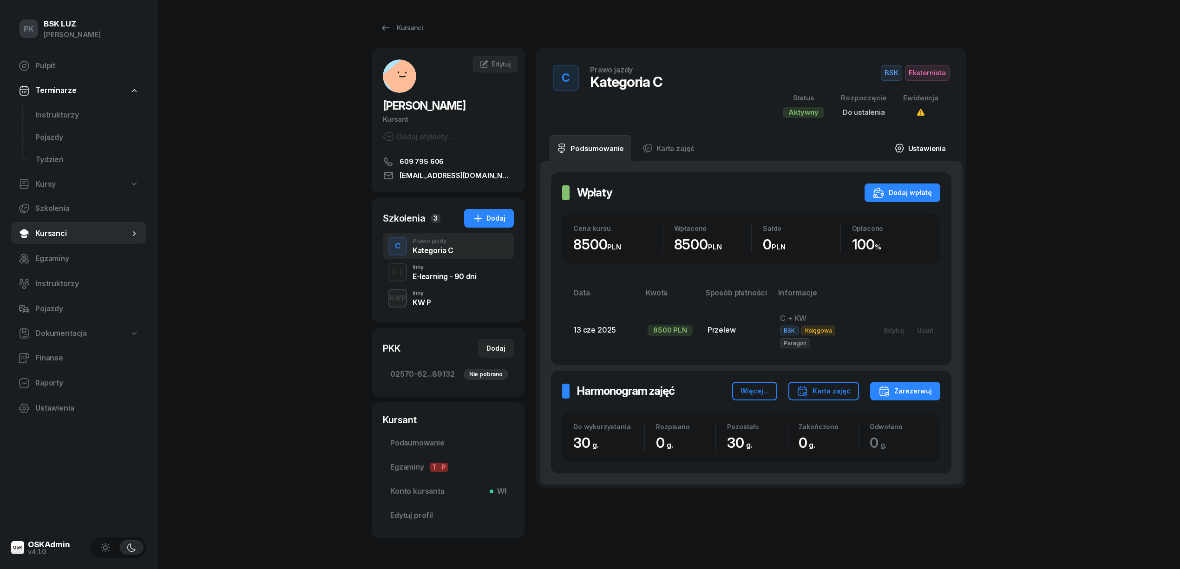
click at [939, 151] on link "Ustawienia" at bounding box center [920, 148] width 66 height 26
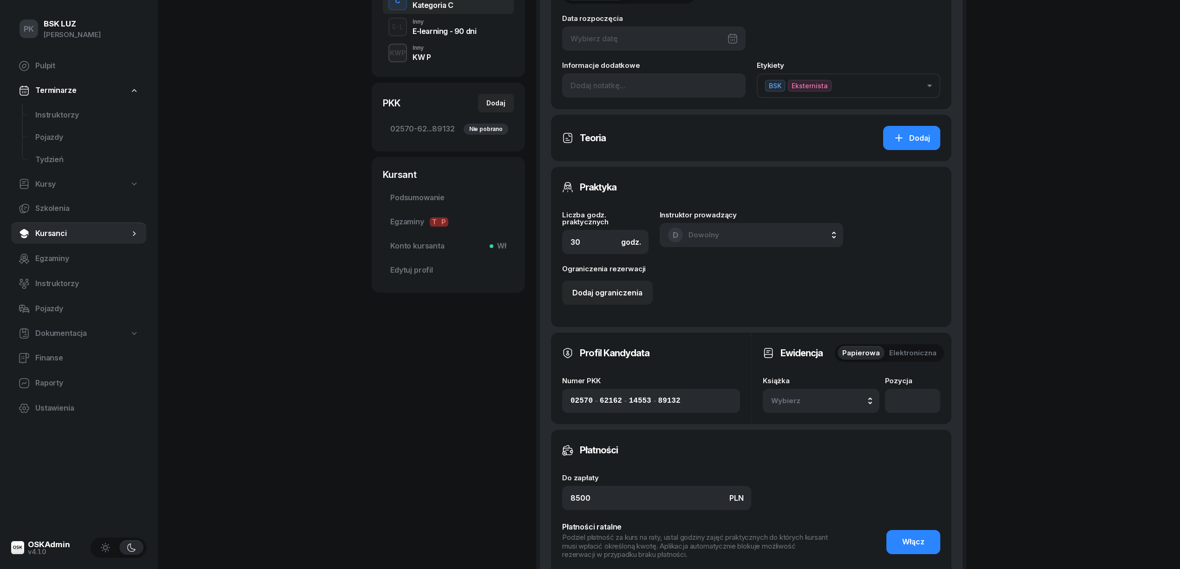
scroll to position [248, 0]
click at [835, 394] on div "Wybierz" at bounding box center [821, 398] width 100 height 12
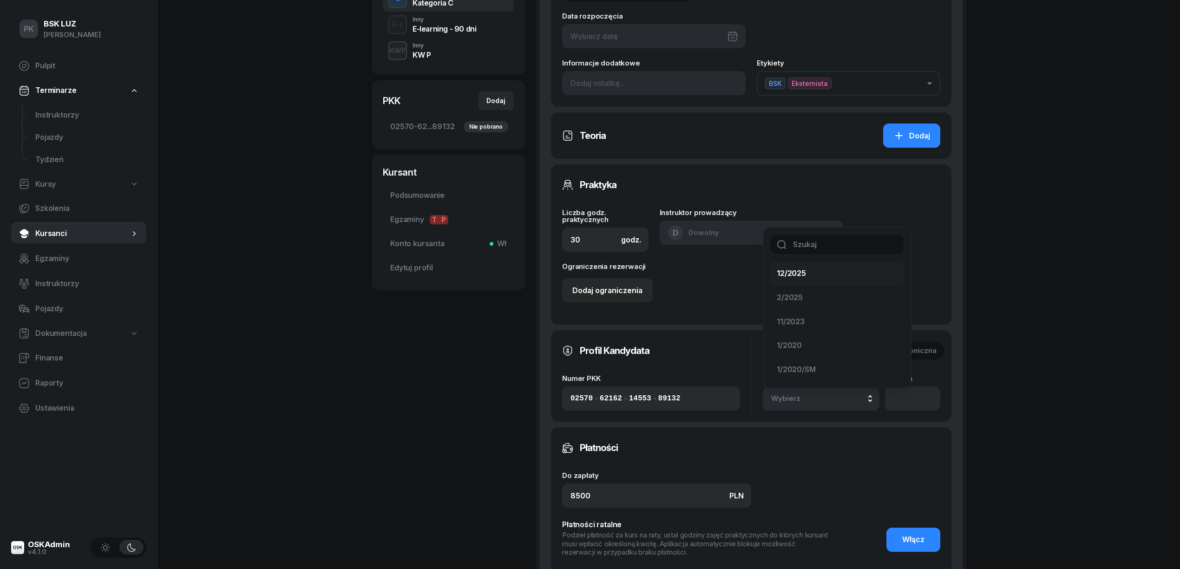
click at [809, 278] on div "12/2025" at bounding box center [832, 274] width 110 height 12
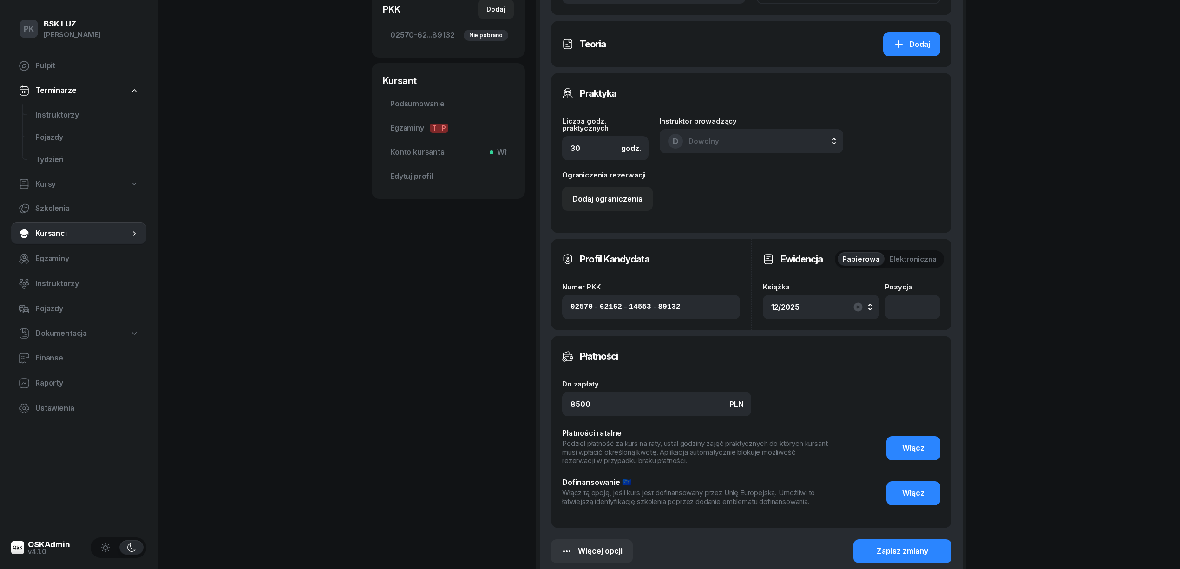
scroll to position [433, 0]
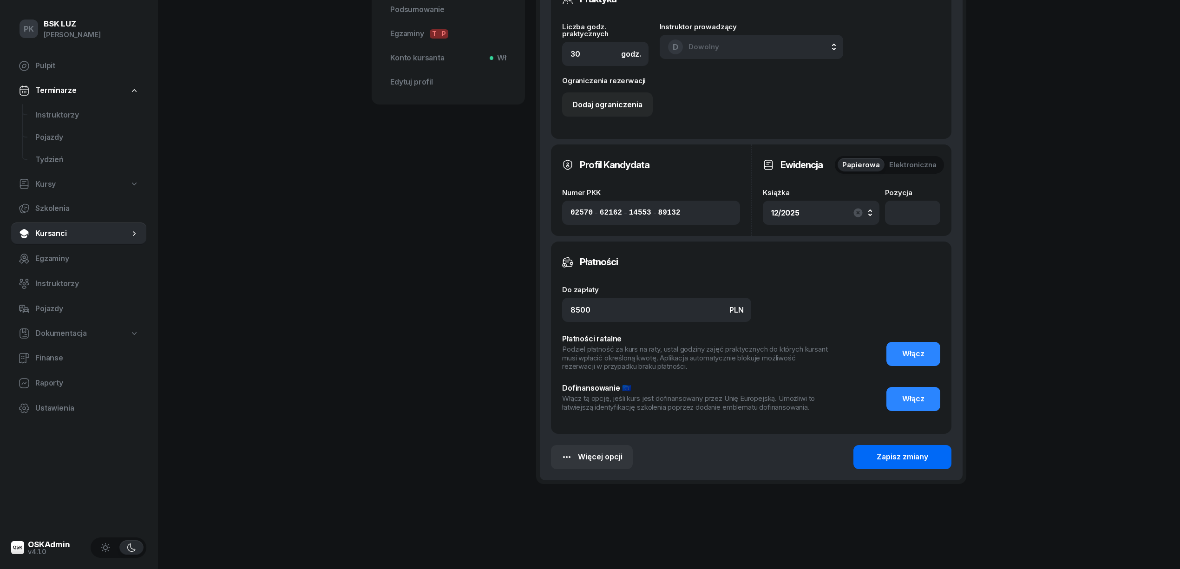
click at [899, 459] on div "Zapisz zmiany" at bounding box center [902, 457] width 52 height 12
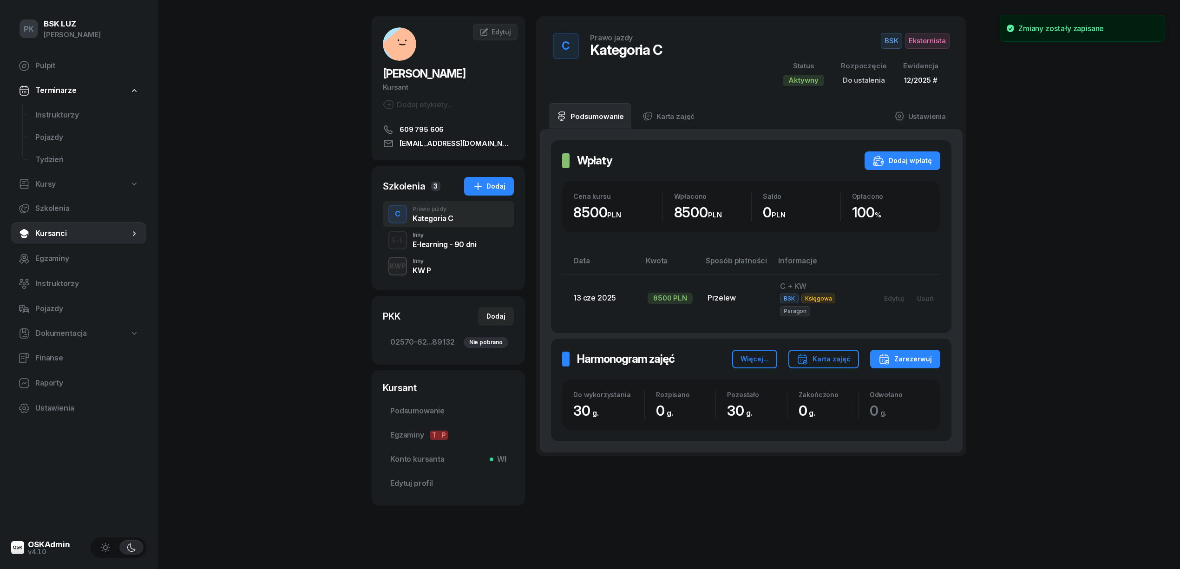
scroll to position [32, 0]
click at [438, 407] on span "Podsumowanie" at bounding box center [448, 411] width 116 height 12
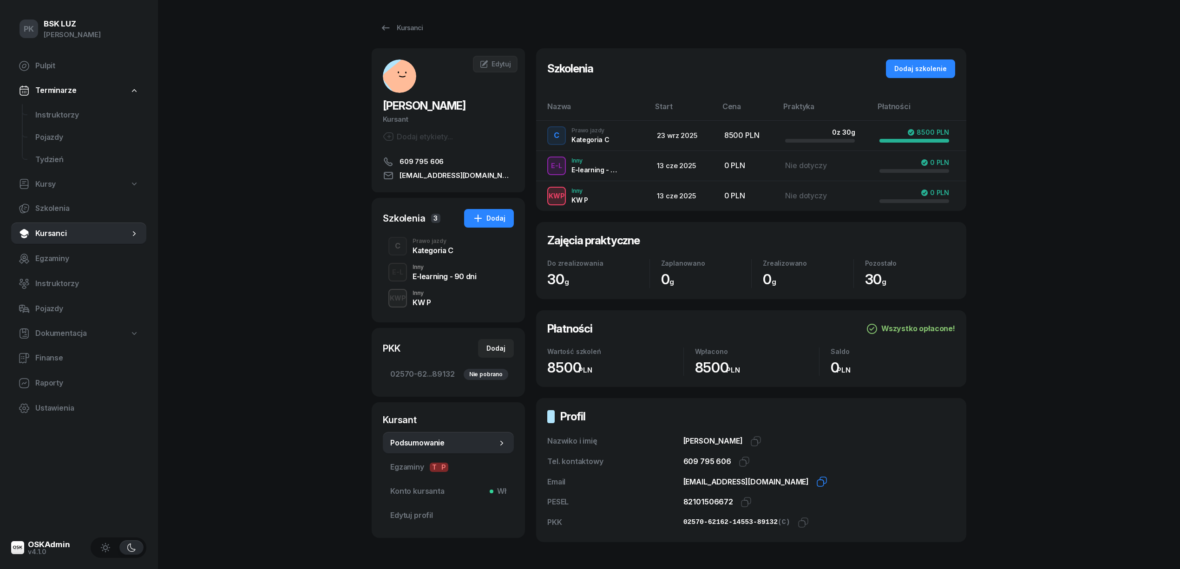
click at [820, 481] on icon "button" at bounding box center [823, 480] width 7 height 7
click at [437, 311] on div "Szkolenia 3 Dodaj C Prawo jazdy Kategoria C E-L Inny E-learning - 90 dni KWP In…" at bounding box center [448, 260] width 153 height 124
click at [432, 296] on div "KWP Inny KW P" at bounding box center [448, 298] width 131 height 26
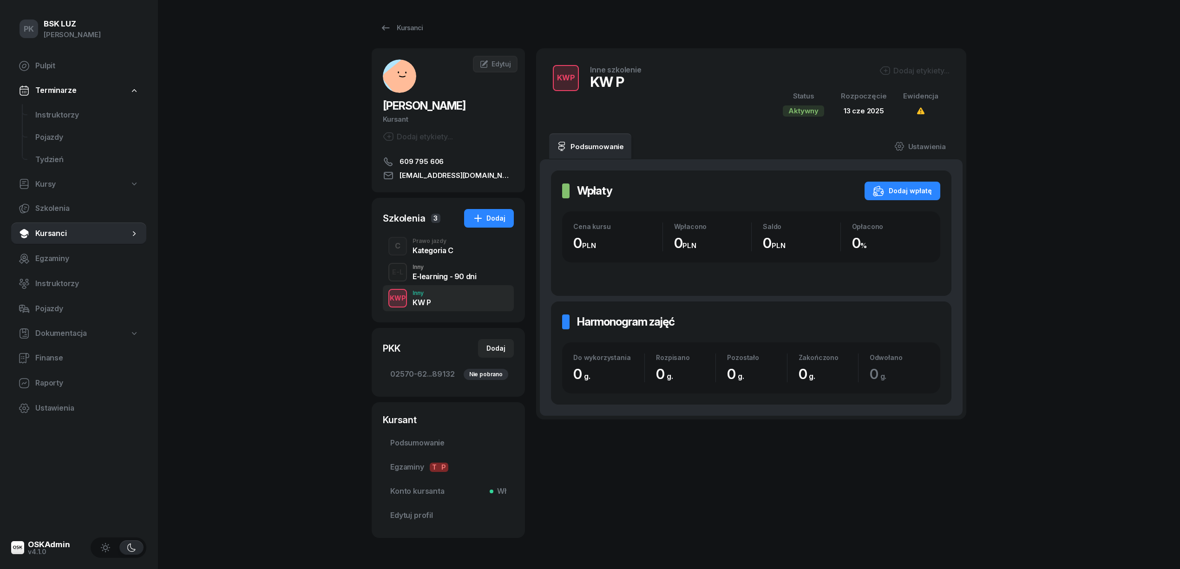
click at [438, 253] on div "Kategoria C" at bounding box center [432, 250] width 41 height 7
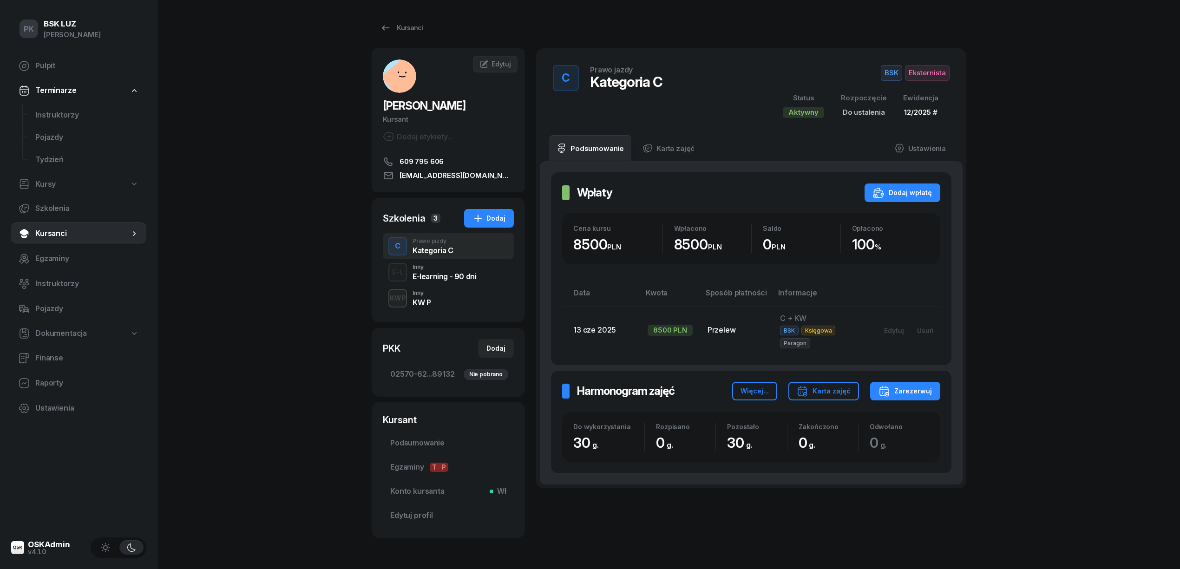
click at [248, 303] on div "PK BSK LUZ Piotr Klimek Pulpit Terminarze Instruktorzy Pojazdy Tydzień Kursy Sz…" at bounding box center [590, 300] width 1180 height 601
click at [298, 379] on div "PK BSK LUZ Piotr Klimek Pulpit Terminarze Instruktorzy Pojazdy Tydzień Kursy Sz…" at bounding box center [590, 300] width 1180 height 601
click at [415, 36] on link "Kursanci" at bounding box center [401, 28] width 59 height 19
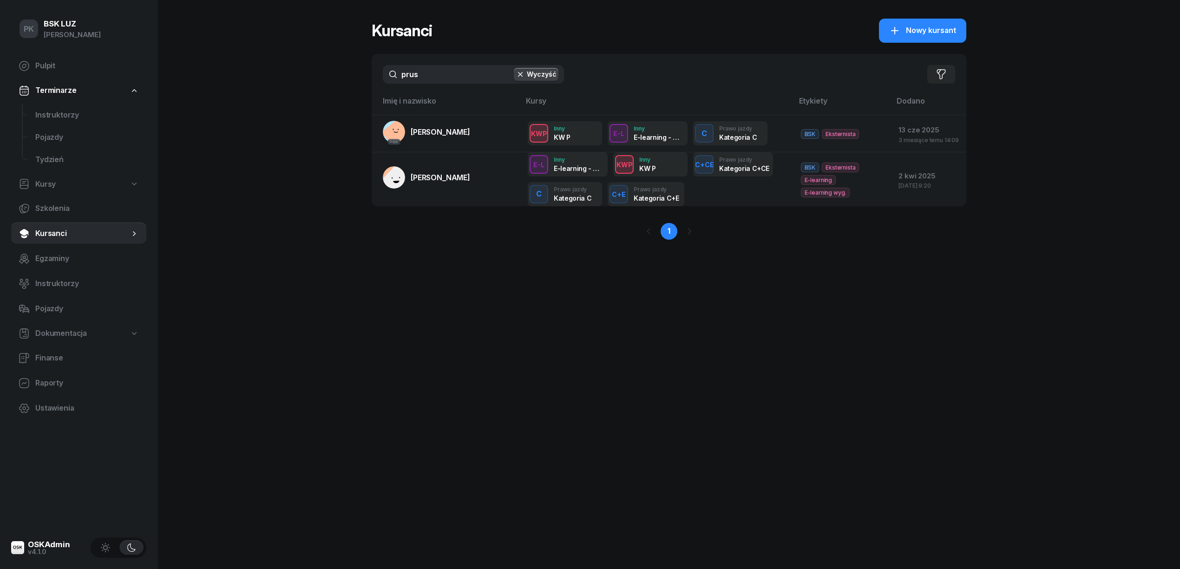
drag, startPoint x: 342, startPoint y: 83, endPoint x: 327, endPoint y: 85, distance: 15.0
click at [326, 84] on div "PK BSK LUZ Piotr Klimek Pulpit Terminarze Instruktorzy Pojazdy Tydzień Kursy Sz…" at bounding box center [590, 284] width 1180 height 569
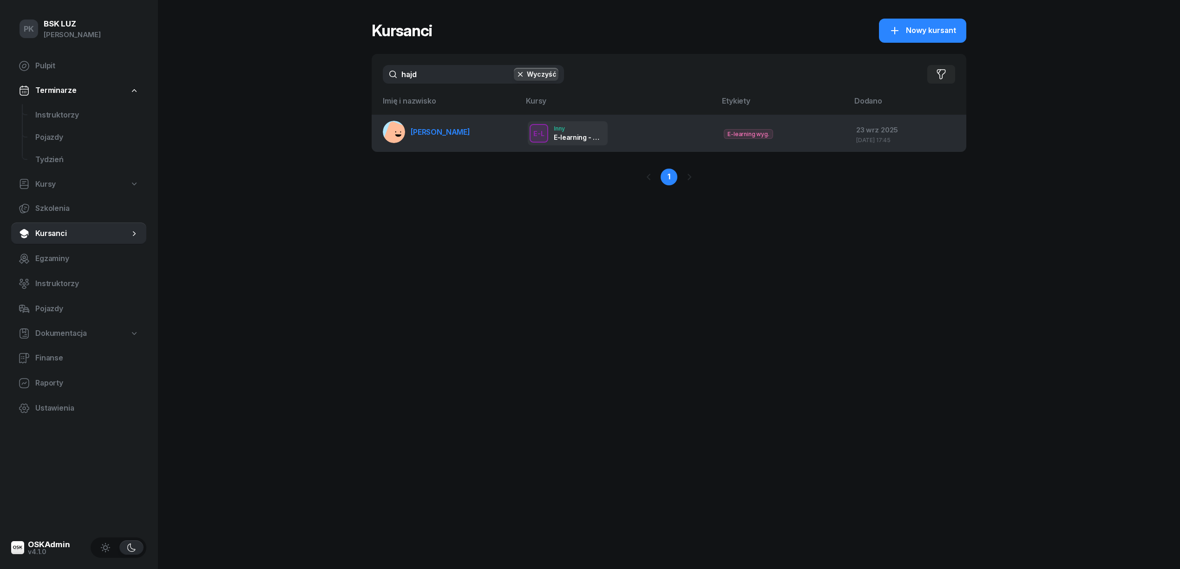
type input "hajd"
click at [424, 131] on span "[PERSON_NAME]" at bounding box center [440, 131] width 59 height 9
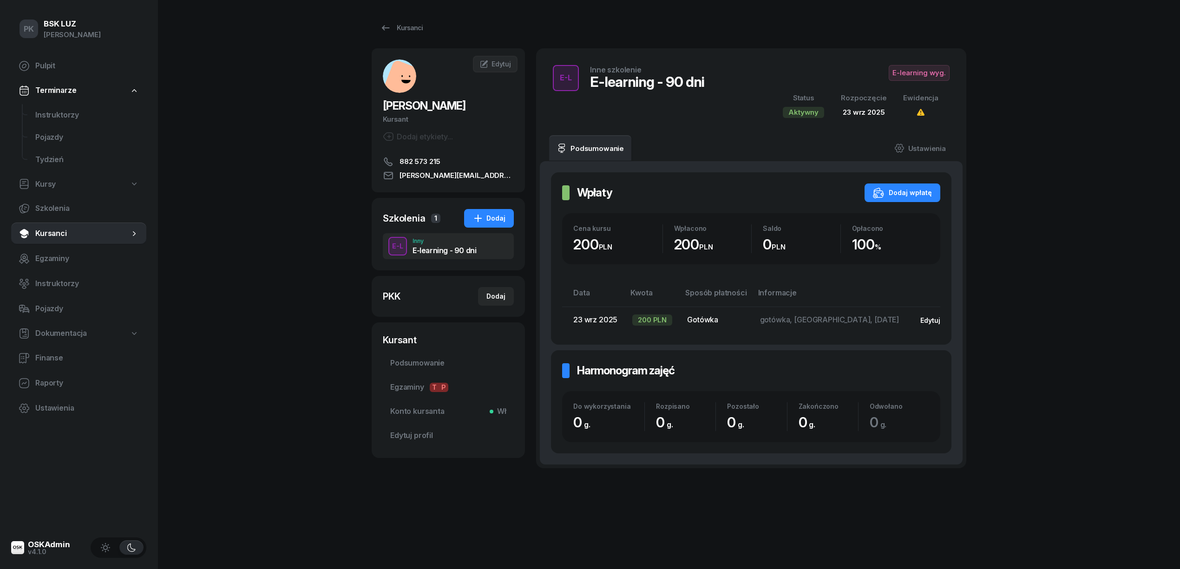
click at [920, 318] on div "Edytuj" at bounding box center [930, 320] width 20 height 8
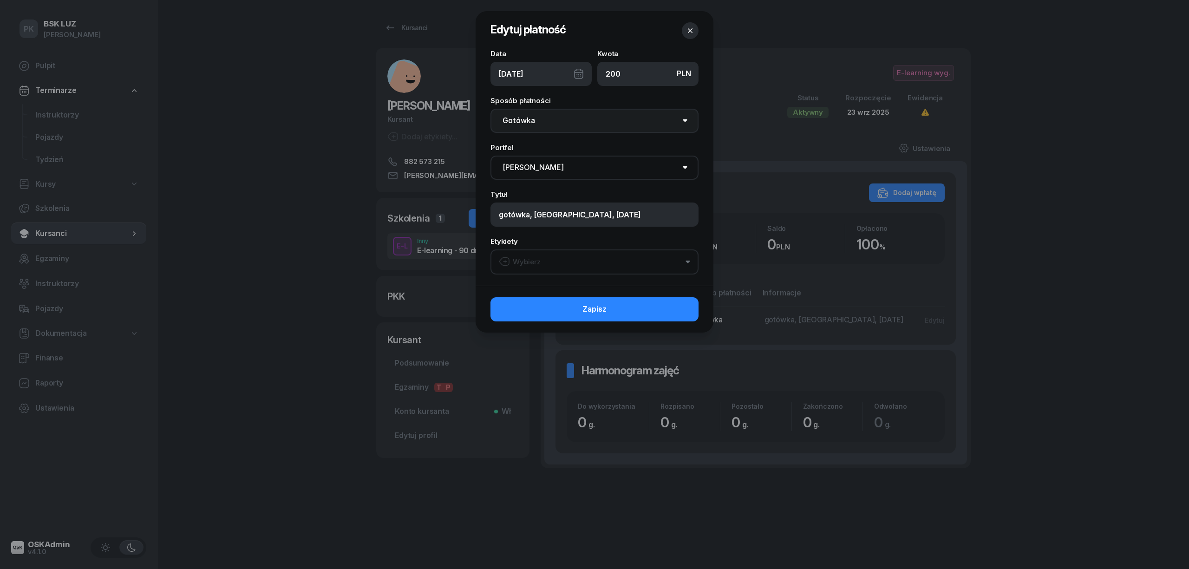
click at [575, 120] on select "Gotówka Karta Przelew Płatności online BLIK" at bounding box center [594, 121] width 208 height 24
click at [490, 109] on select "Gotówka Karta Przelew Płatności online BLIK" at bounding box center [594, 121] width 208 height 24
click at [555, 170] on select "Nie dotyczy BSK Kawiory MotoLUZ Kawiory SzkołaMOTO Kawiory BSK Skłodowska MotoL…" at bounding box center [594, 168] width 208 height 24
select select "67eba14bd336f44fb15f6542"
click at [490, 156] on select "Nie dotyczy BSK Kawiory MotoLUZ Kawiory SzkołaMOTO Kawiory BSK Skłodowska MotoL…" at bounding box center [594, 168] width 208 height 24
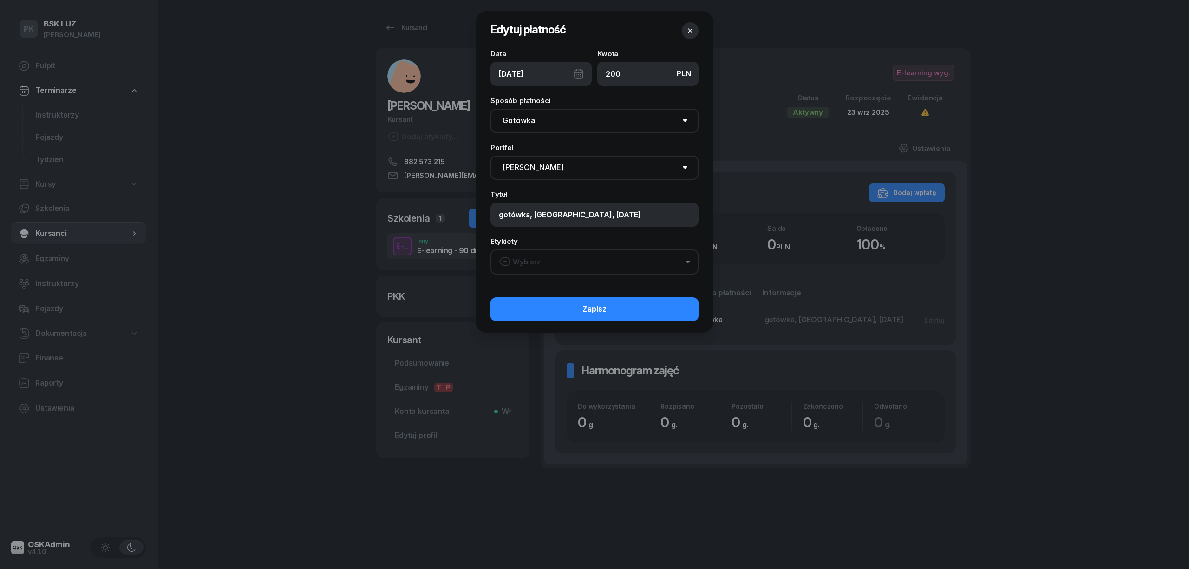
click at [578, 264] on button "Wybierz" at bounding box center [594, 261] width 208 height 25
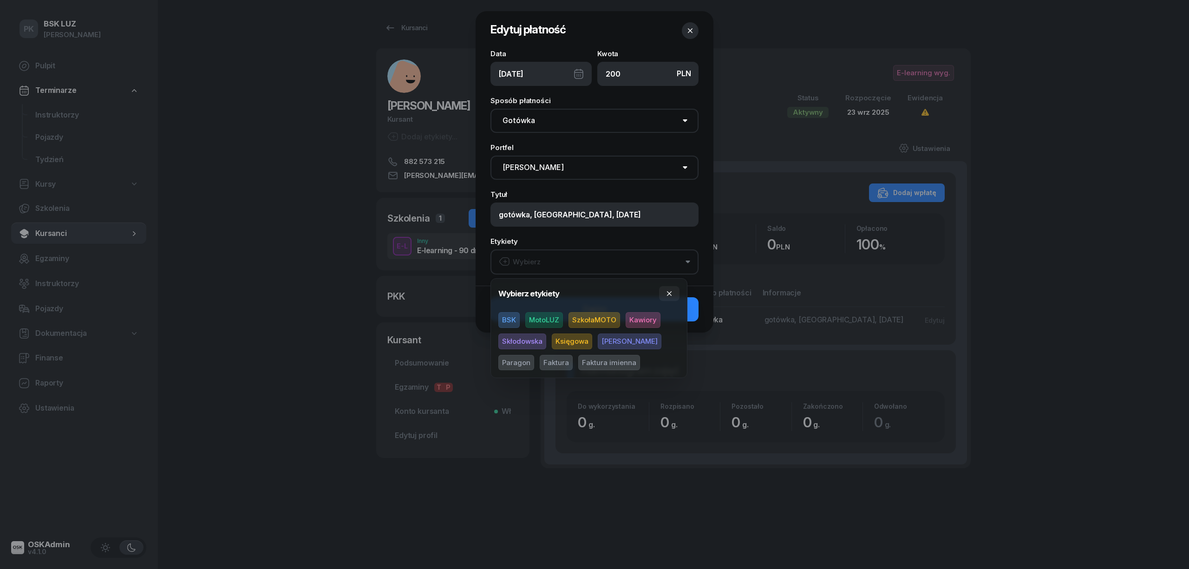
click at [550, 316] on span "MotoLUZ" at bounding box center [544, 320] width 38 height 16
click at [530, 340] on span "Skłodowska" at bounding box center [522, 341] width 48 height 16
click at [631, 246] on div "Etykiety MotoLUZ Skłodowska" at bounding box center [594, 256] width 208 height 36
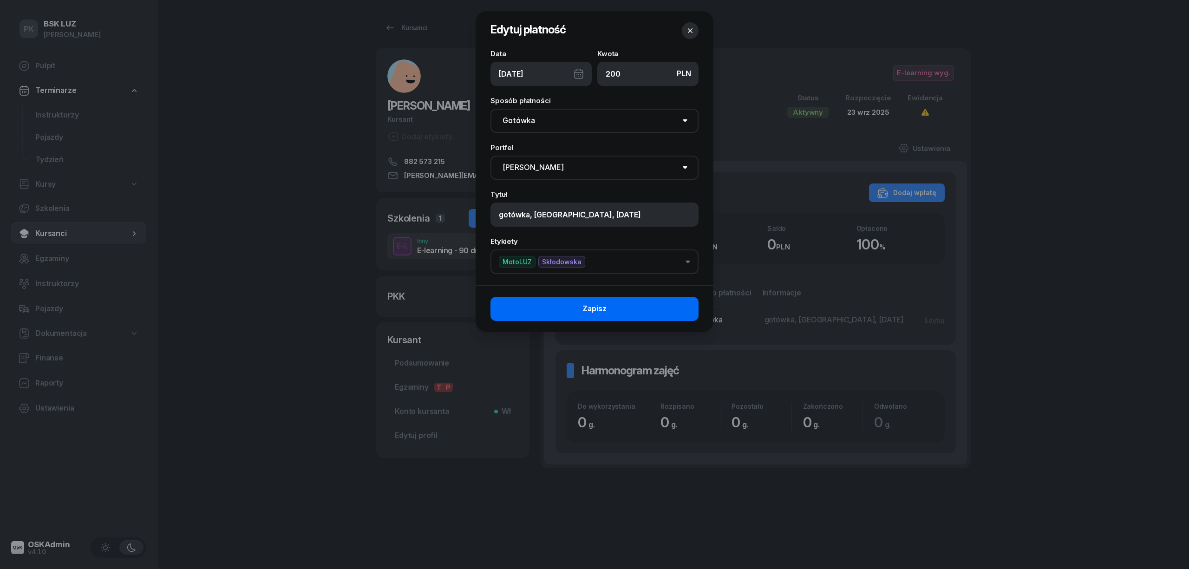
click at [640, 304] on button "Zapisz" at bounding box center [594, 309] width 208 height 24
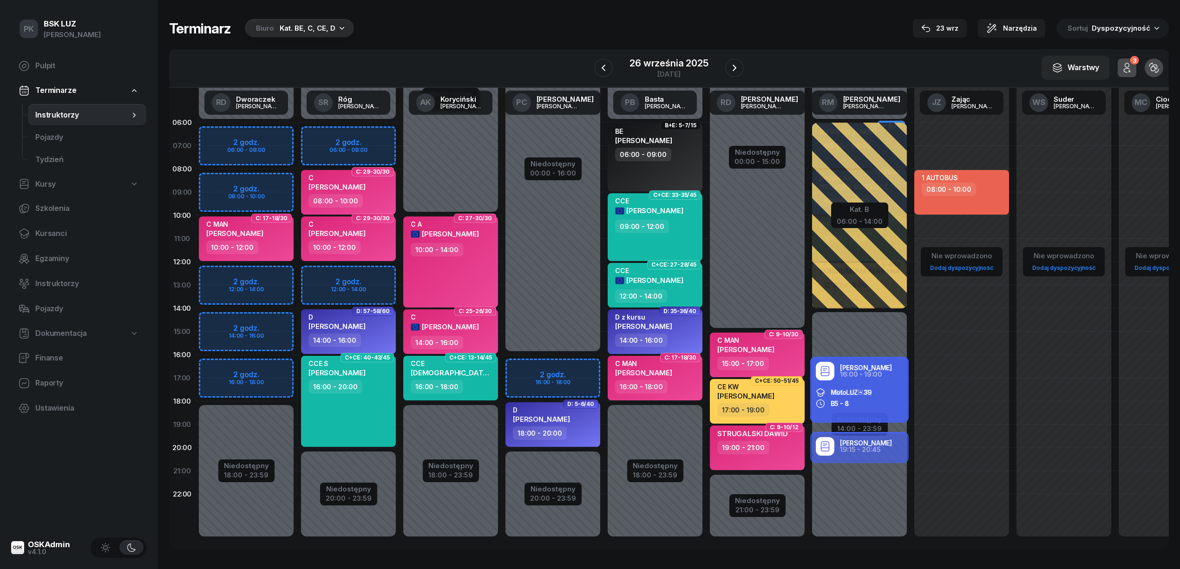
click at [302, 25] on div "Kat. BE, C, CE, D" at bounding box center [308, 28] width 56 height 11
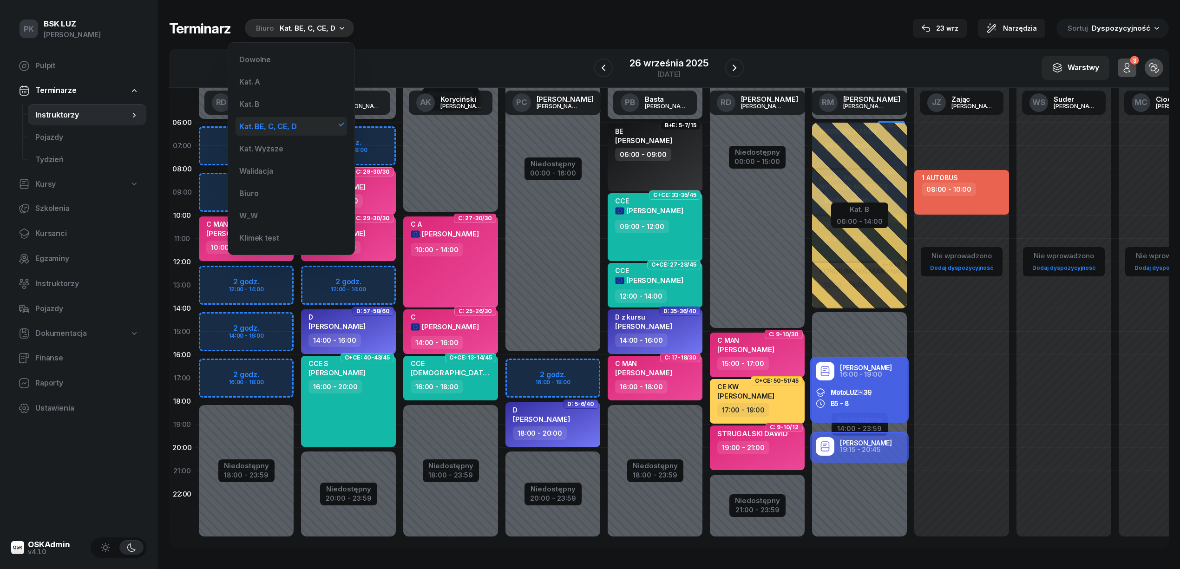
click at [291, 120] on div "Kat. BE, C, CE, D" at bounding box center [290, 126] width 111 height 19
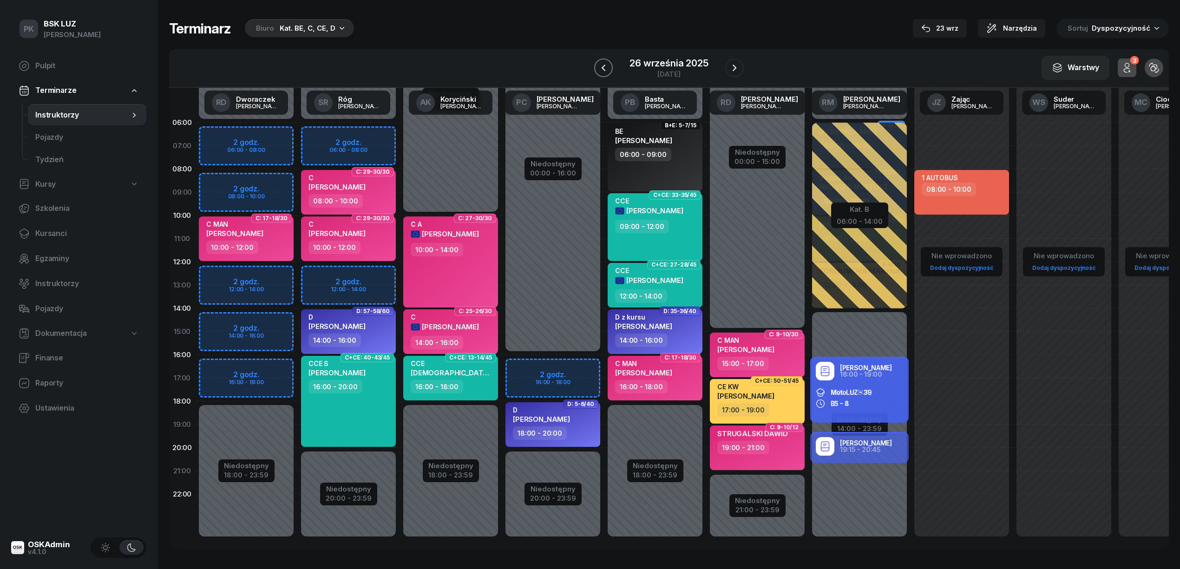
click at [605, 66] on icon "button" at bounding box center [603, 68] width 4 height 7
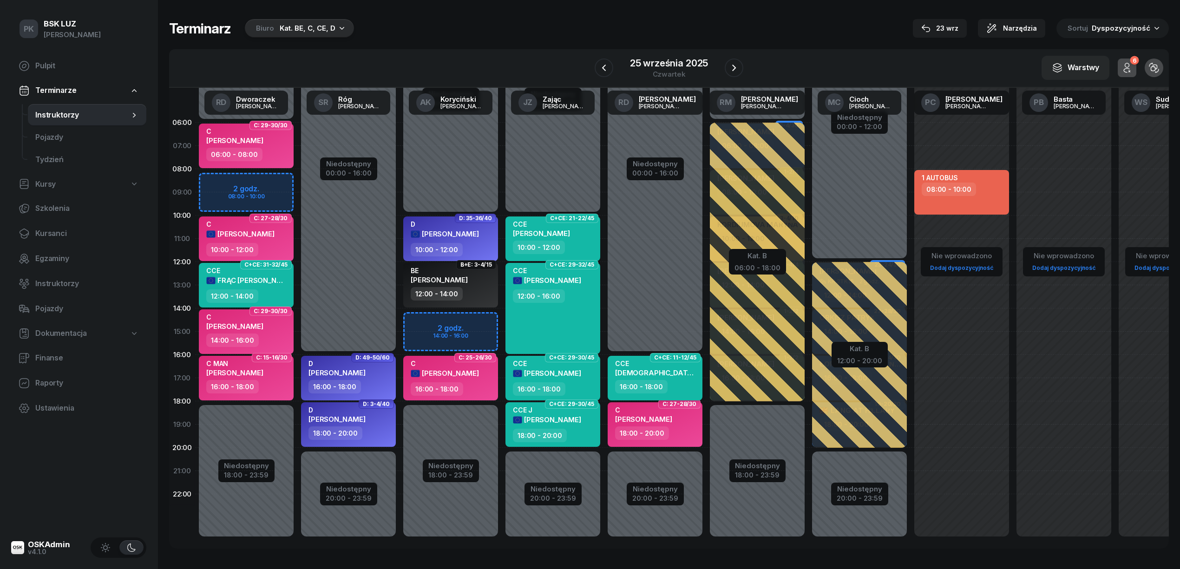
click at [653, 366] on div "CCE" at bounding box center [656, 363] width 82 height 8
select select "16"
select select "18"
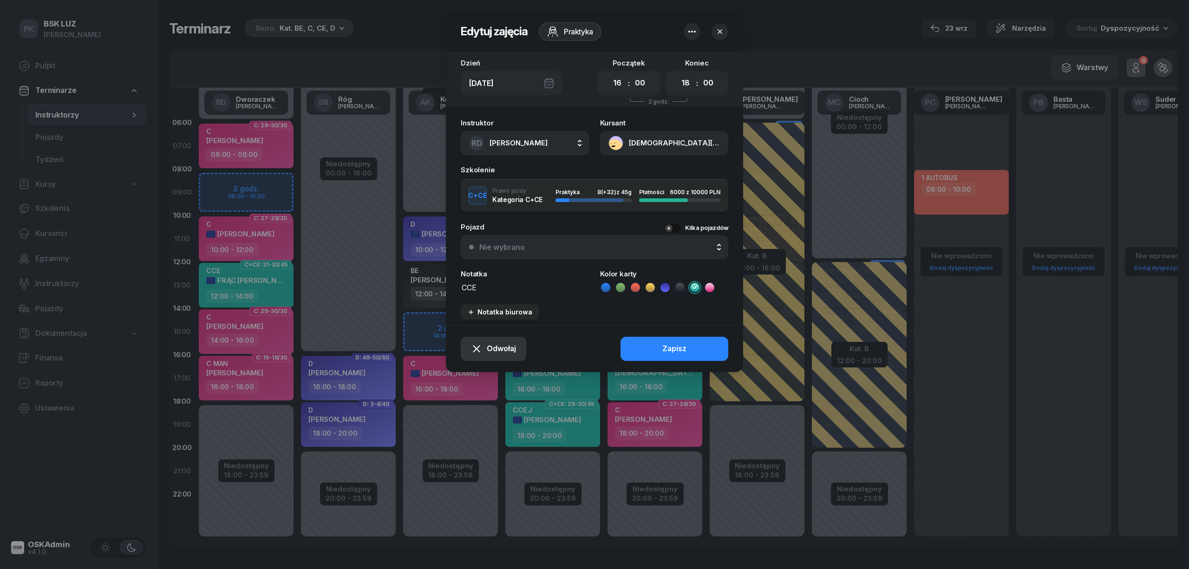
click at [500, 346] on span "Odwołaj" at bounding box center [501, 349] width 29 height 12
click at [478, 292] on div "Kursant odwołał" at bounding box center [477, 292] width 55 height 12
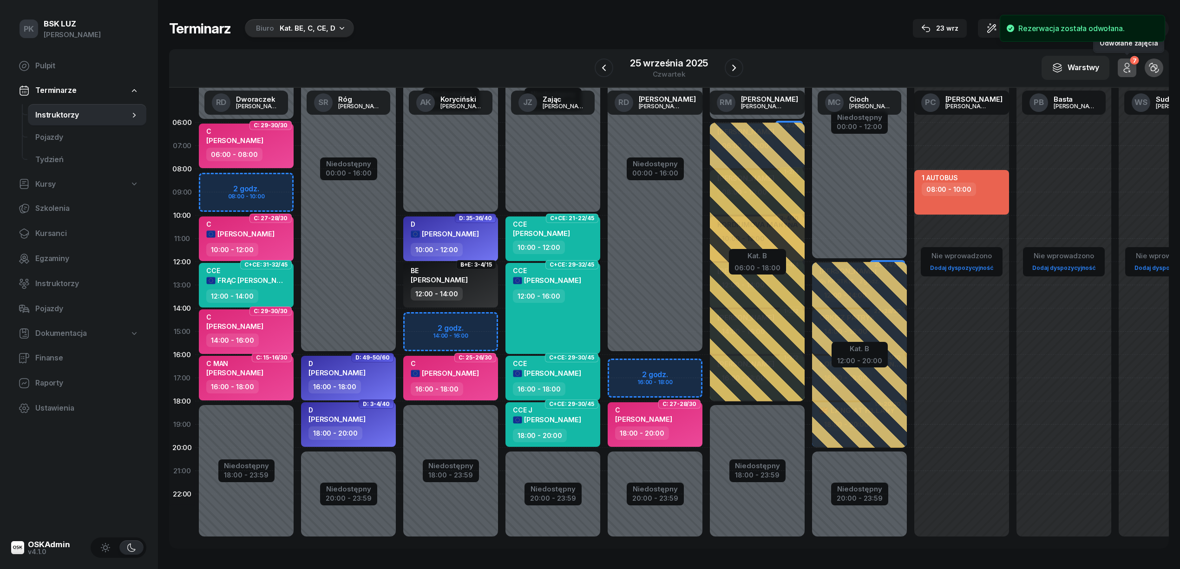
click at [1130, 67] on icon "button" at bounding box center [1126, 67] width 11 height 11
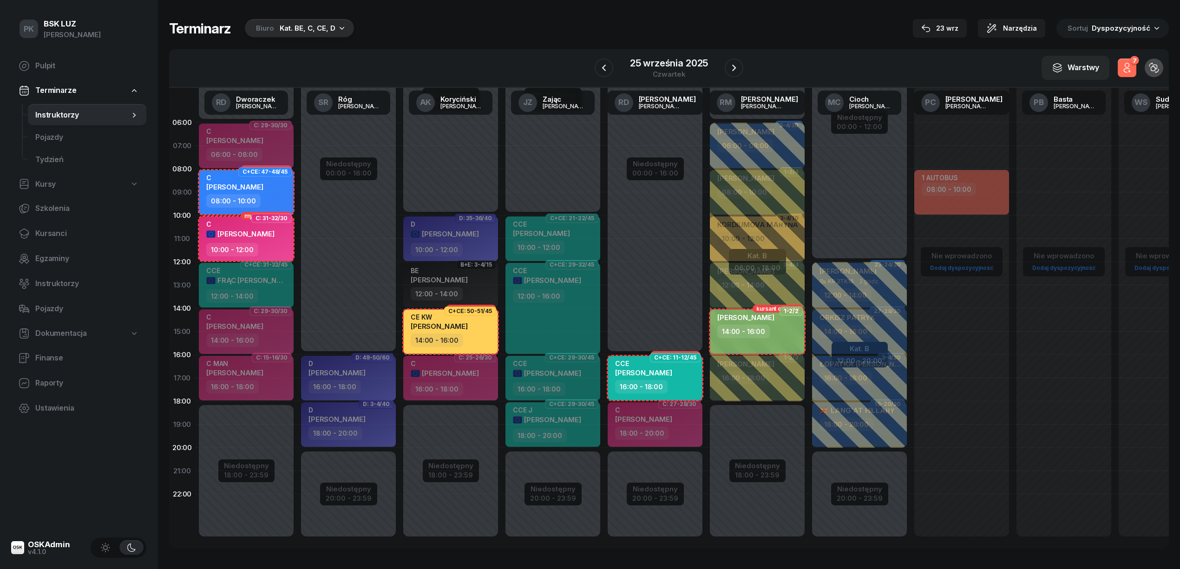
click at [1130, 67] on icon "button" at bounding box center [1126, 67] width 11 height 11
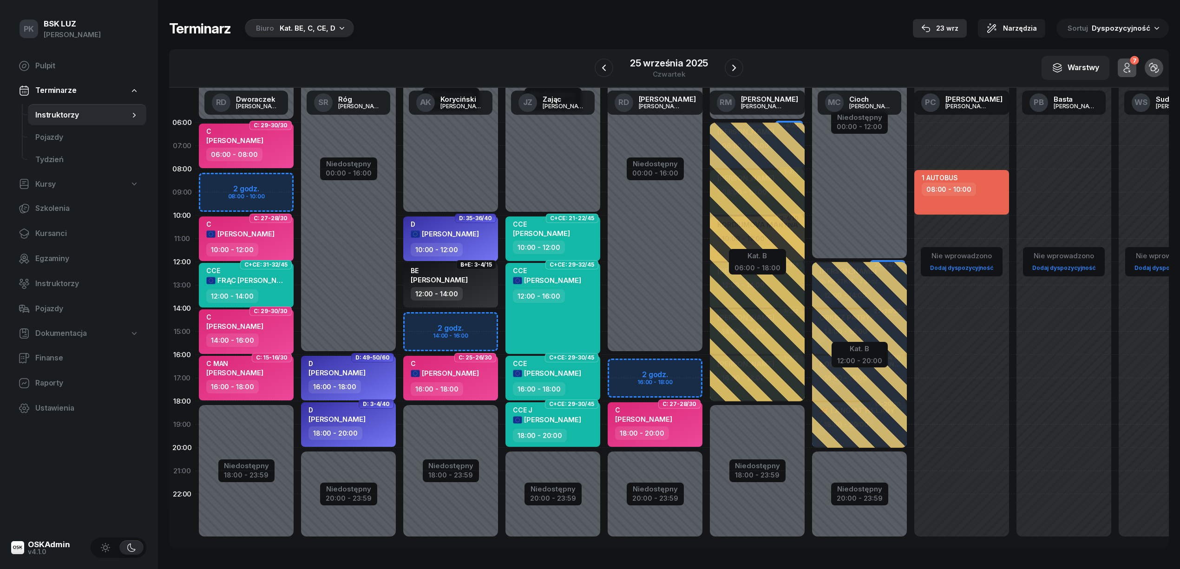
click at [942, 25] on div "23 wrz" at bounding box center [939, 28] width 37 height 11
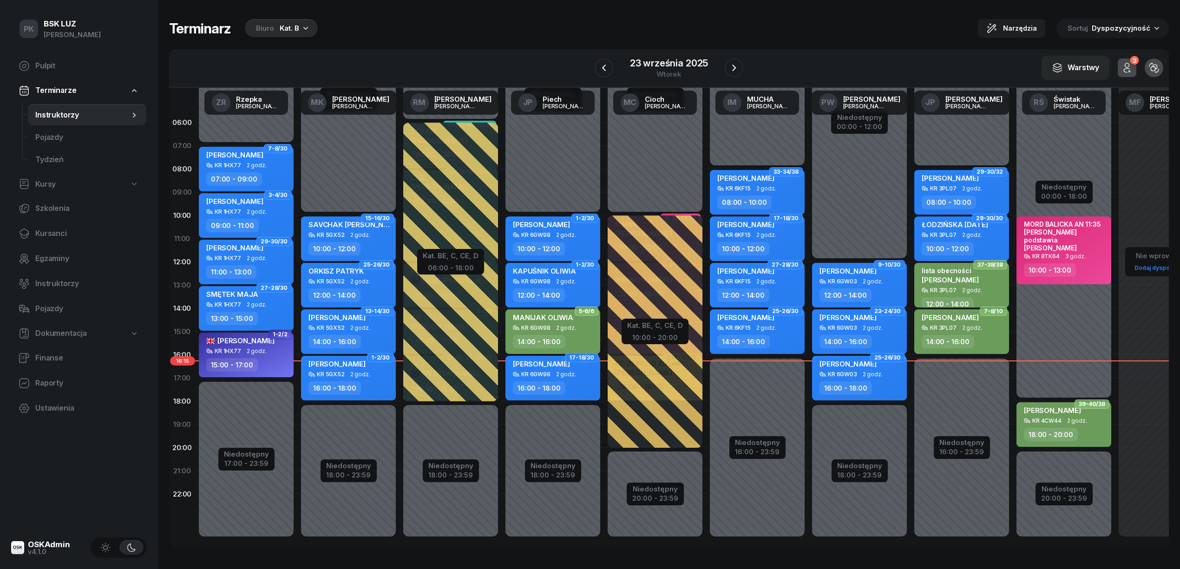
scroll to position [13, 0]
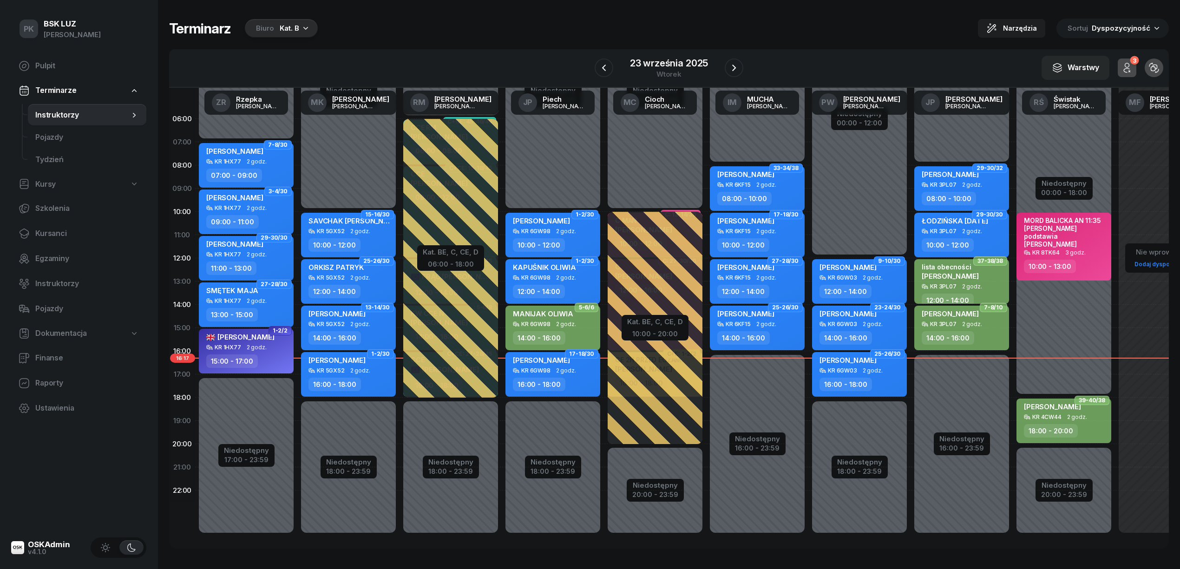
click at [744, 70] on div "W Wybierz AK [PERSON_NAME] BP [PERSON_NAME] DP [PERSON_NAME] GS [PERSON_NAME] I…" at bounding box center [669, 68] width 1000 height 39
click at [734, 67] on icon "button" at bounding box center [734, 68] width 4 height 7
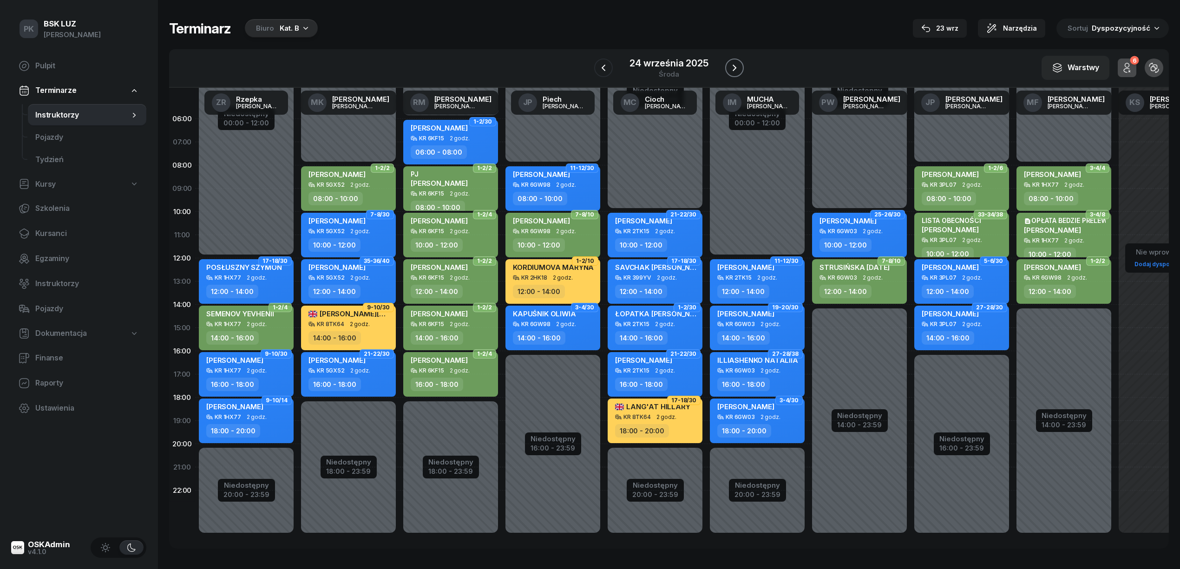
click at [726, 69] on button "button" at bounding box center [734, 68] width 19 height 19
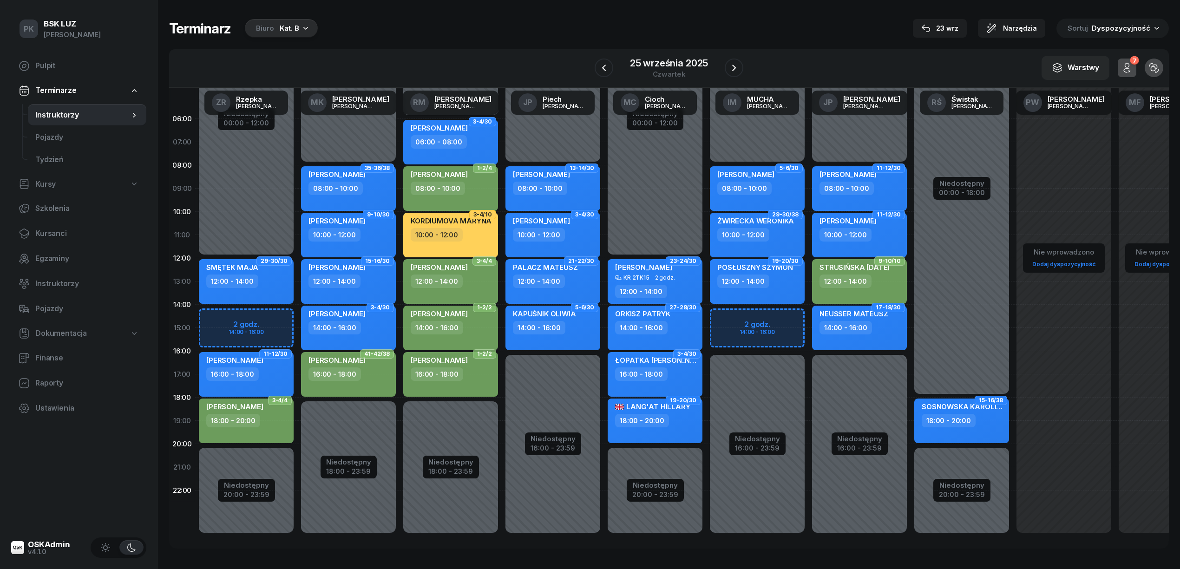
drag, startPoint x: 619, startPoint y: 60, endPoint x: 614, endPoint y: 63, distance: 5.8
click at [618, 60] on div "[DATE]" at bounding box center [669, 68] width 149 height 26
click at [608, 65] on icon "button" at bounding box center [603, 67] width 11 height 11
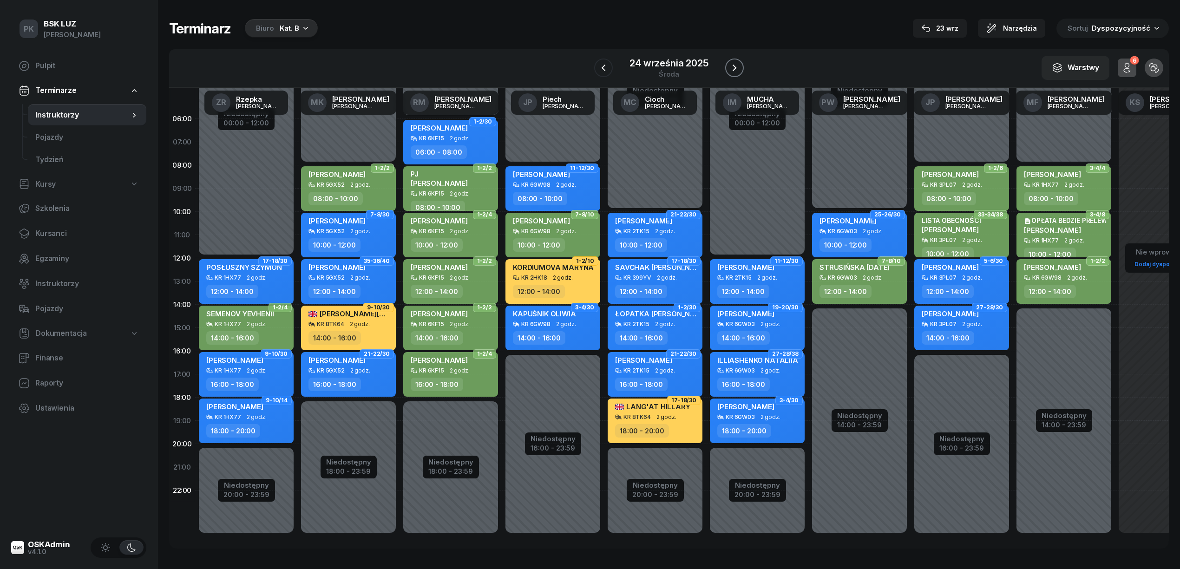
click at [734, 65] on icon "button" at bounding box center [734, 67] width 11 height 11
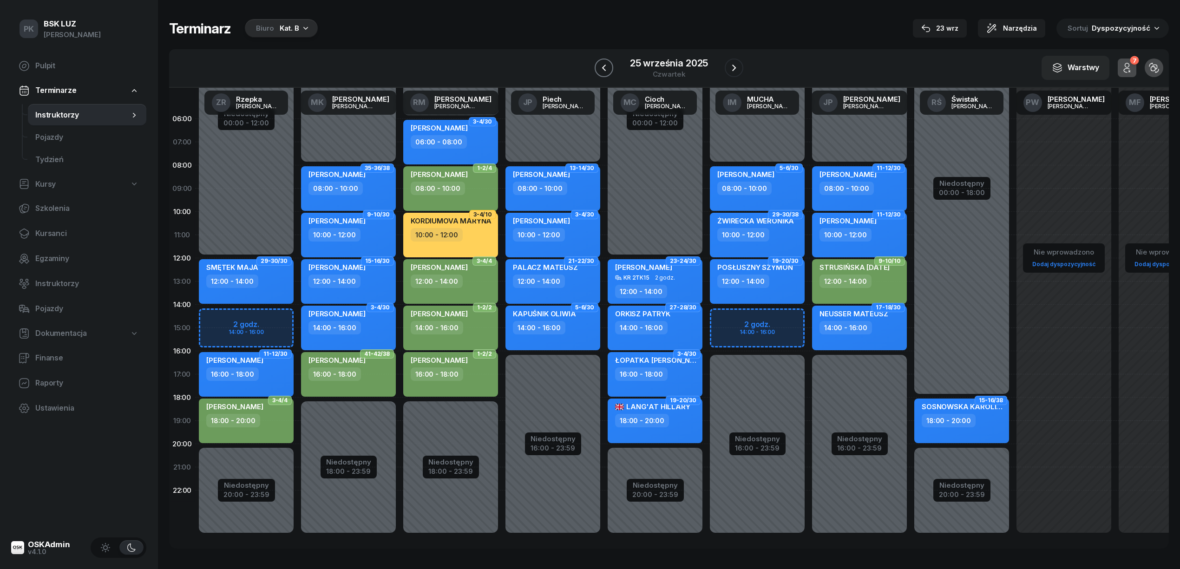
click at [607, 69] on icon "button" at bounding box center [603, 67] width 11 height 11
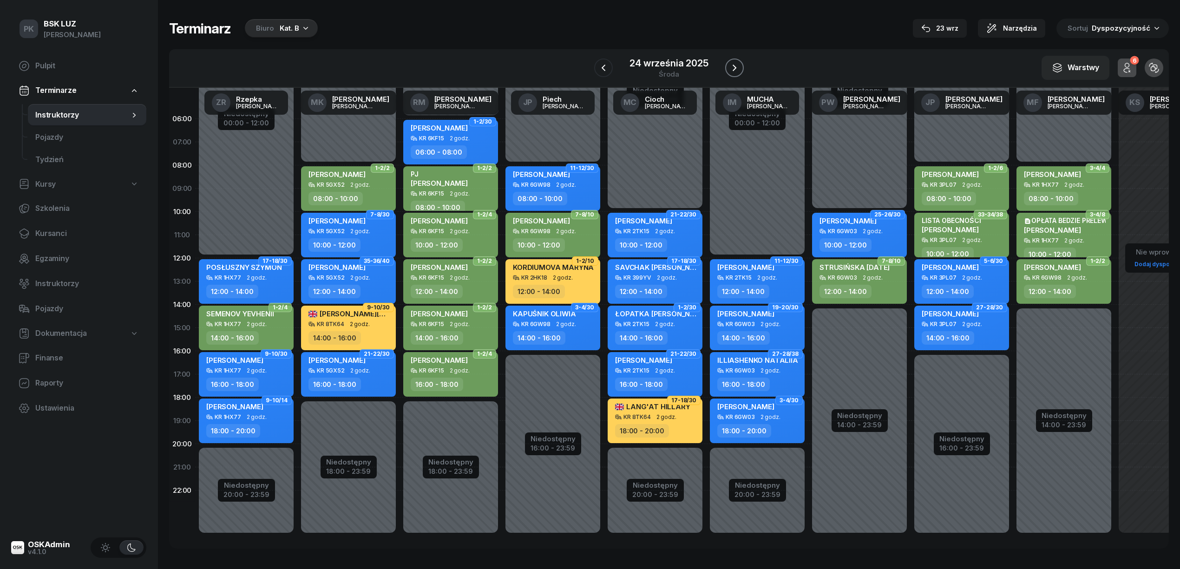
click at [735, 71] on icon "button" at bounding box center [734, 67] width 11 height 11
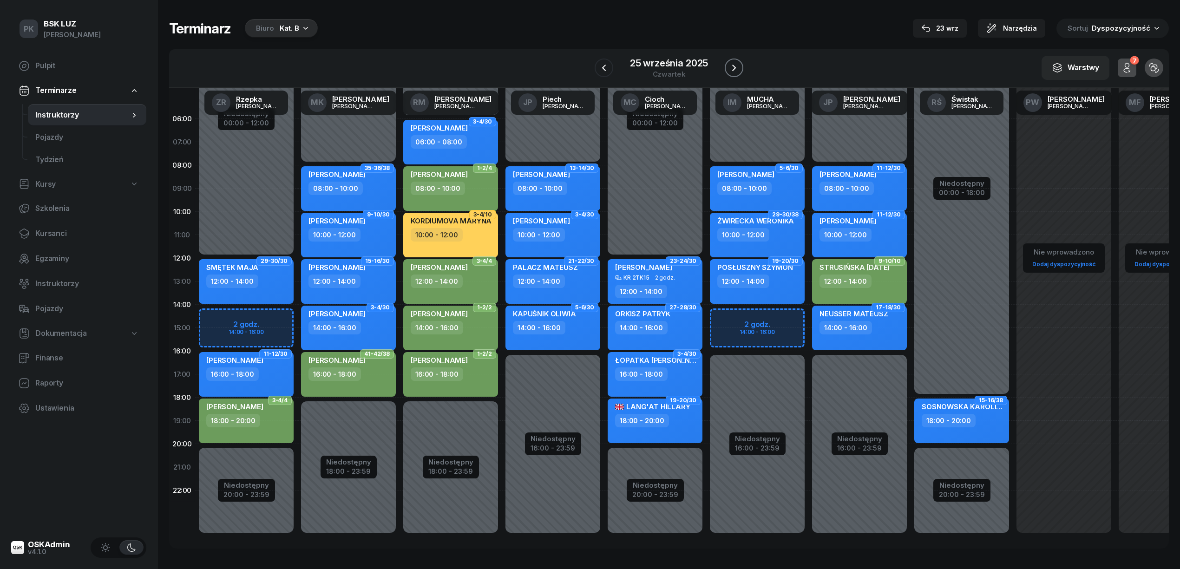
click at [736, 72] on icon "button" at bounding box center [733, 67] width 11 height 11
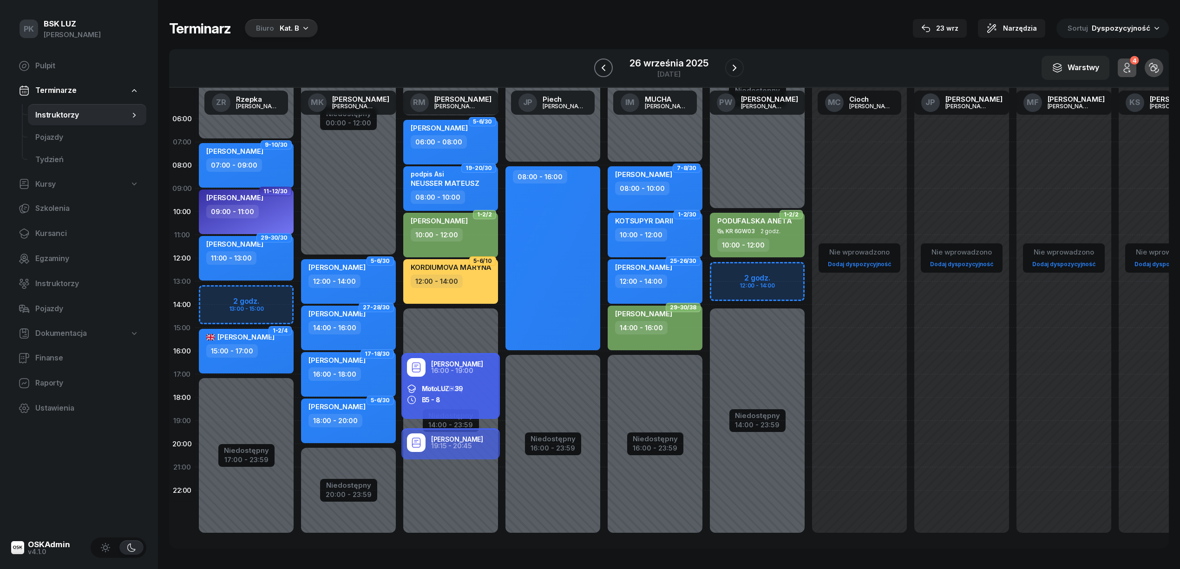
click at [604, 70] on icon "button" at bounding box center [603, 67] width 11 height 11
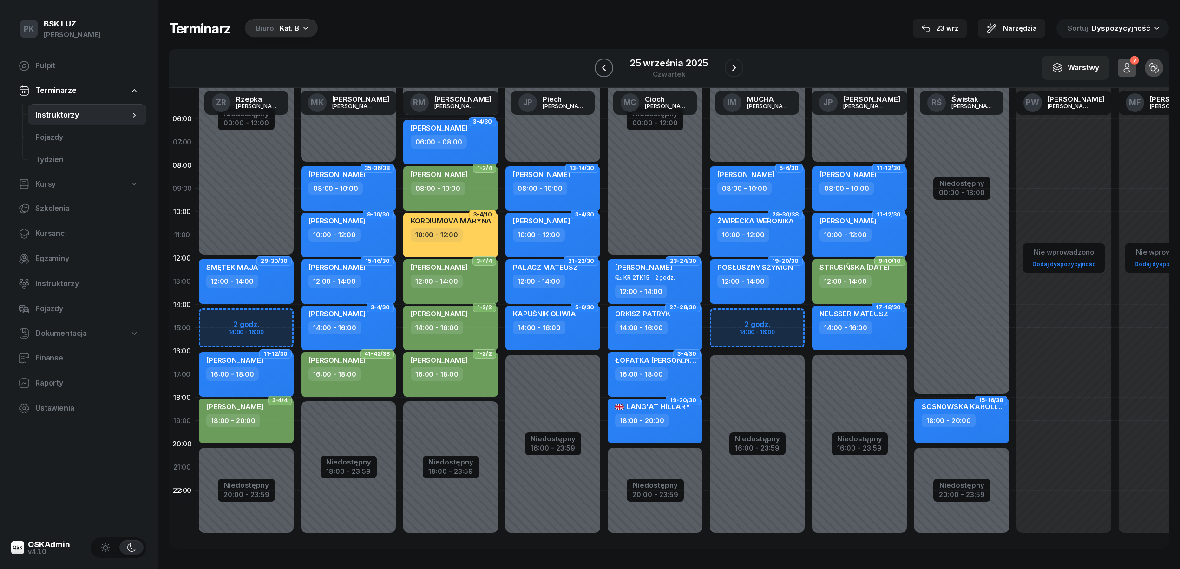
click at [608, 75] on button "button" at bounding box center [604, 68] width 19 height 19
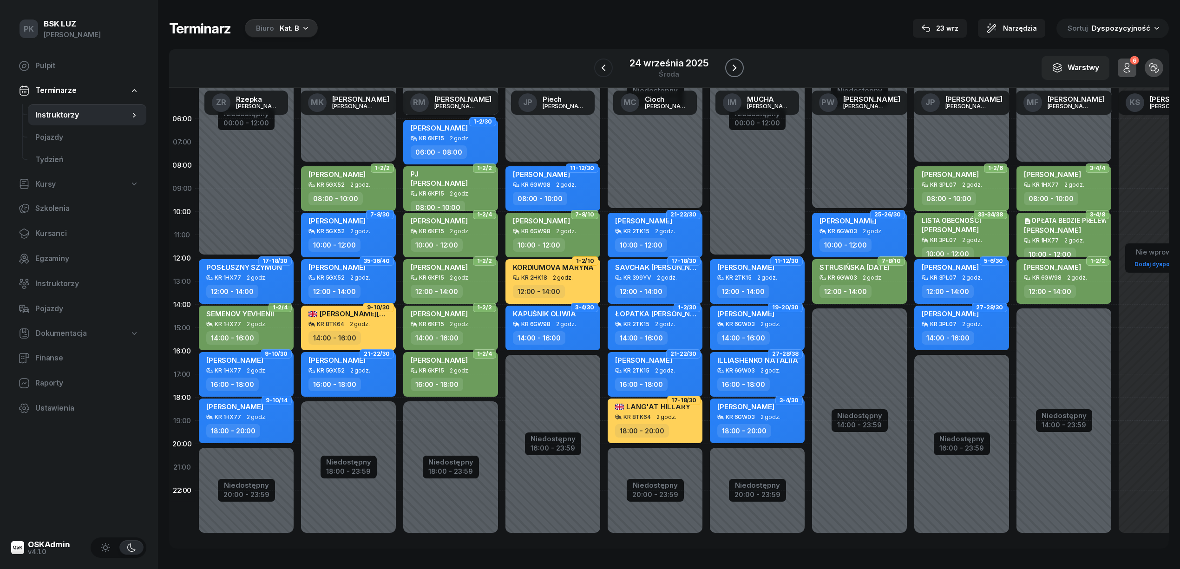
click at [729, 71] on icon "button" at bounding box center [734, 67] width 11 height 11
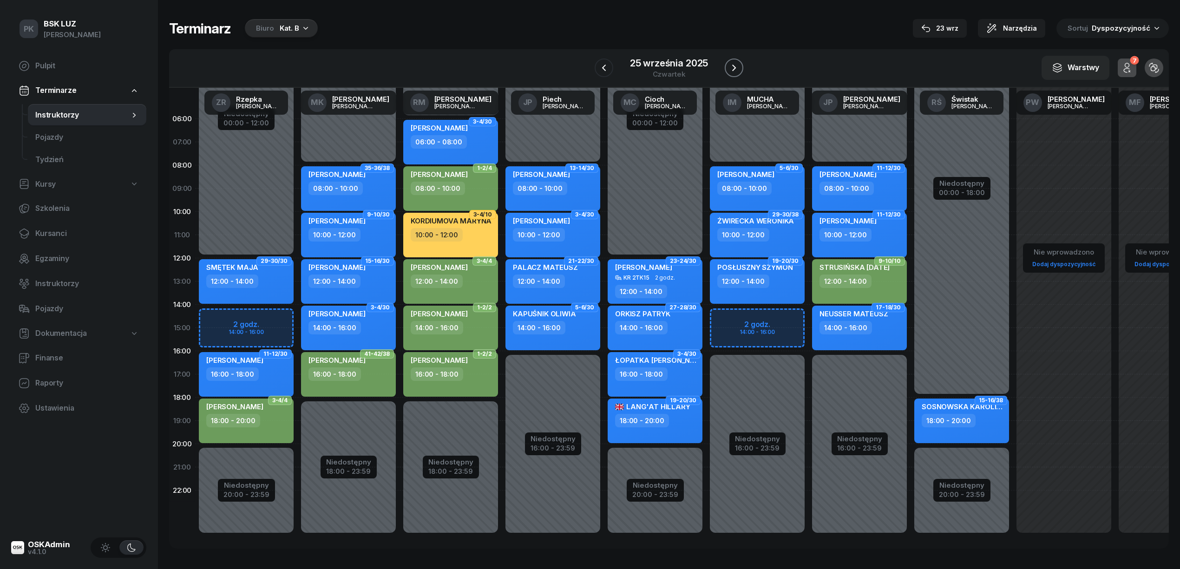
click at [734, 69] on icon "button" at bounding box center [733, 67] width 11 height 11
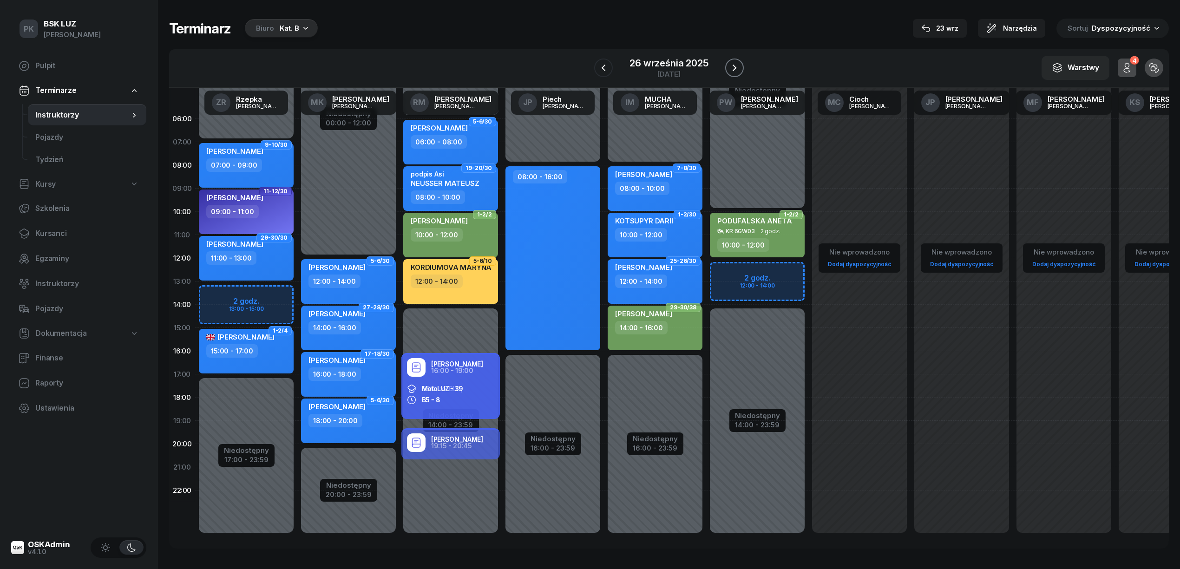
click at [734, 69] on icon "button" at bounding box center [734, 67] width 11 height 11
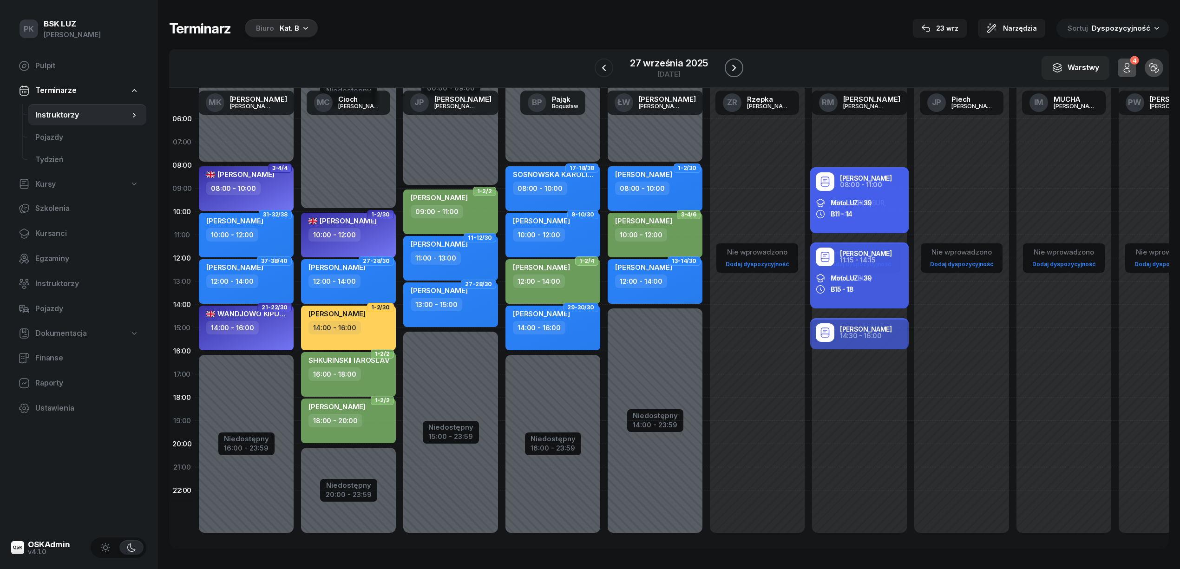
click at [734, 69] on icon "button" at bounding box center [733, 67] width 11 height 11
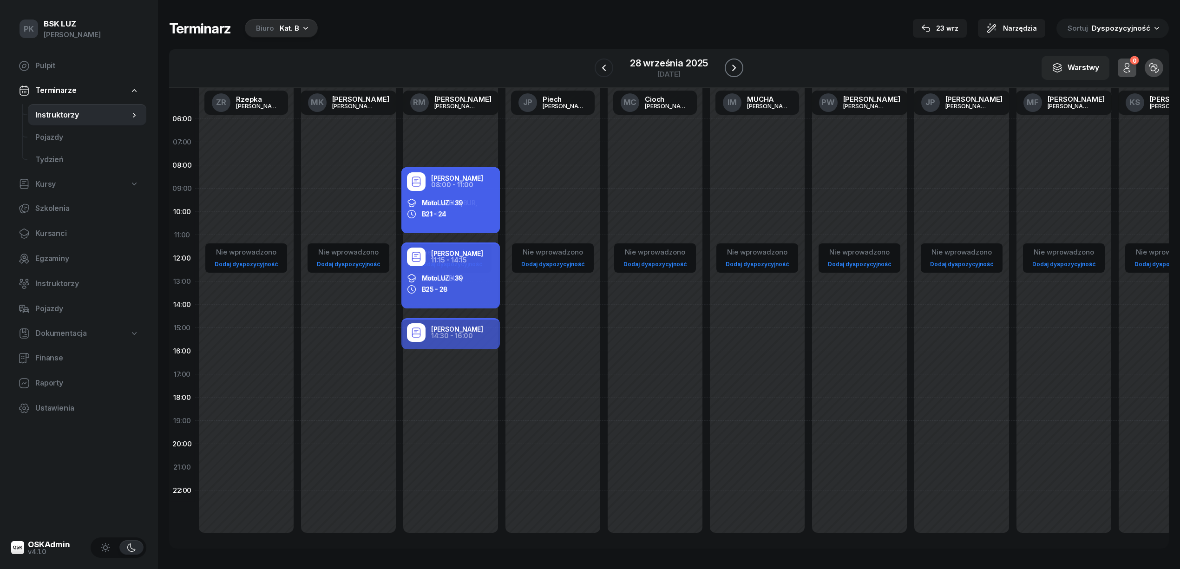
click at [734, 69] on icon "button" at bounding box center [733, 67] width 11 height 11
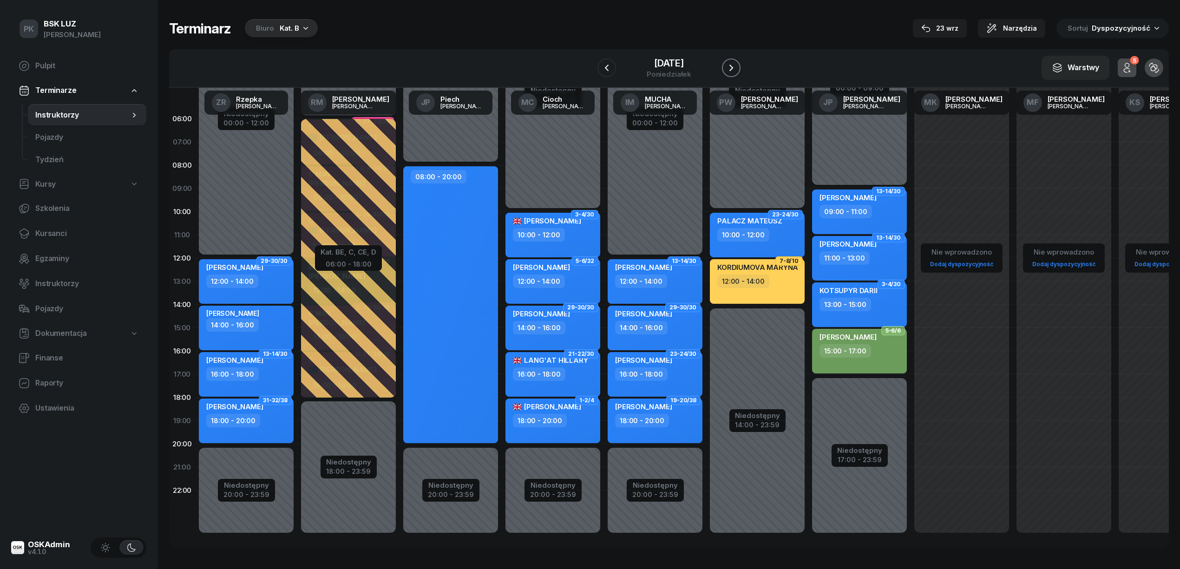
click at [734, 69] on icon "button" at bounding box center [730, 67] width 11 height 11
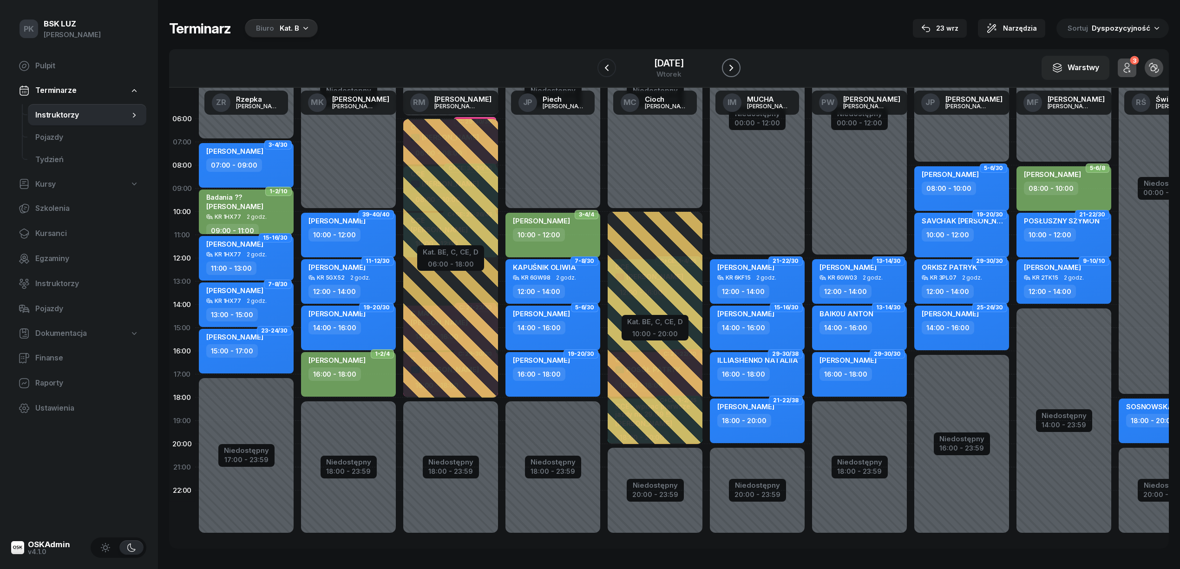
click at [734, 69] on icon "button" at bounding box center [730, 67] width 11 height 11
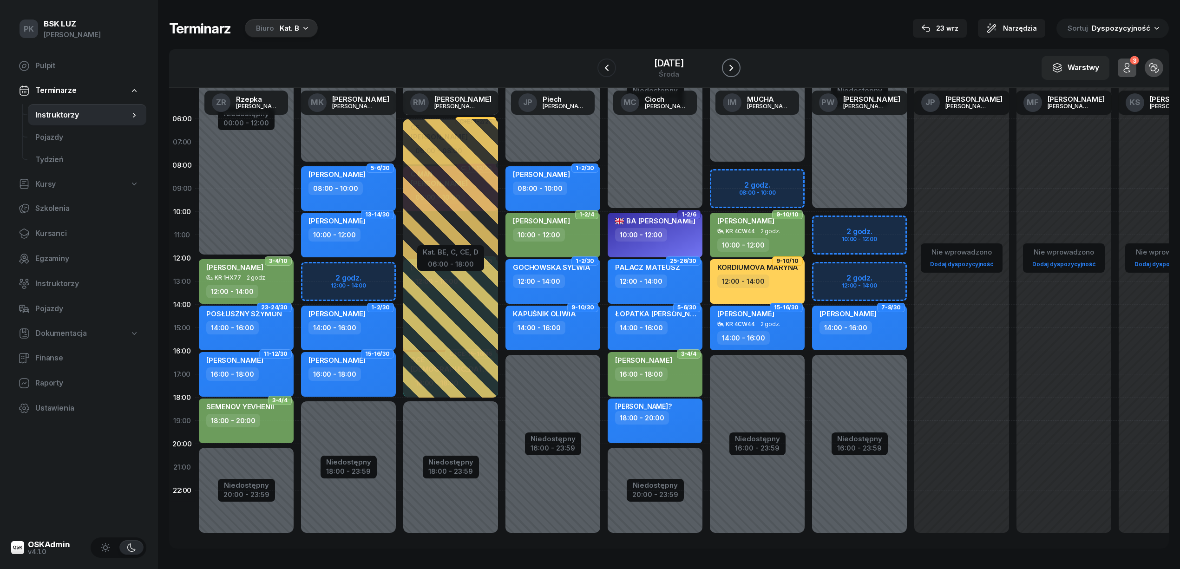
click at [734, 69] on icon "button" at bounding box center [730, 67] width 11 height 11
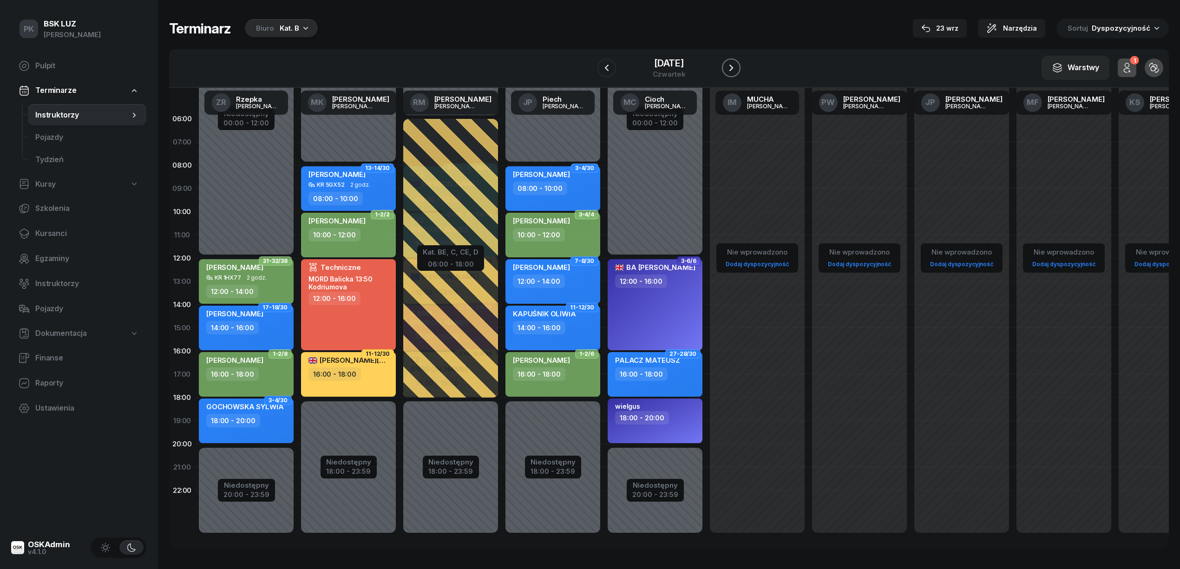
click at [734, 69] on icon "button" at bounding box center [730, 67] width 11 height 11
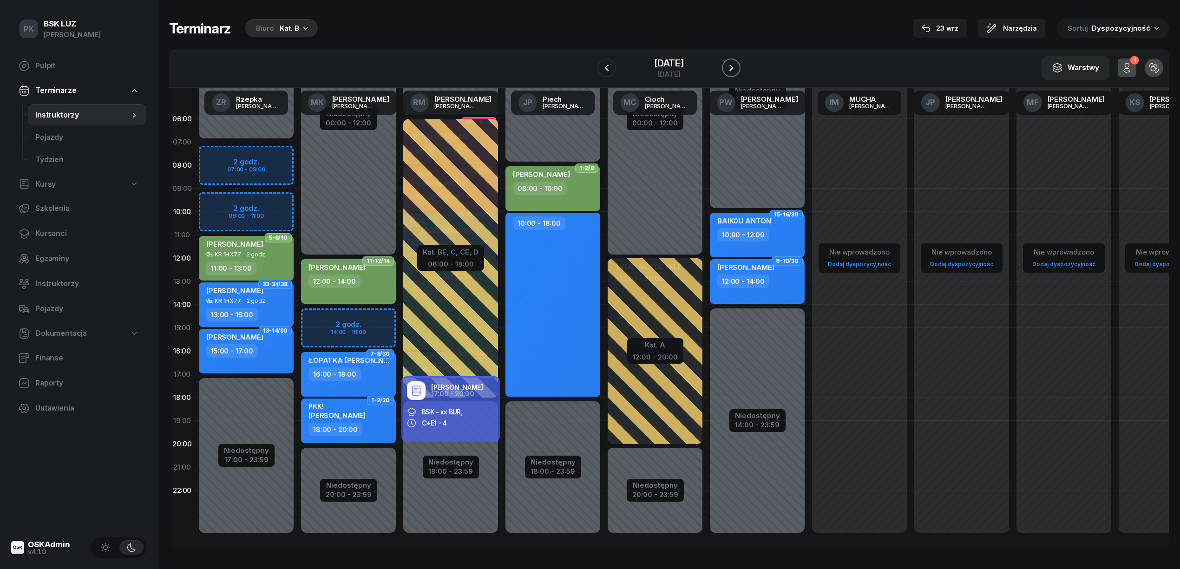
click at [734, 69] on icon "button" at bounding box center [730, 67] width 11 height 11
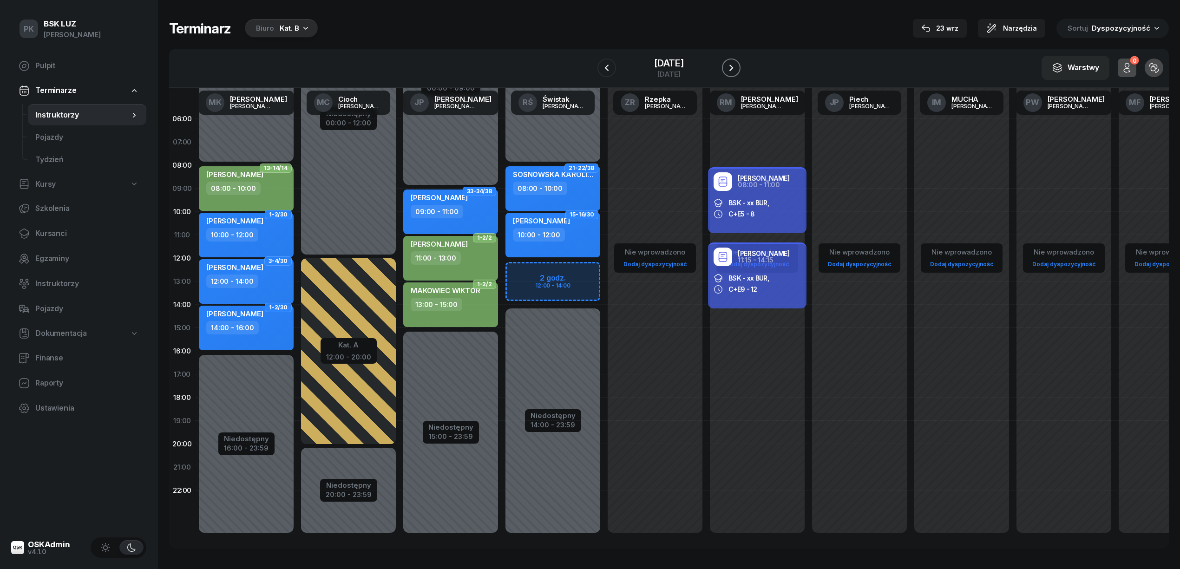
click at [734, 69] on icon "button" at bounding box center [730, 67] width 11 height 11
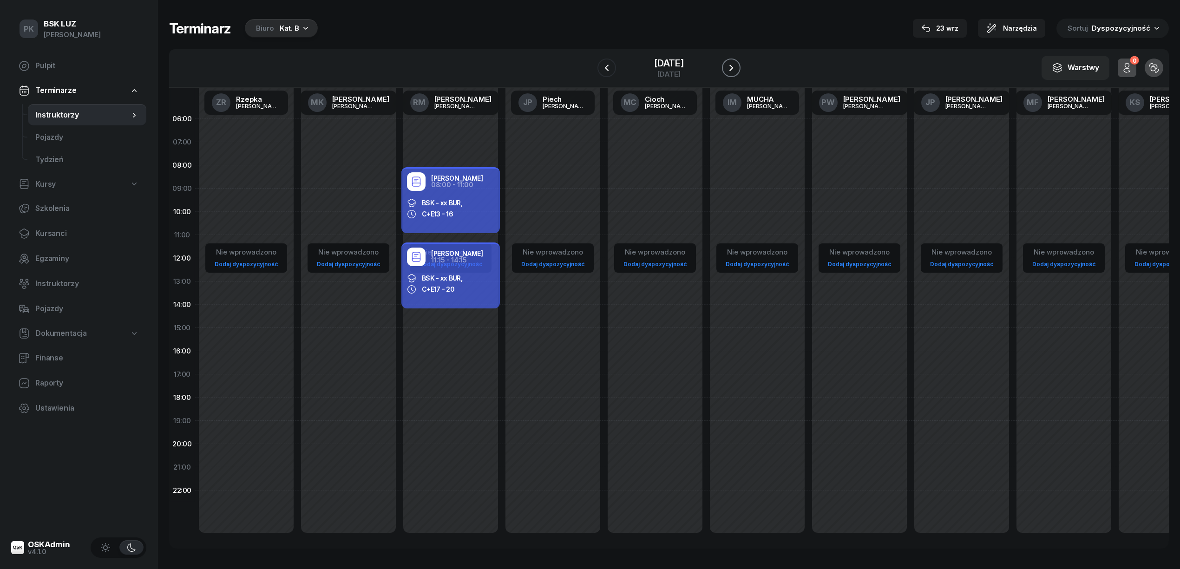
click at [734, 69] on icon "button" at bounding box center [730, 67] width 11 height 11
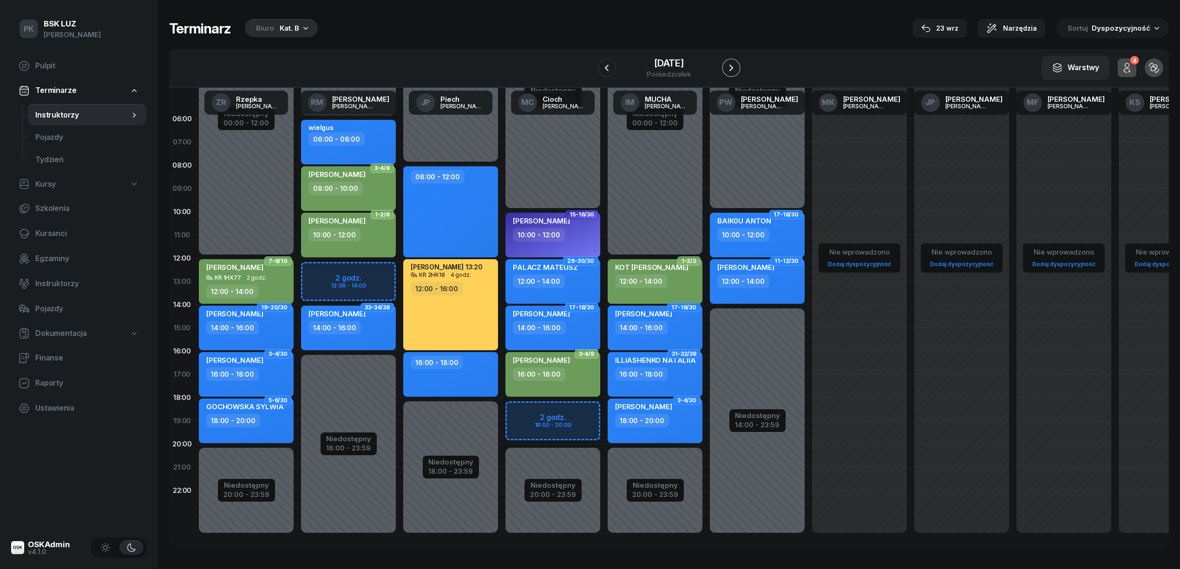
click at [734, 69] on icon "button" at bounding box center [730, 67] width 11 height 11
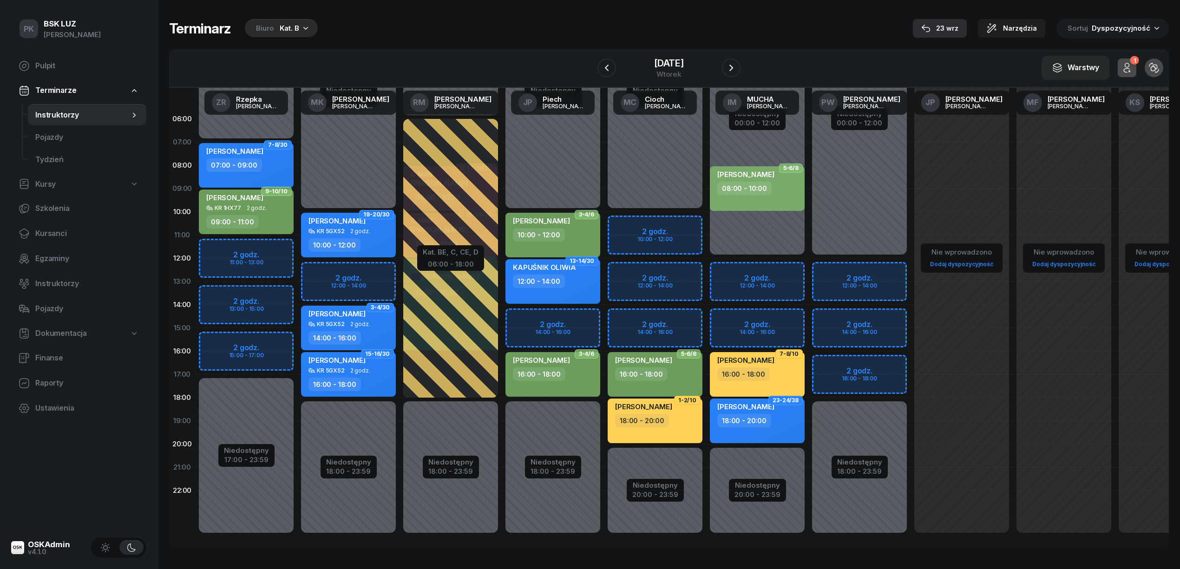
click at [948, 31] on div "23 wrz" at bounding box center [939, 28] width 37 height 11
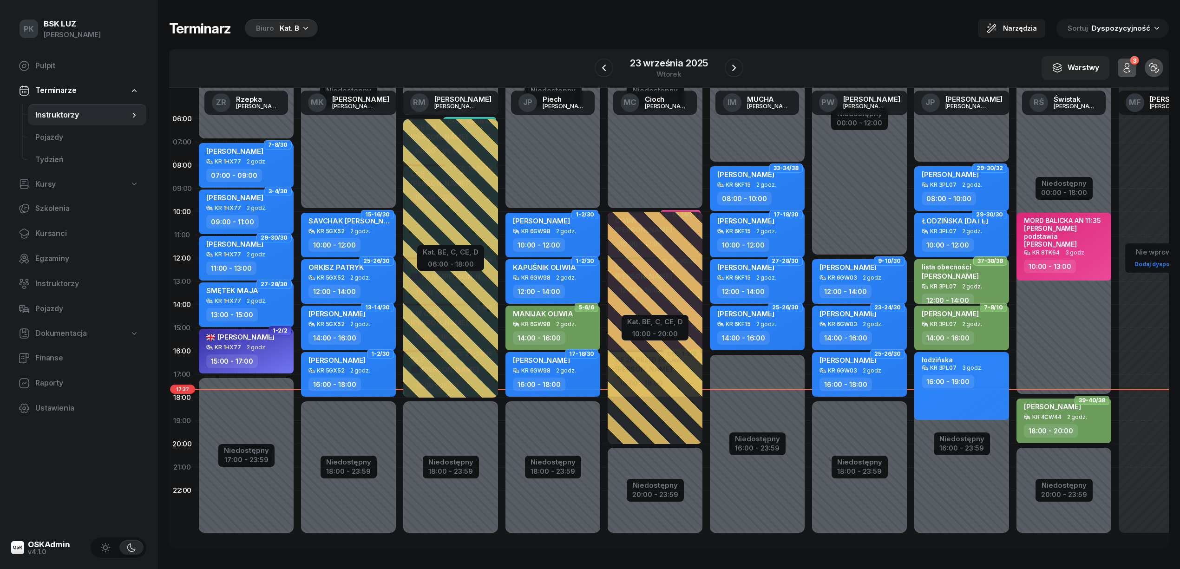
click at [1065, 424] on div "18:00 - 20:00" at bounding box center [1051, 430] width 54 height 13
select select "18"
select select "20"
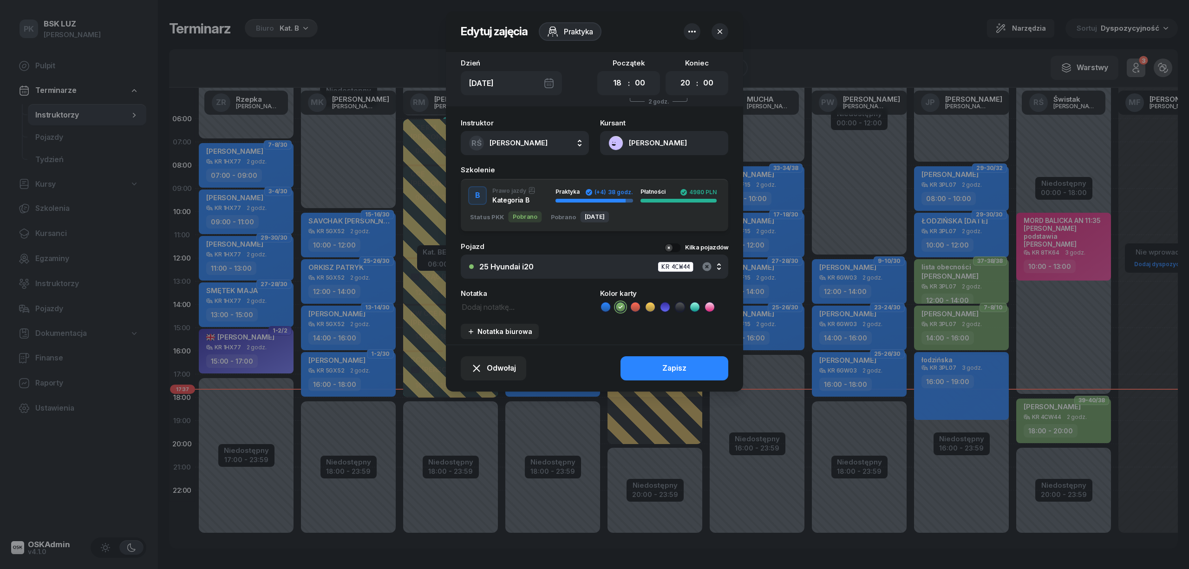
click at [712, 264] on icon "button" at bounding box center [706, 266] width 11 height 11
click at [608, 267] on div "Nie wybrano" at bounding box center [599, 266] width 241 height 7
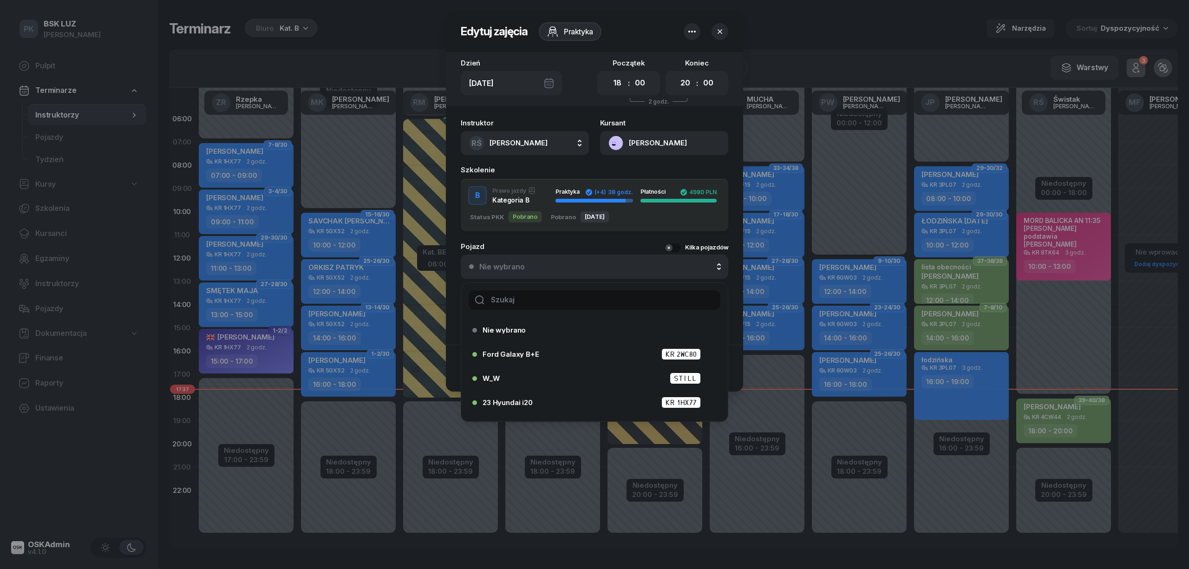
click at [541, 301] on input "text" at bounding box center [595, 300] width 252 height 20
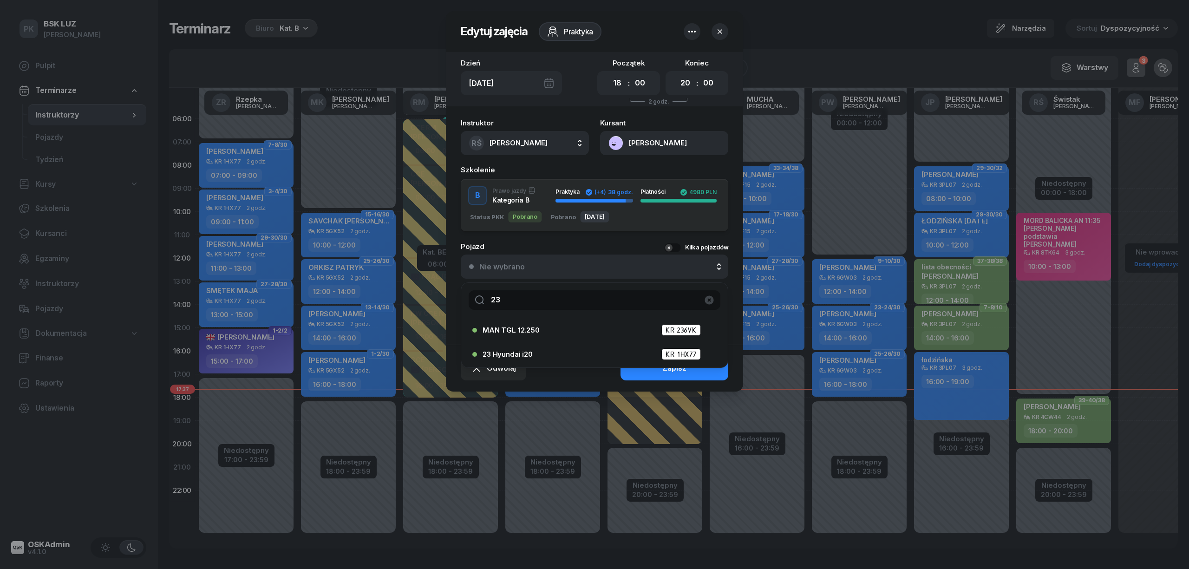
type input "23"
click at [521, 341] on ul "MAN TGL 12.250 KR 236VK 23 Hyundai i20 KR 1HX77" at bounding box center [594, 342] width 267 height 50
click at [535, 348] on div "23 Hyundai i20 KR 1HX77" at bounding box center [597, 354] width 229 height 12
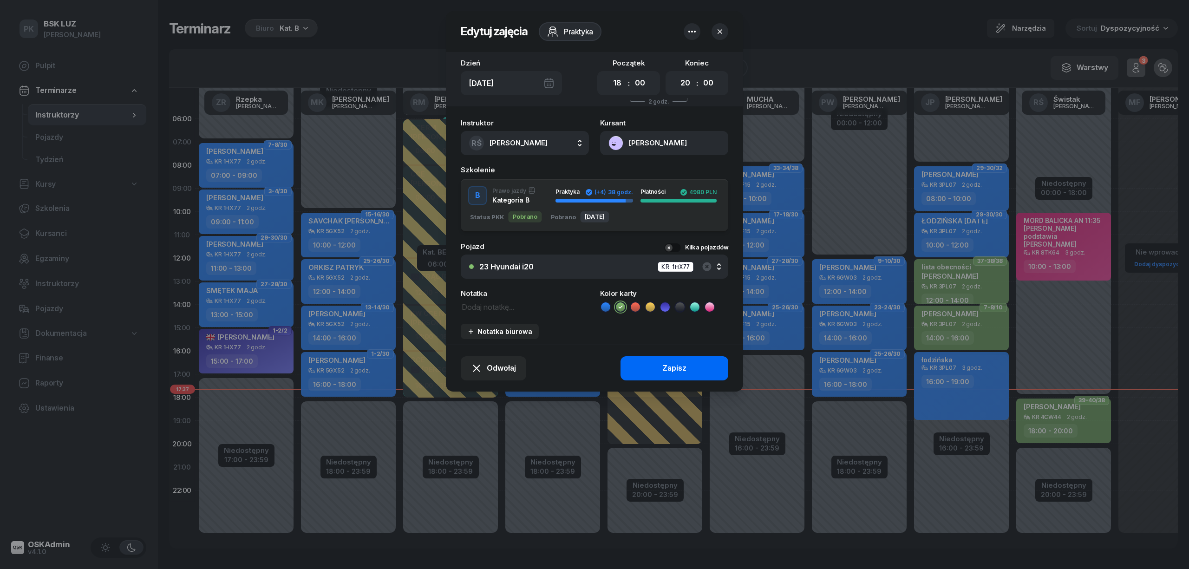
click at [624, 363] on button "Zapisz" at bounding box center [675, 368] width 108 height 24
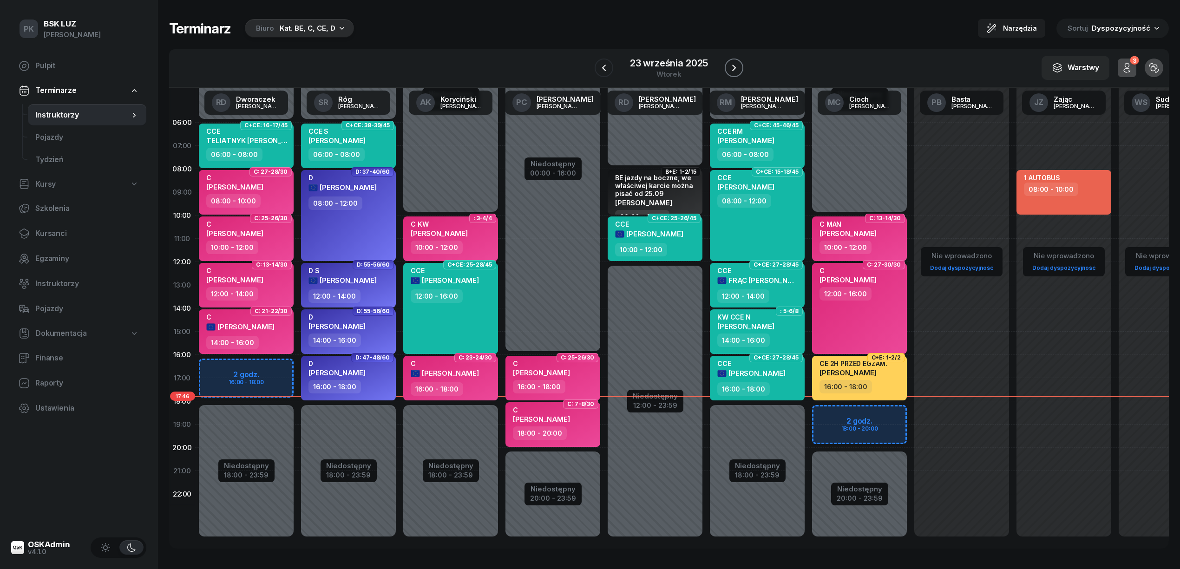
click at [732, 69] on icon "button" at bounding box center [733, 67] width 11 height 11
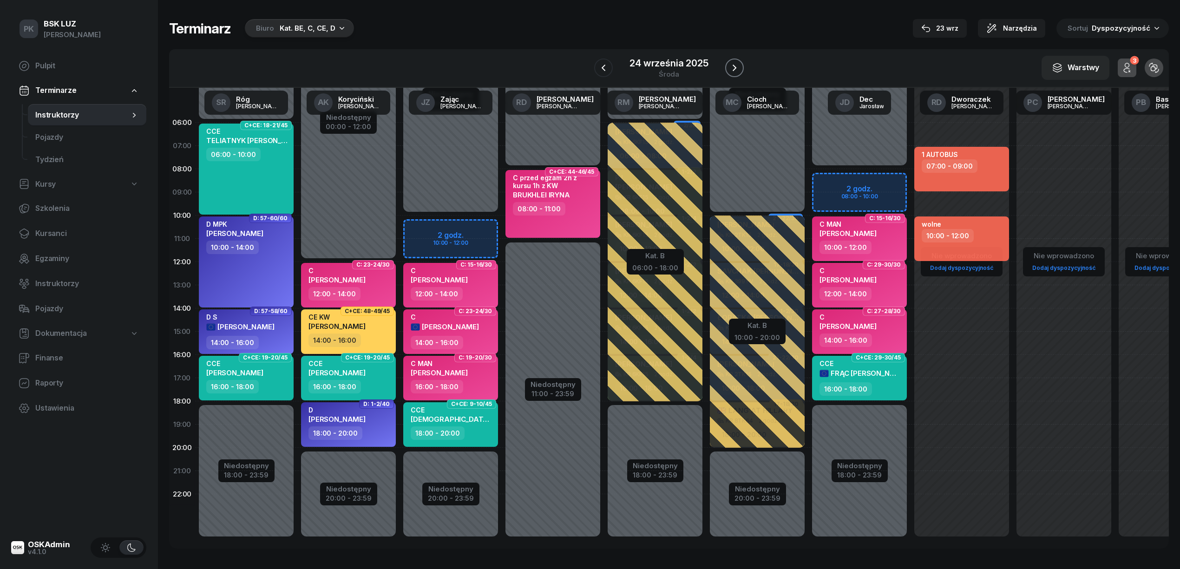
click at [732, 69] on icon "button" at bounding box center [734, 67] width 11 height 11
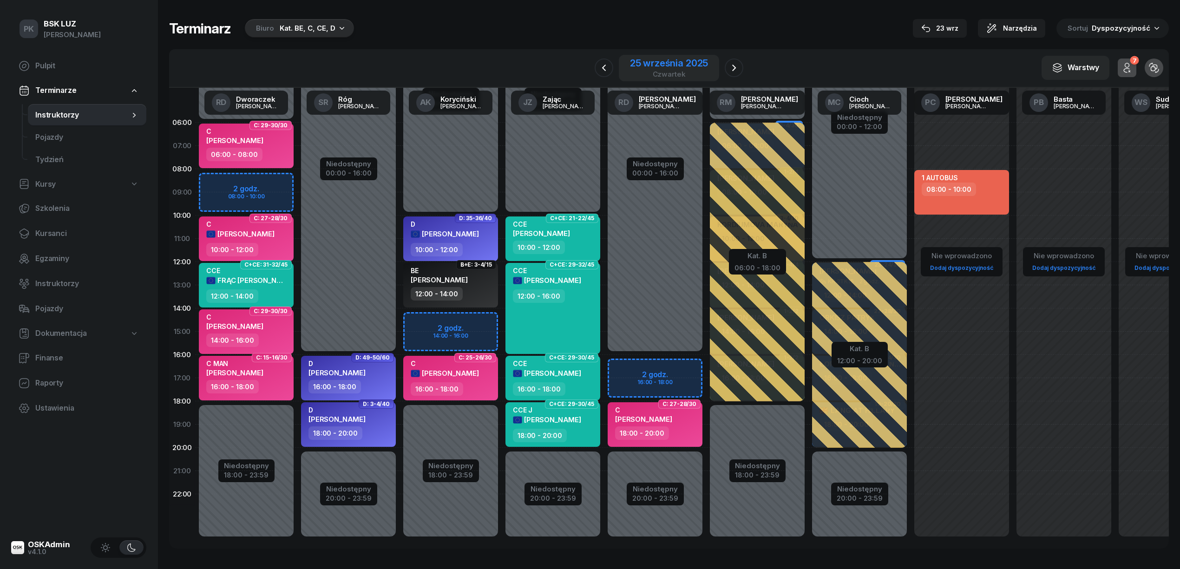
click at [681, 64] on div "25 września 2025" at bounding box center [669, 63] width 78 height 9
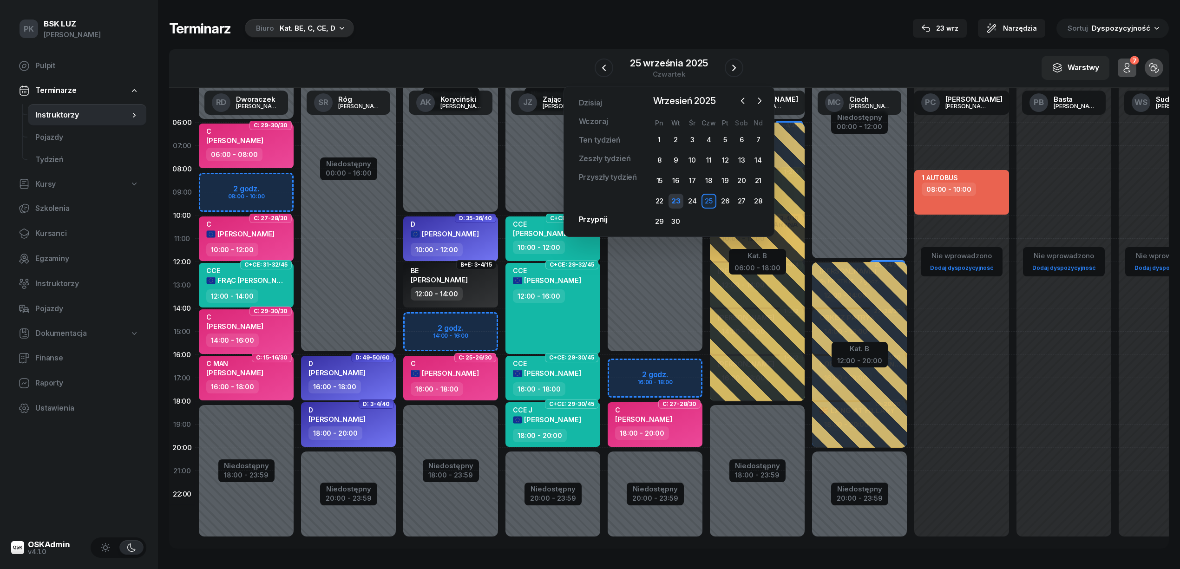
click at [675, 197] on div "23" at bounding box center [675, 201] width 15 height 15
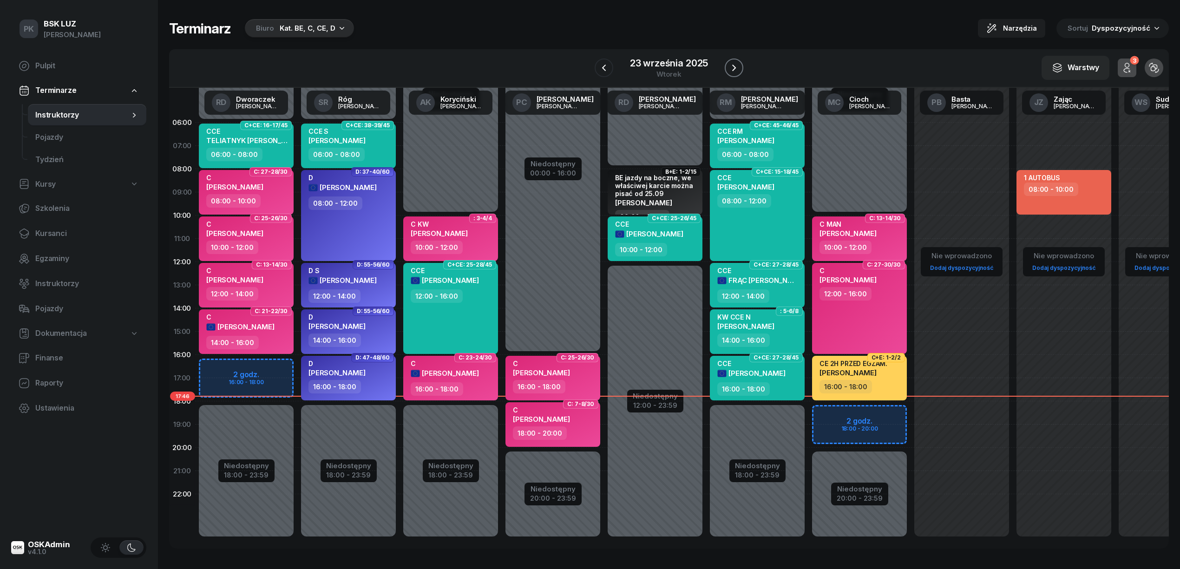
click at [735, 67] on icon "button" at bounding box center [734, 68] width 4 height 7
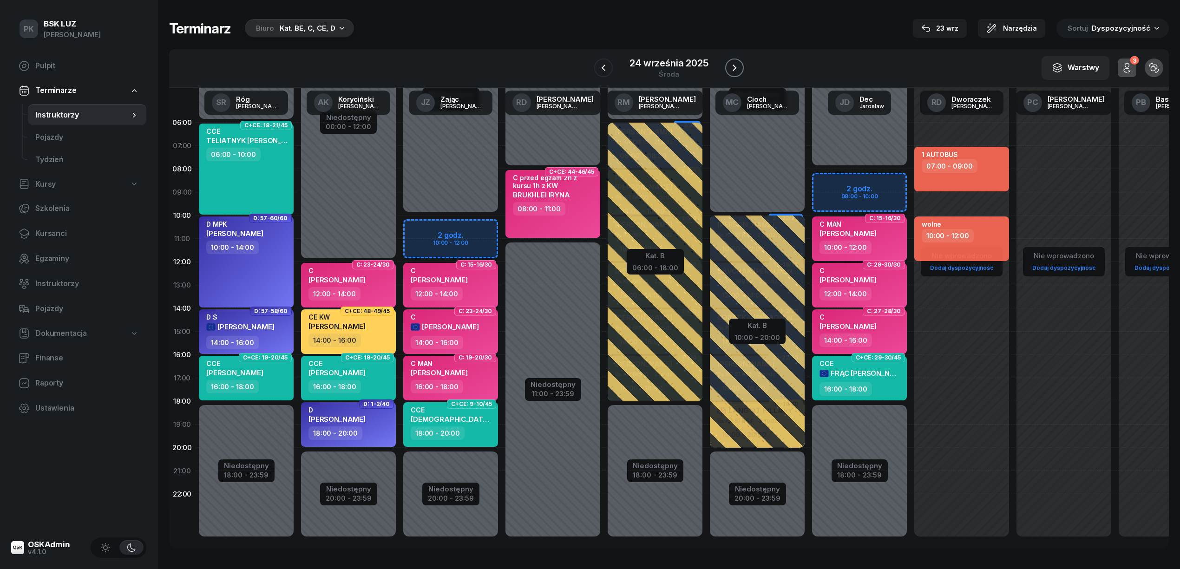
click at [729, 72] on icon "button" at bounding box center [734, 67] width 11 height 11
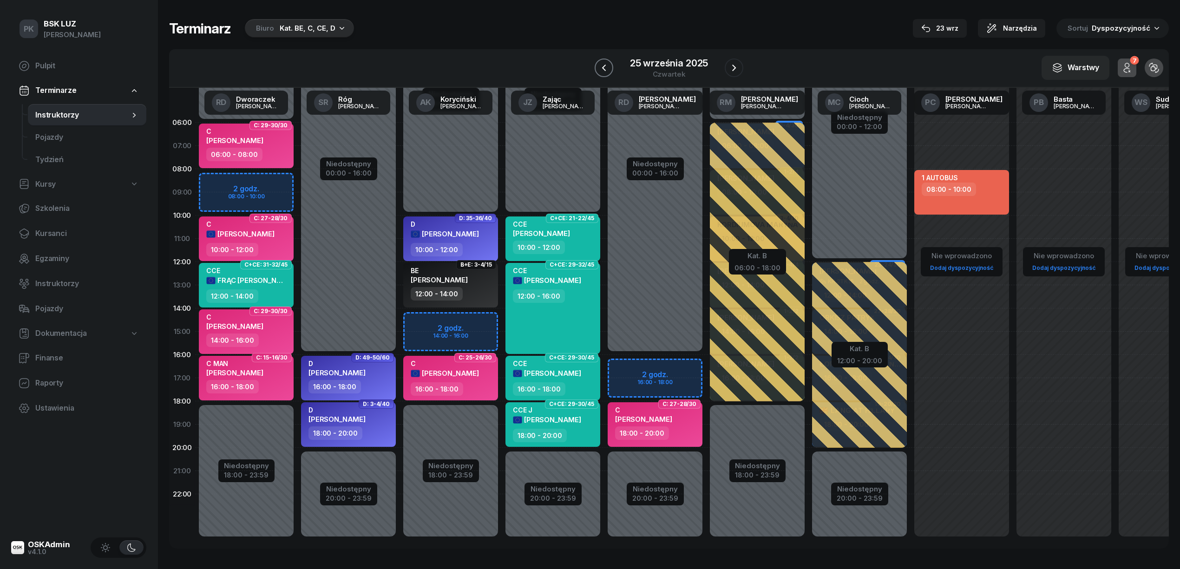
click at [605, 64] on icon "button" at bounding box center [603, 67] width 11 height 11
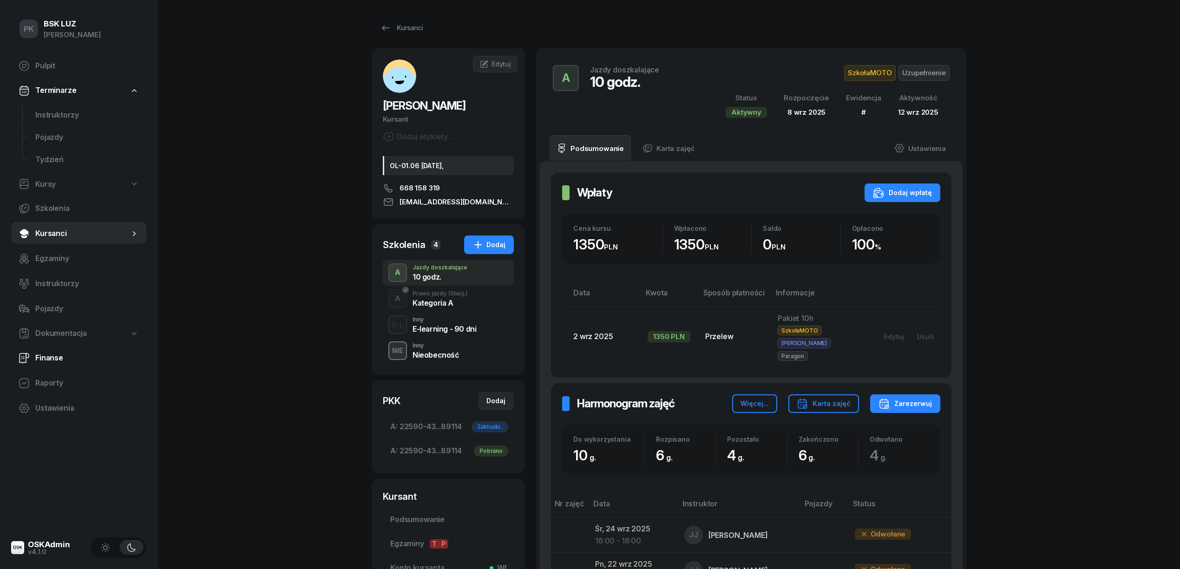
click at [45, 359] on span "Finanse" at bounding box center [87, 358] width 104 height 12
